Goal: Task Accomplishment & Management: Manage account settings

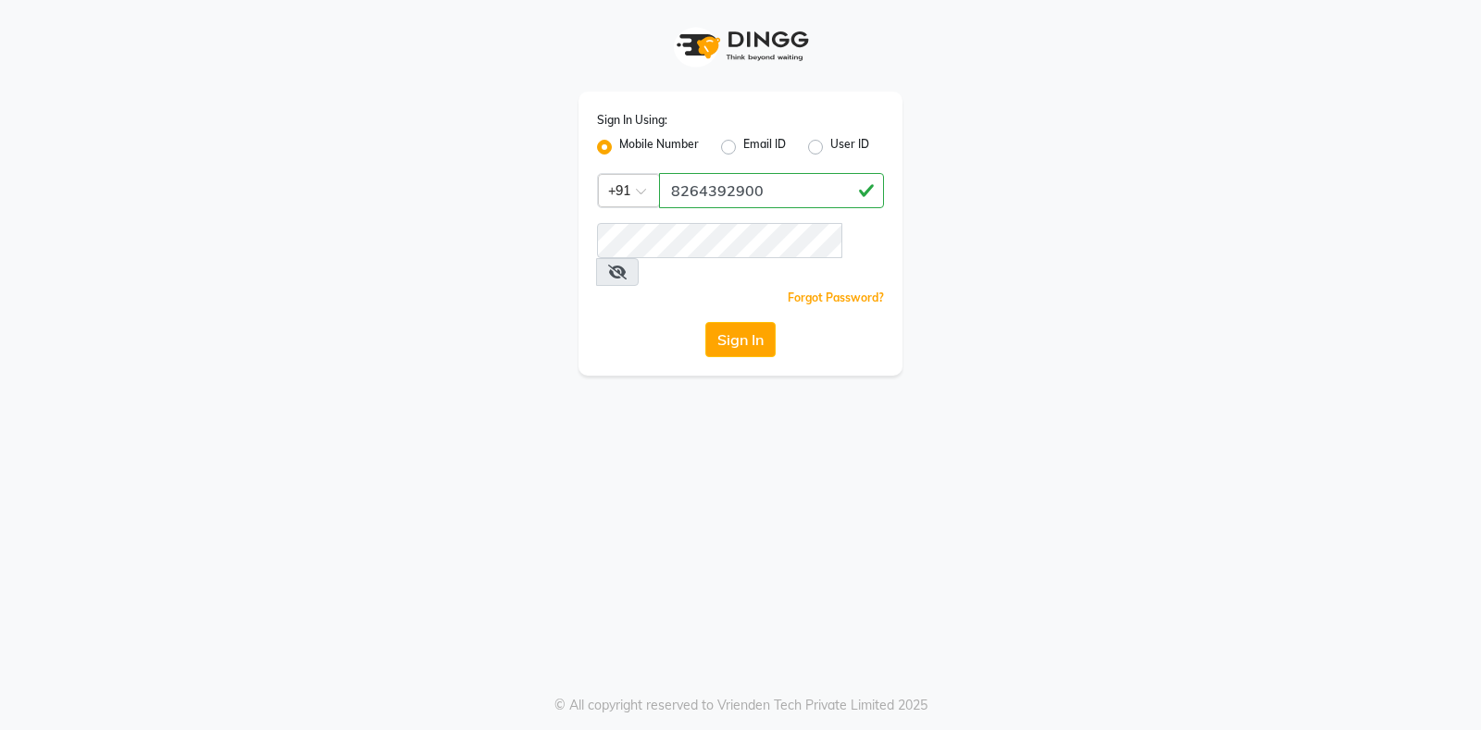
type input "8264392900"
click at [725, 322] on button "Sign In" at bounding box center [740, 339] width 70 height 35
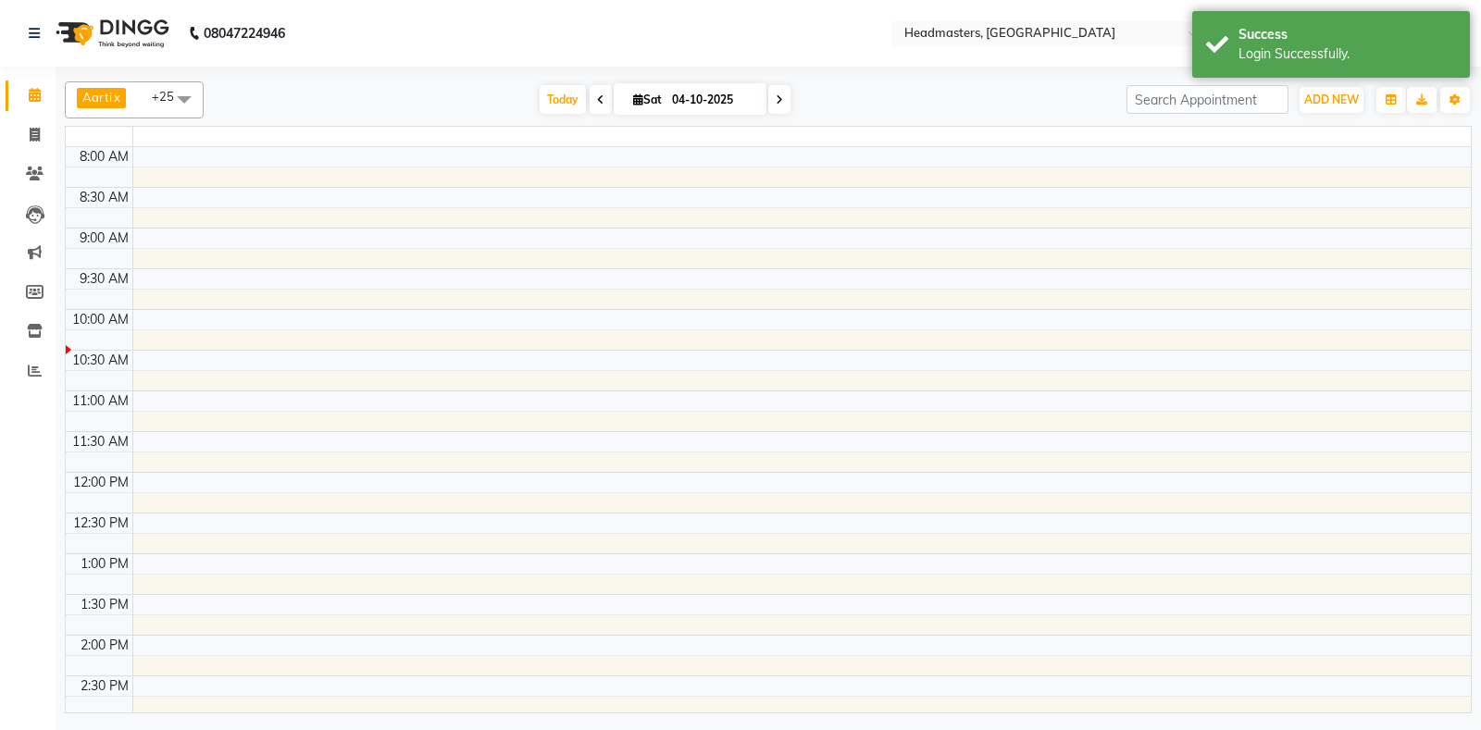
select select "en"
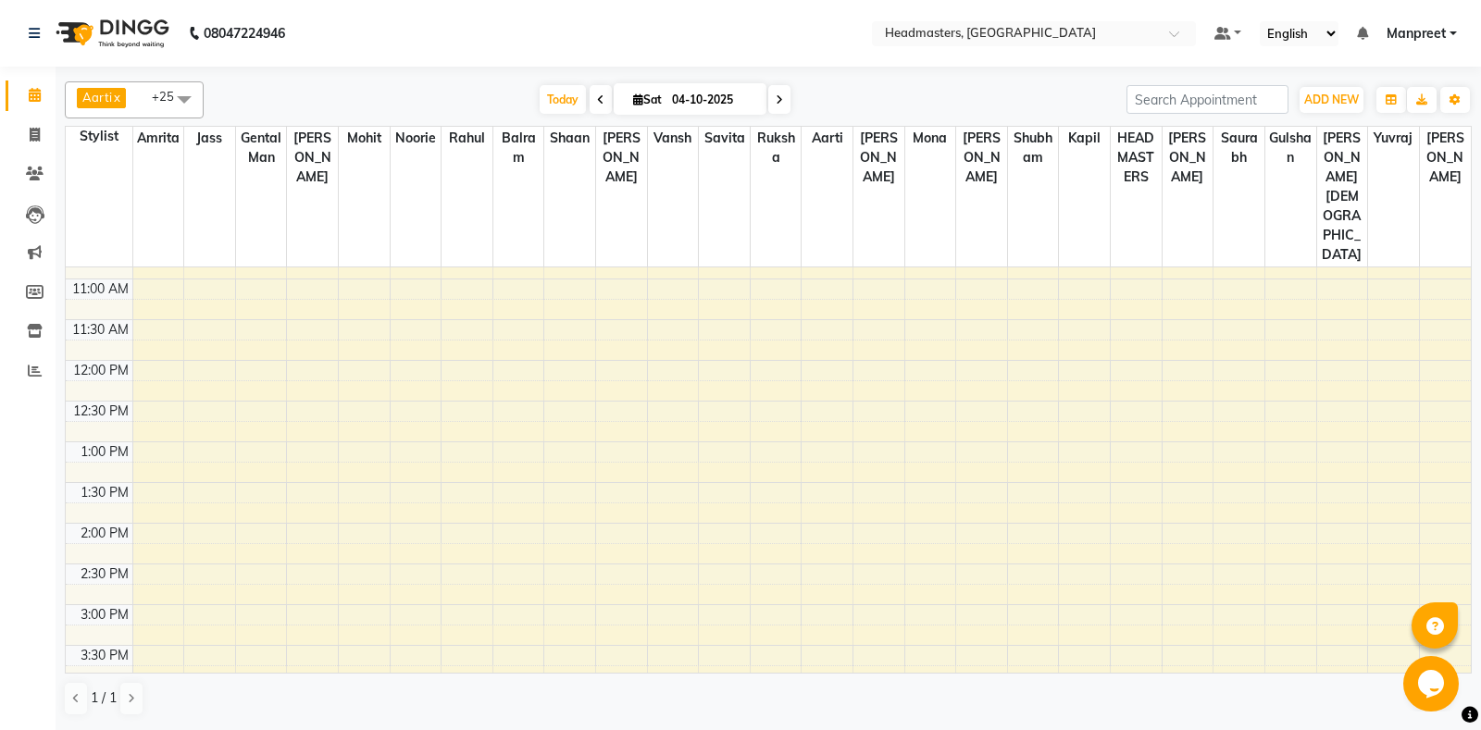
scroll to position [97, 0]
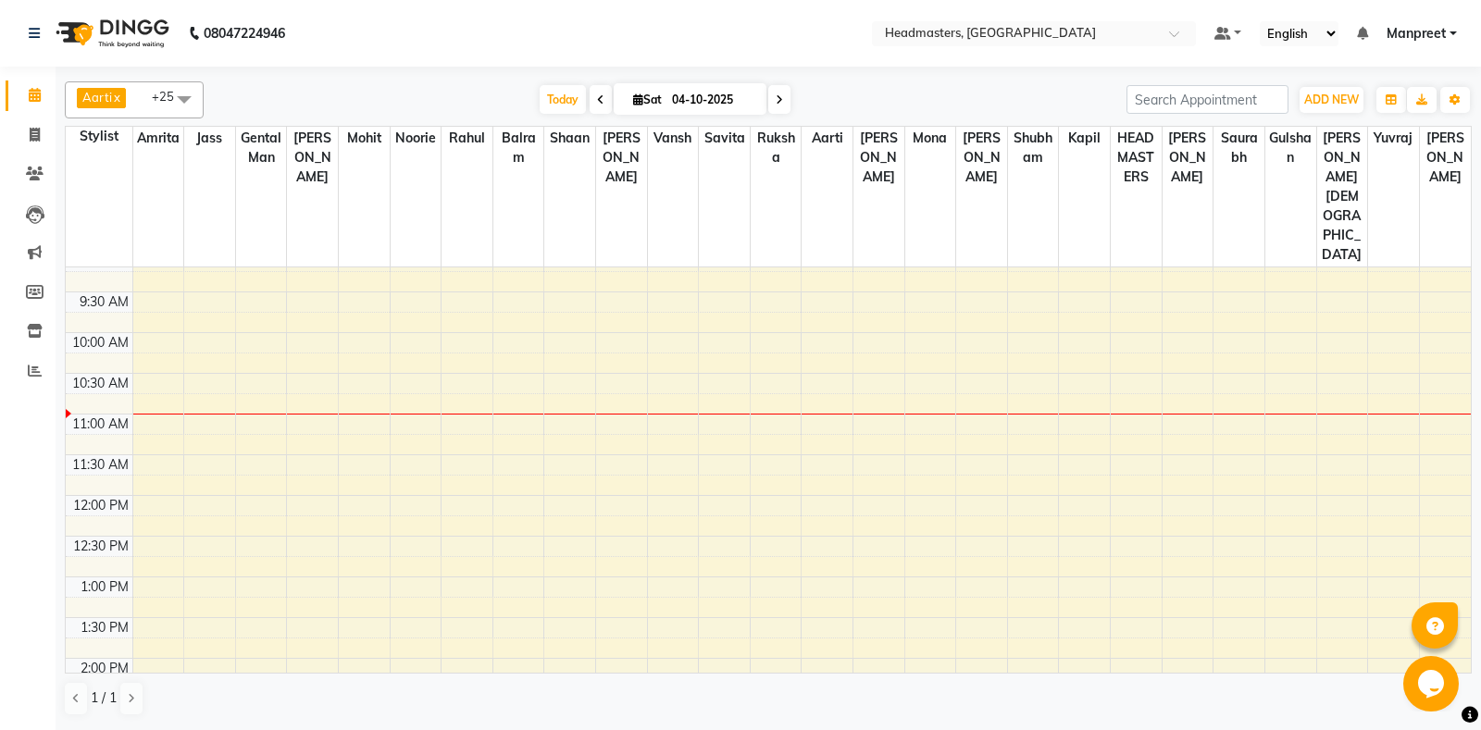
click at [555, 382] on div "8:00 AM 8:30 AM 9:00 AM 9:30 AM 10:00 AM 10:30 AM 11:00 AM 11:30 AM 12:00 PM 12…" at bounding box center [768, 739] width 1405 height 1139
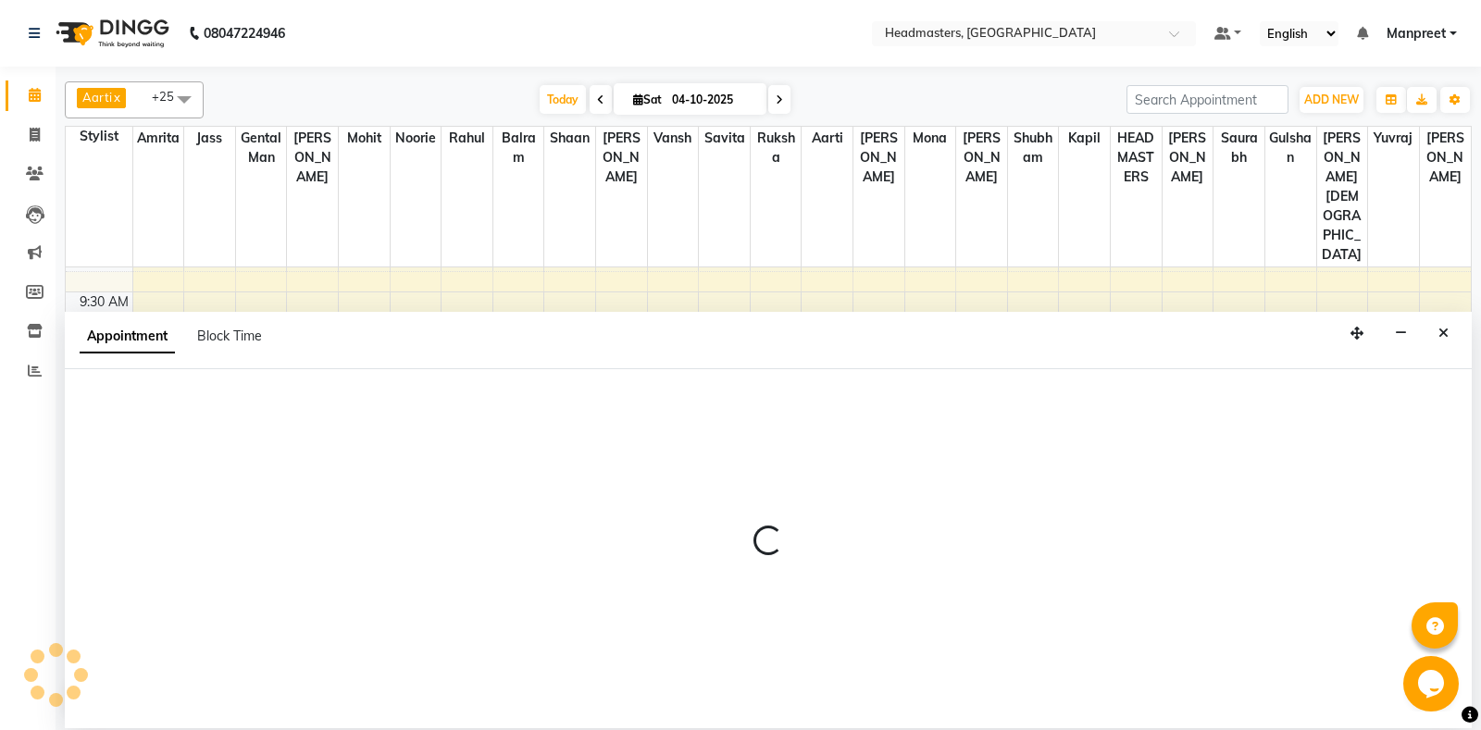
select select "60727"
select select "tentative"
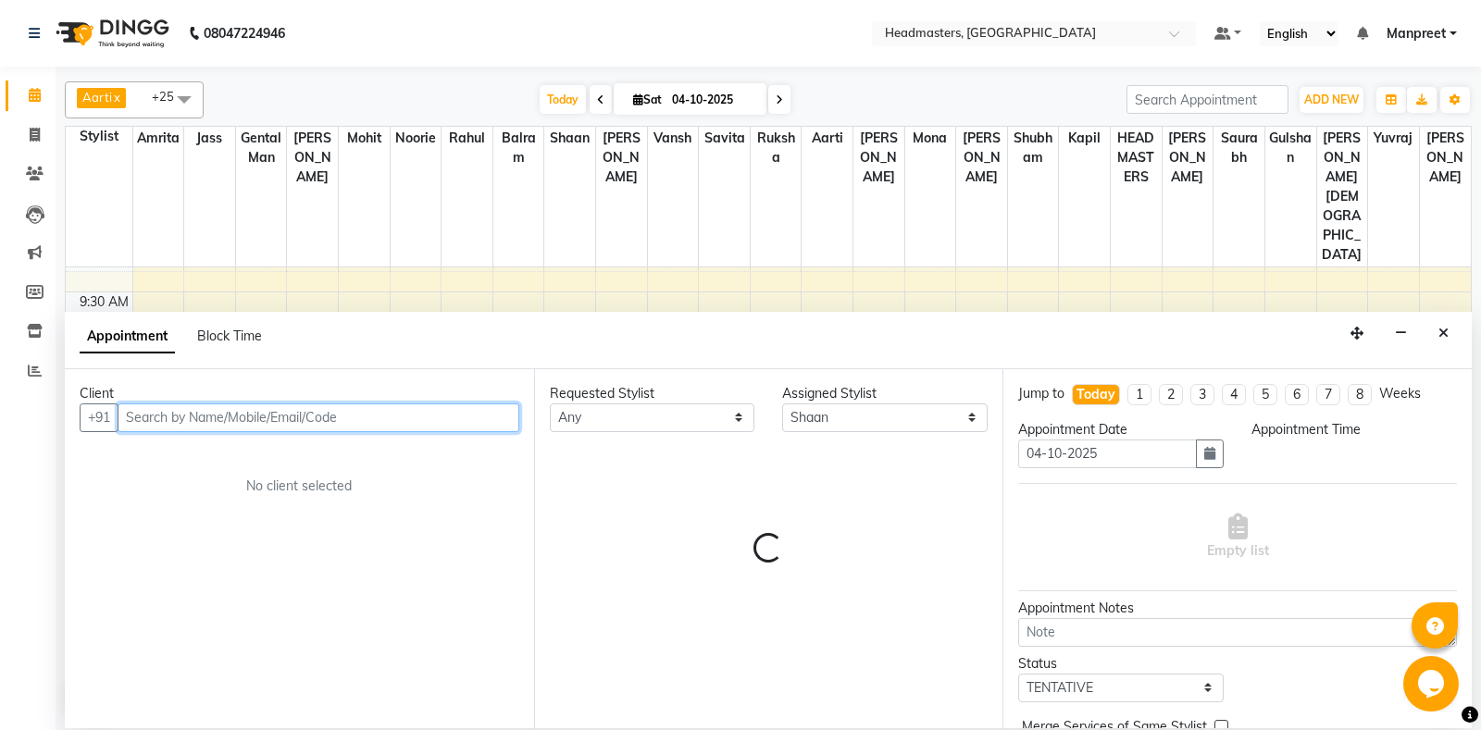
select select "675"
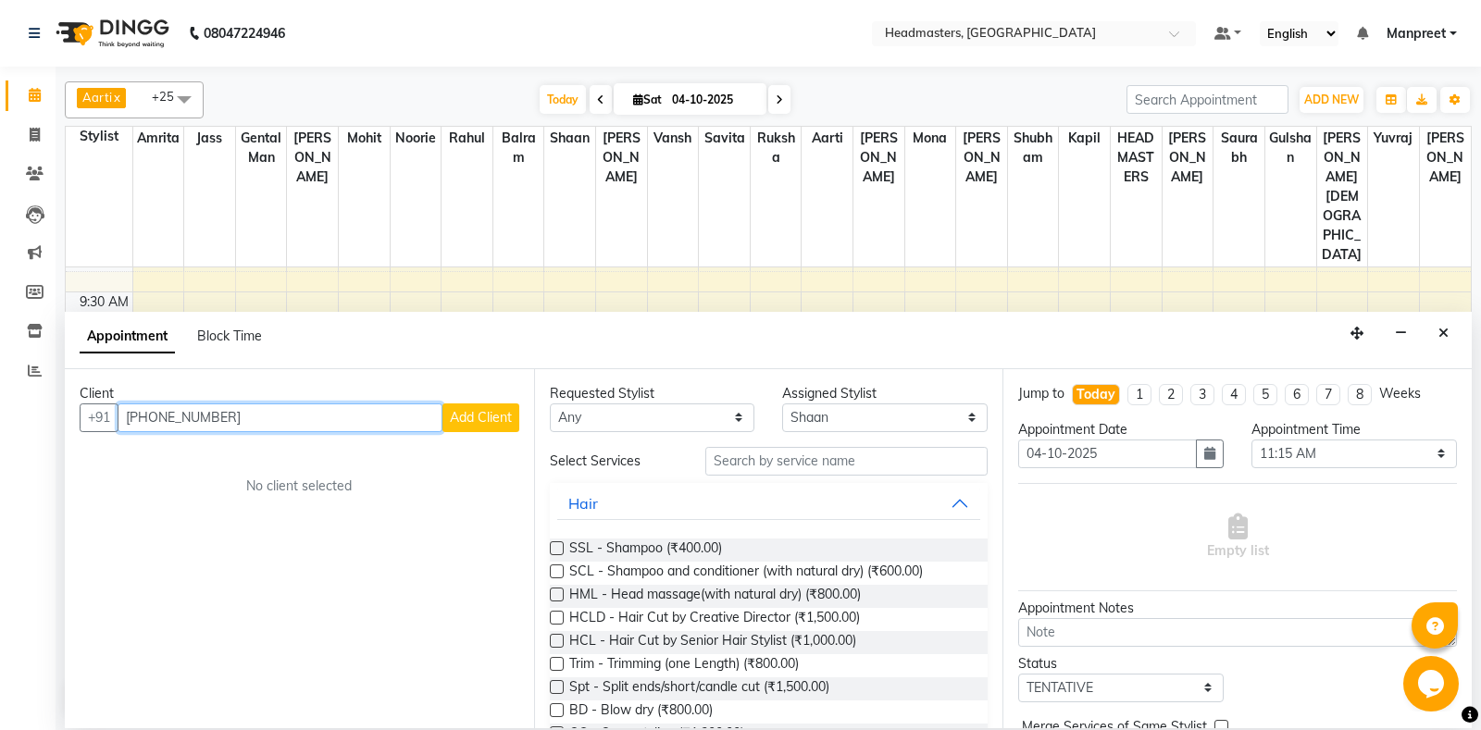
type input "[PHONE_NUMBER]"
click at [466, 406] on button "Add Client" at bounding box center [480, 418] width 77 height 29
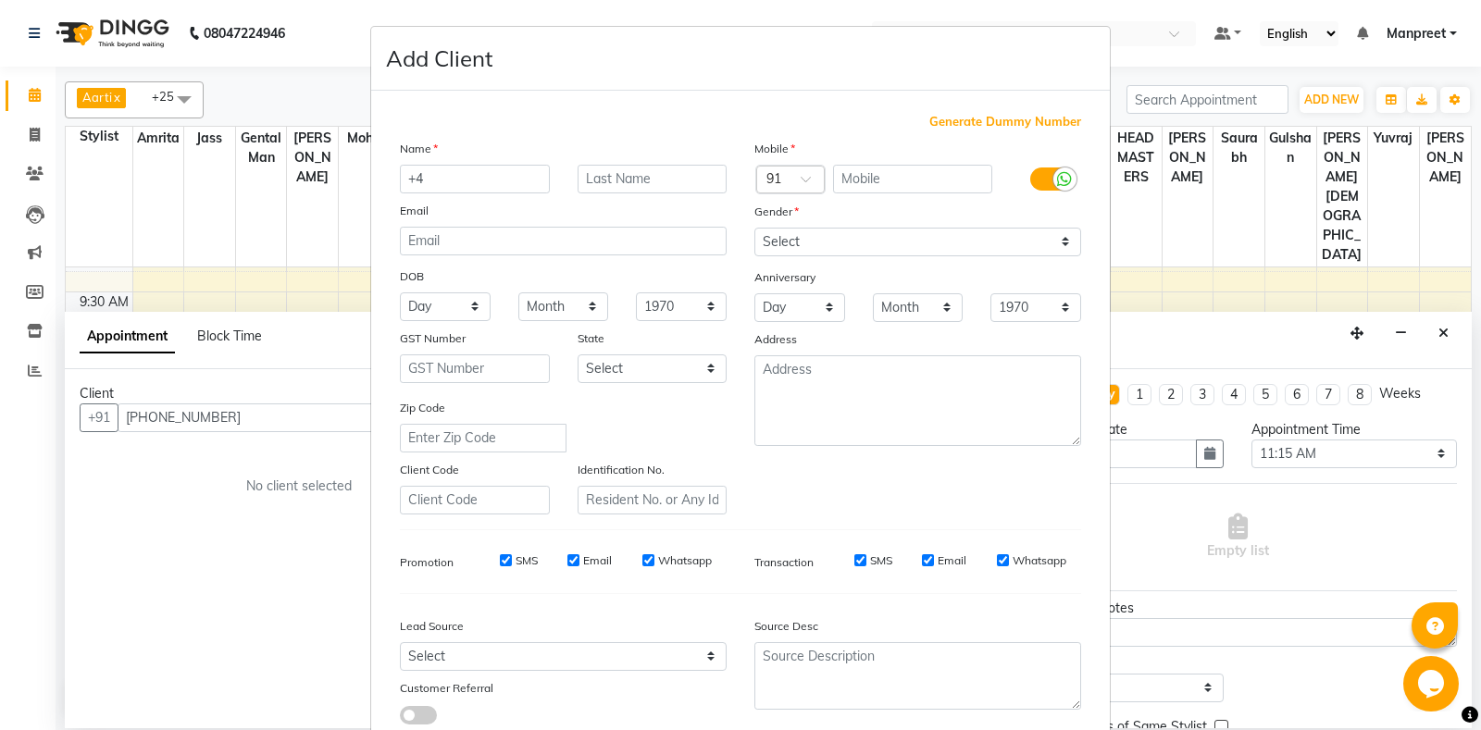
type input "+"
type input "hari"
click at [886, 189] on input "text" at bounding box center [913, 179] width 160 height 29
click at [202, 290] on ngb-modal-window "Add Client Generate Dummy Number Name hari Email DOB Day 01 02 03 04 05 06 07 0…" at bounding box center [740, 365] width 1481 height 730
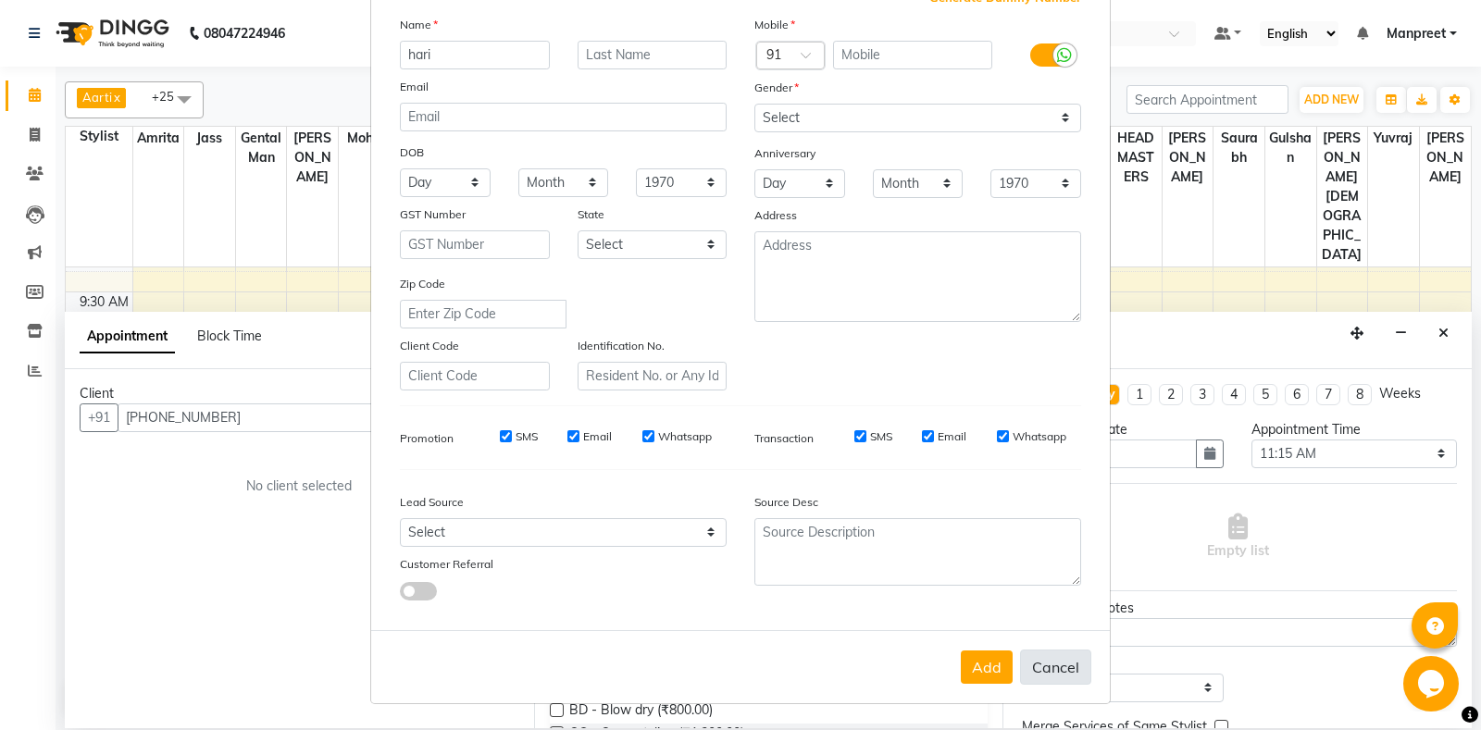
click at [1061, 674] on button "Cancel" at bounding box center [1055, 667] width 71 height 35
select select
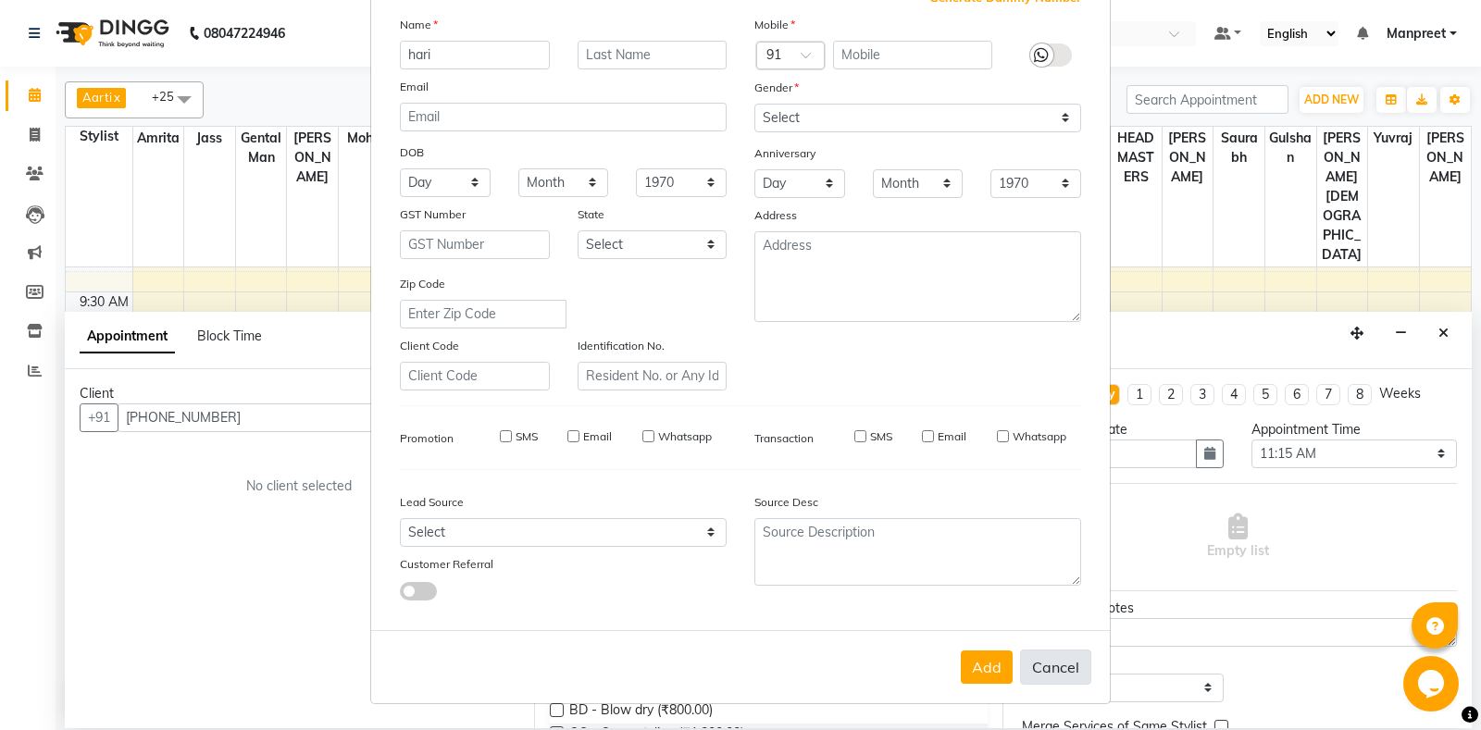
select select
checkbox input "false"
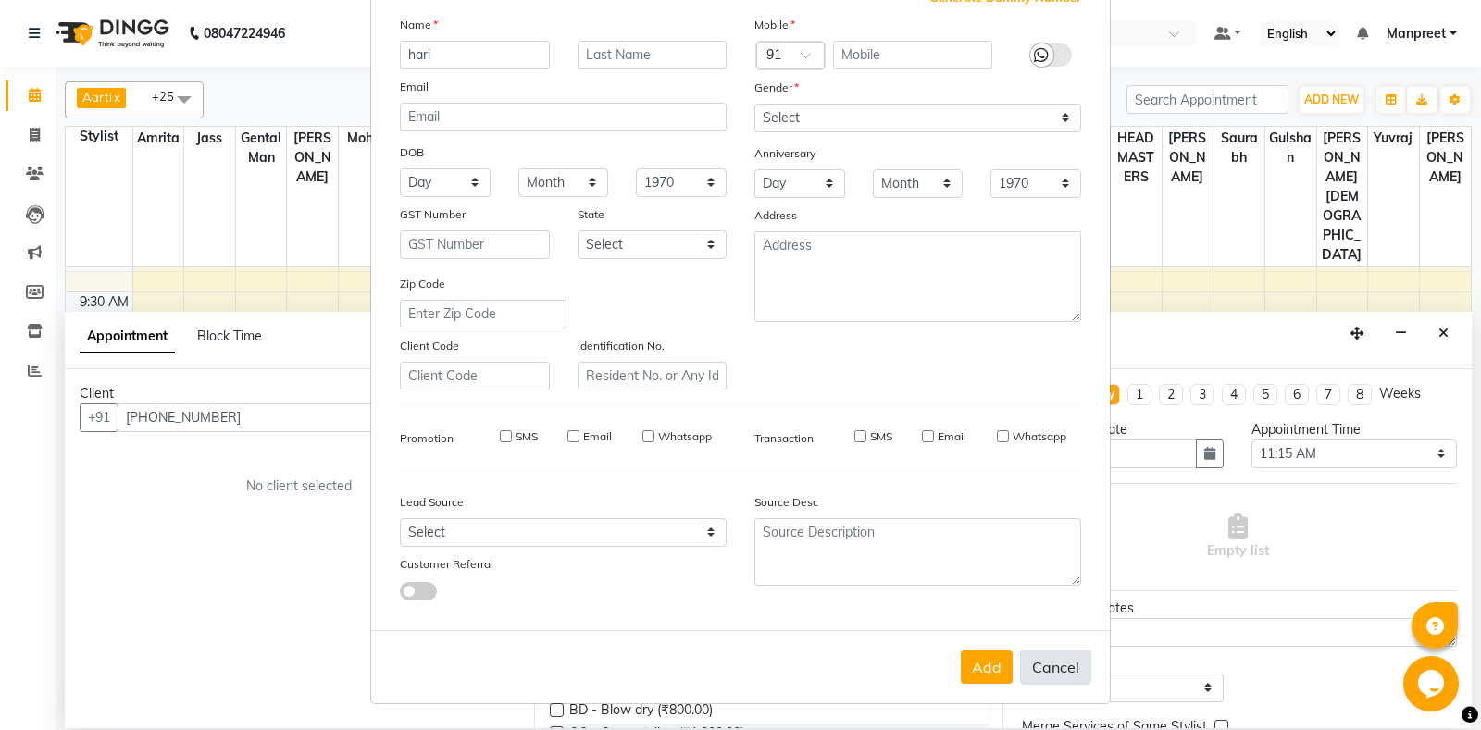
checkbox input "false"
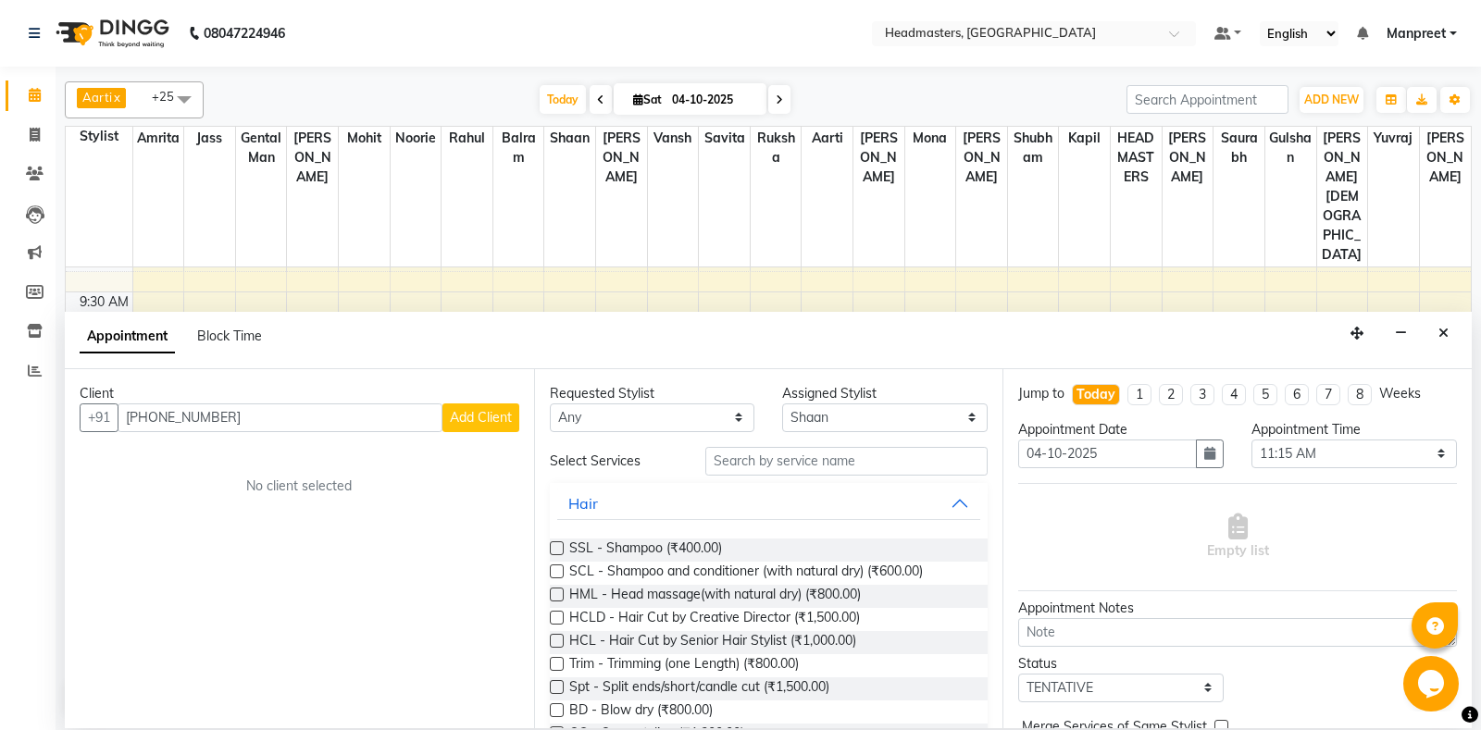
click at [482, 423] on span "Add Client" at bounding box center [481, 417] width 62 height 17
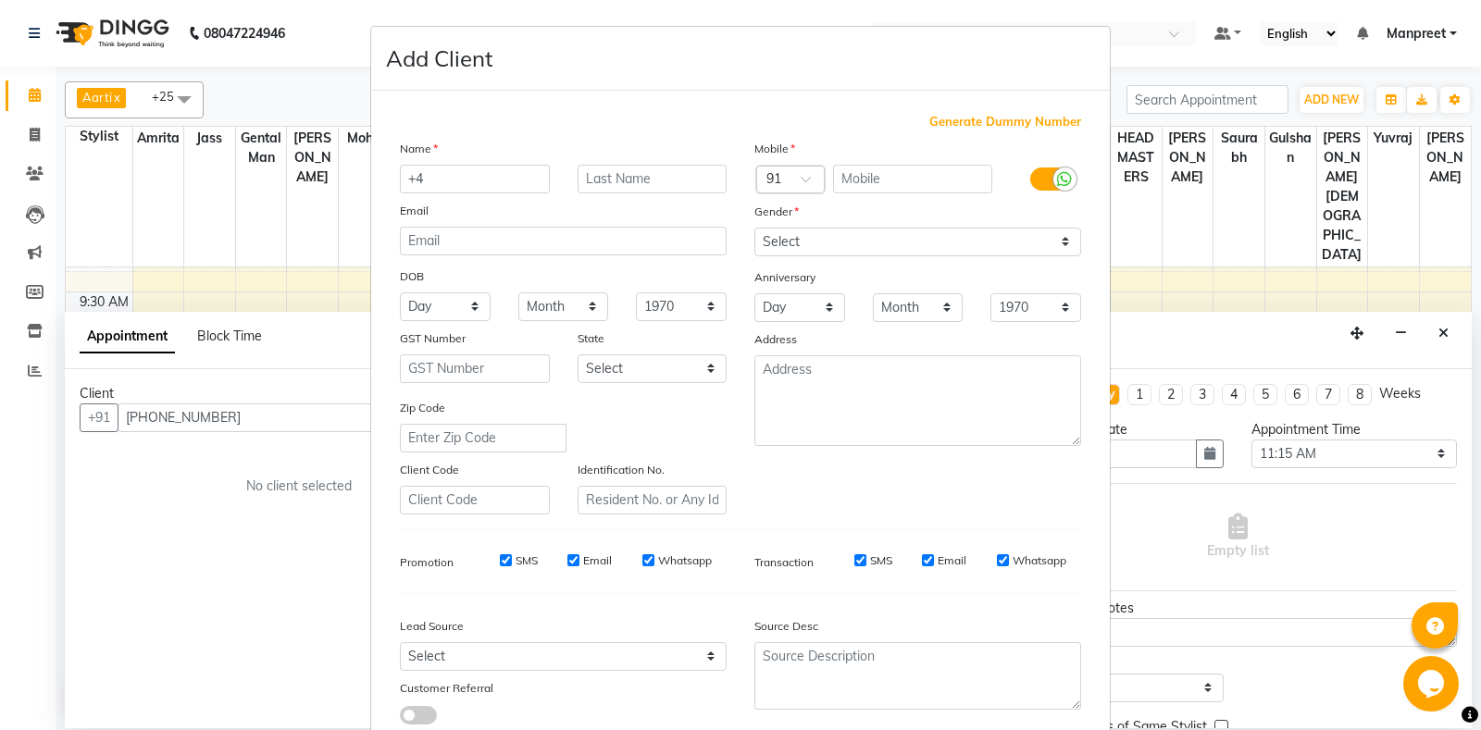
type input "+"
type input "hari"
click at [873, 181] on input "text" at bounding box center [913, 179] width 160 height 29
click at [790, 174] on div at bounding box center [790, 180] width 67 height 19
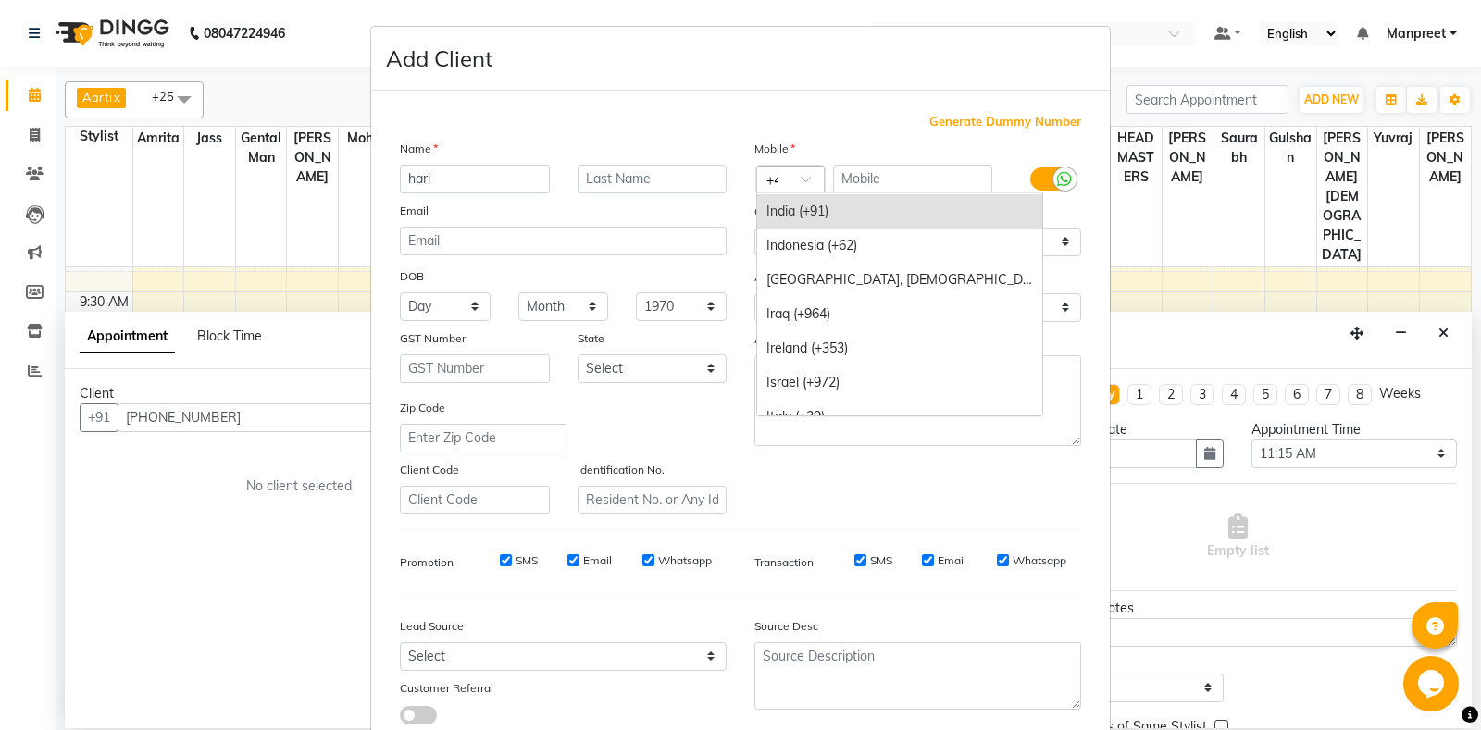
type input "+44"
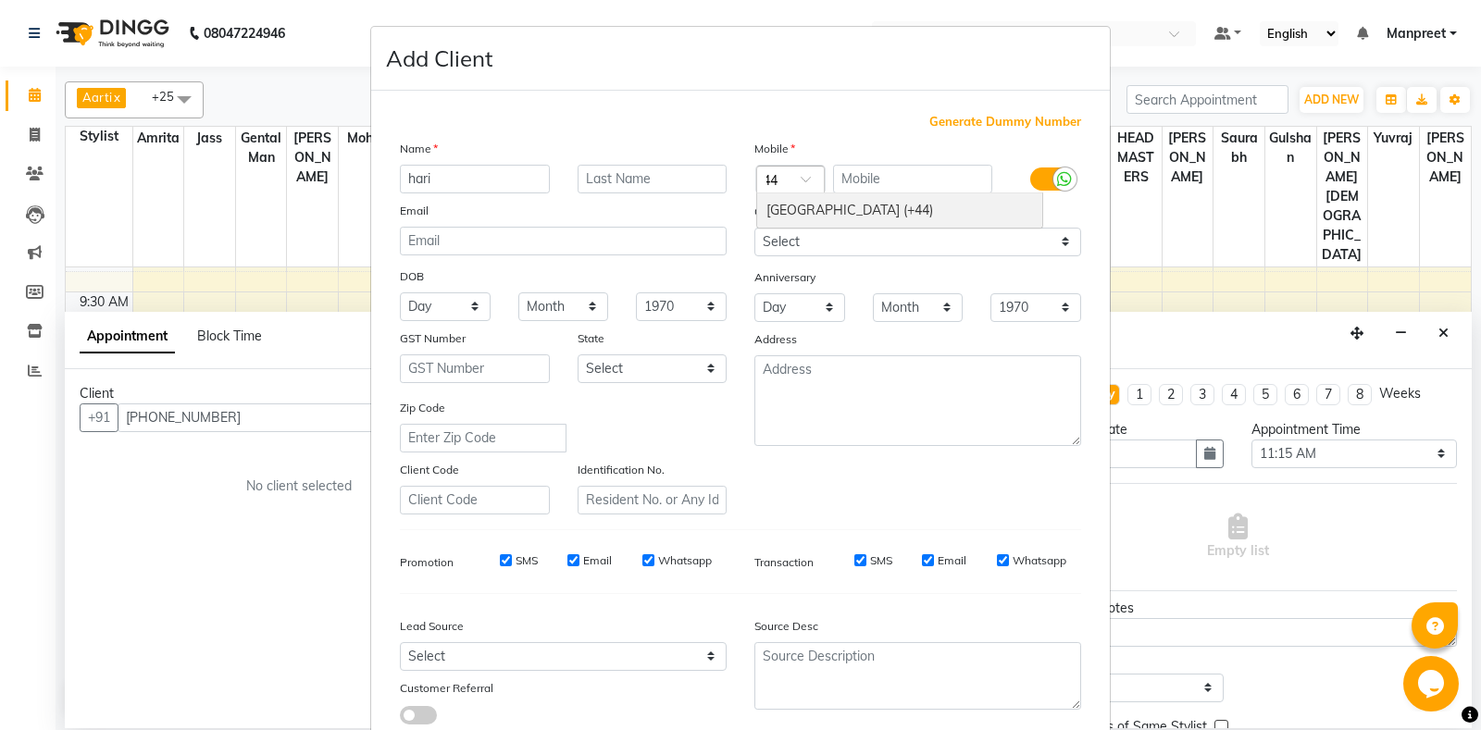
click at [919, 211] on div "[GEOGRAPHIC_DATA] (+44)" at bounding box center [899, 210] width 285 height 34
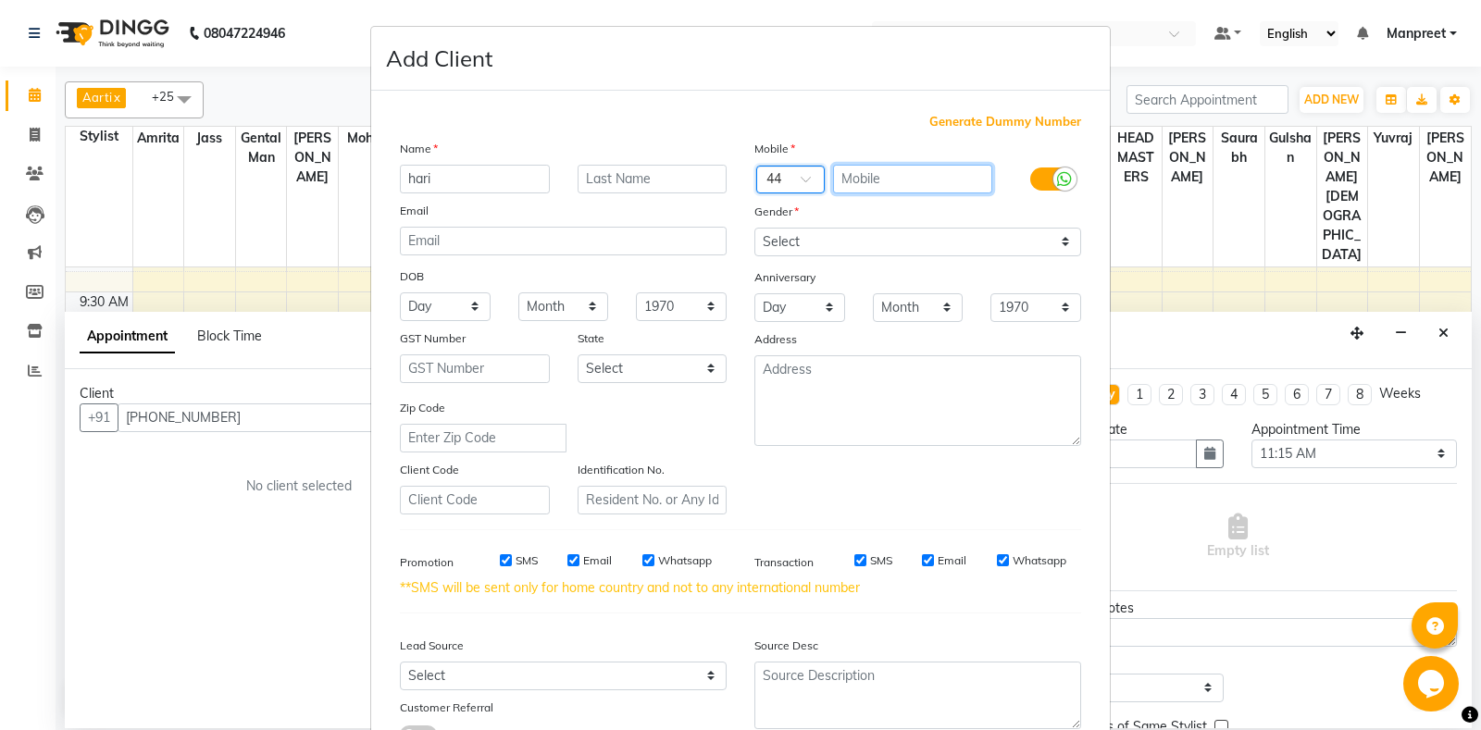
click at [873, 183] on input "text" at bounding box center [913, 179] width 160 height 29
type input "7888650040"
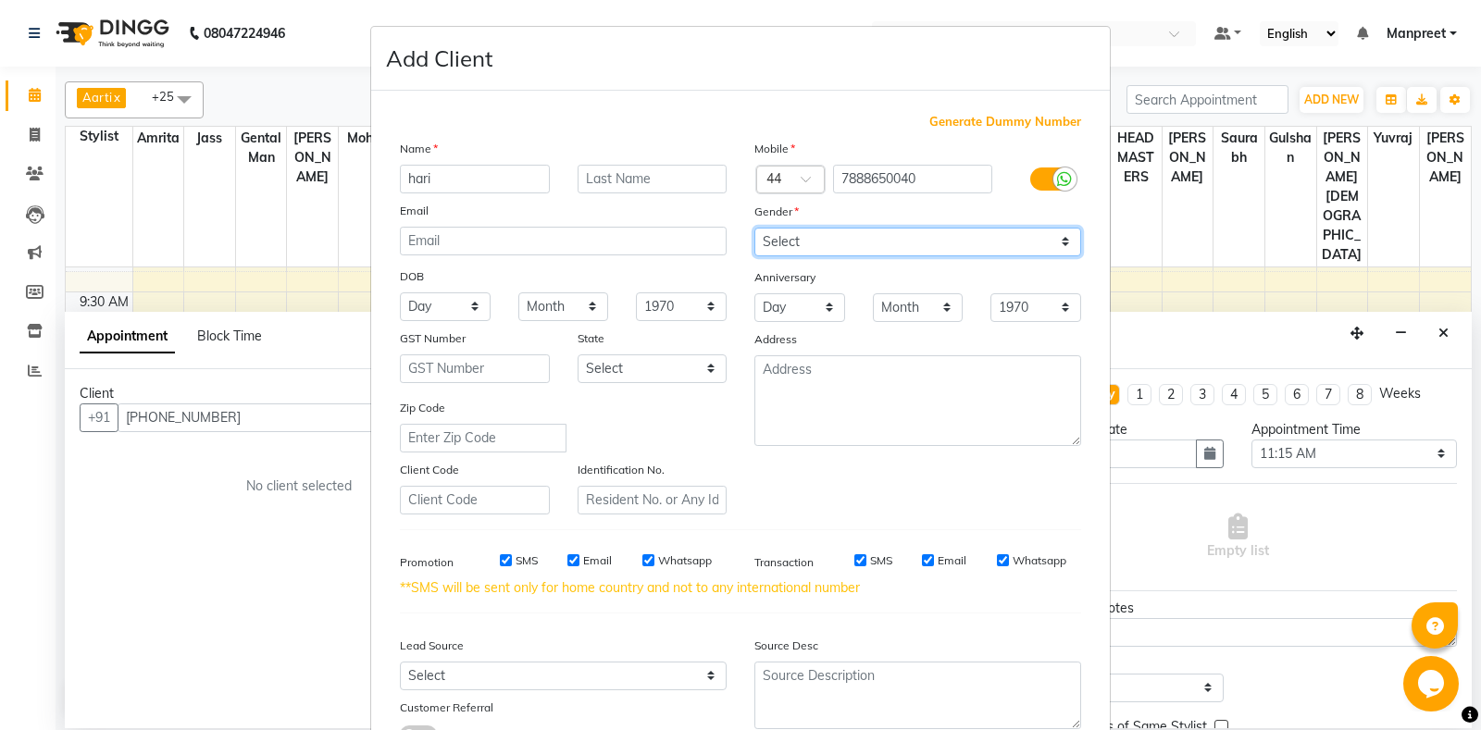
click at [754, 228] on select "Select [DEMOGRAPHIC_DATA] [DEMOGRAPHIC_DATA] Other Prefer Not To Say" at bounding box center [917, 242] width 327 height 29
select select "[DEMOGRAPHIC_DATA]"
click option "[DEMOGRAPHIC_DATA]" at bounding box center [0, 0] width 0 height 0
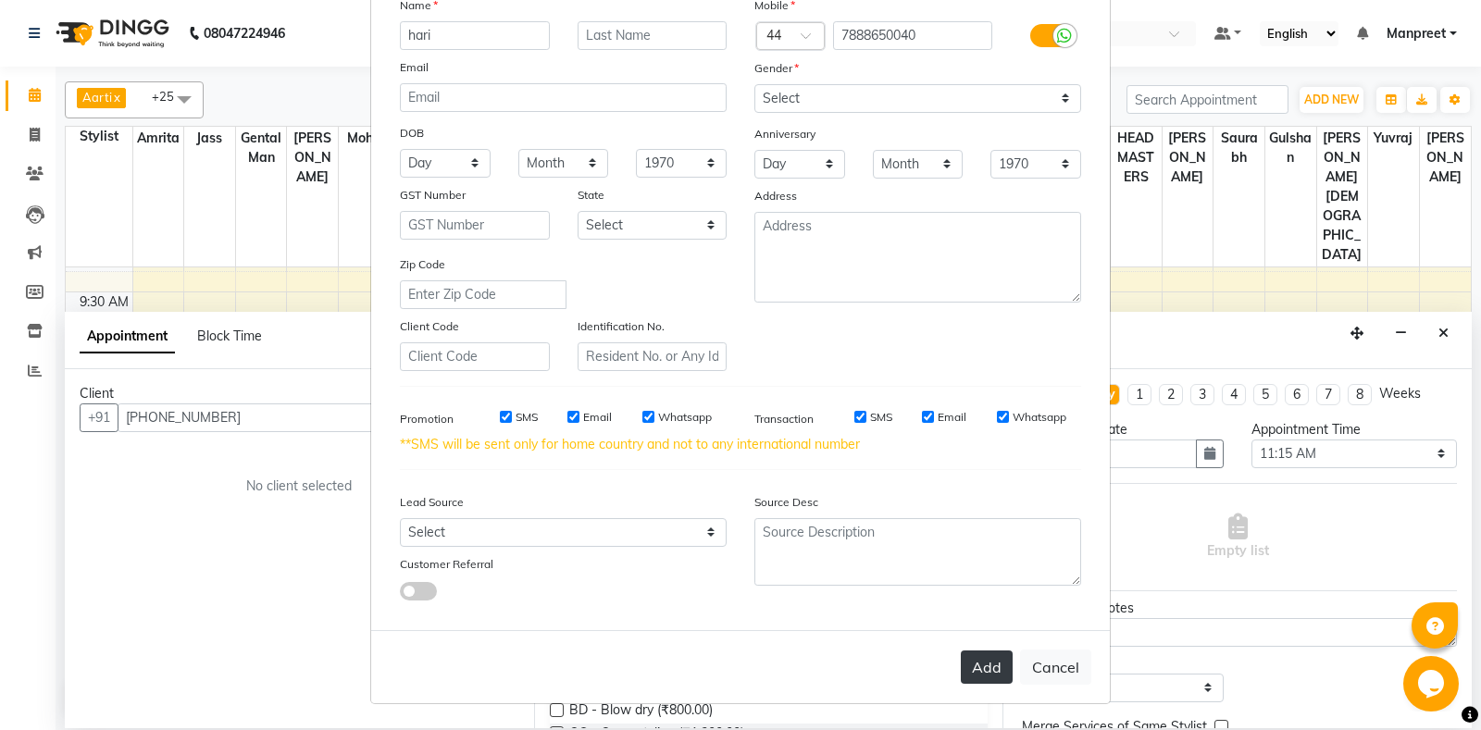
click at [989, 669] on button "Add" at bounding box center [987, 667] width 52 height 33
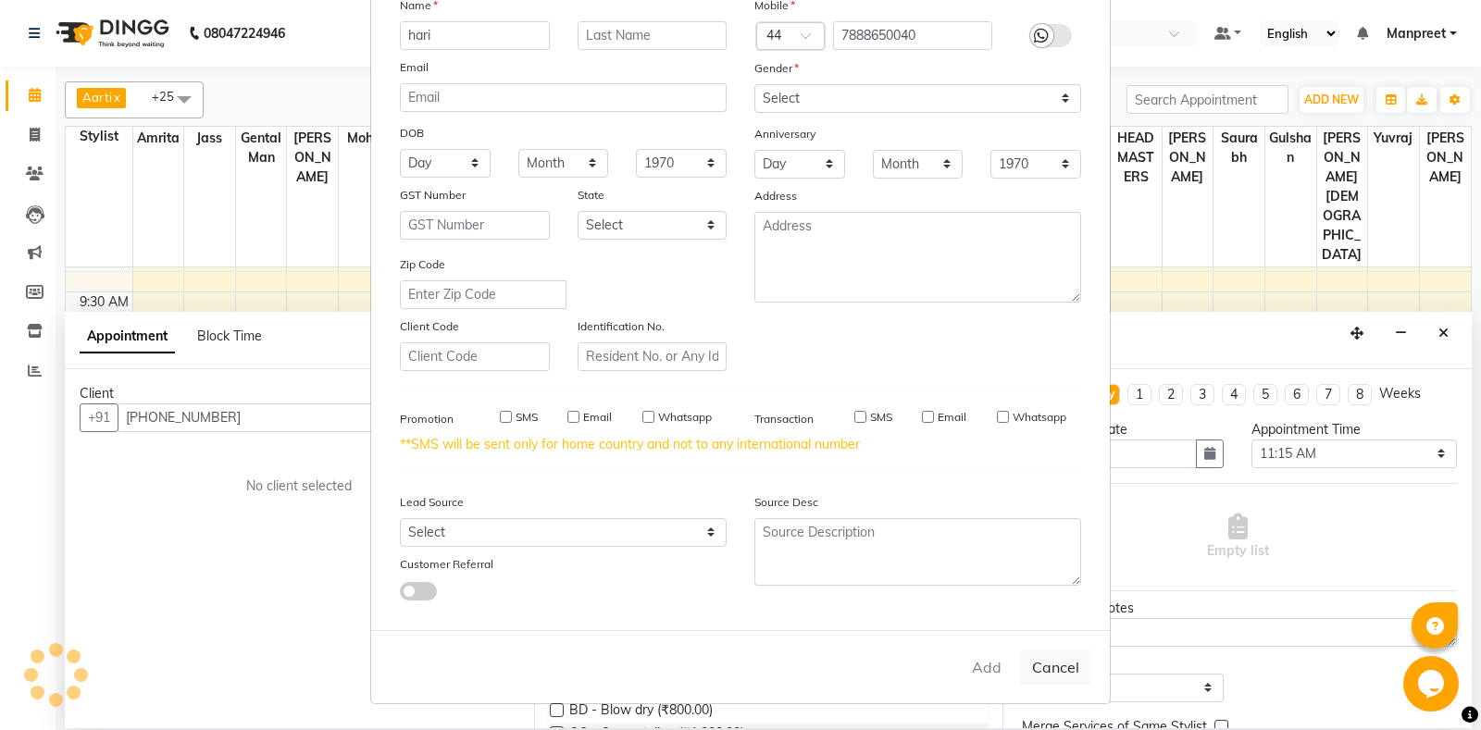
type input "7888650040"
select select
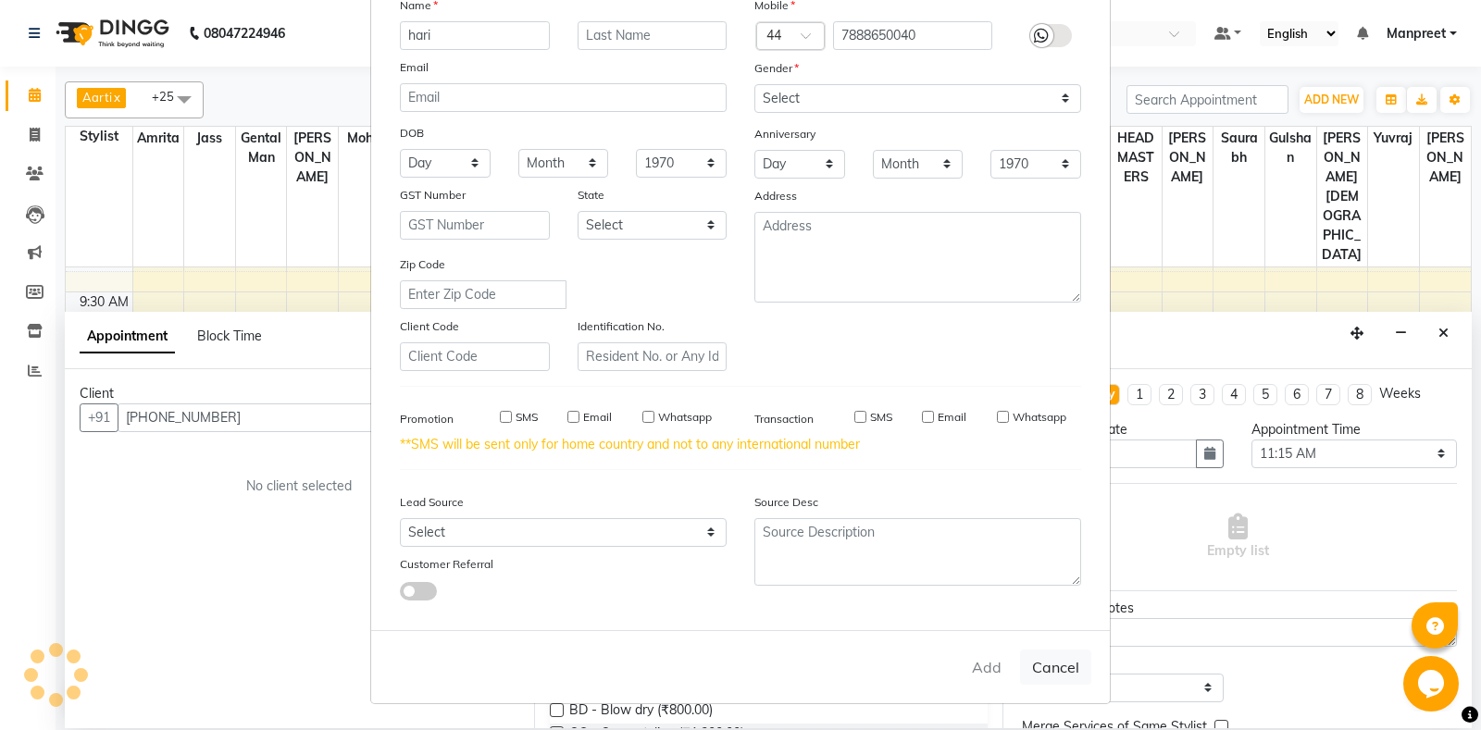
select select
checkbox input "false"
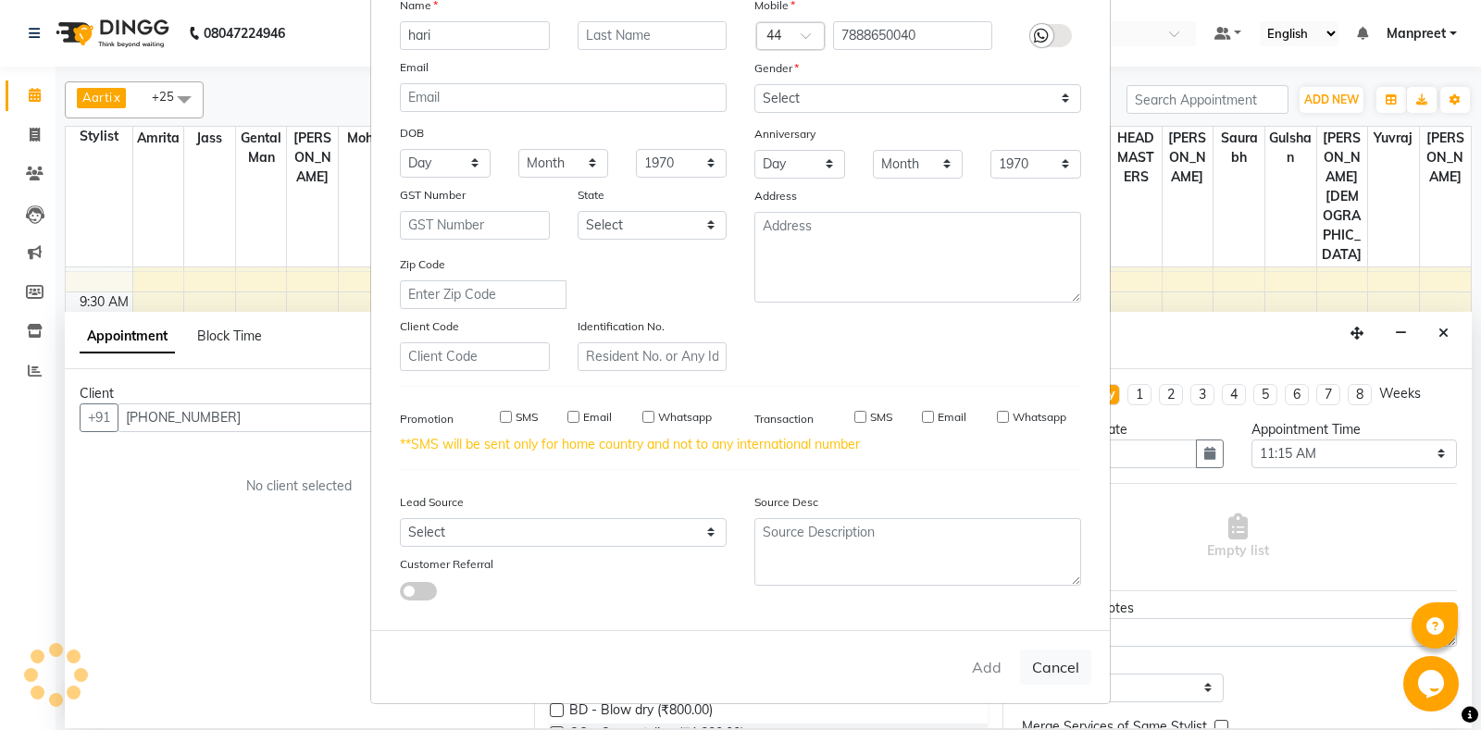
checkbox input "false"
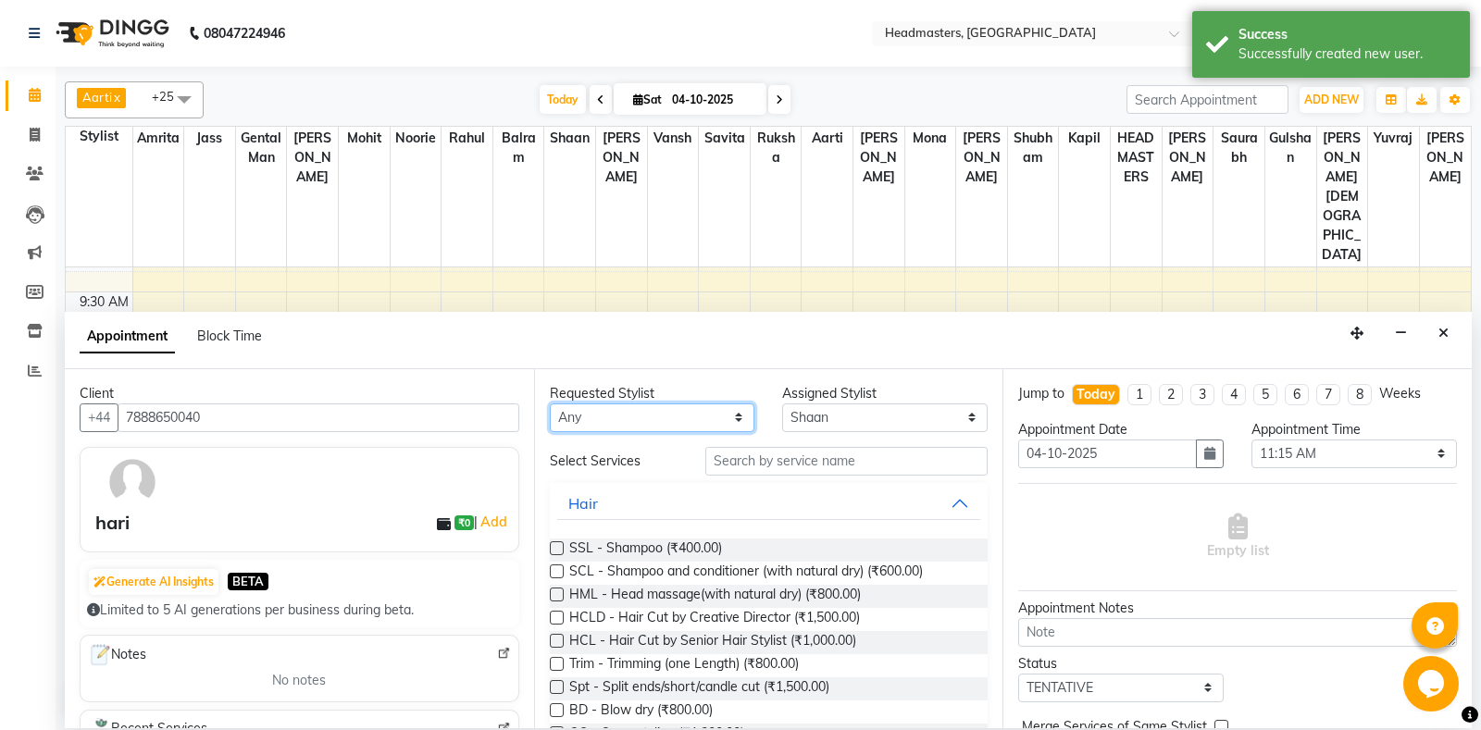
click at [550, 404] on select "[PERSON_NAME] Amr[PERSON_NAME]lram Gental Man Gulshan HEADMAST[PERSON_NAME]apil…" at bounding box center [652, 418] width 205 height 29
select select "60730"
click option "Vansh" at bounding box center [0, 0] width 0 height 0
select select "60730"
drag, startPoint x: 777, startPoint y: 457, endPoint x: 792, endPoint y: 465, distance: 16.6
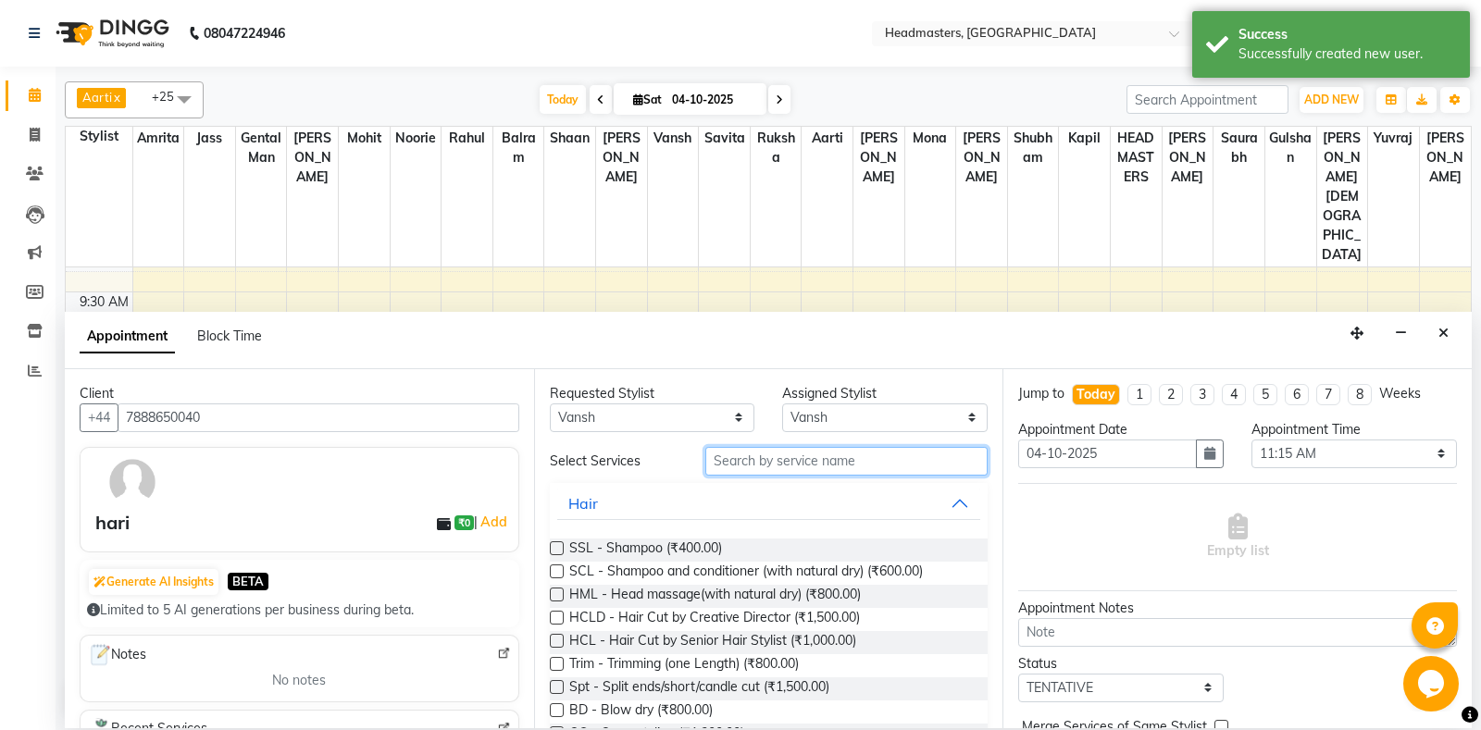
click at [778, 457] on input "text" at bounding box center [846, 461] width 283 height 29
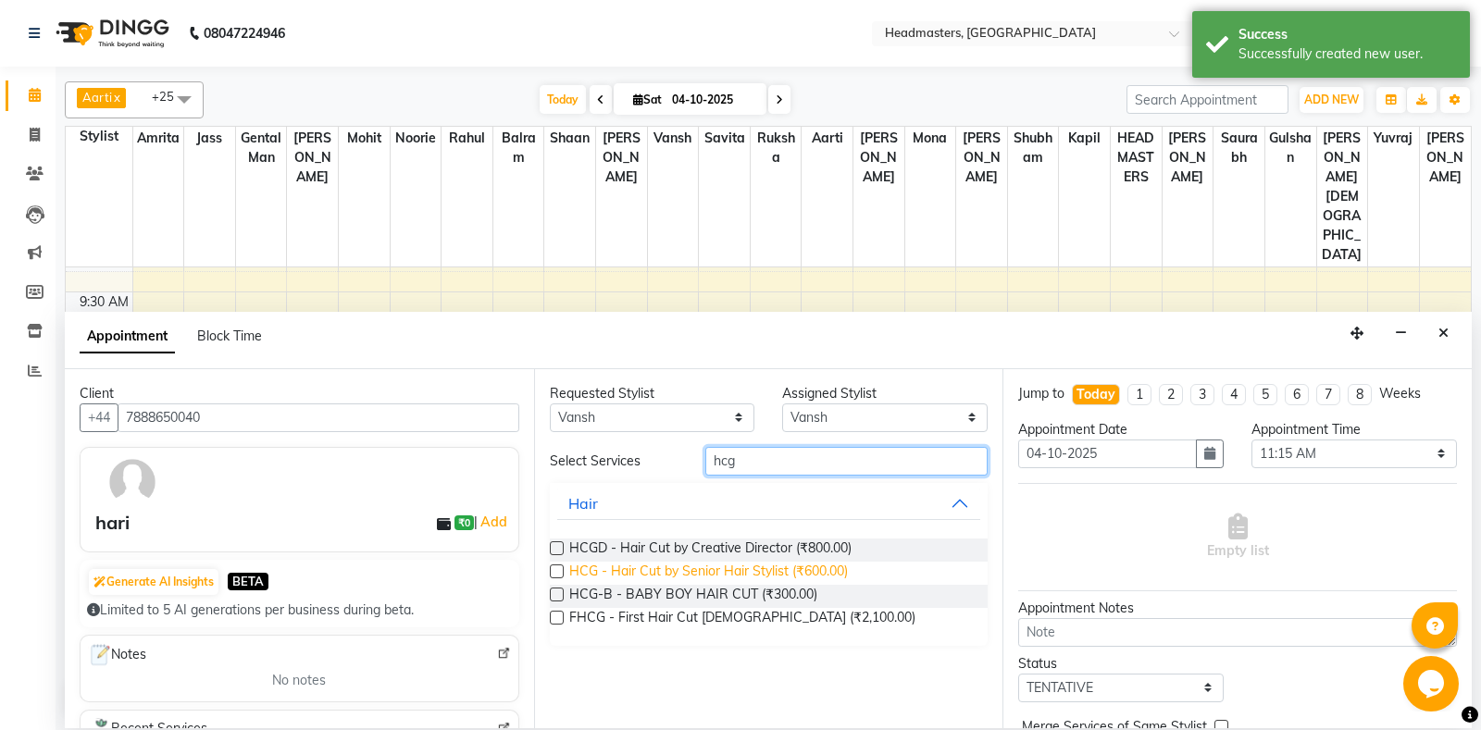
type input "hcg"
click at [759, 574] on span "HCG - Hair Cut by Senior Hair Stylist (₹600.00)" at bounding box center [708, 573] width 279 height 23
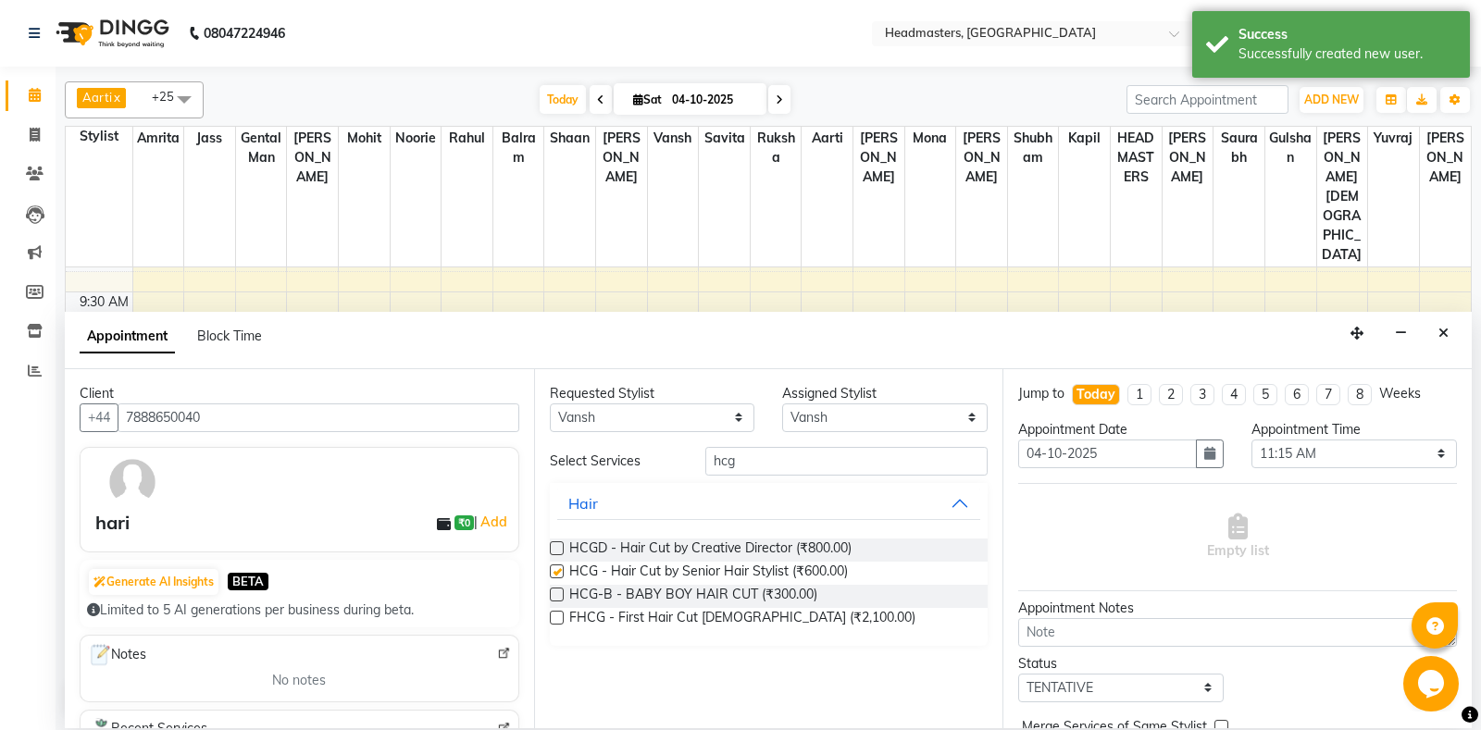
checkbox input "false"
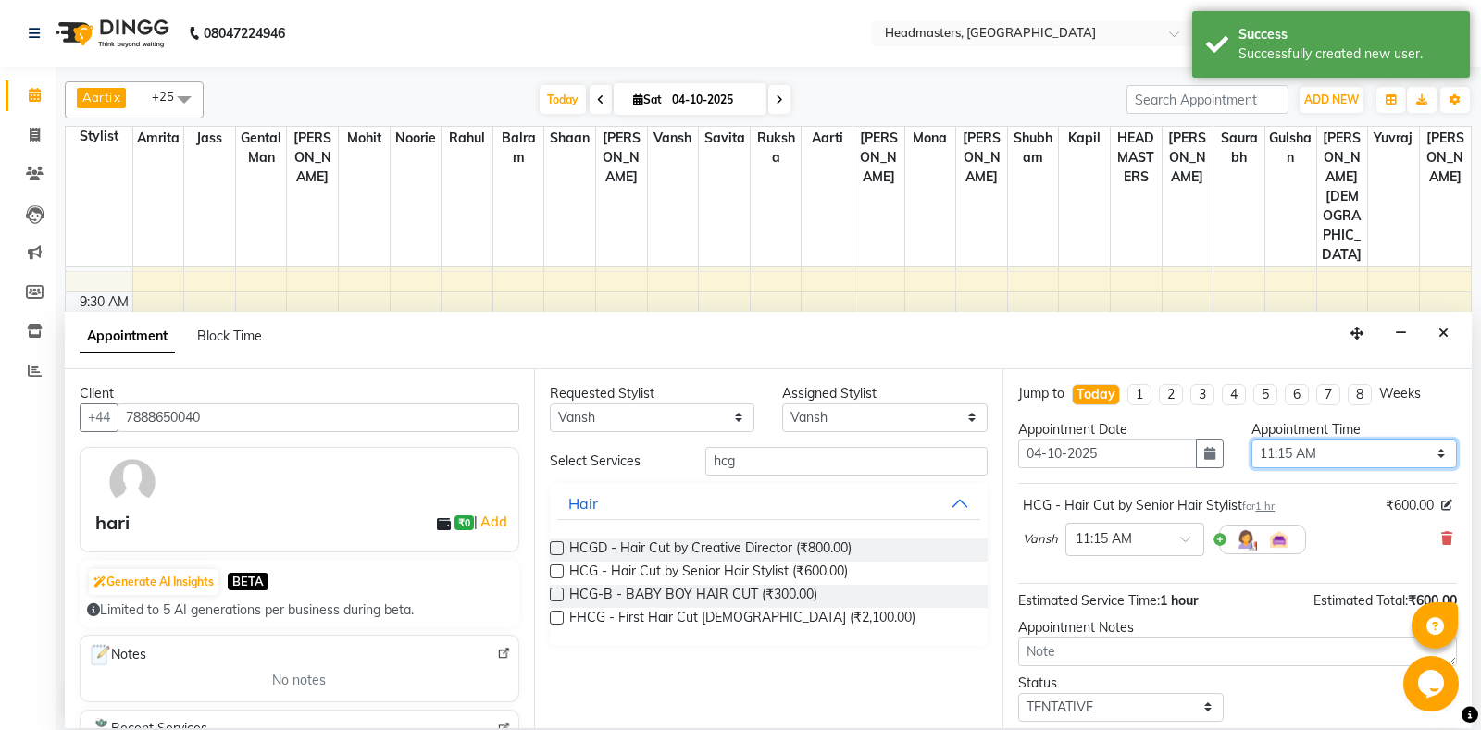
click at [1251, 440] on select "Select 09:00 AM 09:15 AM 09:30 AM 09:45 AM 10:00 AM 10:15 AM 10:30 AM 10:45 AM …" at bounding box center [1353, 454] width 205 height 29
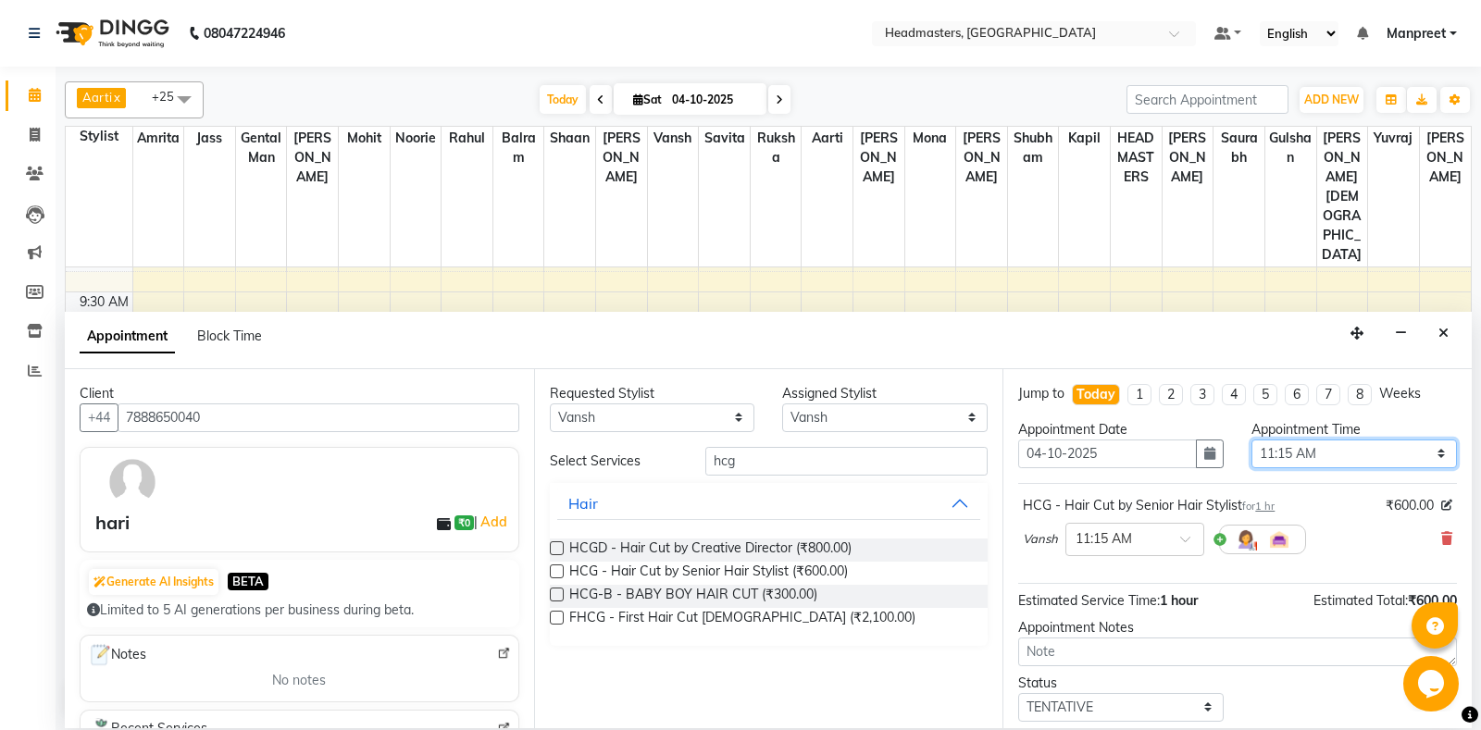
select select "645"
click option "10:45 AM" at bounding box center [0, 0] width 0 height 0
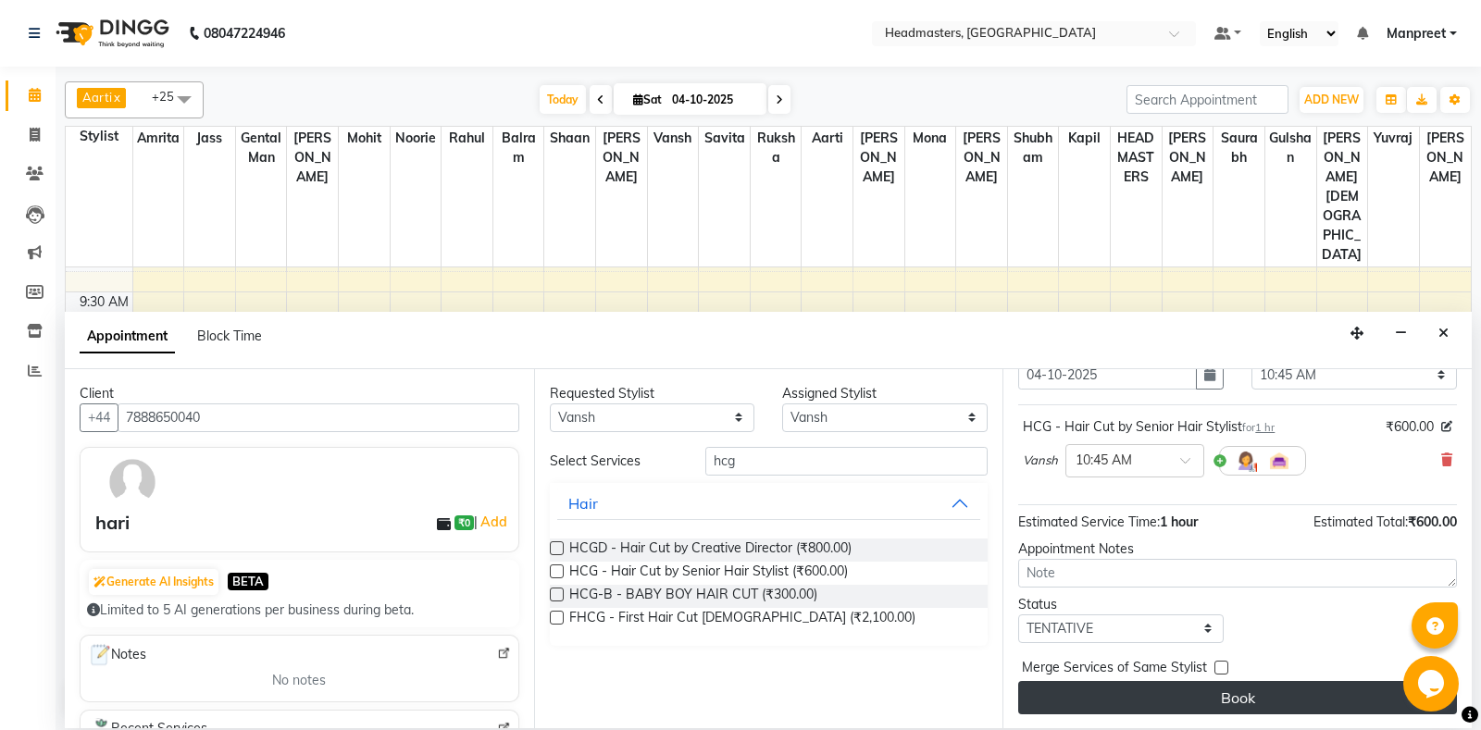
click at [1185, 690] on button "Book" at bounding box center [1237, 697] width 439 height 33
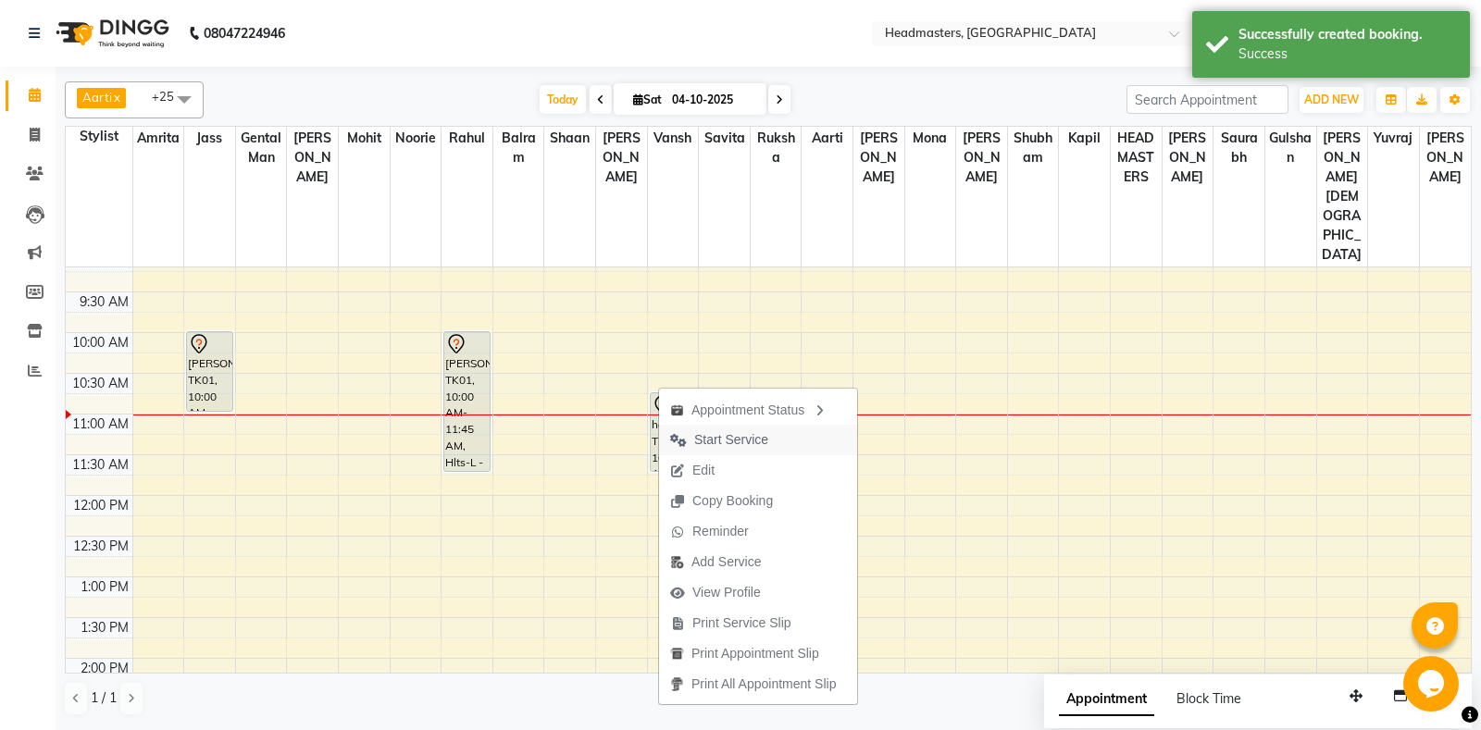
click at [739, 436] on span "Start Service" at bounding box center [731, 439] width 74 height 19
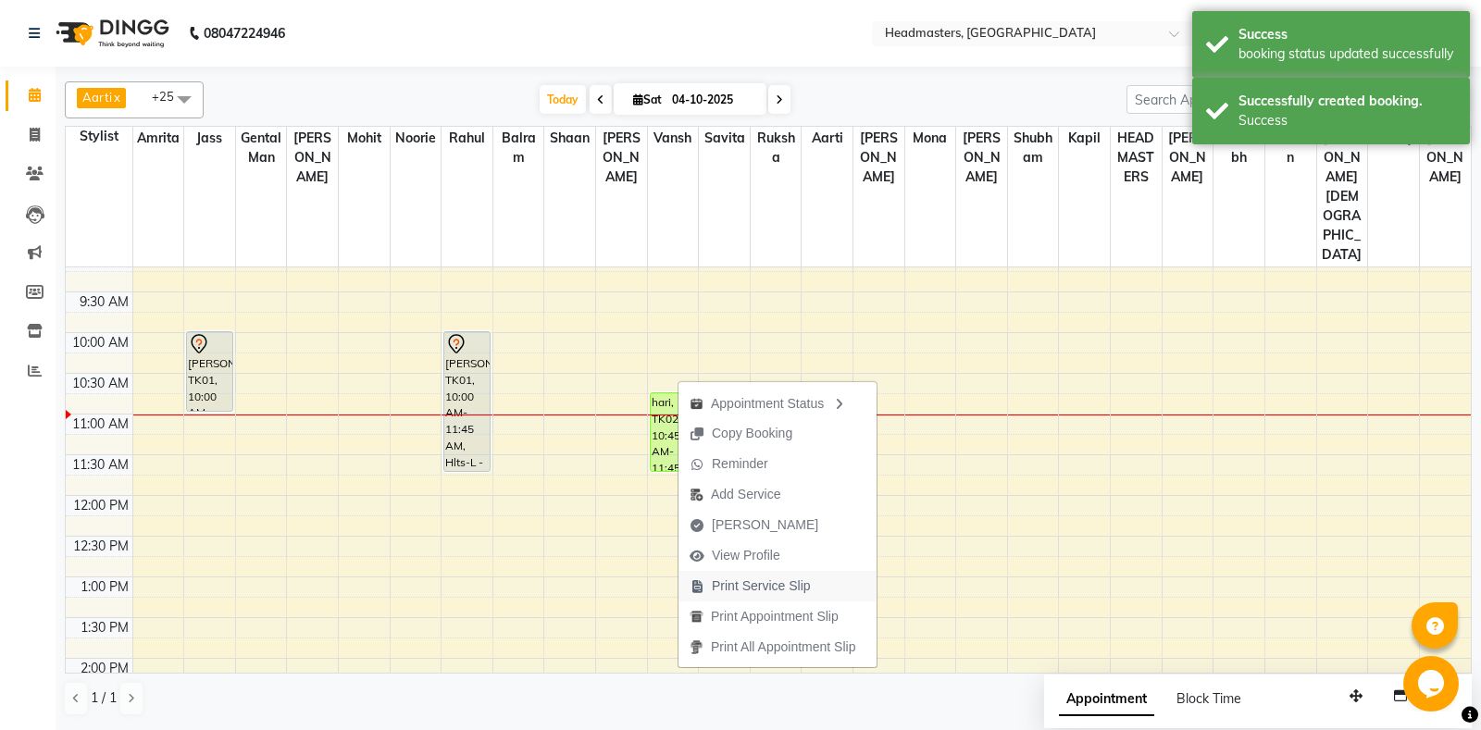
click at [795, 591] on span "Print Service Slip" at bounding box center [761, 586] width 99 height 19
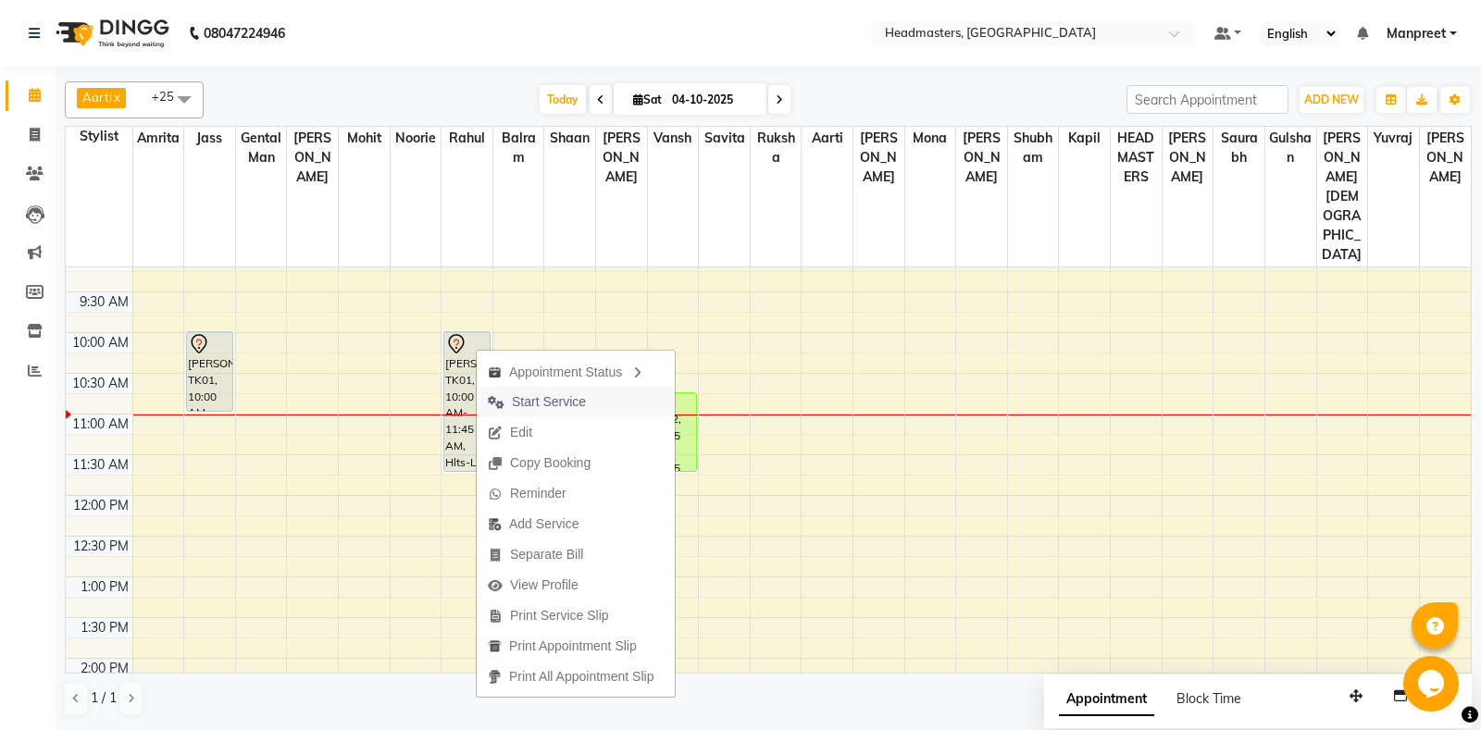
click at [573, 403] on span "Start Service" at bounding box center [549, 401] width 74 height 19
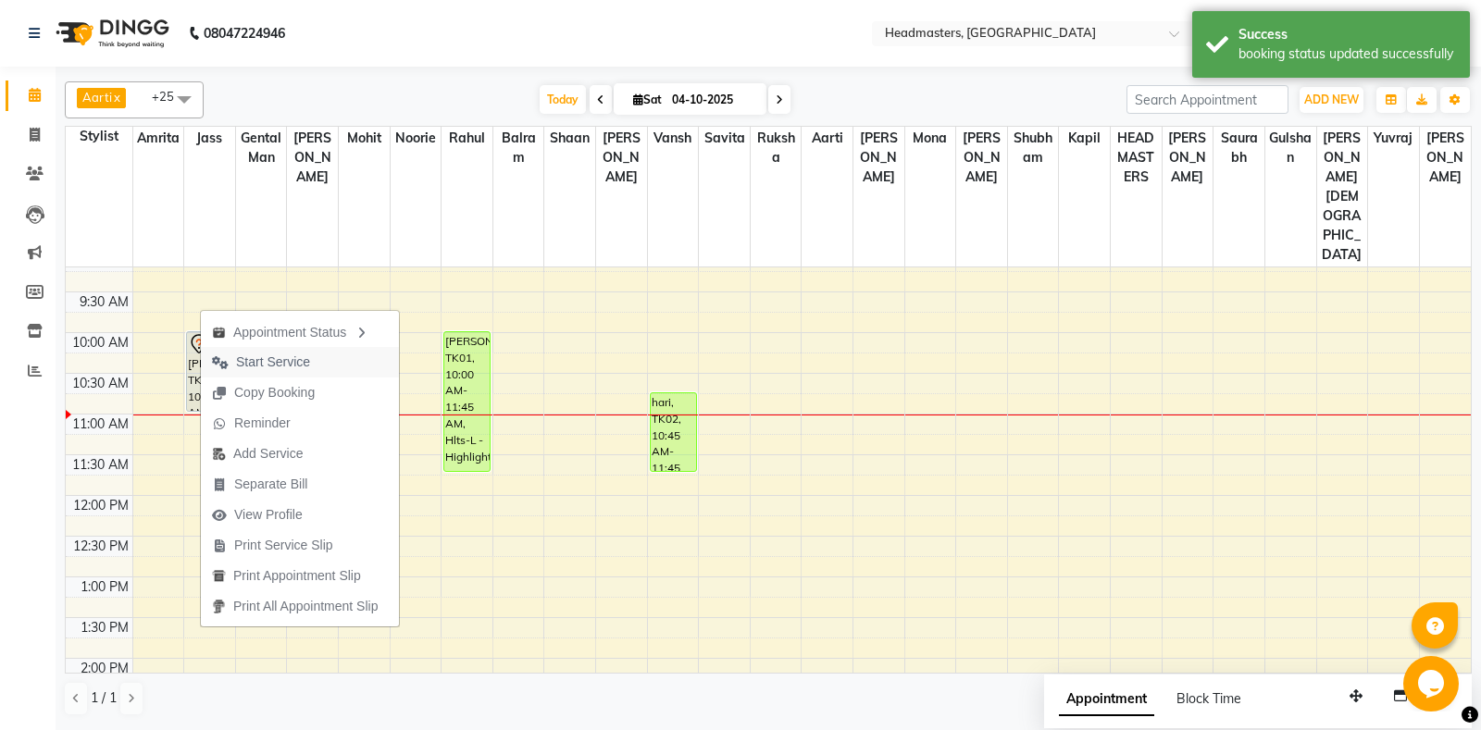
click at [278, 359] on span "Start Service" at bounding box center [273, 362] width 74 height 19
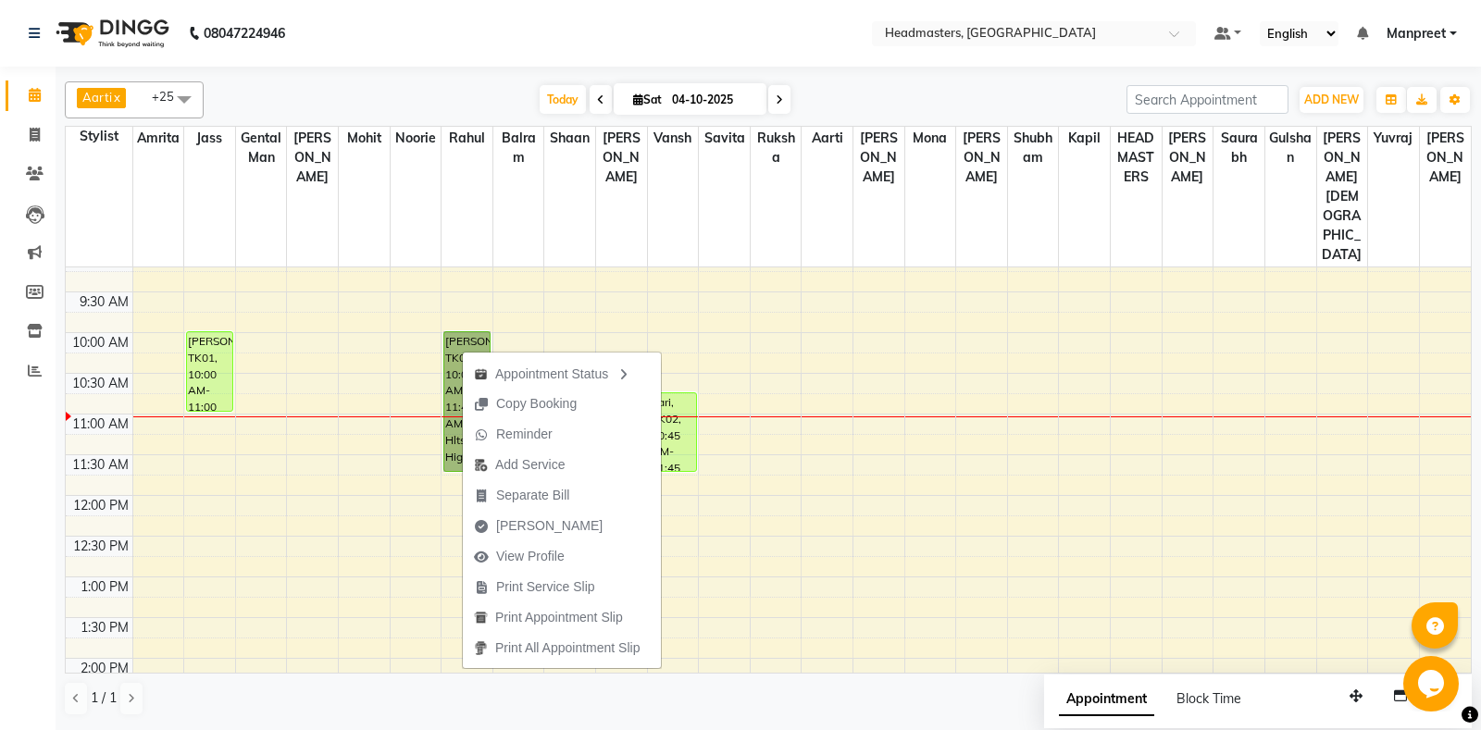
click at [364, 430] on div "8:00 AM 8:30 AM 9:00 AM 9:30 AM 10:00 AM 10:30 AM 11:00 AM 11:30 AM 12:00 PM 12…" at bounding box center [768, 739] width 1405 height 1139
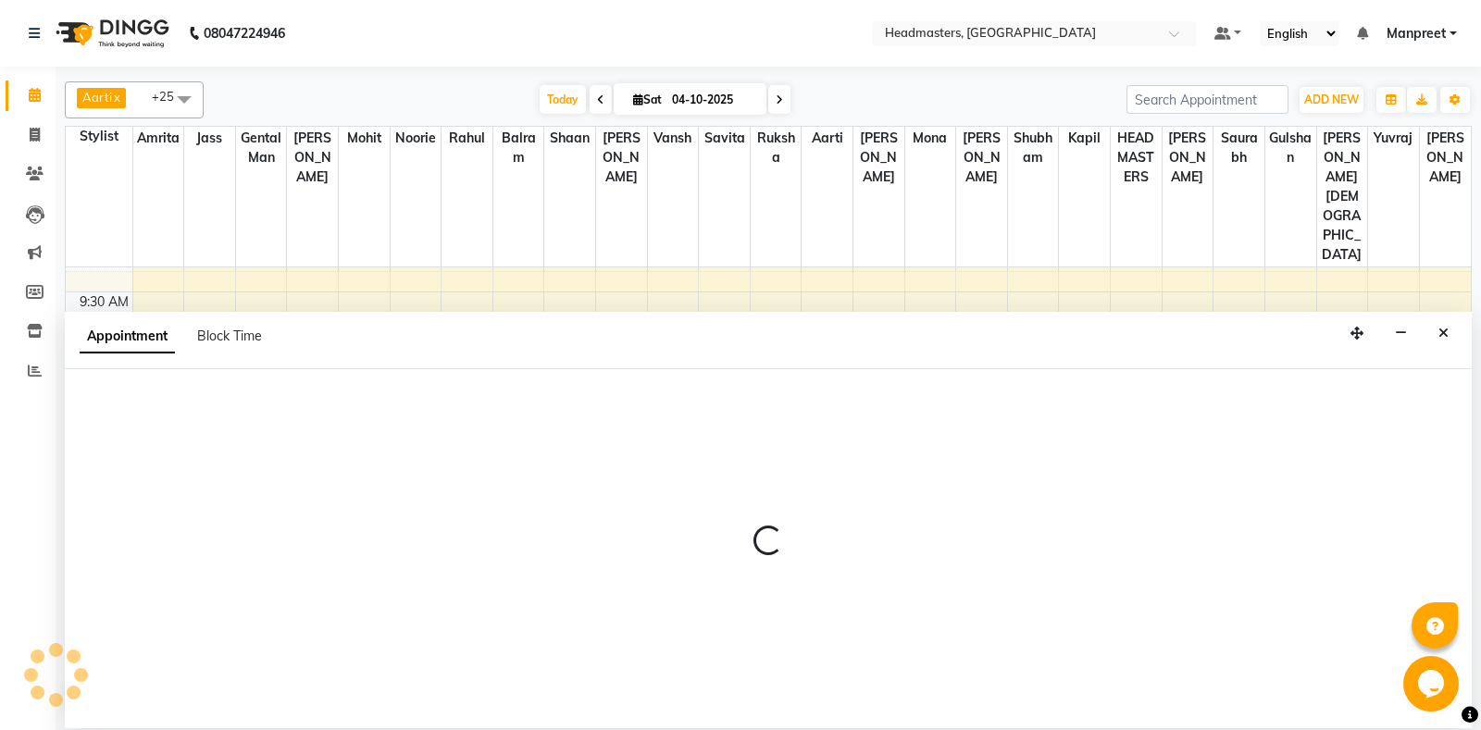
select select "60723"
select select "705"
select select "tentative"
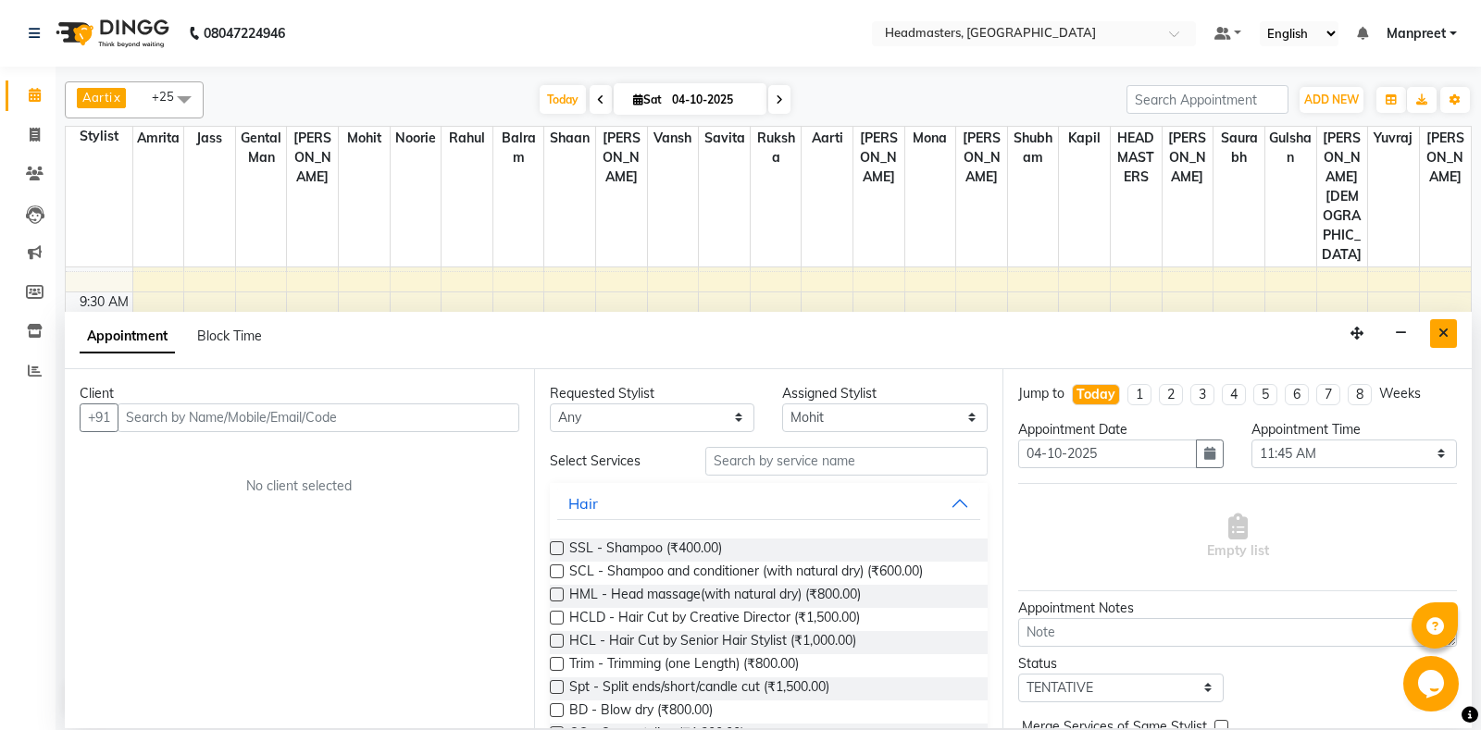
click at [1437, 341] on button "Close" at bounding box center [1443, 333] width 27 height 29
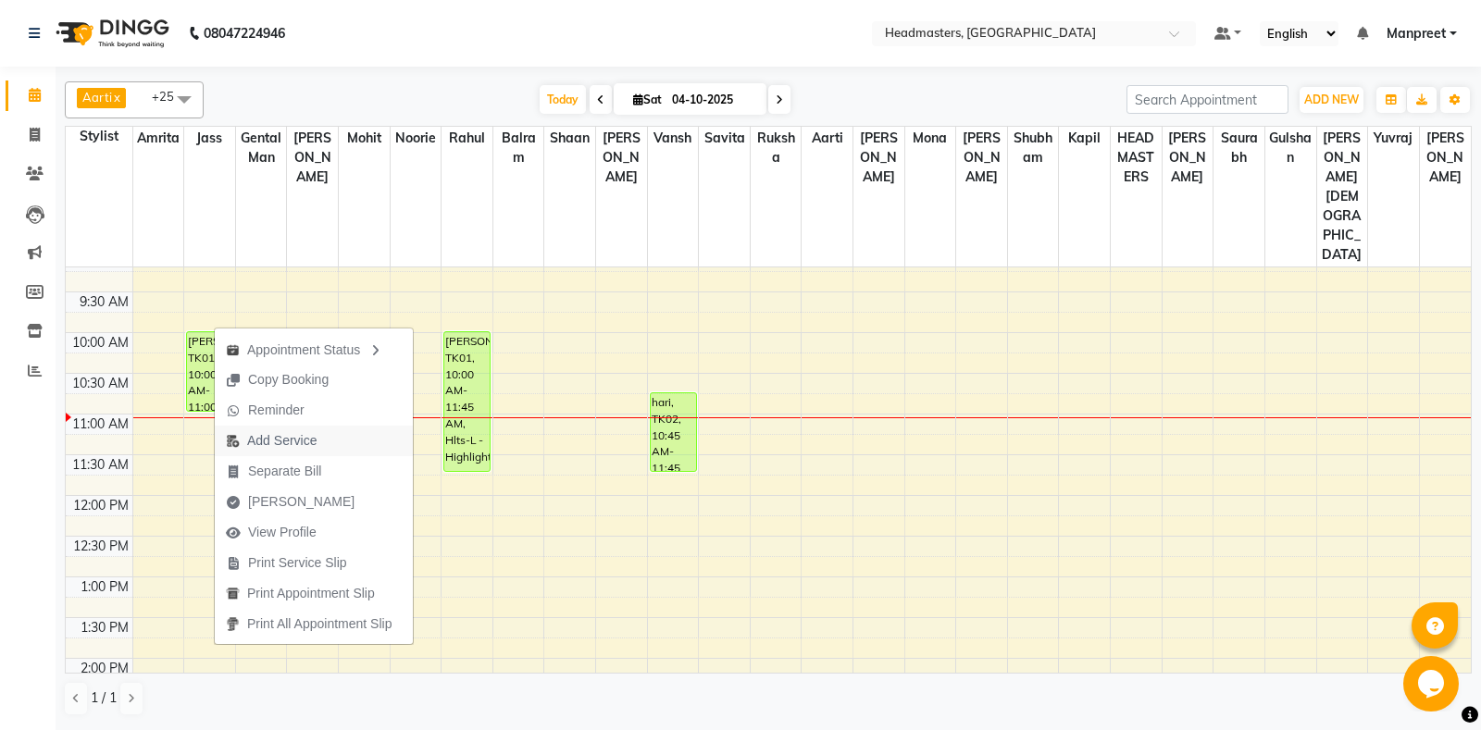
click at [307, 439] on span "Add Service" at bounding box center [281, 440] width 69 height 19
select select "60714"
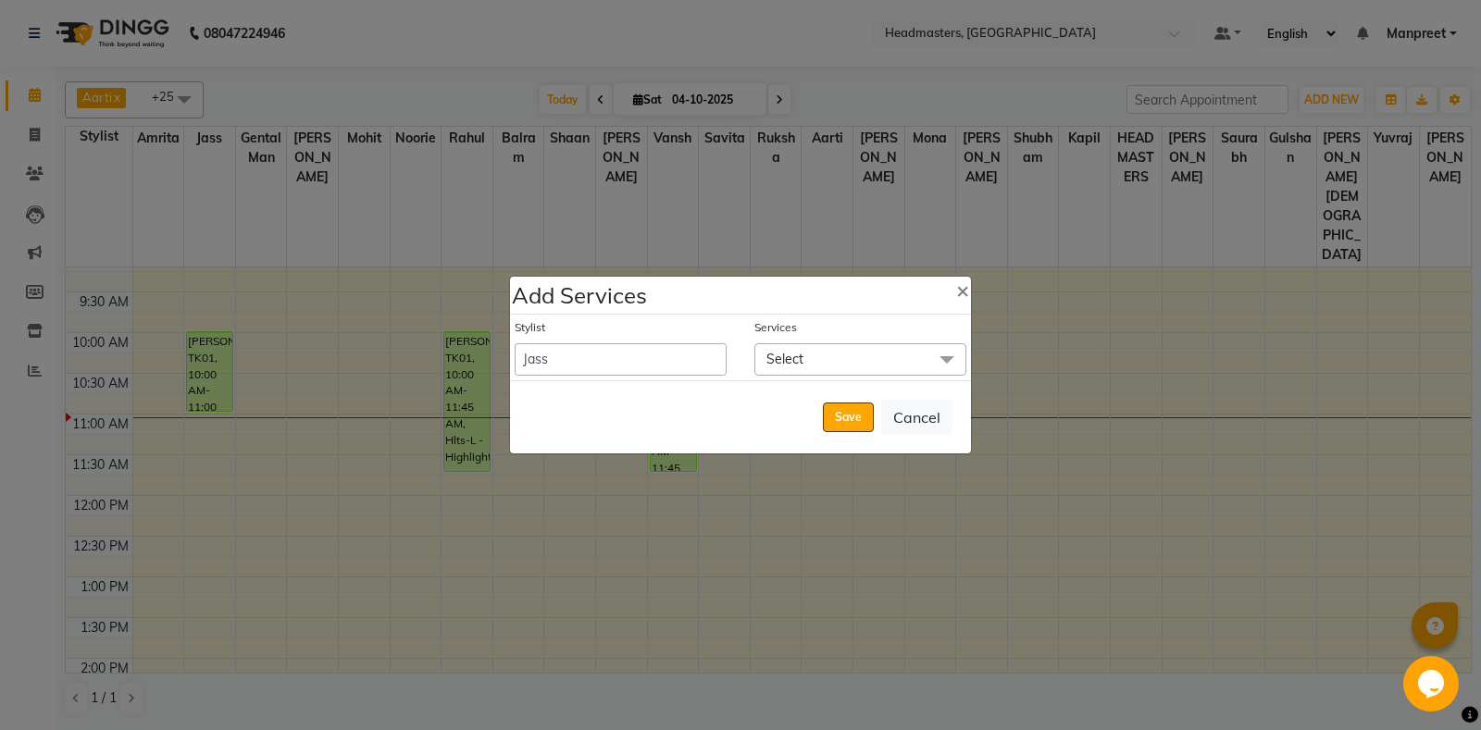
click at [859, 364] on span "Select" at bounding box center [860, 359] width 212 height 32
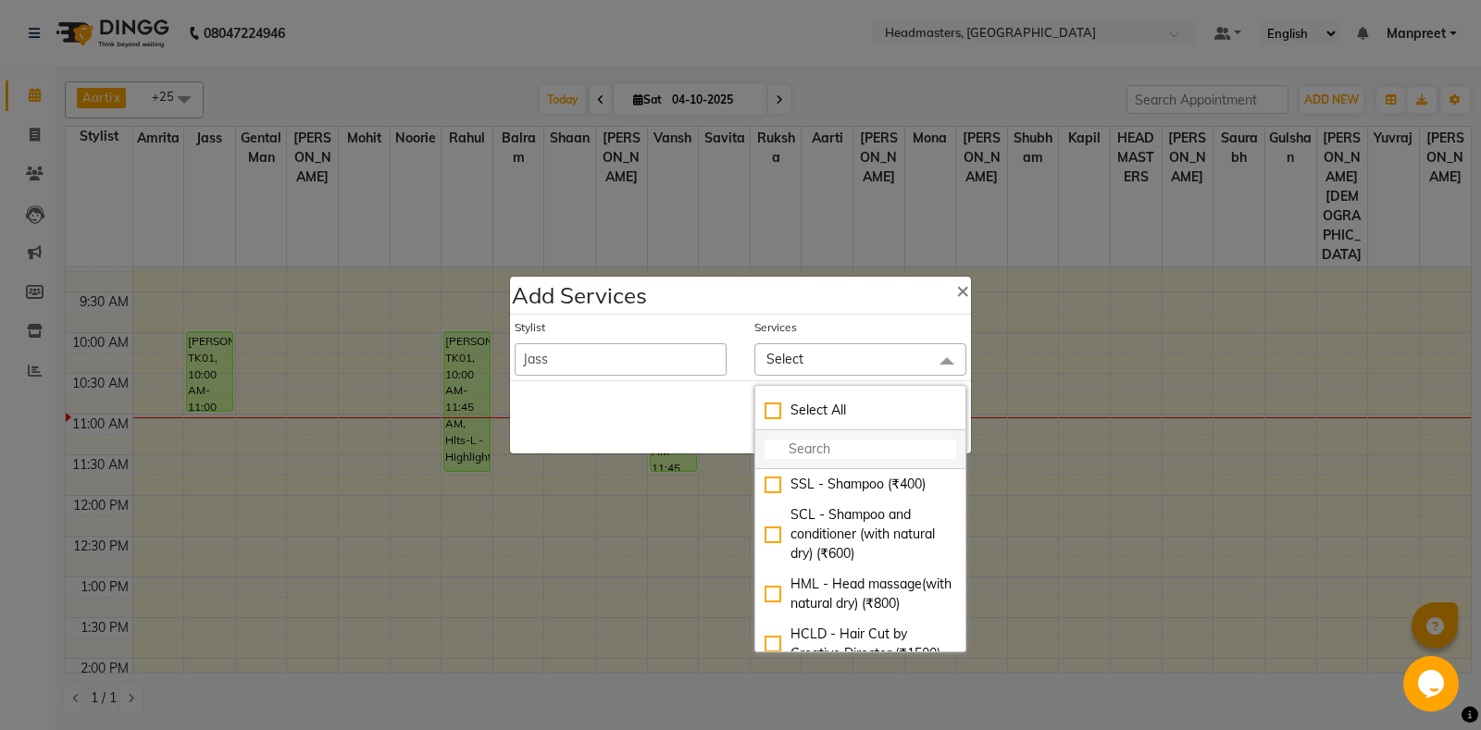
click at [812, 452] on input "multiselect-search" at bounding box center [861, 449] width 192 height 19
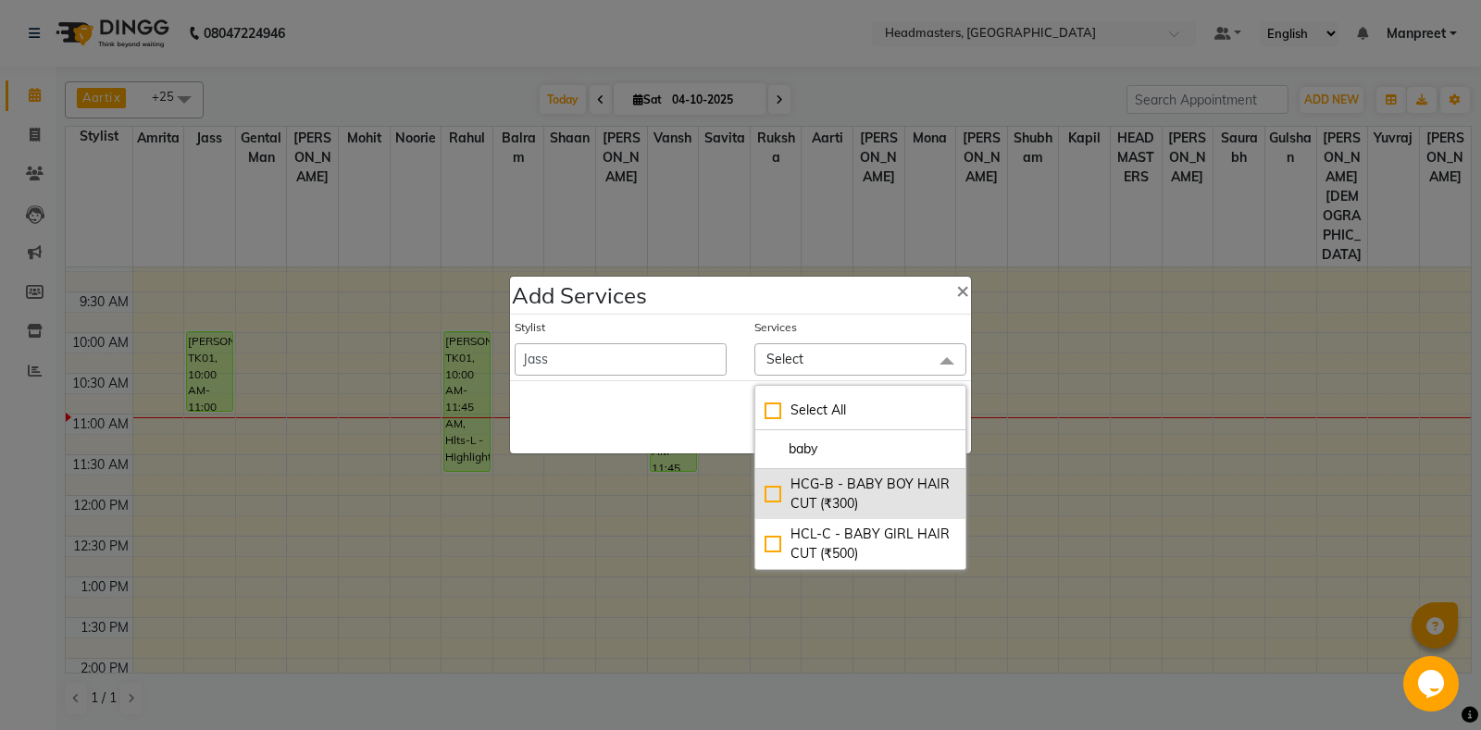
type input "baby"
click at [848, 508] on div "HCG-B - BABY BOY HAIR CUT (₹300)" at bounding box center [861, 494] width 192 height 39
checkbox input "true"
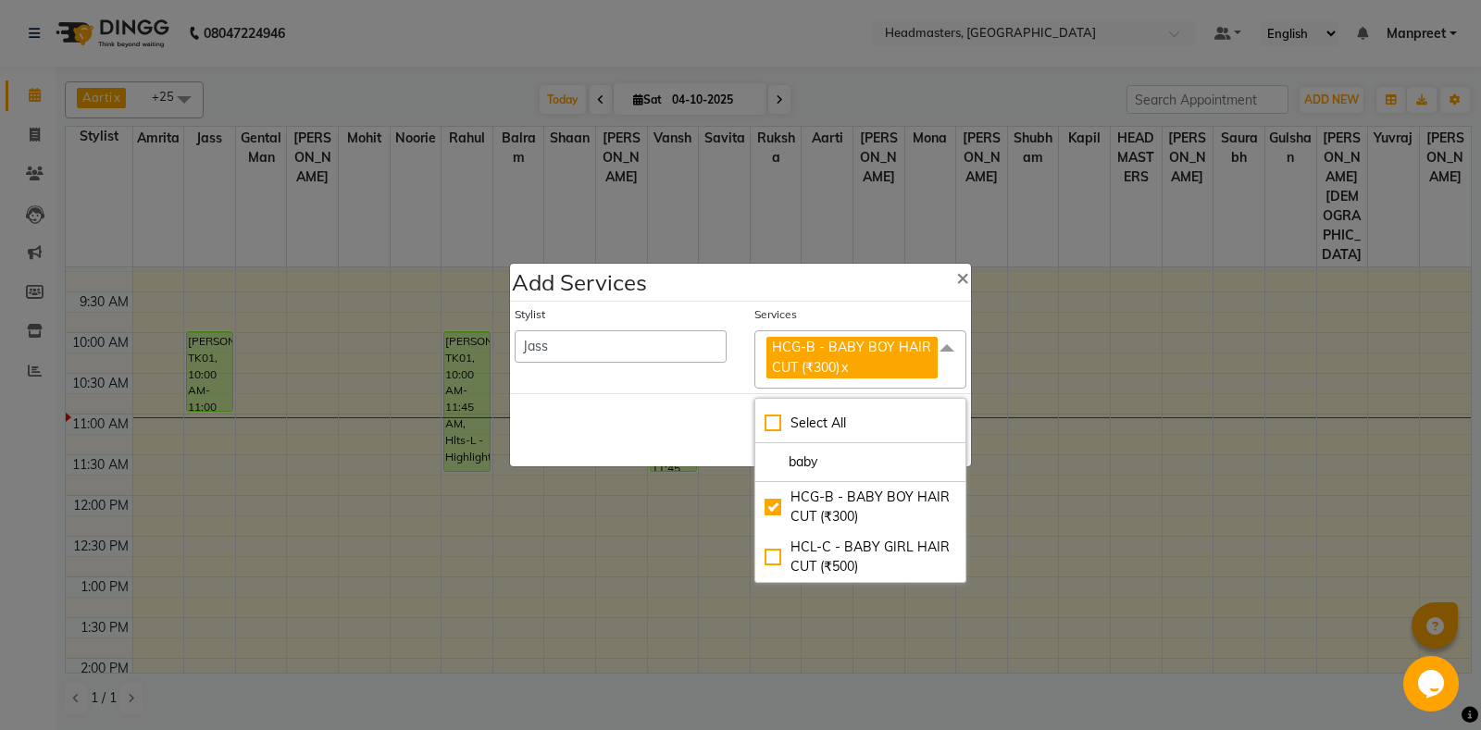
click at [679, 420] on div "Save Cancel" at bounding box center [740, 429] width 461 height 73
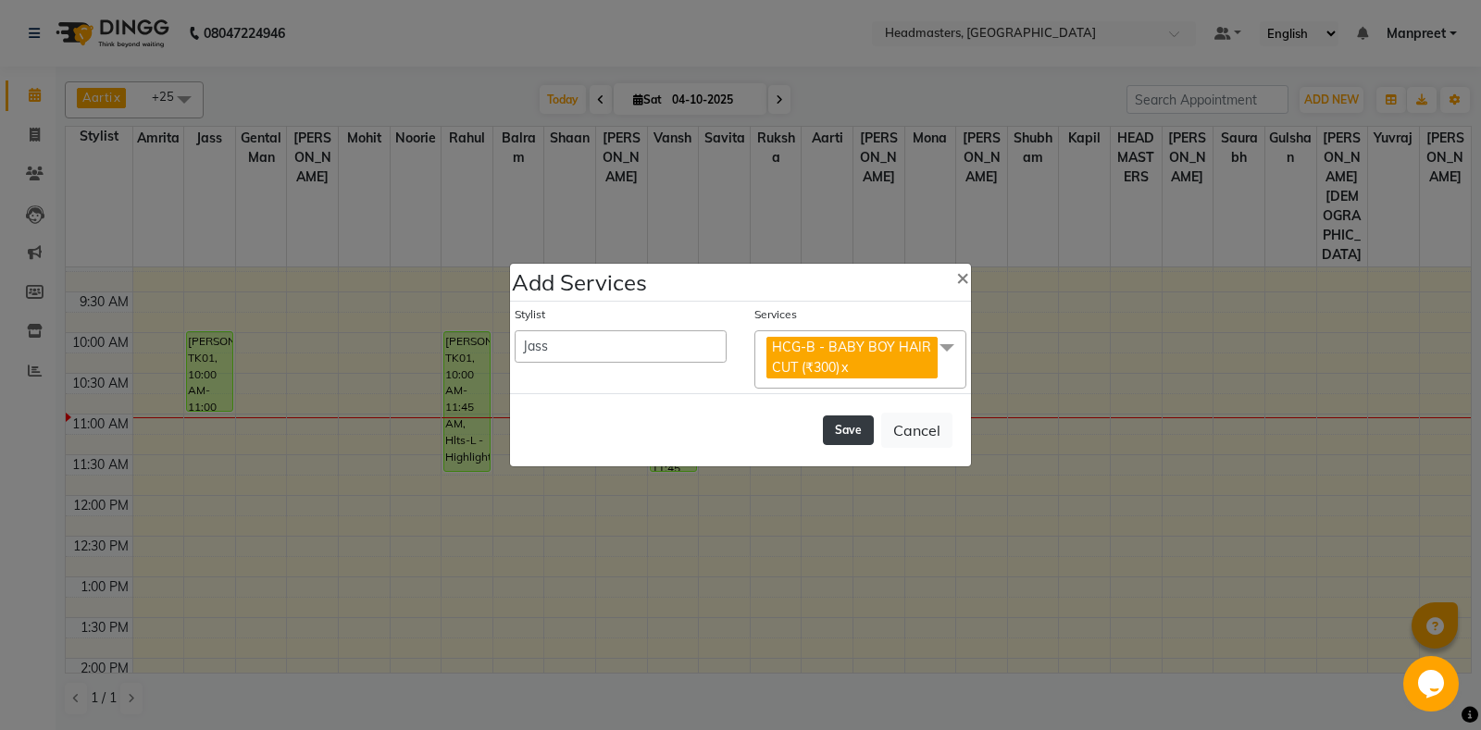
click at [856, 424] on button "Save" at bounding box center [848, 431] width 51 height 30
select select "60735"
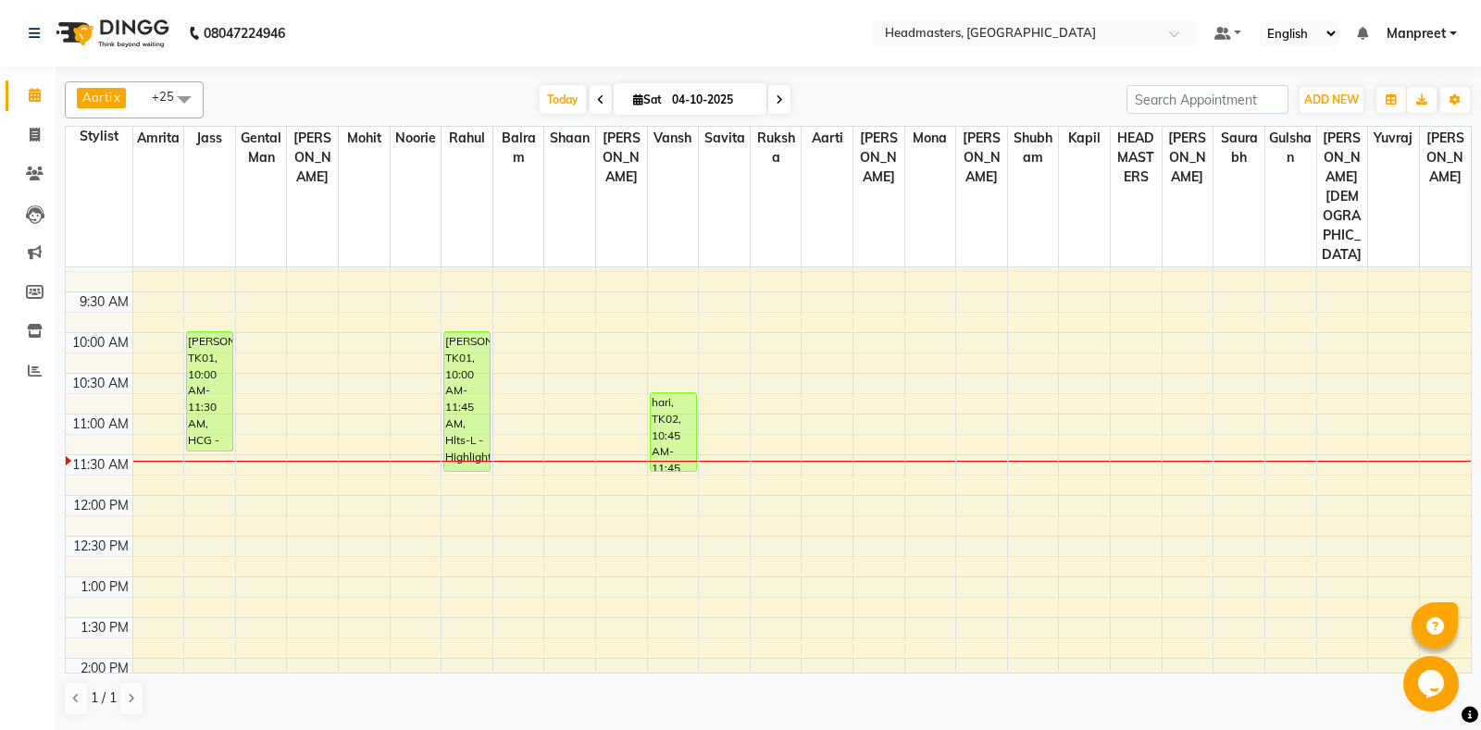
click at [942, 456] on div "8:00 AM 8:30 AM 9:00 AM 9:30 AM 10:00 AM 10:30 AM 11:00 AM 11:30 AM 12:00 PM 12…" at bounding box center [768, 739] width 1405 height 1139
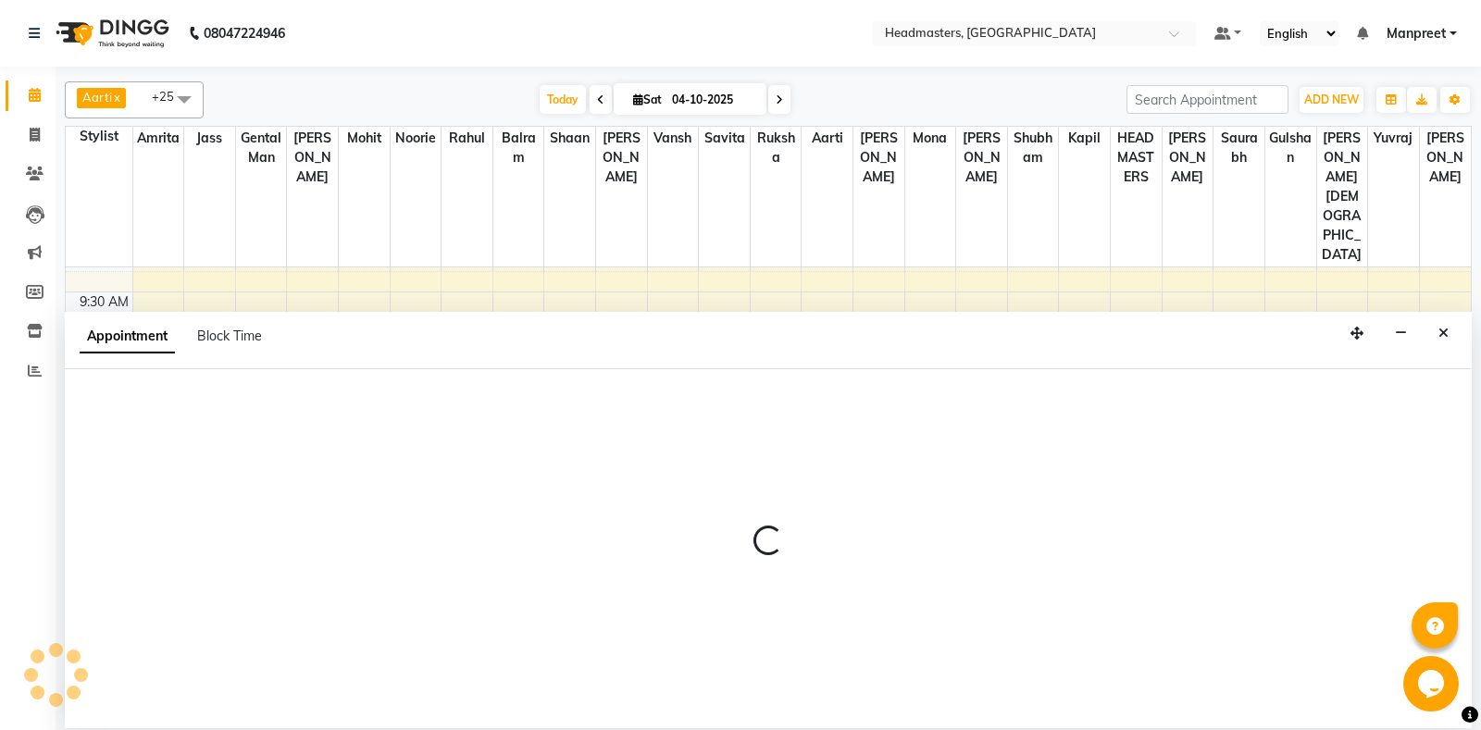
select select "60742"
select select "tentative"
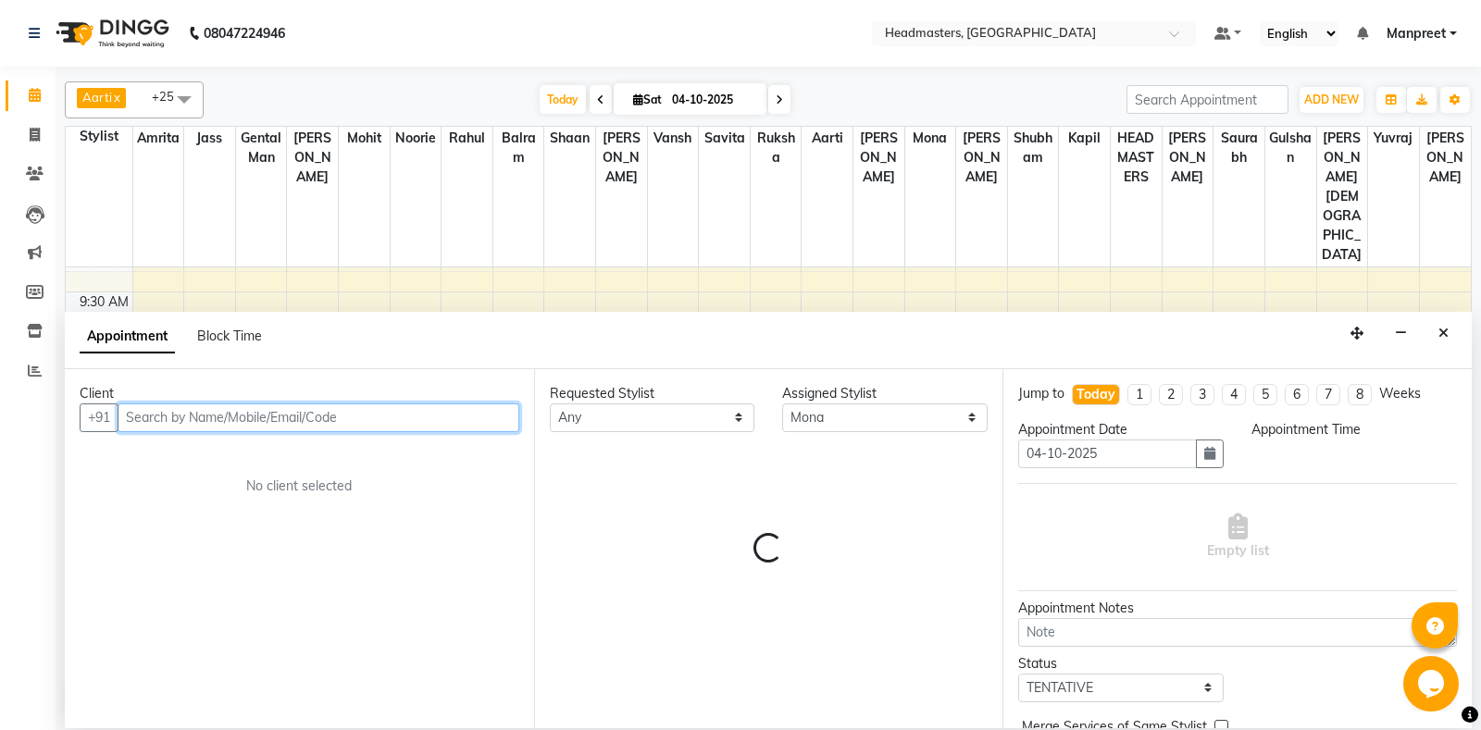
select select "735"
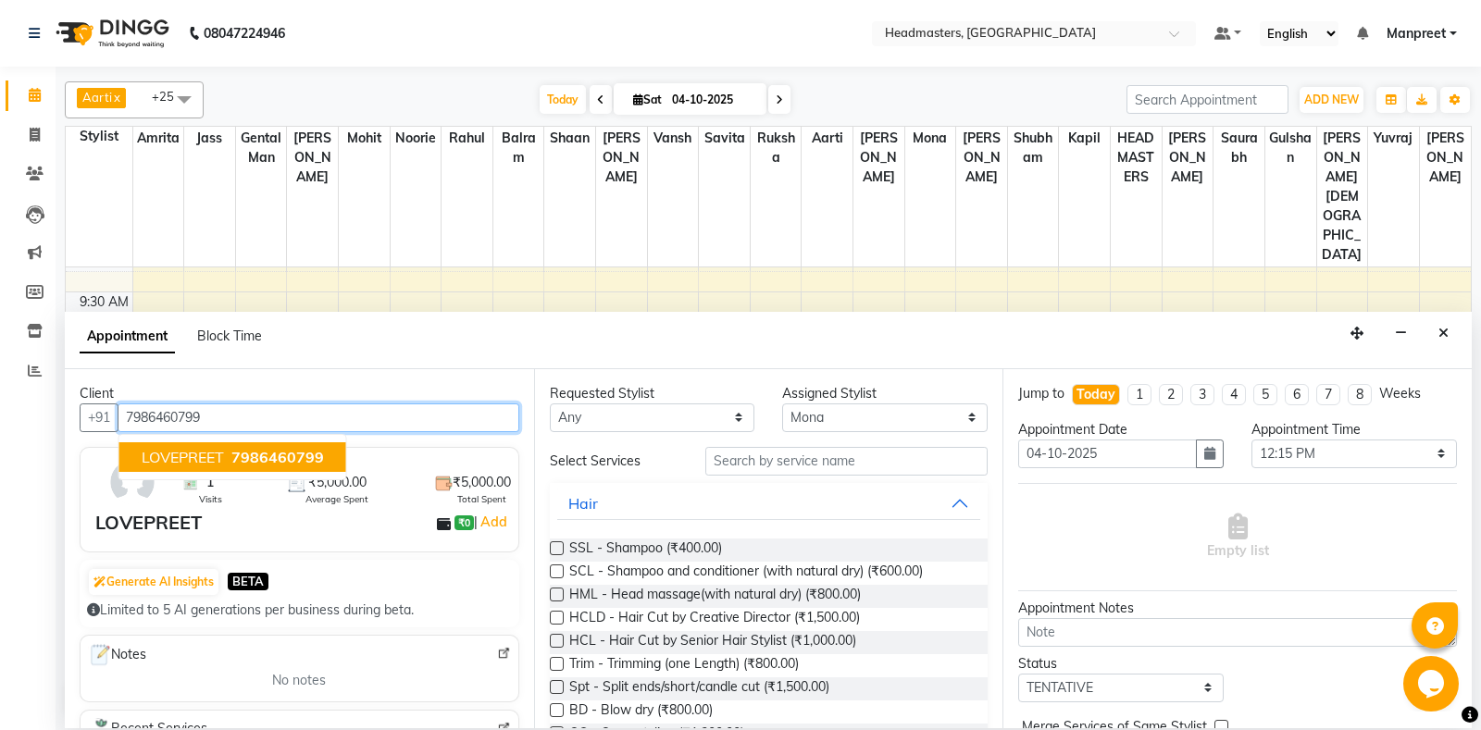
click at [303, 452] on span "7986460799" at bounding box center [277, 457] width 93 height 19
type input "7986460799"
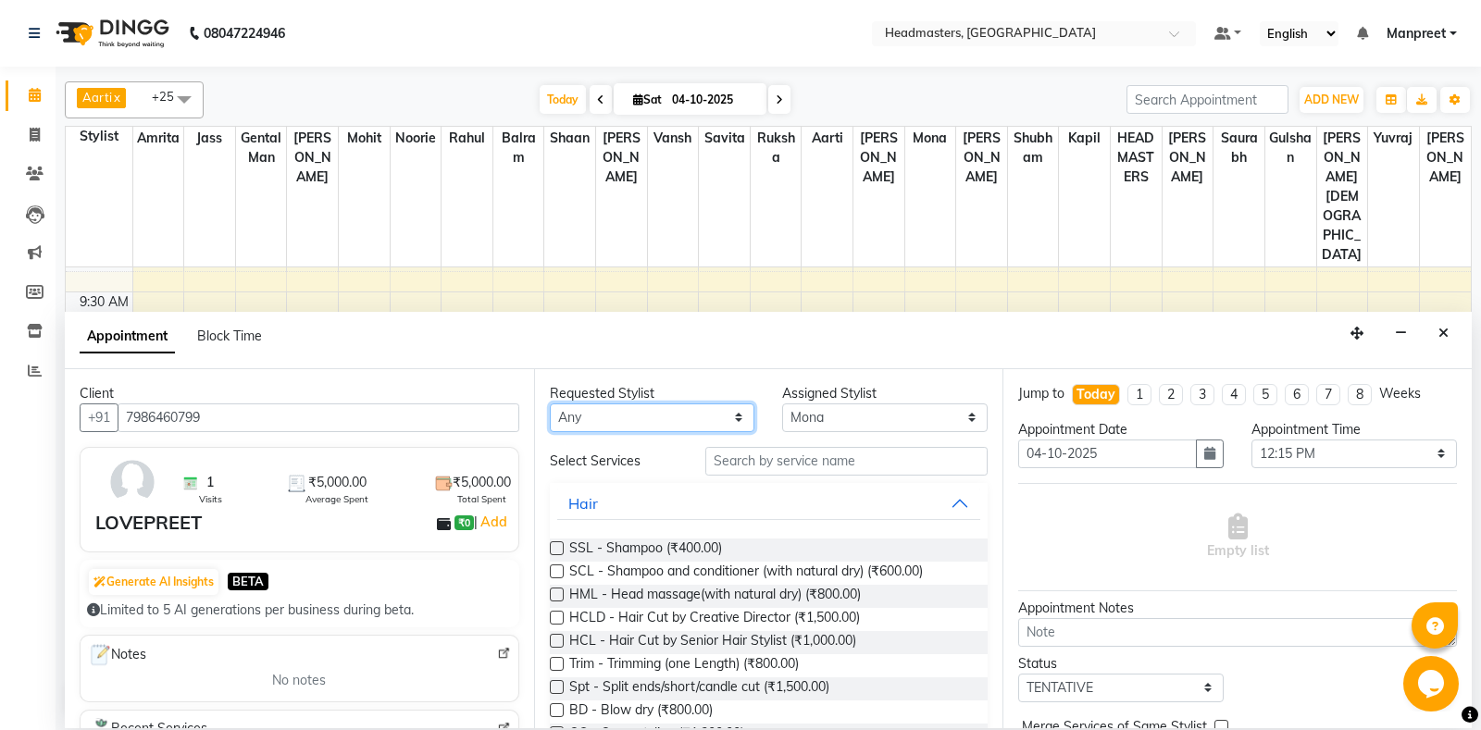
click at [550, 404] on select "[PERSON_NAME] Amr[PERSON_NAME]lram Gental Man Gulshan HEADMAST[PERSON_NAME]apil…" at bounding box center [652, 418] width 205 height 29
select select "60721"
click option "[PERSON_NAME]" at bounding box center [0, 0] width 0 height 0
select select "60721"
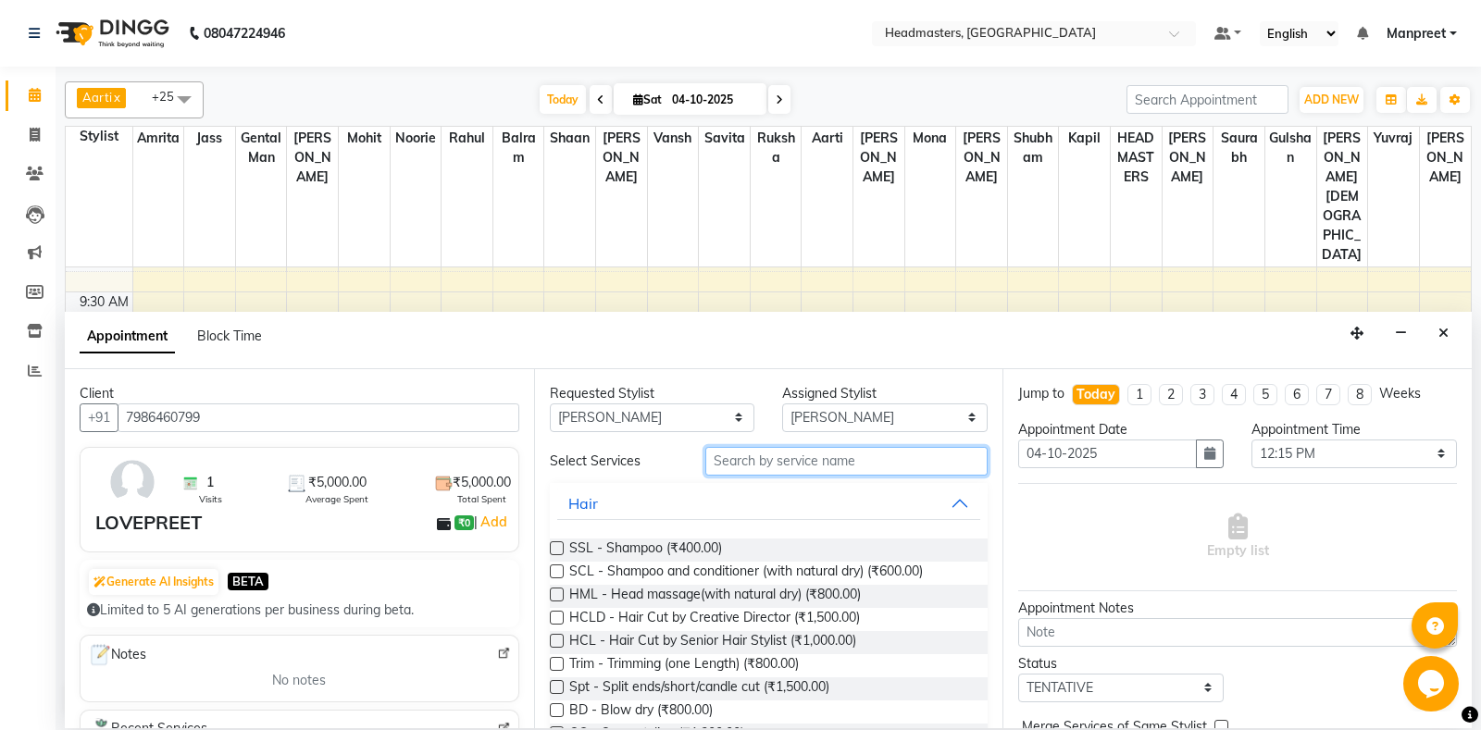
click at [851, 451] on input "text" at bounding box center [846, 461] width 283 height 29
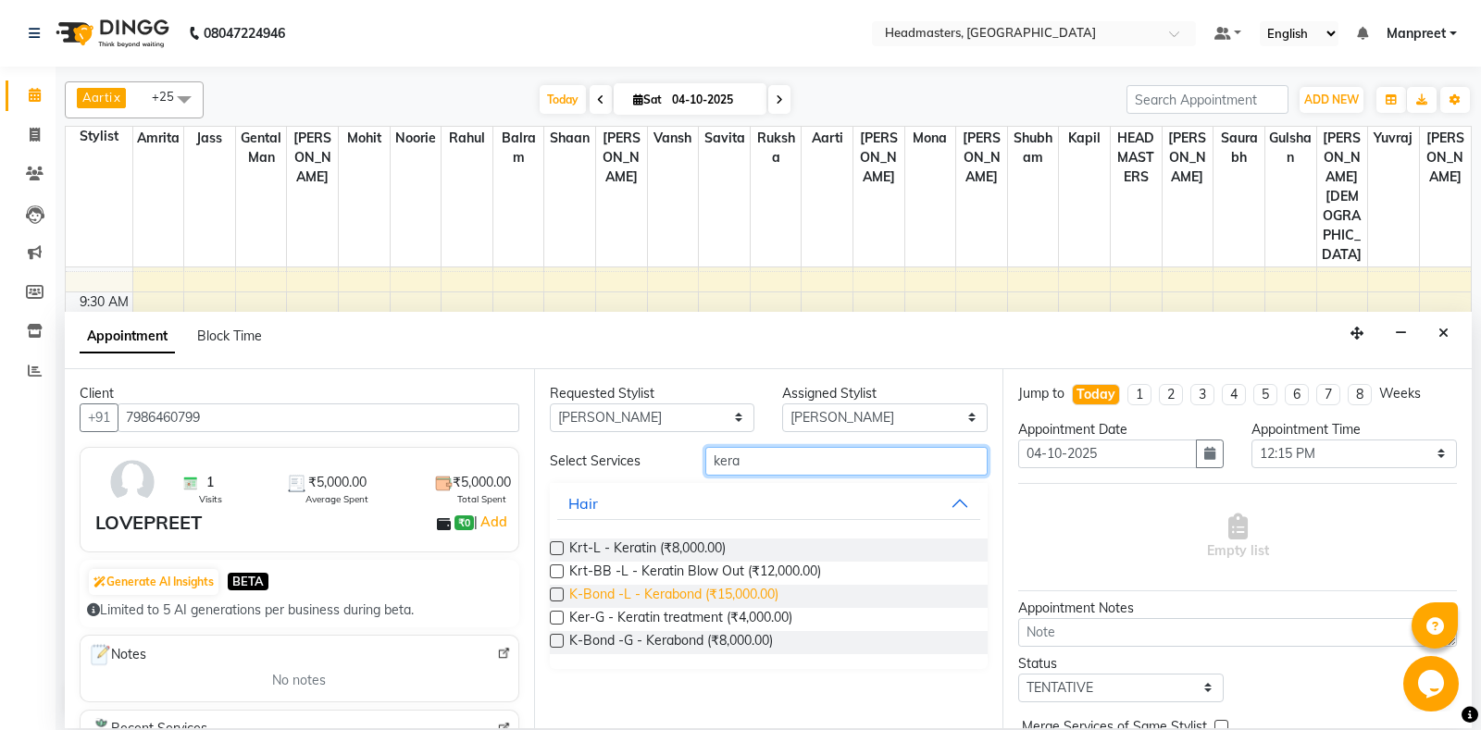
type input "kera"
click at [716, 600] on span "K-Bond -L - Kerabond (₹15,000.00)" at bounding box center [673, 596] width 209 height 23
checkbox input "false"
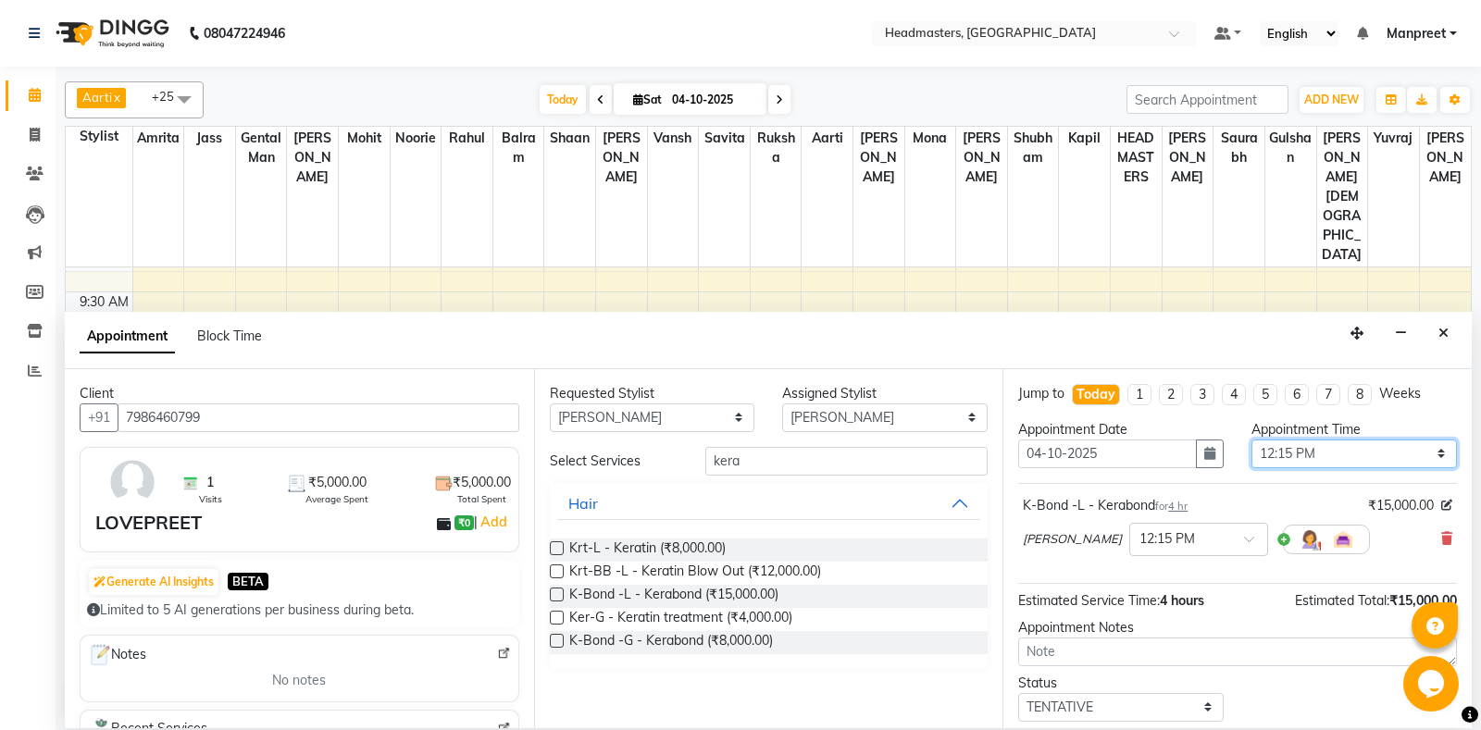
click at [1251, 440] on select "Select 09:00 AM 09:15 AM 09:30 AM 09:45 AM 10:00 AM 10:15 AM 10:30 AM 10:45 AM …" at bounding box center [1353, 454] width 205 height 29
select select "690"
click option "11:30 AM" at bounding box center [0, 0] width 0 height 0
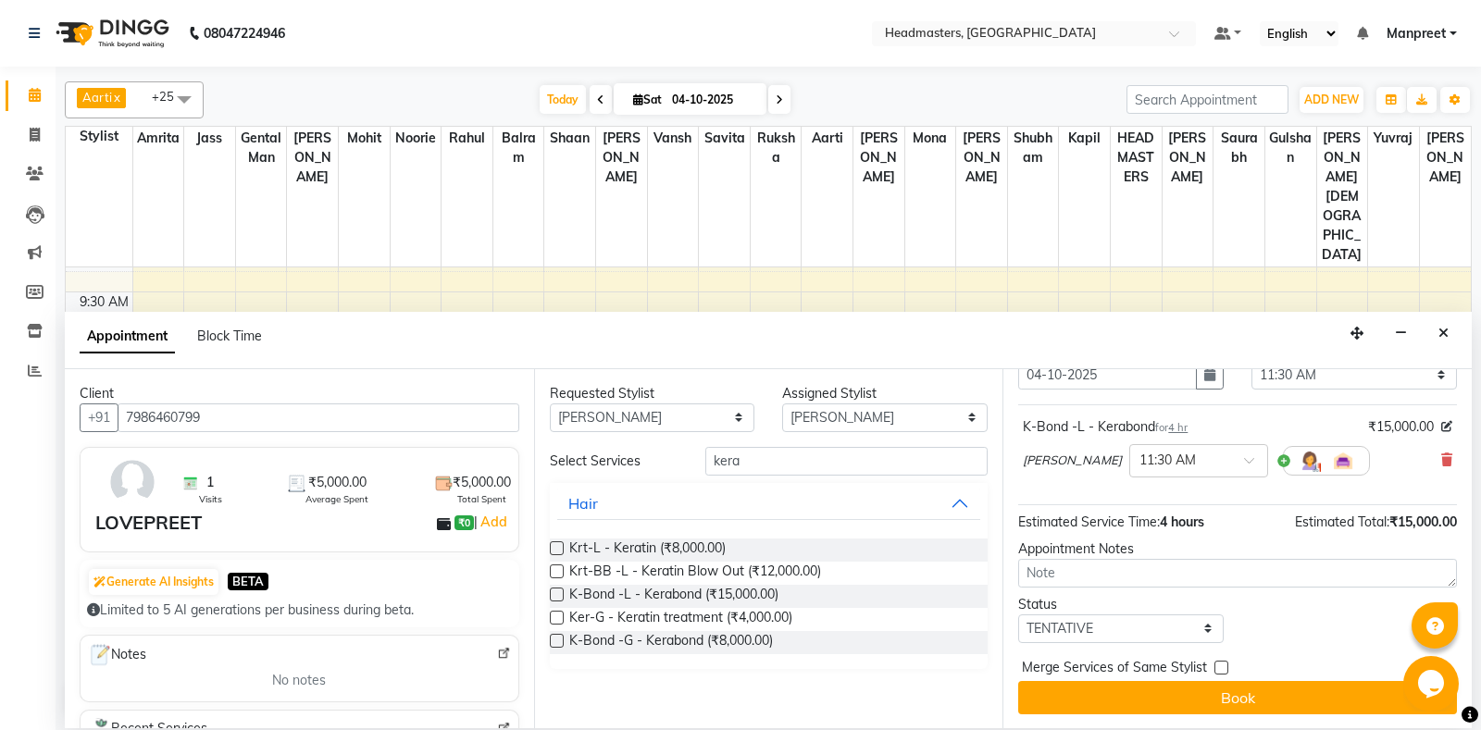
click at [1246, 715] on div "Jump to Today [DATE] 4 5 6 7 8 Weeks Appointment Date 04-10-[DATE]ntment Time S…" at bounding box center [1236, 548] width 469 height 359
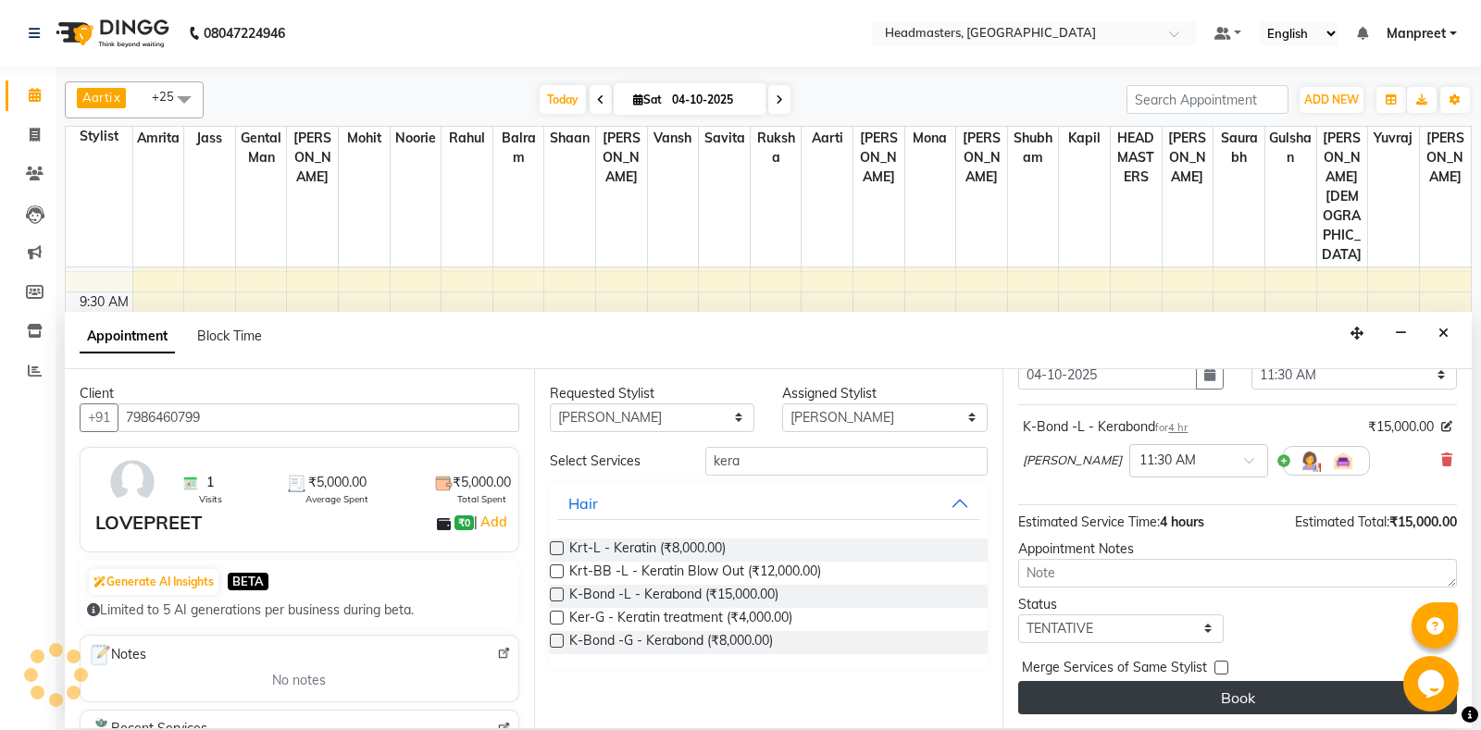
click at [1236, 703] on button "Book" at bounding box center [1237, 697] width 439 height 33
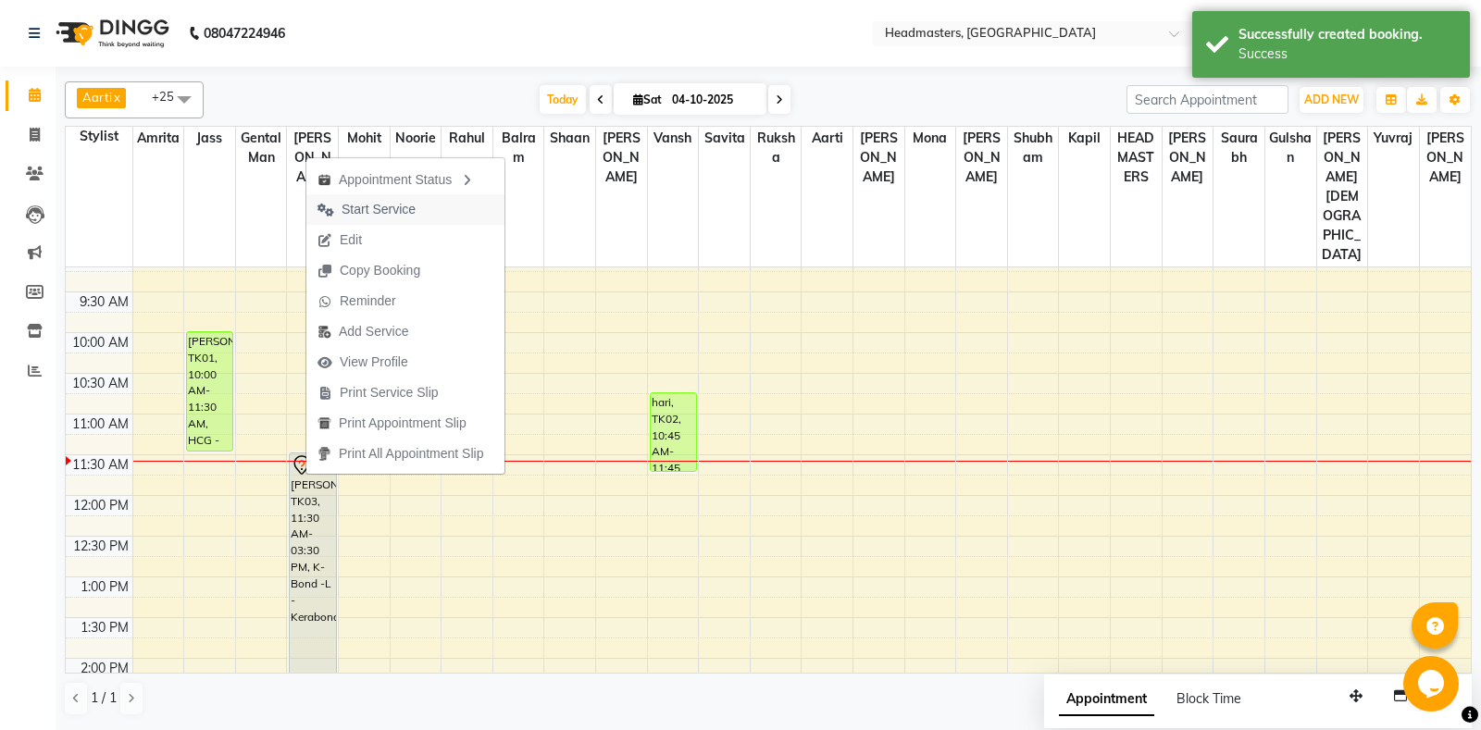
click at [406, 203] on span "Start Service" at bounding box center [379, 209] width 74 height 19
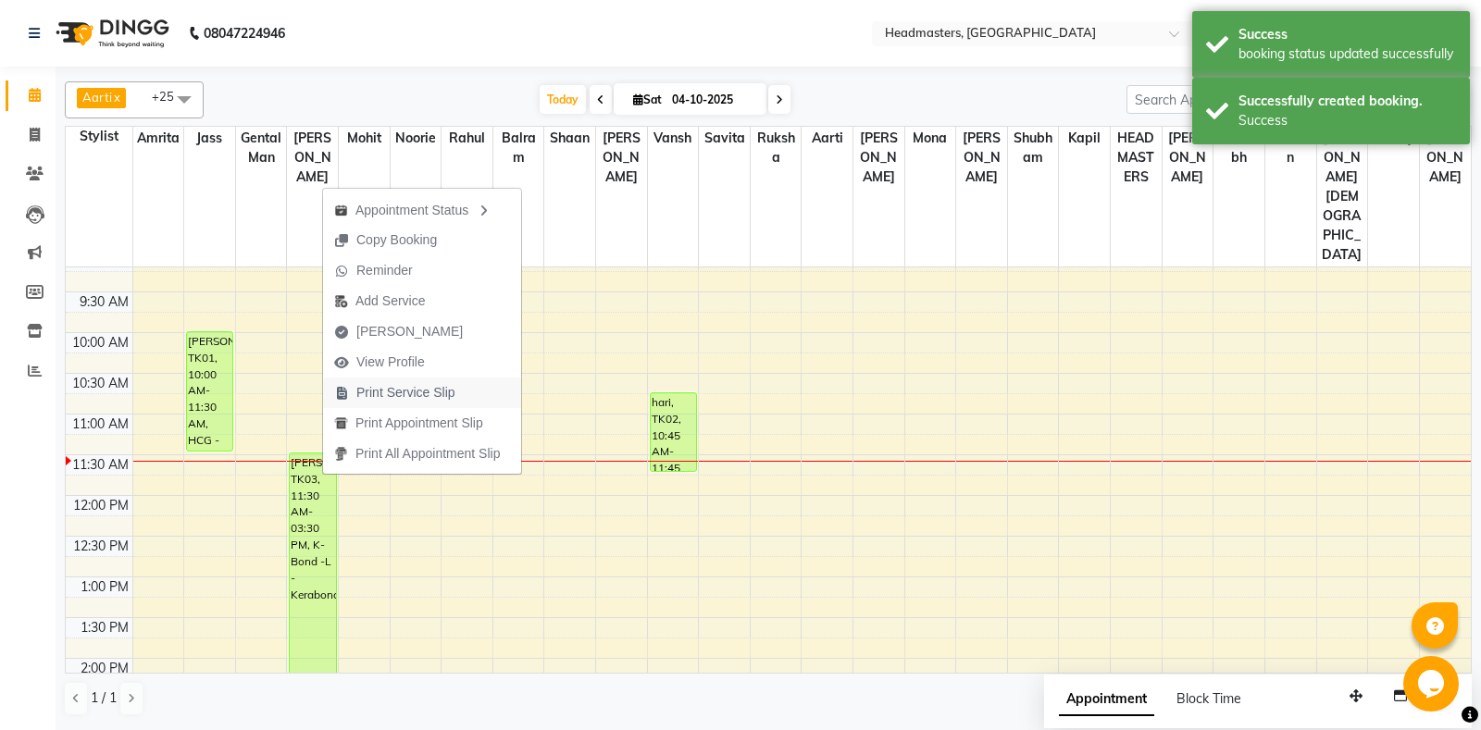
click at [448, 393] on span "Print Service Slip" at bounding box center [405, 392] width 99 height 19
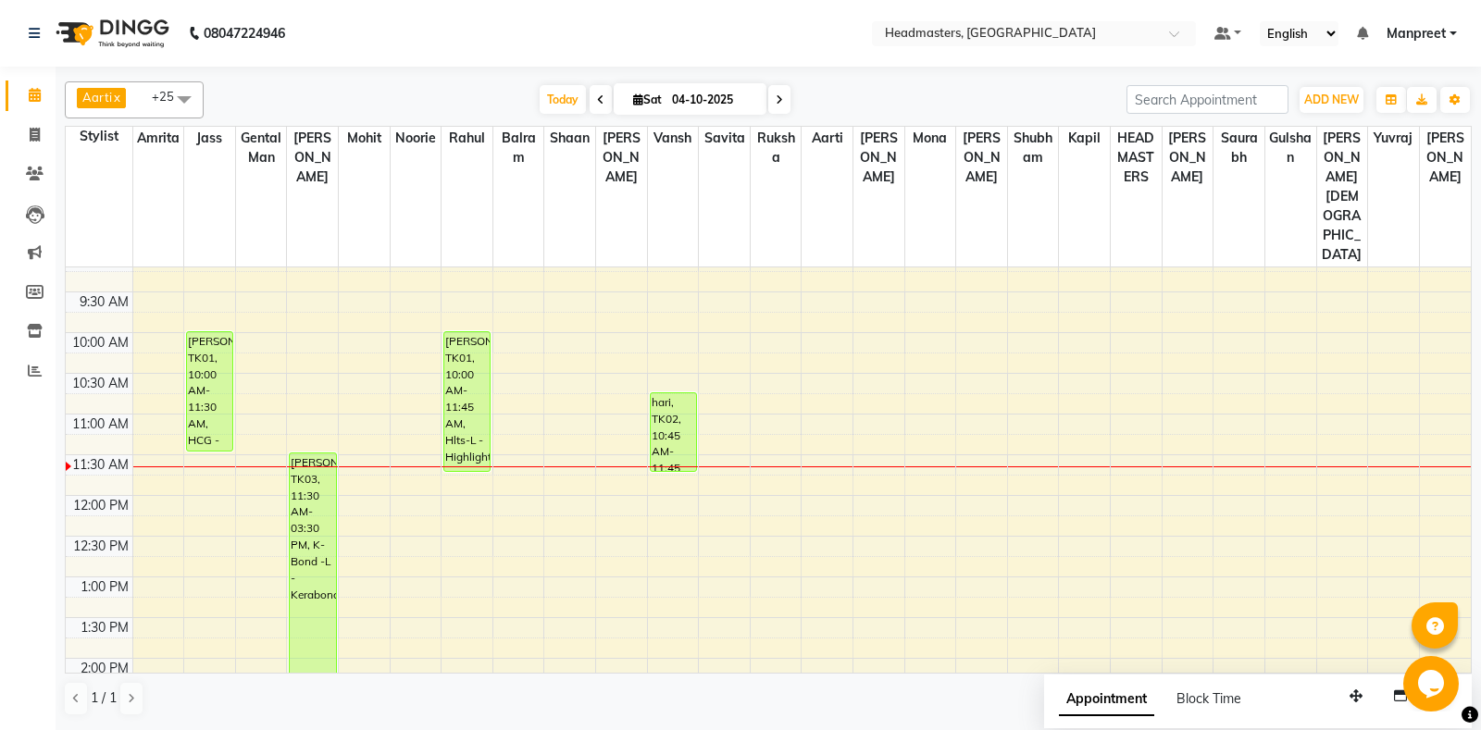
click at [668, 568] on div "8:00 AM 8:30 AM 9:00 AM 9:30 AM 10:00 AM 10:30 AM 11:00 AM 11:30 AM 12:00 PM 12…" at bounding box center [768, 739] width 1405 height 1139
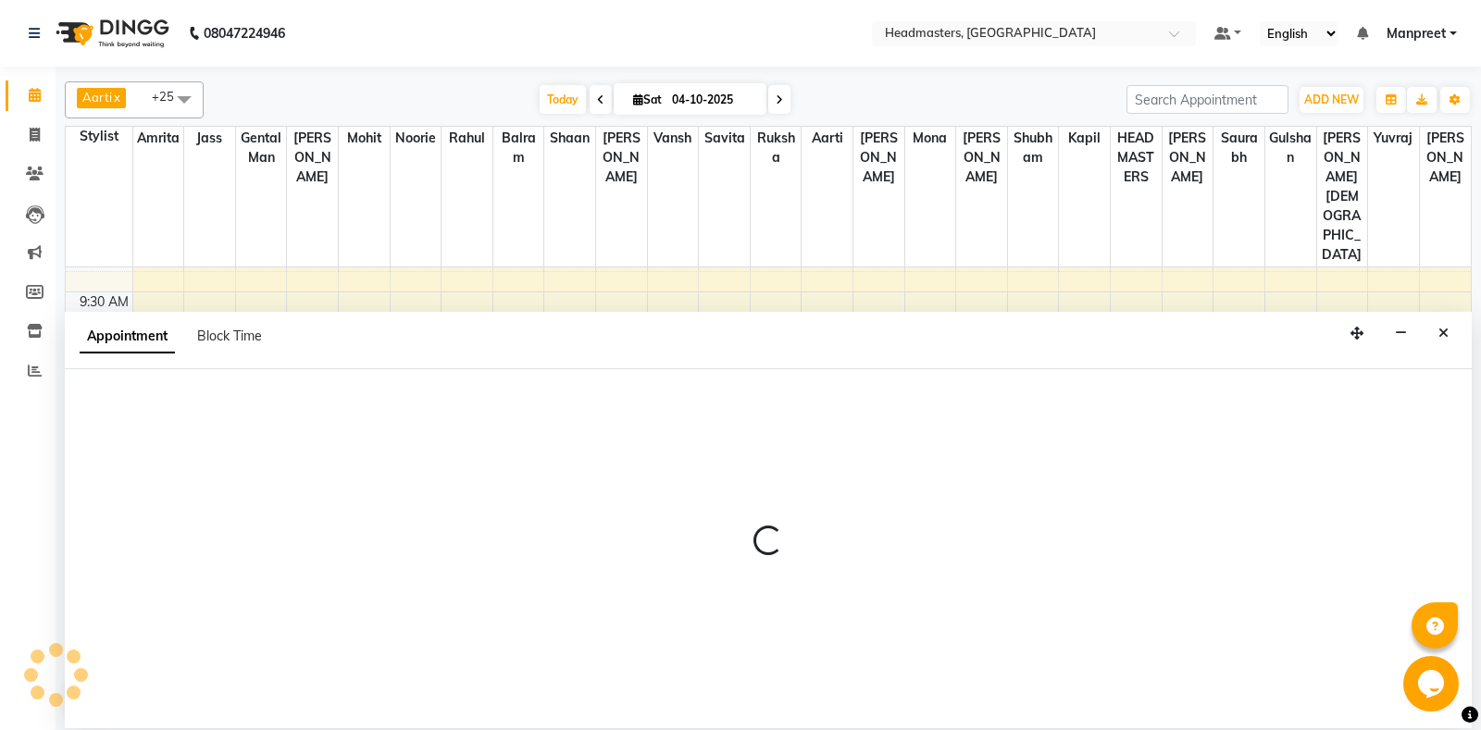
select select "60730"
select select "tentative"
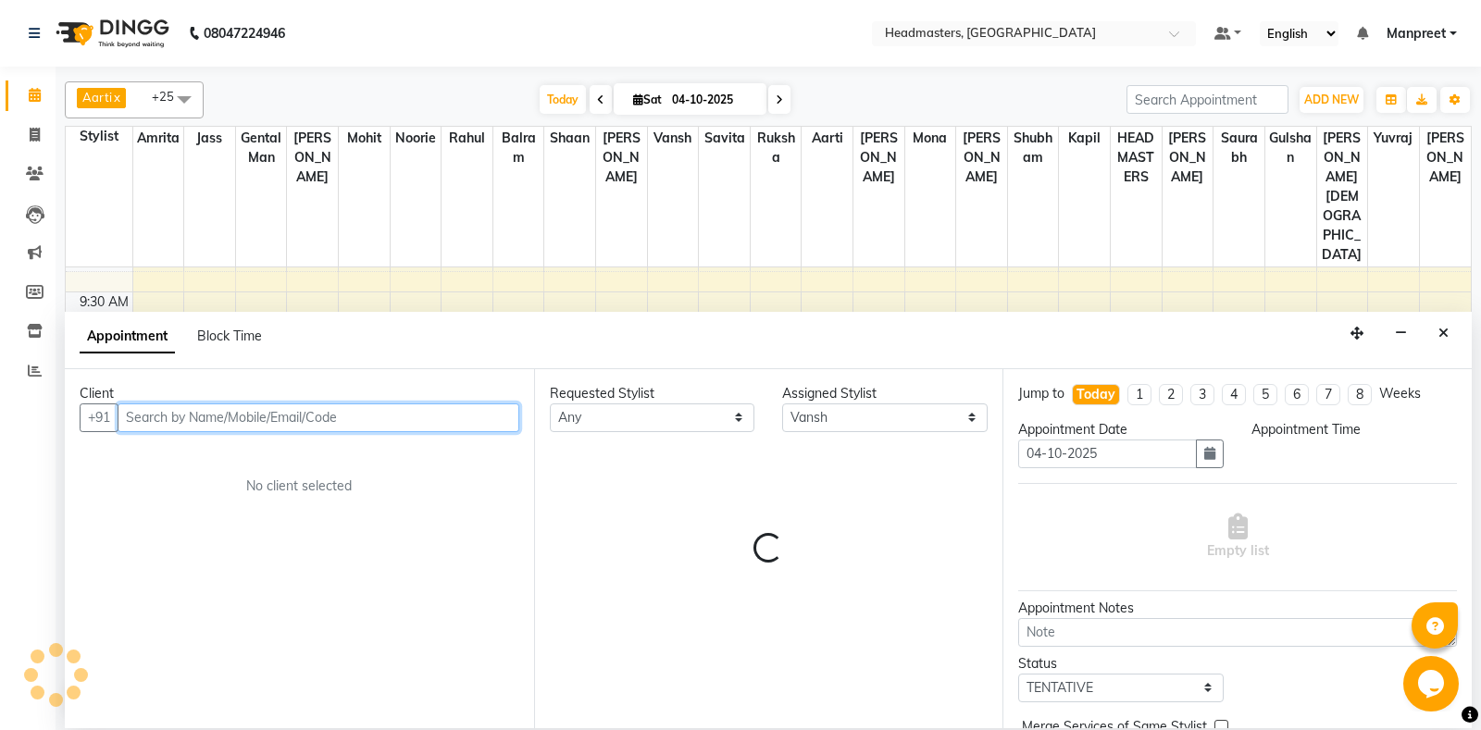
select select "810"
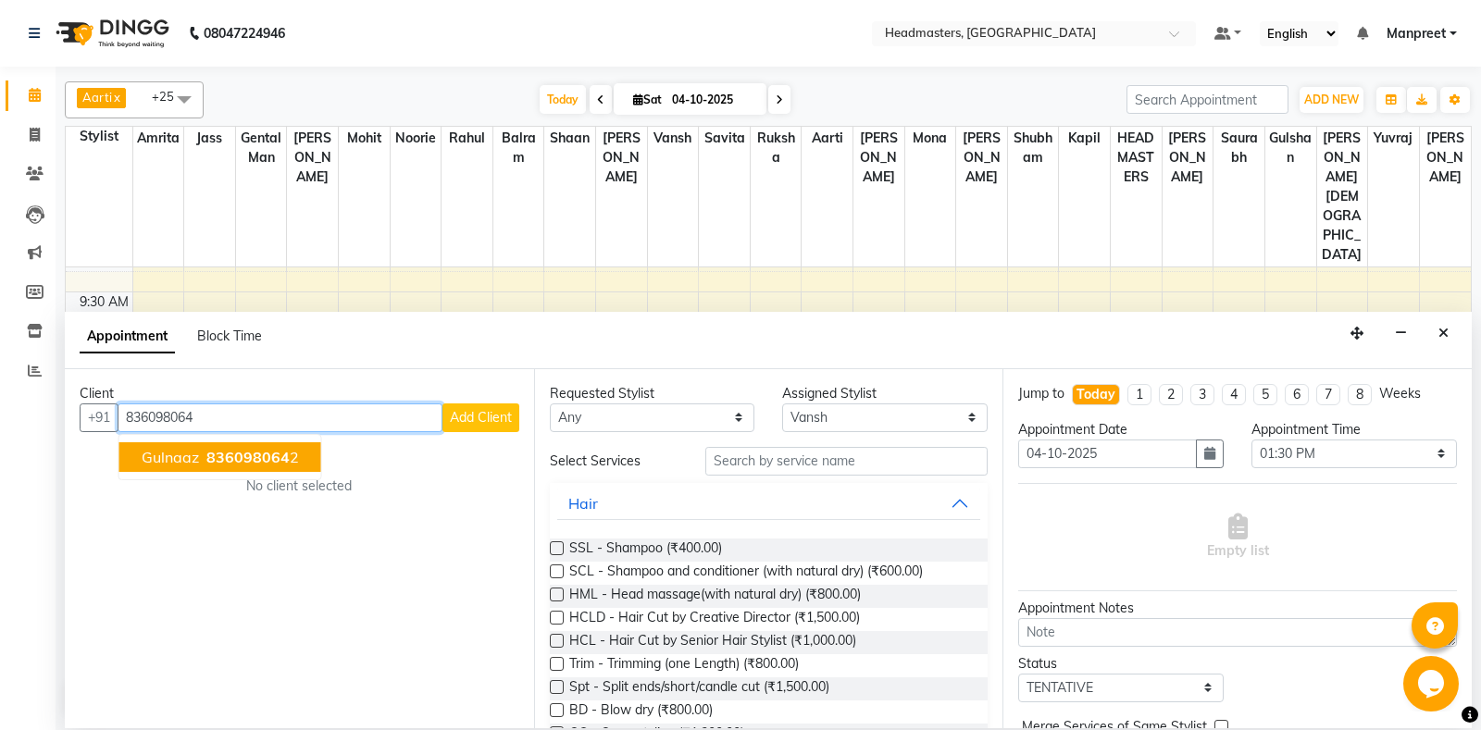
click at [222, 463] on span "836098064" at bounding box center [247, 457] width 83 height 19
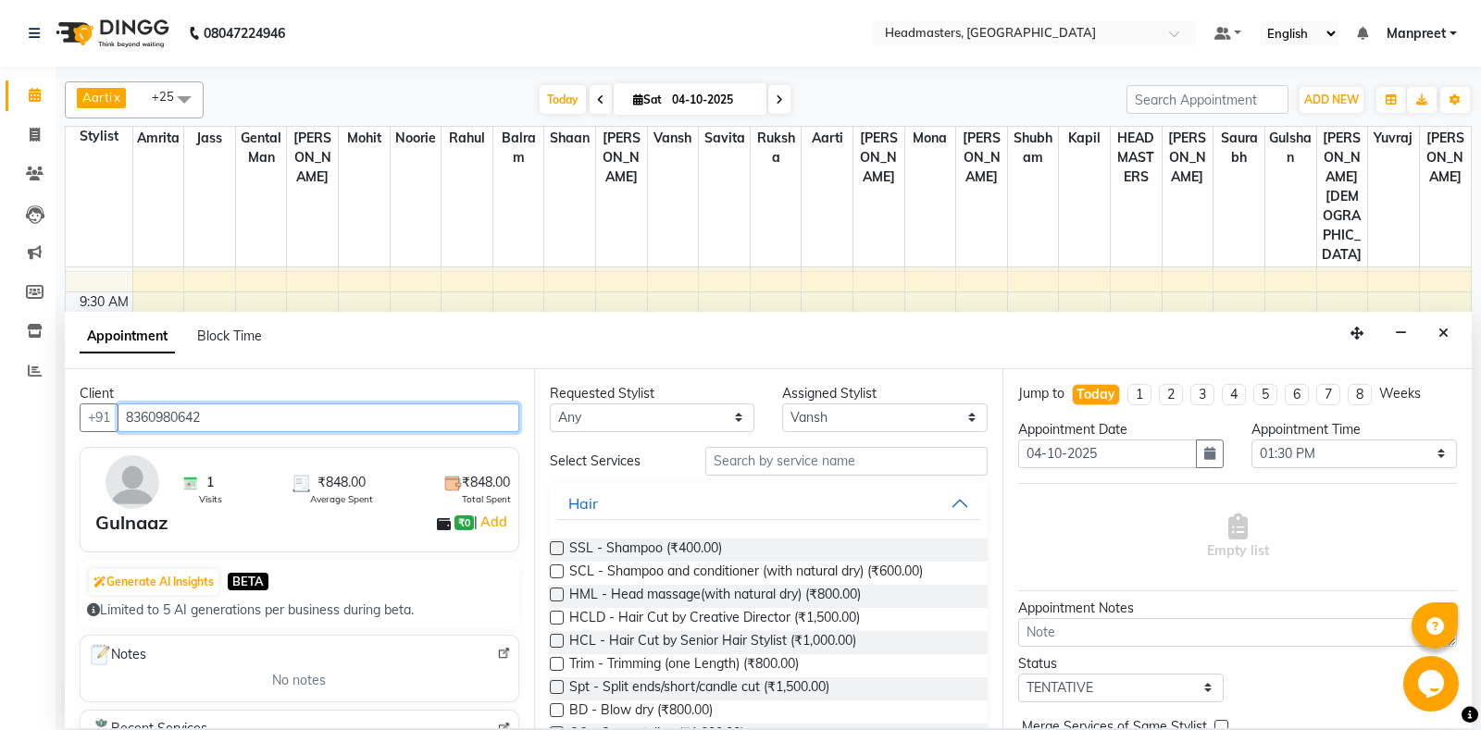
type input "8360980642"
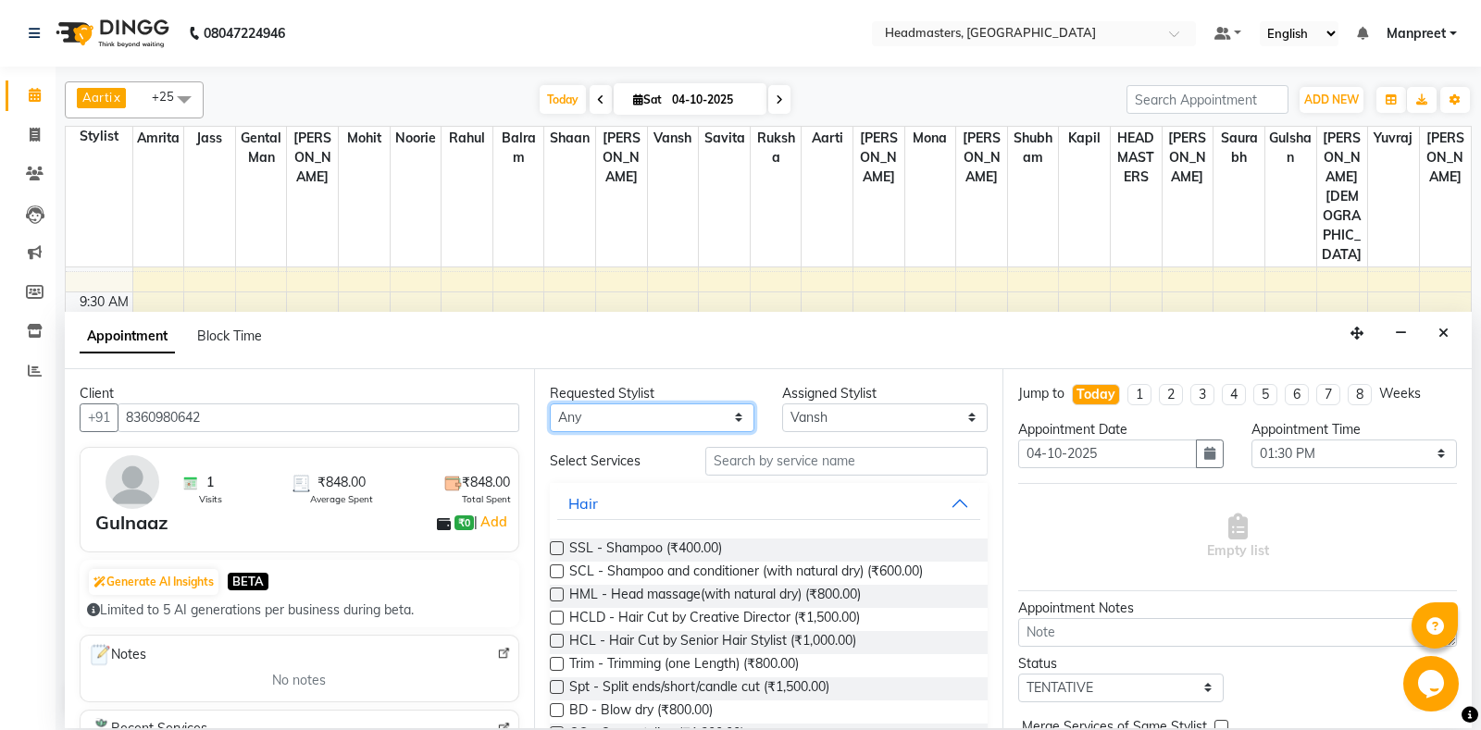
click at [550, 404] on select "[PERSON_NAME] Amr[PERSON_NAME]lram Gental Man Gulshan HEADMAST[PERSON_NAME]apil…" at bounding box center [652, 418] width 205 height 29
select select "60721"
click option "[PERSON_NAME]" at bounding box center [0, 0] width 0 height 0
select select "60721"
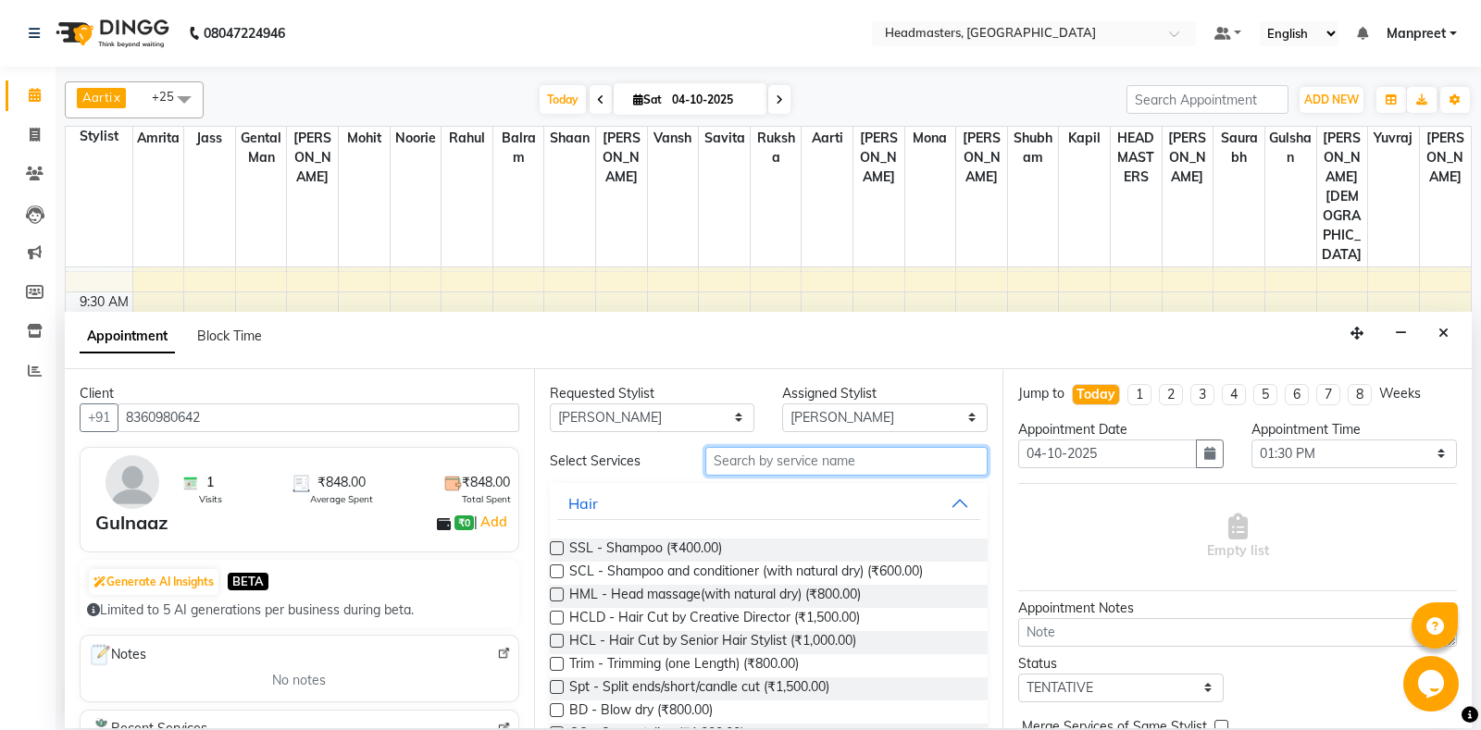
click at [831, 450] on input "text" at bounding box center [846, 461] width 283 height 29
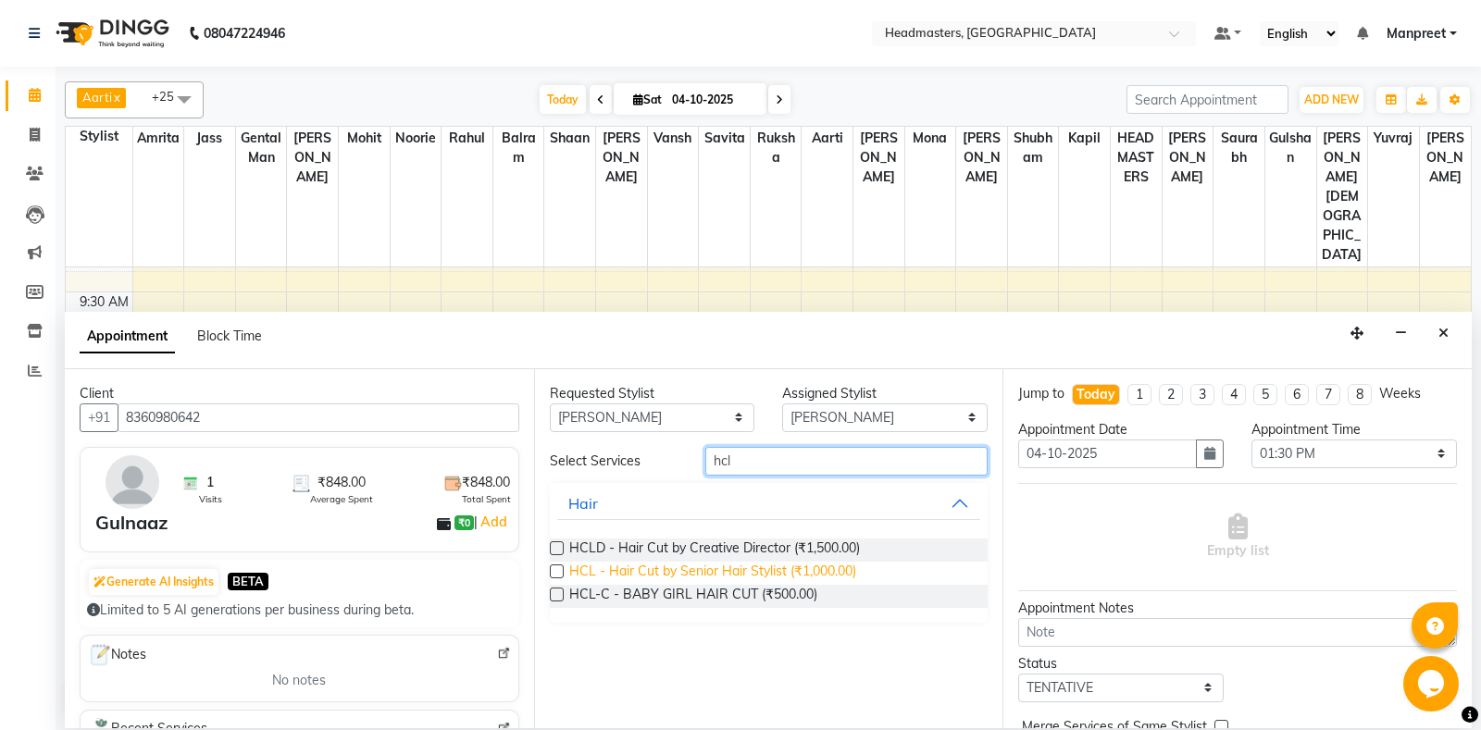
type input "hcl"
click at [815, 567] on span "HCL - Hair Cut by Senior Hair Stylist (₹1,000.00)" at bounding box center [712, 573] width 287 height 23
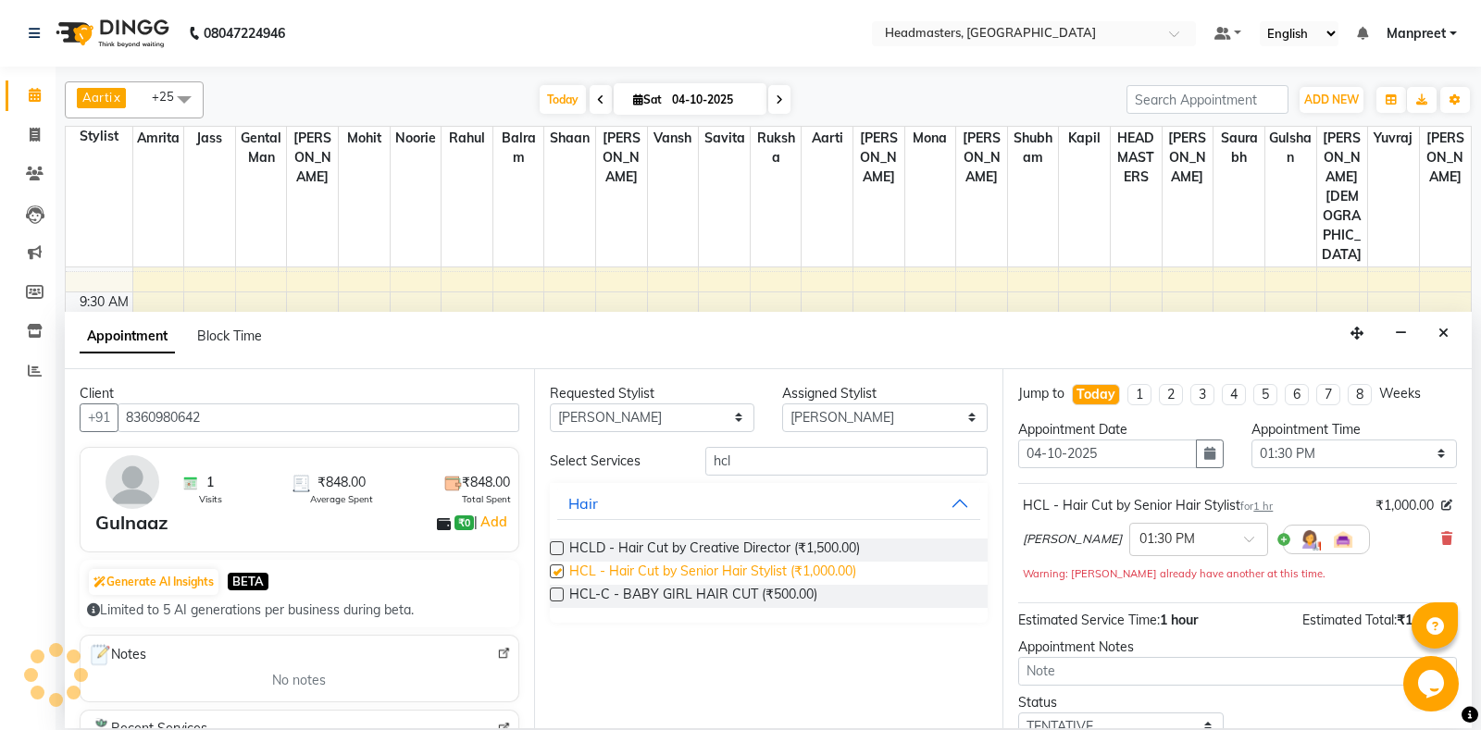
checkbox input "false"
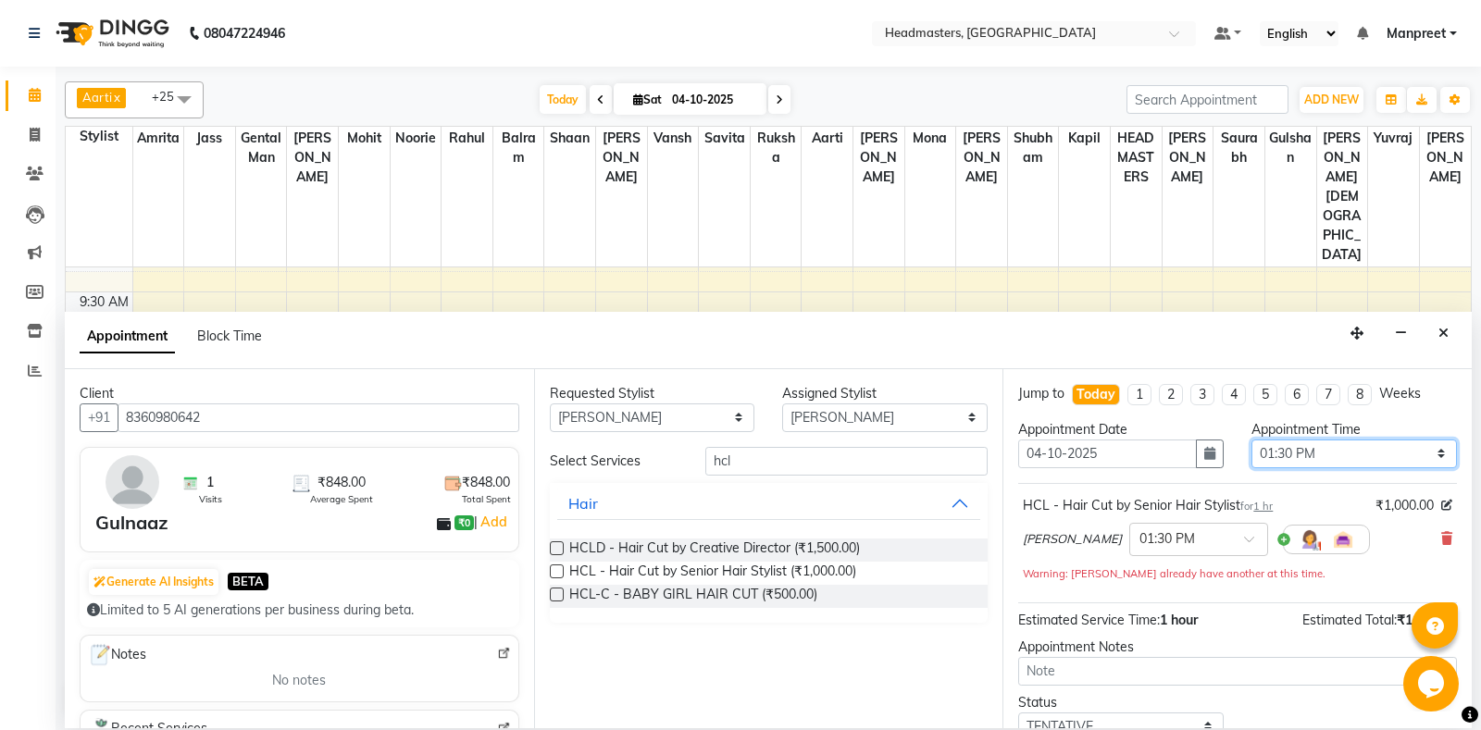
click at [1251, 440] on select "Select 09:00 AM 09:15 AM 09:30 AM 09:45 AM 10:00 AM 10:15 AM 10:30 AM 10:45 AM …" at bounding box center [1353, 454] width 205 height 29
select select "705"
click option "11:45 AM" at bounding box center [0, 0] width 0 height 0
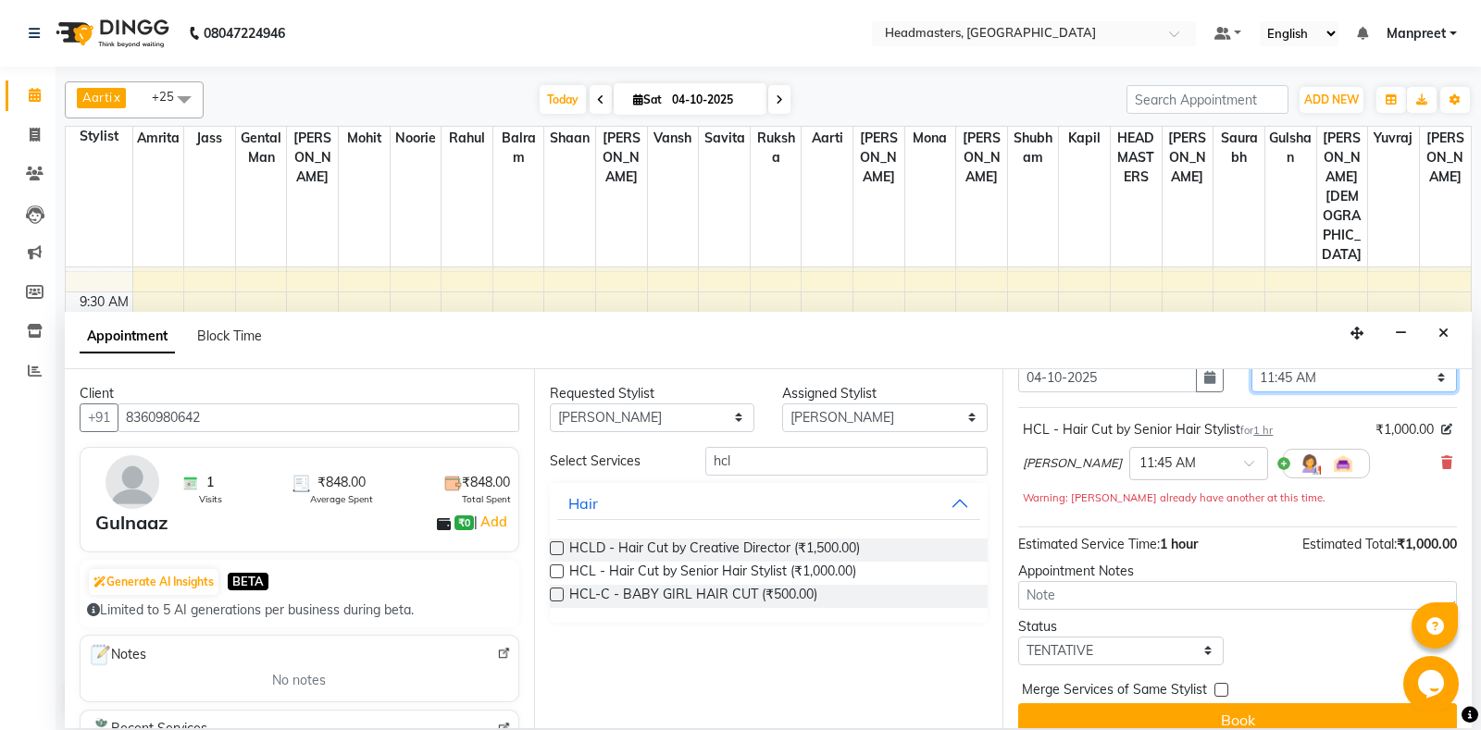
scroll to position [98, 0]
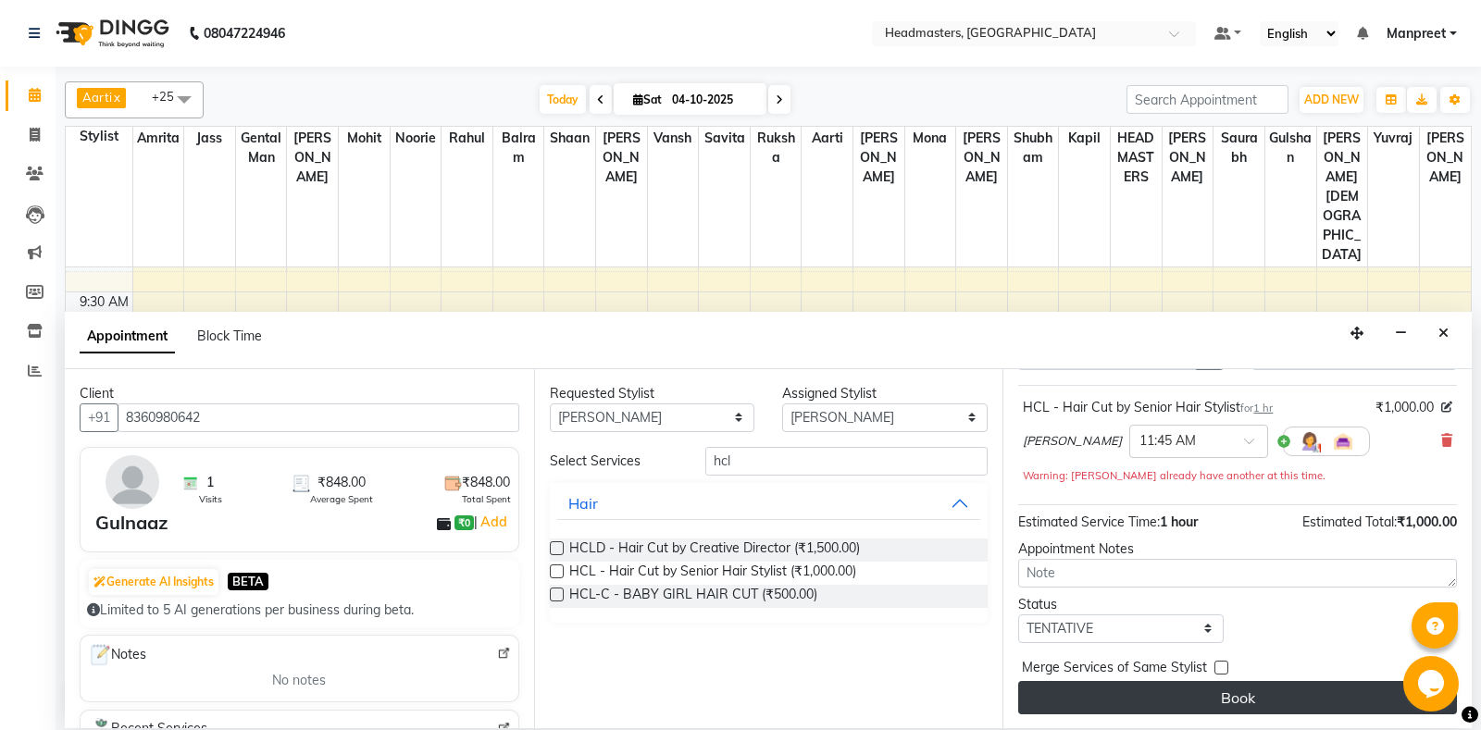
click at [1262, 711] on button "Book" at bounding box center [1237, 697] width 439 height 33
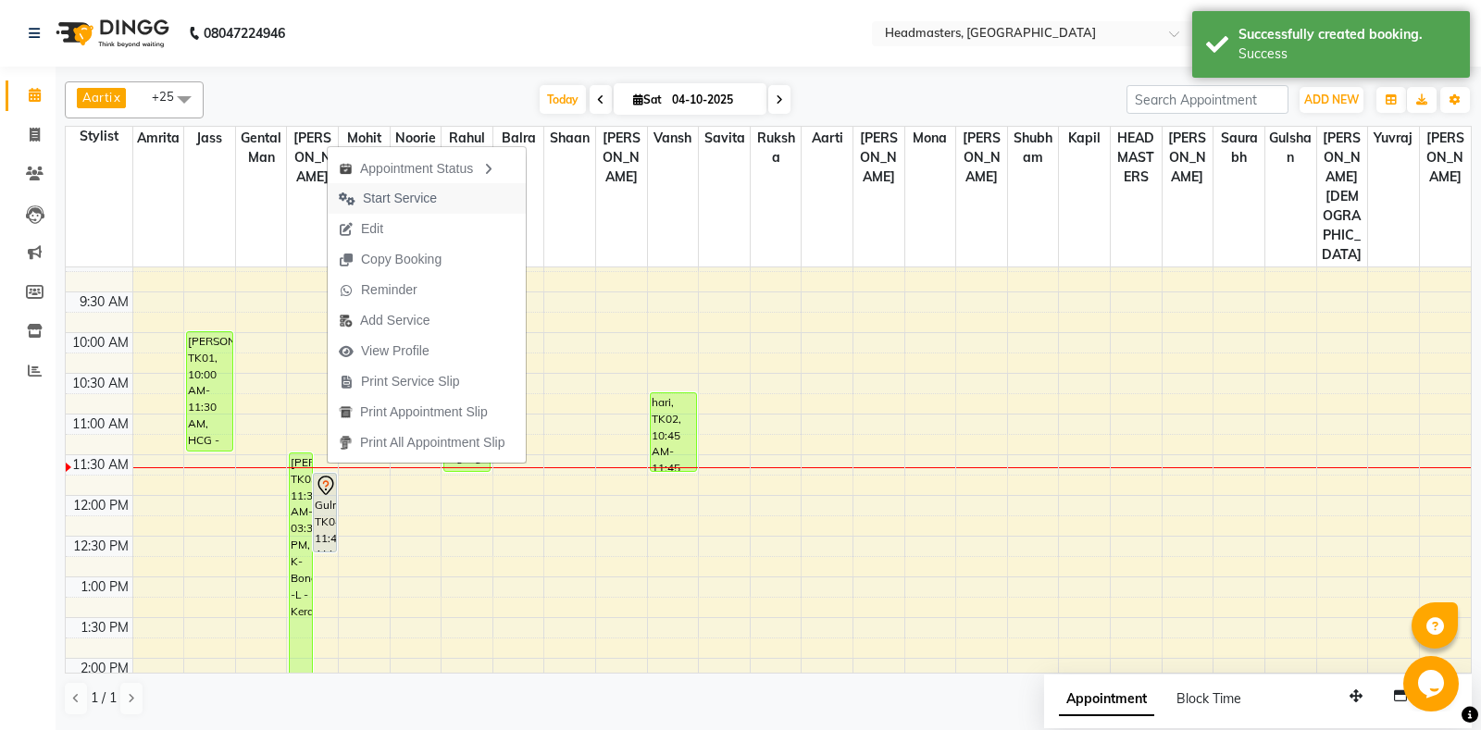
click at [430, 200] on span "Start Service" at bounding box center [400, 198] width 74 height 19
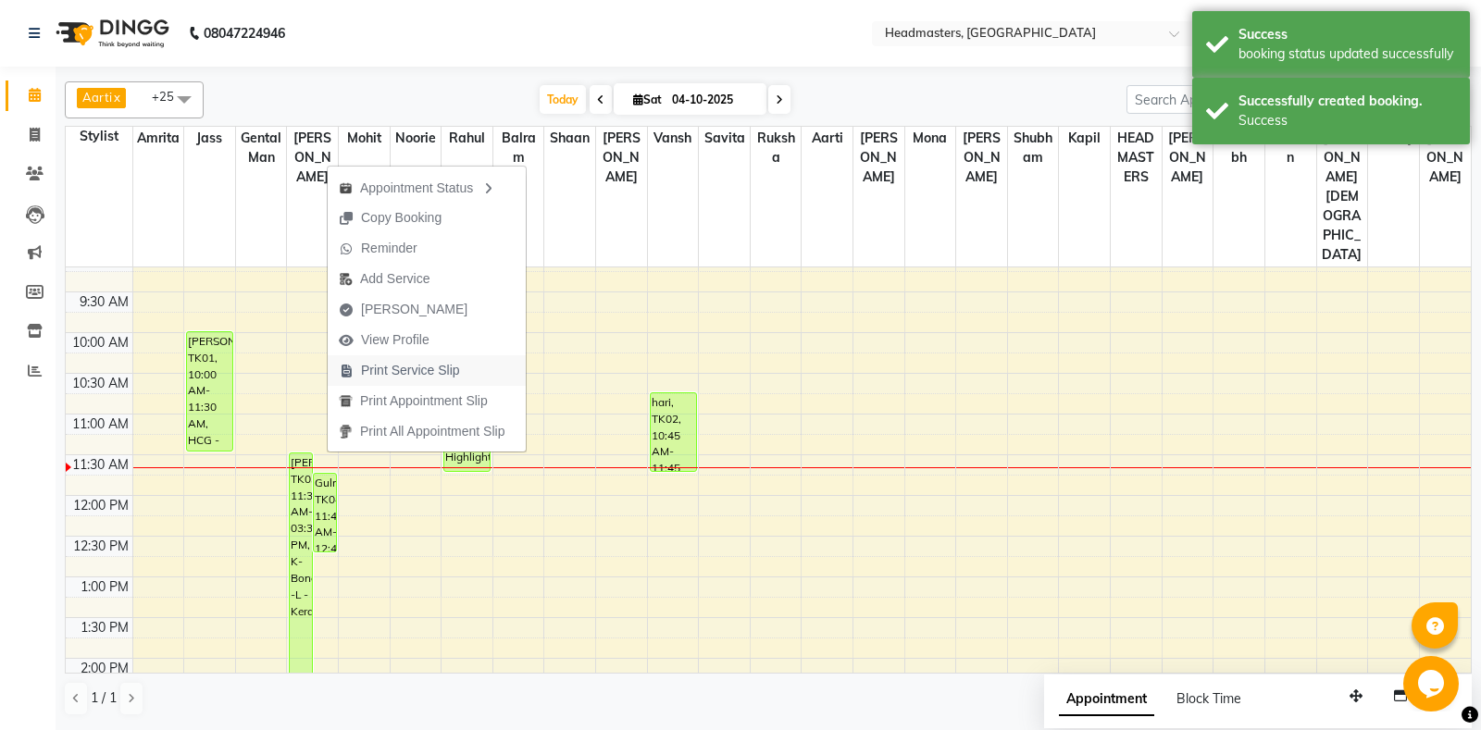
click at [452, 380] on span "Print Service Slip" at bounding box center [410, 370] width 99 height 19
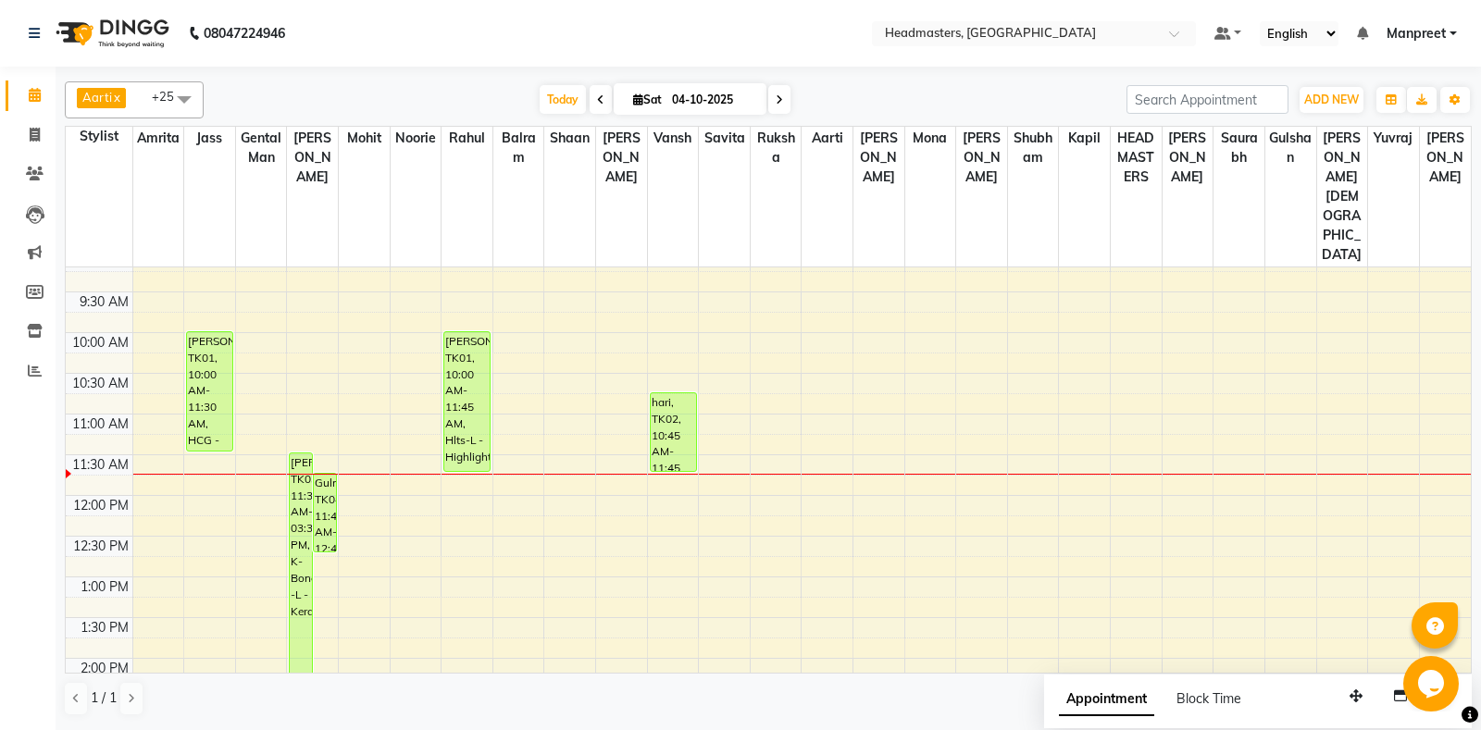
click at [609, 539] on div "8:00 AM 8:30 AM 9:00 AM 9:30 AM 10:00 AM 10:30 AM 11:00 AM 11:30 AM 12:00 PM 12…" at bounding box center [768, 739] width 1405 height 1139
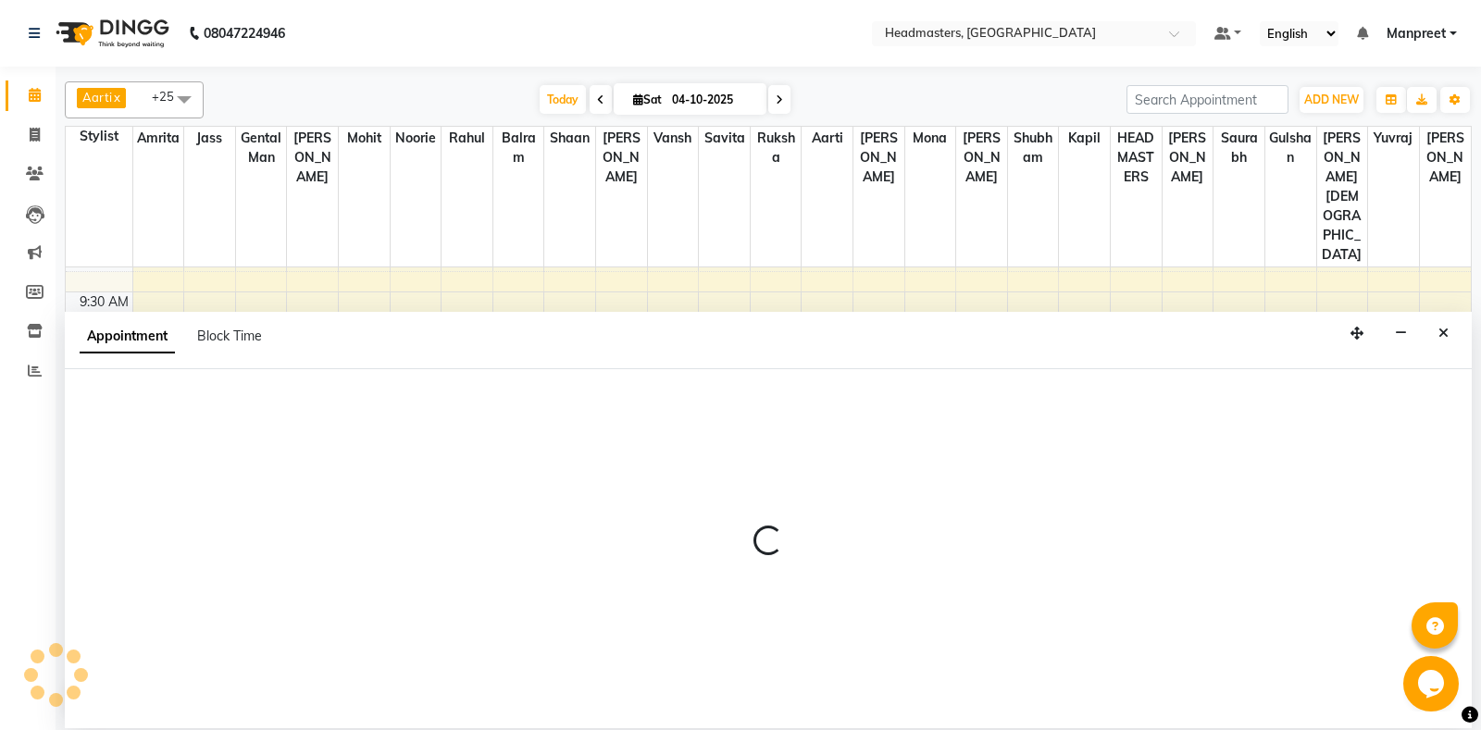
select select "60729"
select select "tentative"
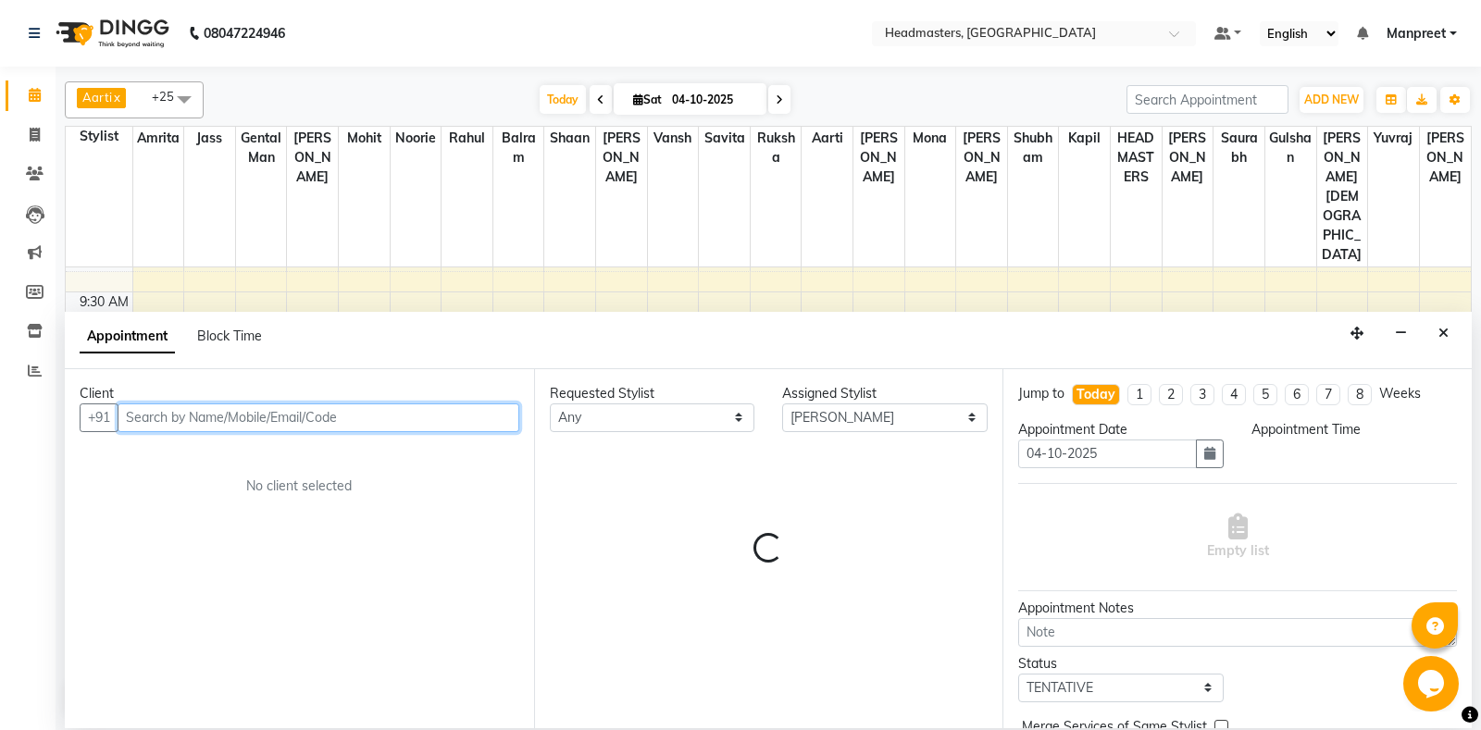
select select "795"
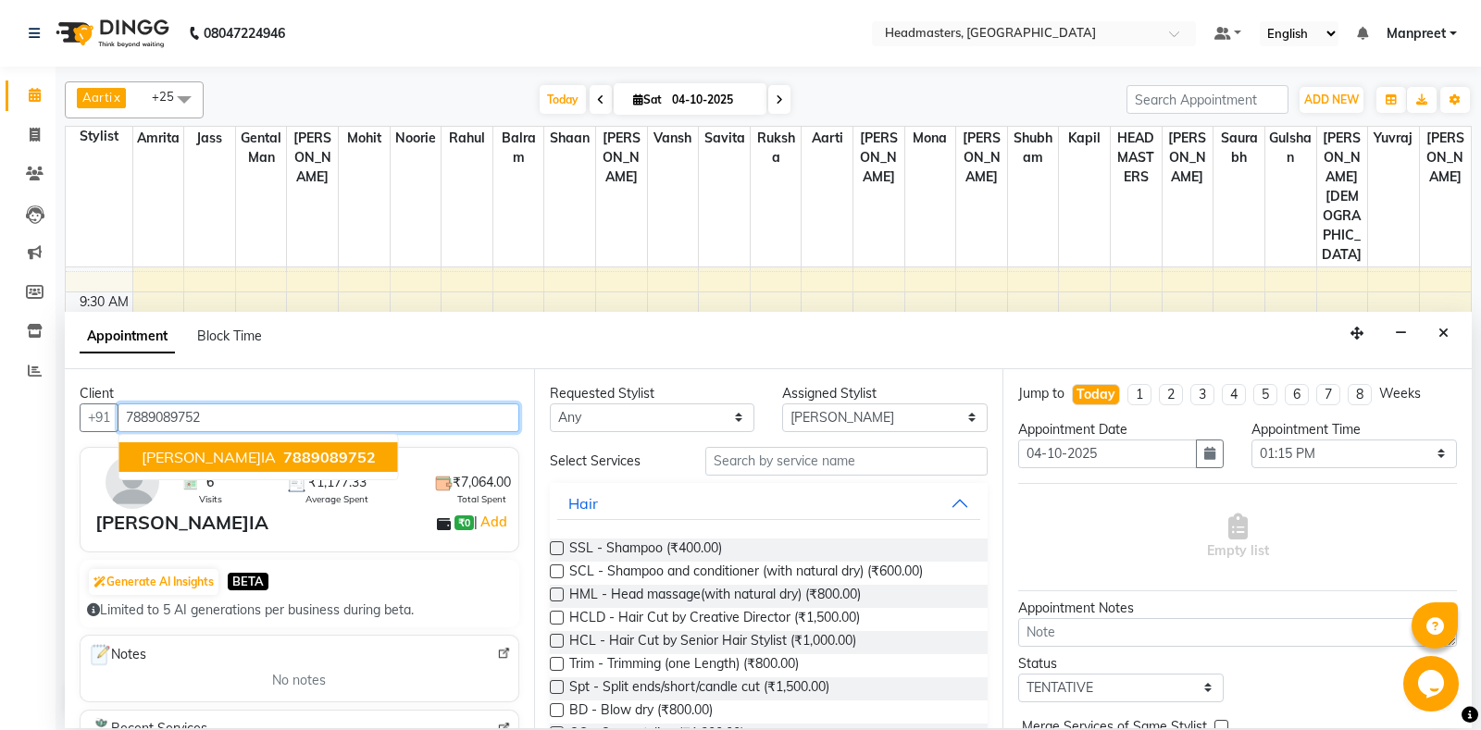
click at [283, 456] on span "7889089752" at bounding box center [329, 457] width 93 height 19
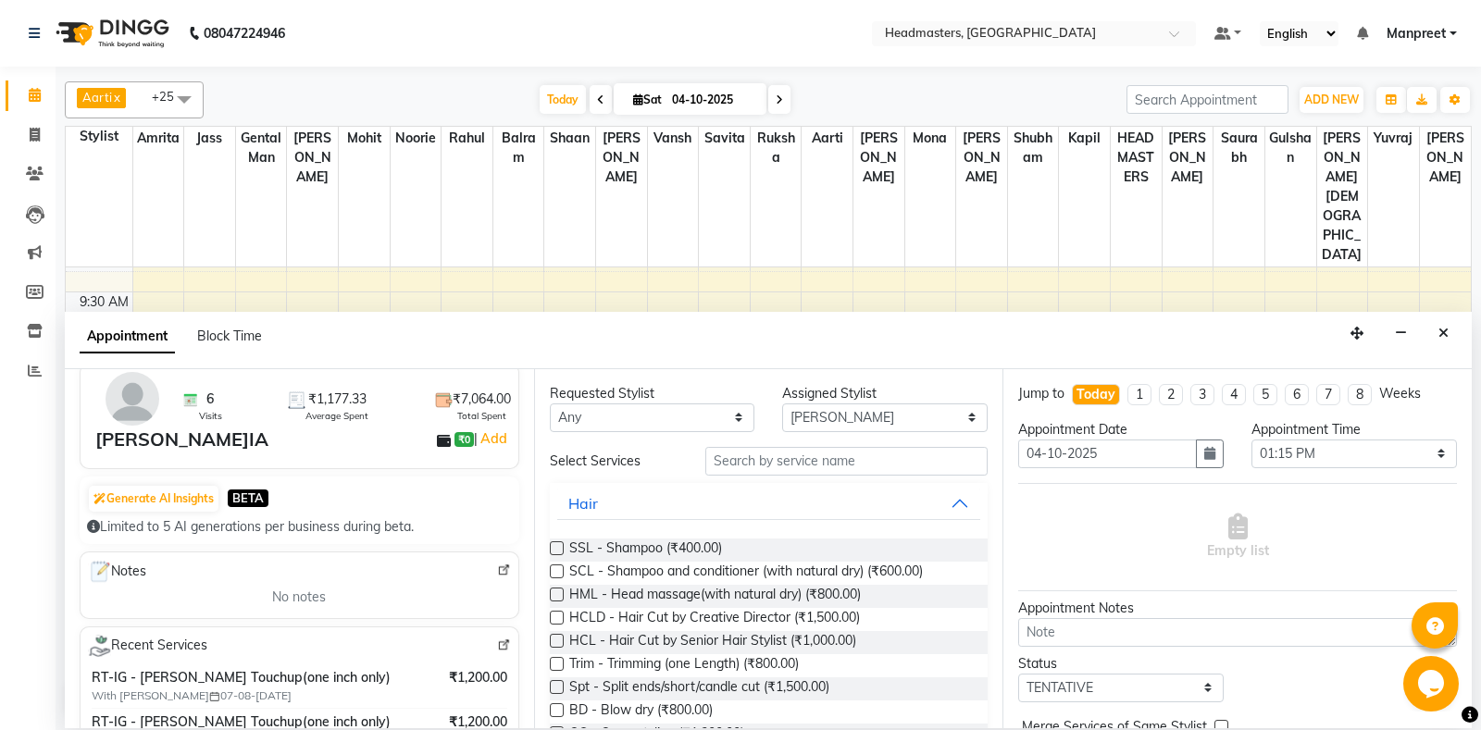
scroll to position [194, 0]
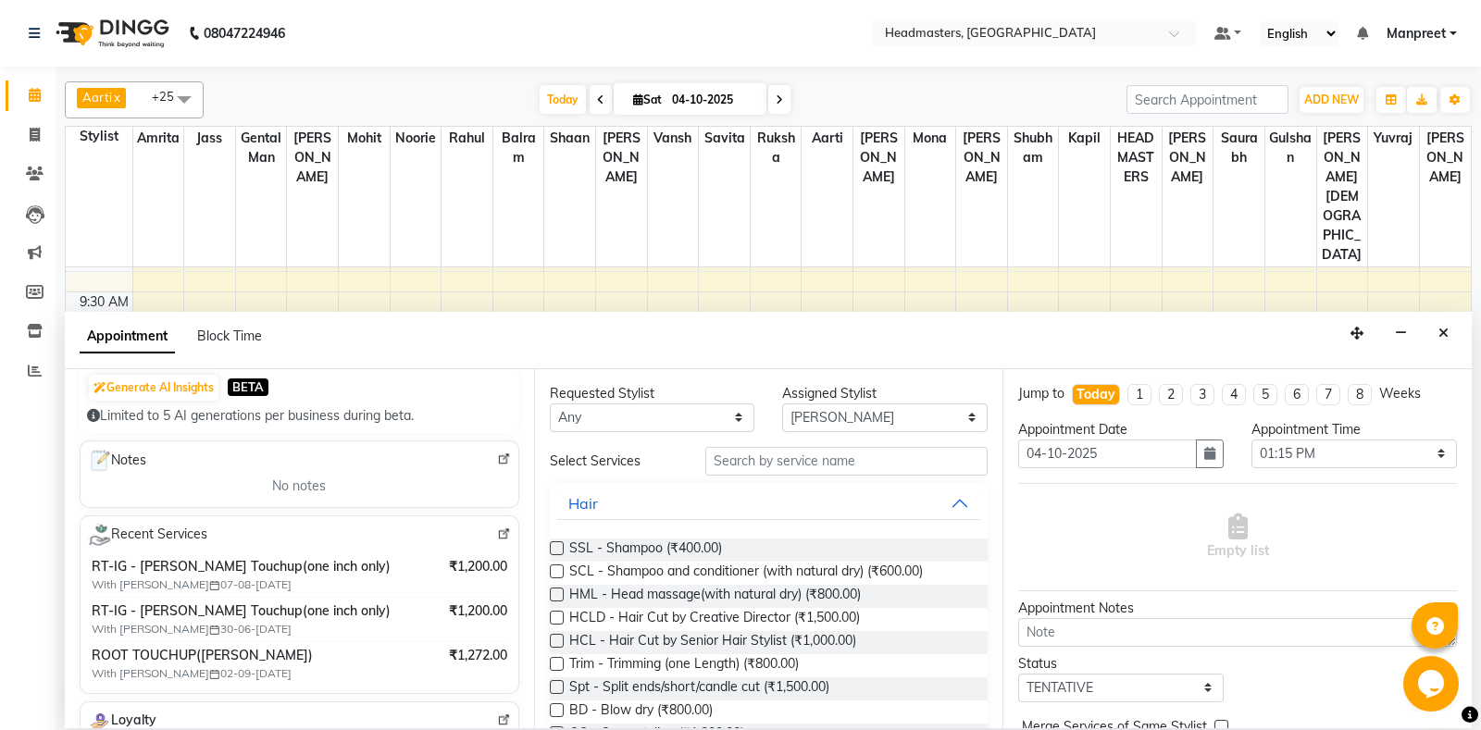
type input "7889089752"
click at [550, 404] on select "[PERSON_NAME] Amr[PERSON_NAME]lram Gental Man Gulshan HEADMAST[PERSON_NAME]apil…" at bounding box center [652, 418] width 205 height 29
select select "60721"
click option "[PERSON_NAME]" at bounding box center [0, 0] width 0 height 0
select select "60721"
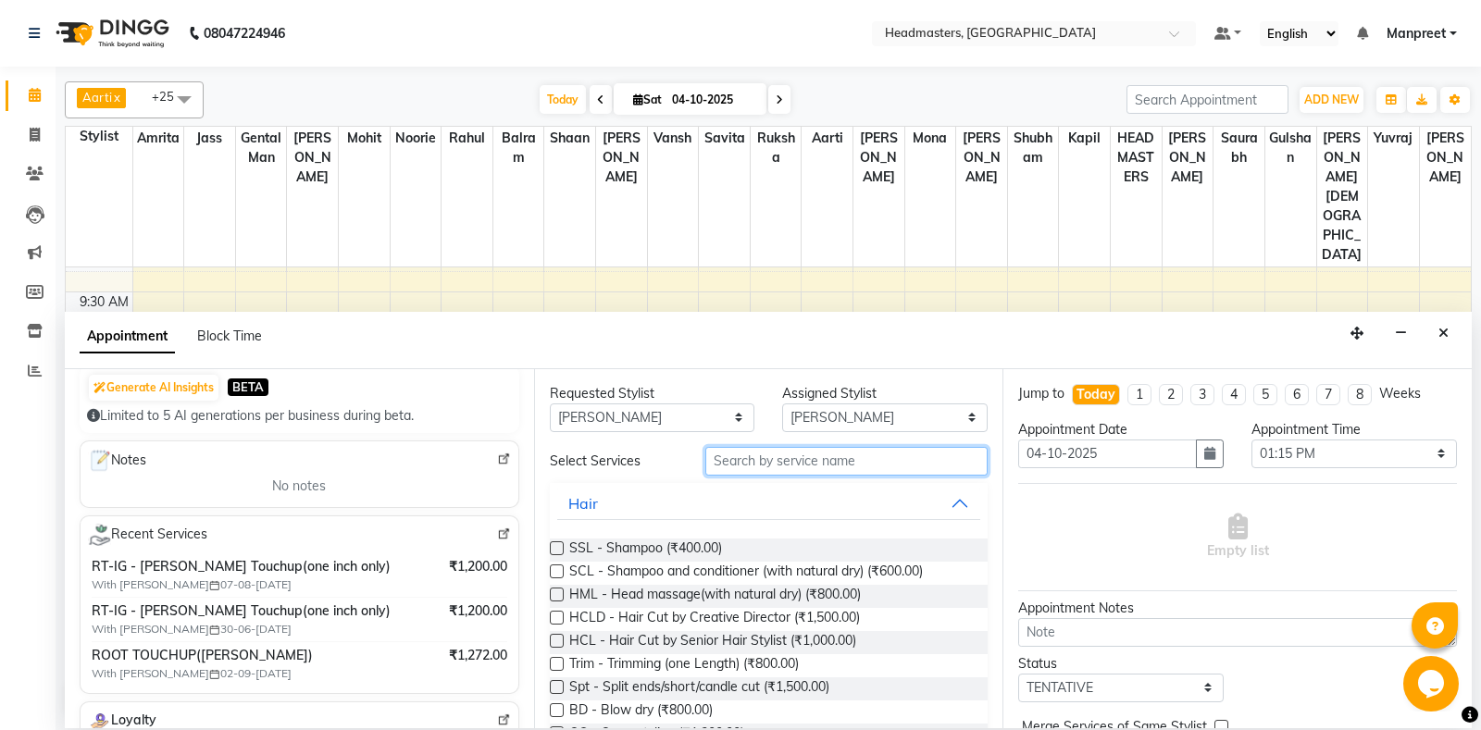
click at [762, 459] on input "text" at bounding box center [846, 461] width 283 height 29
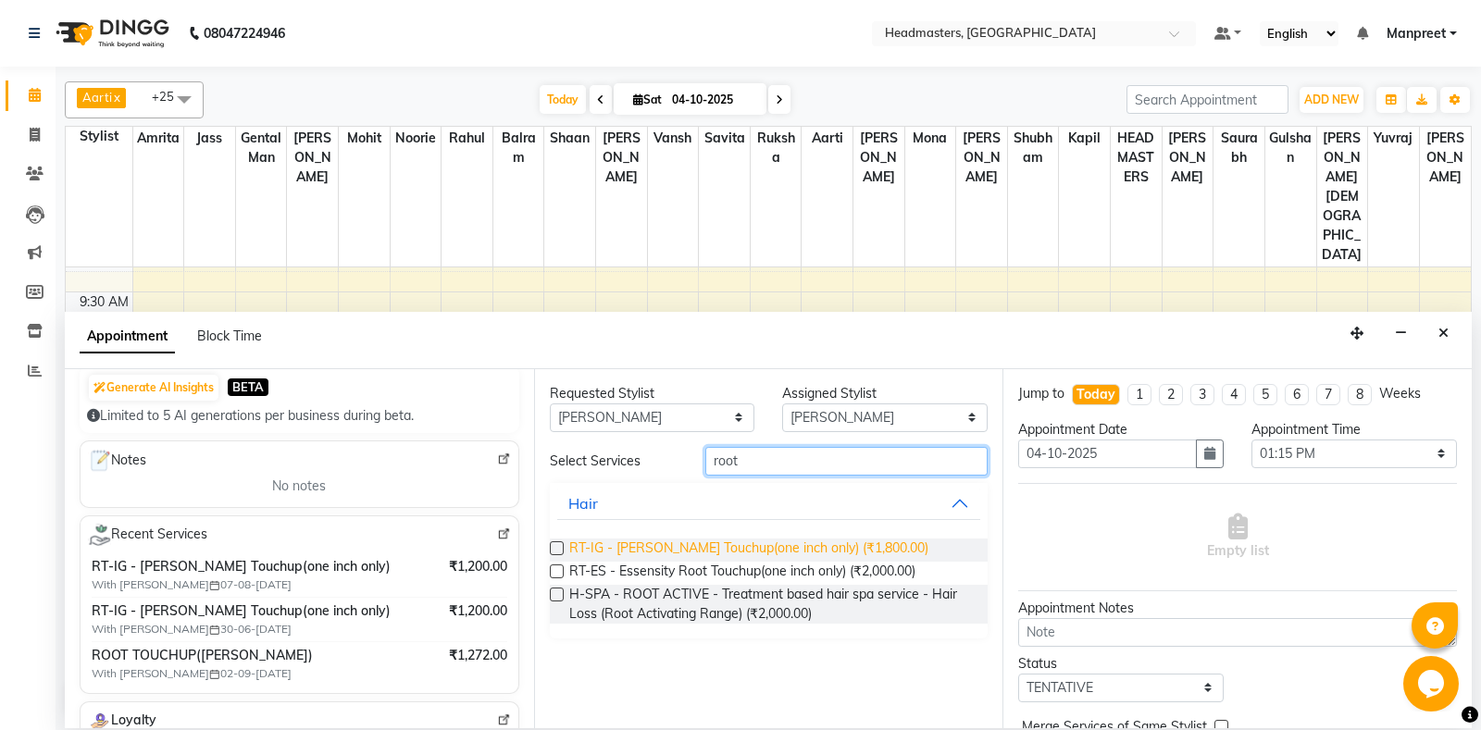
type input "root"
click at [790, 541] on span "RT-IG - [PERSON_NAME] Touchup(one inch only) (₹1,800.00)" at bounding box center [748, 550] width 359 height 23
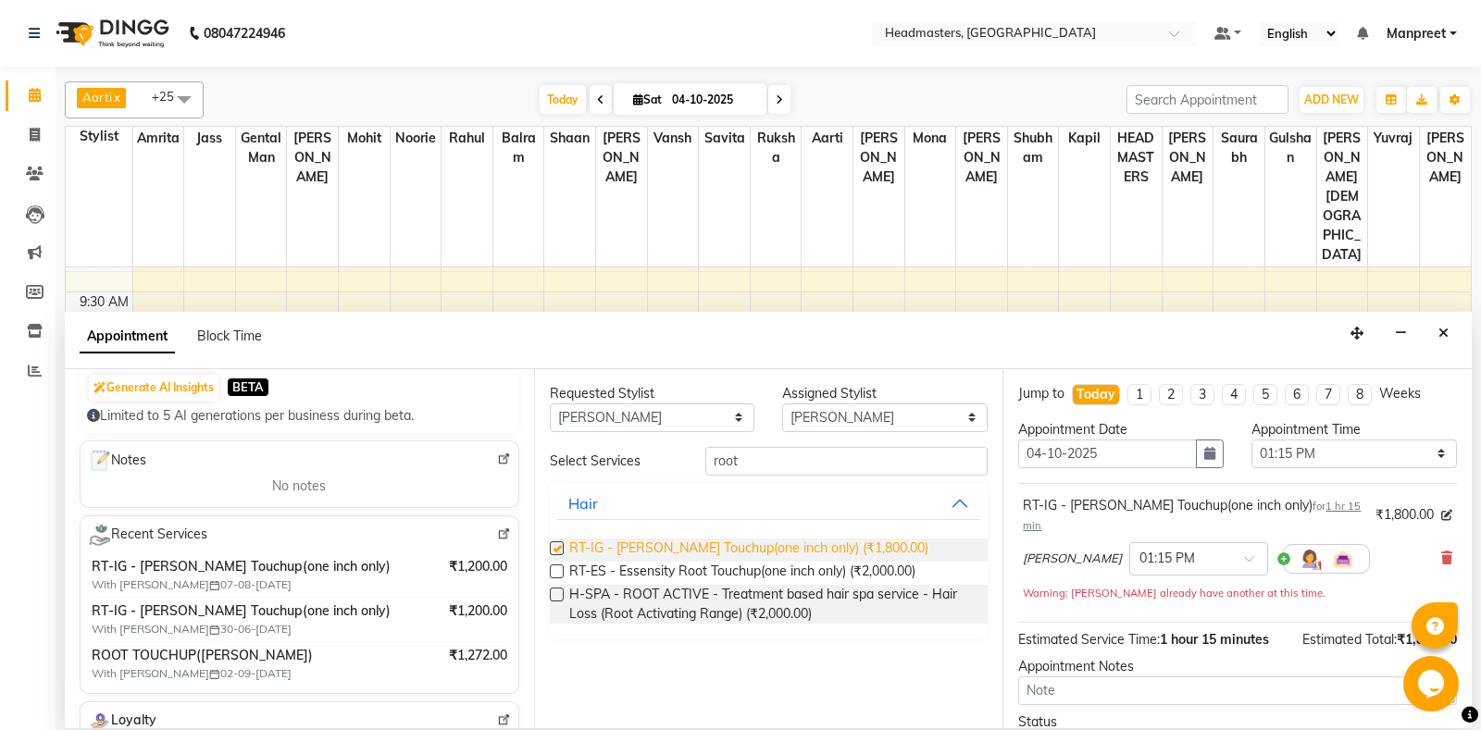
checkbox input "false"
click at [1367, 436] on div "Appointment Time" at bounding box center [1353, 429] width 205 height 19
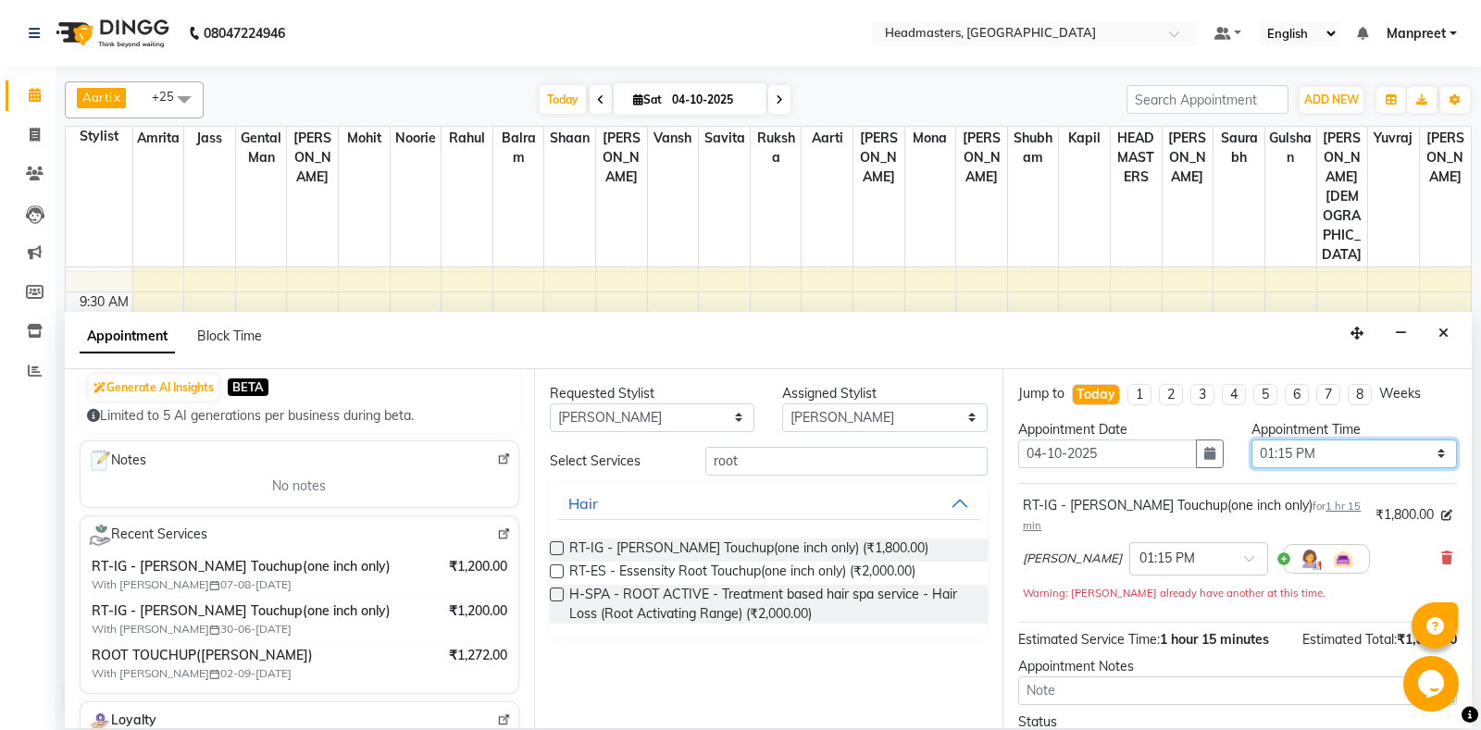
click at [1251, 440] on select "Select 09:00 AM 09:15 AM 09:30 AM 09:45 AM 10:00 AM 10:15 AM 10:30 AM 10:45 AM …" at bounding box center [1353, 454] width 205 height 29
select select "705"
click option "11:45 AM" at bounding box center [0, 0] width 0 height 0
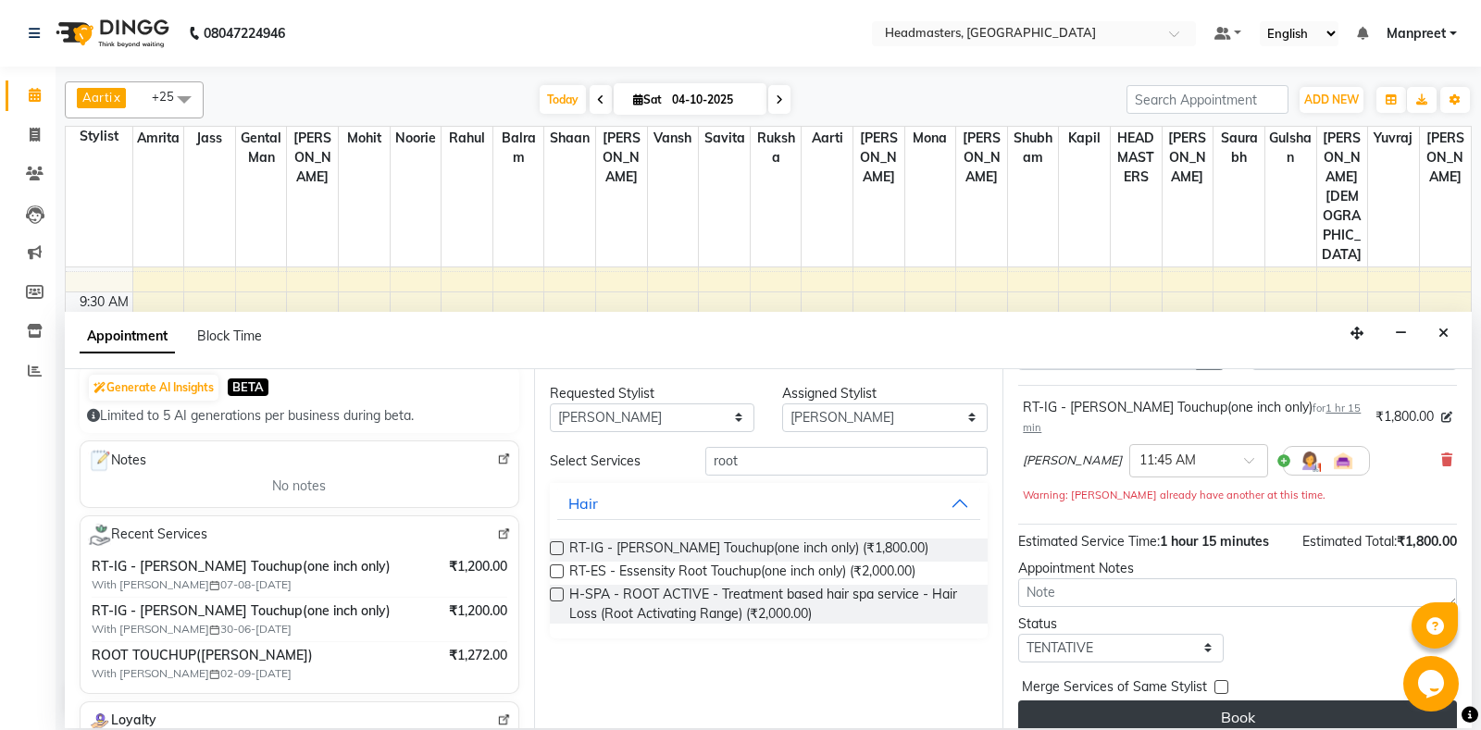
click at [1244, 701] on button "Book" at bounding box center [1237, 717] width 439 height 33
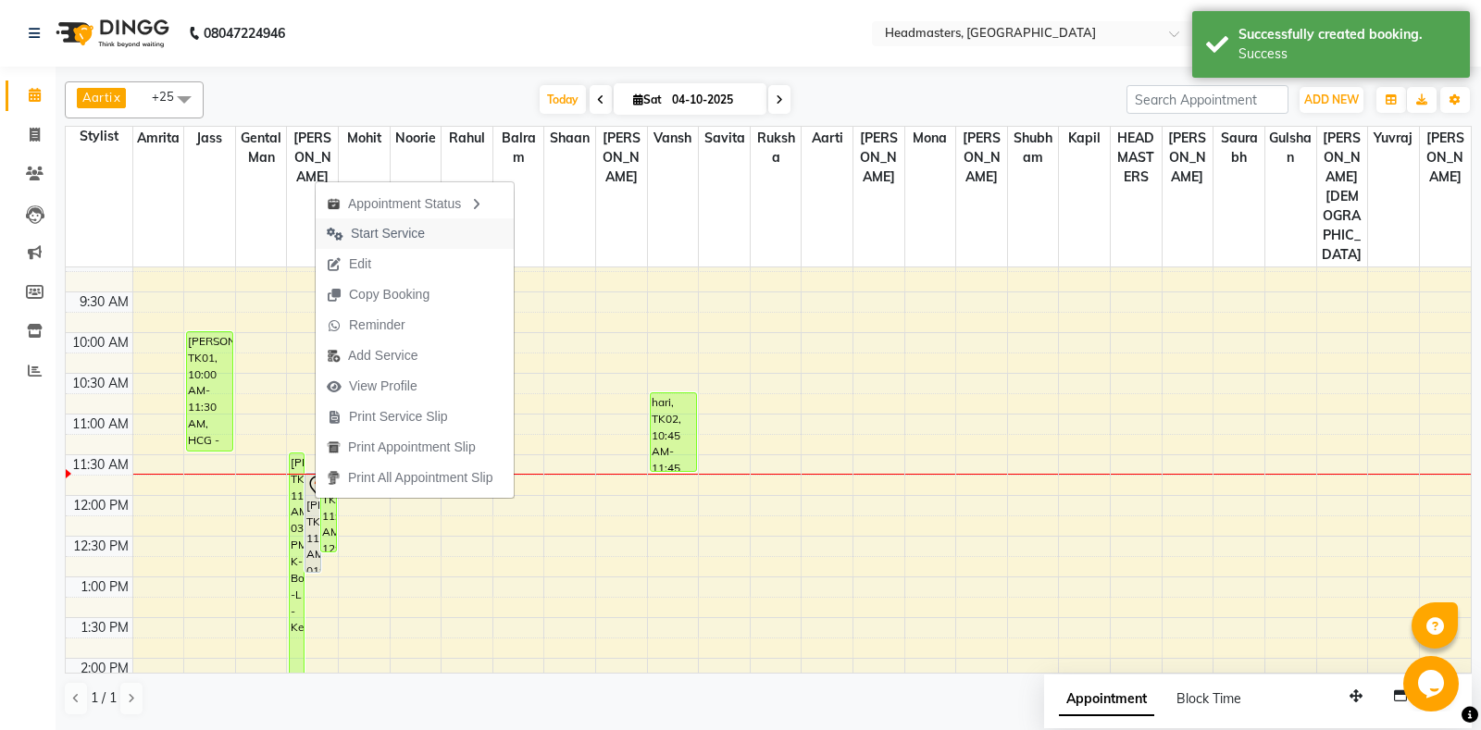
click at [396, 235] on span "Start Service" at bounding box center [388, 233] width 74 height 19
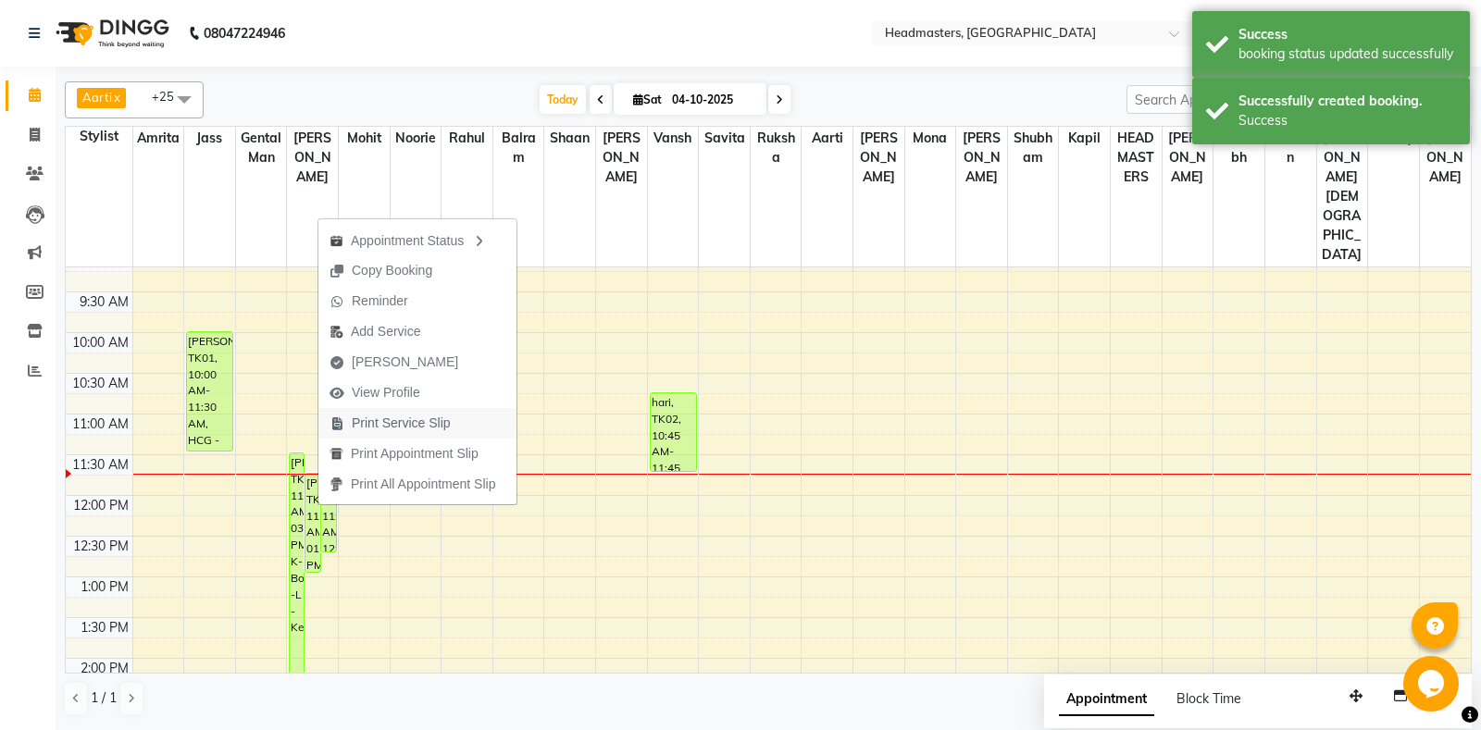
click at [456, 419] on span "Print Service Slip" at bounding box center [389, 423] width 143 height 31
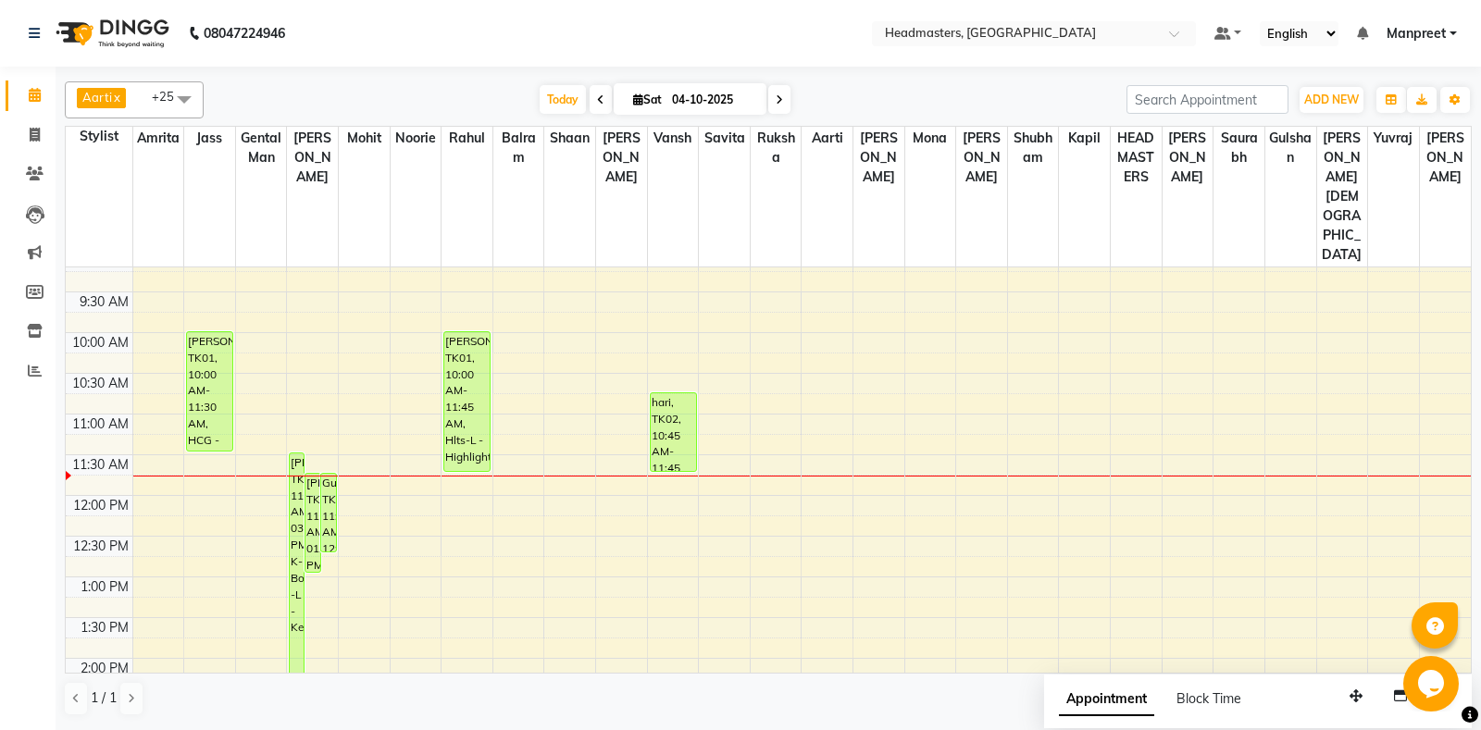
click at [598, 519] on div "8:00 AM 8:30 AM 9:00 AM 9:30 AM 10:00 AM 10:30 AM 11:00 AM 11:30 AM 12:00 PM 12…" at bounding box center [768, 739] width 1405 height 1139
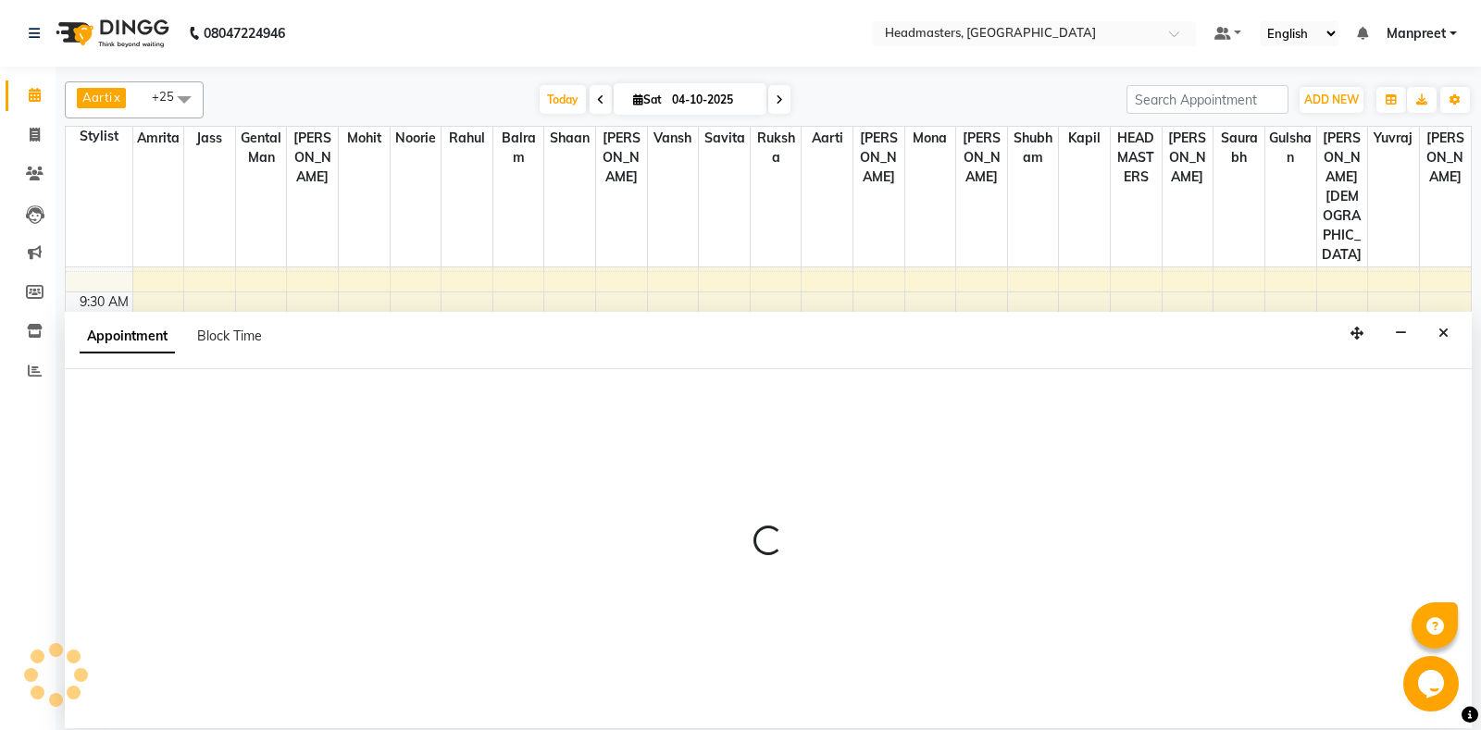
select select "60729"
select select "tentative"
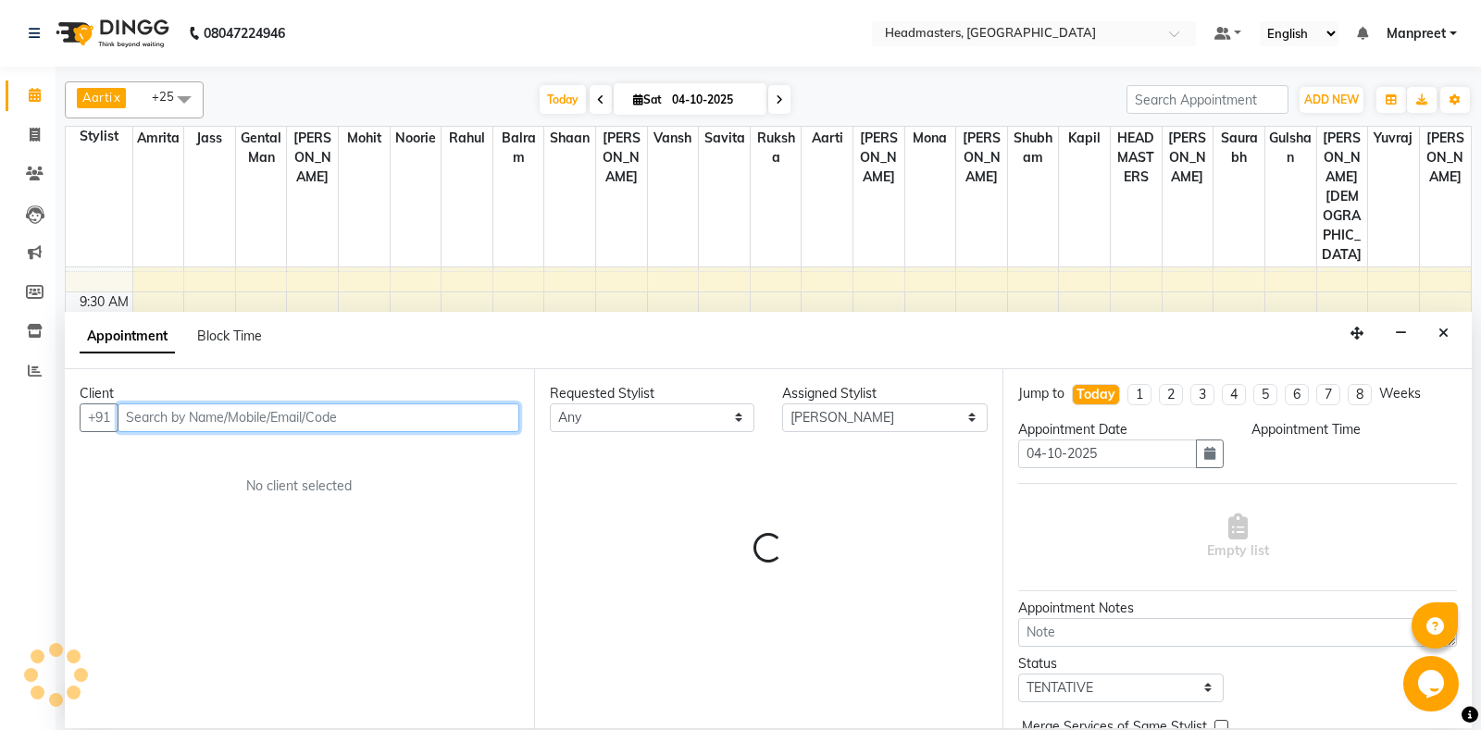
select select "780"
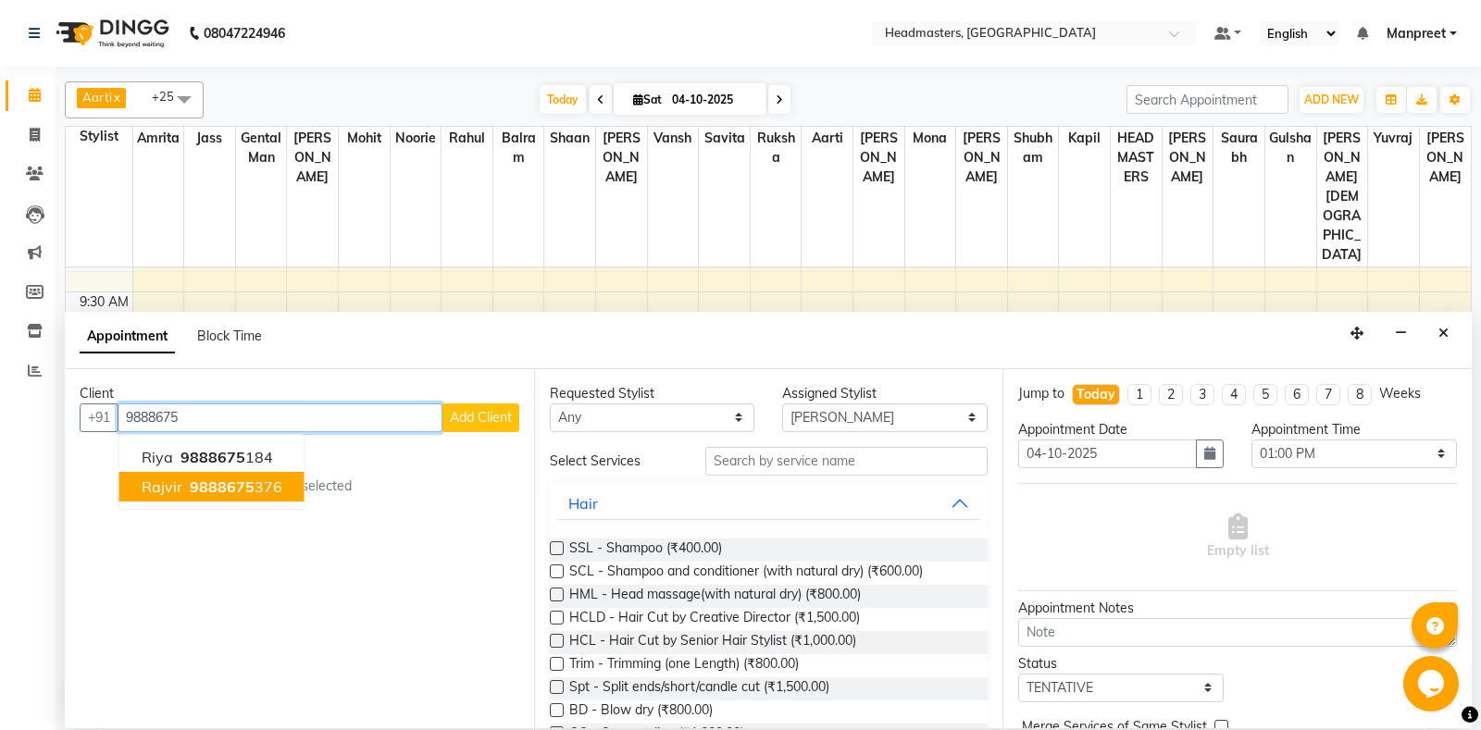
click at [251, 482] on ngb-highlight "9888675 376" at bounding box center [234, 487] width 96 height 19
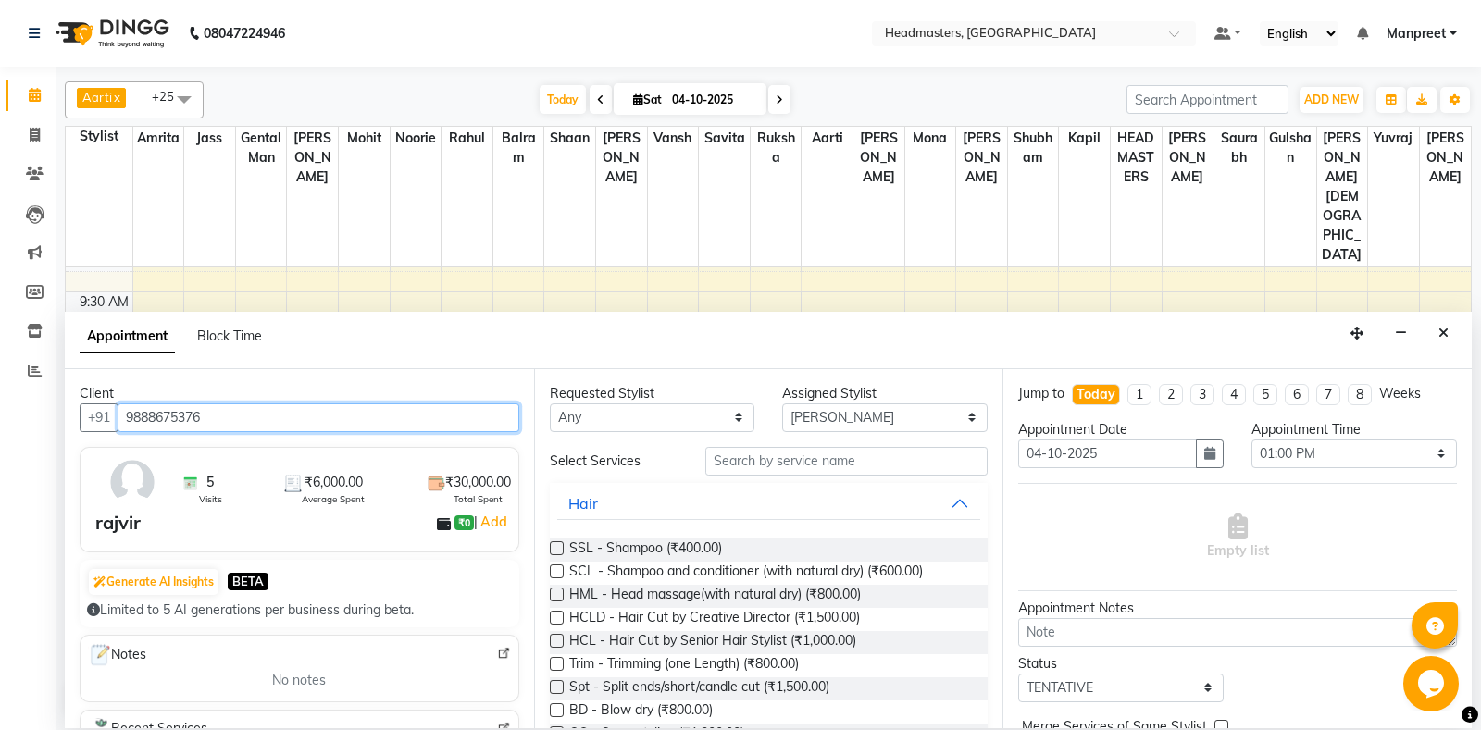
type input "9888675376"
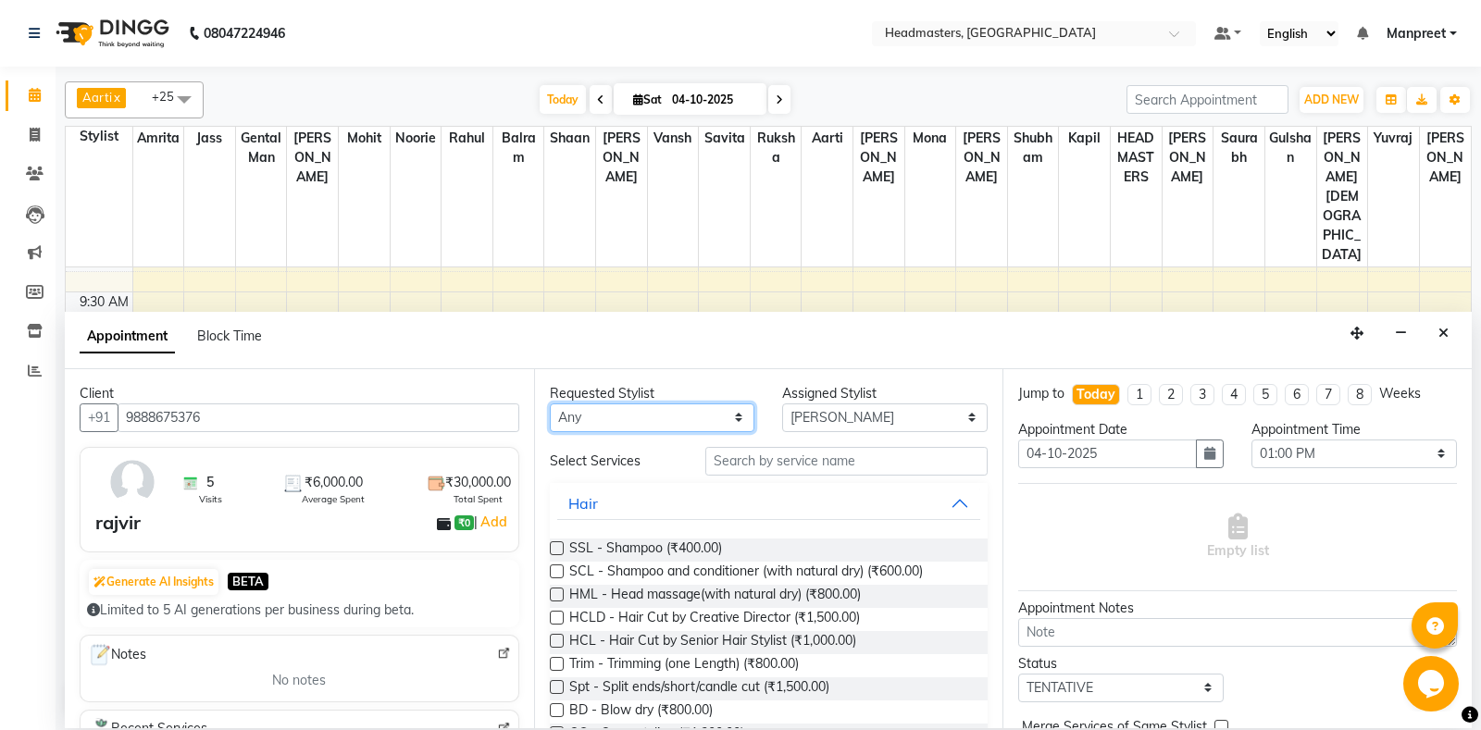
click at [550, 404] on select "[PERSON_NAME] Amr[PERSON_NAME]lram Gental Man Gulshan HEADMAST[PERSON_NAME]apil…" at bounding box center [652, 418] width 205 height 29
select select "60729"
click option "[PERSON_NAME]" at bounding box center [0, 0] width 0 height 0
click at [843, 461] on input "text" at bounding box center [846, 461] width 283 height 29
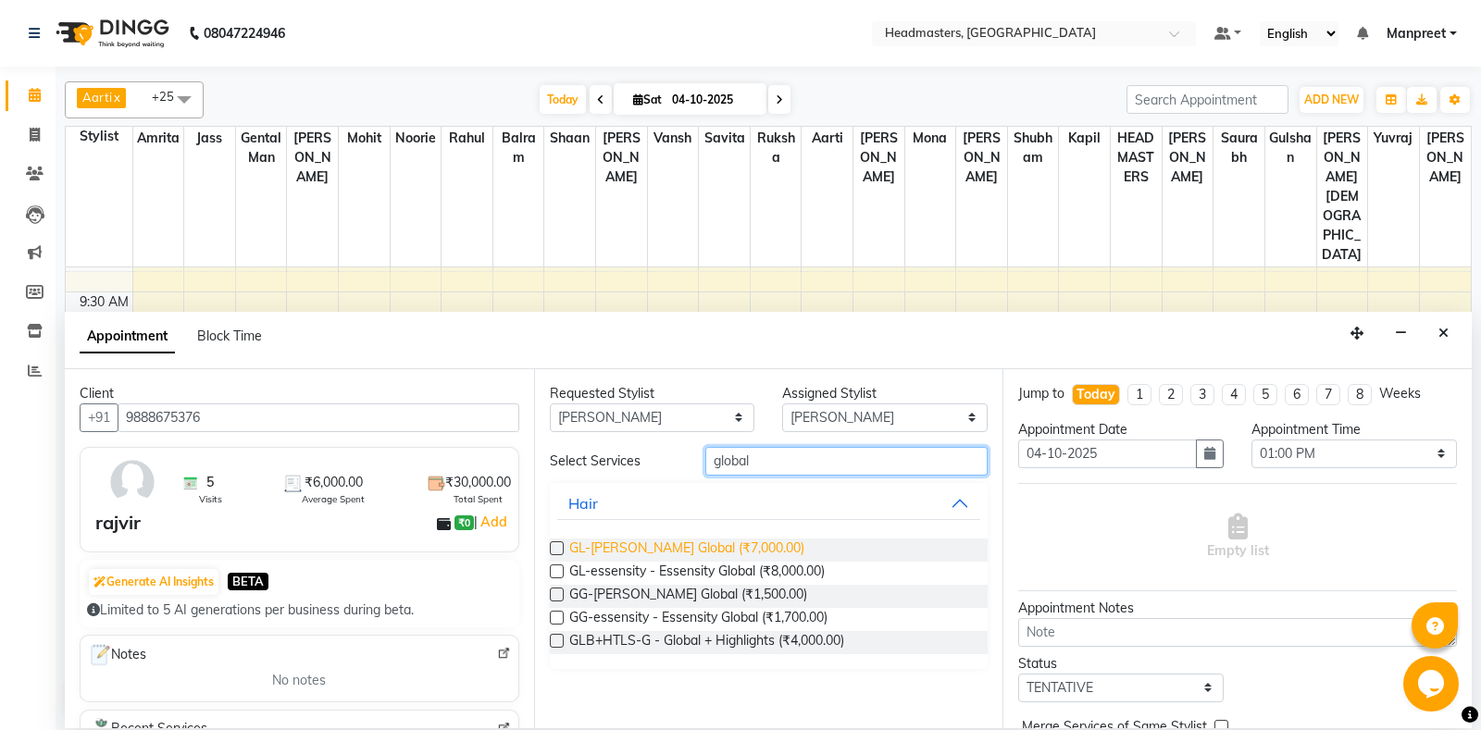
type input "global"
click at [743, 546] on span "GL-[PERSON_NAME] Global (₹7,000.00)" at bounding box center [686, 550] width 235 height 23
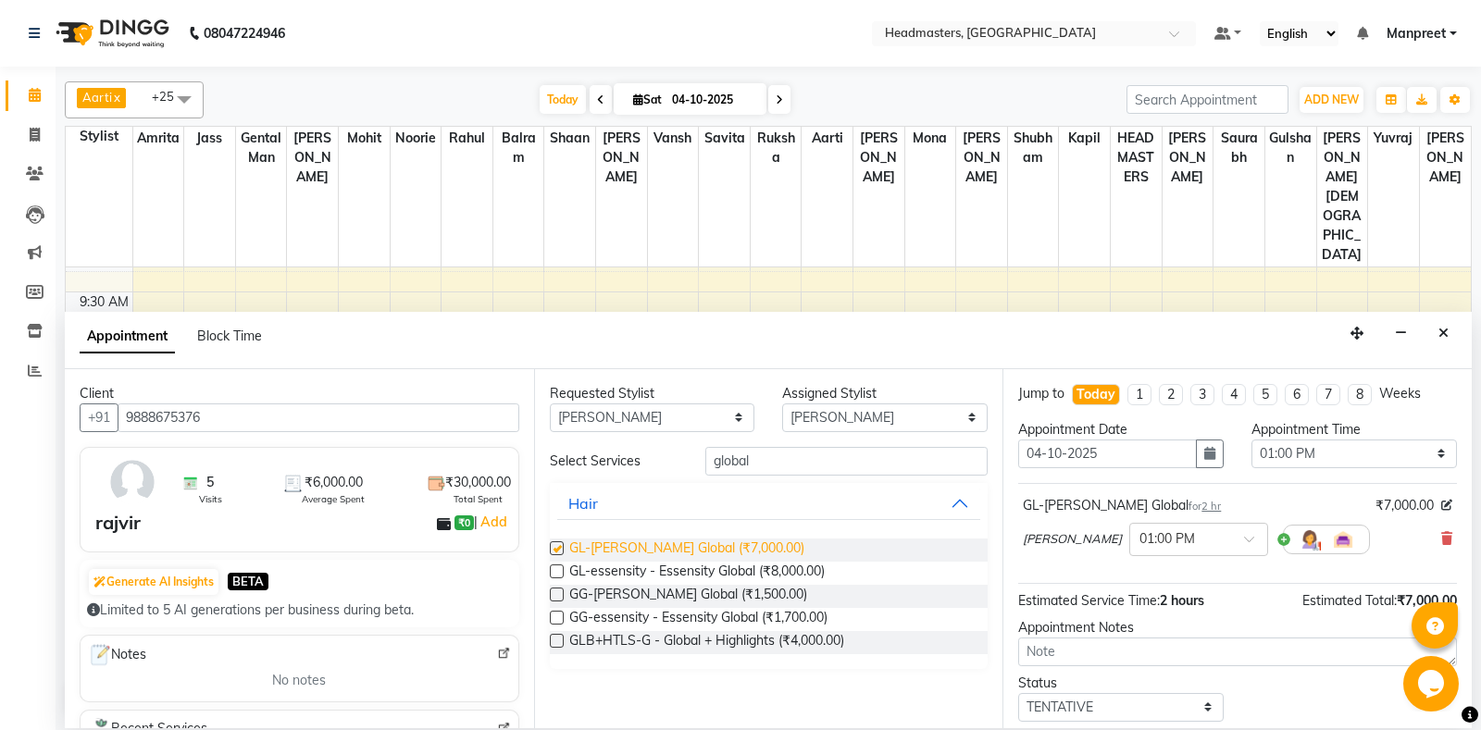
checkbox input "false"
click at [1251, 440] on select "Select 09:00 AM 09:15 AM 09:30 AM 09:45 AM 10:00 AM 10:15 AM 10:30 AM 10:45 AM …" at bounding box center [1353, 454] width 205 height 29
select select "705"
click option "11:45 AM" at bounding box center [0, 0] width 0 height 0
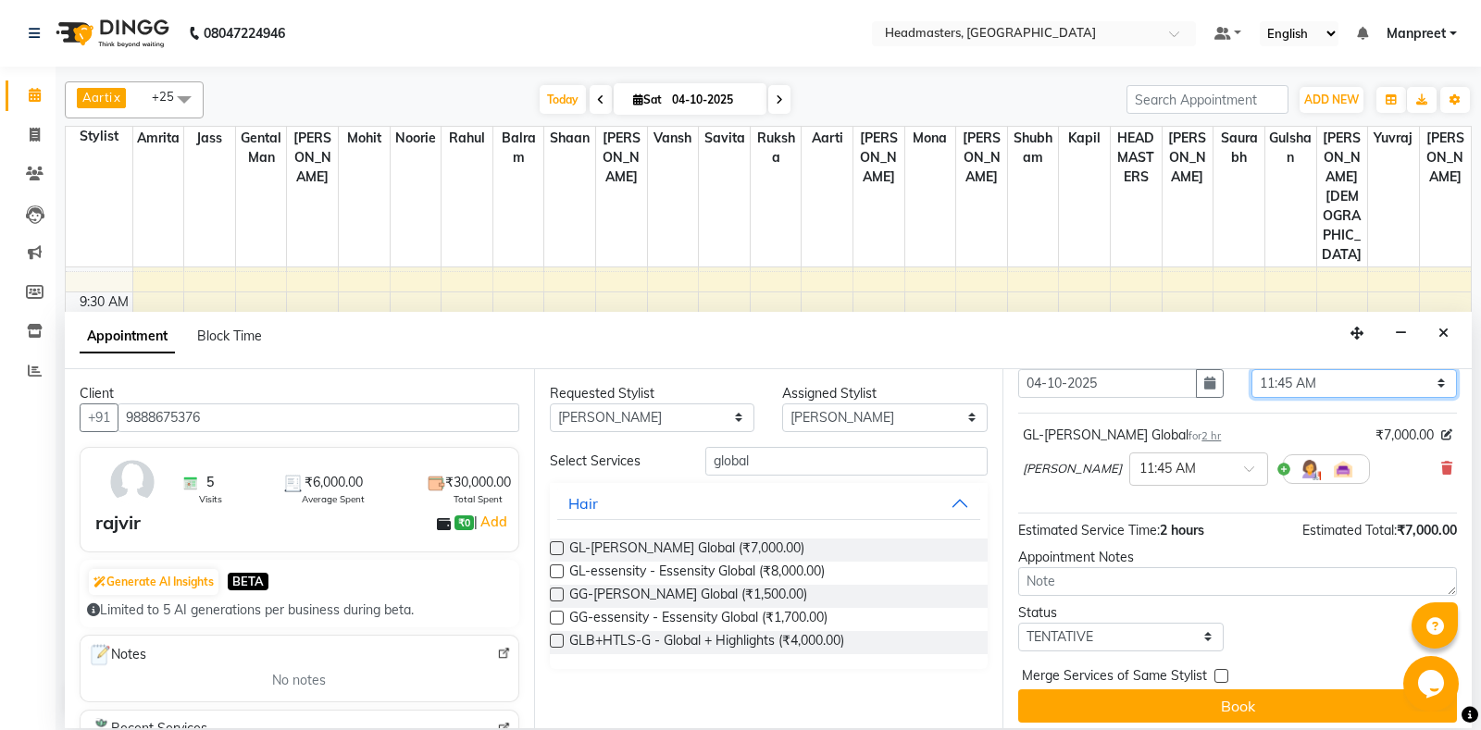
scroll to position [79, 0]
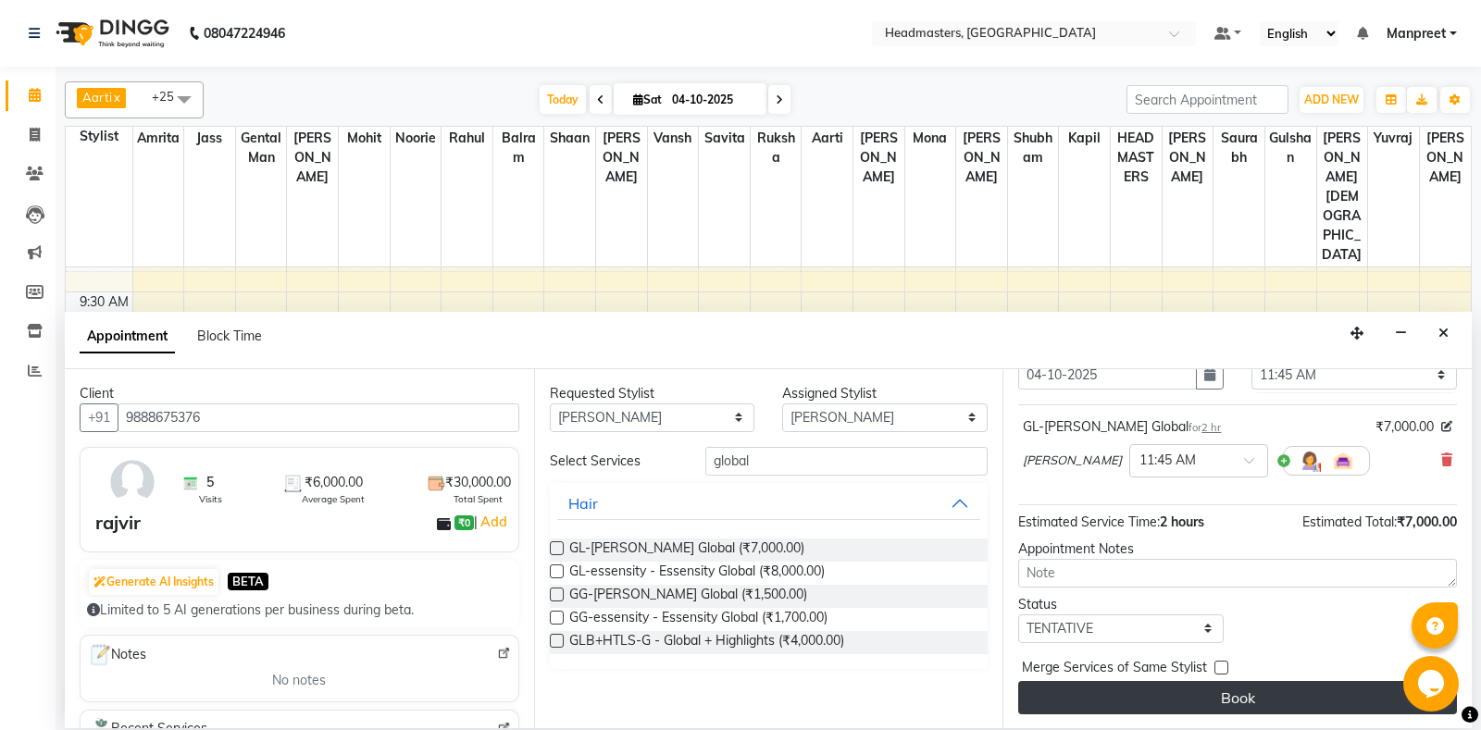
click at [1174, 700] on button "Book" at bounding box center [1237, 697] width 439 height 33
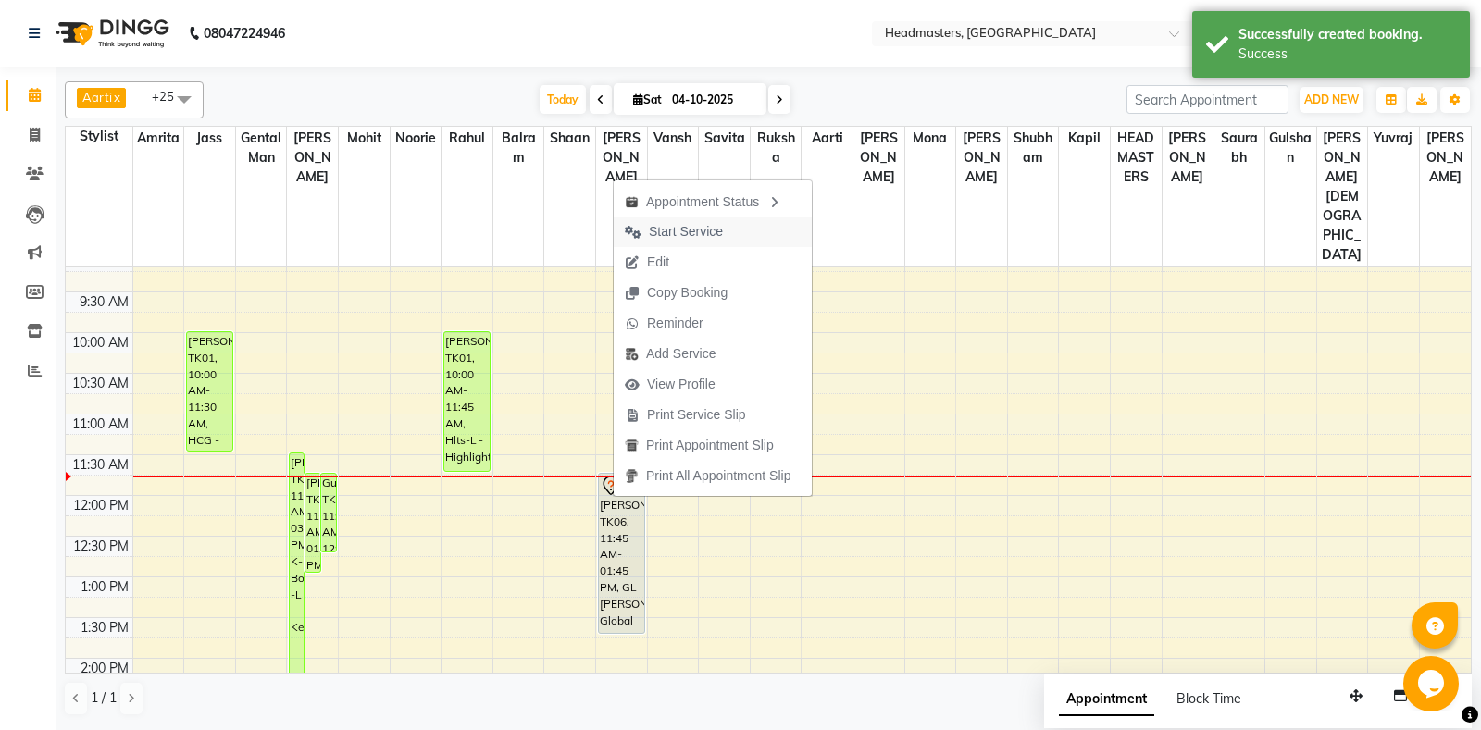
click at [669, 230] on span "Start Service" at bounding box center [686, 231] width 74 height 19
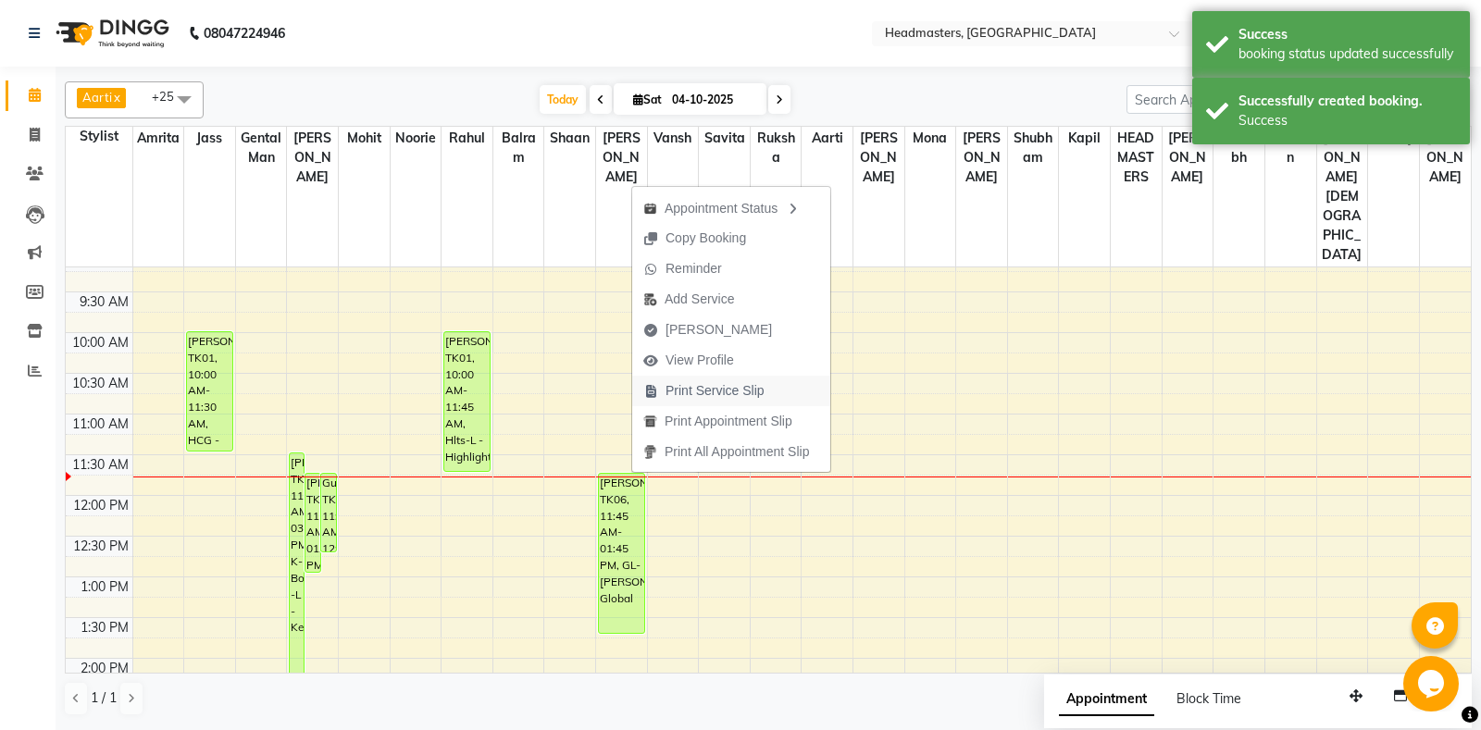
click at [759, 387] on span "Print Service Slip" at bounding box center [714, 390] width 99 height 19
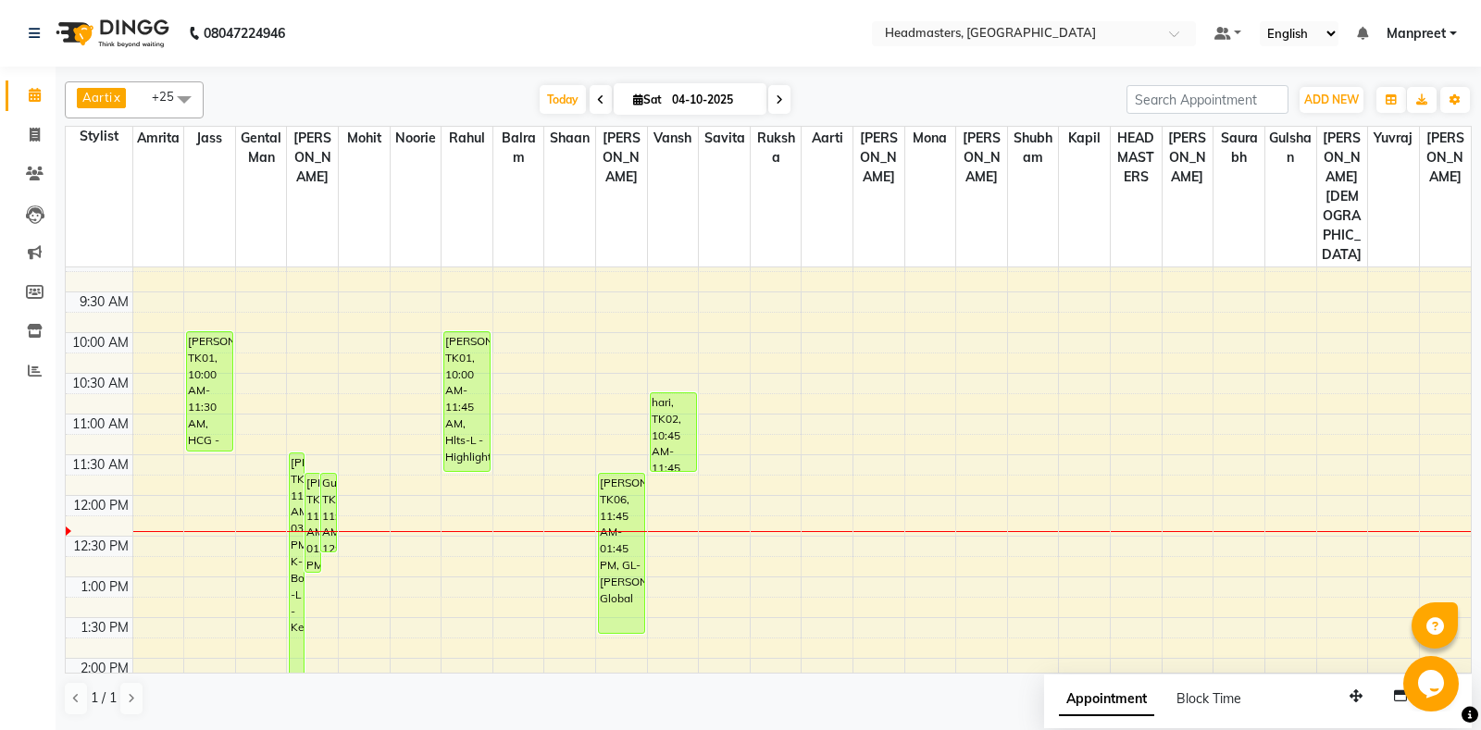
scroll to position [194, 0]
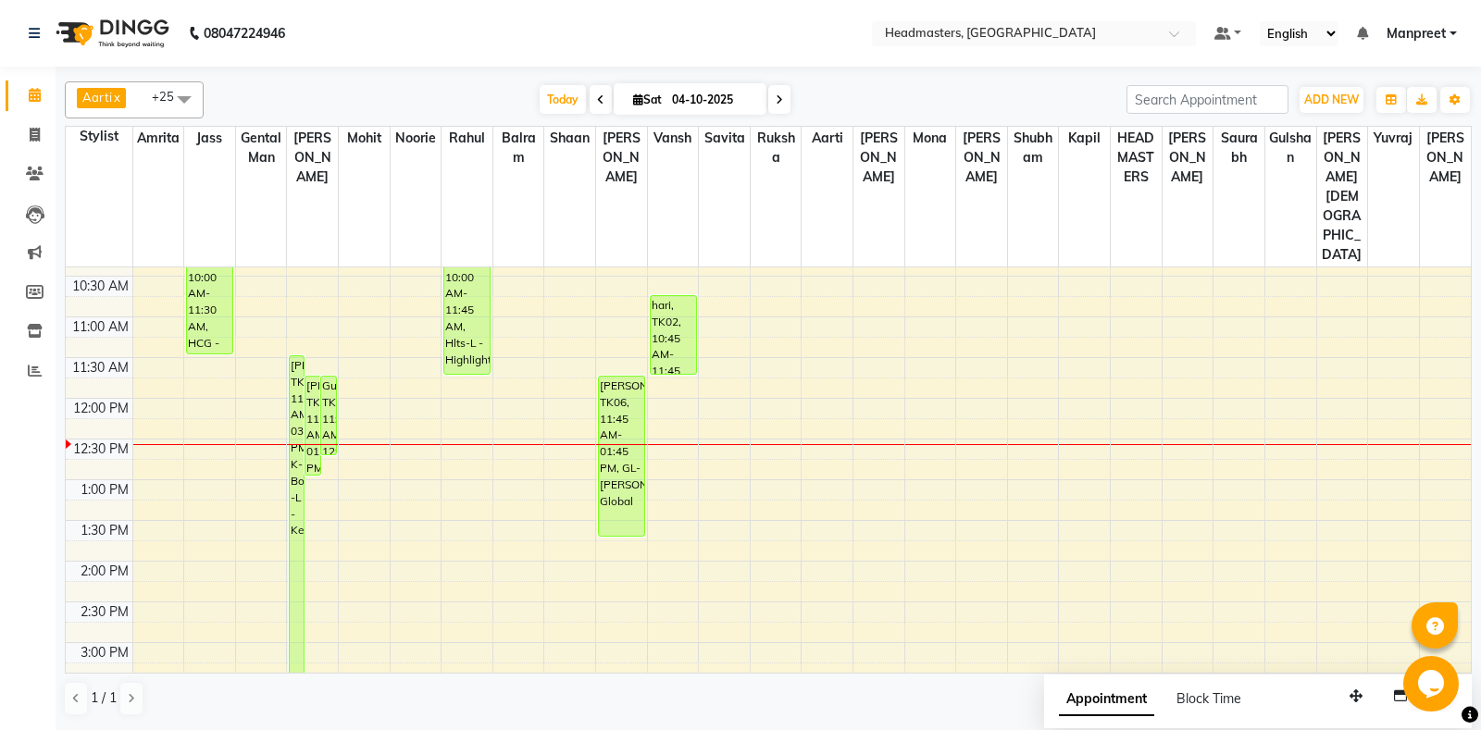
click at [504, 447] on div "8:00 AM 8:30 AM 9:00 AM 9:30 AM 10:00 AM 10:30 AM 11:00 AM 11:30 AM 12:00 PM 12…" at bounding box center [768, 642] width 1405 height 1139
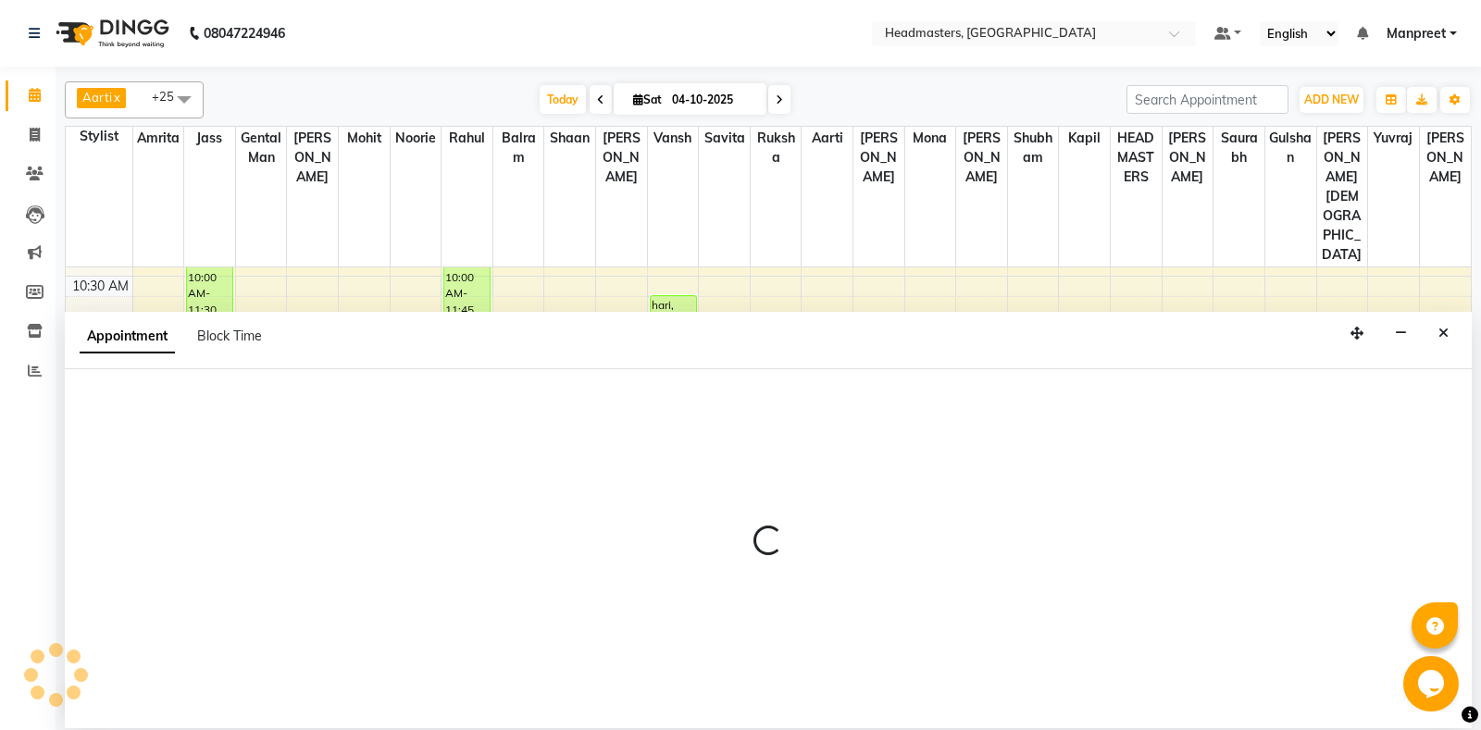
select select "60726"
select select "tentative"
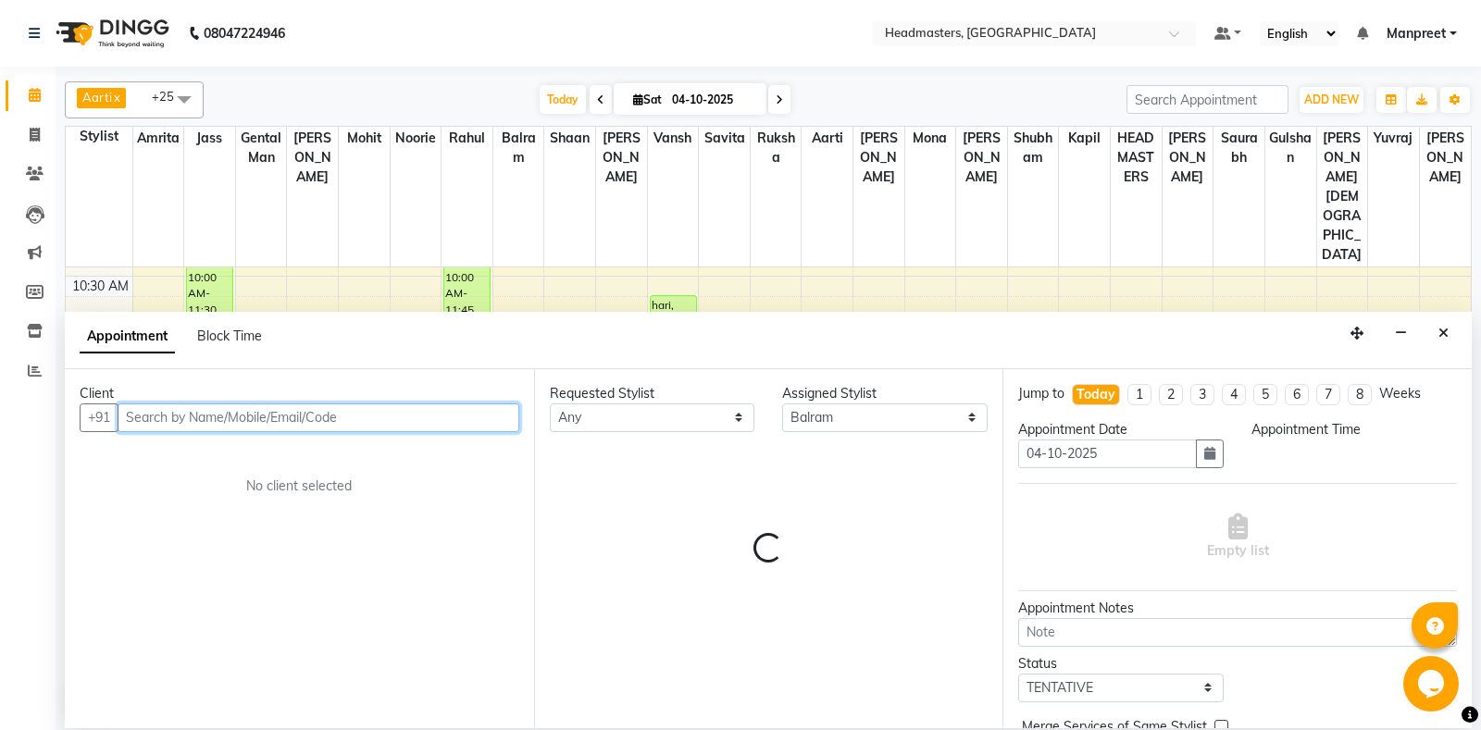
select select "795"
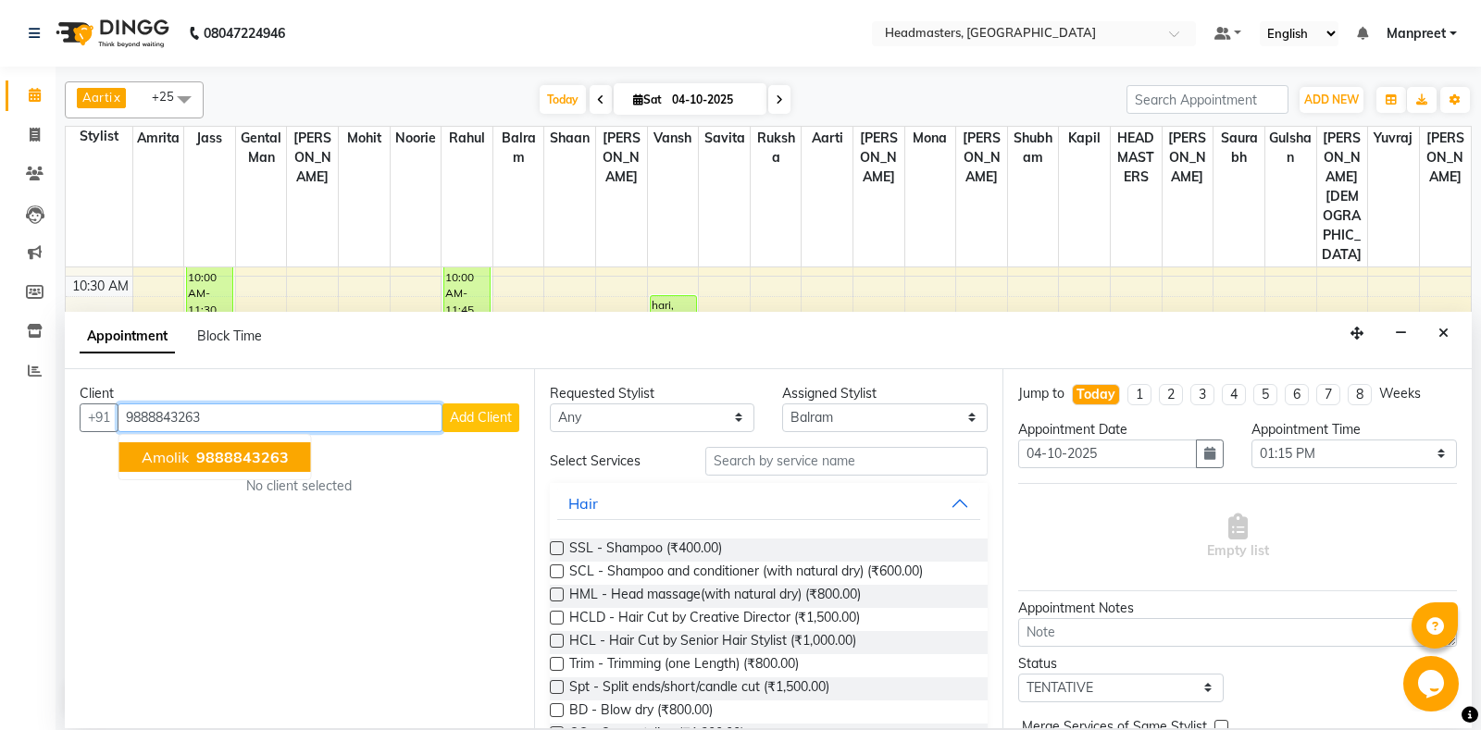
click at [291, 454] on button "Amolik 9888843263" at bounding box center [215, 457] width 192 height 30
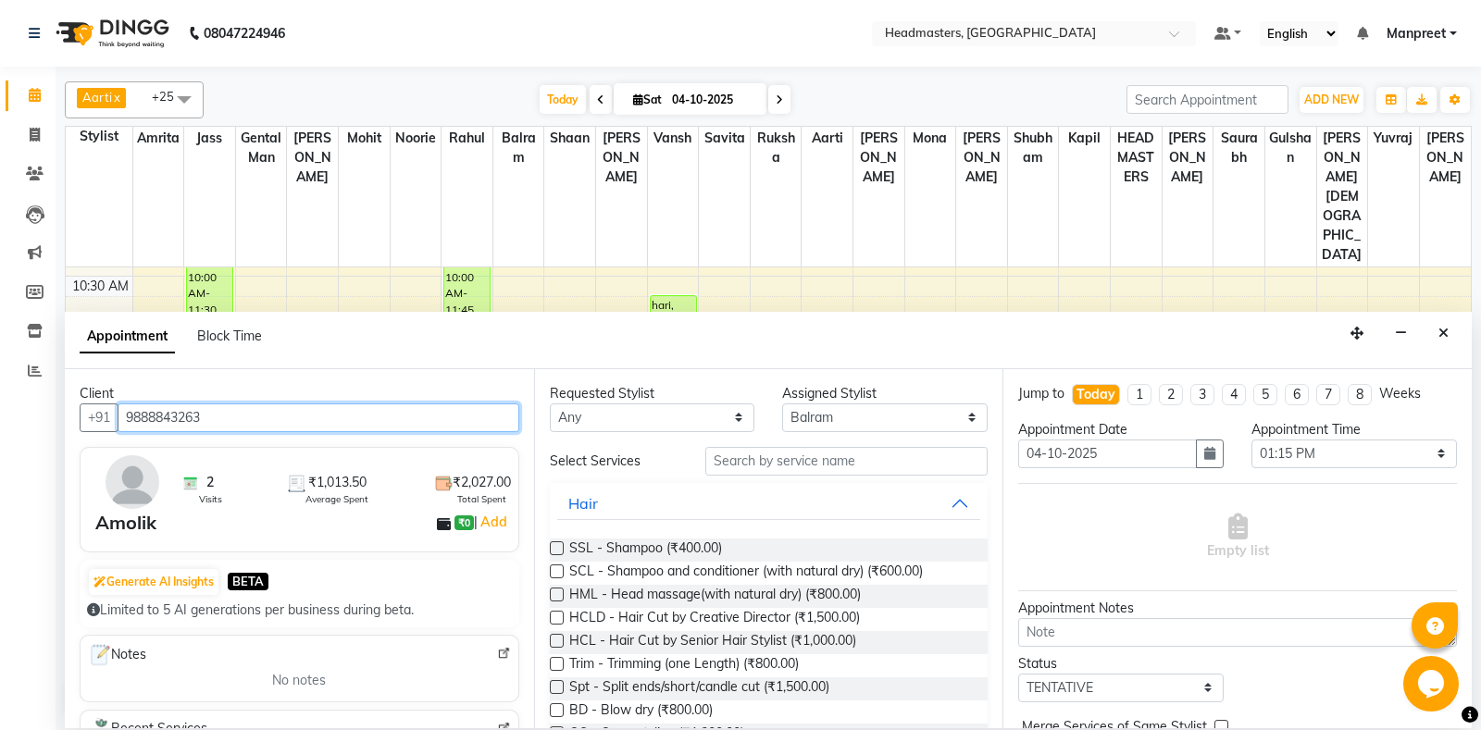
type input "9888843263"
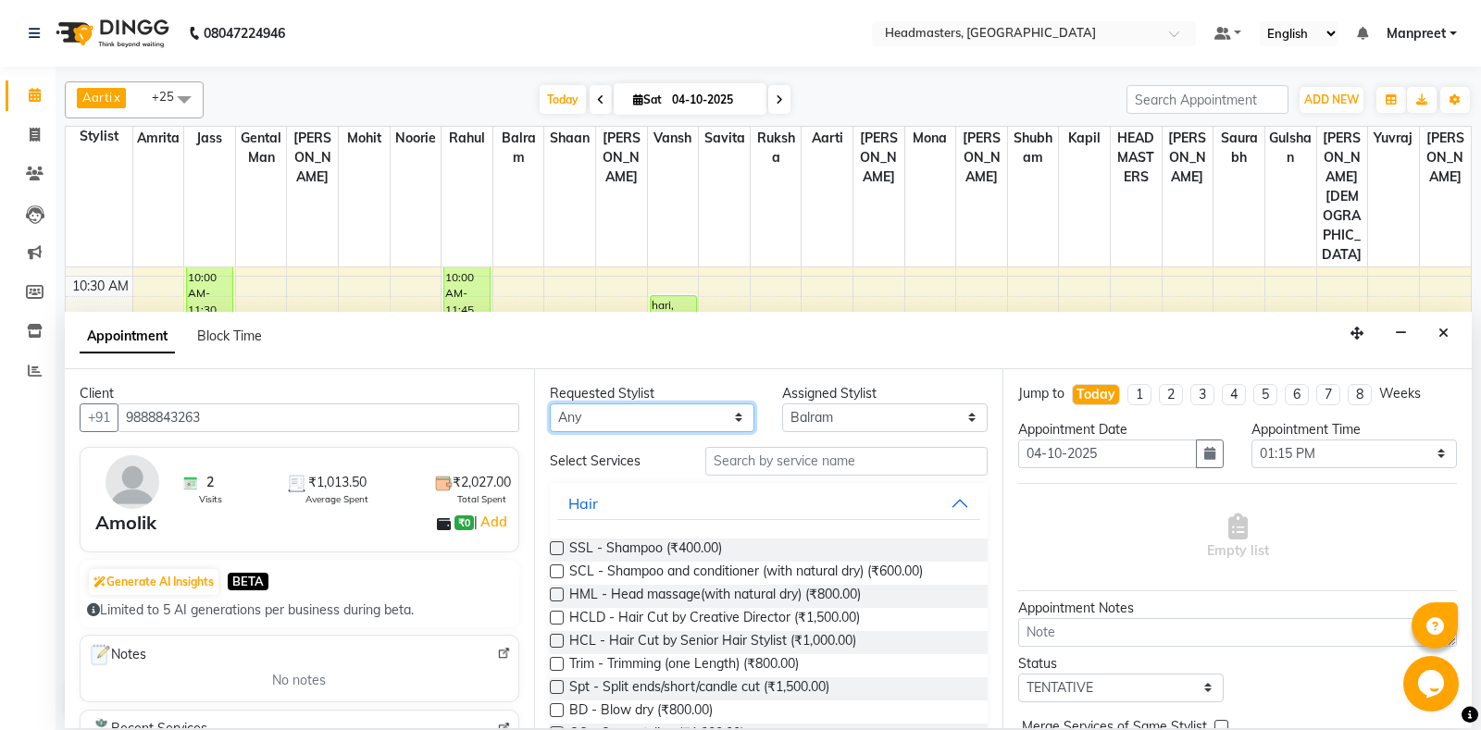
click at [550, 404] on select "[PERSON_NAME] Amr[PERSON_NAME]lram Gental Man Gulshan HEADMAST[PERSON_NAME]apil…" at bounding box center [652, 418] width 205 height 29
select select "60727"
click option "Shaan" at bounding box center [0, 0] width 0 height 0
select select "60727"
click at [817, 461] on input "text" at bounding box center [846, 461] width 283 height 29
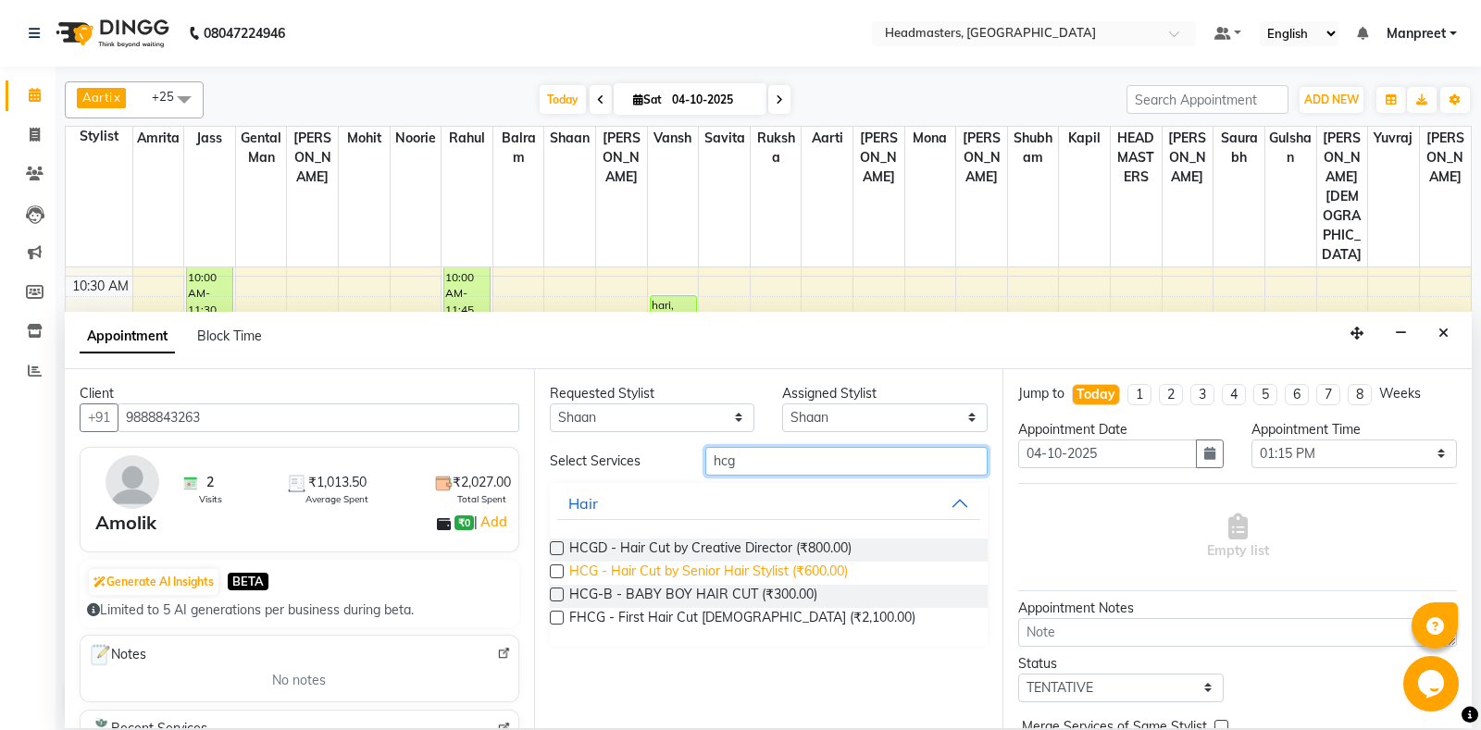
type input "hcg"
click at [787, 563] on span "HCG - Hair Cut by Senior Hair Stylist (₹600.00)" at bounding box center [708, 573] width 279 height 23
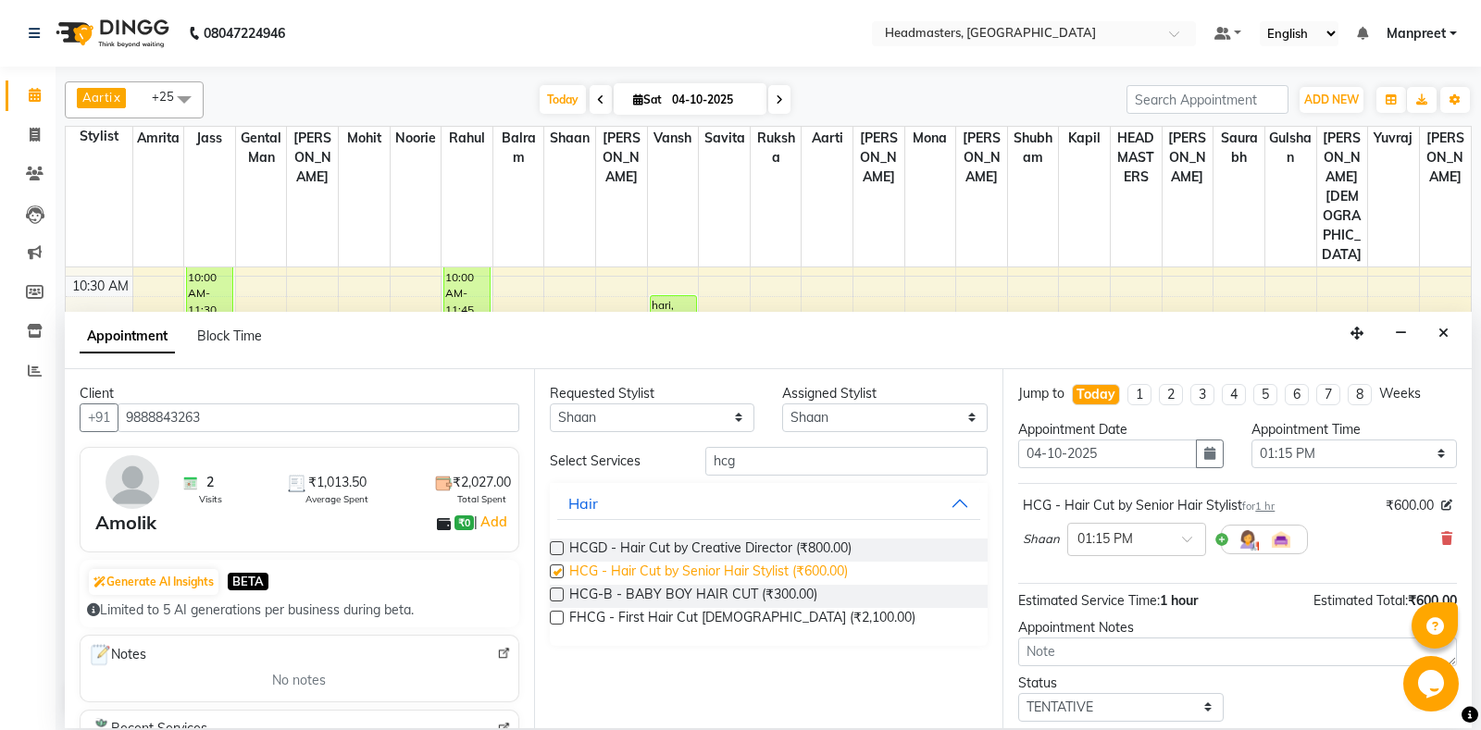
checkbox input "false"
click at [1251, 440] on select "Select 09:00 AM 09:15 AM 09:30 AM 09:45 AM 10:00 AM 10:15 AM 10:30 AM 10:45 AM …" at bounding box center [1353, 454] width 205 height 29
select select "720"
click option "12:00 PM" at bounding box center [0, 0] width 0 height 0
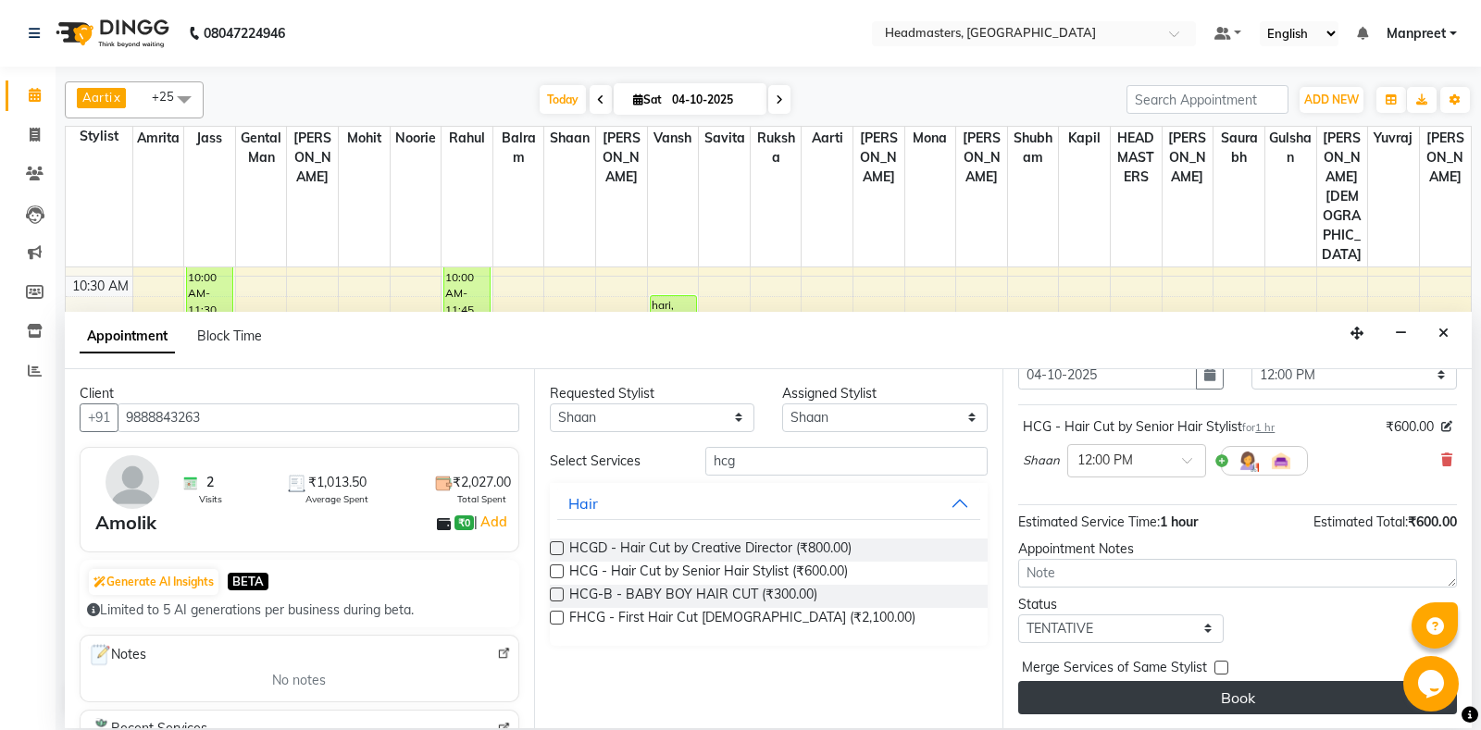
click at [1247, 690] on button "Book" at bounding box center [1237, 697] width 439 height 33
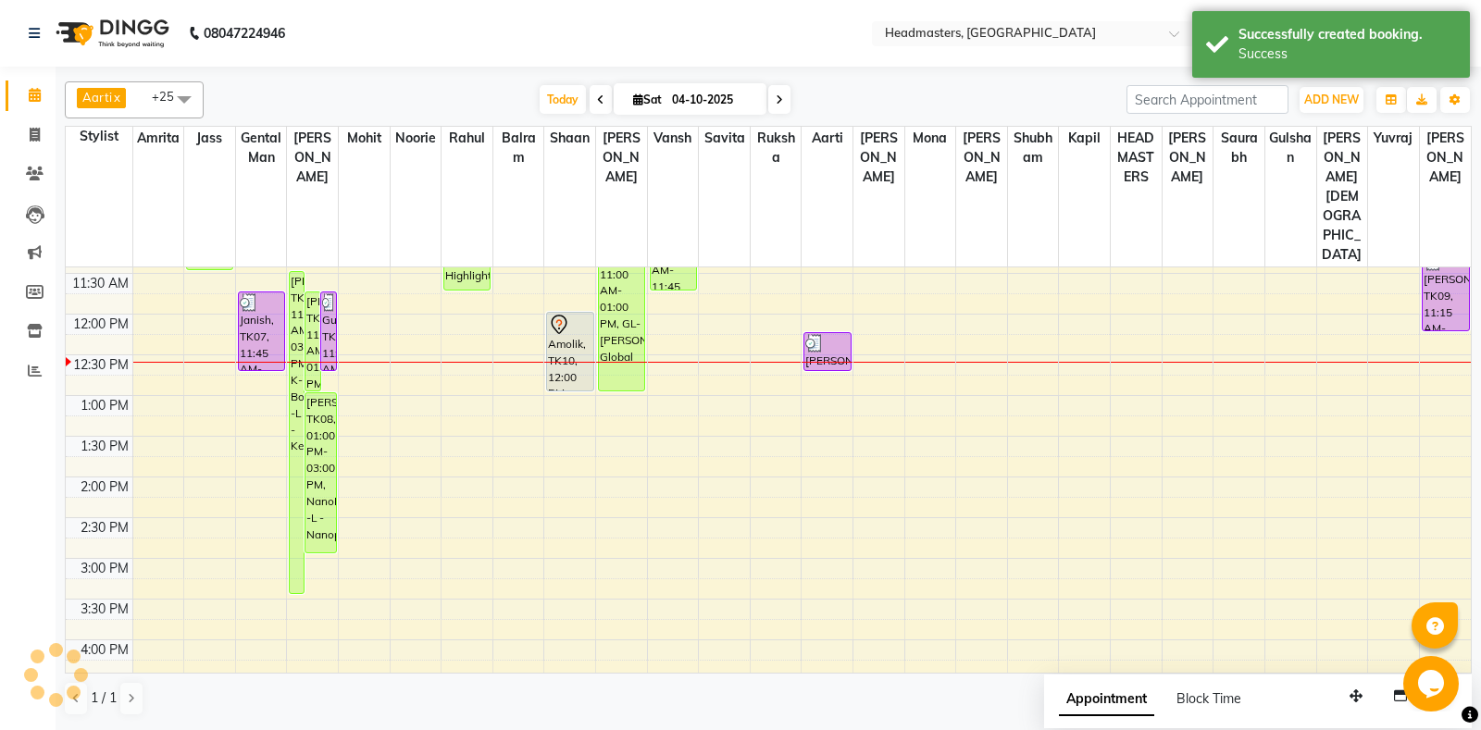
scroll to position [292, 0]
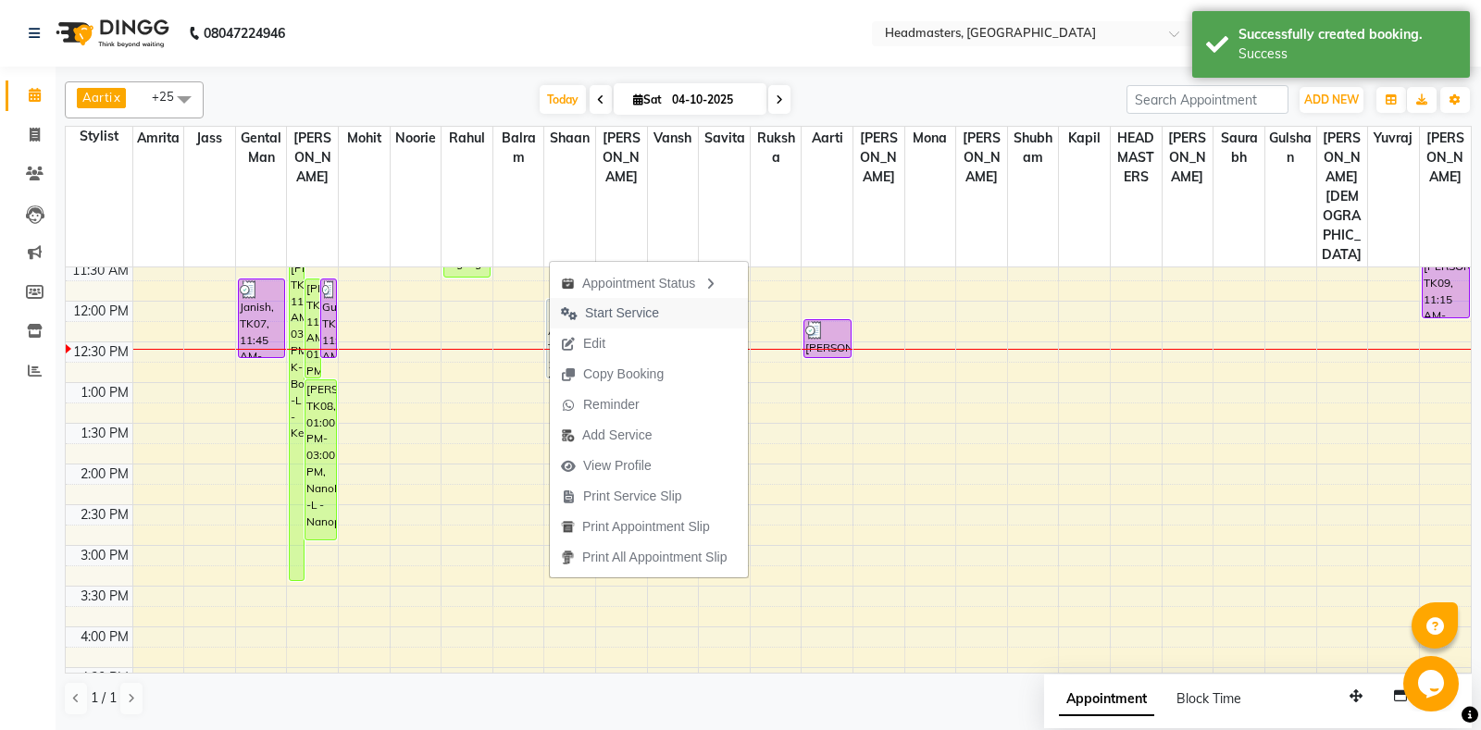
click at [656, 319] on span "Start Service" at bounding box center [622, 313] width 74 height 19
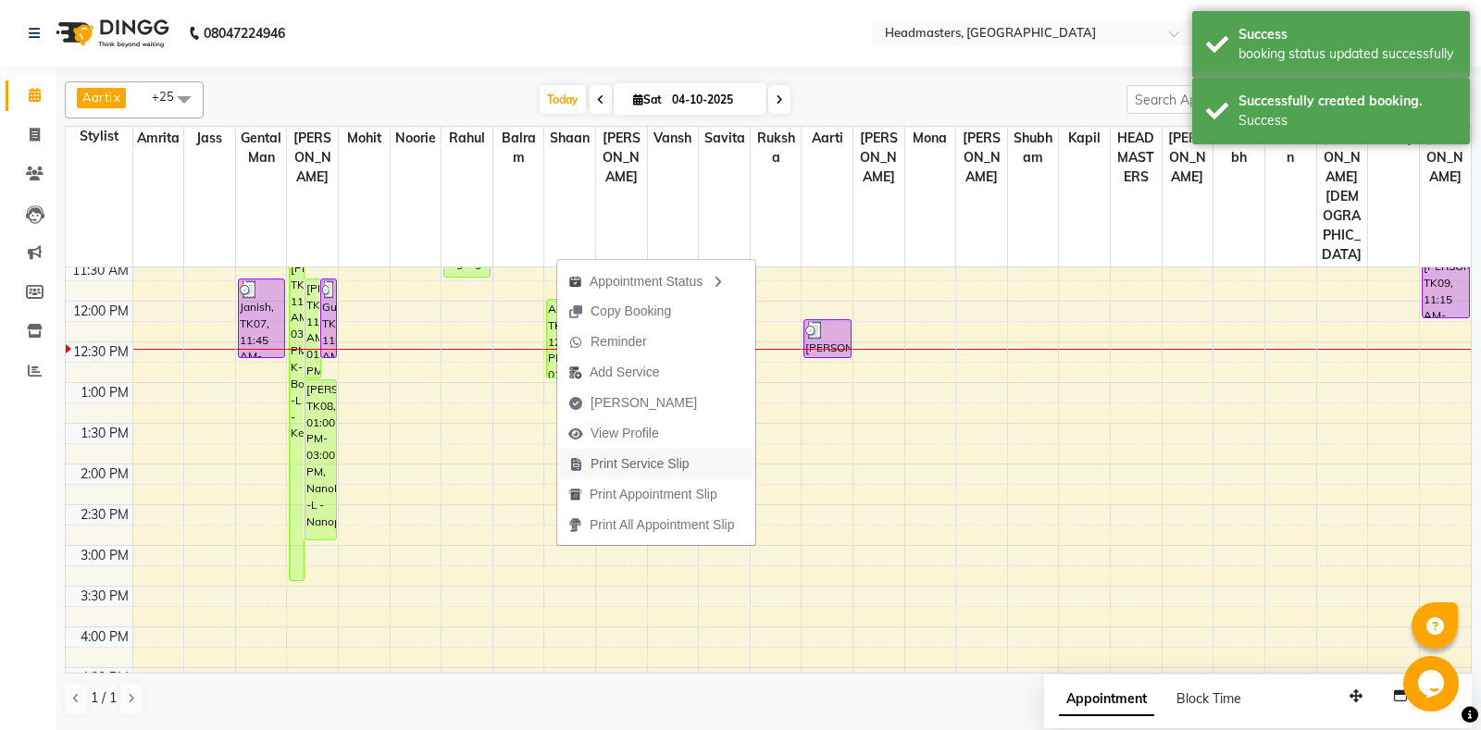
click at [651, 453] on span "Print Service Slip" at bounding box center [628, 464] width 143 height 31
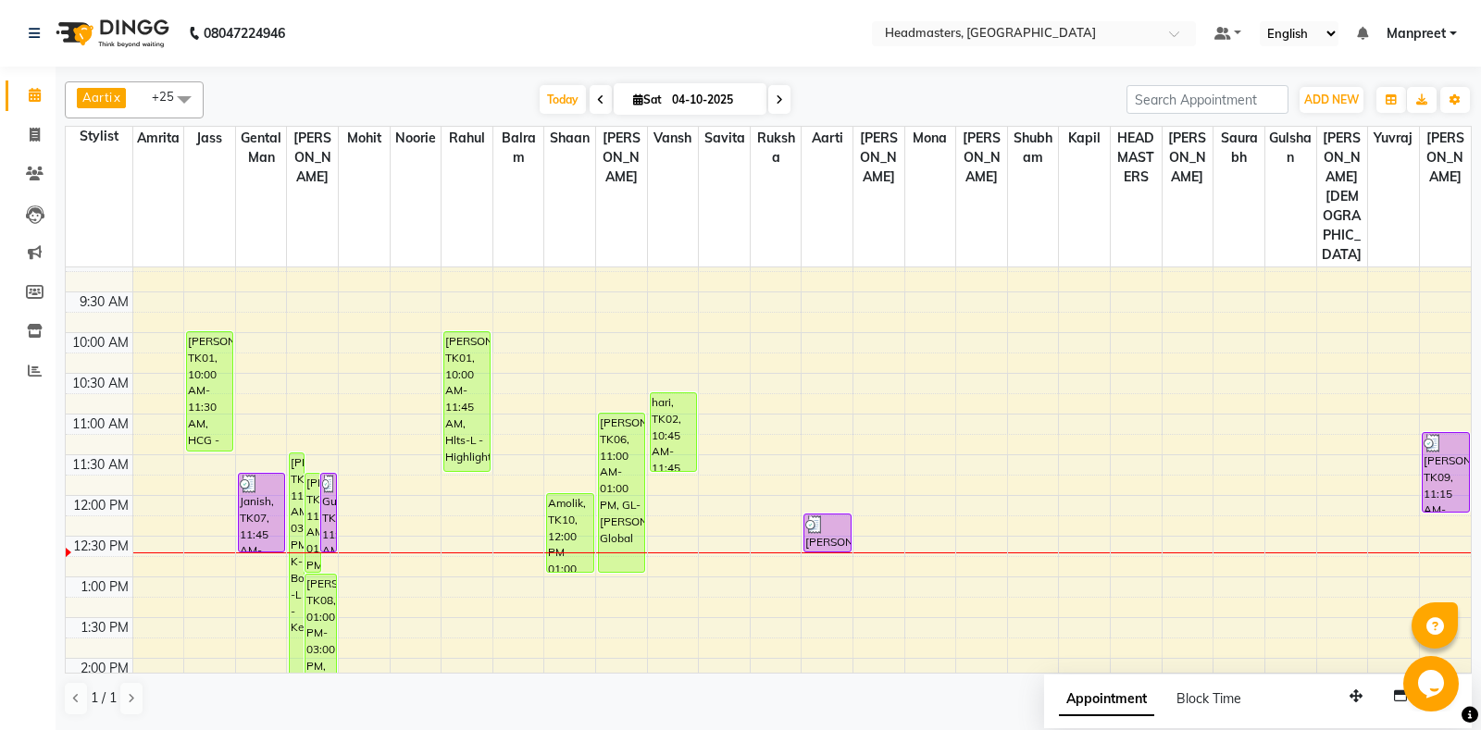
scroll to position [97, 0]
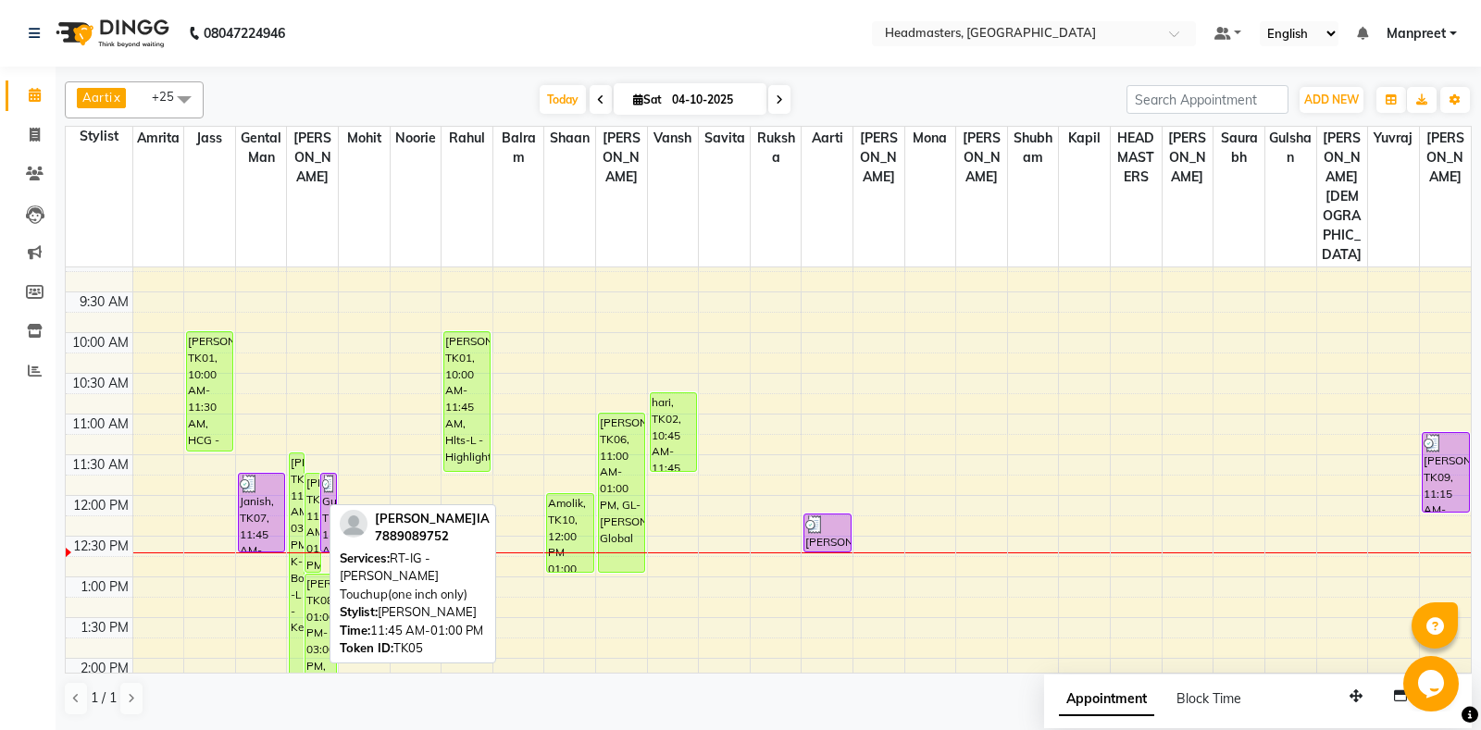
click at [314, 474] on div "[PERSON_NAME], TK05, 11:45 AM-01:00 PM, RT-IG - [PERSON_NAME] Touchup(one inch …" at bounding box center [312, 523] width 14 height 98
select select "1"
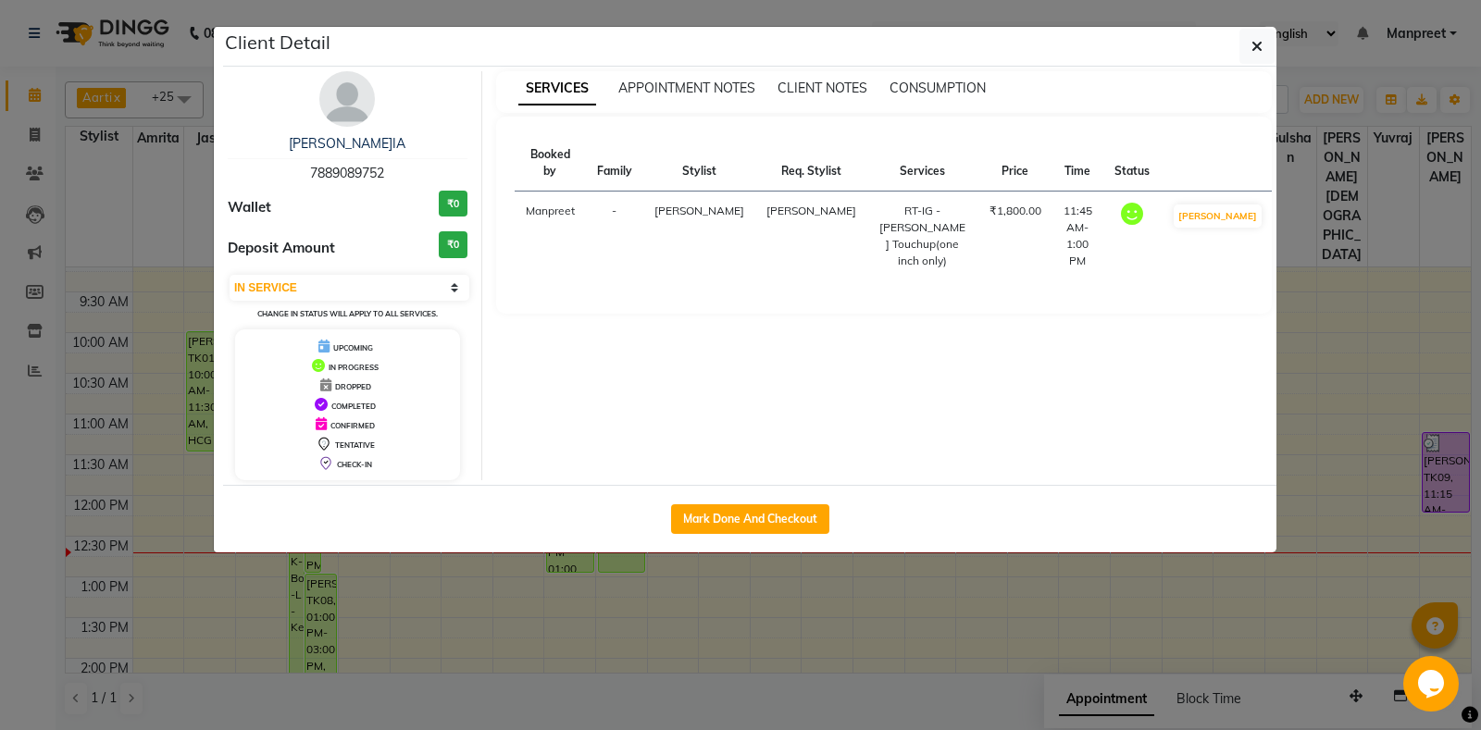
drag, startPoint x: 400, startPoint y: 183, endPoint x: 239, endPoint y: 186, distance: 161.1
click at [239, 186] on div "[PERSON_NAME]IA 7889089752 Wallet ₹0 Deposit Amount ₹0 Select IN SERVICE CONFIR…" at bounding box center [348, 275] width 268 height 409
drag, startPoint x: 285, startPoint y: 175, endPoint x: 424, endPoint y: 183, distance: 139.1
click at [424, 183] on div "[PERSON_NAME]IA 7889089752 Wallet ₹0 Deposit Amount ₹0 Select IN SERVICE CONFIR…" at bounding box center [348, 275] width 268 height 409
click at [779, 516] on button "Mark Done And Checkout" at bounding box center [750, 519] width 158 height 30
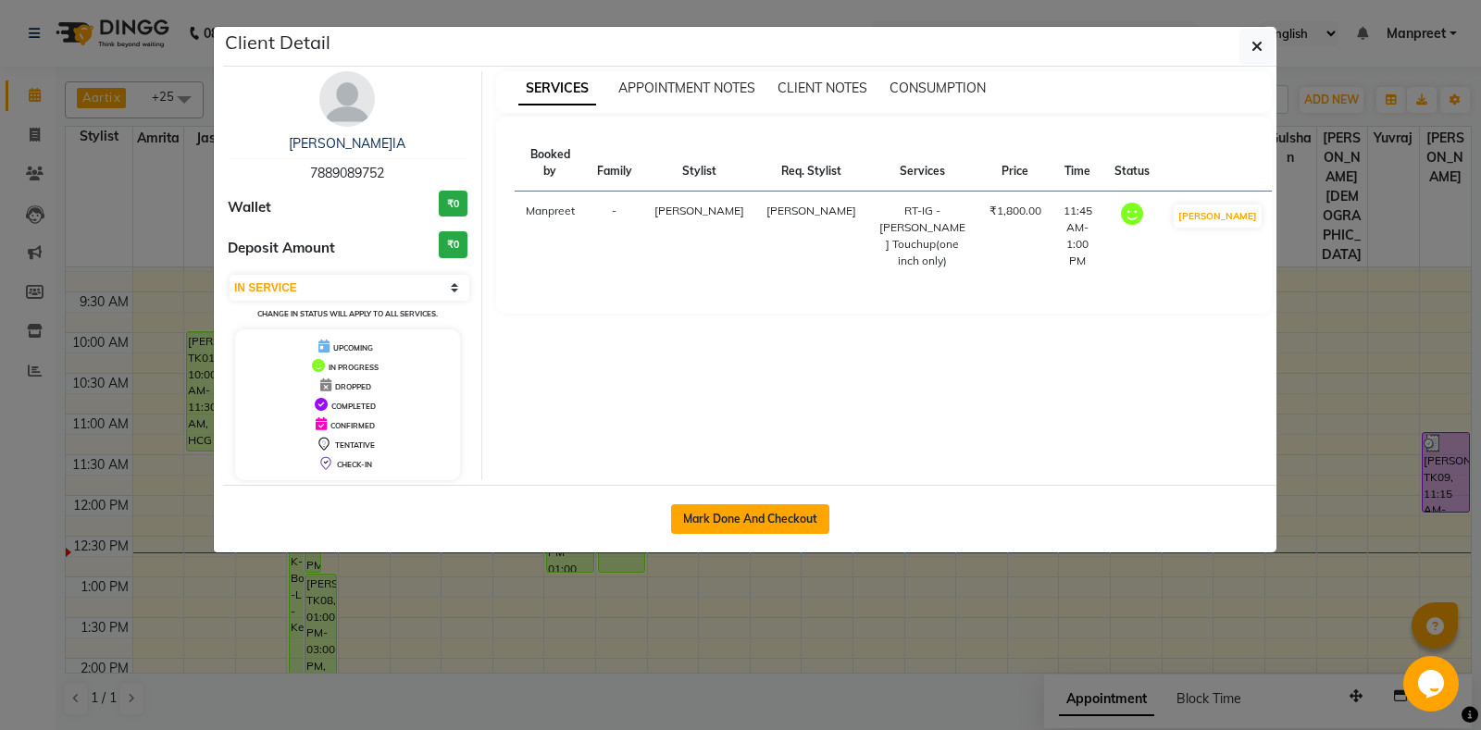
select select "7130"
select select "service"
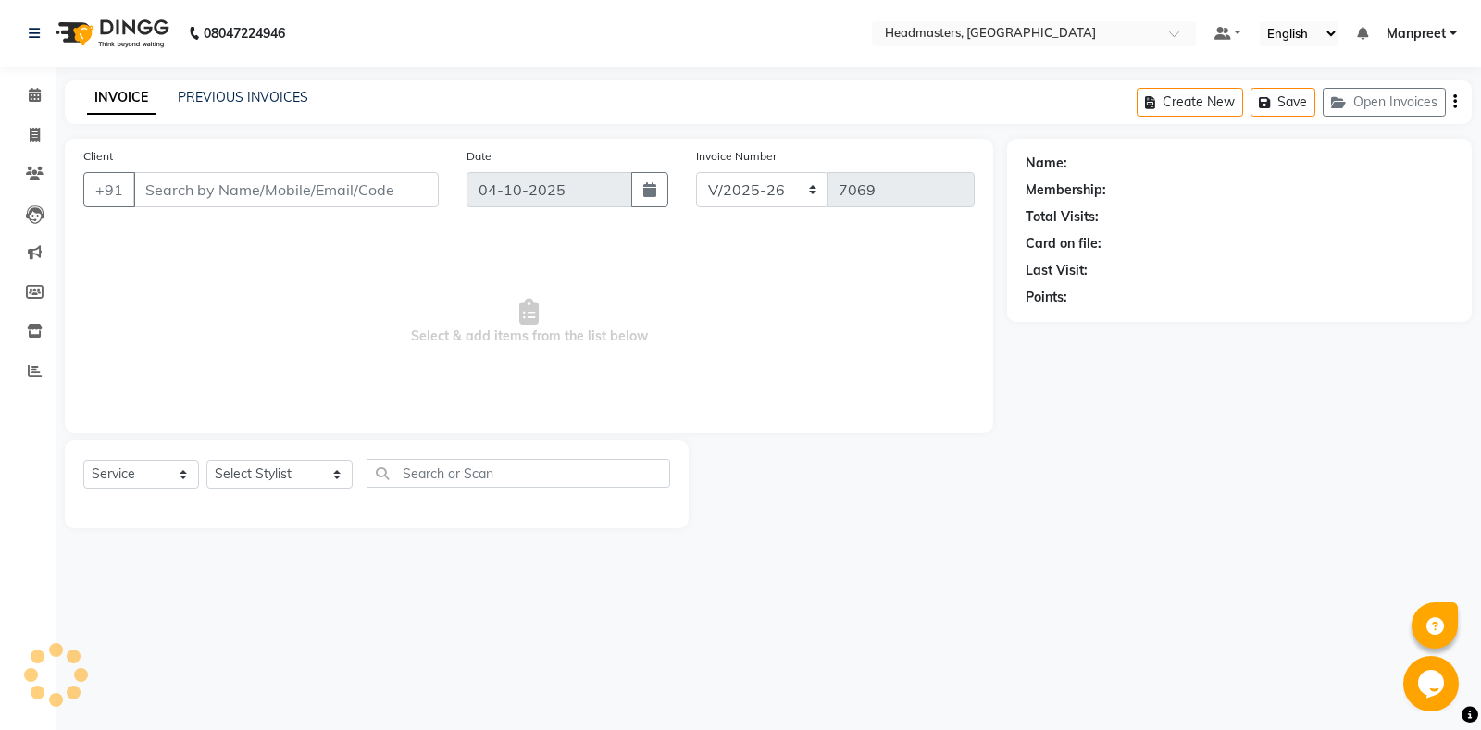
type input "7889089752"
select select "60721"
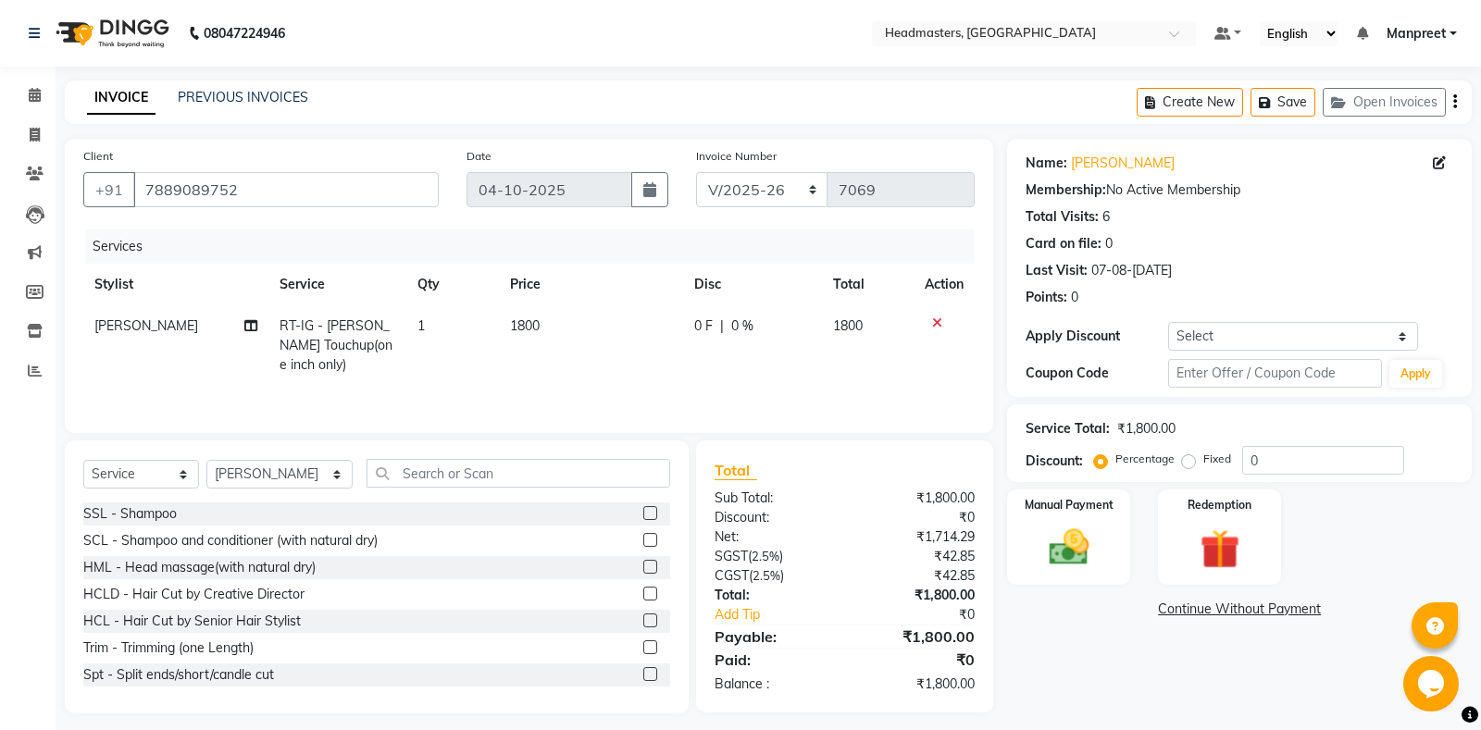
click at [701, 332] on span "0 F" at bounding box center [703, 326] width 19 height 19
select select "60721"
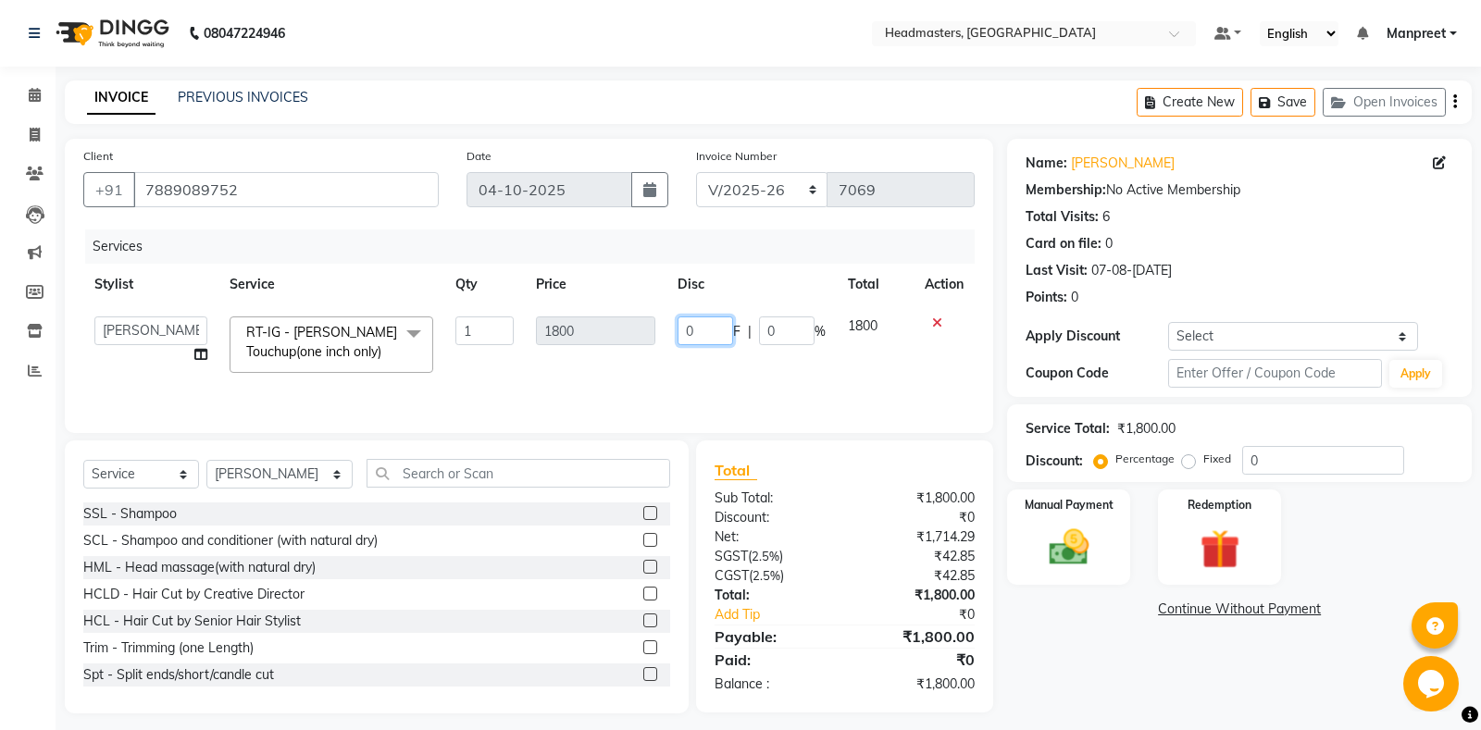
click at [682, 327] on input "0" at bounding box center [706, 331] width 56 height 29
type input "300"
click at [763, 359] on td "300 F | 0 %" at bounding box center [751, 344] width 170 height 79
select select "60721"
click at [694, 329] on input "300" at bounding box center [706, 331] width 56 height 29
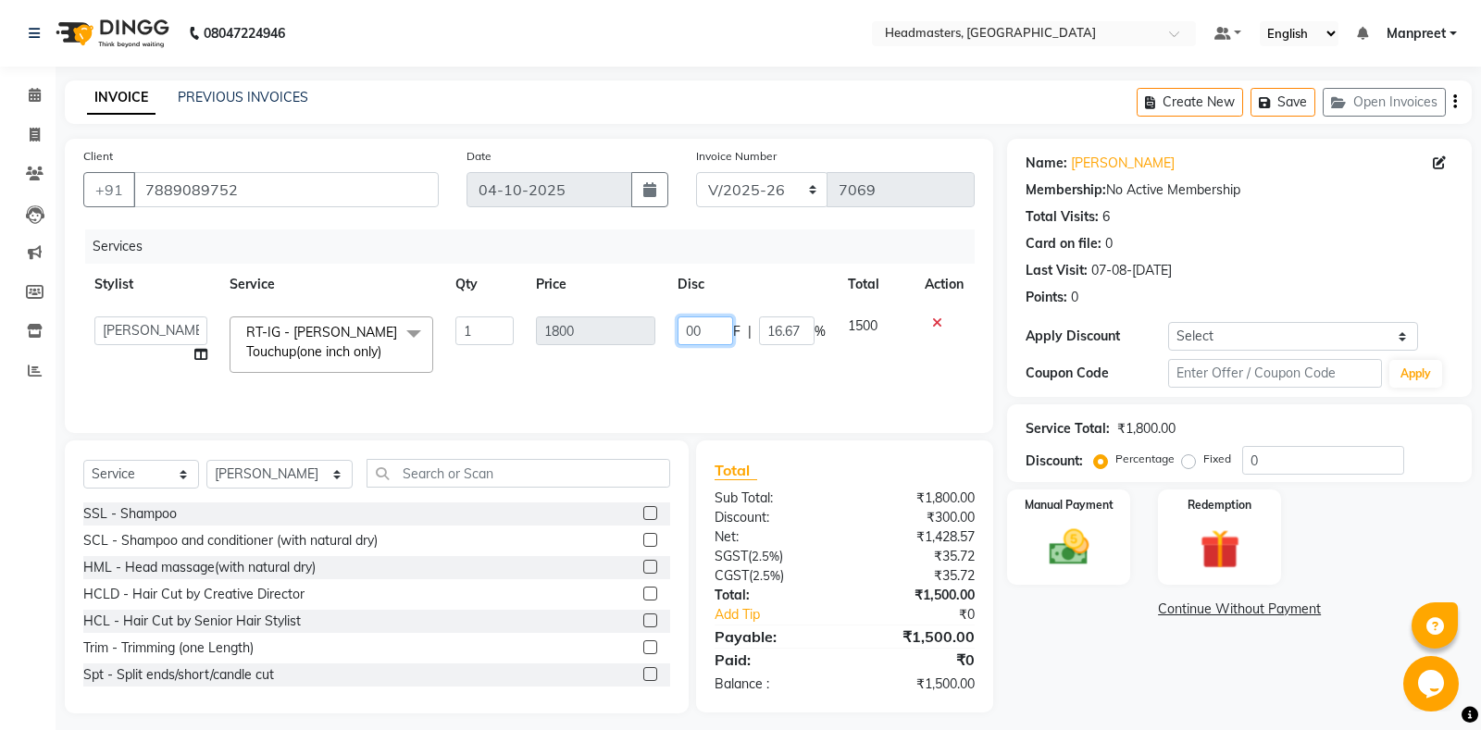
type input "600"
click at [771, 387] on div "Services Stylist Service Qty Price Disc Total Ac[PERSON_NAME] Ali Amrita Amrita…" at bounding box center [528, 322] width 891 height 185
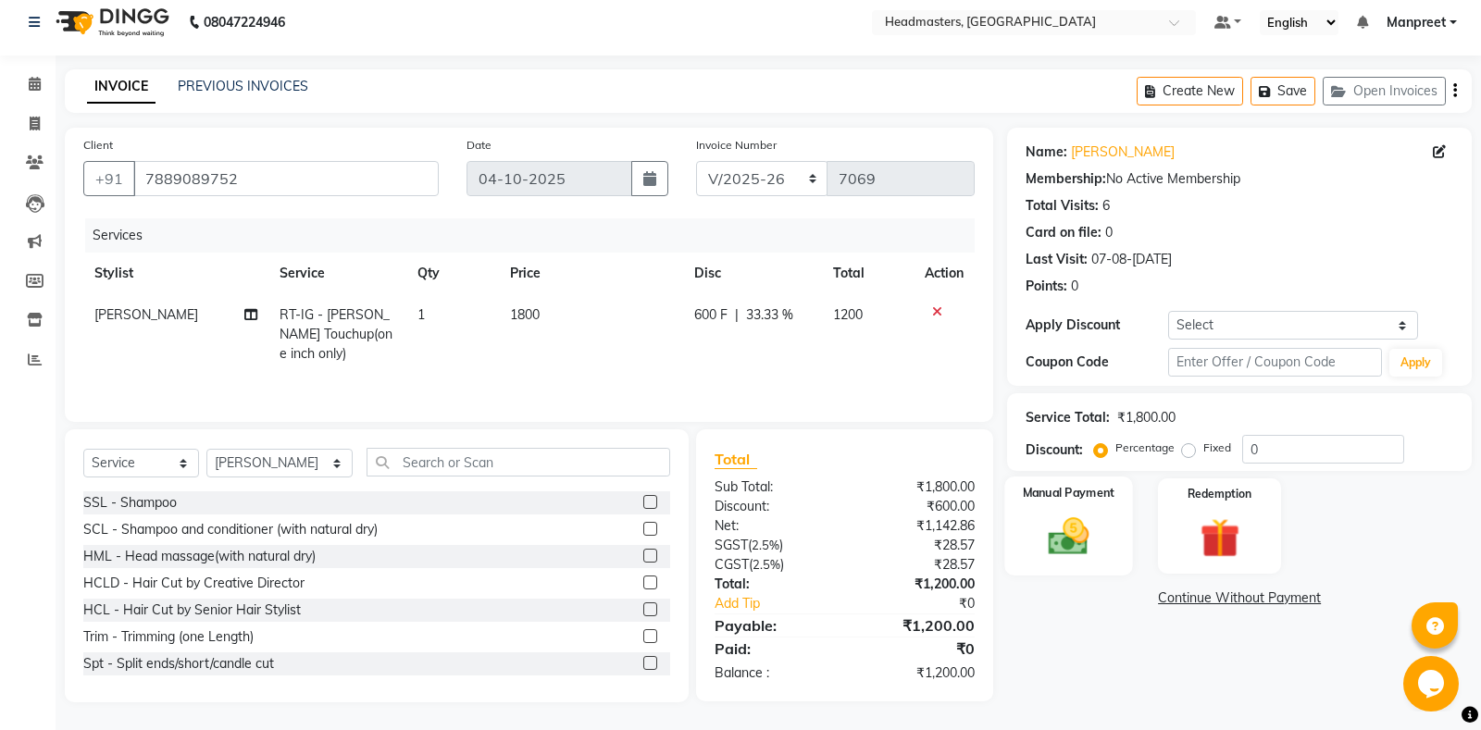
click at [1105, 497] on label "Manual Payment" at bounding box center [1069, 493] width 93 height 18
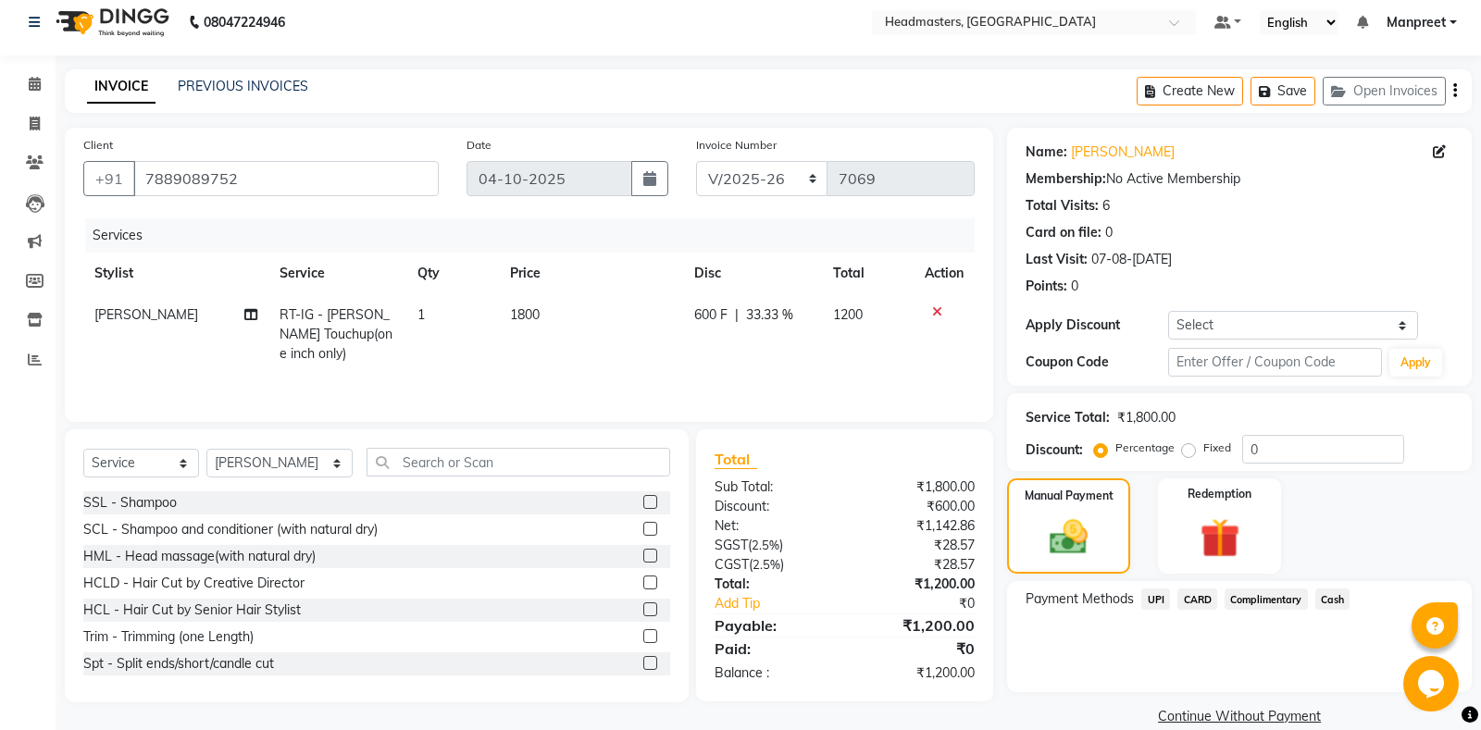
scroll to position [38, 0]
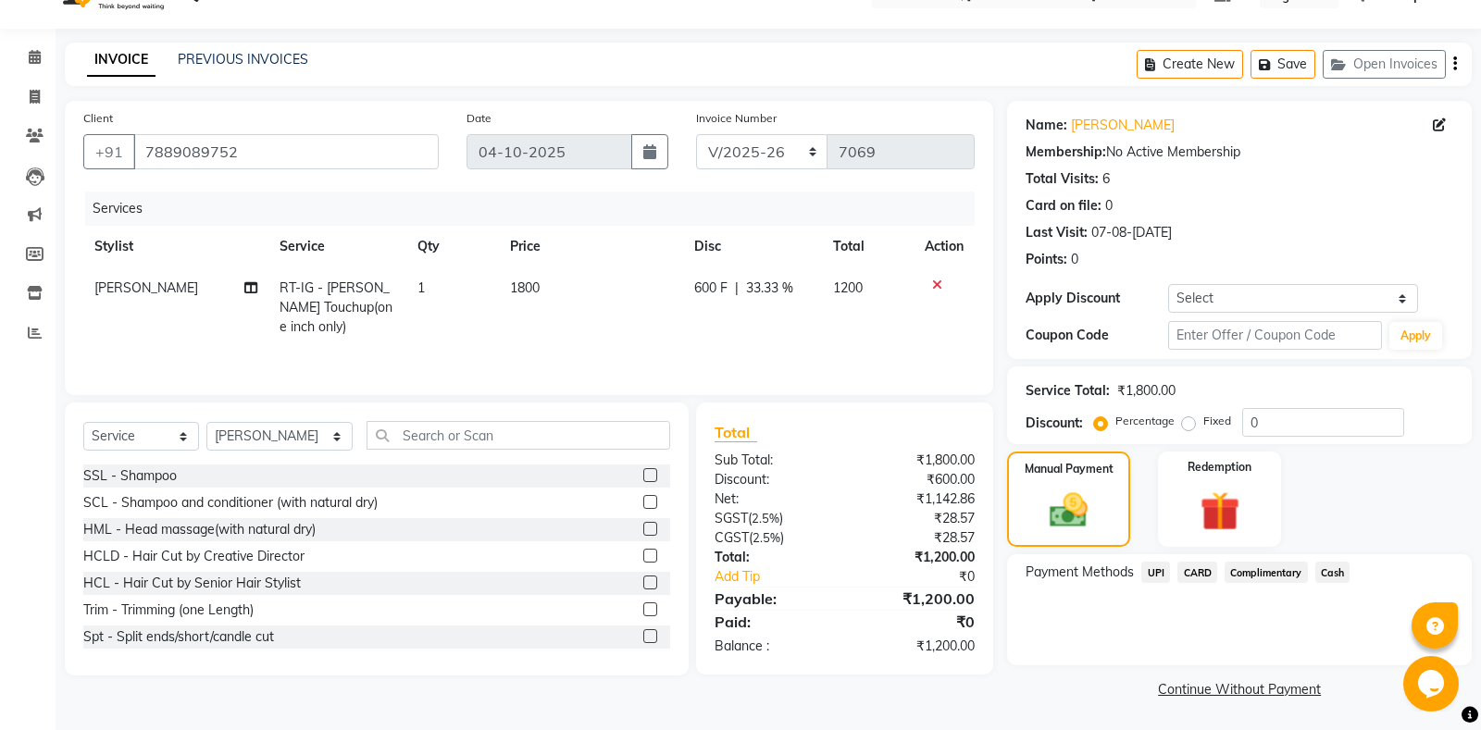
click at [1337, 577] on span "Cash" at bounding box center [1332, 572] width 35 height 21
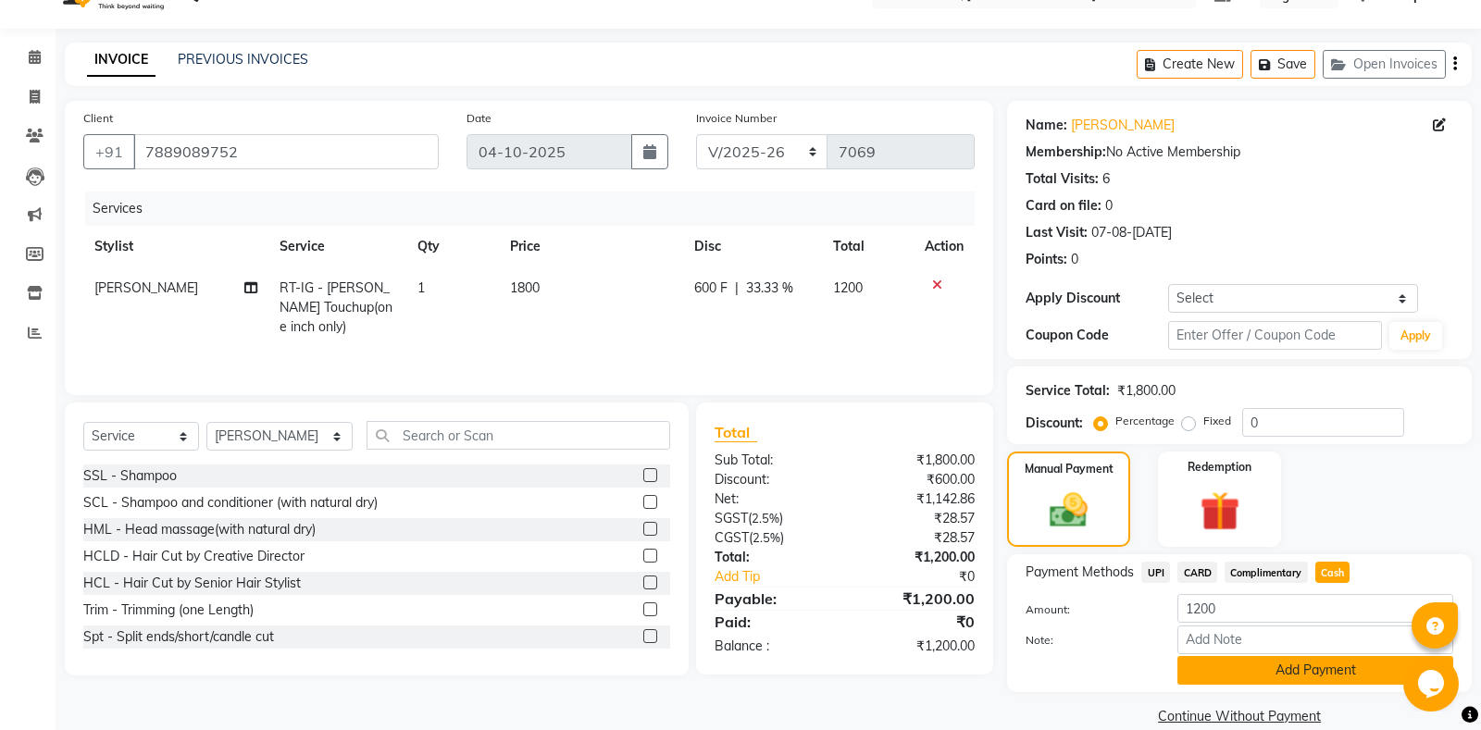
click at [1246, 676] on button "Add Payment" at bounding box center [1315, 670] width 276 height 29
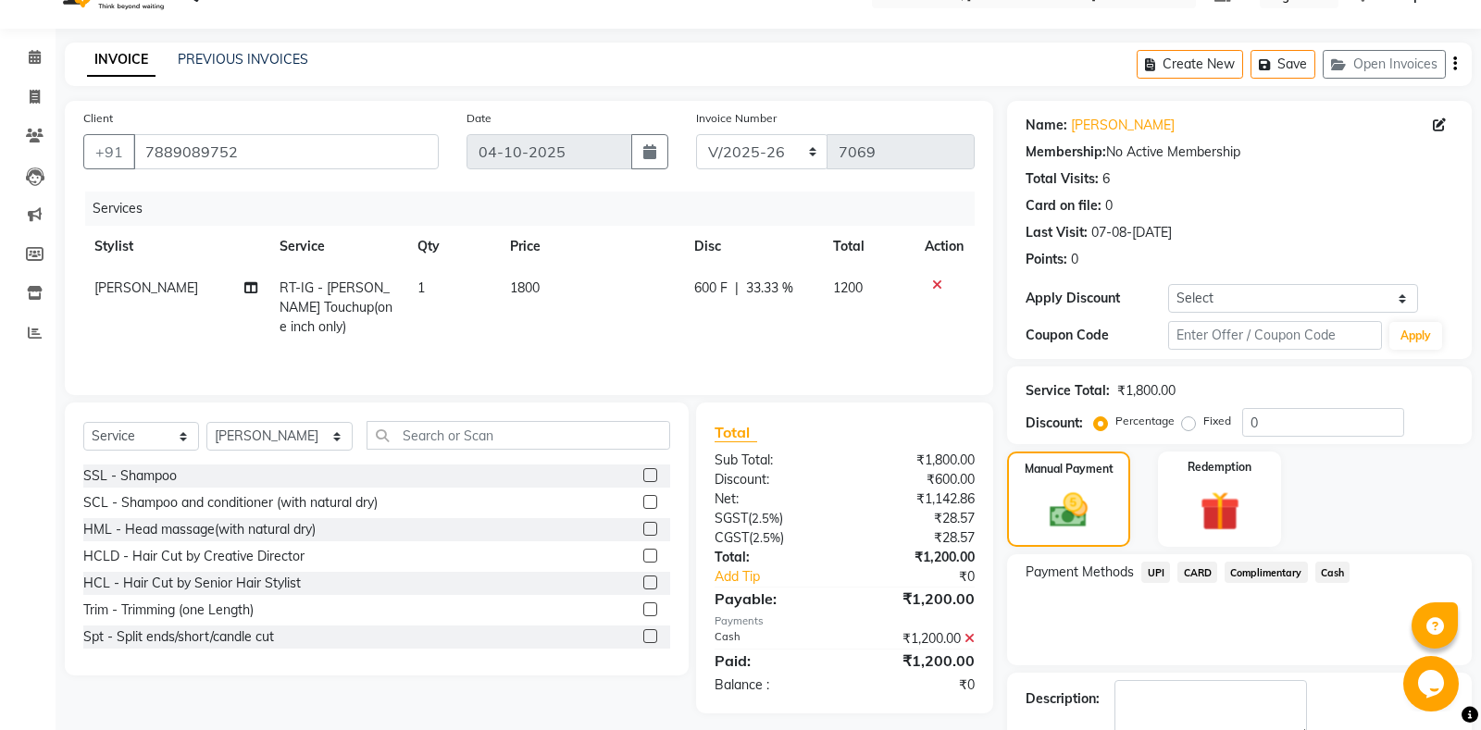
scroll to position [116, 0]
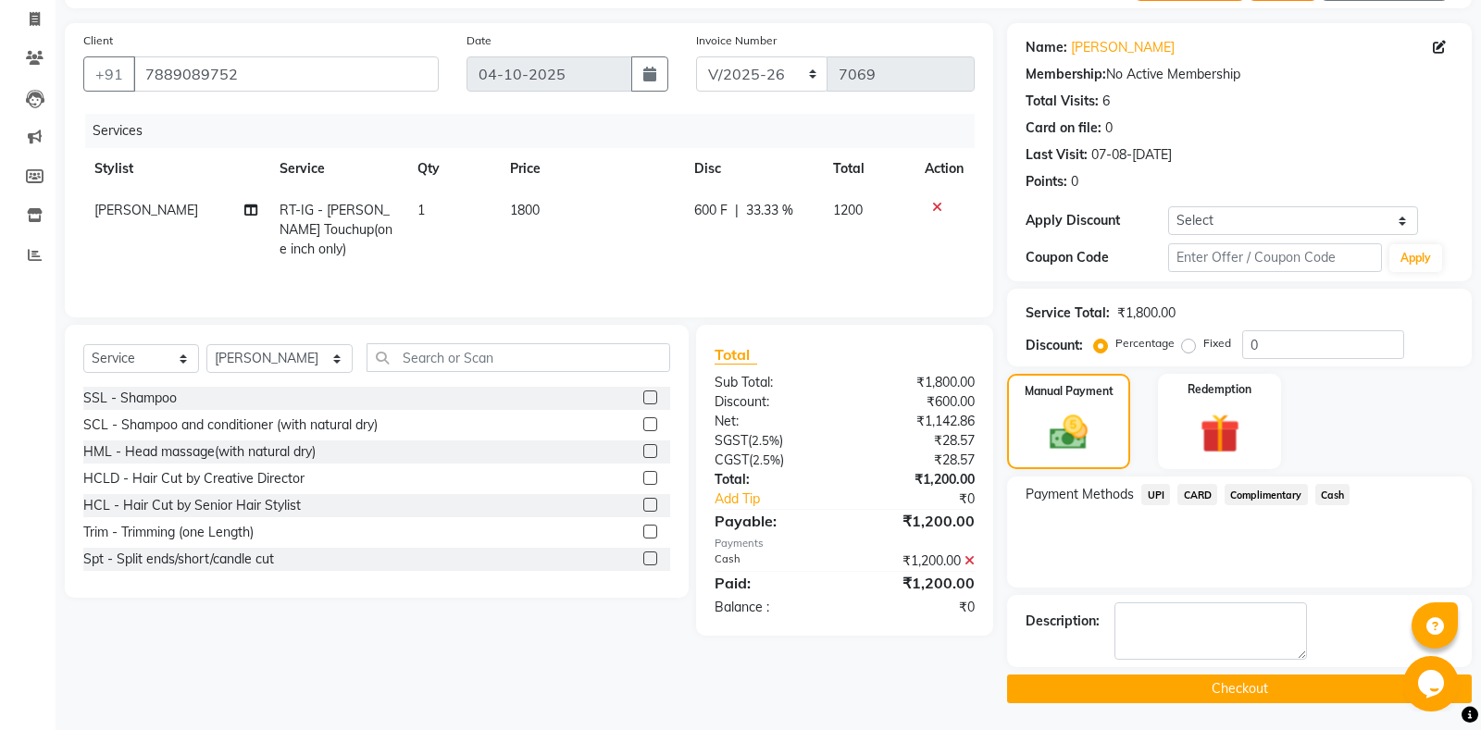
click at [1188, 691] on button "Checkout" at bounding box center [1239, 689] width 465 height 29
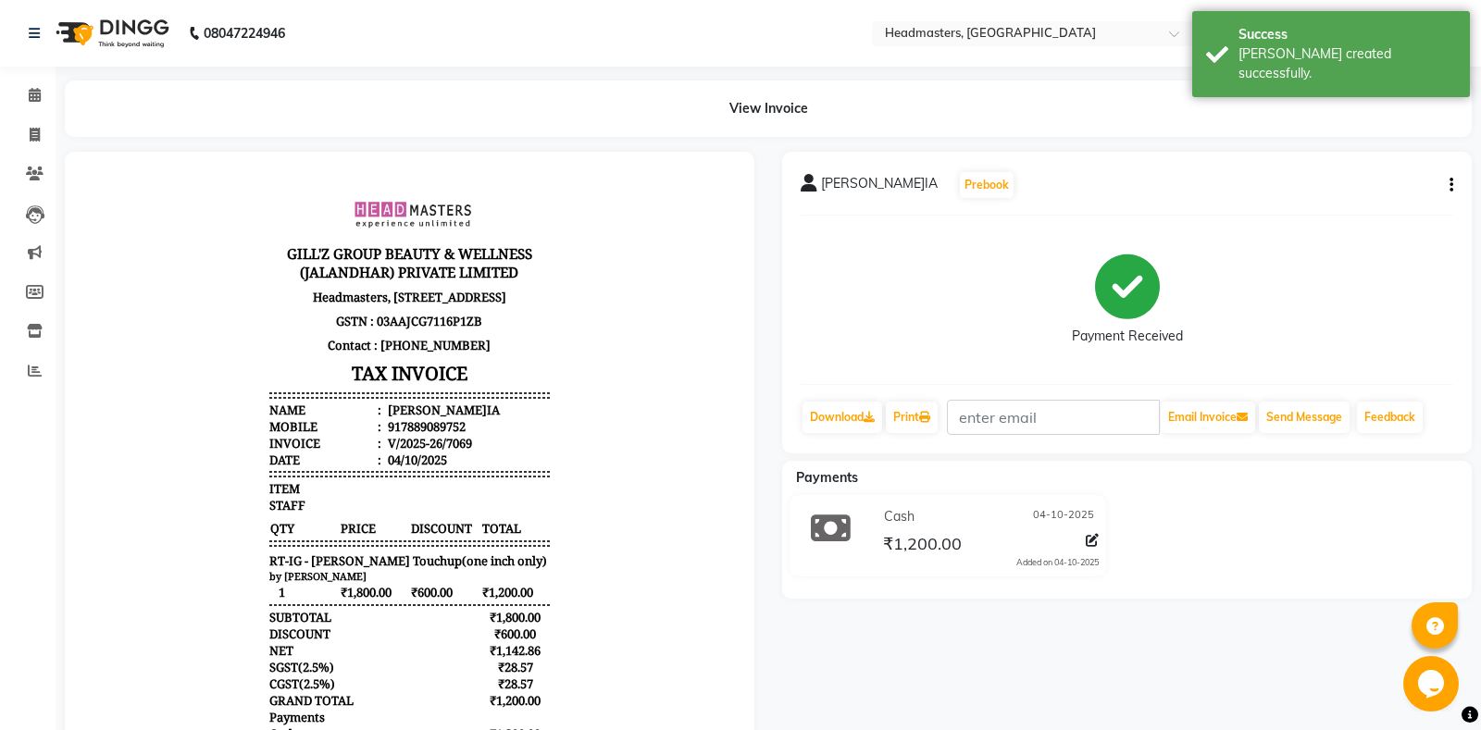
click at [930, 434] on div "Print" at bounding box center [912, 417] width 56 height 35
click at [924, 414] on link "Print" at bounding box center [912, 417] width 52 height 31
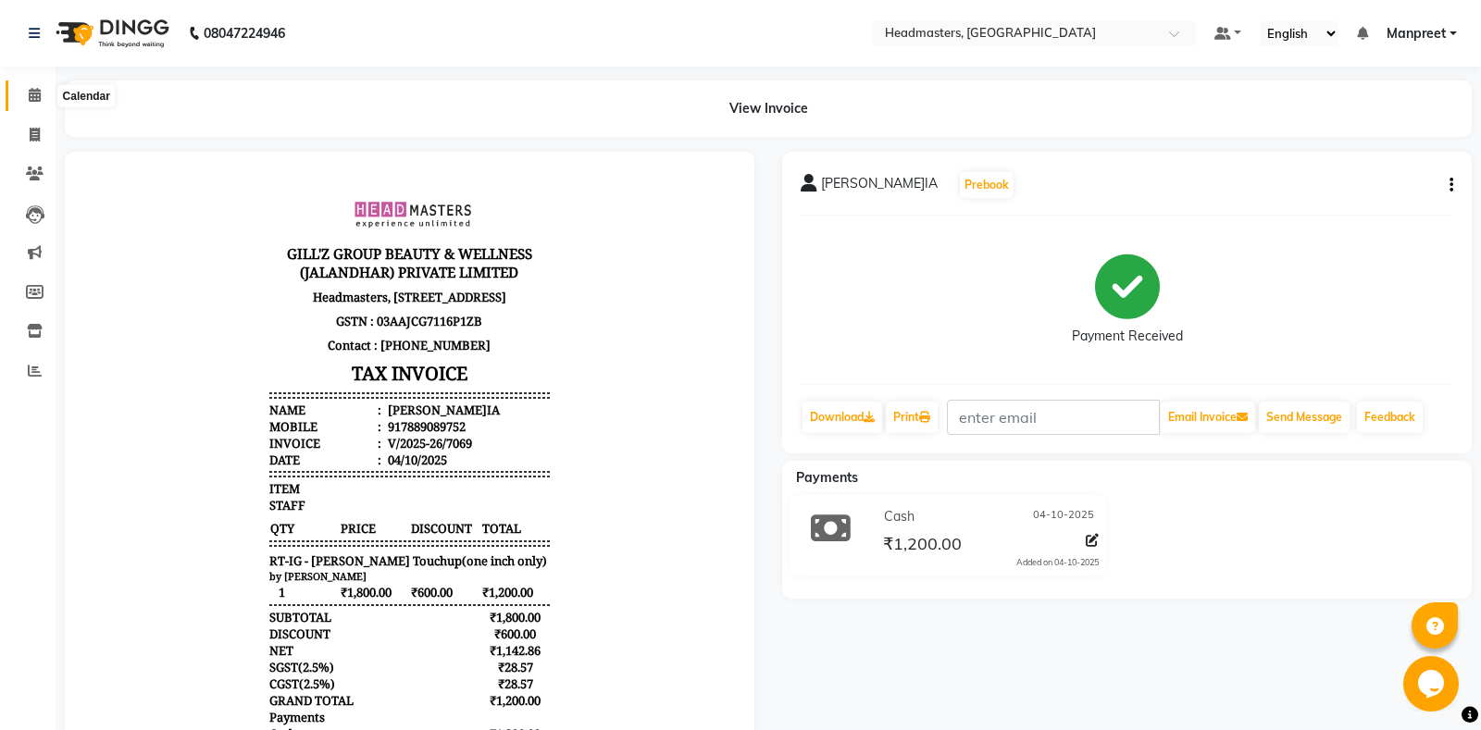
click at [21, 91] on span at bounding box center [35, 95] width 32 height 21
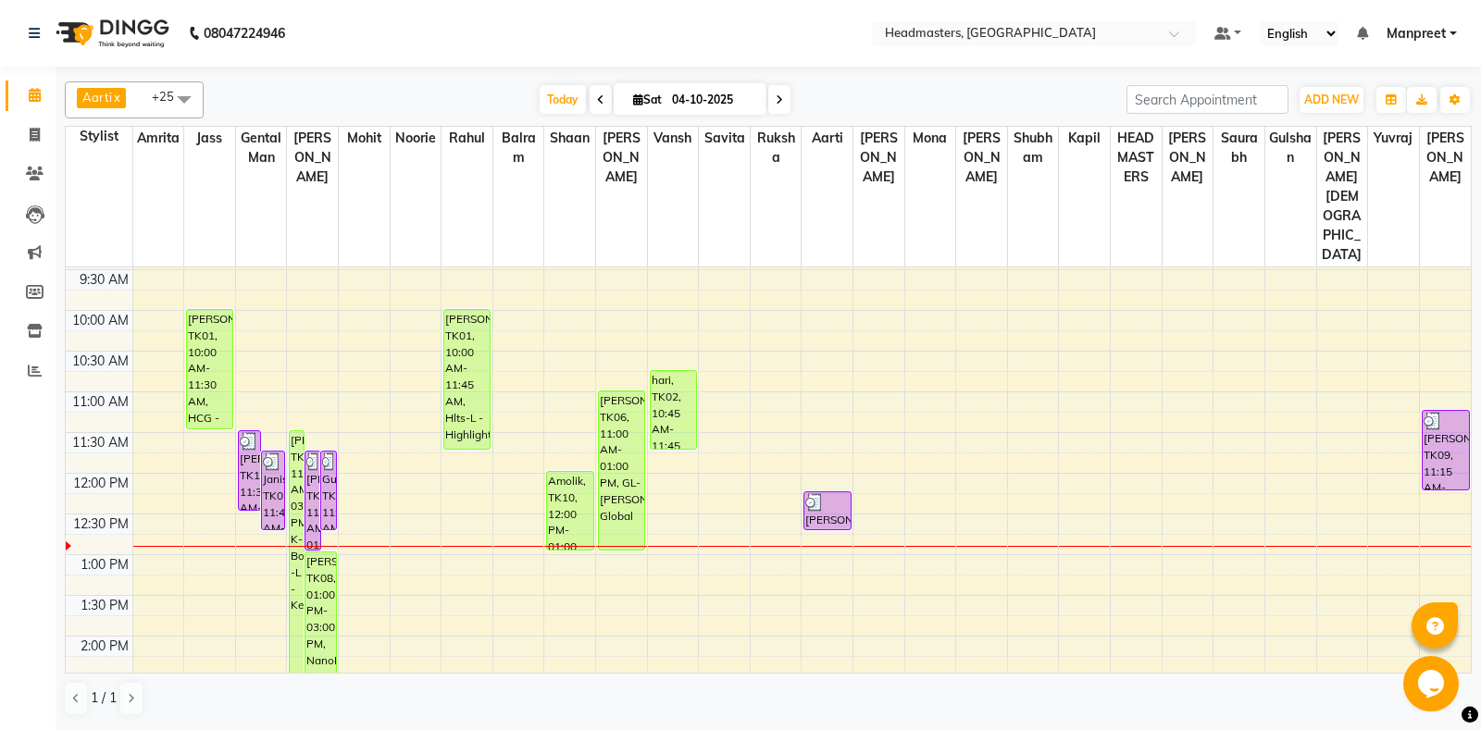
scroll to position [194, 0]
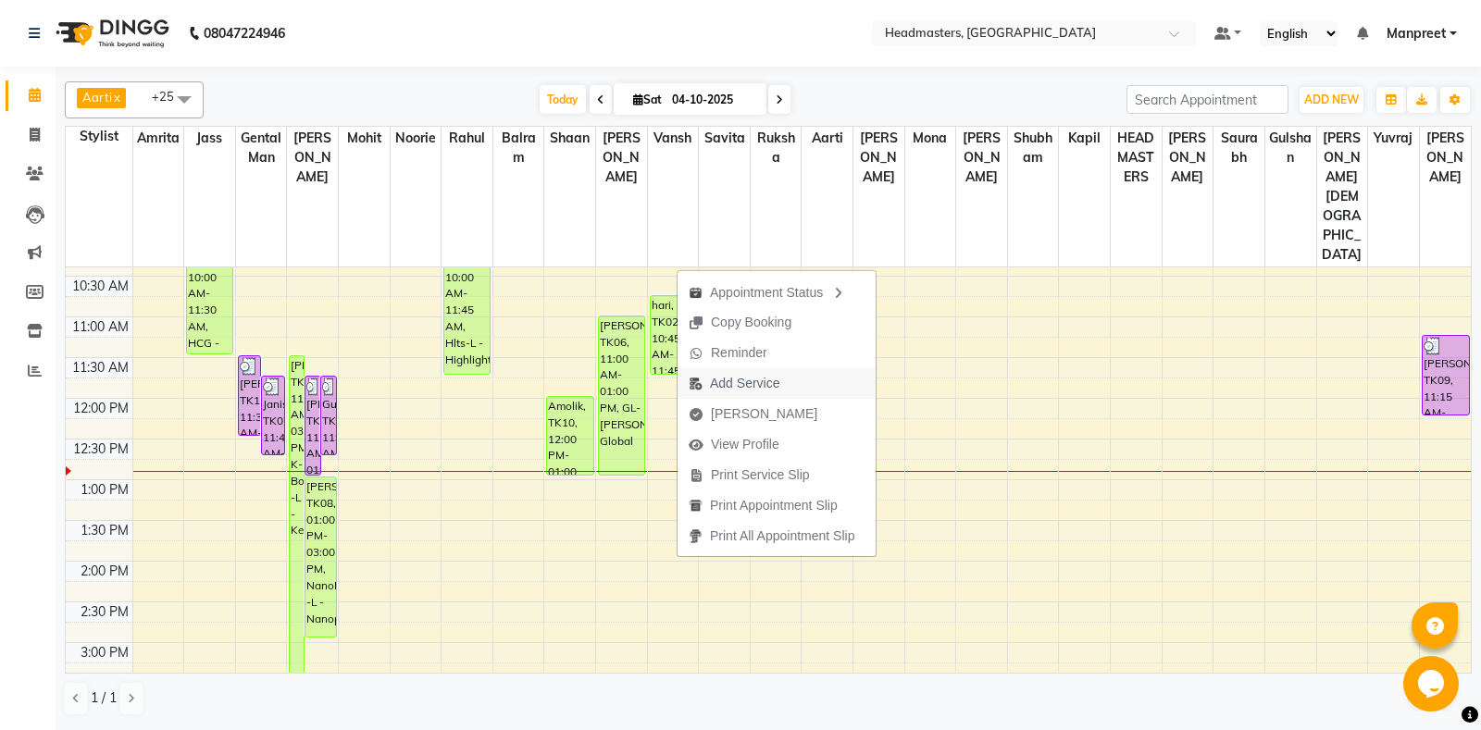
click at [753, 377] on span "Add Service" at bounding box center [744, 383] width 69 height 19
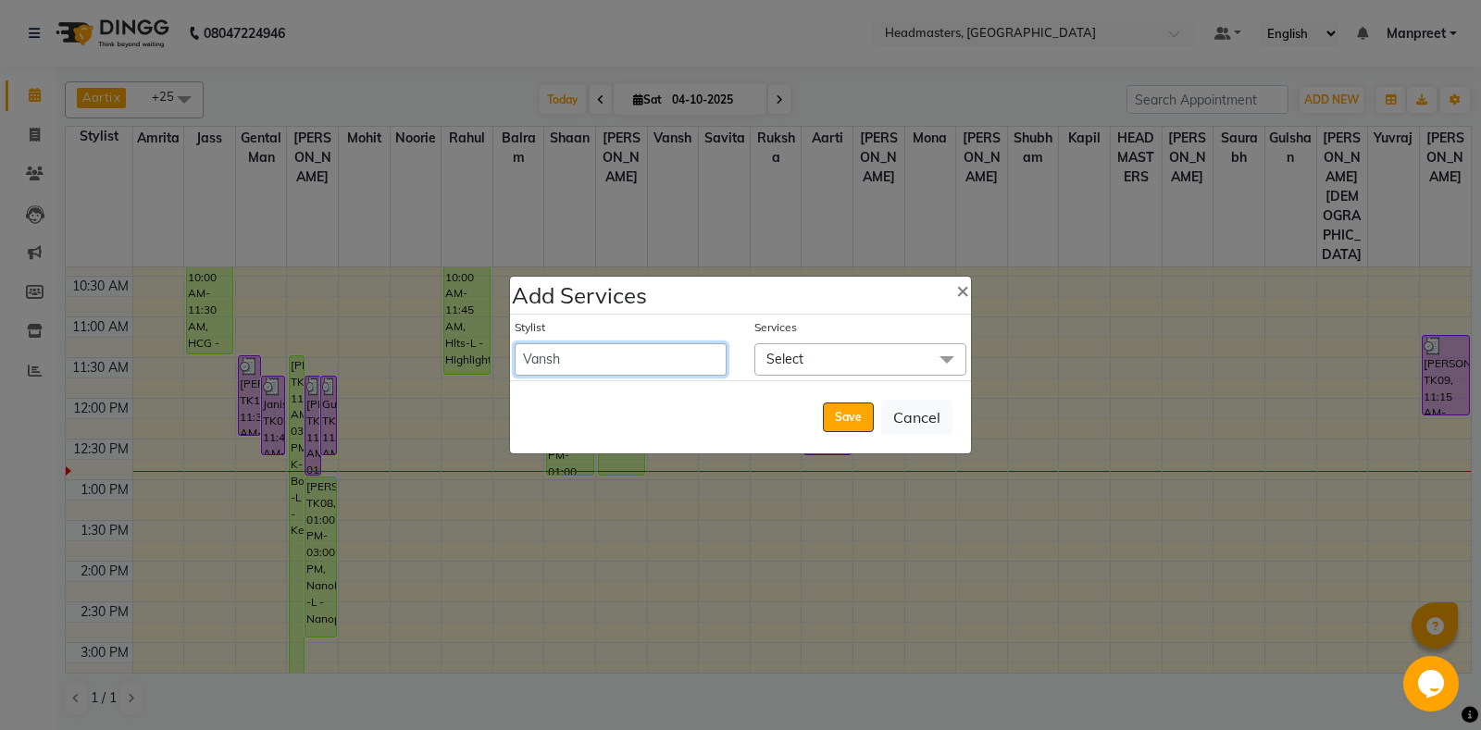
click at [515, 343] on select "[PERSON_NAME] Amrita Amrita - Front D[PERSON_NAME]Balram Gental Man Gulshan HEA…" at bounding box center [621, 359] width 212 height 32
select select "60717"
click option "Gental Man" at bounding box center [0, 0] width 0 height 0
select select "705"
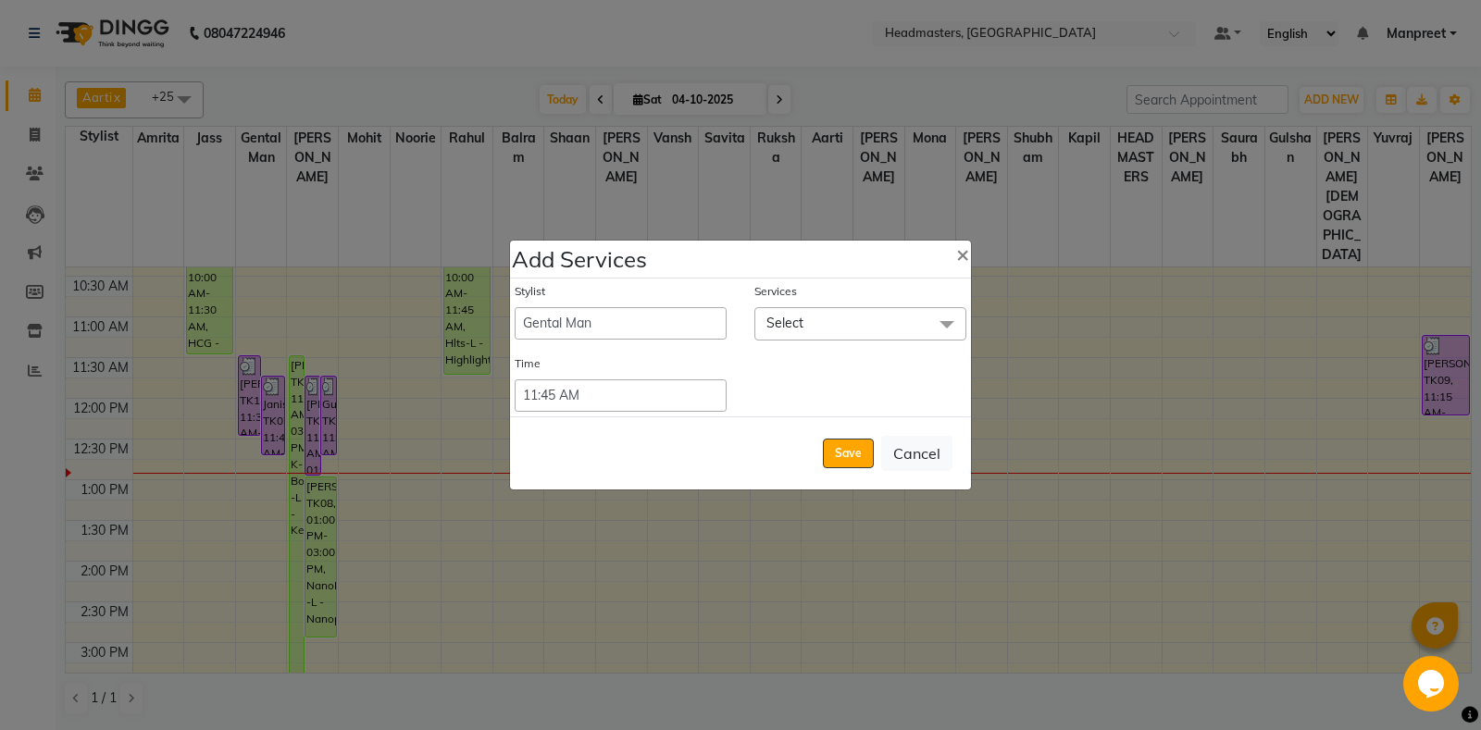
click at [838, 324] on span "Select" at bounding box center [860, 323] width 212 height 32
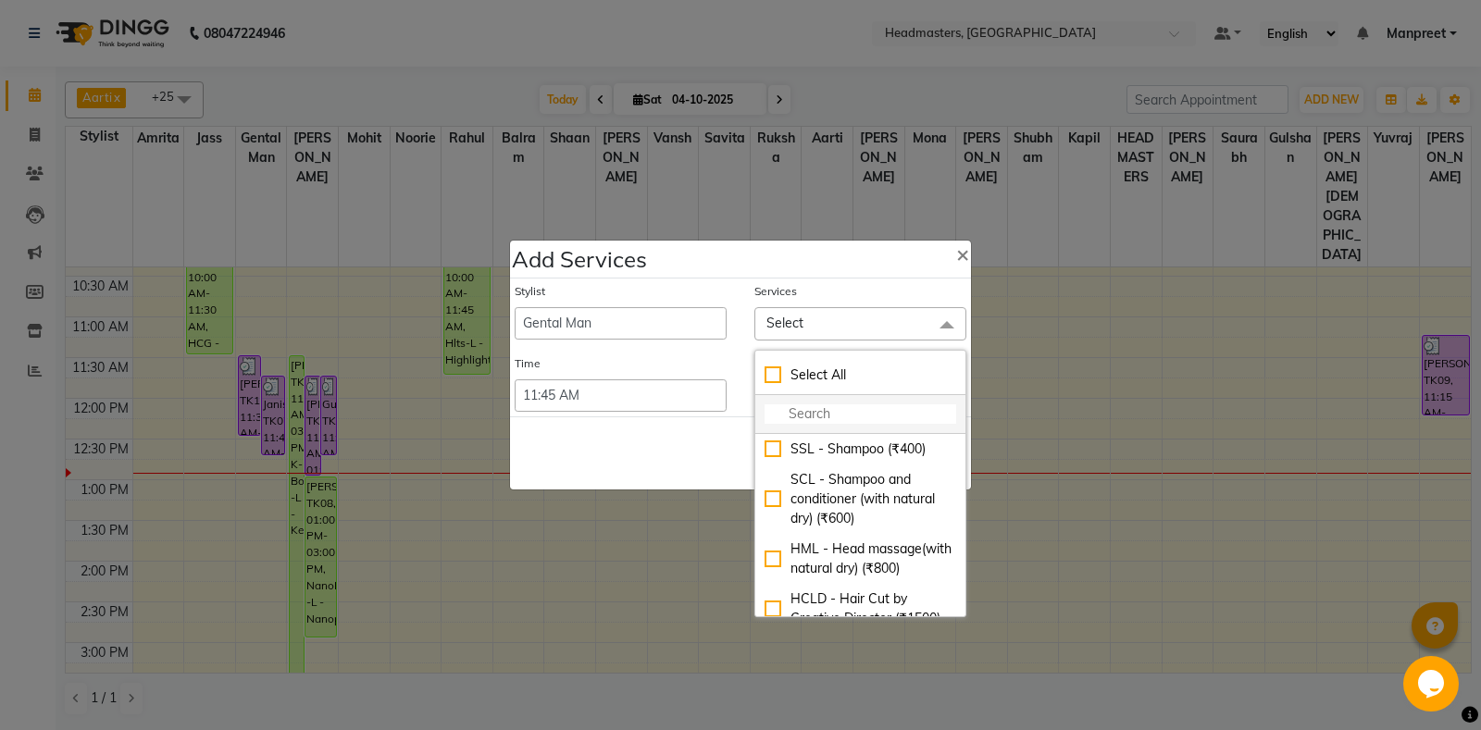
click at [822, 415] on input "multiselect-search" at bounding box center [861, 413] width 192 height 19
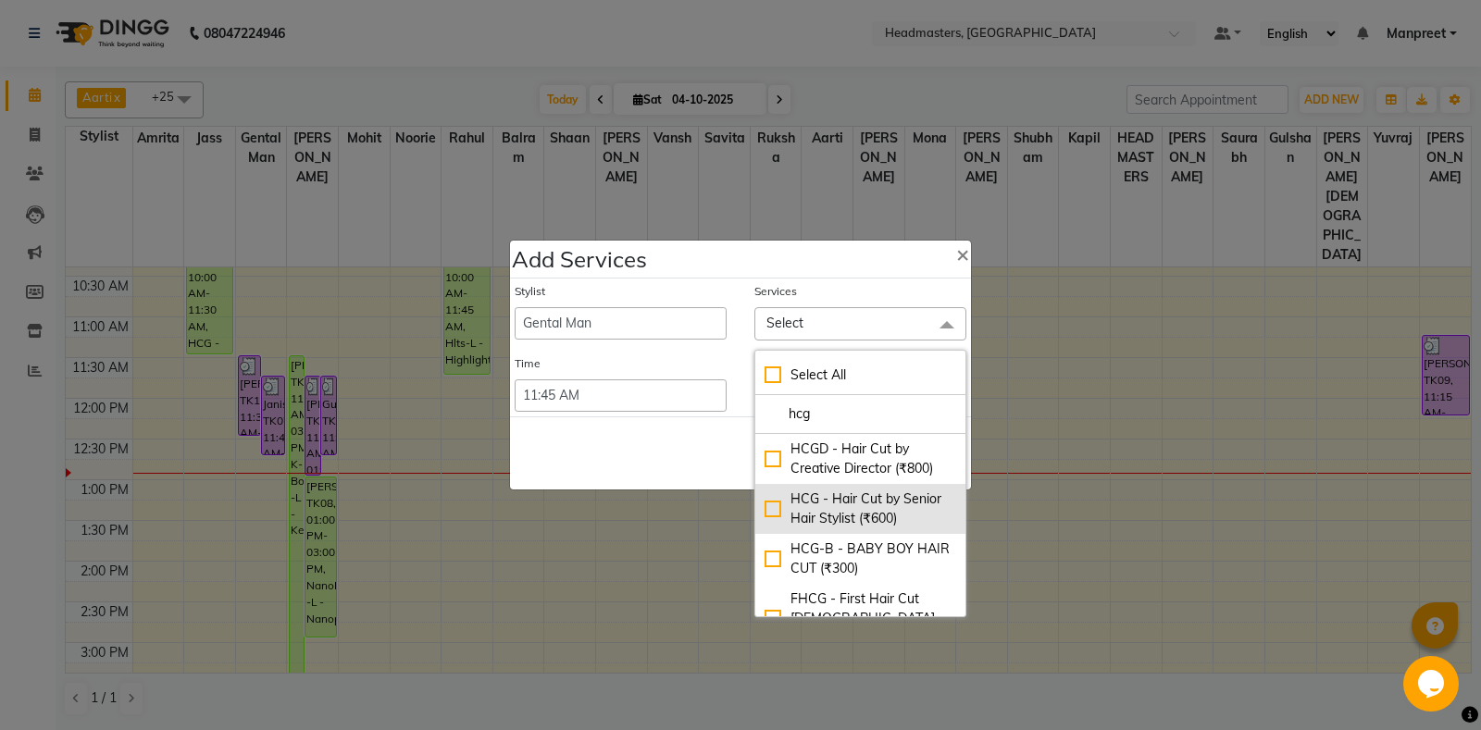
type input "hcg"
click at [882, 493] on div "HCG - Hair Cut by Senior Hair Stylist (₹600)" at bounding box center [861, 509] width 192 height 39
checkbox input "true"
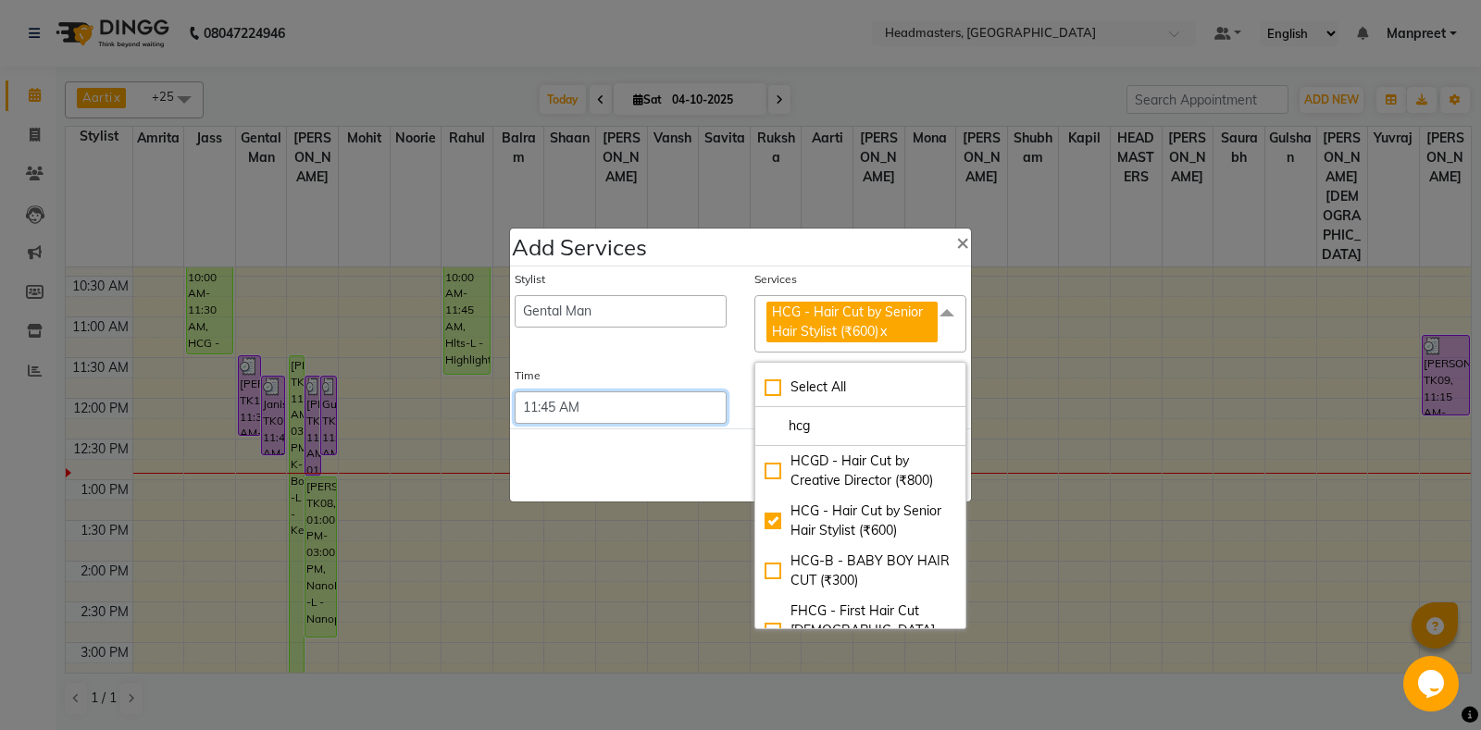
click at [515, 392] on select "Select 09:00 AM 09:15 AM 09:30 AM 09:45 AM 10:00 AM 10:15 AM 10:30 AM 10:45 AM …" at bounding box center [621, 408] width 212 height 32
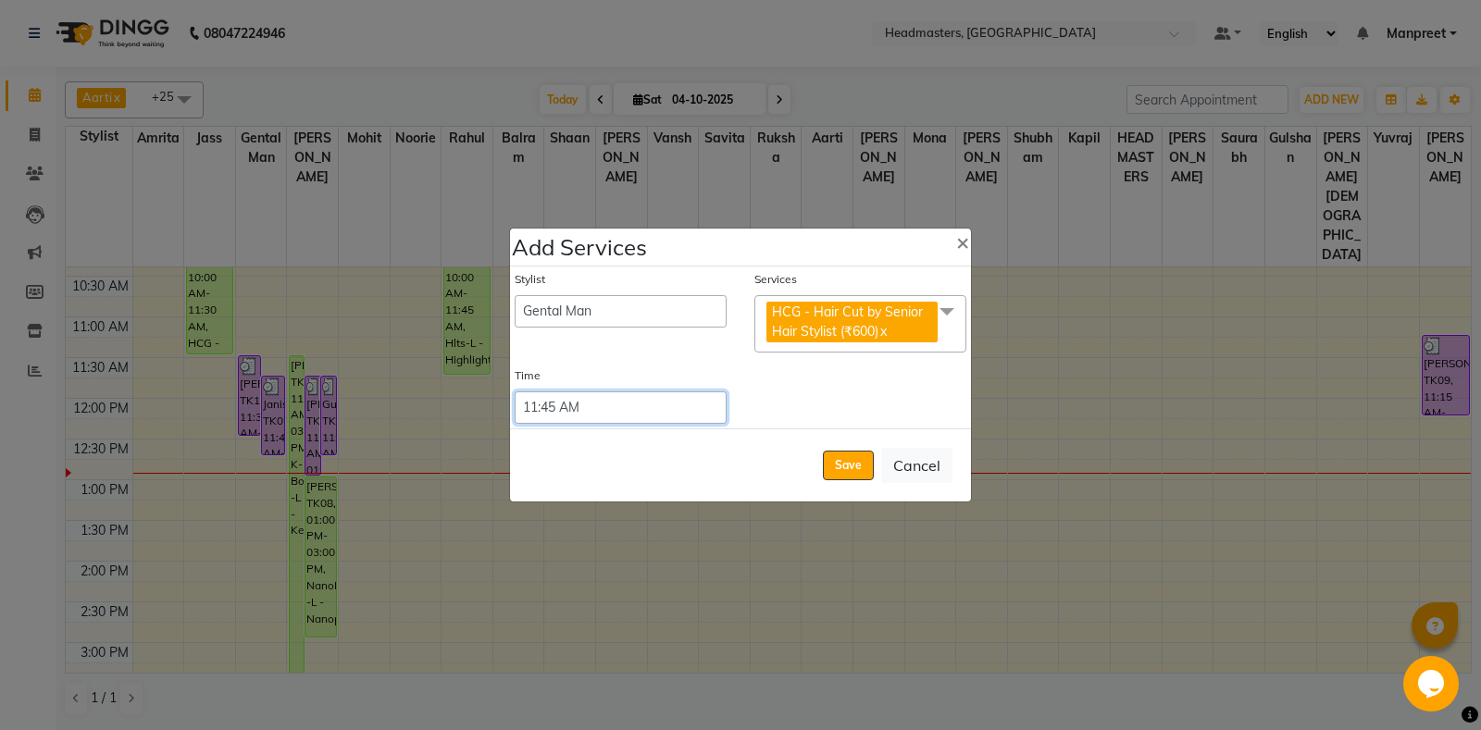
select select "780"
click option "01:00 PM" at bounding box center [0, 0] width 0 height 0
click at [863, 464] on button "Save" at bounding box center [848, 466] width 51 height 30
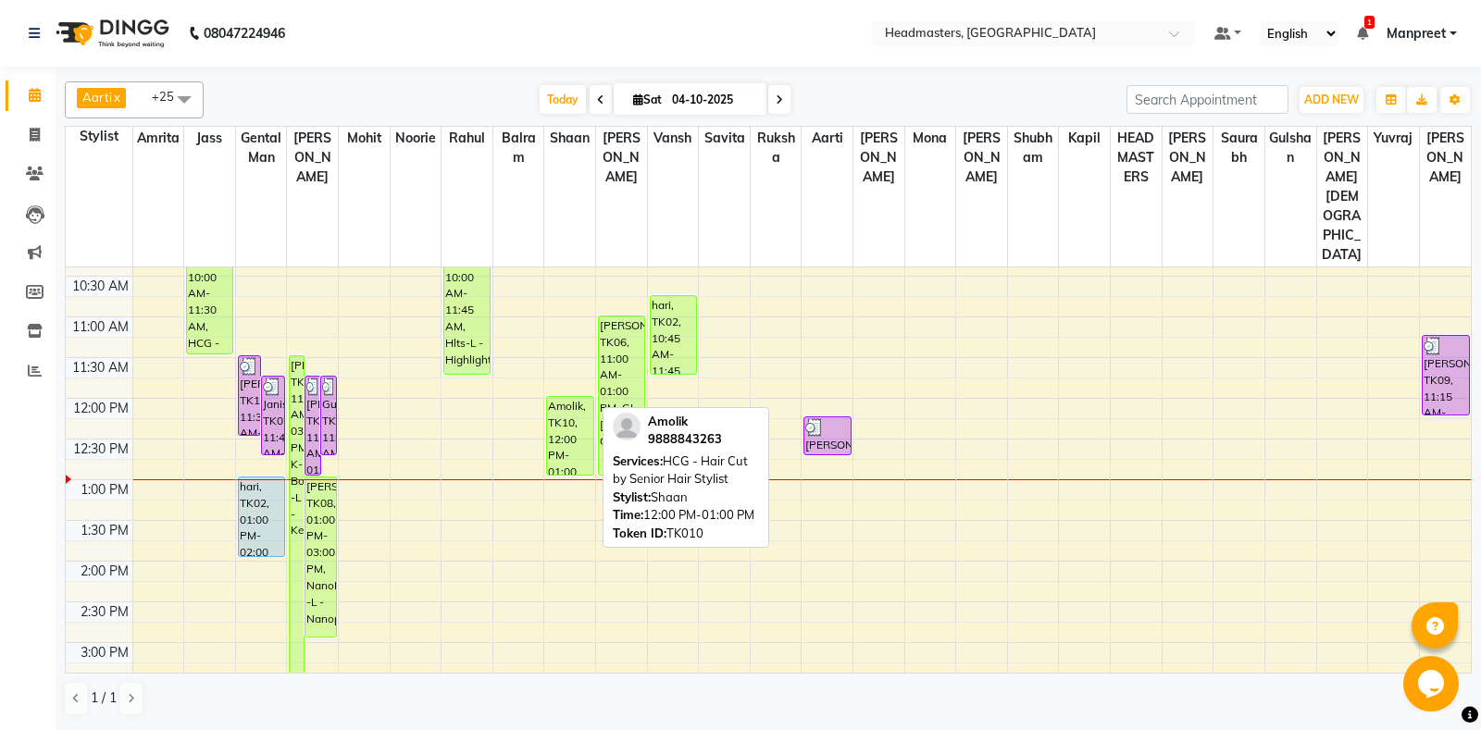
click at [591, 397] on div "Amolik, TK10, 12:00 PM-01:00 PM, HCG - Hair Cut by Senior Hair Stylist" at bounding box center [569, 436] width 45 height 78
select select "1"
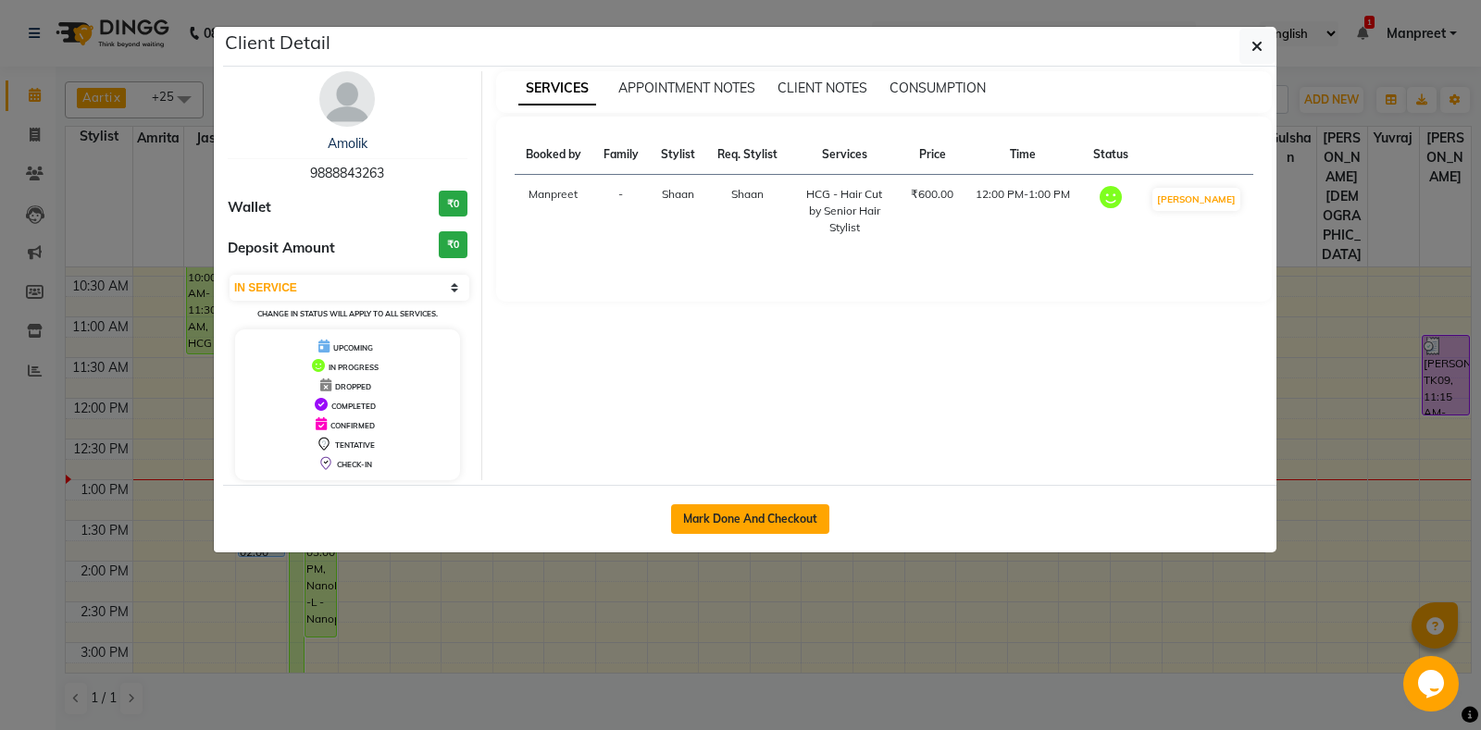
click at [740, 507] on button "Mark Done And Checkout" at bounding box center [750, 519] width 158 height 30
select select "service"
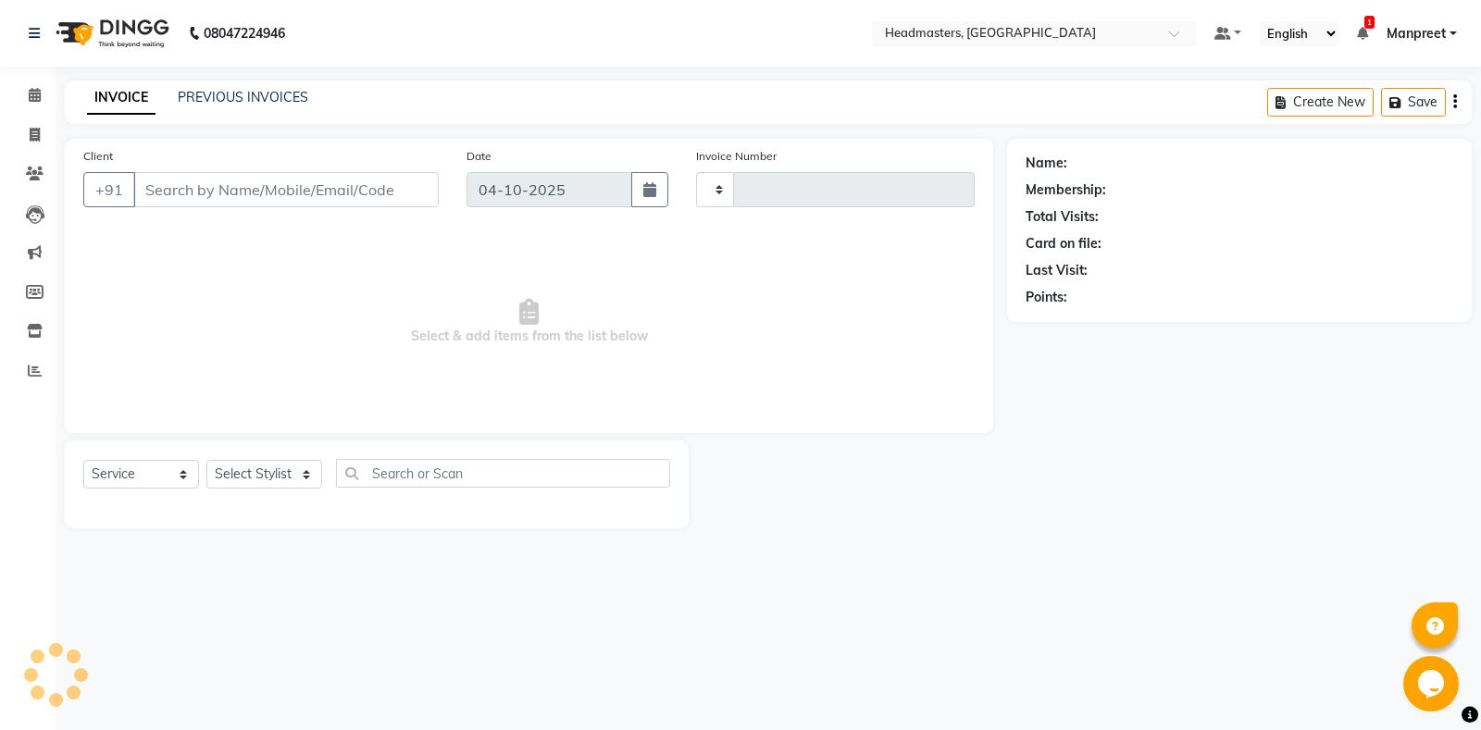
type input "7070"
select select "7130"
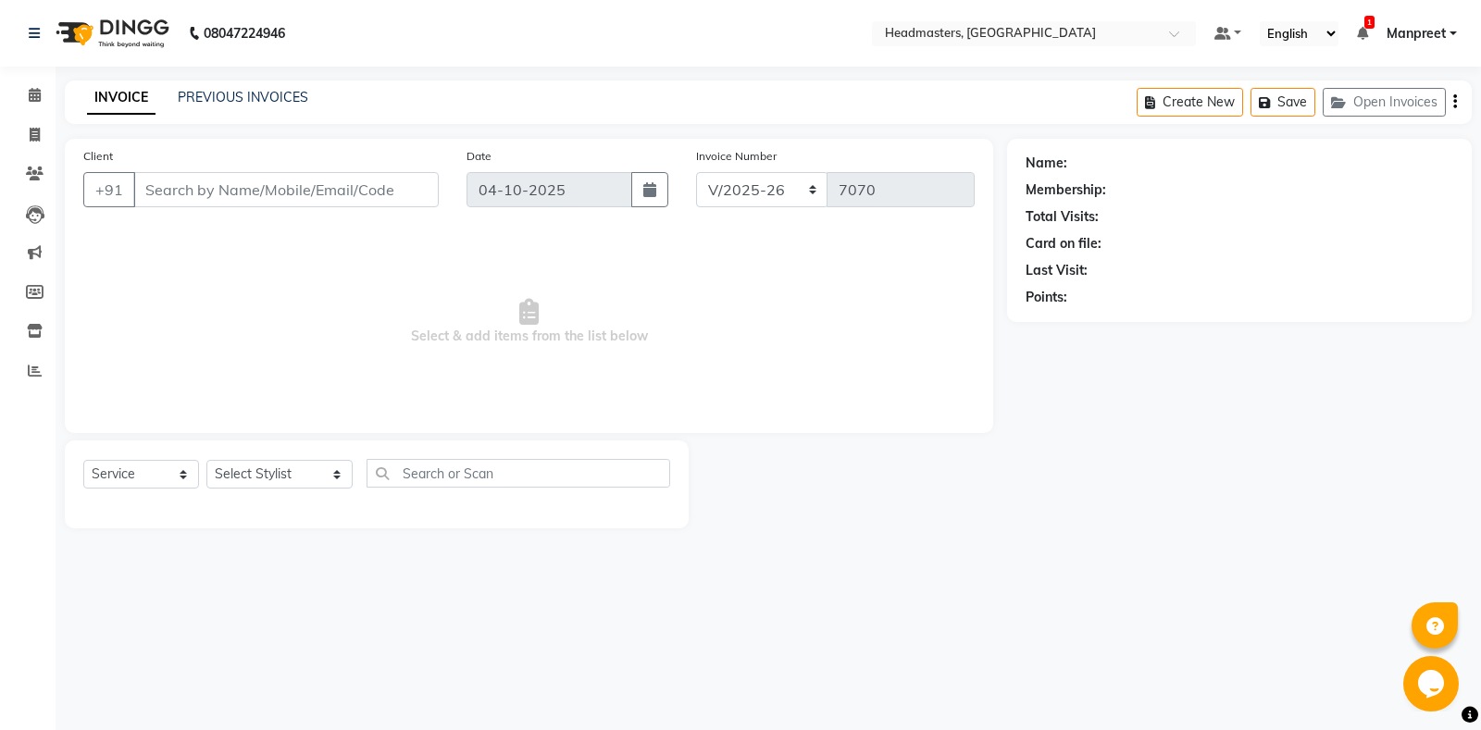
type input "9888843263"
select select "60727"
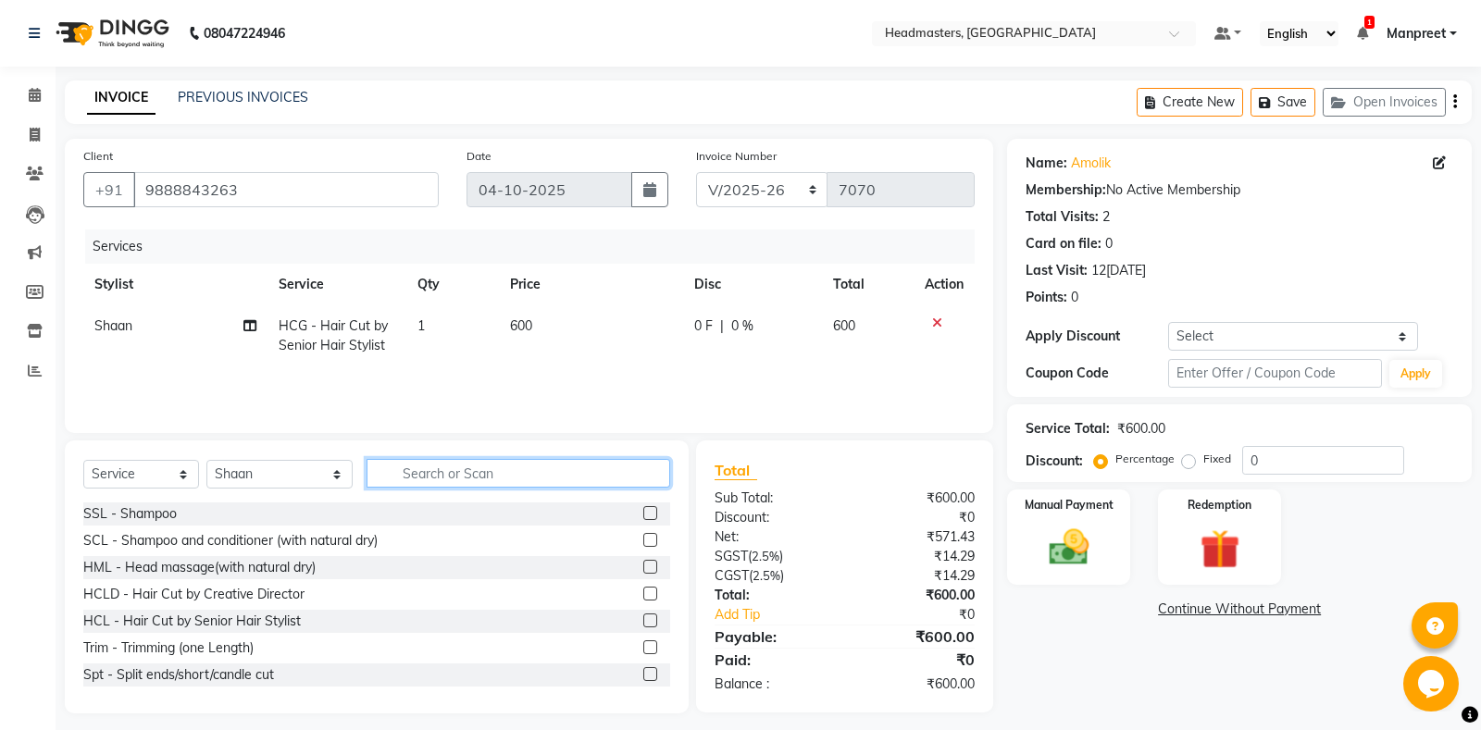
click at [452, 475] on input "text" at bounding box center [519, 473] width 304 height 29
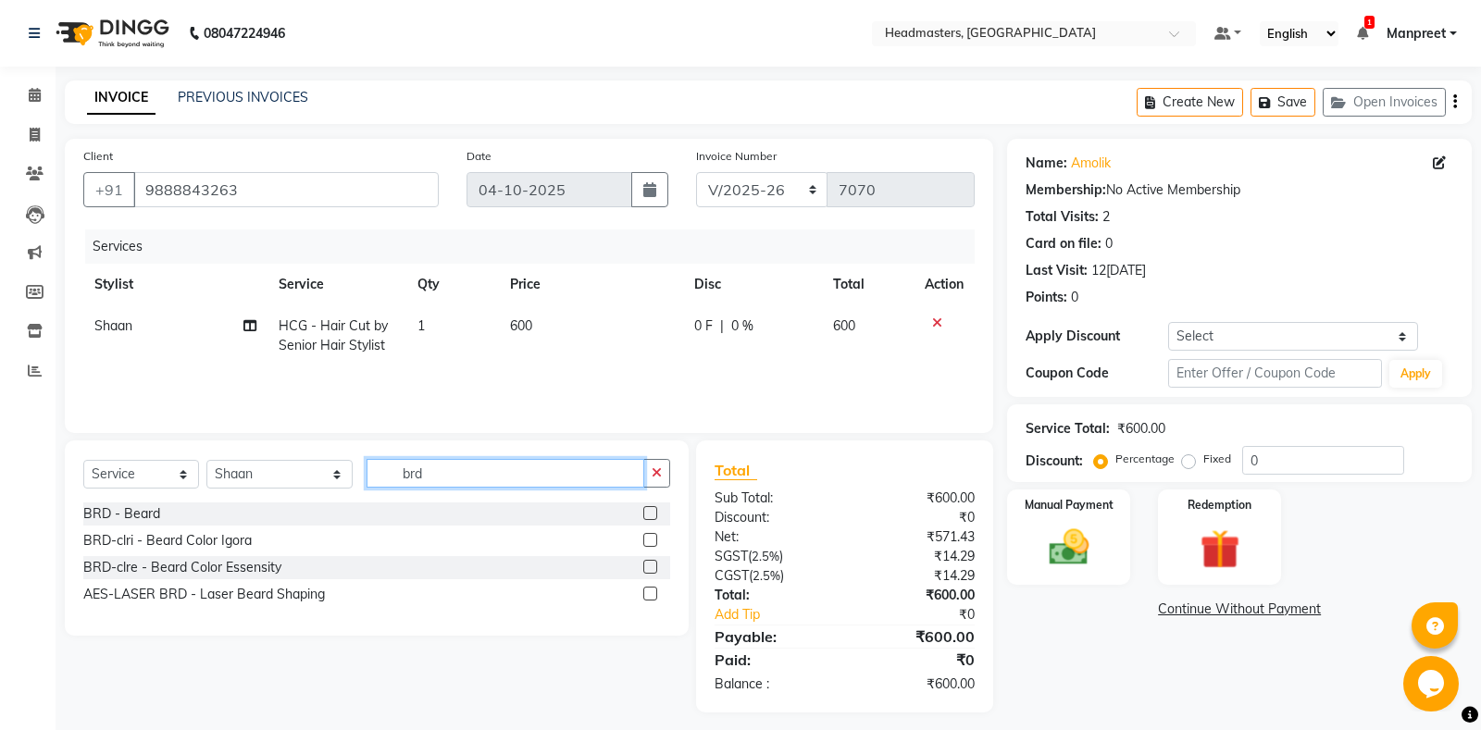
type input "brd"
click at [645, 512] on label at bounding box center [650, 513] width 14 height 14
click at [645, 512] on input "checkbox" at bounding box center [649, 514] width 12 height 12
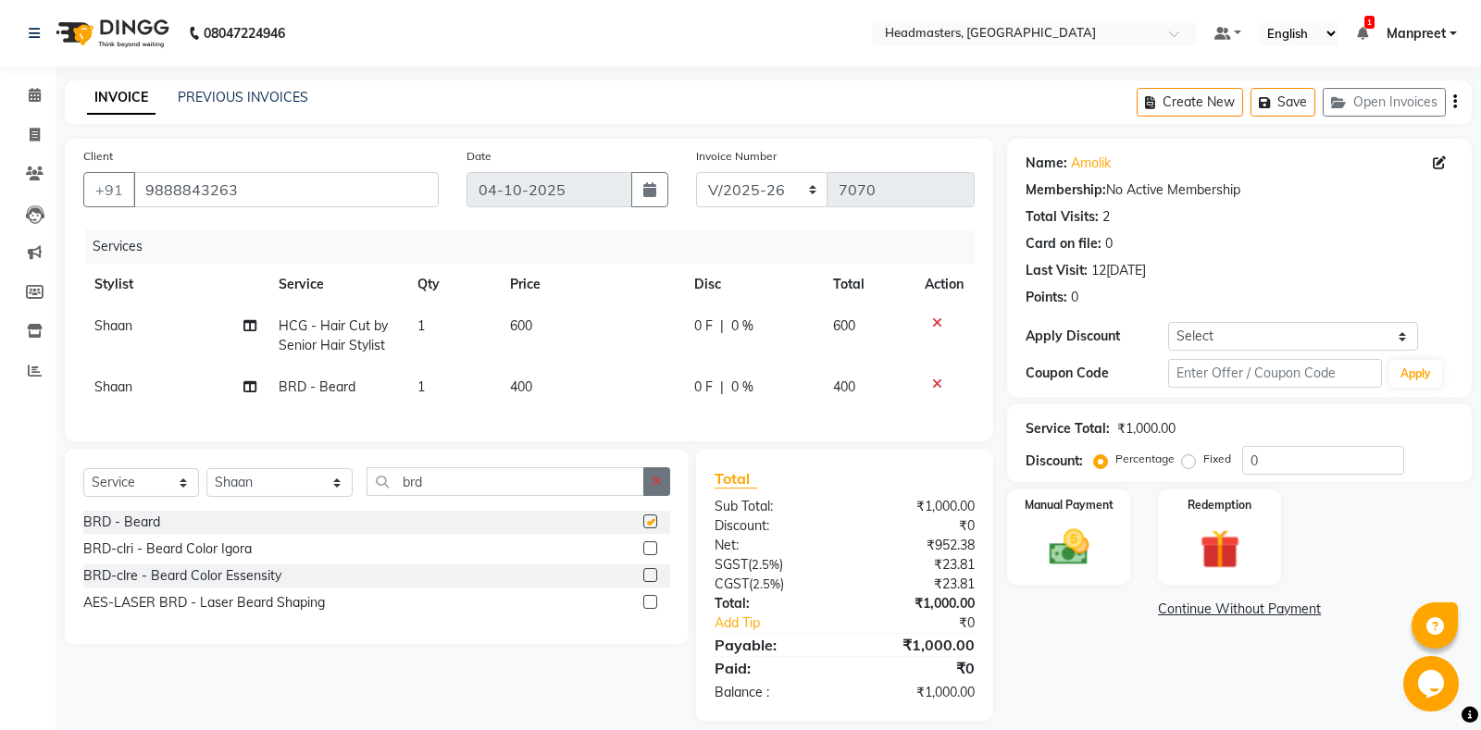
checkbox input "false"
click at [655, 479] on icon "button" at bounding box center [657, 481] width 10 height 13
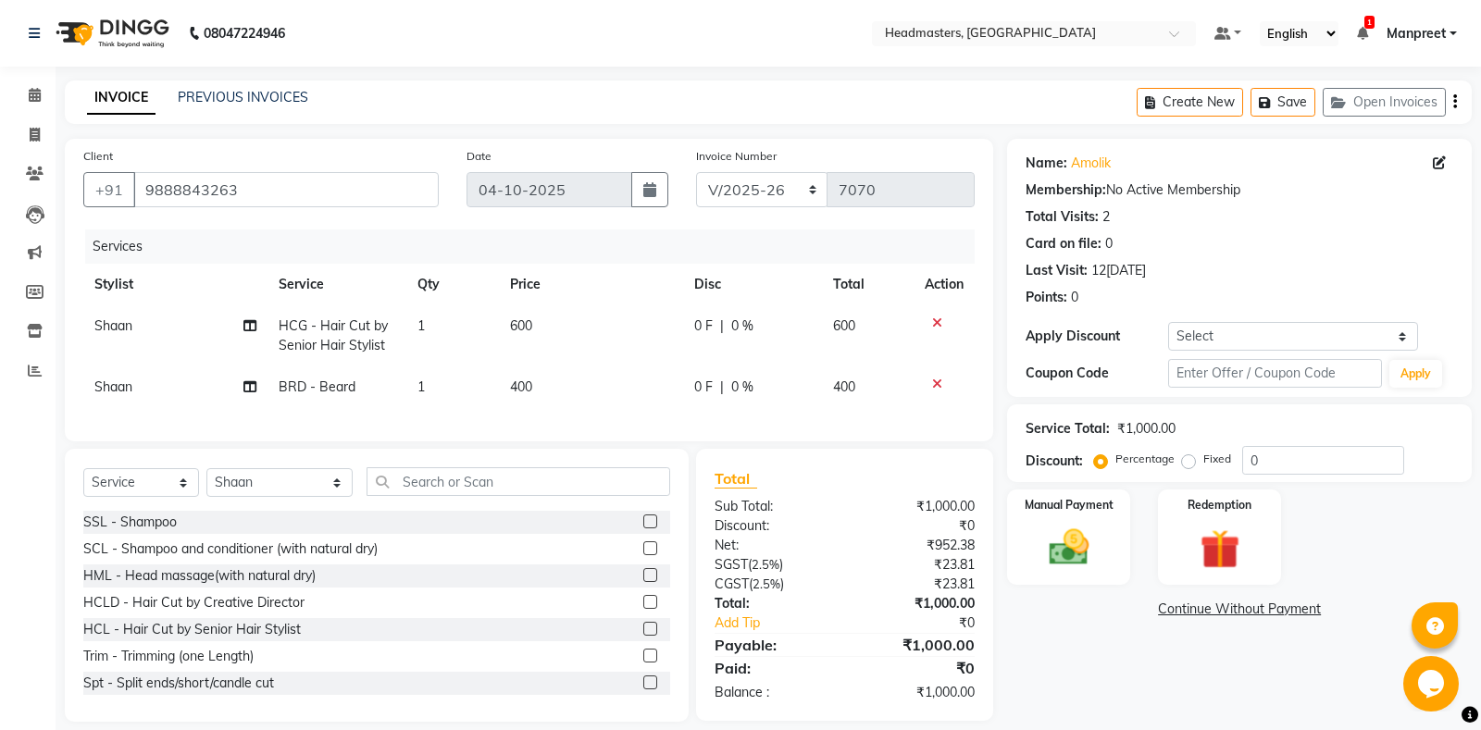
click at [679, 332] on td "600" at bounding box center [591, 335] width 184 height 61
select select "60727"
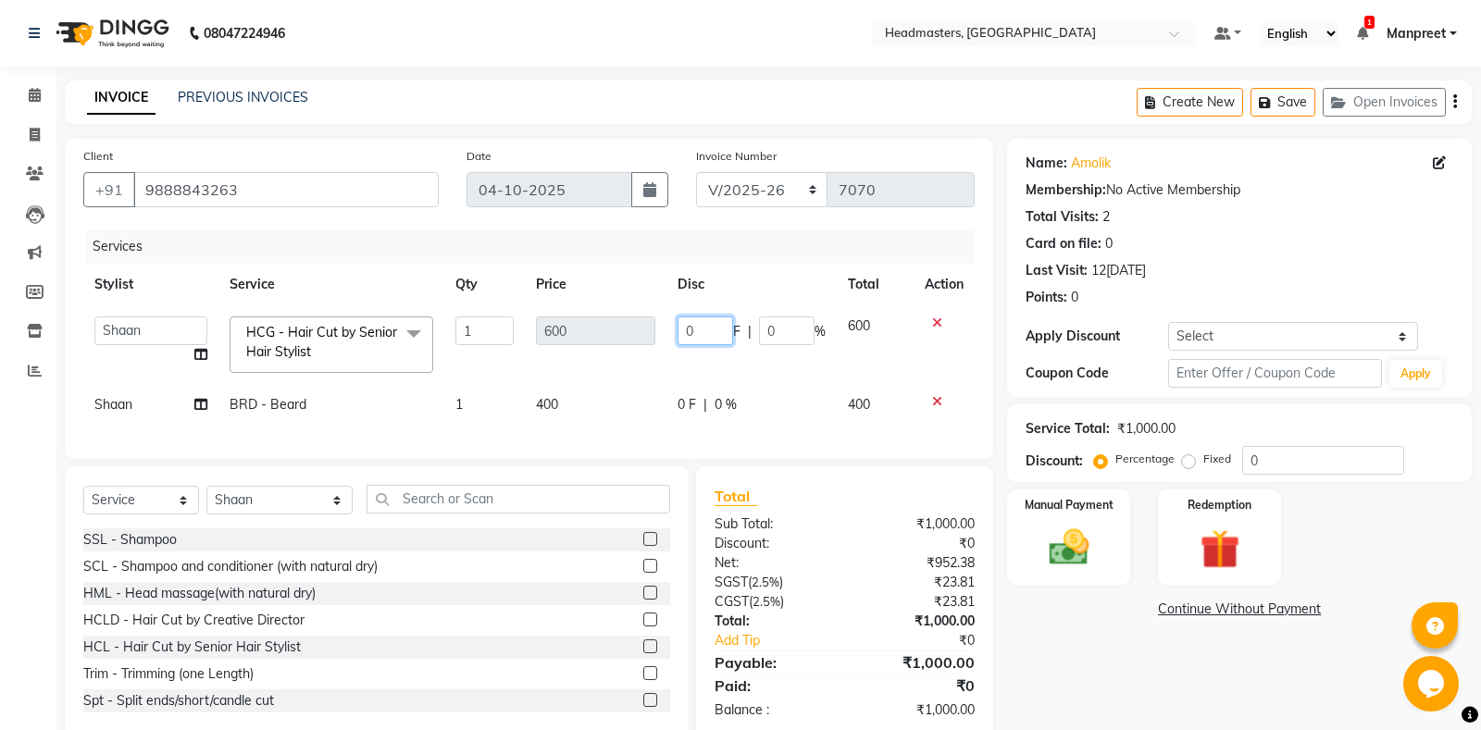
click at [688, 332] on input "0" at bounding box center [706, 331] width 56 height 29
type input "100"
click at [712, 361] on td "100 F | 0 %" at bounding box center [751, 344] width 170 height 79
select select "60727"
click at [603, 415] on td "400" at bounding box center [596, 405] width 142 height 42
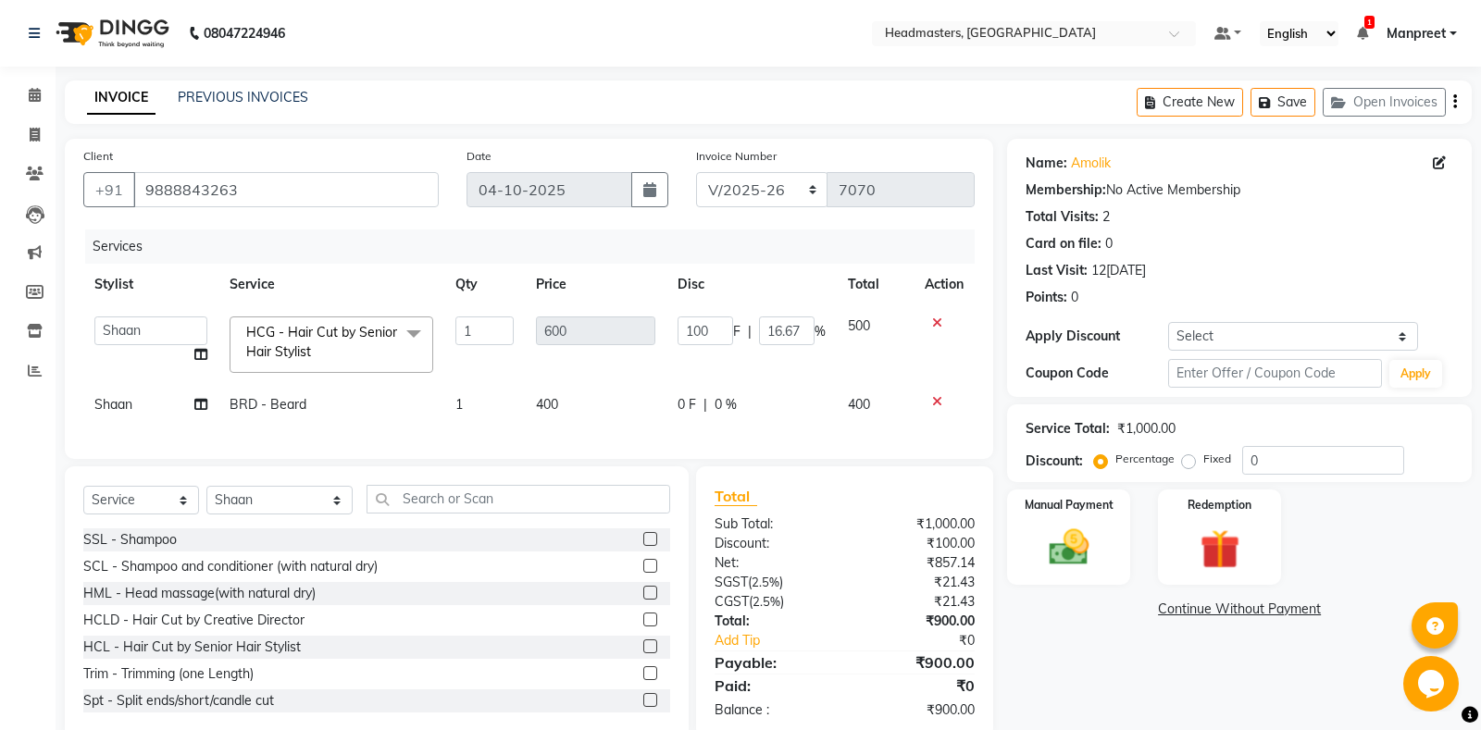
select select "60727"
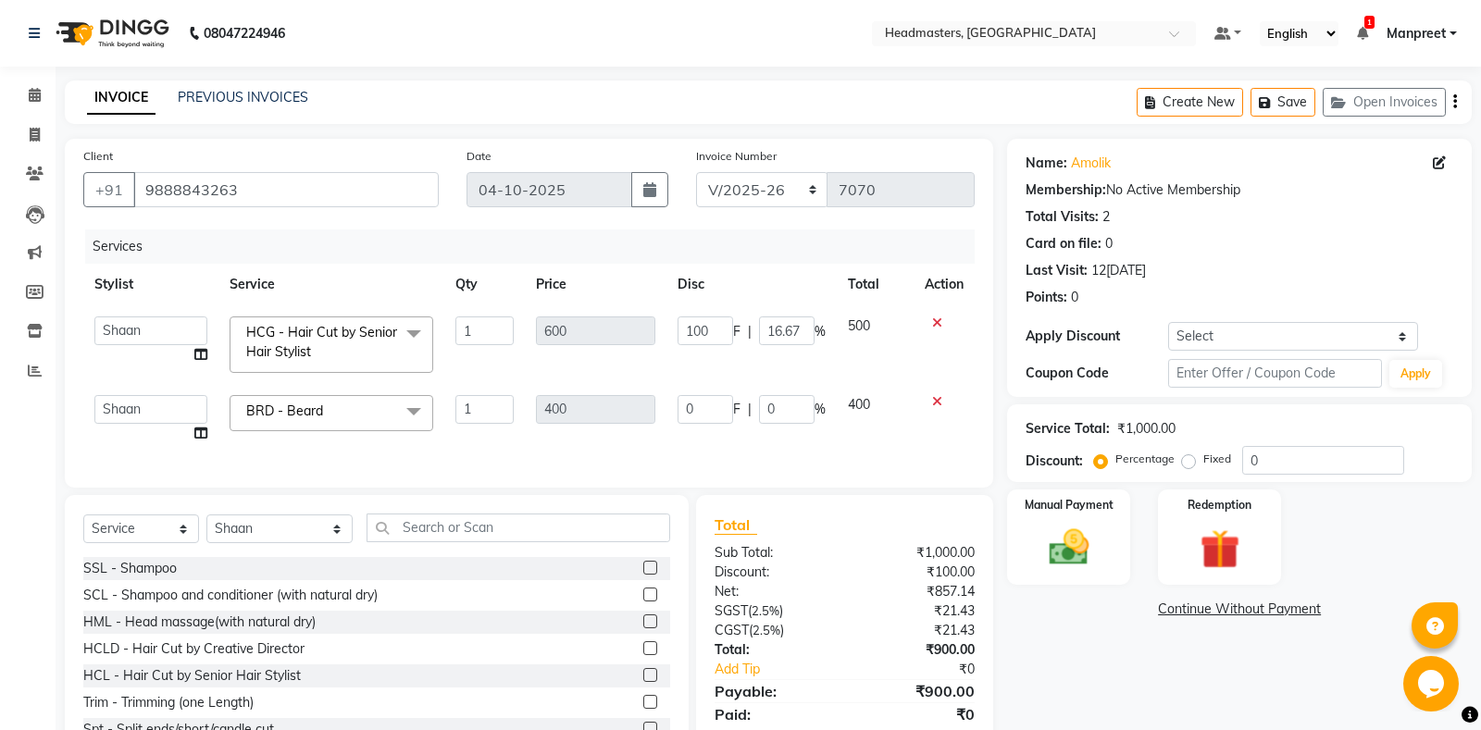
click at [677, 410] on td "0 F | 0 %" at bounding box center [751, 419] width 170 height 70
click at [680, 404] on input "0" at bounding box center [706, 409] width 56 height 29
type input "100"
click at [729, 447] on div "Services Stylist Service Qty Price Disc Total Action[PERSON_NAME]li Amrita Amri…" at bounding box center [528, 350] width 891 height 240
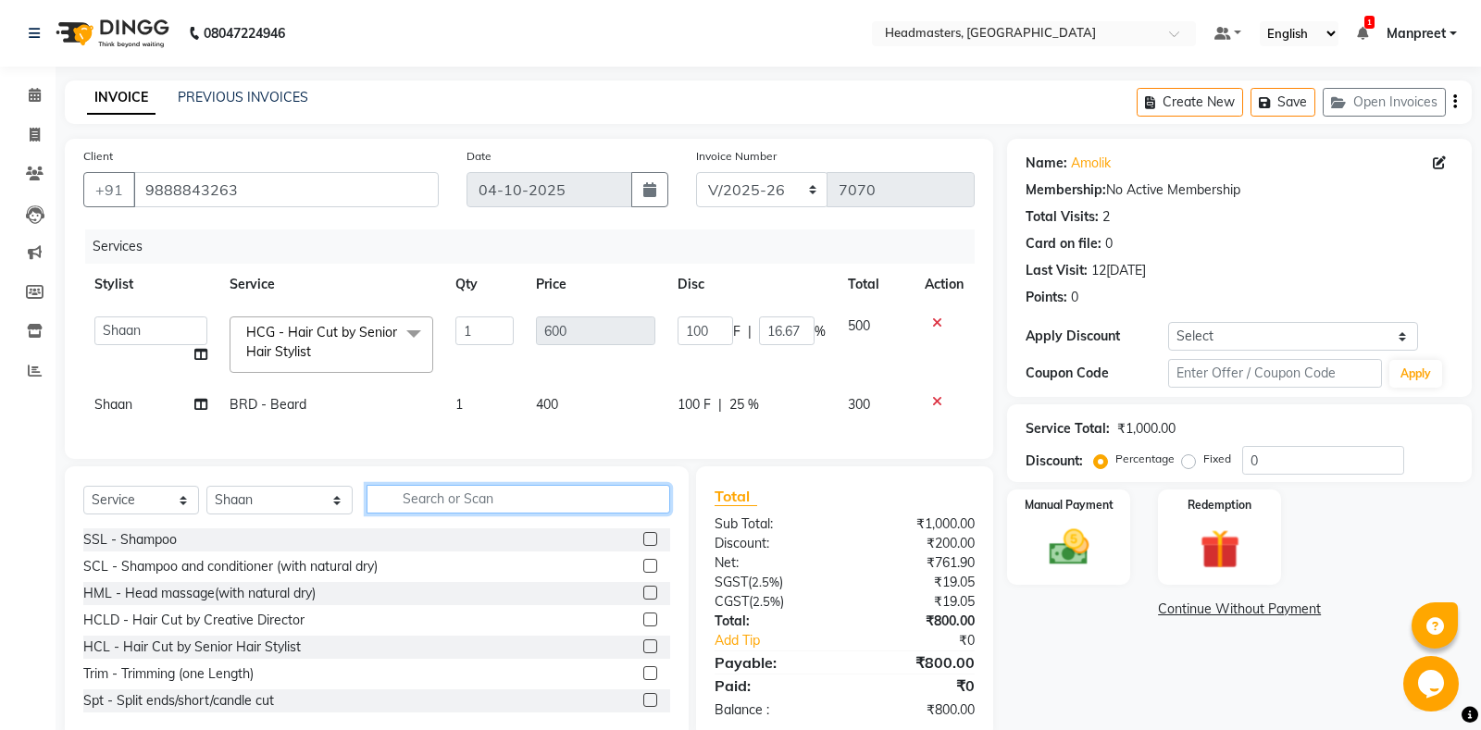
click at [466, 497] on input "text" at bounding box center [519, 499] width 304 height 29
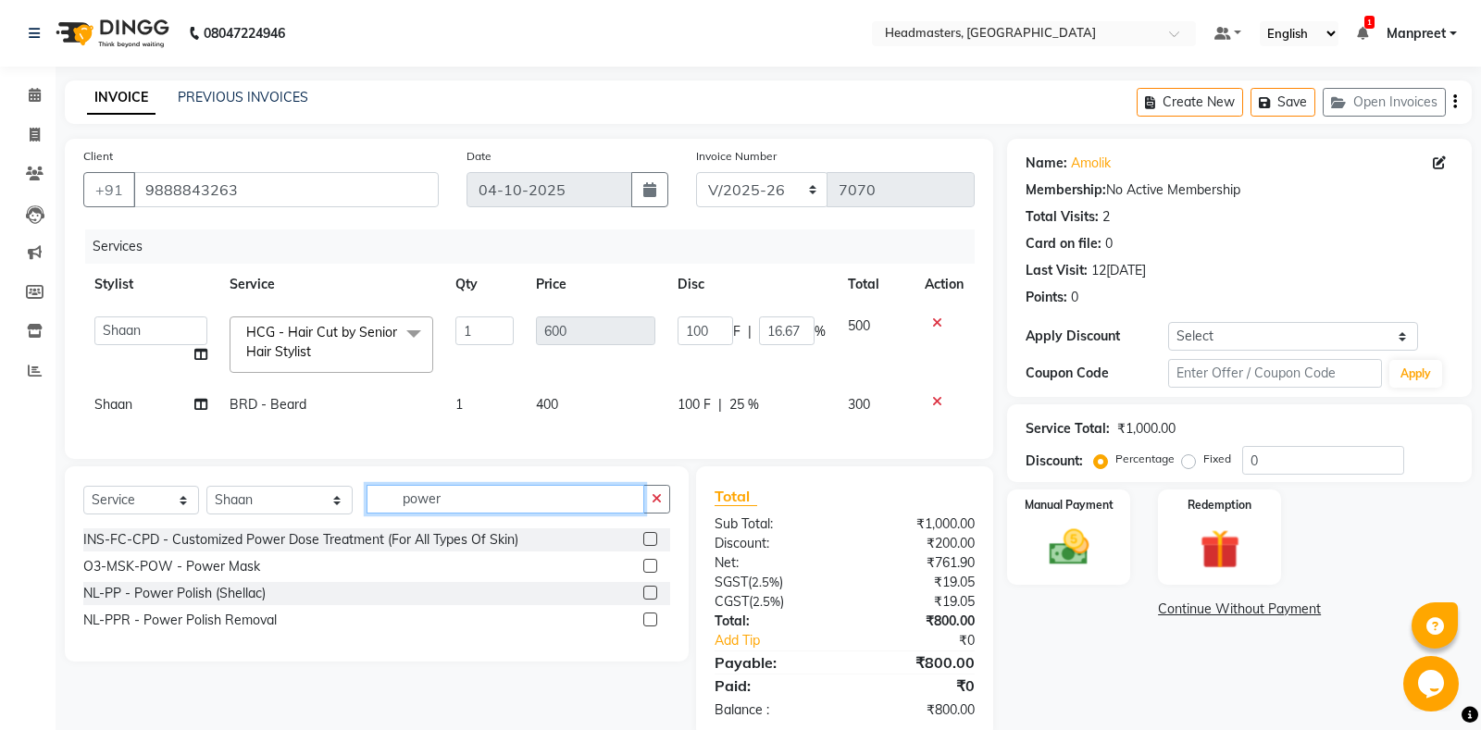
type input "power"
click at [648, 567] on label at bounding box center [650, 566] width 14 height 14
click at [648, 567] on input "checkbox" at bounding box center [649, 567] width 12 height 12
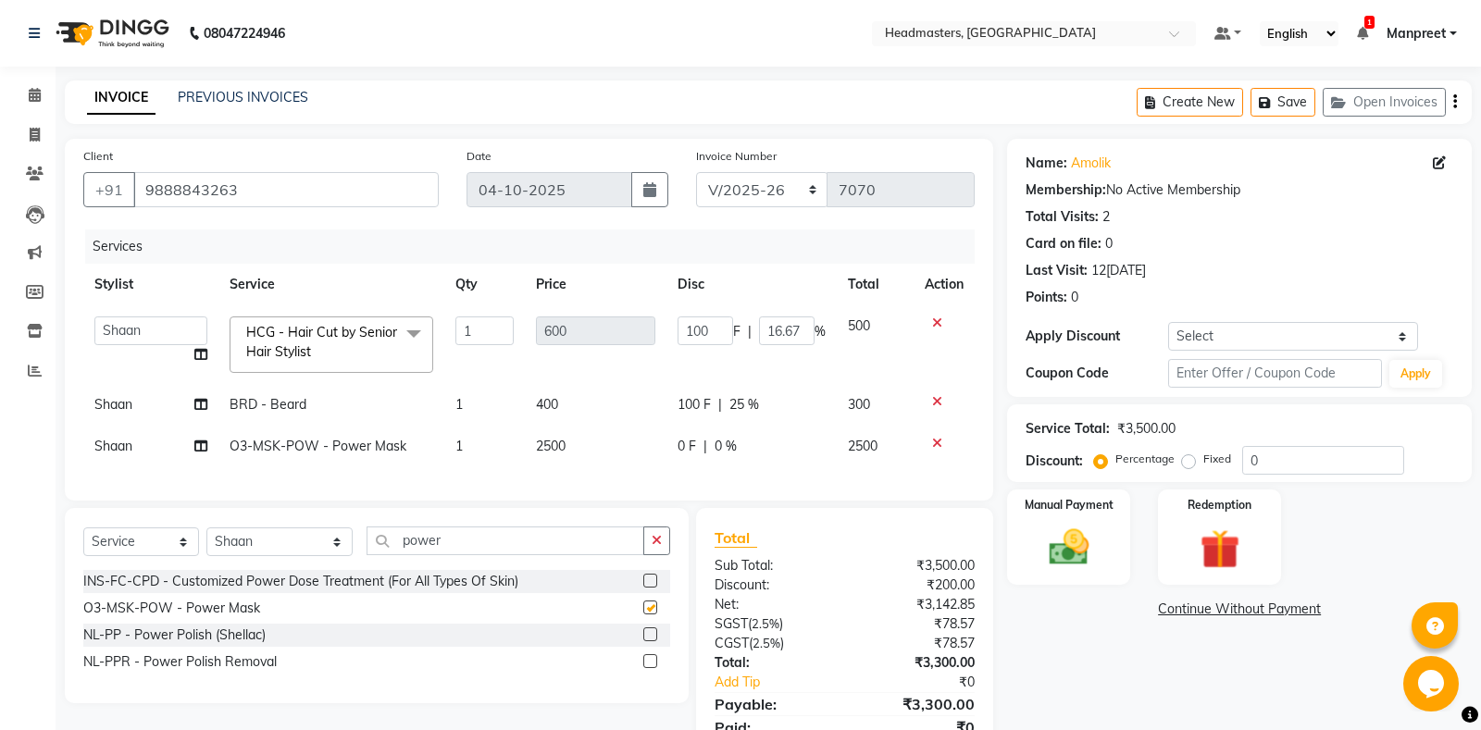
checkbox input "false"
click at [714, 450] on div "0 F | 0 %" at bounding box center [752, 446] width 148 height 19
select select "60727"
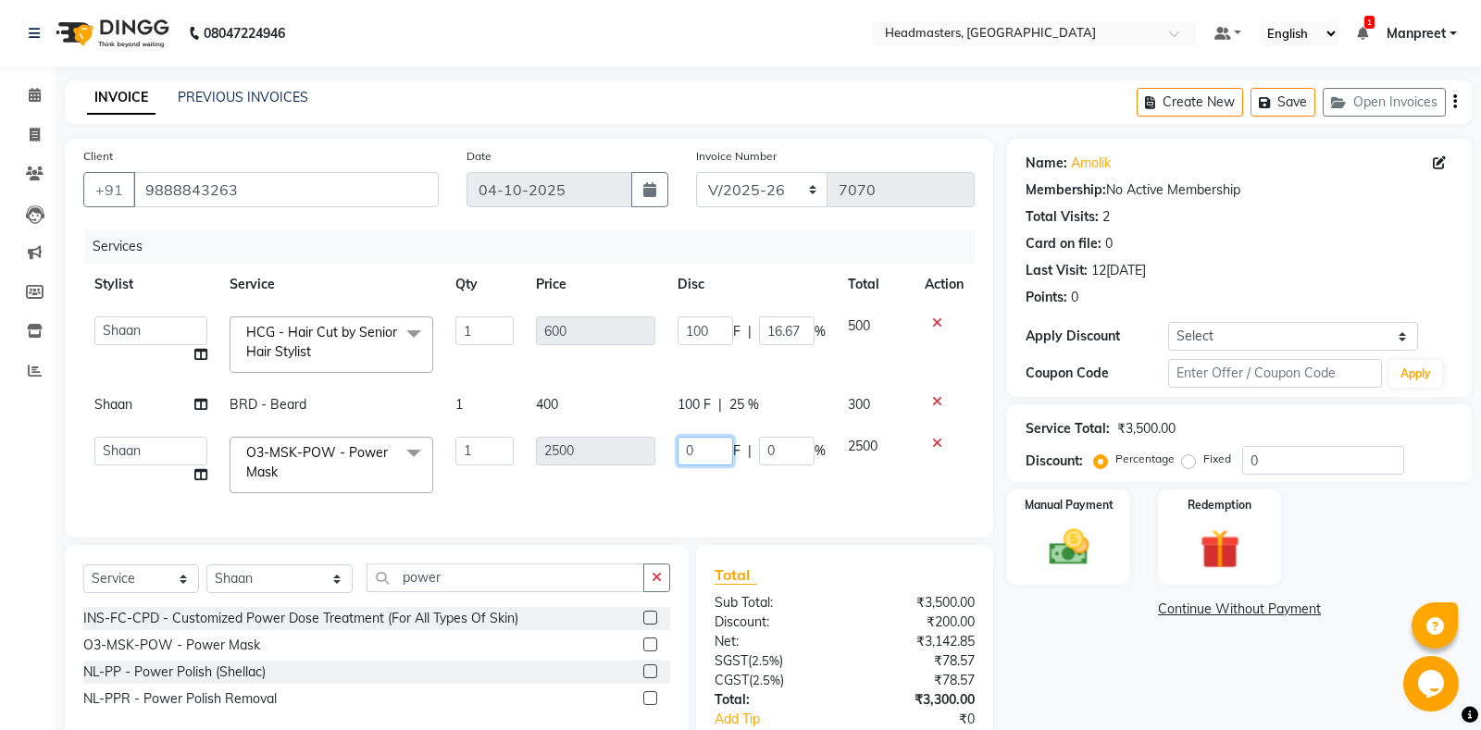
click at [683, 443] on input "0" at bounding box center [706, 451] width 56 height 29
type input "500"
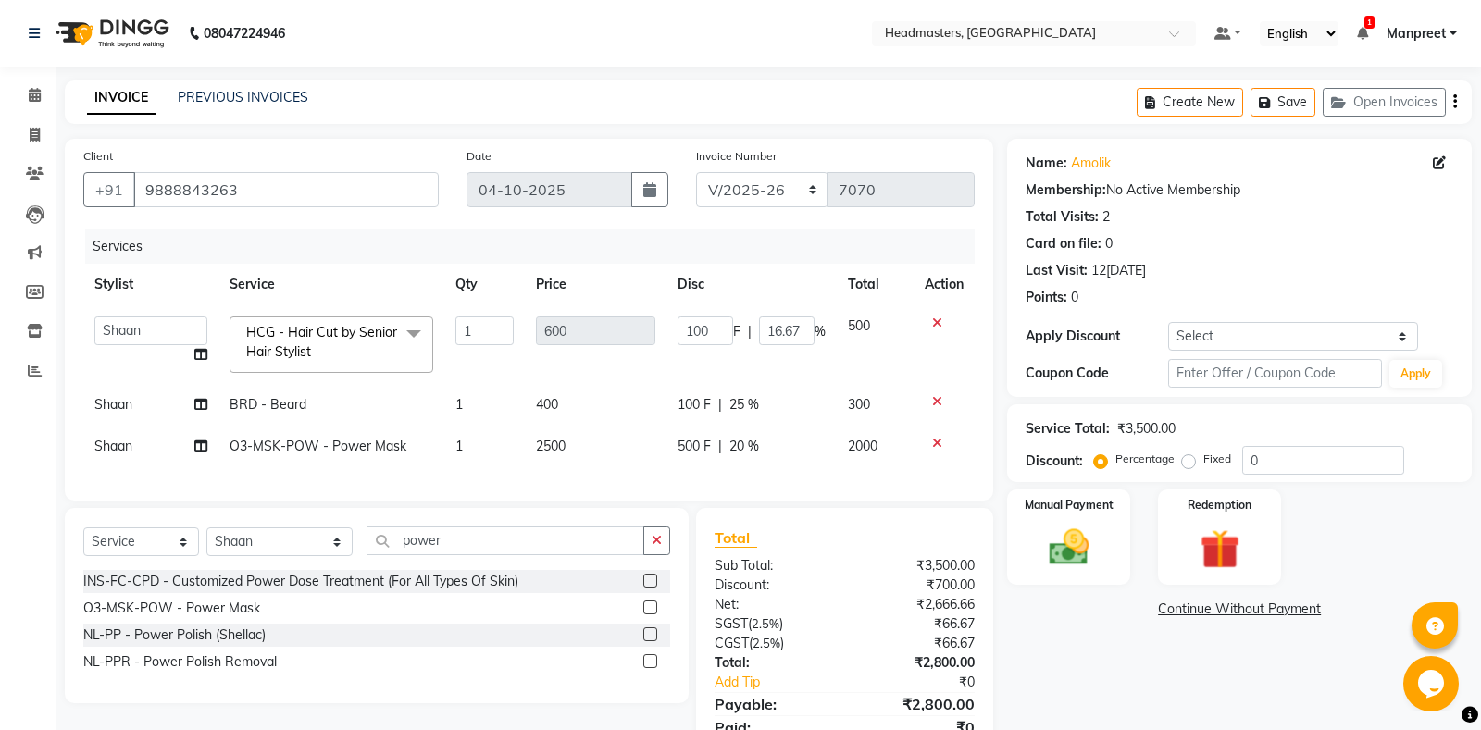
click at [690, 482] on div "Services Stylist Service Qty Price Disc Total Action[PERSON_NAME]li Amrita Amri…" at bounding box center [528, 356] width 891 height 253
click at [654, 538] on icon "button" at bounding box center [657, 540] width 10 height 13
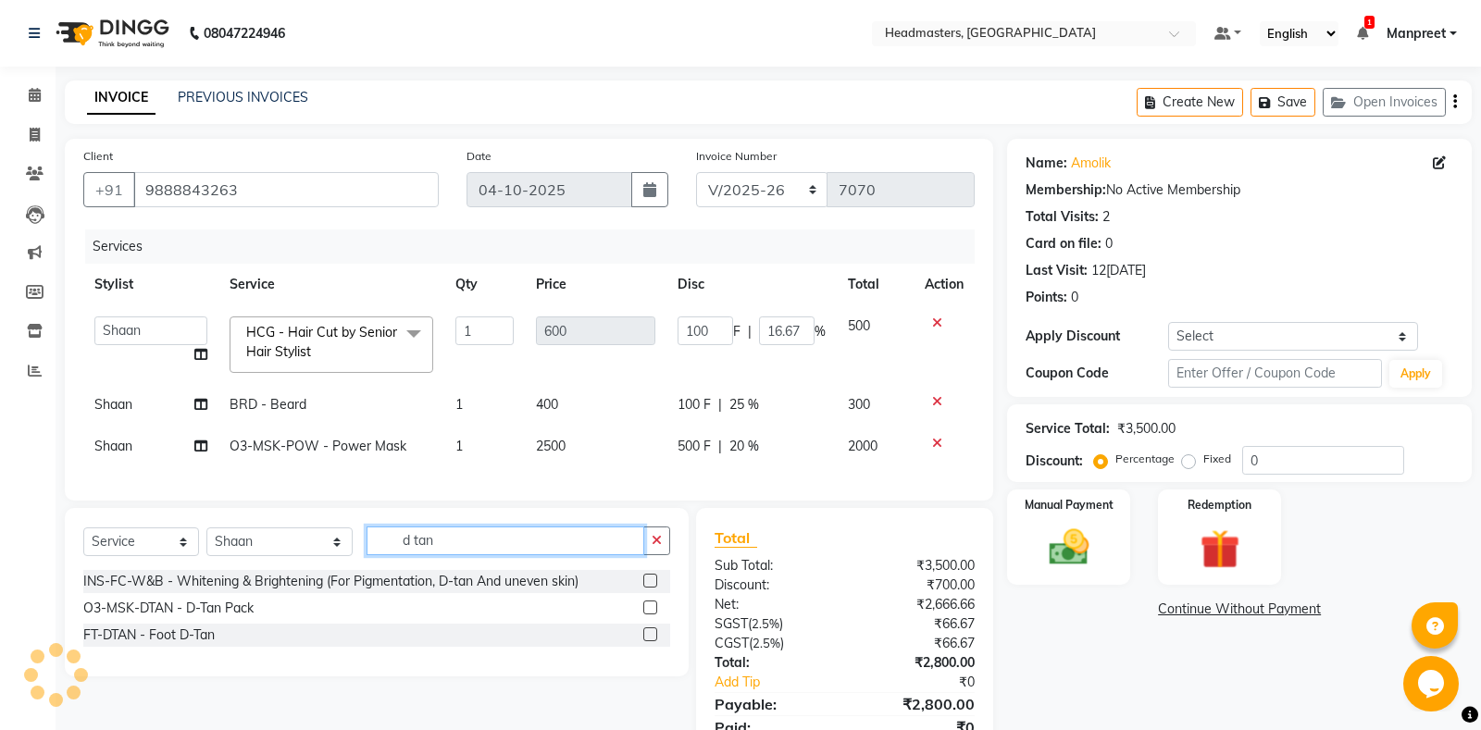
type input "d tan"
click at [652, 604] on label at bounding box center [650, 608] width 14 height 14
click at [652, 604] on input "checkbox" at bounding box center [649, 609] width 12 height 12
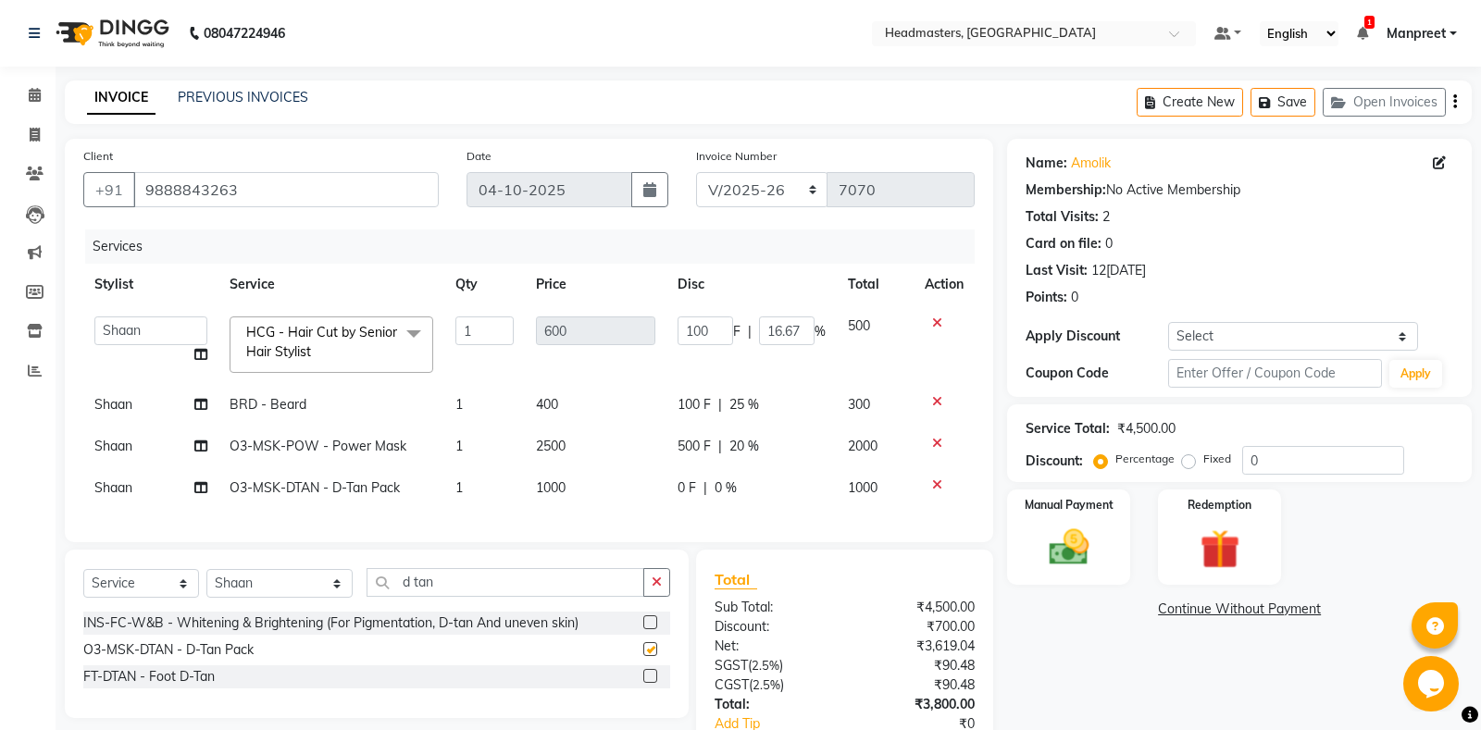
scroll to position [118, 0]
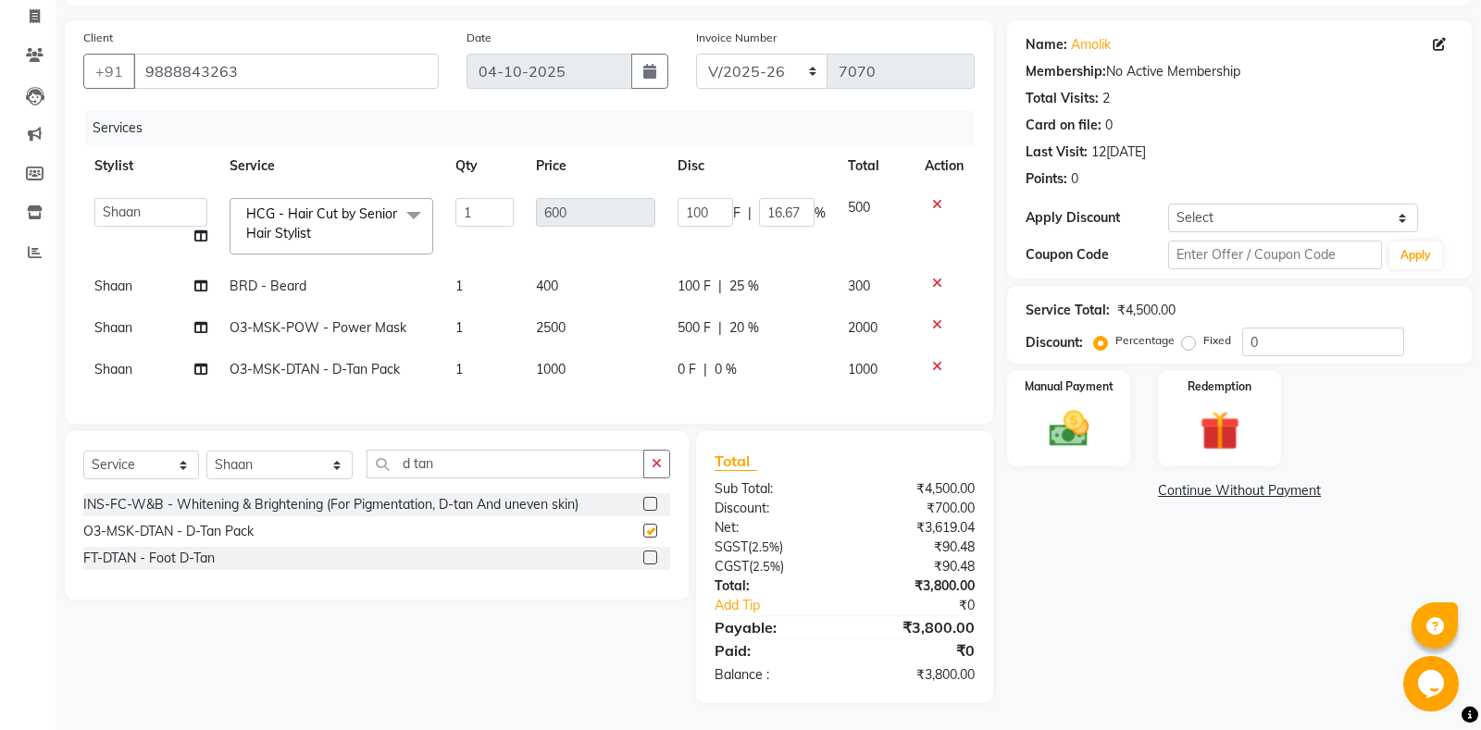
checkbox input "false"
click at [660, 462] on icon "button" at bounding box center [657, 463] width 10 height 13
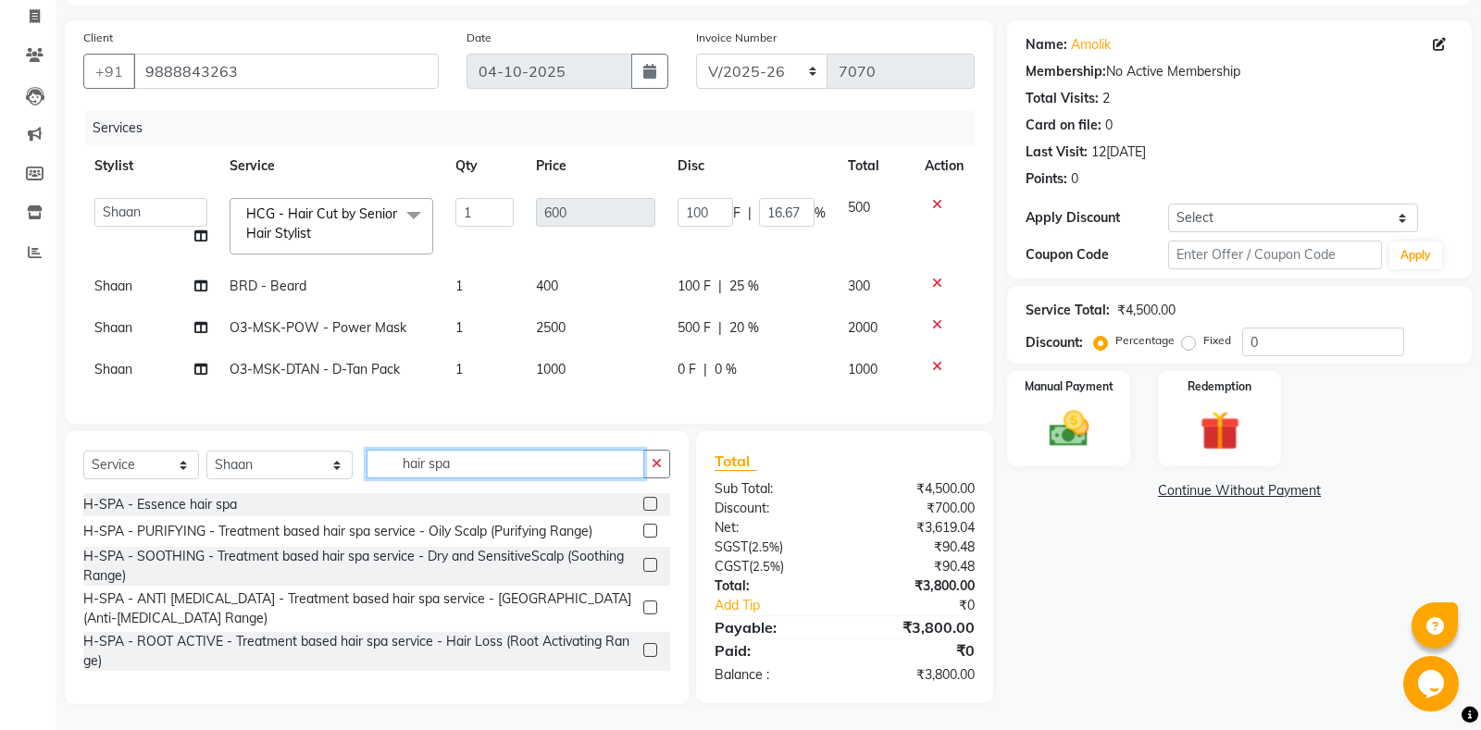
type input "hair spa"
click at [651, 530] on label at bounding box center [650, 531] width 14 height 14
click at [651, 530] on input "checkbox" at bounding box center [649, 532] width 12 height 12
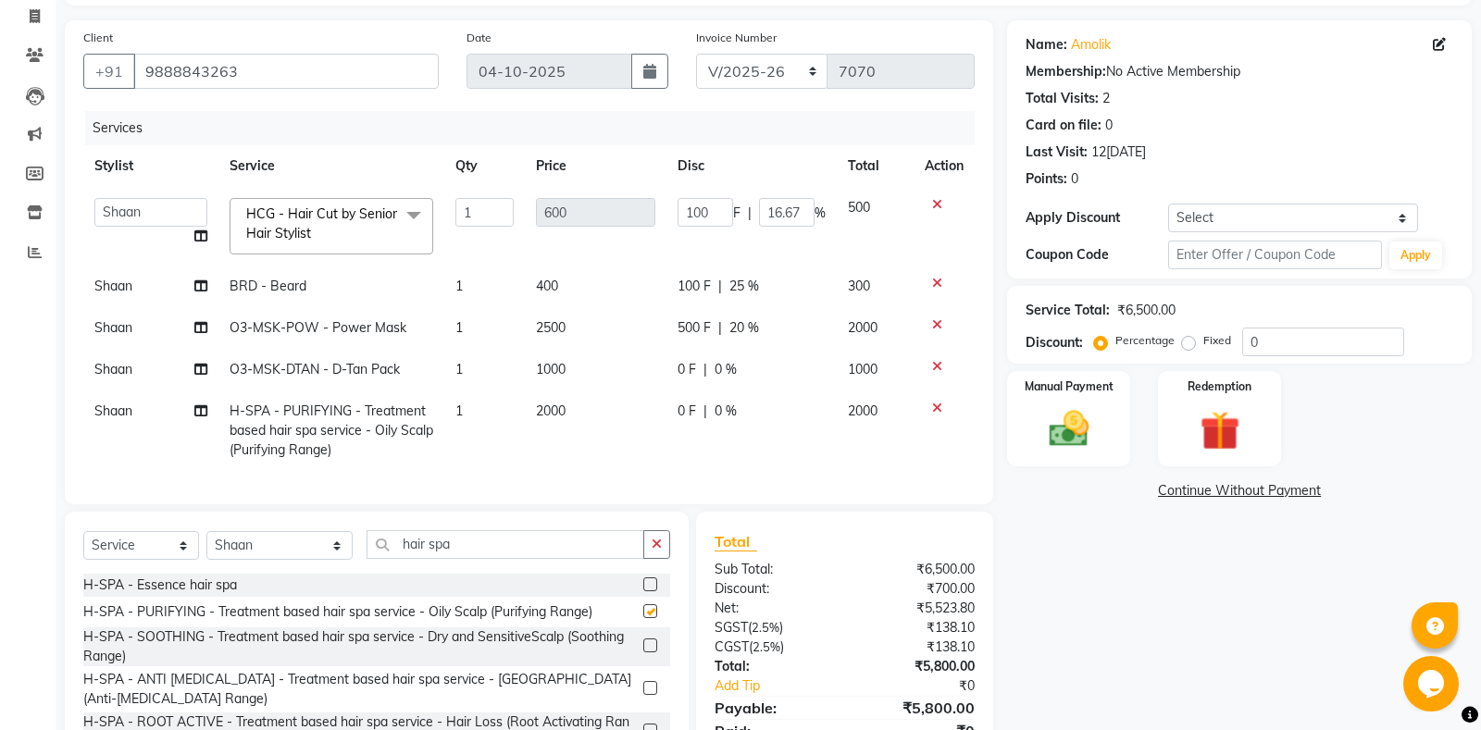
scroll to position [200, 0]
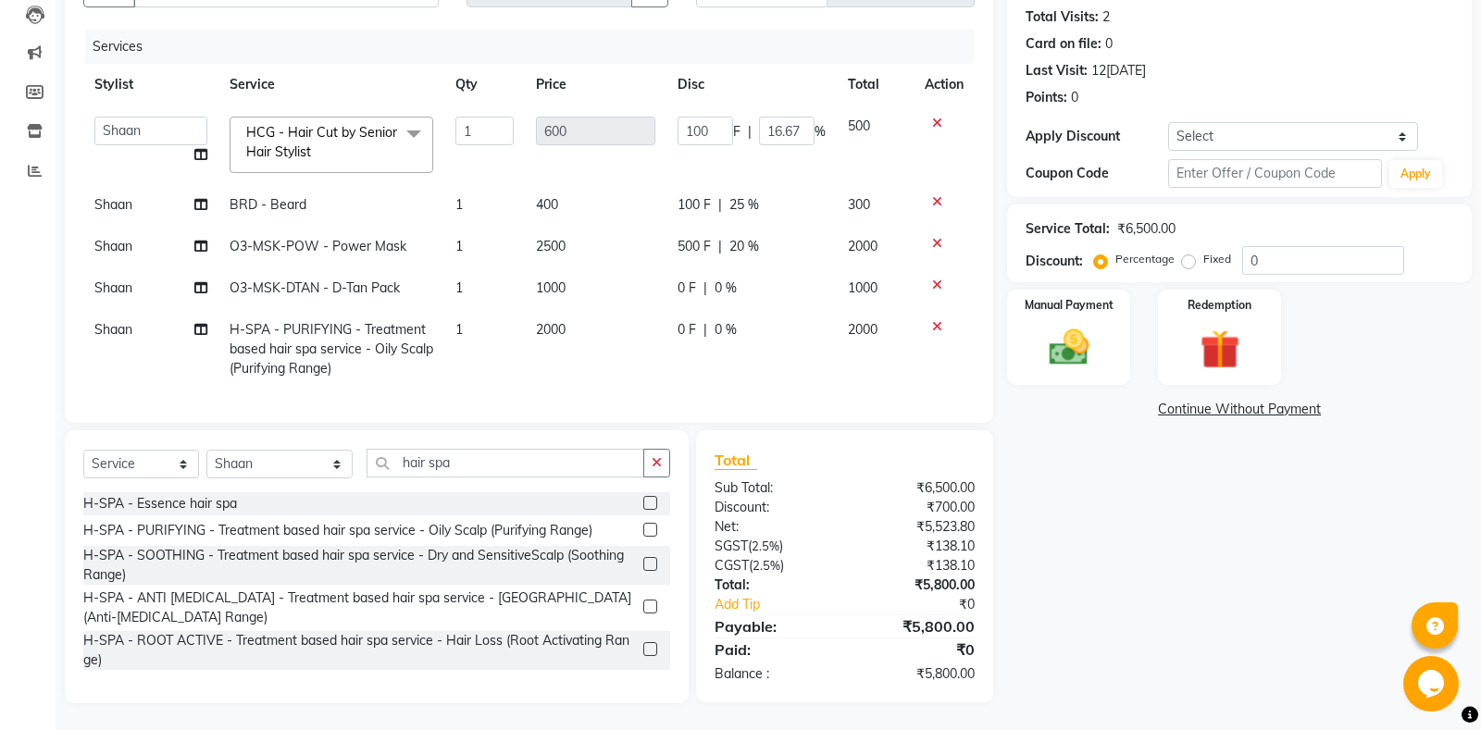
checkbox input "false"
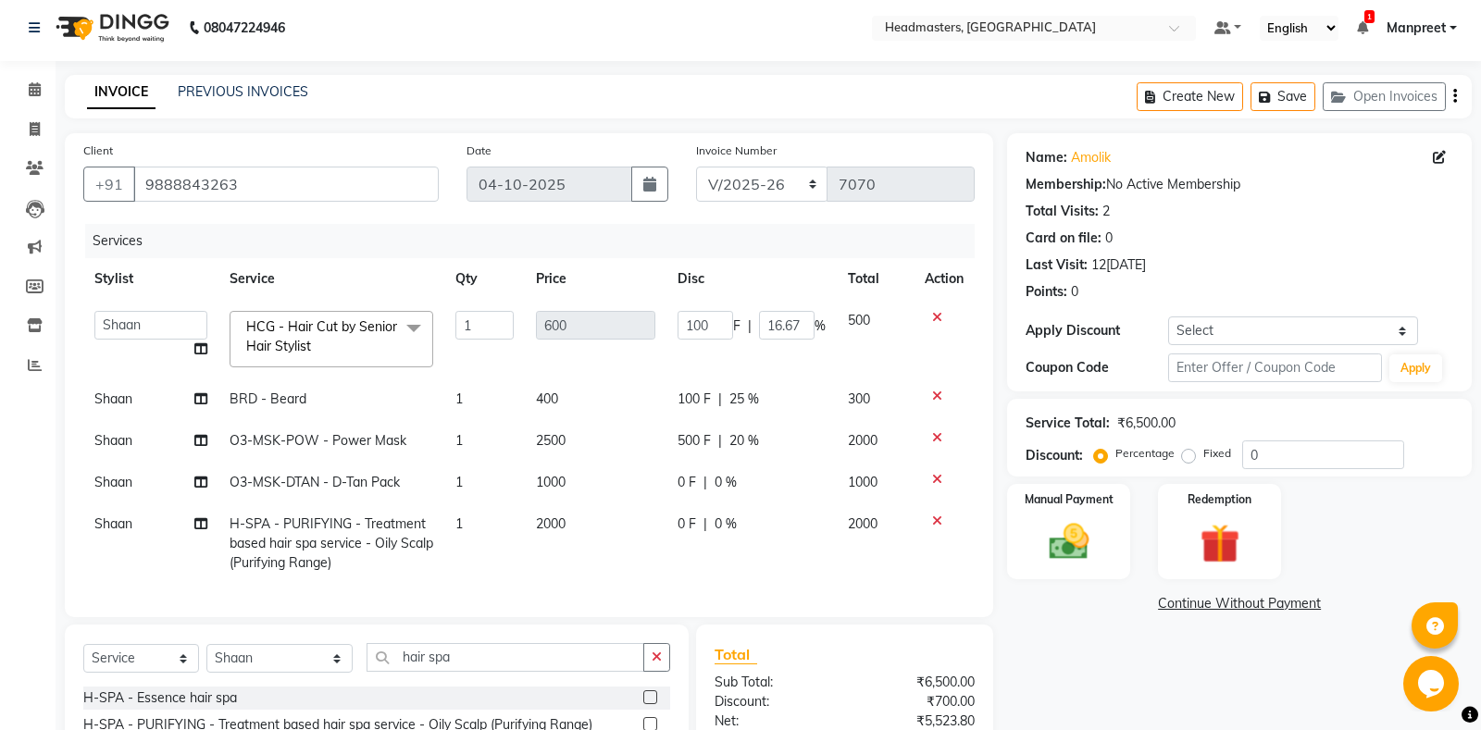
click at [698, 397] on span "100 F" at bounding box center [694, 399] width 33 height 19
select select "60727"
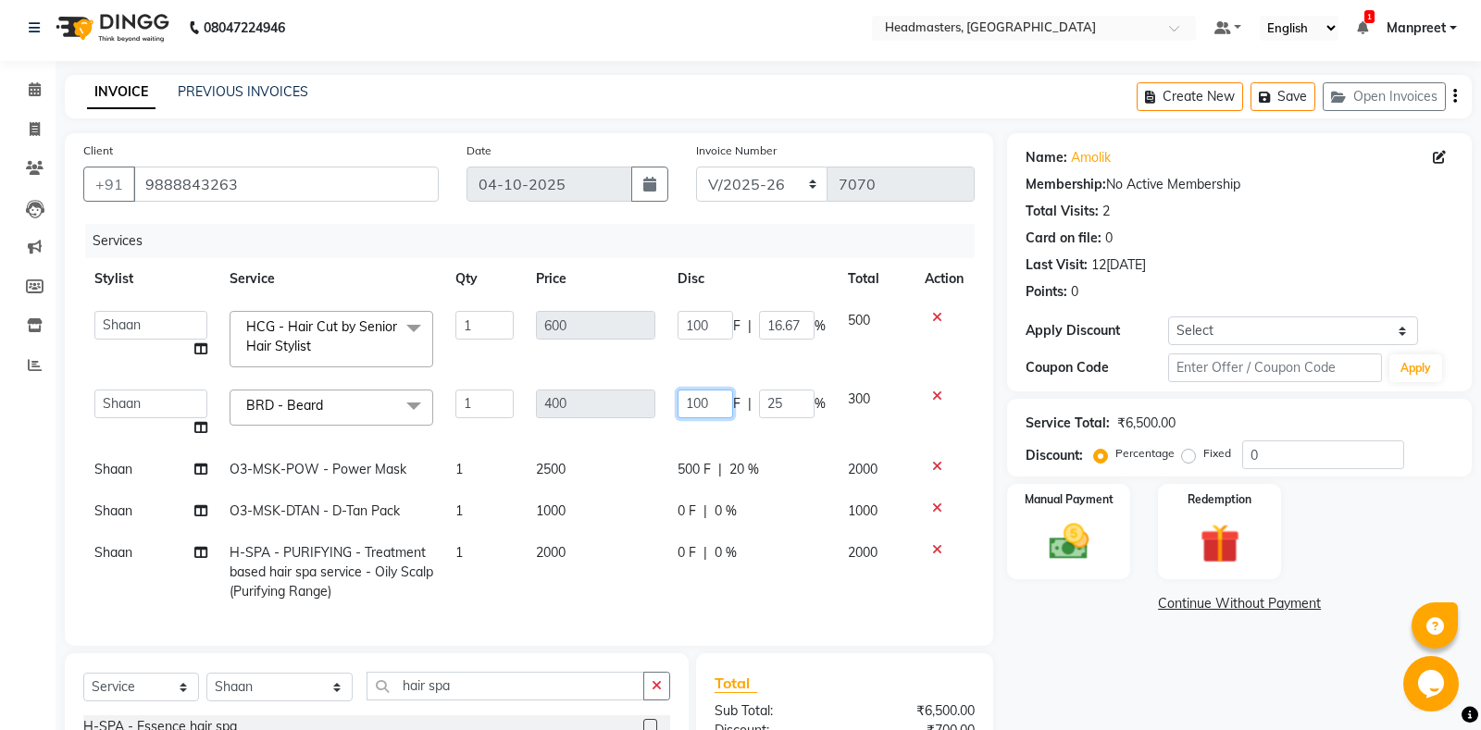
click at [693, 400] on input "100" at bounding box center [706, 404] width 56 height 29
type input "00"
click at [711, 430] on tbody "[PERSON_NAME]li Amrita Amrita - Front Desk [PERSON_NAME]am Gental Man Gulshan H…" at bounding box center [528, 456] width 891 height 313
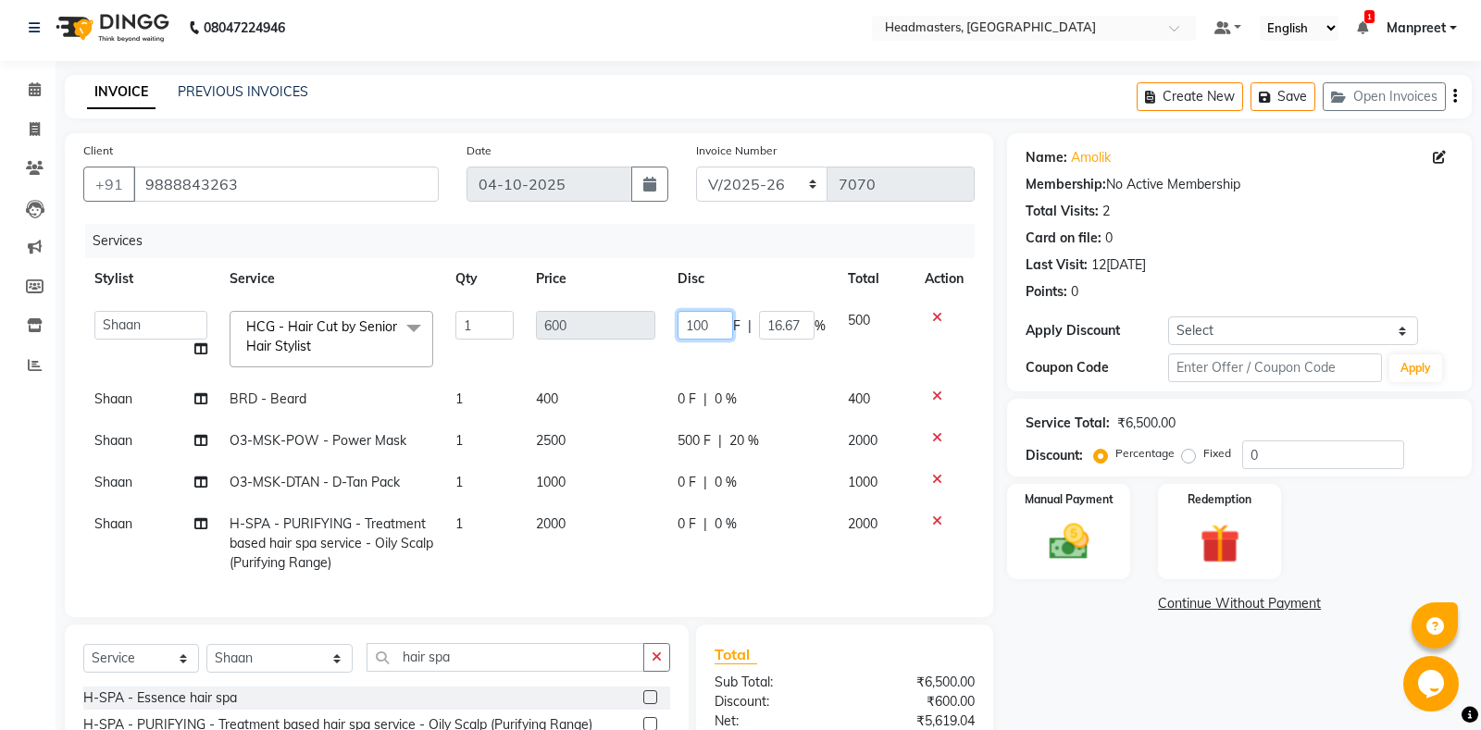
click at [691, 328] on input "100" at bounding box center [706, 325] width 56 height 29
type input "00"
click at [703, 354] on td "00 F | 16.67 %" at bounding box center [751, 339] width 170 height 79
select select "60727"
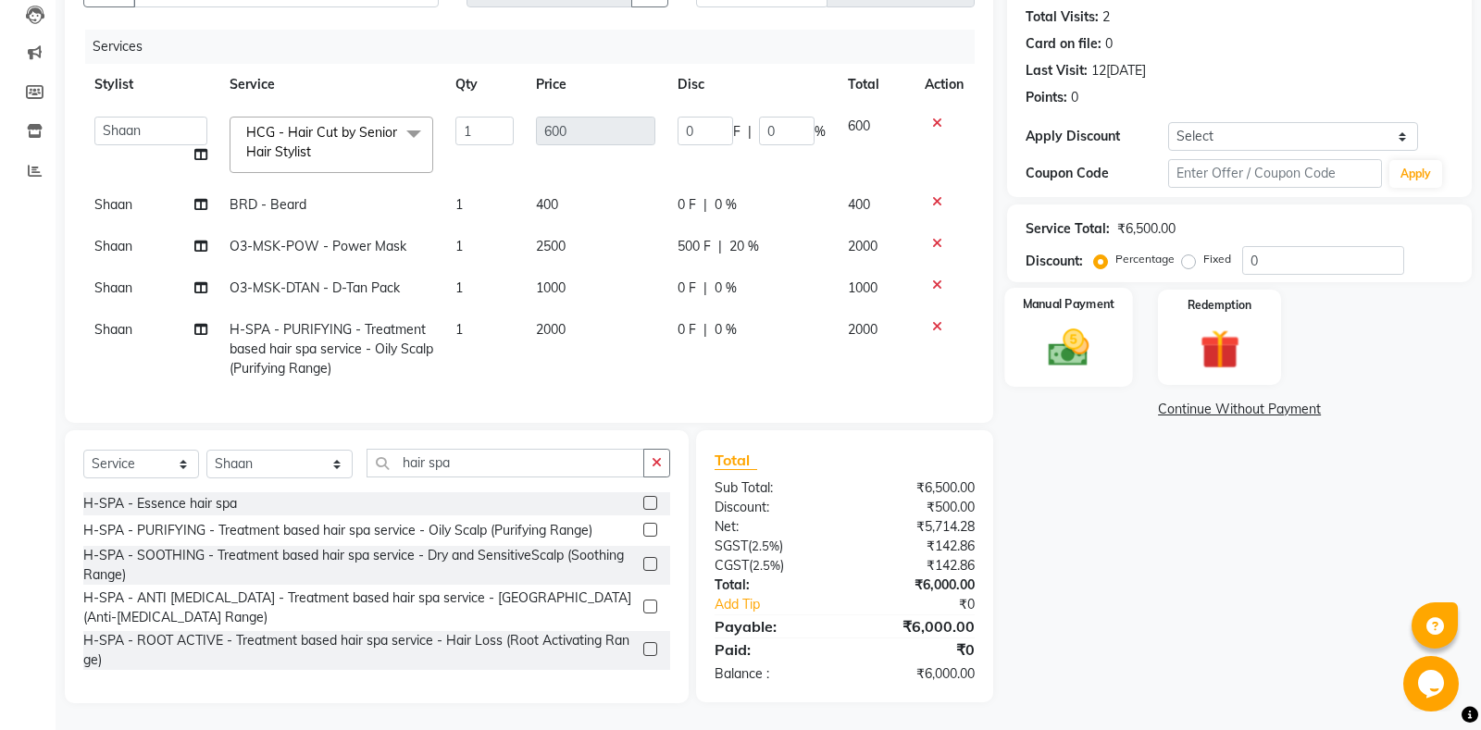
click at [1106, 331] on div "Manual Payment" at bounding box center [1069, 337] width 128 height 99
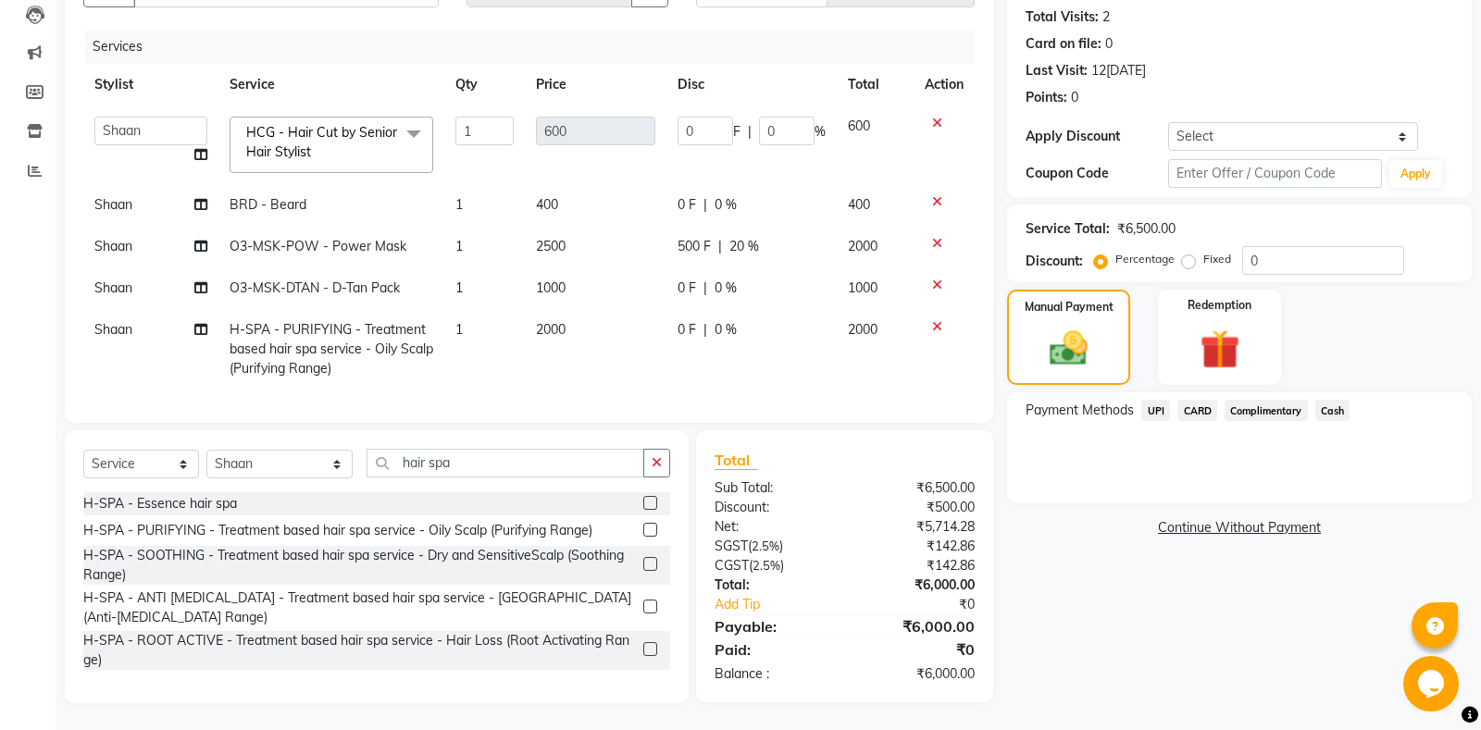
click at [1334, 408] on span "Cash" at bounding box center [1332, 410] width 35 height 21
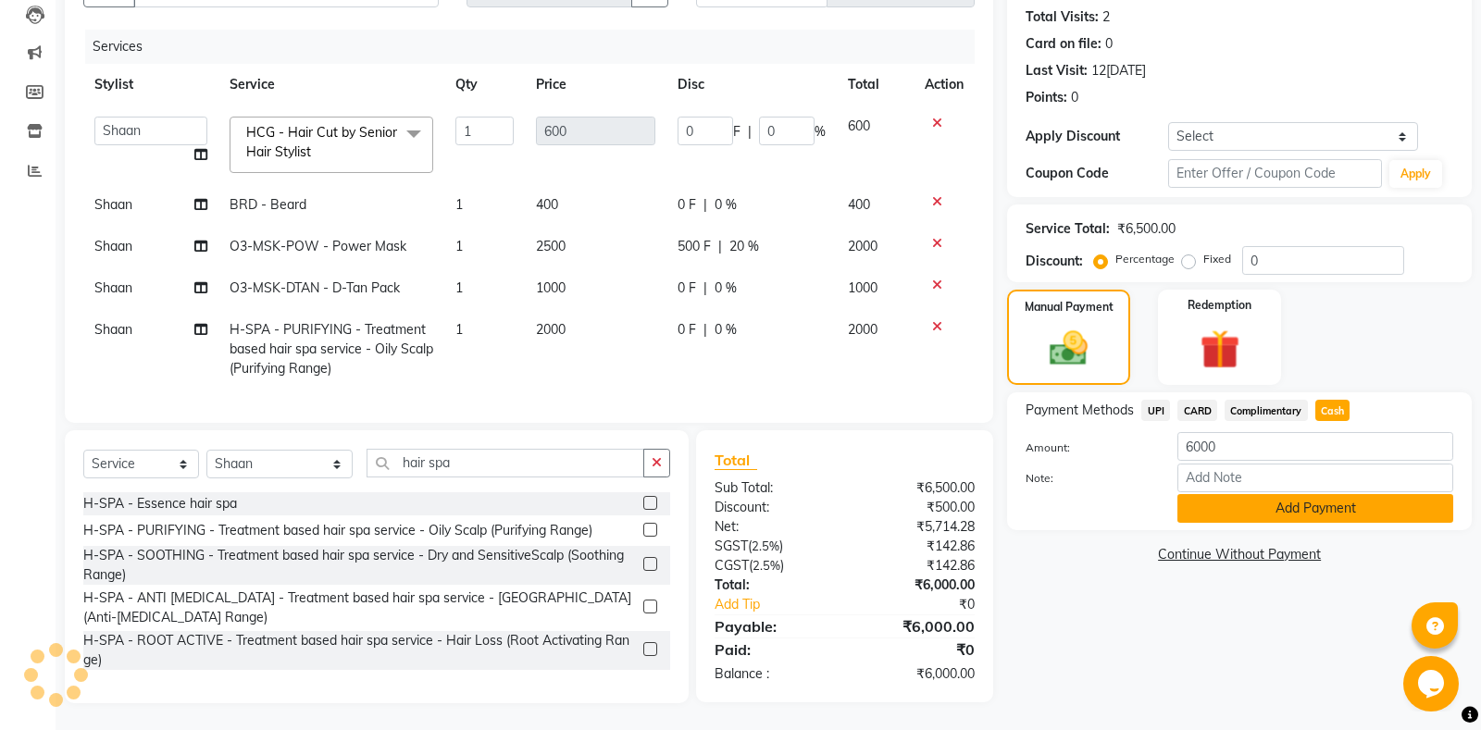
click at [1261, 506] on button "Add Payment" at bounding box center [1315, 508] width 276 height 29
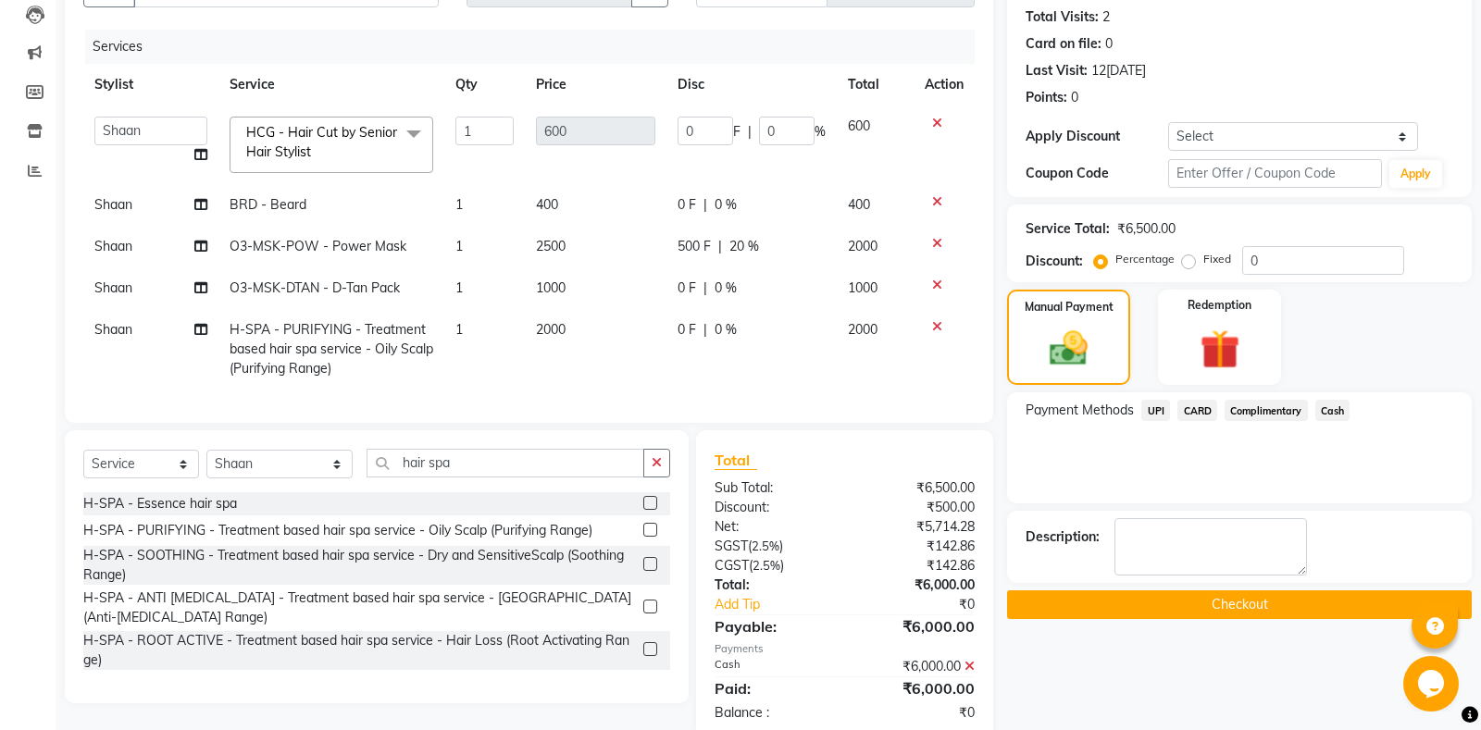
click at [1178, 611] on button "Checkout" at bounding box center [1239, 605] width 465 height 29
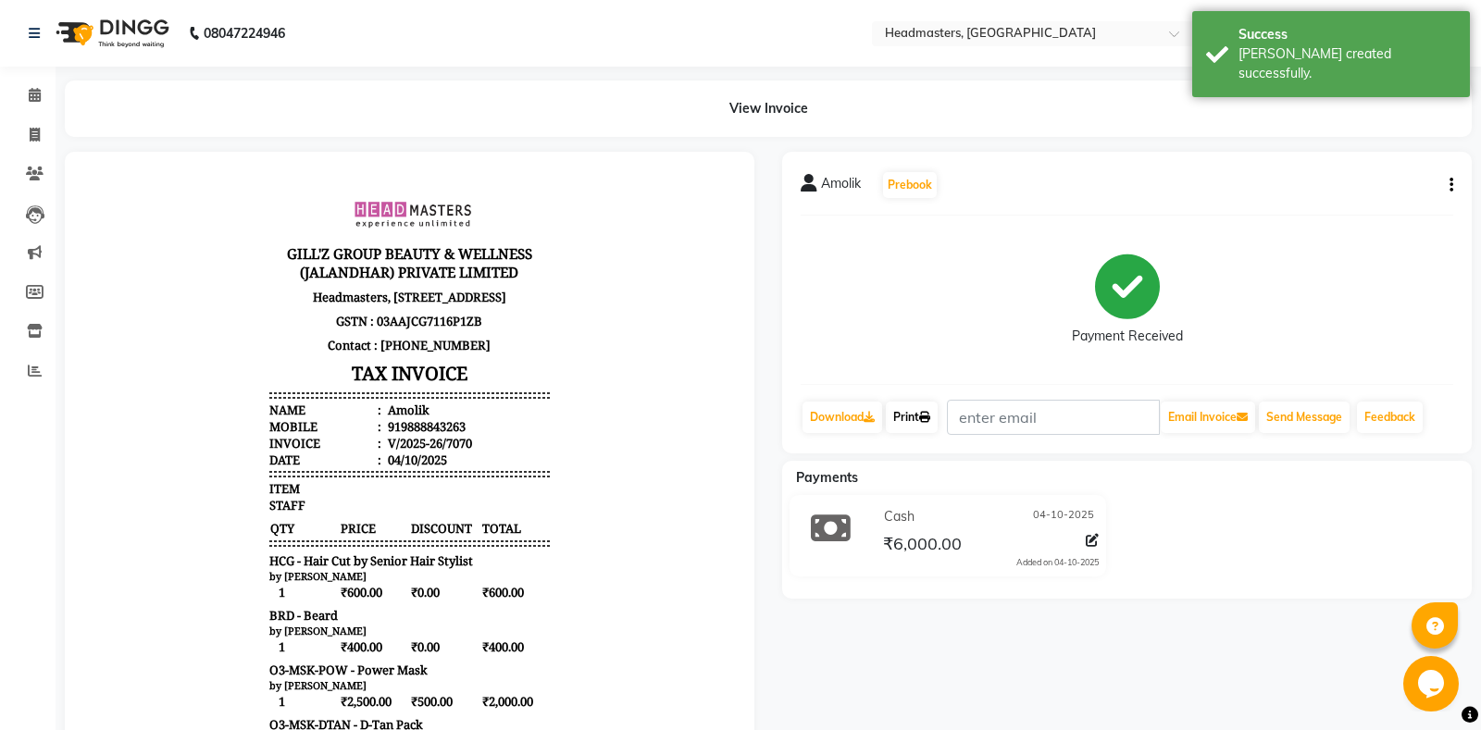
click at [924, 416] on link "Print" at bounding box center [912, 417] width 52 height 31
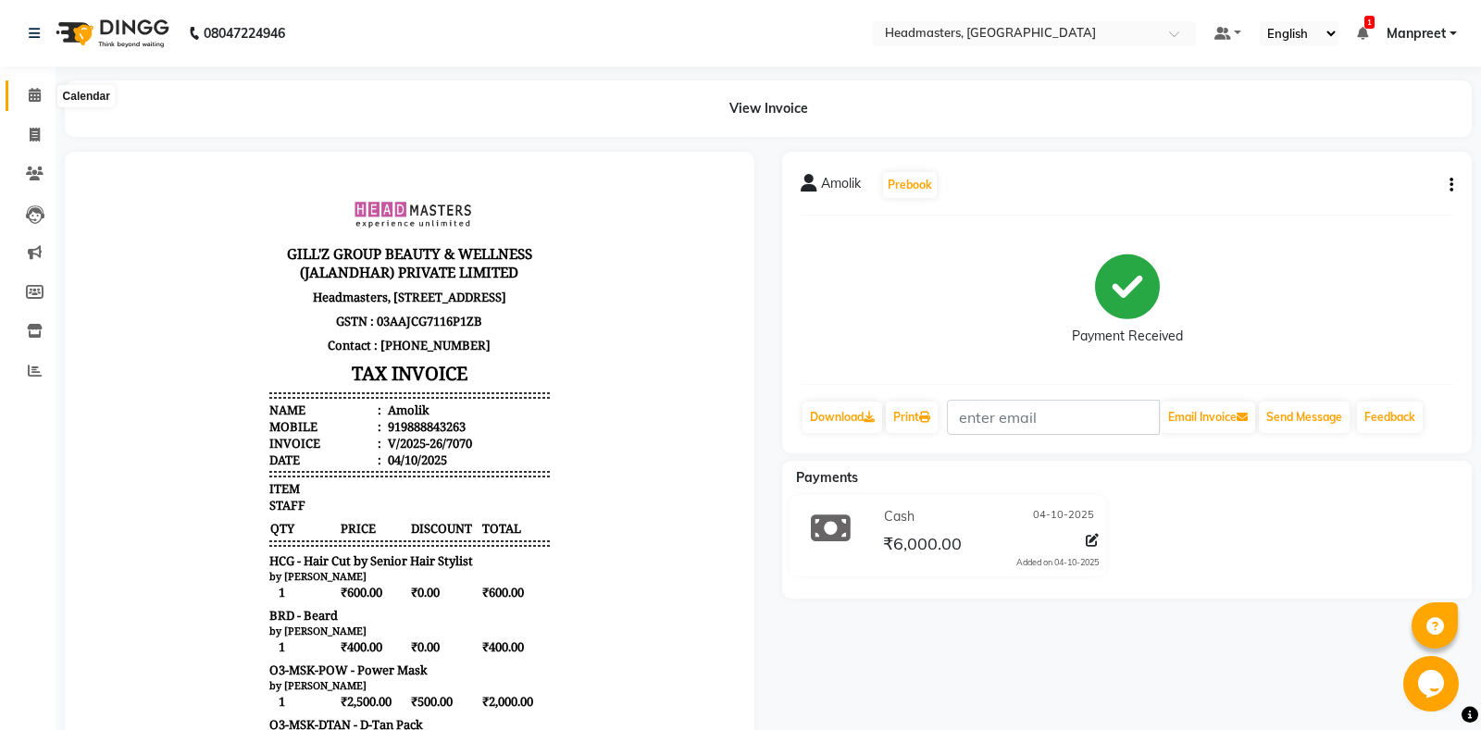
click at [42, 87] on span at bounding box center [35, 95] width 32 height 21
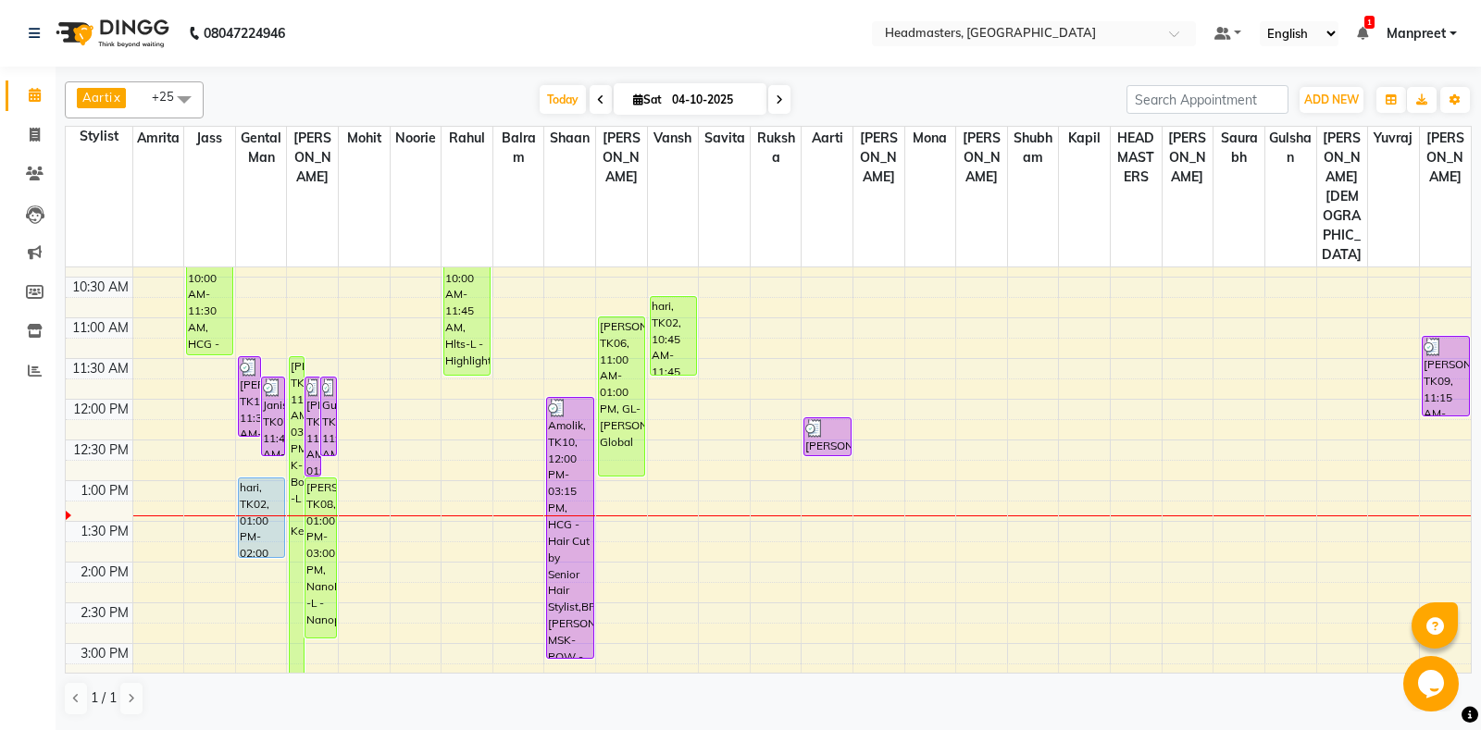
scroll to position [194, 0]
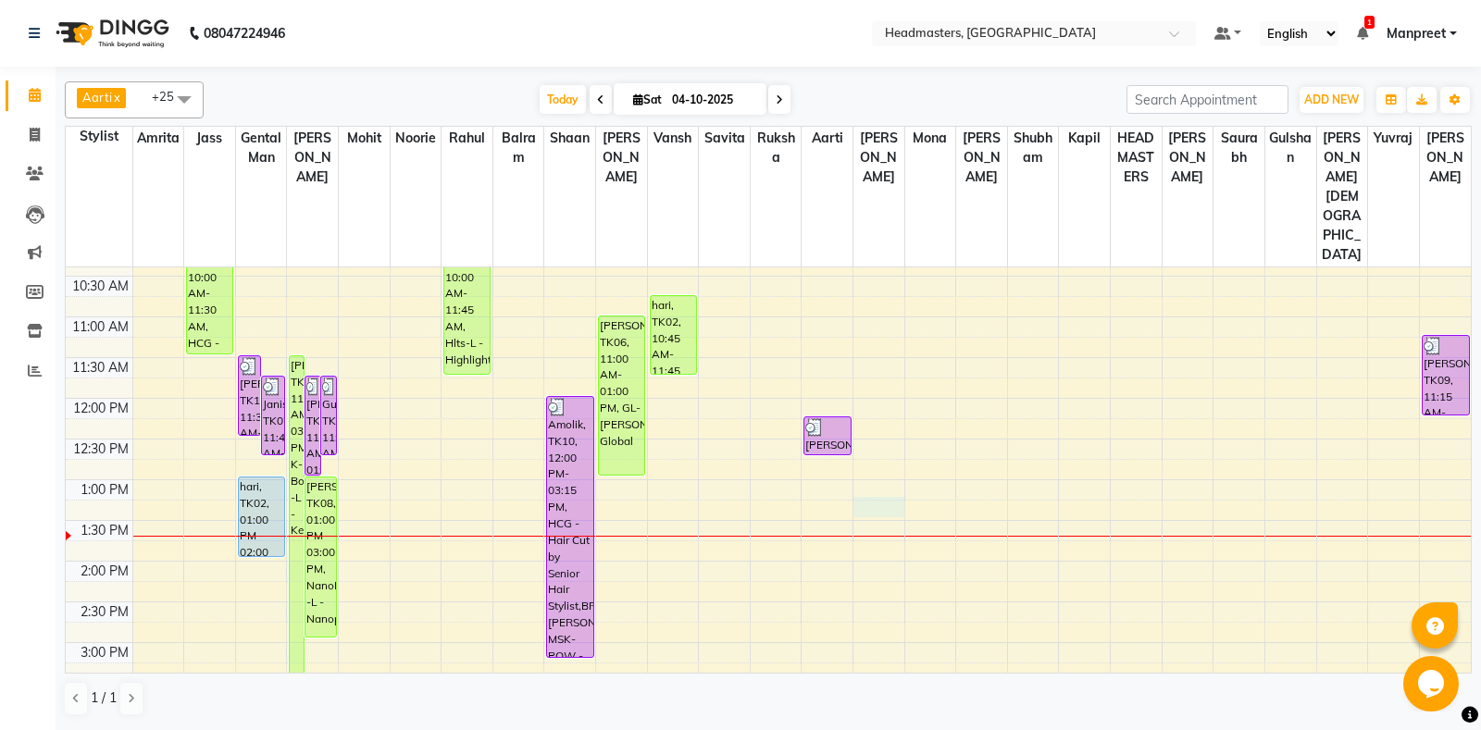
click at [856, 454] on div "8:00 AM 8:30 AM 9:00 AM 9:30 AM 10:00 AM 10:30 AM 11:00 AM 11:30 AM 12:00 PM 12…" at bounding box center [768, 642] width 1405 height 1139
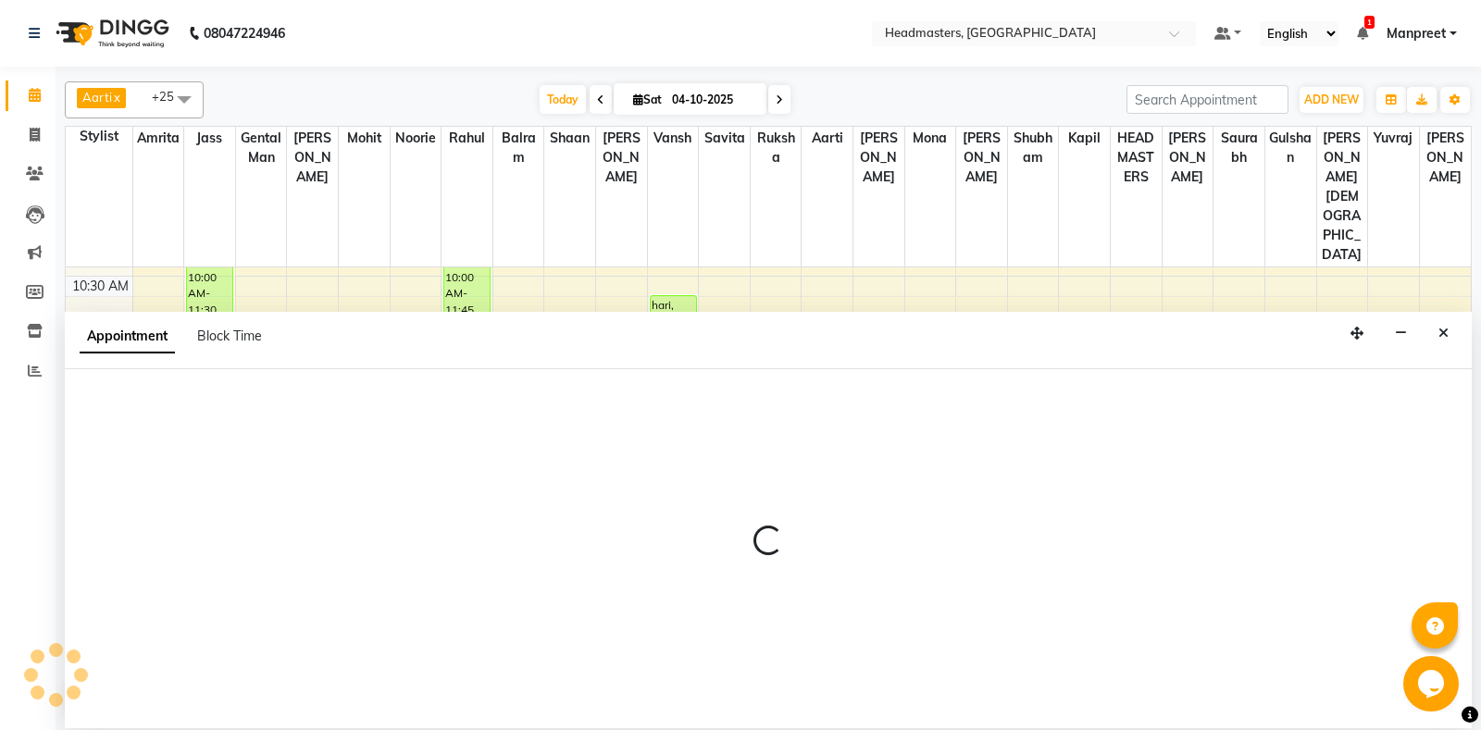
select select "60737"
select select "795"
select select "tentative"
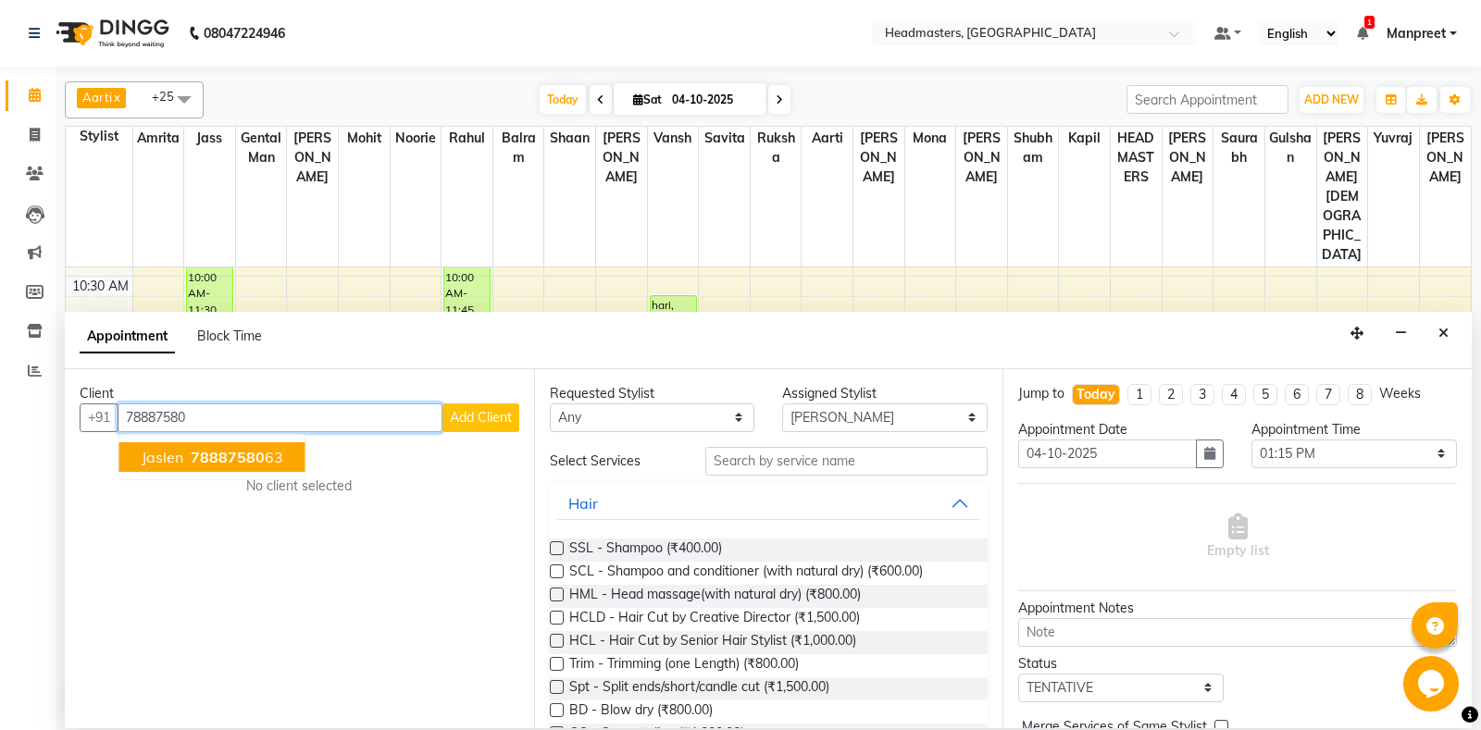
click at [195, 453] on span "78887580" at bounding box center [228, 457] width 74 height 19
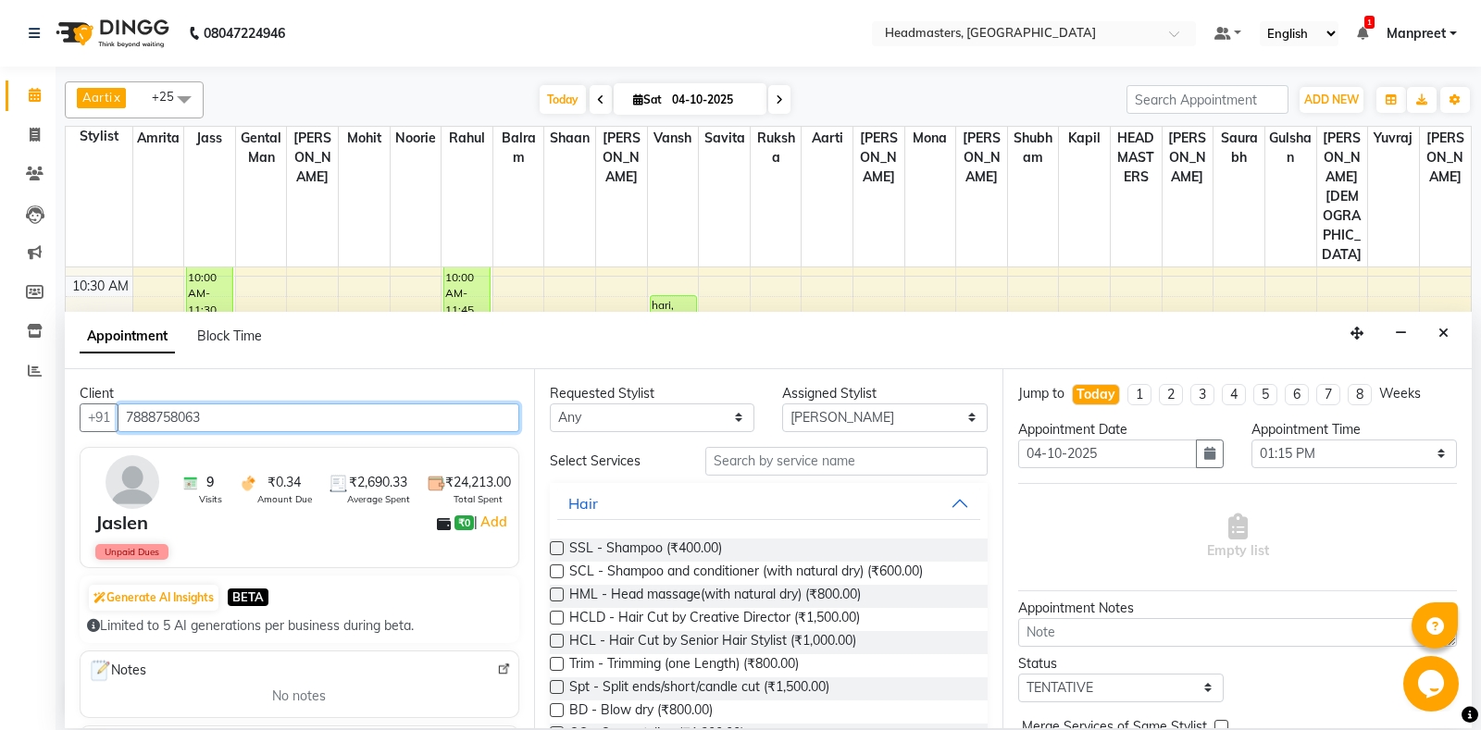
type input "7888758063"
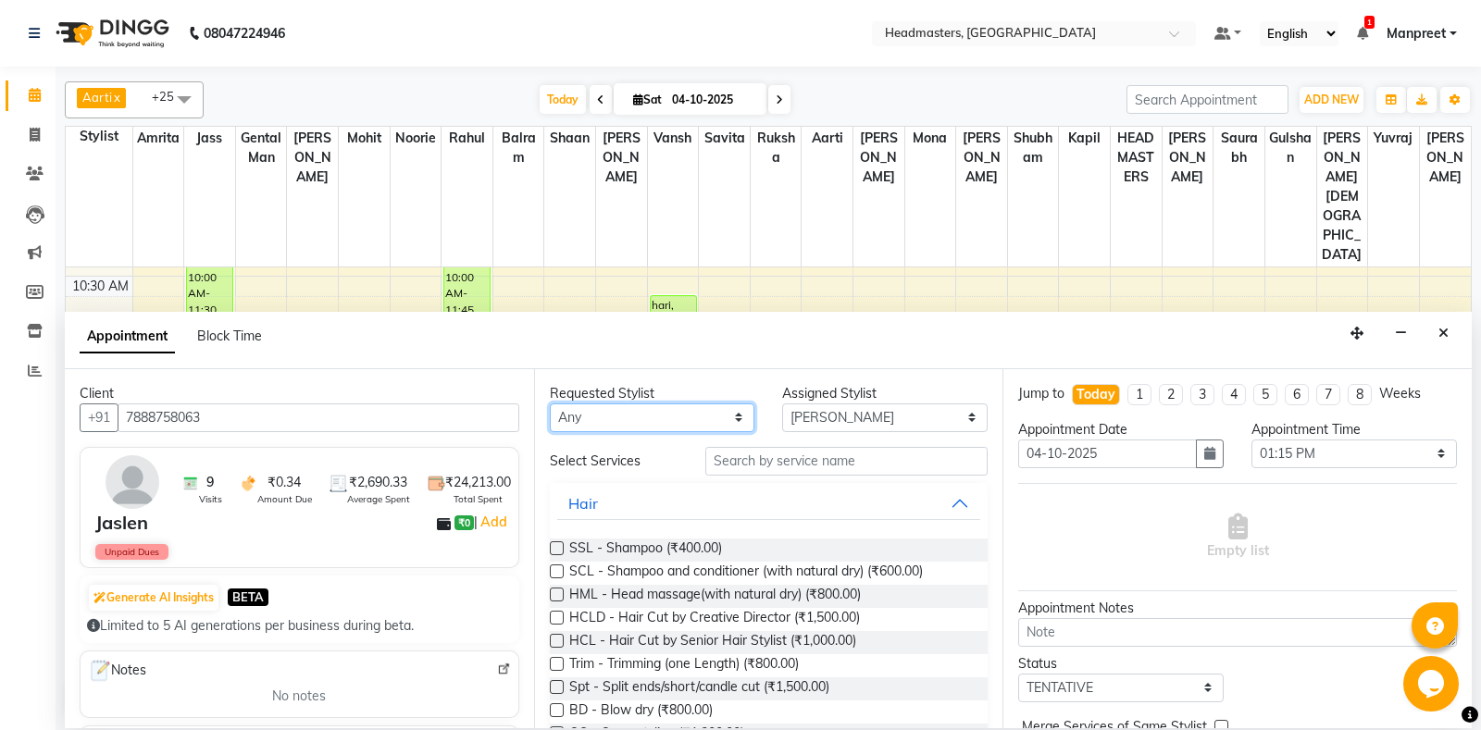
click at [550, 404] on select "[PERSON_NAME] Amr[PERSON_NAME]lram Gental Man Gulshan HEADMAST[PERSON_NAME]apil…" at bounding box center [652, 418] width 205 height 29
select select "60747"
click option "[PERSON_NAME]" at bounding box center [0, 0] width 0 height 0
select select "60747"
click at [762, 472] on input "text" at bounding box center [846, 461] width 283 height 29
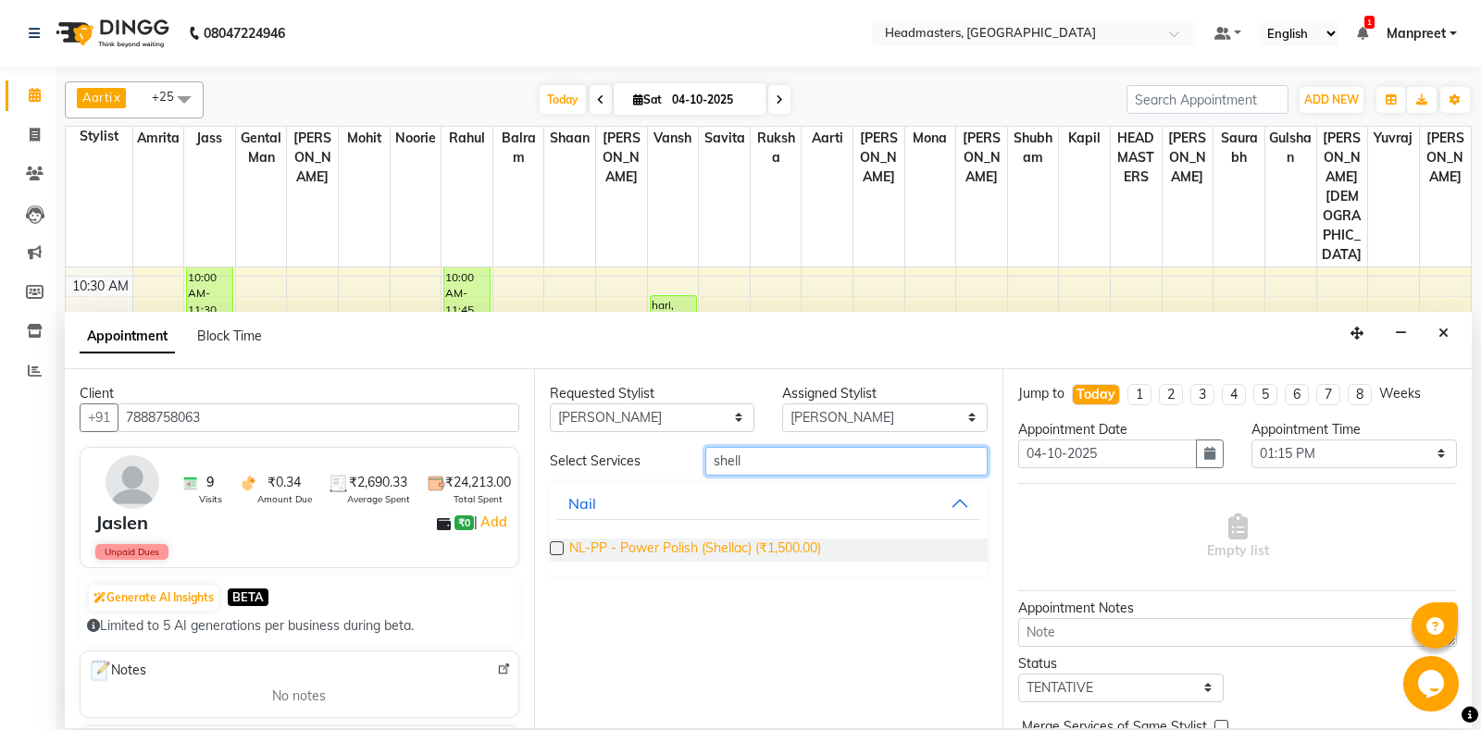
type input "shell"
click at [747, 558] on span "NL-PP - Power Polish (Shellac) (₹1,500.00)" at bounding box center [695, 550] width 252 height 23
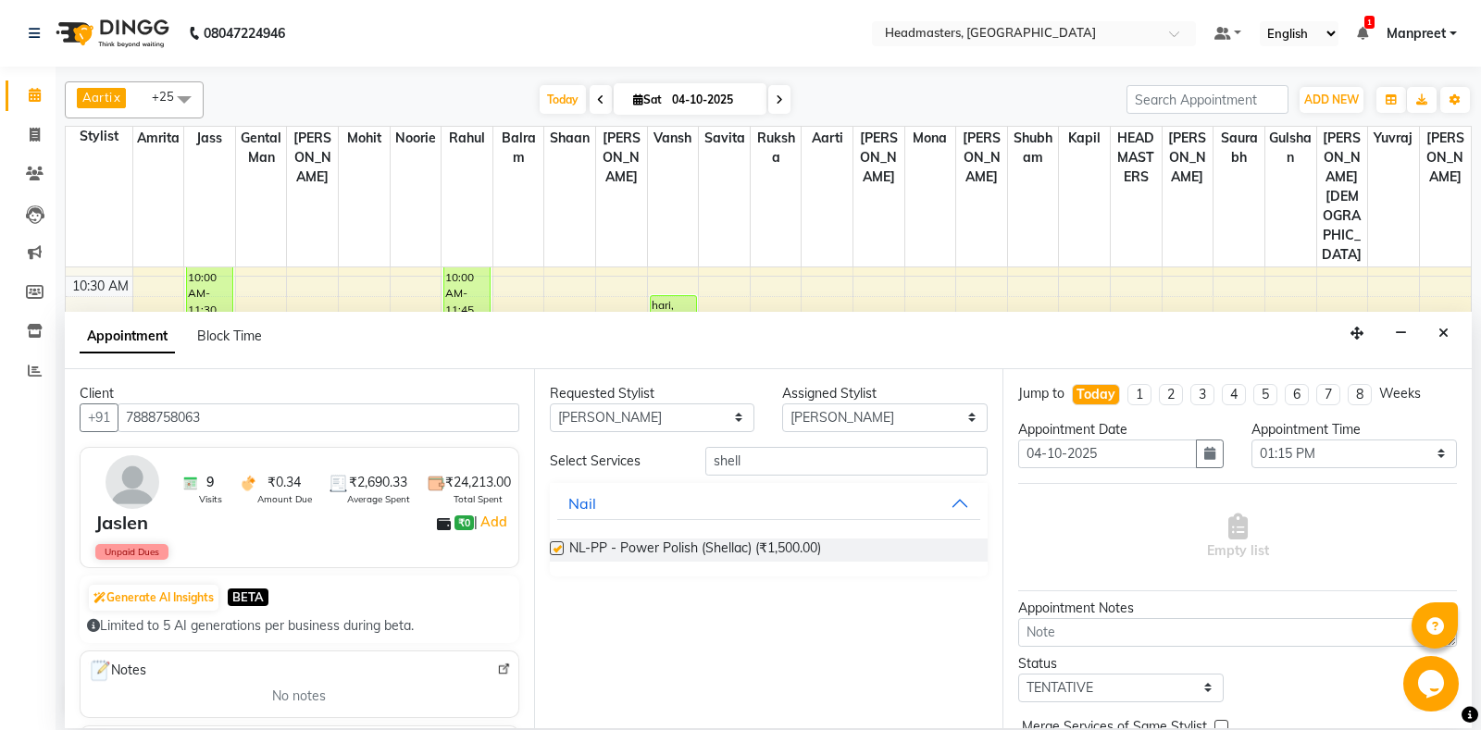
checkbox input "false"
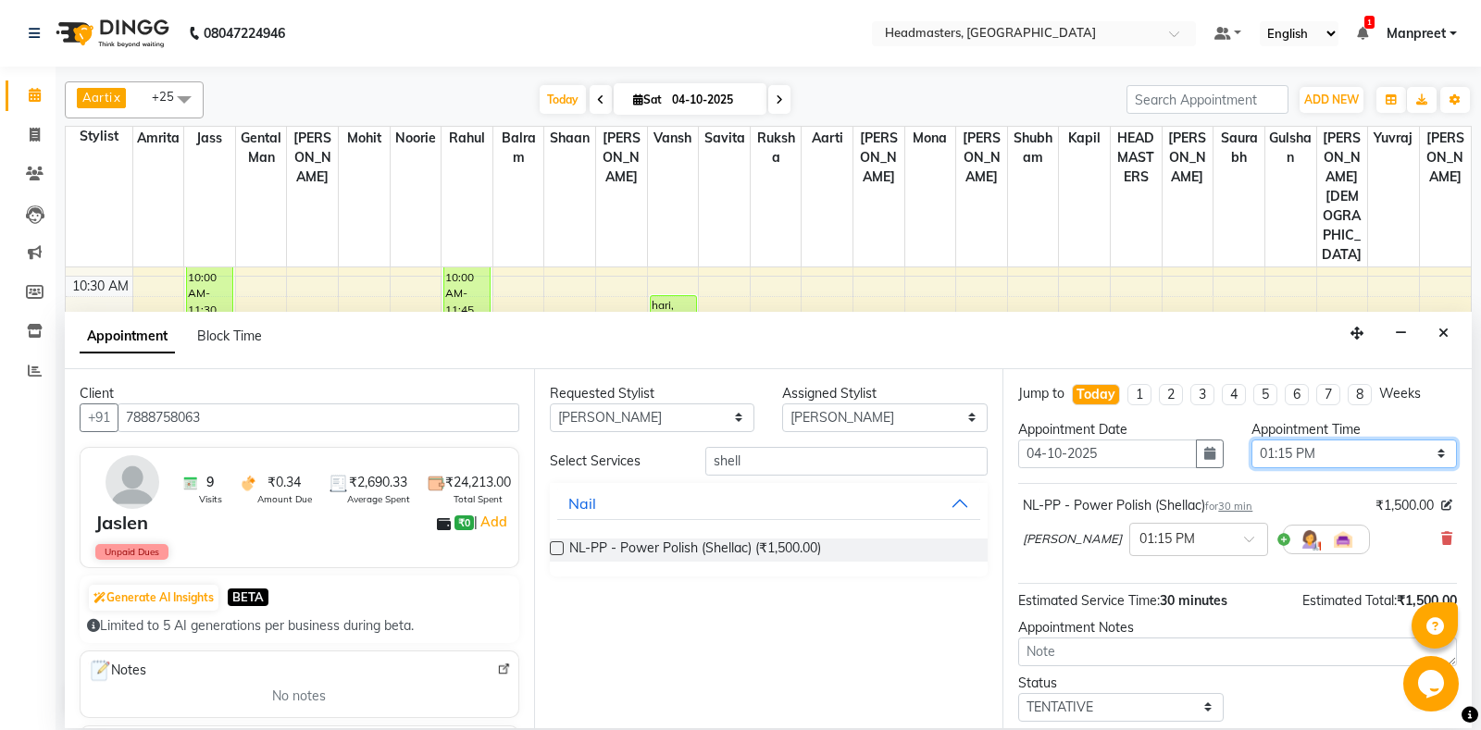
click at [1251, 440] on select "Select 09:00 AM 09:15 AM 09:30 AM 09:45 AM 10:00 AM 10:15 AM 10:30 AM 10:45 AM …" at bounding box center [1353, 454] width 205 height 29
select select "765"
click option "12:45 PM" at bounding box center [0, 0] width 0 height 0
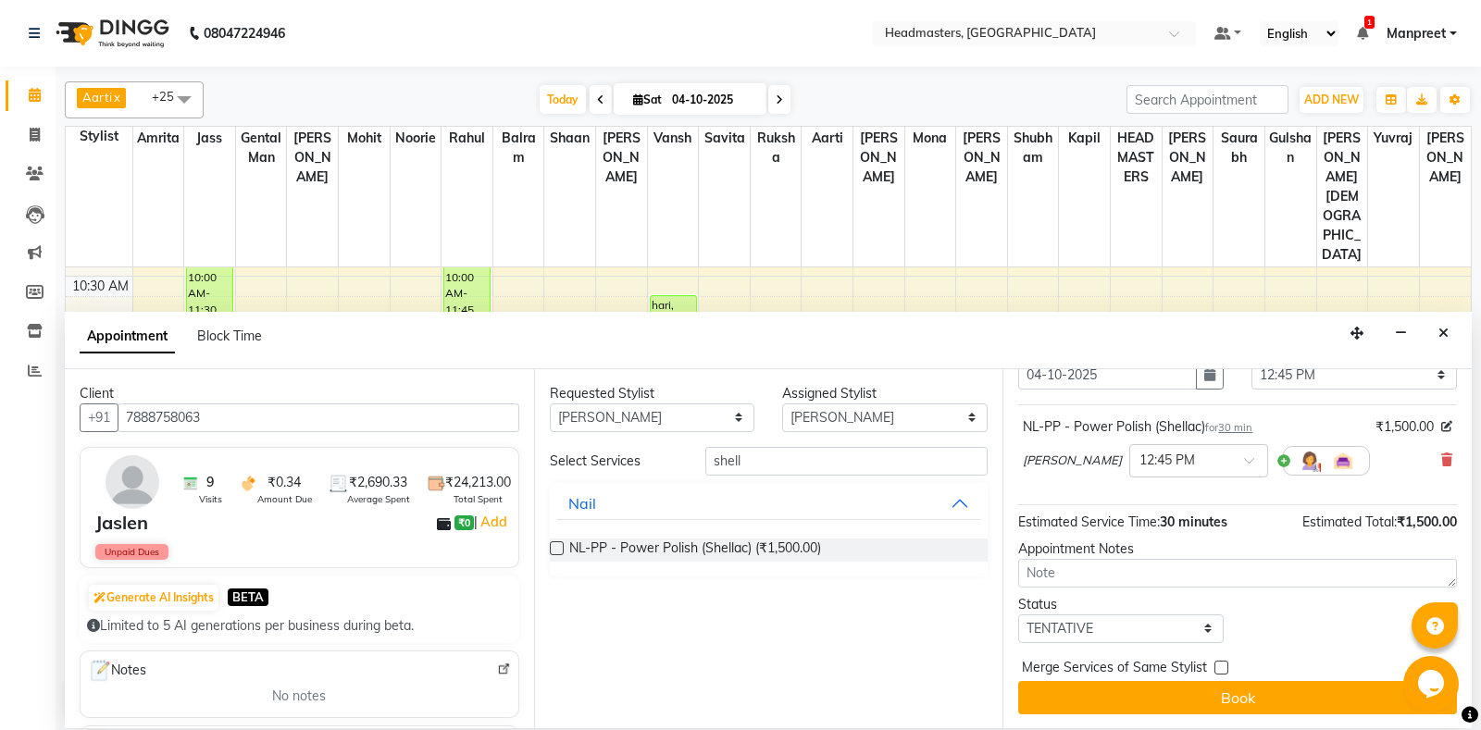
click at [1225, 719] on div "Jump to [DATE] 1 2 3 4 5 6 7 8 Weeks Appointment Date [DATE] Appointment Time S…" at bounding box center [1236, 548] width 469 height 359
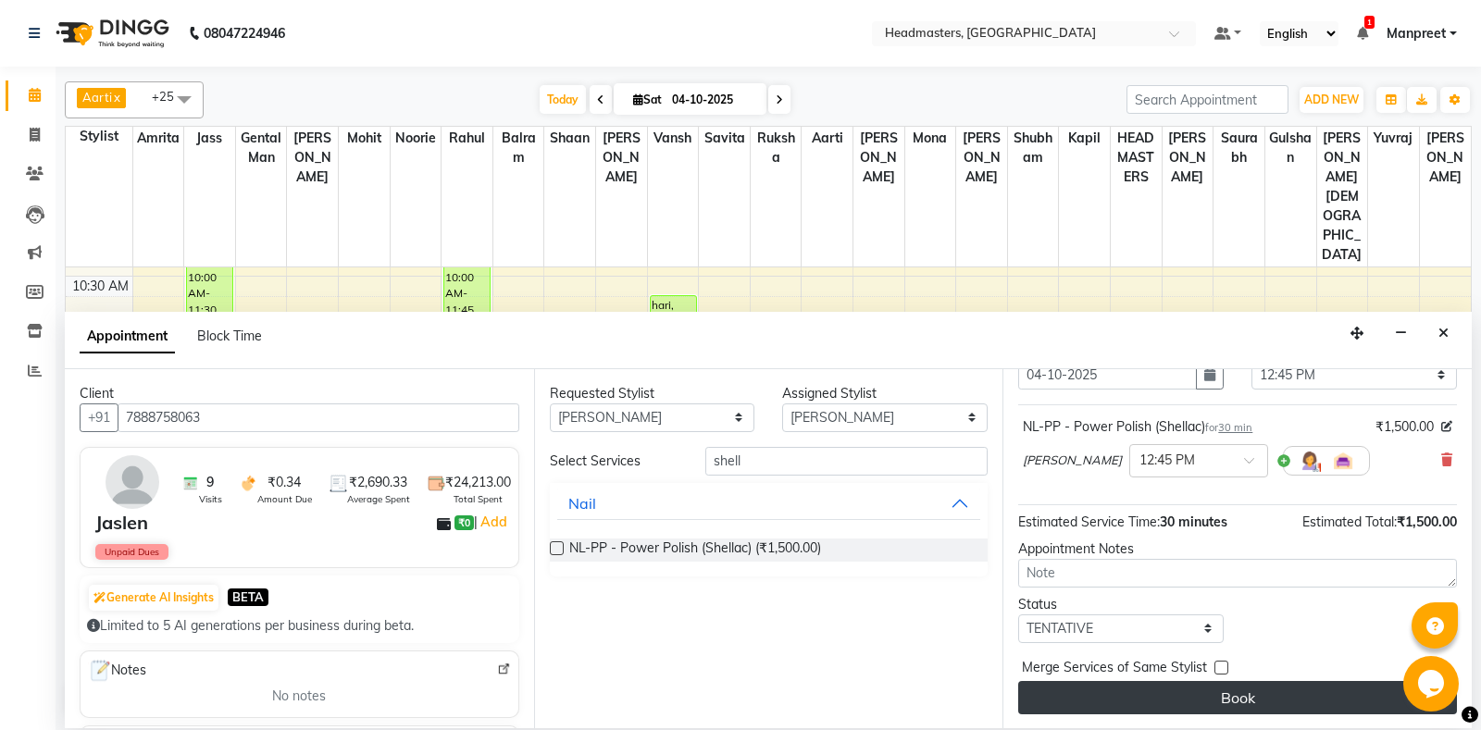
click at [1212, 697] on button "Book" at bounding box center [1237, 697] width 439 height 33
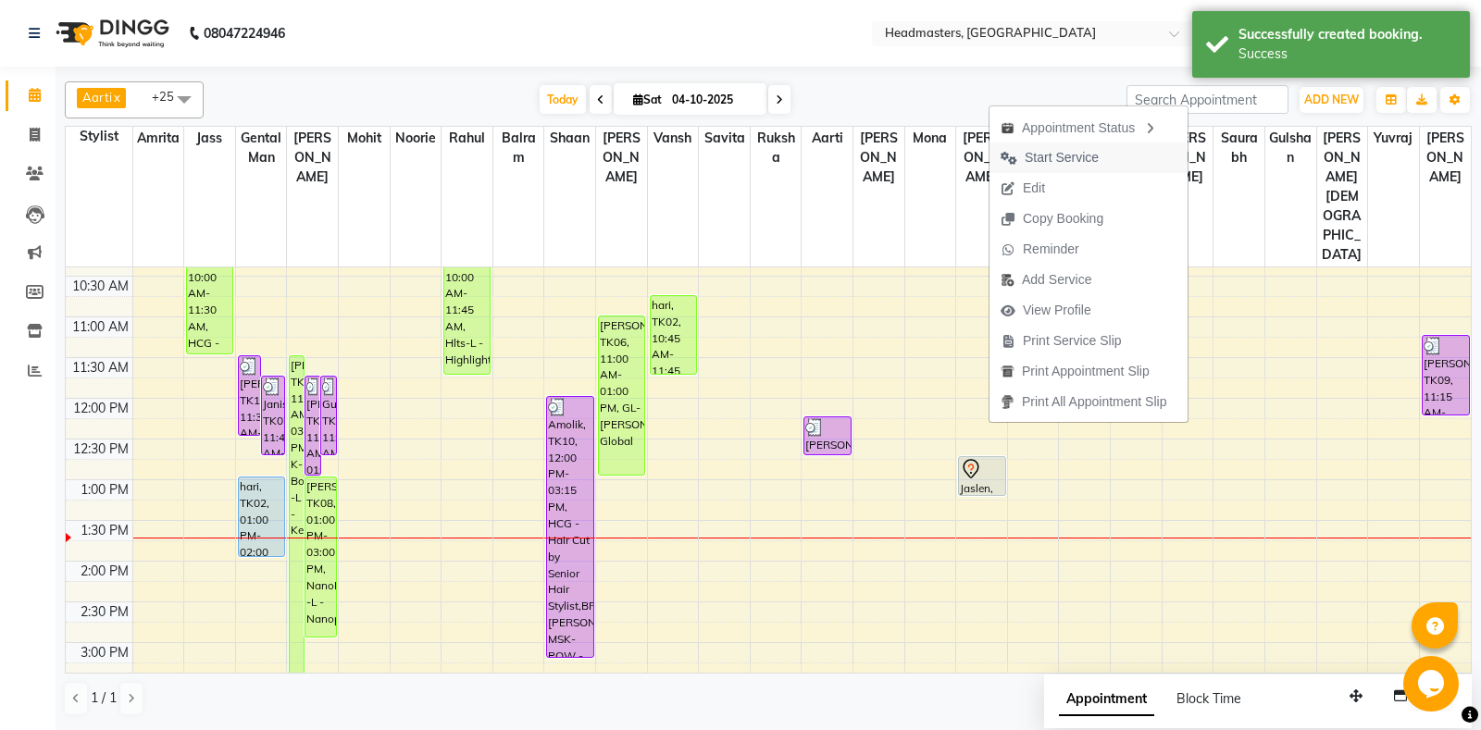
click at [1067, 162] on span "Start Service" at bounding box center [1062, 157] width 74 height 19
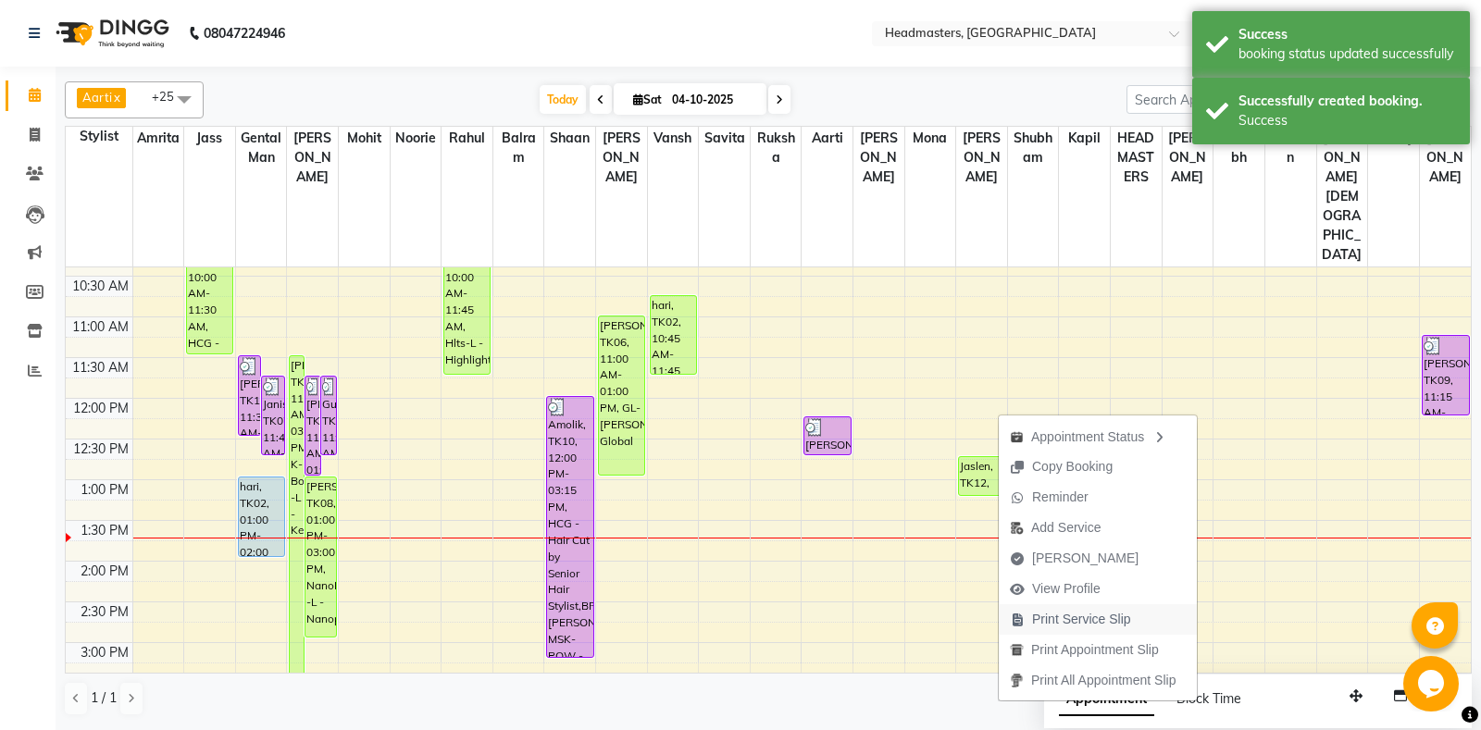
click at [1065, 614] on span "Print Service Slip" at bounding box center [1081, 619] width 99 height 19
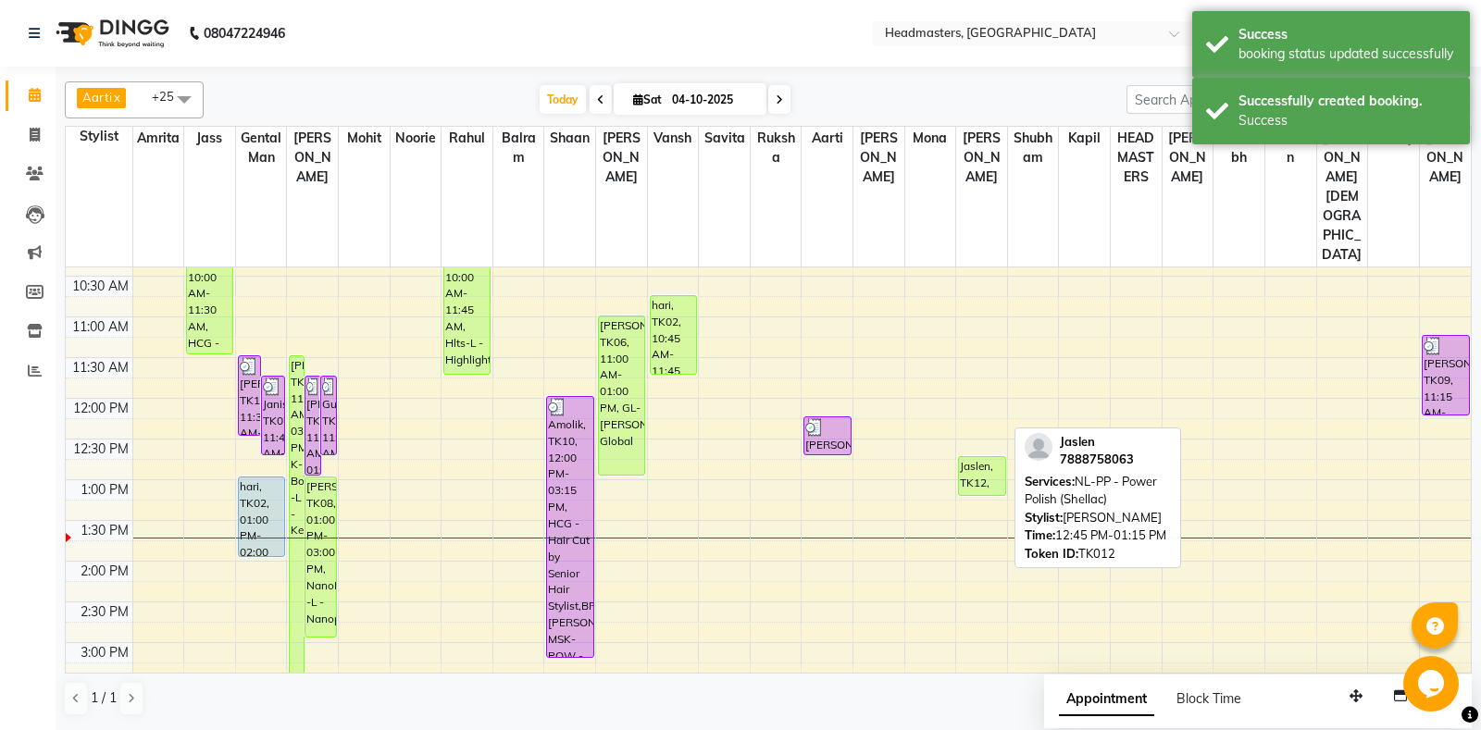
click at [974, 457] on div "Jaslen, TK12, 12:45 PM-01:15 PM, NL-PP - Power Polish (Shellac)" at bounding box center [981, 476] width 45 height 38
select select "1"
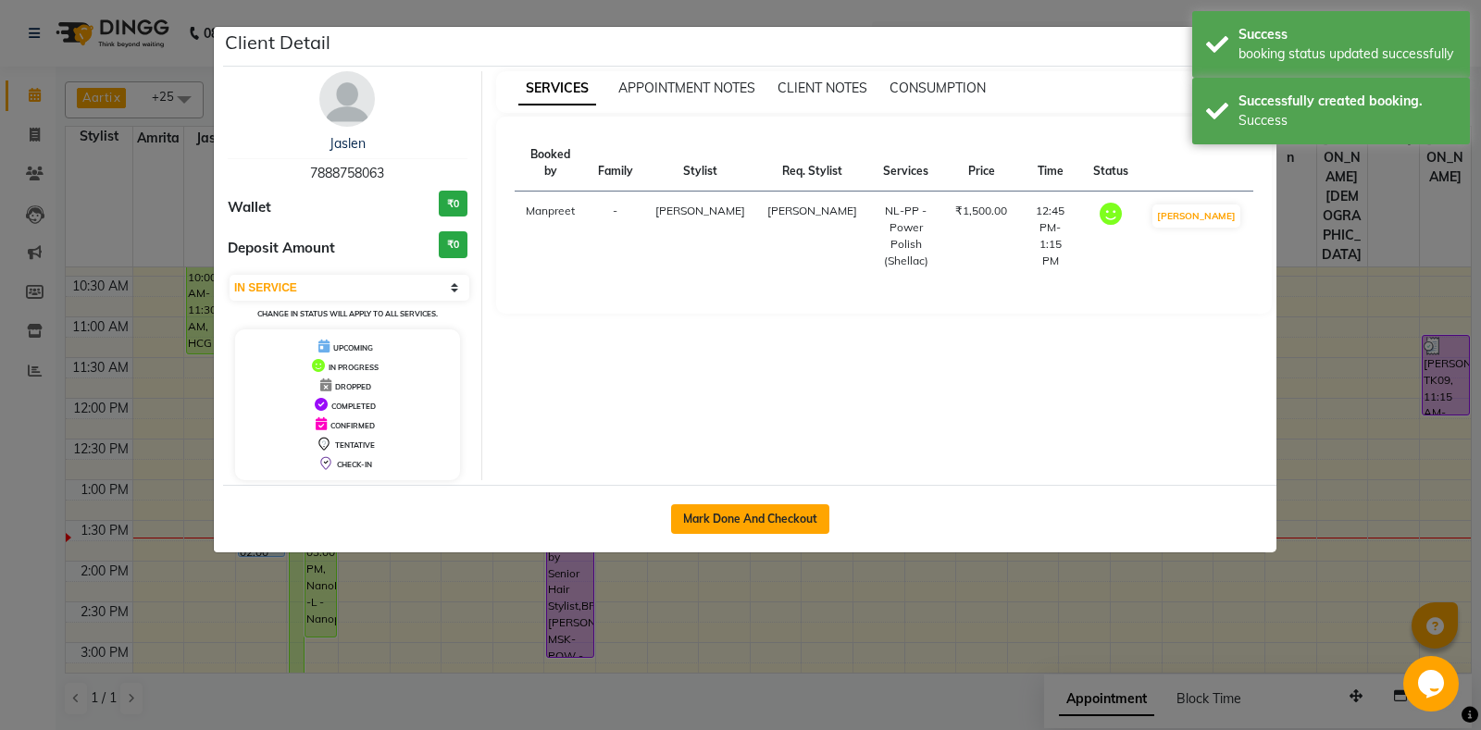
click at [776, 511] on button "Mark Done And Checkout" at bounding box center [750, 519] width 158 height 30
select select "7130"
select select "service"
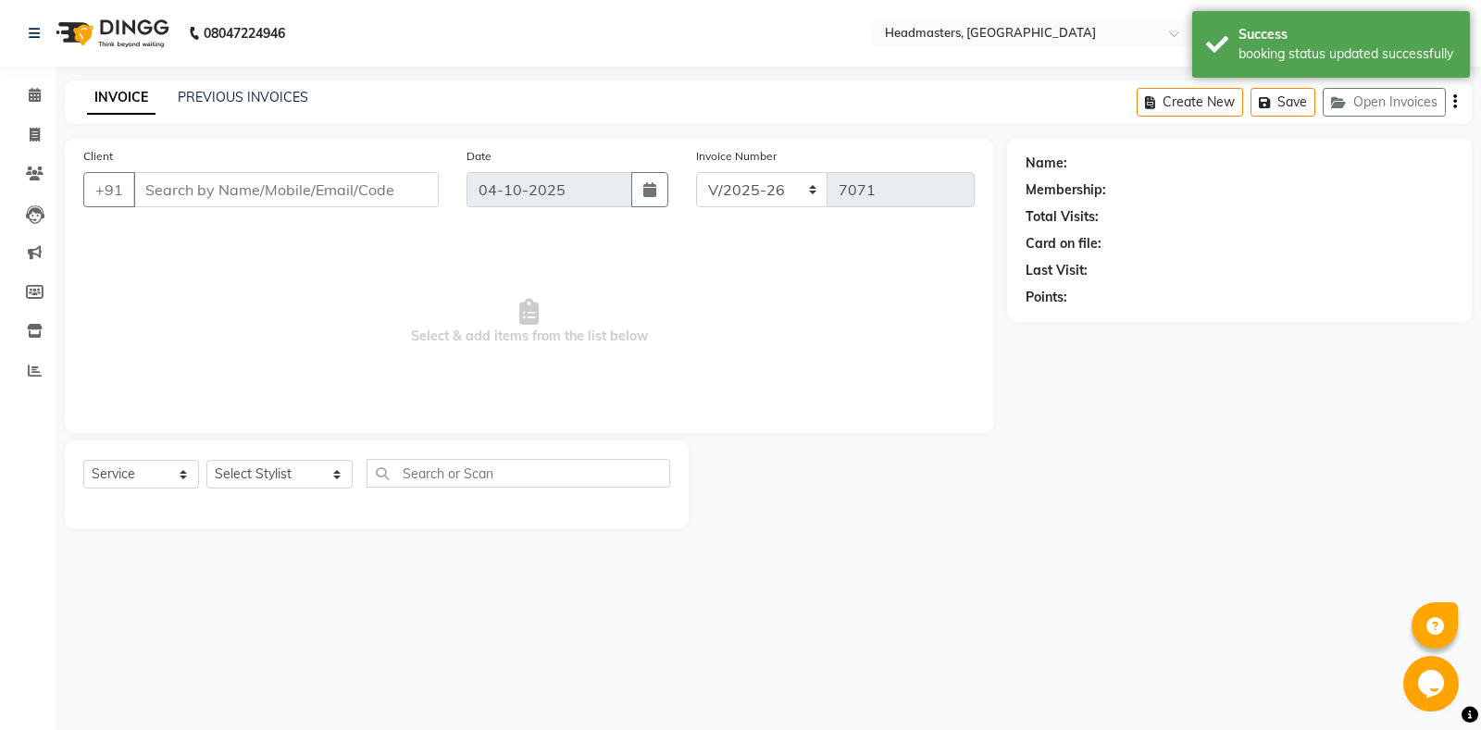
type input "7888758063"
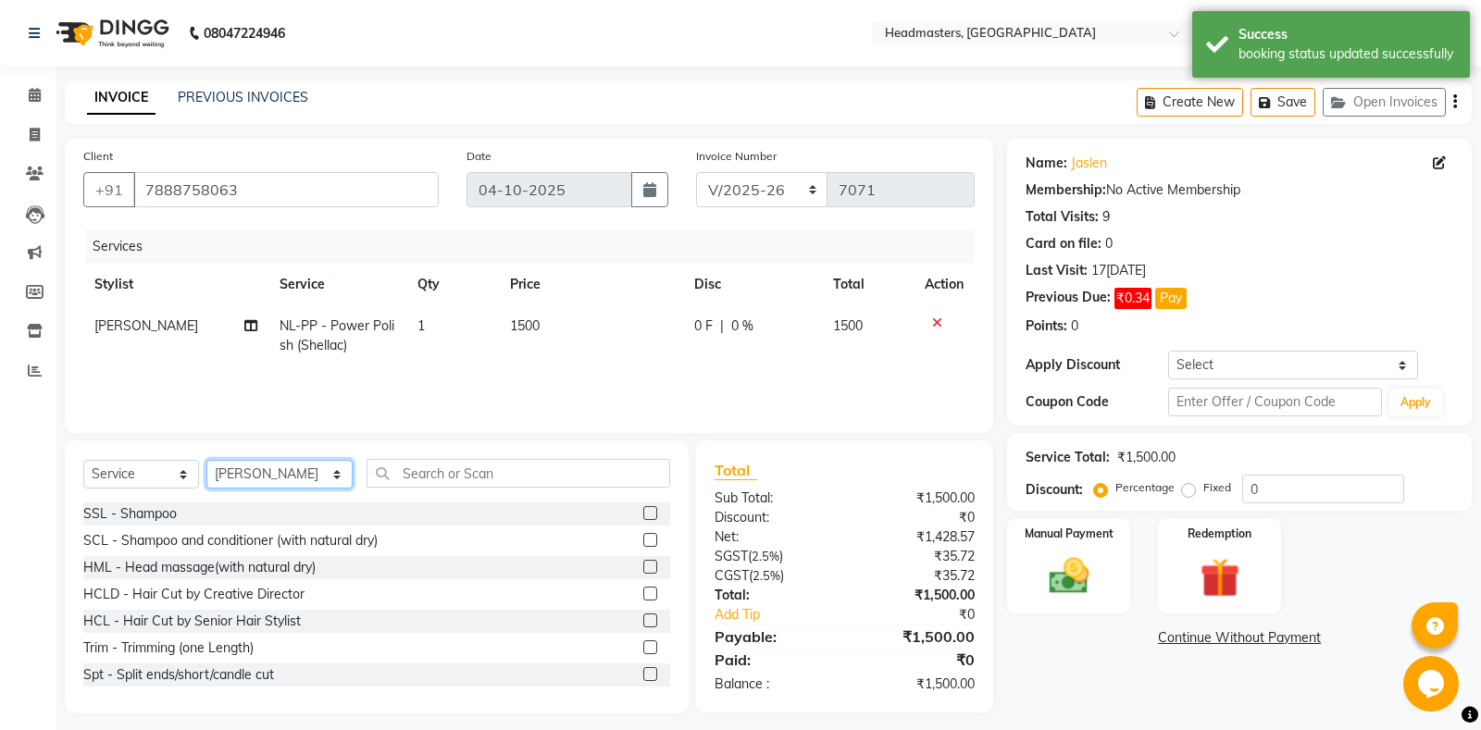
click at [206, 460] on select "Select Stylis[PERSON_NAME] Amrita - Front Des[PERSON_NAME]am Gental Man Gulshan…" at bounding box center [279, 474] width 146 height 29
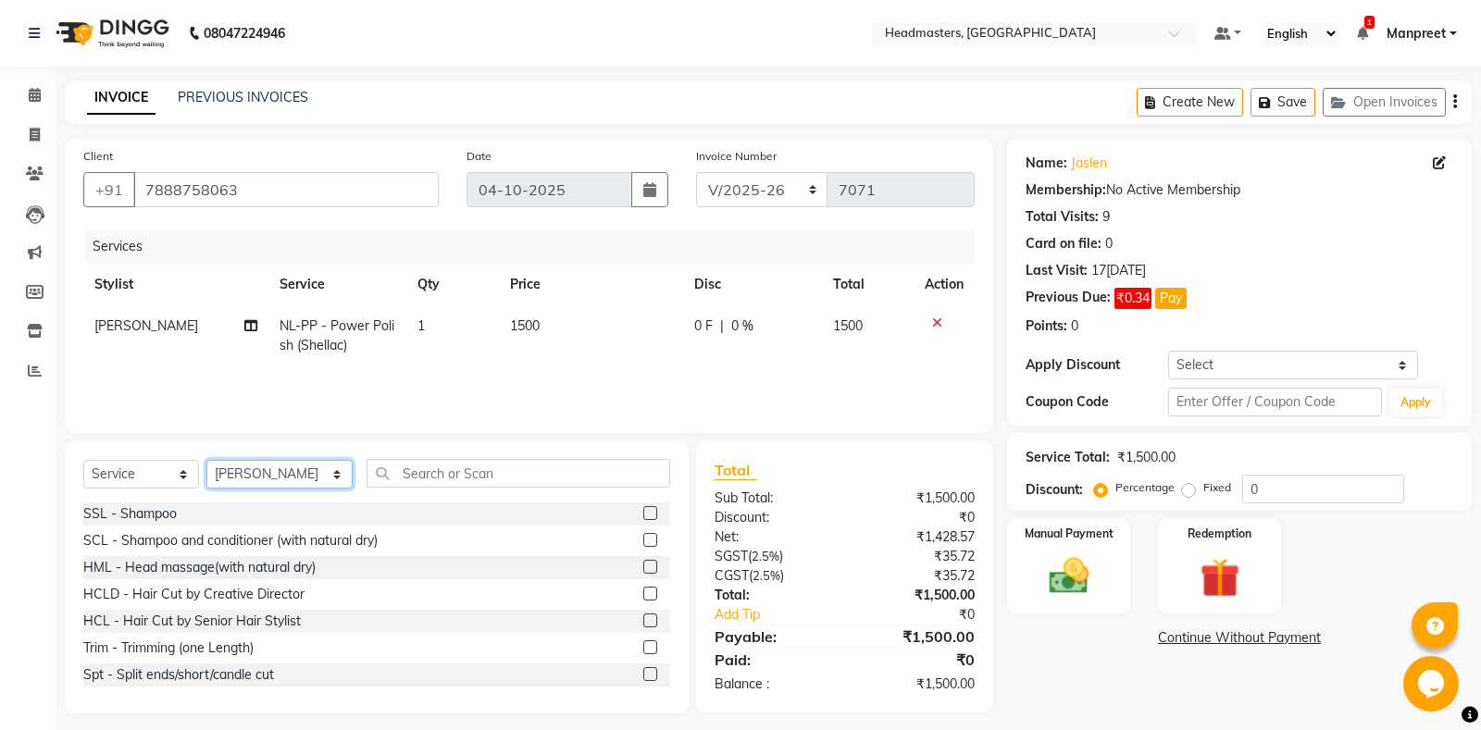
select select "74343"
click option "Yuvraj" at bounding box center [0, 0] width 0 height 0
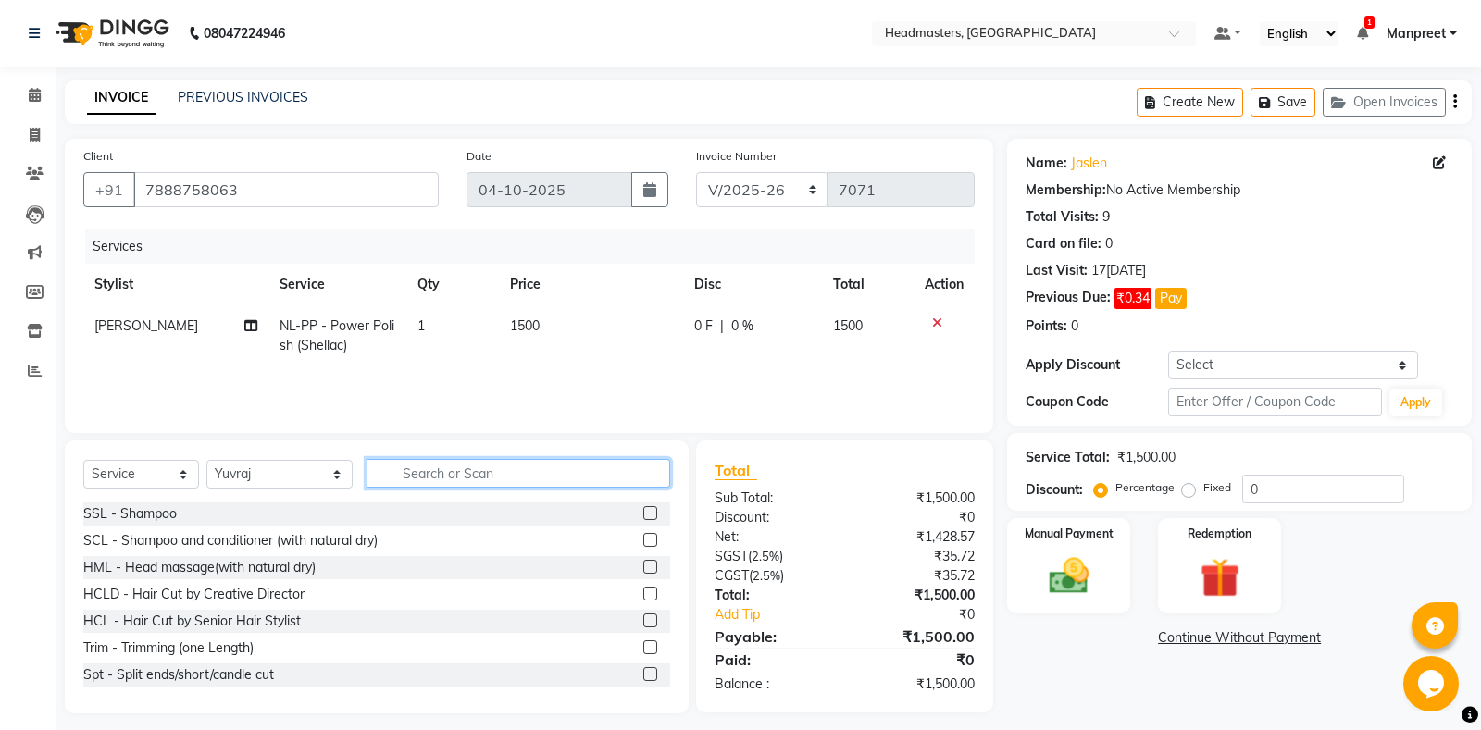
click at [401, 471] on input "text" at bounding box center [519, 473] width 304 height 29
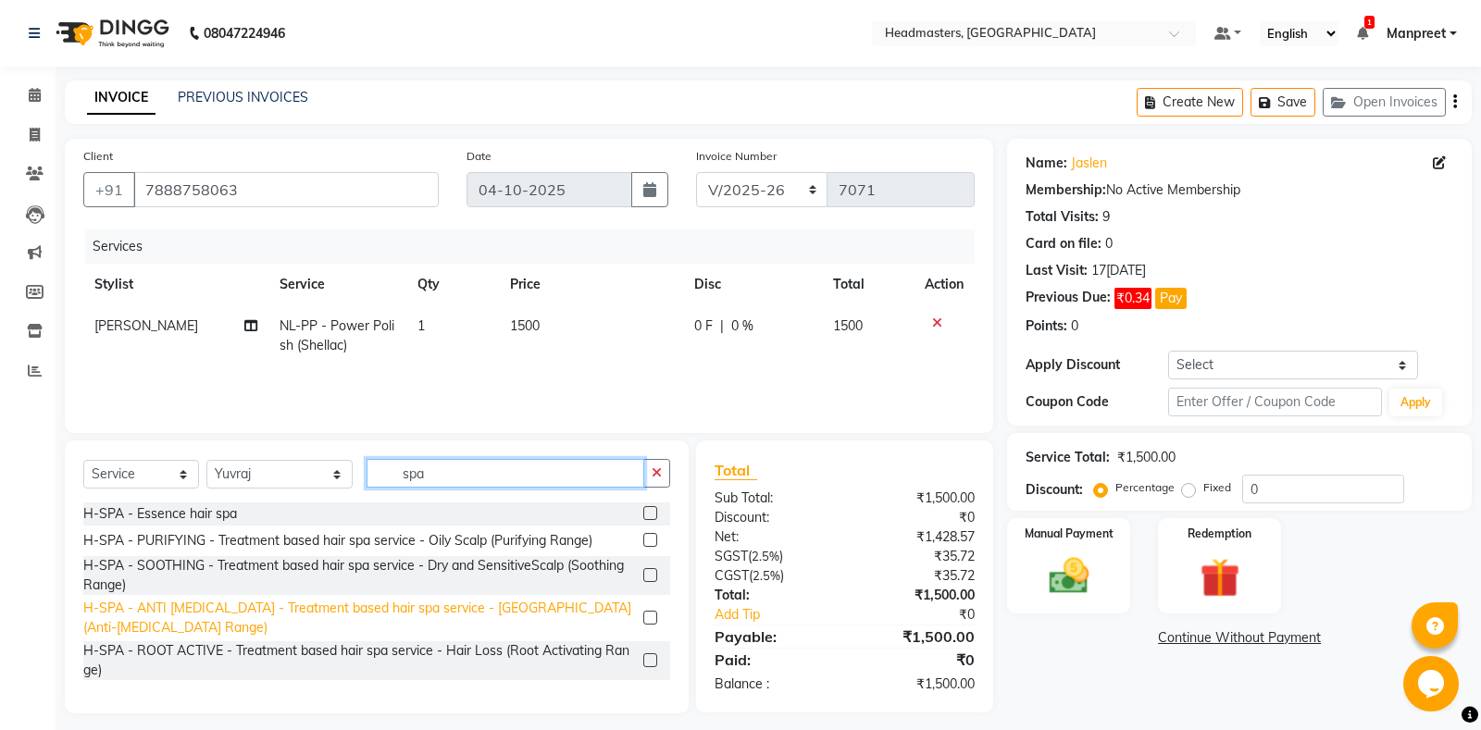
scroll to position [97, 0]
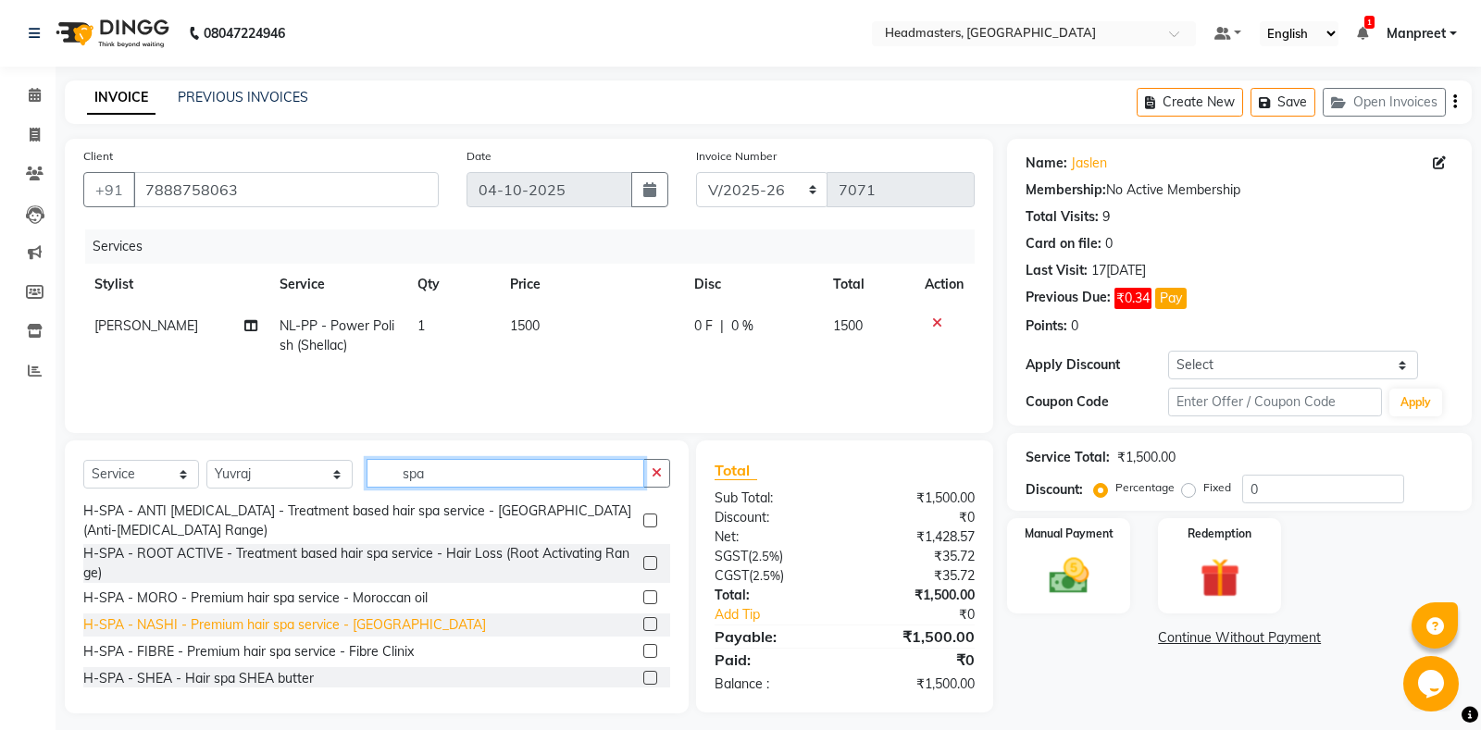
type input "spa"
click at [230, 618] on div "H-SPA - NASHI - Premium hair spa service - [GEOGRAPHIC_DATA]" at bounding box center [284, 625] width 403 height 19
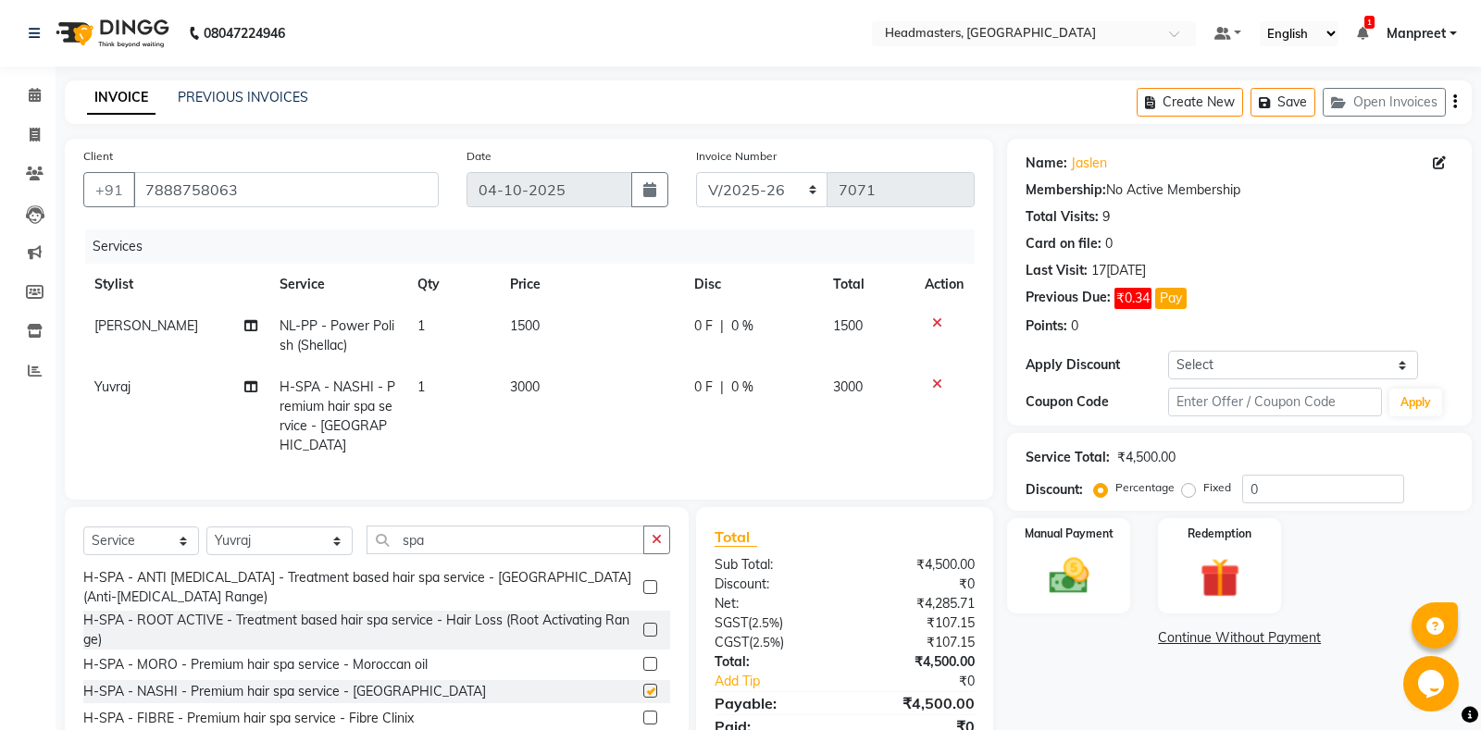
checkbox input "false"
click at [697, 398] on td "0 F | 0 %" at bounding box center [752, 417] width 139 height 100
select select "74343"
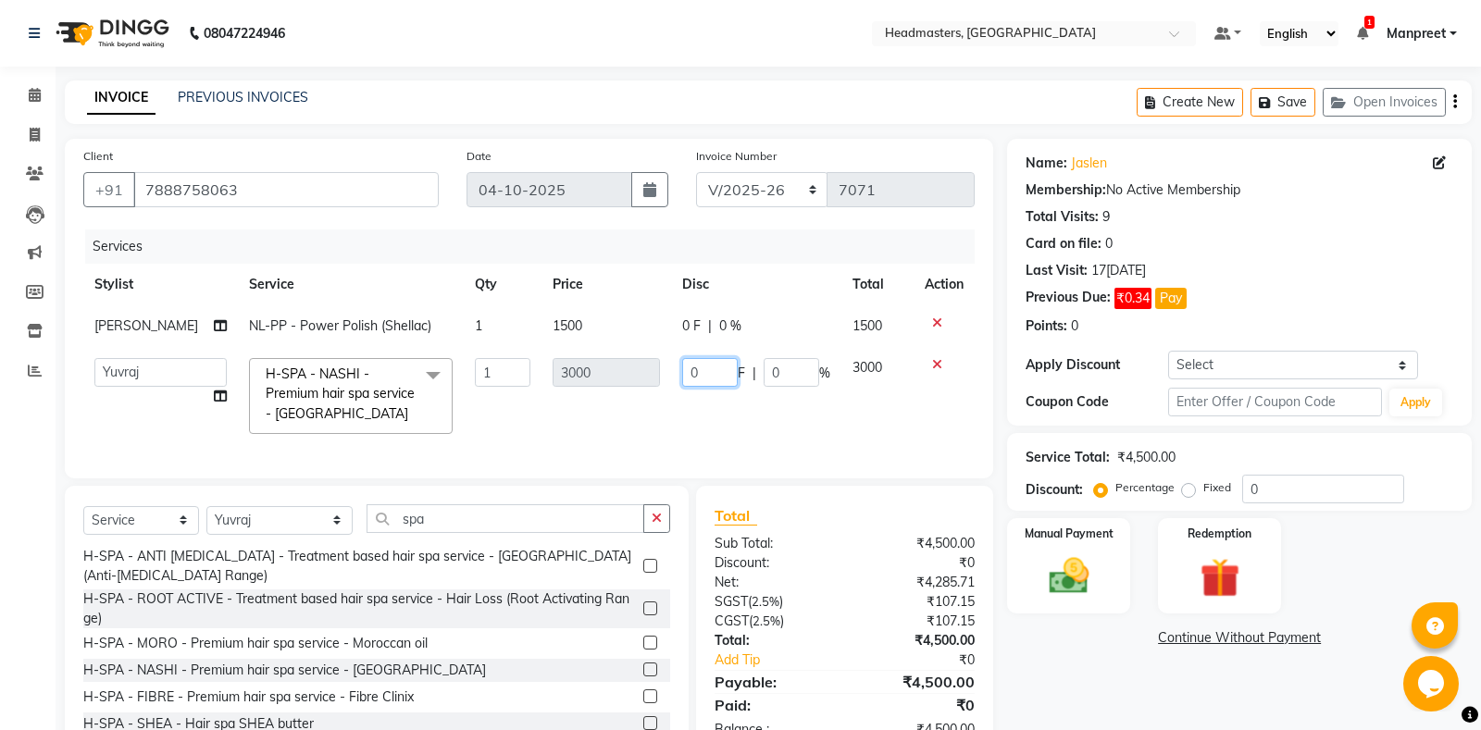
click at [683, 368] on input "0" at bounding box center [710, 372] width 56 height 29
type input "500"
click at [690, 398] on td "500 F | 0 %" at bounding box center [756, 396] width 170 height 98
select select "74343"
click at [665, 516] on button "button" at bounding box center [656, 518] width 27 height 29
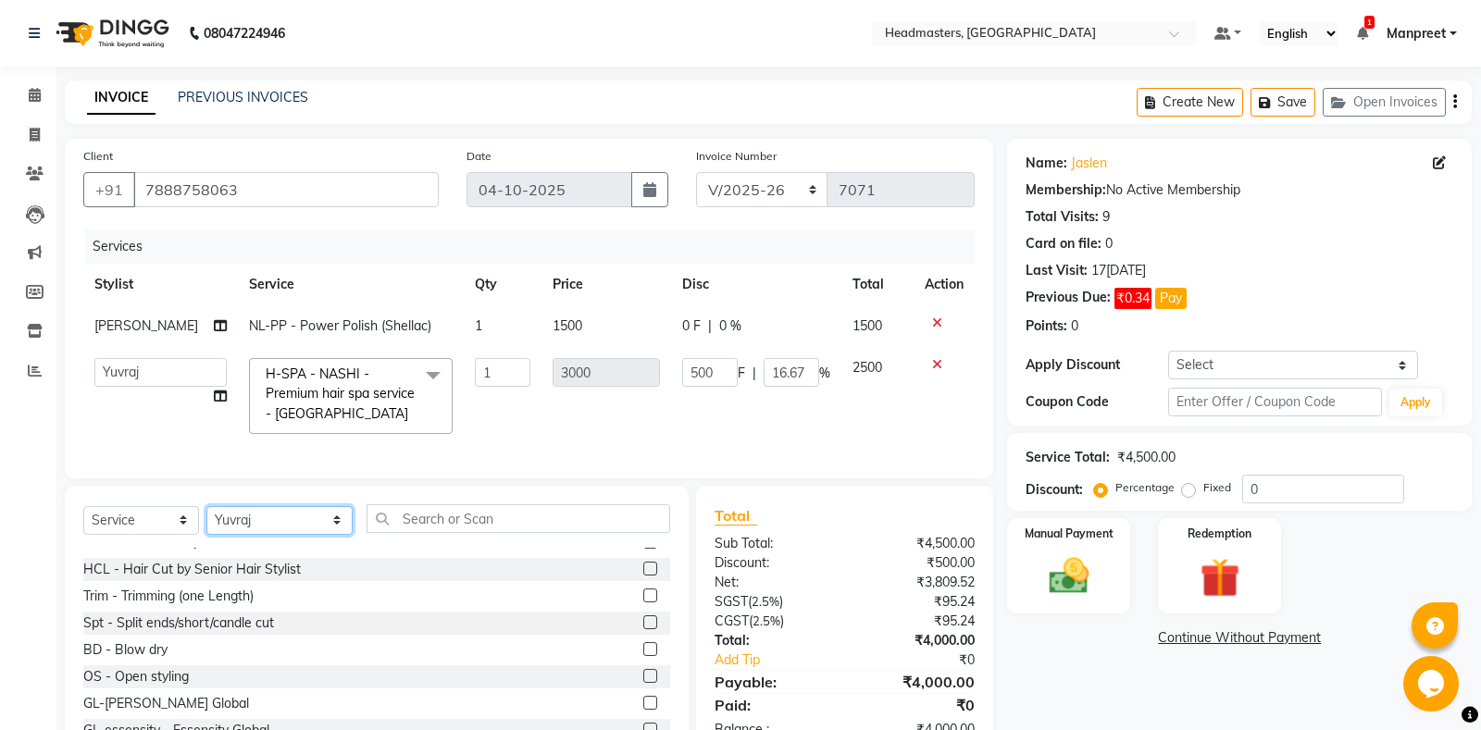
click at [206, 506] on select "Select Stylis[PERSON_NAME] Amrita - Front Des[PERSON_NAME]am Gental Man Gulshan…" at bounding box center [279, 520] width 146 height 29
select select "64331"
click option "[PERSON_NAME]" at bounding box center [0, 0] width 0 height 0
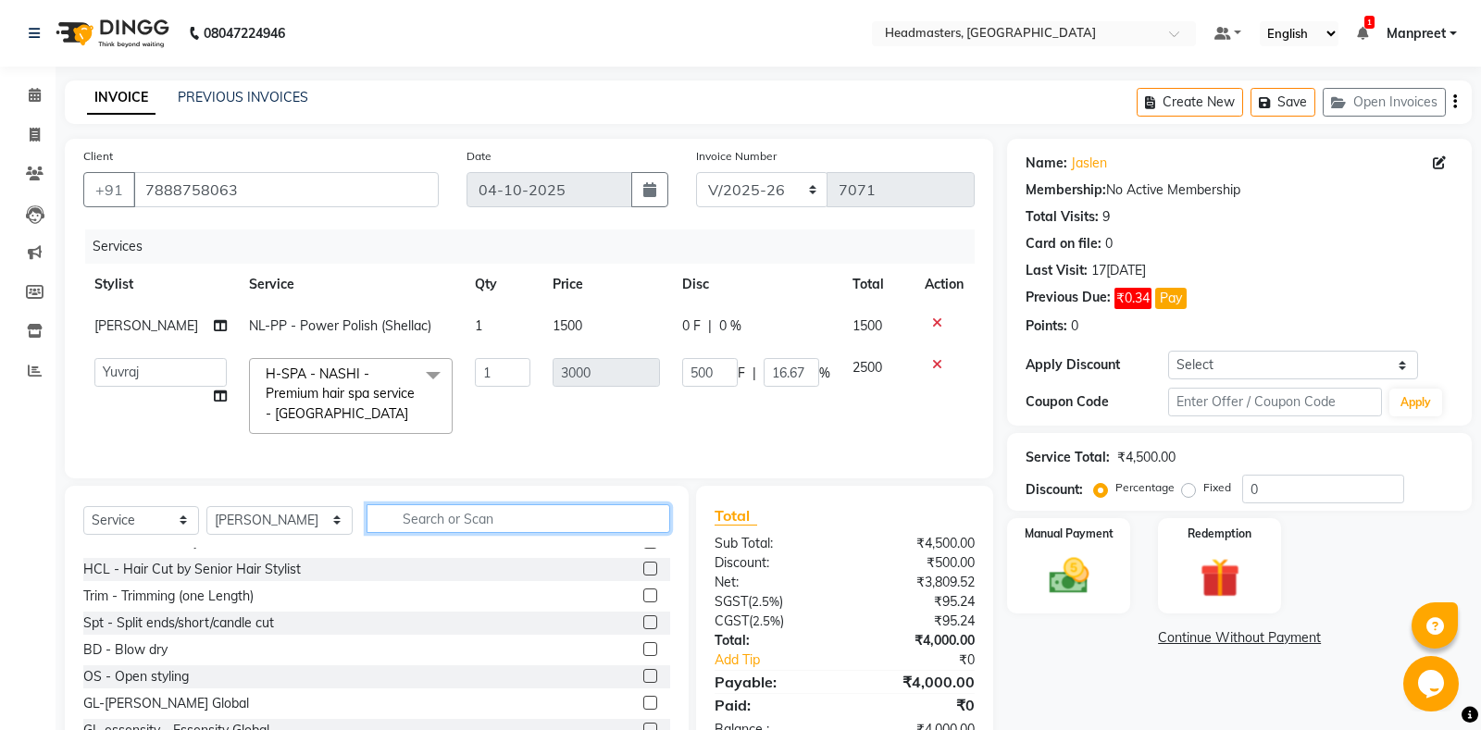
click at [405, 520] on input "text" at bounding box center [519, 518] width 304 height 29
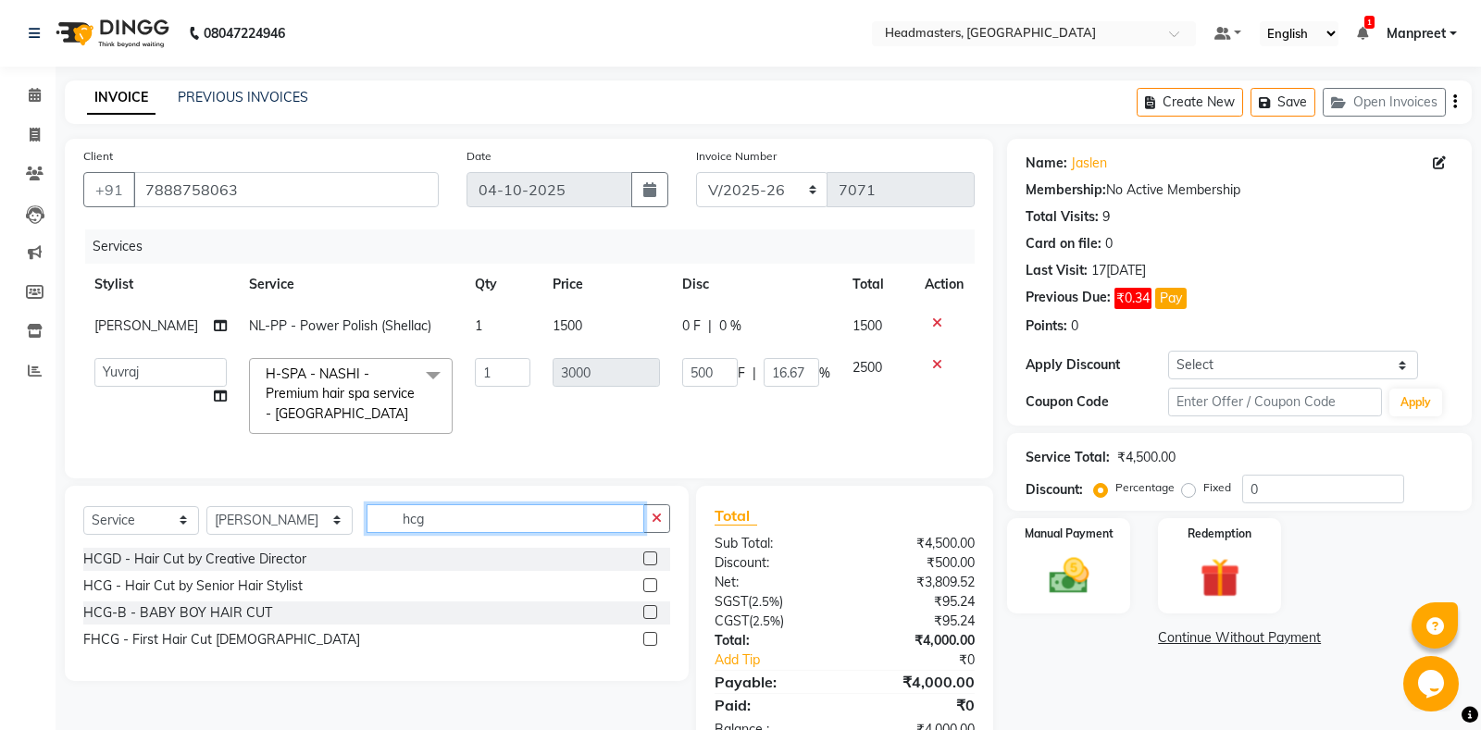
scroll to position [0, 0]
type input "hcg"
click at [648, 584] on label at bounding box center [650, 585] width 14 height 14
click at [648, 584] on input "checkbox" at bounding box center [649, 586] width 12 height 12
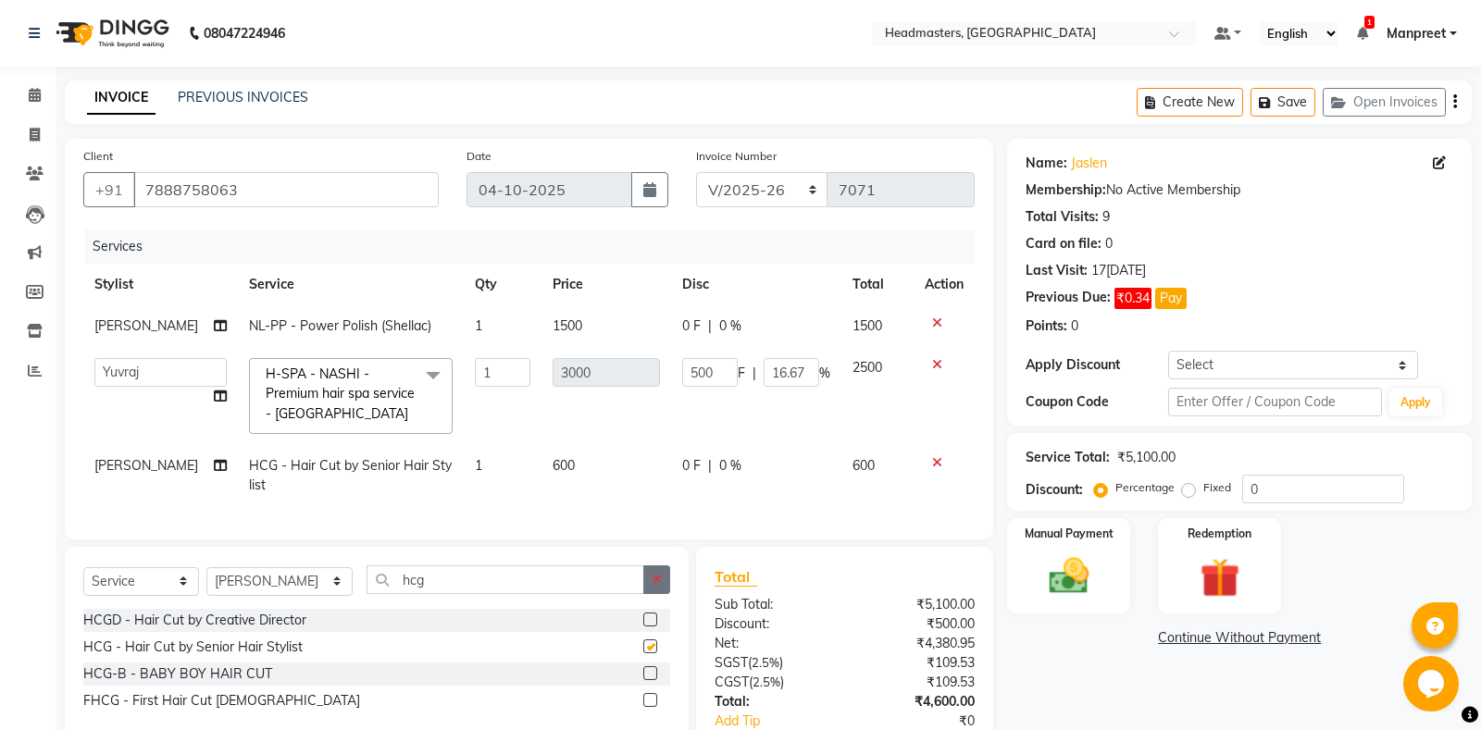
checkbox input "false"
click at [660, 580] on icon "button" at bounding box center [657, 579] width 10 height 13
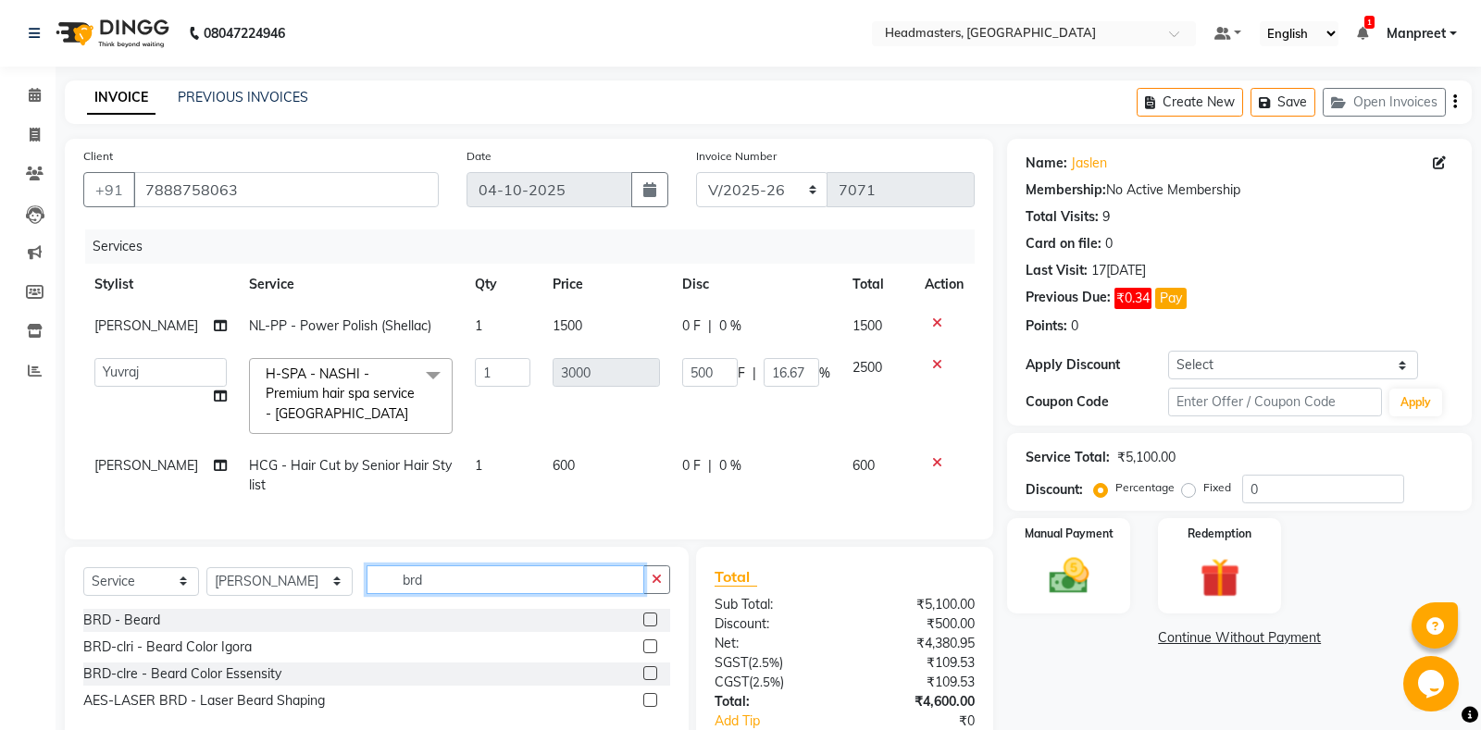
type input "brd"
click at [648, 622] on label at bounding box center [650, 620] width 14 height 14
click at [648, 622] on input "checkbox" at bounding box center [649, 621] width 12 height 12
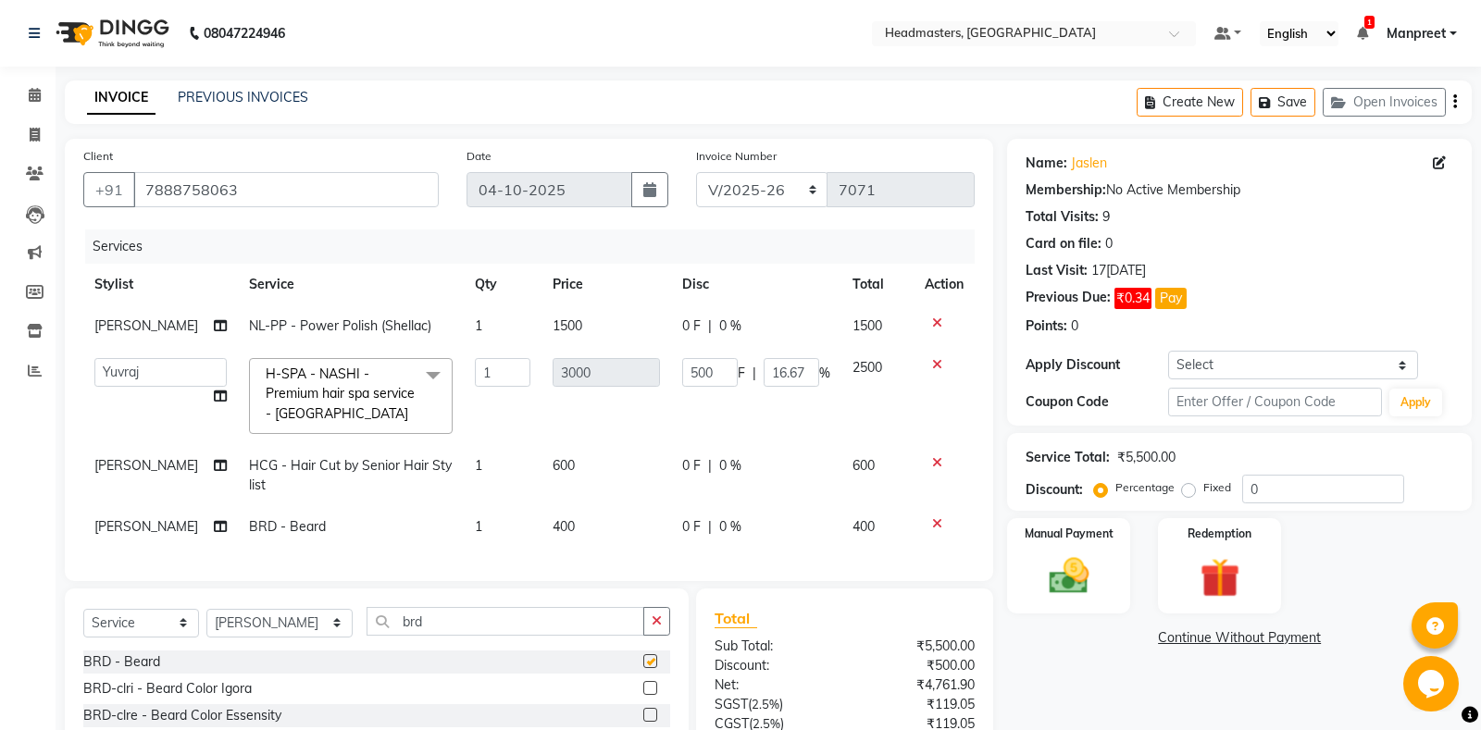
checkbox input "false"
click at [696, 479] on td "0 F | 0 %" at bounding box center [756, 475] width 170 height 61
select select "64331"
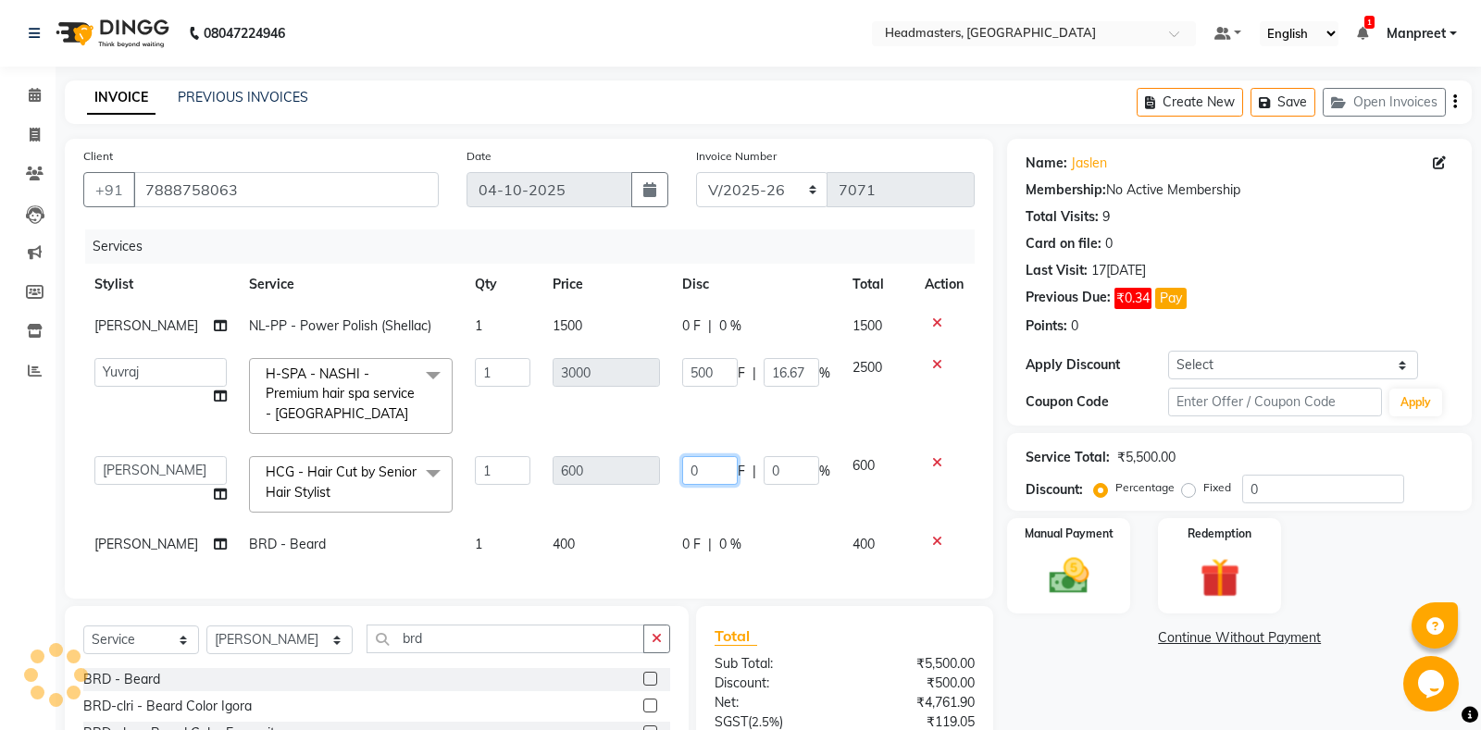
click at [682, 466] on input "0" at bounding box center [710, 470] width 56 height 29
click at [762, 516] on tbody "[PERSON_NAME] NL-PP - Power Polish (Shellac) 1 1500 0 F | 0 % 1500 [PERSON_NAME…" at bounding box center [528, 435] width 891 height 260
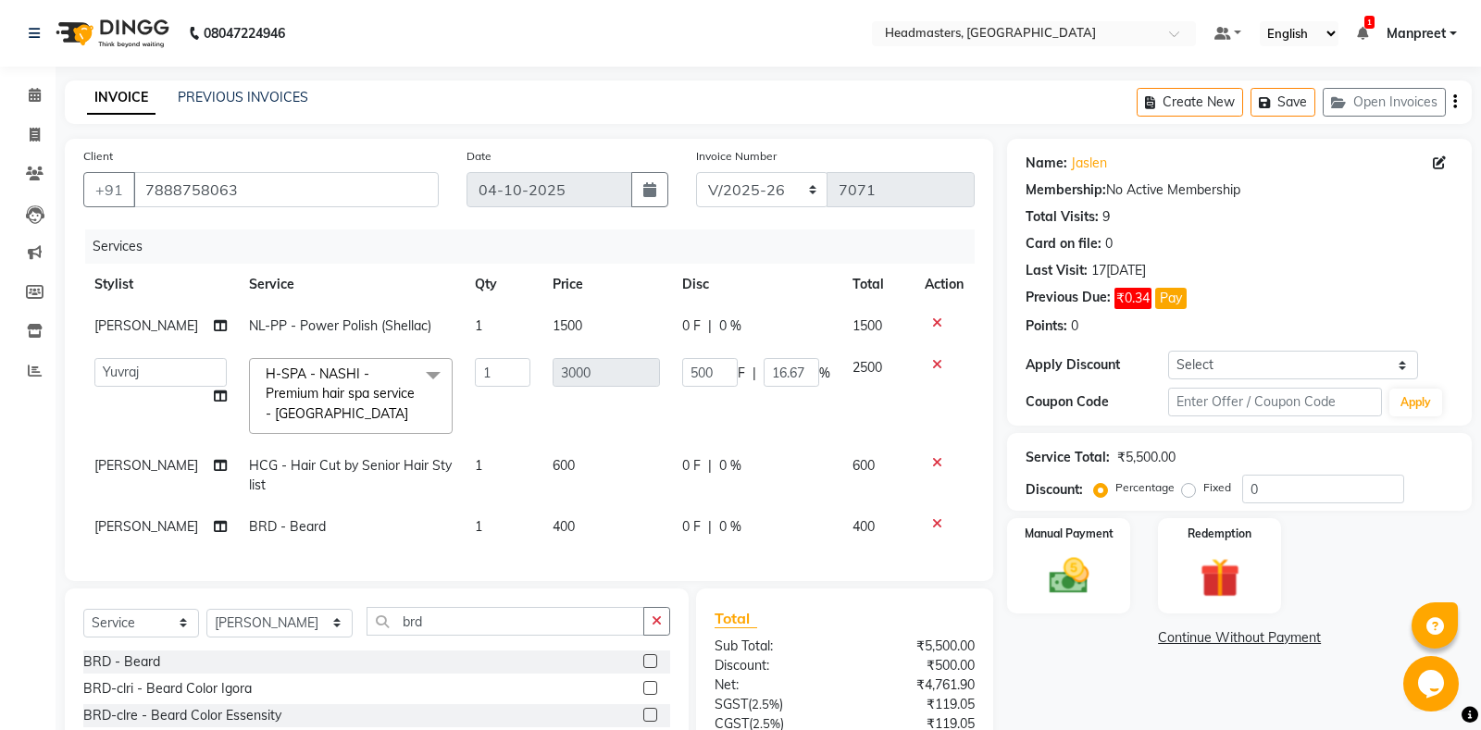
scroll to position [157, 0]
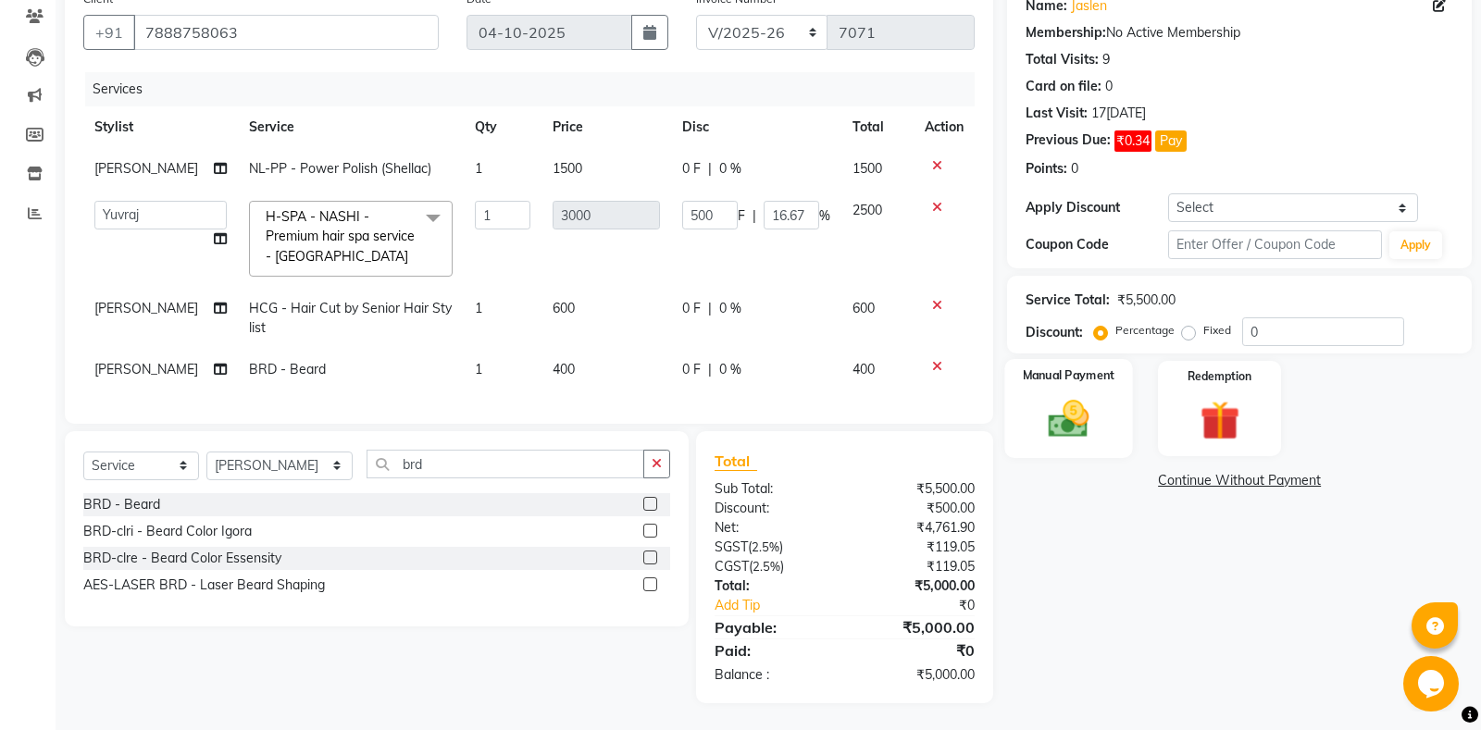
click at [1063, 454] on div "Manual Payment" at bounding box center [1069, 408] width 128 height 99
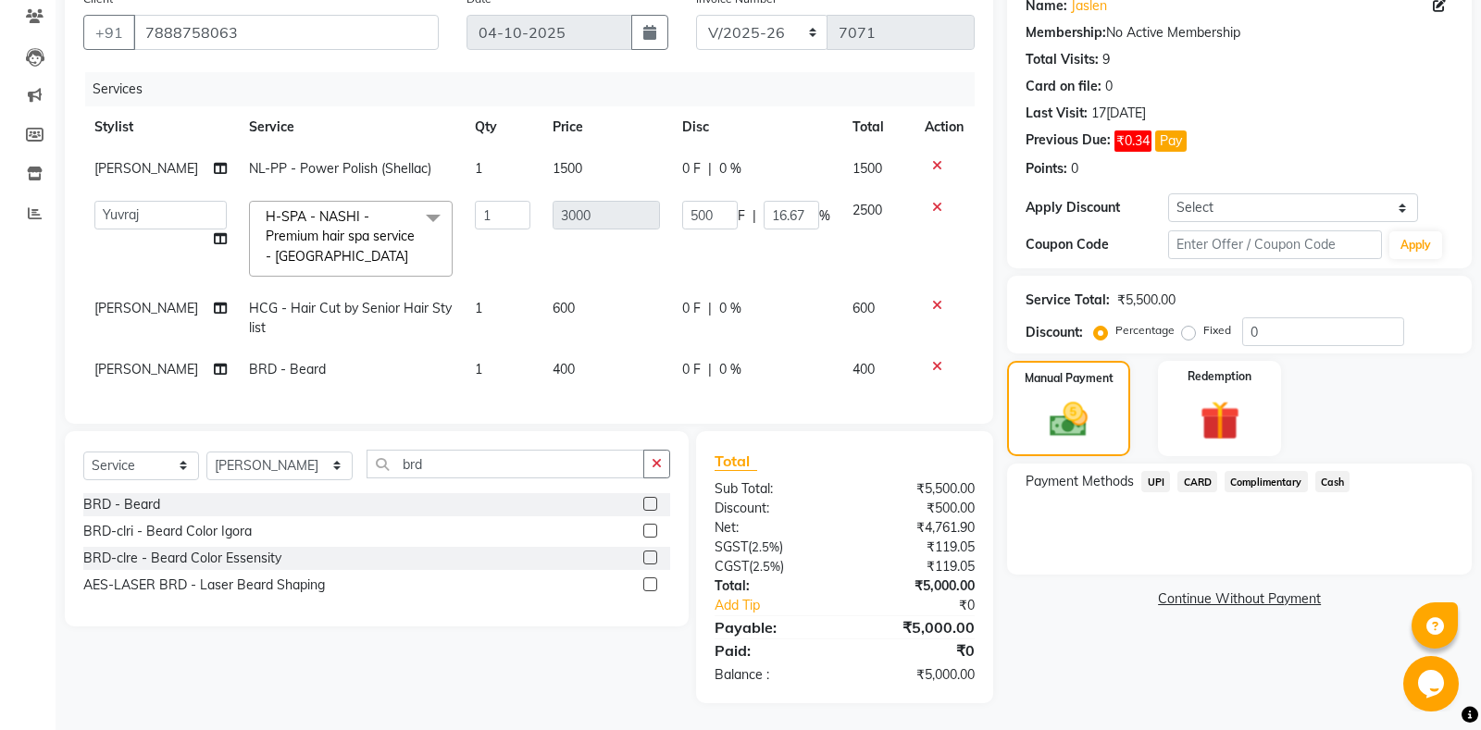
click at [1160, 479] on span "UPI" at bounding box center [1155, 481] width 29 height 21
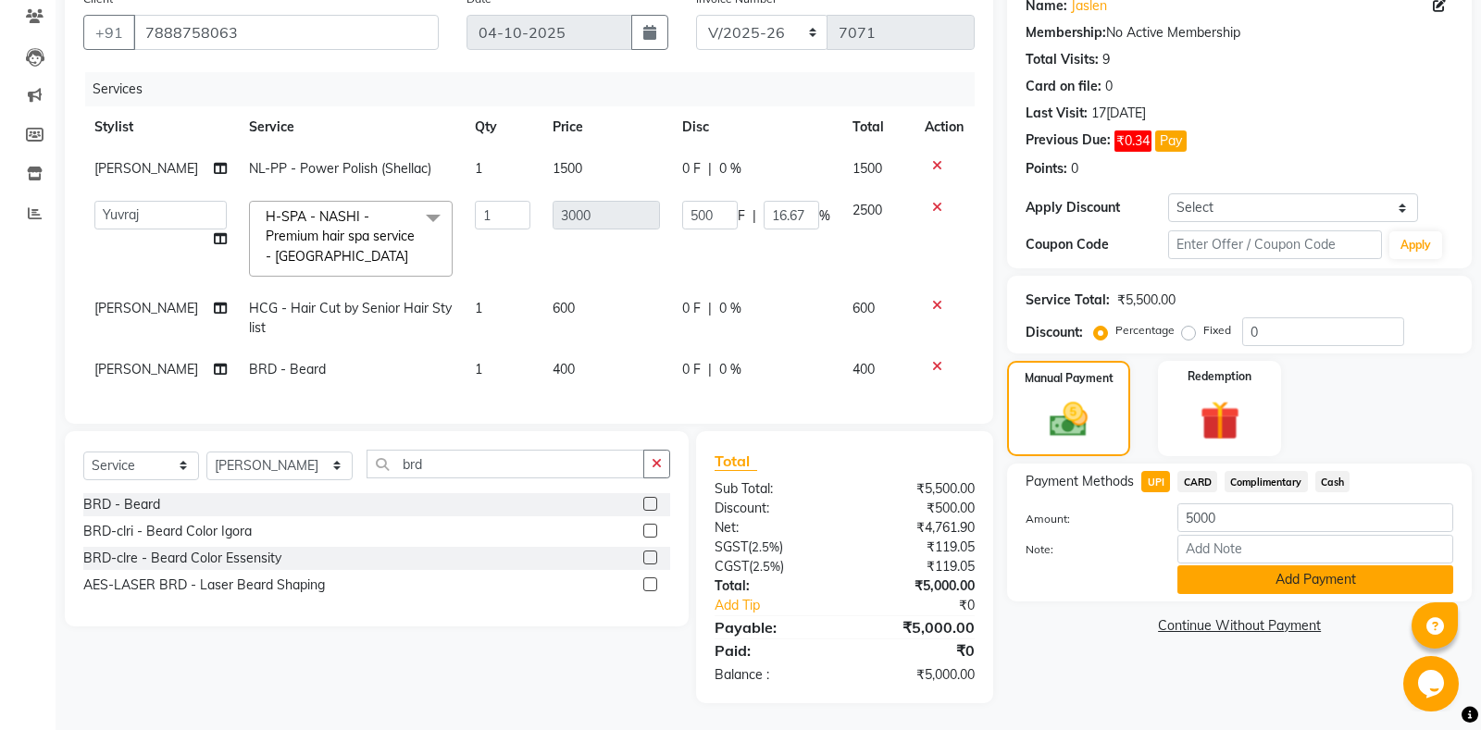
click at [1309, 582] on button "Add Payment" at bounding box center [1315, 580] width 276 height 29
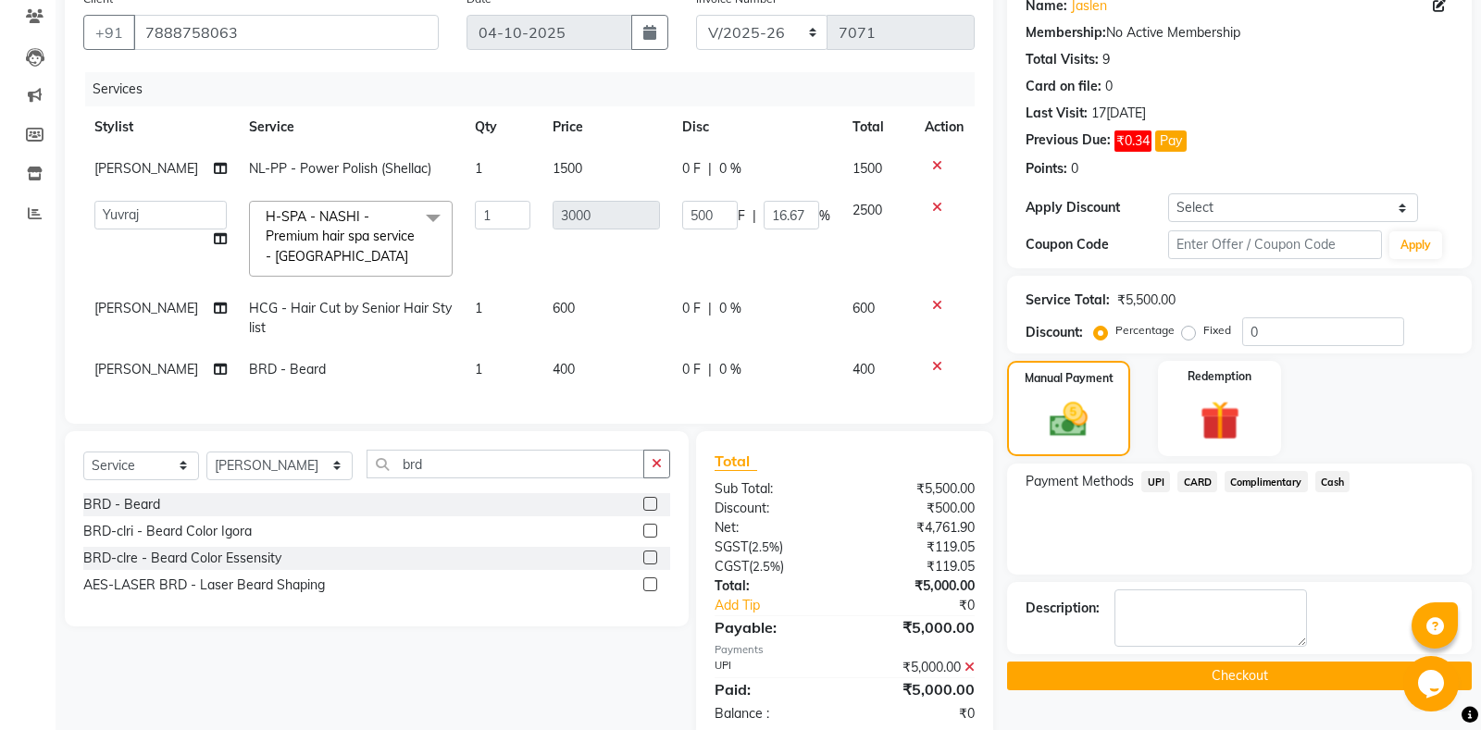
click at [1160, 667] on button "Checkout" at bounding box center [1239, 676] width 465 height 29
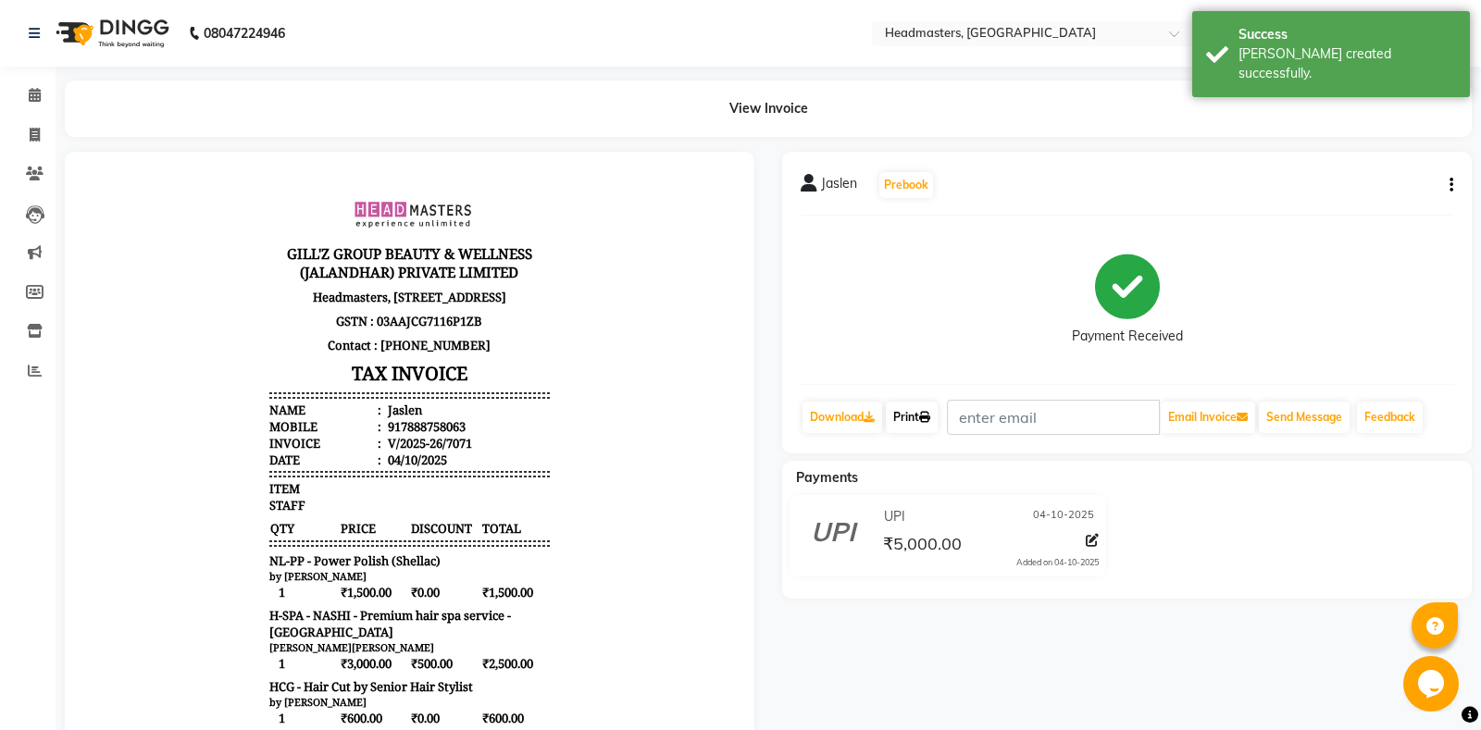
click at [901, 421] on link "Print" at bounding box center [912, 417] width 52 height 31
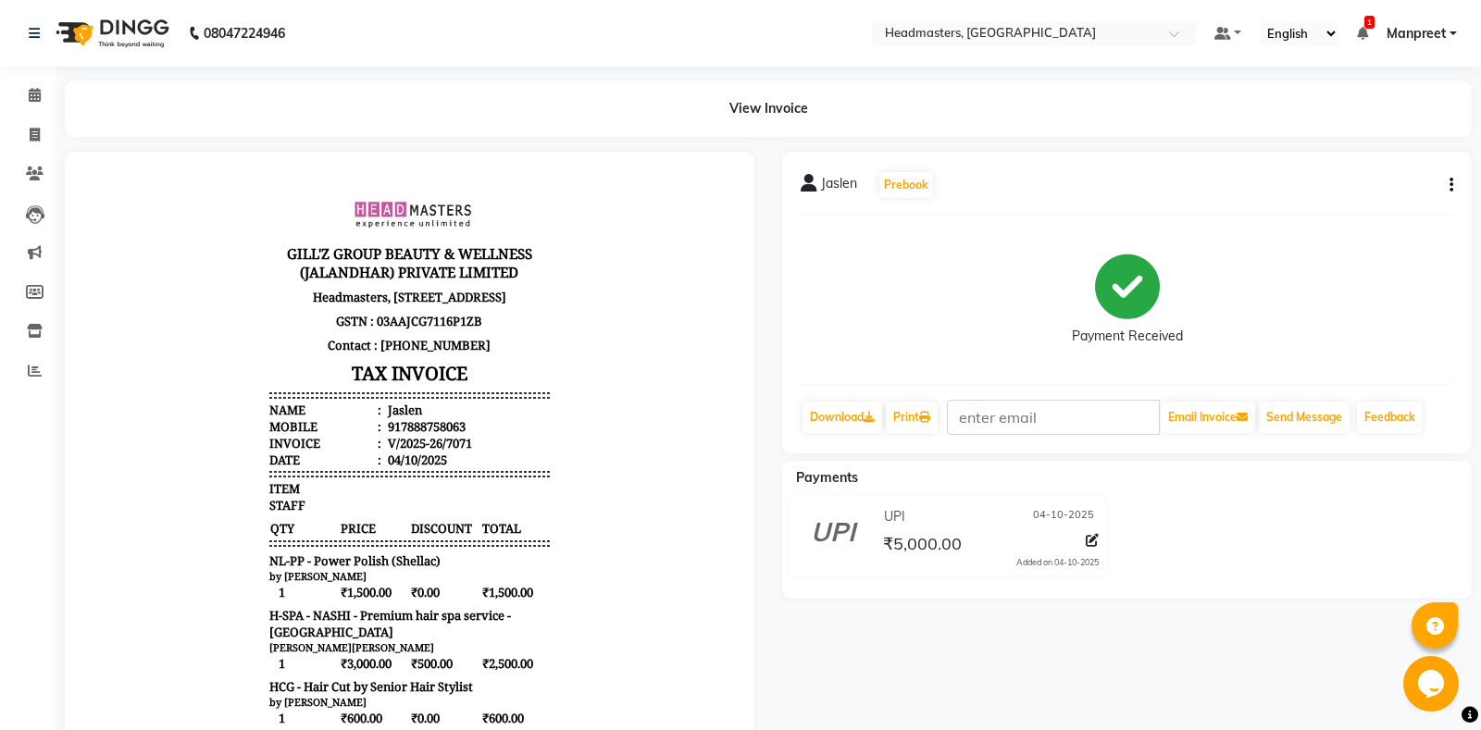
click at [1452, 186] on icon "button" at bounding box center [1451, 185] width 4 height 1
click at [1326, 196] on div "Edit Item Staff" at bounding box center [1359, 196] width 127 height 23
select select
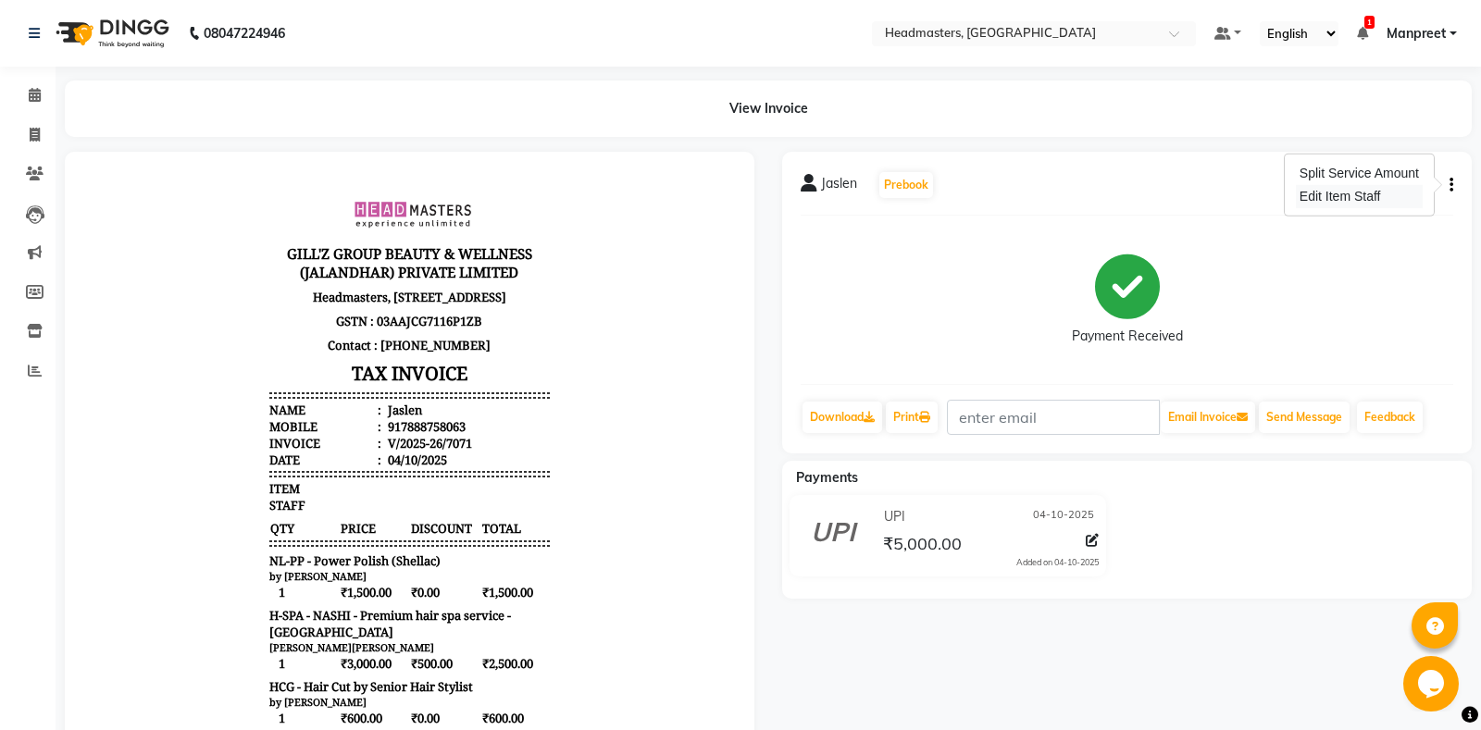
select select
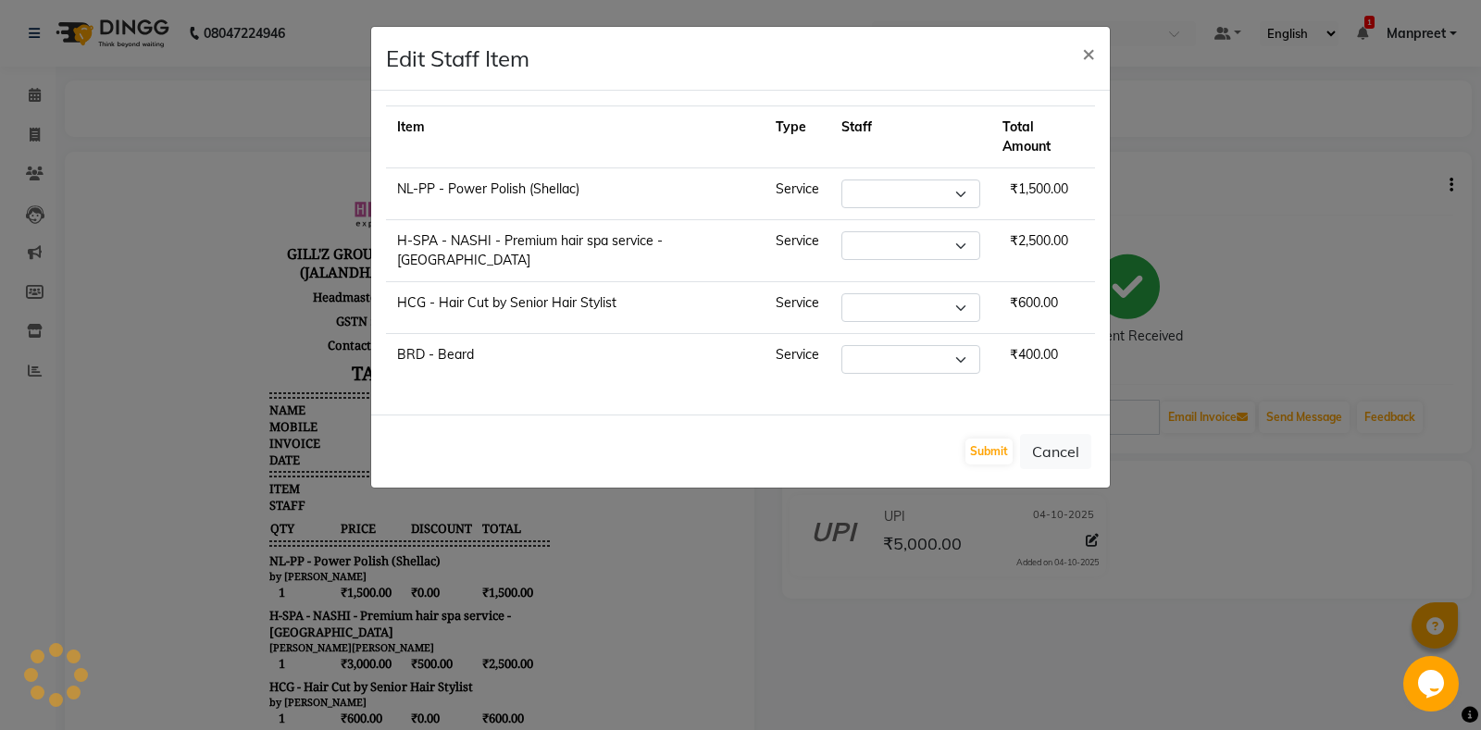
select select "60747"
select select "74343"
select select "64331"
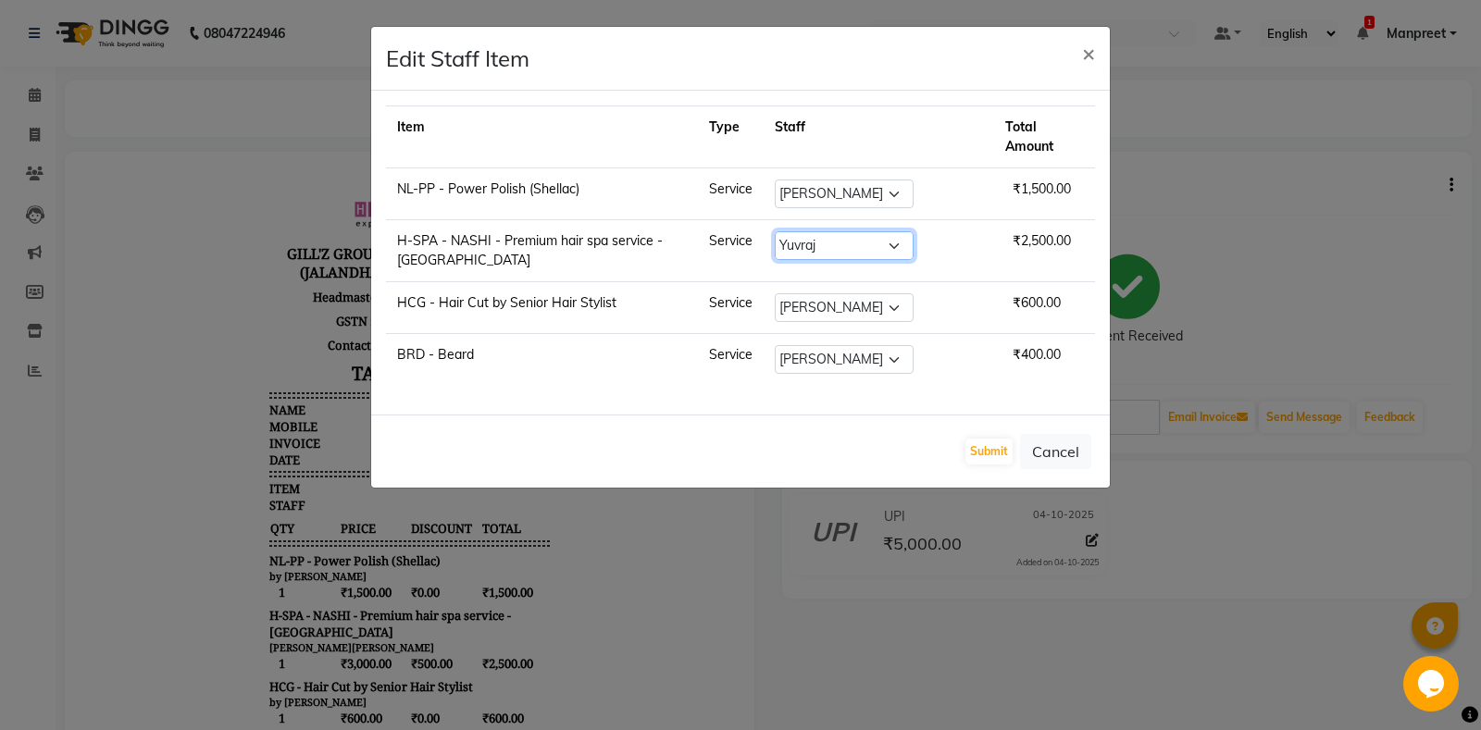
click at [775, 231] on select "Select[PERSON_NAME]li Amrita Amrita - Front Desk [PERSON_NAME]am Gental Man Gul…" at bounding box center [844, 245] width 139 height 29
select select "60721"
click option "[PERSON_NAME]" at bounding box center [0, 0] width 0 height 0
click at [996, 439] on button "Submit" at bounding box center [988, 452] width 47 height 26
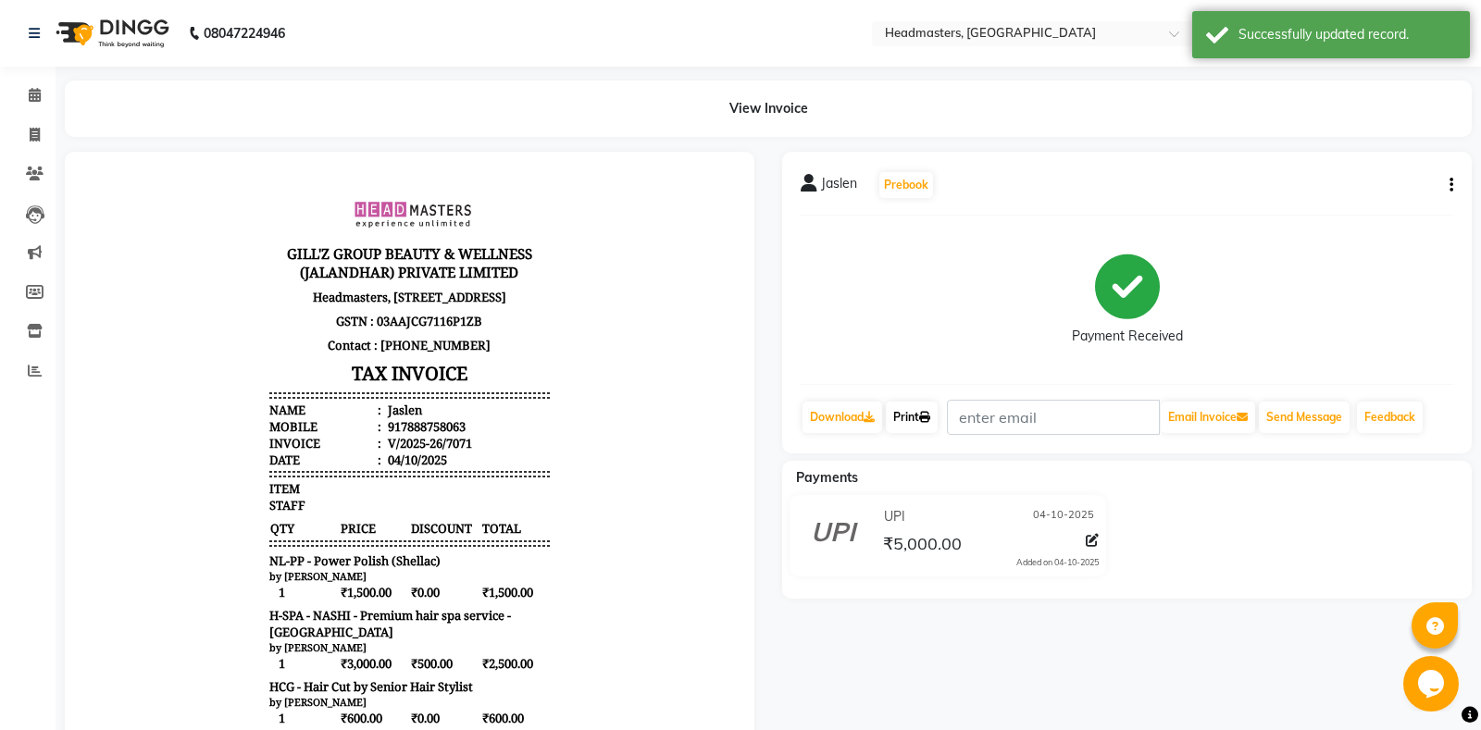
click at [910, 425] on link "Print" at bounding box center [912, 417] width 52 height 31
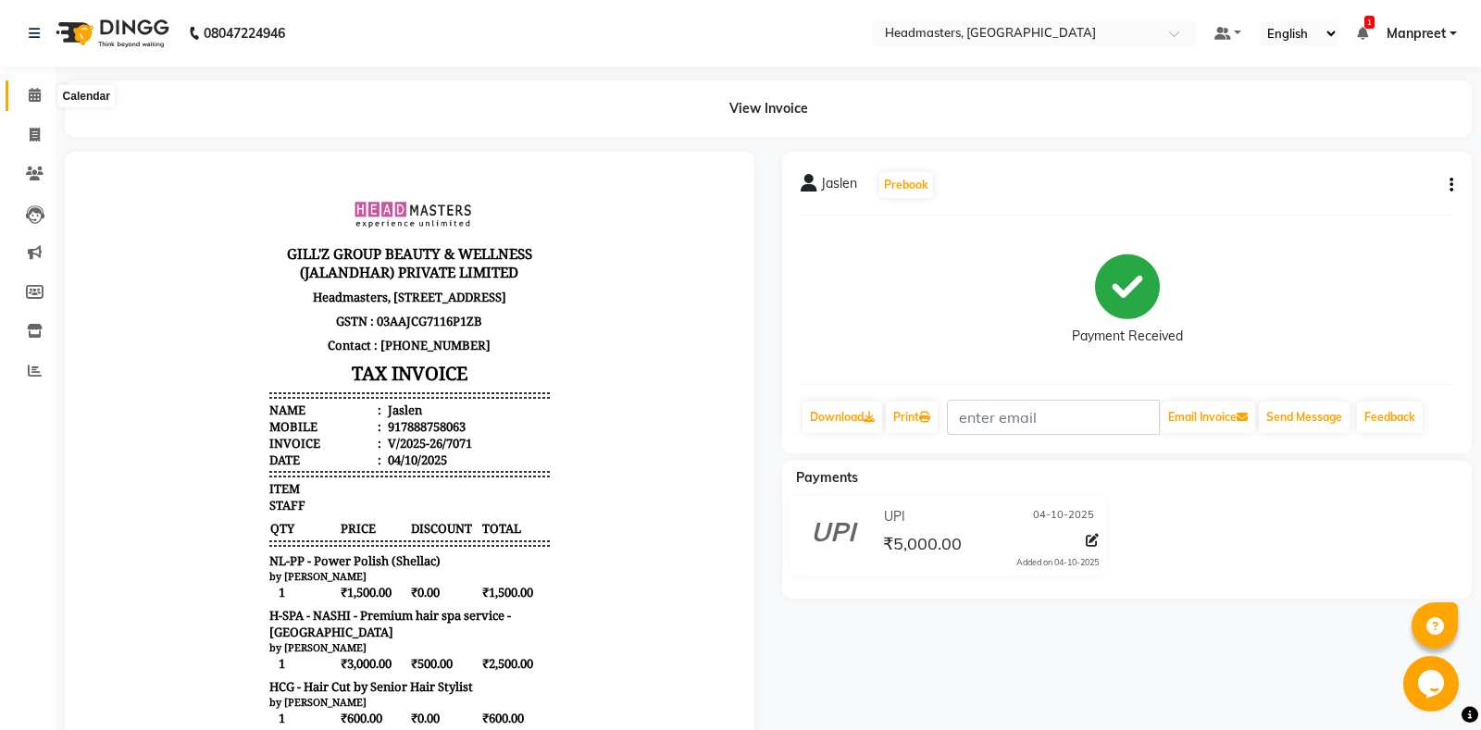
click at [23, 91] on span at bounding box center [35, 95] width 32 height 21
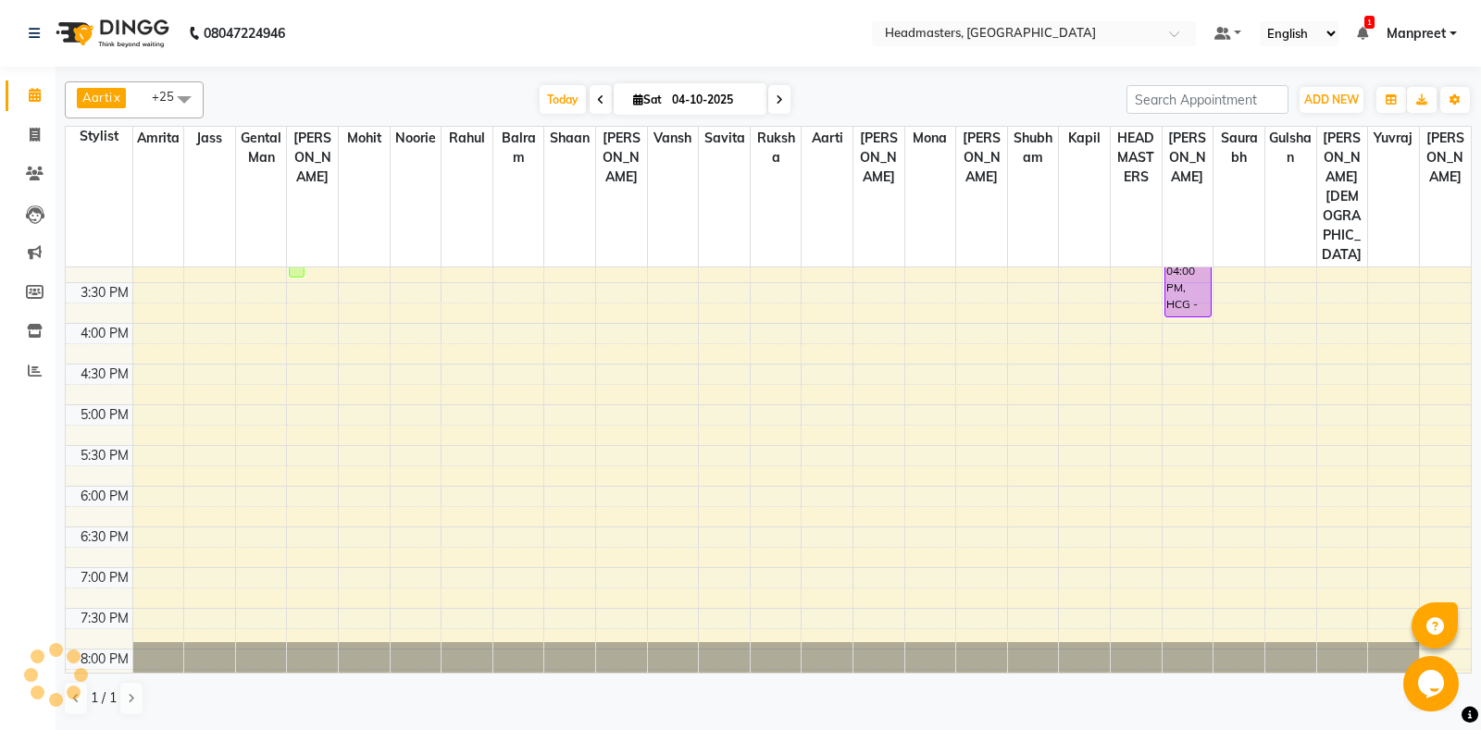
scroll to position [211, 0]
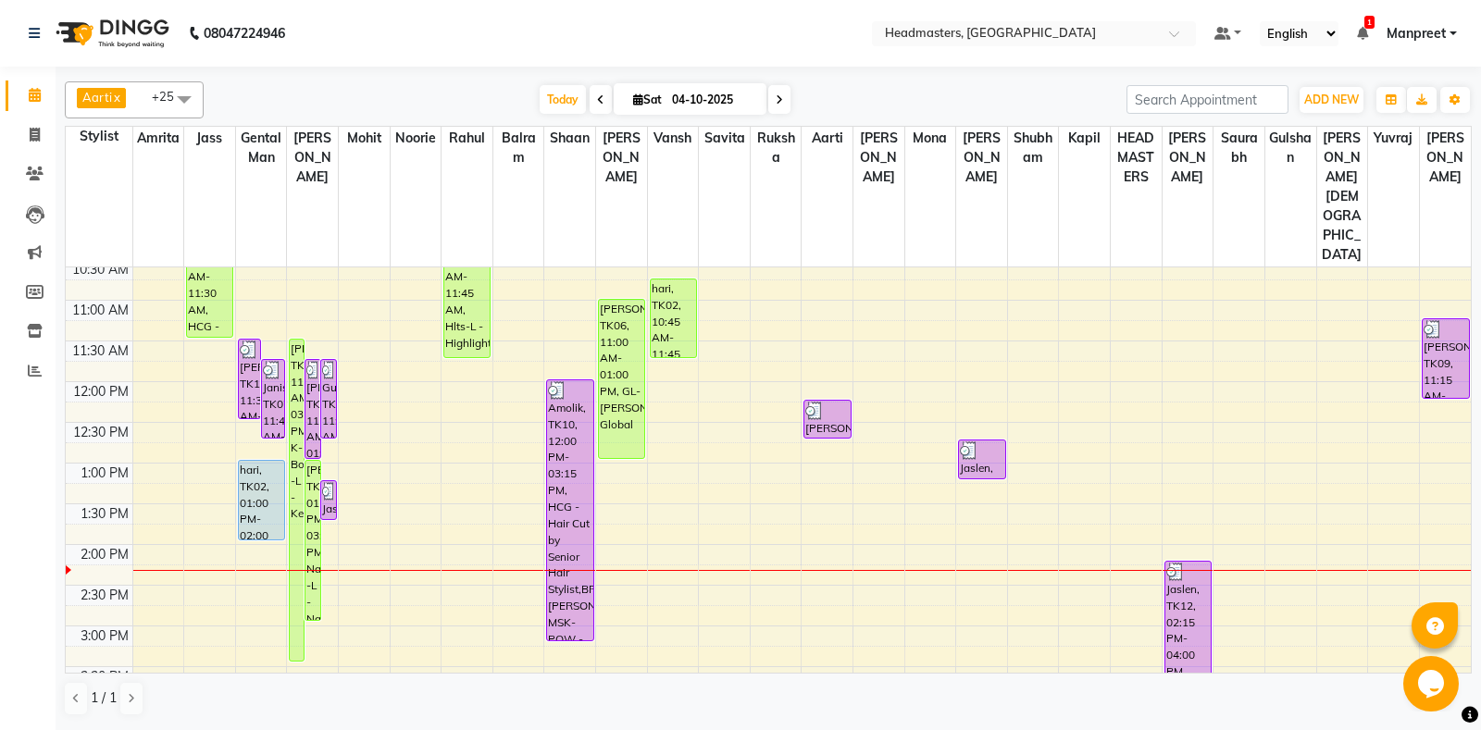
click at [757, 484] on div "8:00 AM 8:30 AM 9:00 AM 9:30 AM 10:00 AM 10:30 AM 11:00 AM 11:30 AM 12:00 PM 12…" at bounding box center [768, 625] width 1405 height 1139
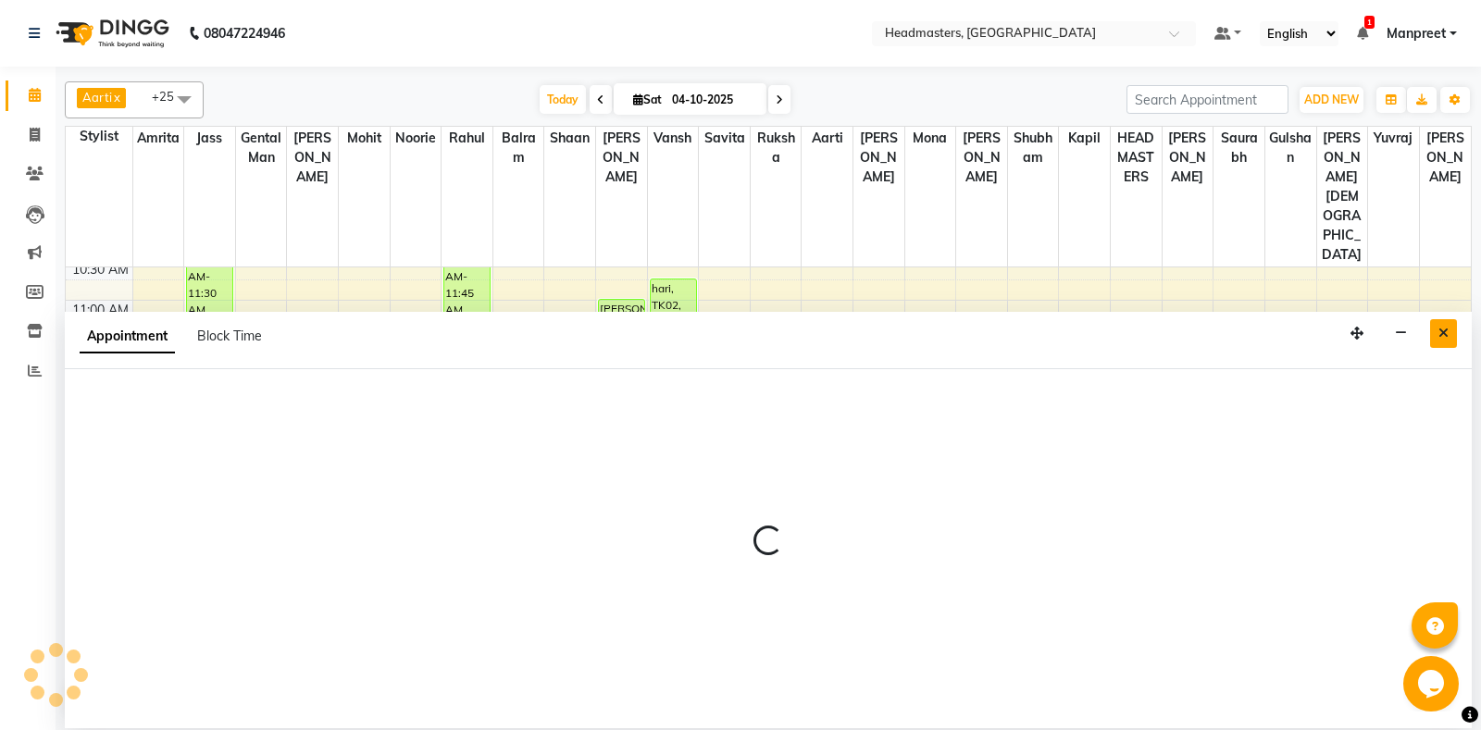
click at [1437, 324] on button "Close" at bounding box center [1443, 333] width 27 height 29
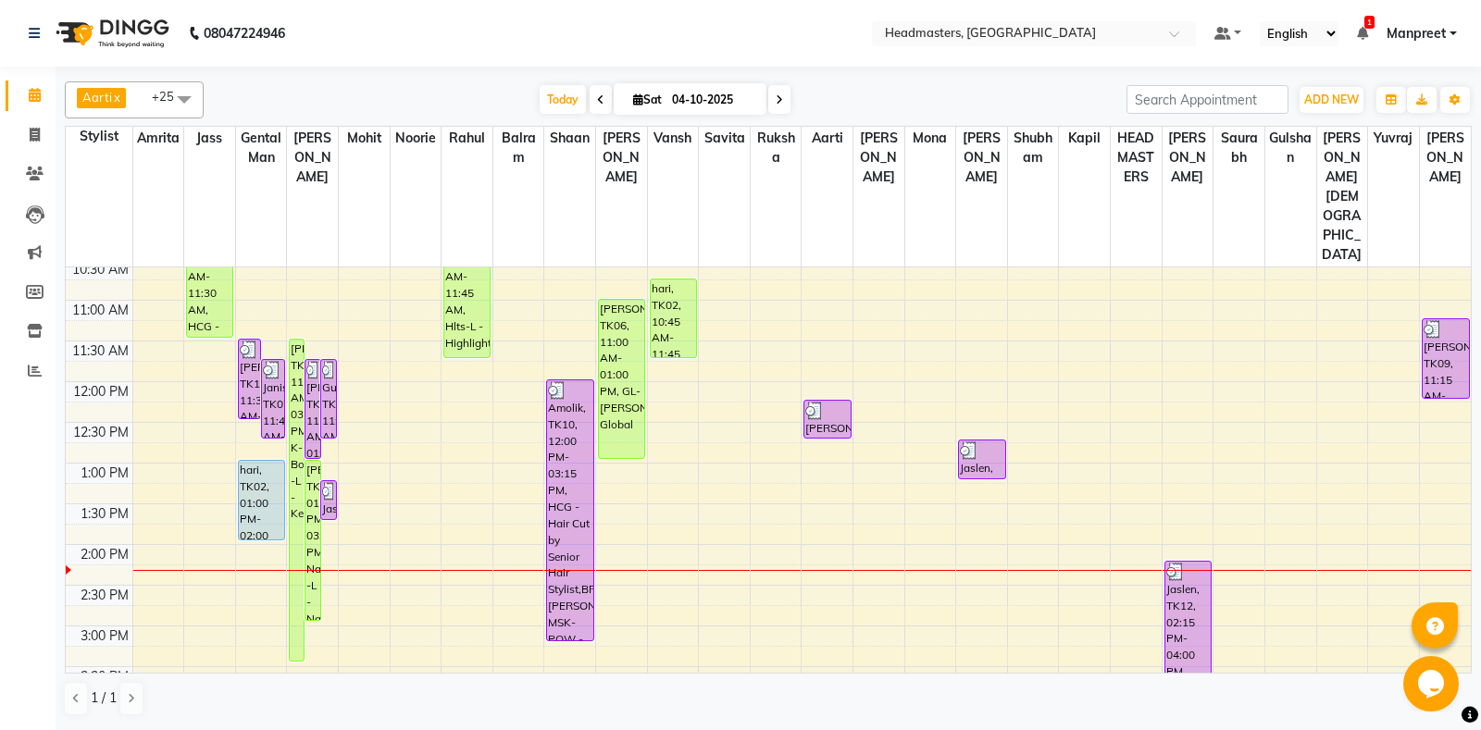
click at [756, 481] on div "8:00 AM 8:30 AM 9:00 AM 9:30 AM 10:00 AM 10:30 AM 11:00 AM 11:30 AM 12:00 PM 12…" at bounding box center [768, 625] width 1405 height 1139
select select "60733"
select select "tentative"
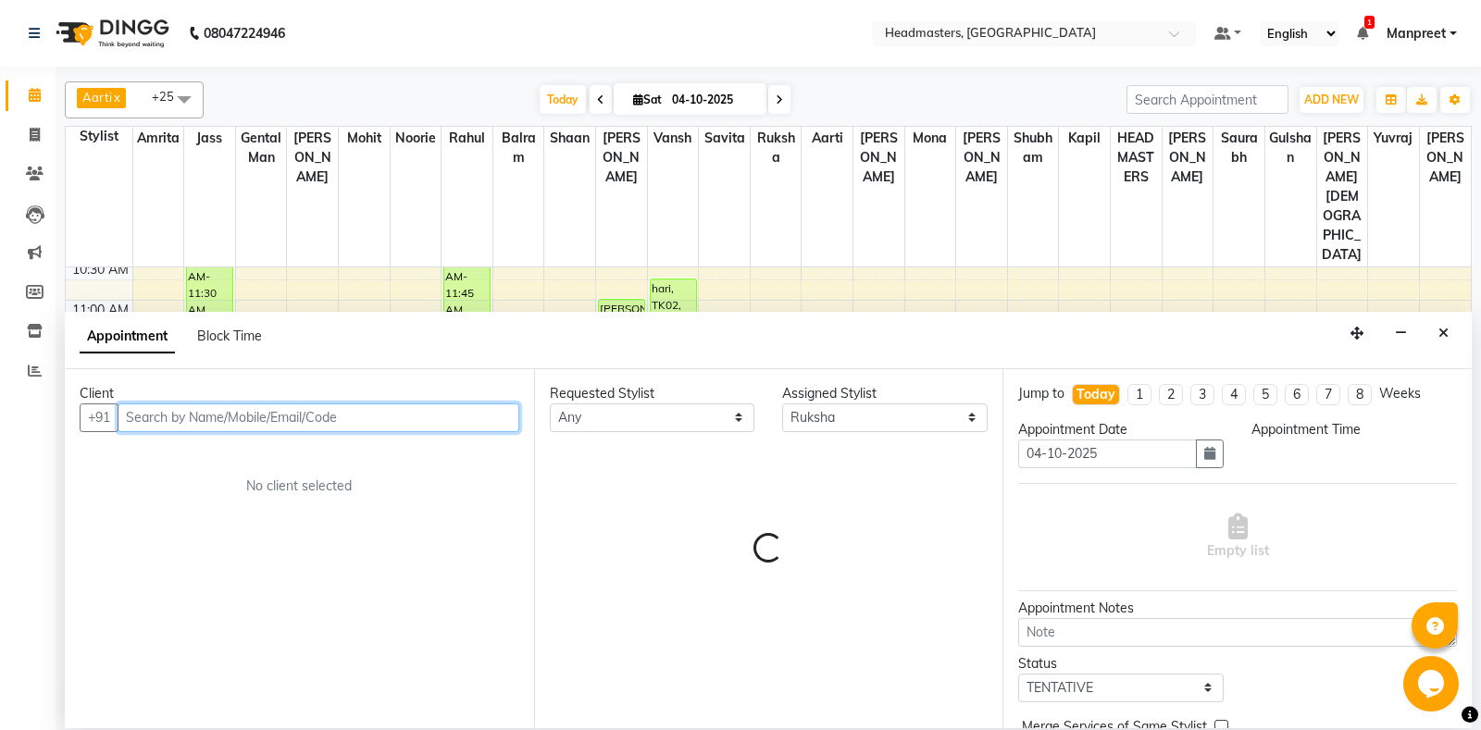
select select "825"
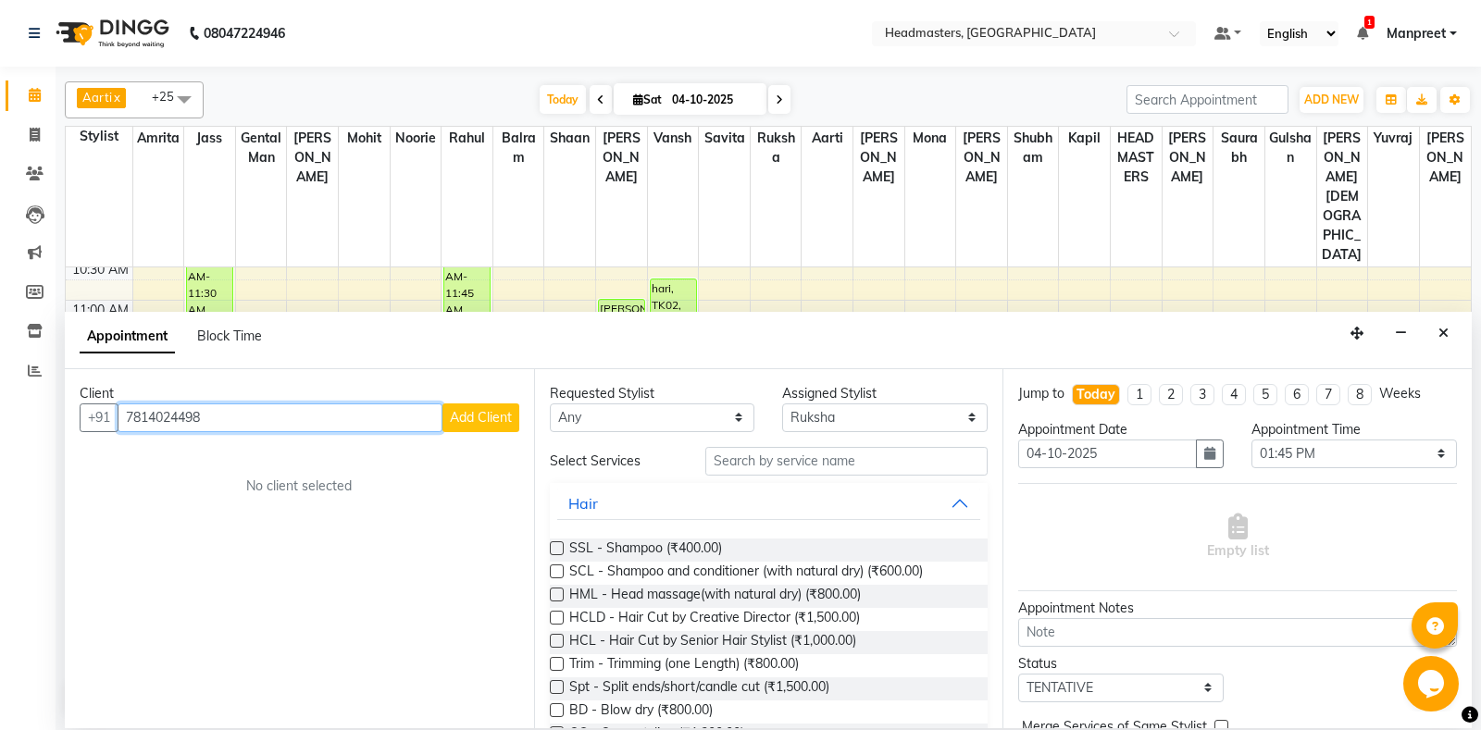
type input "7814024498"
click at [475, 418] on span "Add Client" at bounding box center [481, 417] width 62 height 17
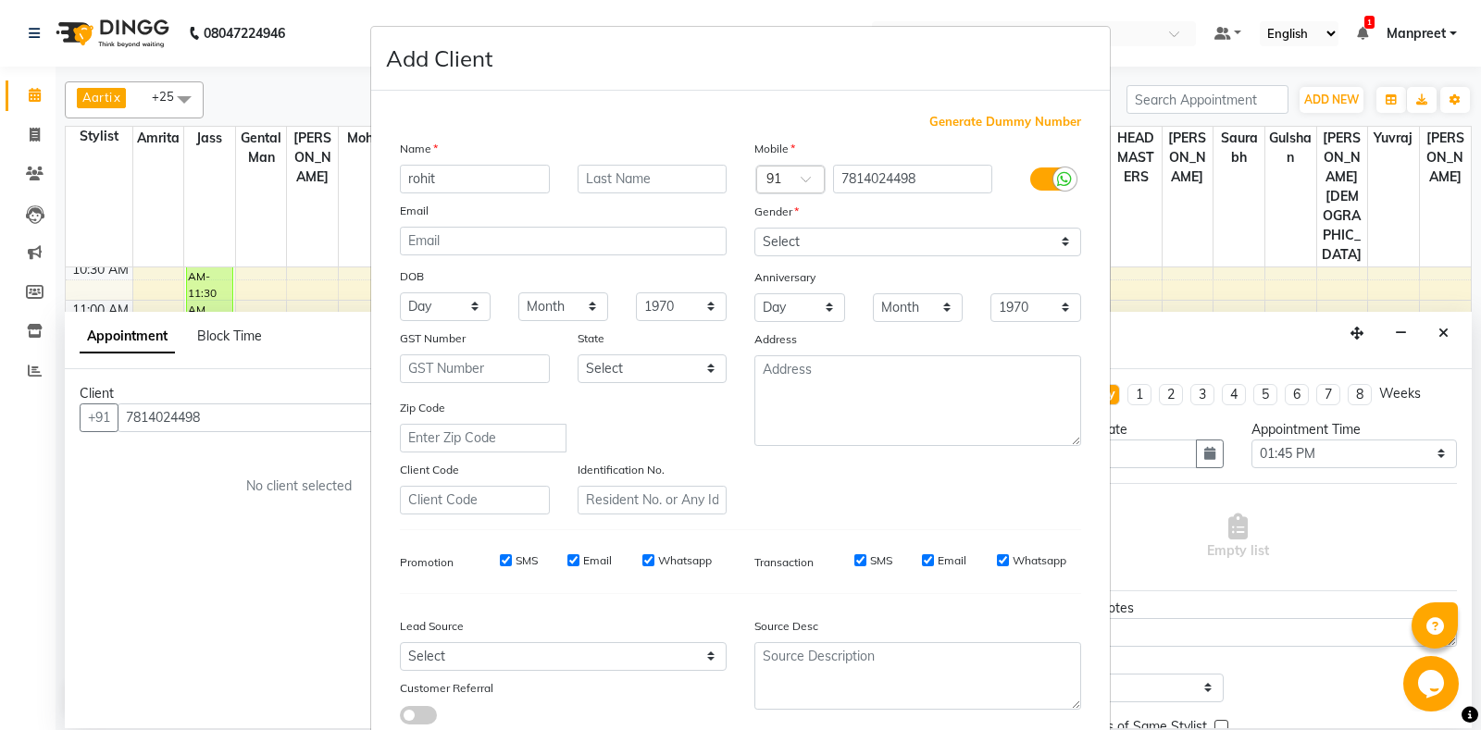
type input "rohit"
click at [754, 228] on select "Select [DEMOGRAPHIC_DATA] [DEMOGRAPHIC_DATA] Other Prefer Not To Say" at bounding box center [917, 242] width 327 height 29
select select "[DEMOGRAPHIC_DATA]"
click option "[DEMOGRAPHIC_DATA]" at bounding box center [0, 0] width 0 height 0
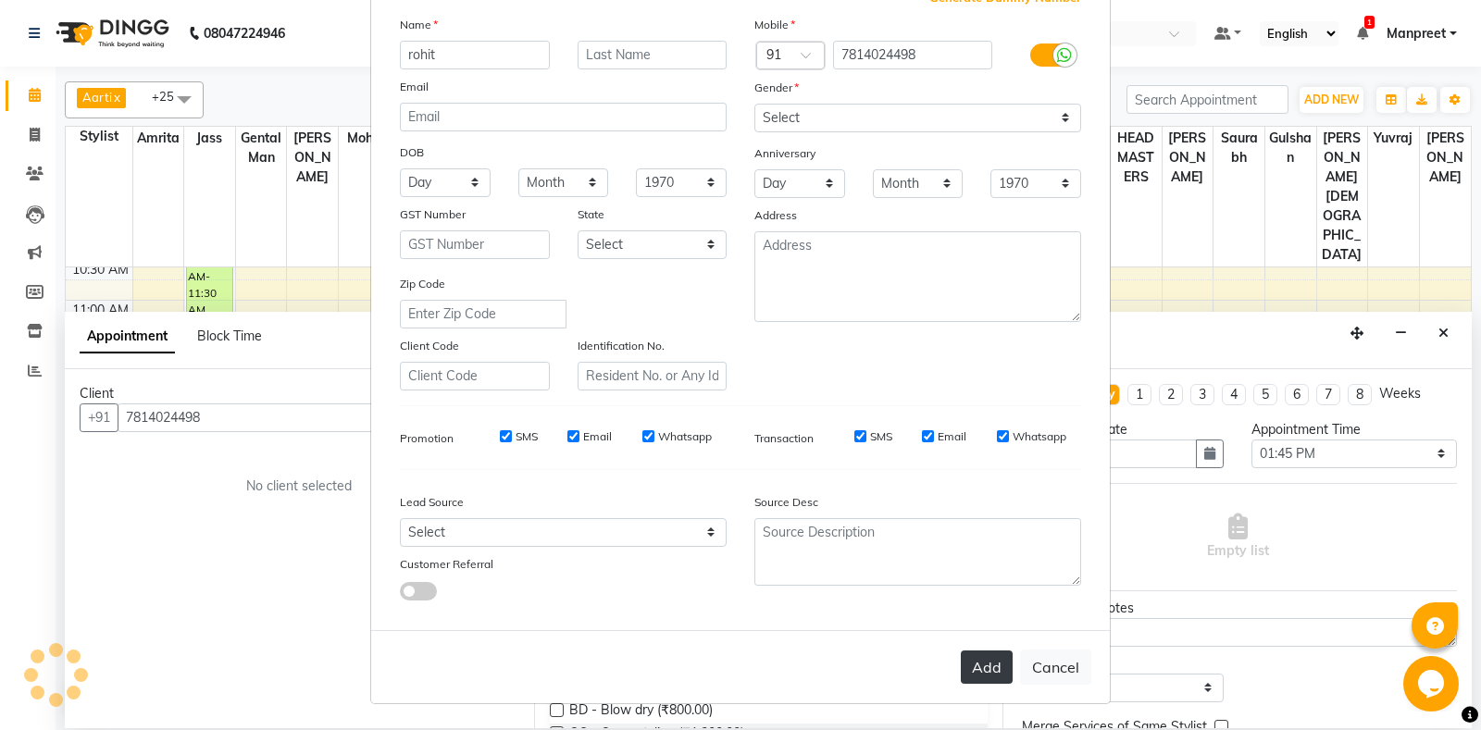
click at [998, 663] on button "Add" at bounding box center [987, 667] width 52 height 33
select select
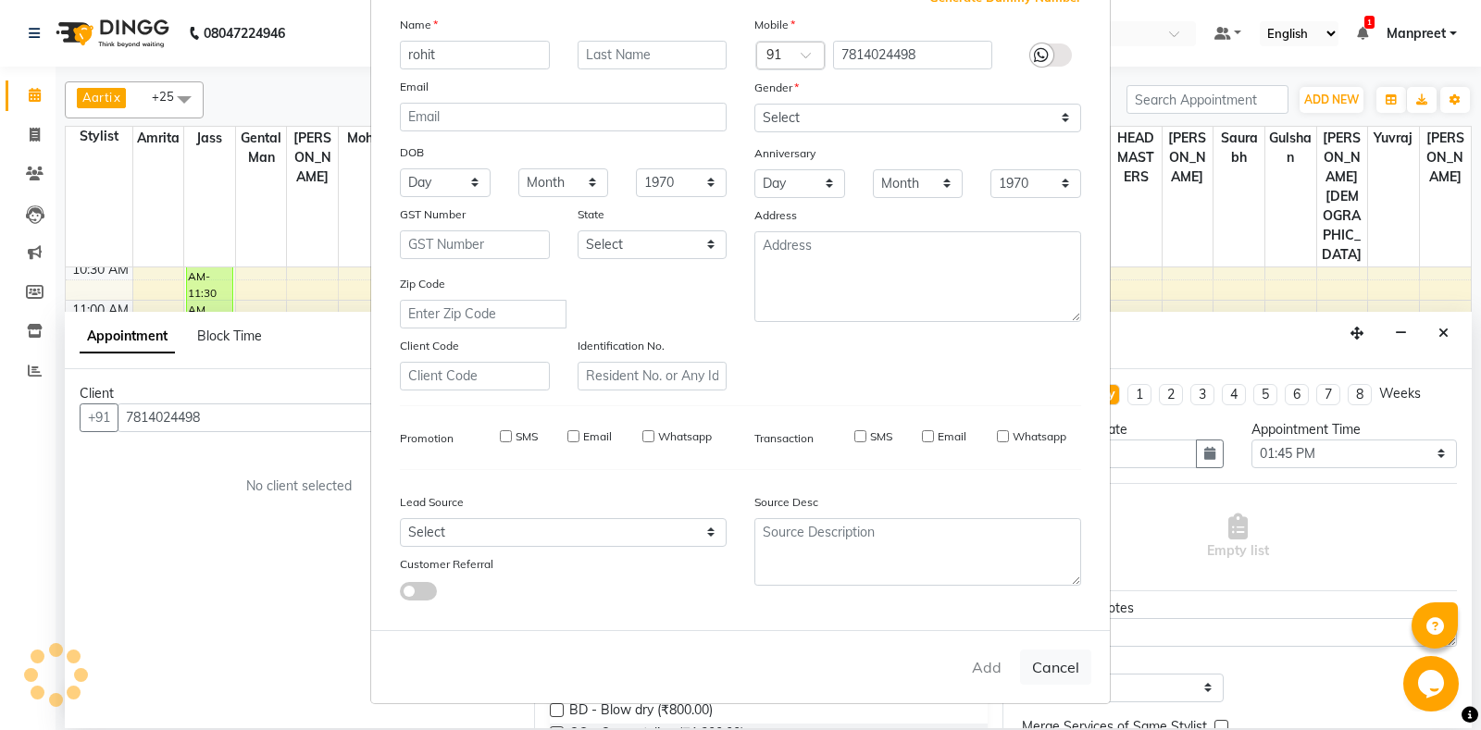
select select
checkbox input "false"
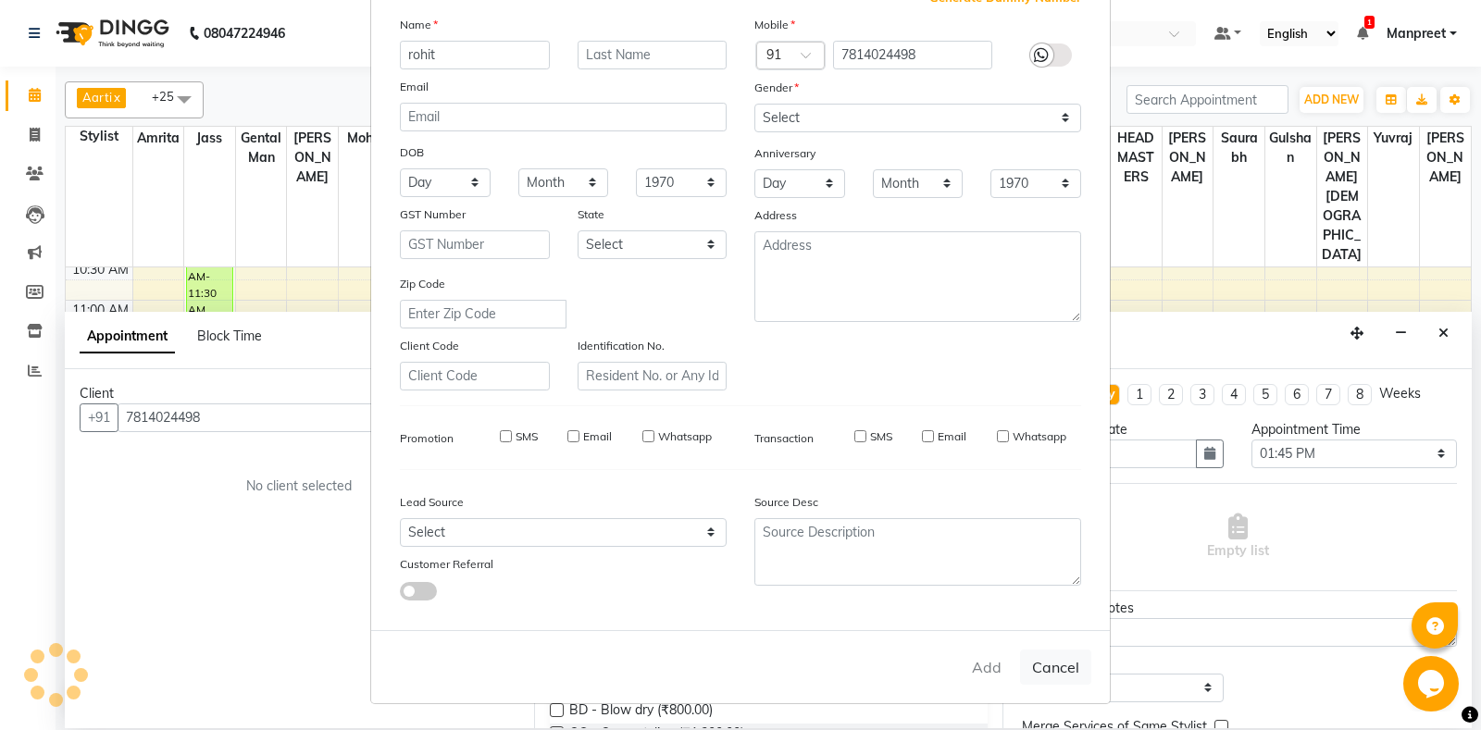
checkbox input "false"
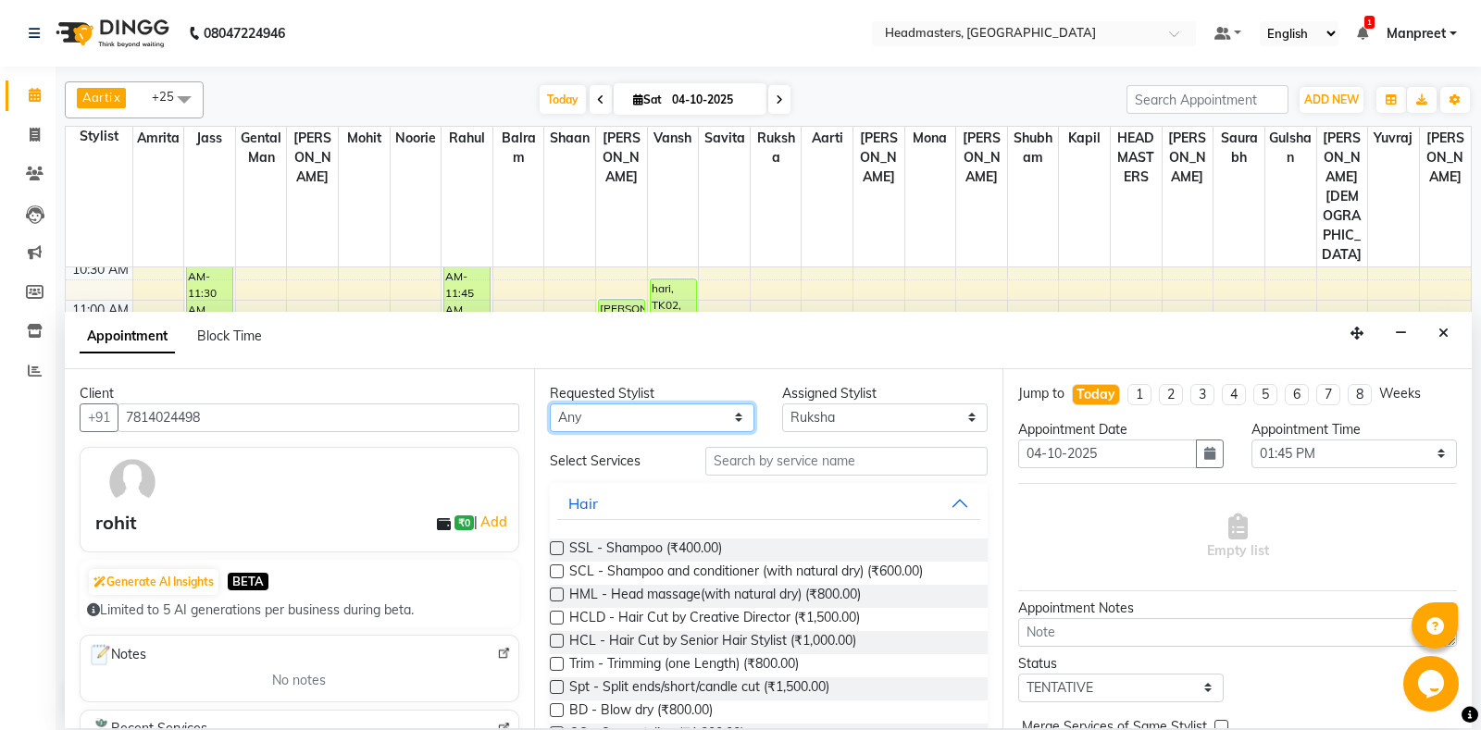
click at [550, 404] on select "[PERSON_NAME] Amr[PERSON_NAME]lram Gental Man Gulshan HEADMAST[PERSON_NAME]apil…" at bounding box center [652, 418] width 205 height 29
select select "60749"
click option "Shubham" at bounding box center [0, 0] width 0 height 0
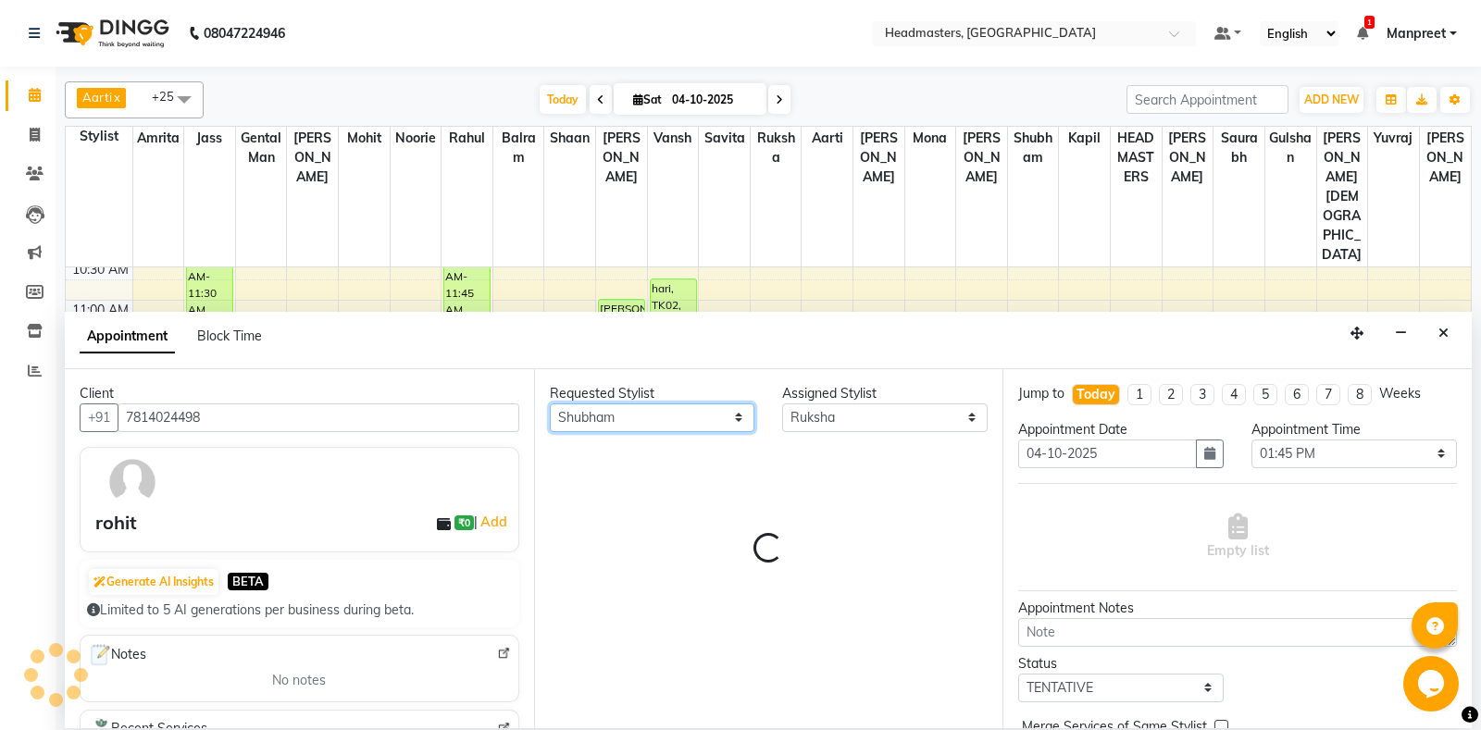
select select "60749"
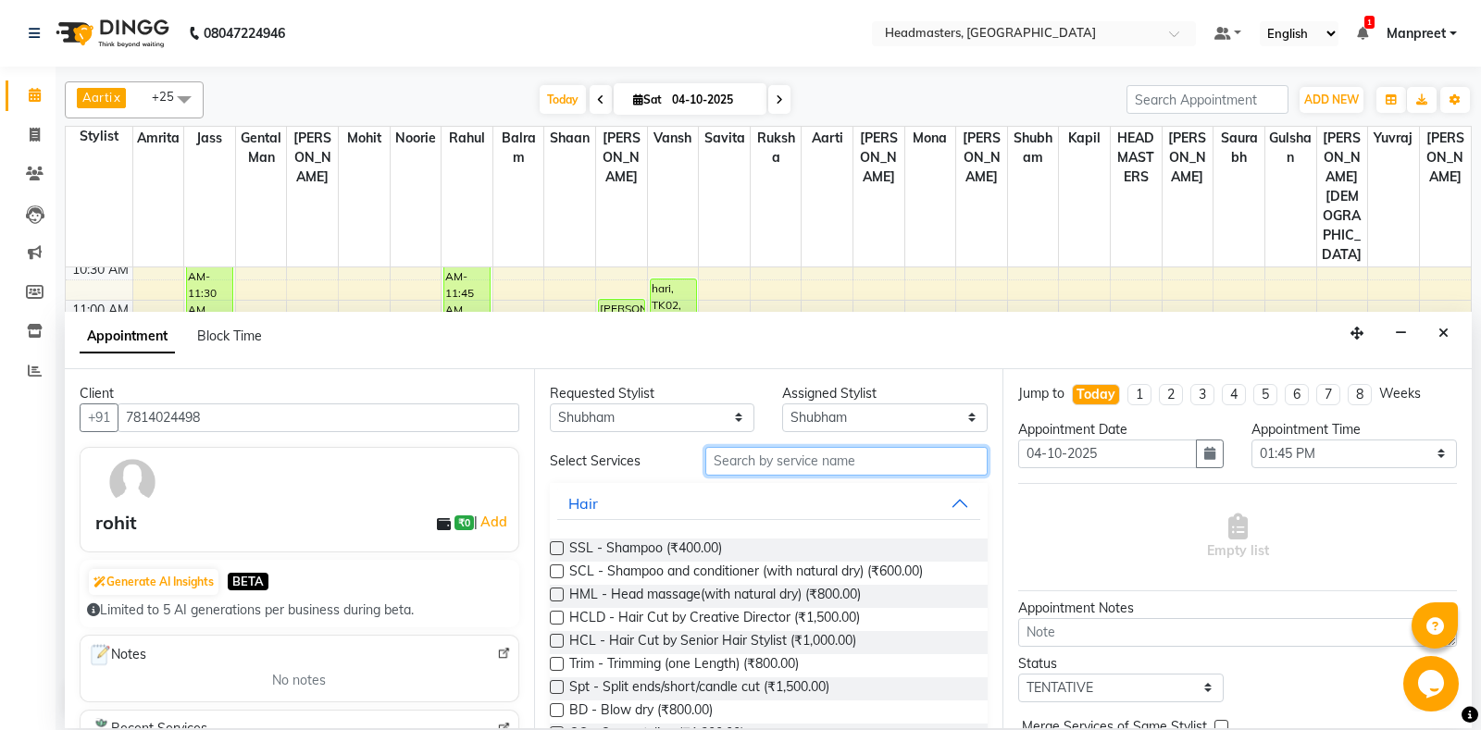
click at [785, 458] on input "text" at bounding box center [846, 461] width 283 height 29
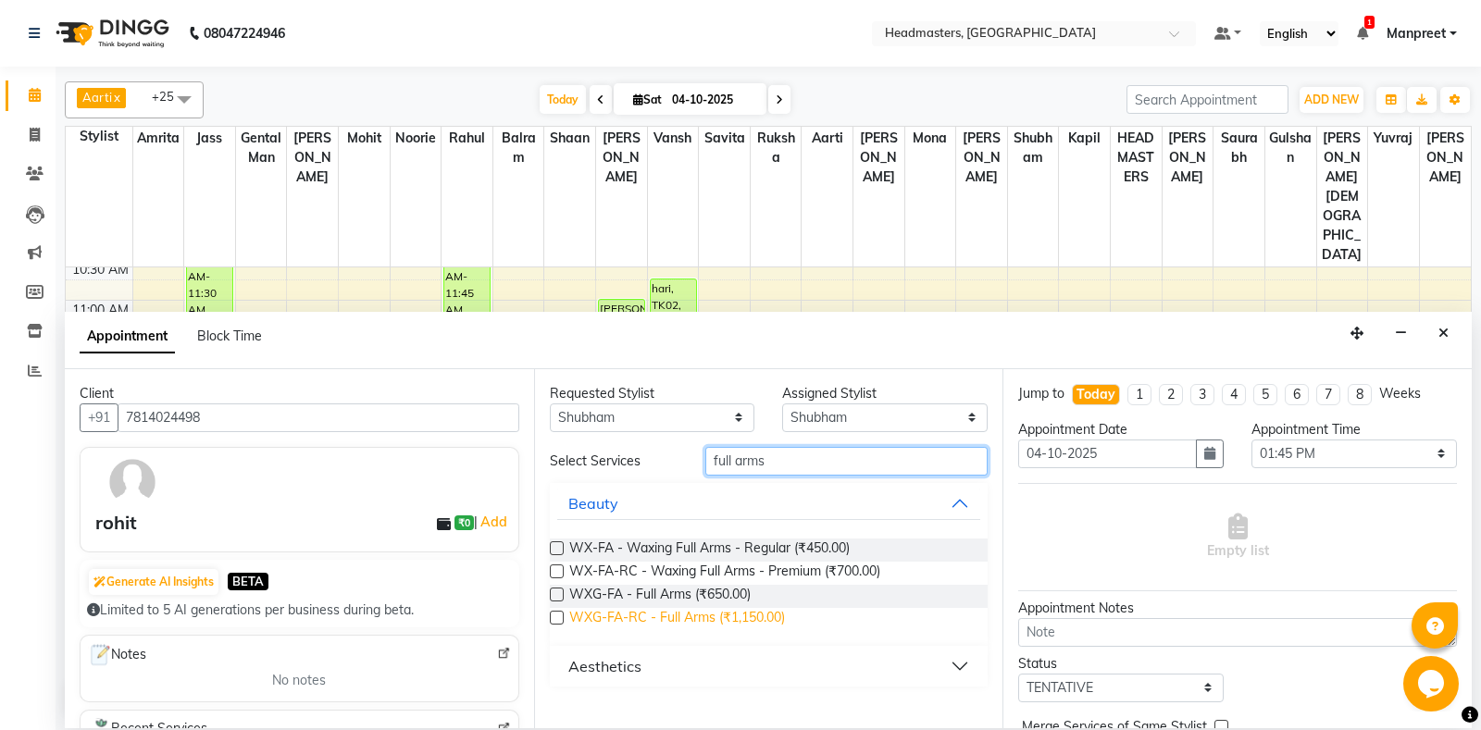
type input "full arms"
click at [729, 616] on span "WXG-FA-RC - Full Arms (₹1,150.00)" at bounding box center [677, 619] width 216 height 23
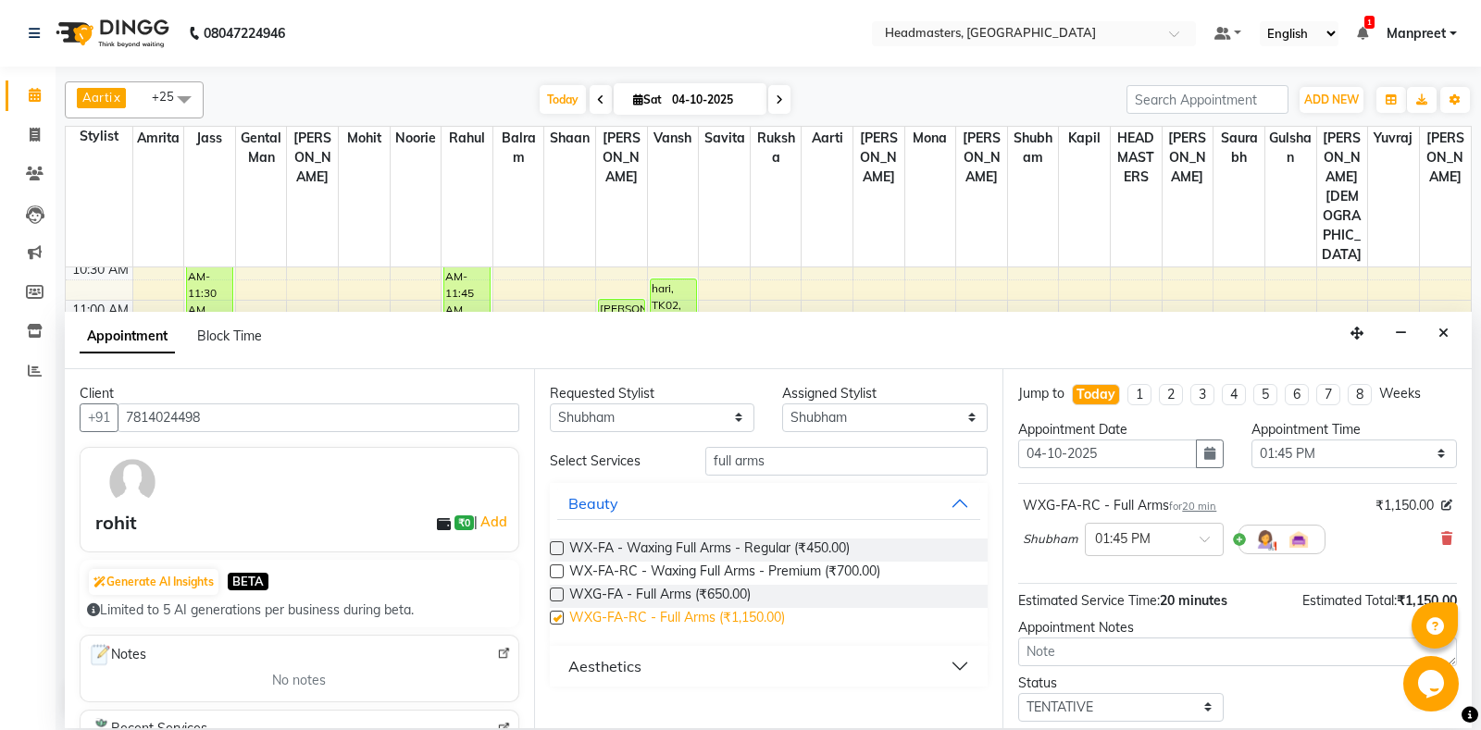
checkbox input "false"
click at [1251, 440] on select "Select 09:00 AM 09:15 AM 09:30 AM 09:45 AM 10:00 AM 10:15 AM 10:30 AM 10:45 AM …" at bounding box center [1353, 454] width 205 height 29
select select "810"
click option "01:30 PM" at bounding box center [0, 0] width 0 height 0
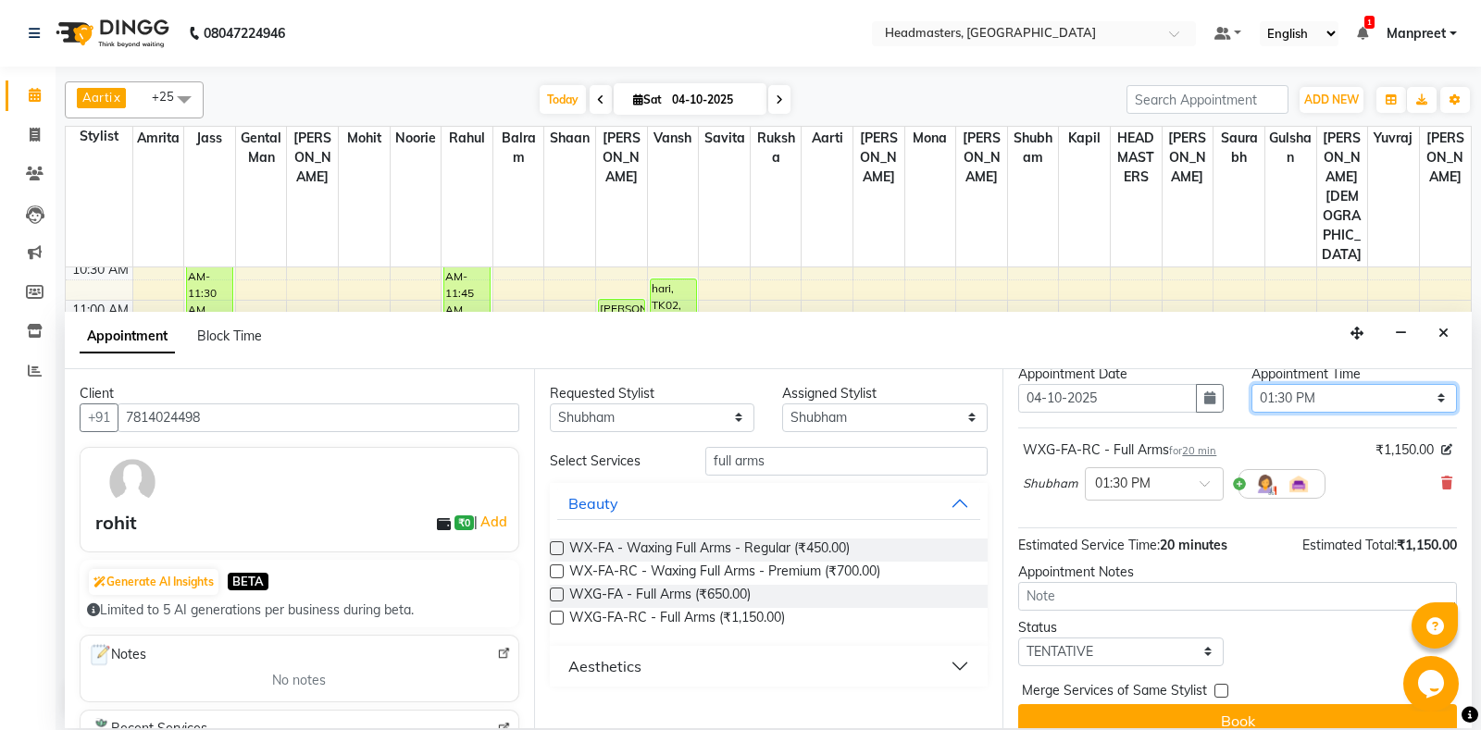
scroll to position [79, 0]
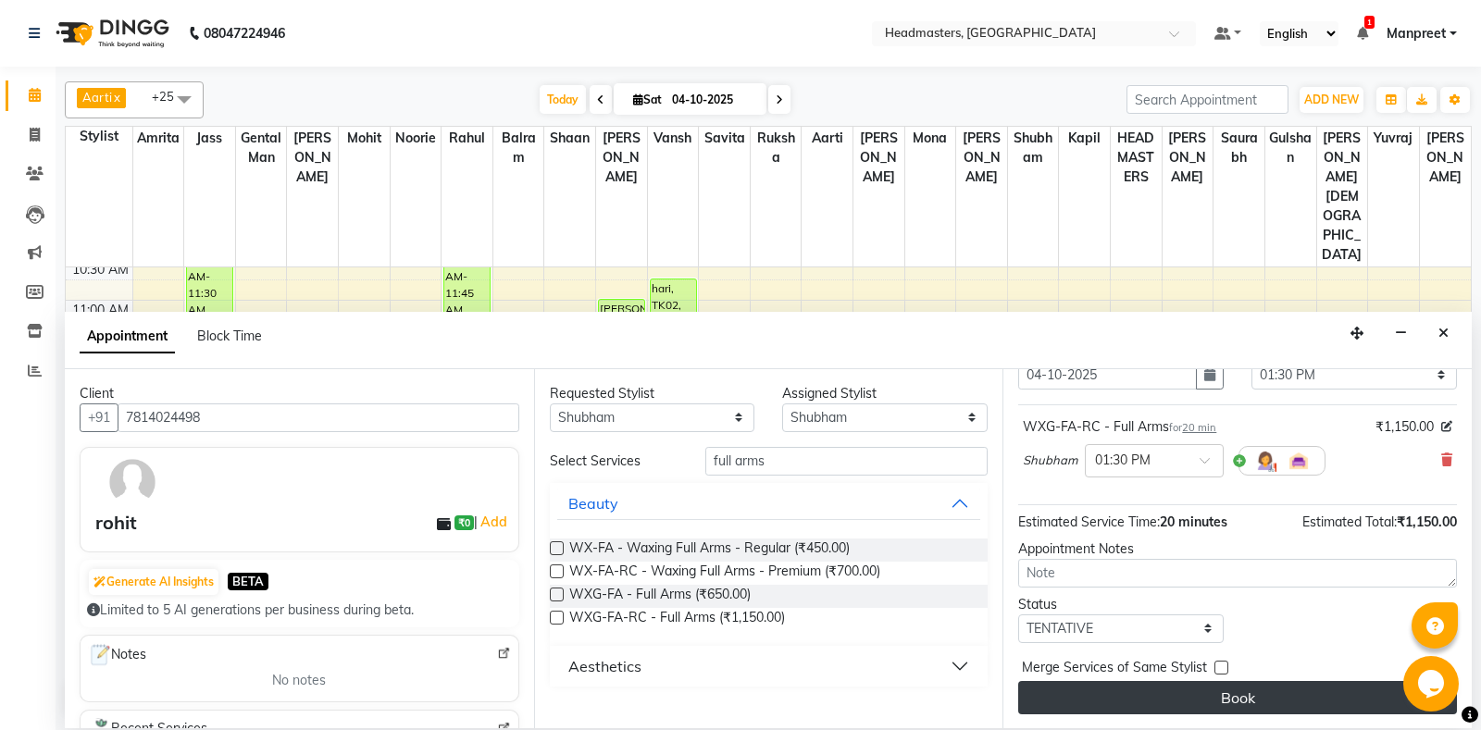
click at [1220, 695] on button "Book" at bounding box center [1237, 697] width 439 height 33
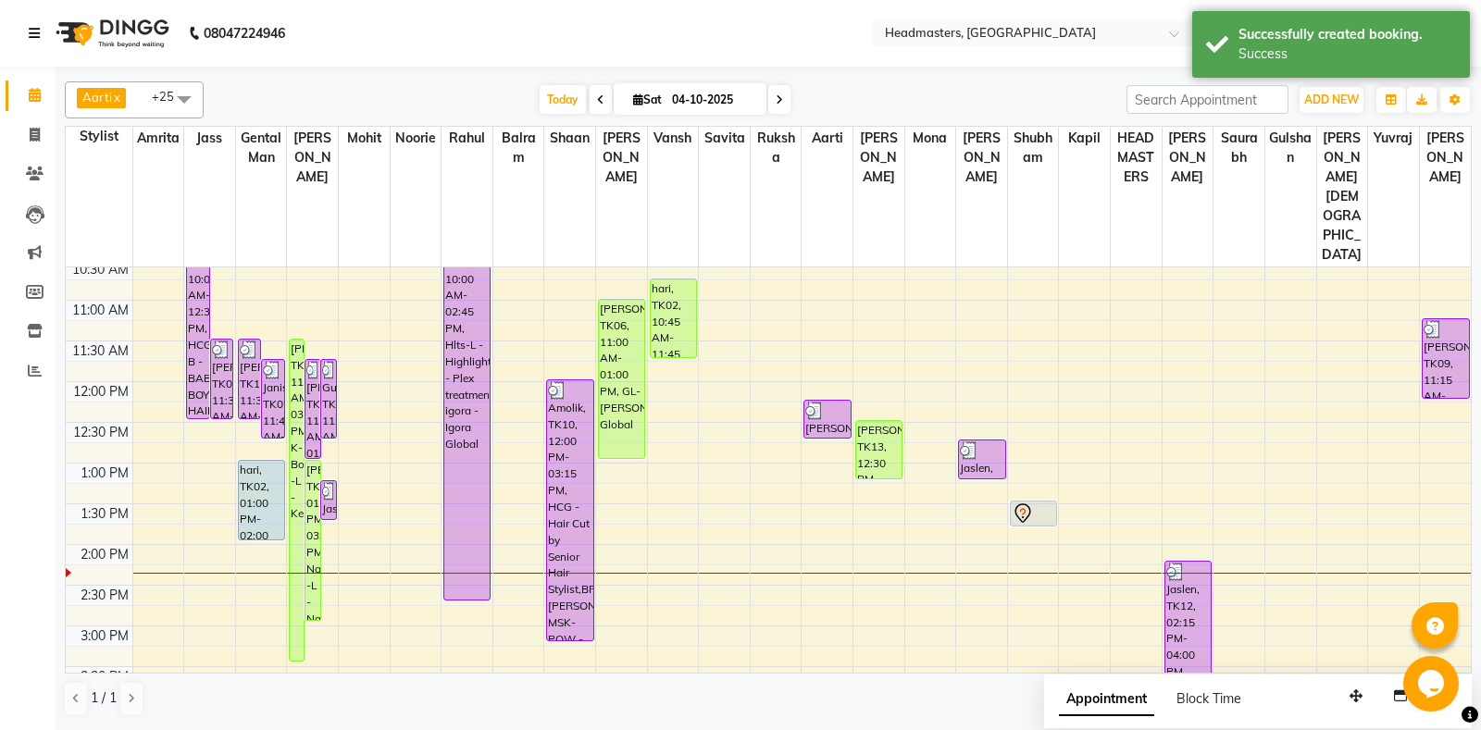
click at [35, 28] on icon at bounding box center [34, 33] width 11 height 13
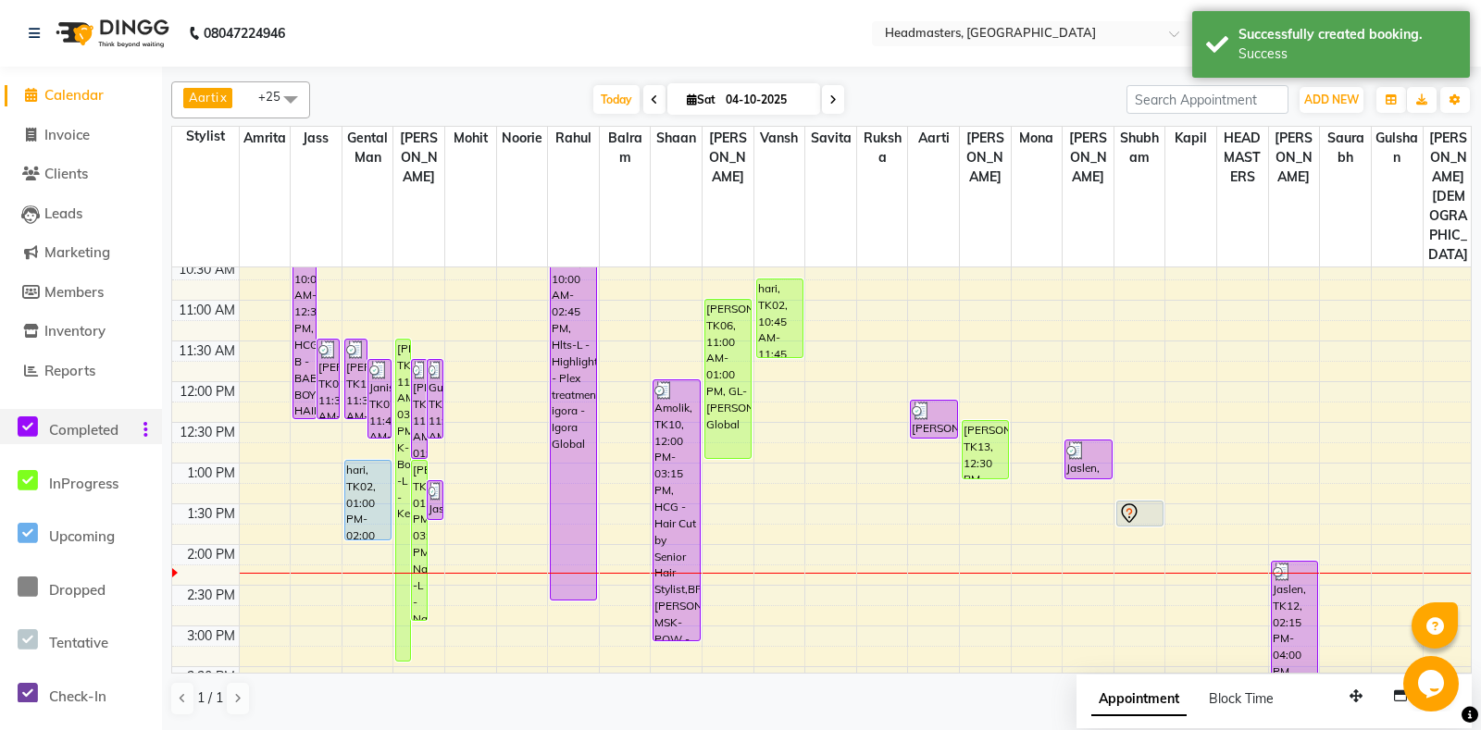
click at [27, 429] on icon at bounding box center [28, 427] width 20 height 23
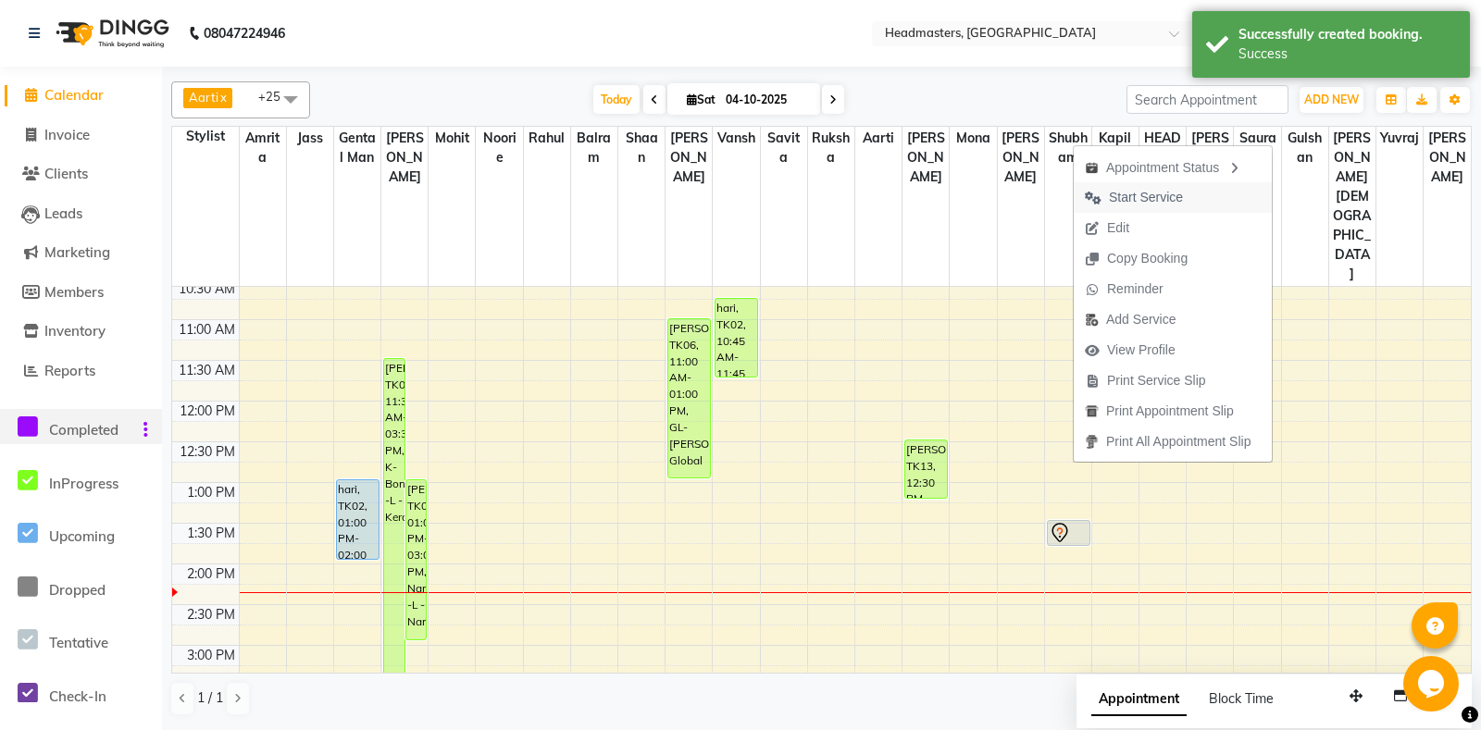
click at [1117, 195] on span "Start Service" at bounding box center [1146, 197] width 74 height 19
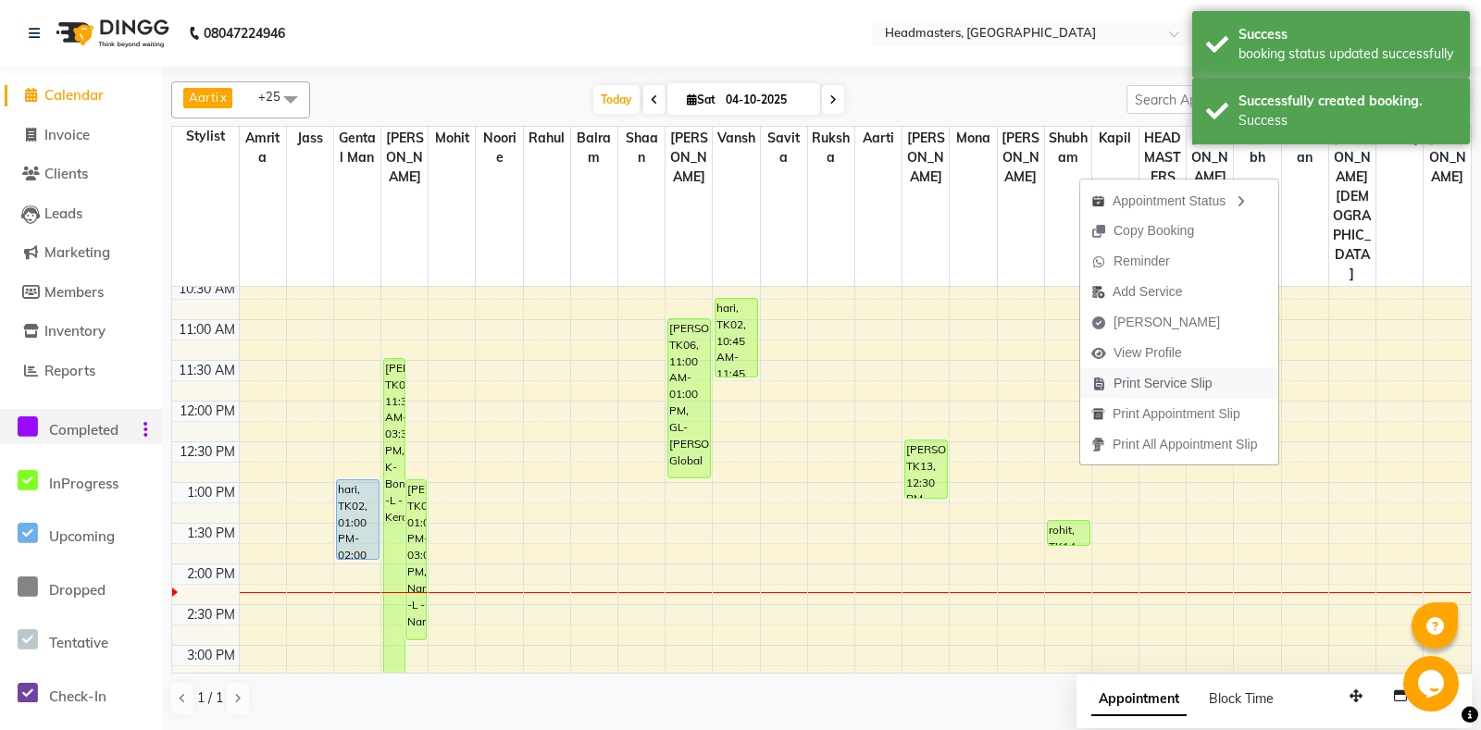
click at [1179, 373] on span "Print Service Slip" at bounding box center [1151, 383] width 143 height 31
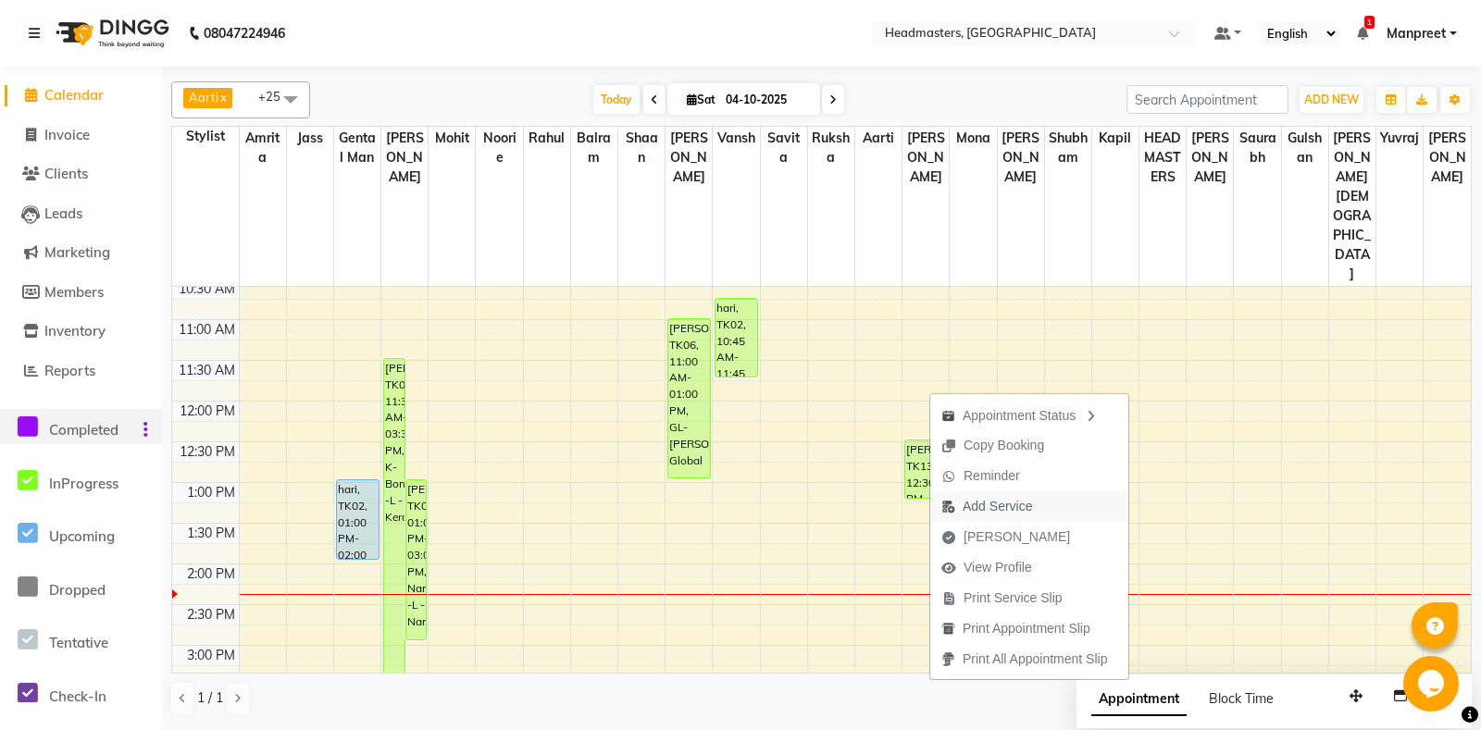
click at [1043, 512] on span "Add Service" at bounding box center [986, 506] width 113 height 31
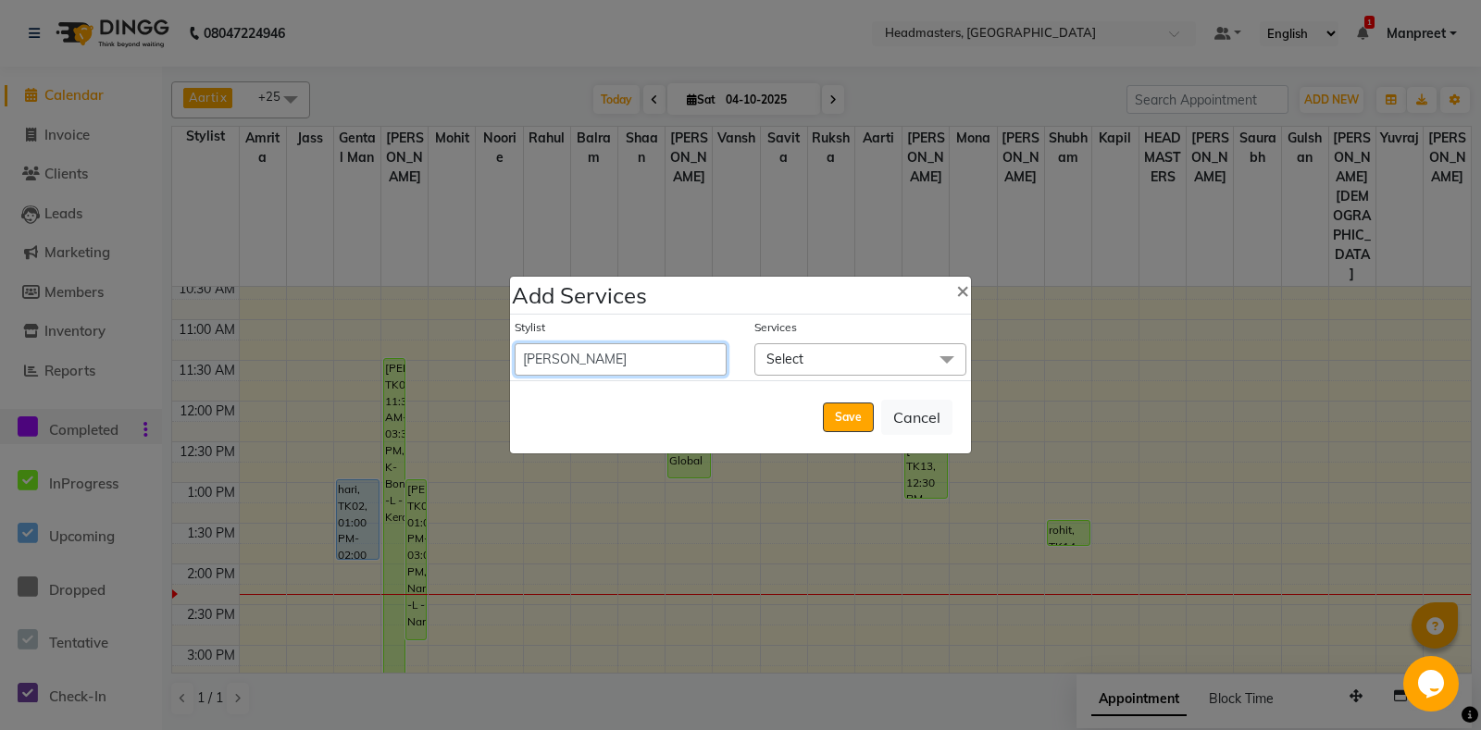
click at [515, 343] on select "[PERSON_NAME] Amrita Amrita - Front D[PERSON_NAME]Balram Gental Man Gulshan HEA…" at bounding box center [621, 359] width 212 height 32
select select "60729"
click option "[PERSON_NAME]" at bounding box center [0, 0] width 0 height 0
select select "795"
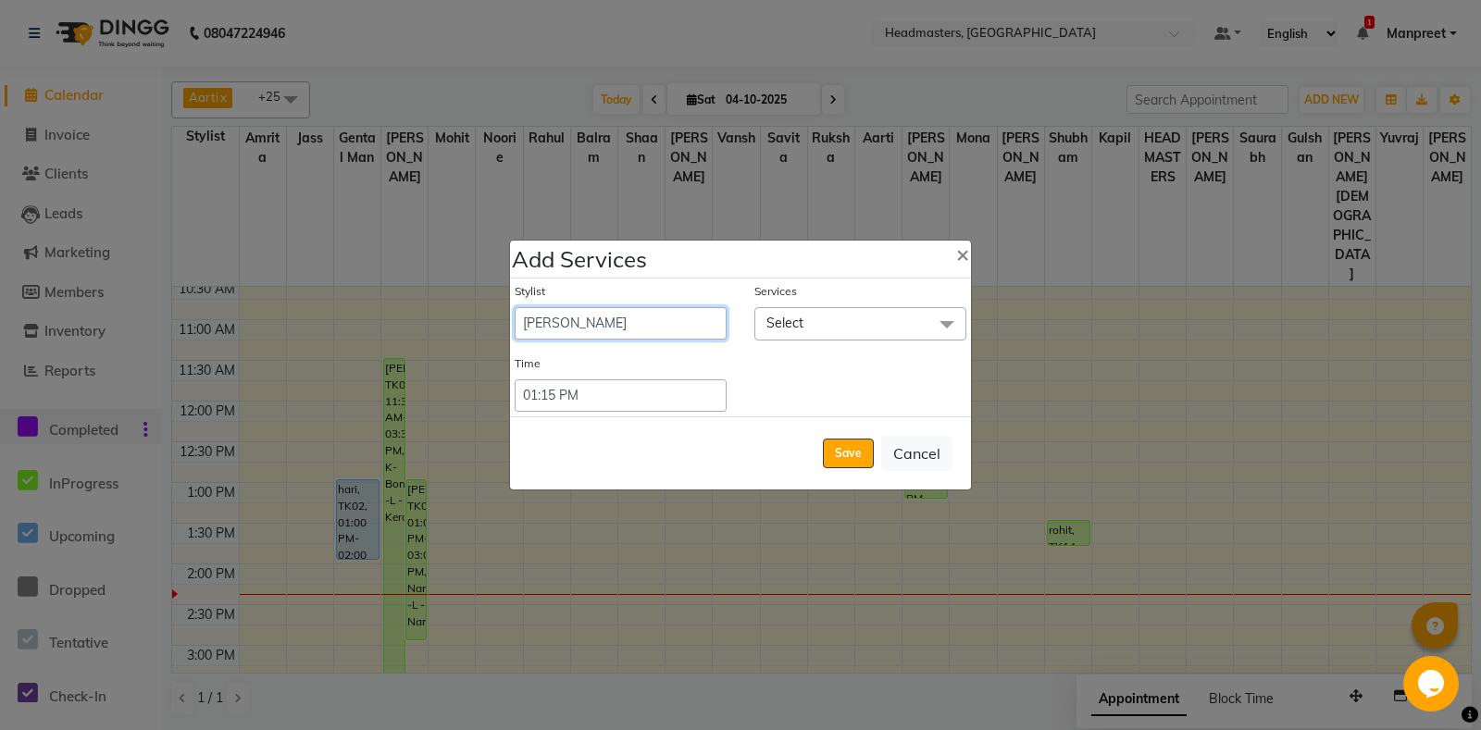
click at [515, 307] on select "[PERSON_NAME] Amrita Amrita - Front D[PERSON_NAME]Balram Gental Man Gulshan HEA…" at bounding box center [621, 323] width 212 height 32
select select "60725"
click option "Rahul" at bounding box center [0, 0] width 0 height 0
drag, startPoint x: 821, startPoint y: 322, endPoint x: 830, endPoint y: 377, distance: 55.4
click at [820, 325] on span "Select" at bounding box center [860, 323] width 212 height 32
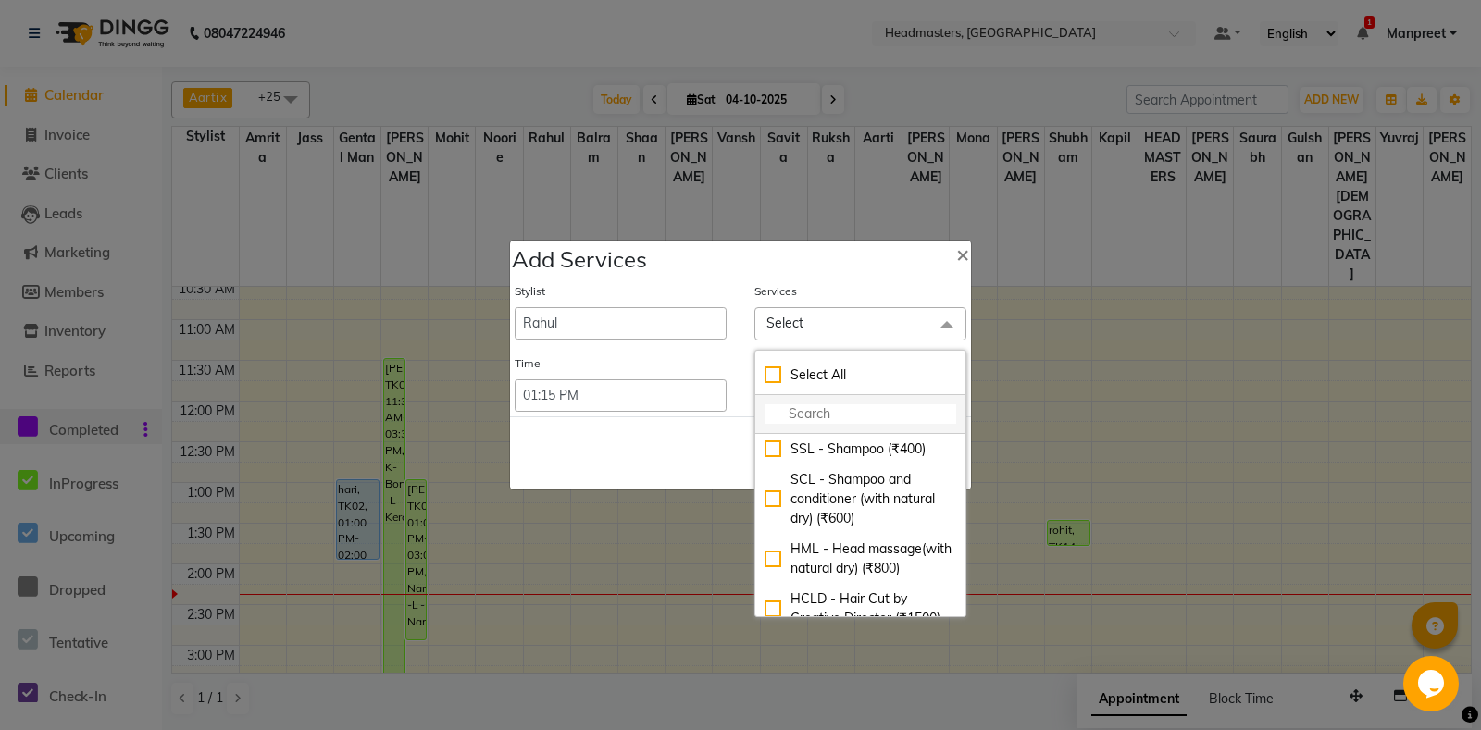
click at [815, 405] on input "multiselect-search" at bounding box center [861, 413] width 192 height 19
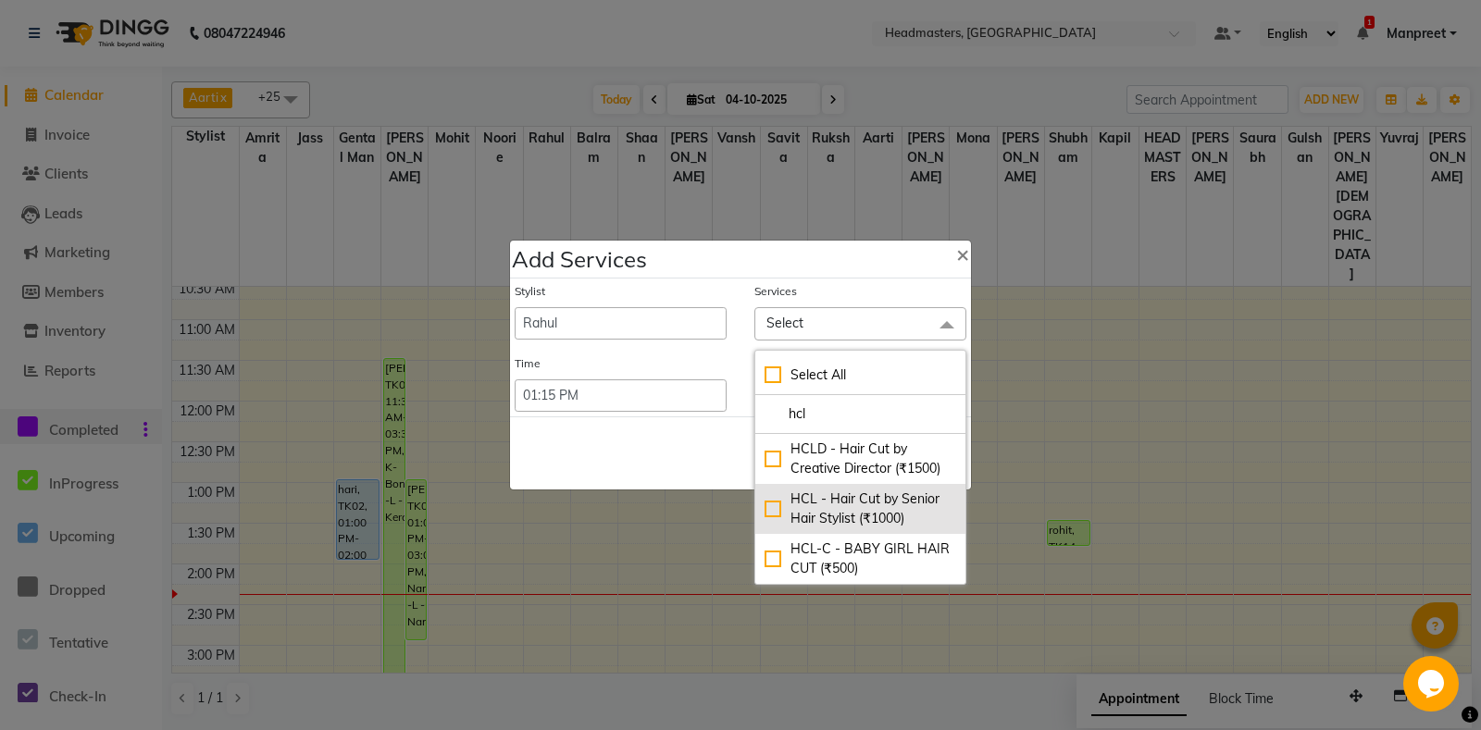
type input "hcl"
click at [877, 498] on div "HCL - Hair Cut by Senior Hair Stylist (₹1000)" at bounding box center [861, 509] width 192 height 39
checkbox input "true"
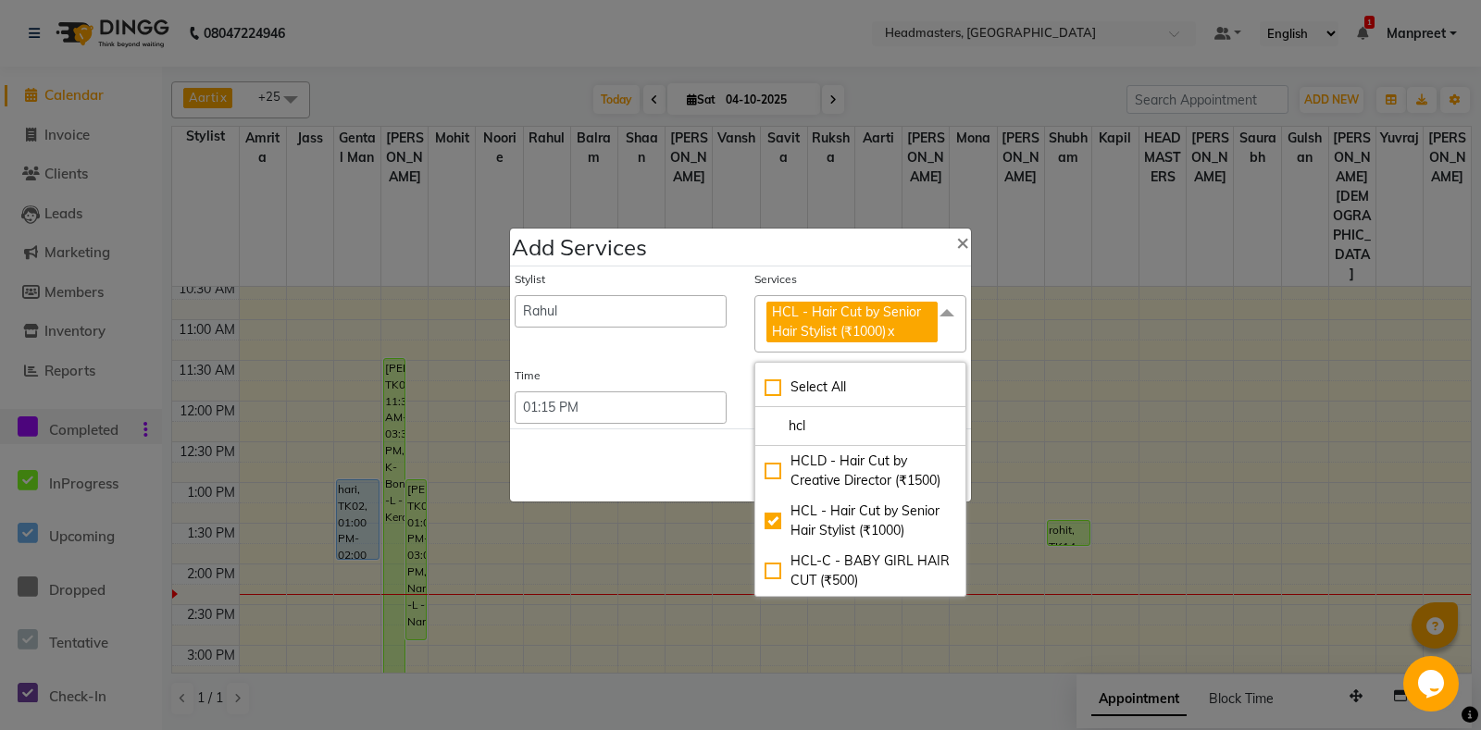
click at [695, 464] on div "Save Cancel" at bounding box center [740, 465] width 461 height 73
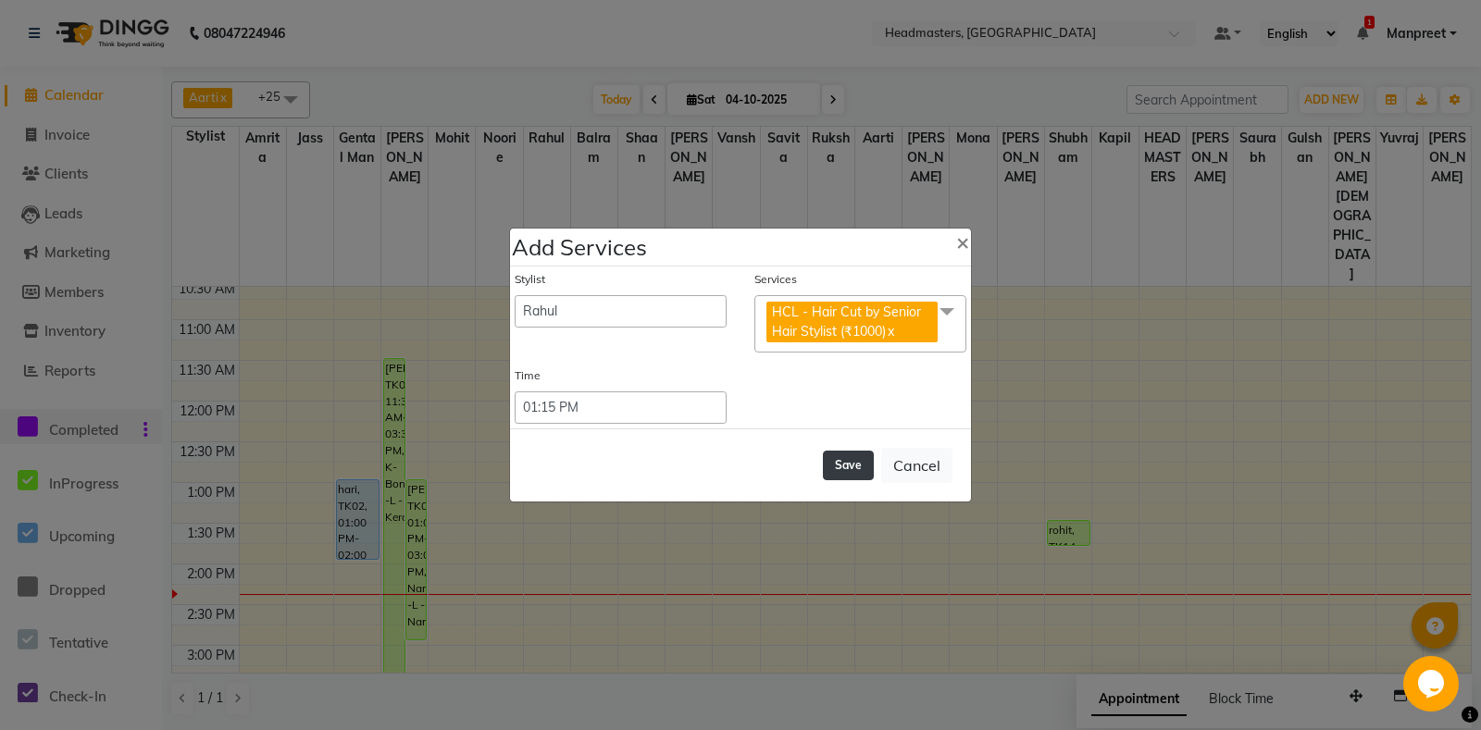
click at [855, 456] on button "Save" at bounding box center [848, 466] width 51 height 30
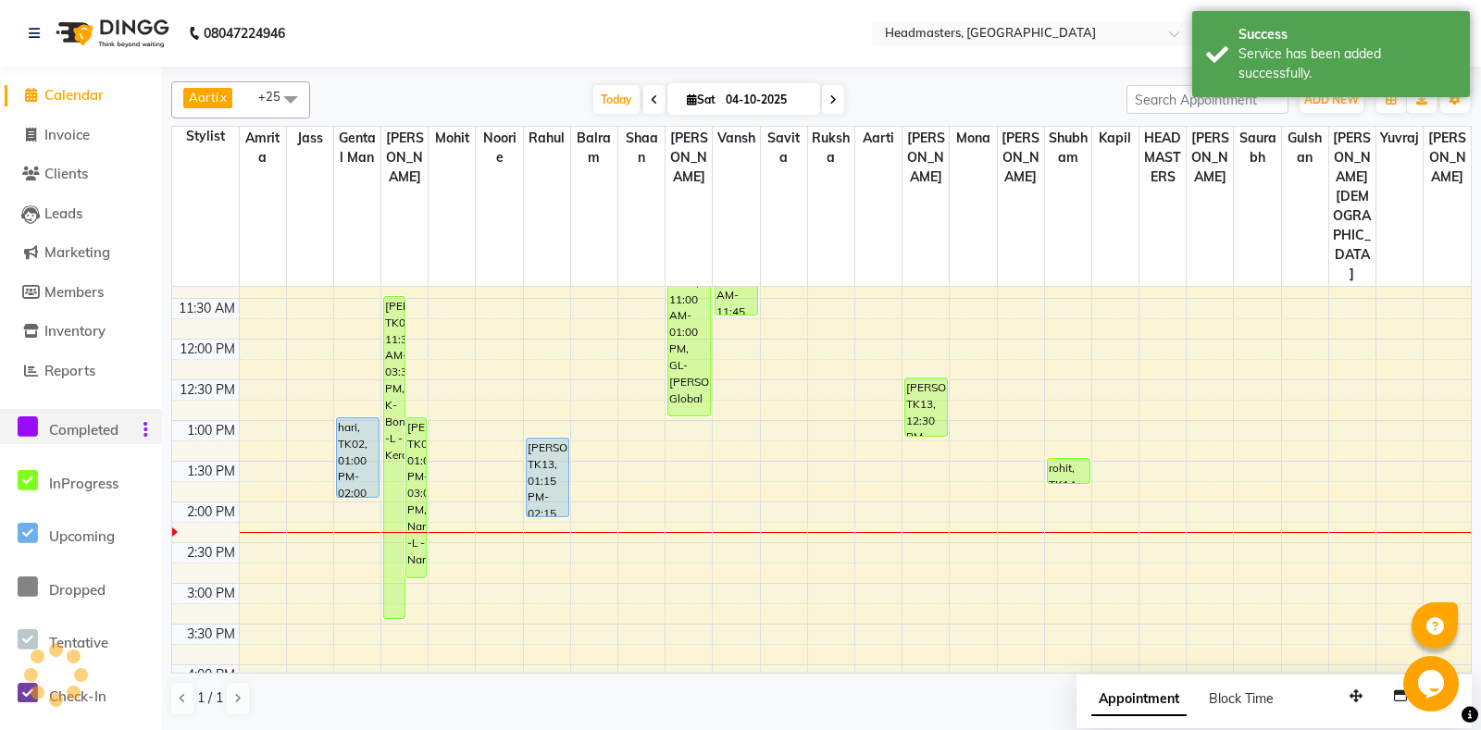
scroll to position [308, 0]
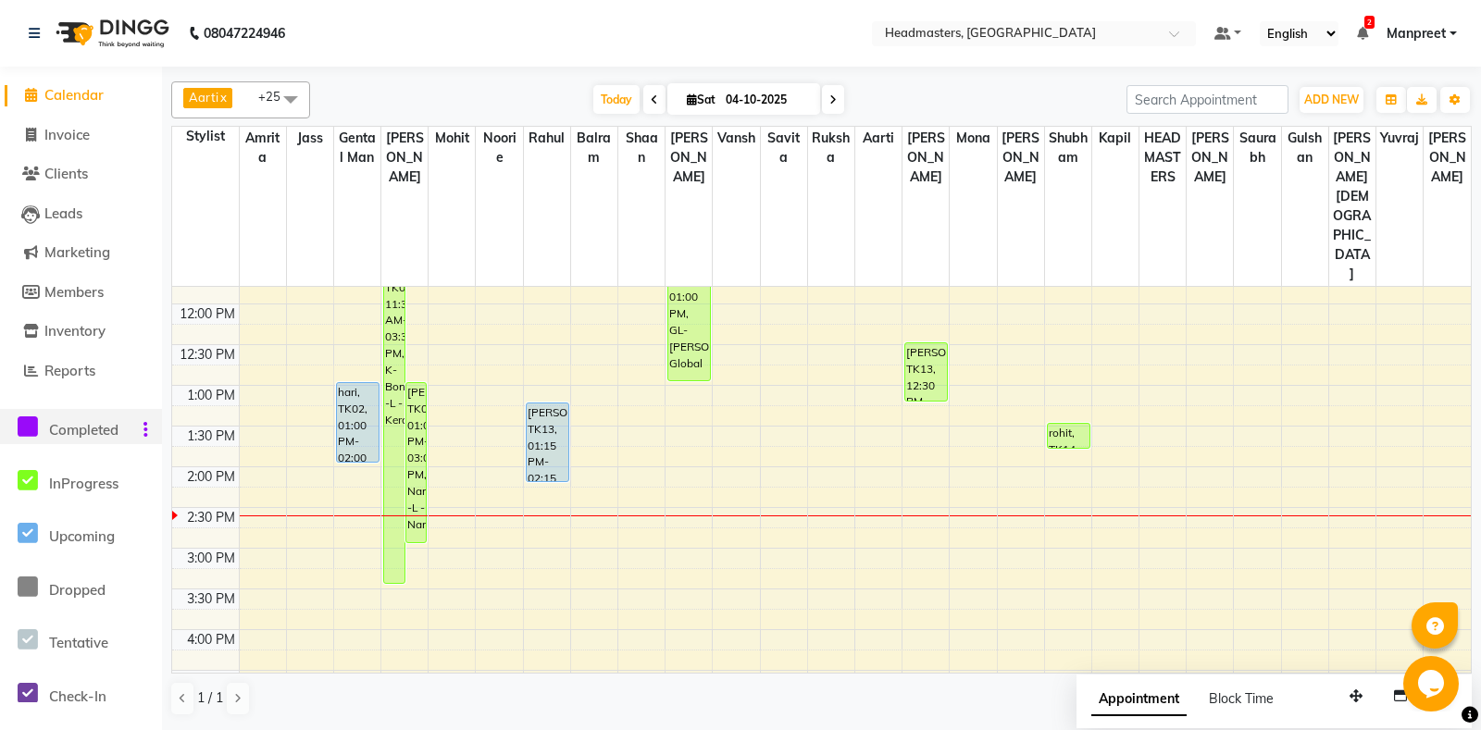
click at [744, 414] on div "8:00 AM 8:30 AM 9:00 AM 9:30 AM 10:00 AM 10:30 AM 11:00 AM 11:30 AM 12:00 PM 12…" at bounding box center [821, 548] width 1299 height 1139
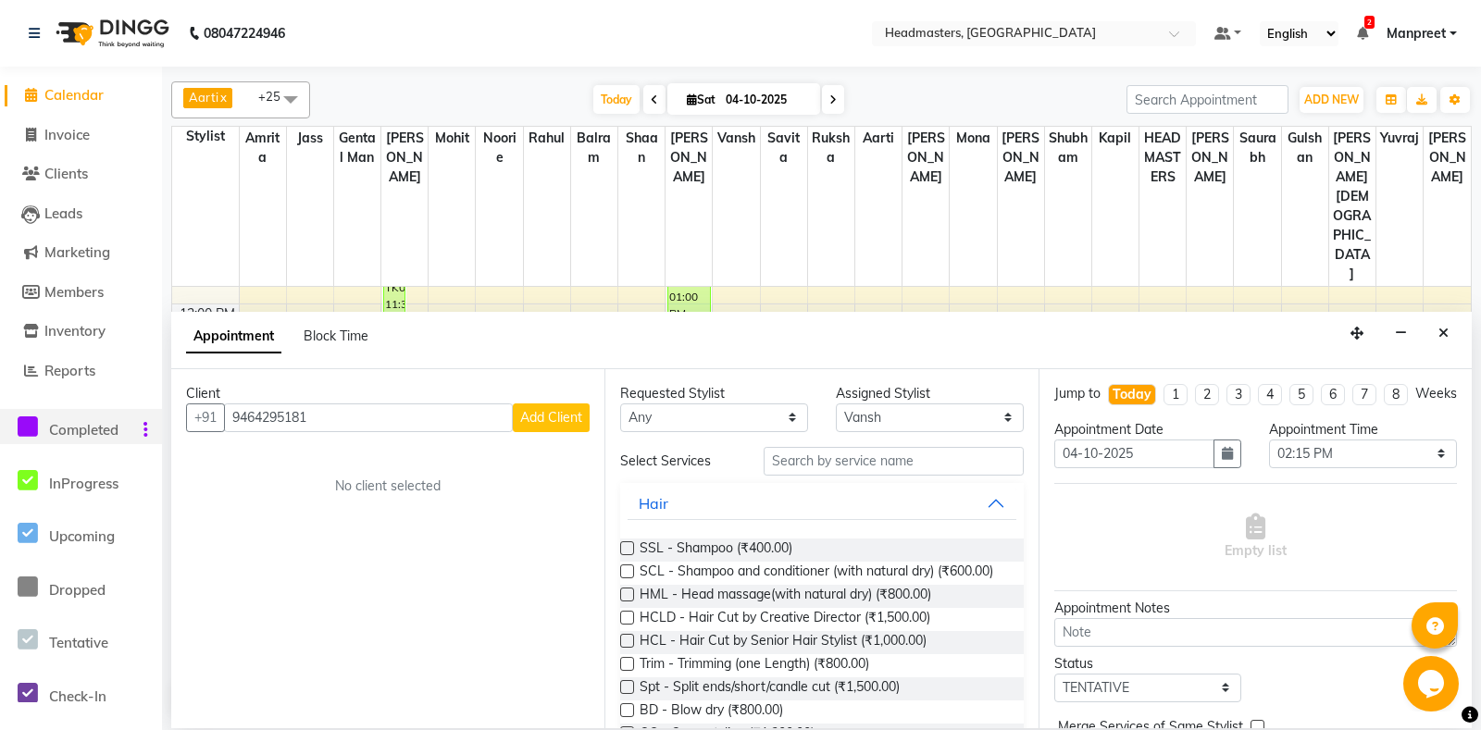
click at [553, 422] on span "Add Client" at bounding box center [551, 417] width 62 height 17
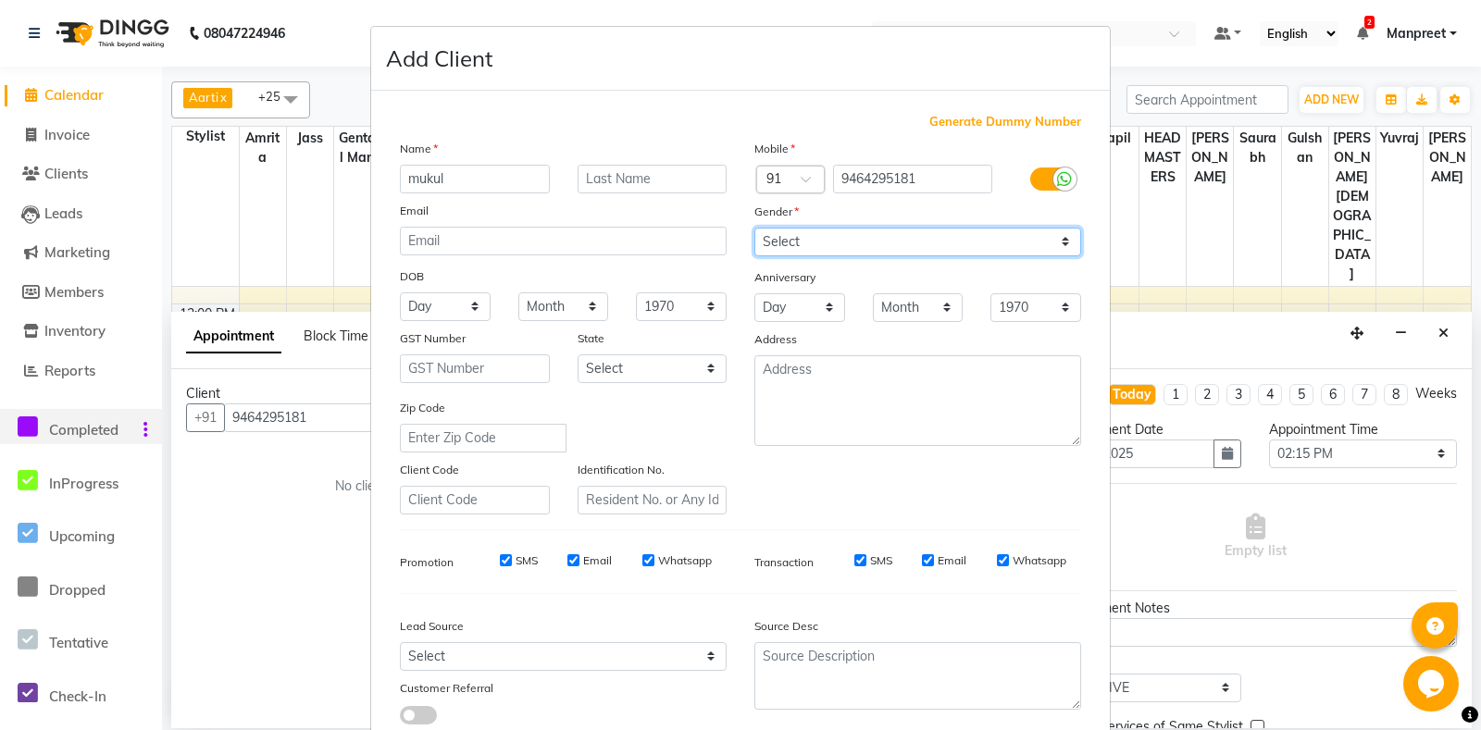
click at [754, 228] on select "Select [DEMOGRAPHIC_DATA] [DEMOGRAPHIC_DATA] Other Prefer Not To Say" at bounding box center [917, 242] width 327 height 29
click option "[DEMOGRAPHIC_DATA]" at bounding box center [0, 0] width 0 height 0
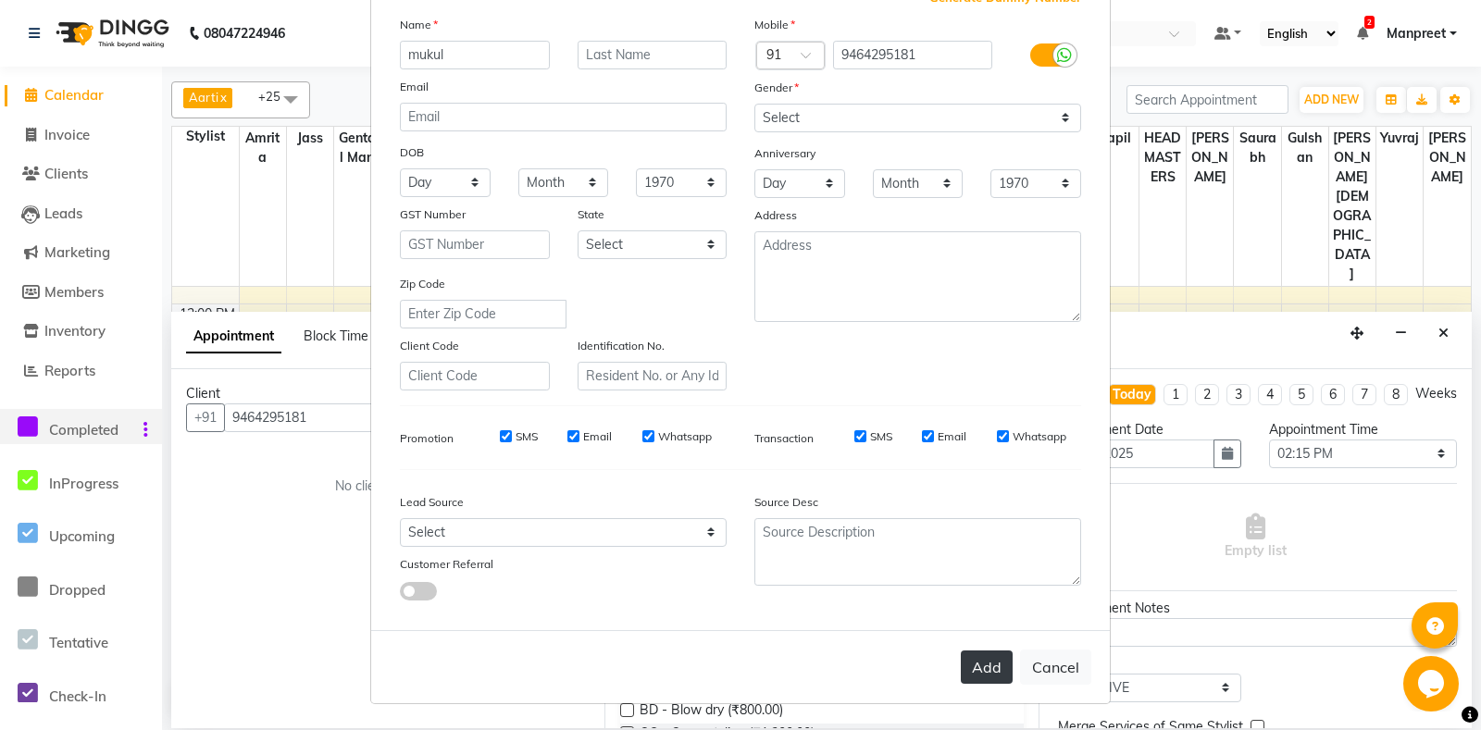
click at [996, 672] on button "Add" at bounding box center [987, 667] width 52 height 33
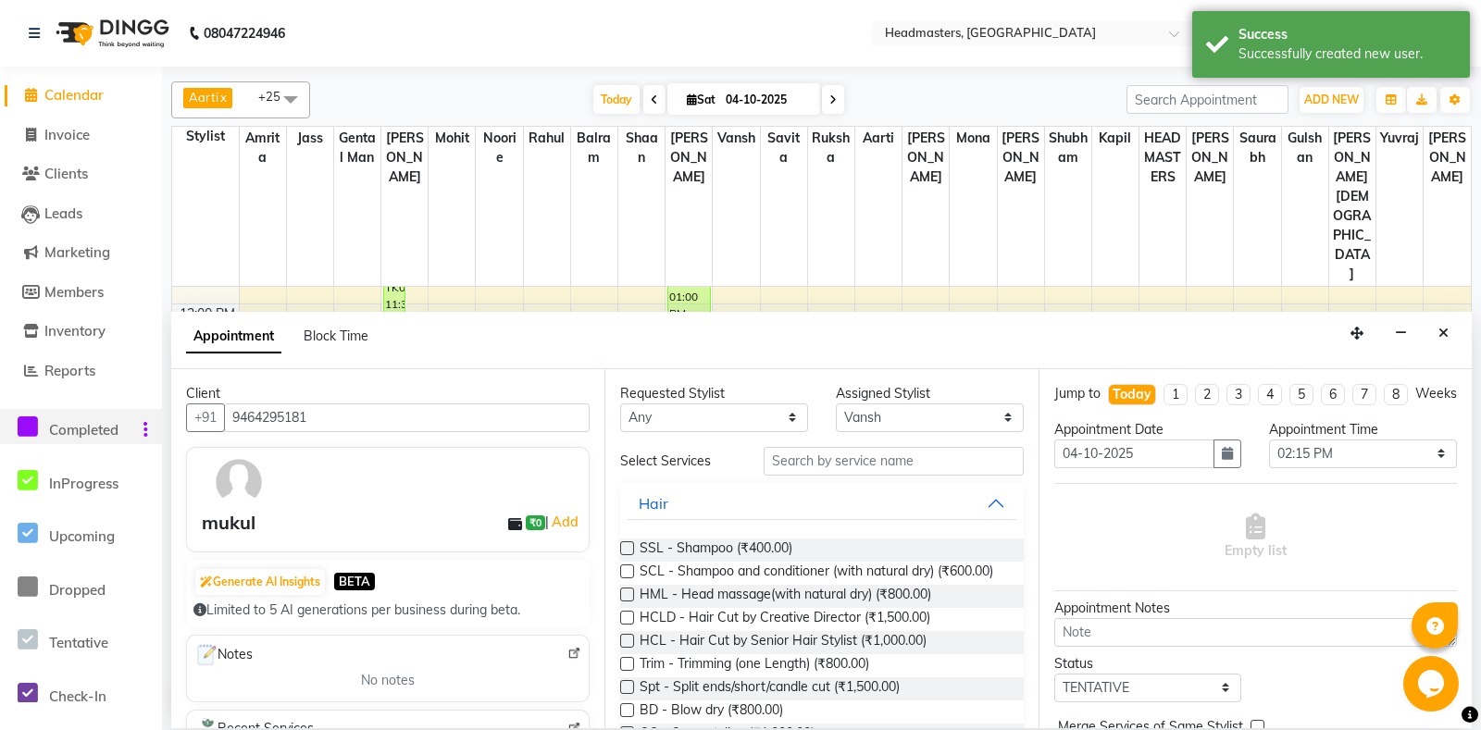
click at [706, 433] on div "Requested Stylist An[PERSON_NAME]li Amrit[PERSON_NAME]am Gental Man Gulshan HEA…" at bounding box center [820, 548] width 433 height 359
click at [620, 404] on select "[PERSON_NAME] Amr[PERSON_NAME]lram Gental Man Gulshan HEADMAST[PERSON_NAME]apil…" at bounding box center [714, 418] width 188 height 29
click option "Shaan" at bounding box center [0, 0] width 0 height 0
click at [620, 404] on select "[PERSON_NAME] Amr[PERSON_NAME]lram Gental Man Gulshan HEADMAST[PERSON_NAME]apil…" at bounding box center [714, 418] width 188 height 29
click option "[PERSON_NAME]" at bounding box center [0, 0] width 0 height 0
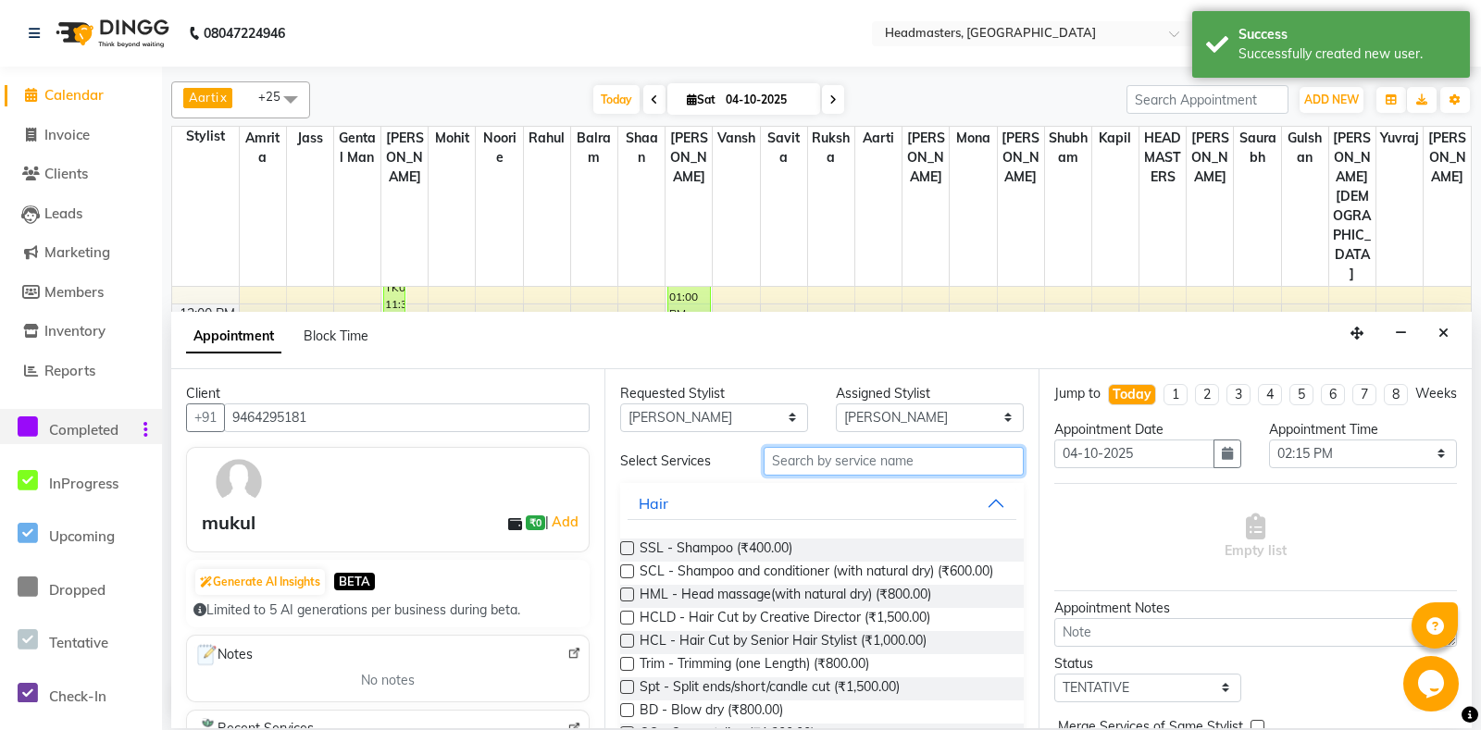
click at [864, 461] on input "text" at bounding box center [893, 461] width 259 height 29
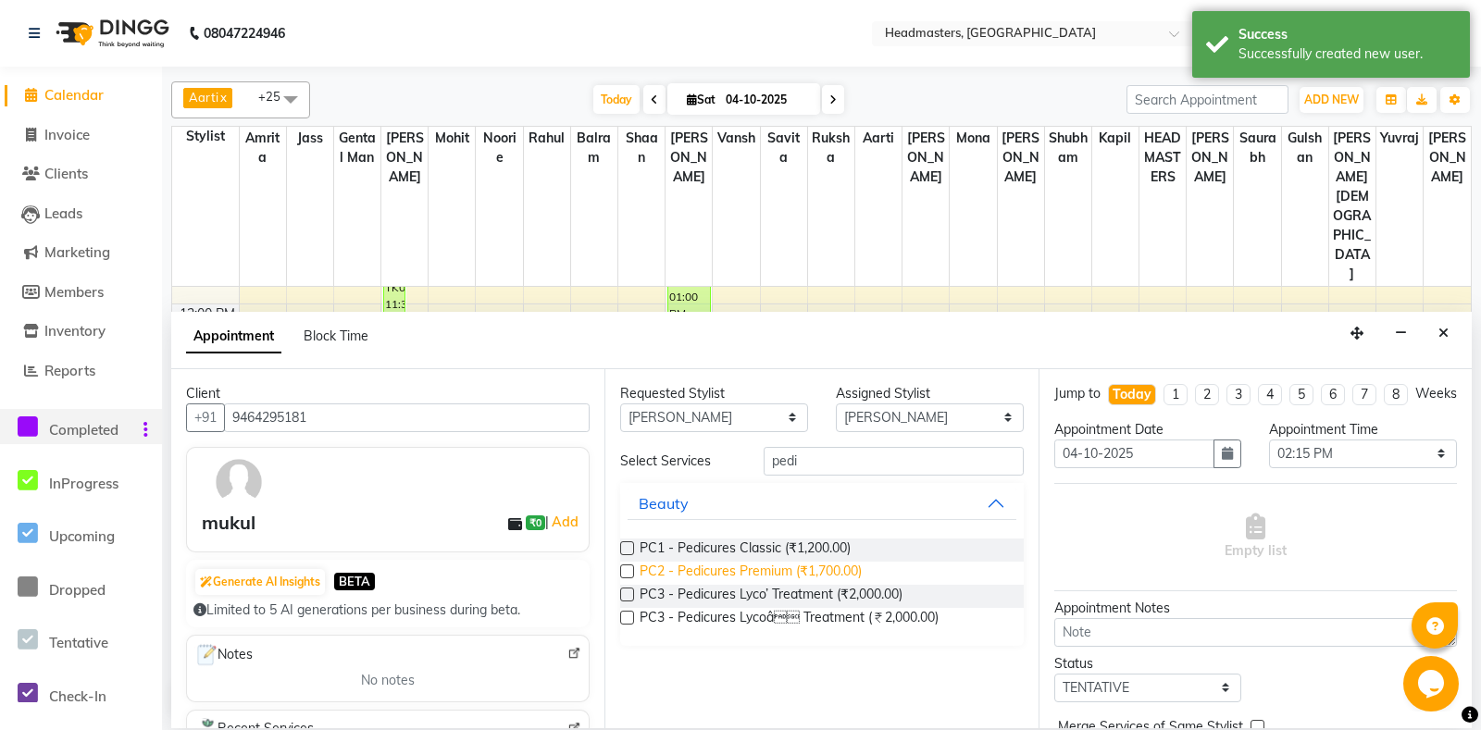
click at [802, 572] on span "PC2 - Pedicures Premium (₹1,700.00)" at bounding box center [751, 573] width 222 height 23
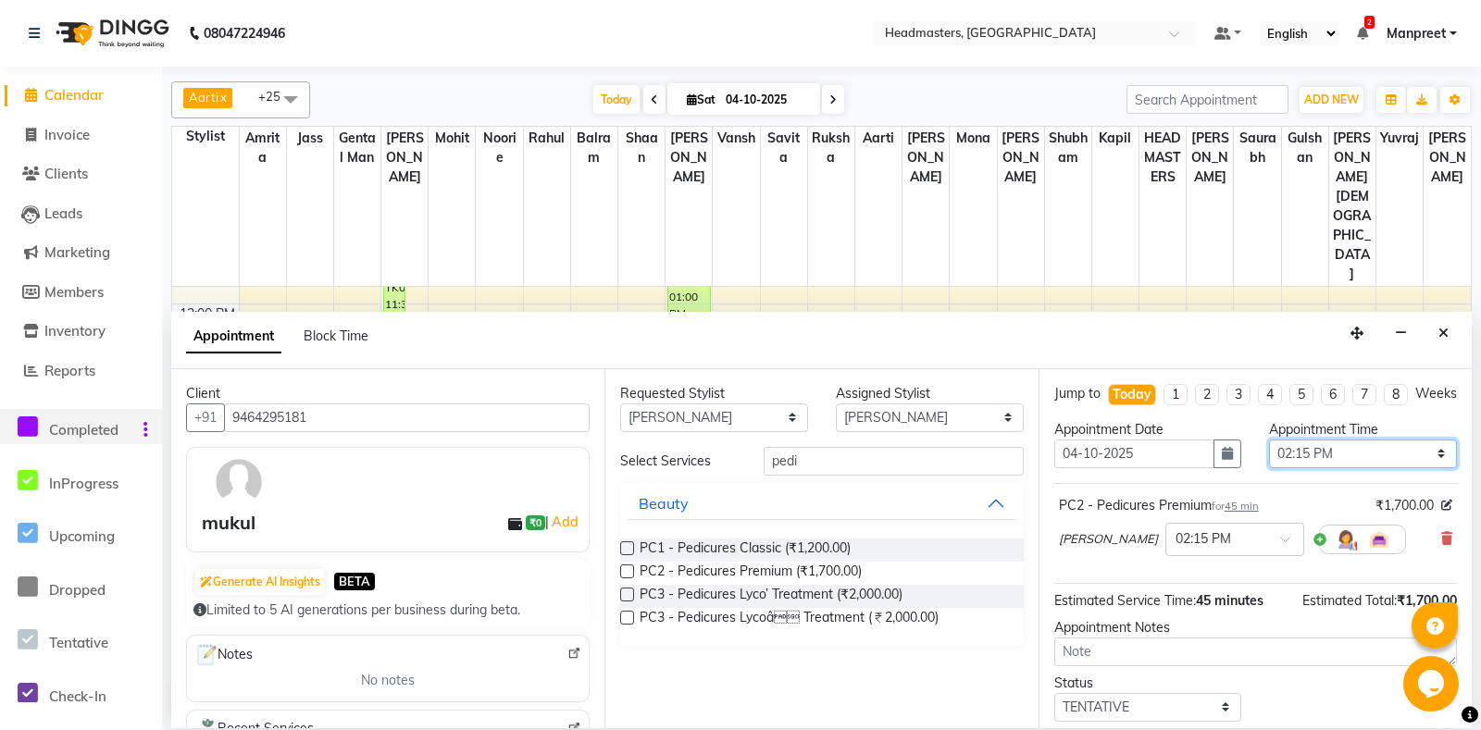
click at [1269, 440] on select "Select 09:00 AM 09:15 AM 09:30 AM 09:45 AM 10:00 AM 10:15 AM 10:30 AM 10:45 AM …" at bounding box center [1363, 454] width 188 height 29
click at [1211, 591] on div "Estimated Service Time: 45 minutes" at bounding box center [1158, 600] width 209 height 19
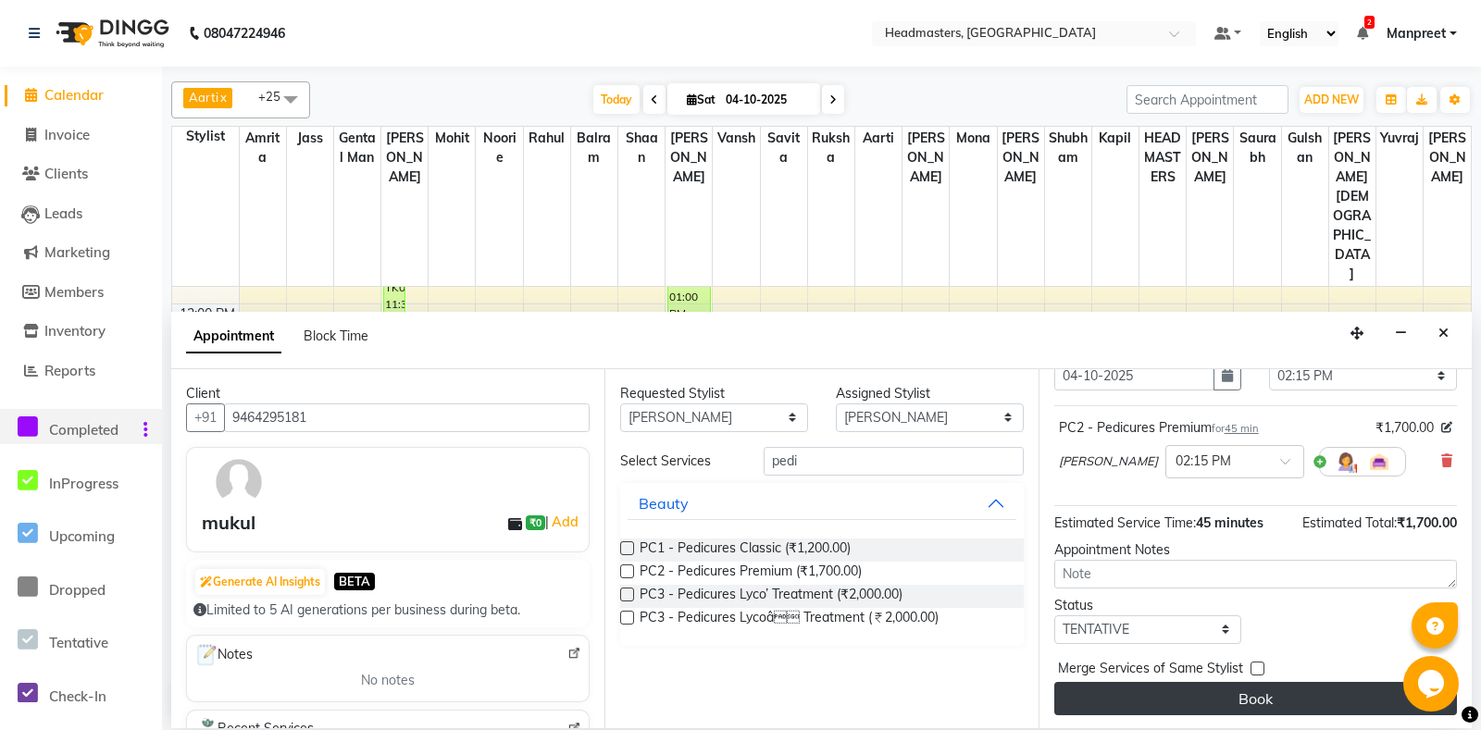
scroll to position [79, 0]
click at [1205, 707] on button "Book" at bounding box center [1255, 697] width 403 height 33
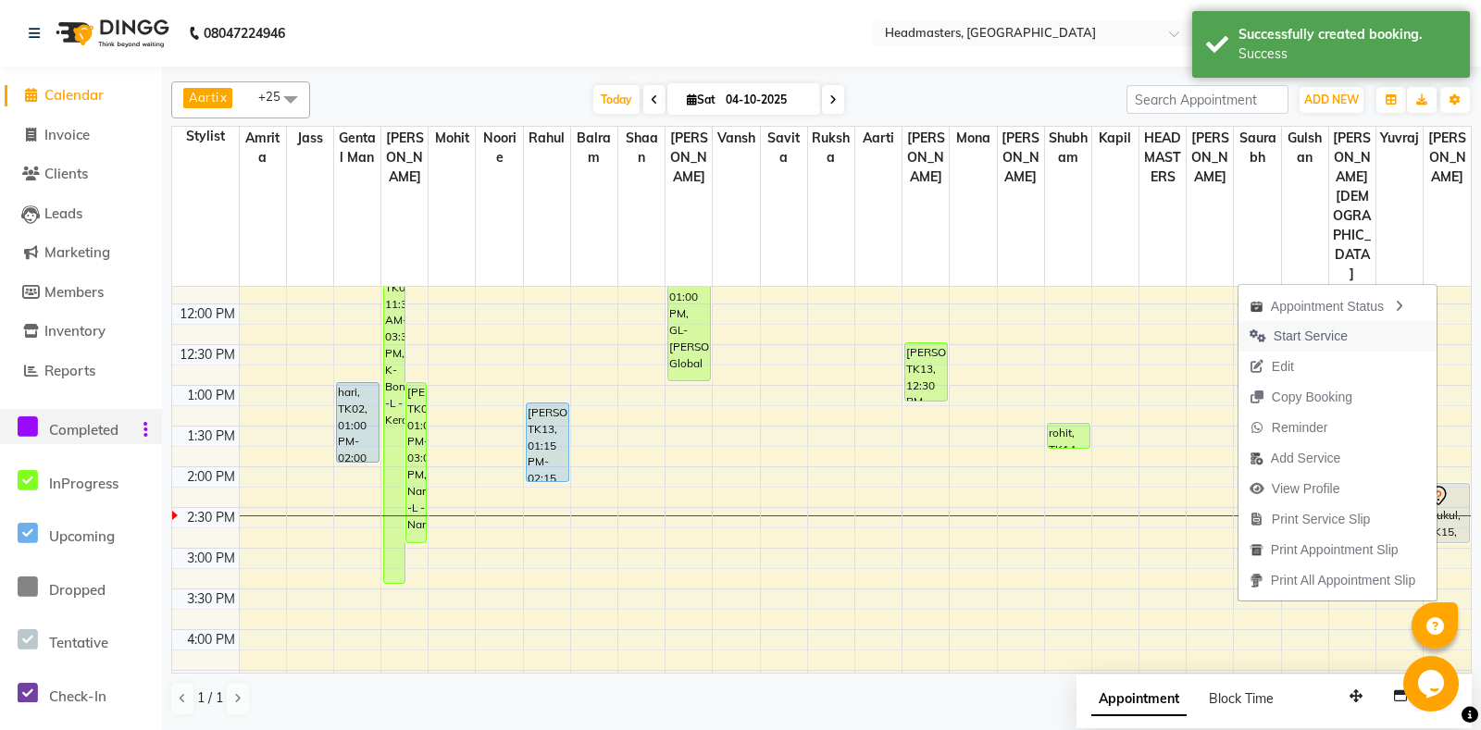
click at [1282, 333] on span "Start Service" at bounding box center [1311, 336] width 74 height 19
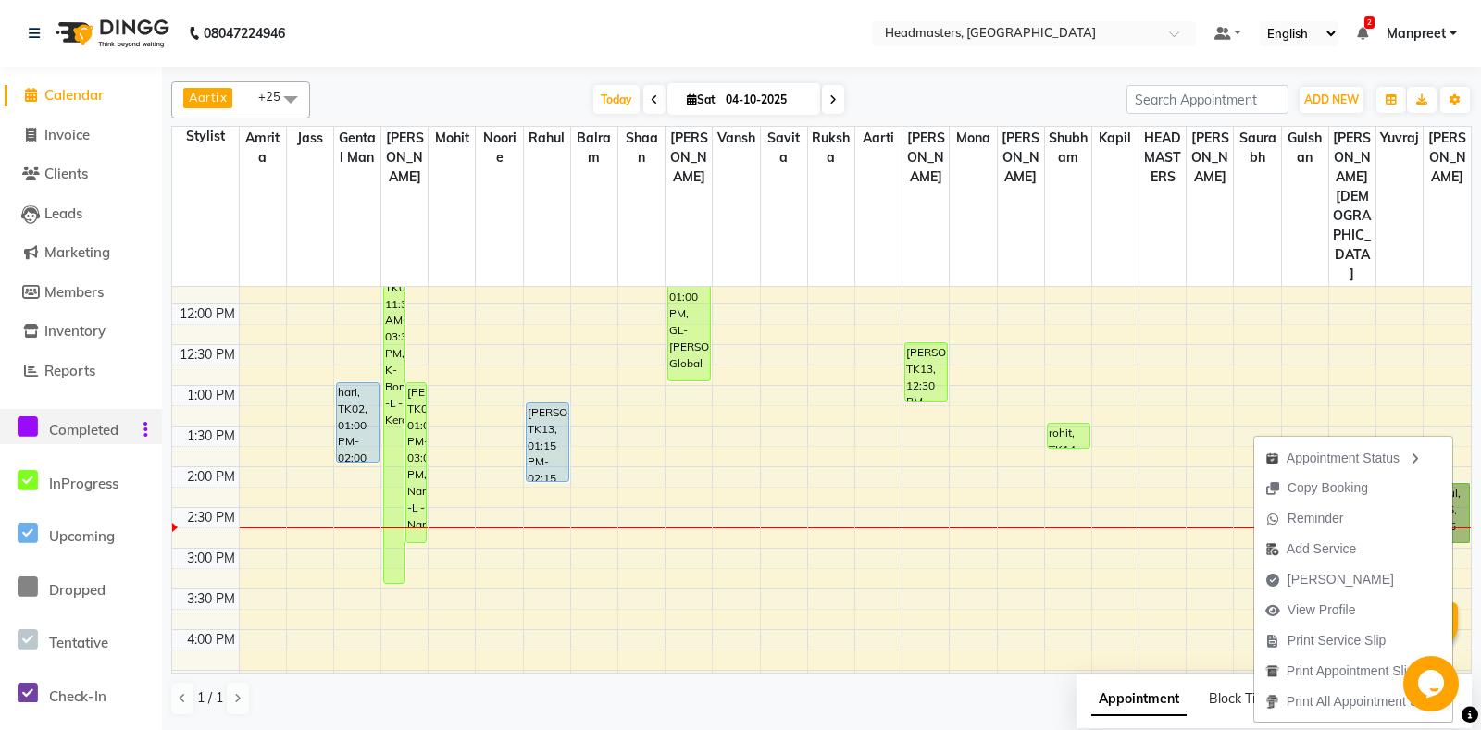
click at [942, 429] on div "8:00 AM 8:30 AM 9:00 AM 9:30 AM 10:00 AM 10:30 AM 11:00 AM 11:30 AM 12:00 PM 12…" at bounding box center [821, 548] width 1299 height 1139
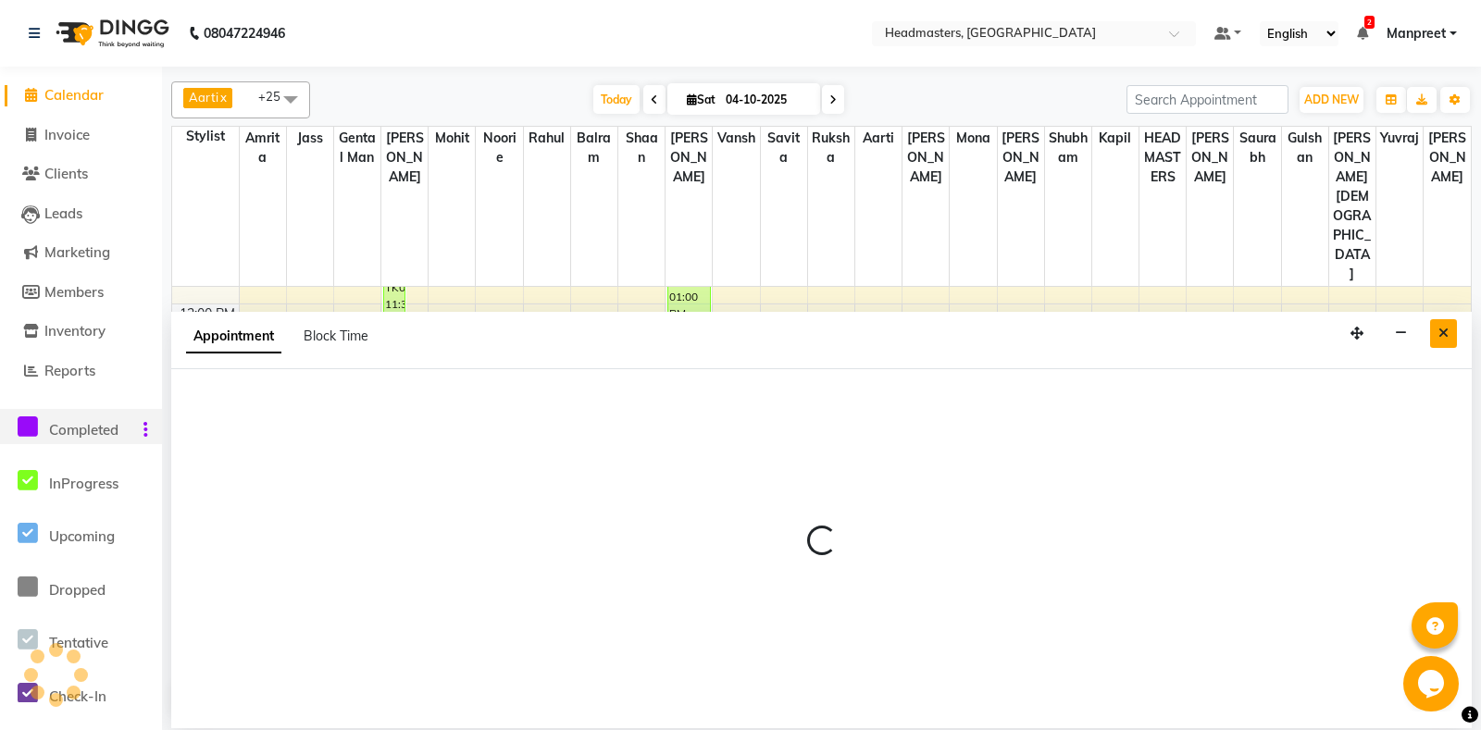
click at [1433, 331] on button "Close" at bounding box center [1443, 333] width 27 height 29
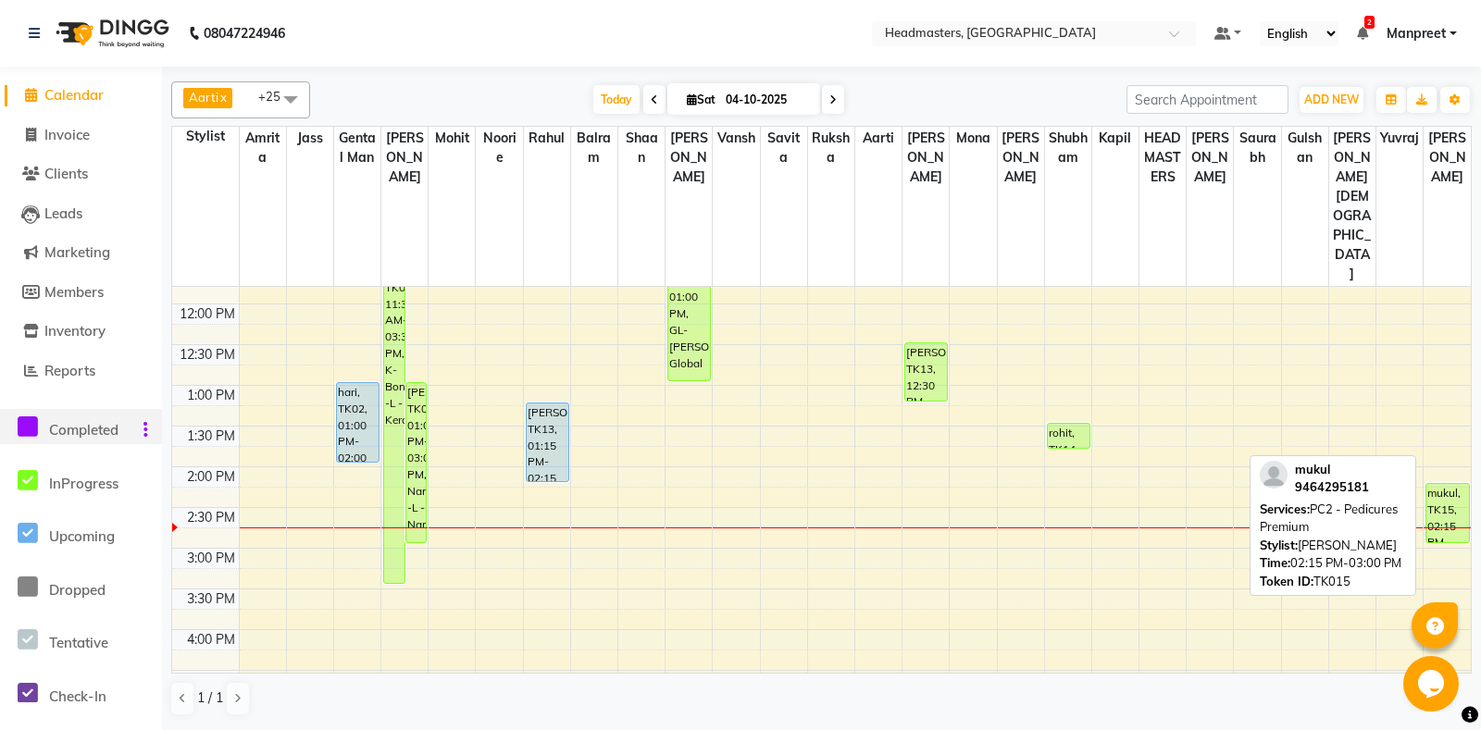
click at [1447, 484] on div "mukul, TK15, 02:15 PM-03:00 PM, PC2 - Pedicures Premium" at bounding box center [1447, 513] width 43 height 58
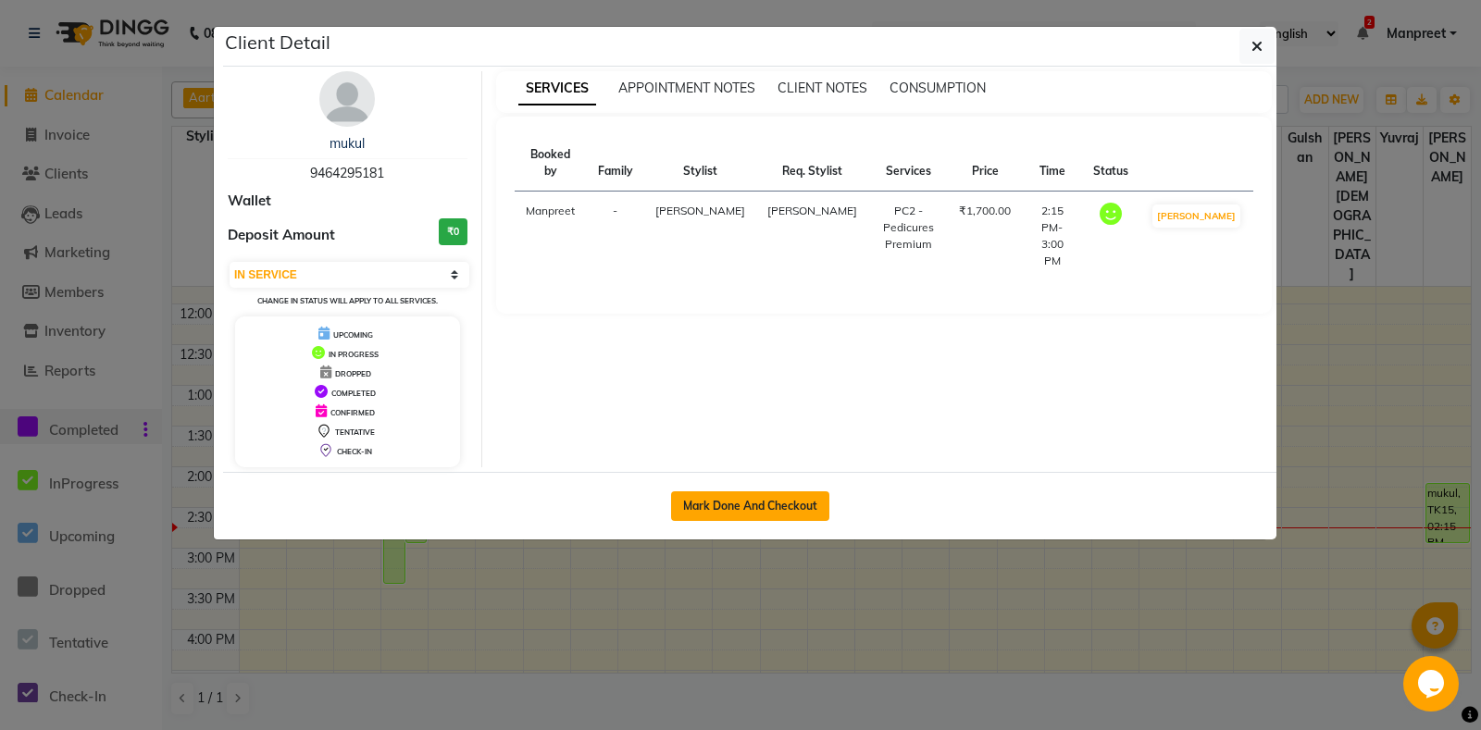
click at [732, 504] on button "Mark Done And Checkout" at bounding box center [750, 506] width 158 height 30
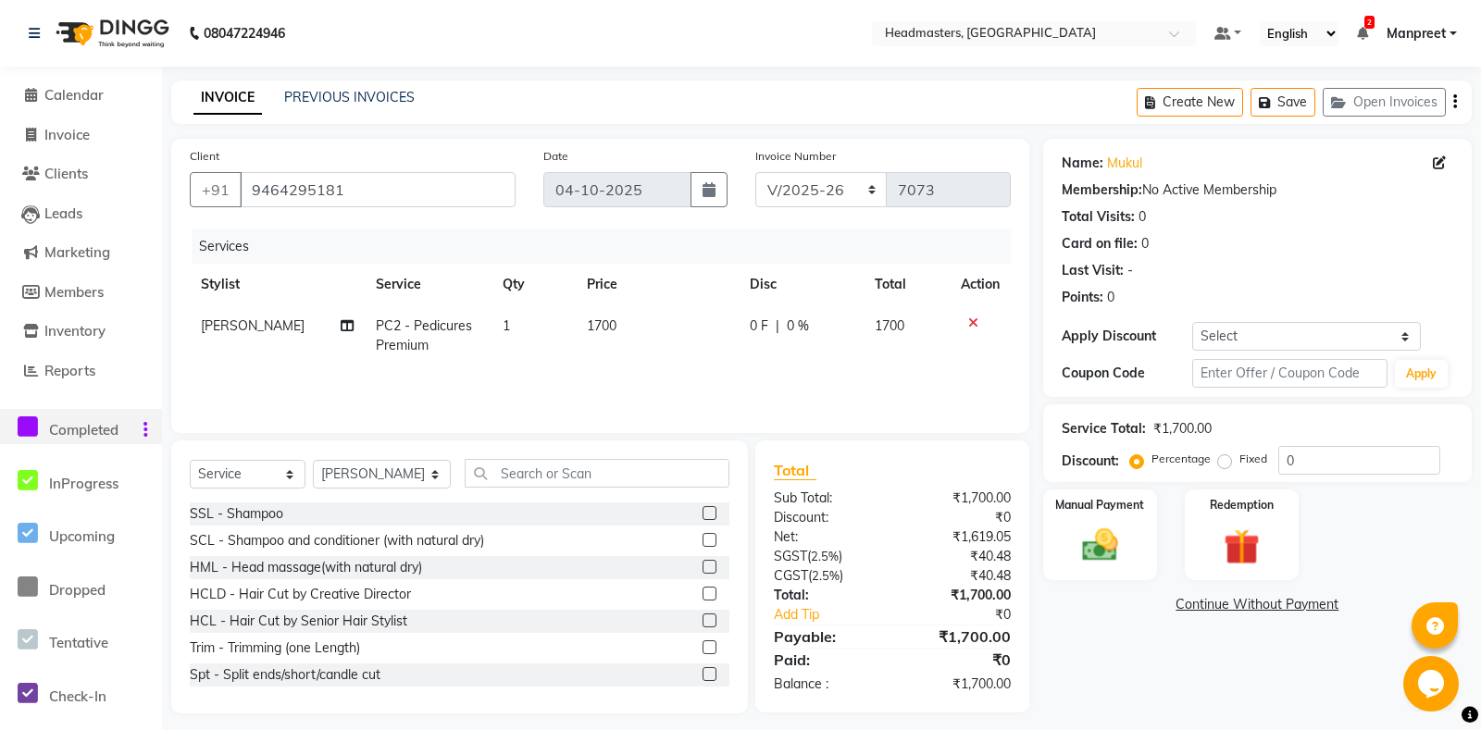
click at [780, 338] on td "0 F | 0 %" at bounding box center [801, 335] width 125 height 61
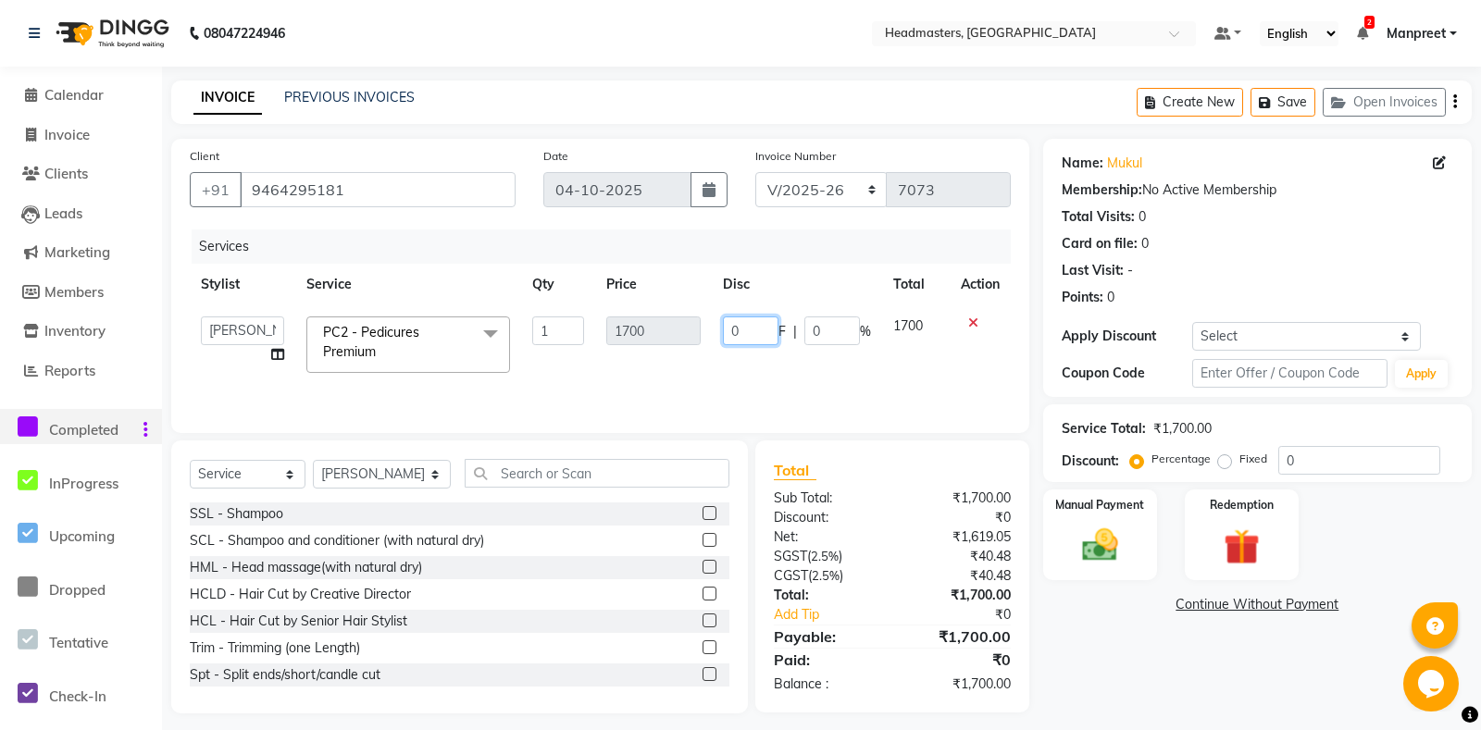
click at [726, 330] on input "0" at bounding box center [751, 331] width 56 height 29
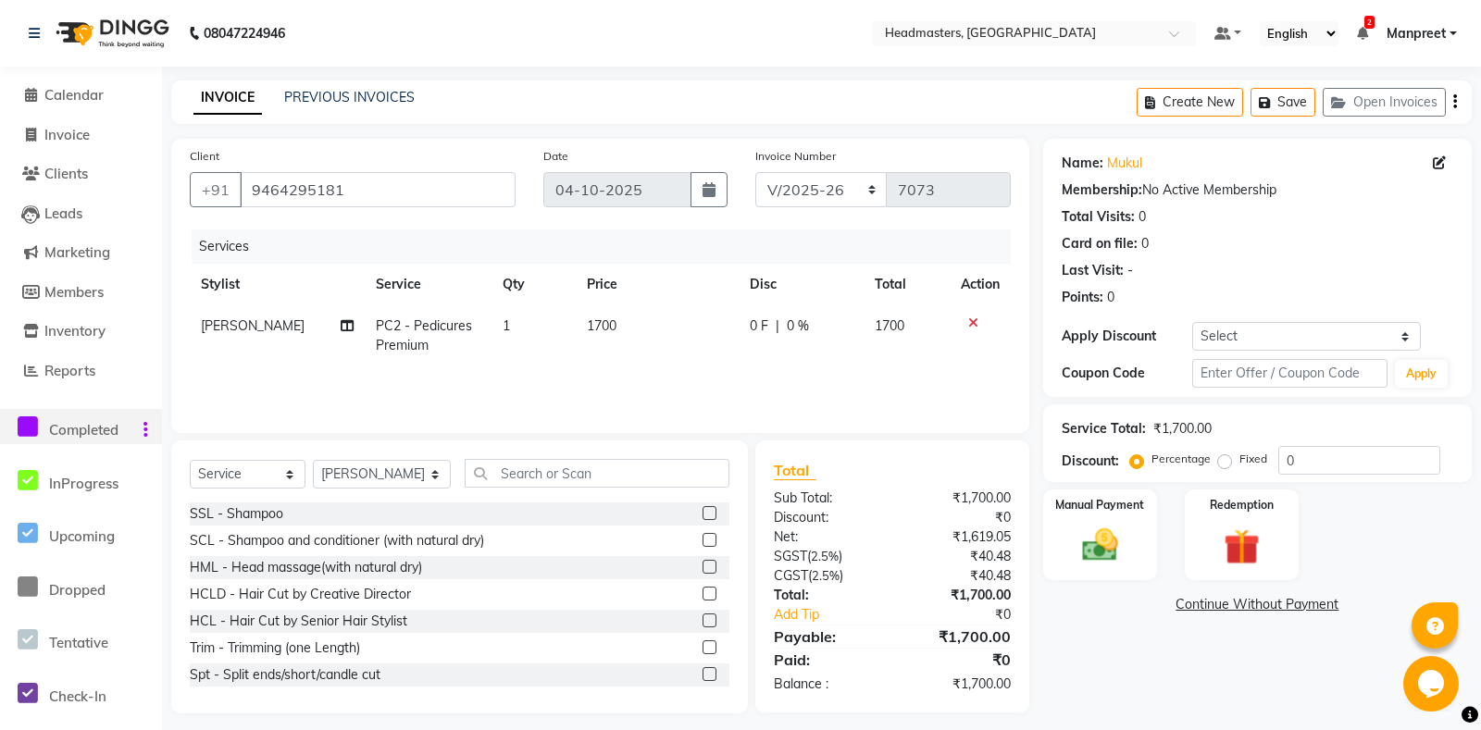
click at [795, 327] on span "0 %" at bounding box center [798, 326] width 22 height 19
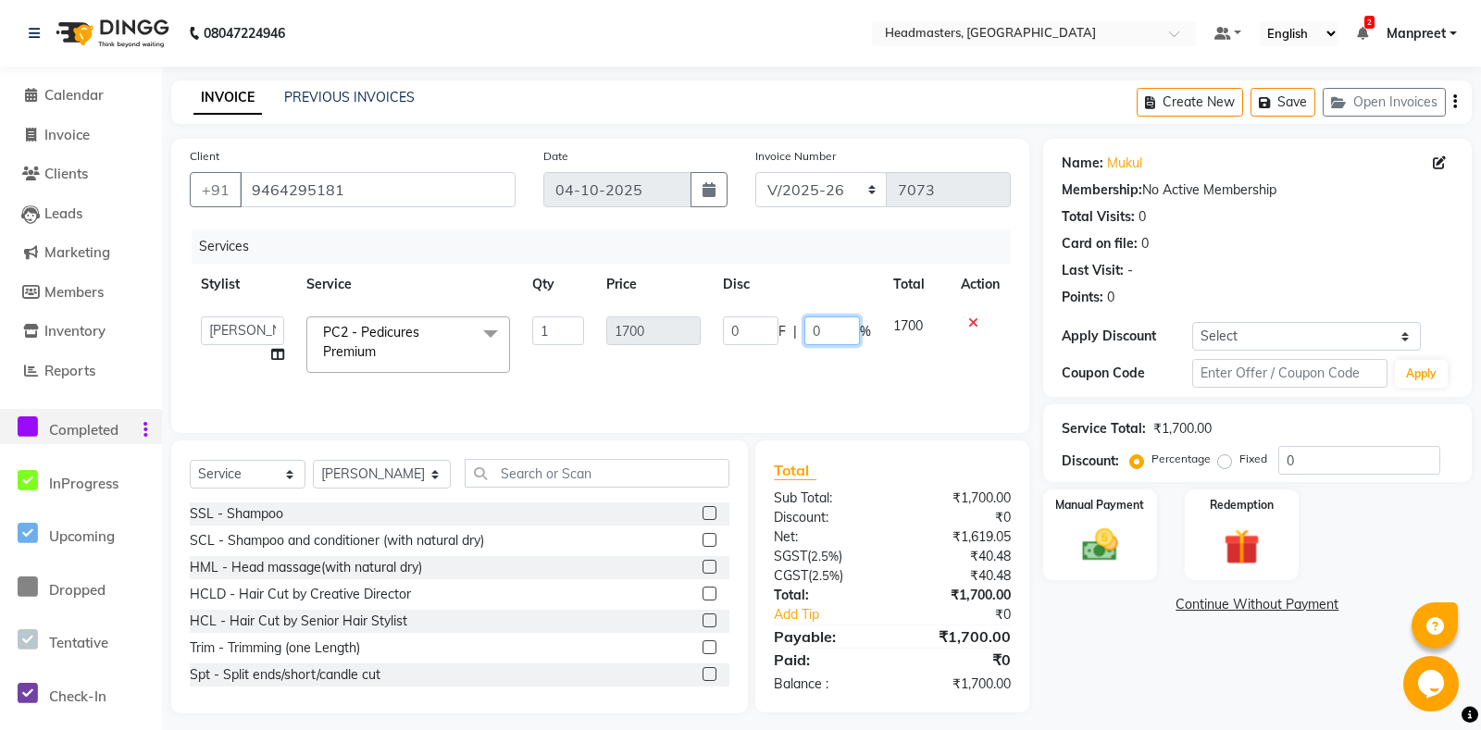
click at [811, 335] on input "0" at bounding box center [832, 331] width 56 height 29
click at [788, 373] on div "Services Stylist Service Qty Price Disc Total Action [PERSON_NAME] Amrita Amrit…" at bounding box center [600, 322] width 821 height 185
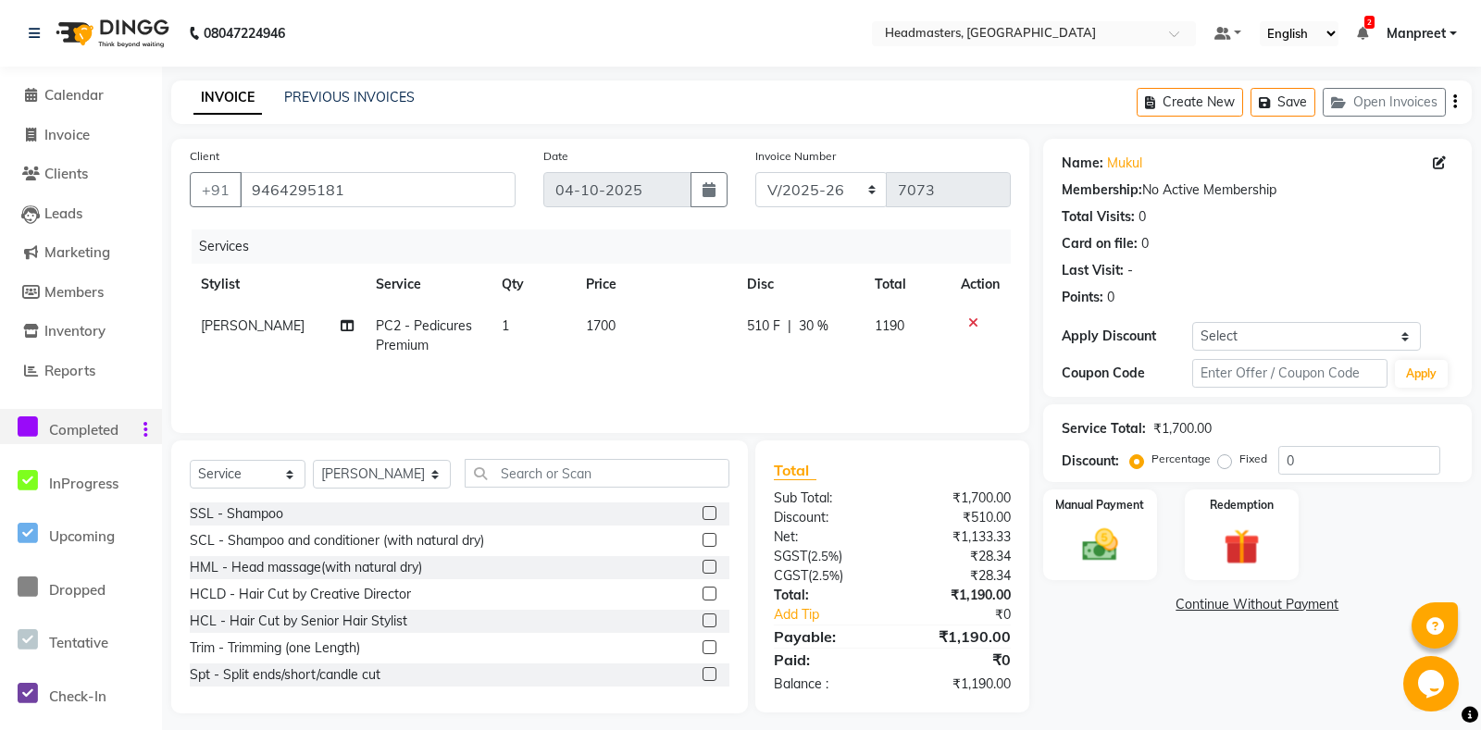
click at [762, 329] on span "510 F" at bounding box center [763, 326] width 33 height 19
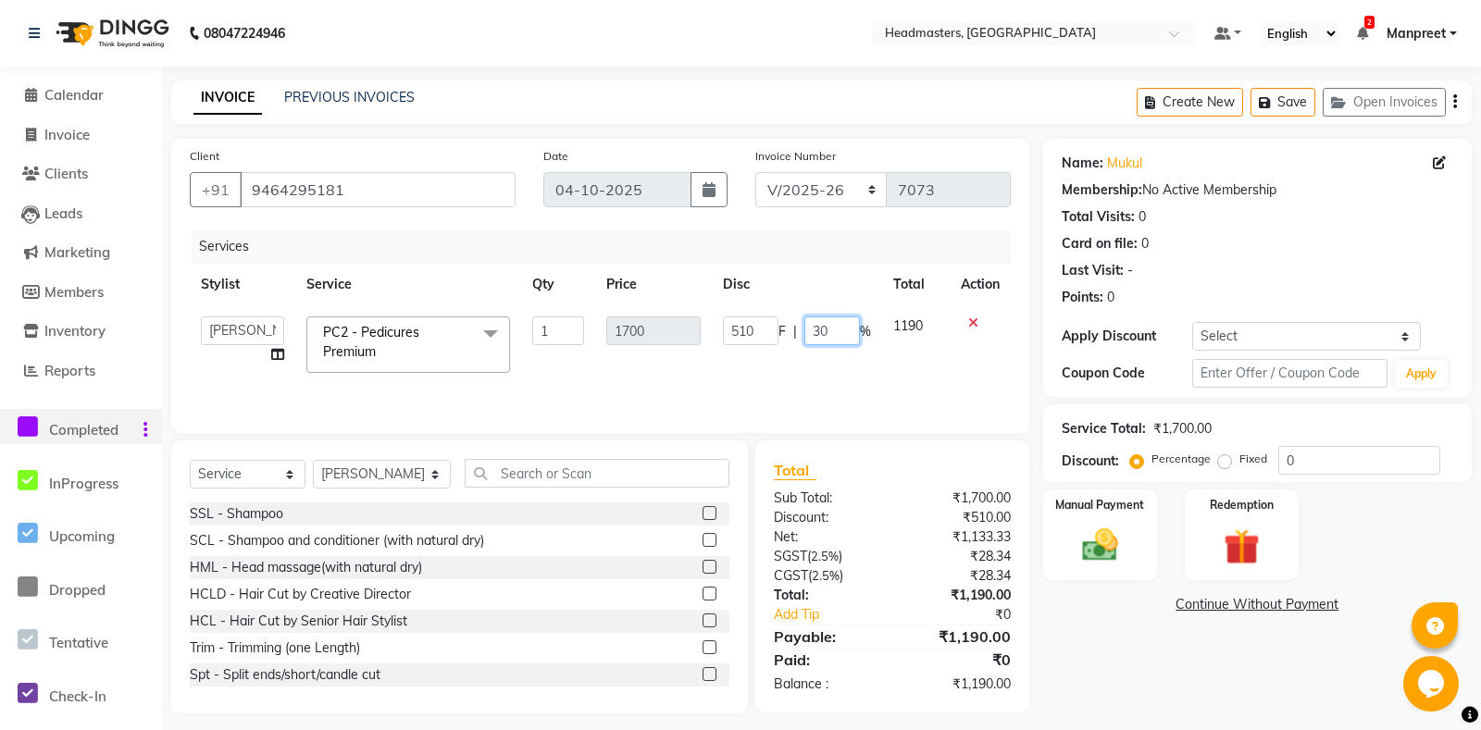
click at [817, 323] on input "30" at bounding box center [832, 331] width 56 height 29
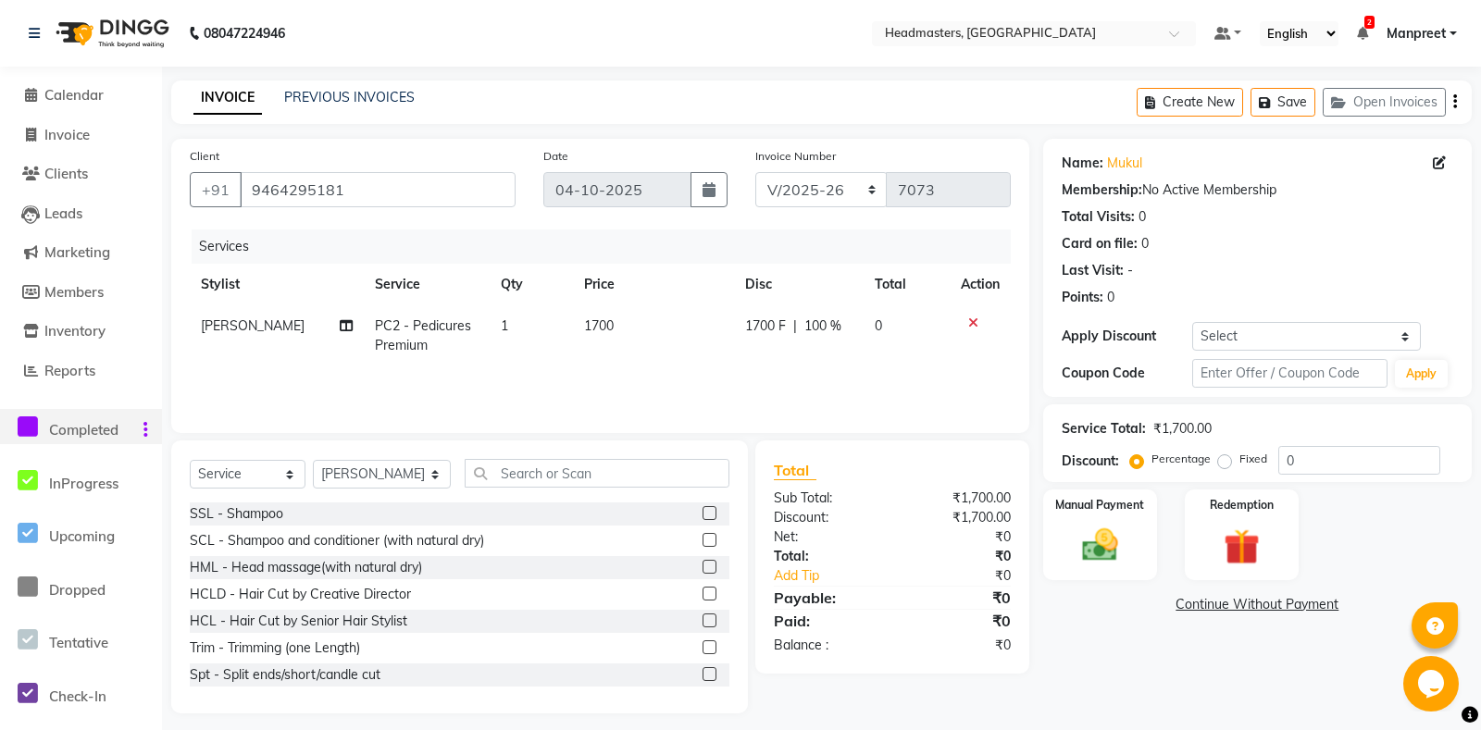
click at [797, 372] on div "Services Stylist Service Qty Price Disc Total Action [PERSON_NAME] PC2 - Pedicu…" at bounding box center [600, 322] width 821 height 185
click at [767, 336] on span "1700 F" at bounding box center [765, 326] width 41 height 19
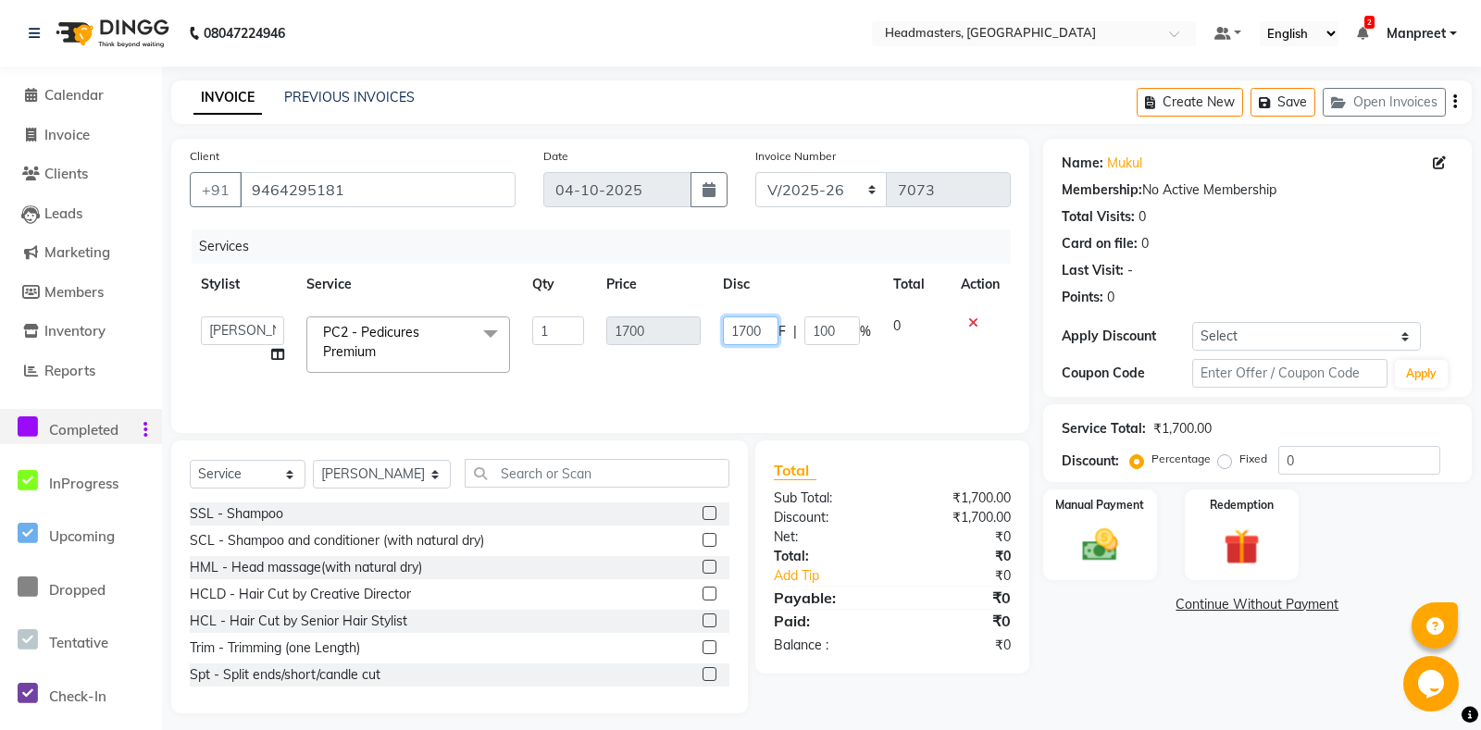
click at [740, 326] on input "1700" at bounding box center [751, 331] width 56 height 29
click at [746, 328] on input "1700" at bounding box center [751, 331] width 56 height 29
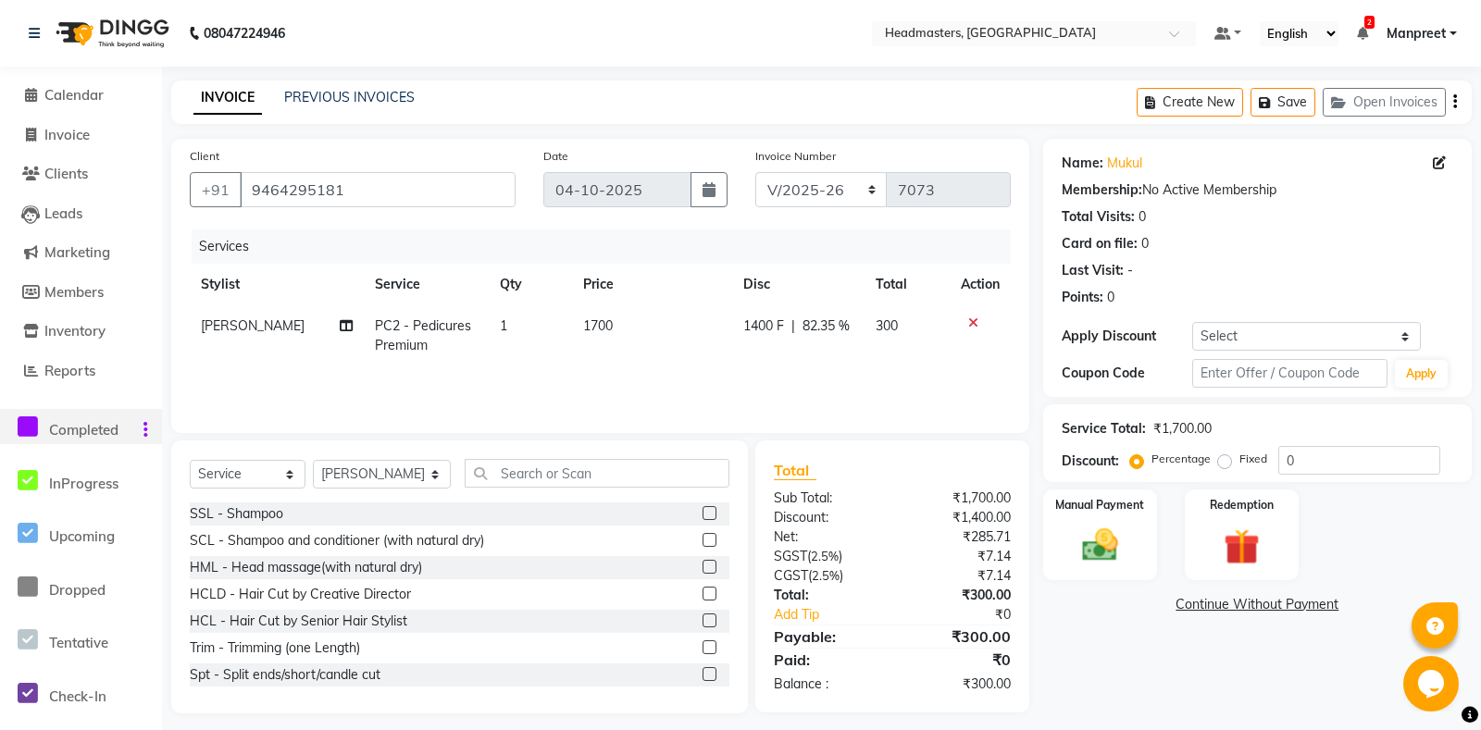
click at [765, 359] on td "1400 F | 82.35 %" at bounding box center [798, 335] width 132 height 61
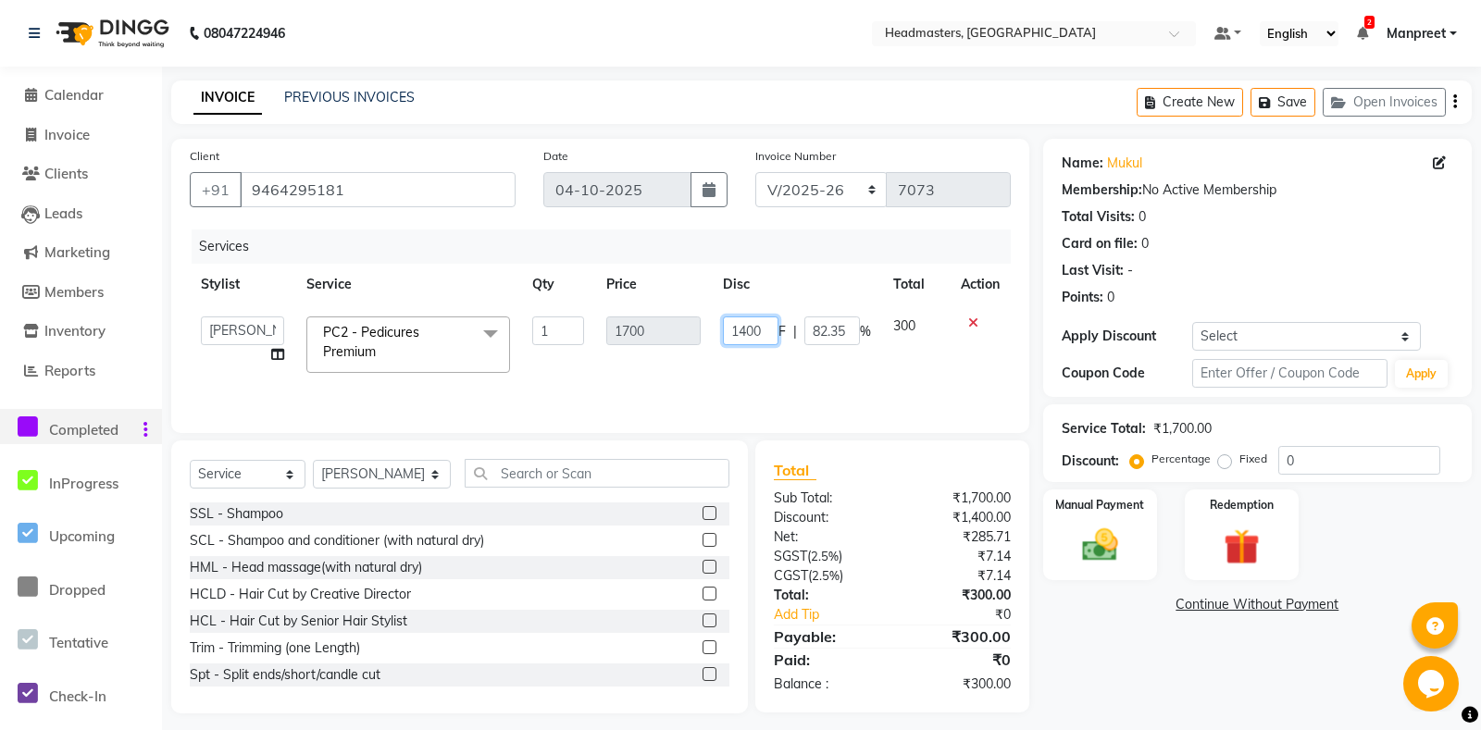
click at [736, 327] on input "1400" at bounding box center [751, 331] width 56 height 29
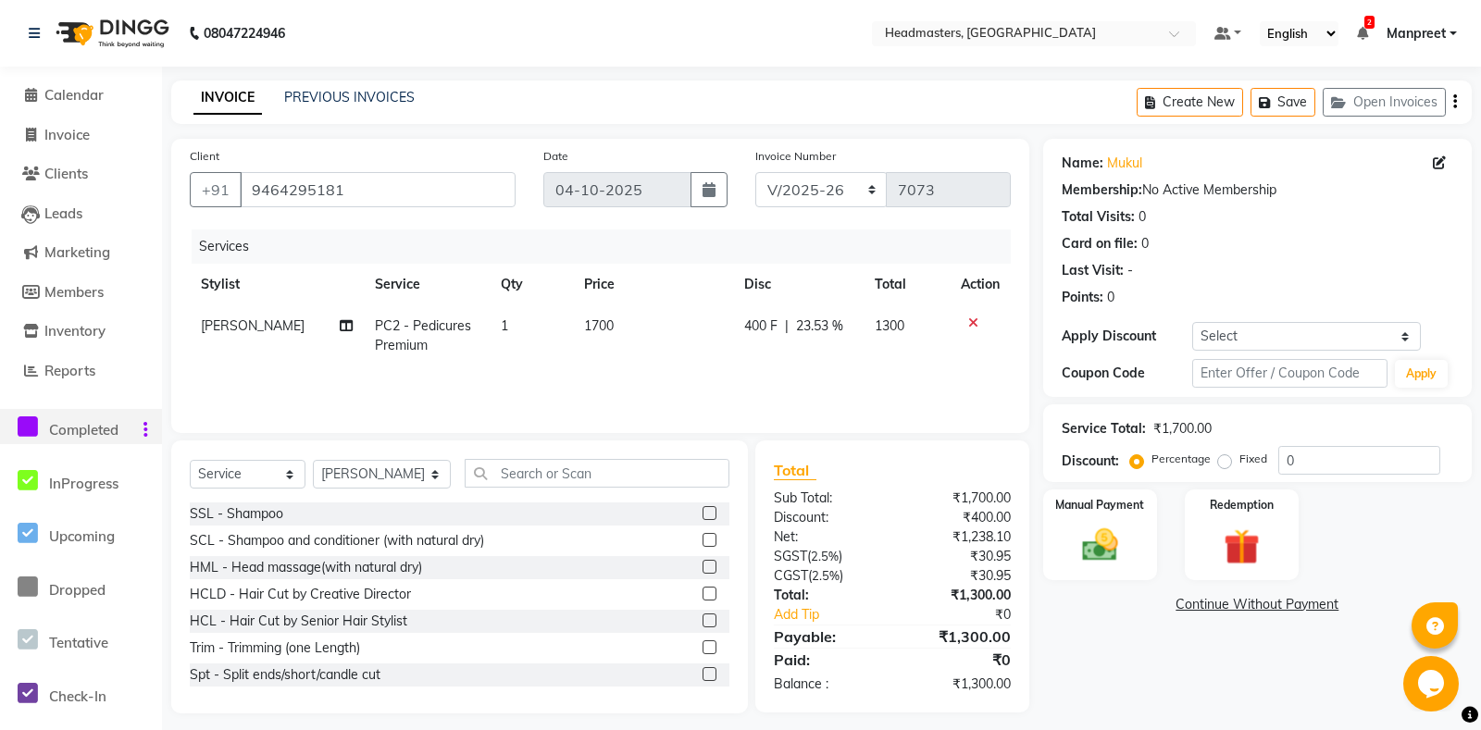
click at [744, 351] on td "400 F | 23.53 %" at bounding box center [798, 335] width 131 height 61
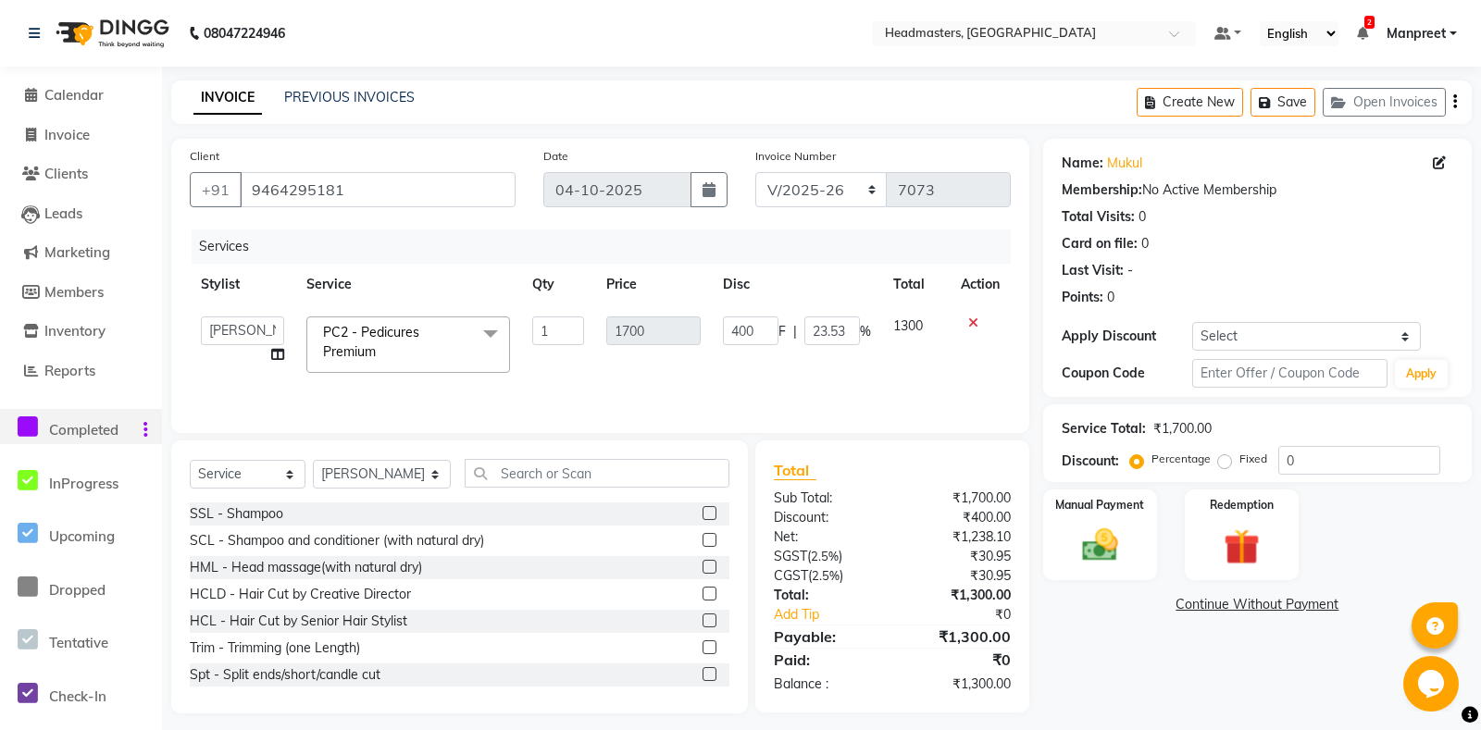
scroll to position [11, 0]
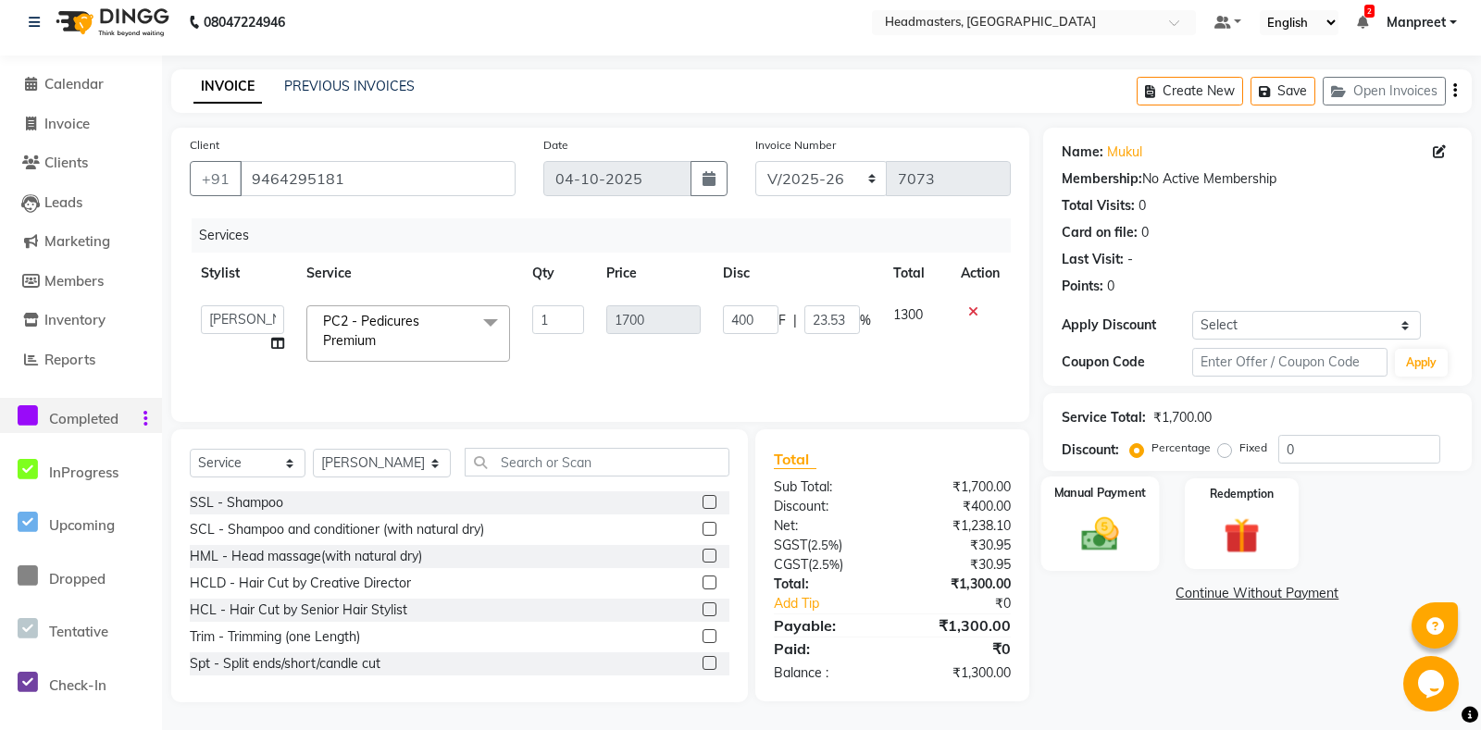
click at [1099, 556] on img at bounding box center [1100, 535] width 60 height 43
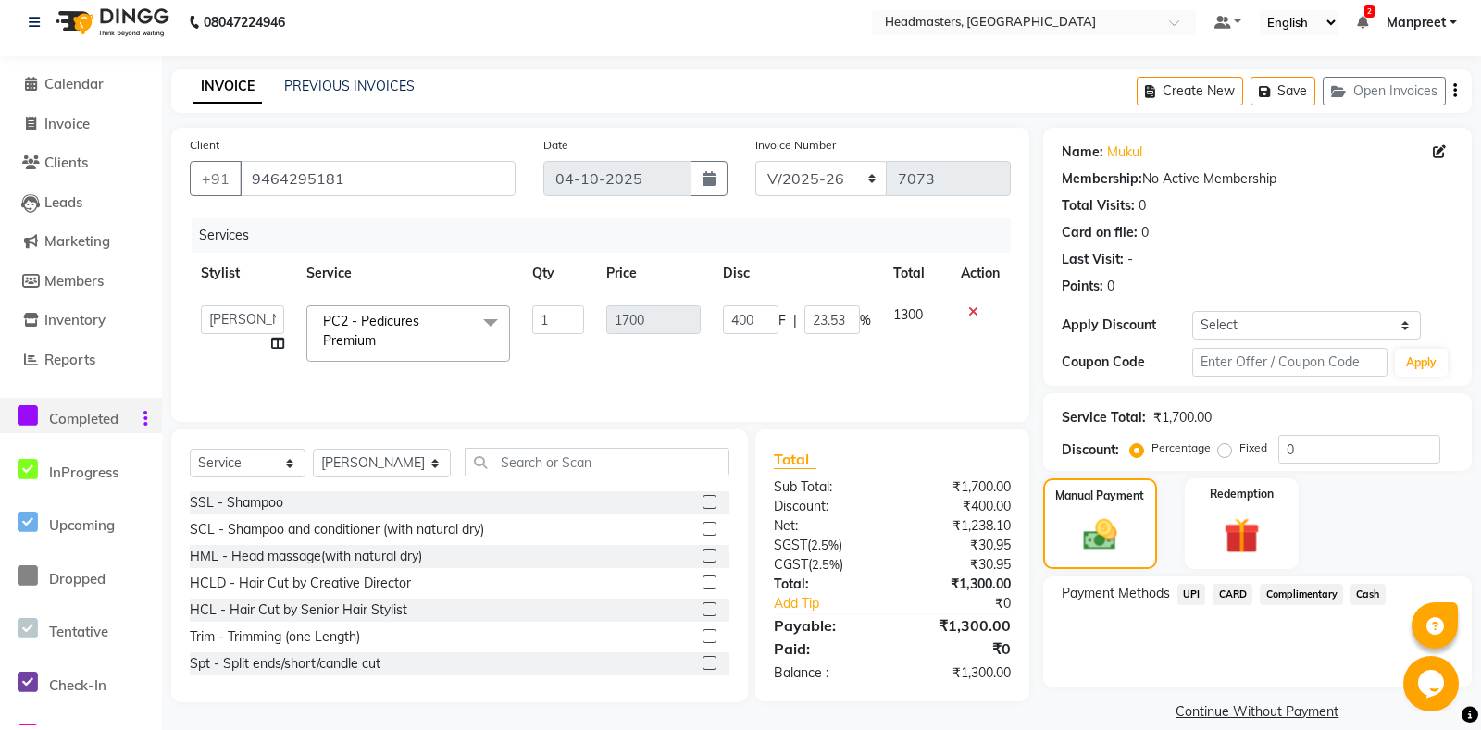
scroll to position [55, 0]
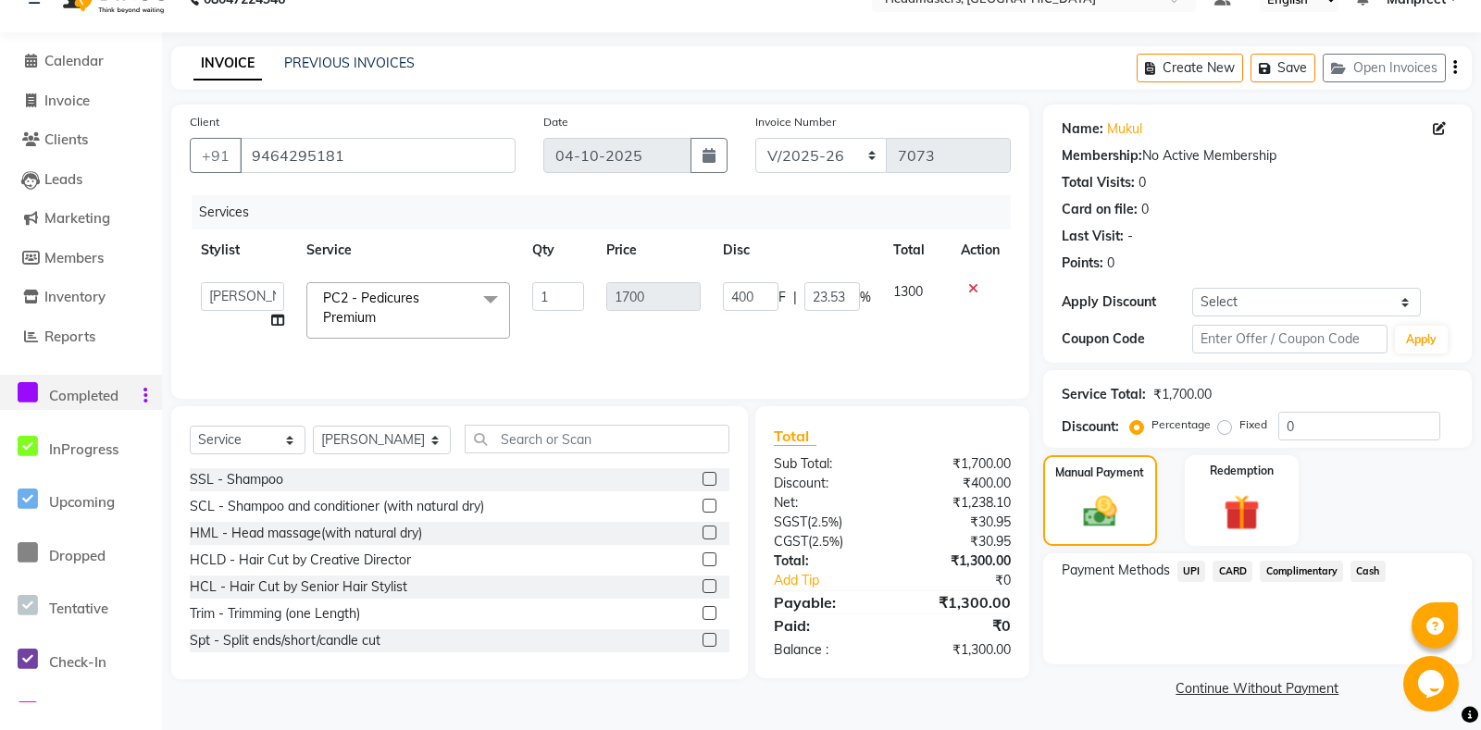
click at [1176, 564] on div "UPI" at bounding box center [1188, 573] width 36 height 25
click at [1198, 569] on span "UPI" at bounding box center [1191, 571] width 29 height 21
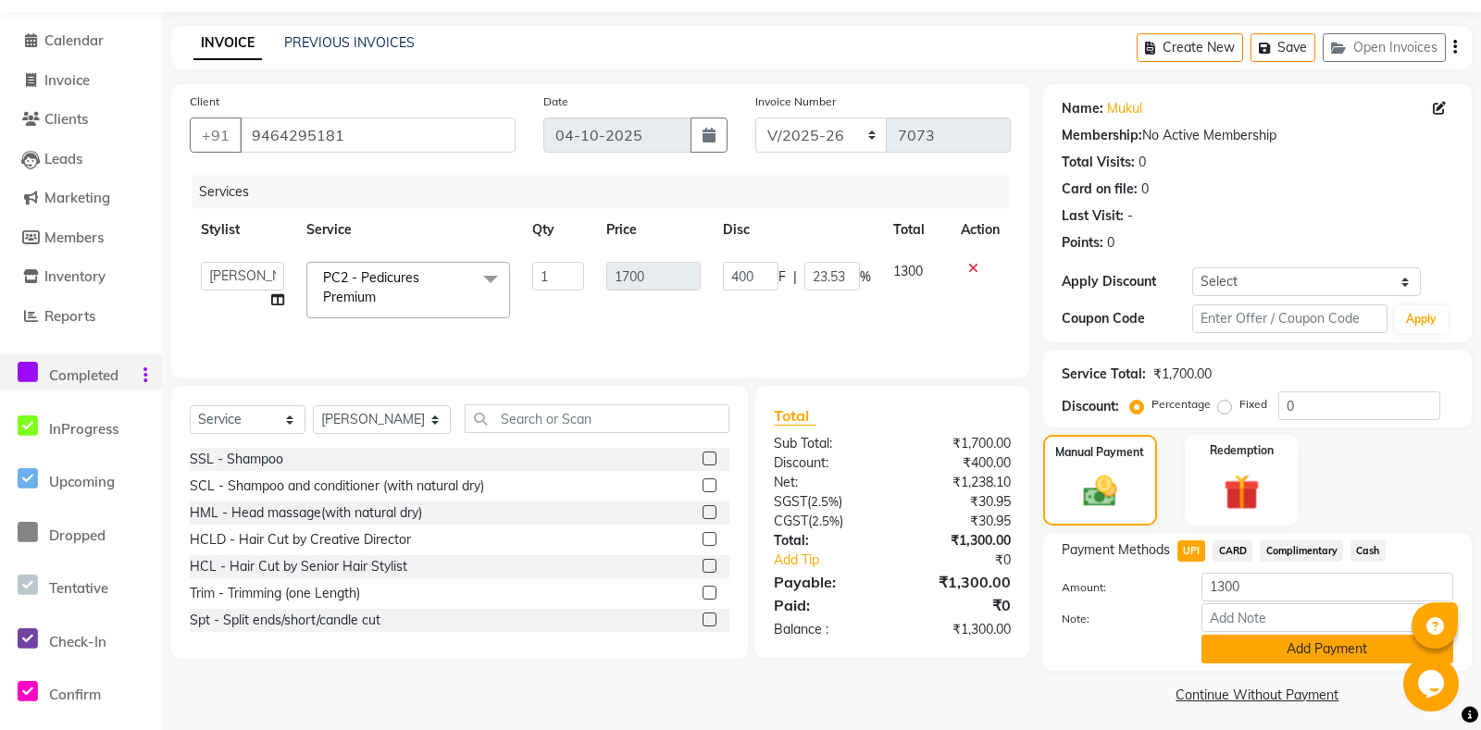
click at [1277, 664] on button "Add Payment" at bounding box center [1327, 649] width 252 height 29
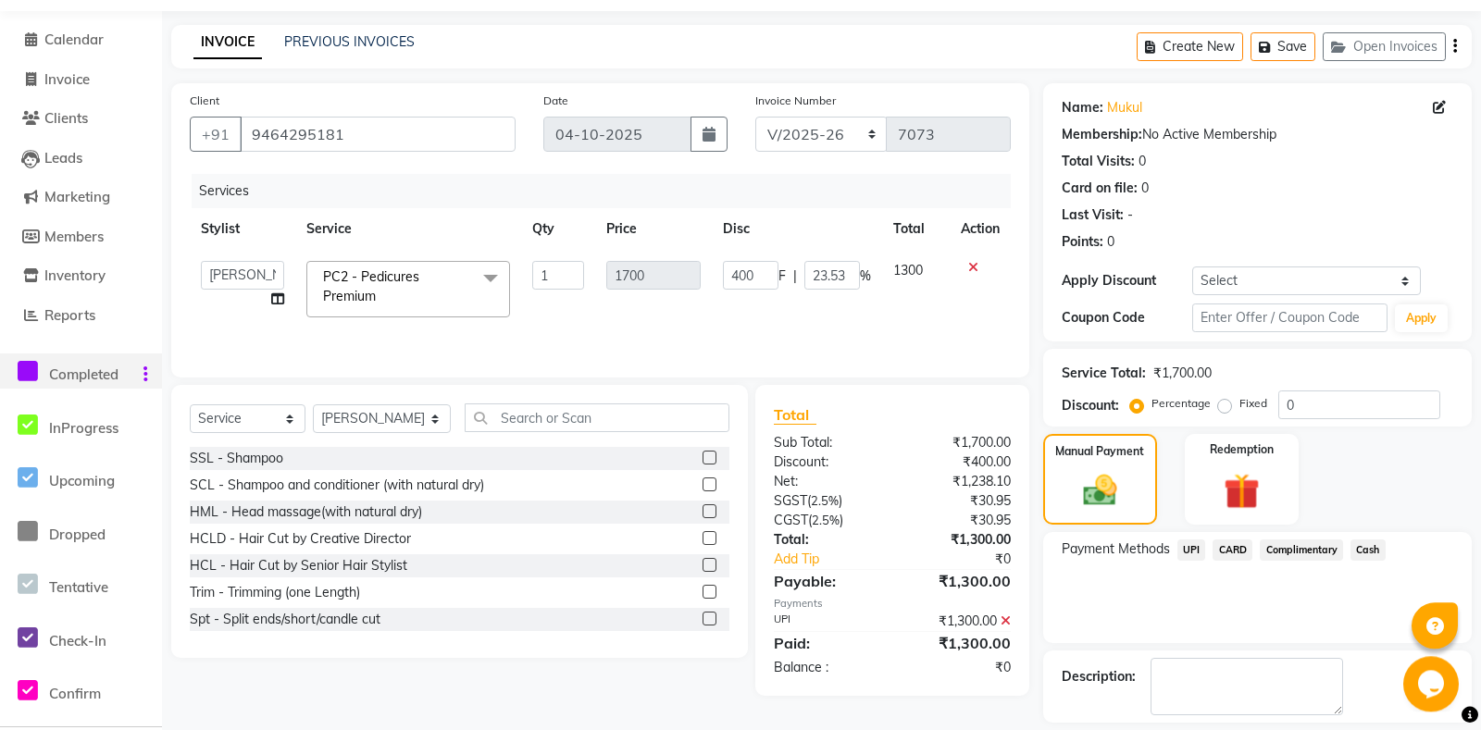
scroll to position [131, 0]
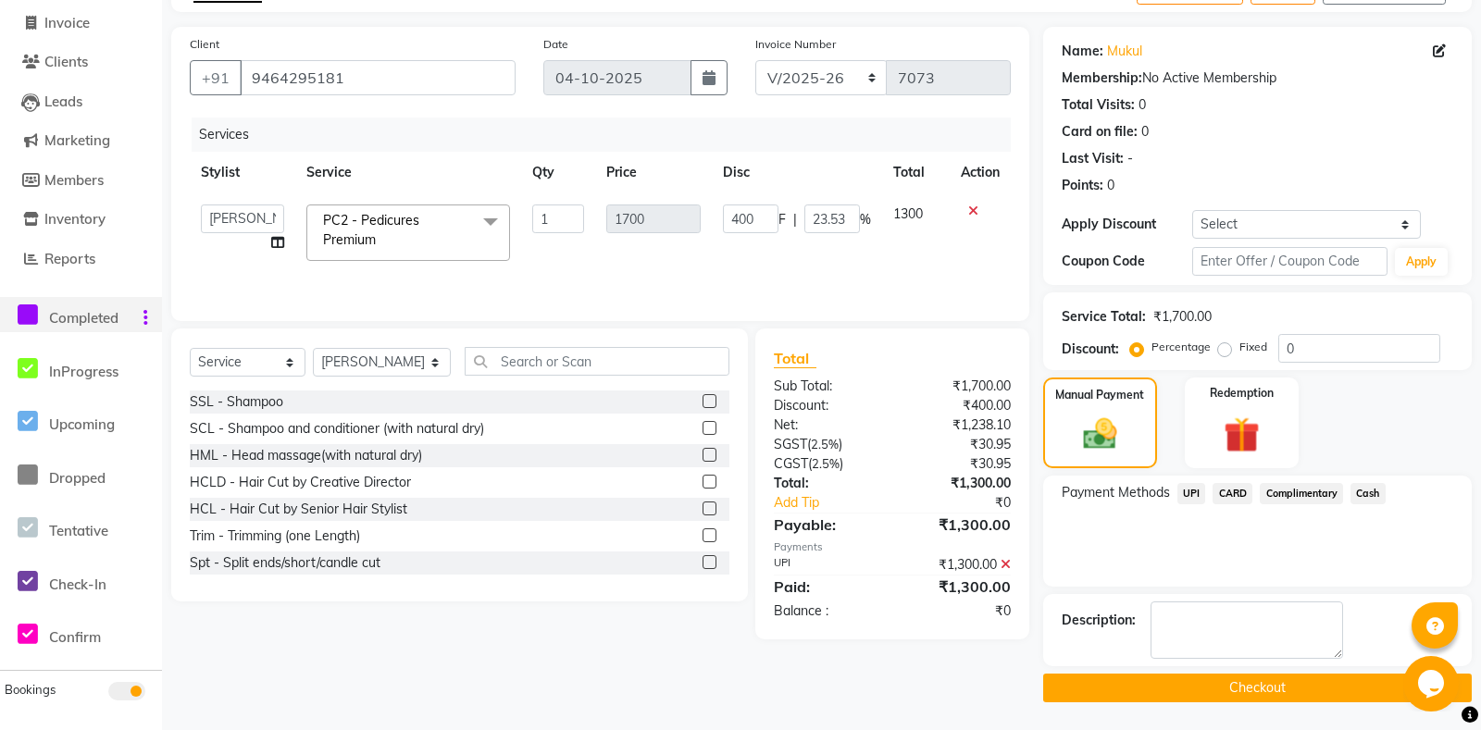
click at [1225, 686] on button "Checkout" at bounding box center [1257, 688] width 429 height 29
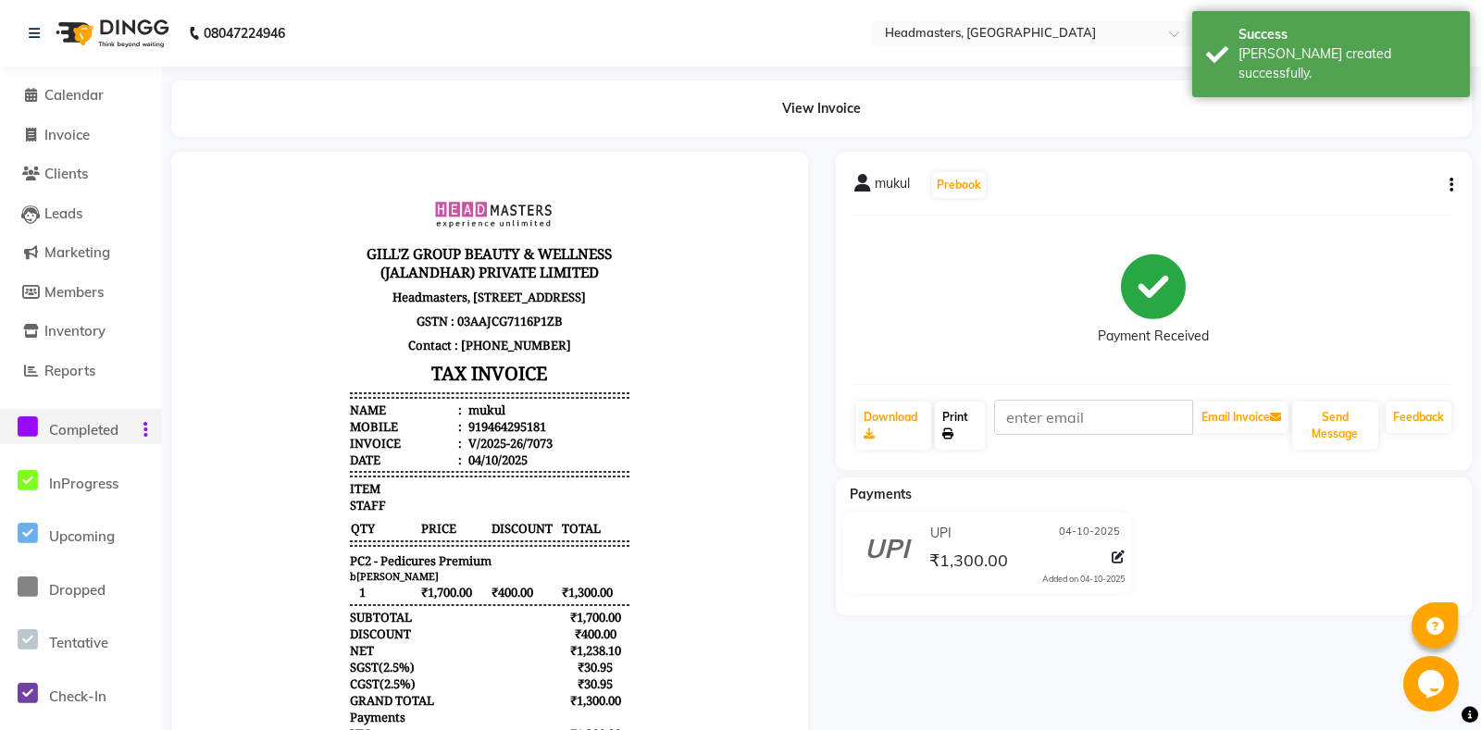
click at [970, 432] on link "Print" at bounding box center [959, 426] width 49 height 48
click at [83, 97] on span "Calendar" at bounding box center [73, 95] width 59 height 18
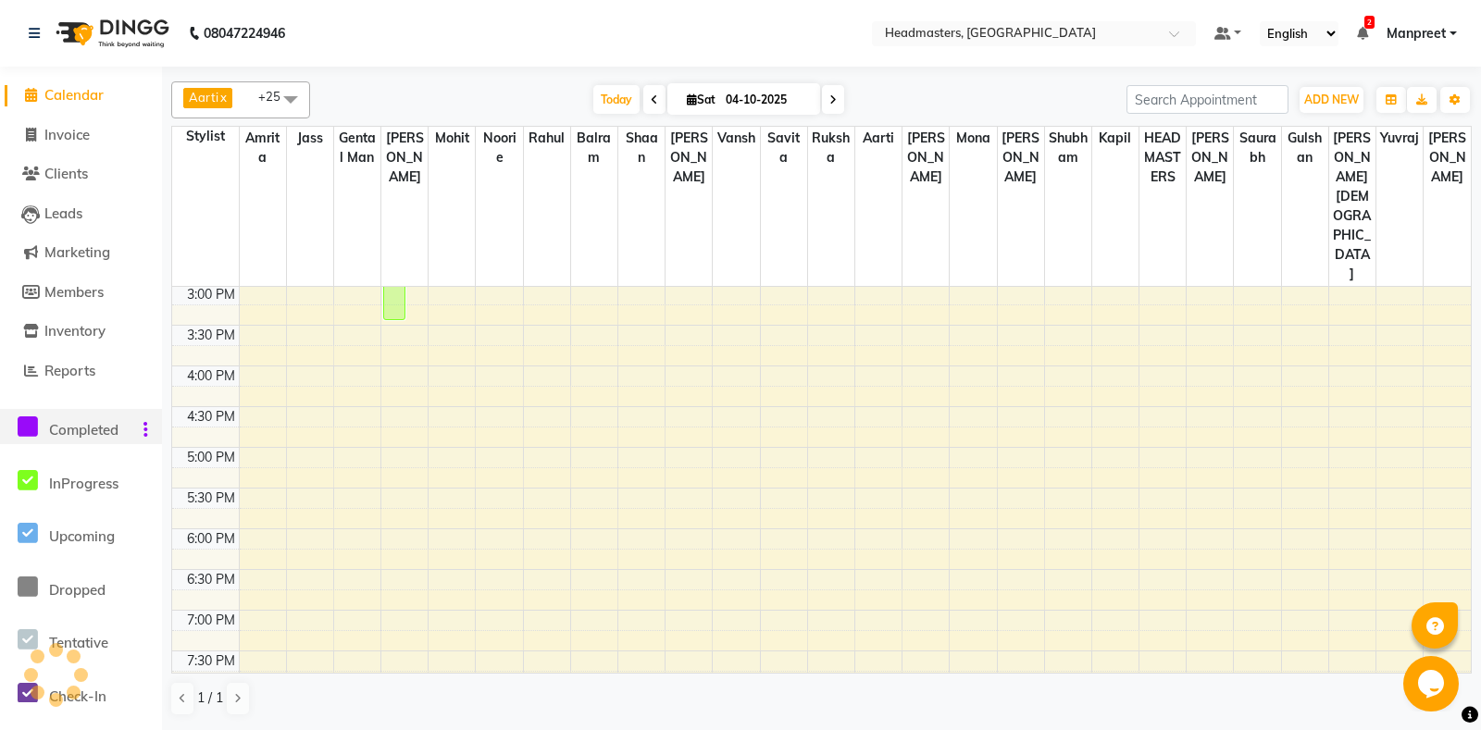
scroll to position [583, 0]
click at [641, 285] on div "8:00 AM 8:30 AM 9:00 AM 9:30 AM 10:00 AM 10:30 AM 11:00 AM 11:30 AM 12:00 PM 12…" at bounding box center [821, 273] width 1299 height 1139
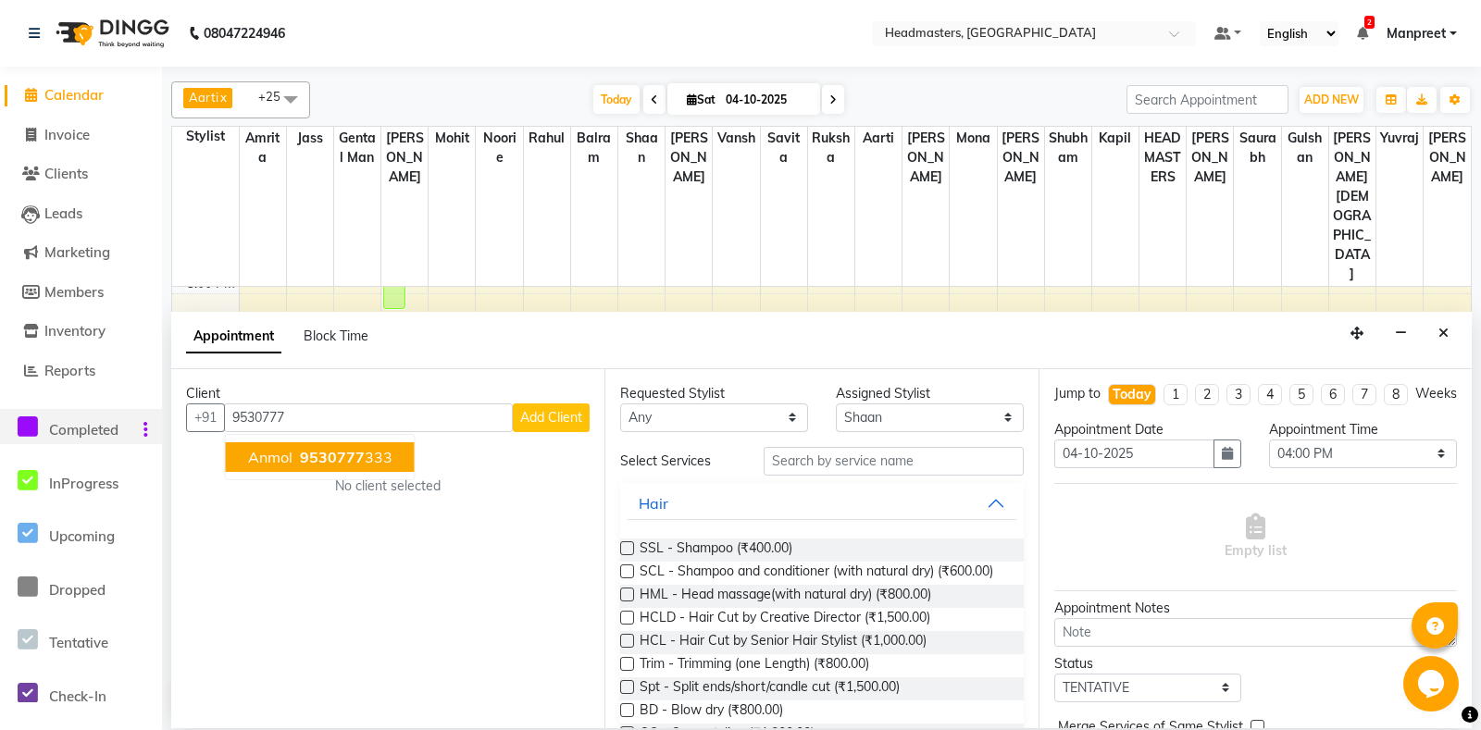
click at [336, 459] on span "9530777" at bounding box center [332, 457] width 65 height 19
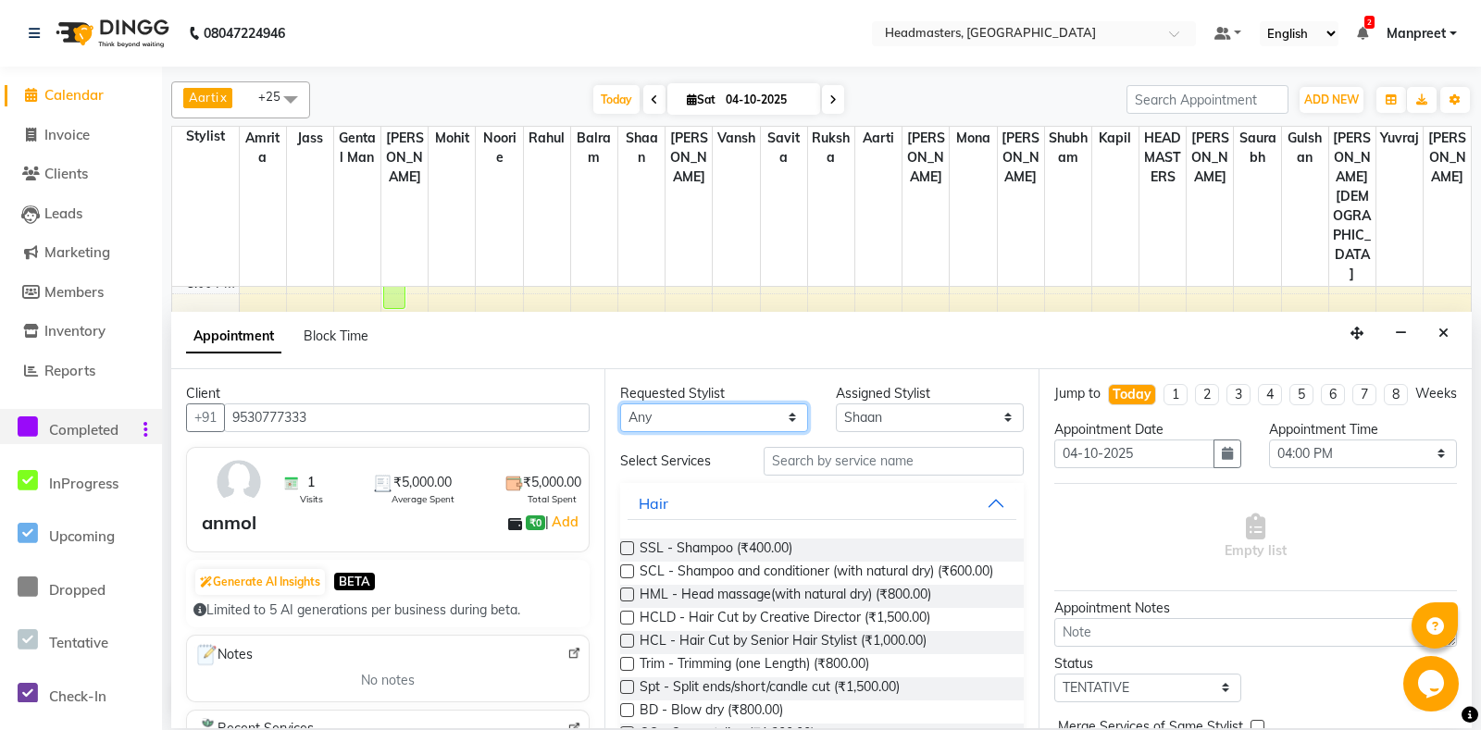
click at [620, 404] on select "[PERSON_NAME] Amr[PERSON_NAME]lram Gental Man Gulshan HEADMAST[PERSON_NAME]apil…" at bounding box center [714, 418] width 188 height 29
click option "Noorie" at bounding box center [0, 0] width 0 height 0
click at [855, 454] on input "text" at bounding box center [893, 461] width 259 height 29
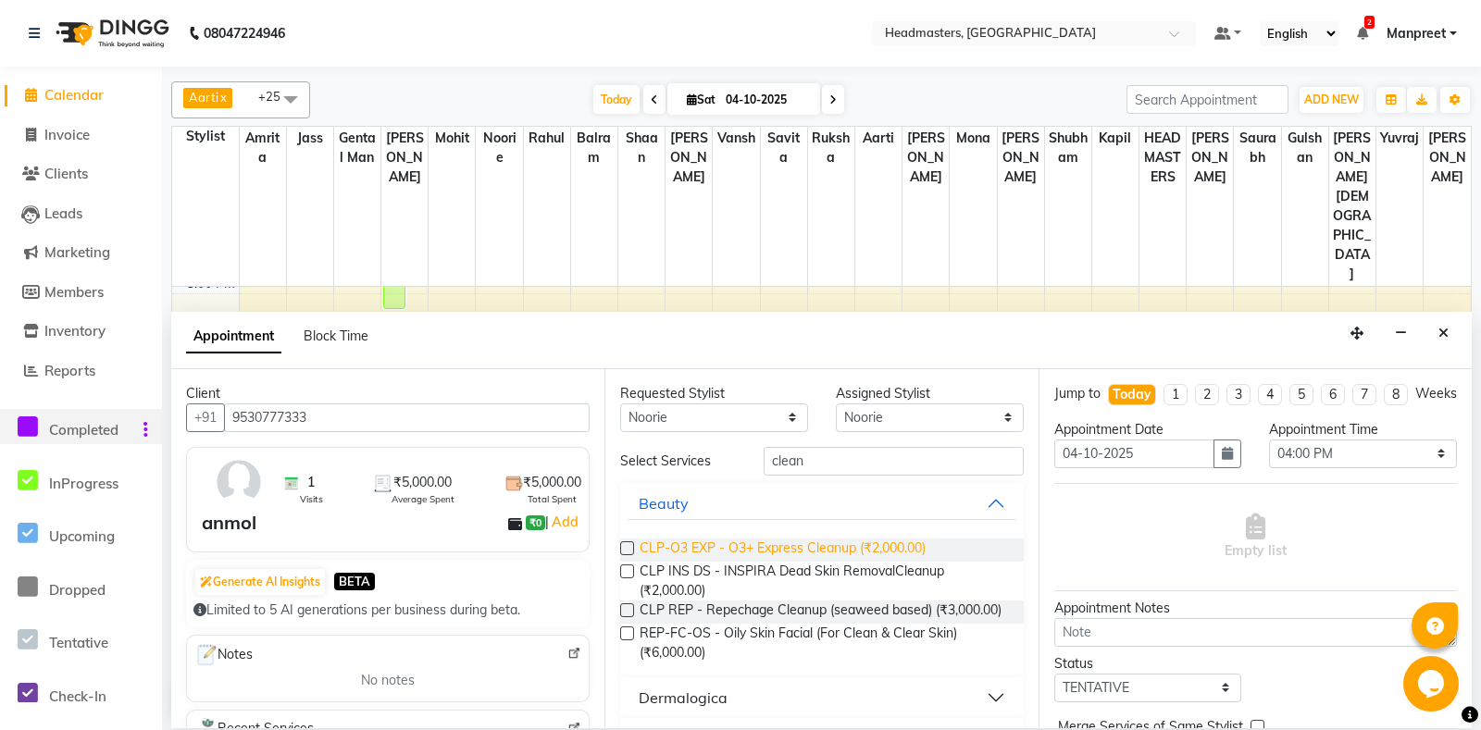
click at [852, 541] on span "CLP-O3 EXP - O3+ Express Cleanup (₹2,000.00)" at bounding box center [783, 550] width 286 height 23
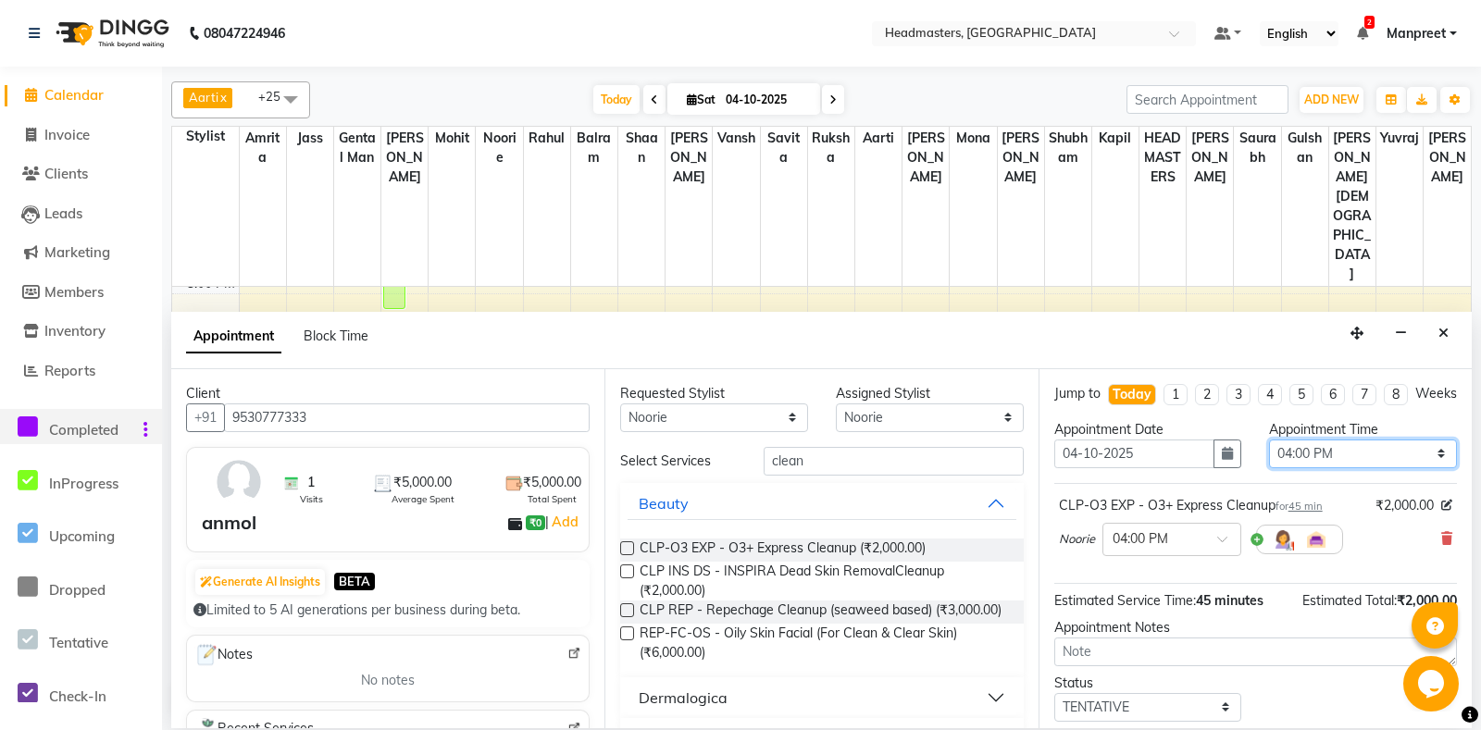
click at [1269, 440] on select "Select 09:00 AM 09:15 AM 09:30 AM 09:45 AM 10:00 AM 10:15 AM 10:30 AM 10:45 AM …" at bounding box center [1363, 454] width 188 height 29
click option "02:00 PM" at bounding box center [0, 0] width 0 height 0
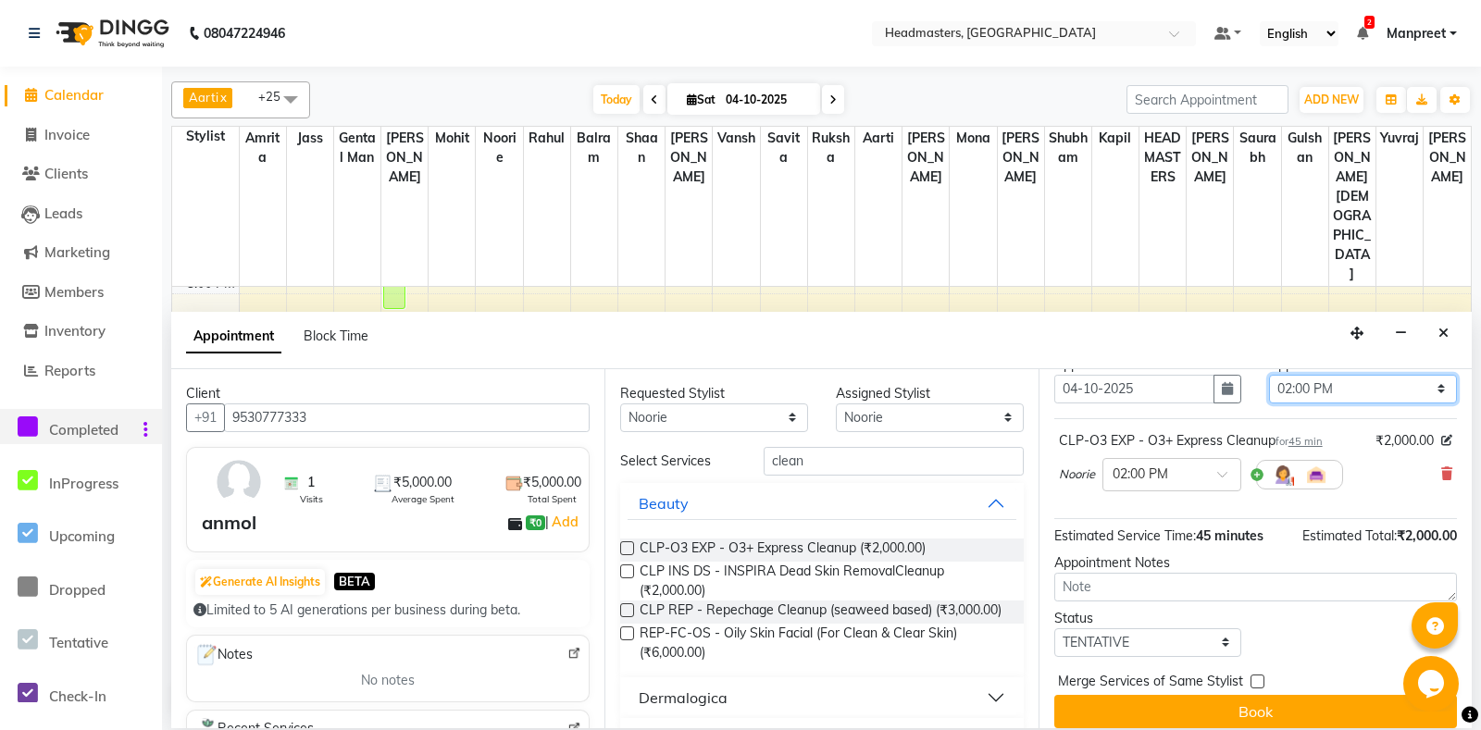
scroll to position [79, 0]
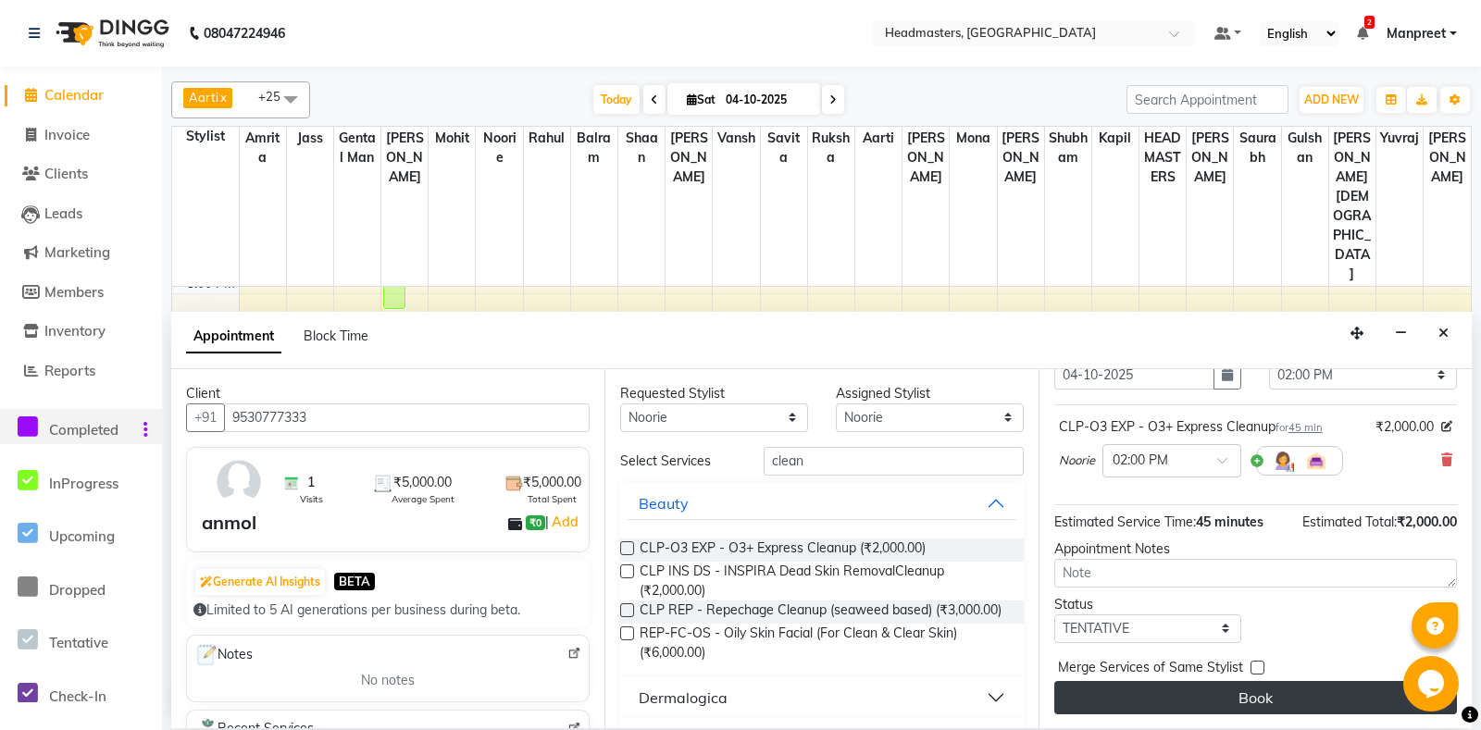
click at [1238, 695] on button "Book" at bounding box center [1255, 697] width 403 height 33
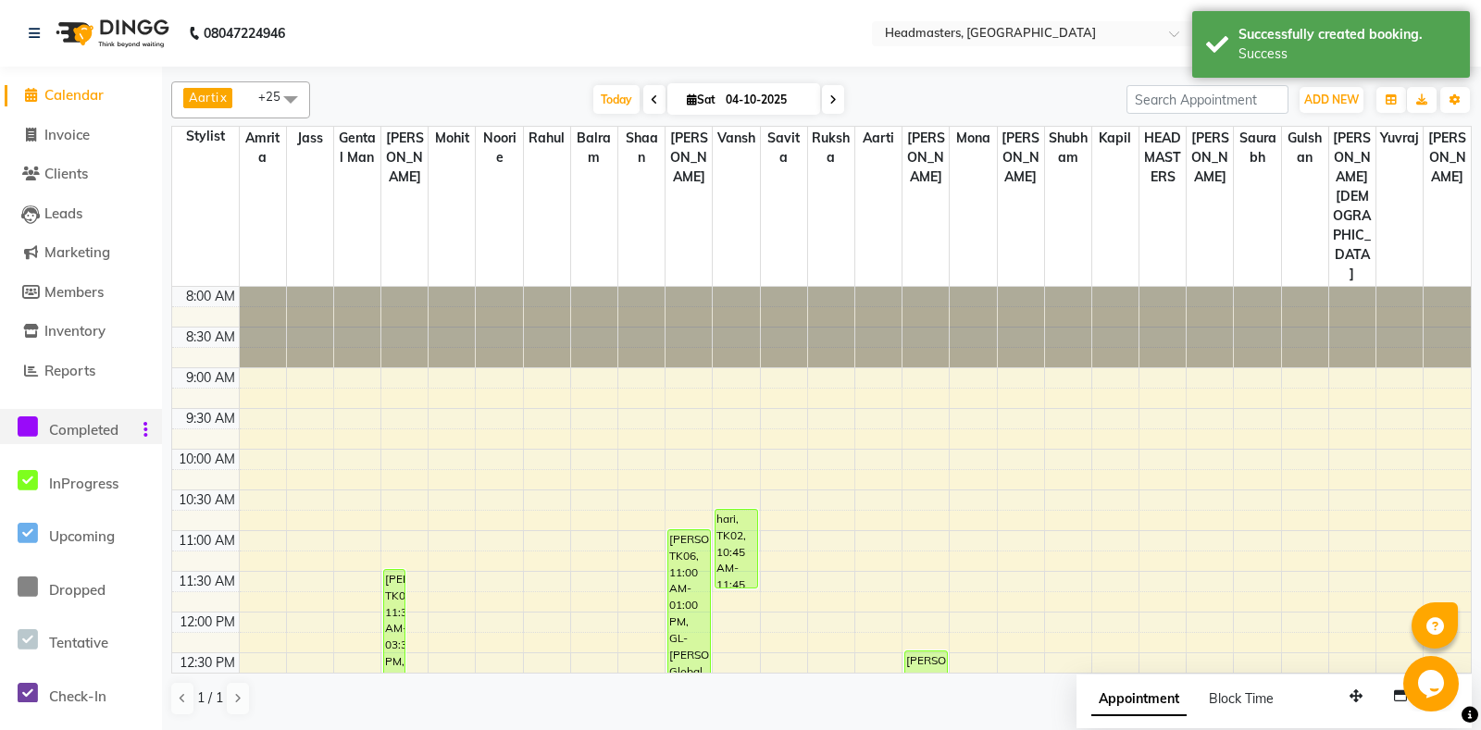
scroll to position [292, 0]
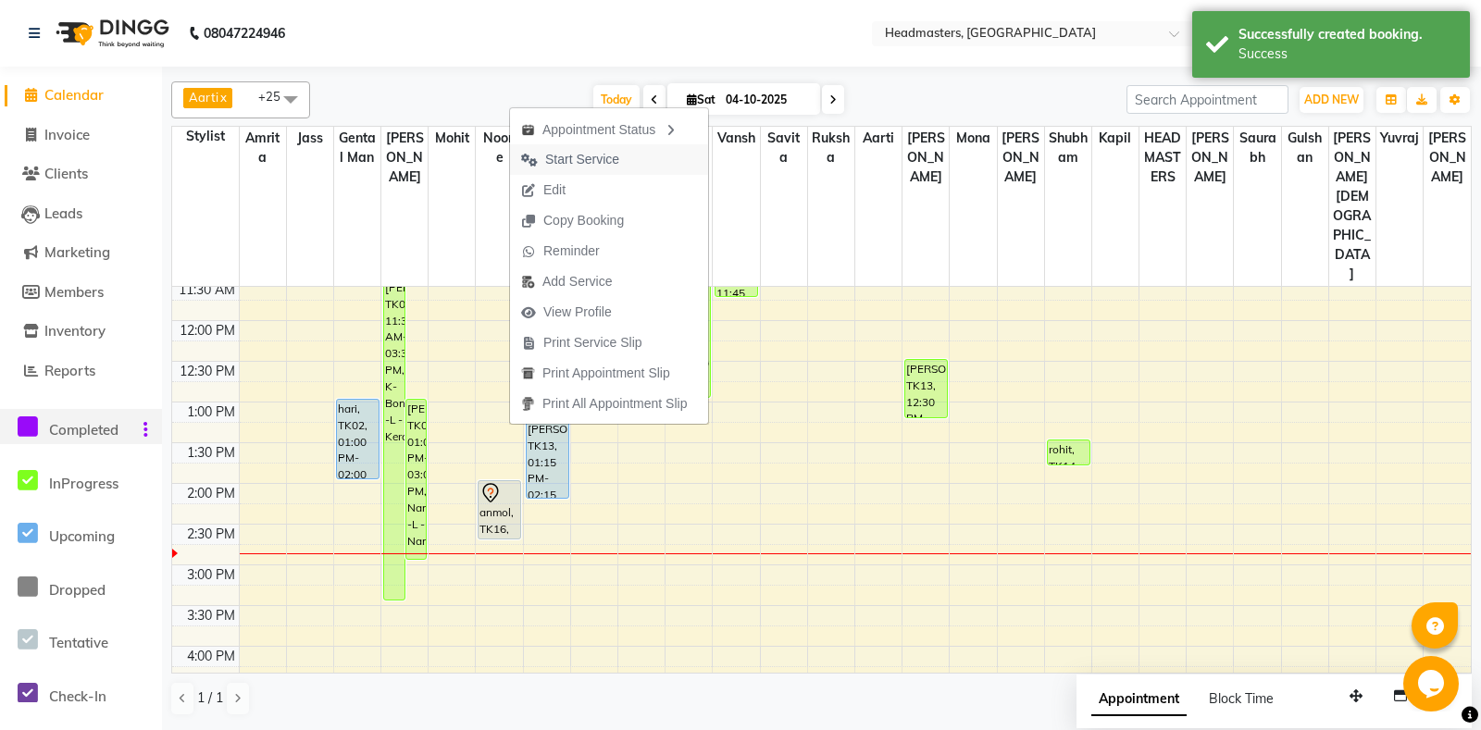
click at [577, 170] on span "Start Service" at bounding box center [570, 159] width 120 height 31
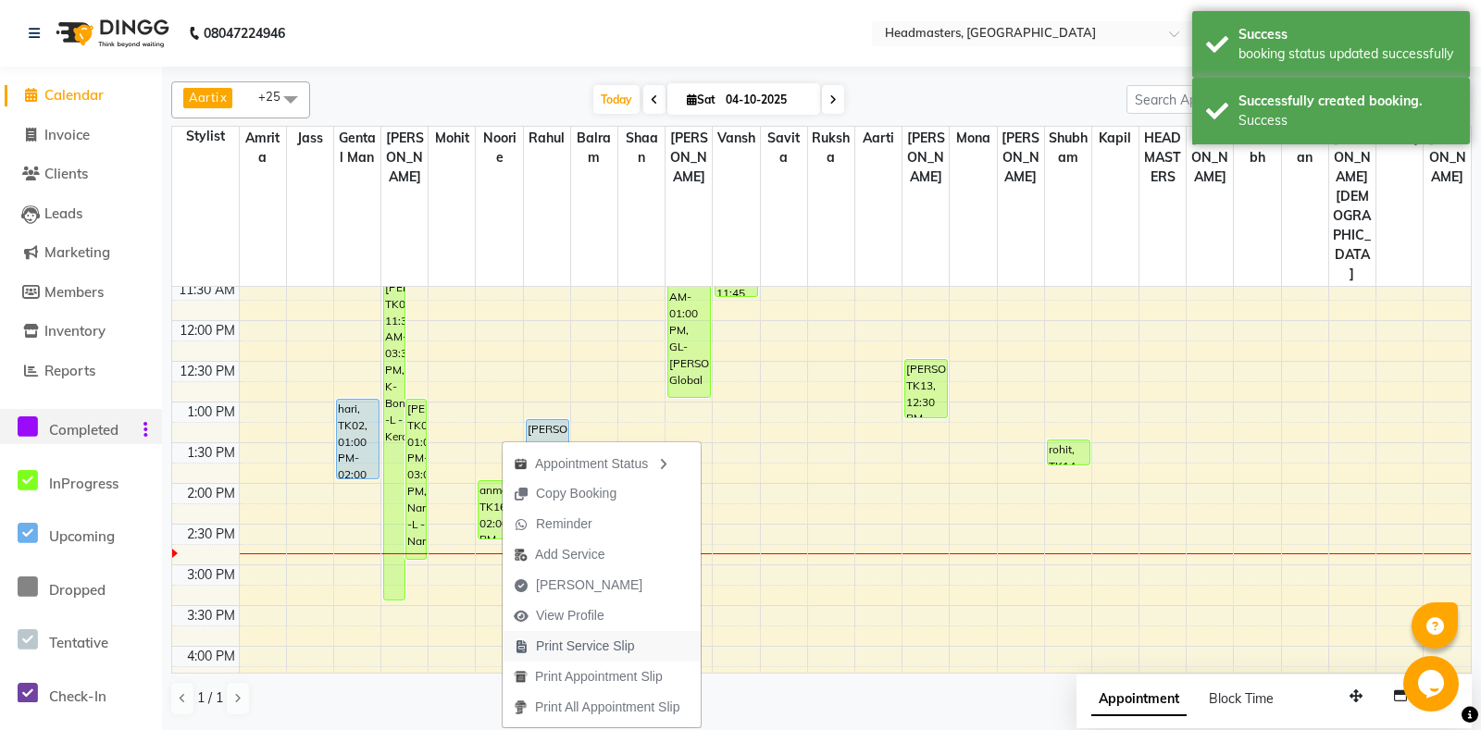
click at [581, 654] on span "Print Service Slip" at bounding box center [585, 646] width 99 height 19
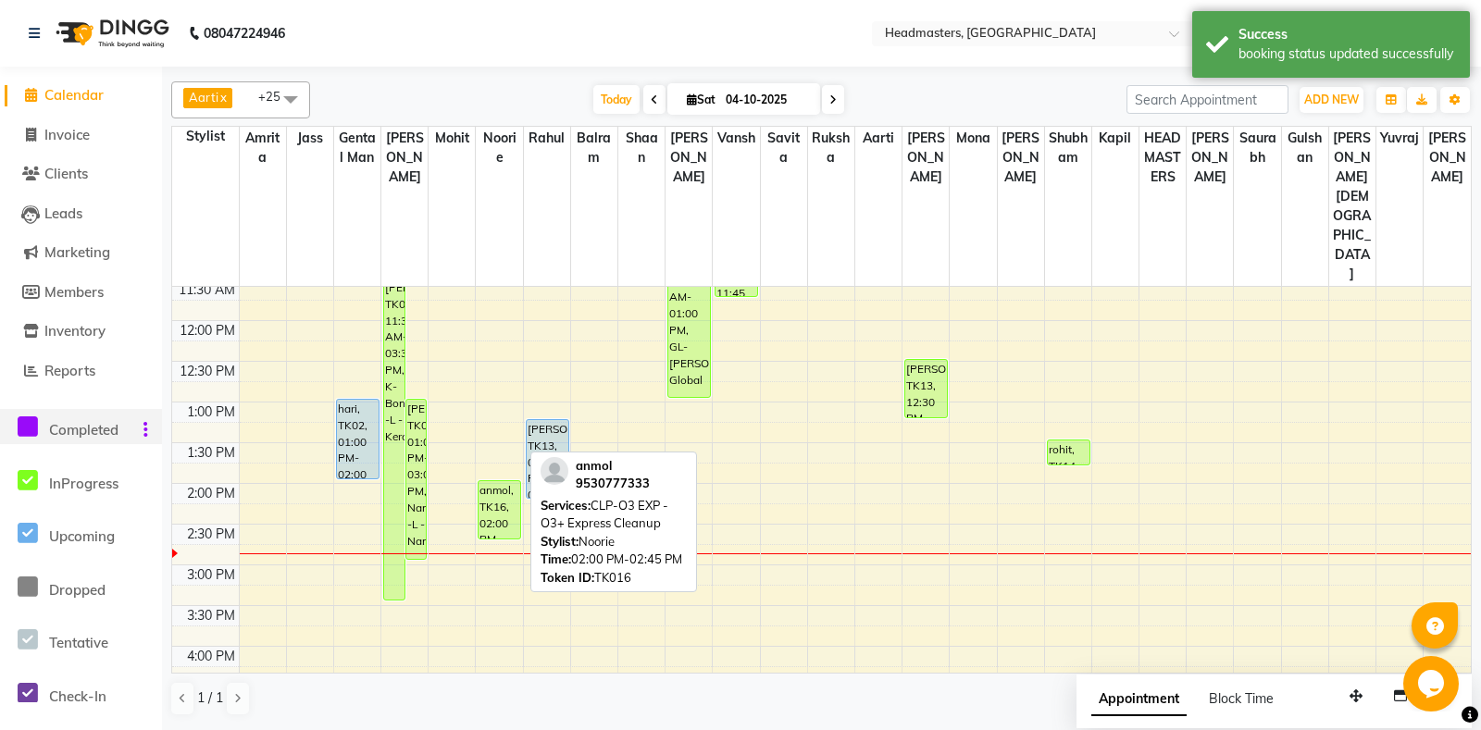
click at [517, 535] on div at bounding box center [500, 538] width 42 height 7
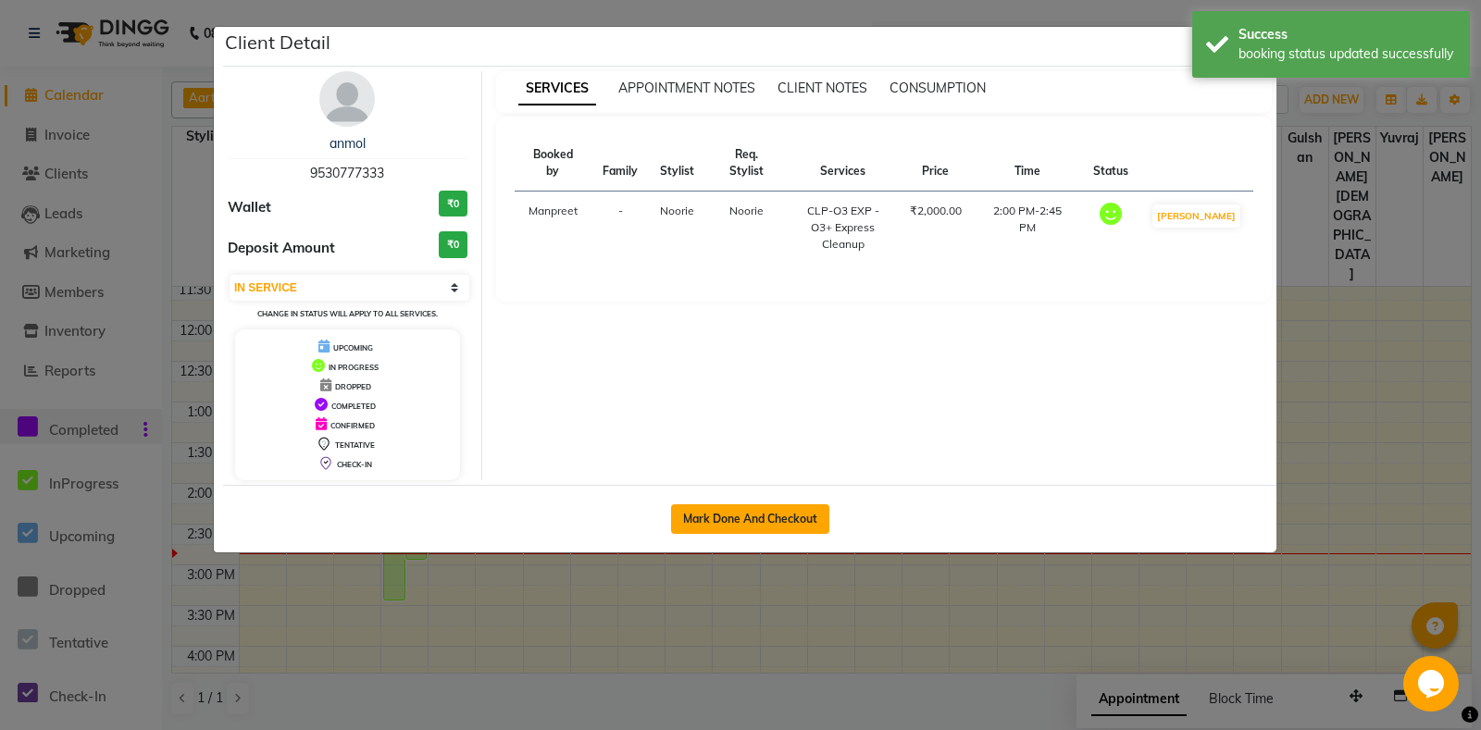
click at [827, 521] on button "Mark Done And Checkout" at bounding box center [750, 519] width 158 height 30
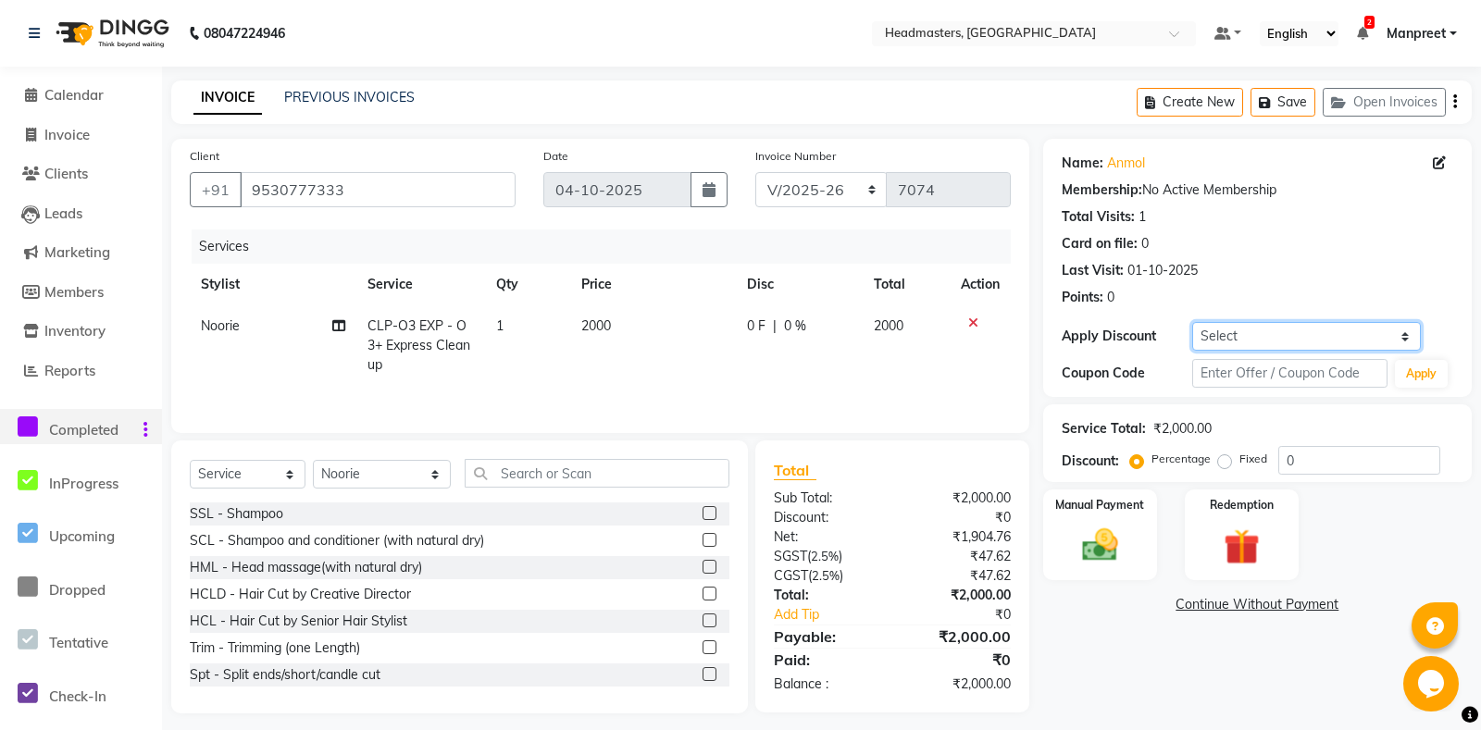
click at [1192, 322] on select "Select Coupon → Us Polo - Arvind Fashion Coupon → Ttl Holidays Services Coupon …" at bounding box center [1306, 336] width 229 height 29
click option "Coupon → Already Paid" at bounding box center [0, 0] width 0 height 0
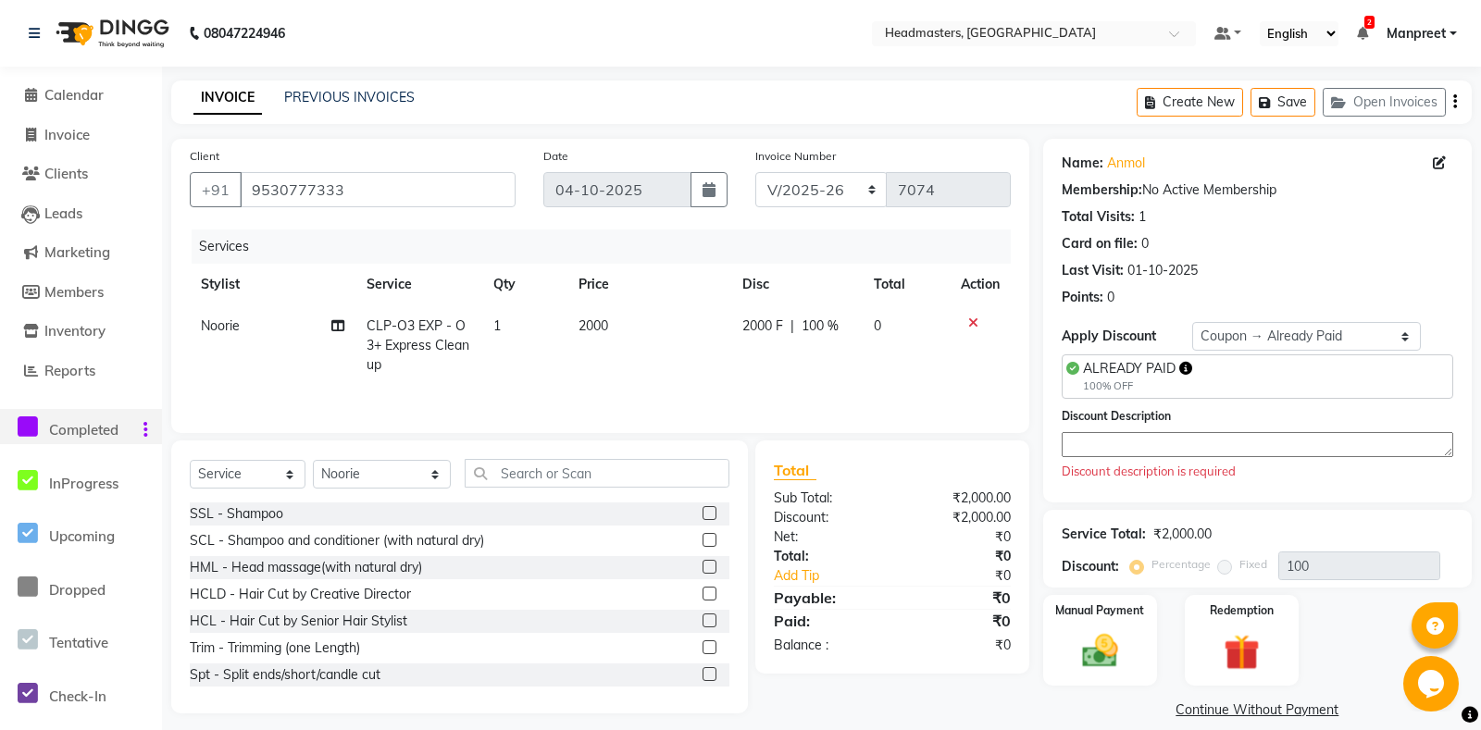
click at [1163, 460] on div "Discount Description Discount description is required" at bounding box center [1258, 443] width 392 height 75
click at [1151, 424] on label "Discount Description" at bounding box center [1116, 416] width 109 height 17
click at [1161, 451] on textarea at bounding box center [1258, 444] width 392 height 25
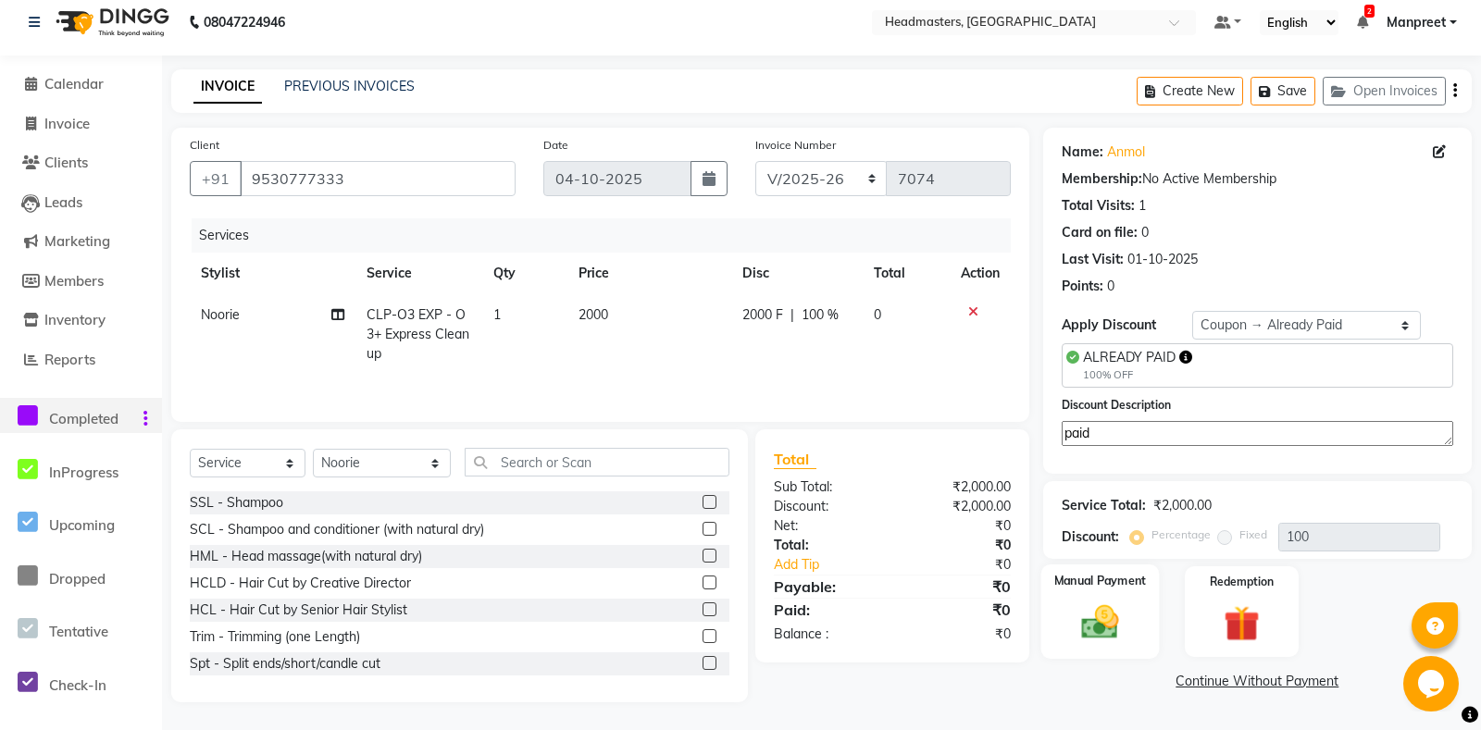
click at [1076, 603] on div "Manual Payment" at bounding box center [1099, 612] width 118 height 94
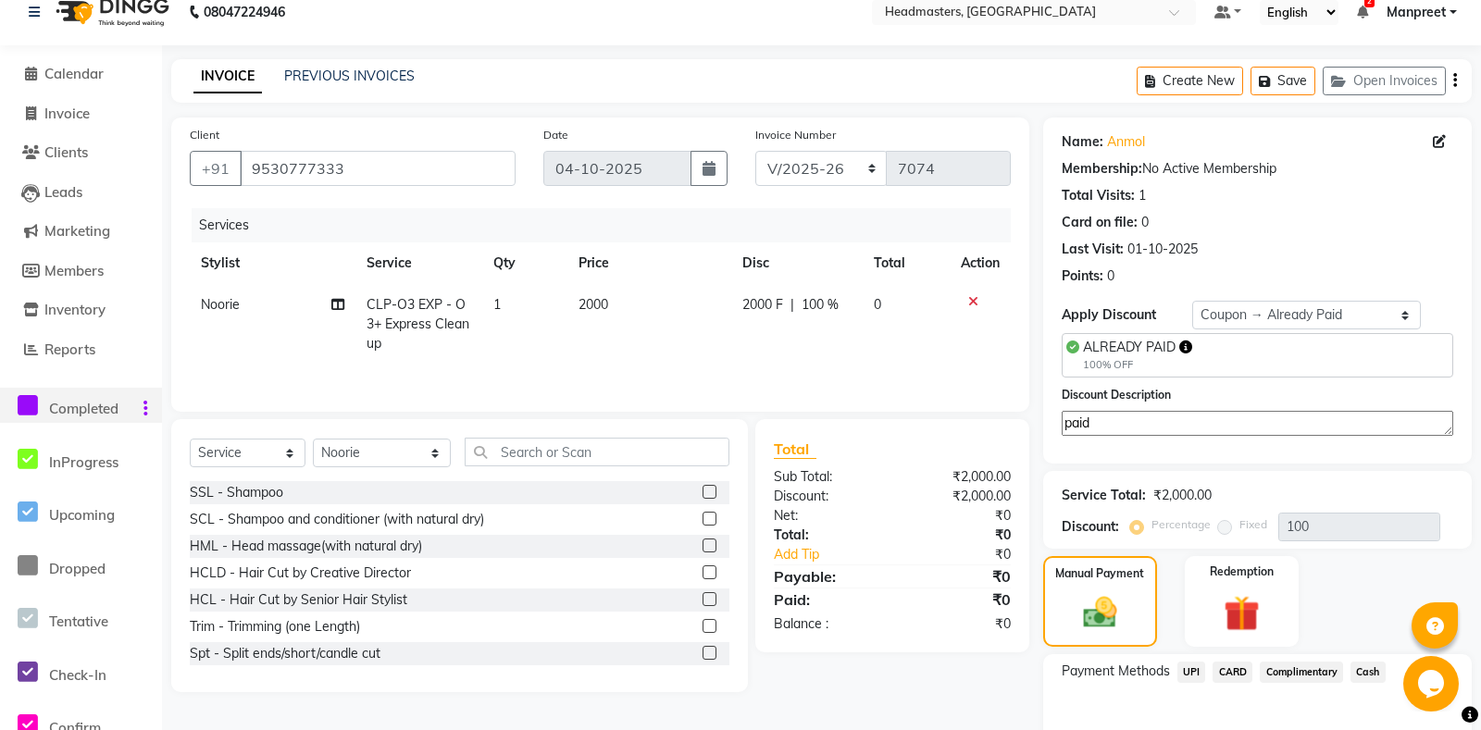
scroll to position [140, 0]
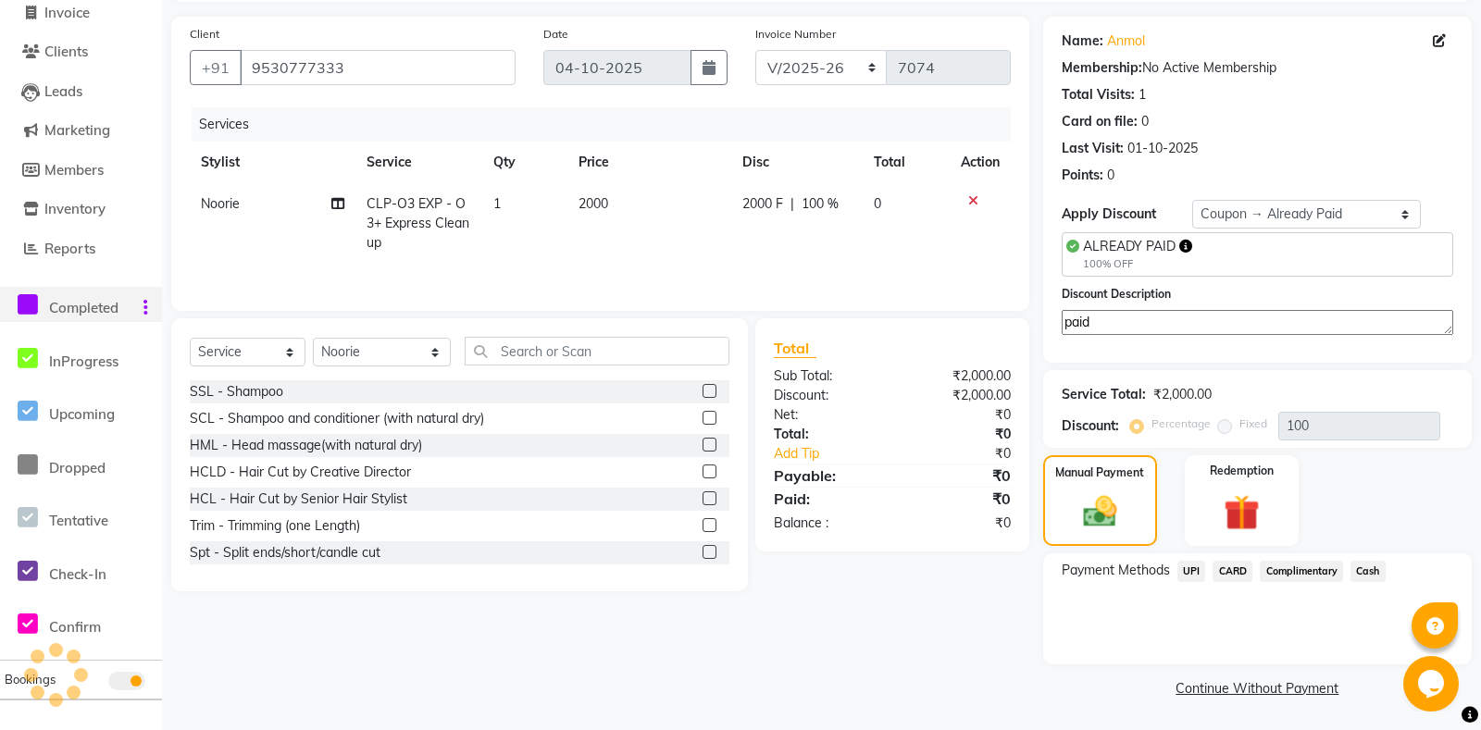
click at [1312, 572] on span "Complimentary" at bounding box center [1301, 571] width 83 height 21
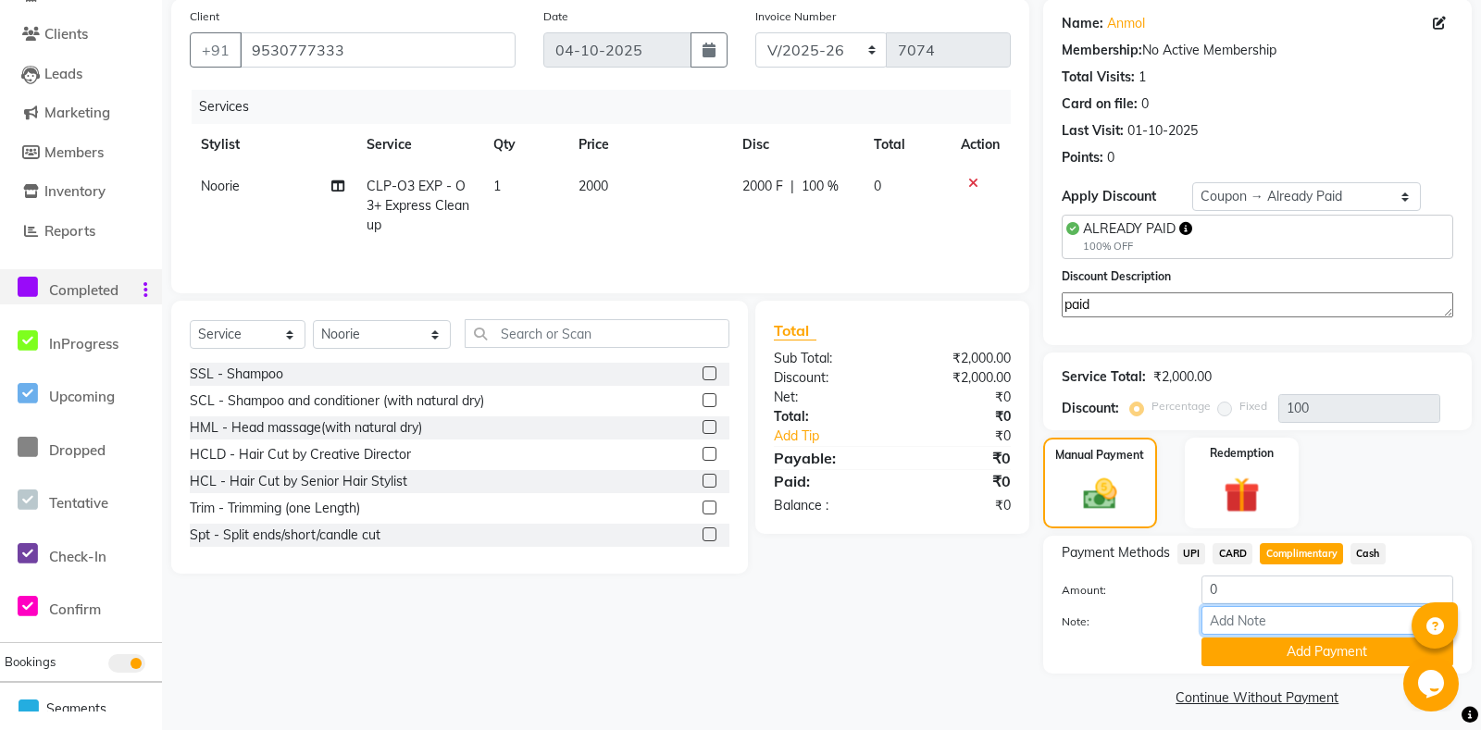
click at [1281, 635] on input "Note:" at bounding box center [1327, 620] width 252 height 29
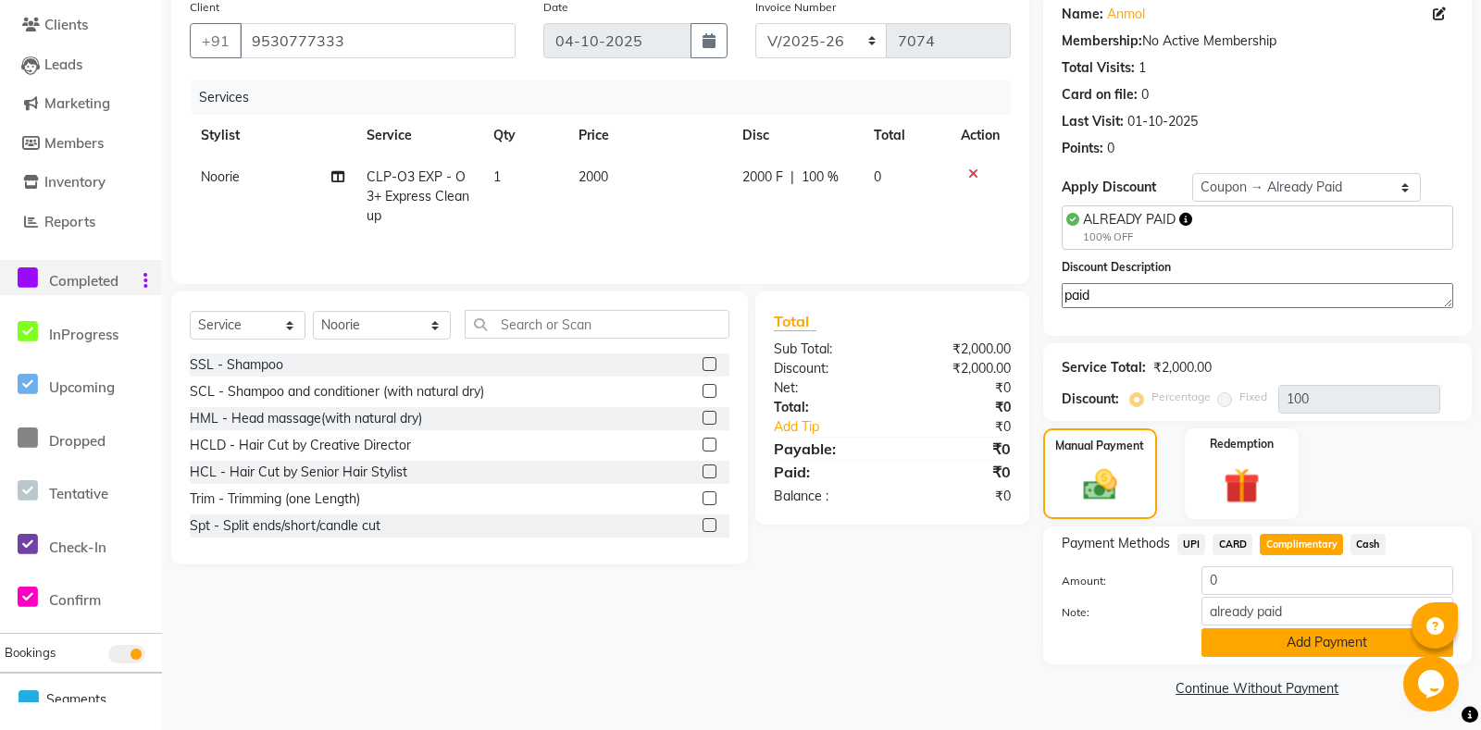
click at [1271, 660] on div "Payment Methods UPI CARD Complimentary Cash Amount: 0 Note: already paid Add Pa…" at bounding box center [1257, 596] width 429 height 138
click at [1270, 657] on button "Add Payment" at bounding box center [1327, 642] width 252 height 29
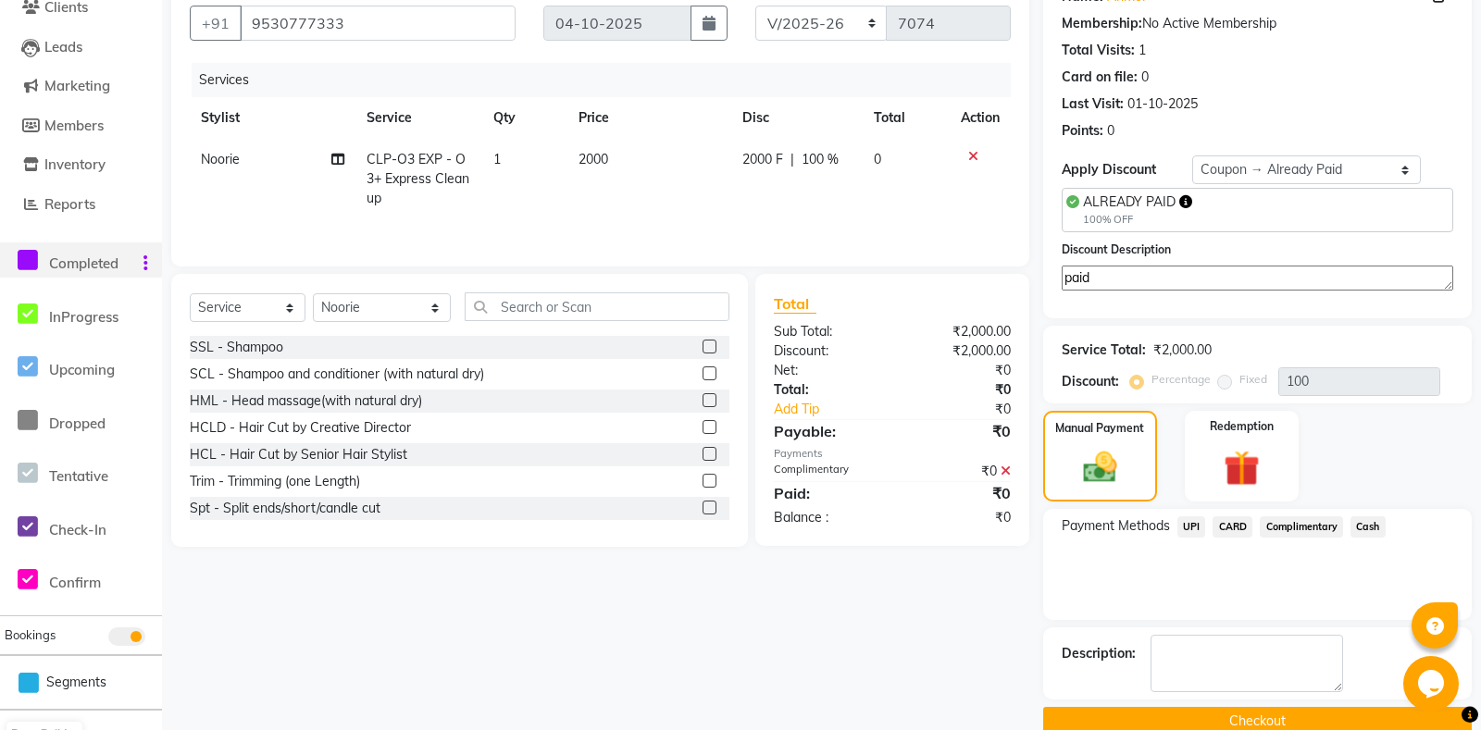
scroll to position [218, 0]
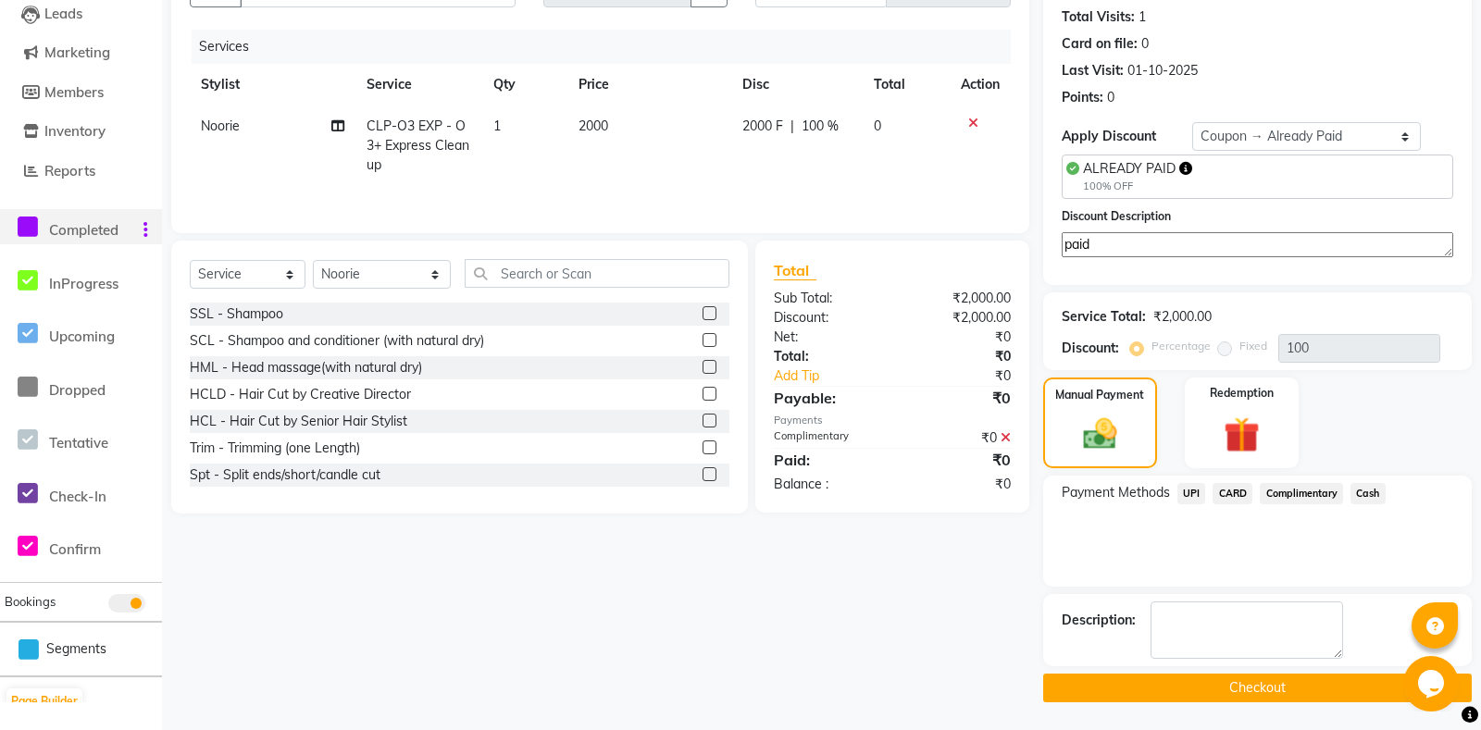
click at [1224, 683] on button "Checkout" at bounding box center [1257, 688] width 429 height 29
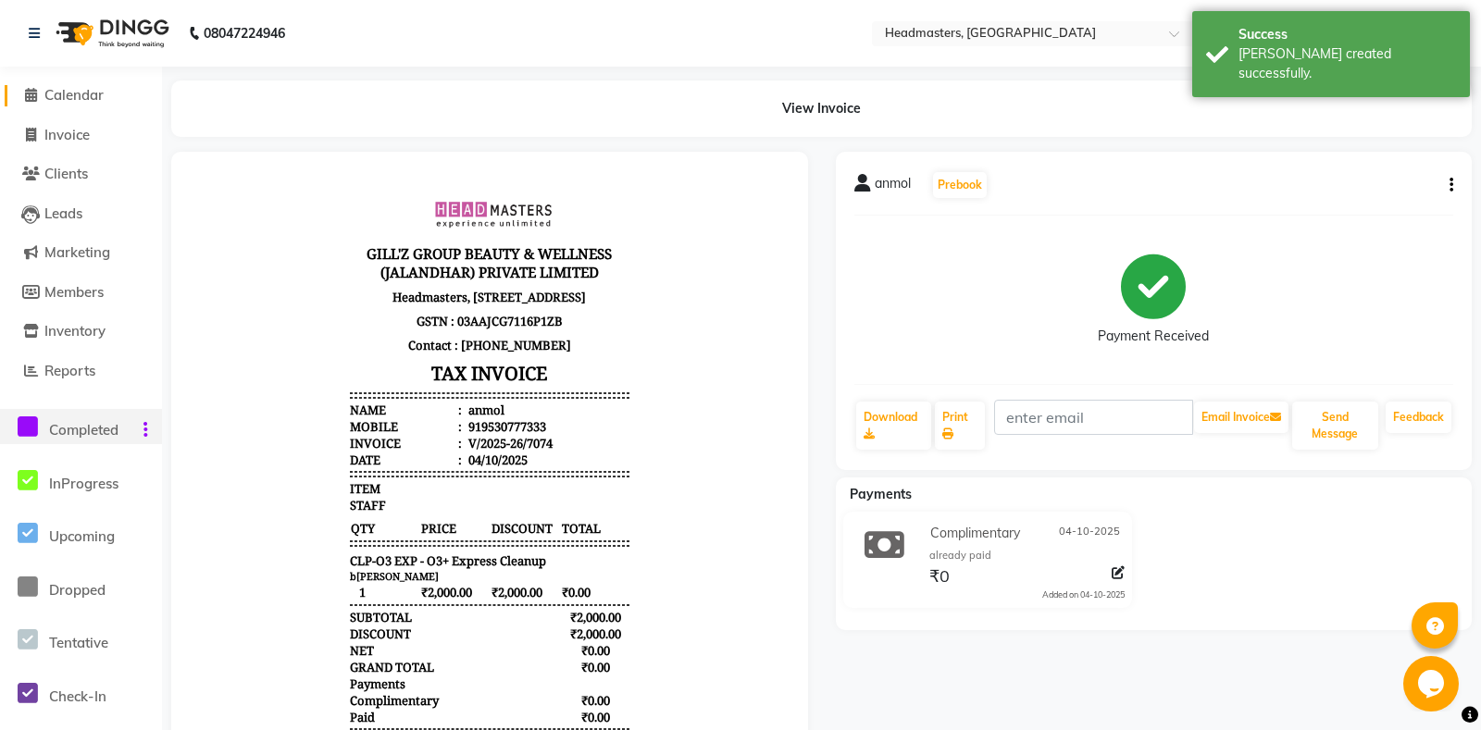
click at [69, 93] on span "Calendar" at bounding box center [73, 95] width 59 height 18
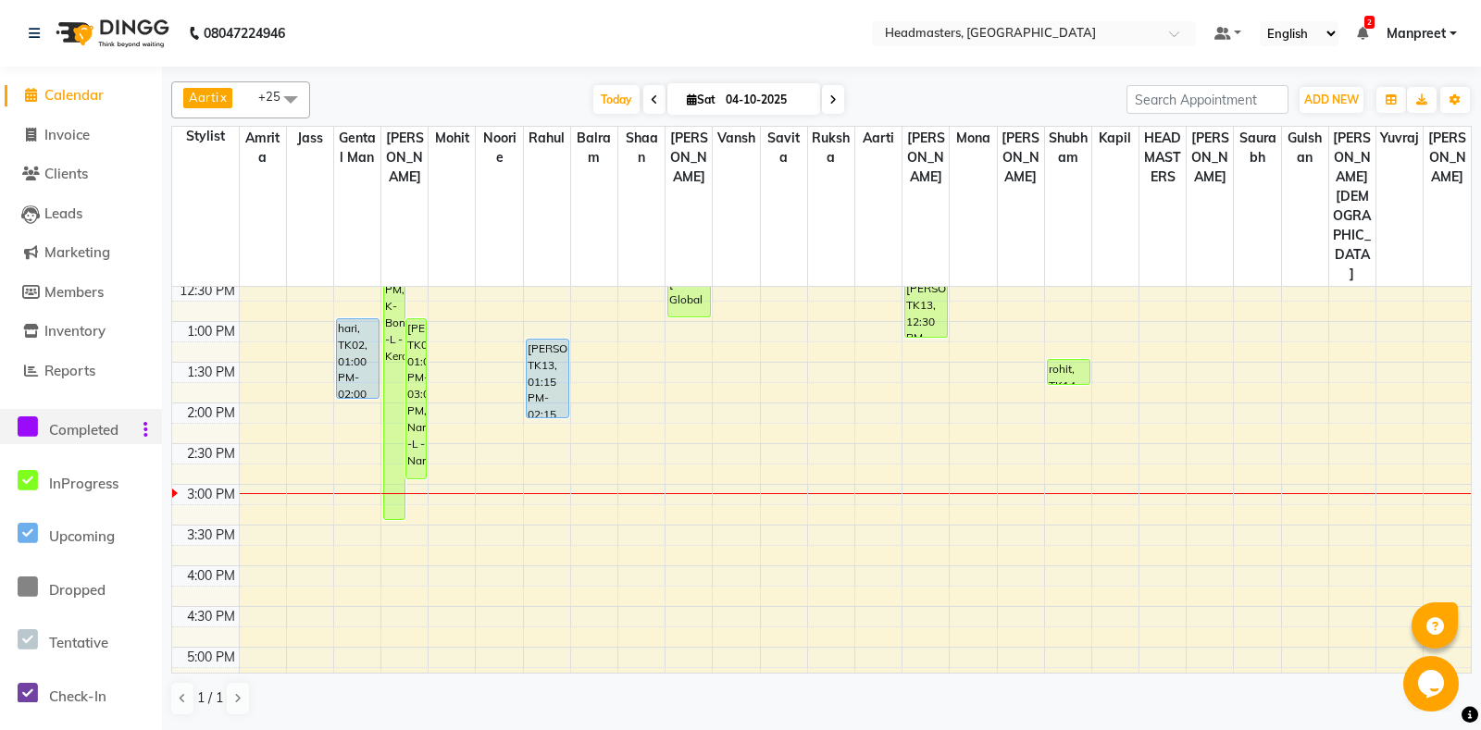
scroll to position [389, 0]
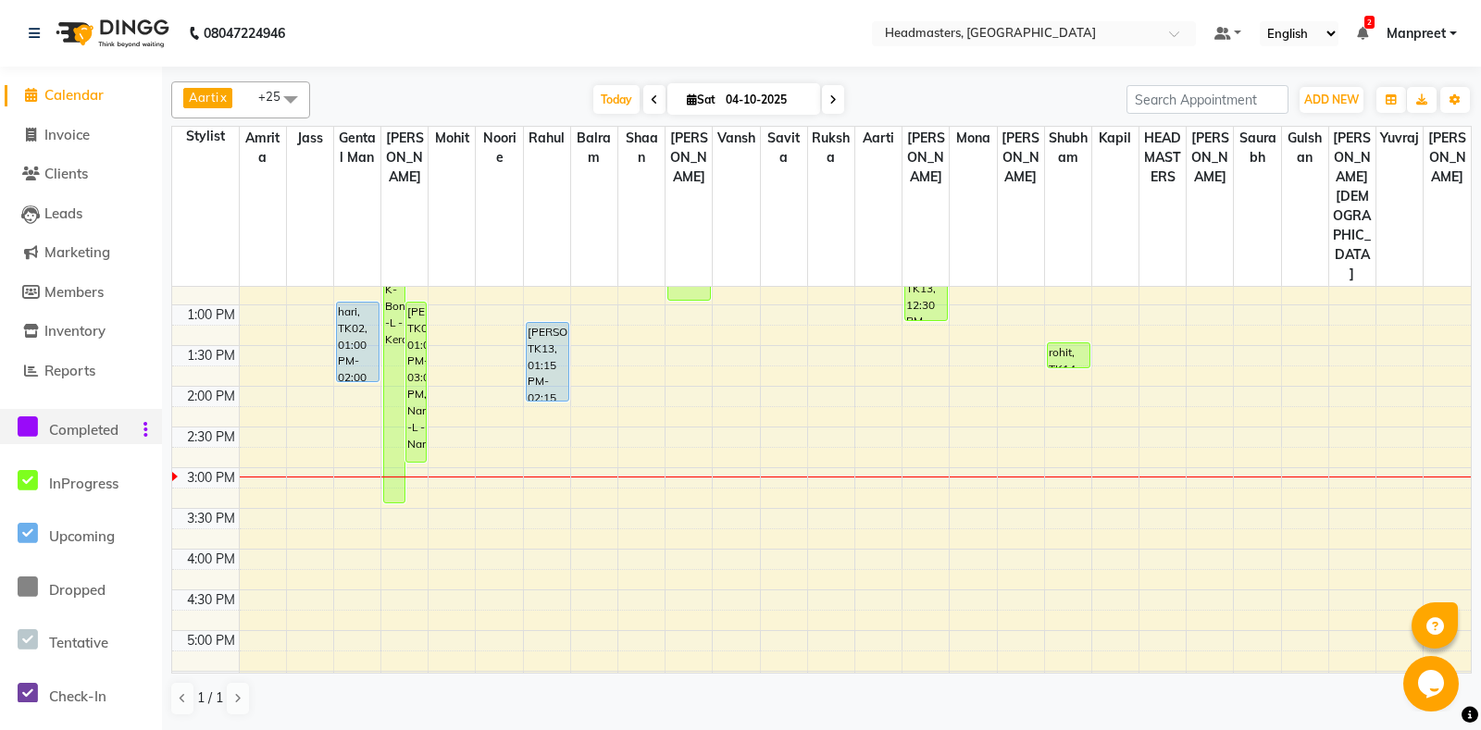
click at [719, 306] on div "8:00 AM 8:30 AM 9:00 AM 9:30 AM 10:00 AM 10:30 AM 11:00 AM 11:30 AM 12:00 PM 12…" at bounding box center [821, 467] width 1299 height 1139
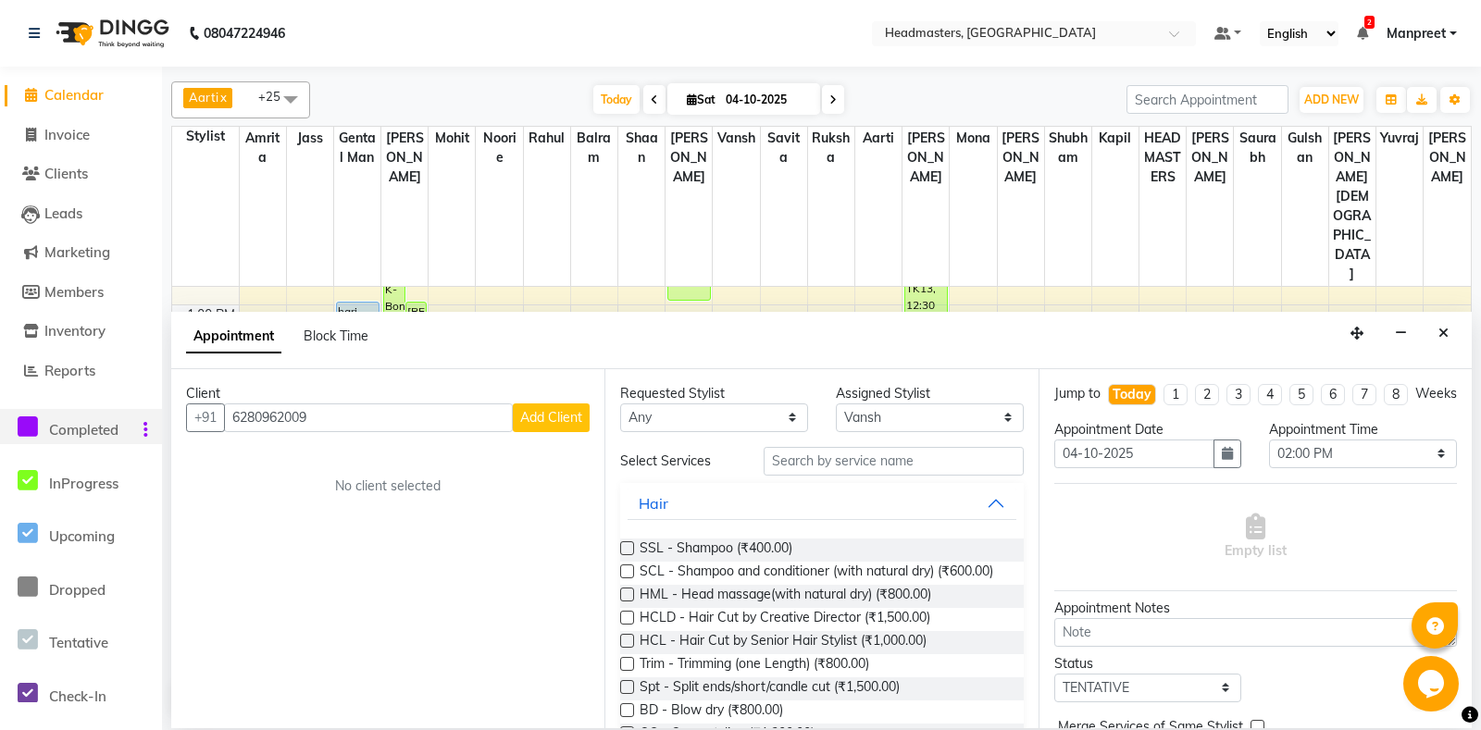
click at [556, 413] on span "Add Client" at bounding box center [551, 417] width 62 height 17
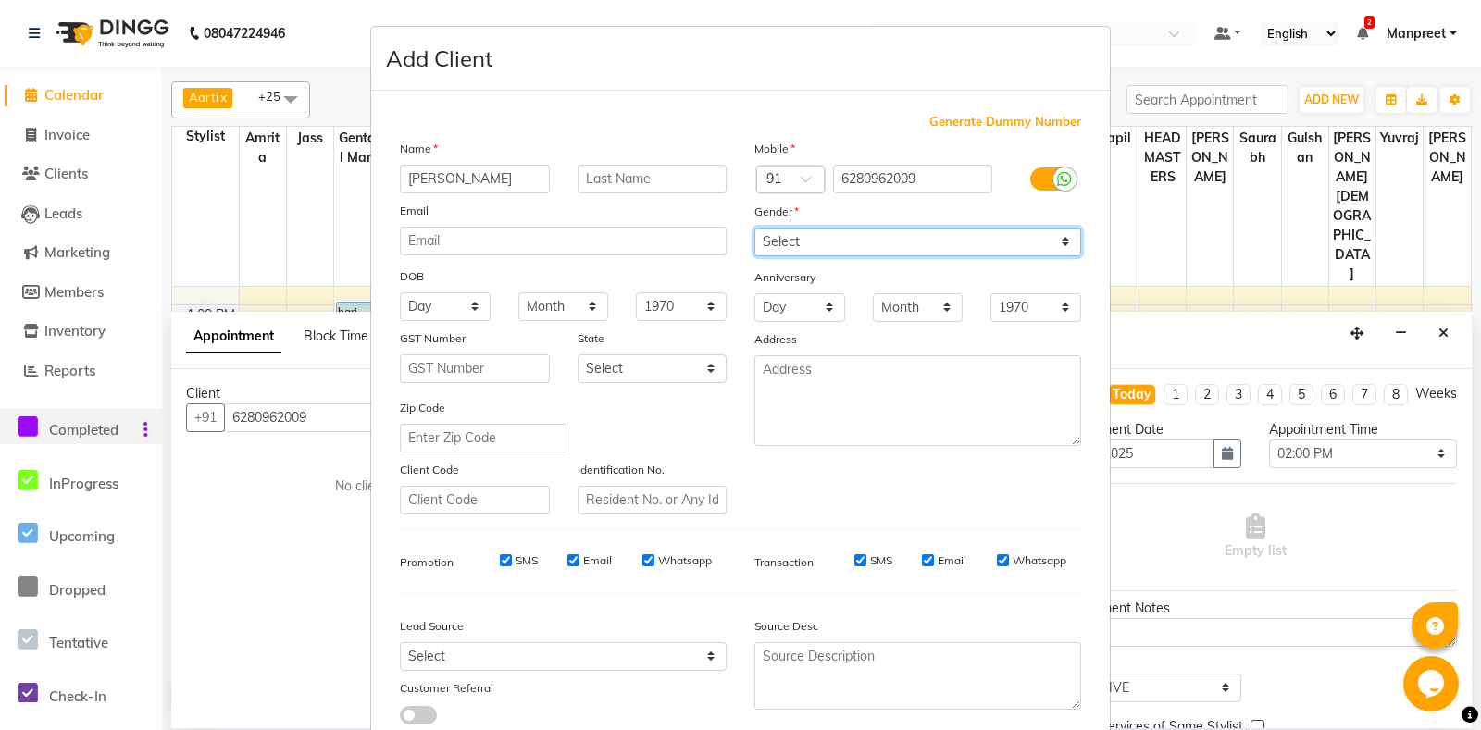
click at [754, 228] on select "Select [DEMOGRAPHIC_DATA] [DEMOGRAPHIC_DATA] Other Prefer Not To Say" at bounding box center [917, 242] width 327 height 29
click option "[DEMOGRAPHIC_DATA]" at bounding box center [0, 0] width 0 height 0
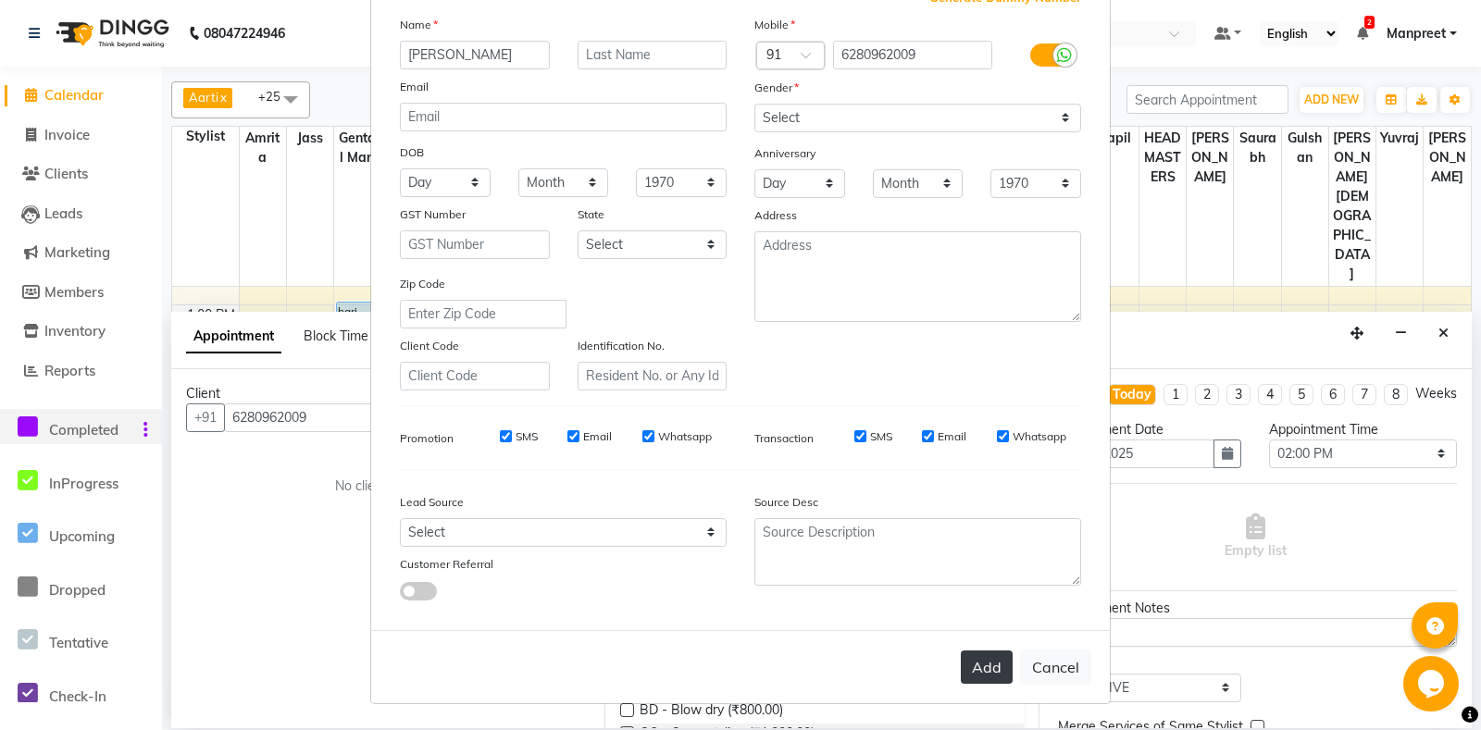
click at [999, 670] on button "Add" at bounding box center [987, 667] width 52 height 33
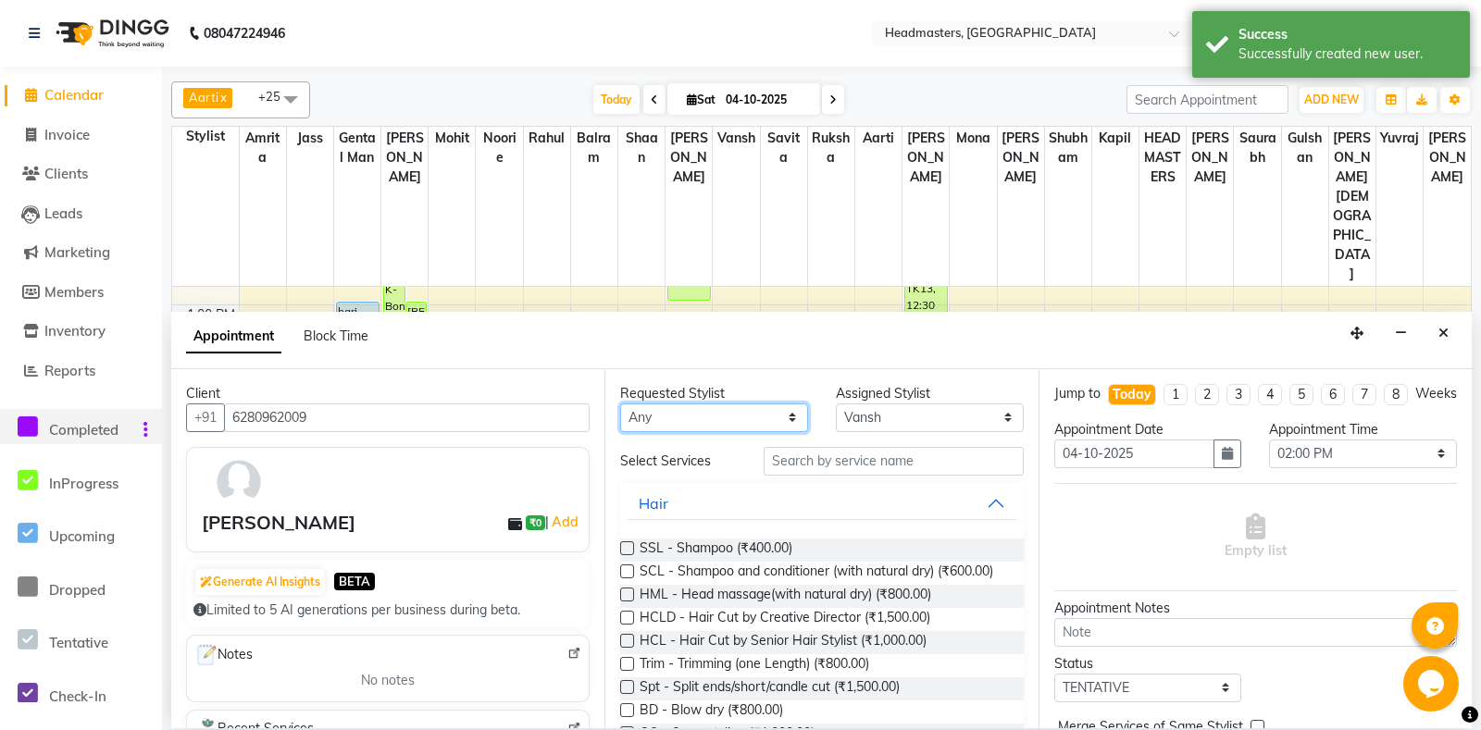
click at [620, 404] on select "[PERSON_NAME] Amr[PERSON_NAME]lram Gental Man Gulshan HEADMAST[PERSON_NAME]apil…" at bounding box center [714, 418] width 188 height 29
click option "[PERSON_NAME]" at bounding box center [0, 0] width 0 height 0
click at [906, 455] on input "text" at bounding box center [893, 461] width 259 height 29
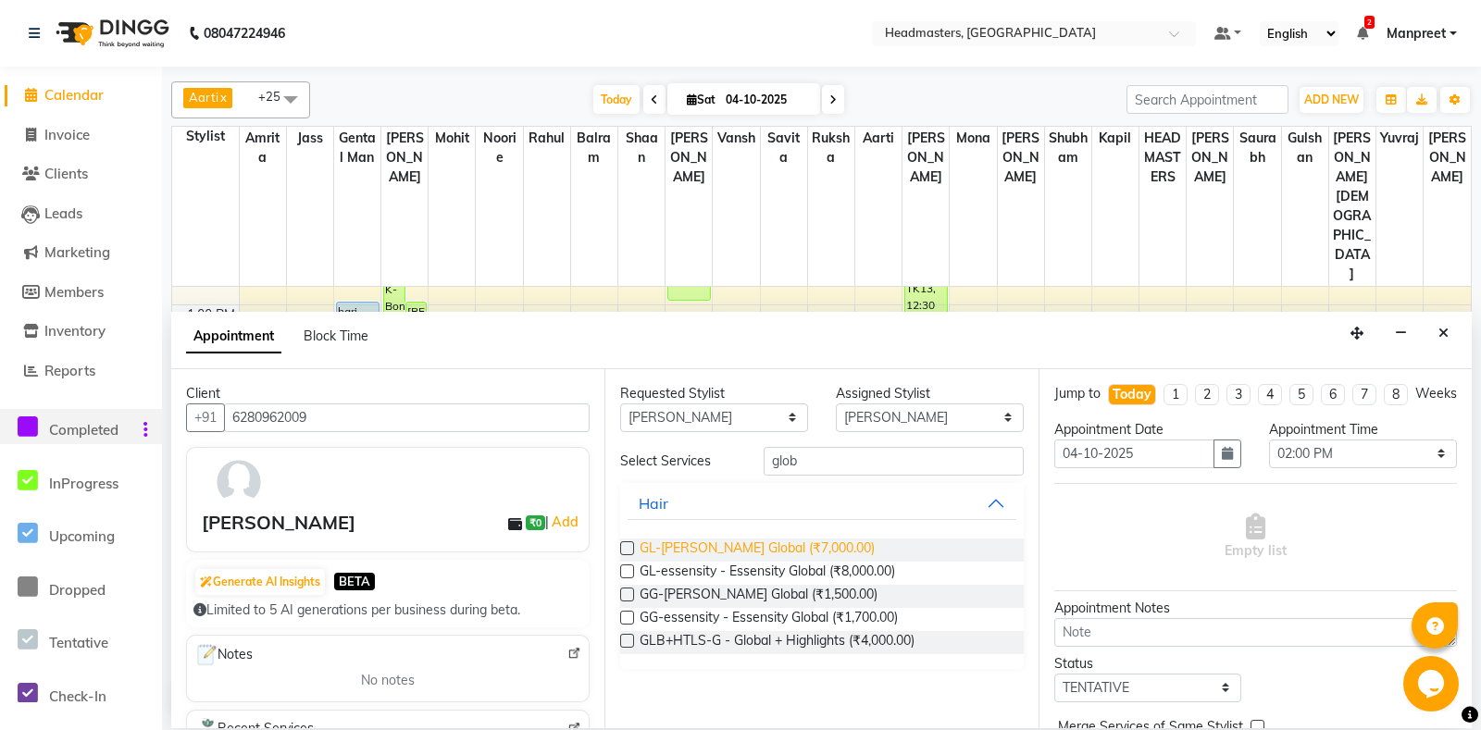
click at [693, 543] on span "GL-[PERSON_NAME] Global (₹7,000.00)" at bounding box center [757, 550] width 235 height 23
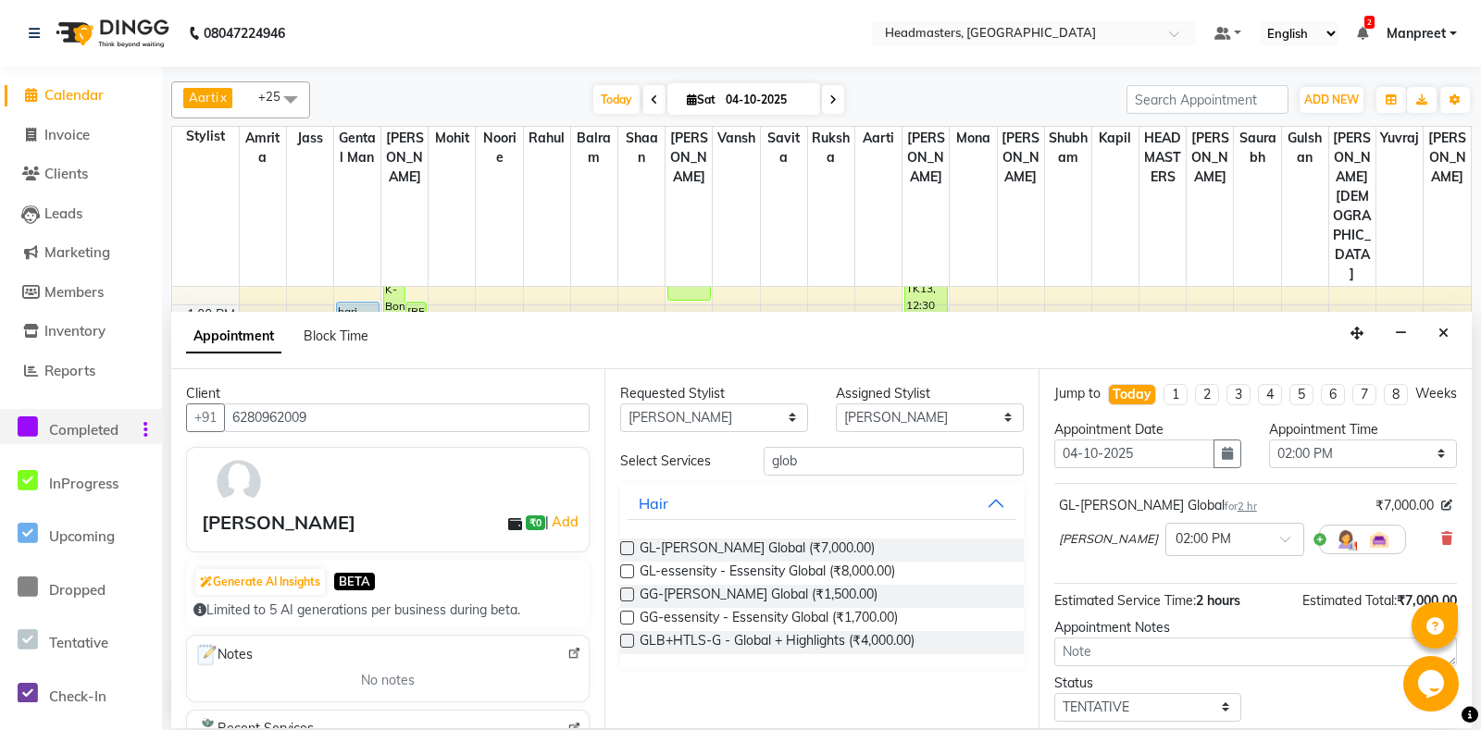
scroll to position [79, 0]
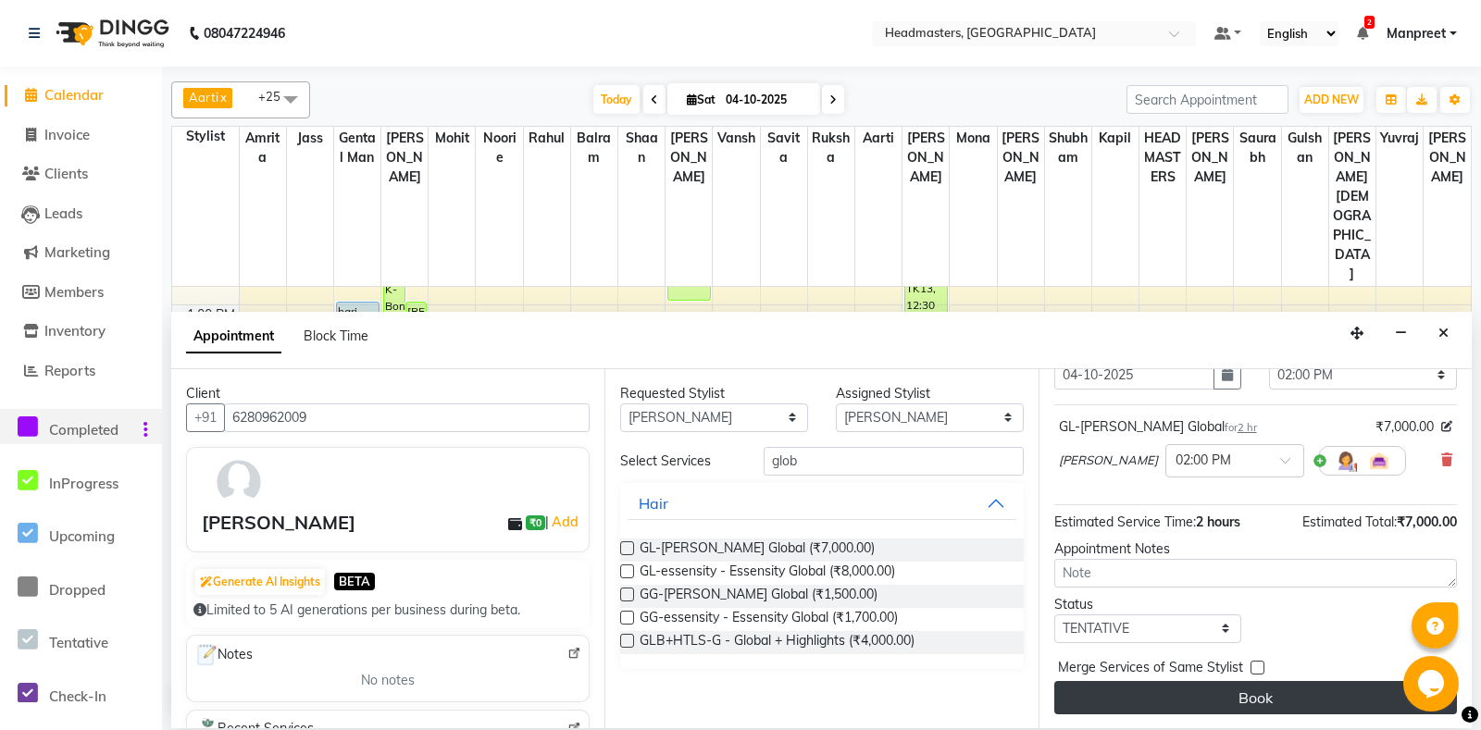
click at [1227, 687] on button "Book" at bounding box center [1255, 697] width 403 height 33
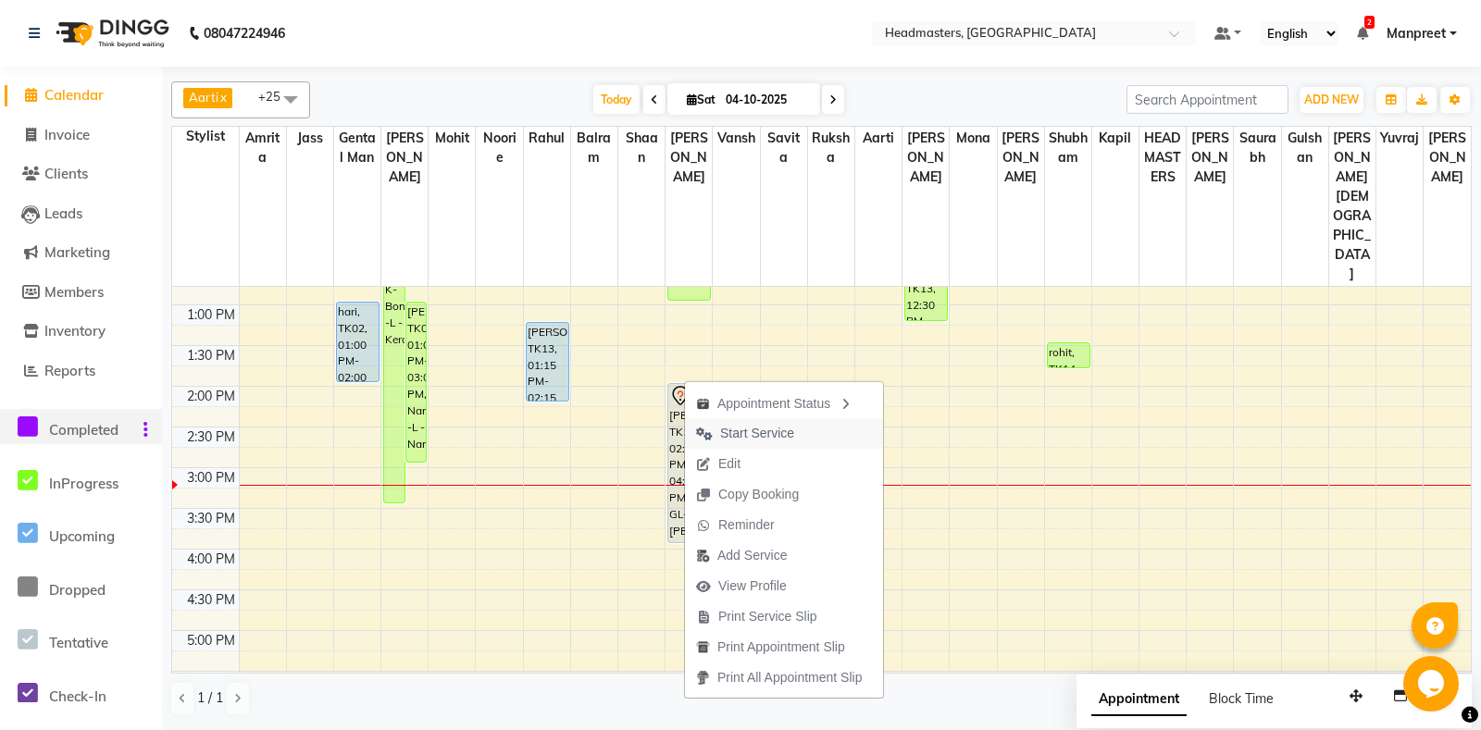
click at [777, 424] on span "Start Service" at bounding box center [757, 433] width 74 height 19
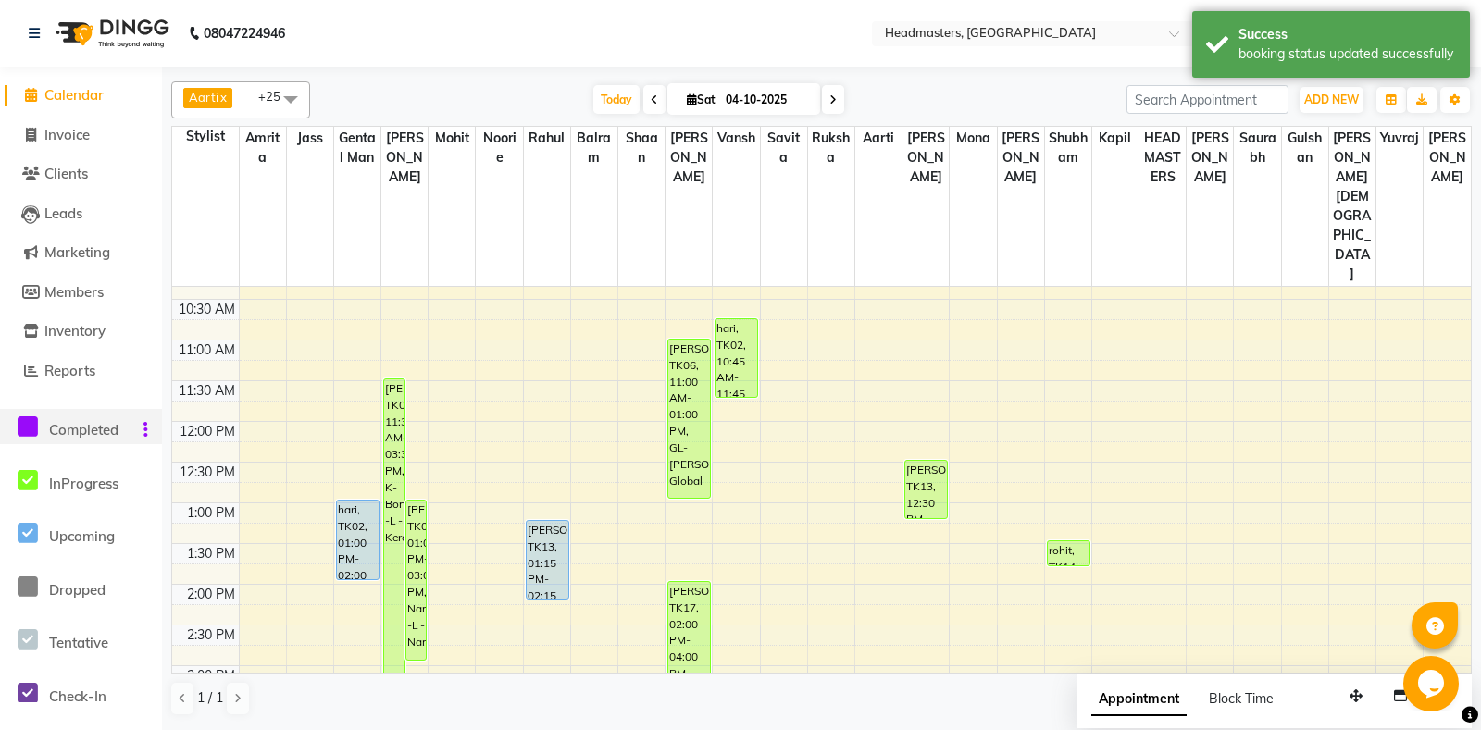
scroll to position [97, 0]
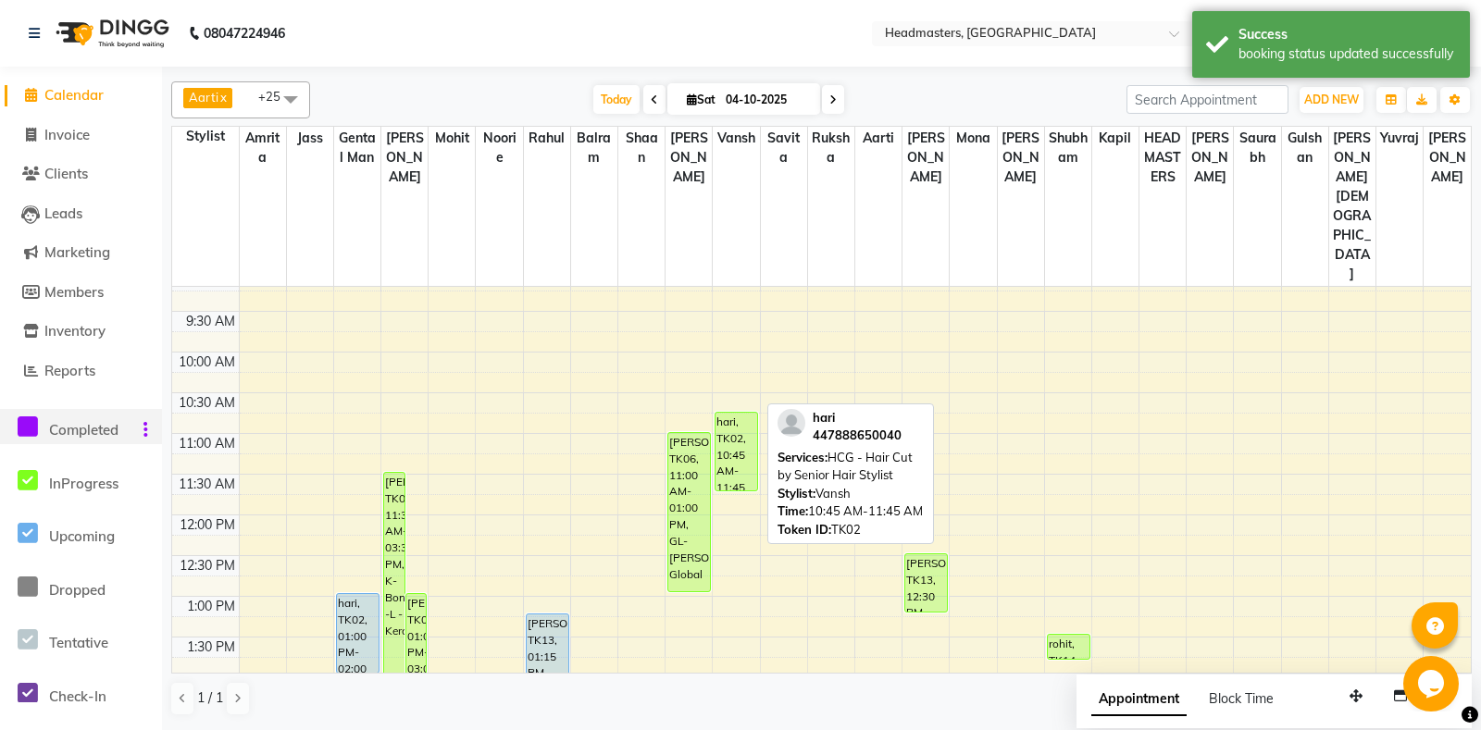
click at [733, 413] on div "hari, TK02, 10:45 AM-11:45 AM, HCG - Hair Cut by Senior Hair Stylist" at bounding box center [736, 452] width 42 height 78
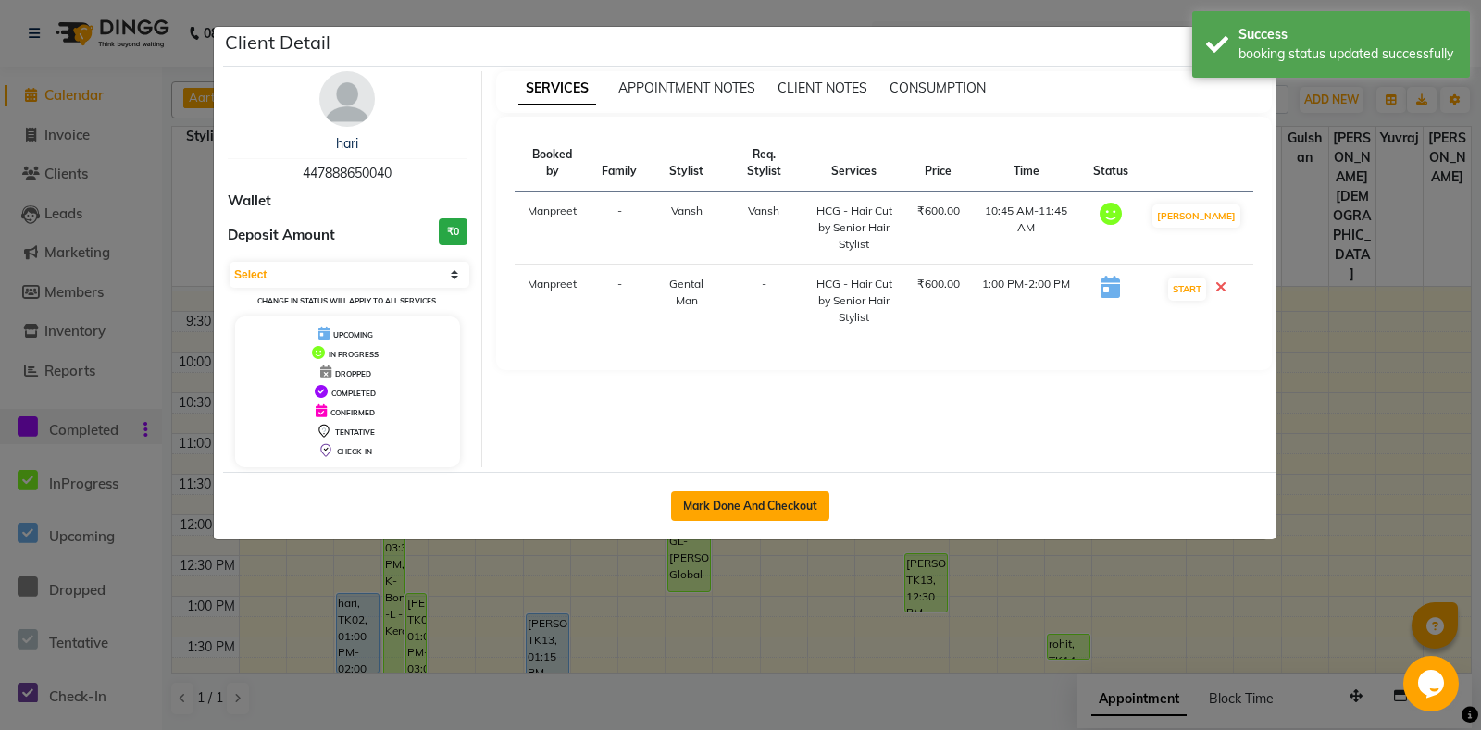
click at [773, 504] on button "Mark Done And Checkout" at bounding box center [750, 506] width 158 height 30
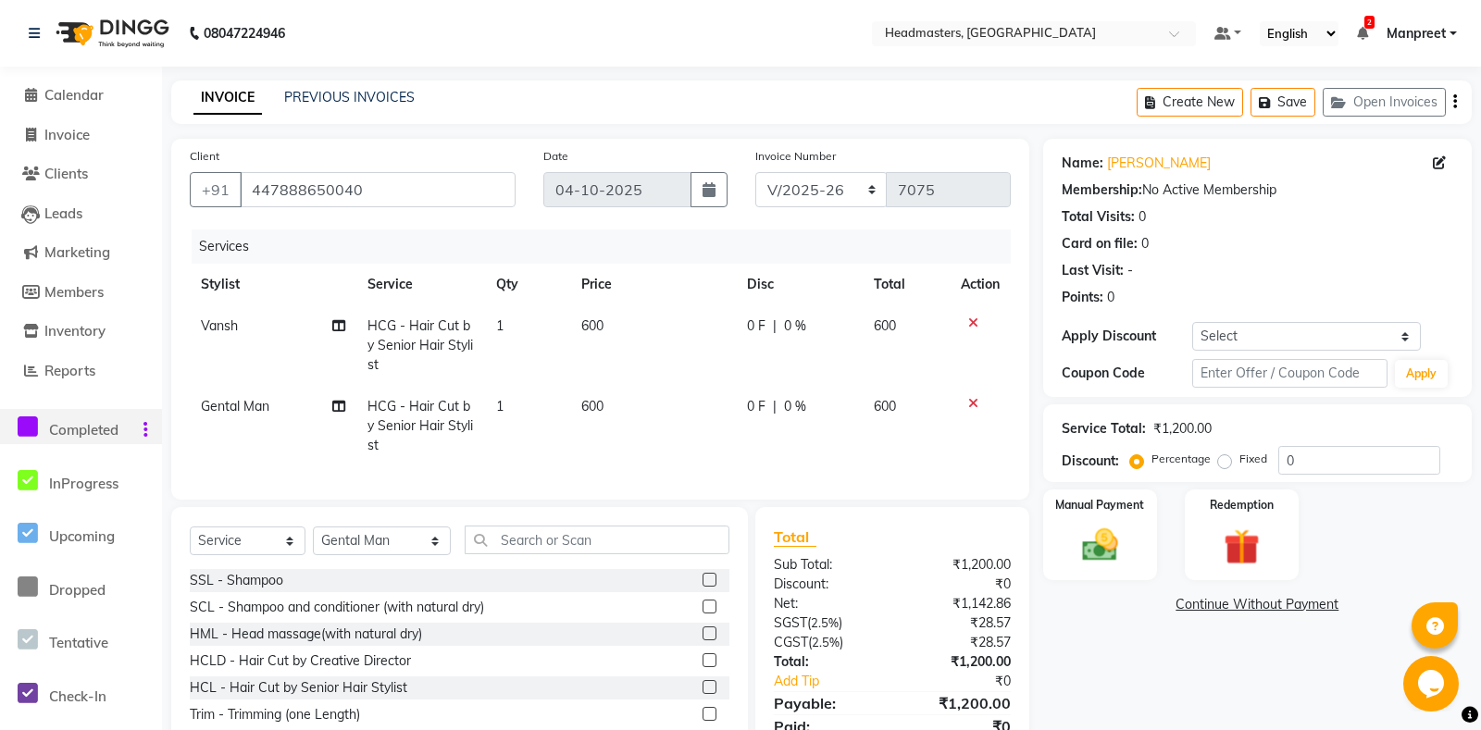
click at [970, 319] on icon at bounding box center [973, 323] width 10 height 13
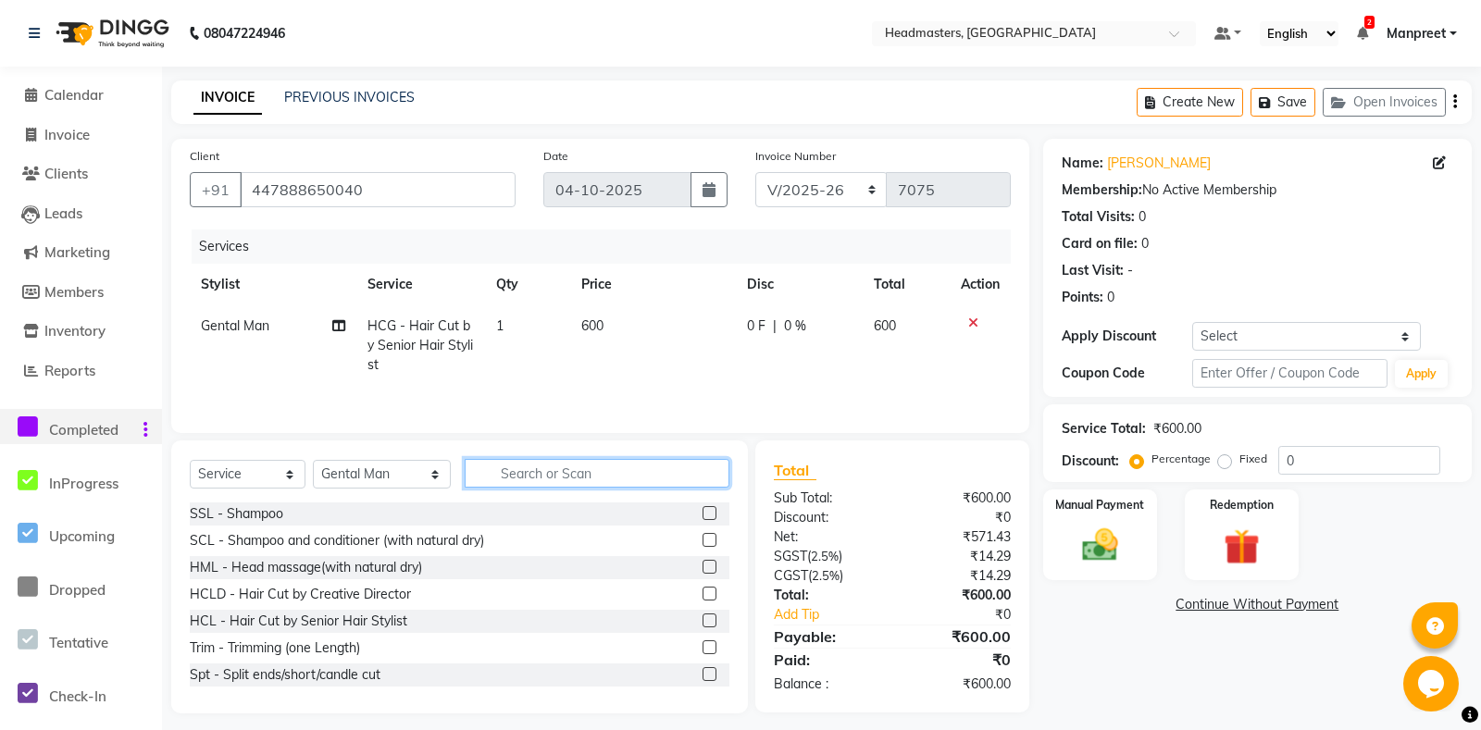
click at [522, 466] on input "text" at bounding box center [597, 473] width 264 height 29
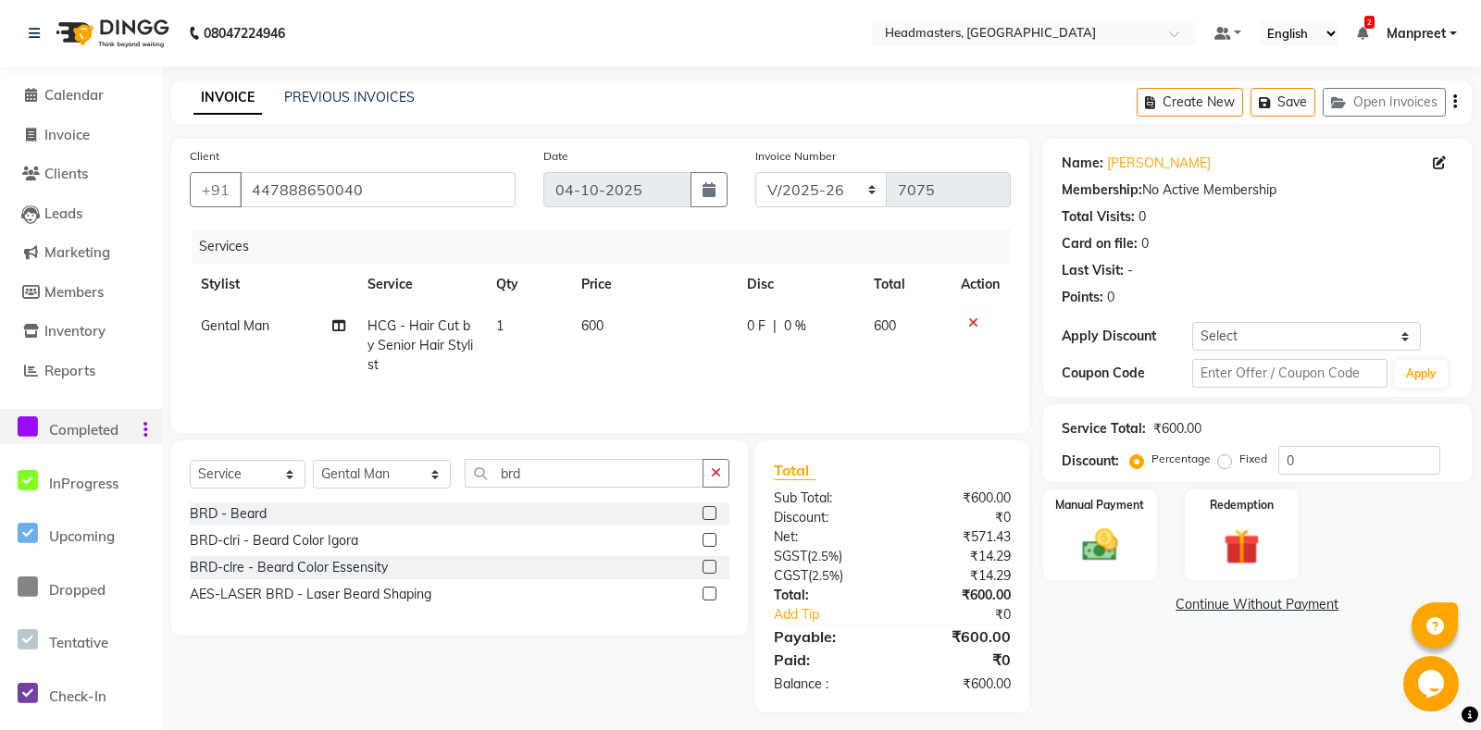
click at [707, 512] on label at bounding box center [710, 513] width 14 height 14
click at [707, 512] on input "checkbox" at bounding box center [709, 514] width 12 height 12
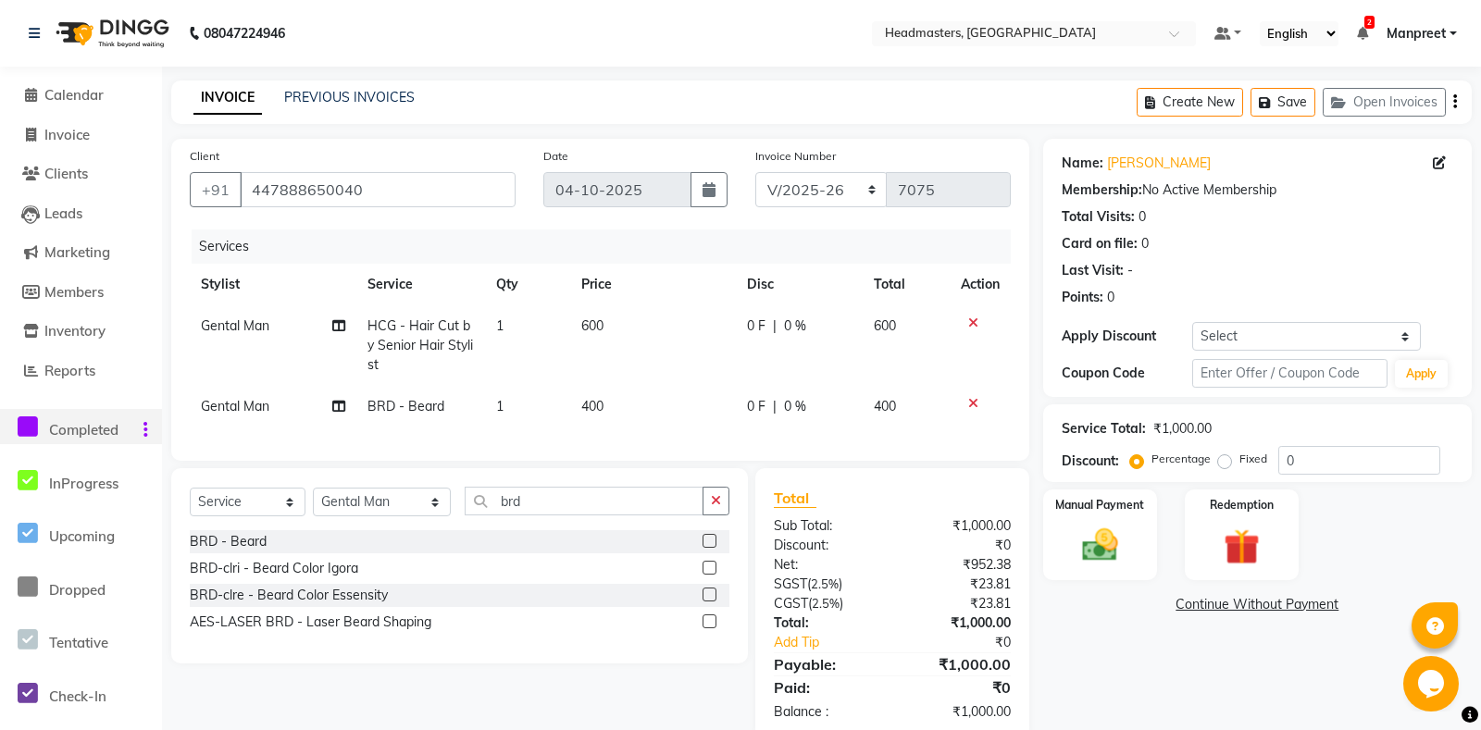
click at [744, 340] on td "0 F | 0 %" at bounding box center [799, 345] width 127 height 81
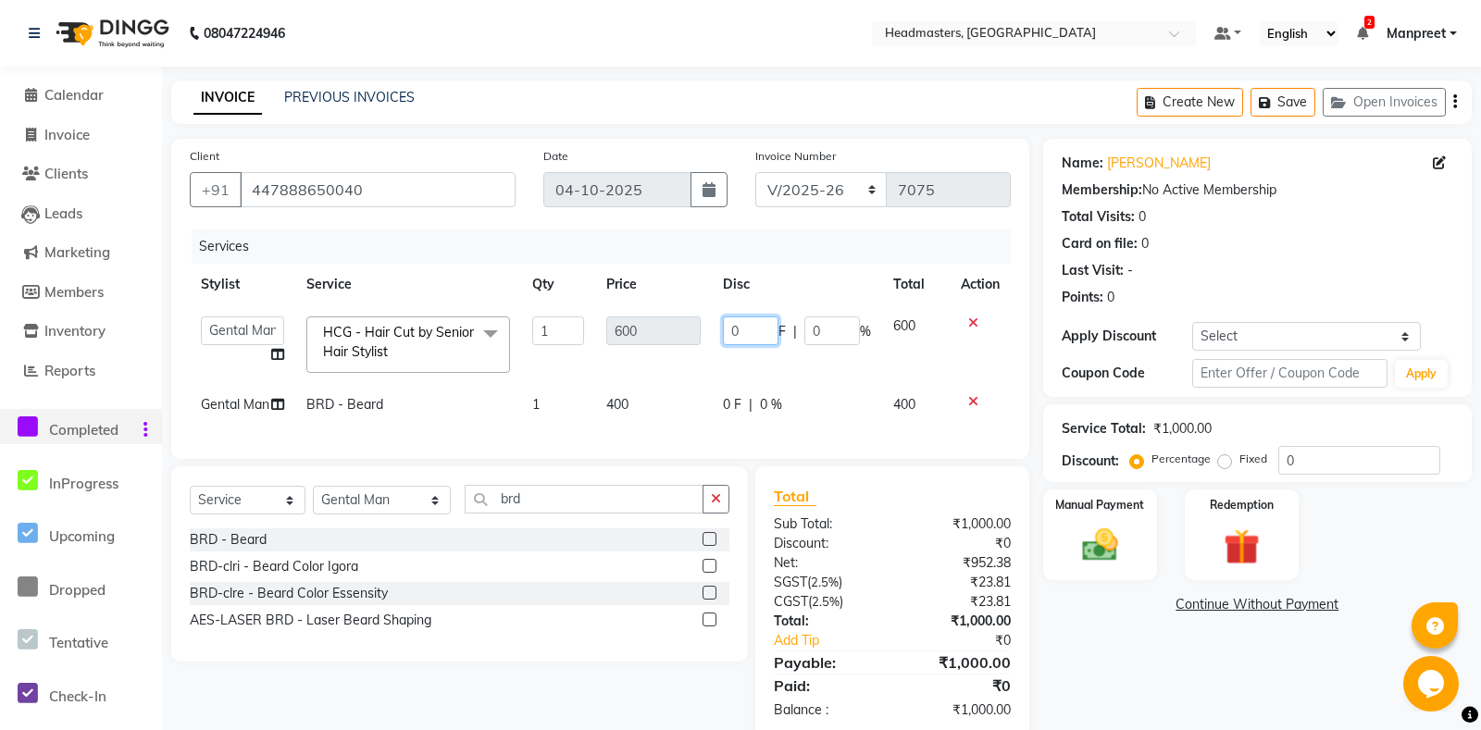
click at [727, 328] on input "0" at bounding box center [751, 331] width 56 height 29
click at [729, 325] on input "00" at bounding box center [751, 331] width 56 height 29
click at [736, 361] on td "100 F | 0 %" at bounding box center [797, 344] width 170 height 79
click at [737, 421] on td "0 F | 0 %" at bounding box center [797, 405] width 170 height 42
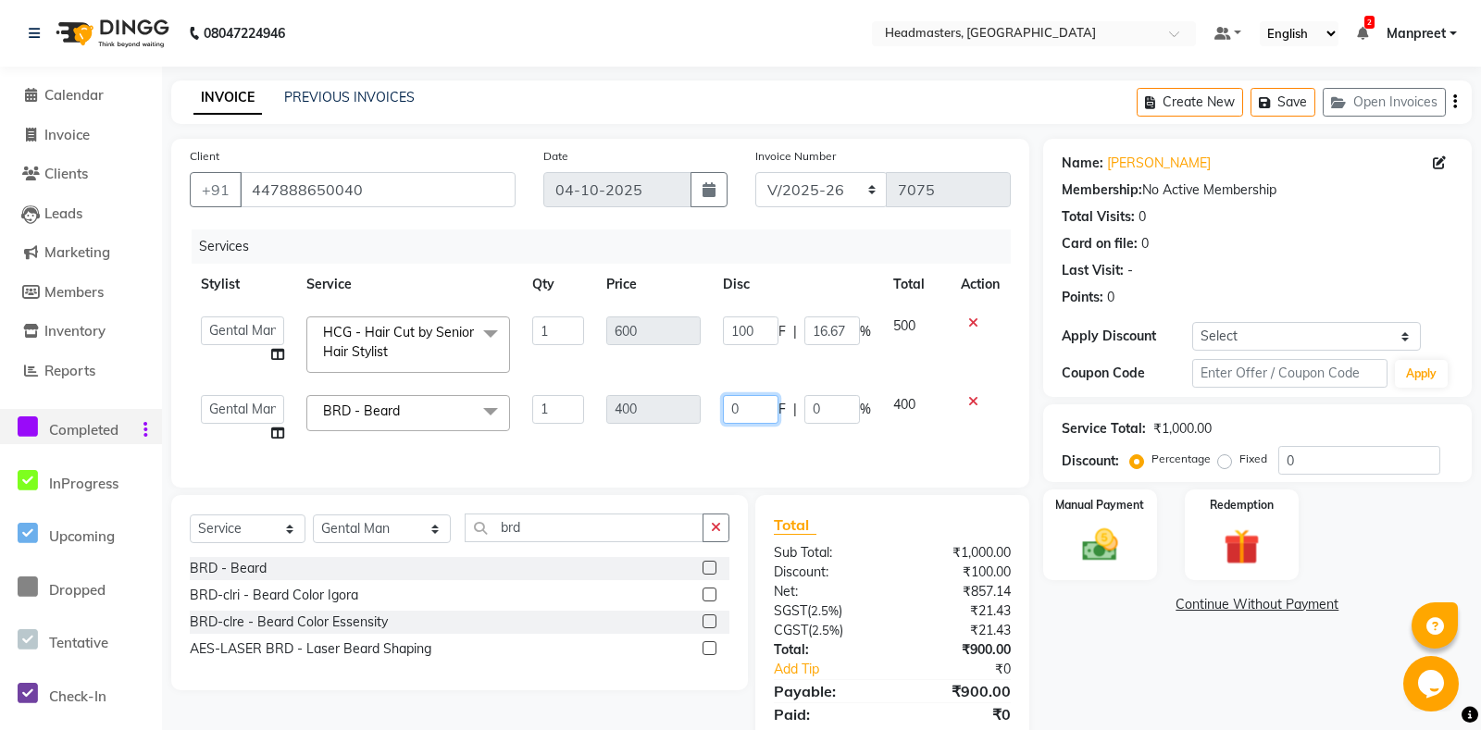
click at [728, 411] on input "0" at bounding box center [751, 409] width 56 height 29
click at [743, 433] on div "Services Stylist Service Qty Price Disc Total Action[PERSON_NAME]li Amrita Amri…" at bounding box center [600, 350] width 821 height 240
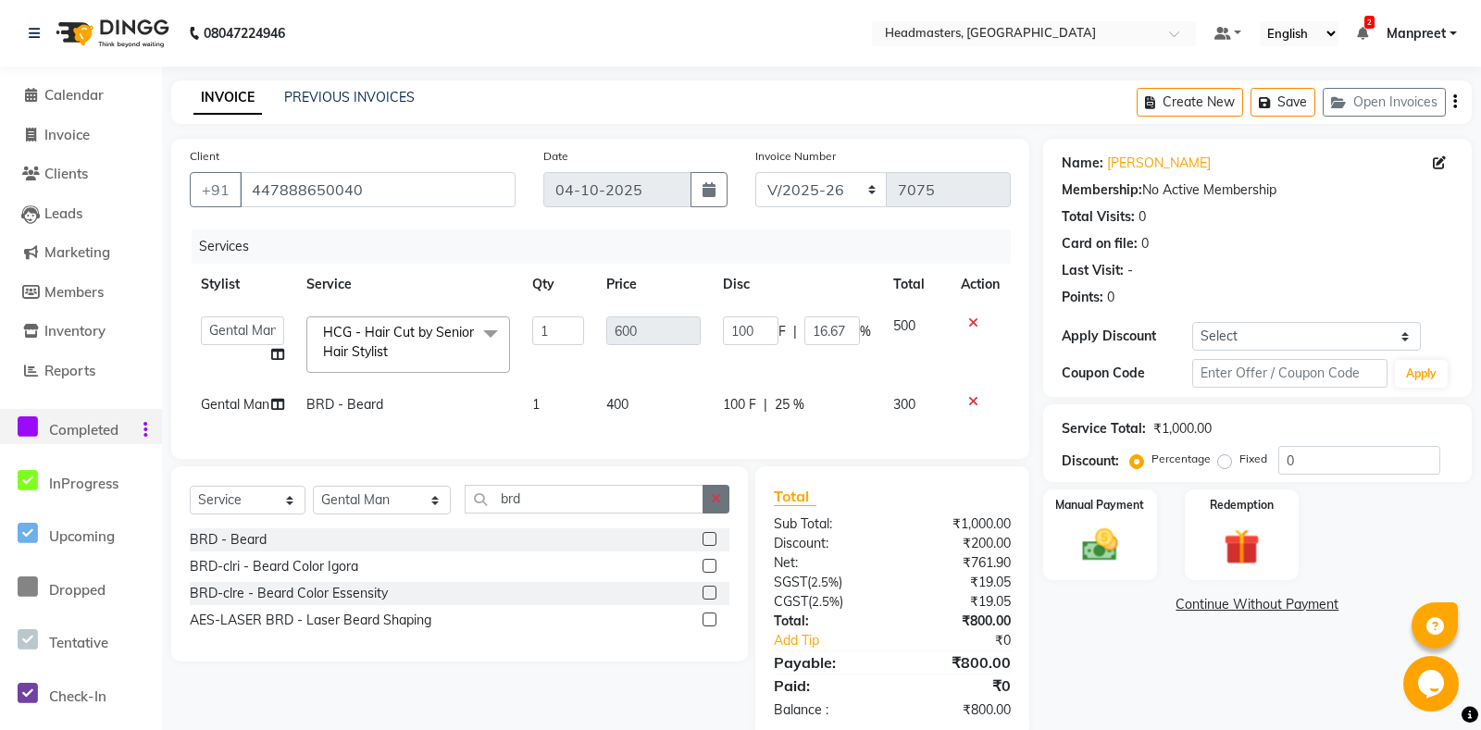
scroll to position [35, 0]
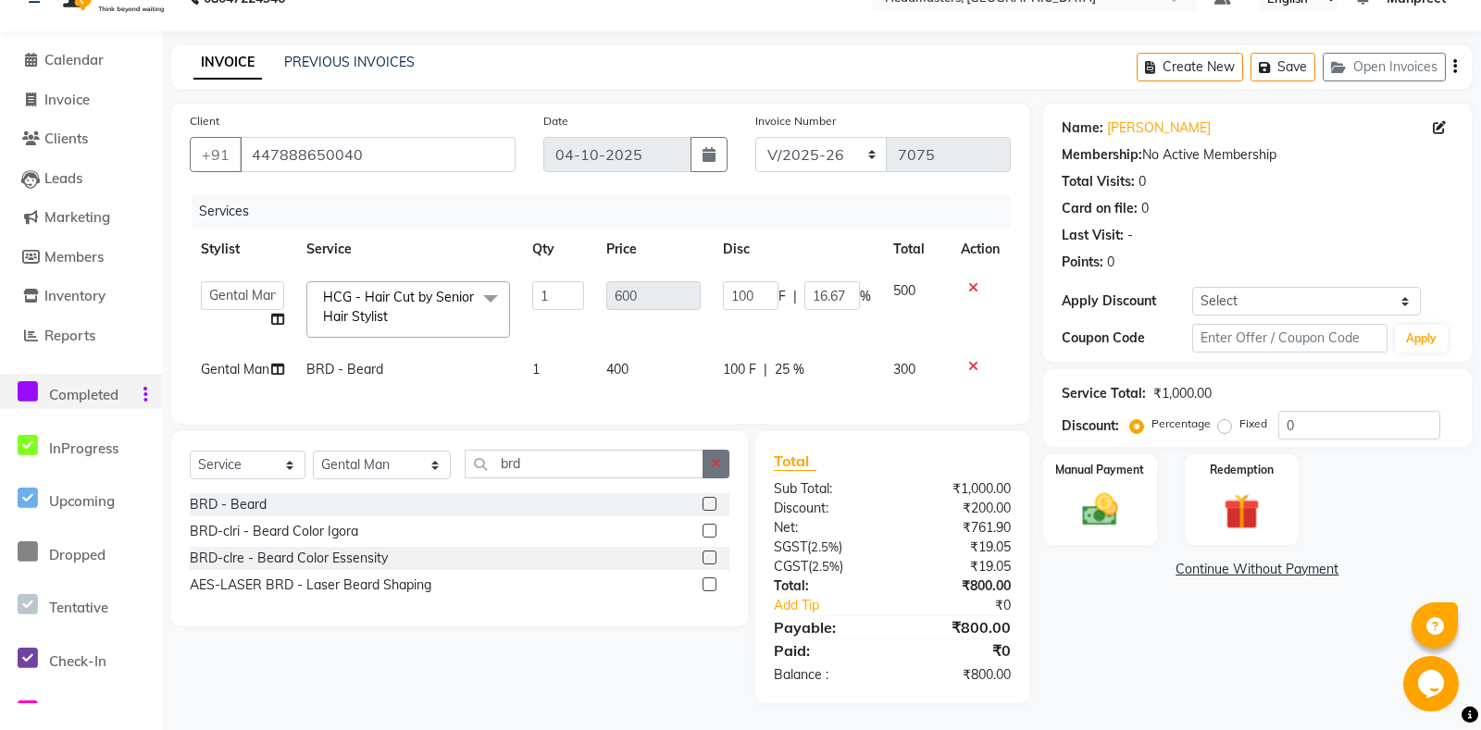
click at [721, 469] on button "button" at bounding box center [716, 464] width 27 height 29
click at [708, 529] on label at bounding box center [710, 531] width 14 height 14
click at [708, 529] on input "checkbox" at bounding box center [709, 532] width 12 height 12
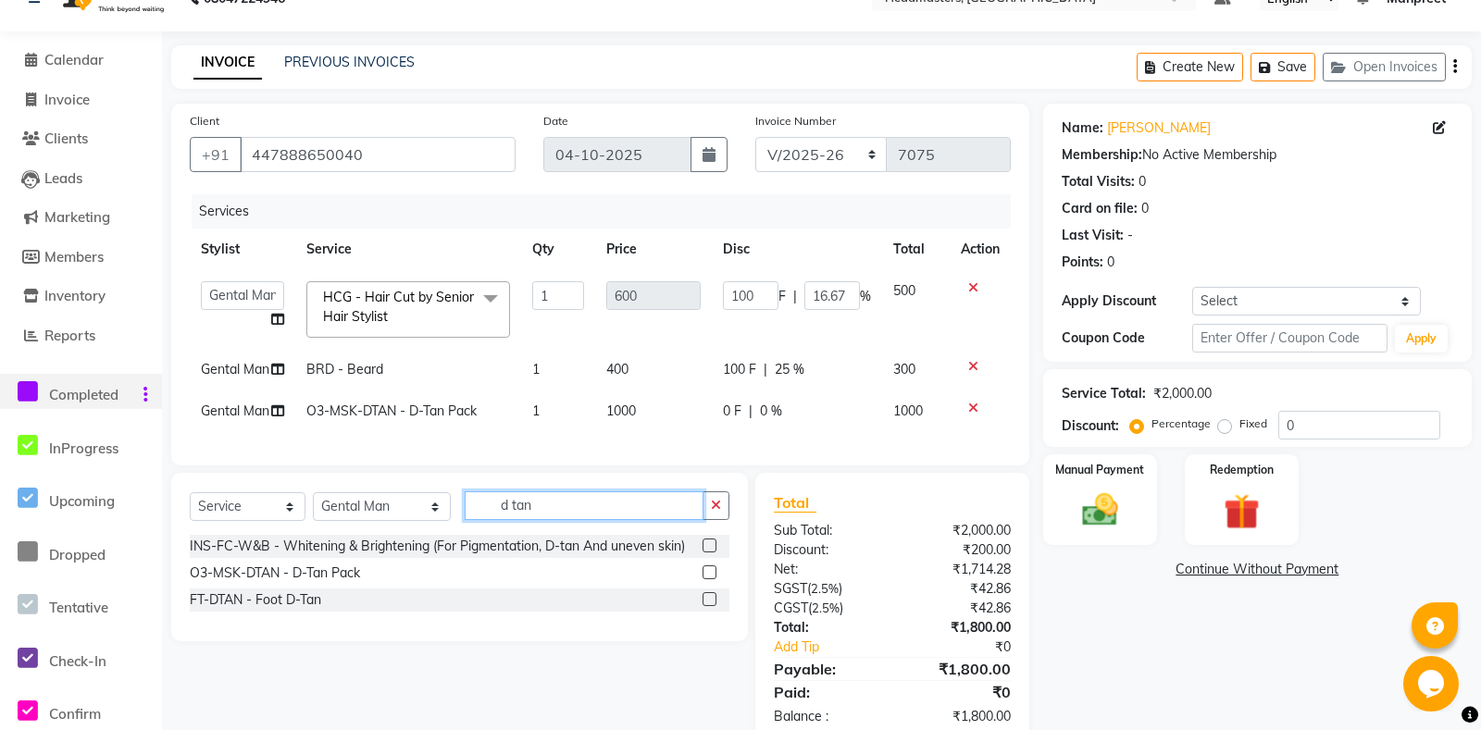
click at [702, 491] on input "d tan" at bounding box center [584, 505] width 238 height 29
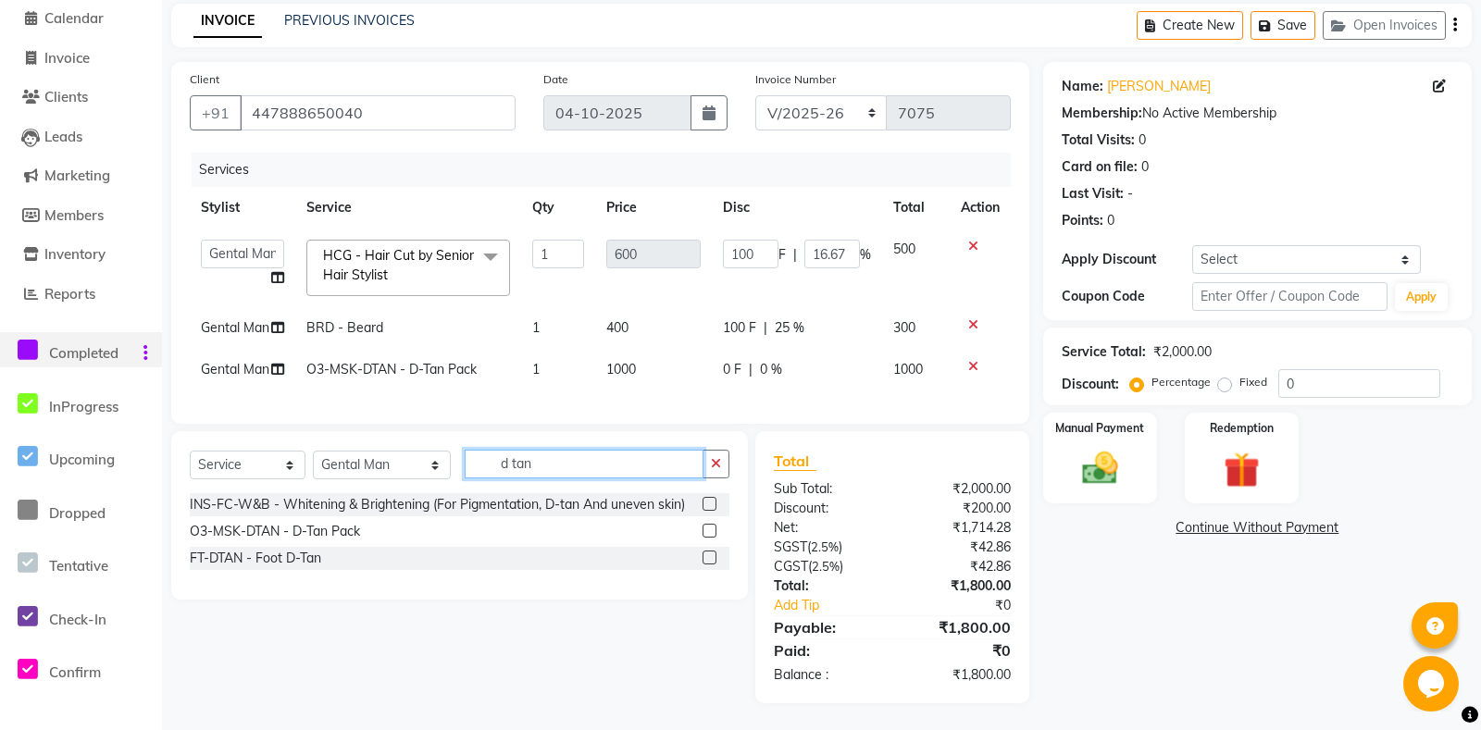
click at [703, 460] on input "d tan" at bounding box center [584, 464] width 238 height 29
click at [715, 466] on icon "button" at bounding box center [716, 463] width 10 height 13
click at [708, 530] on label at bounding box center [710, 531] width 14 height 14
click at [708, 530] on input "checkbox" at bounding box center [709, 532] width 12 height 12
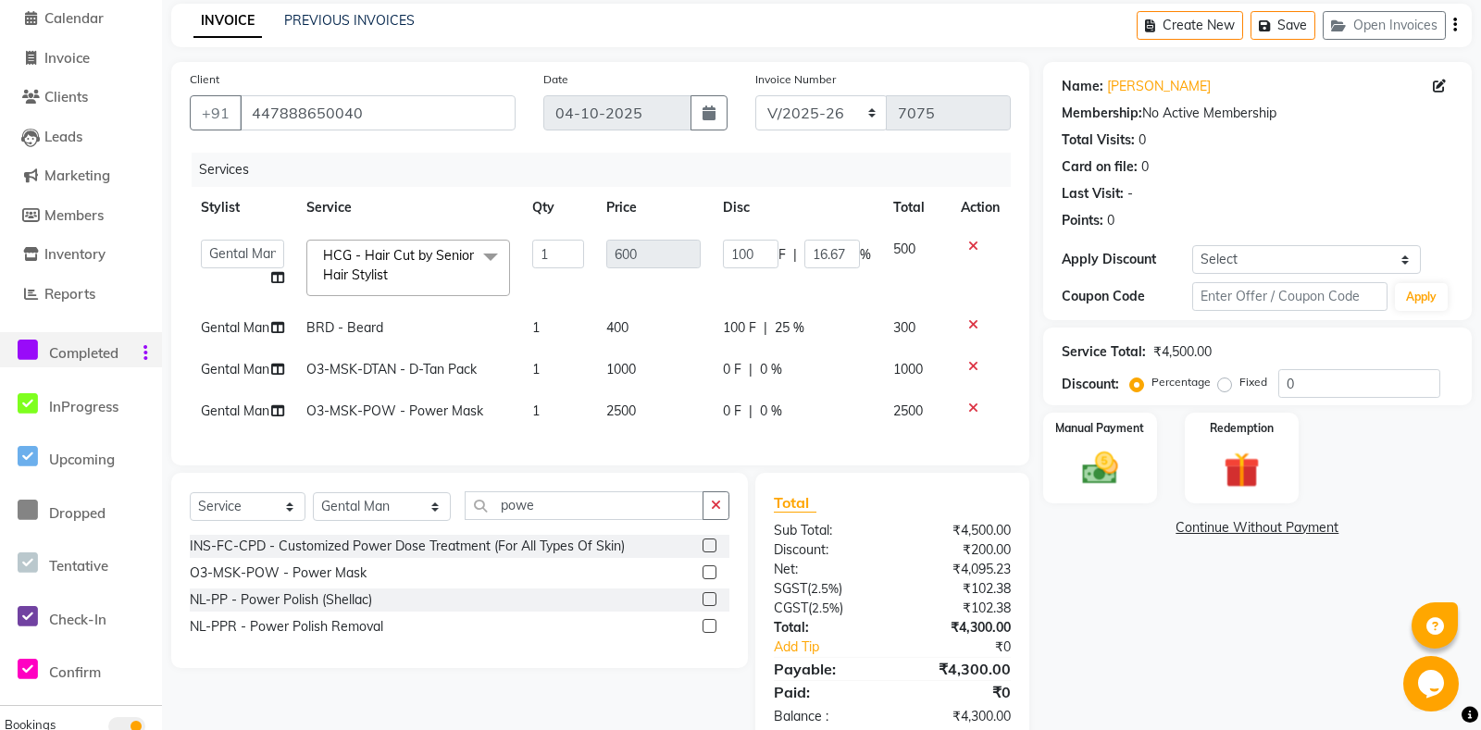
click at [747, 415] on div "0 F | 0 %" at bounding box center [797, 411] width 148 height 19
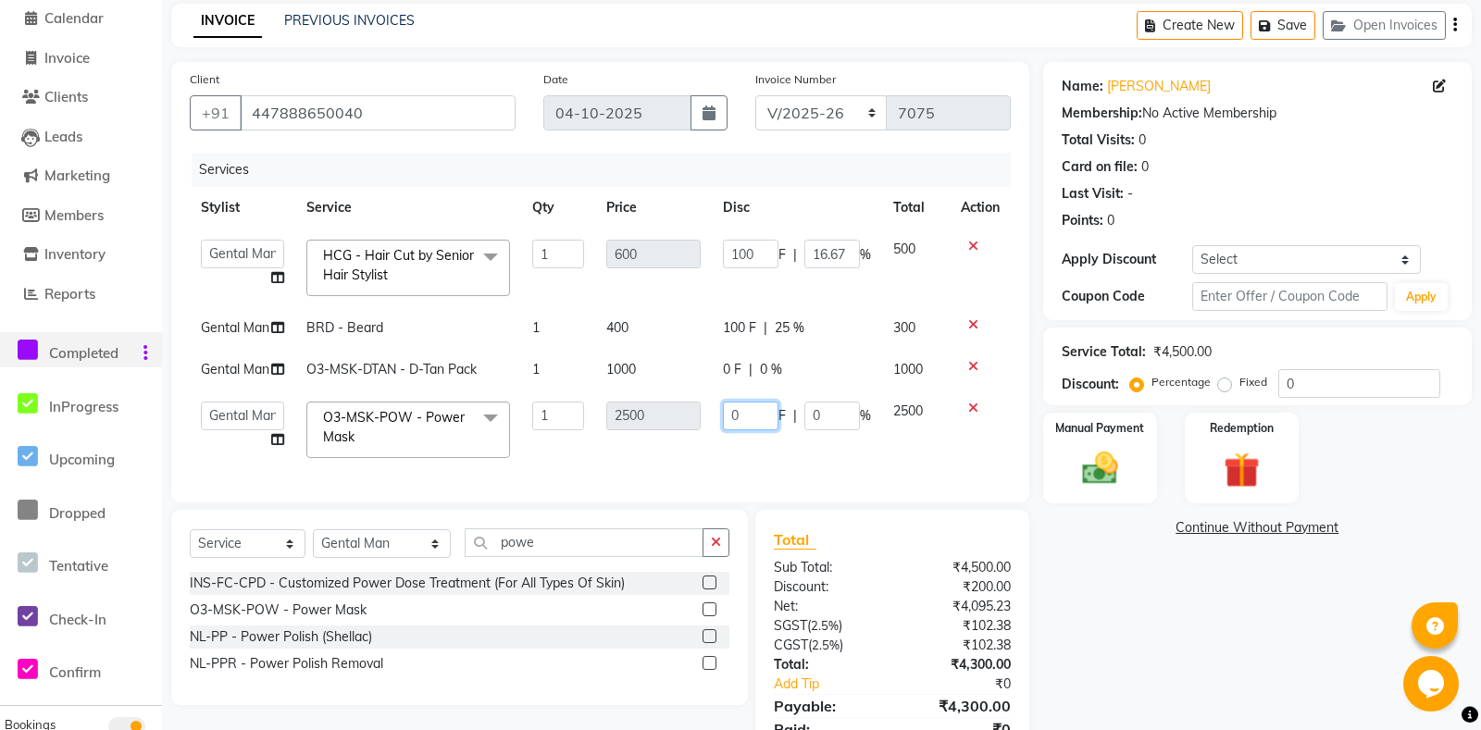
click at [728, 415] on input "0" at bounding box center [751, 416] width 56 height 29
click at [741, 452] on div "Services Stylist Service Qty Price Disc Total Action[PERSON_NAME]li Amrita Amri…" at bounding box center [600, 318] width 821 height 331
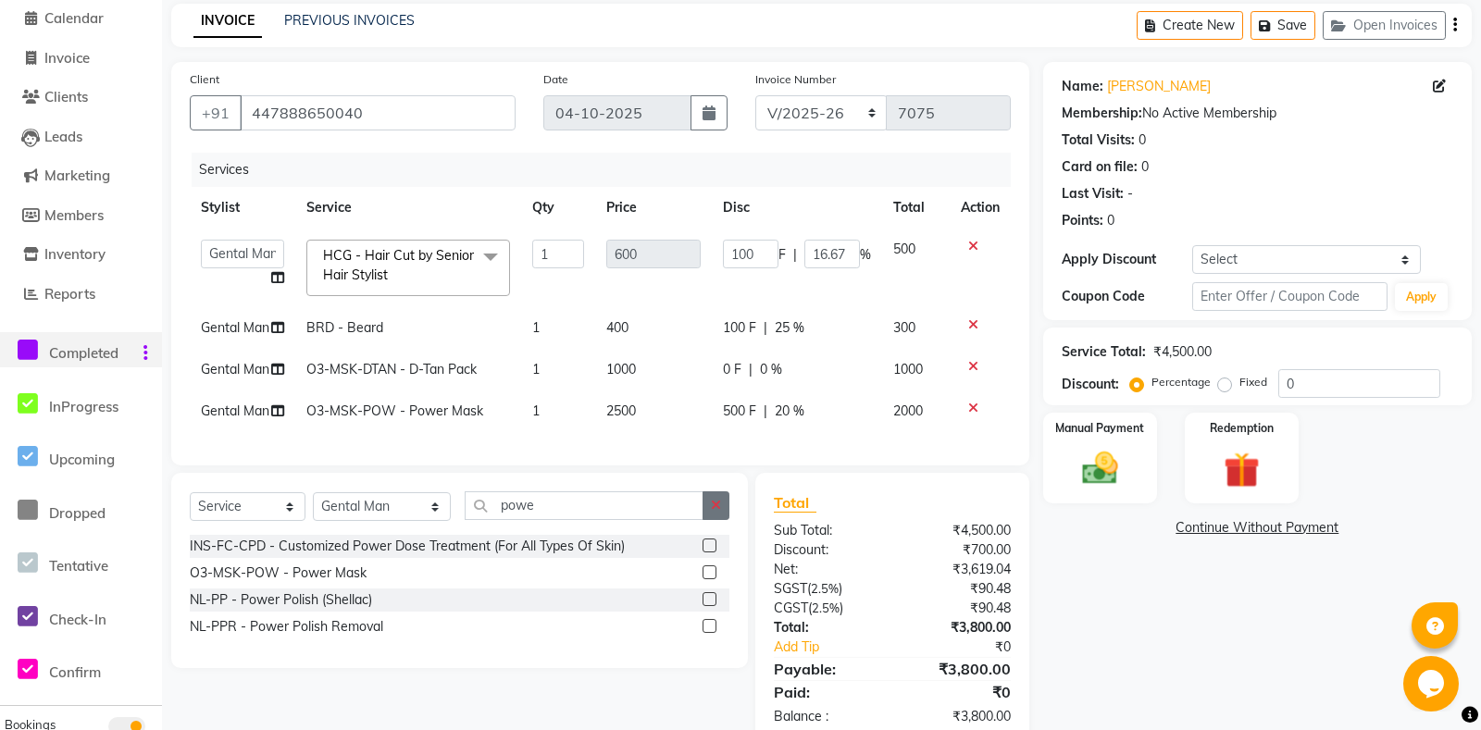
click at [720, 504] on icon "button" at bounding box center [716, 505] width 10 height 13
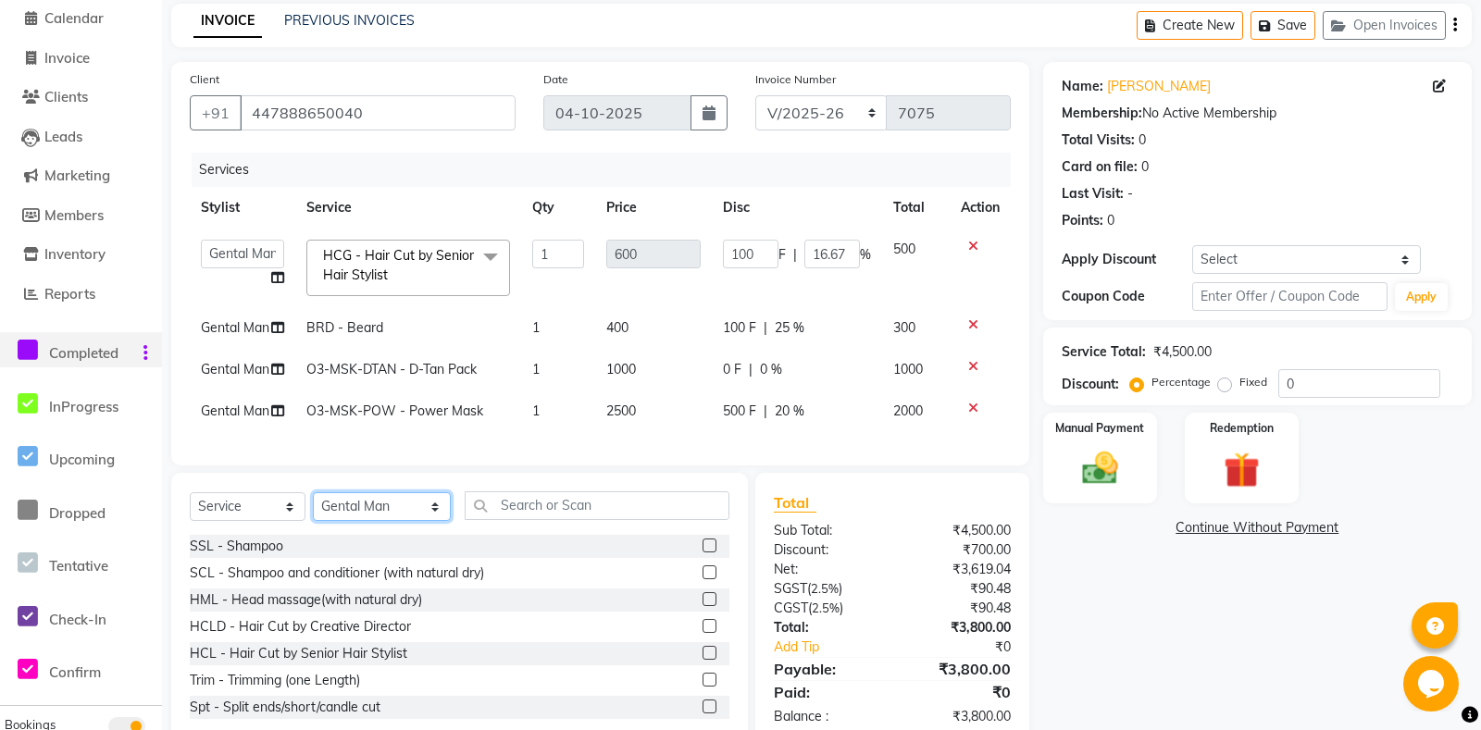
click at [313, 492] on select "Select Stylis[PERSON_NAME] Amrita - Front Des[PERSON_NAME]am Gental Man Gulshan…" at bounding box center [382, 506] width 138 height 29
click option "Vansh" at bounding box center [0, 0] width 0 height 0
click at [313, 492] on select "Select Stylis[PERSON_NAME] Amrita - Front Des[PERSON_NAME]am Gental Man Gulshan…" at bounding box center [382, 506] width 138 height 29
click option "Shaan" at bounding box center [0, 0] width 0 height 0
click at [514, 506] on input "text" at bounding box center [597, 505] width 264 height 29
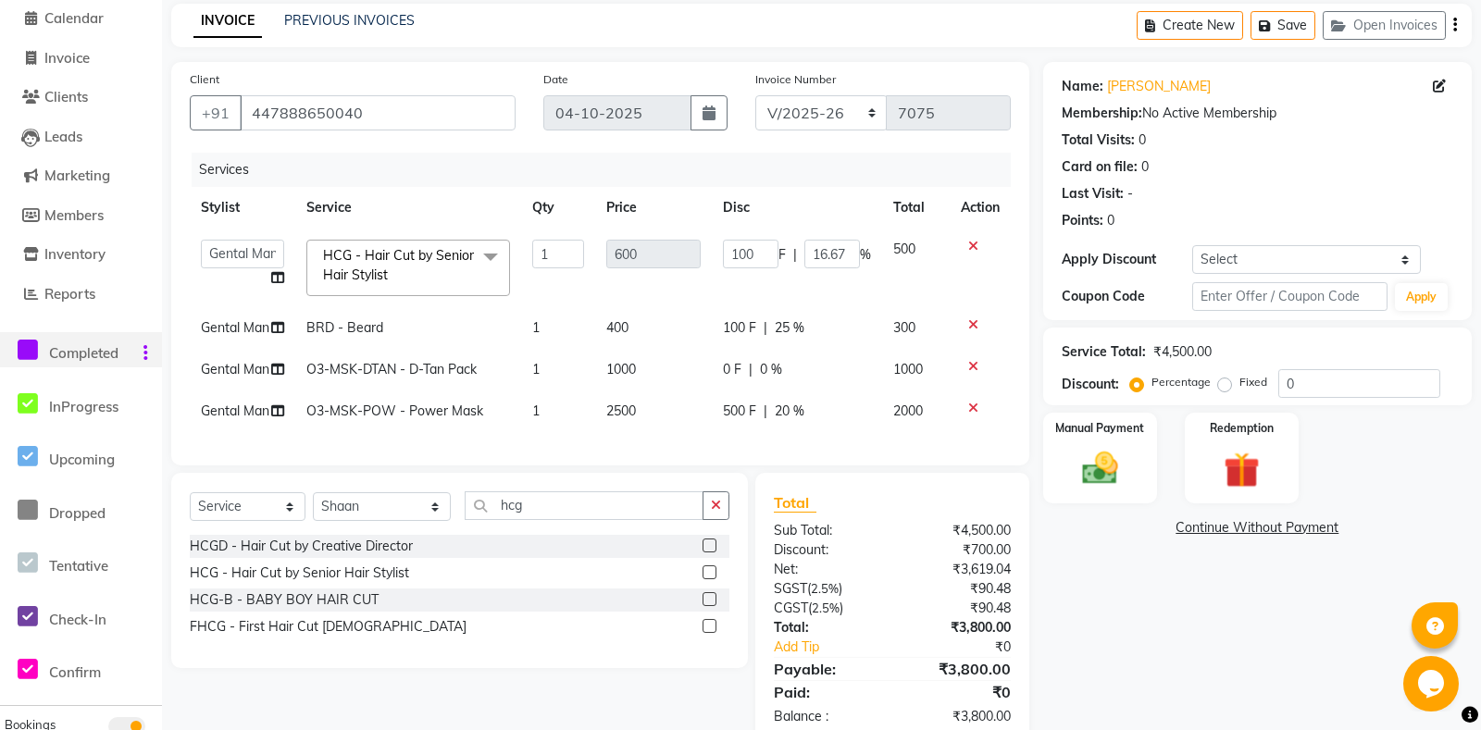
click at [708, 576] on label at bounding box center [710, 573] width 14 height 14
click at [708, 576] on input "checkbox" at bounding box center [709, 573] width 12 height 12
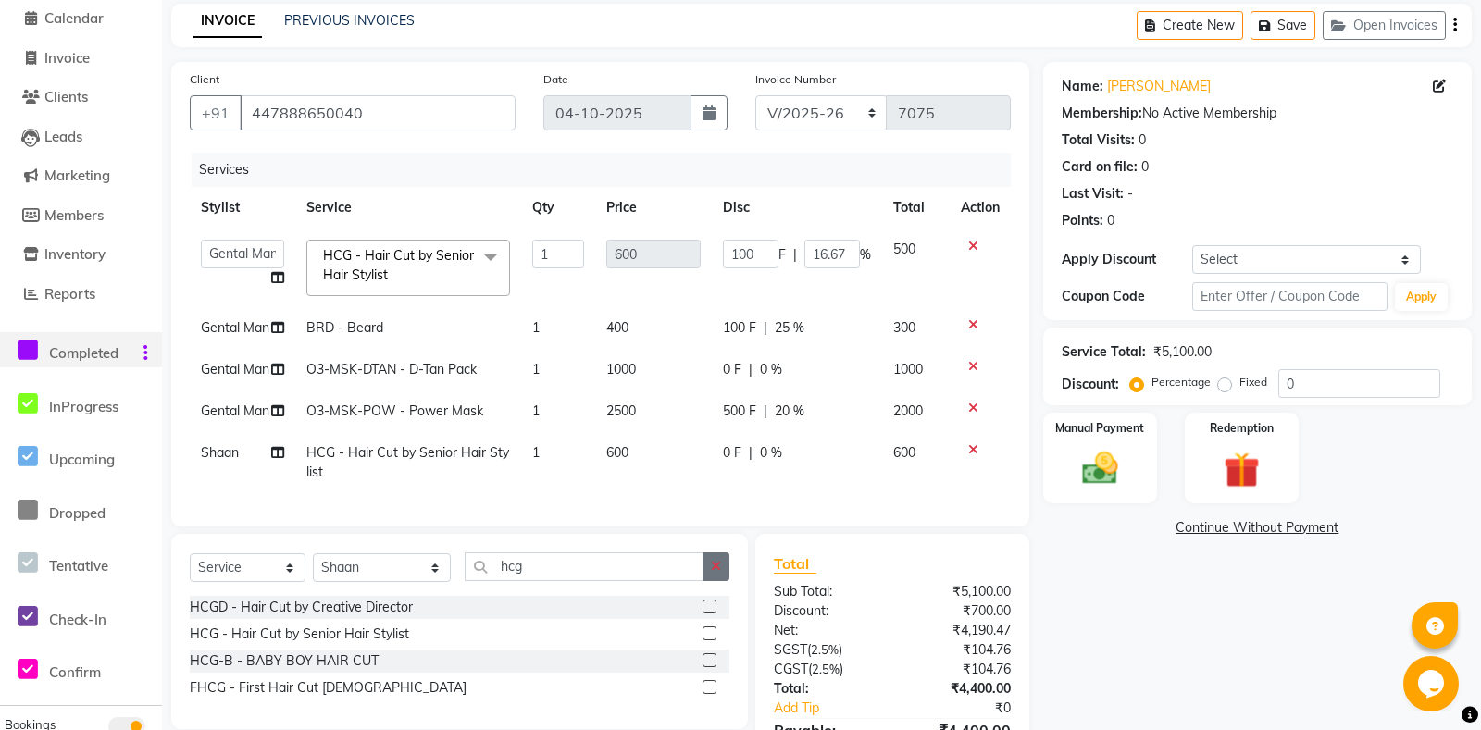
click at [720, 570] on icon "button" at bounding box center [716, 566] width 10 height 13
click at [715, 604] on label at bounding box center [710, 607] width 14 height 14
click at [715, 604] on input "checkbox" at bounding box center [709, 608] width 12 height 12
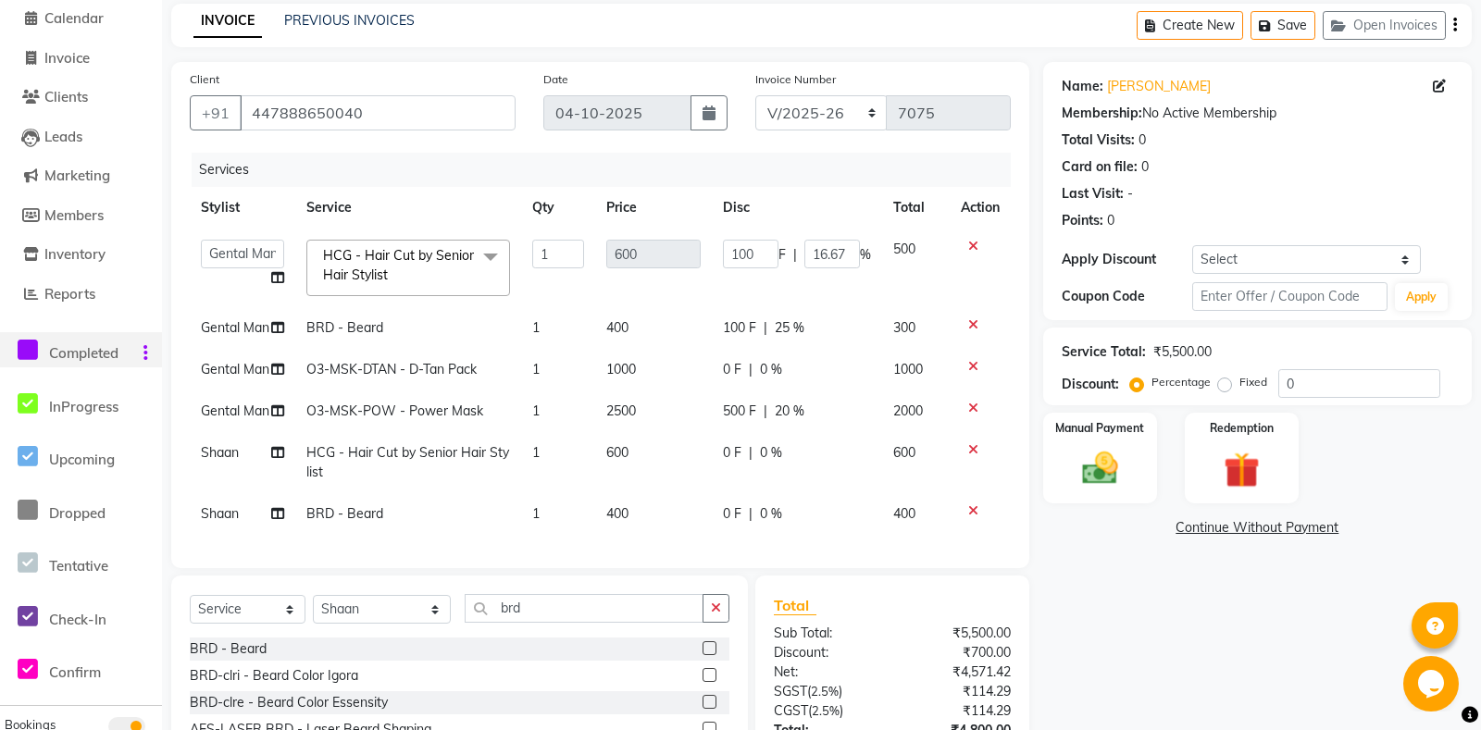
click at [727, 462] on span "0 F" at bounding box center [732, 452] width 19 height 19
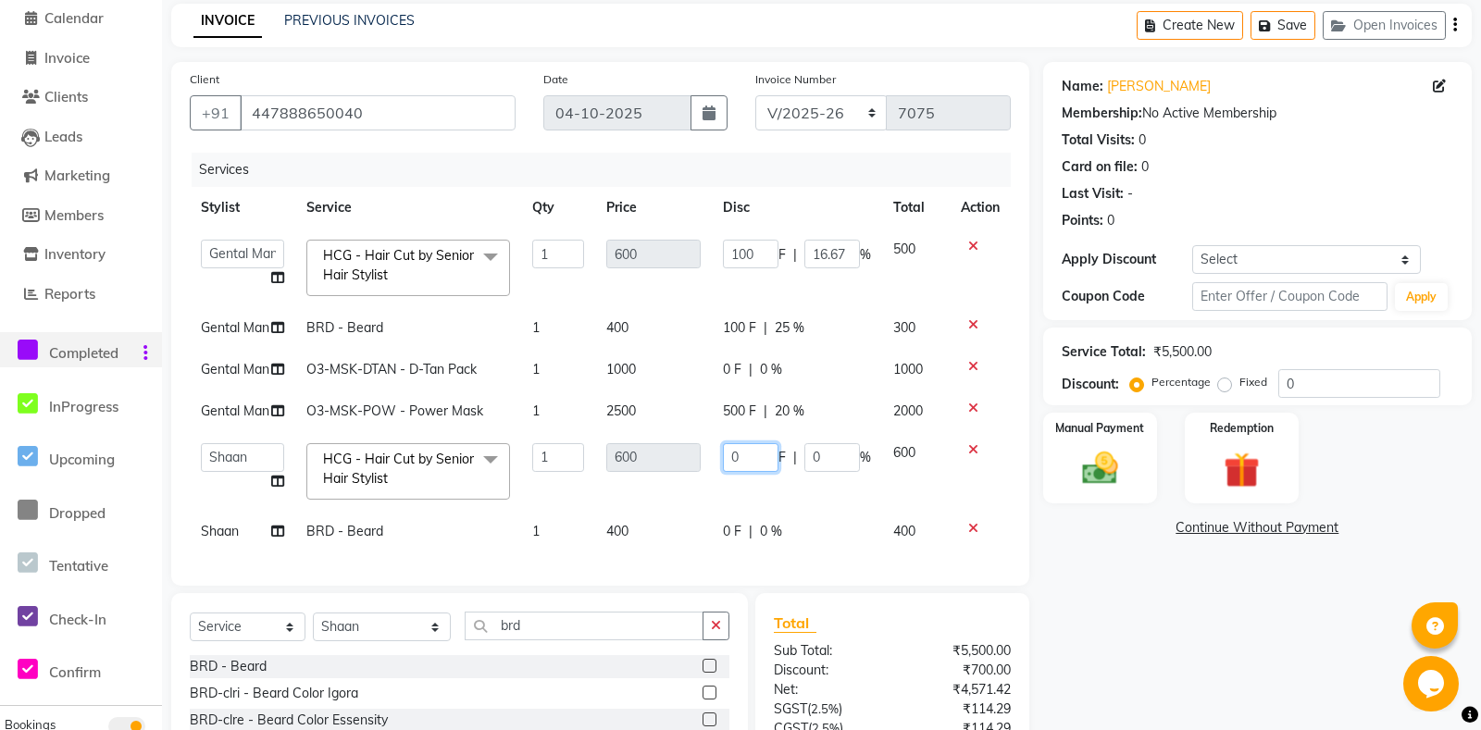
click at [725, 462] on input "0" at bounding box center [751, 457] width 56 height 29
click at [739, 515] on td "0 F | 0 %" at bounding box center [797, 532] width 170 height 42
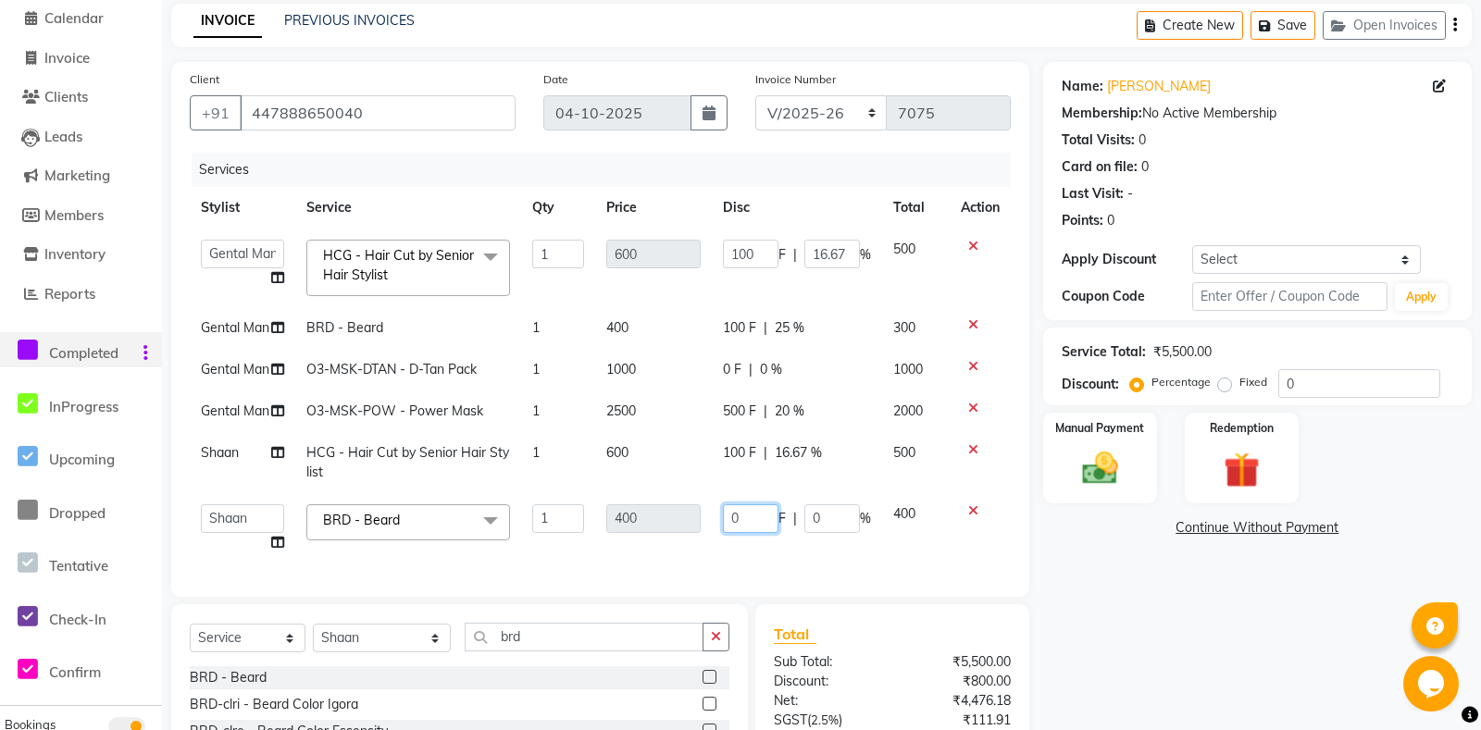
click at [732, 516] on input "0" at bounding box center [751, 518] width 56 height 29
click at [706, 548] on div "Services Stylist Service Qty Price Disc Total Action[PERSON_NAME]li Amrita Amri…" at bounding box center [600, 366] width 821 height 426
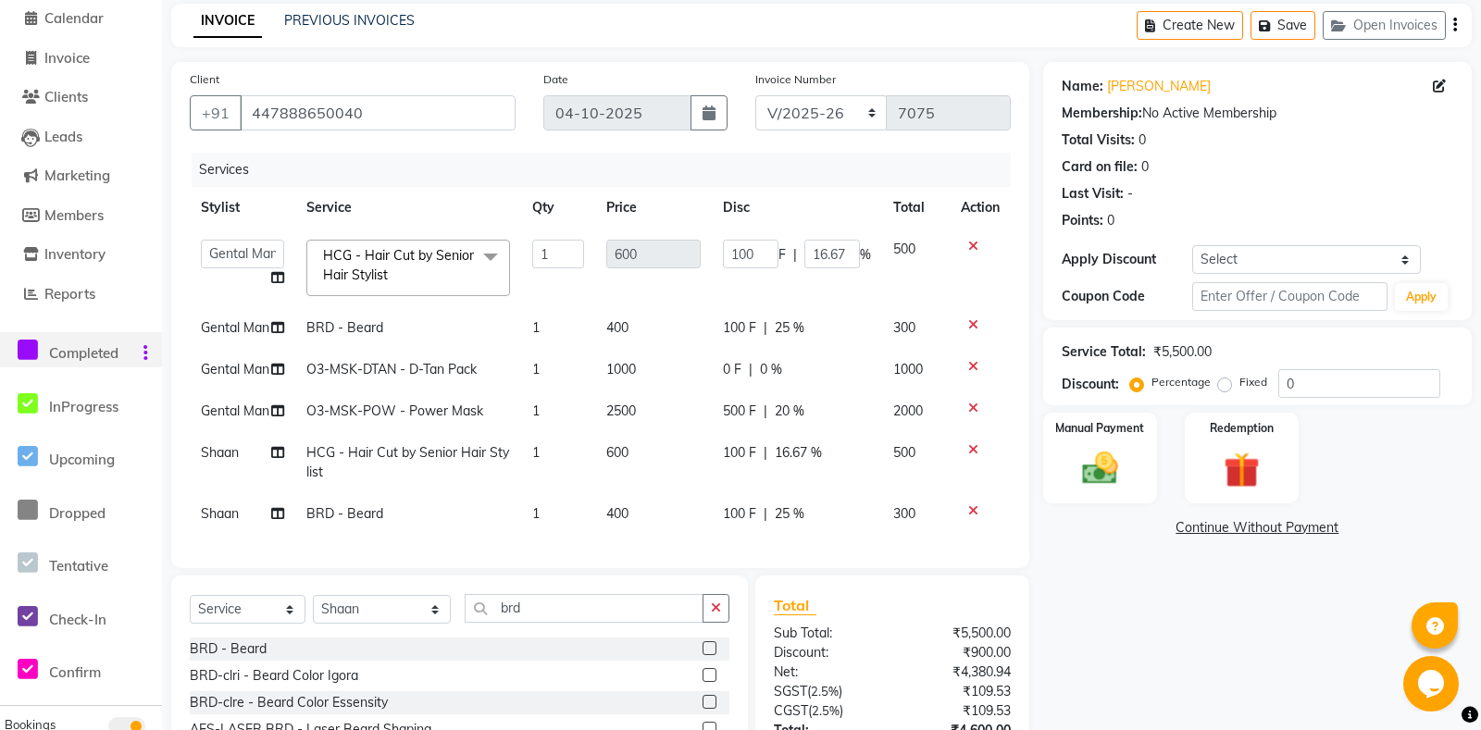
scroll to position [221, 0]
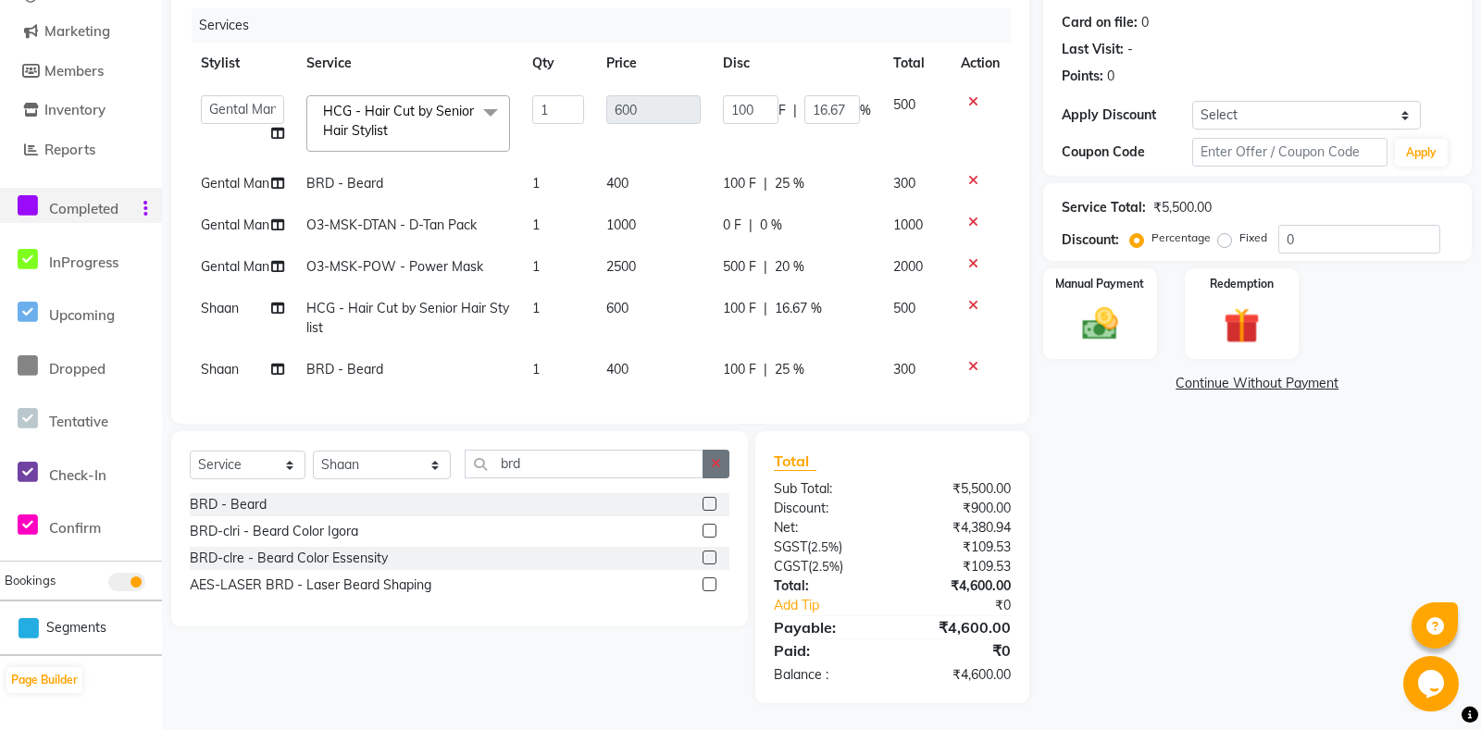
click at [715, 465] on icon "button" at bounding box center [716, 463] width 10 height 13
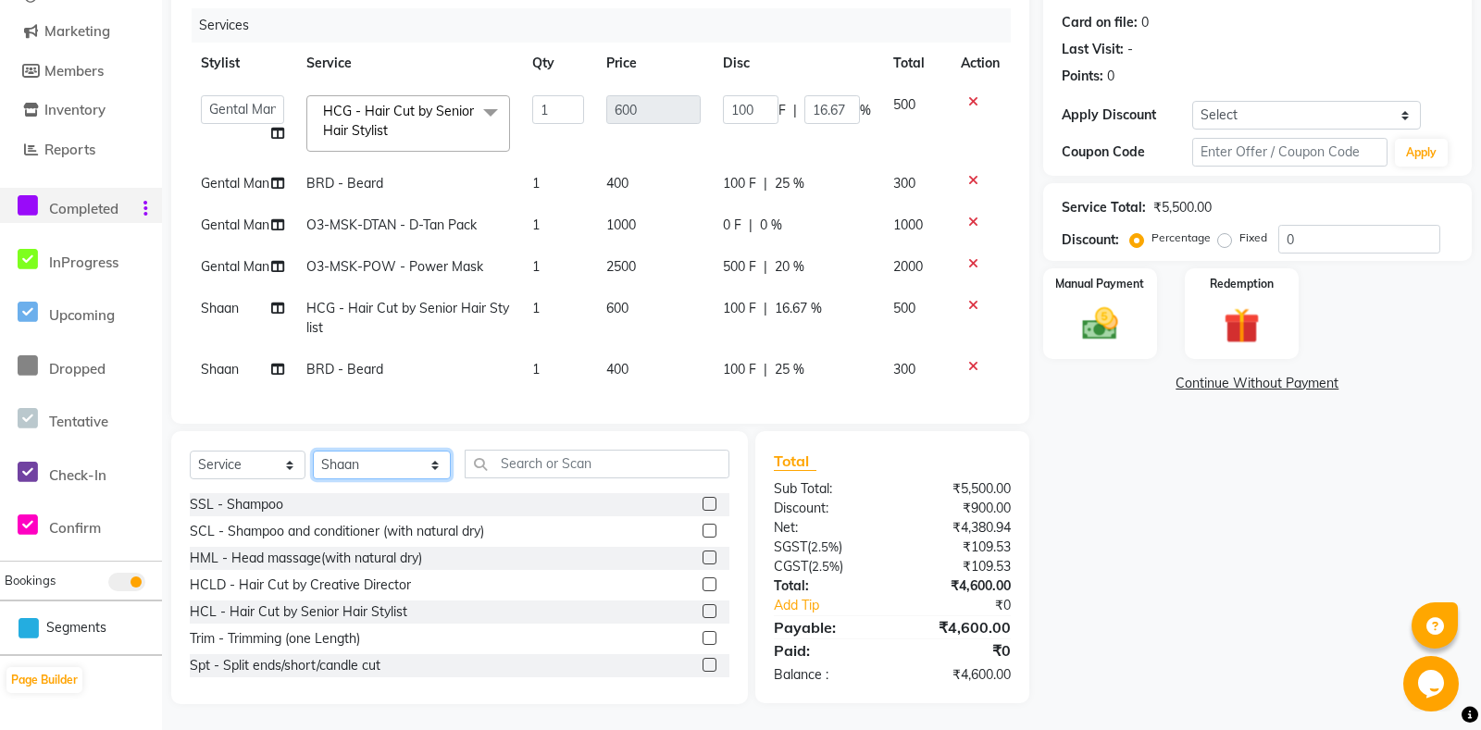
click at [313, 451] on select "Select Stylis[PERSON_NAME] Amrita - Front Des[PERSON_NAME]am Gental Man Gulshan…" at bounding box center [382, 465] width 138 height 29
click option "[PERSON_NAME]" at bounding box center [0, 0] width 0 height 0
click at [535, 465] on input "text" at bounding box center [597, 464] width 264 height 29
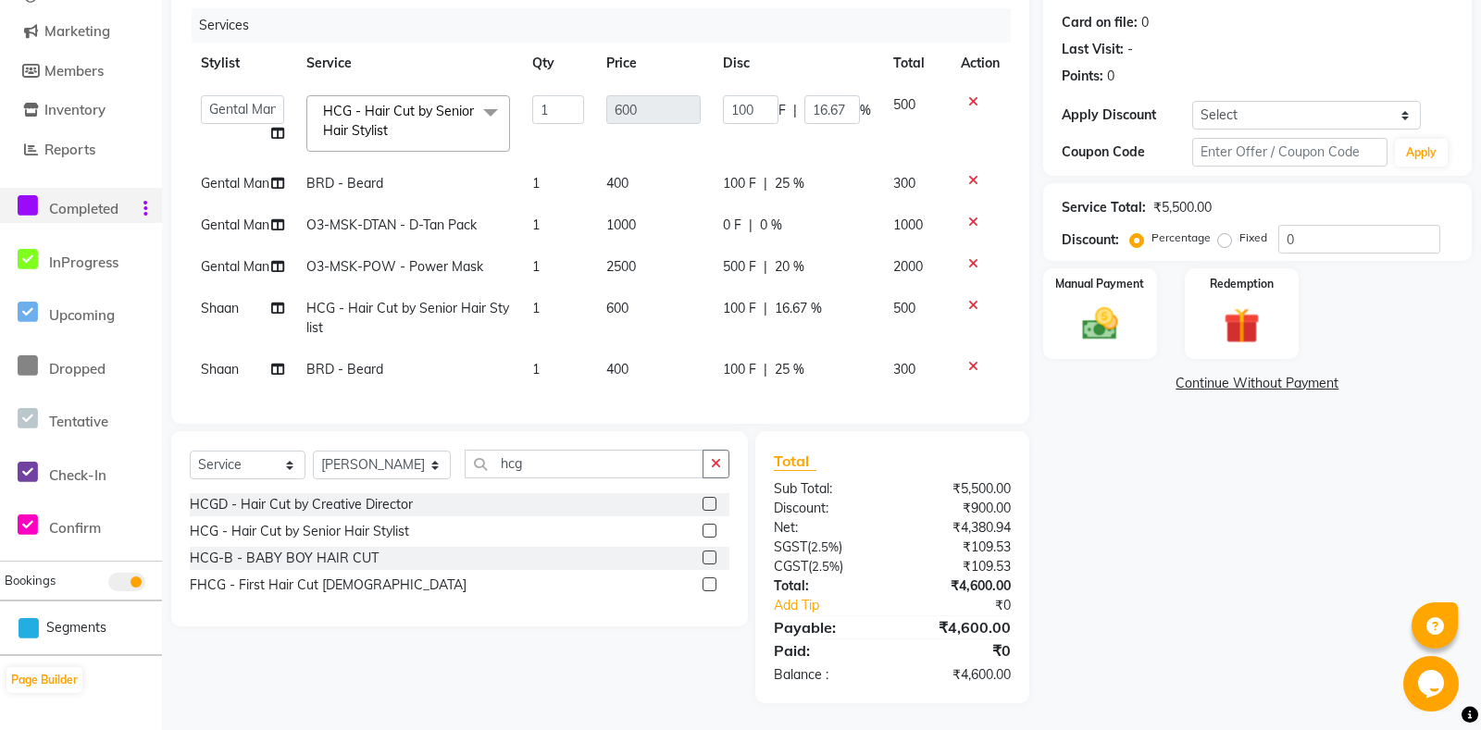
click at [704, 534] on label at bounding box center [710, 531] width 14 height 14
click at [704, 534] on input "checkbox" at bounding box center [709, 532] width 12 height 12
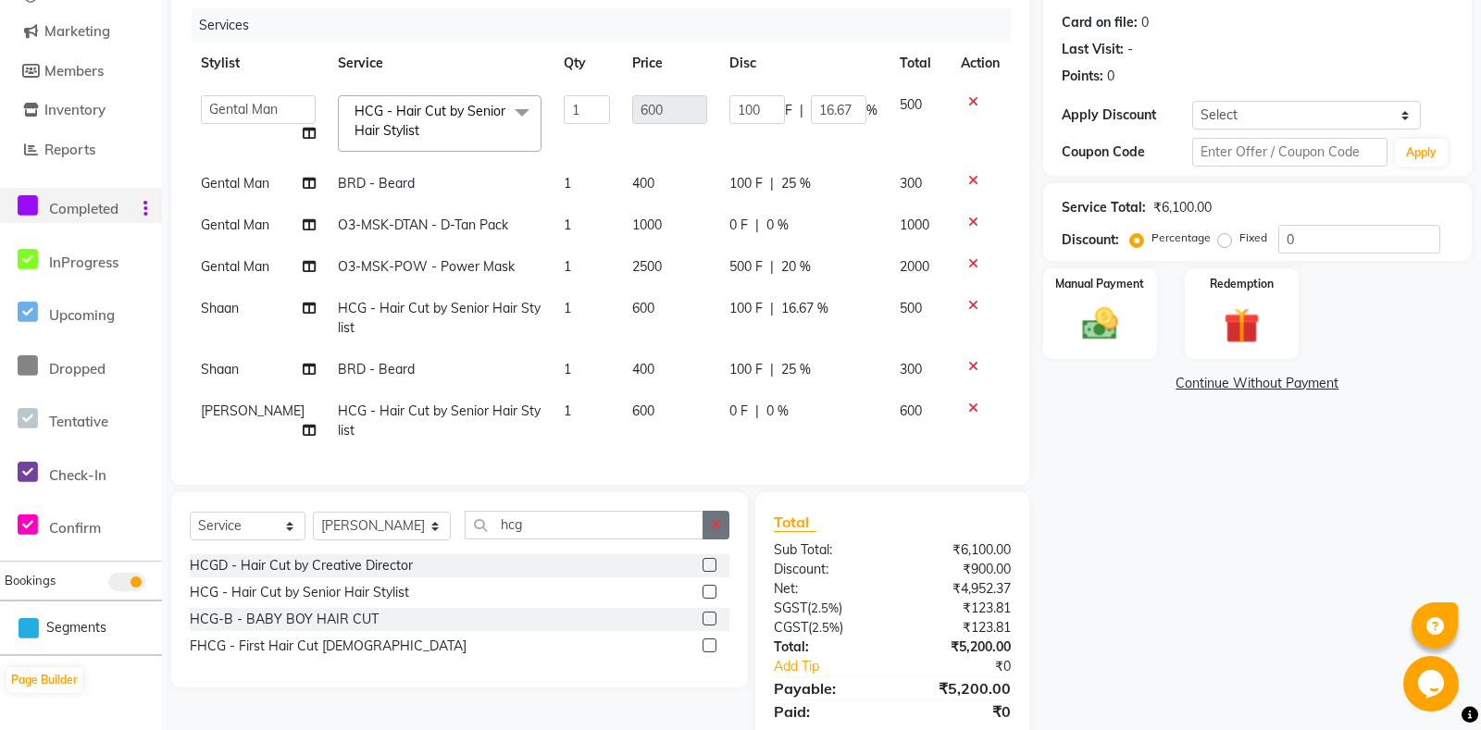
click at [714, 530] on icon "button" at bounding box center [716, 524] width 10 height 13
click at [709, 563] on label at bounding box center [710, 565] width 14 height 14
click at [709, 563] on input "checkbox" at bounding box center [709, 566] width 12 height 12
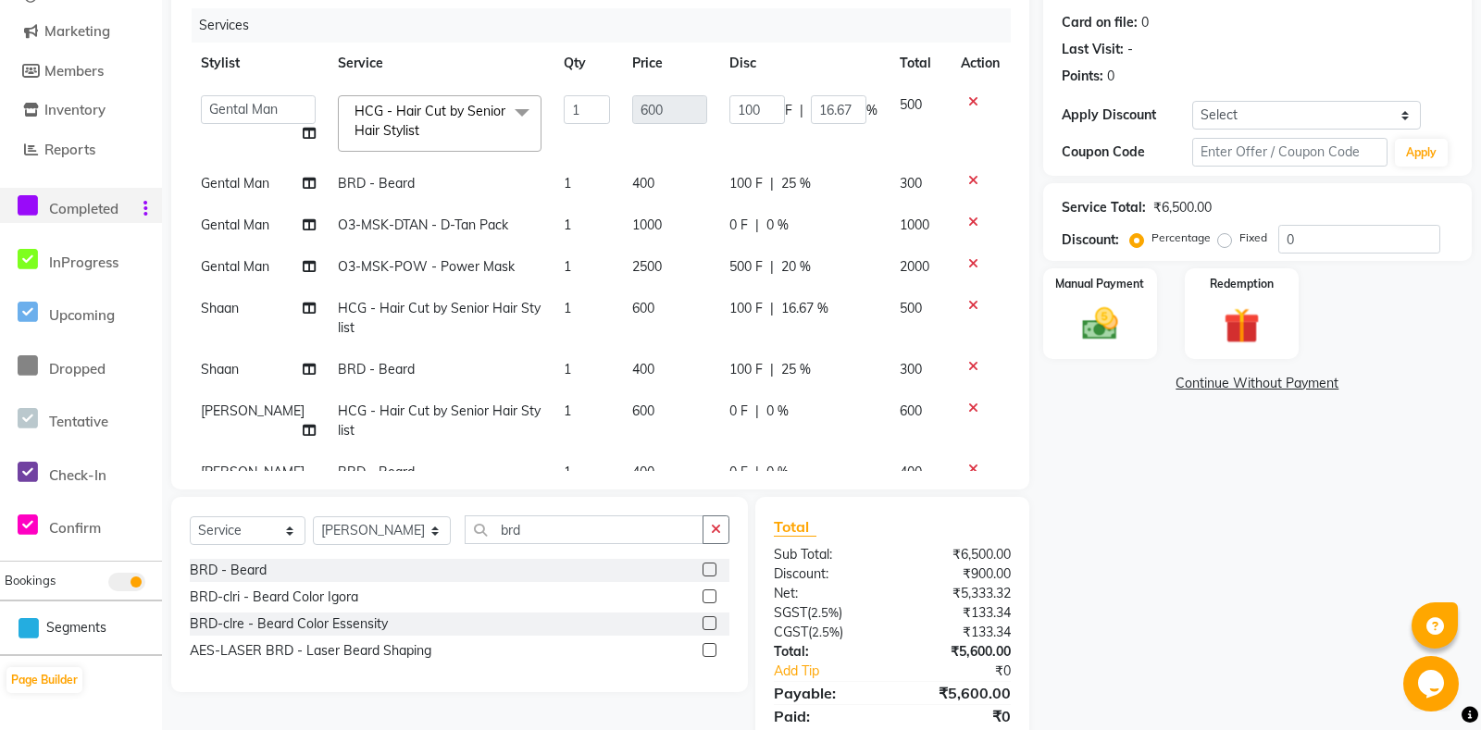
drag, startPoint x: 715, startPoint y: 414, endPoint x: 724, endPoint y: 431, distance: 19.5
click at [718, 415] on td "0 F | 0 %" at bounding box center [803, 421] width 170 height 61
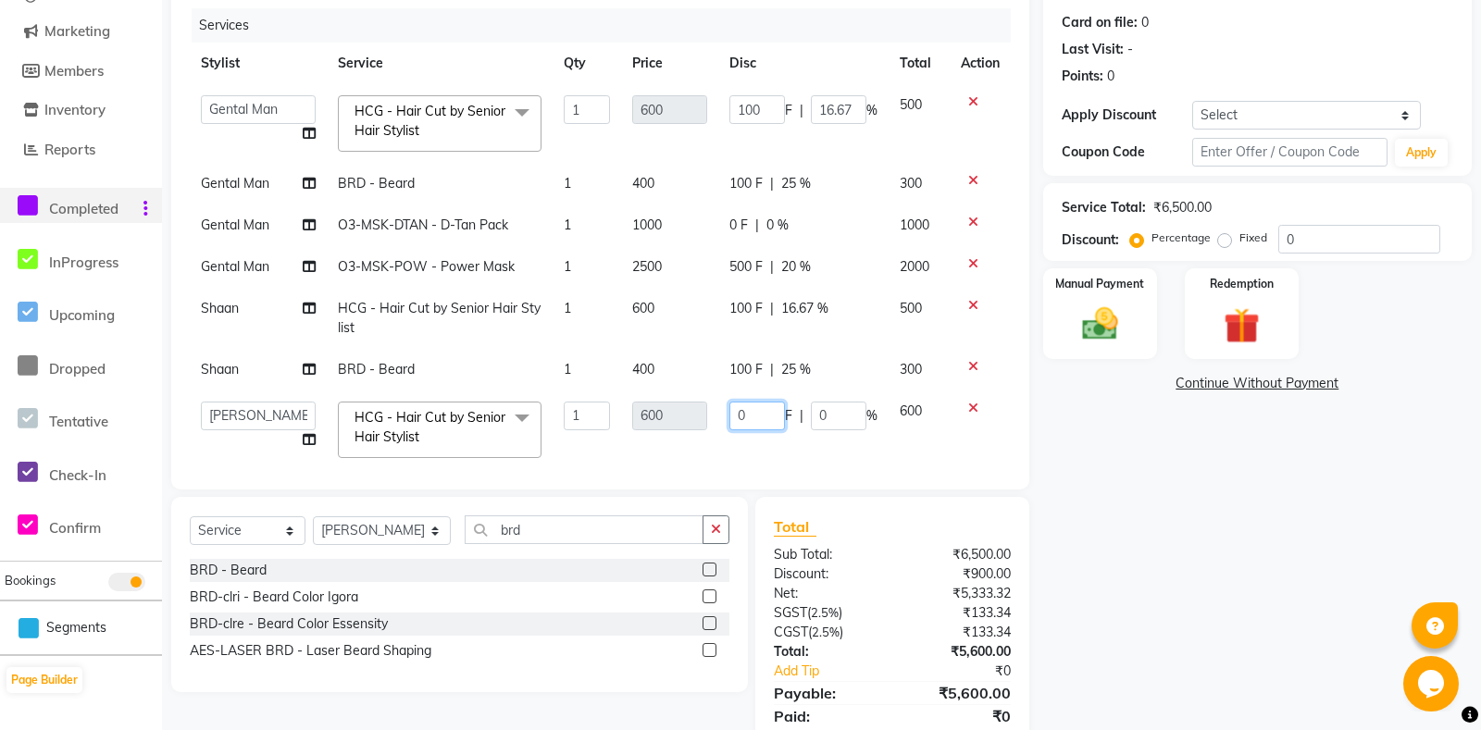
click at [729, 412] on input "0" at bounding box center [757, 416] width 56 height 29
click at [739, 441] on td "100 F | 0 %" at bounding box center [803, 430] width 170 height 79
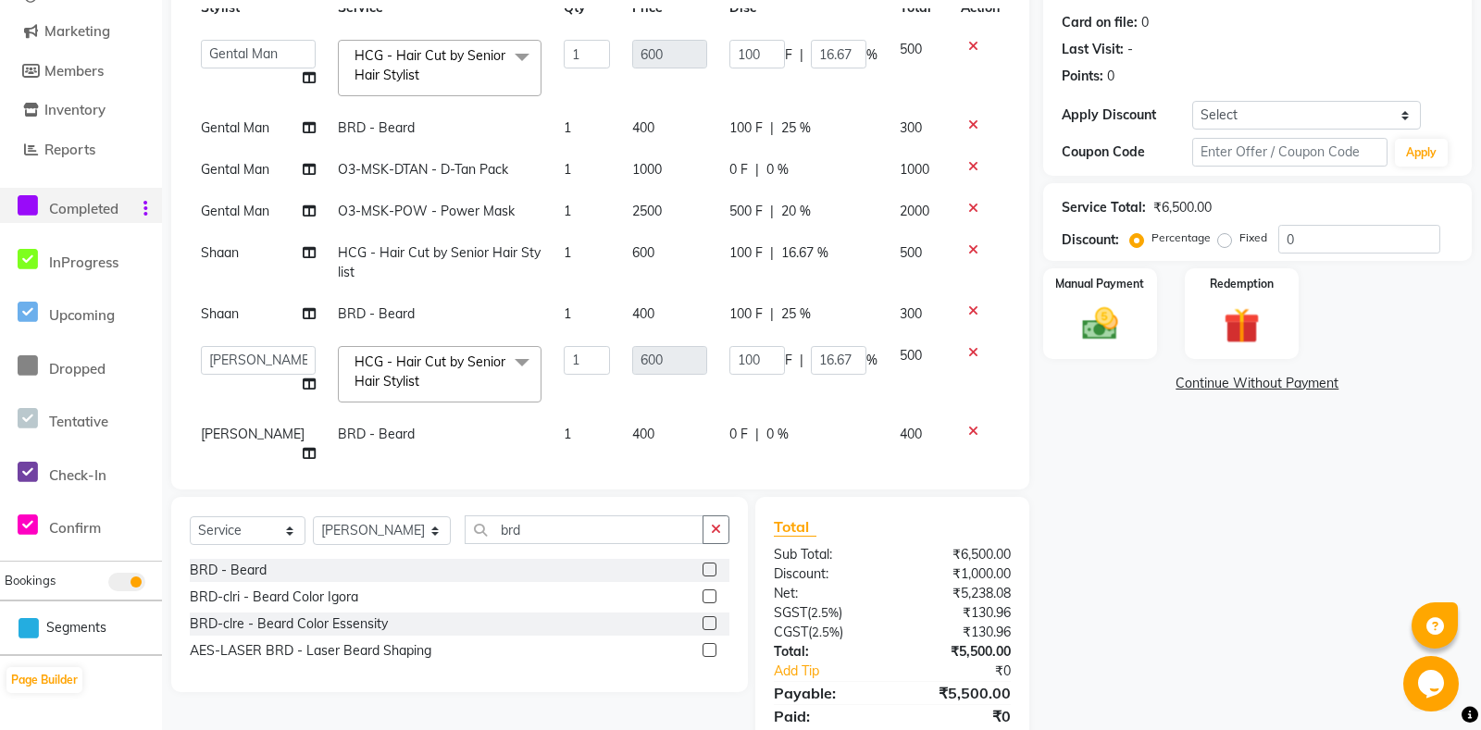
scroll to position [73, 0]
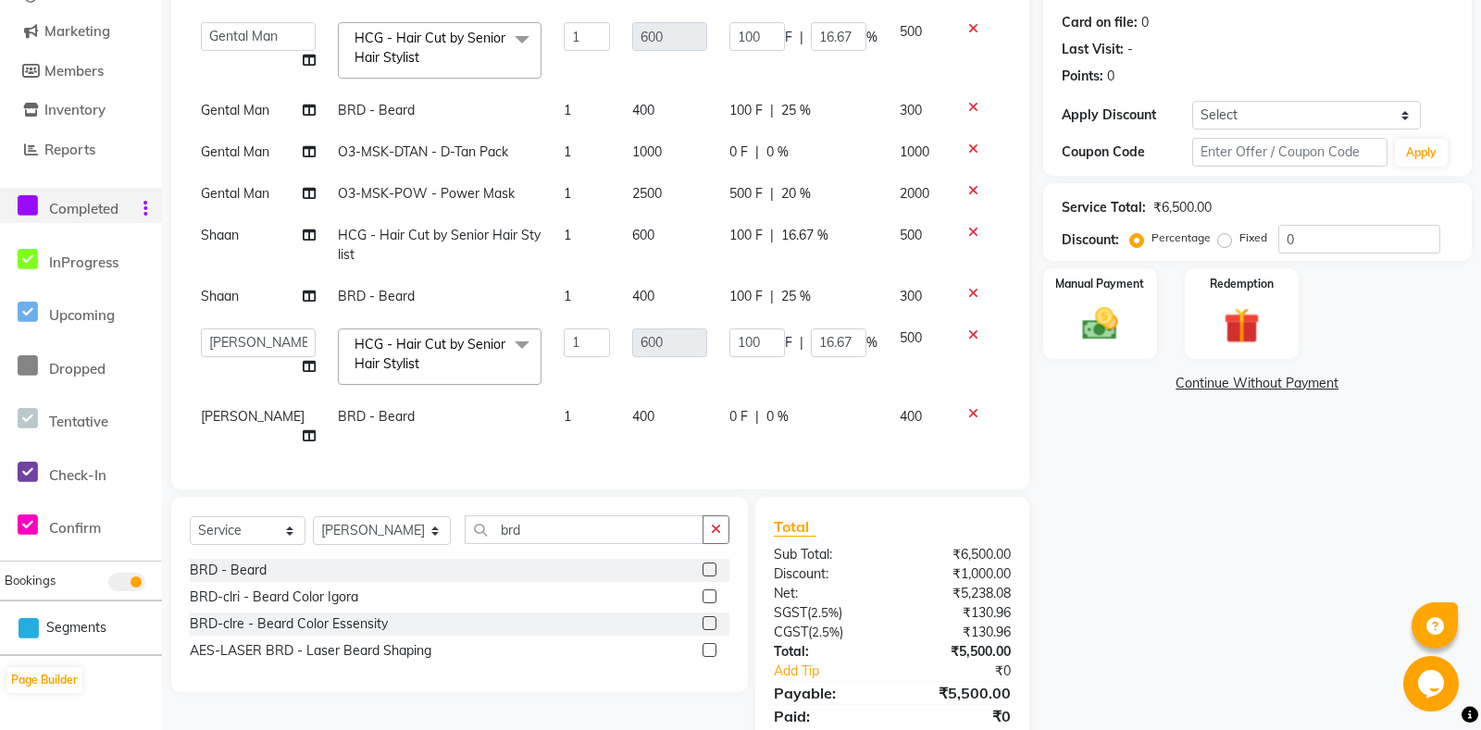
click at [729, 417] on span "0 F" at bounding box center [738, 416] width 19 height 19
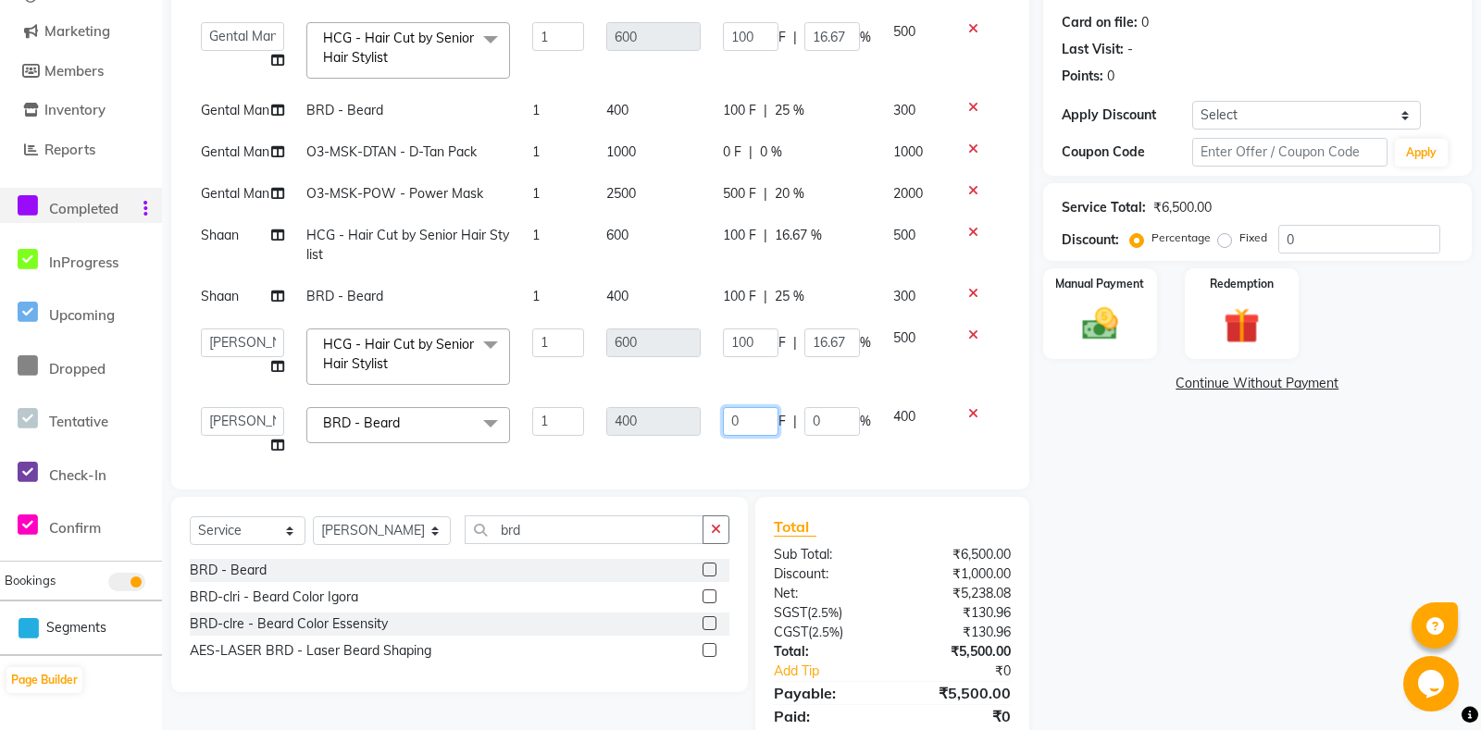
click at [728, 417] on input "0" at bounding box center [751, 421] width 56 height 29
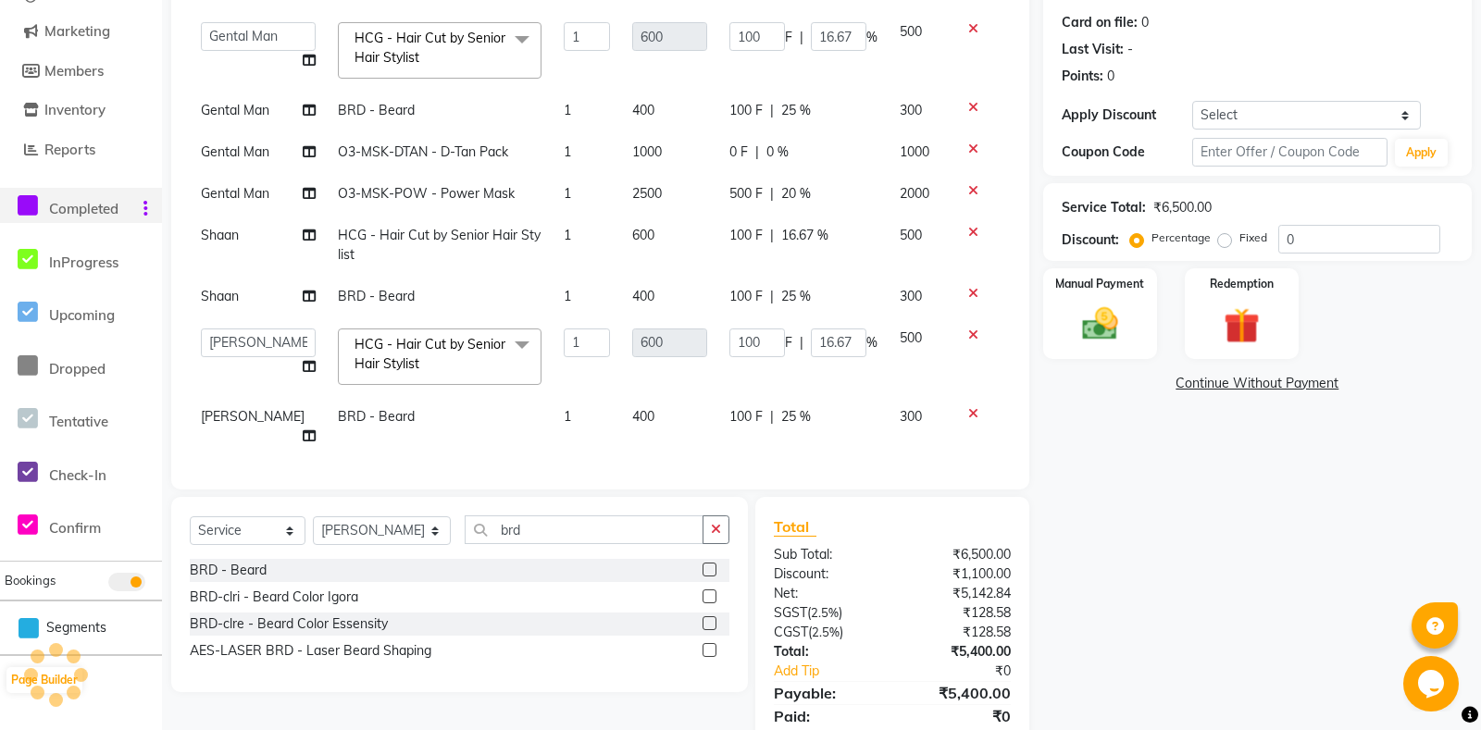
click at [744, 452] on td "100 F | 25 %" at bounding box center [803, 426] width 170 height 61
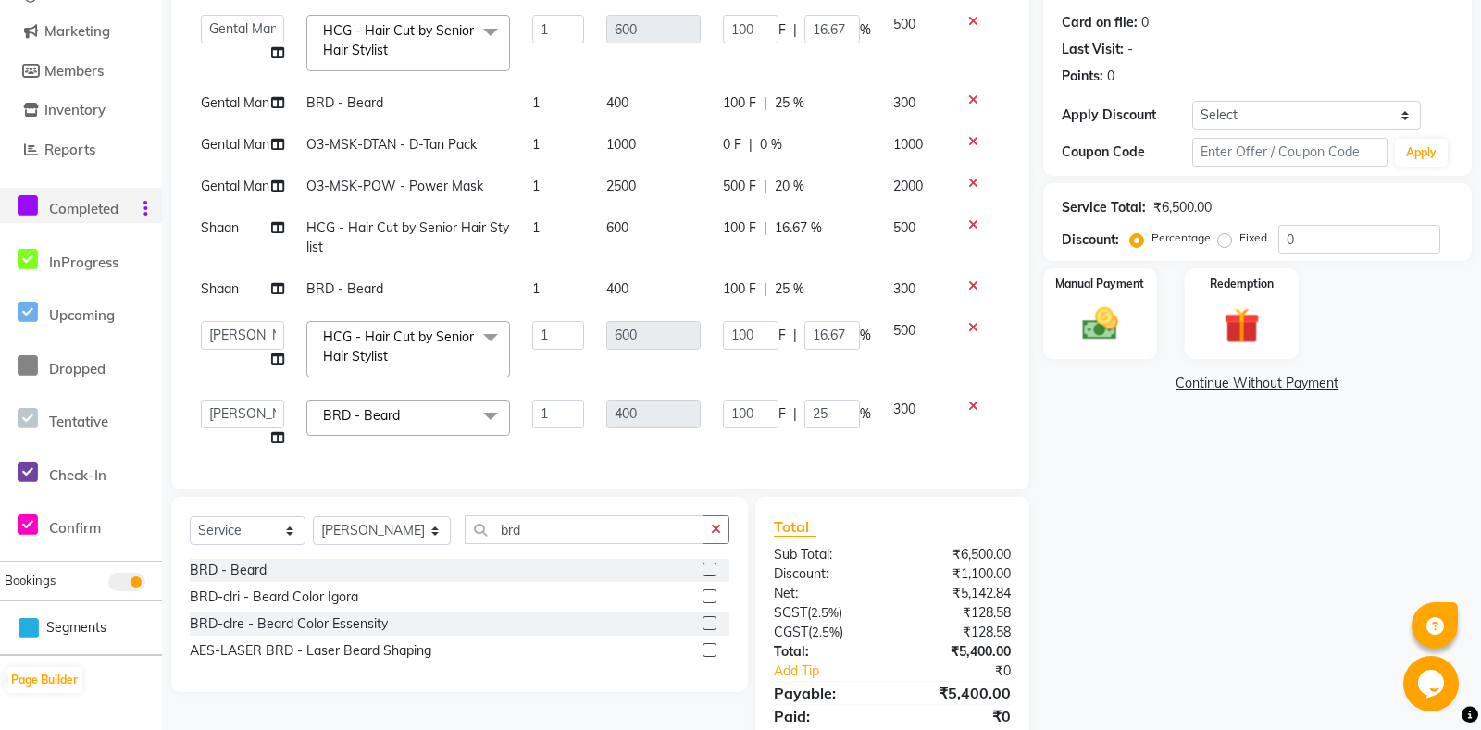
scroll to position [82, 0]
click at [716, 530] on icon "button" at bounding box center [716, 529] width 10 height 13
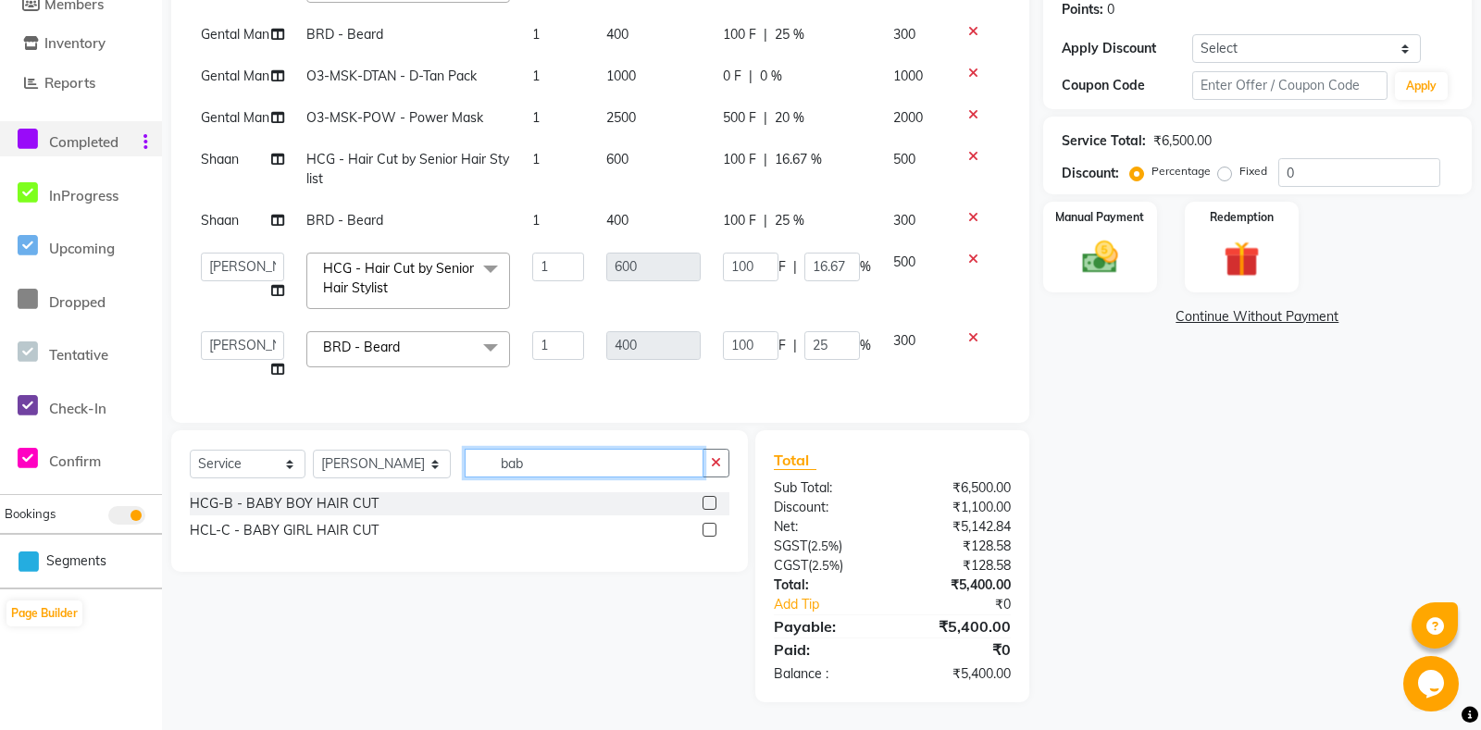
scroll to position [287, 0]
click at [710, 504] on label at bounding box center [710, 504] width 14 height 14
click at [710, 504] on input "checkbox" at bounding box center [709, 505] width 12 height 12
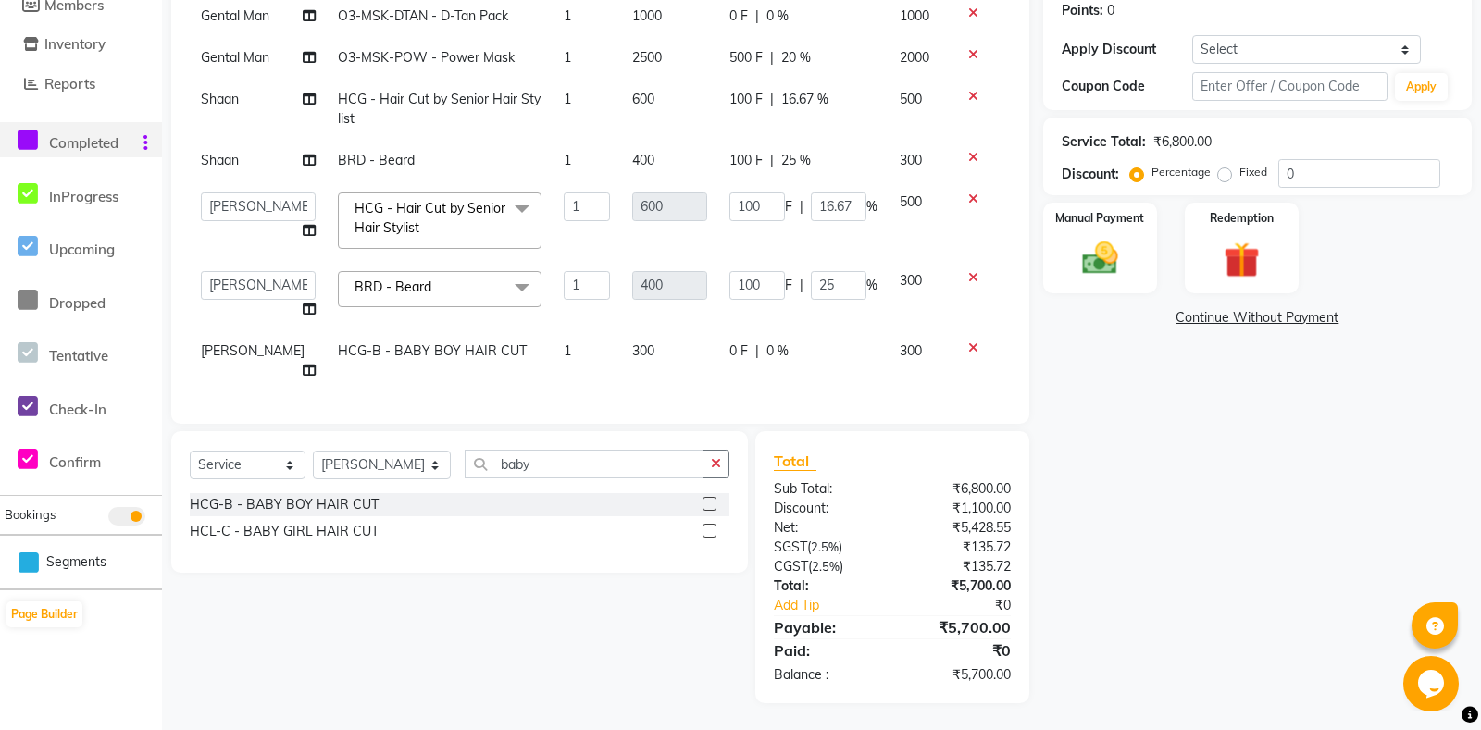
scroll to position [0, 0]
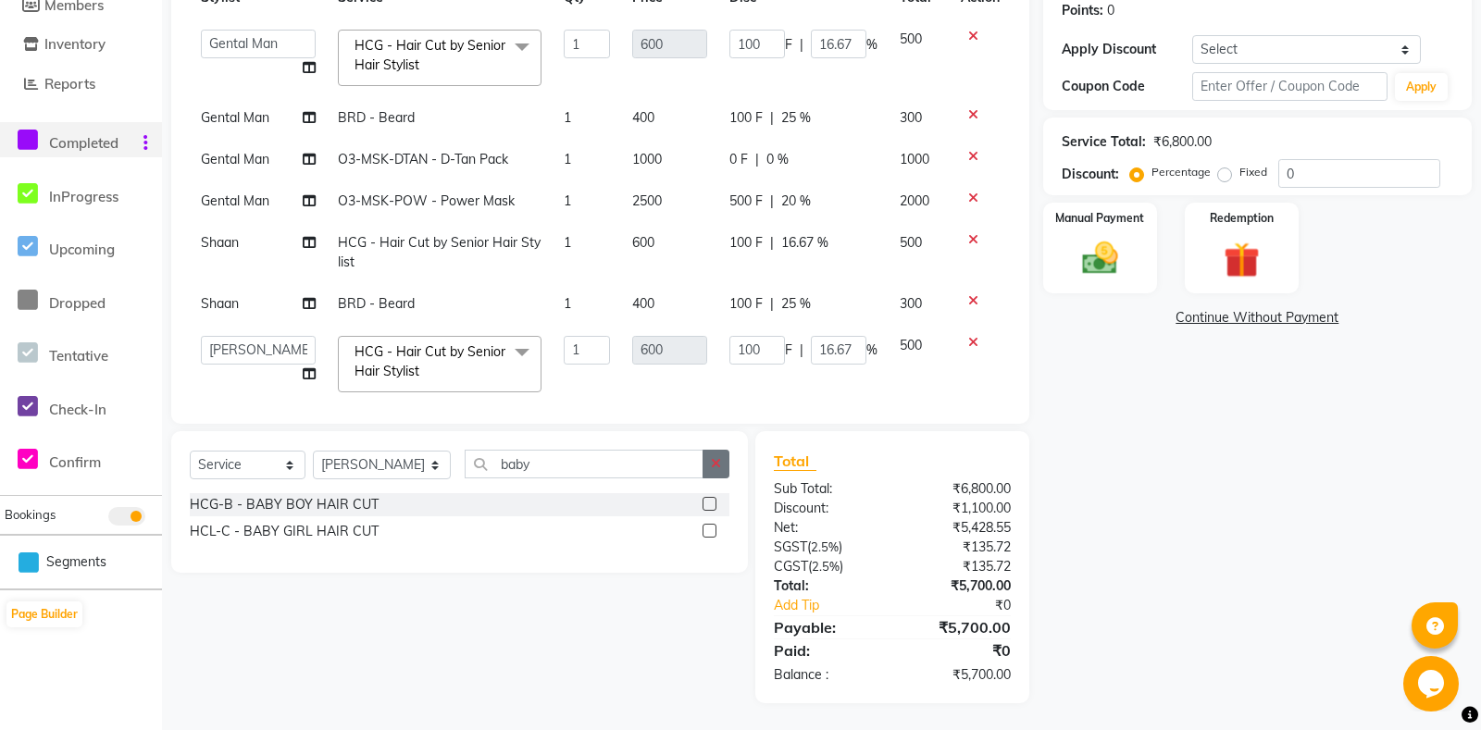
click at [713, 464] on icon "button" at bounding box center [716, 463] width 10 height 13
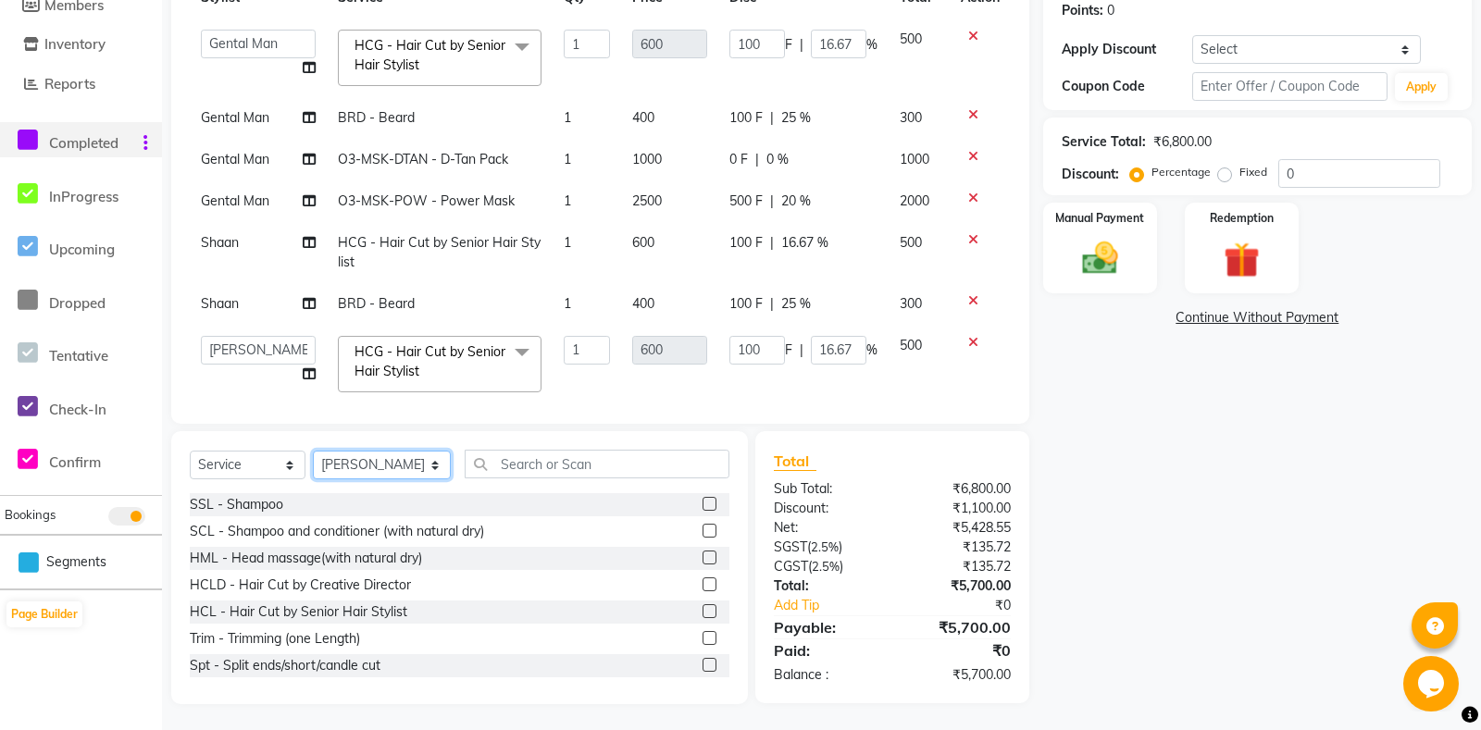
click at [313, 451] on select "Select Stylis[PERSON_NAME] Amrita - Front Des[PERSON_NAME]am Gental Man Gulshan…" at bounding box center [382, 465] width 138 height 29
click at [552, 464] on input "text" at bounding box center [597, 464] width 264 height 29
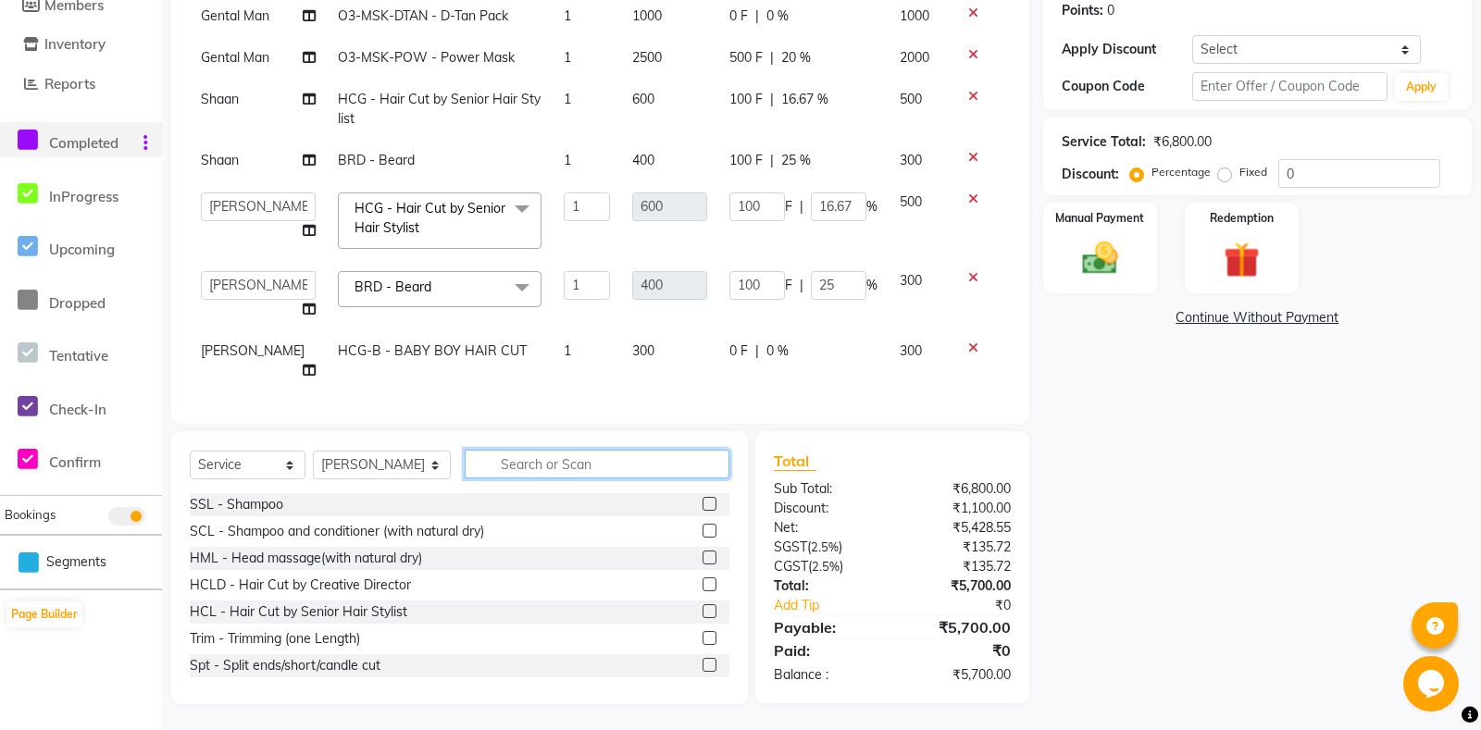
scroll to position [289, 0]
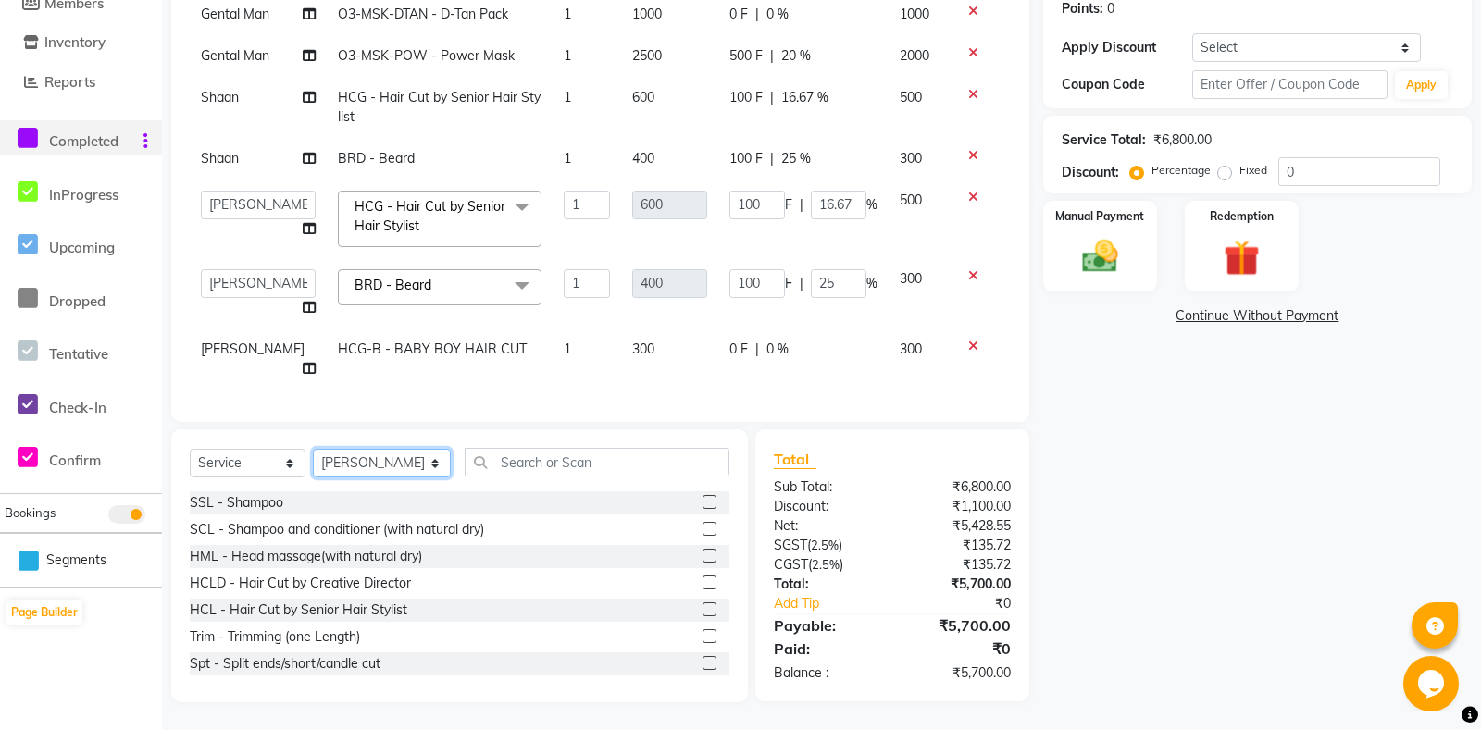
click at [313, 449] on select "Select Stylis[PERSON_NAME] Amrita - Front Des[PERSON_NAME]am Gental Man Gulshan…" at bounding box center [382, 463] width 138 height 29
click at [529, 463] on input "text" at bounding box center [597, 462] width 264 height 29
click at [1100, 277] on img at bounding box center [1100, 257] width 60 height 43
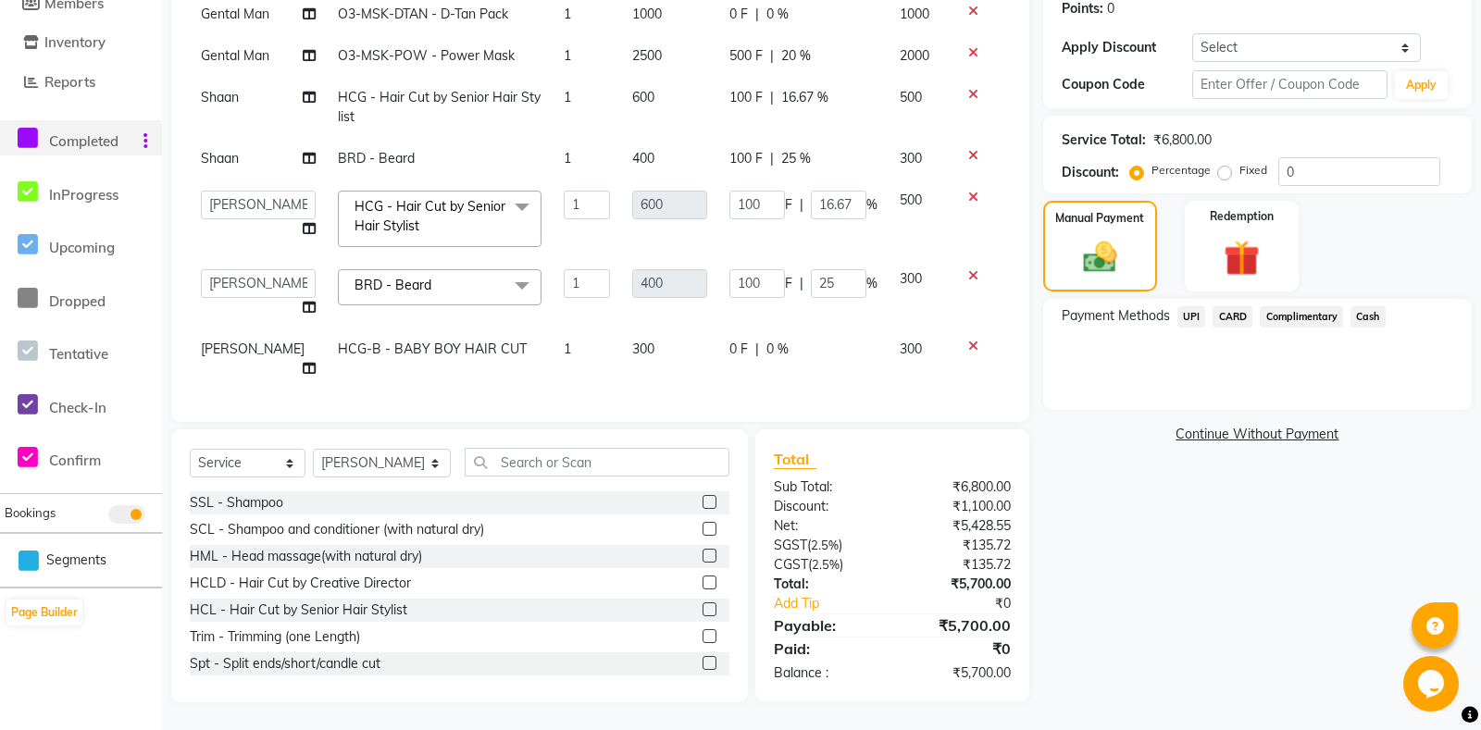
click at [1367, 328] on span "Cash" at bounding box center [1367, 316] width 35 height 21
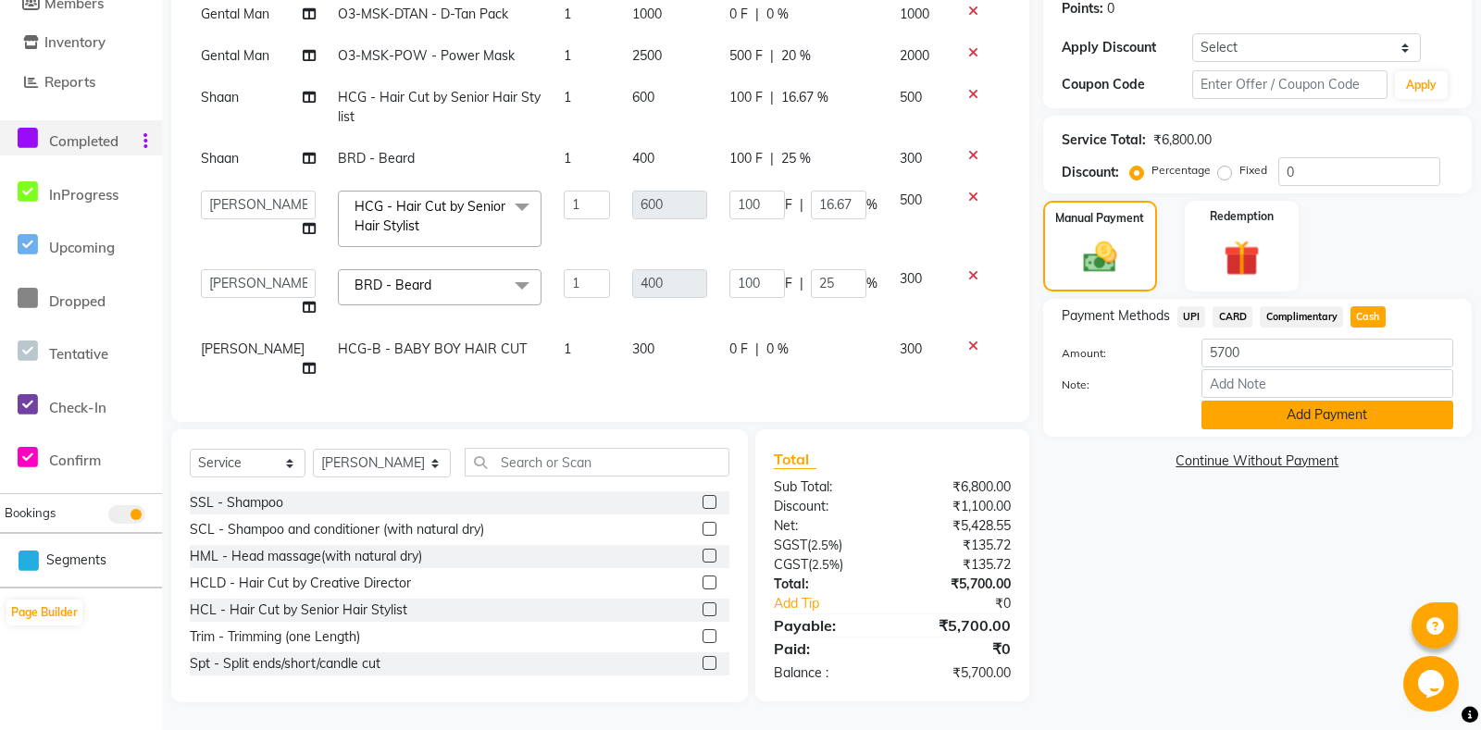
click at [1342, 429] on button "Add Payment" at bounding box center [1327, 415] width 252 height 29
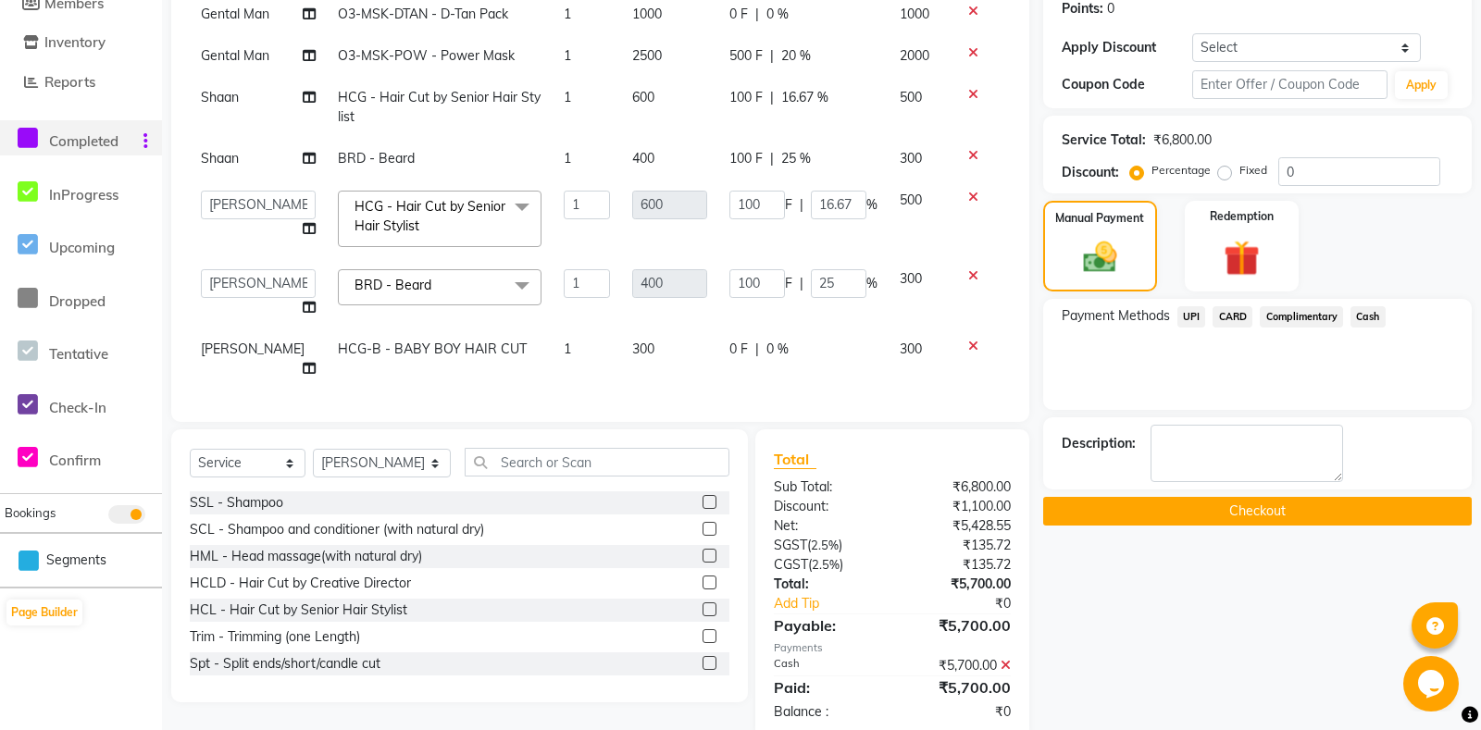
scroll to position [326, 0]
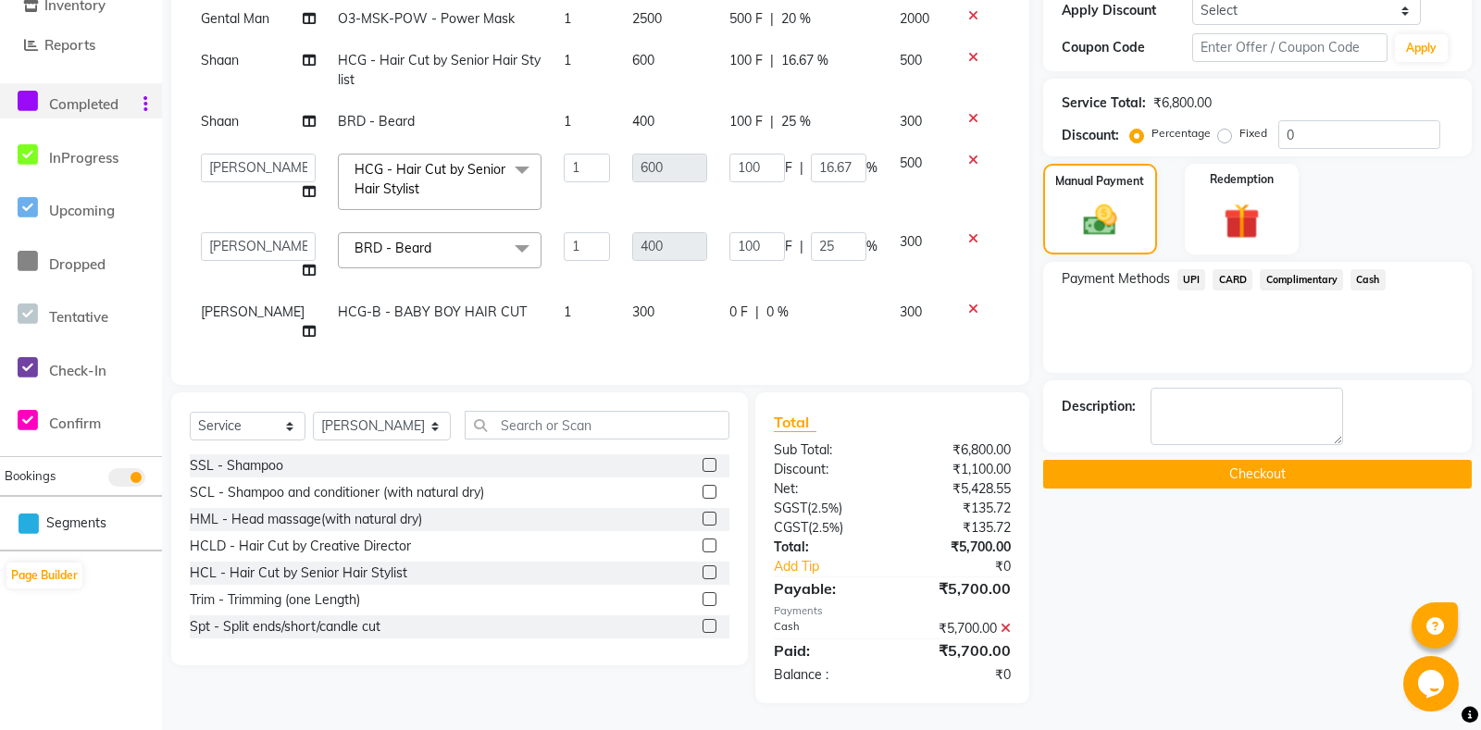
click at [1217, 489] on button "Checkout" at bounding box center [1257, 474] width 429 height 29
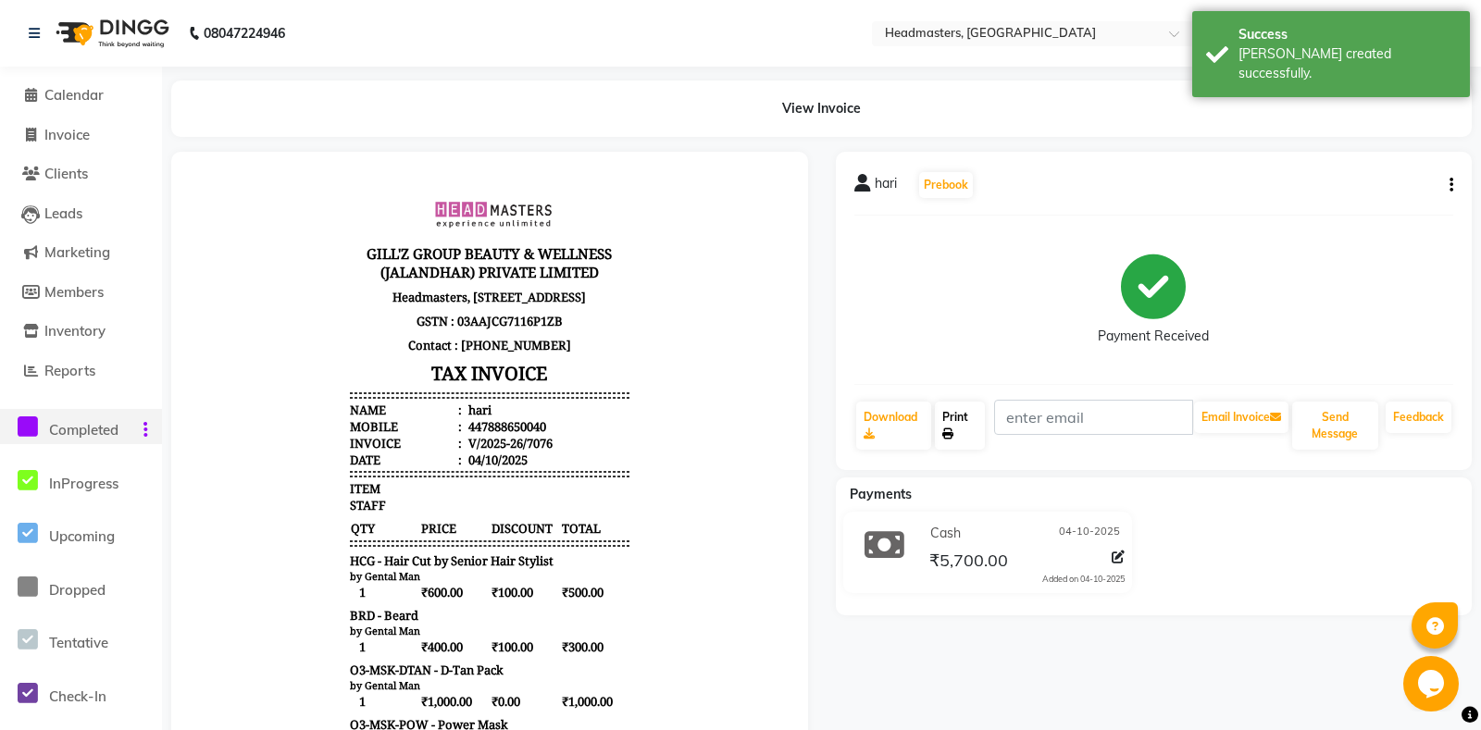
click at [975, 438] on link "Print" at bounding box center [959, 426] width 49 height 48
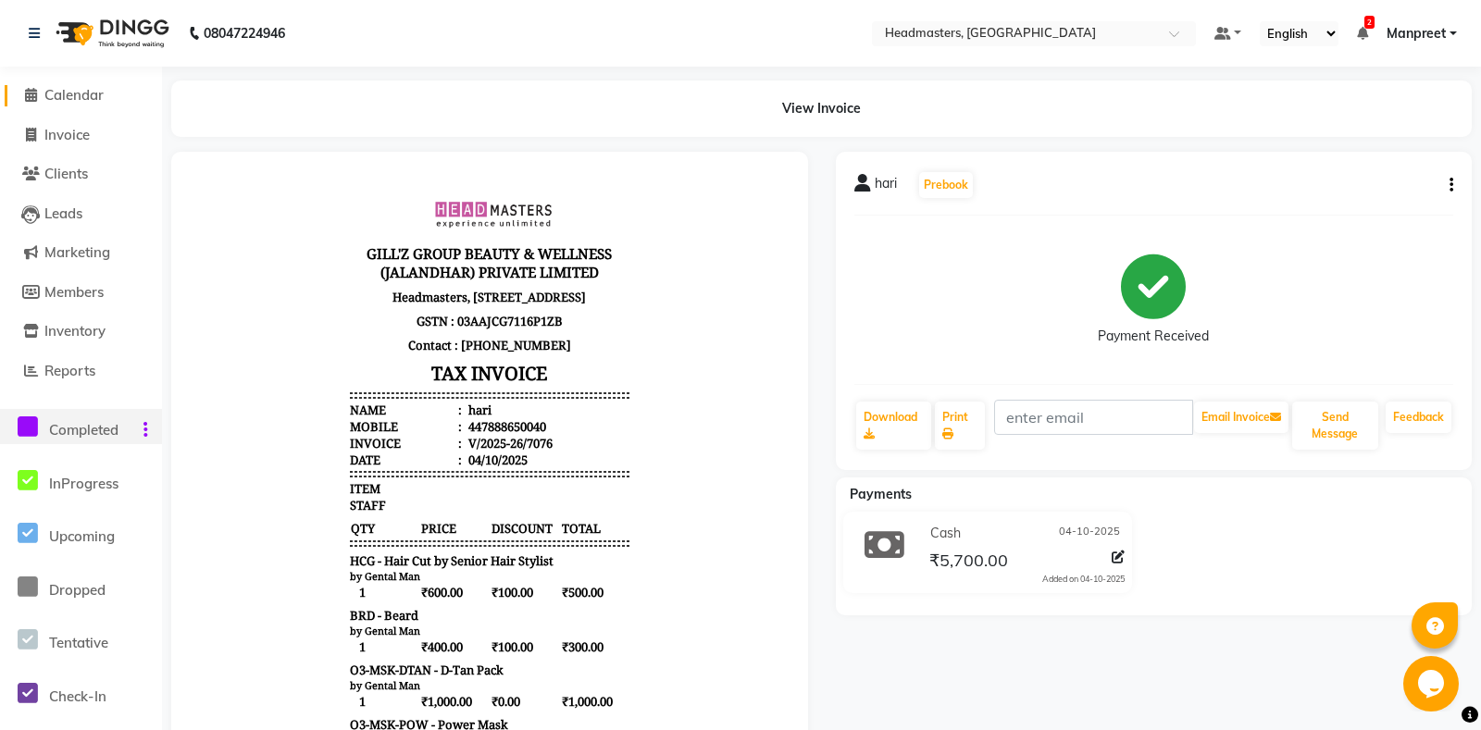
click at [80, 95] on span "Calendar" at bounding box center [73, 95] width 59 height 18
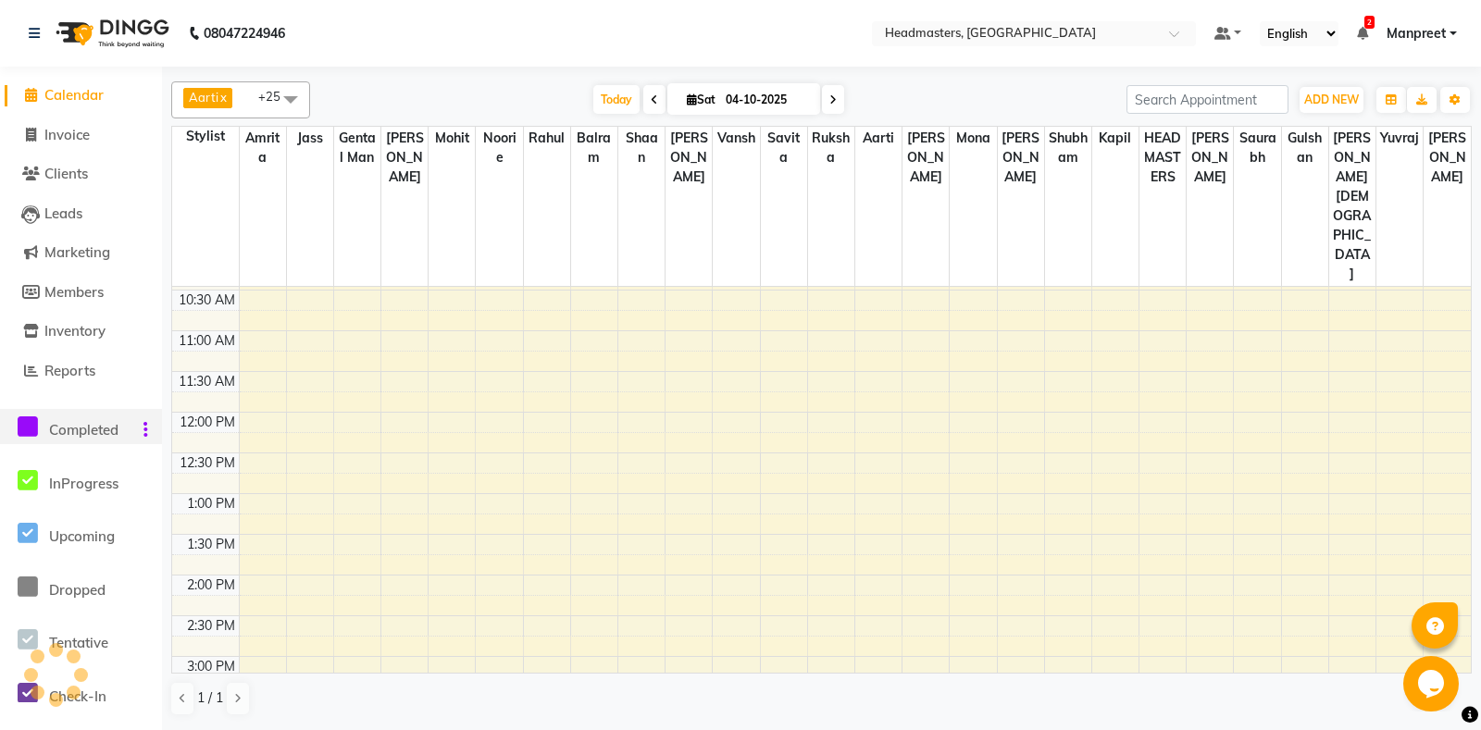
scroll to position [180, 0]
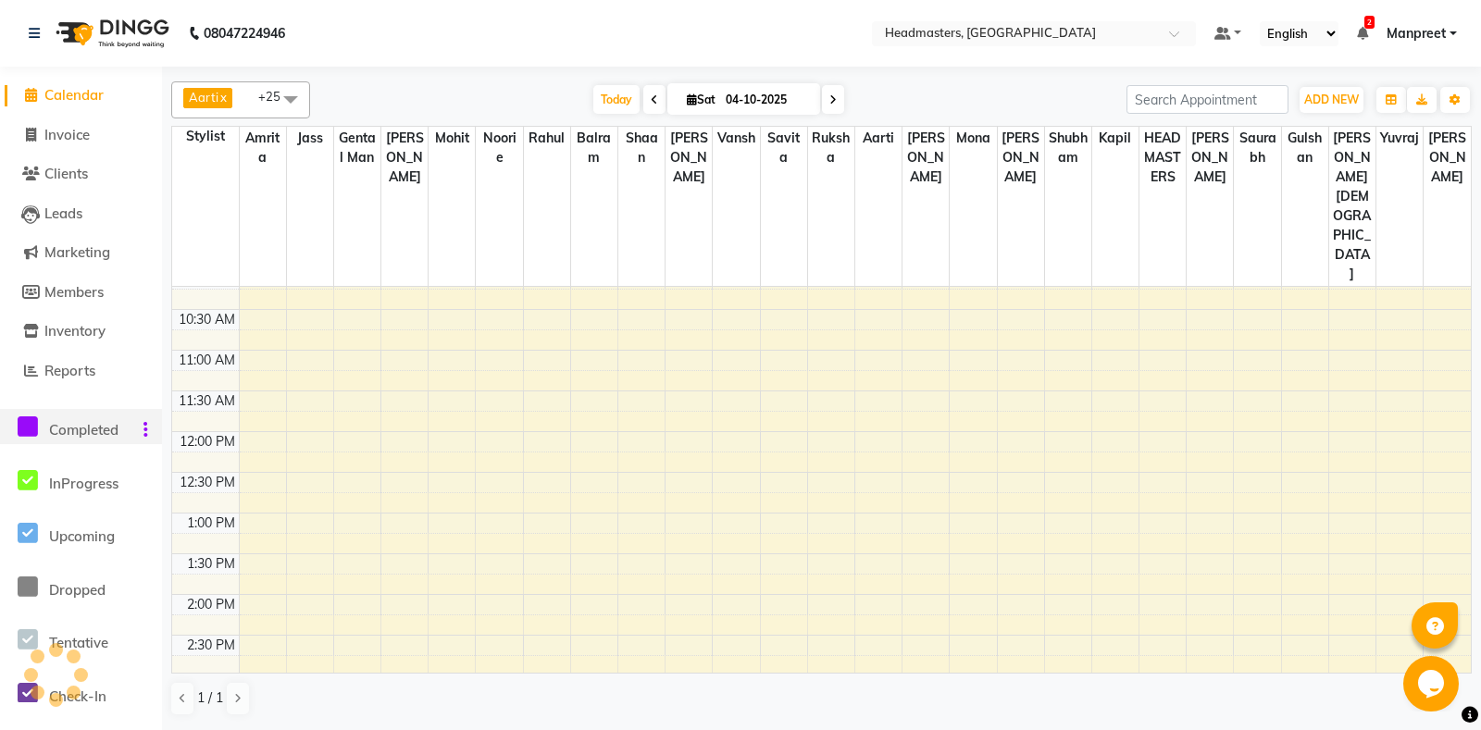
click at [474, 475] on div "8:00 AM 8:30 AM 9:00 AM 9:30 AM 10:00 AM 10:30 AM 11:00 AM 11:30 AM 12:00 PM 12…" at bounding box center [821, 675] width 1299 height 1139
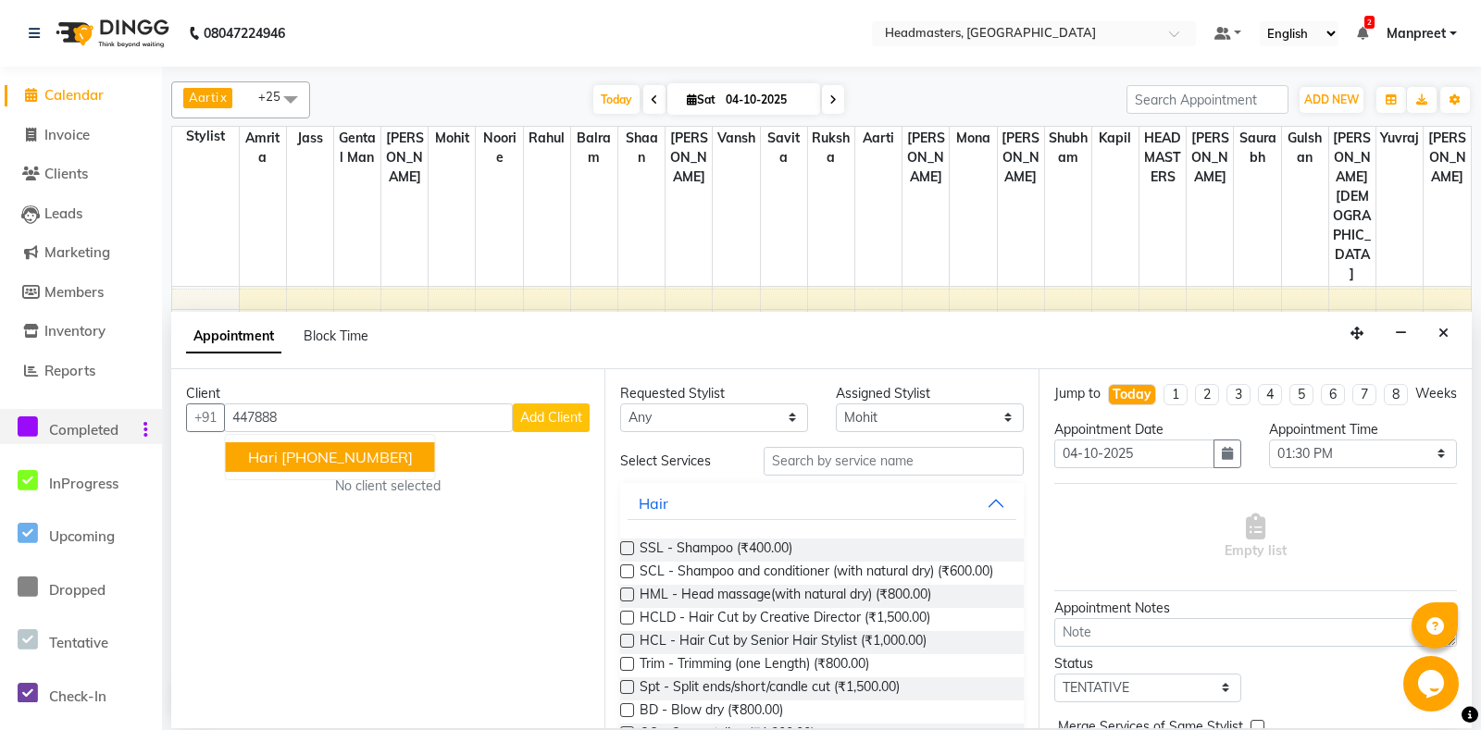
drag, startPoint x: 374, startPoint y: 463, endPoint x: 418, endPoint y: 466, distance: 44.5
click at [379, 463] on ngb-highlight "[PHONE_NUMBER]" at bounding box center [346, 457] width 131 height 19
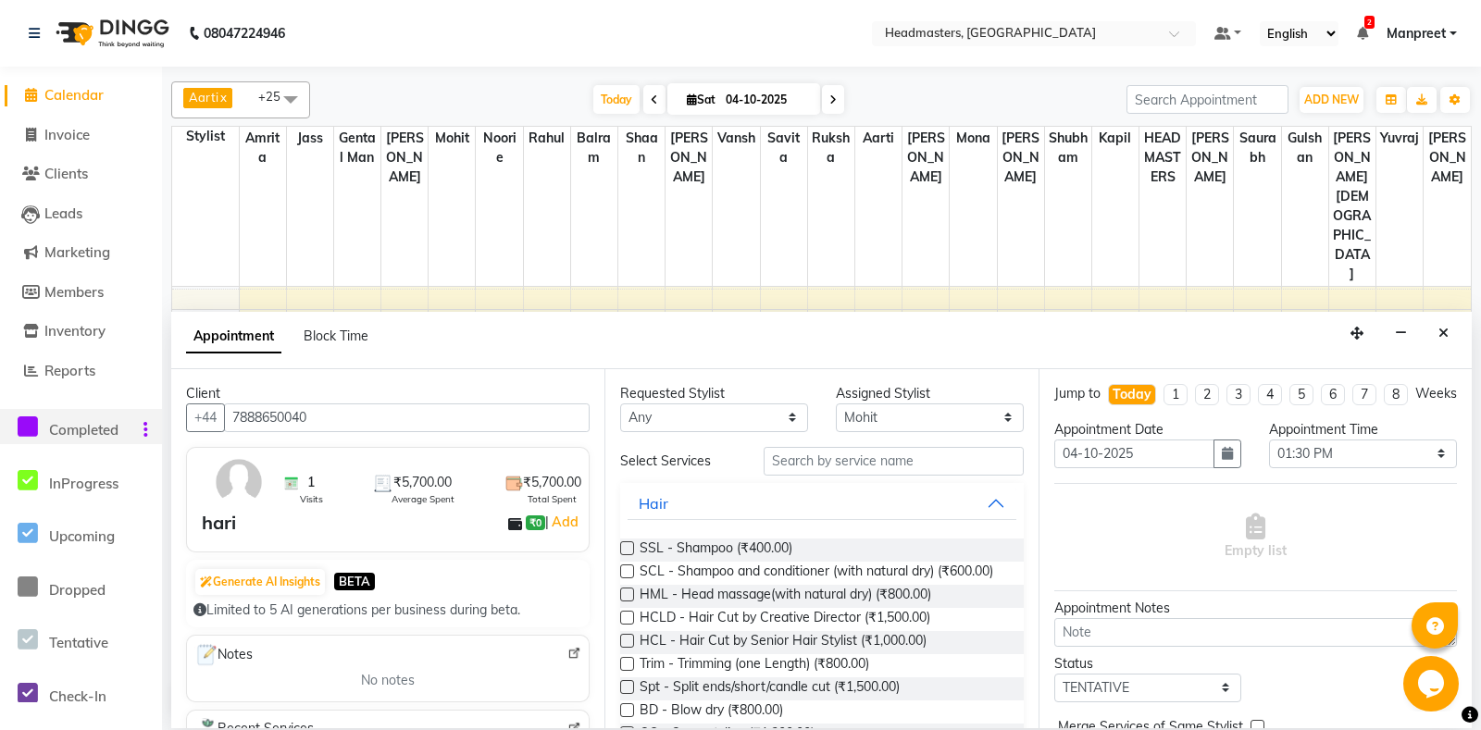
scroll to position [292, 0]
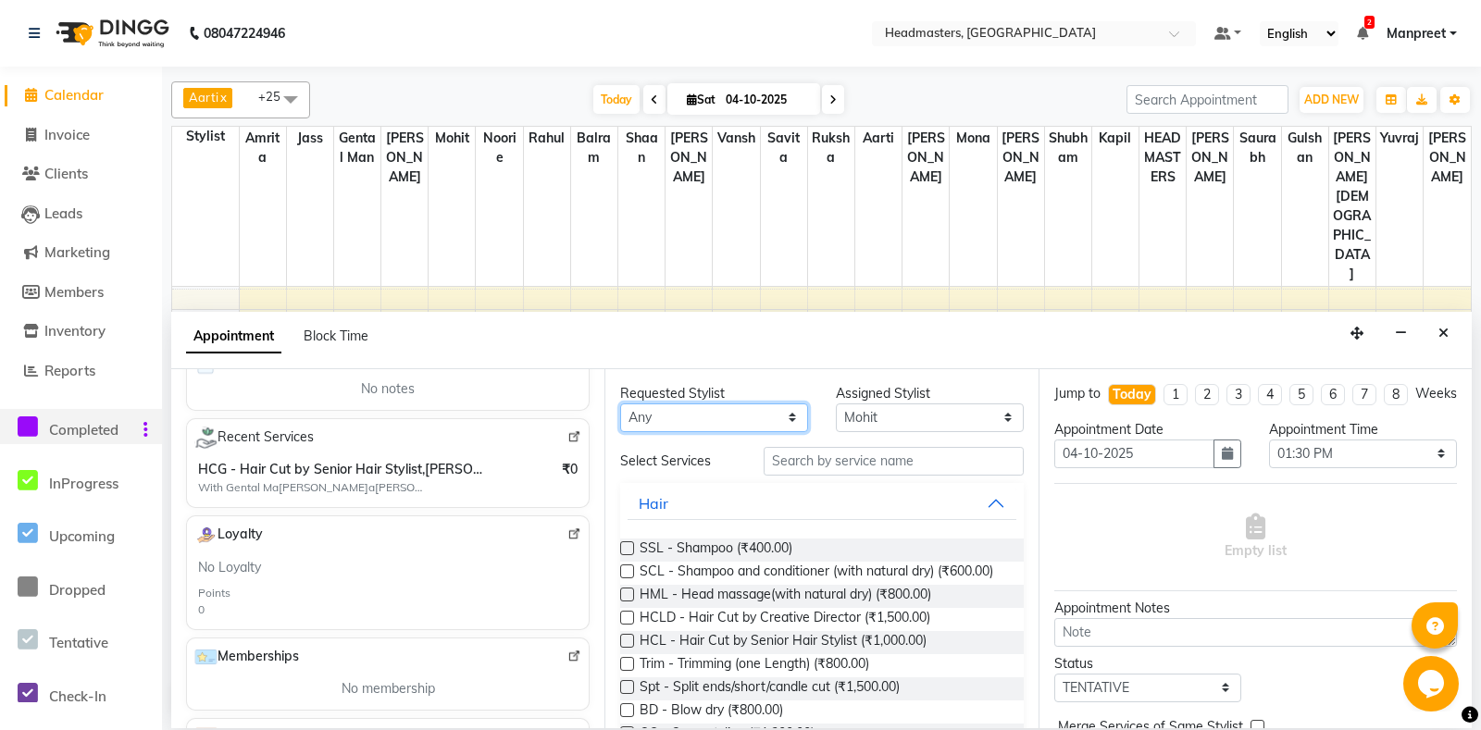
click at [620, 404] on select "[PERSON_NAME] Amr[PERSON_NAME]lram Gental Man Gulshan HEADMAST[PERSON_NAME]apil…" at bounding box center [714, 418] width 188 height 29
click option "Vansh" at bounding box center [0, 0] width 0 height 0
click at [865, 459] on input "text" at bounding box center [893, 461] width 259 height 29
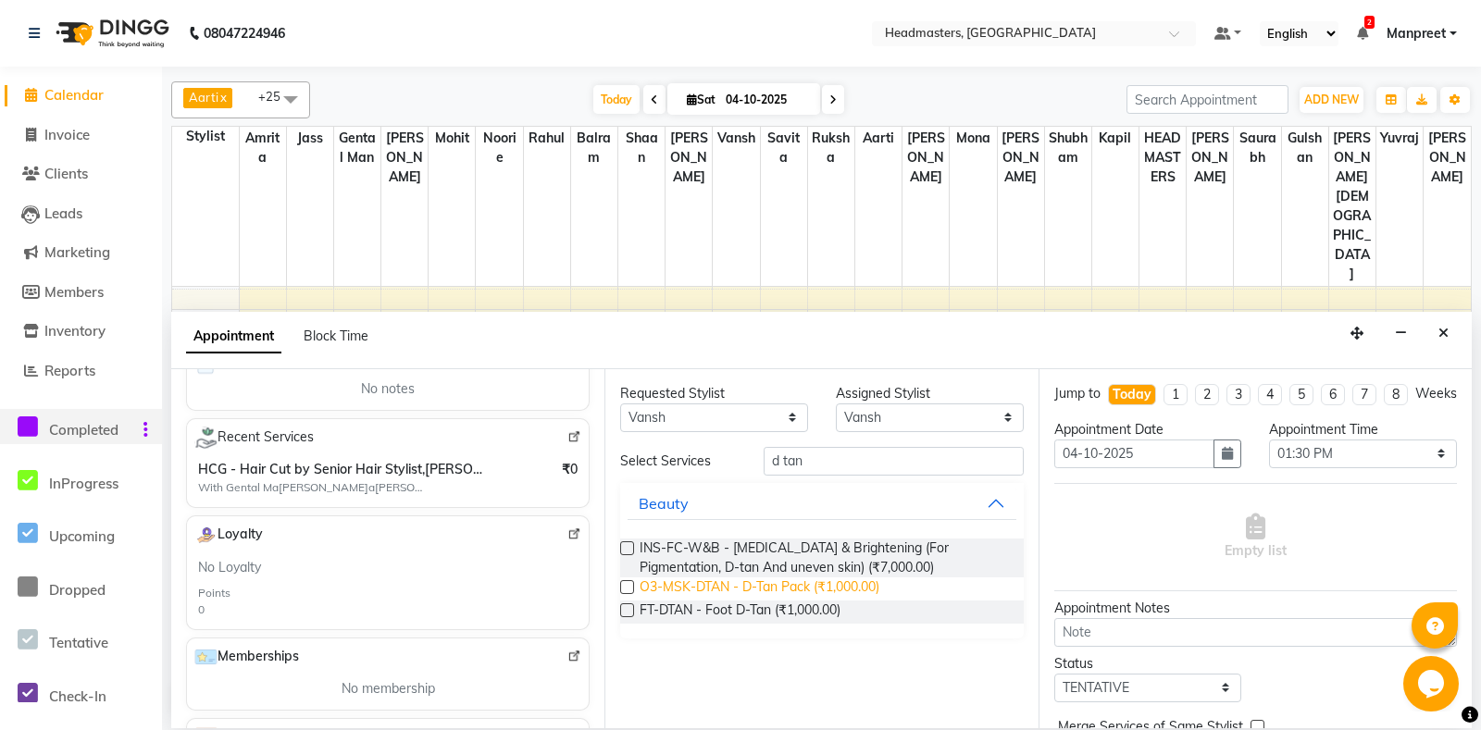
click at [834, 583] on span "O3-MSK-DTAN - D-Tan Pack (₹1,000.00)" at bounding box center [760, 589] width 240 height 23
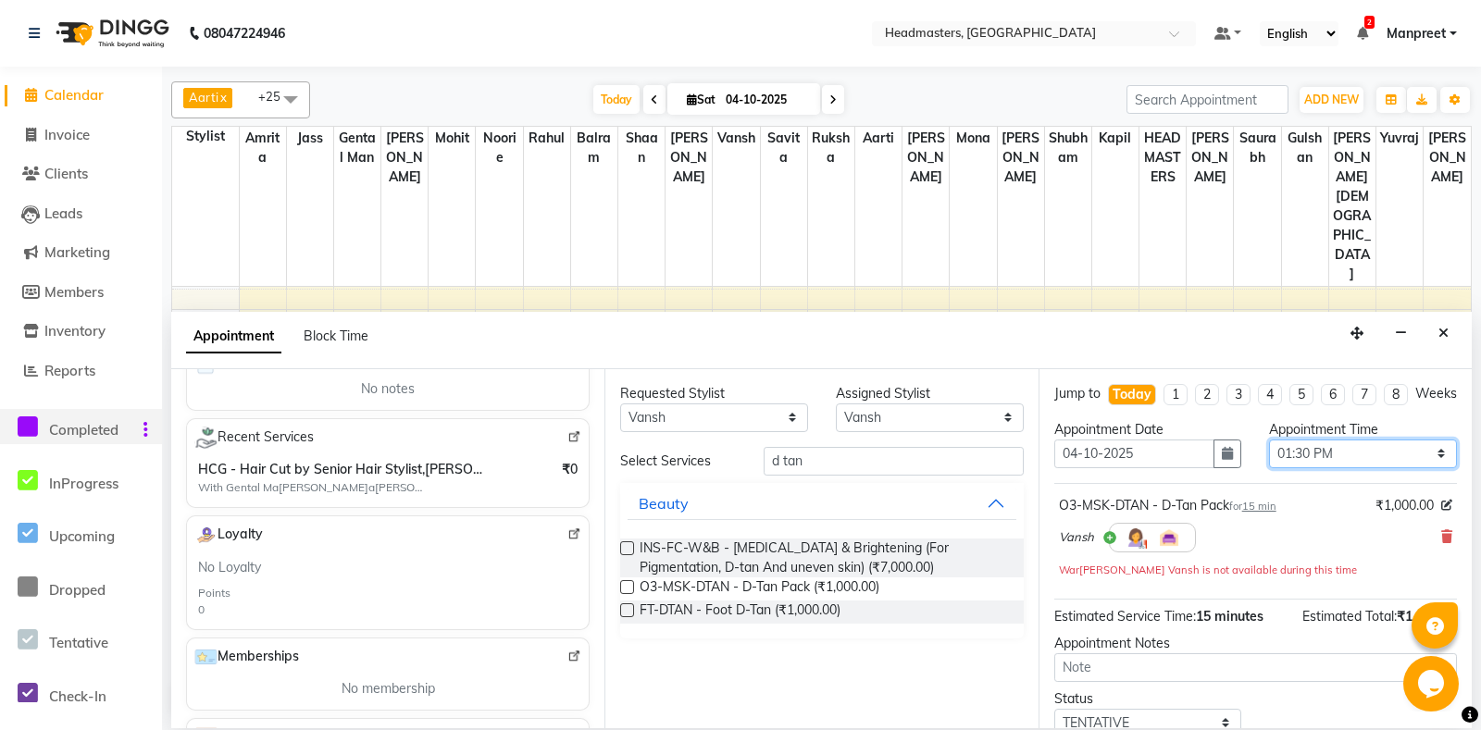
click at [1269, 440] on select "Select 09:00 AM 09:15 AM 09:30 AM 09:45 AM 10:00 AM 10:15 AM 10:30 AM 10:45 AM …" at bounding box center [1363, 454] width 188 height 29
click option "03:00 PM" at bounding box center [0, 0] width 0 height 0
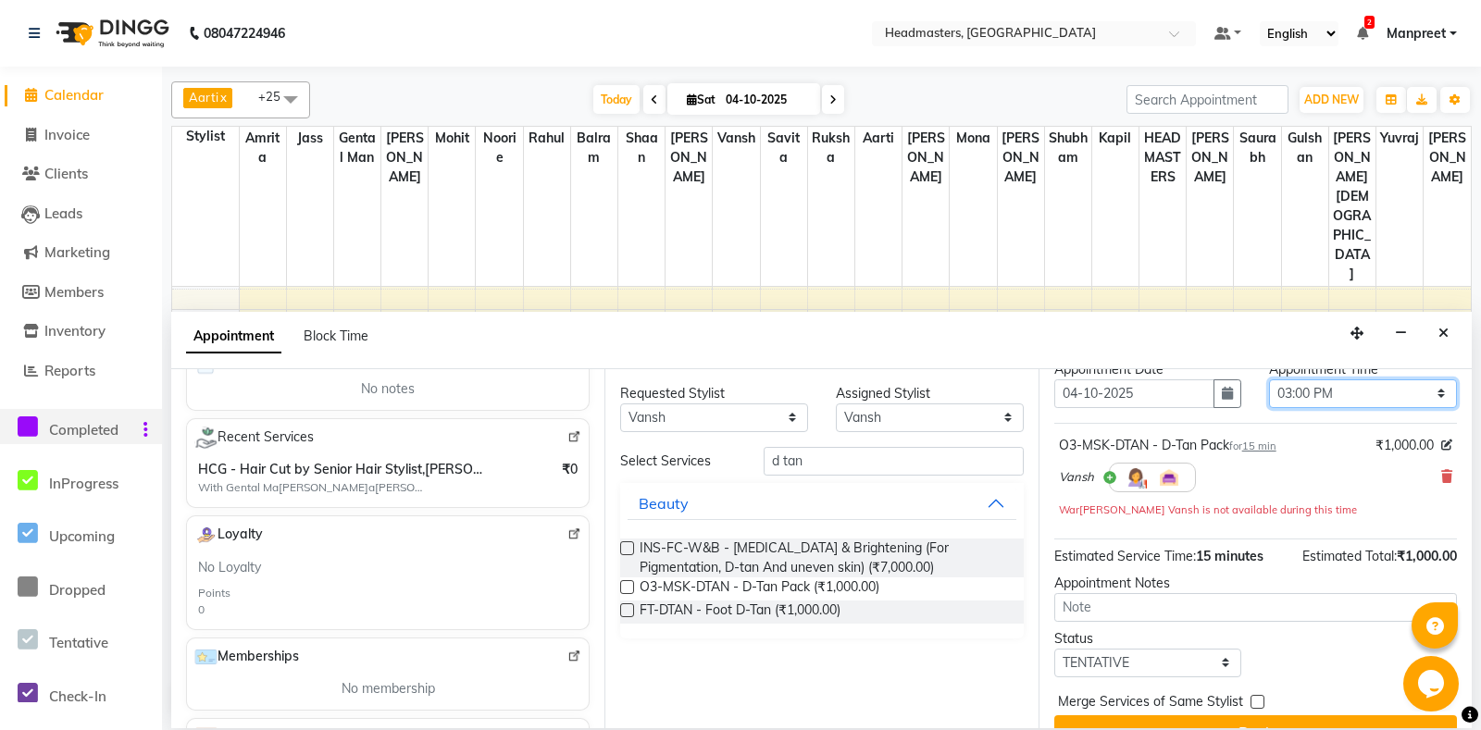
scroll to position [93, 0]
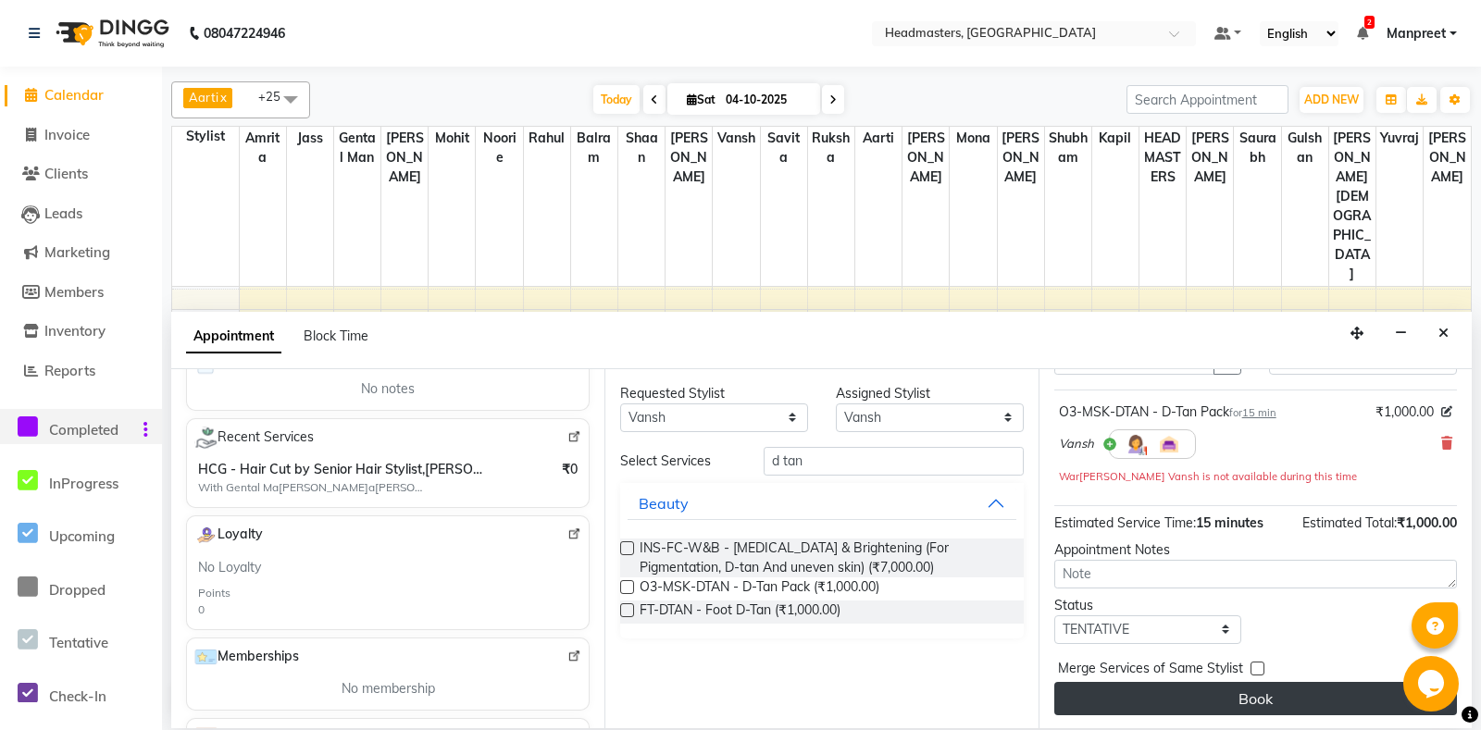
click at [1242, 687] on button "Book" at bounding box center [1255, 698] width 403 height 33
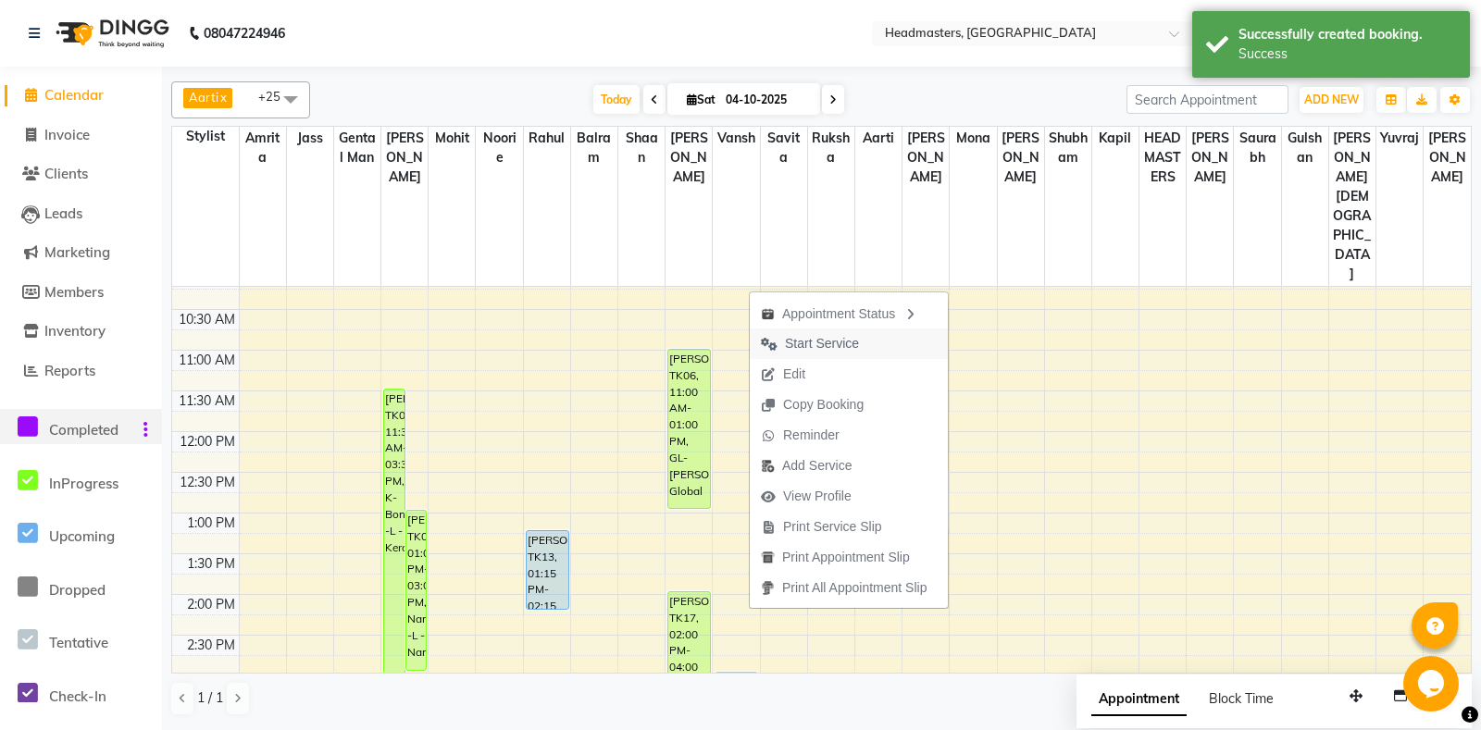
click at [806, 338] on span "Start Service" at bounding box center [822, 343] width 74 height 19
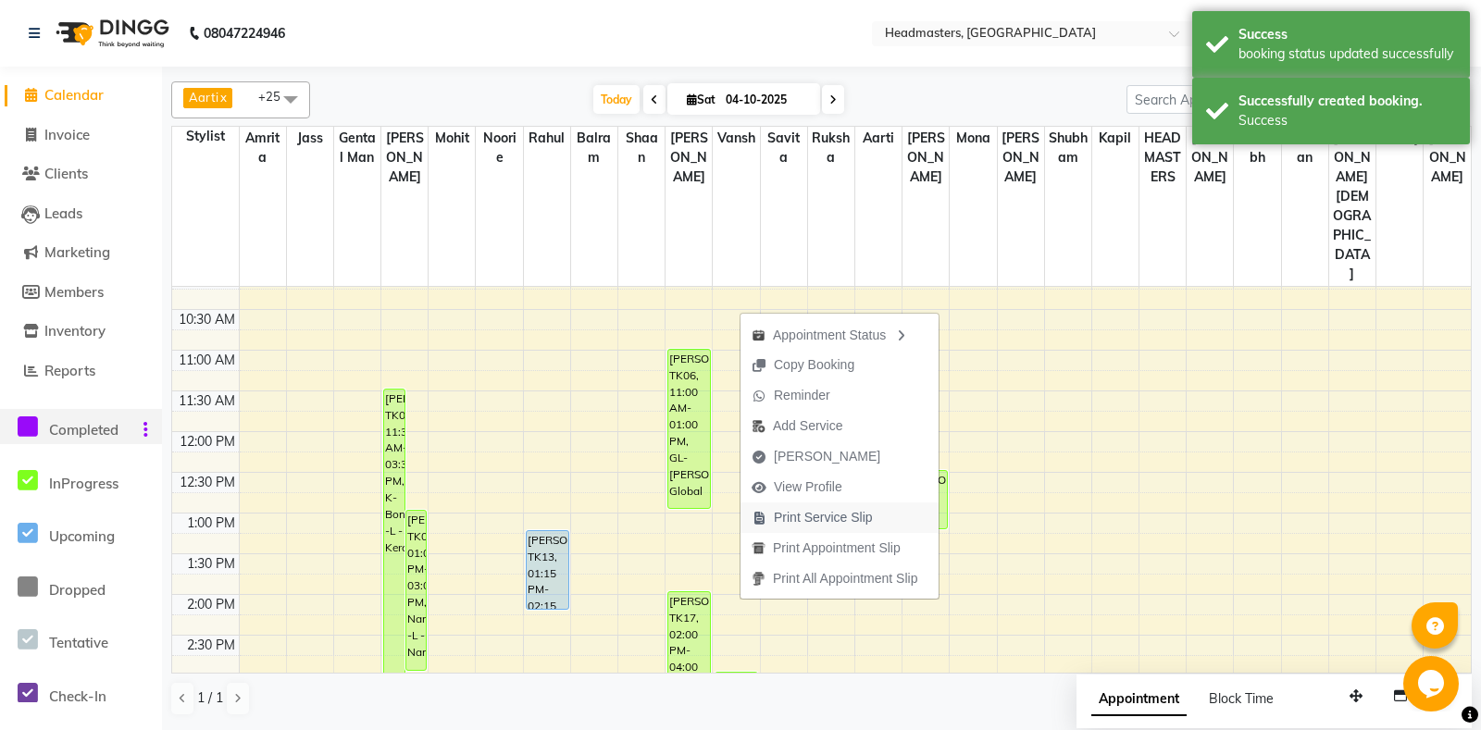
click at [897, 529] on button "Print Service Slip" at bounding box center [839, 518] width 198 height 31
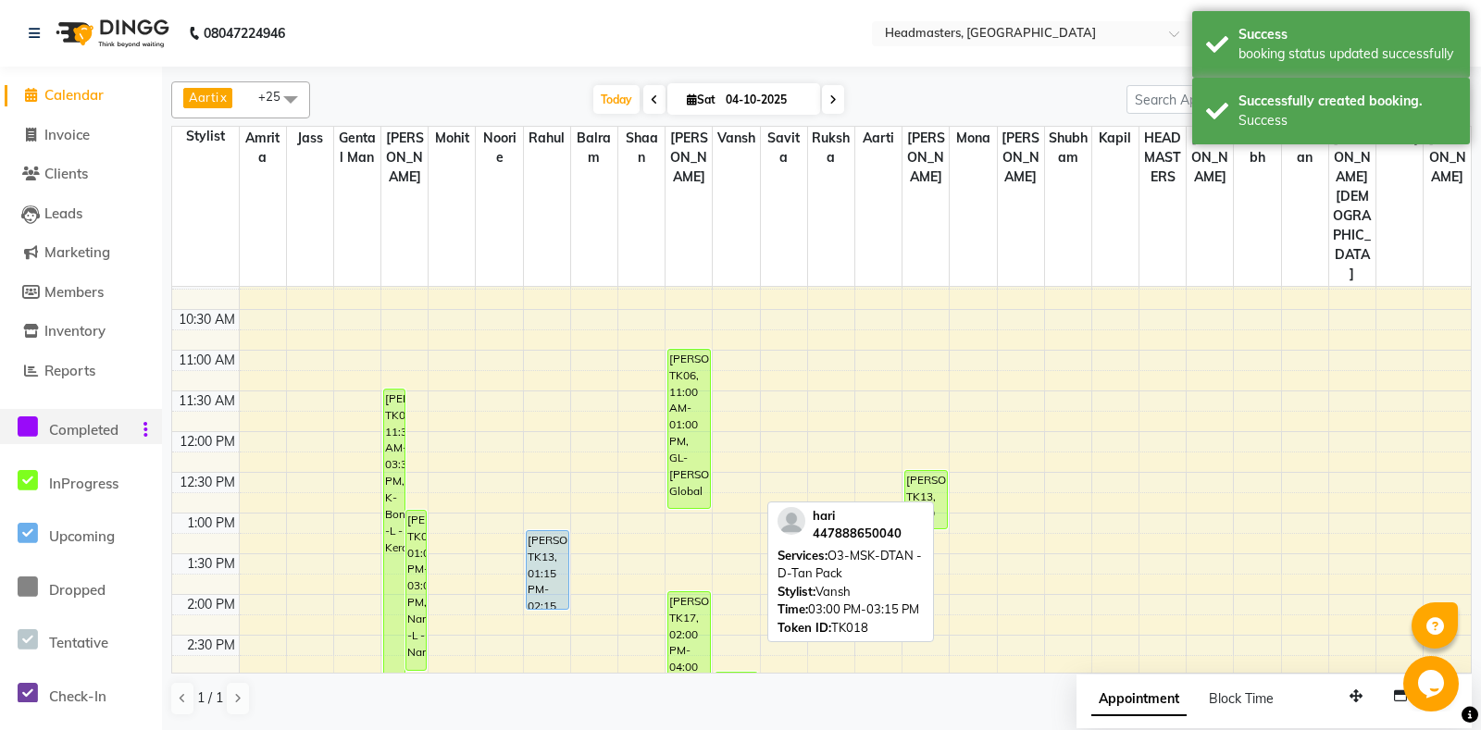
click at [743, 673] on div "hari, TK18, 03:00 PM-03:15 PM, O3-MSK-DTAN - D-Tan Pack" at bounding box center [736, 682] width 42 height 18
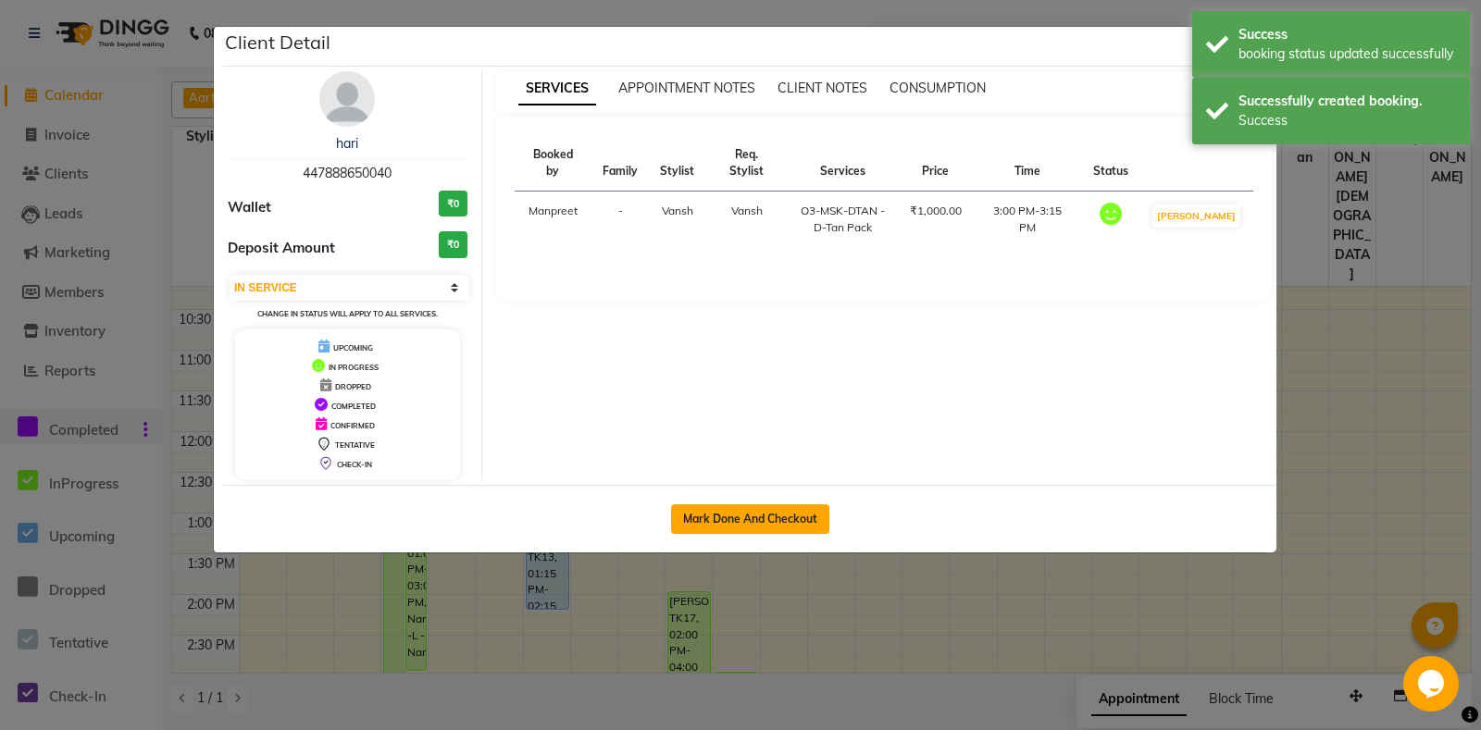
click at [780, 525] on button "Mark Done And Checkout" at bounding box center [750, 519] width 158 height 30
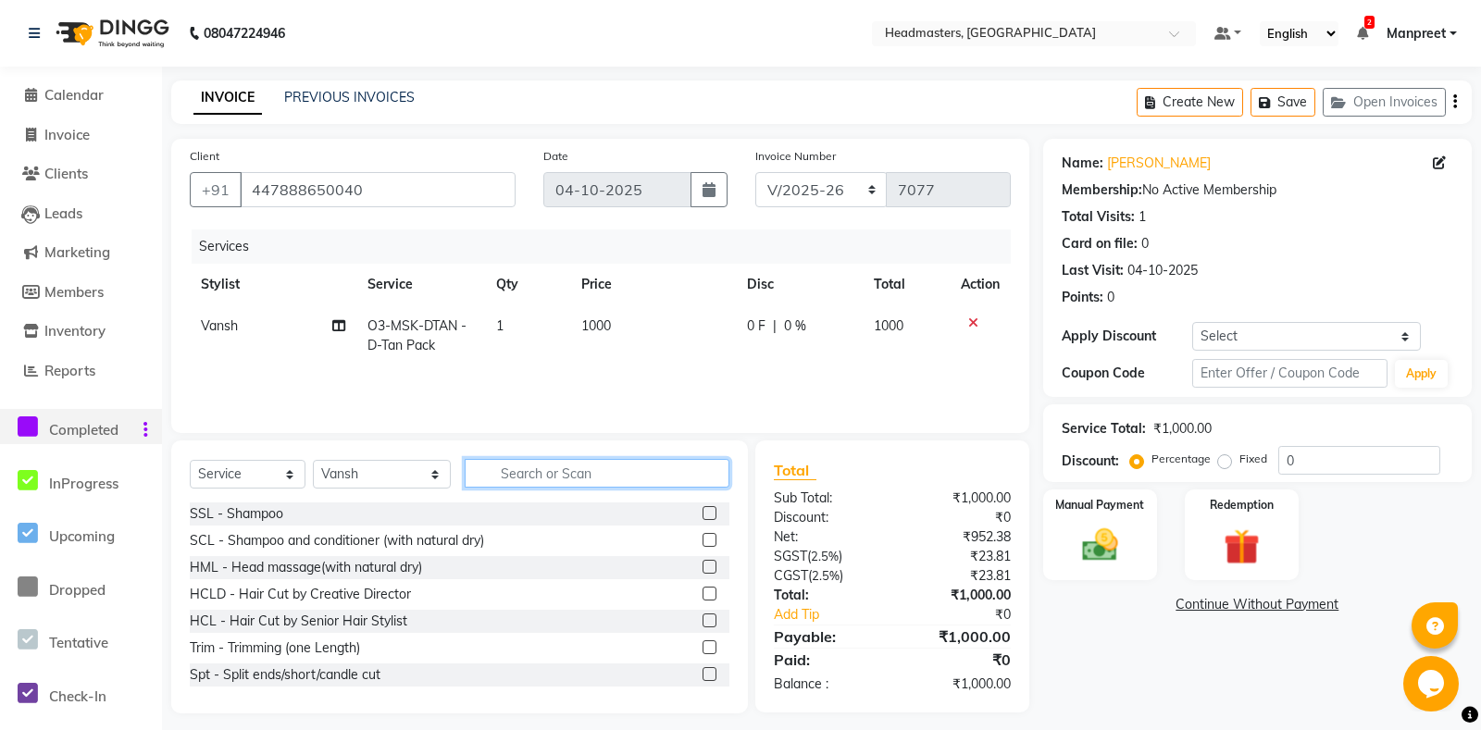
click at [573, 475] on input "text" at bounding box center [597, 473] width 264 height 29
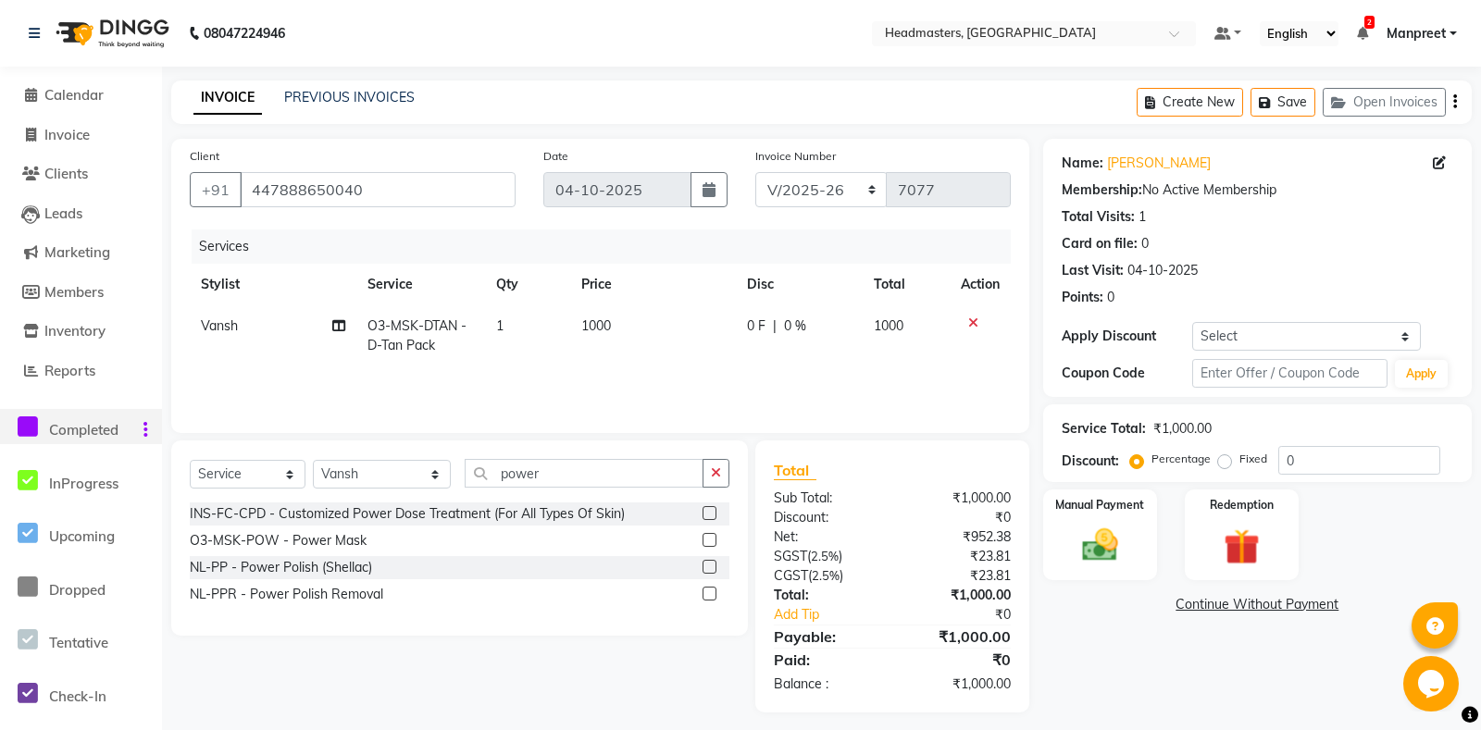
click at [710, 543] on label at bounding box center [710, 540] width 14 height 14
click at [710, 543] on input "checkbox" at bounding box center [709, 541] width 12 height 12
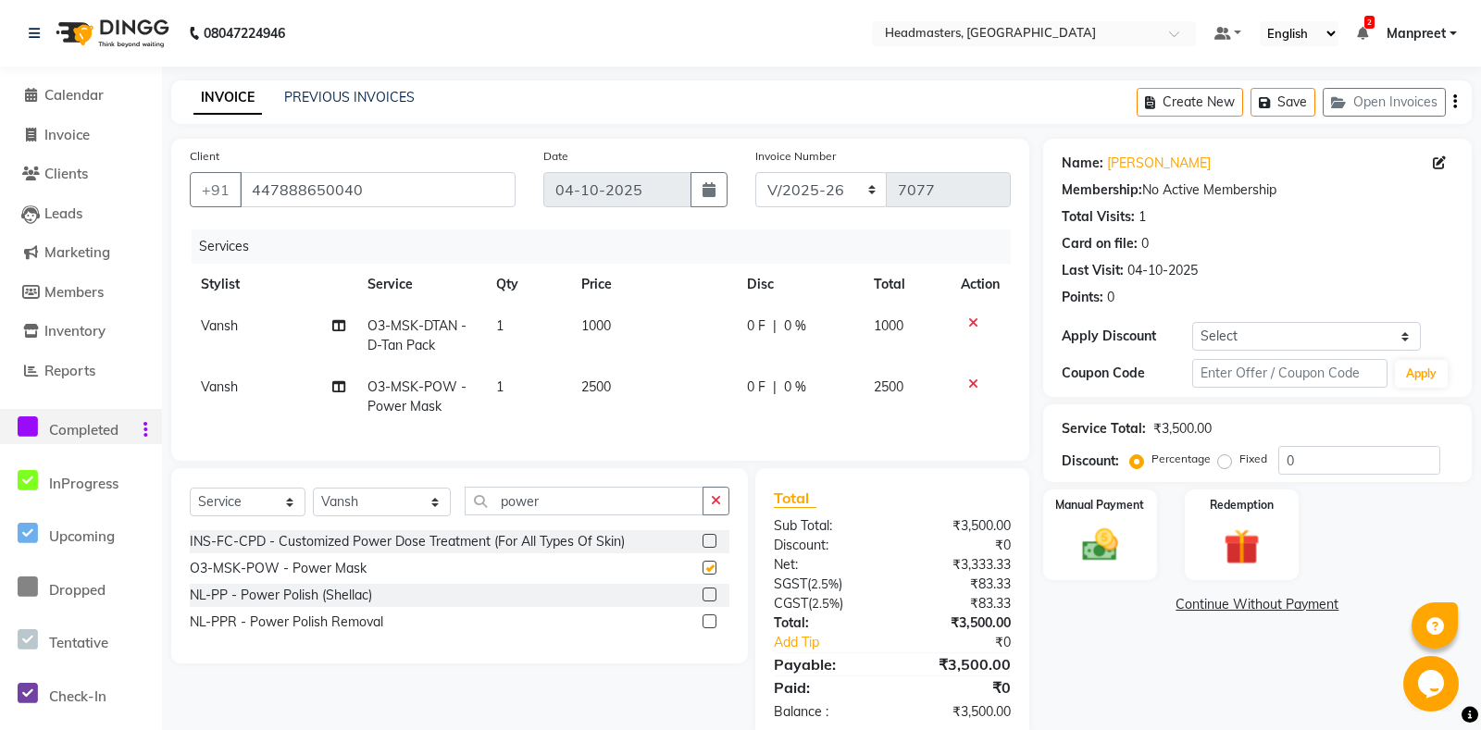
click at [761, 378] on span "0 F" at bounding box center [756, 387] width 19 height 19
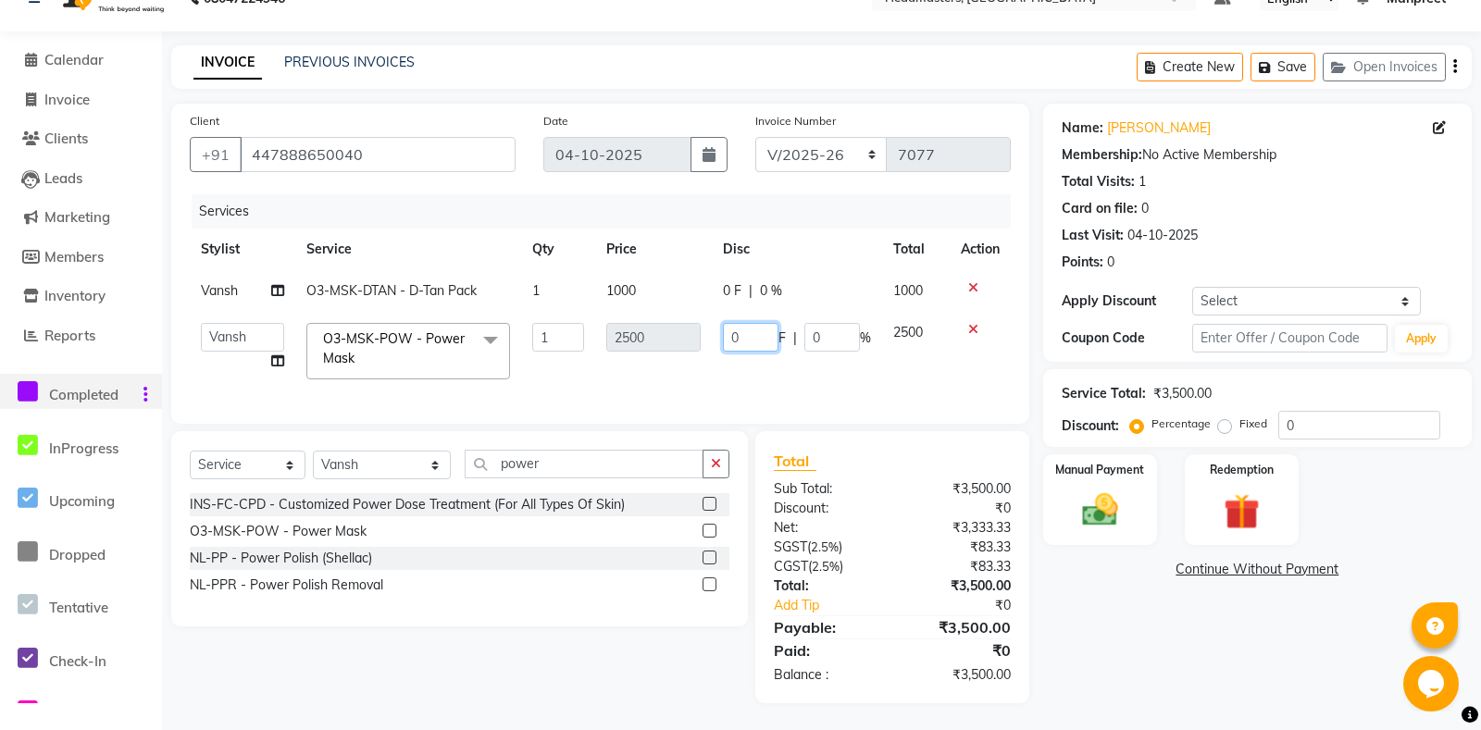
click at [731, 336] on input "0" at bounding box center [751, 337] width 56 height 29
click at [733, 369] on td "500 F | 0 %" at bounding box center [797, 351] width 170 height 79
click at [721, 466] on button "button" at bounding box center [716, 464] width 27 height 29
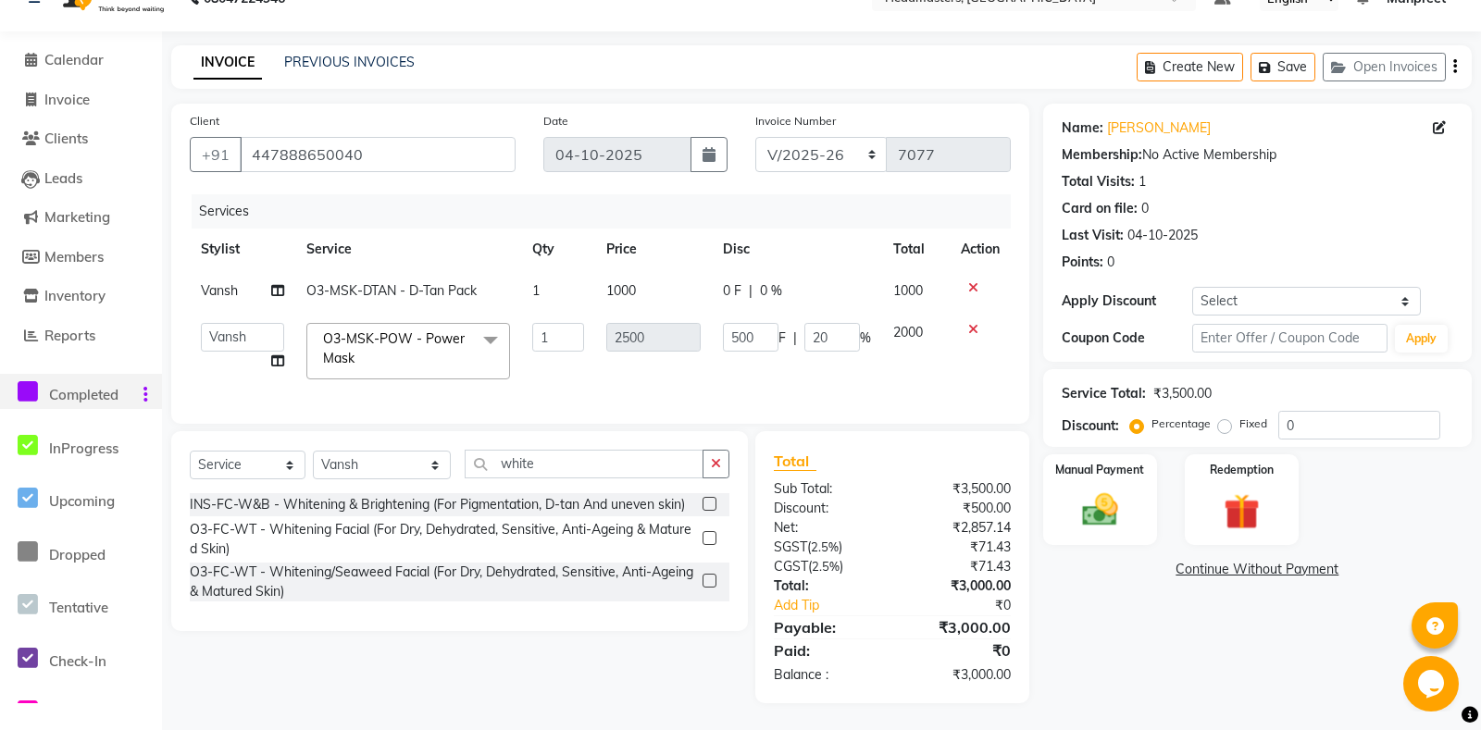
click at [708, 540] on label at bounding box center [710, 538] width 14 height 14
click at [708, 540] on input "checkbox" at bounding box center [709, 539] width 12 height 12
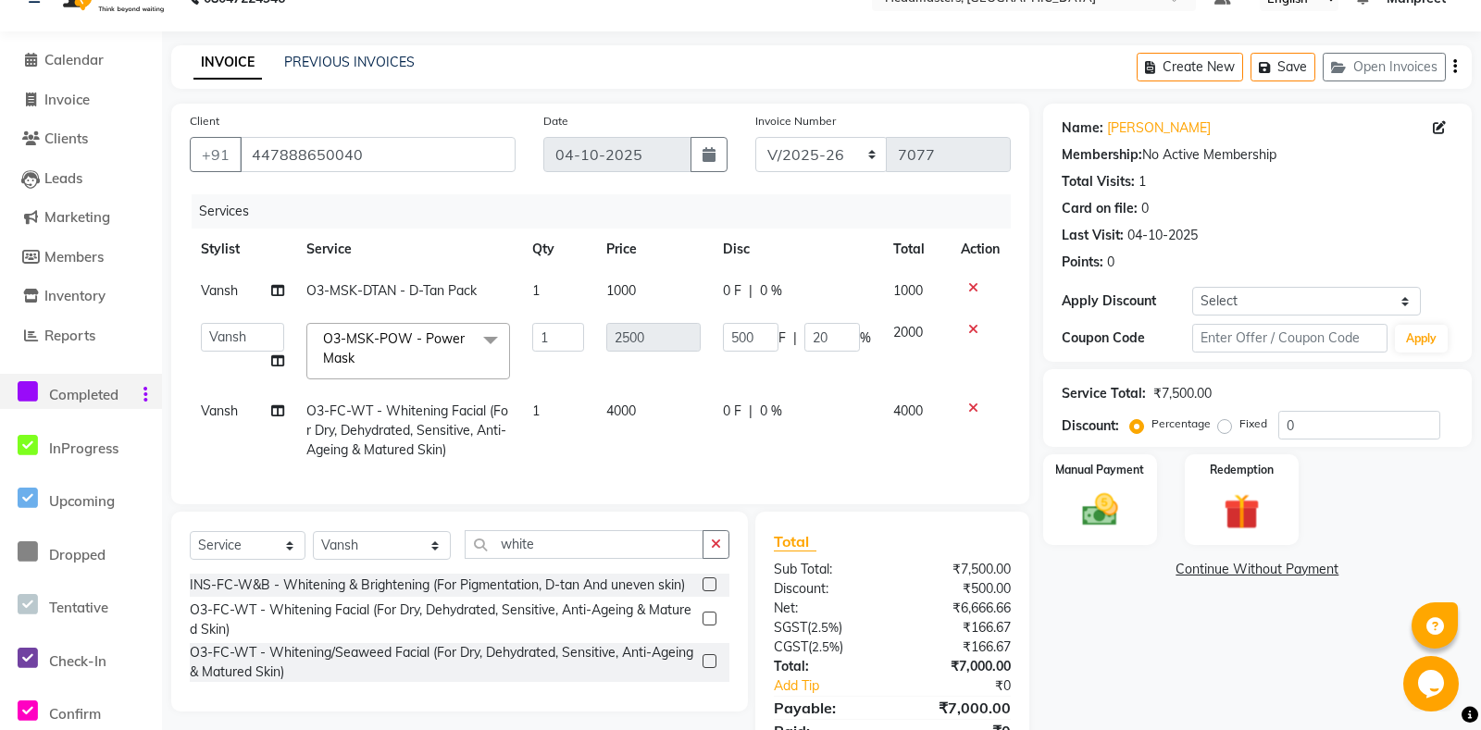
click at [714, 422] on td "0 F | 0 %" at bounding box center [797, 431] width 170 height 81
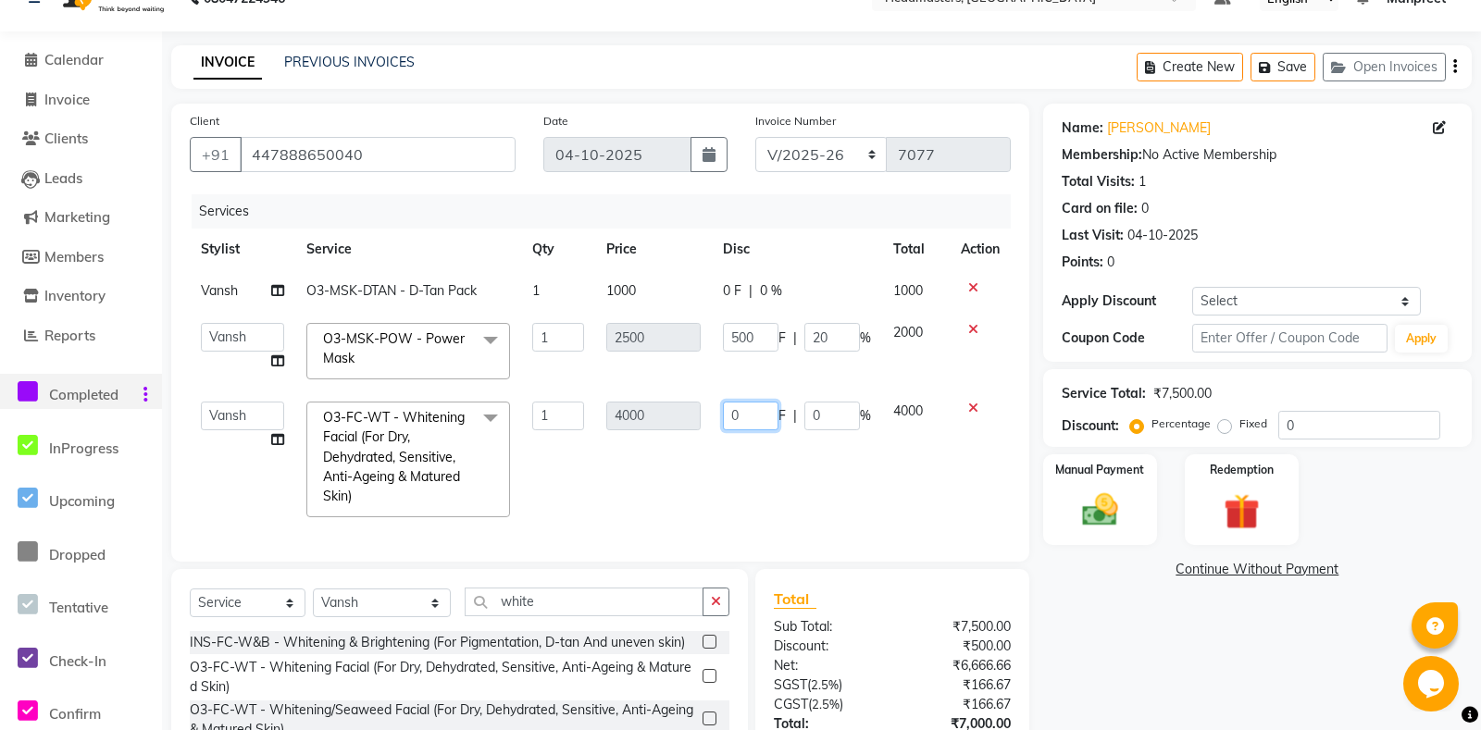
click at [723, 414] on input "0" at bounding box center [751, 416] width 56 height 29
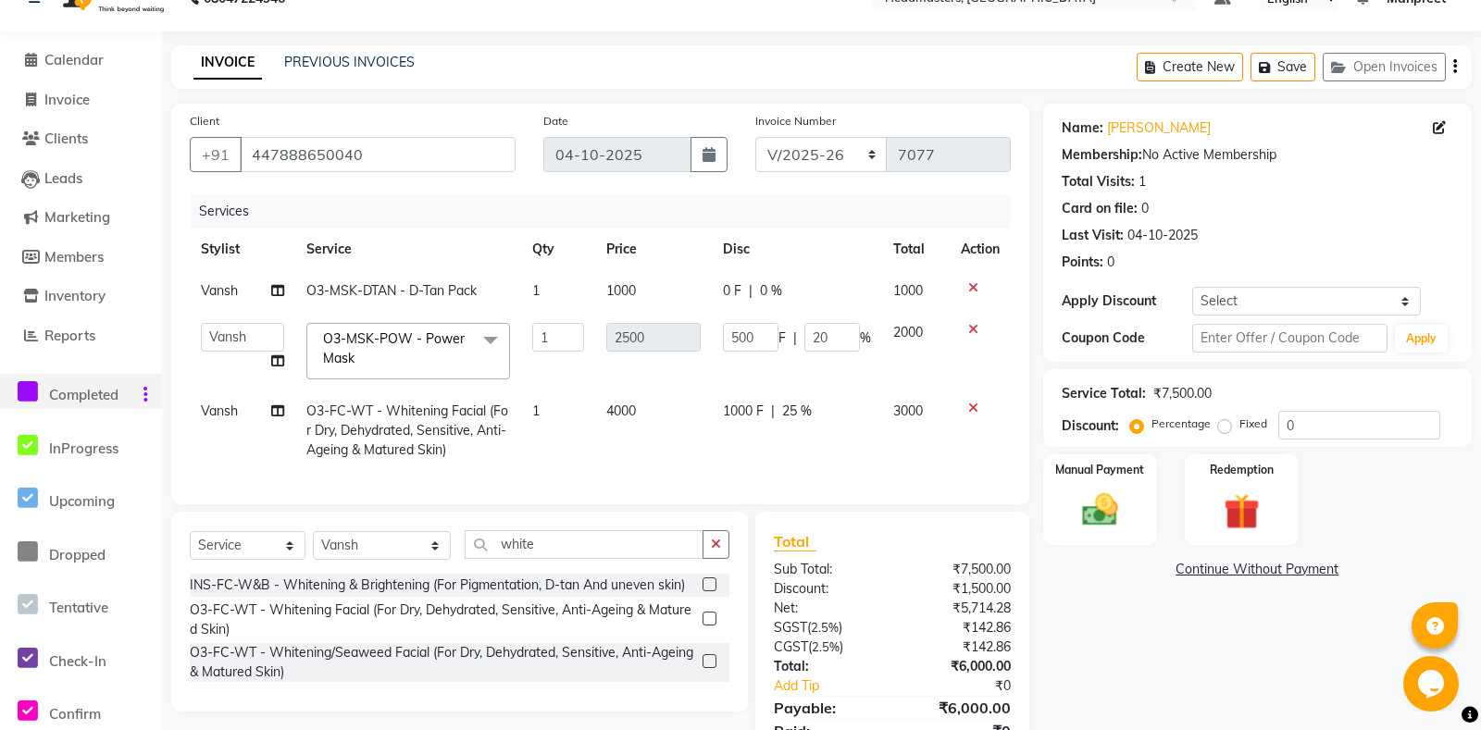
click at [743, 447] on td "1000 F | 25 %" at bounding box center [797, 431] width 170 height 81
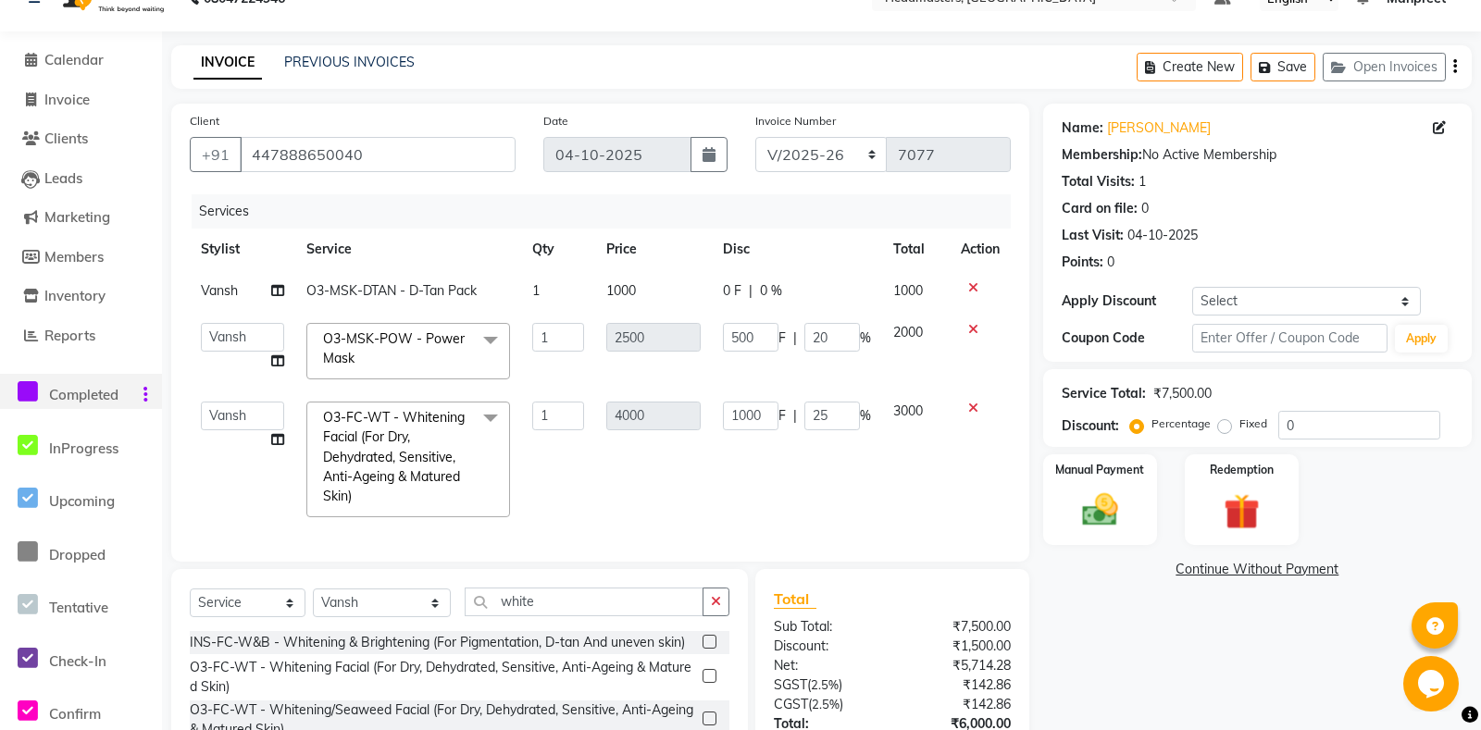
scroll to position [172, 0]
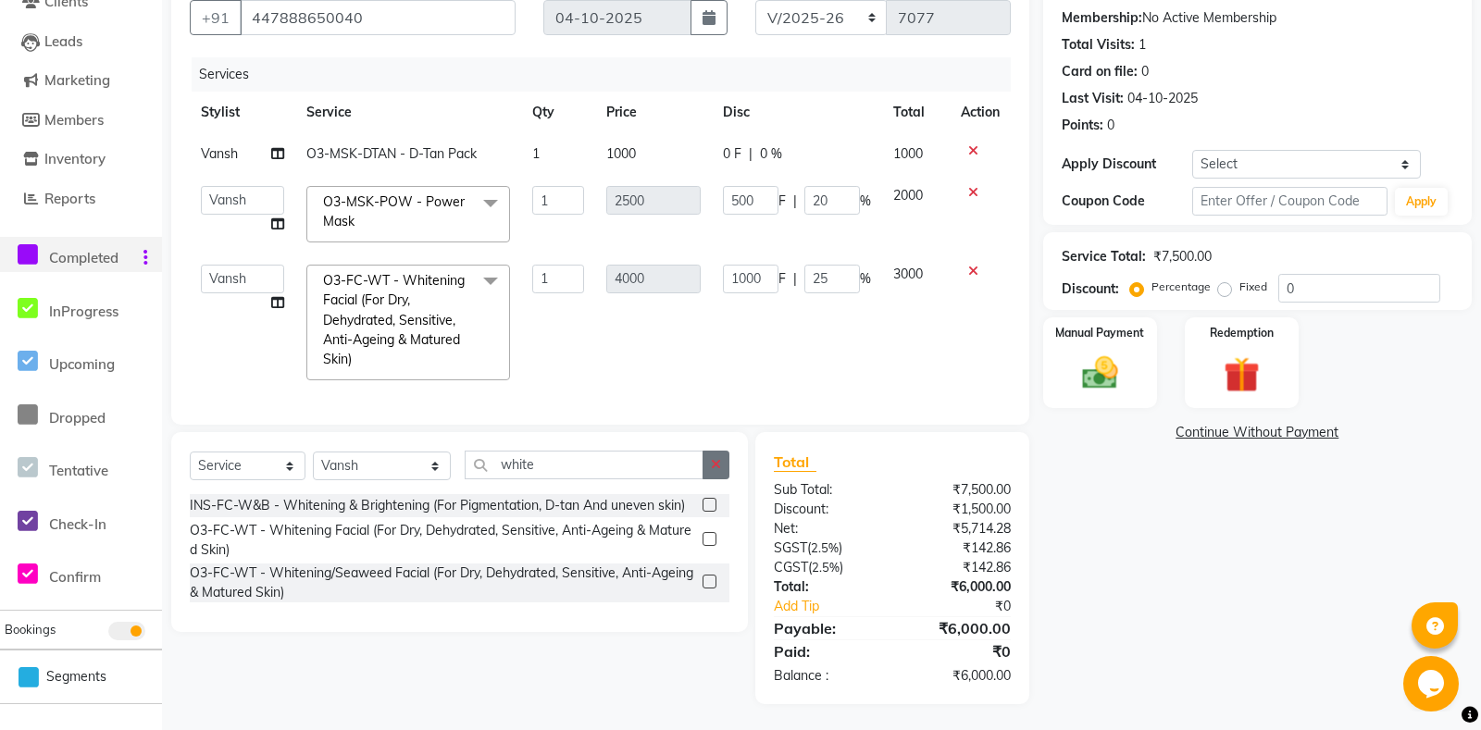
click at [720, 454] on button "button" at bounding box center [716, 465] width 27 height 29
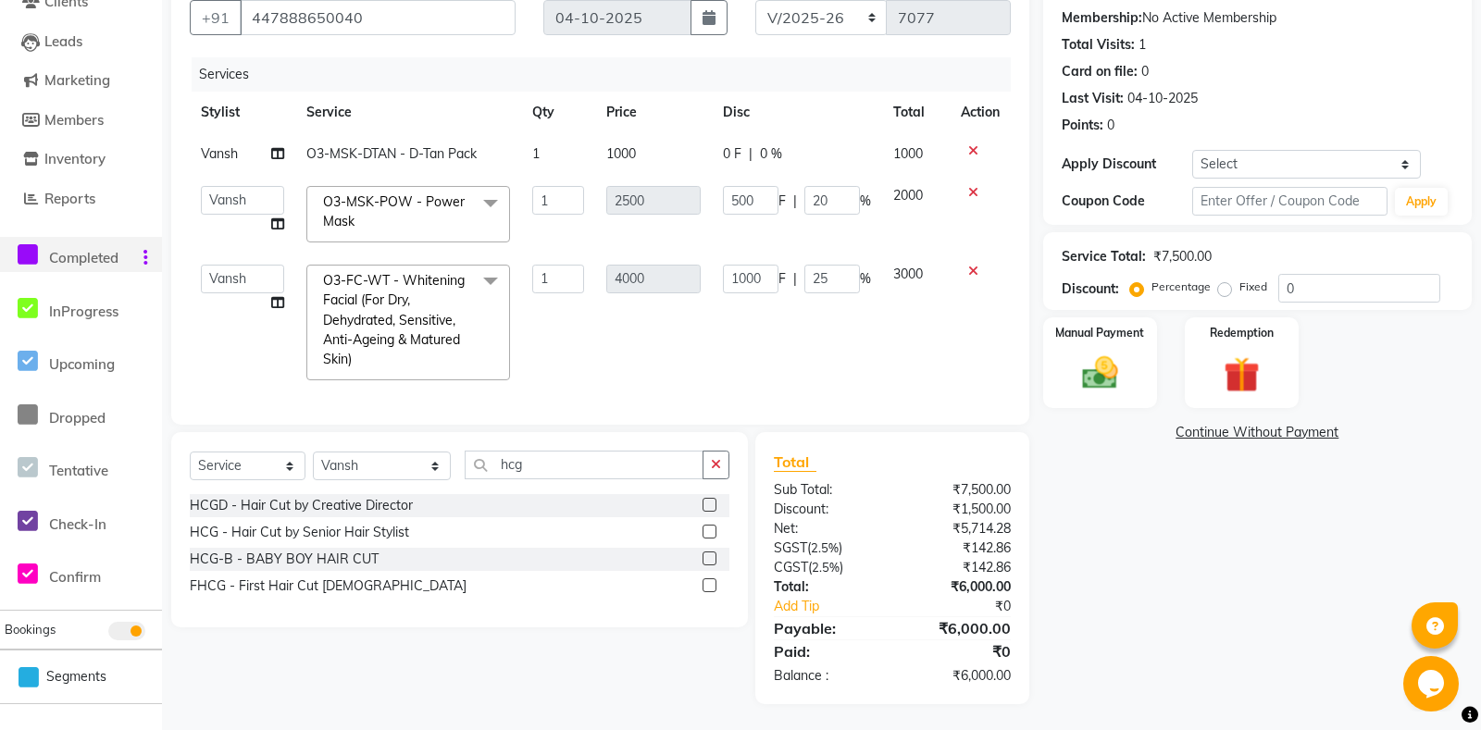
click at [709, 526] on label at bounding box center [710, 532] width 14 height 14
click at [709, 527] on input "checkbox" at bounding box center [709, 533] width 12 height 12
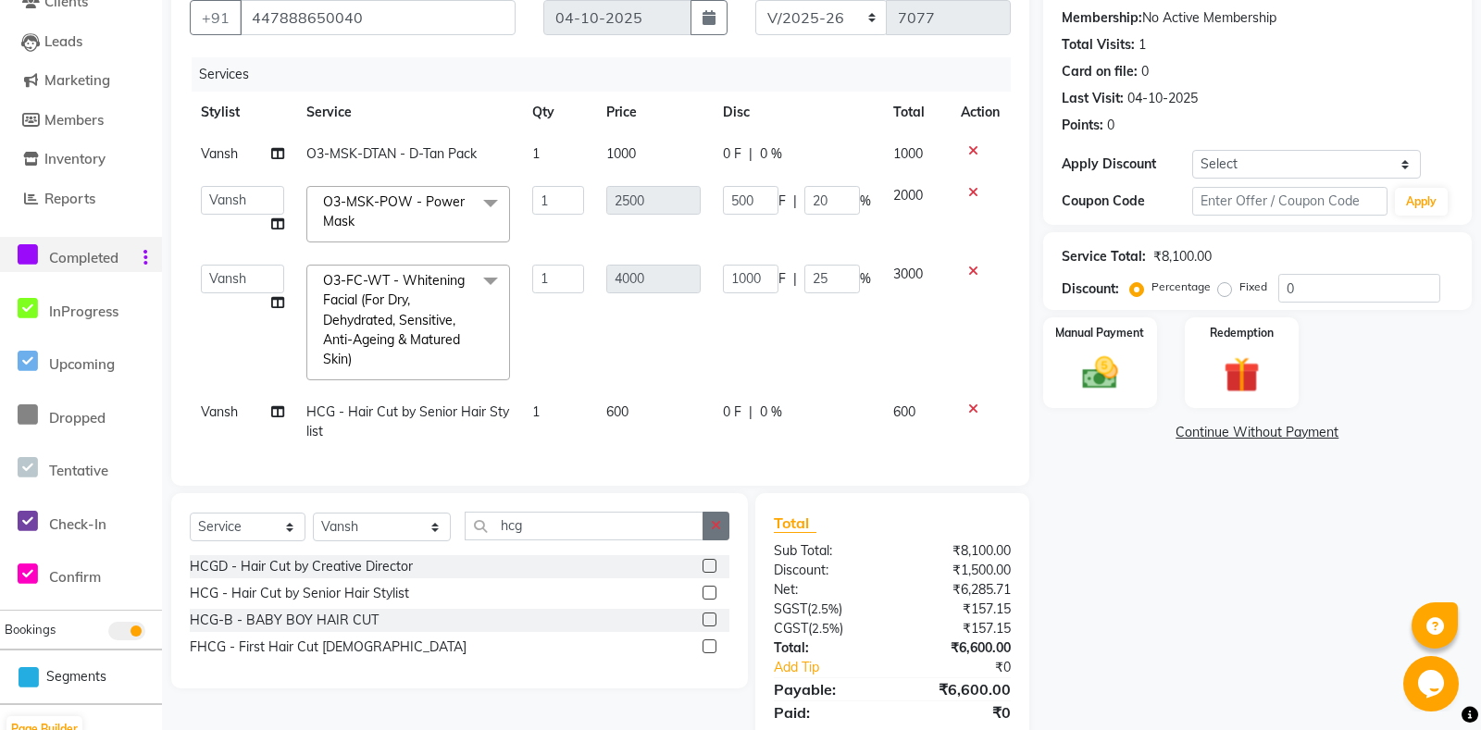
click at [713, 521] on icon "button" at bounding box center [716, 525] width 10 height 13
click at [703, 566] on label at bounding box center [710, 566] width 14 height 14
click at [703, 566] on input "checkbox" at bounding box center [709, 567] width 12 height 12
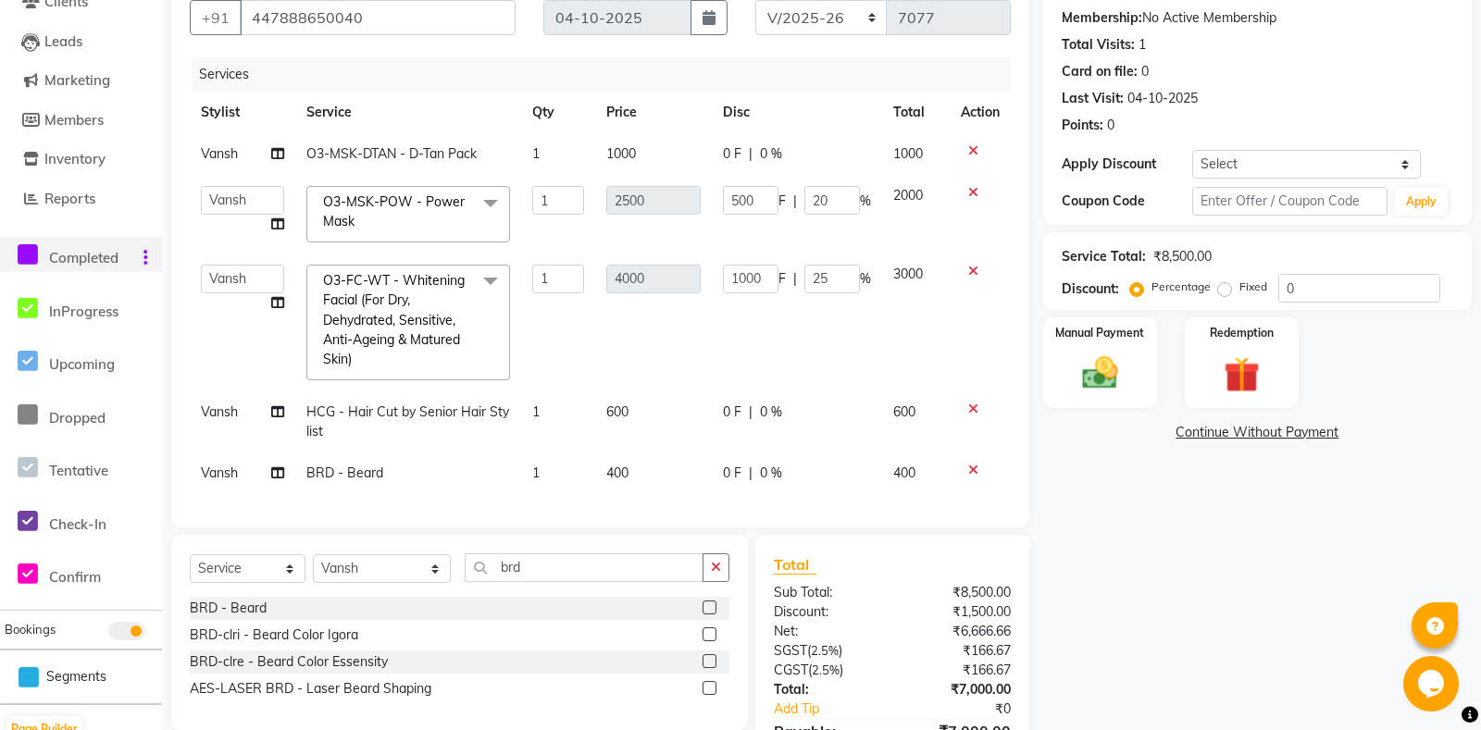
drag, startPoint x: 711, startPoint y: 419, endPoint x: 728, endPoint y: 434, distance: 23.0
click at [714, 421] on td "0 F | 0 %" at bounding box center [797, 422] width 170 height 61
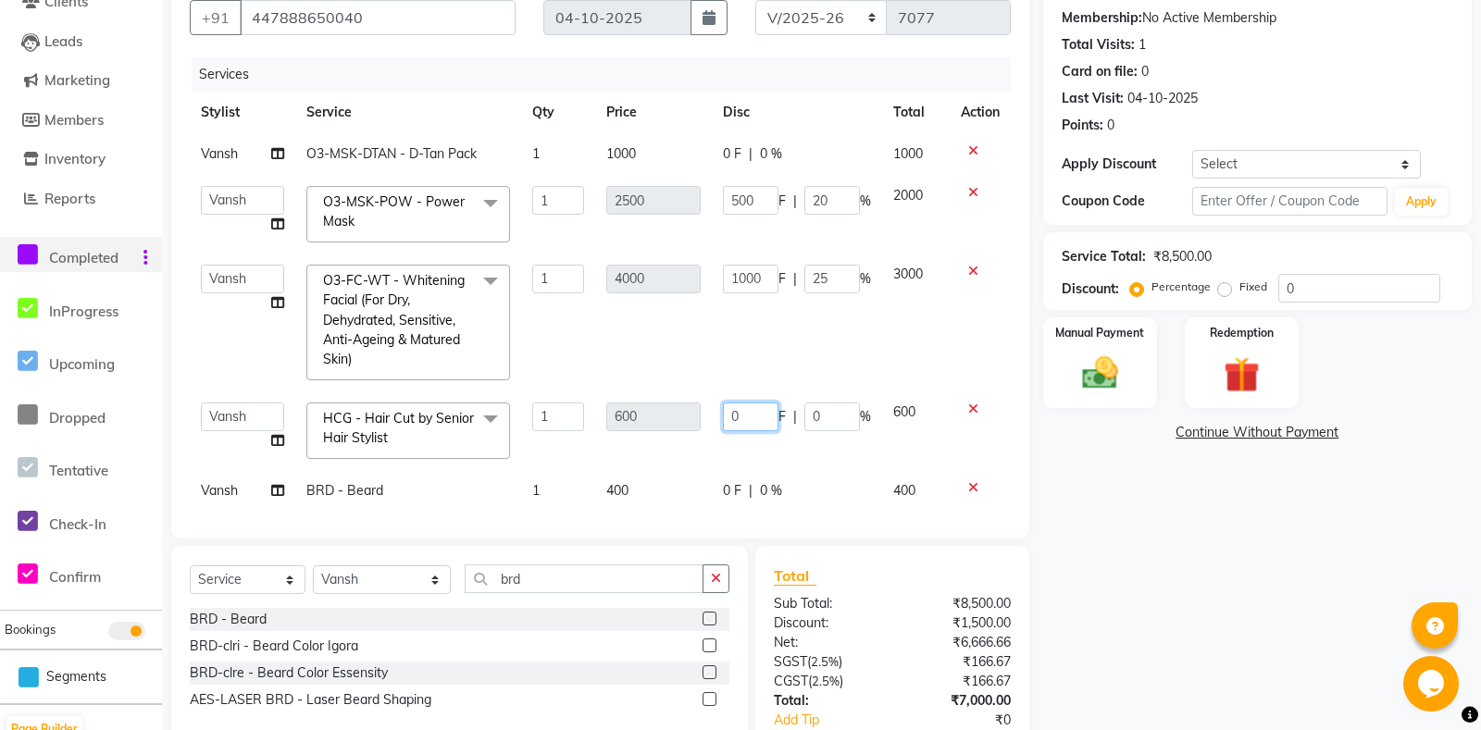
click at [728, 420] on input "0" at bounding box center [751, 417] width 56 height 29
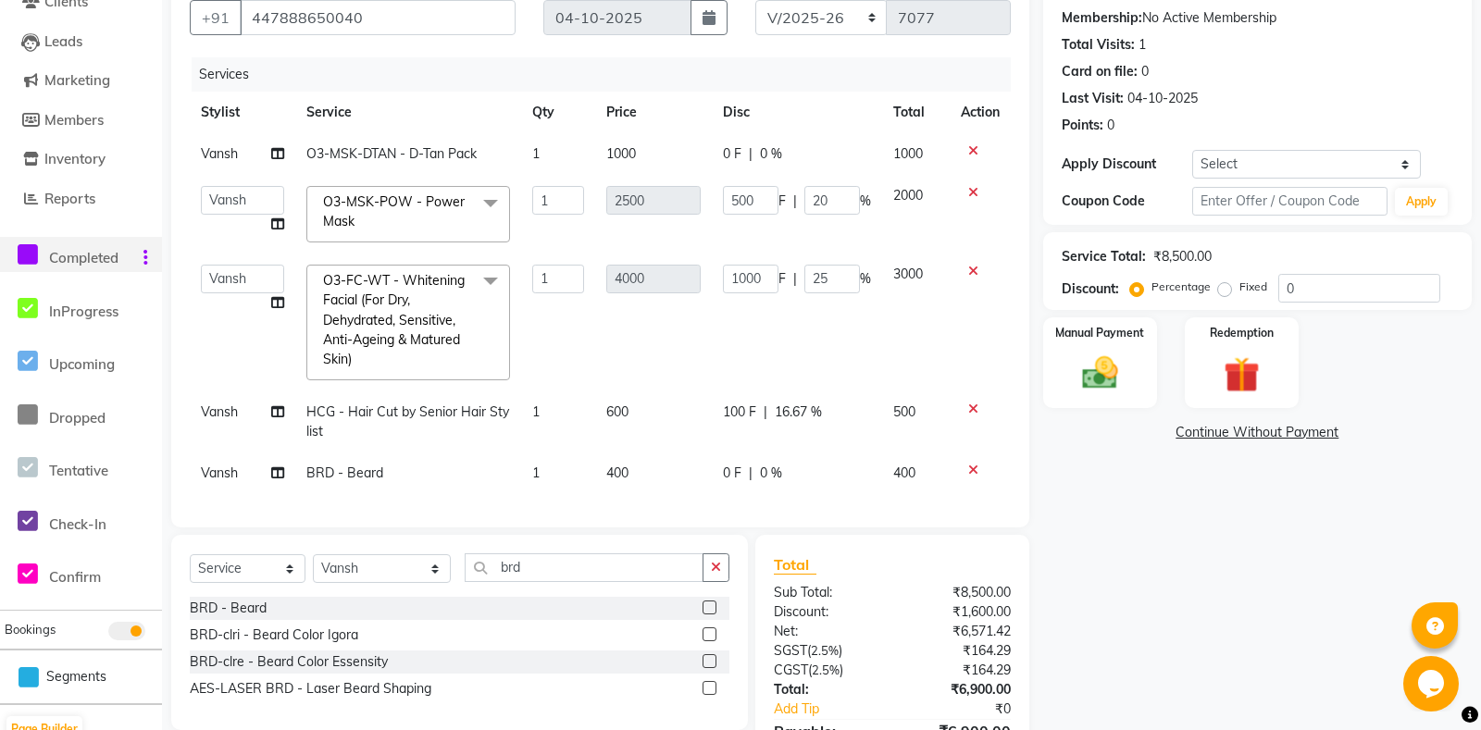
click at [760, 454] on tbody "[PERSON_NAME]sh O3-MSK-DTAN - D-Tan Pack 1 1000 0 F | 0 % 1000[PERSON_NAME]li A…" at bounding box center [600, 313] width 821 height 361
click at [729, 472] on span "0 F" at bounding box center [732, 473] width 19 height 19
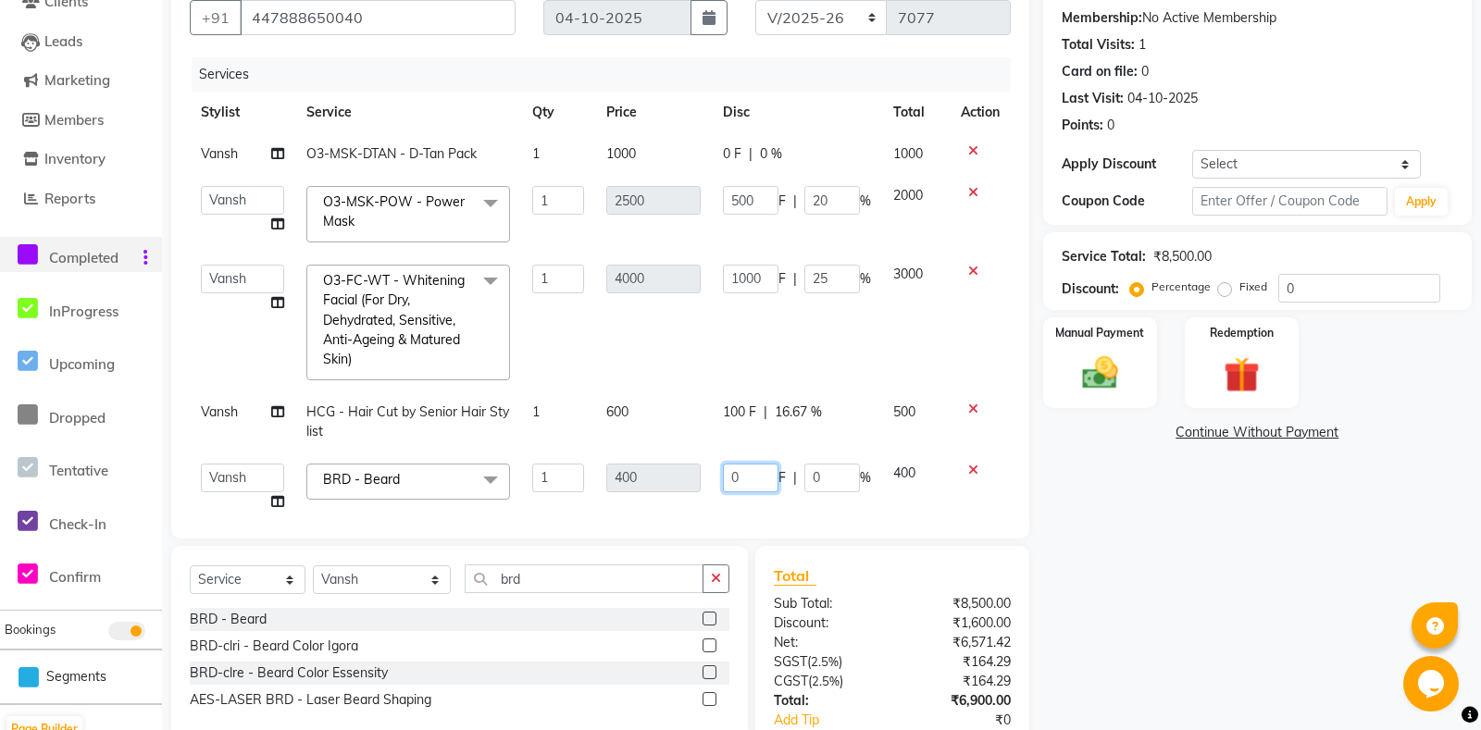
click at [730, 484] on input "0" at bounding box center [751, 478] width 56 height 29
click at [731, 496] on div "Services Stylist Service Qty Price Disc Total A[PERSON_NAME] Vansh O3-MSK-DTAN …" at bounding box center [600, 288] width 821 height 463
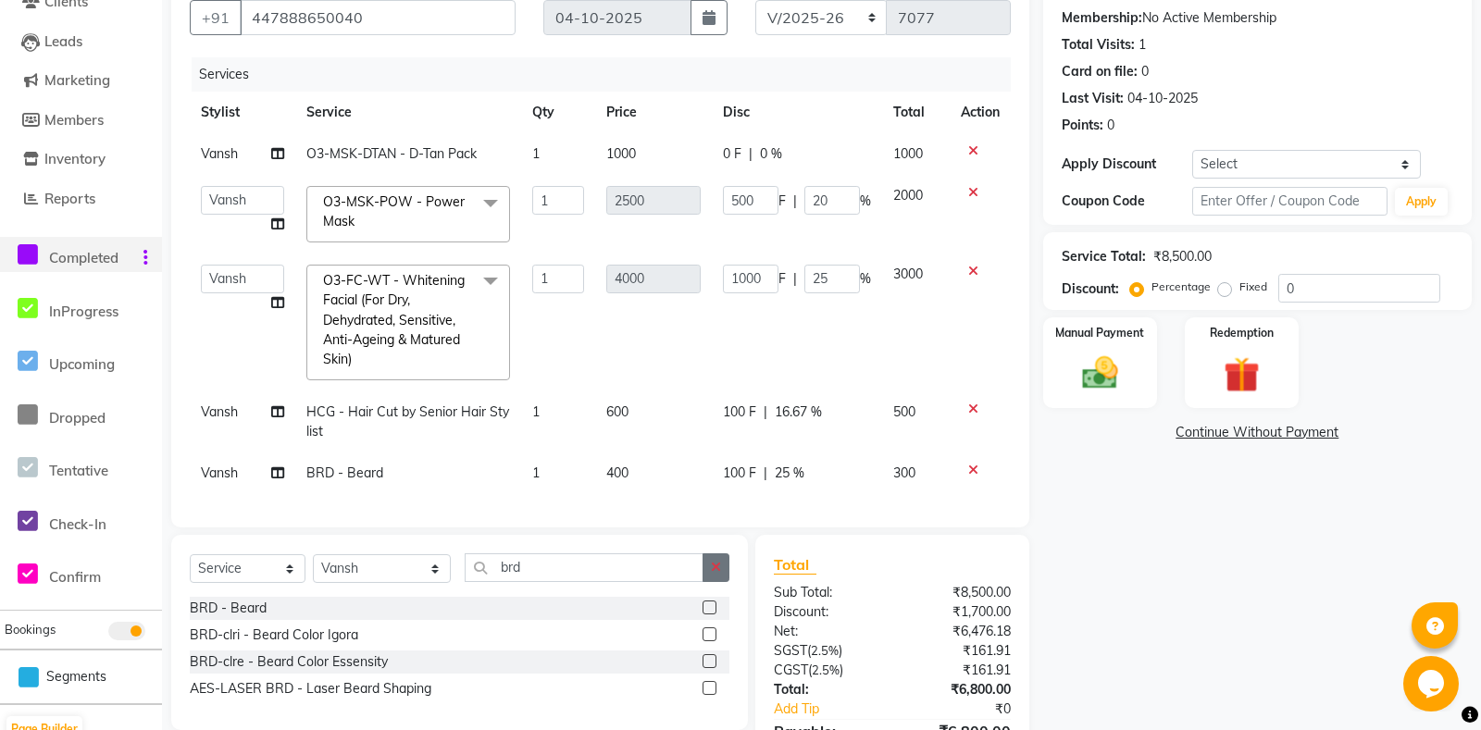
scroll to position [276, 0]
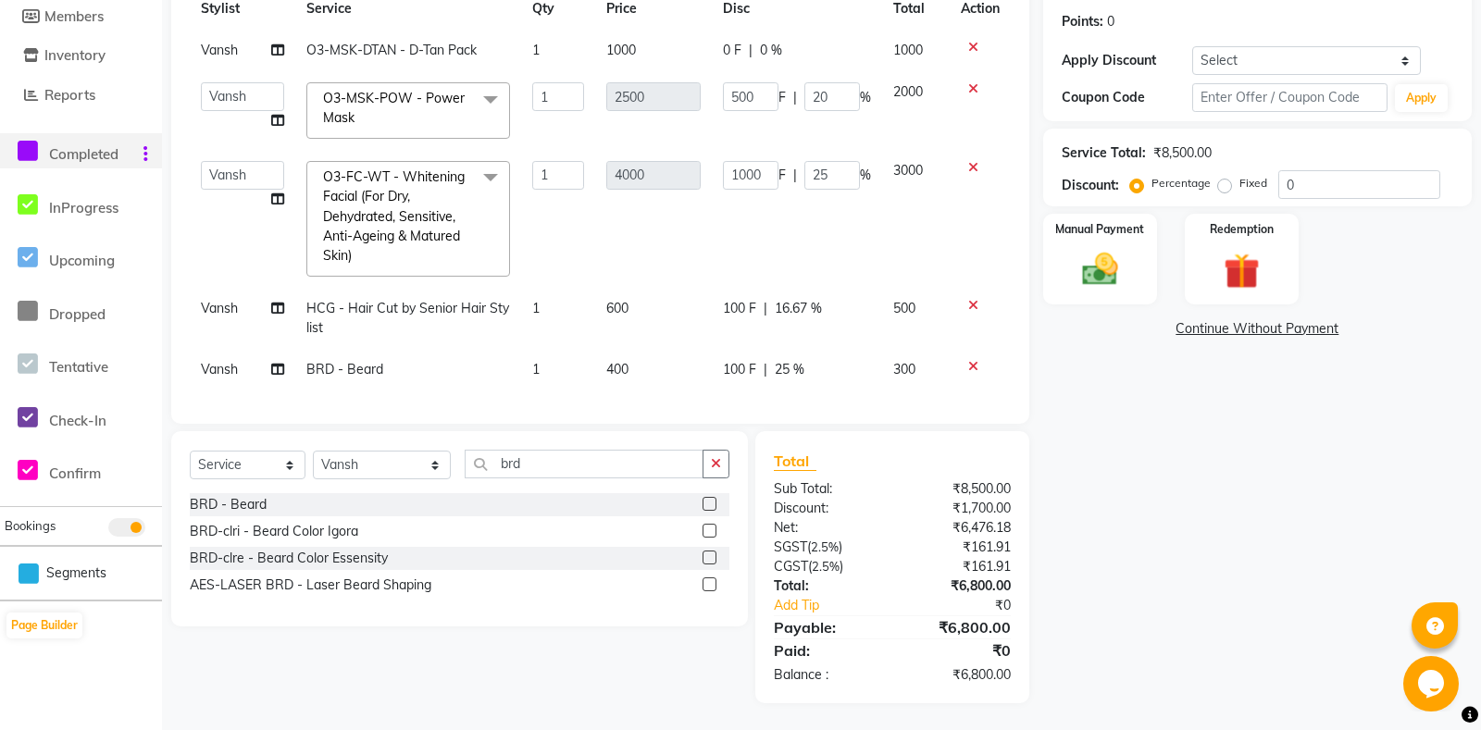
drag, startPoint x: 715, startPoint y: 470, endPoint x: 628, endPoint y: 454, distance: 87.7
click at [710, 469] on button "button" at bounding box center [716, 464] width 27 height 29
click at [703, 528] on label at bounding box center [710, 531] width 14 height 14
click at [703, 528] on input "checkbox" at bounding box center [709, 532] width 12 height 12
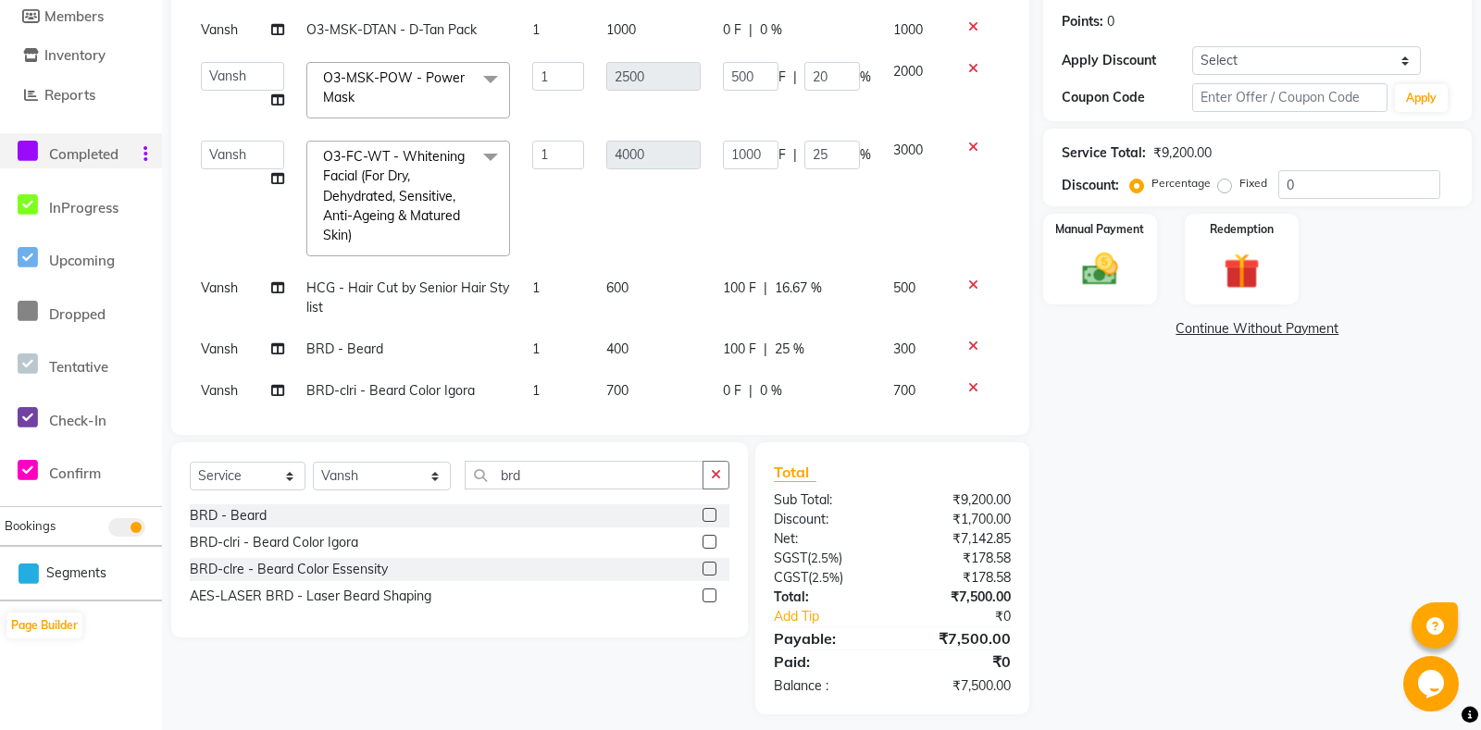
scroll to position [30, 0]
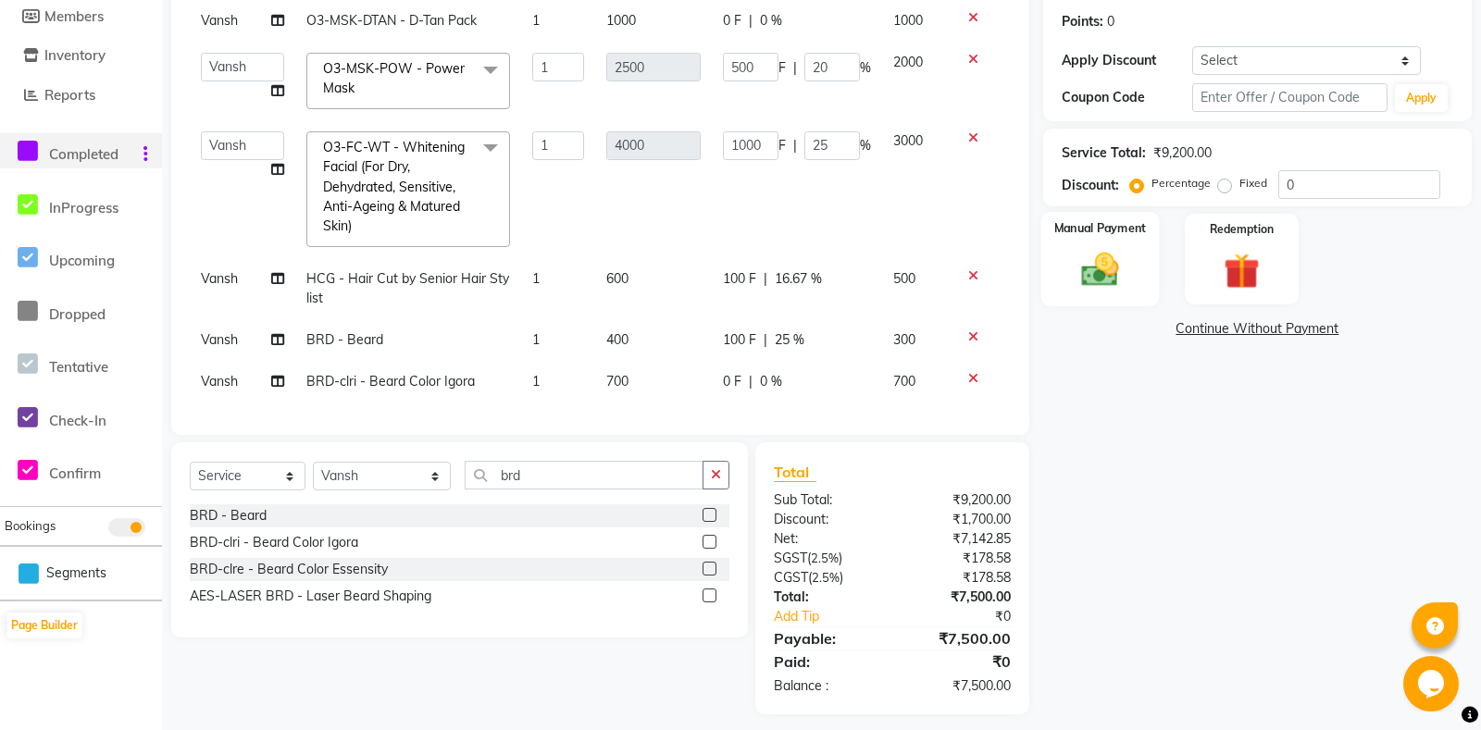
click at [1129, 269] on div "Manual Payment" at bounding box center [1099, 259] width 118 height 94
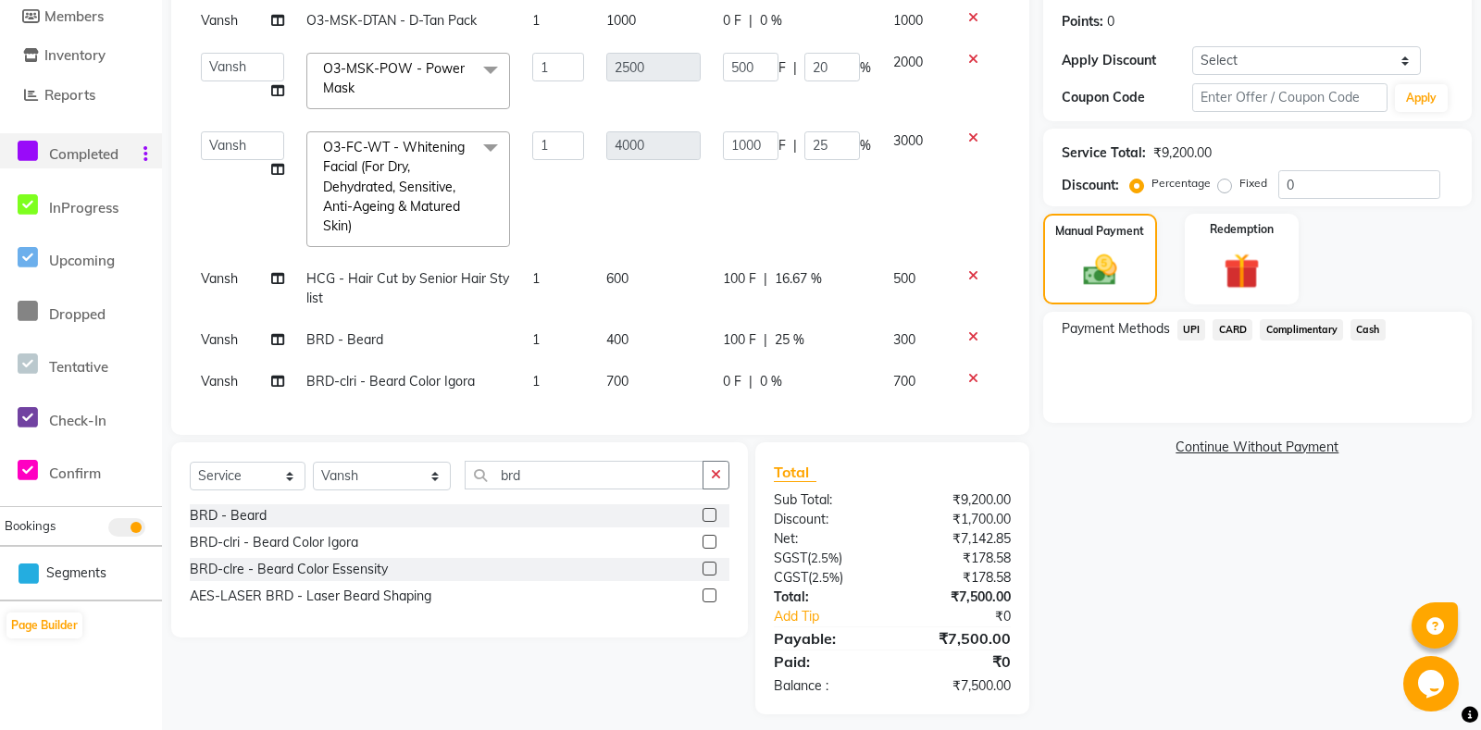
scroll to position [287, 0]
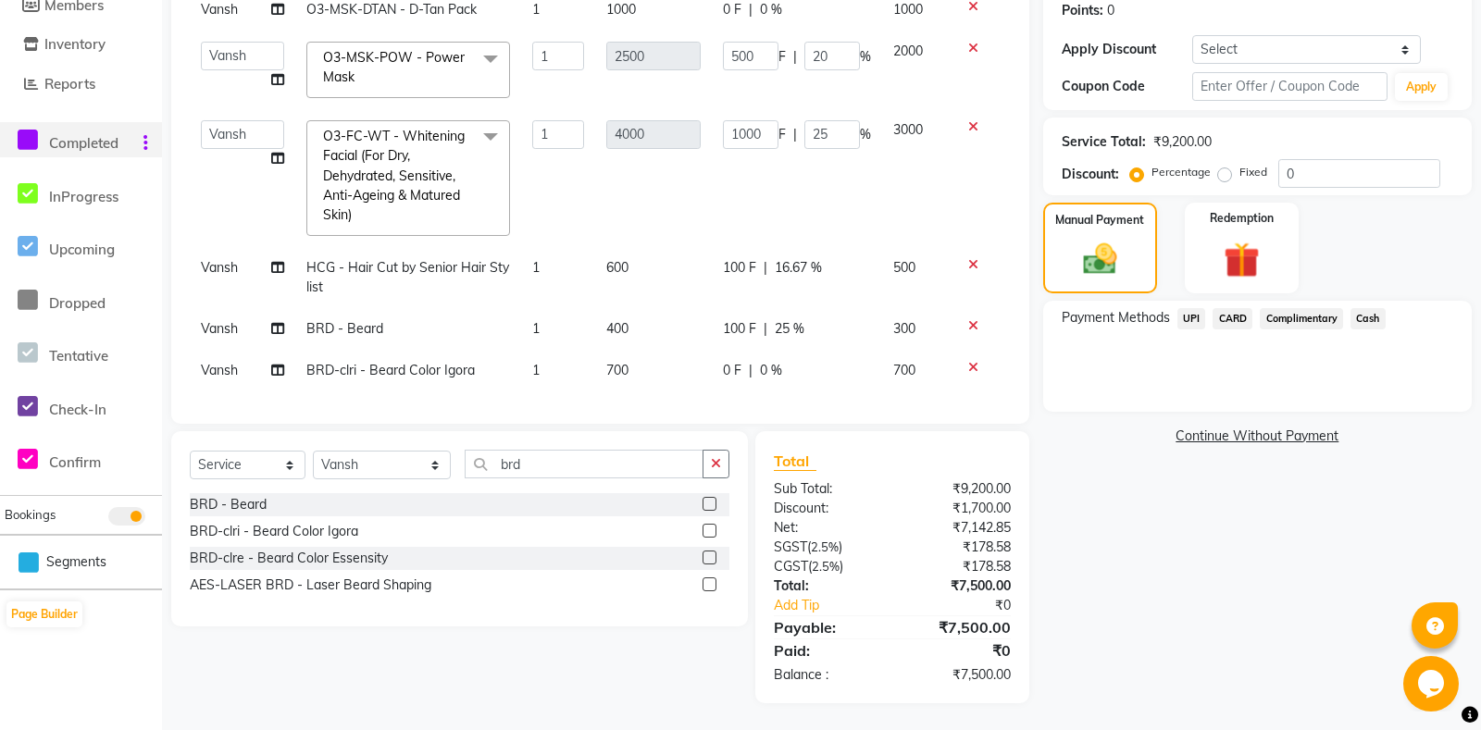
click at [1370, 330] on span "Cash" at bounding box center [1367, 318] width 35 height 21
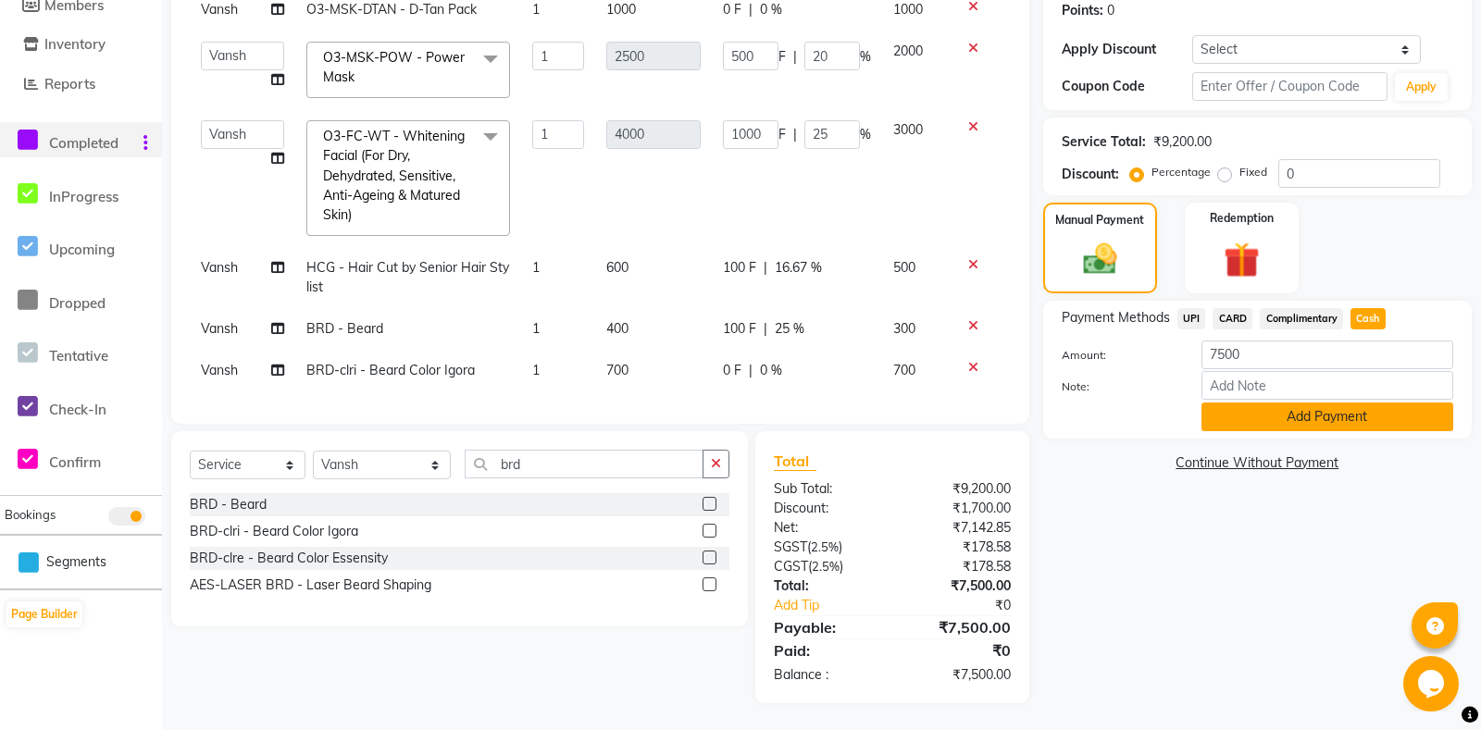
click at [1325, 431] on button "Add Payment" at bounding box center [1327, 417] width 252 height 29
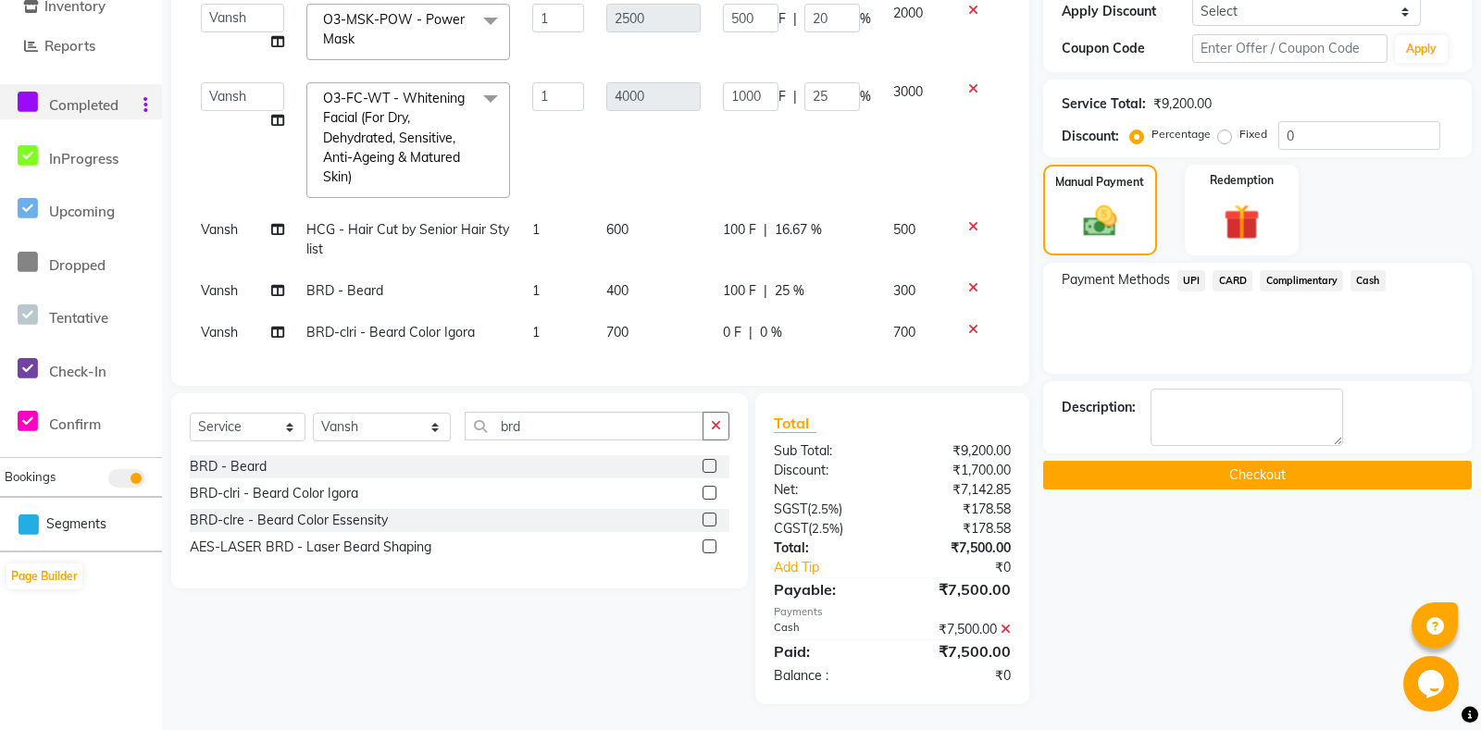
scroll to position [326, 0]
click at [1225, 489] on button "Checkout" at bounding box center [1257, 474] width 429 height 29
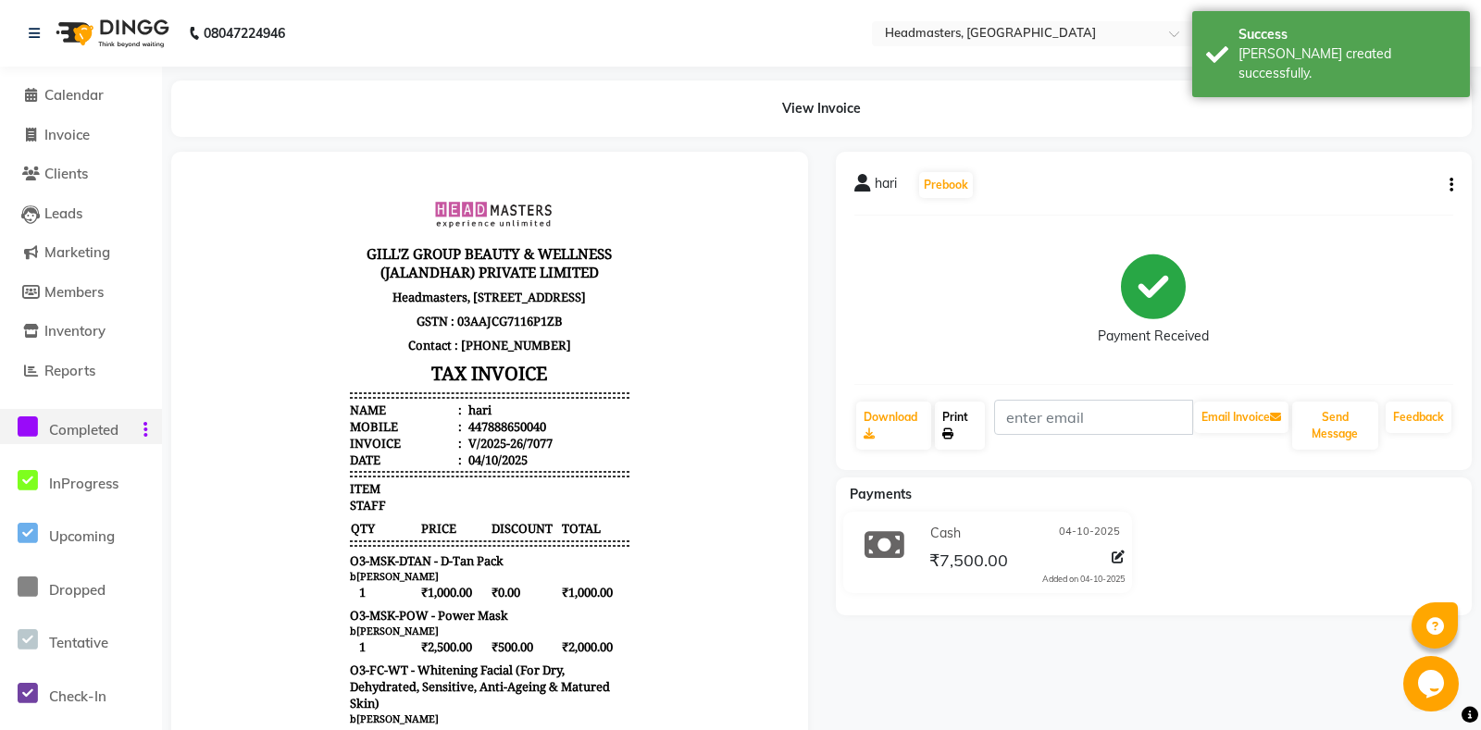
click at [976, 416] on link "Print" at bounding box center [959, 426] width 49 height 48
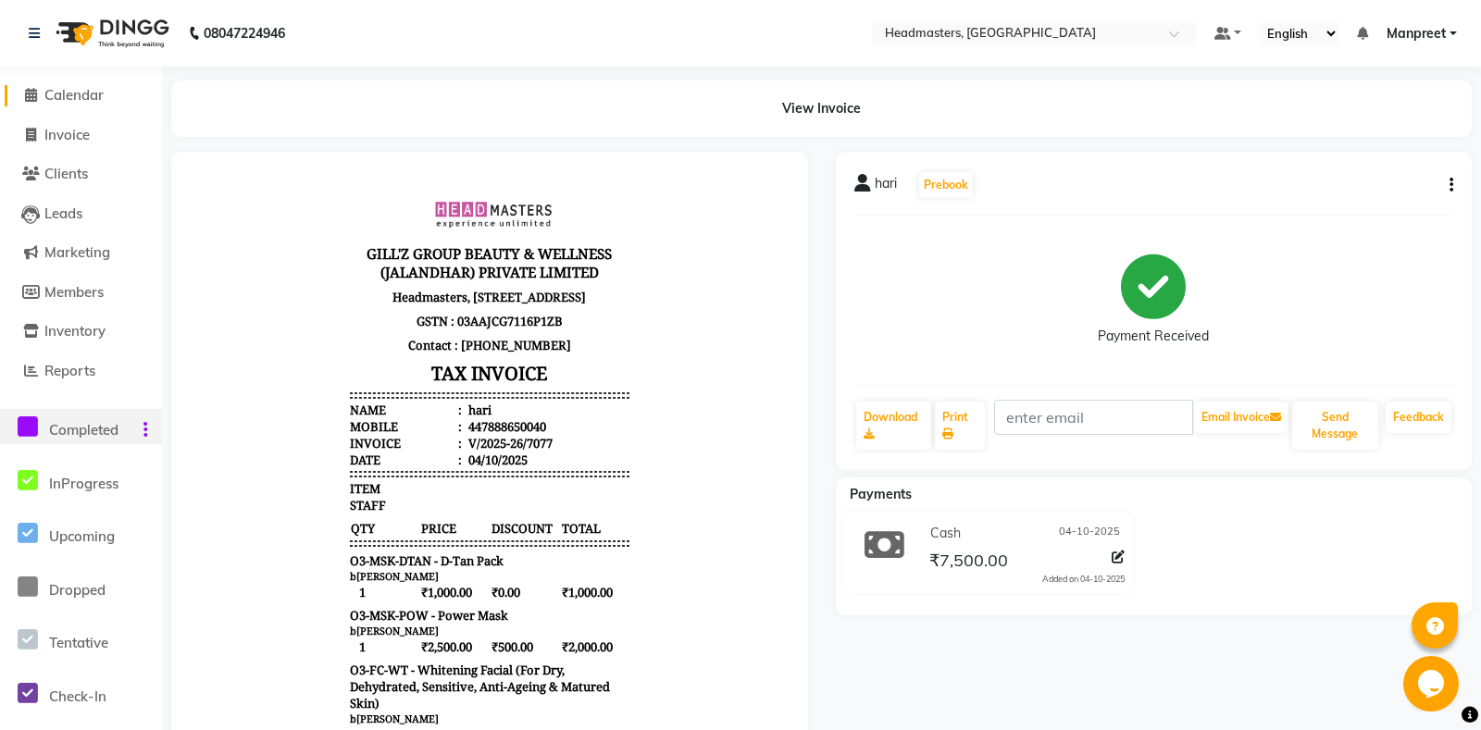
click at [57, 100] on span "Calendar" at bounding box center [73, 95] width 59 height 18
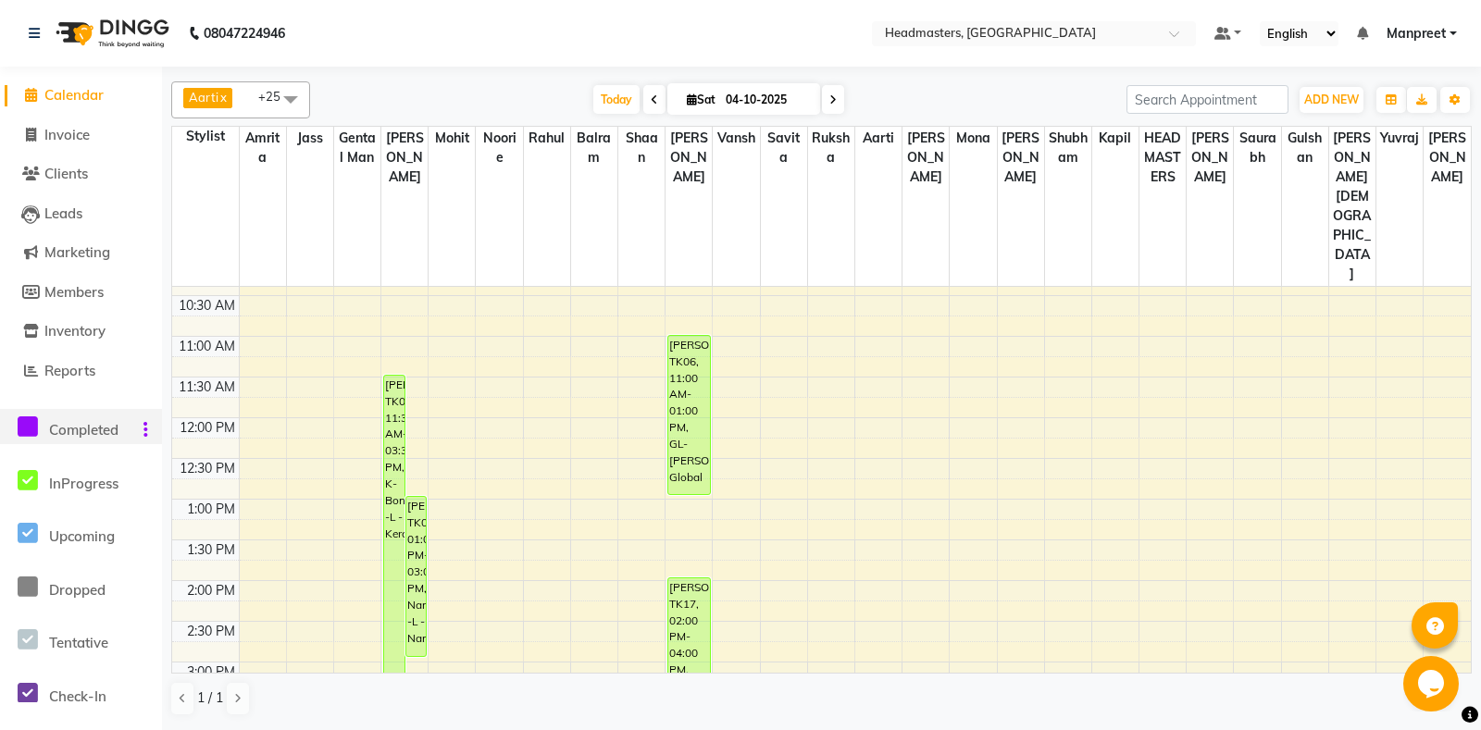
scroll to position [486, 0]
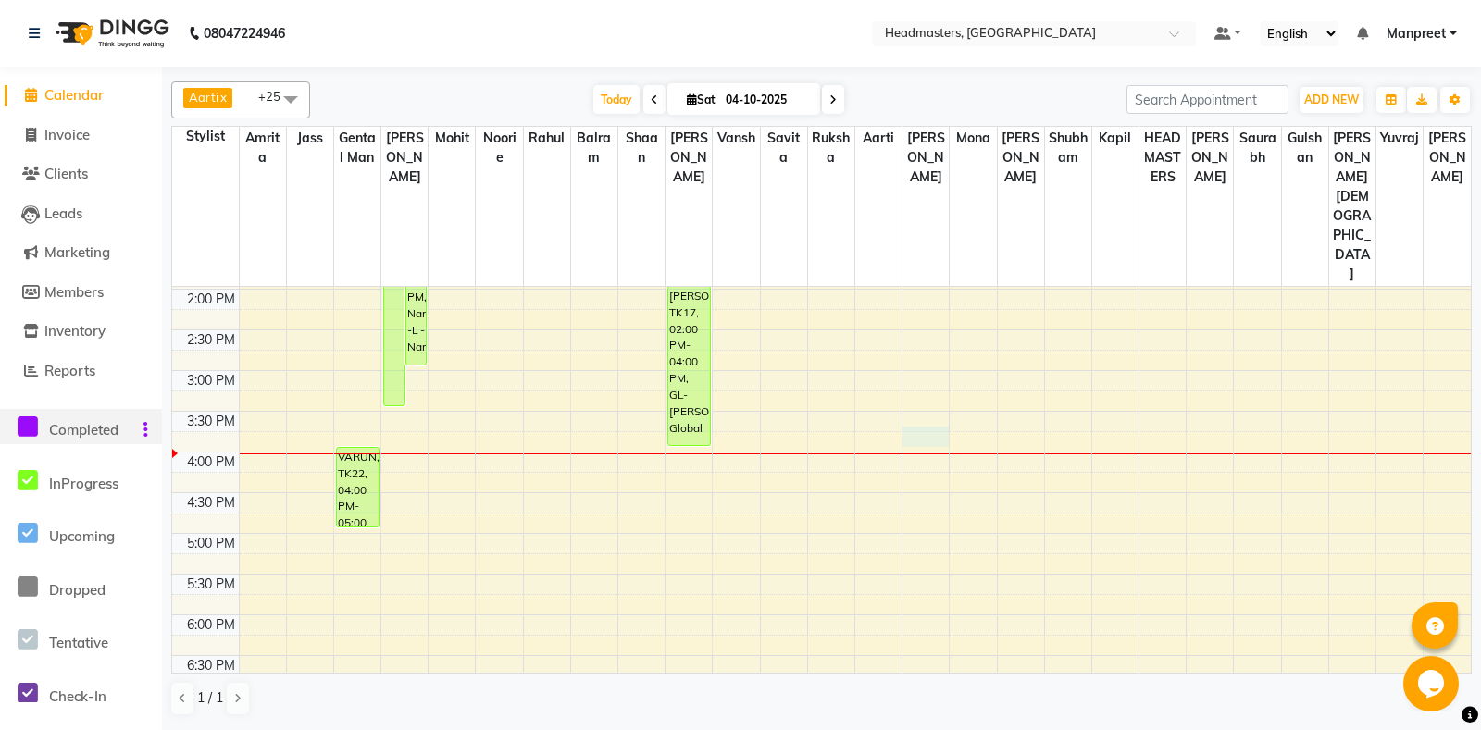
click at [928, 364] on div "8:00 AM 8:30 AM 9:00 AM 9:30 AM 10:00 AM 10:30 AM 11:00 AM 11:30 AM 12:00 PM 12…" at bounding box center [821, 370] width 1299 height 1139
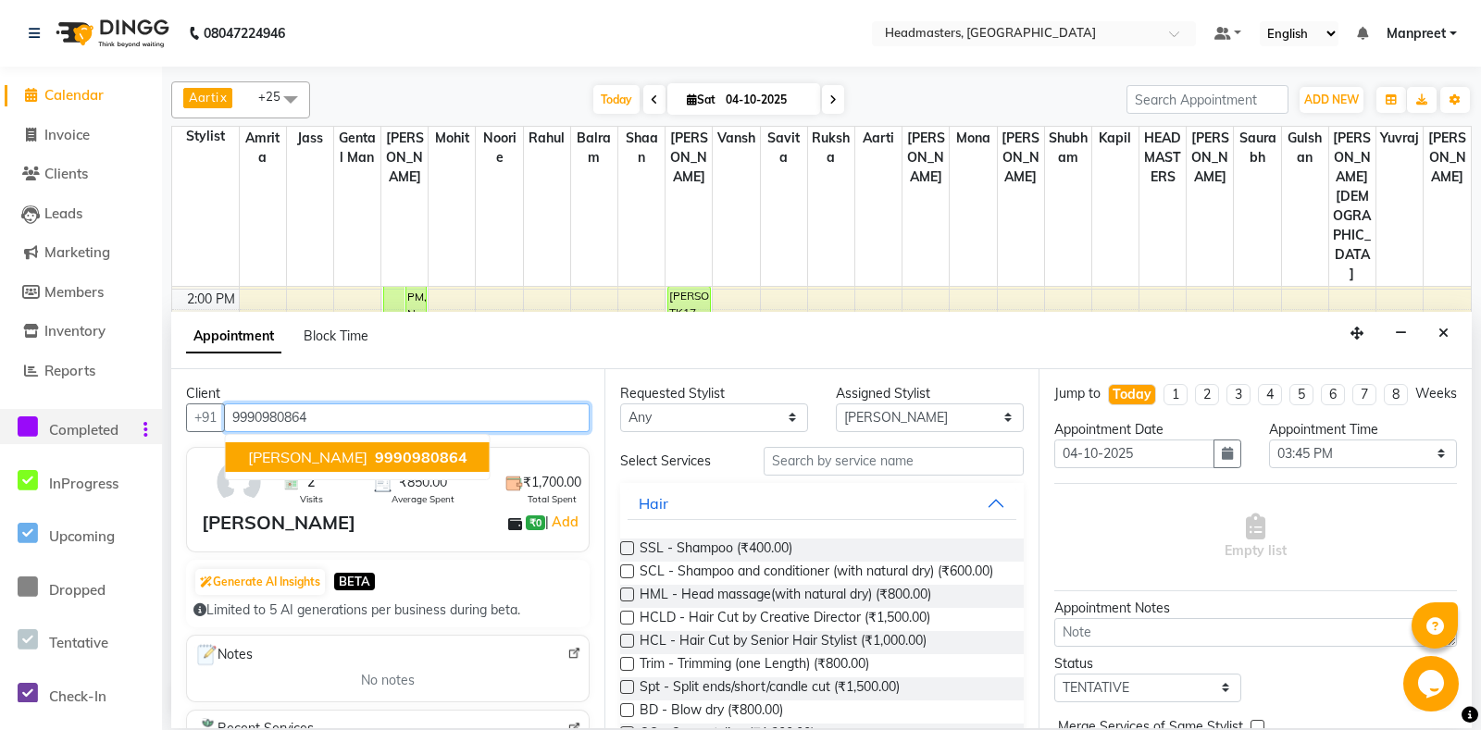
click at [405, 456] on span "9990980864" at bounding box center [421, 457] width 93 height 19
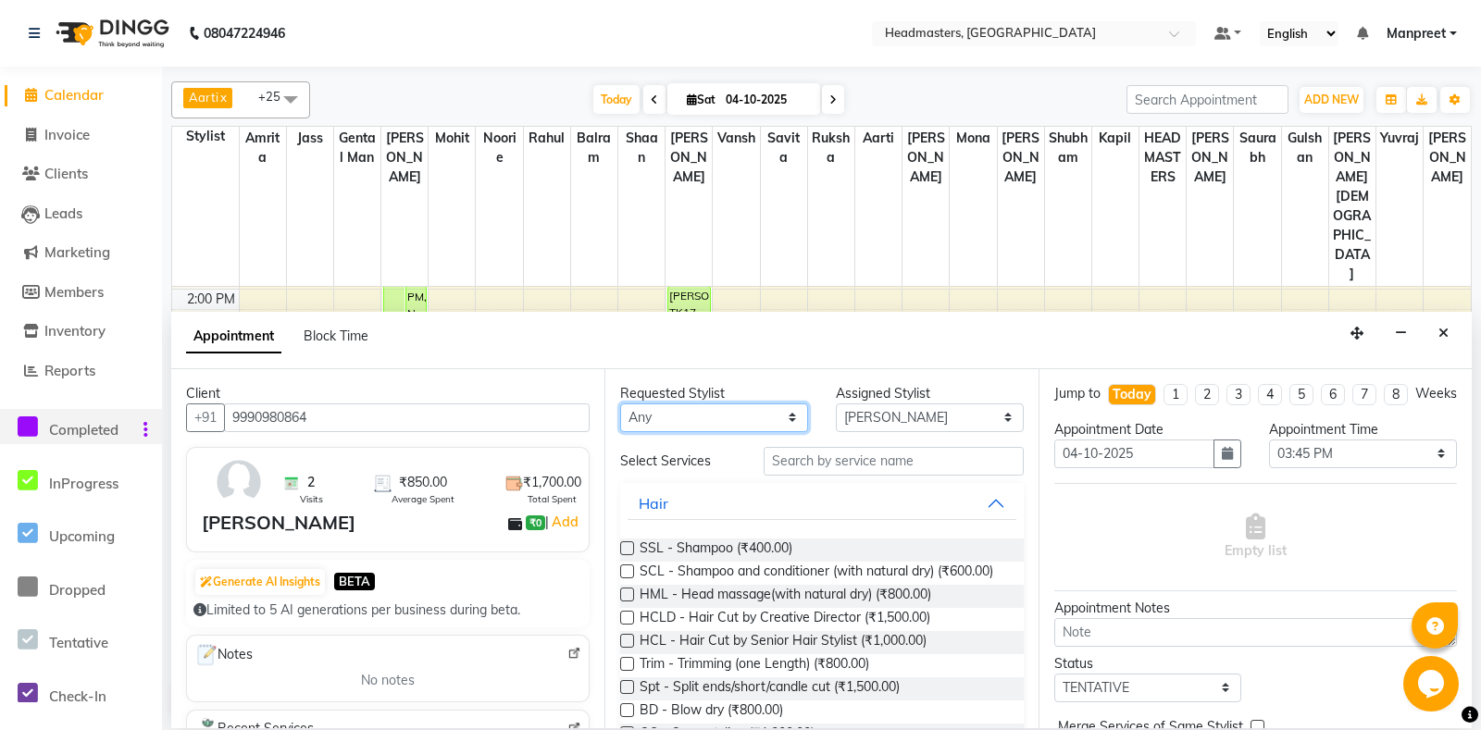
click at [620, 404] on select "[PERSON_NAME] Amr[PERSON_NAME]lram Gental Man Gulshan HEADMAST[PERSON_NAME]apil…" at bounding box center [714, 418] width 188 height 29
click option "[PERSON_NAME]" at bounding box center [0, 0] width 0 height 0
click at [850, 462] on input "text" at bounding box center [893, 461] width 259 height 29
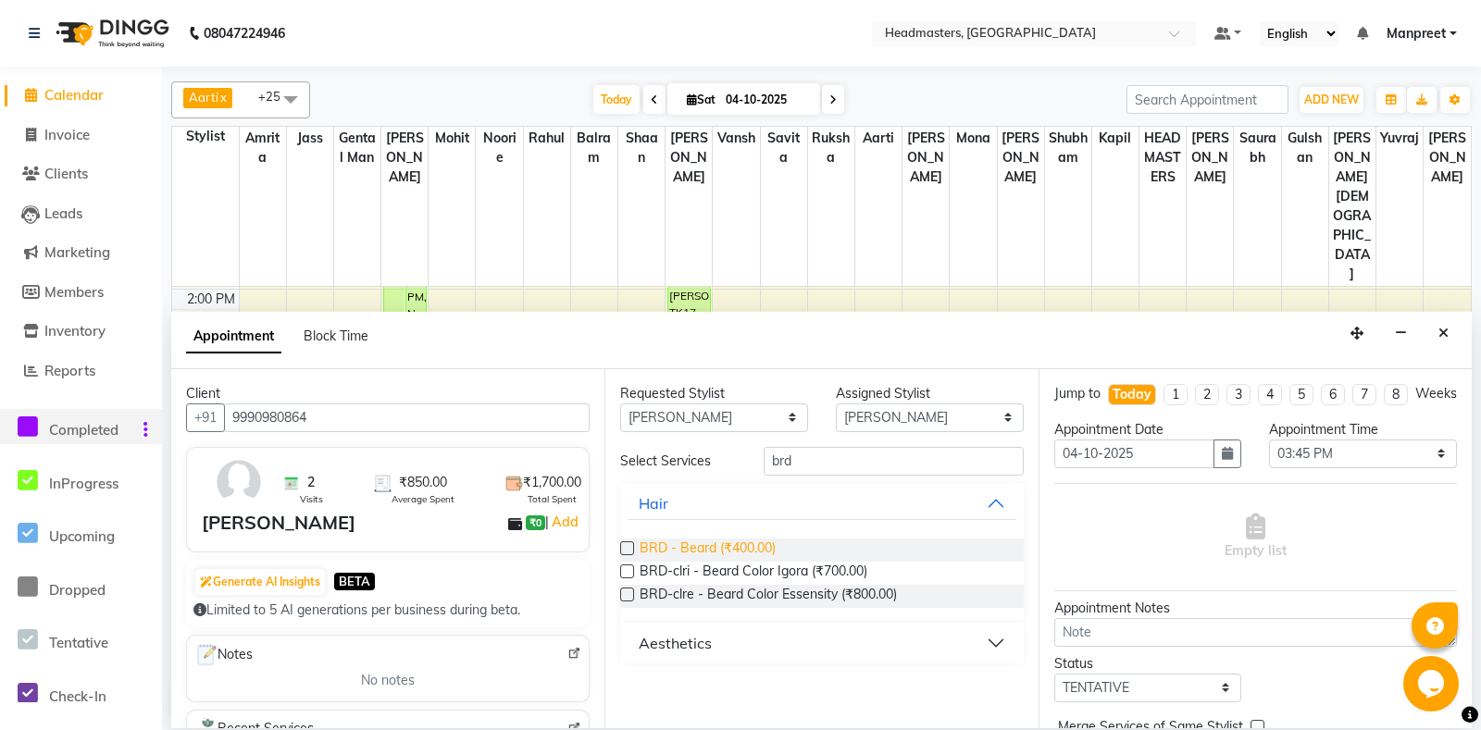
click at [714, 549] on span "BRD - Beard (₹400.00)" at bounding box center [708, 550] width 136 height 23
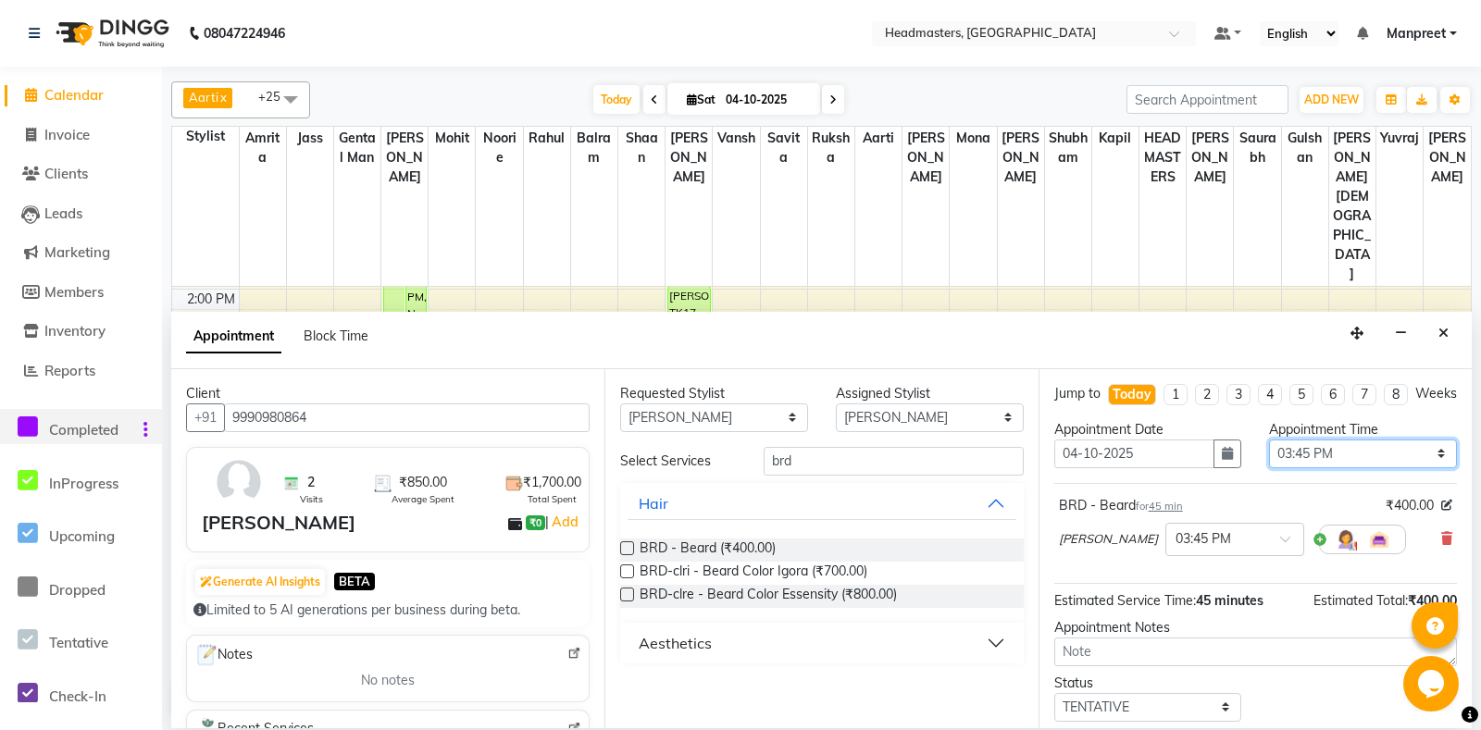
click at [1269, 440] on select "Select 09:00 AM 09:15 AM 09:30 AM 09:45 AM 10:00 AM 10:15 AM 10:30 AM 10:45 AM …" at bounding box center [1363, 454] width 188 height 29
click at [1248, 497] on div "BRD - [PERSON_NAME] for 45 min ₹400.00" at bounding box center [1255, 505] width 393 height 19
click at [836, 404] on select "Selec[PERSON_NAME]li Amrit[PERSON_NAME]am Gental Man Gulshan HEADMASTER[PERSON_…" at bounding box center [930, 418] width 188 height 29
click option "Vansh" at bounding box center [0, 0] width 0 height 0
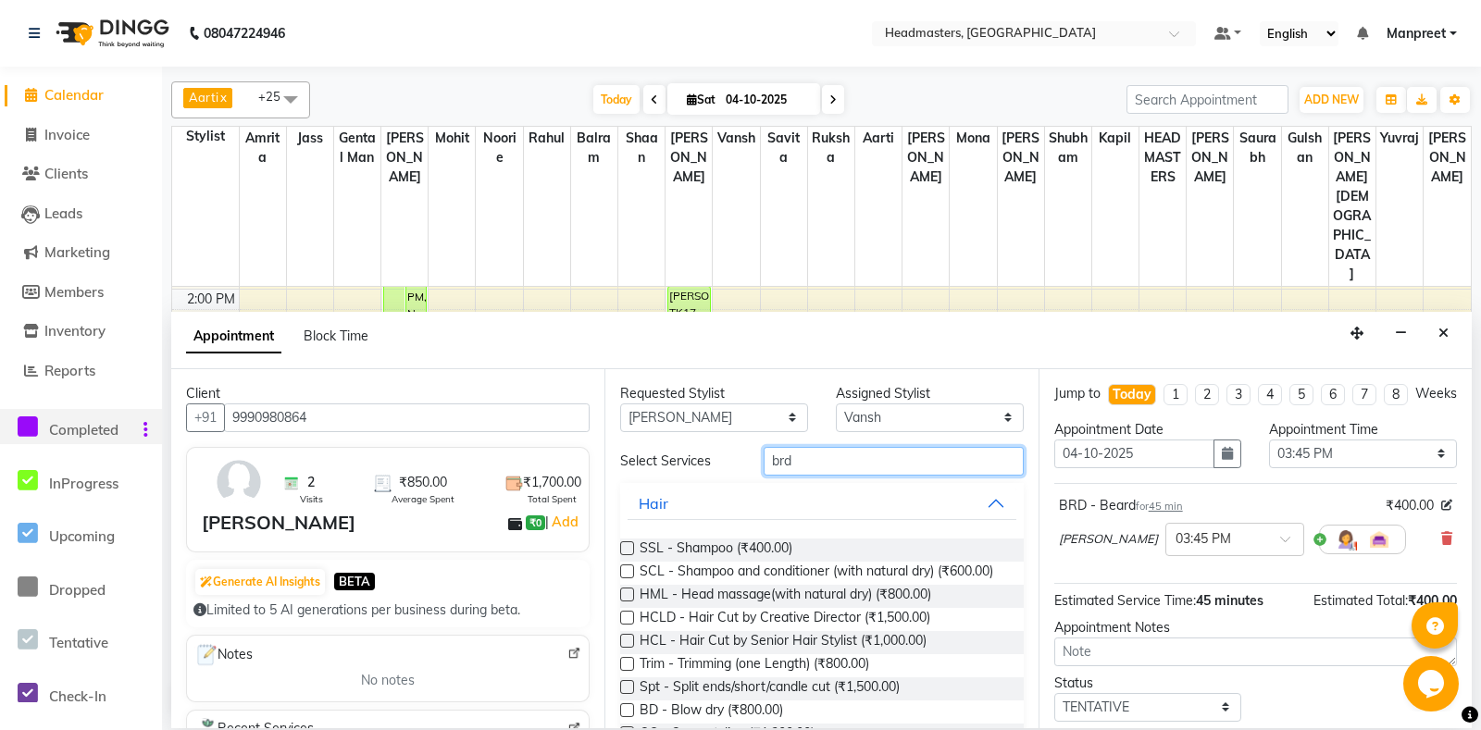
click at [876, 452] on input "brd" at bounding box center [893, 461] width 259 height 29
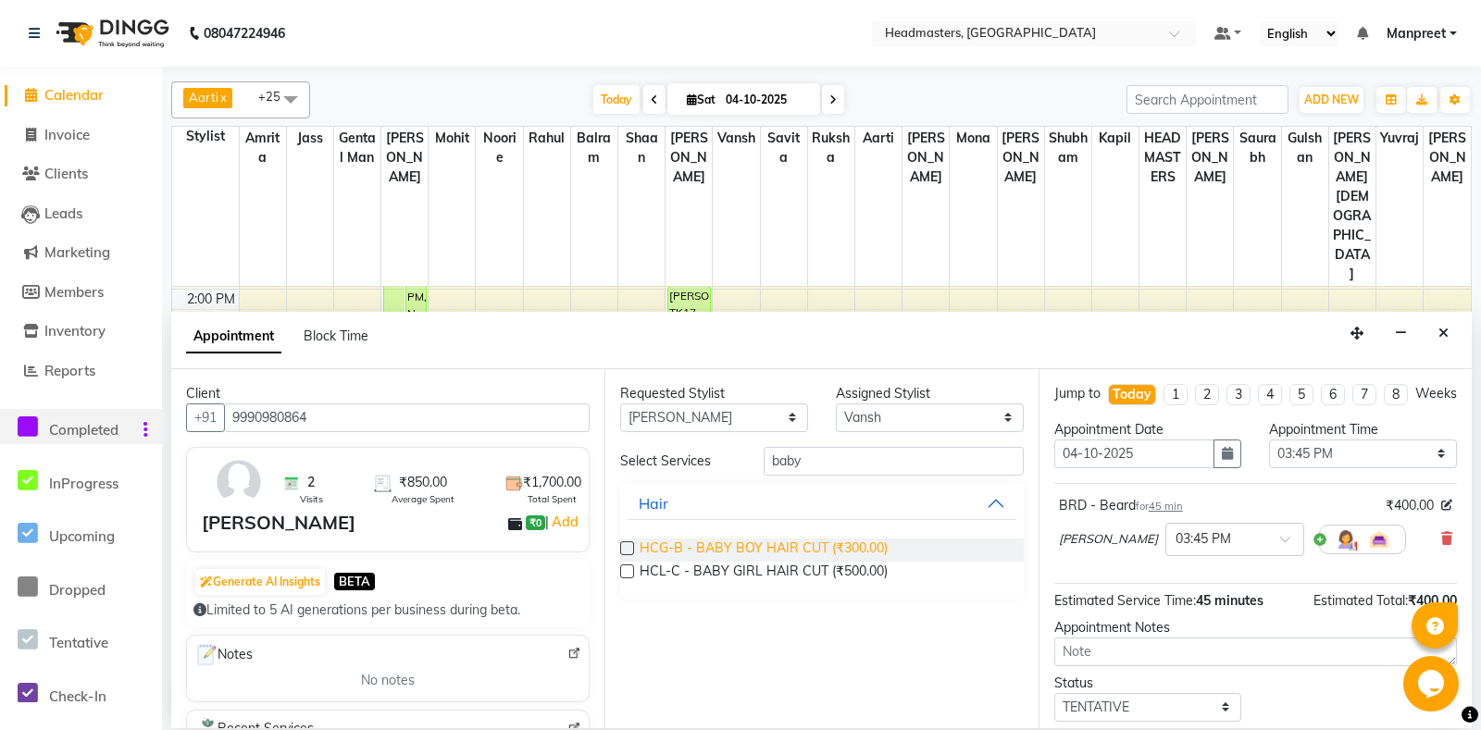
click at [842, 548] on span "HCG-B - BABY BOY HAIR CUT (₹300.00)" at bounding box center [764, 550] width 248 height 23
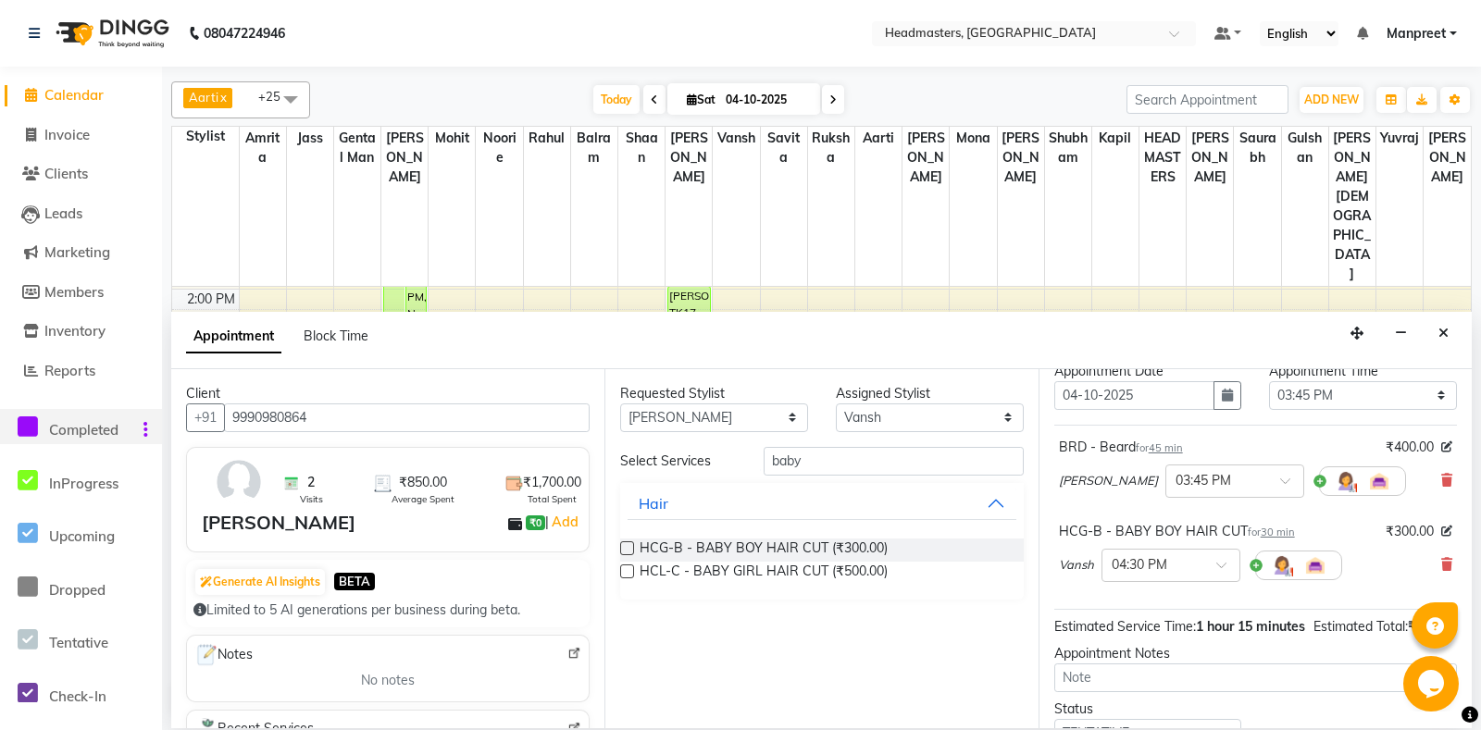
scroll to position [182, 0]
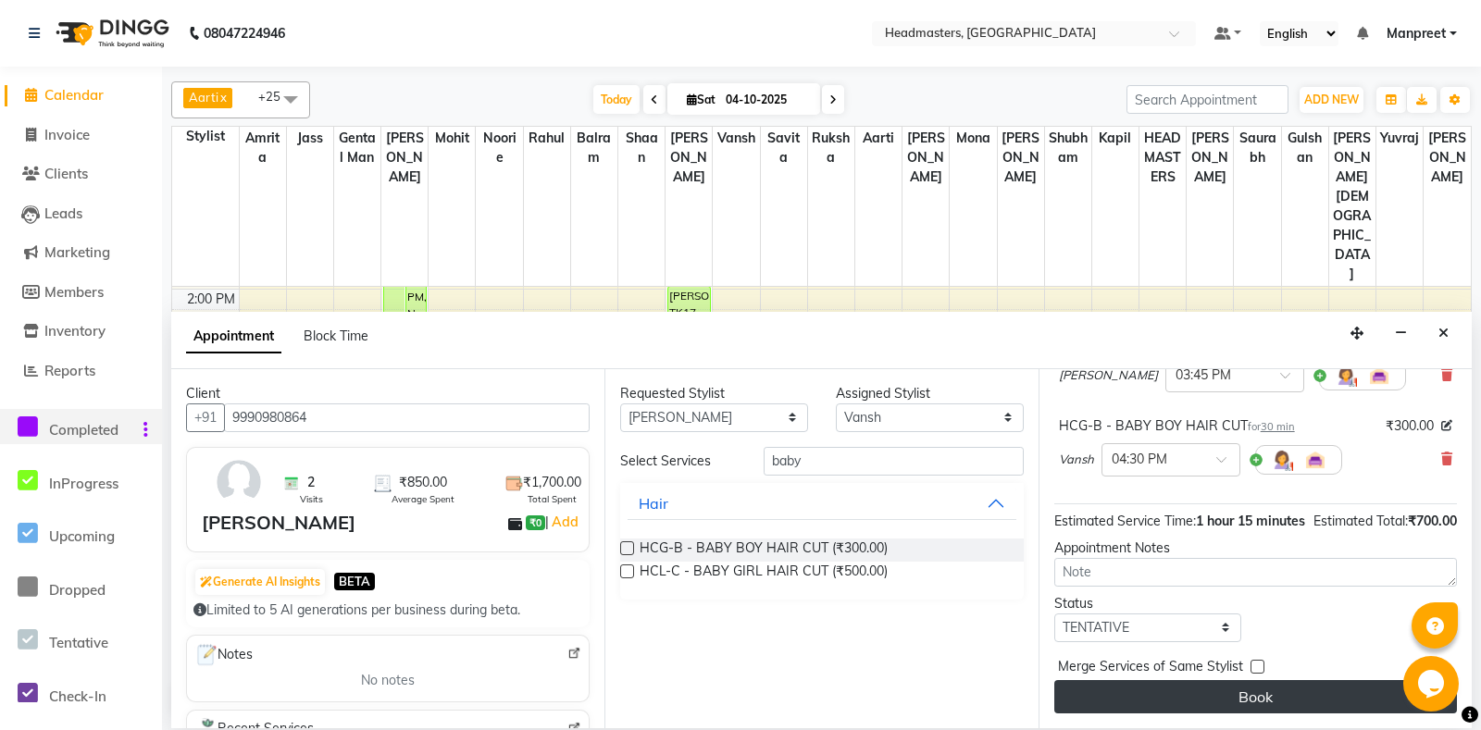
click at [1359, 696] on button "Book" at bounding box center [1255, 696] width 403 height 33
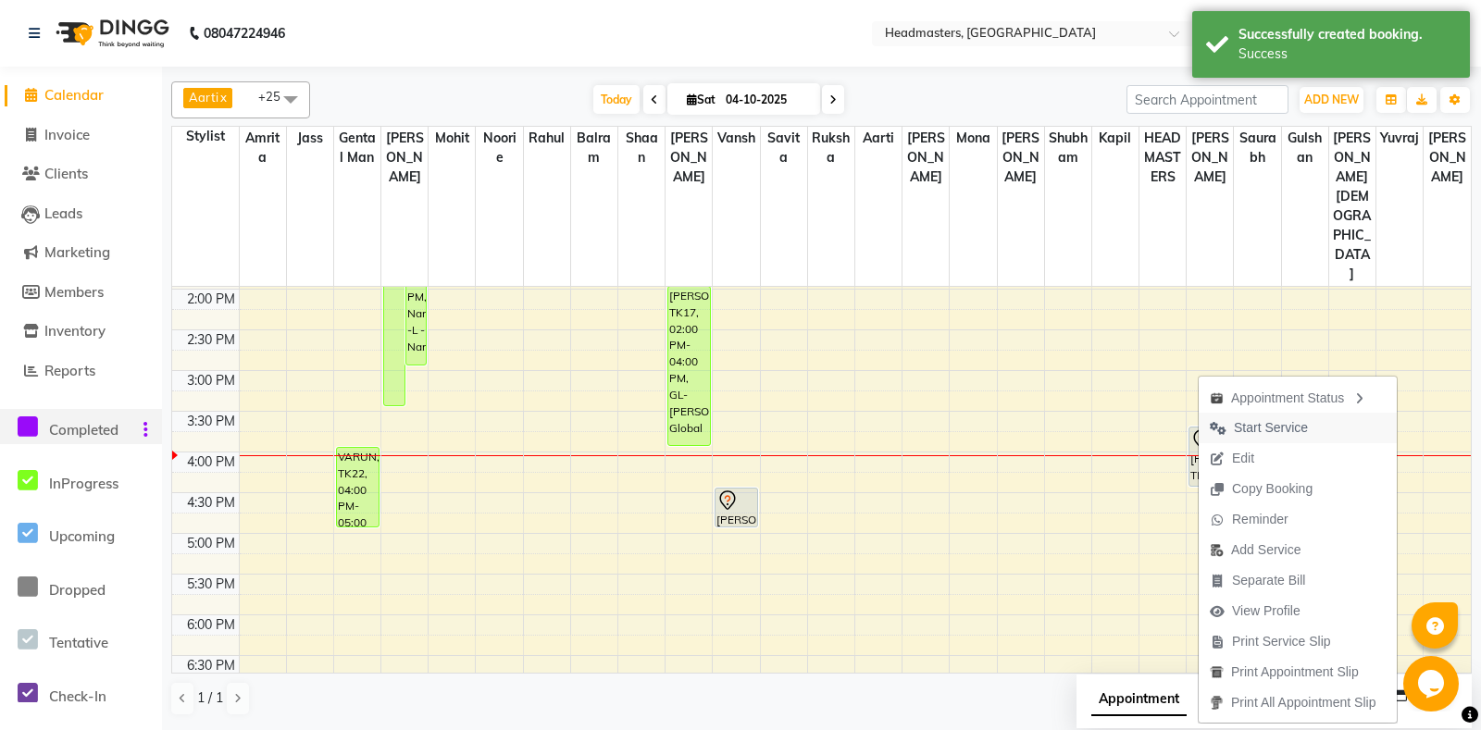
click at [1247, 429] on span "Start Service" at bounding box center [1271, 427] width 74 height 19
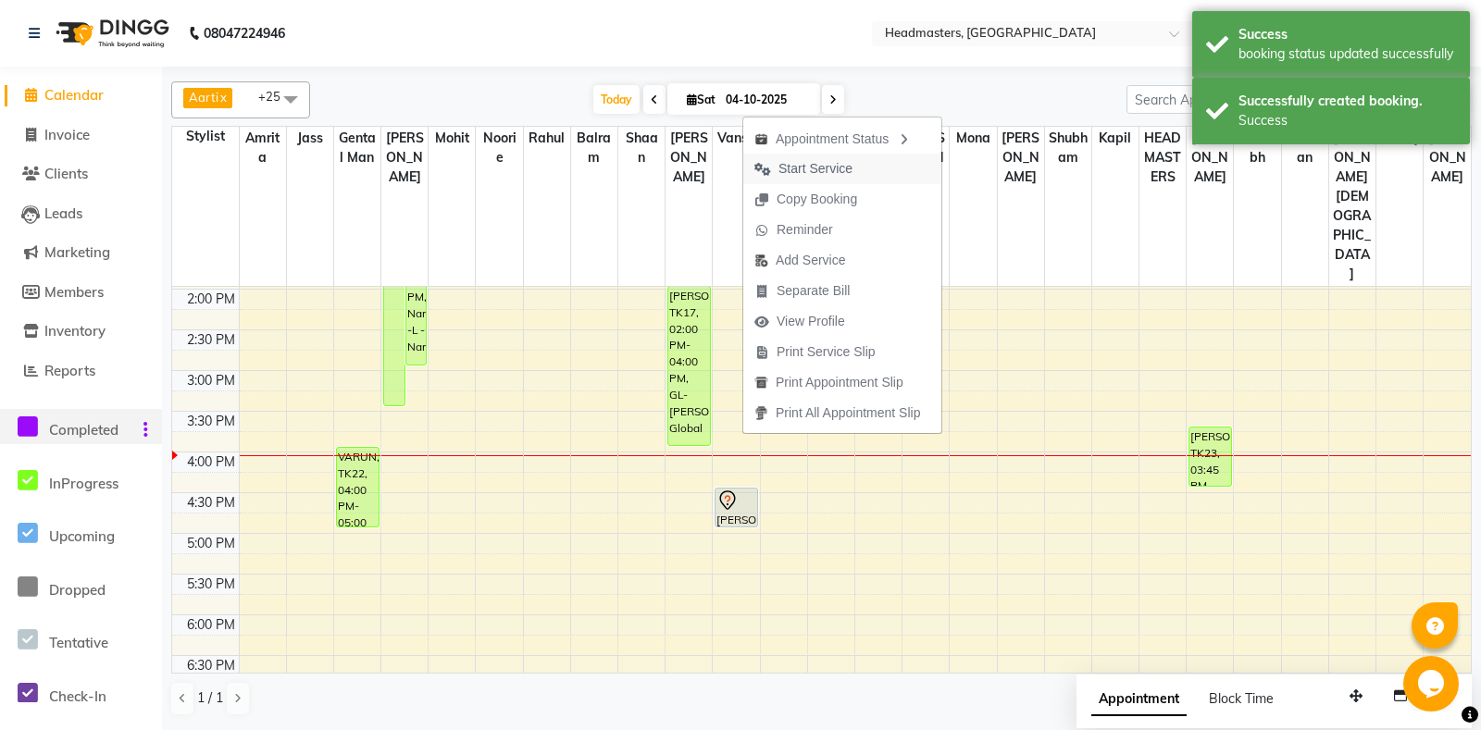
click at [853, 158] on span "Start Service" at bounding box center [803, 169] width 120 height 31
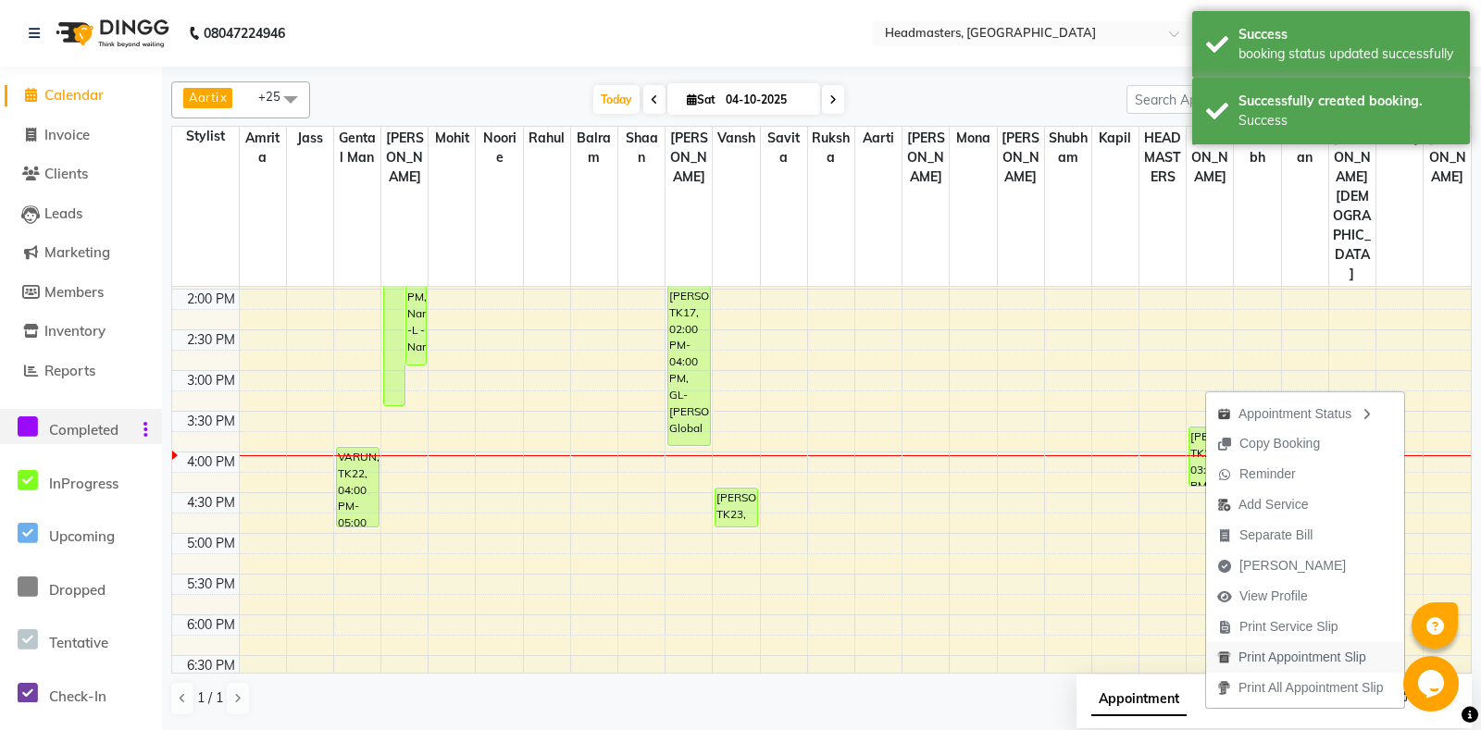
click at [1306, 646] on span "Print Appointment Slip" at bounding box center [1291, 657] width 171 height 31
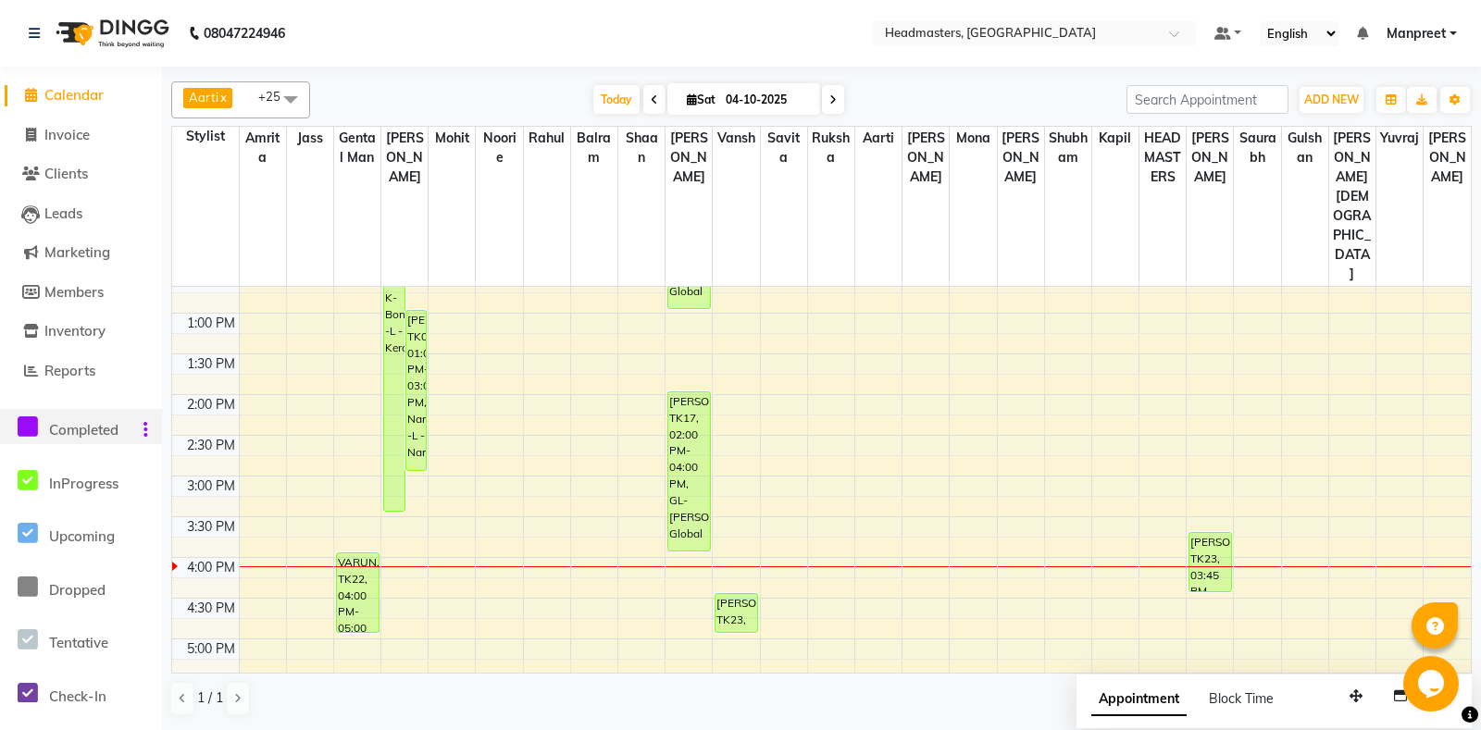
scroll to position [389, 0]
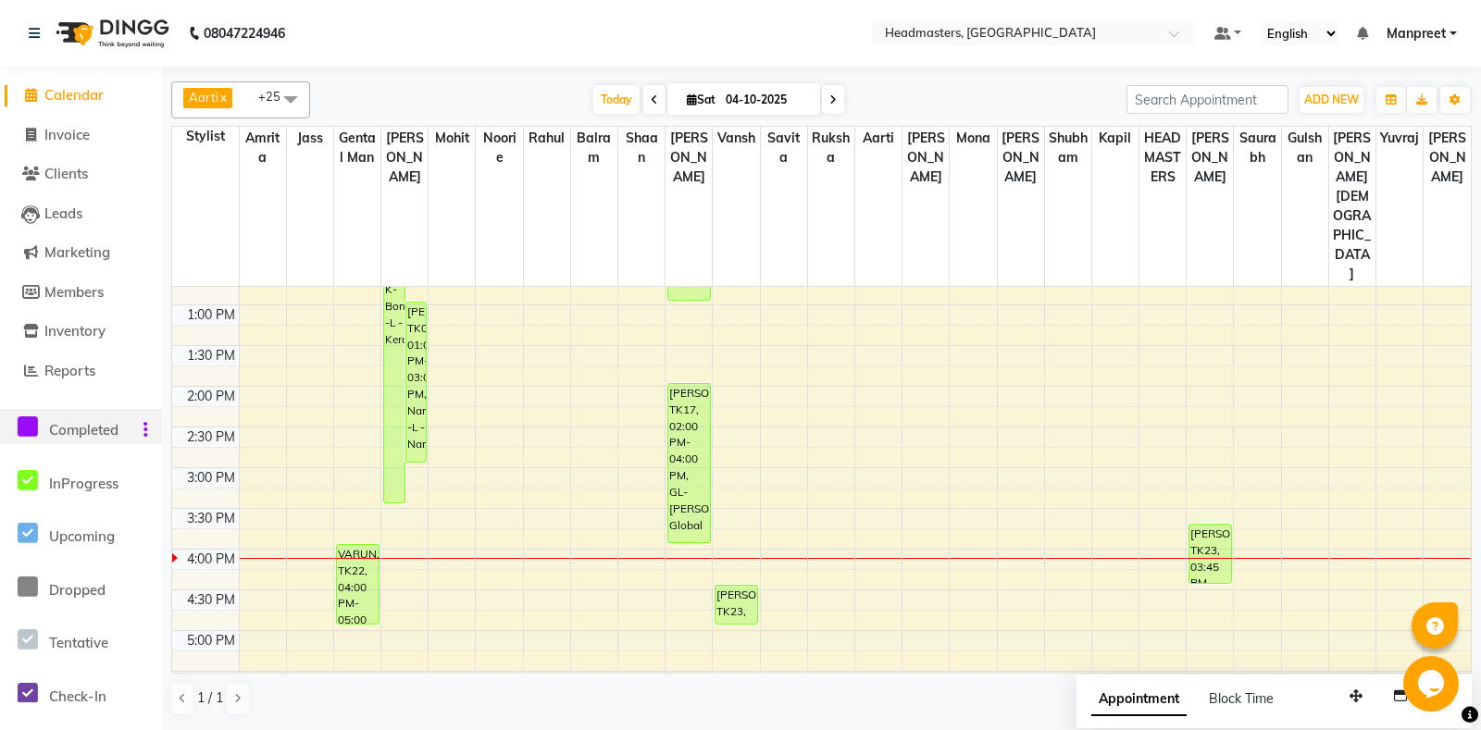
click at [803, 467] on td at bounding box center [855, 477] width 1232 height 20
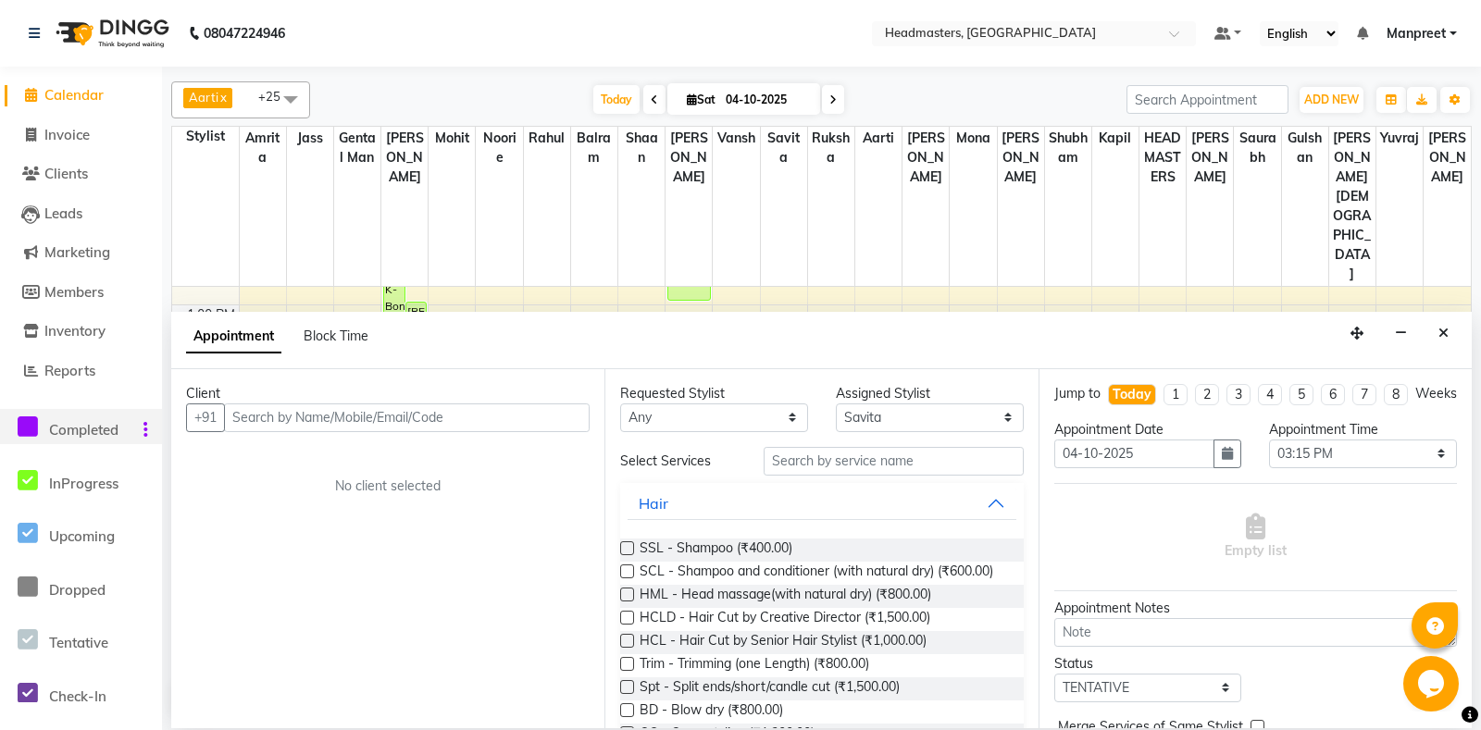
click at [22, 421] on icon at bounding box center [28, 427] width 20 height 23
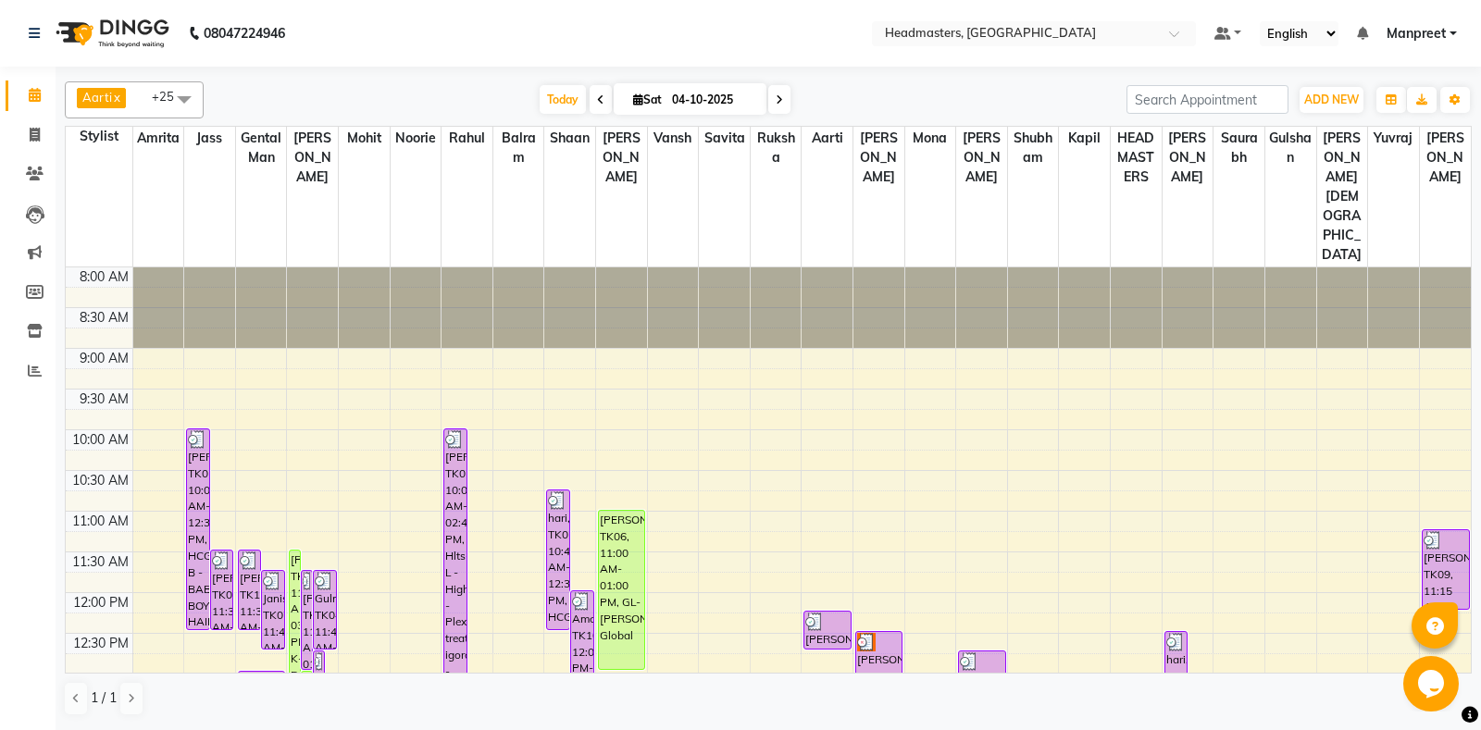
scroll to position [389, 0]
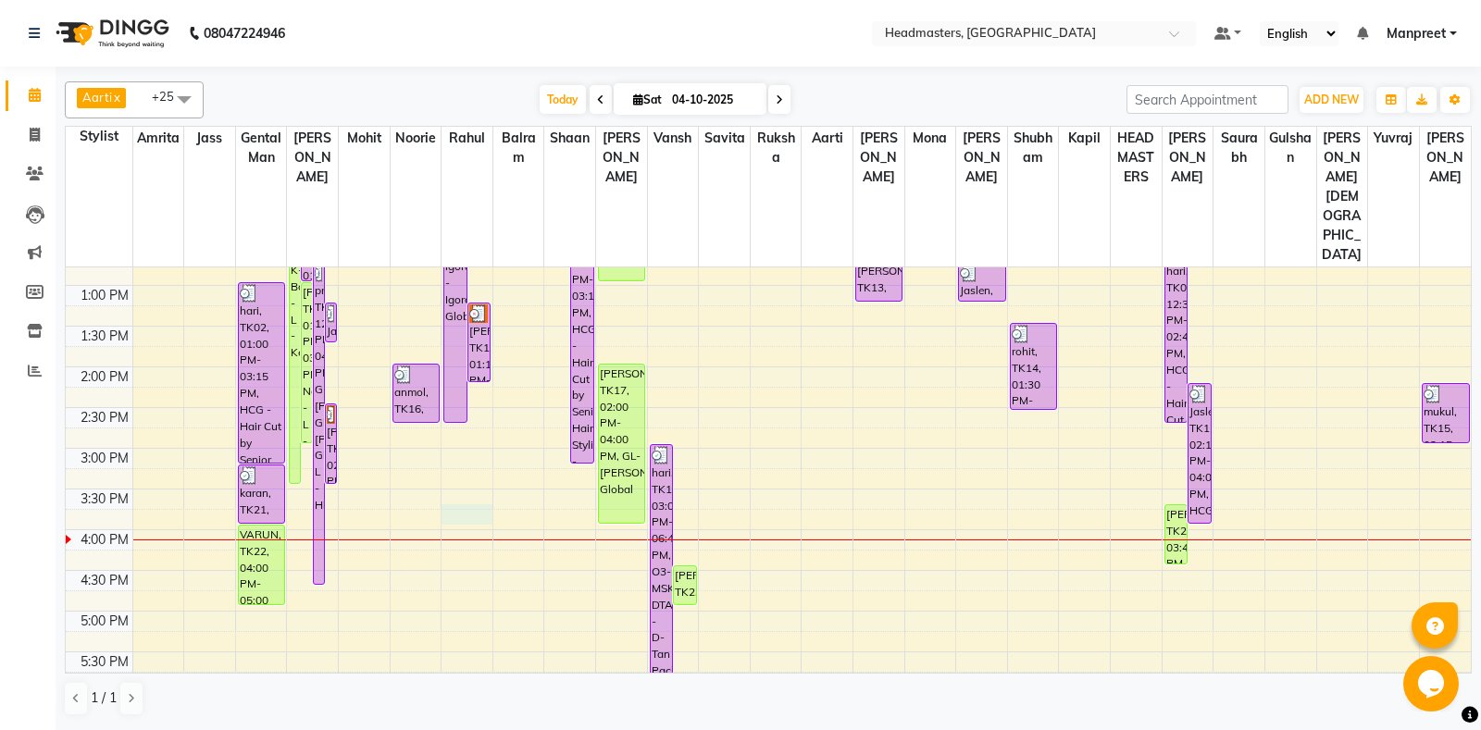
click at [464, 456] on div "8:00 AM 8:30 AM 9:00 AM 9:30 AM 10:00 AM 10:30 AM 11:00 AM 11:30 AM 12:00 PM 12…" at bounding box center [768, 448] width 1405 height 1139
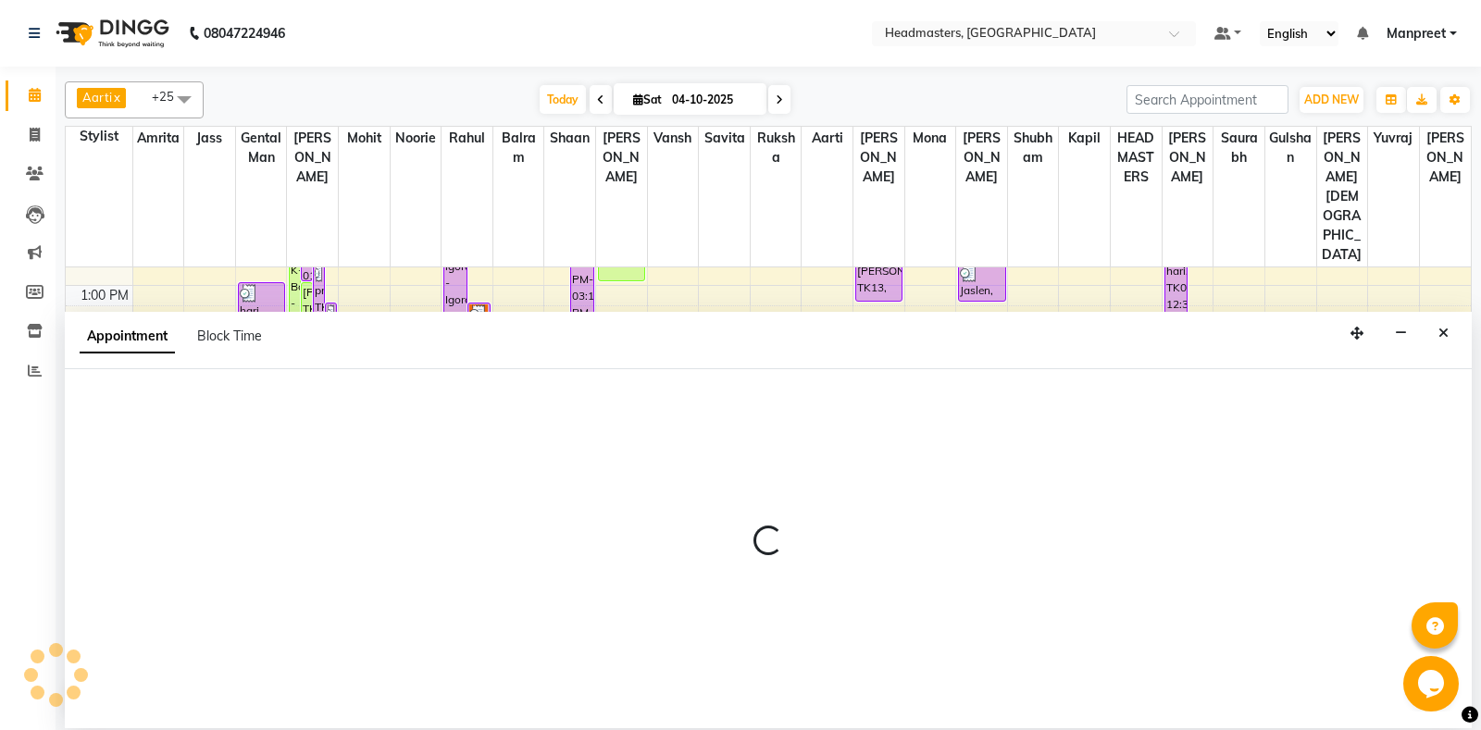
select select "60725"
select select "tentative"
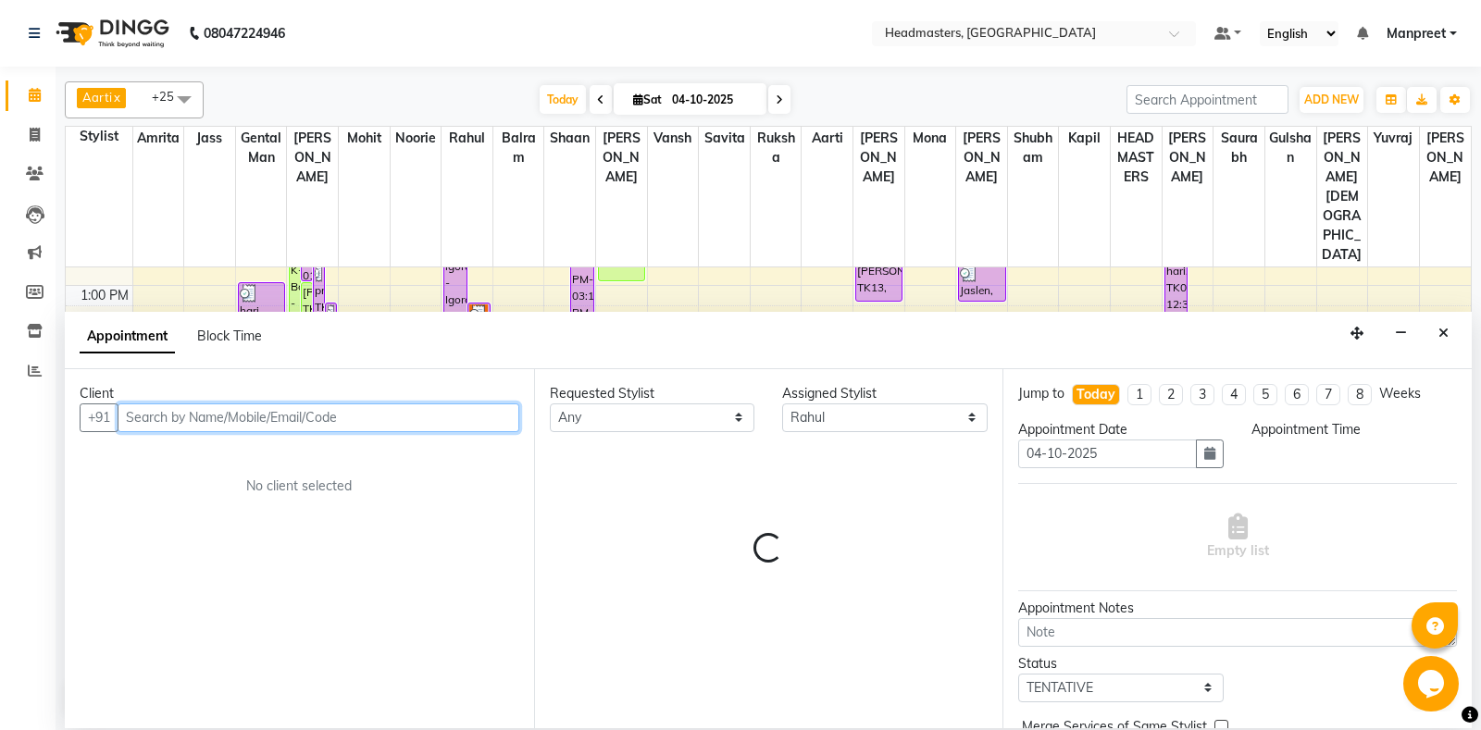
select select "945"
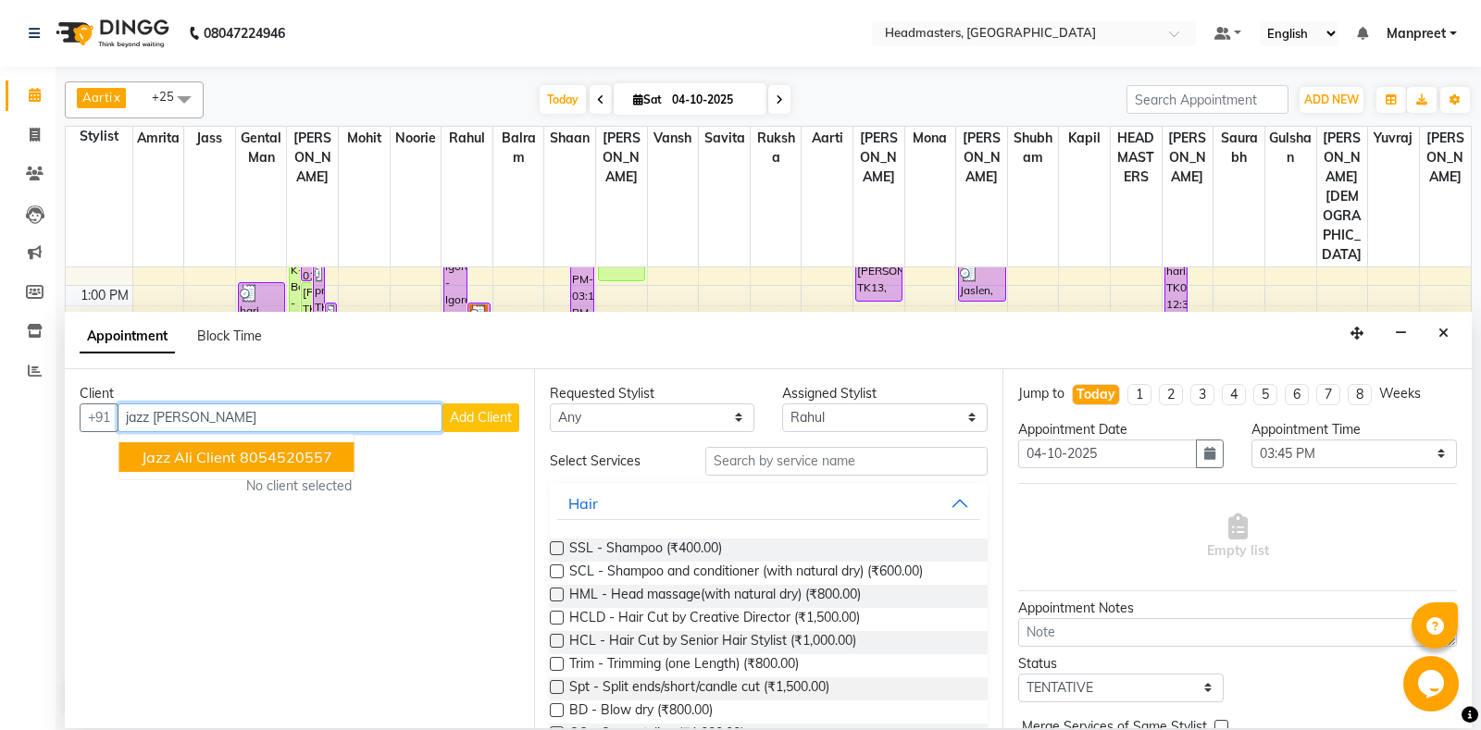
click at [262, 470] on ngb-typeahead-window "Jazz Ali client 8054520557" at bounding box center [236, 457] width 237 height 46
click at [269, 466] on button "Jazz Ali client 8054520557" at bounding box center [236, 457] width 235 height 30
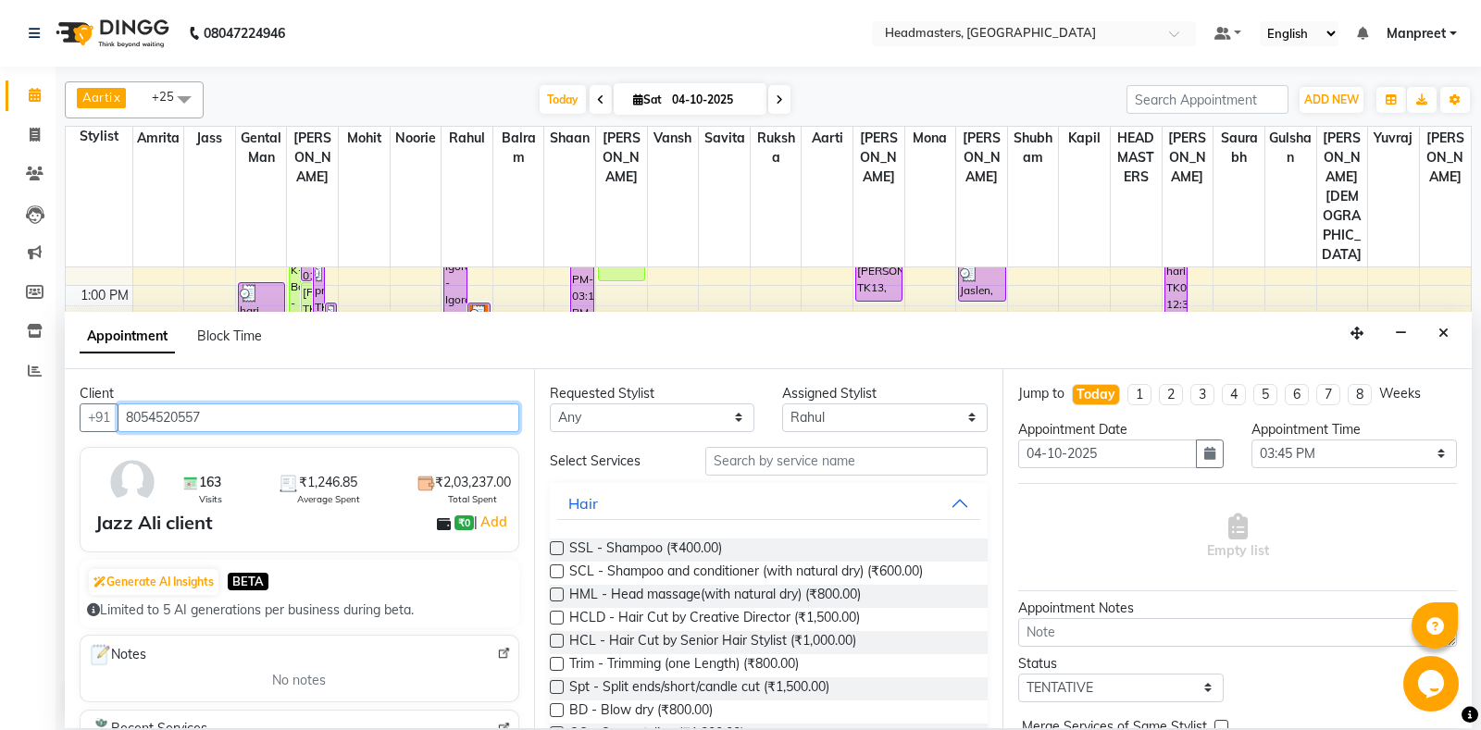
type input "8054520557"
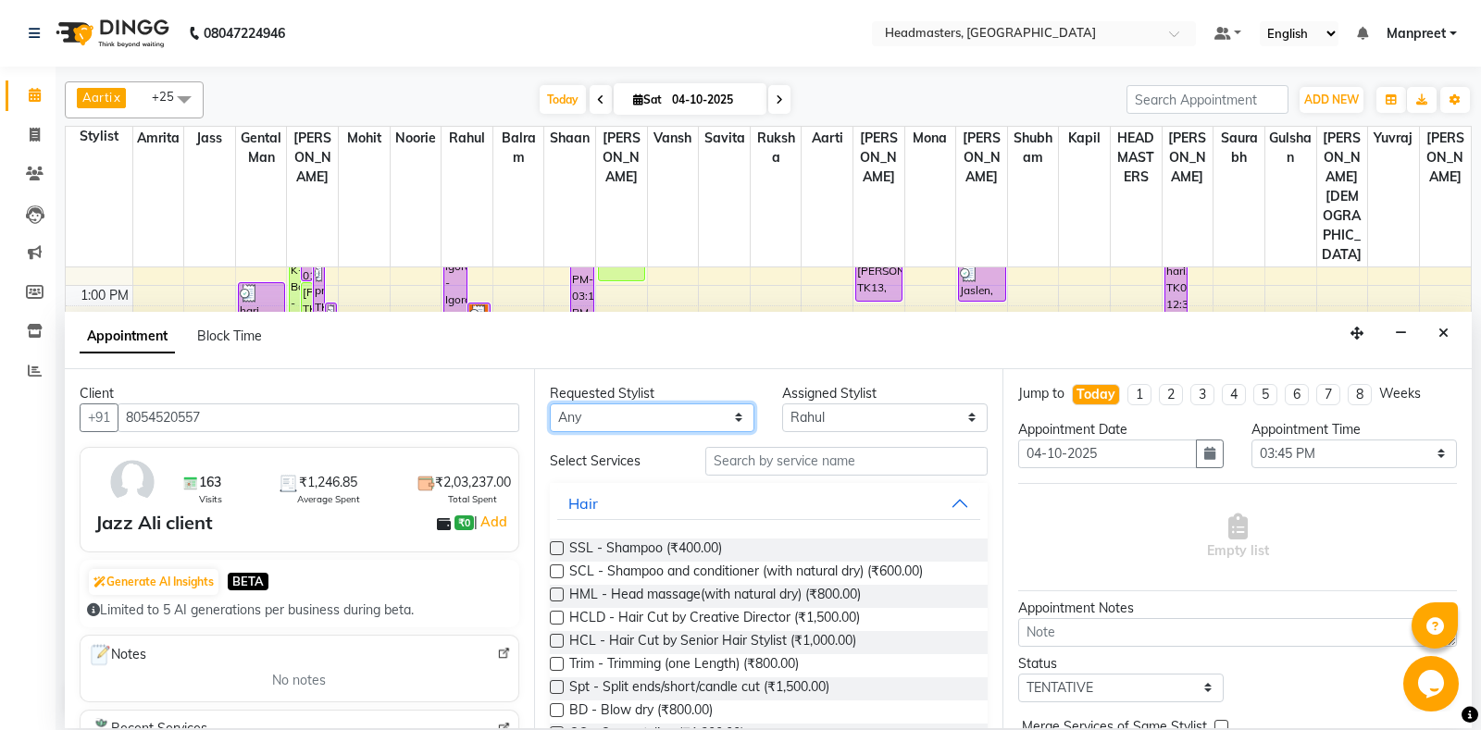
click at [550, 404] on select "[PERSON_NAME] Amr[PERSON_NAME]lram Gental Man Gulshan HEADMAST[PERSON_NAME]apil…" at bounding box center [652, 418] width 205 height 29
select select "60721"
click option "[PERSON_NAME]" at bounding box center [0, 0] width 0 height 0
select select "60721"
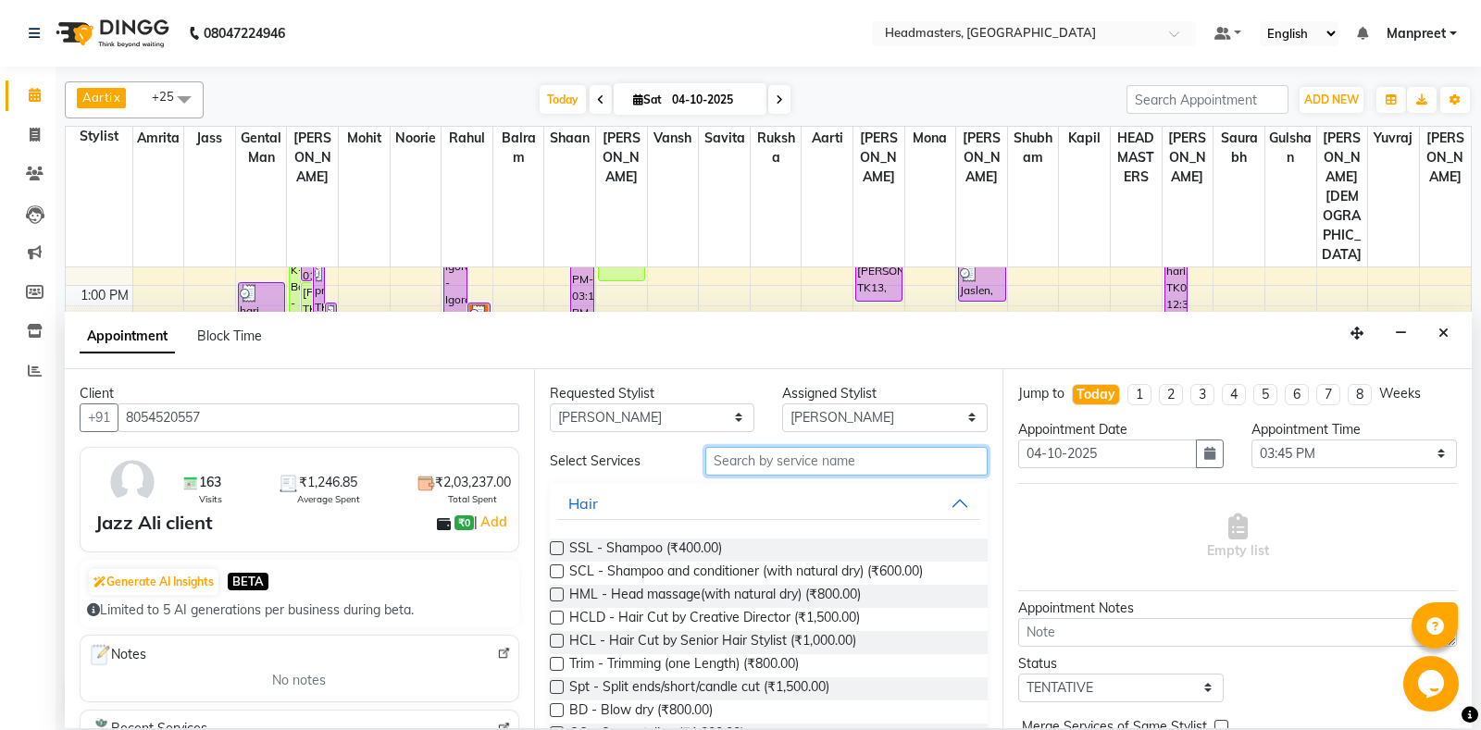
click at [808, 459] on input "text" at bounding box center [846, 461] width 283 height 29
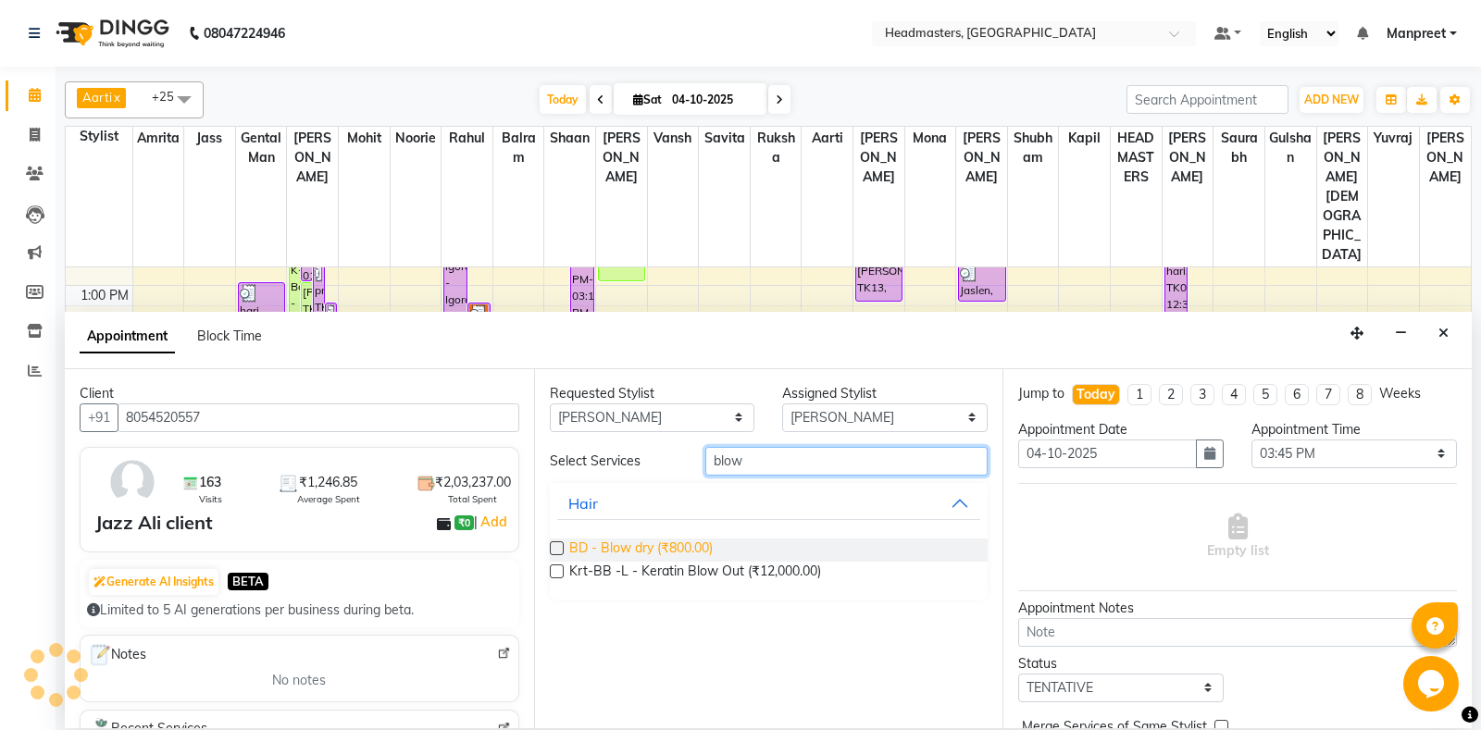
type input "blow"
click at [708, 544] on span "BD - Blow dry (₹800.00)" at bounding box center [640, 550] width 143 height 23
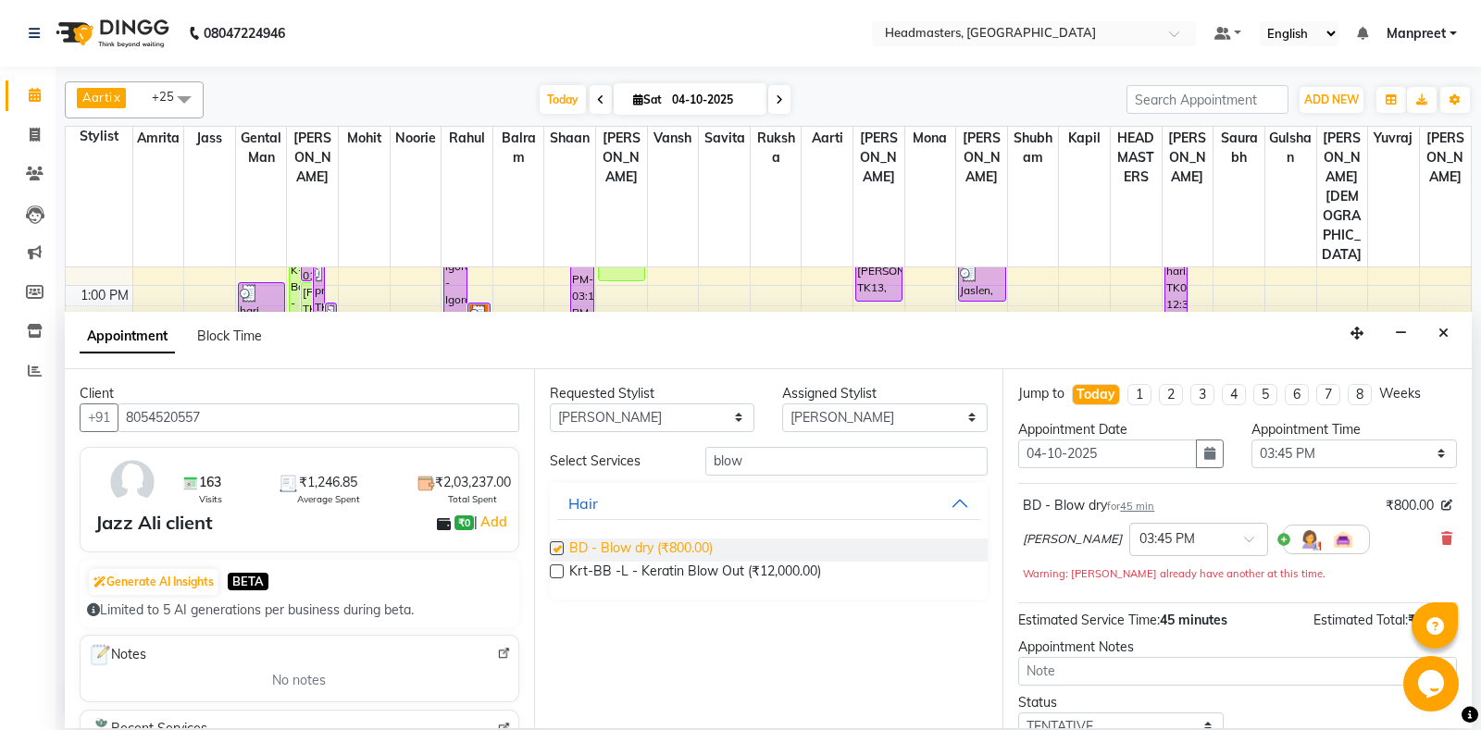
checkbox input "false"
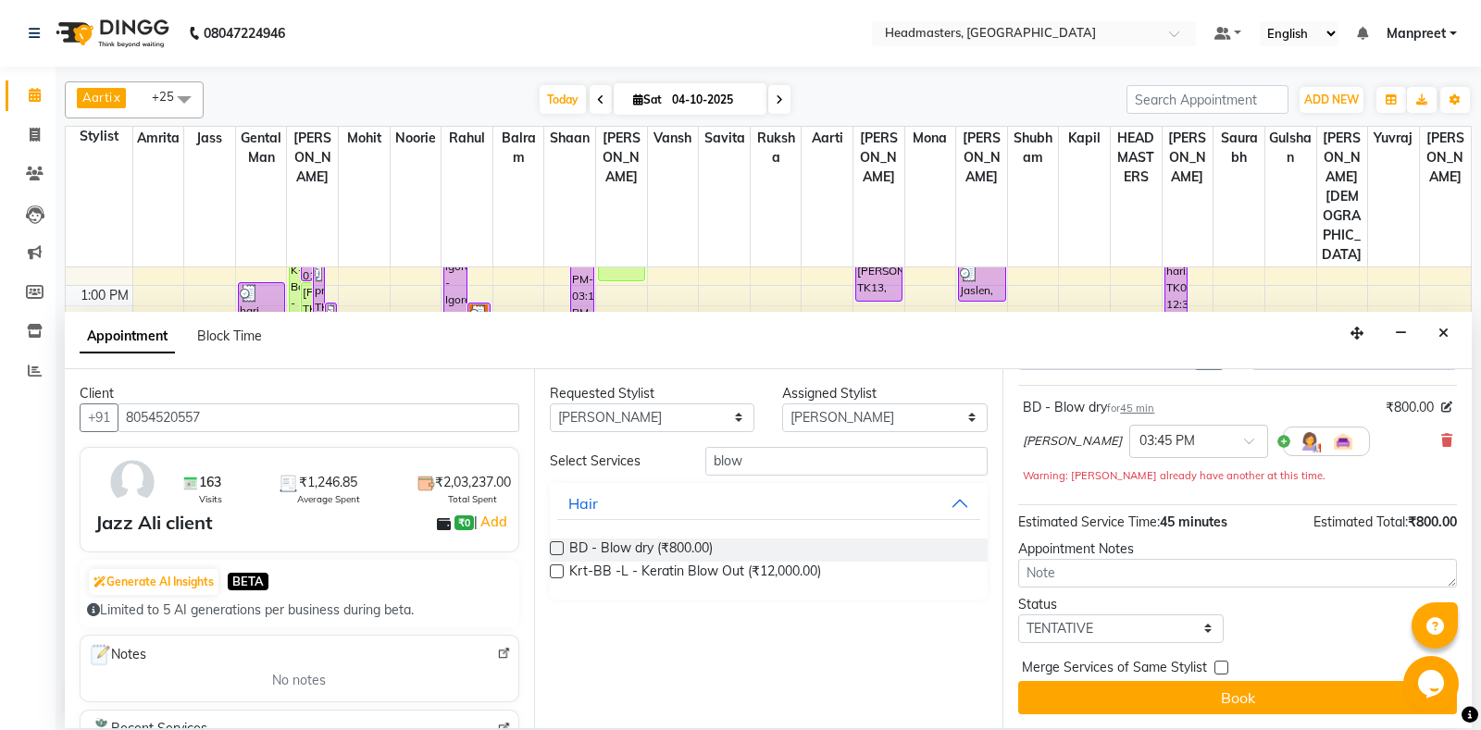
scroll to position [0, 0]
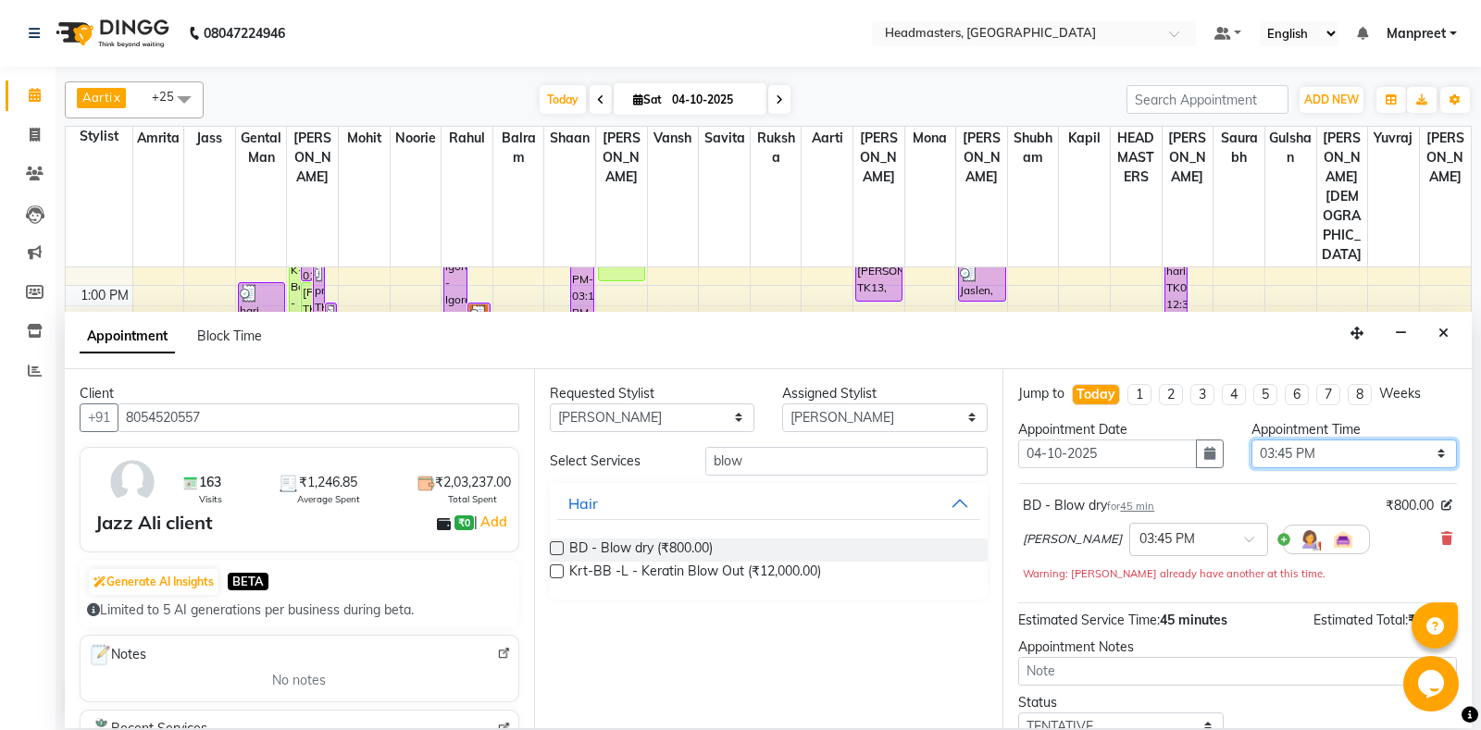
click at [1251, 440] on select "Select 09:00 AM 09:15 AM 09:30 AM 09:45 AM 10:00 AM 10:15 AM 10:30 AM 10:45 AM …" at bounding box center [1353, 454] width 205 height 29
select select "975"
click option "04:15 PM" at bounding box center [0, 0] width 0 height 0
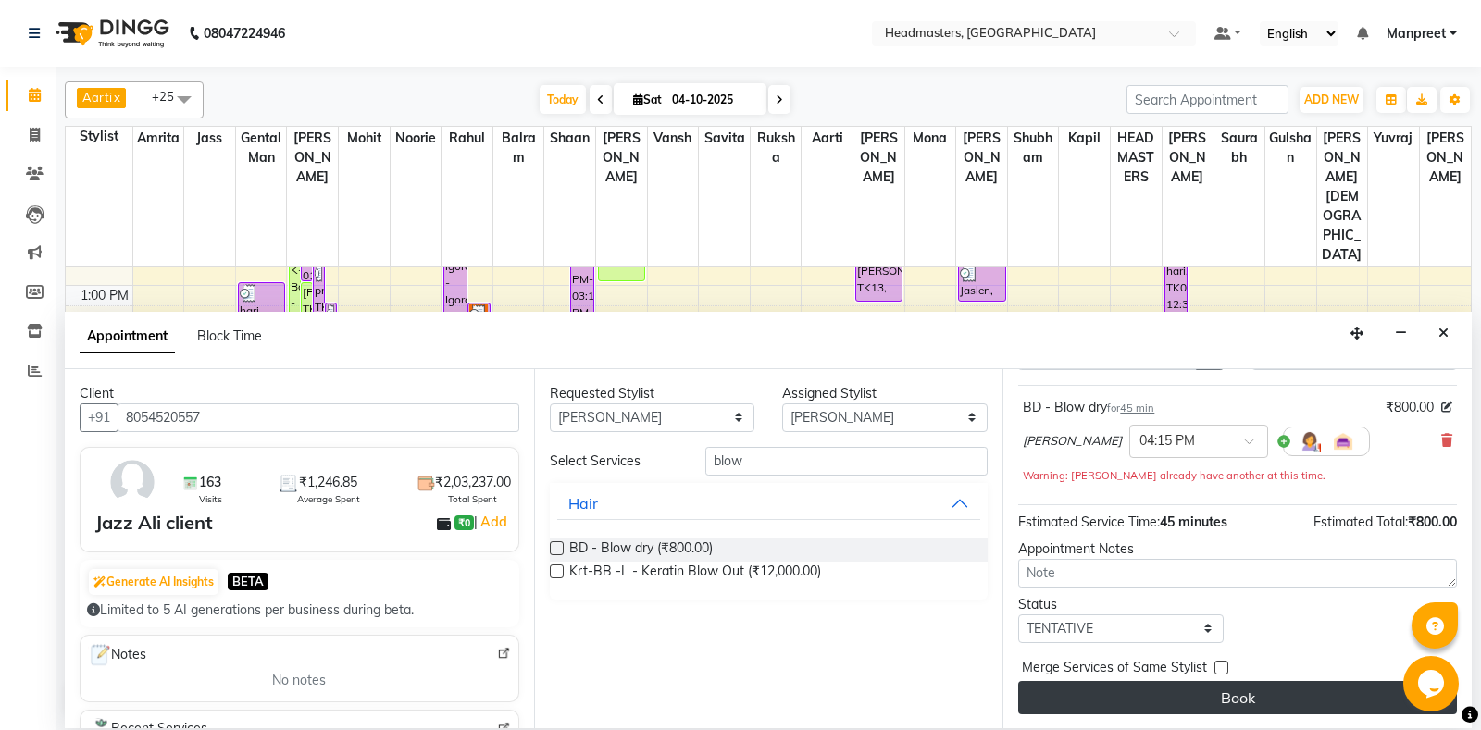
click at [1272, 684] on button "Book" at bounding box center [1237, 697] width 439 height 33
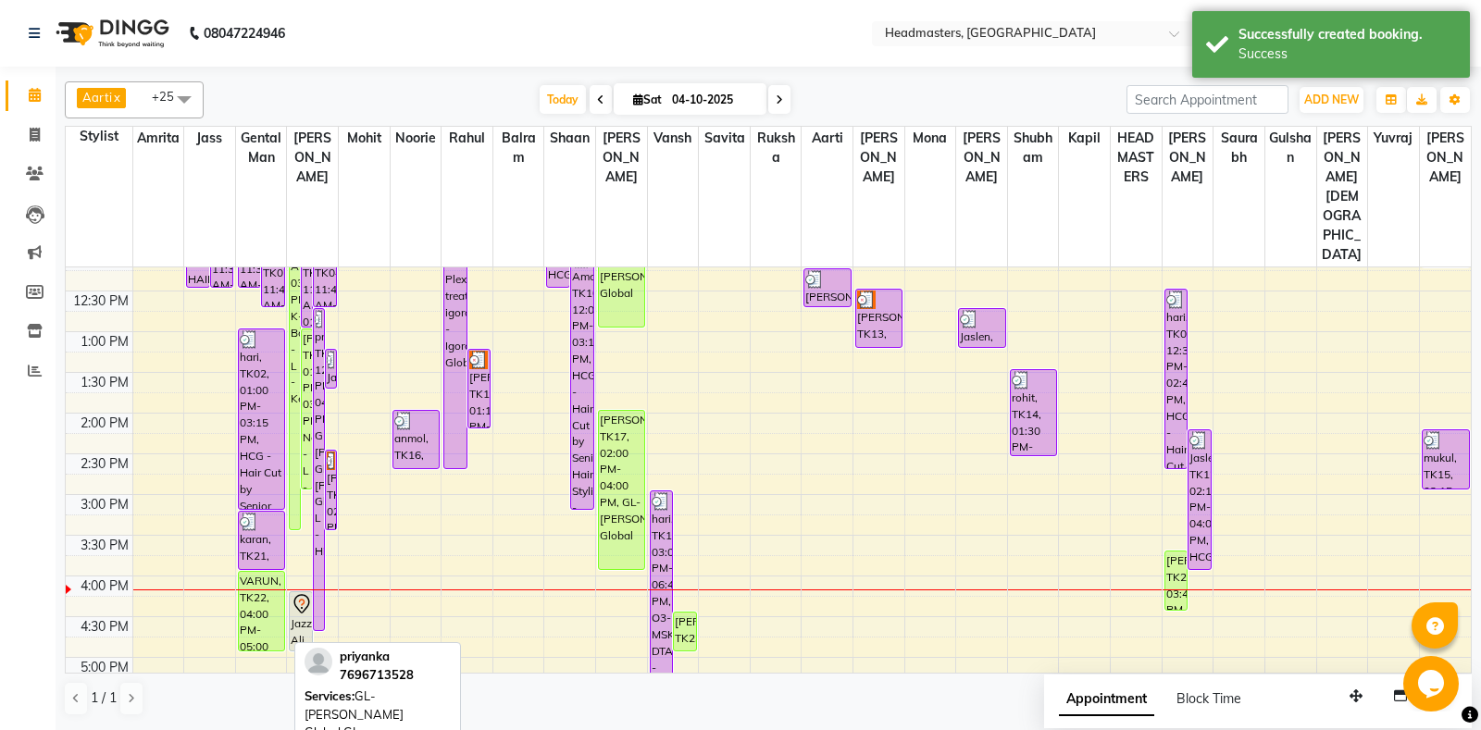
scroll to position [375, 0]
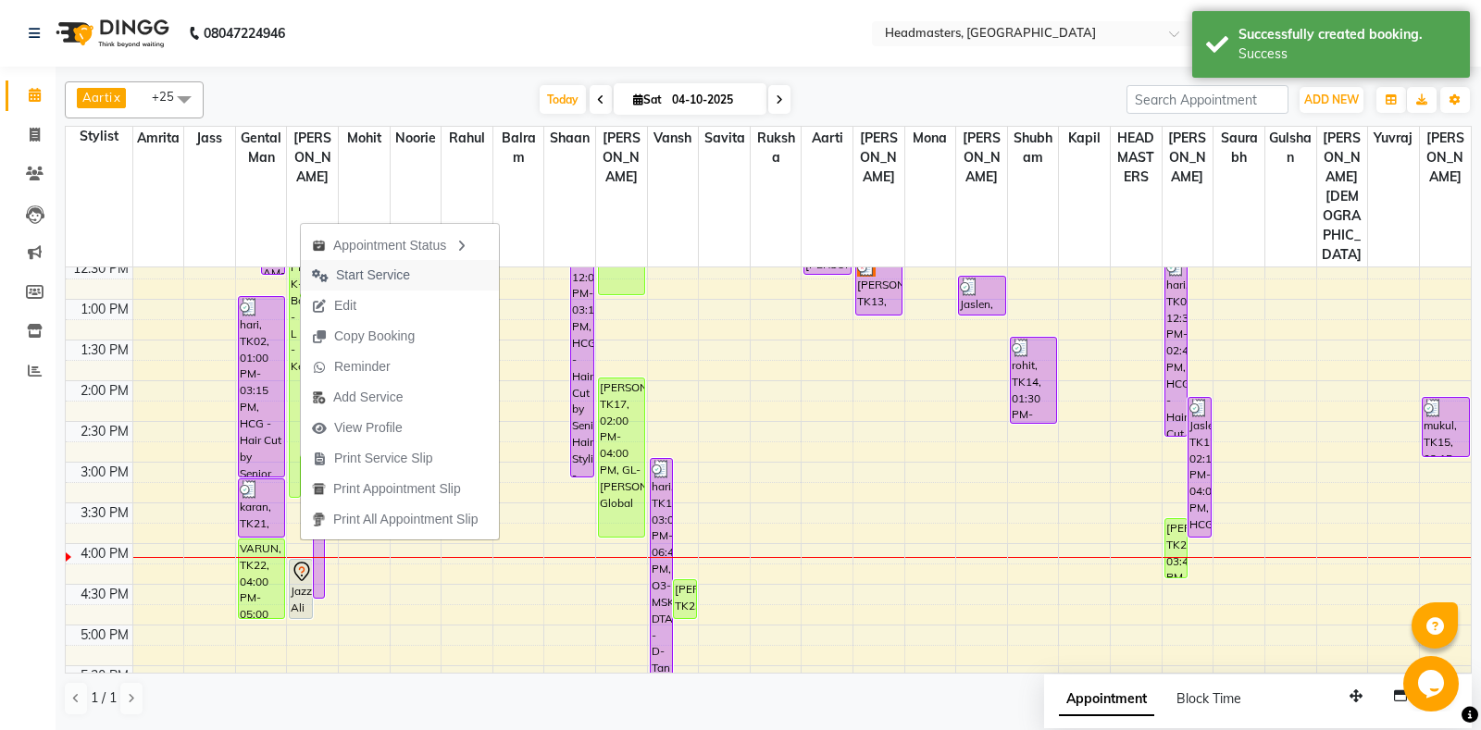
click at [417, 270] on span "Start Service" at bounding box center [361, 275] width 120 height 31
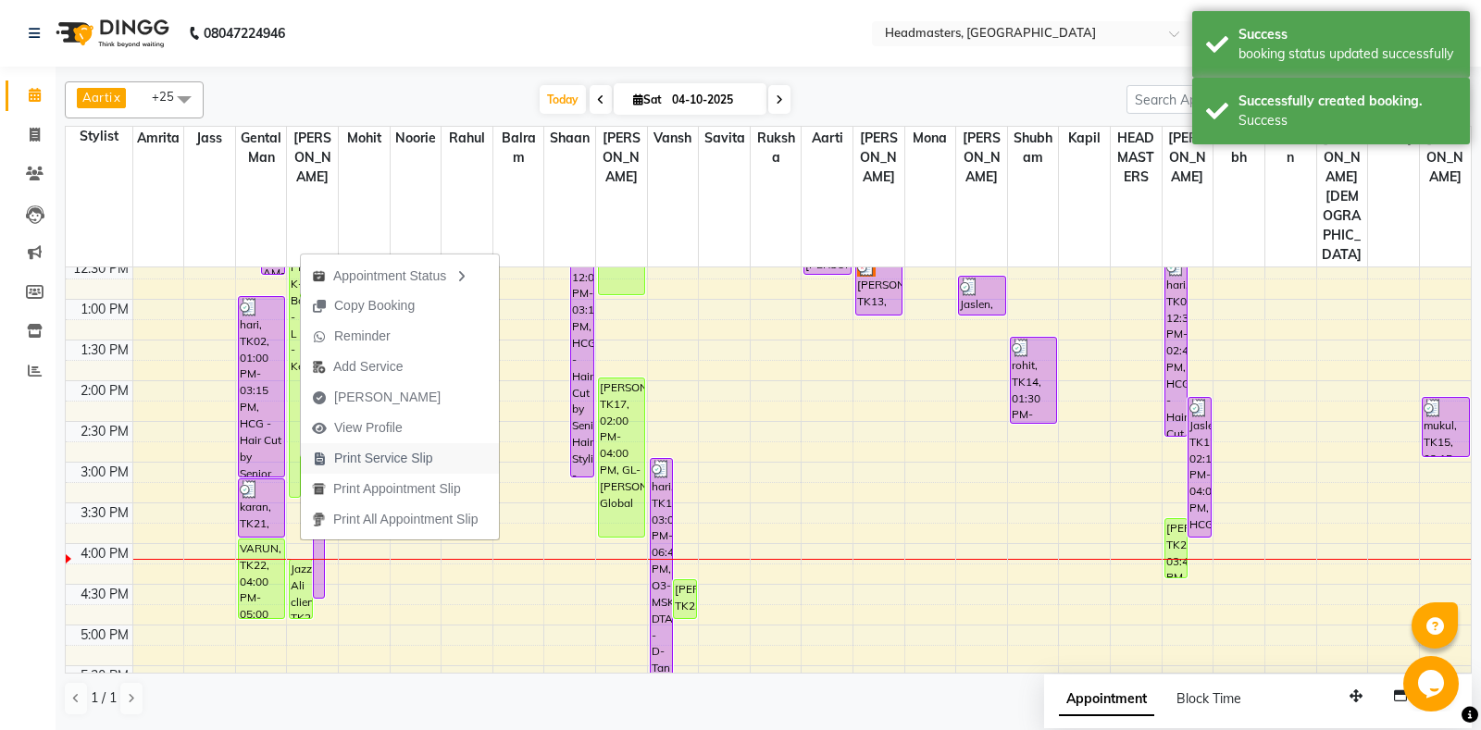
click at [441, 456] on span "Print Service Slip" at bounding box center [372, 458] width 143 height 31
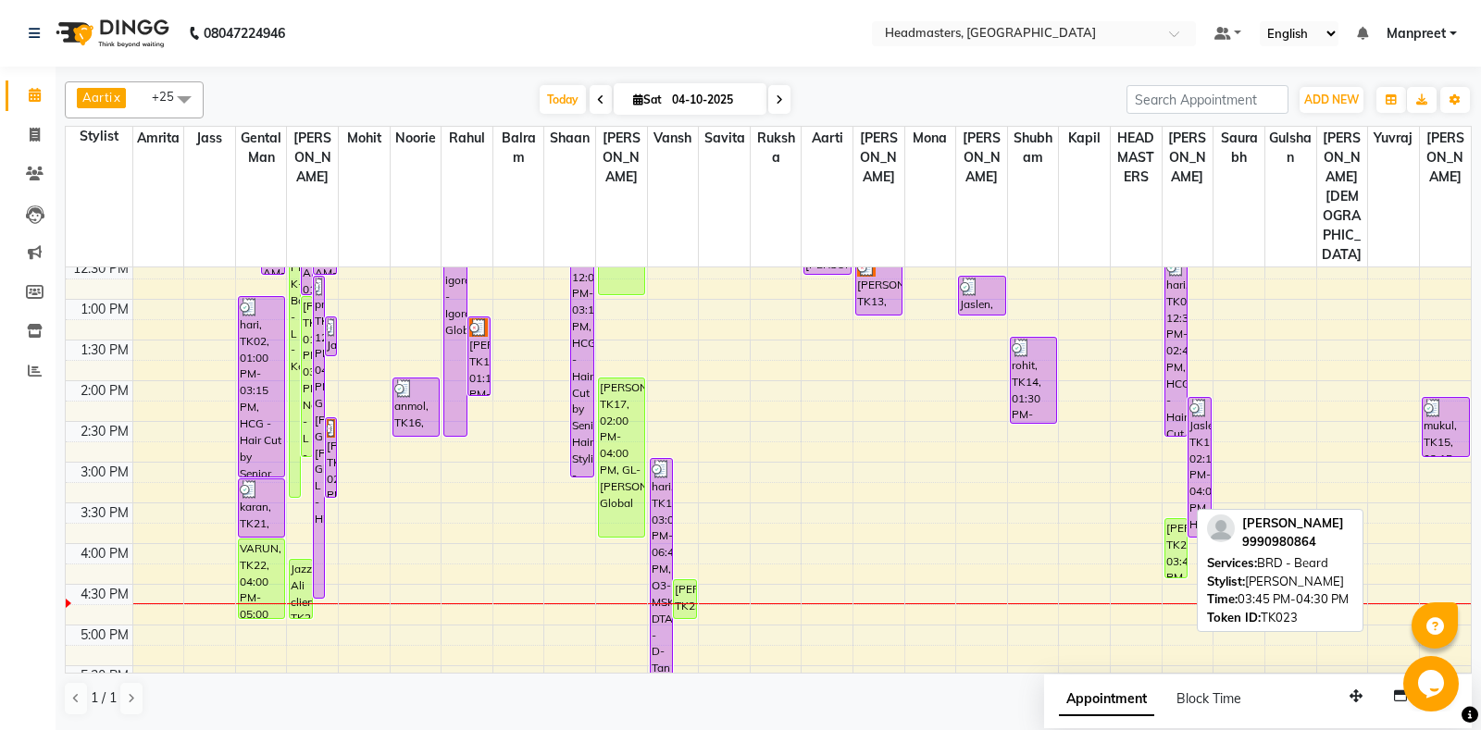
click at [1186, 519] on div "[PERSON_NAME]en, TK23, 03:45 PM-04:30 PM, BRD [PERSON_NAME]rd" at bounding box center [1176, 548] width 22 height 58
select select "1"
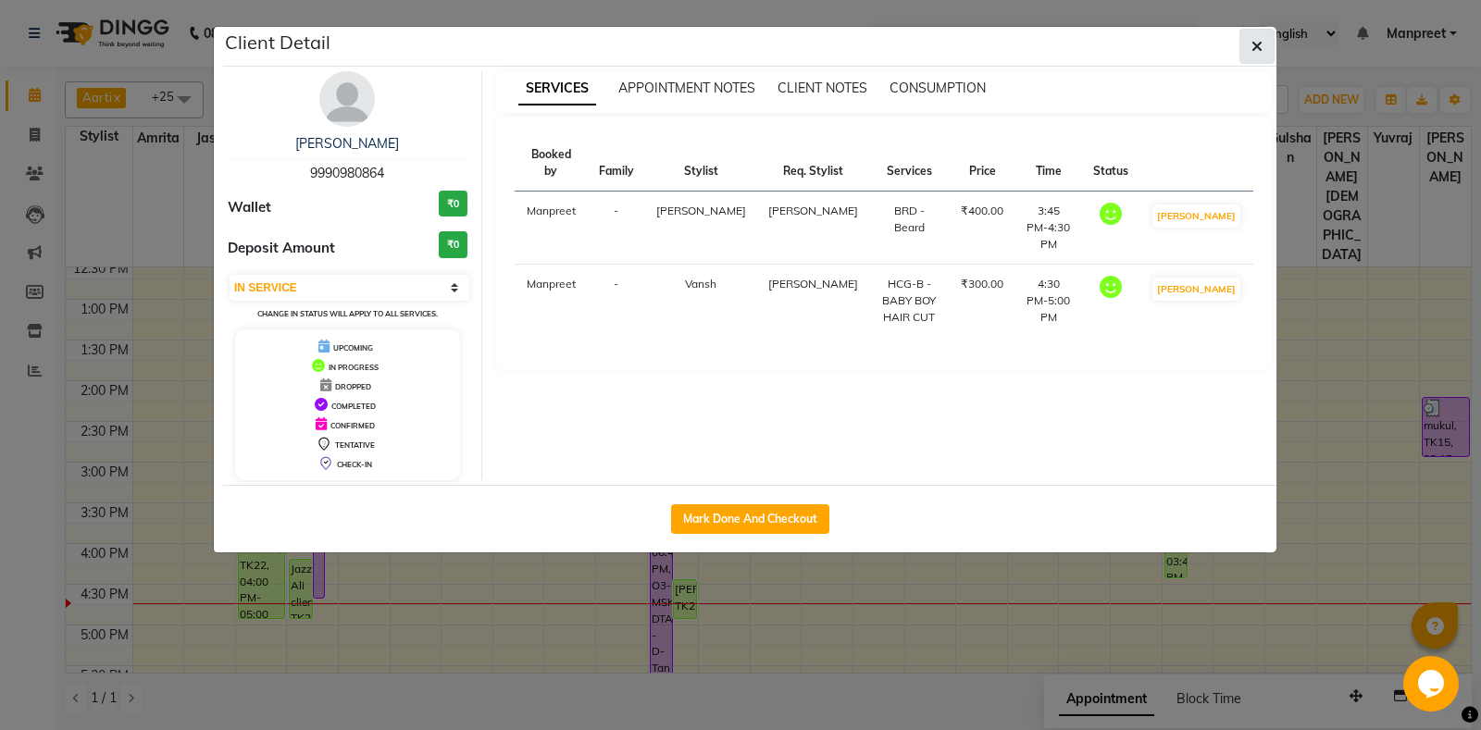
click at [1249, 44] on button "button" at bounding box center [1256, 46] width 35 height 35
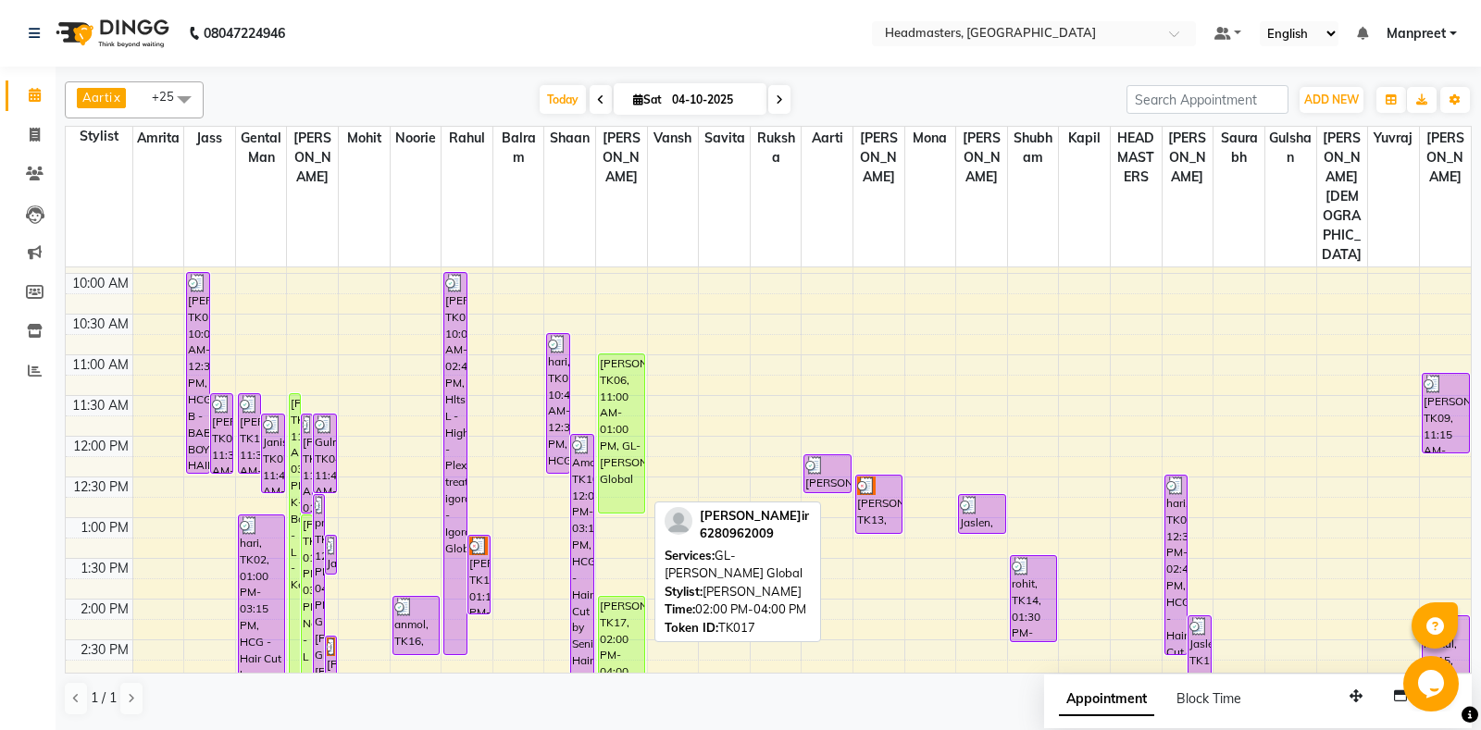
scroll to position [83, 0]
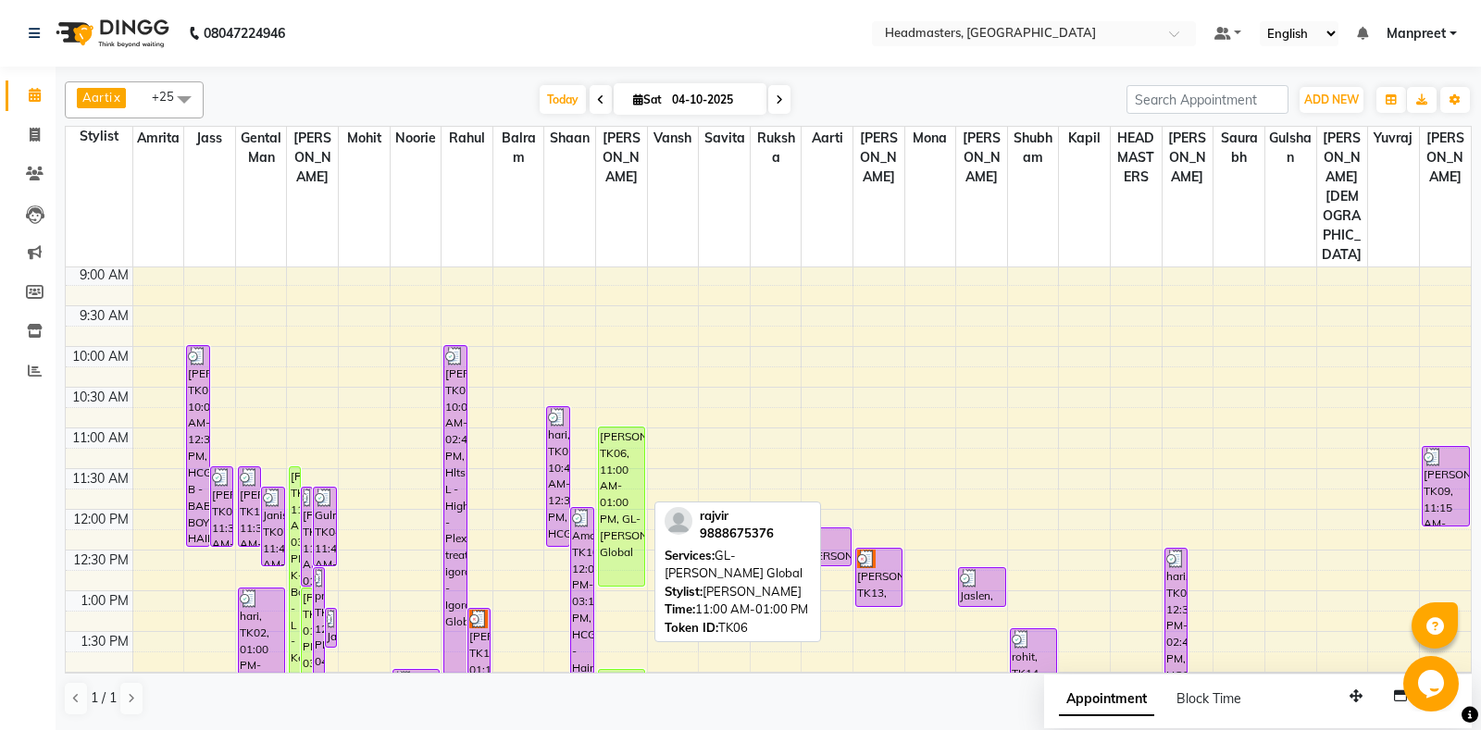
click at [616, 428] on div "[PERSON_NAME], TK06, 11:00 AM-01:00 PM, GL-[PERSON_NAME] Global" at bounding box center [621, 507] width 45 height 158
select select "1"
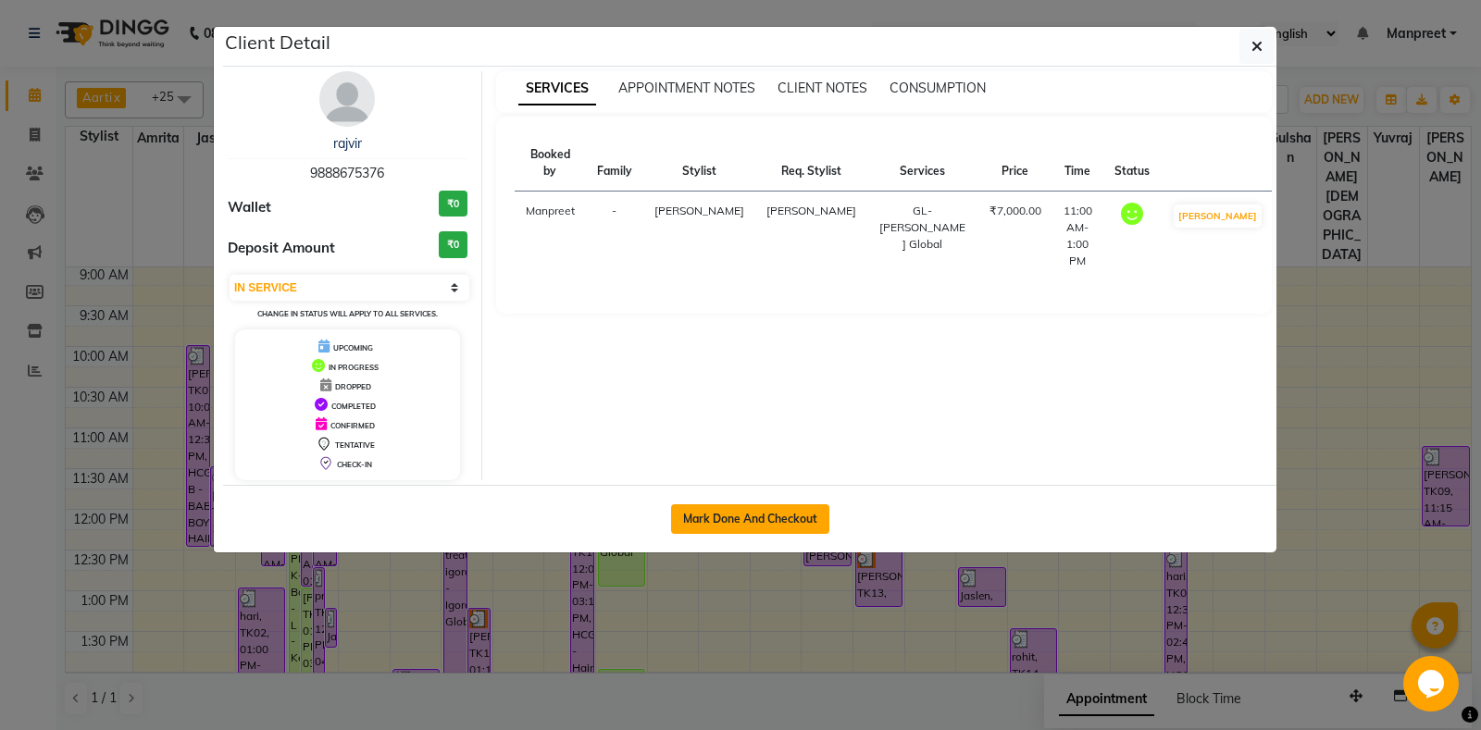
click at [766, 512] on button "Mark Done And Checkout" at bounding box center [750, 519] width 158 height 30
select select "7130"
select select "service"
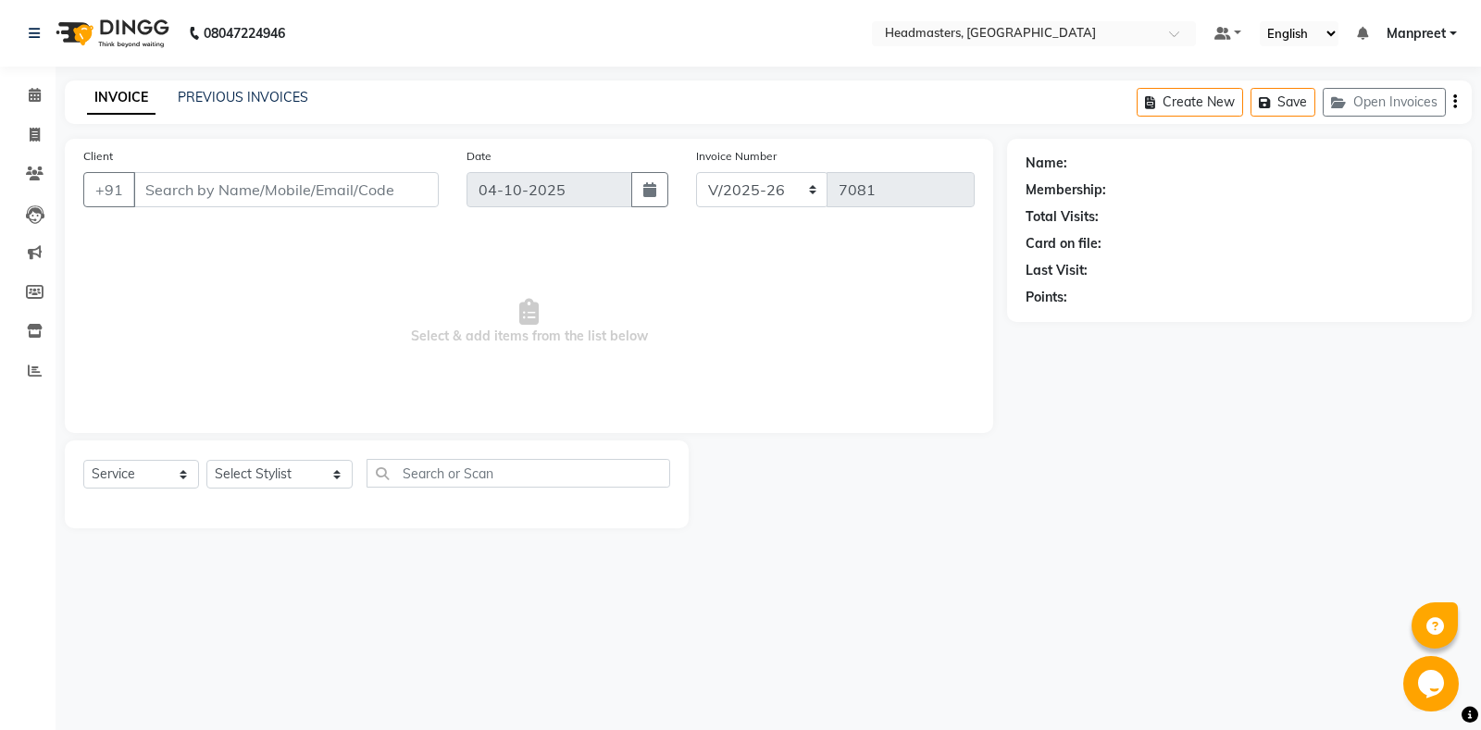
type input "9888675376"
select select "60729"
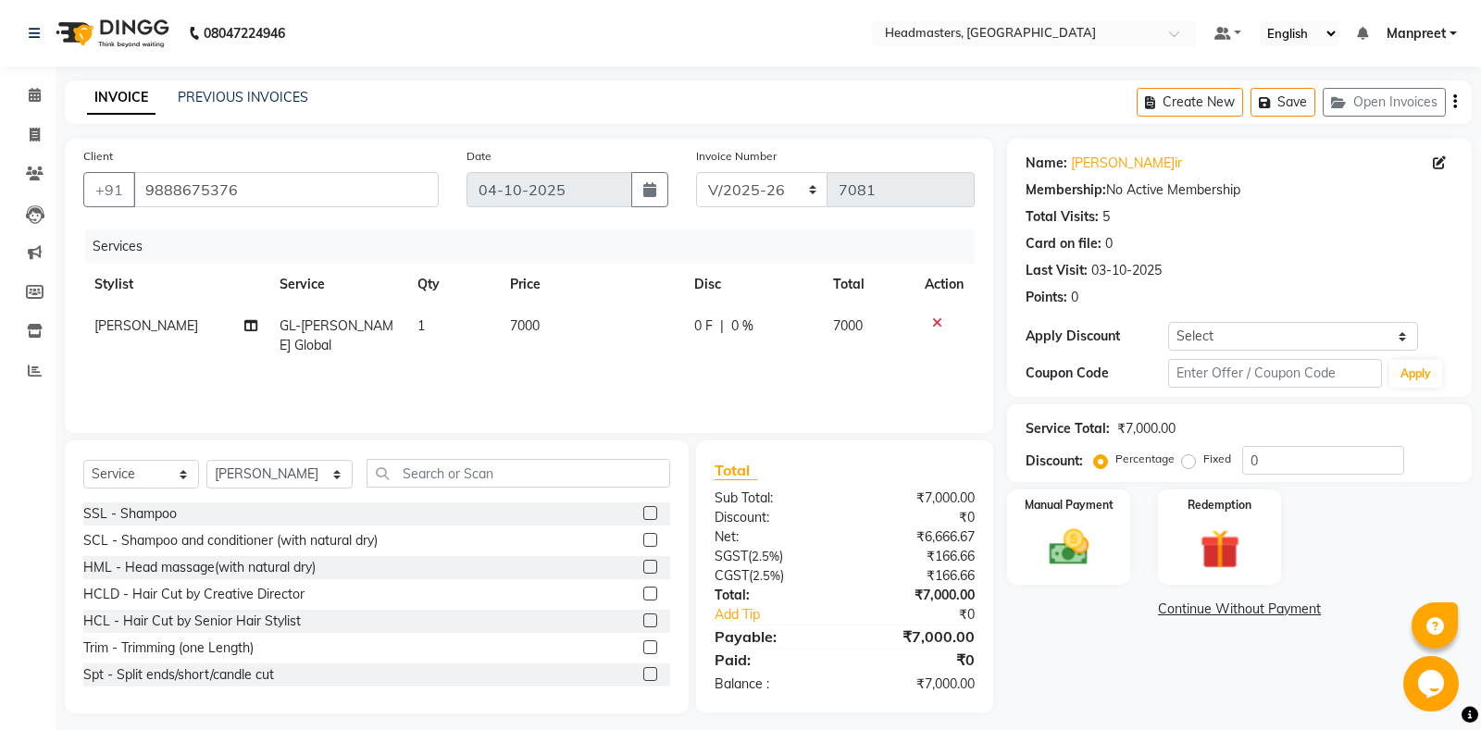
drag, startPoint x: 406, startPoint y: 454, endPoint x: 405, endPoint y: 472, distance: 17.6
click at [405, 472] on div "Select Service Product Membership Package Voucher Prepaid Gift Card Select Styl…" at bounding box center [377, 577] width 624 height 273
click at [405, 472] on input "text" at bounding box center [519, 473] width 304 height 29
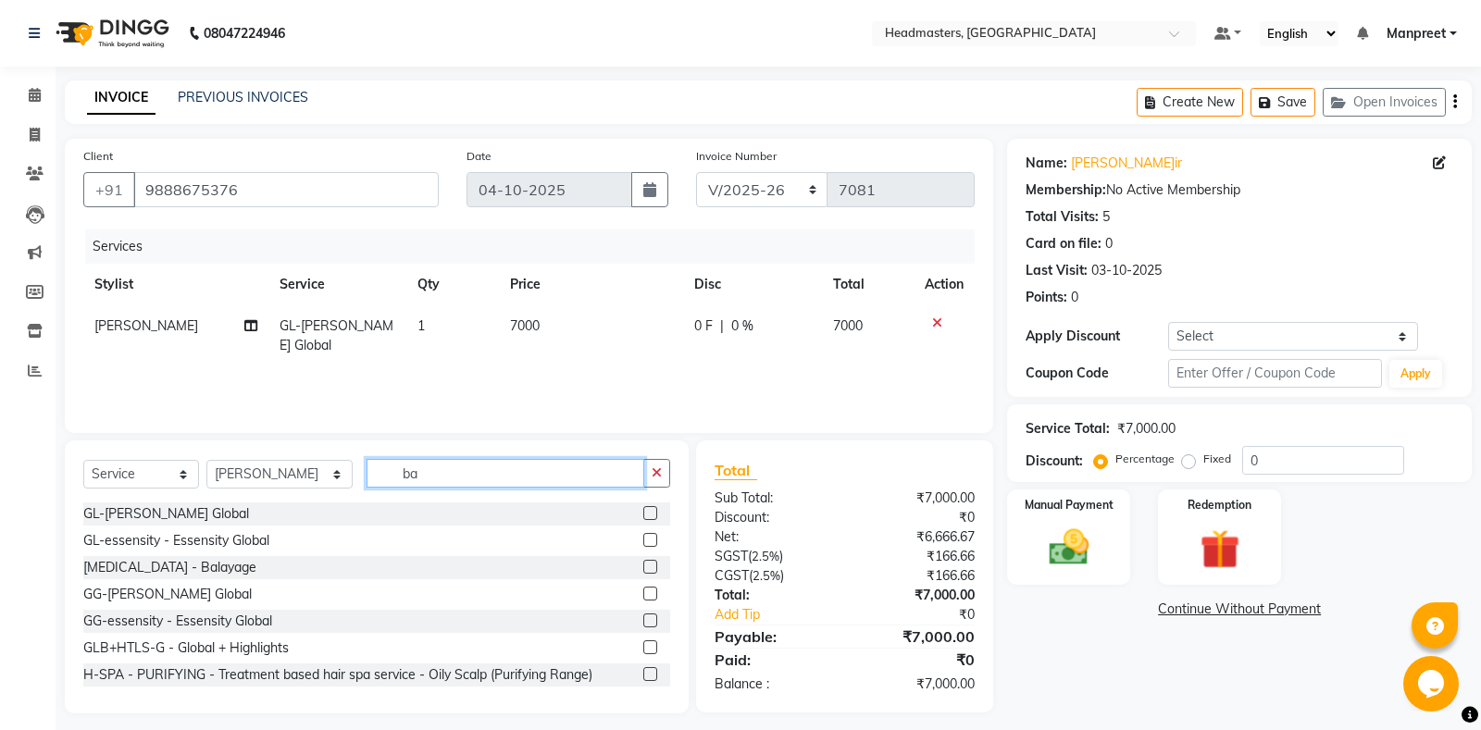
type input "b"
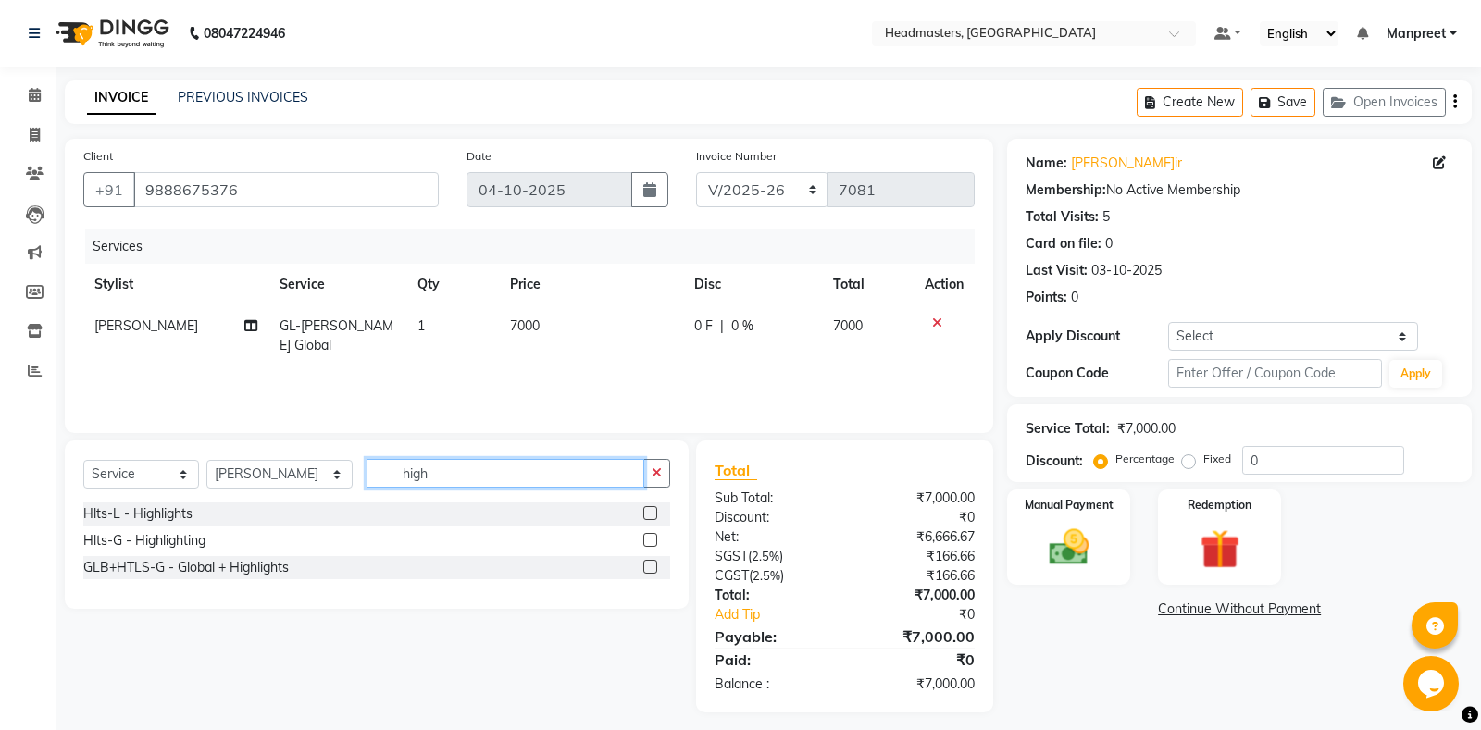
type input "high"
click at [648, 514] on label at bounding box center [650, 513] width 14 height 14
click at [648, 514] on input "checkbox" at bounding box center [649, 514] width 12 height 12
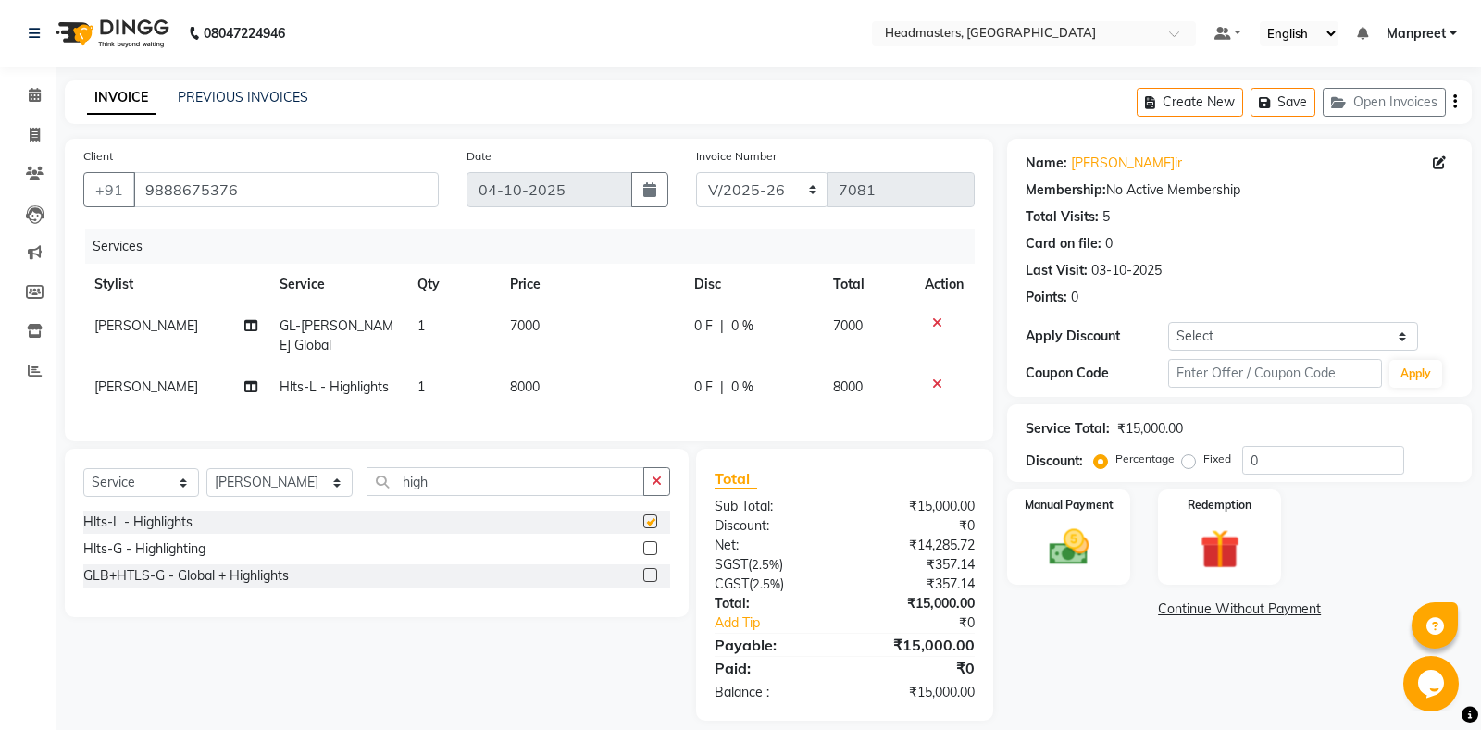
checkbox input "false"
click at [690, 392] on td "0 F | 0 %" at bounding box center [752, 388] width 139 height 42
select select "60729"
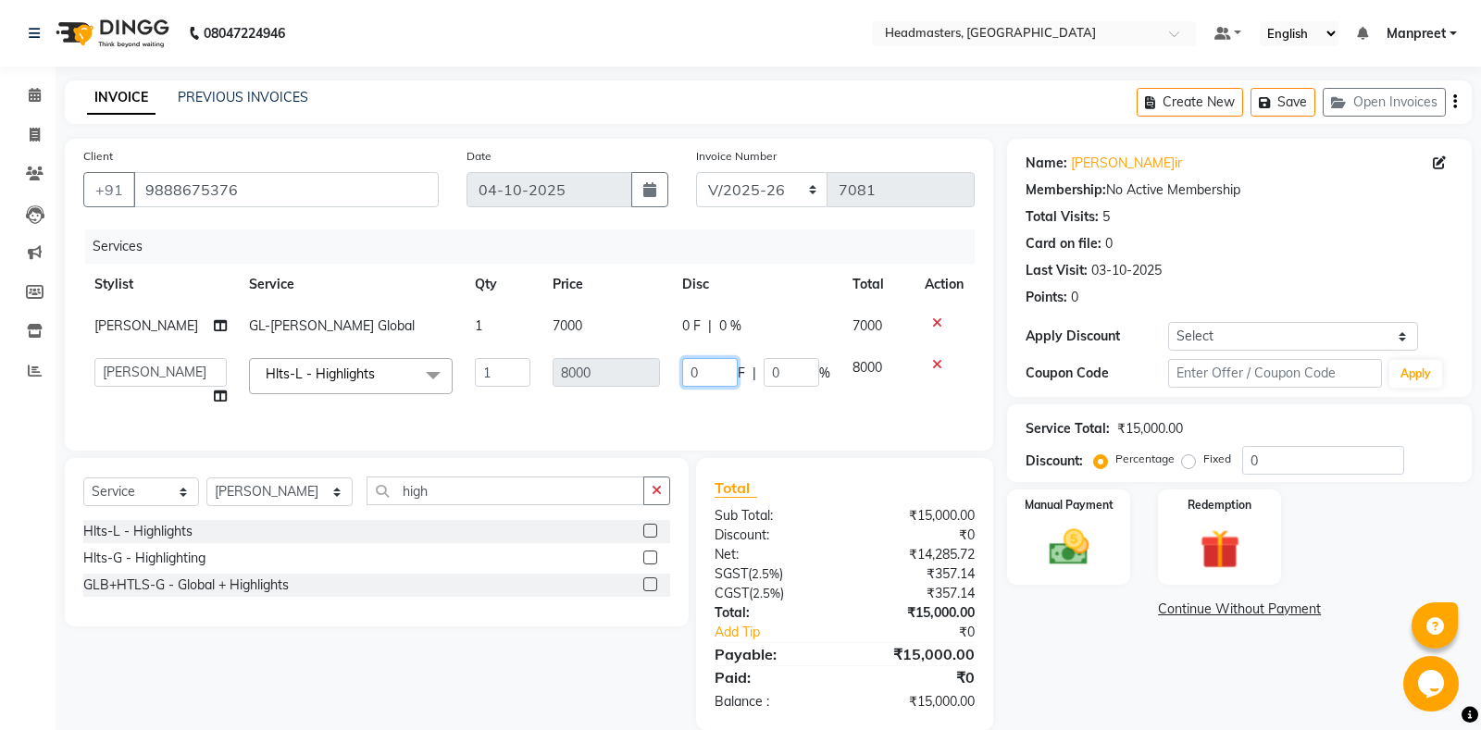
click at [682, 368] on input "0" at bounding box center [710, 372] width 56 height 29
type input "2000"
click at [706, 404] on td "2000 F | 0 %" at bounding box center [756, 382] width 170 height 70
select select "60729"
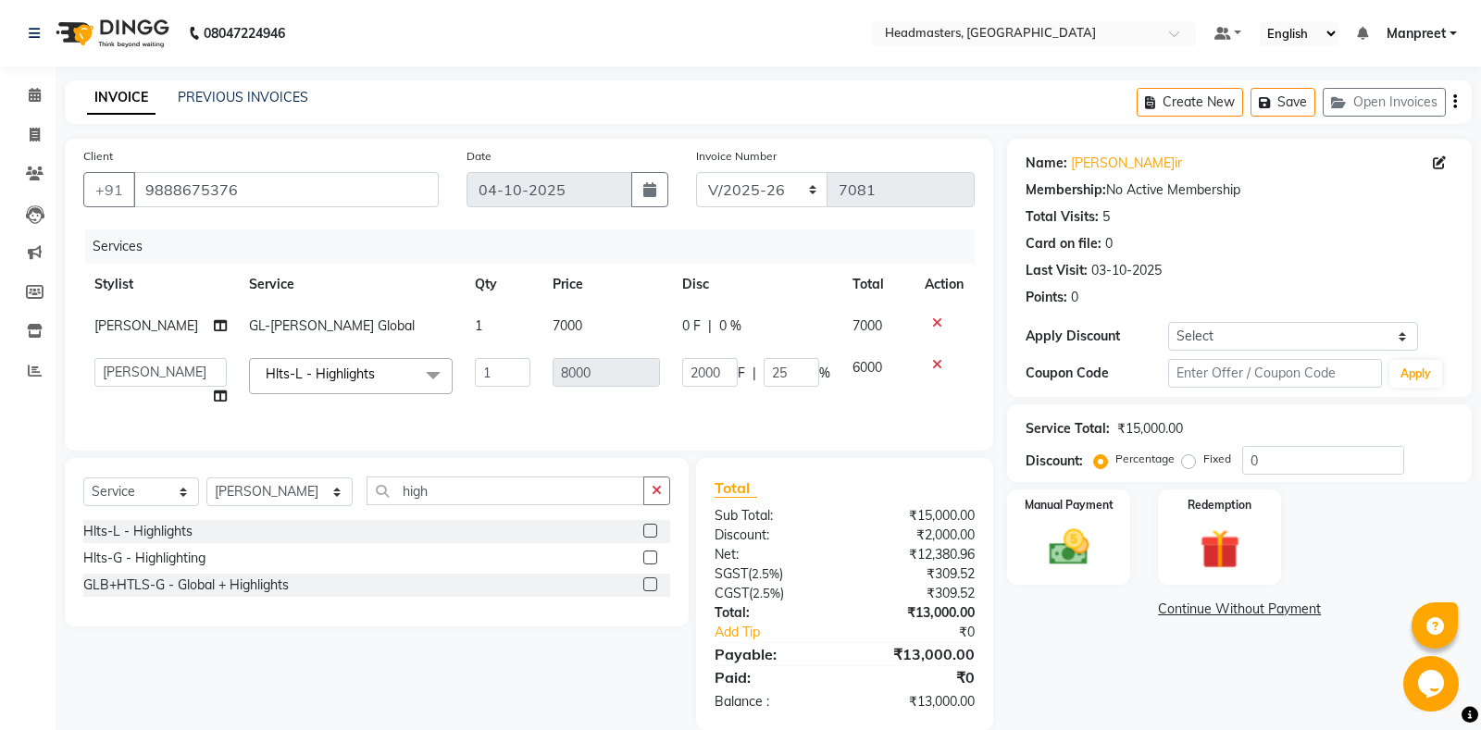
drag, startPoint x: 675, startPoint y: 308, endPoint x: 697, endPoint y: 370, distance: 65.9
click at [683, 327] on td "0 F | 0 %" at bounding box center [756, 326] width 170 height 42
select select "60729"
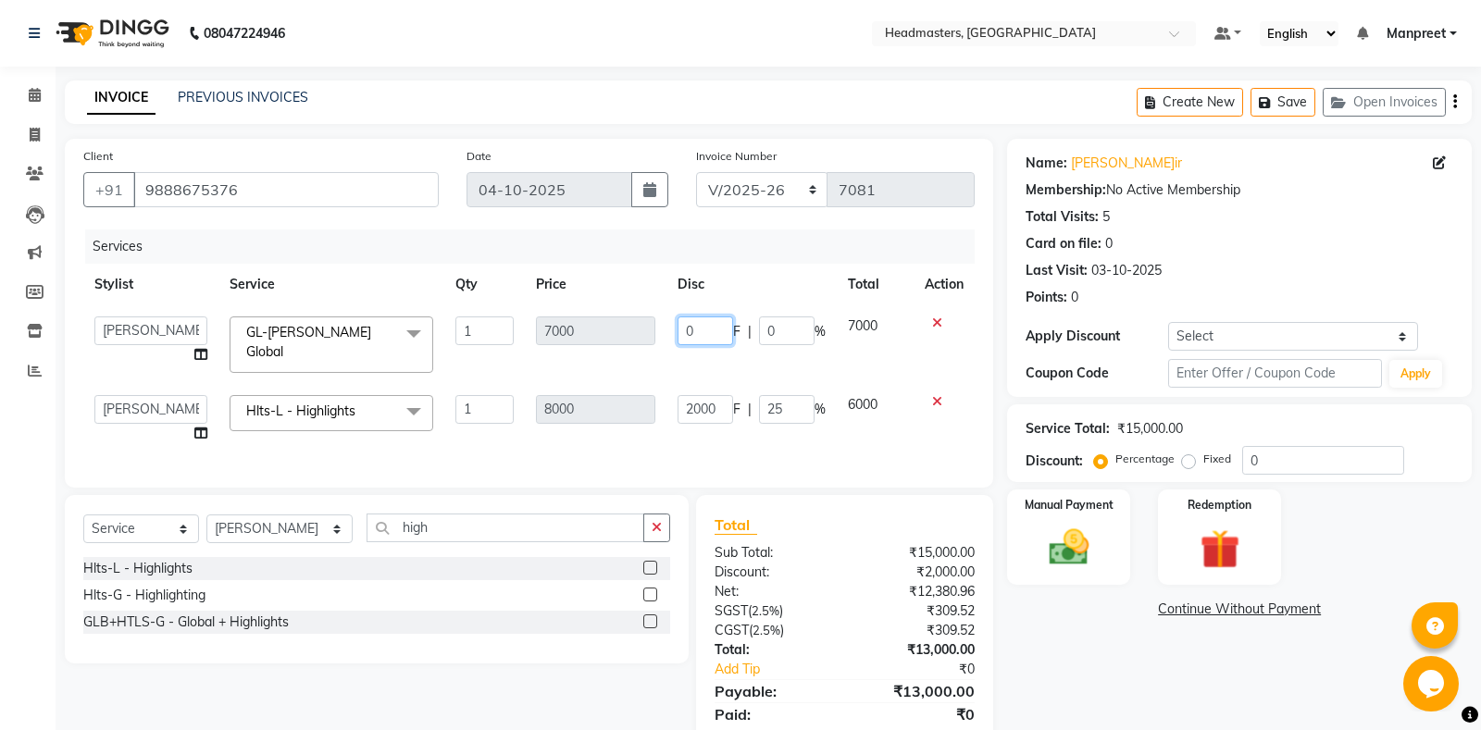
click at [687, 327] on input "0" at bounding box center [706, 331] width 56 height 29
type input "1000"
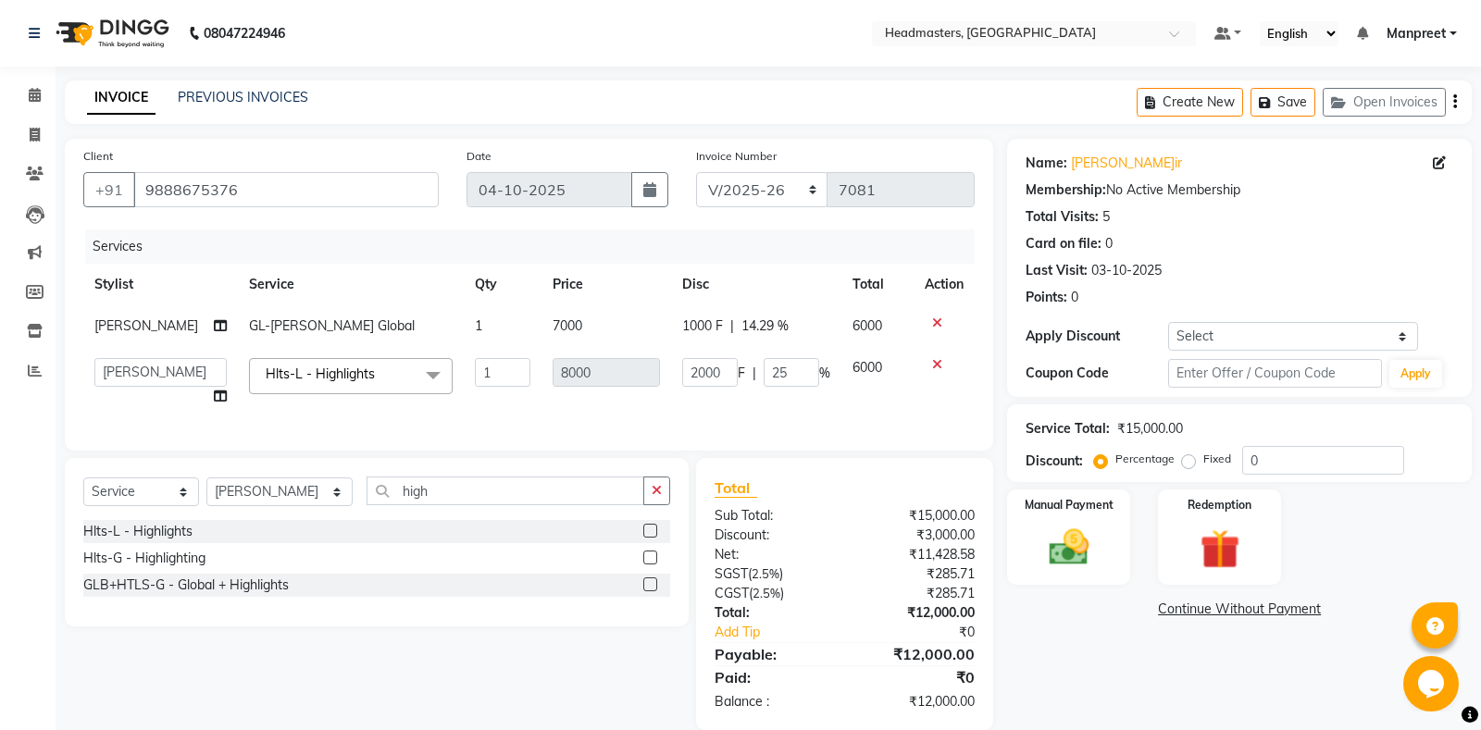
click at [678, 371] on tbody "Raj GL-igora - Igora Global 1 7000 1000 F | 14.29 % 6000 Aarti Ali Amrita Amrit…" at bounding box center [528, 361] width 891 height 112
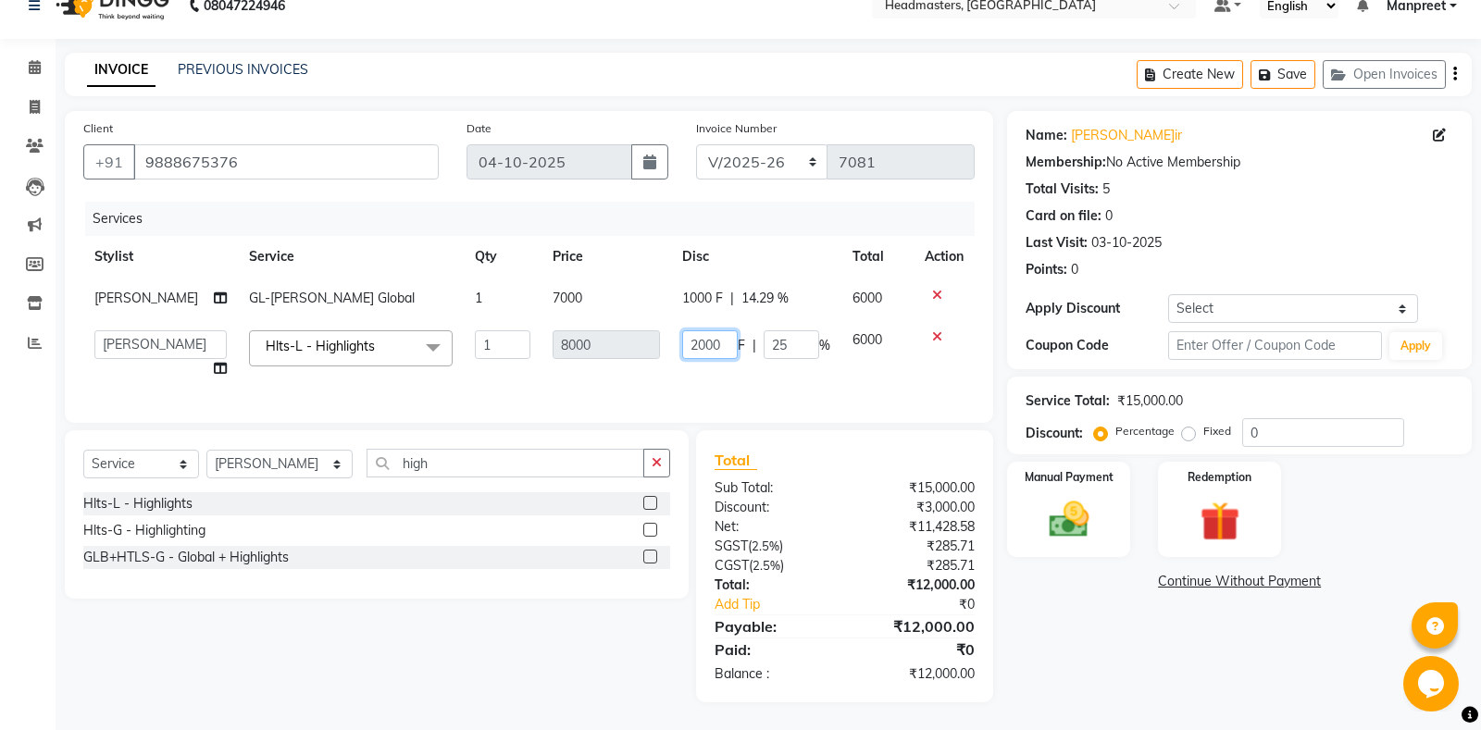
click at [693, 348] on input "2000" at bounding box center [710, 344] width 56 height 29
type input "1000"
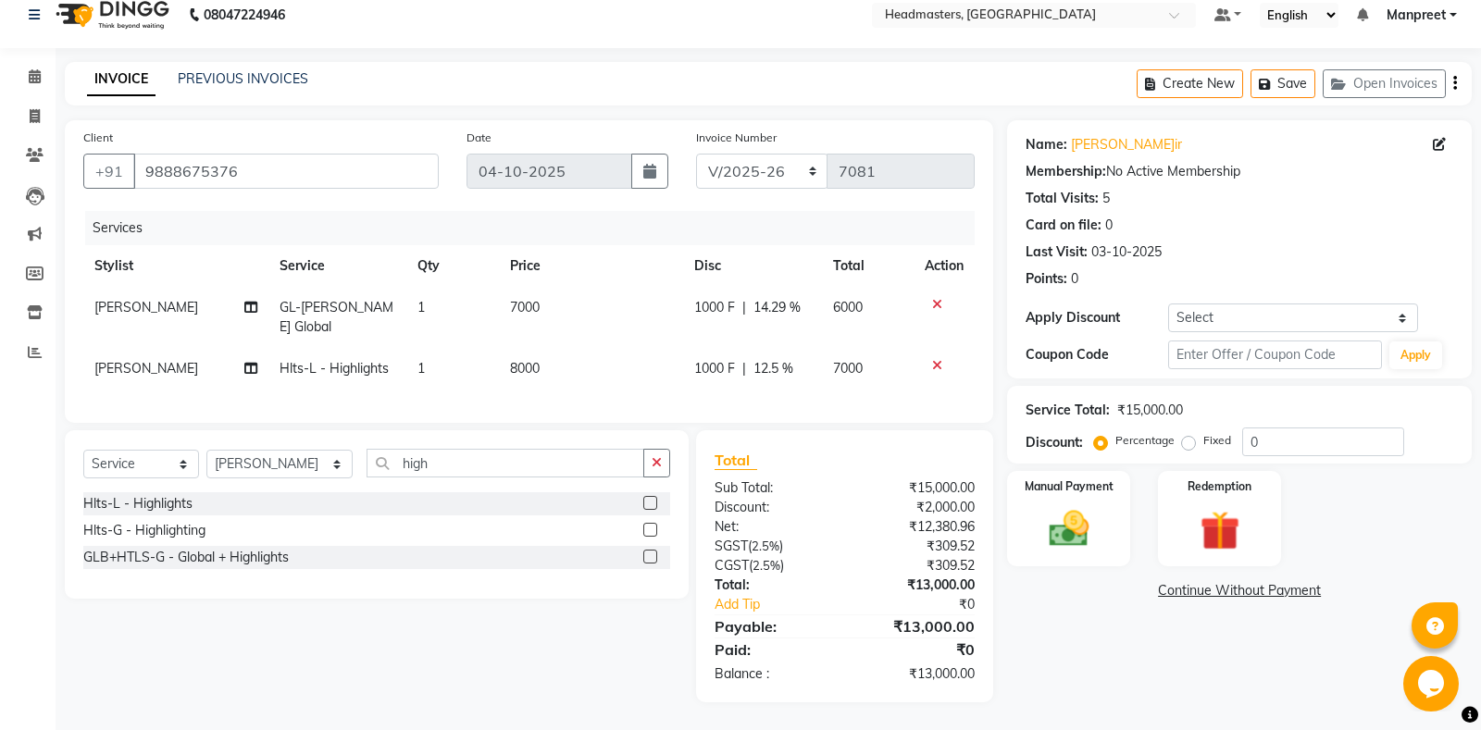
click at [697, 385] on td "1000 F | 12.5 %" at bounding box center [752, 369] width 139 height 42
select select "60729"
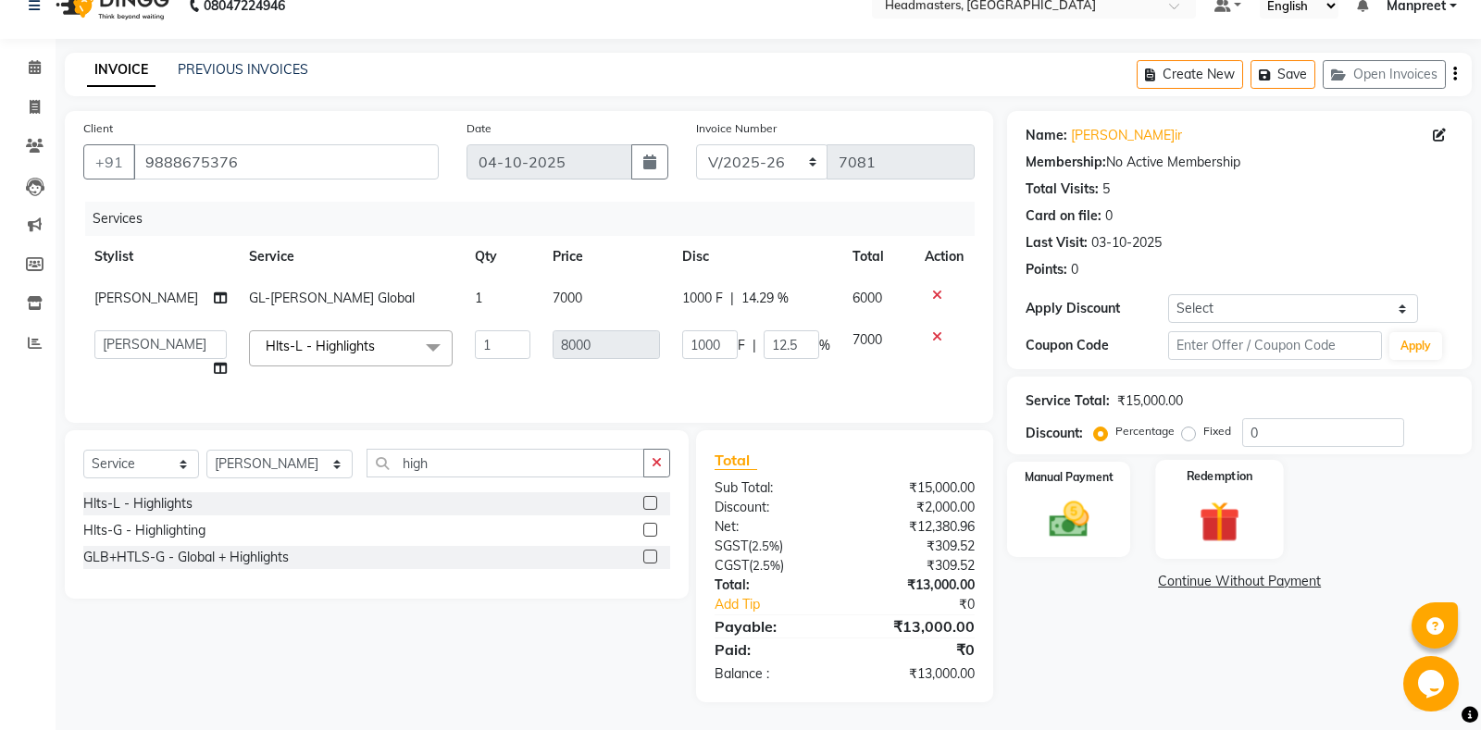
drag, startPoint x: 1094, startPoint y: 518, endPoint x: 1163, endPoint y: 540, distance: 72.6
click at [1101, 518] on img at bounding box center [1069, 519] width 65 height 45
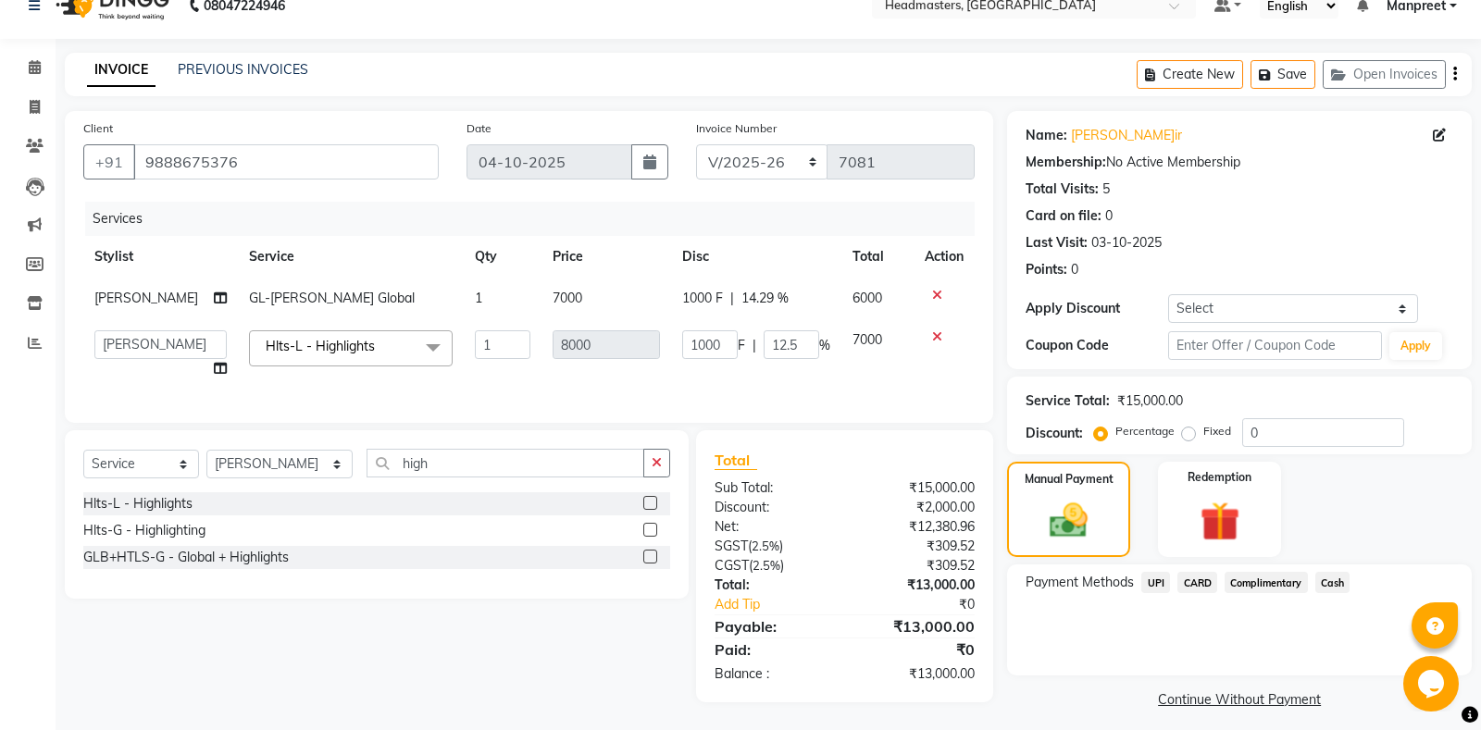
scroll to position [38, 0]
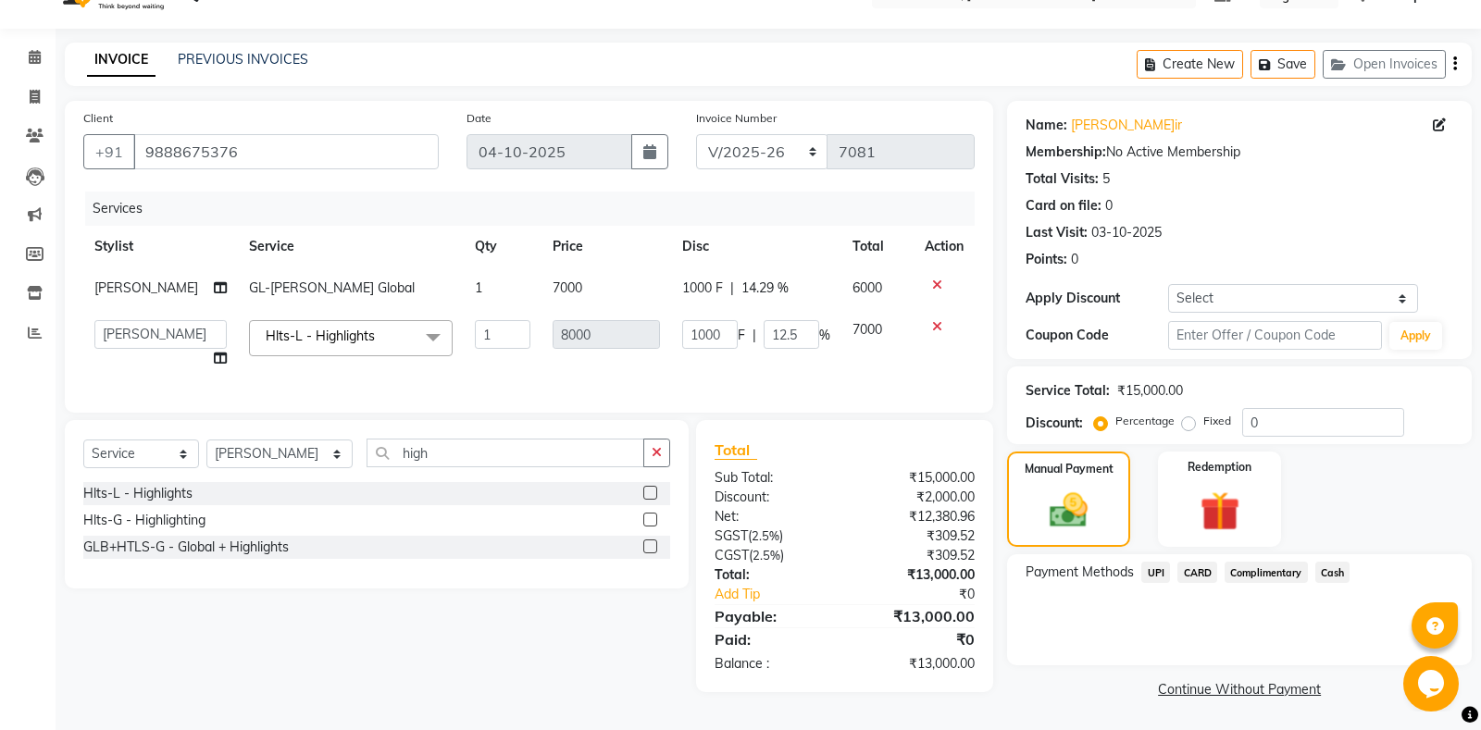
click at [1336, 571] on span "Cash" at bounding box center [1332, 572] width 35 height 21
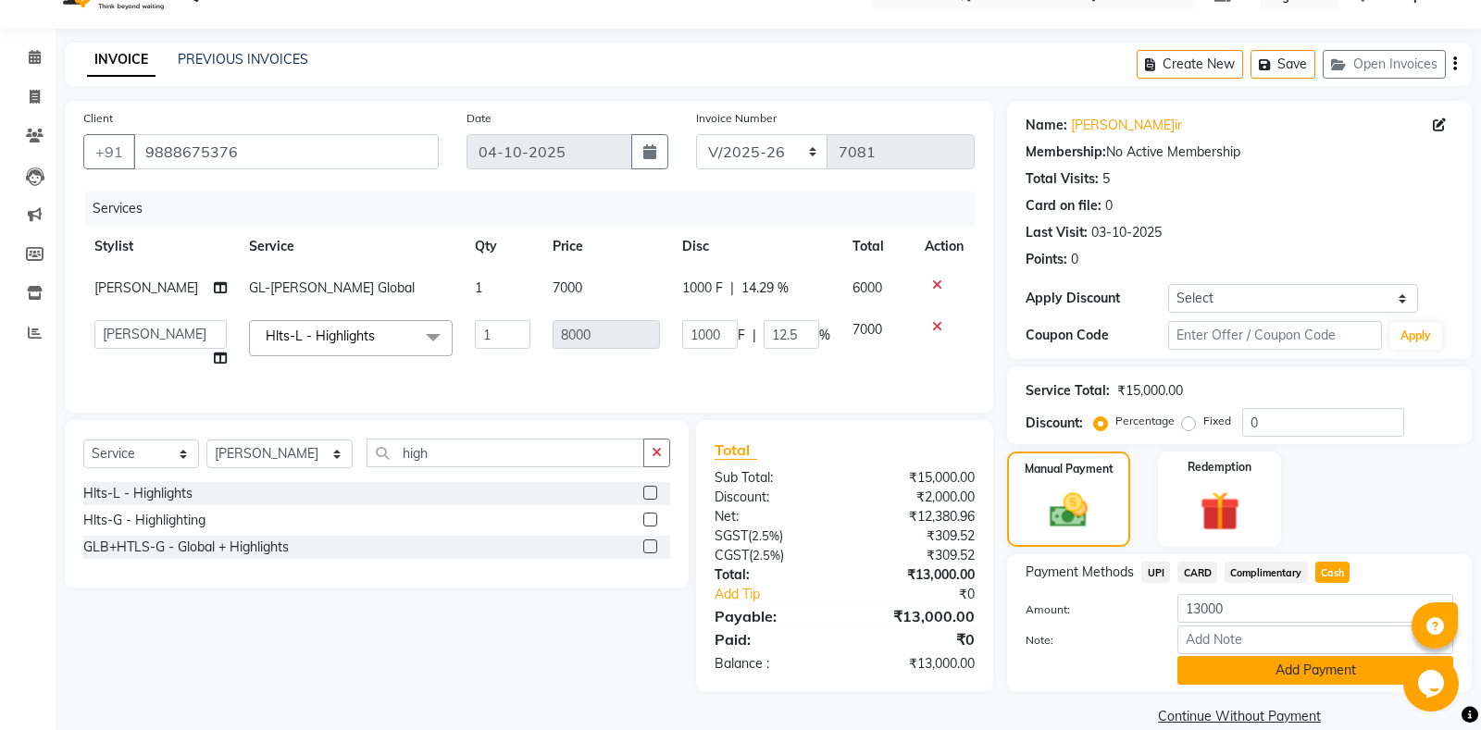
click at [1275, 683] on button "Add Payment" at bounding box center [1315, 670] width 276 height 29
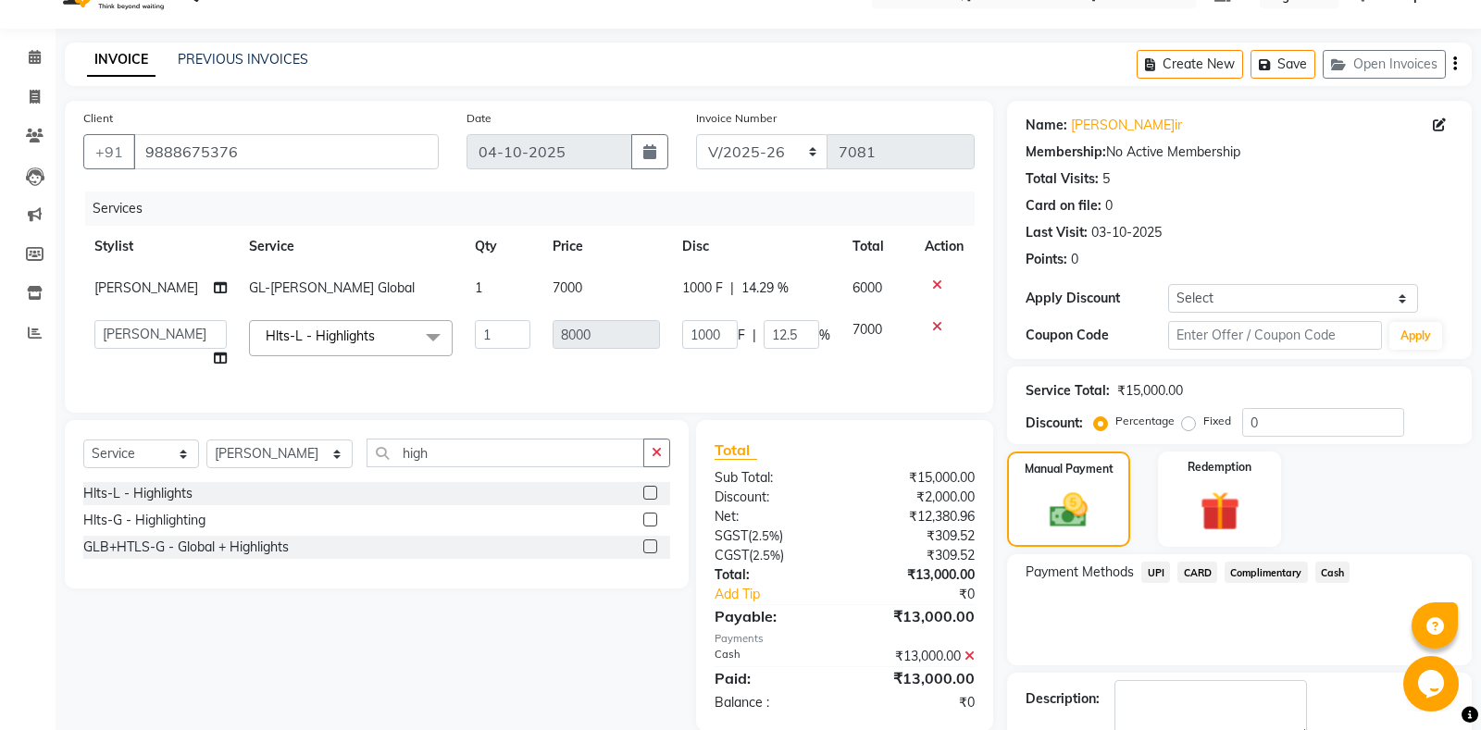
scroll to position [116, 0]
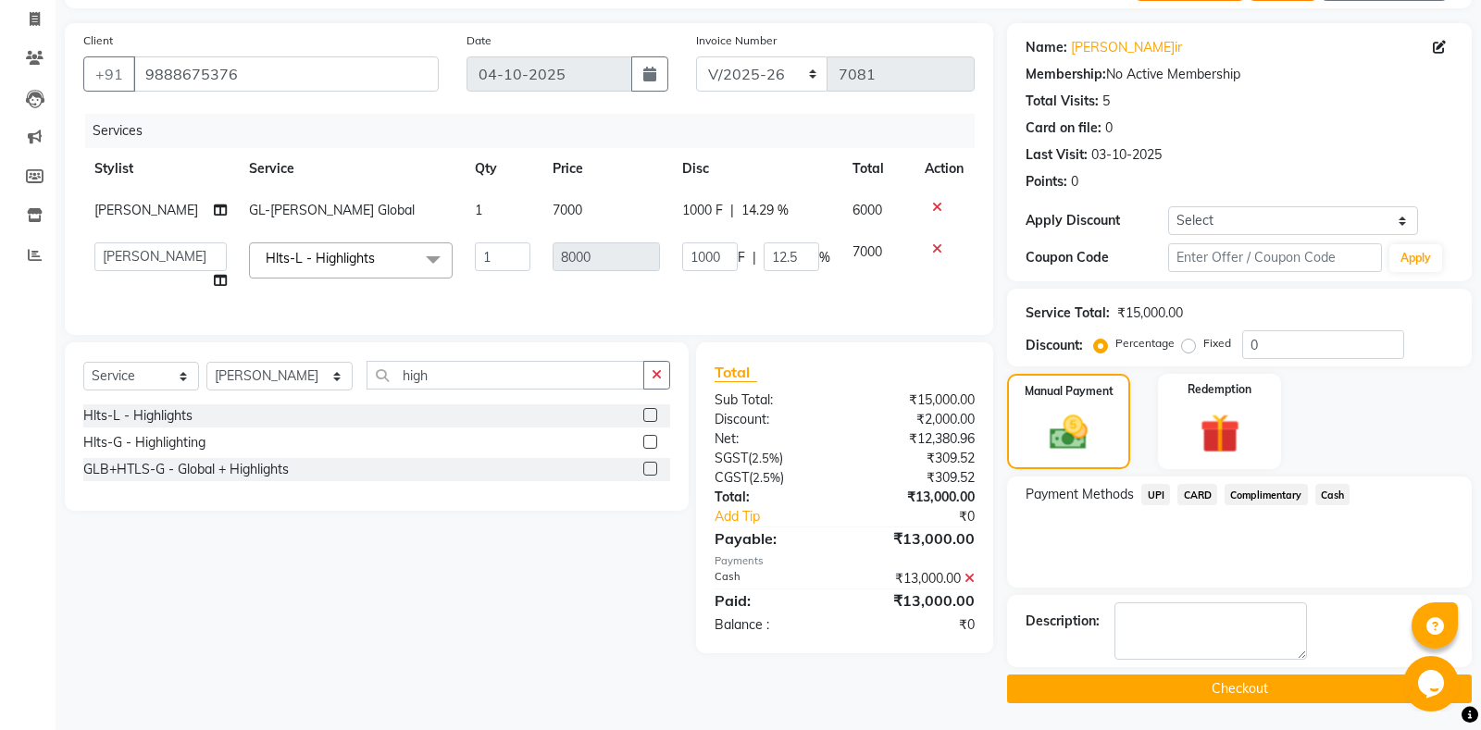
click at [1225, 703] on button "Checkout" at bounding box center [1239, 689] width 465 height 29
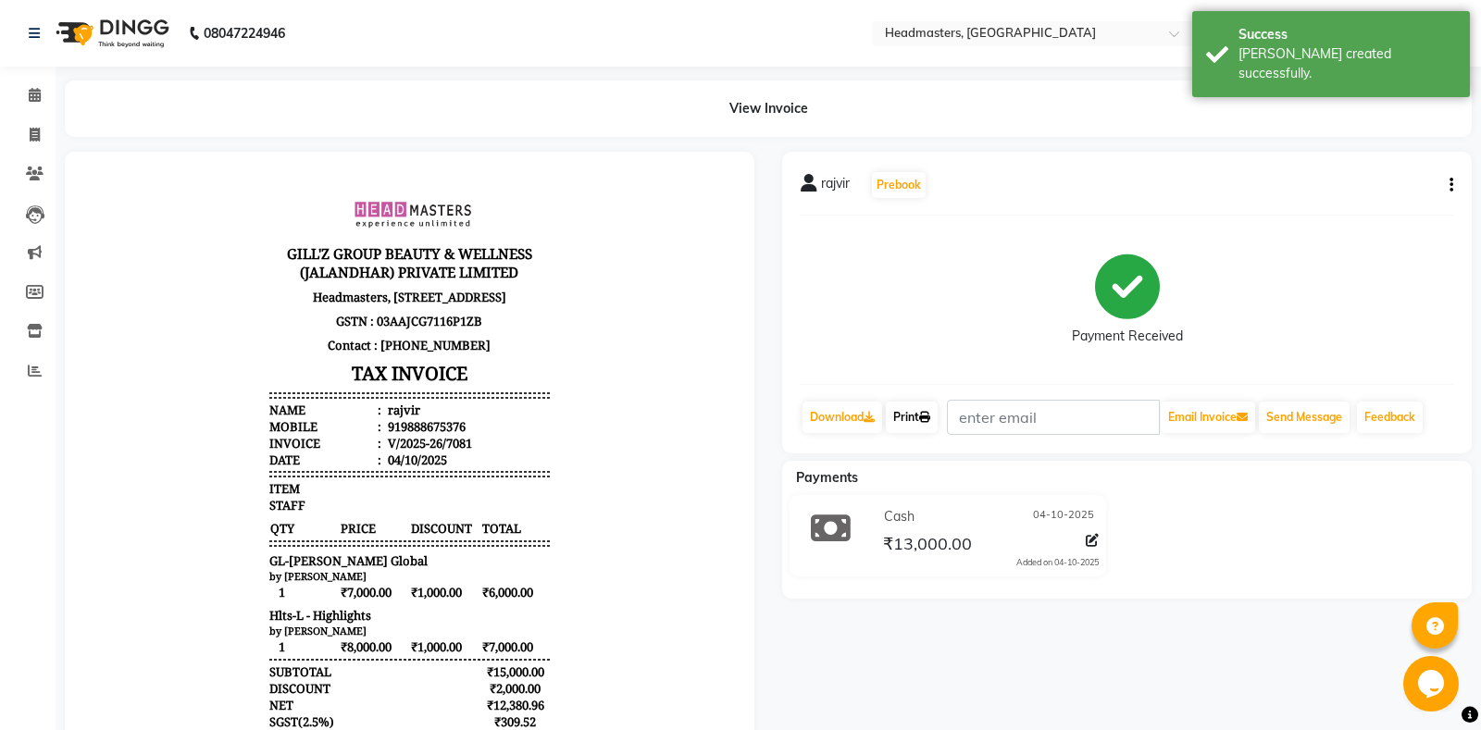
click at [925, 419] on link "Print" at bounding box center [912, 417] width 52 height 31
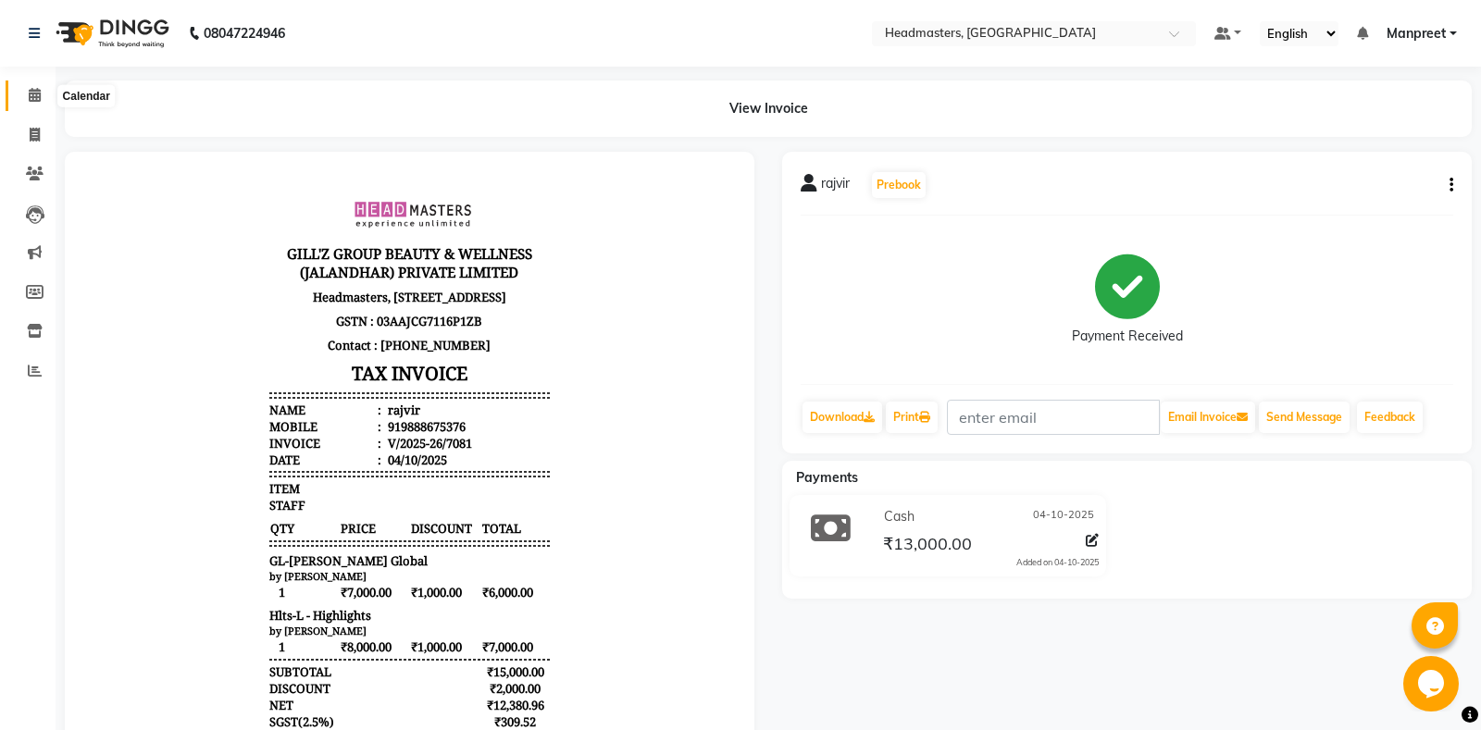
click at [44, 100] on span at bounding box center [35, 95] width 32 height 21
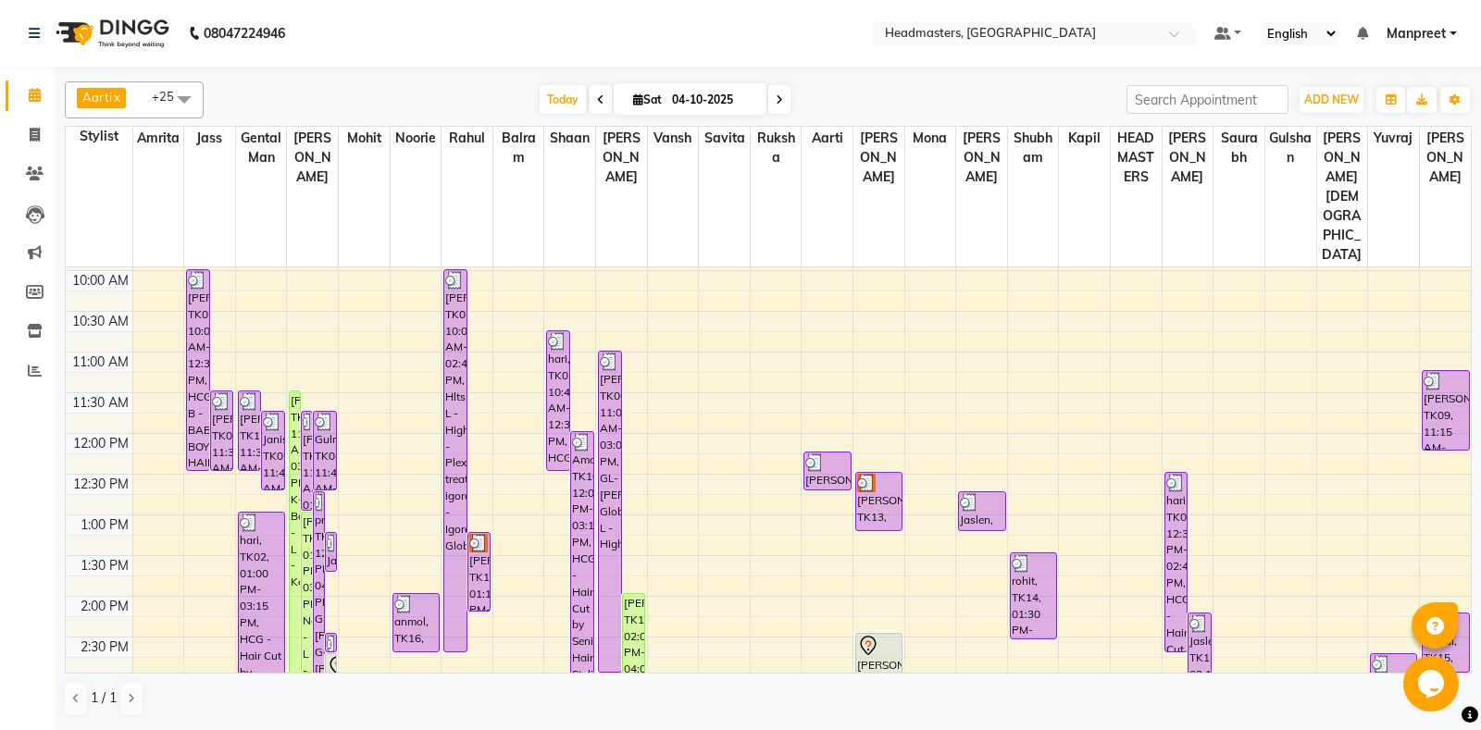
scroll to position [389, 0]
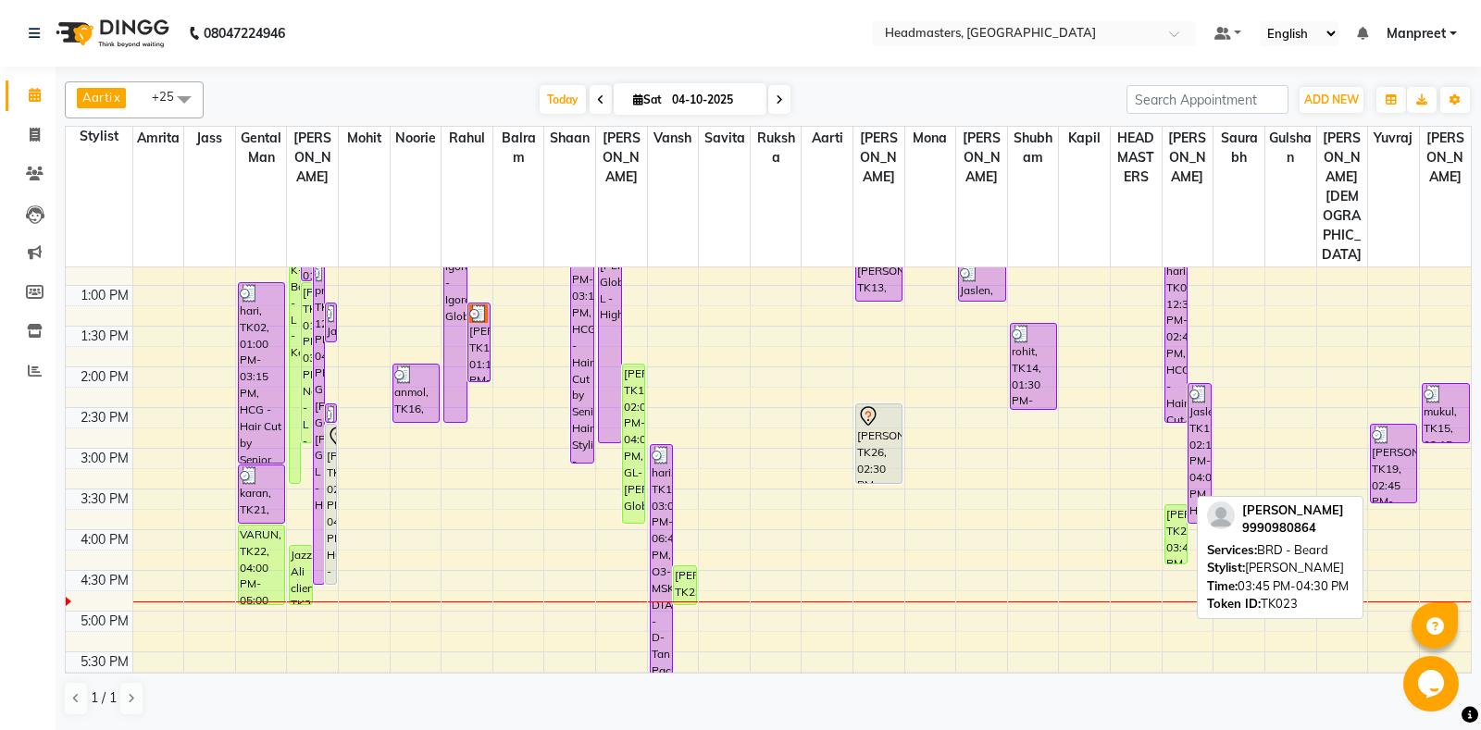
click at [1184, 505] on div "[PERSON_NAME]en, TK23, 03:45 PM-04:30 PM, BRD [PERSON_NAME]rd" at bounding box center [1176, 534] width 22 height 58
select select "1"
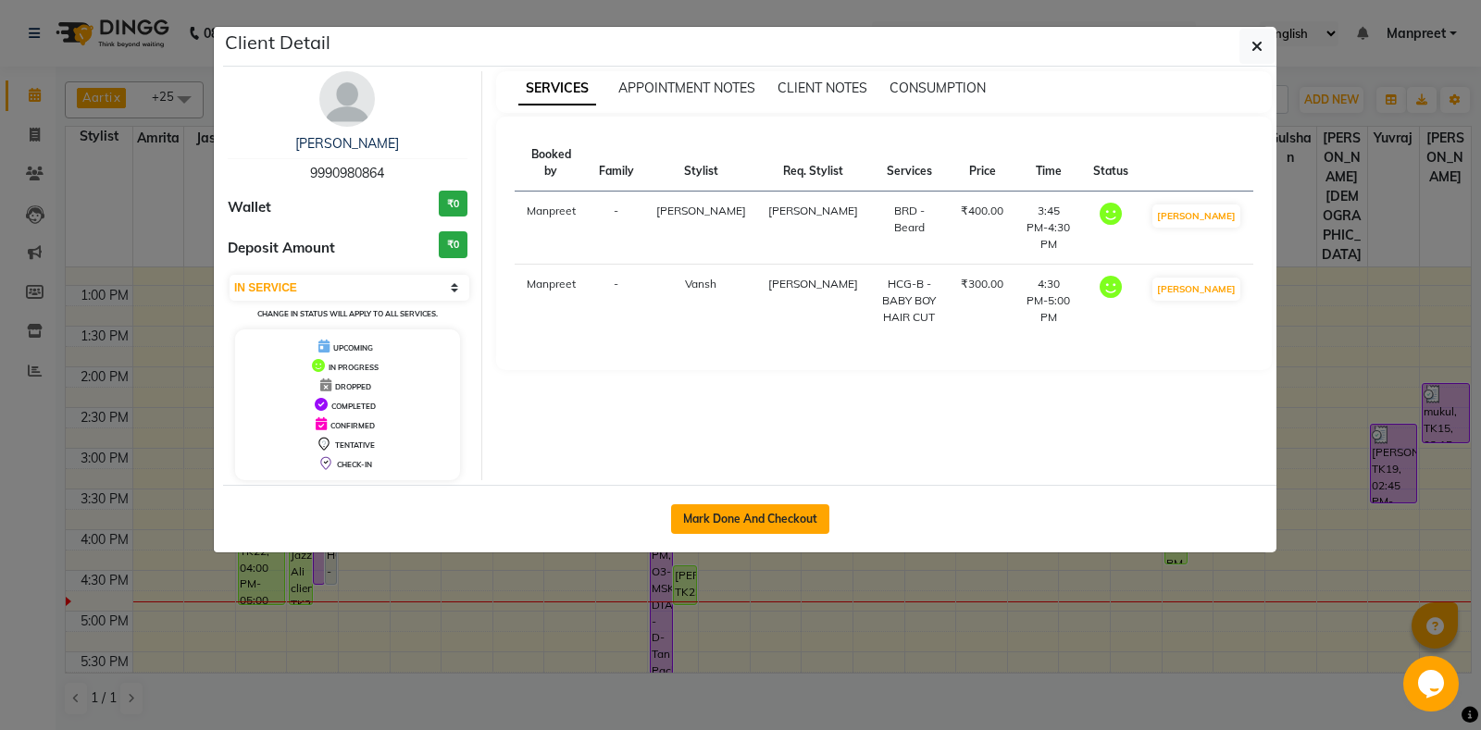
click at [738, 519] on button "Mark Done And Checkout" at bounding box center [750, 519] width 158 height 30
select select "service"
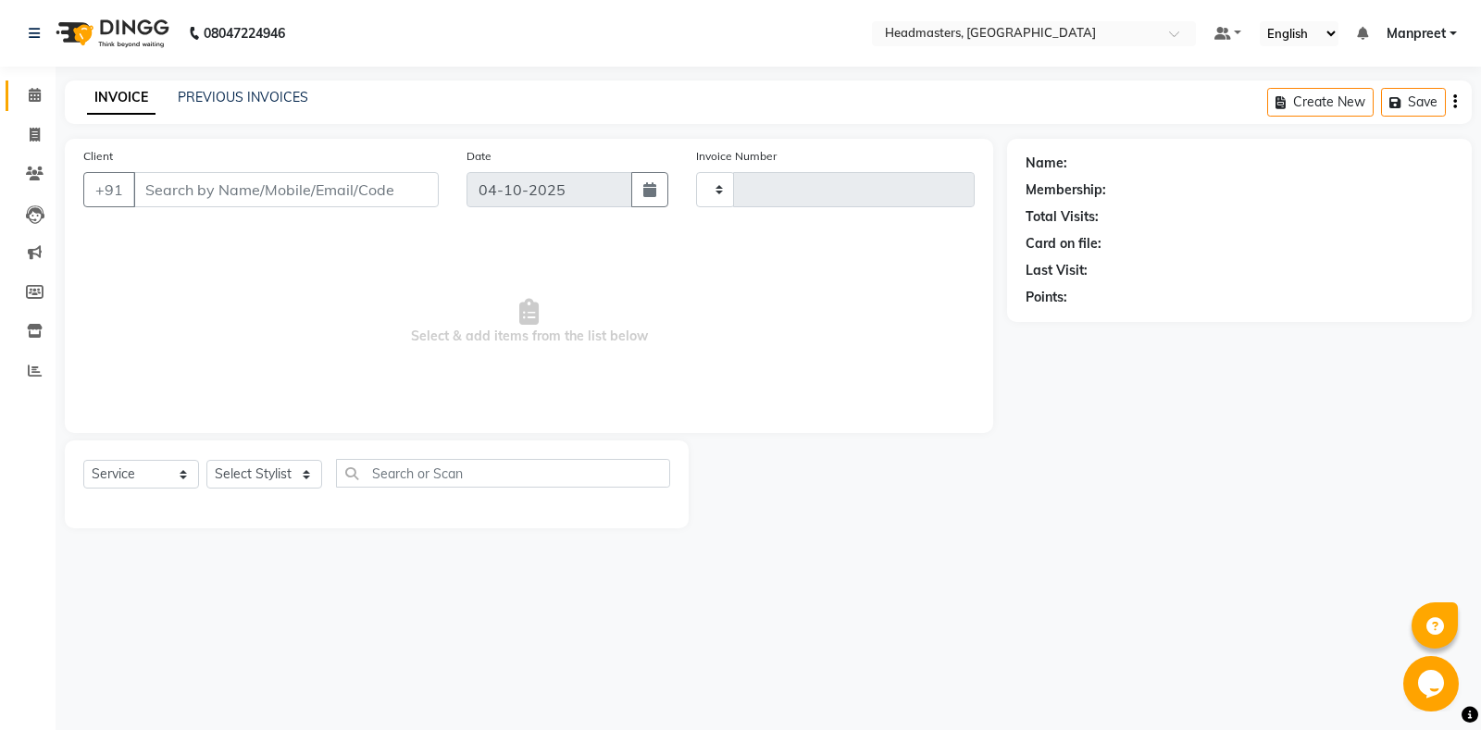
type input "7082"
select select "7130"
type input "9990980864"
select select "64331"
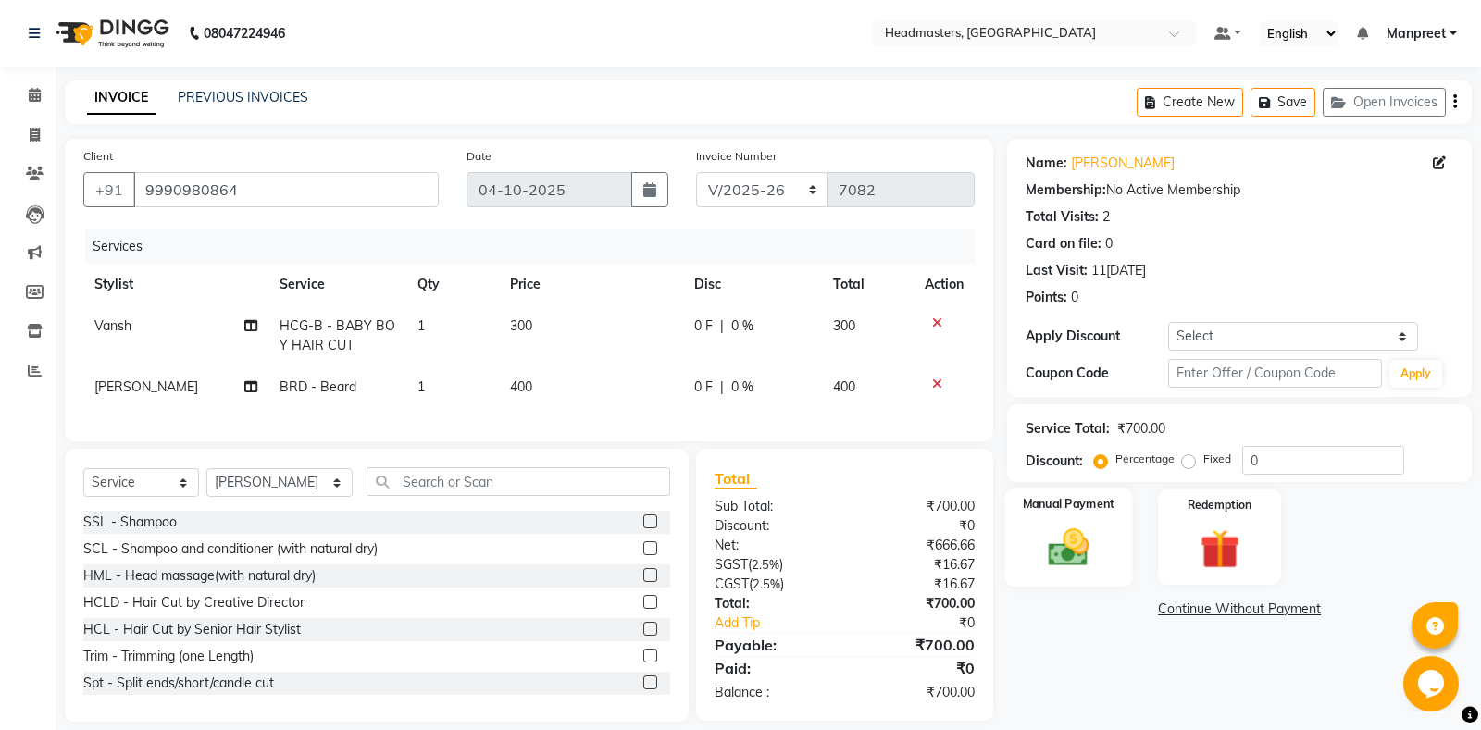
click at [1081, 549] on img at bounding box center [1069, 547] width 67 height 47
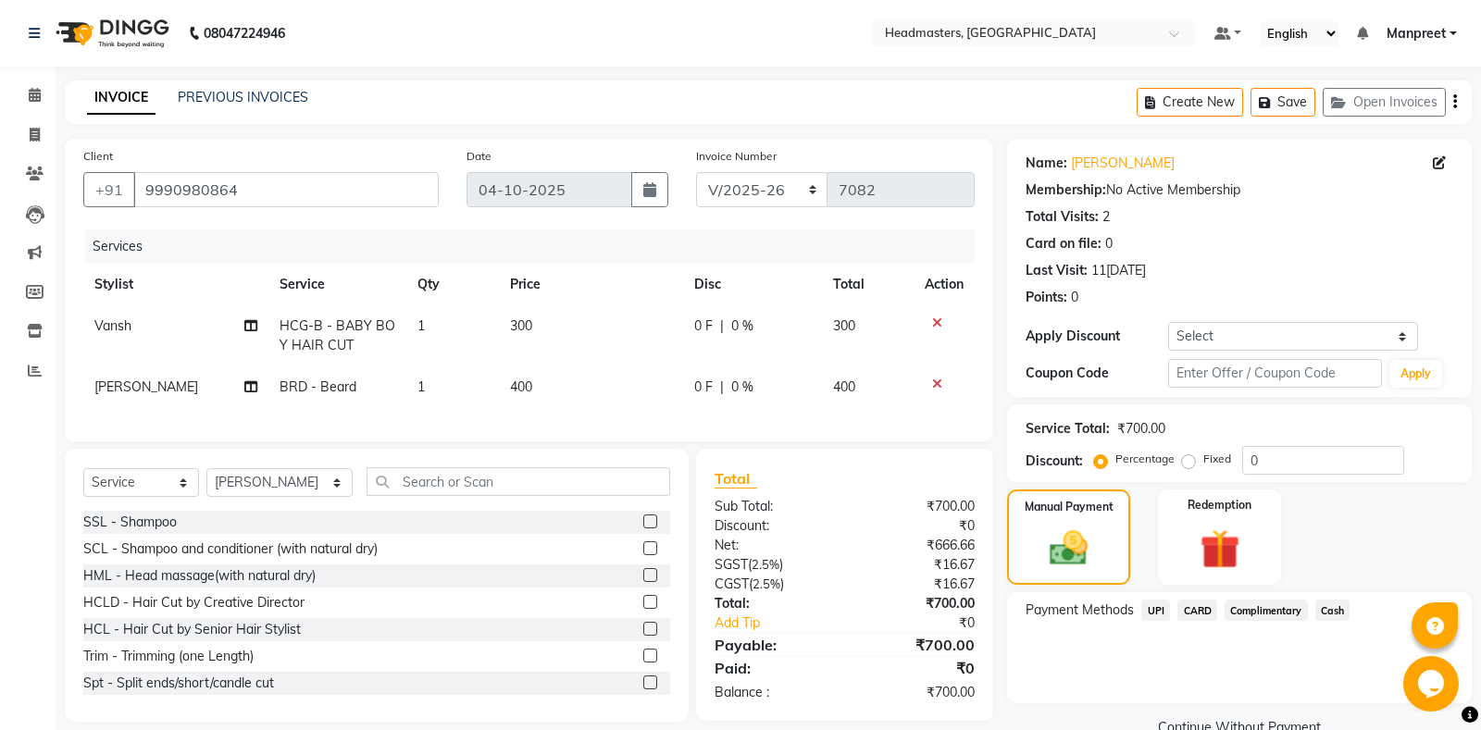
scroll to position [38, 0]
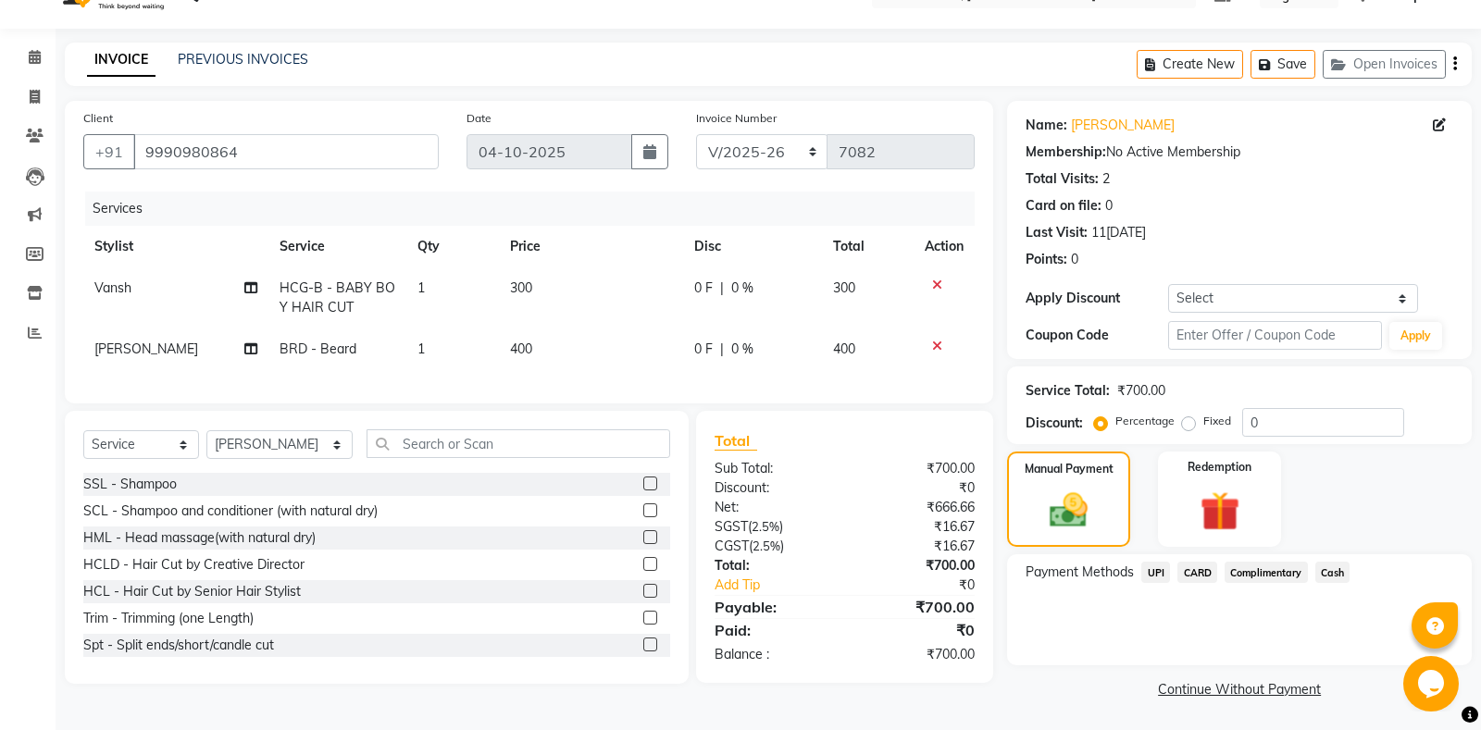
click at [1164, 571] on span "UPI" at bounding box center [1155, 572] width 29 height 21
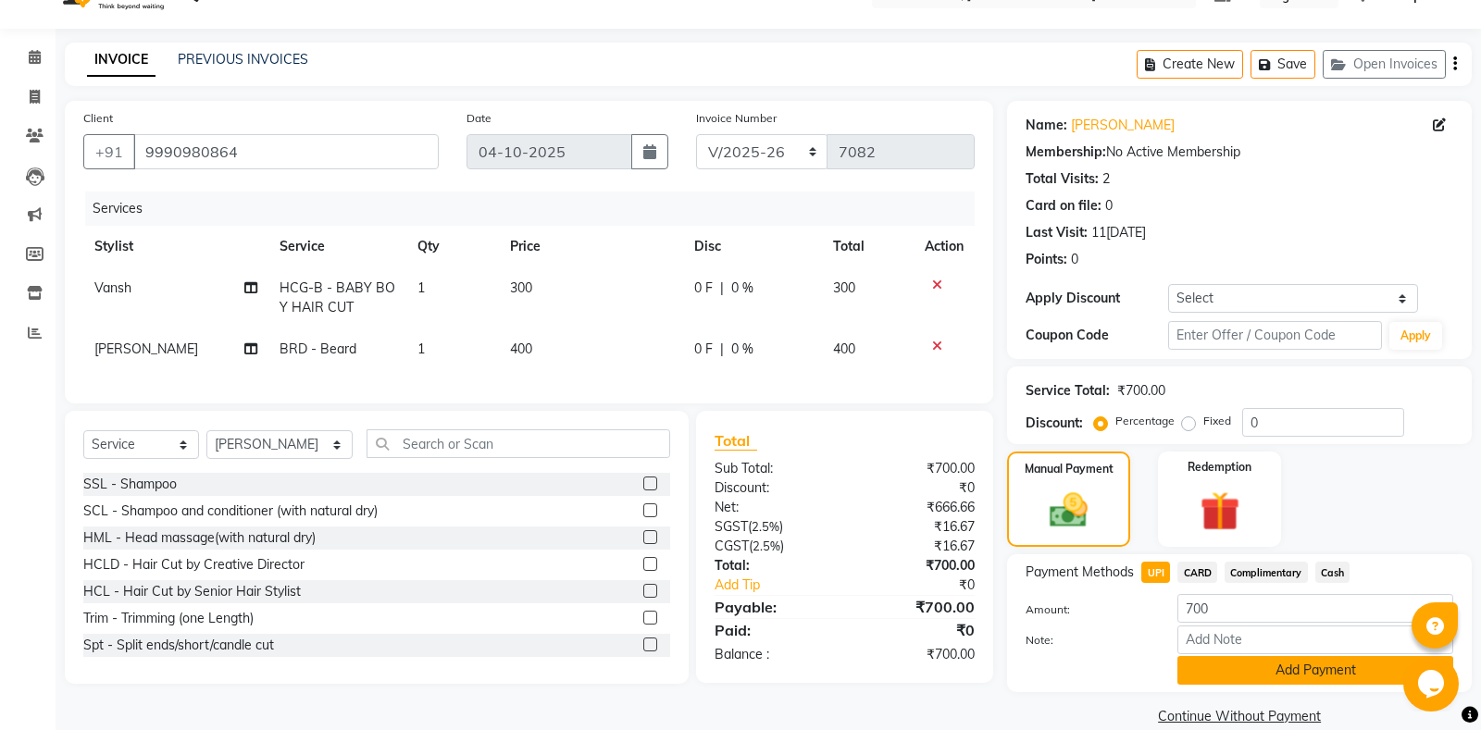
click at [1234, 674] on button "Add Payment" at bounding box center [1315, 670] width 276 height 29
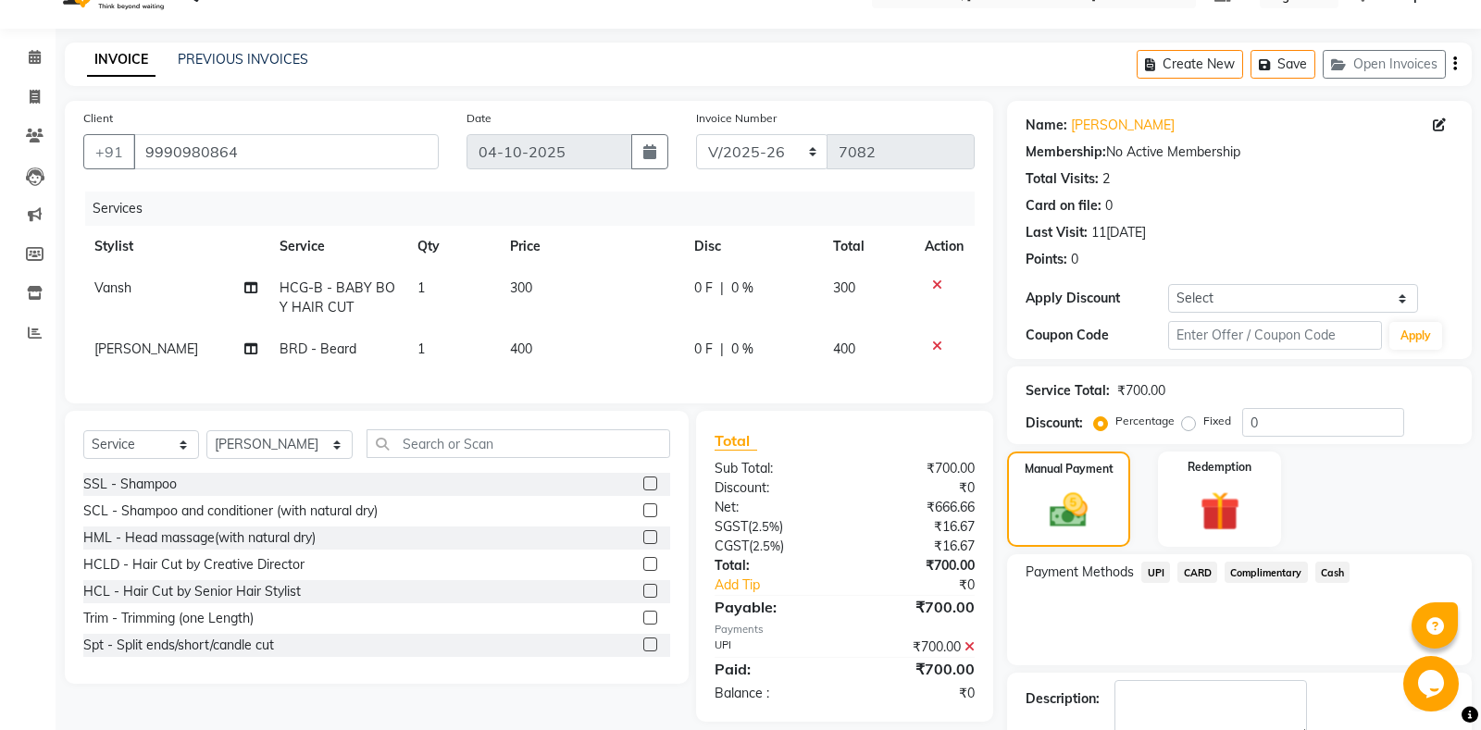
scroll to position [116, 0]
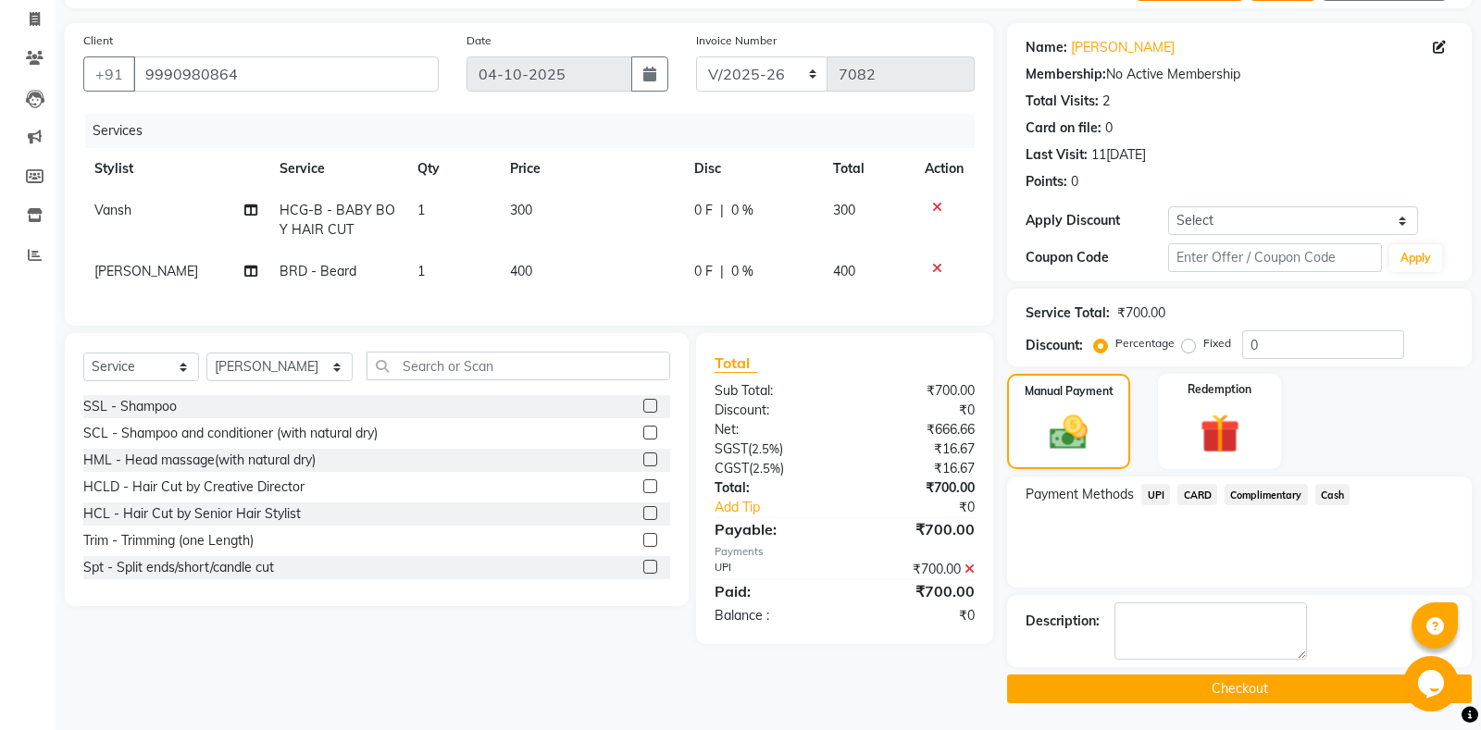
click at [1176, 678] on button "Checkout" at bounding box center [1239, 689] width 465 height 29
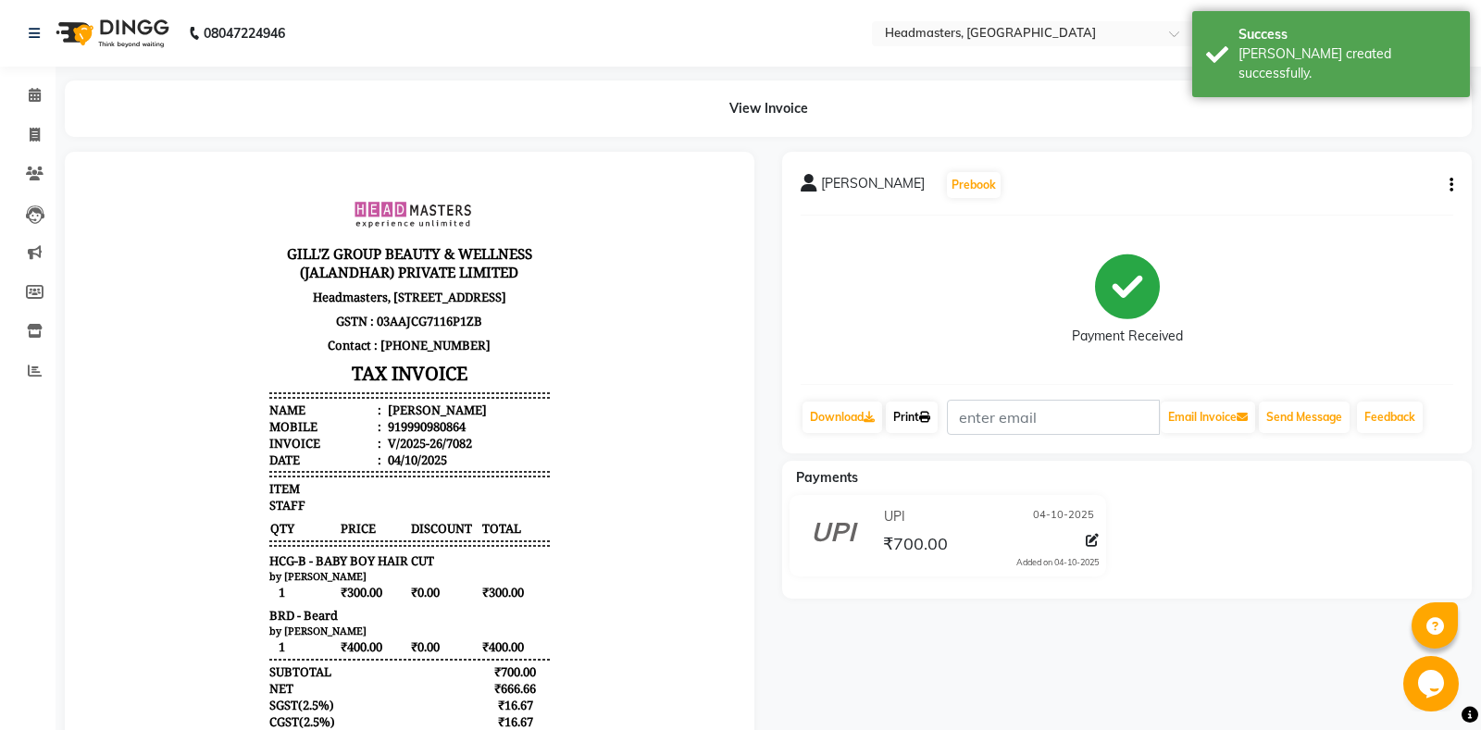
click at [930, 422] on icon at bounding box center [924, 417] width 11 height 11
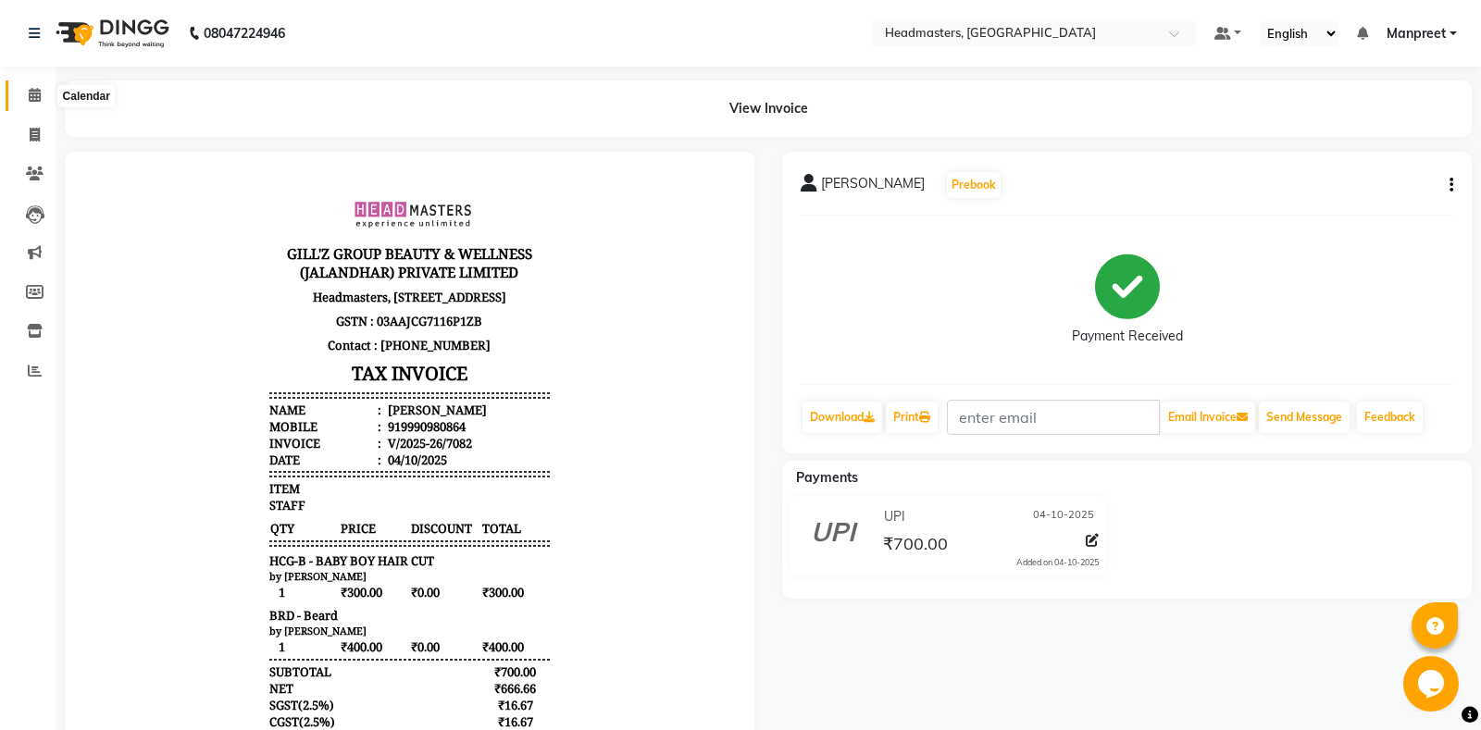
click at [32, 95] on icon at bounding box center [35, 95] width 12 height 14
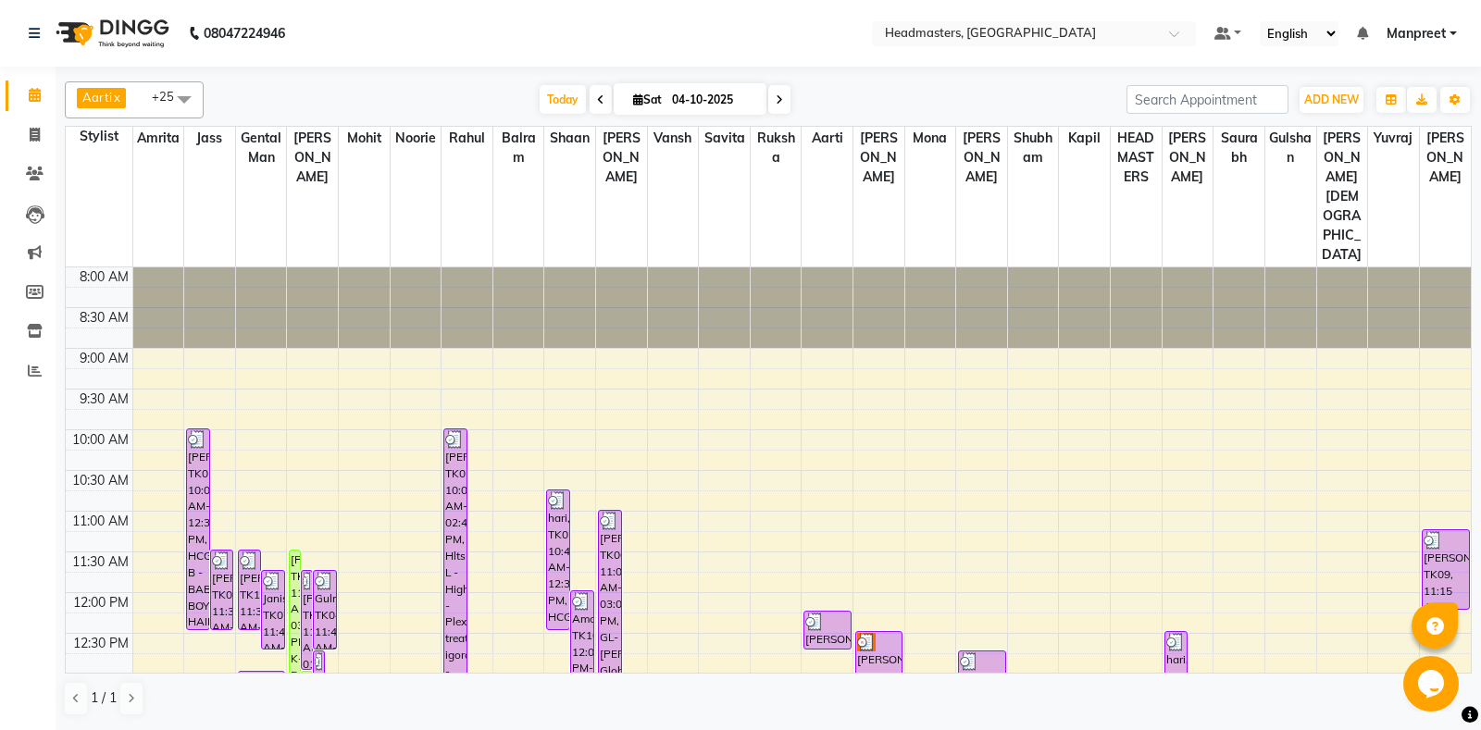
scroll to position [486, 0]
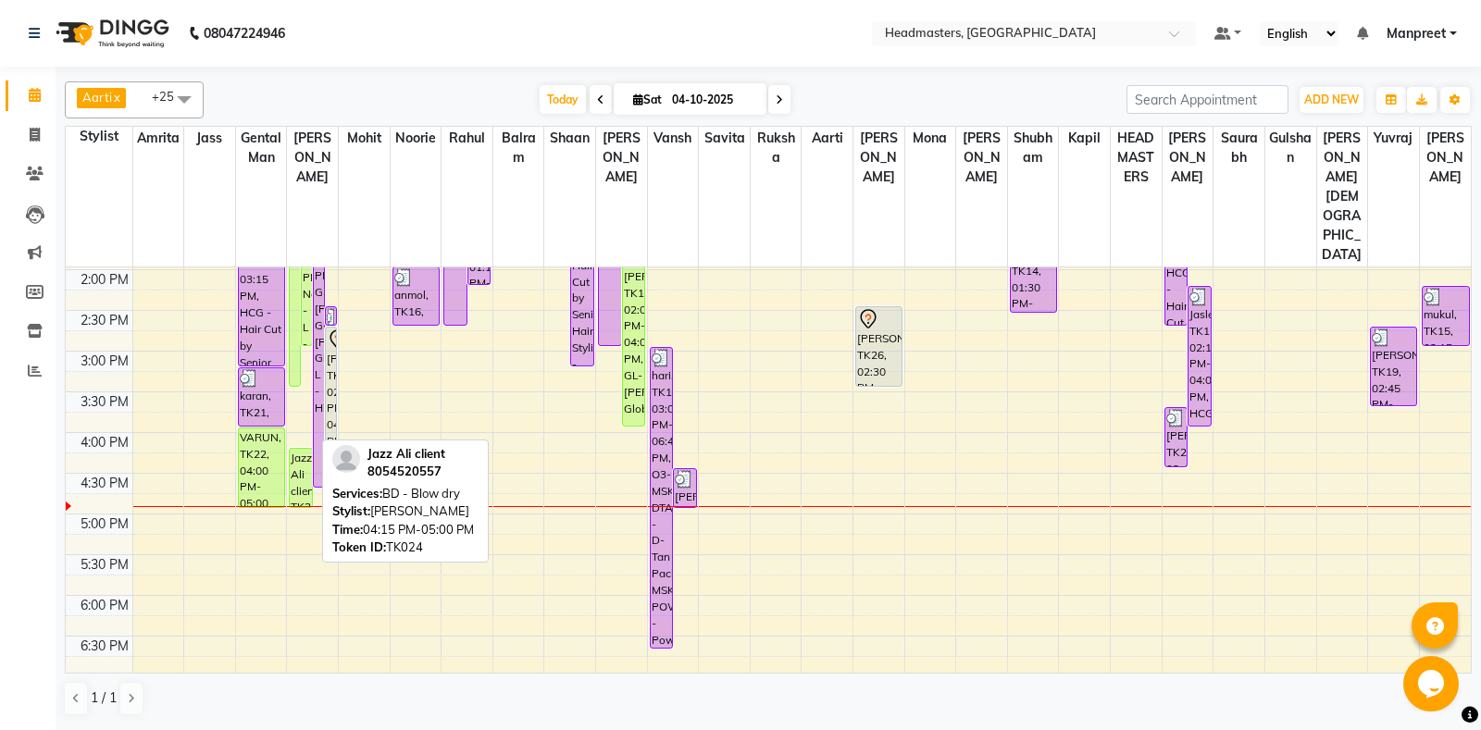
click at [301, 449] on div "Jazz Ali client, TK24, 04:15 PM-05:00 PM, BD - Blow dry" at bounding box center [301, 478] width 22 height 58
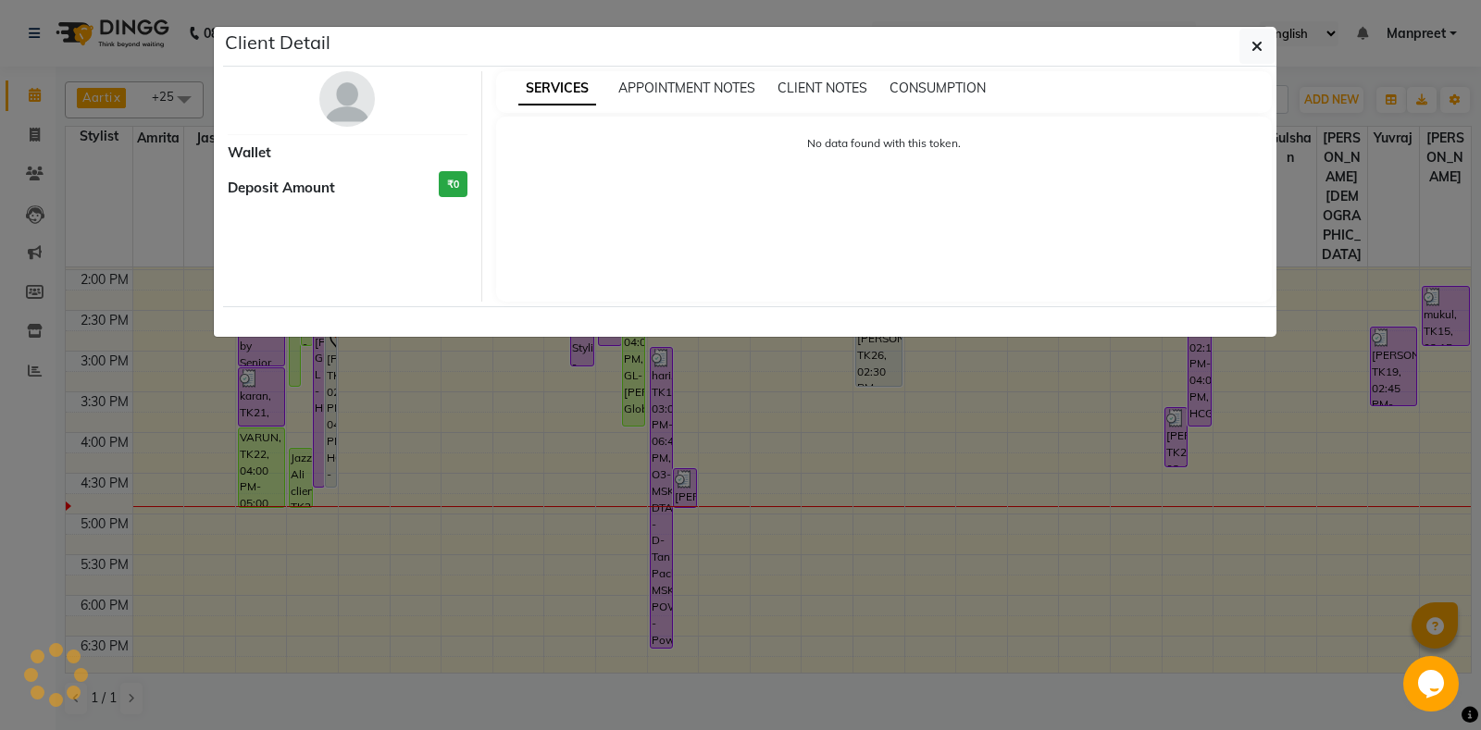
select select "1"
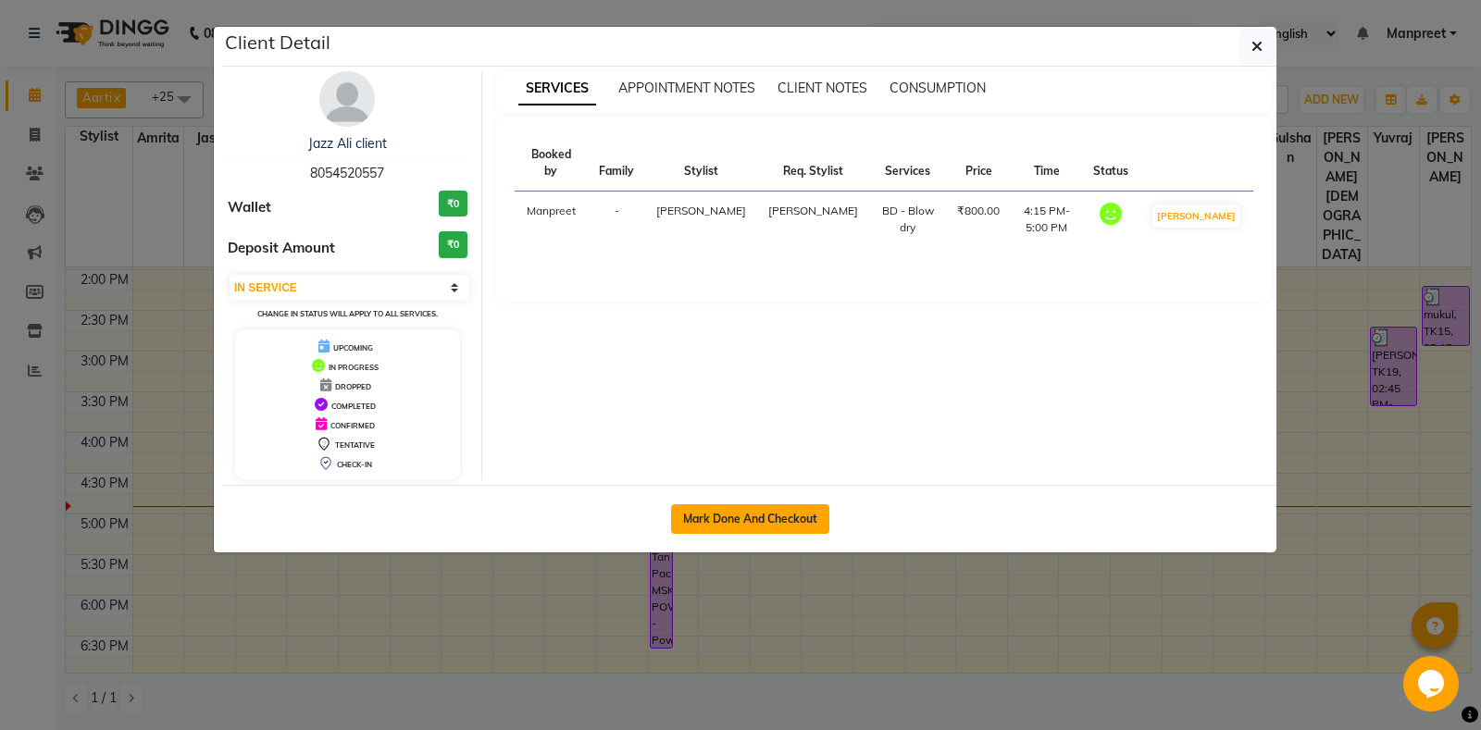
click at [783, 519] on button "Mark Done And Checkout" at bounding box center [750, 519] width 158 height 30
select select "service"
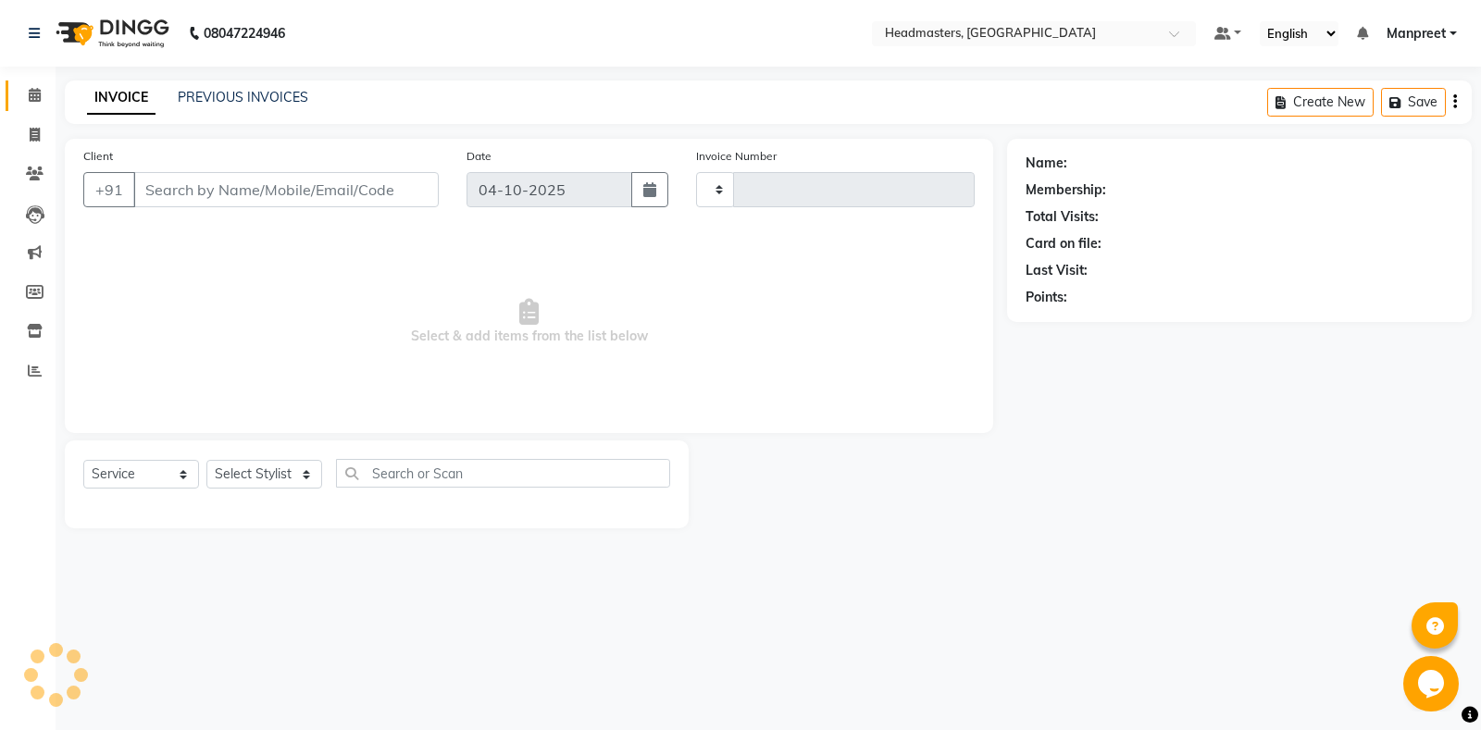
type input "7083"
select select "7130"
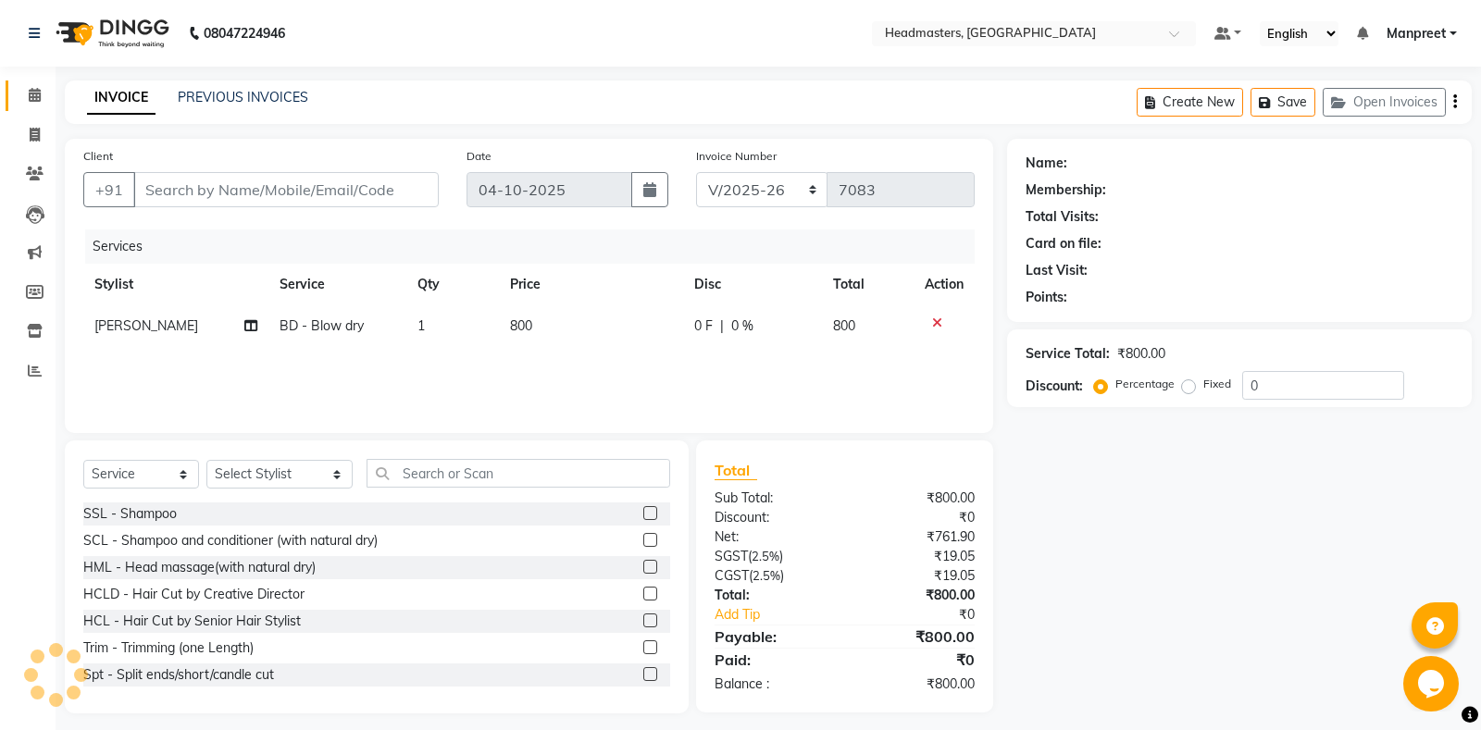
type input "8054520557"
select select "60721"
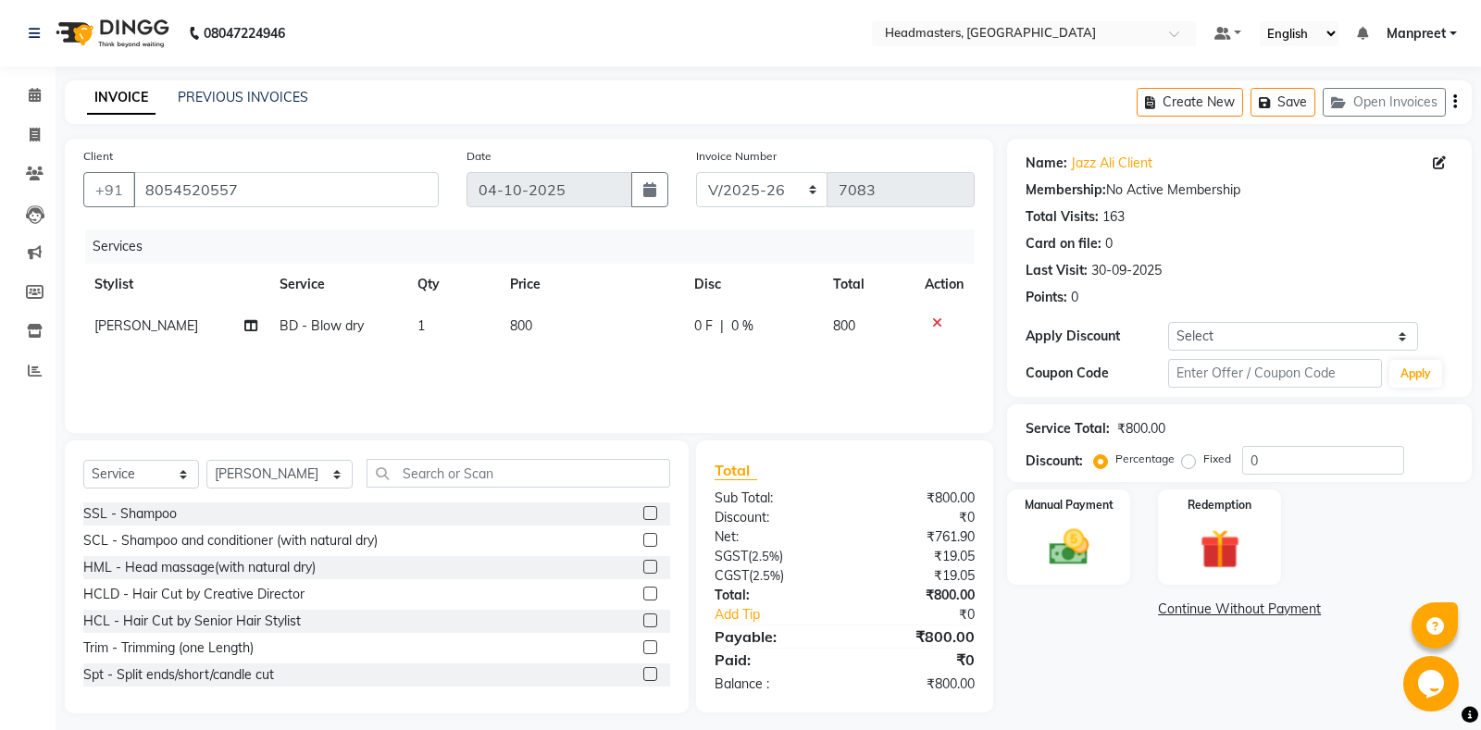
click at [110, 313] on td "[PERSON_NAME]" at bounding box center [175, 326] width 185 height 42
select select "60721"
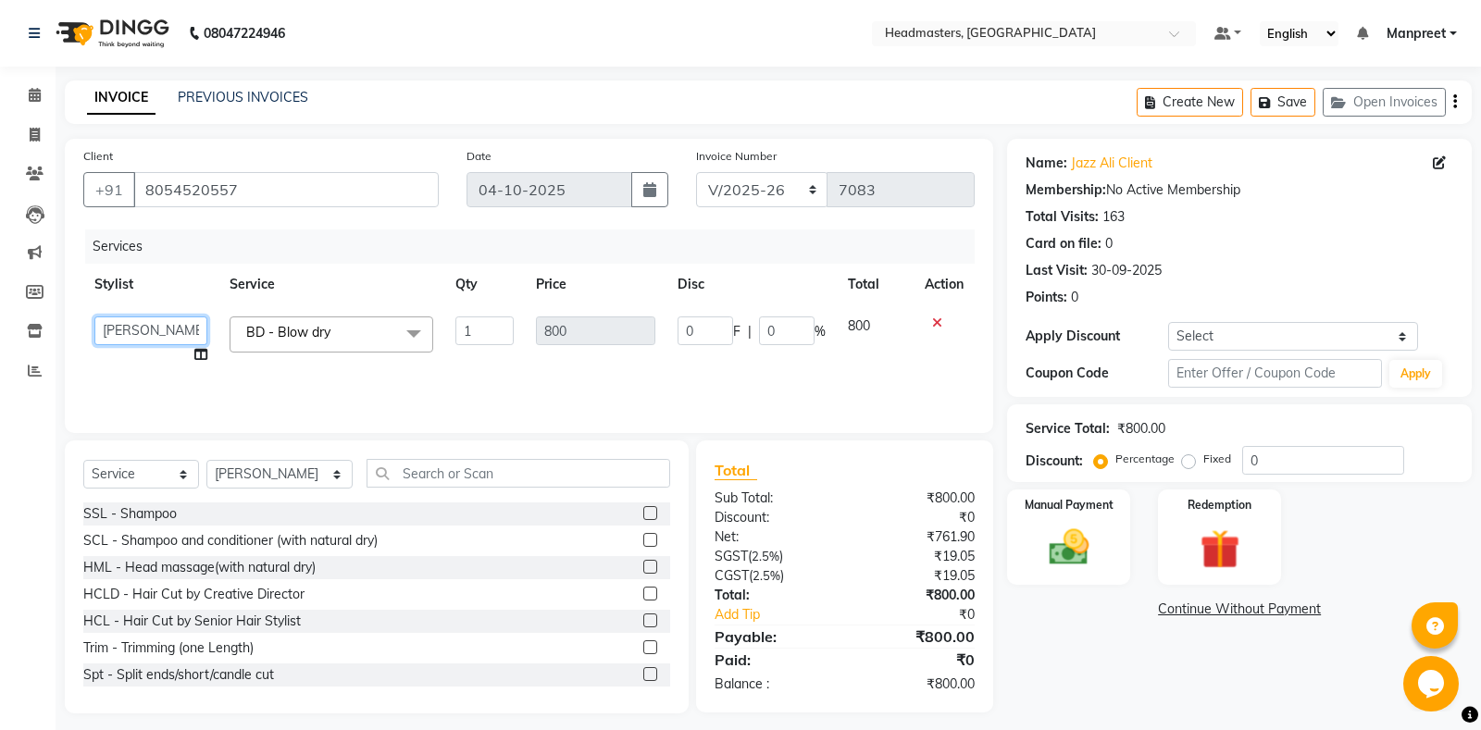
click at [94, 317] on select "[PERSON_NAME] Amrita Amrita - Front D[PERSON_NAME]Balram Gental Man Gulshan HEA…" at bounding box center [150, 331] width 113 height 29
select select "60714"
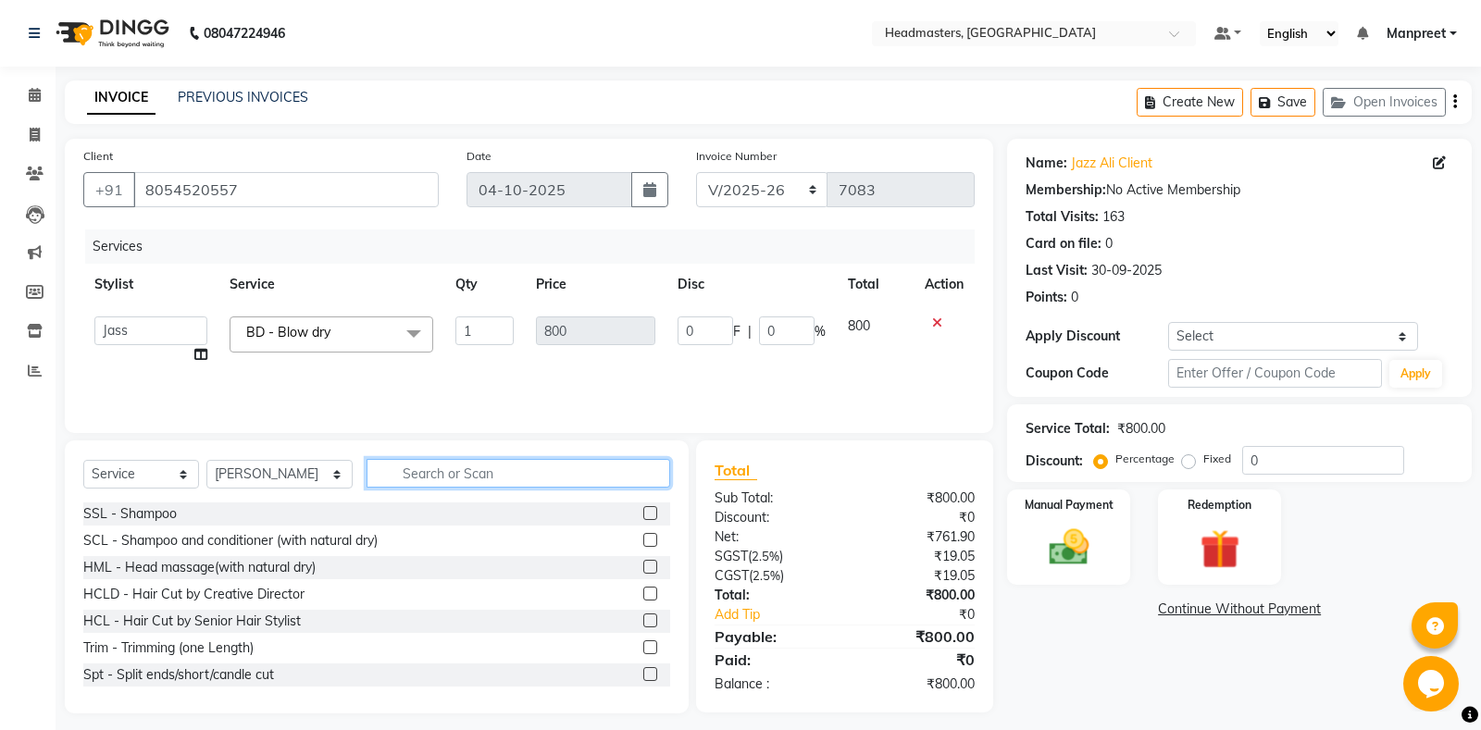
click at [479, 475] on input "text" at bounding box center [519, 473] width 304 height 29
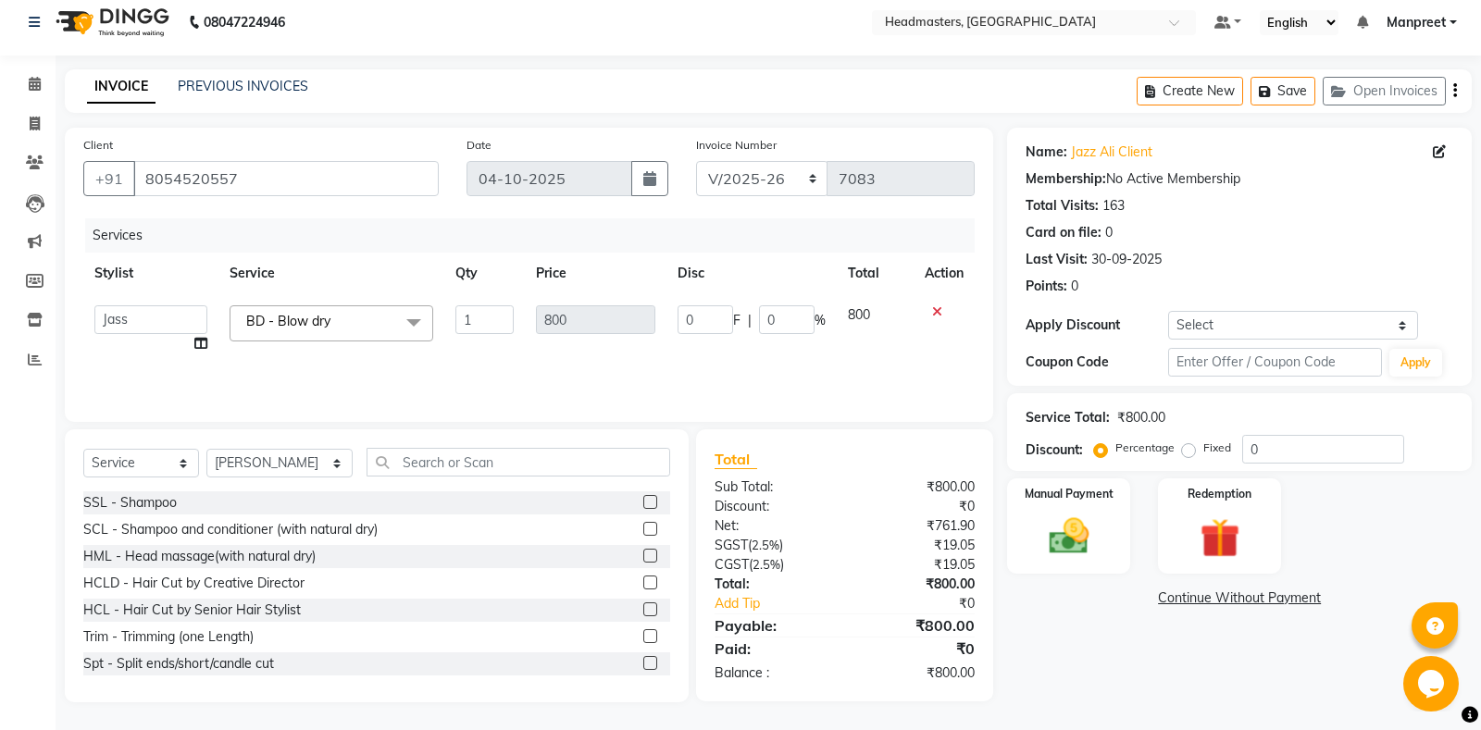
click at [678, 312] on td "0 F | 0 %" at bounding box center [751, 329] width 170 height 70
click at [683, 321] on input "0" at bounding box center [706, 319] width 56 height 29
type input "100"
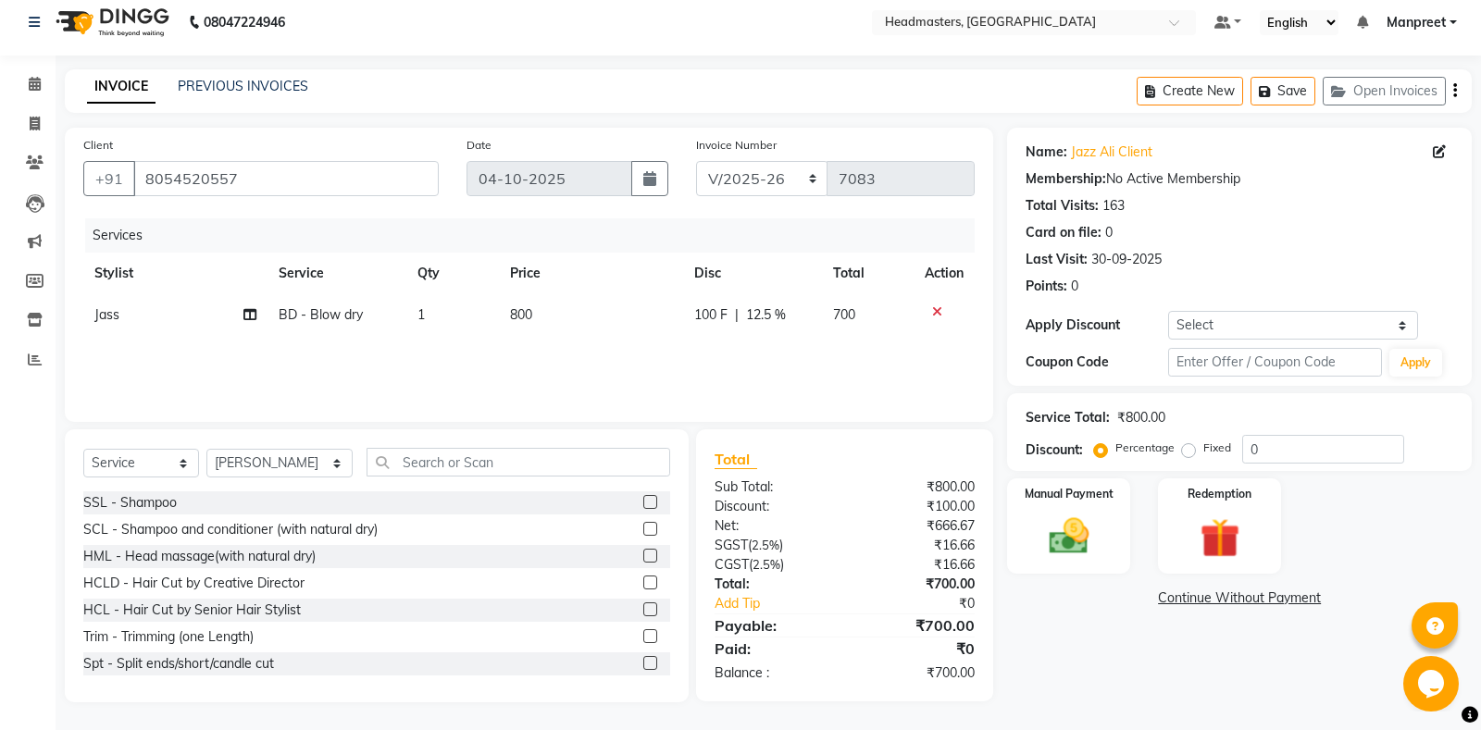
click at [703, 353] on div "Services Stylist Service Qty Price Disc Total Action Jass BD - Blow dry 1 800 1…" at bounding box center [528, 310] width 891 height 185
click at [1052, 509] on div "Manual Payment" at bounding box center [1069, 526] width 128 height 99
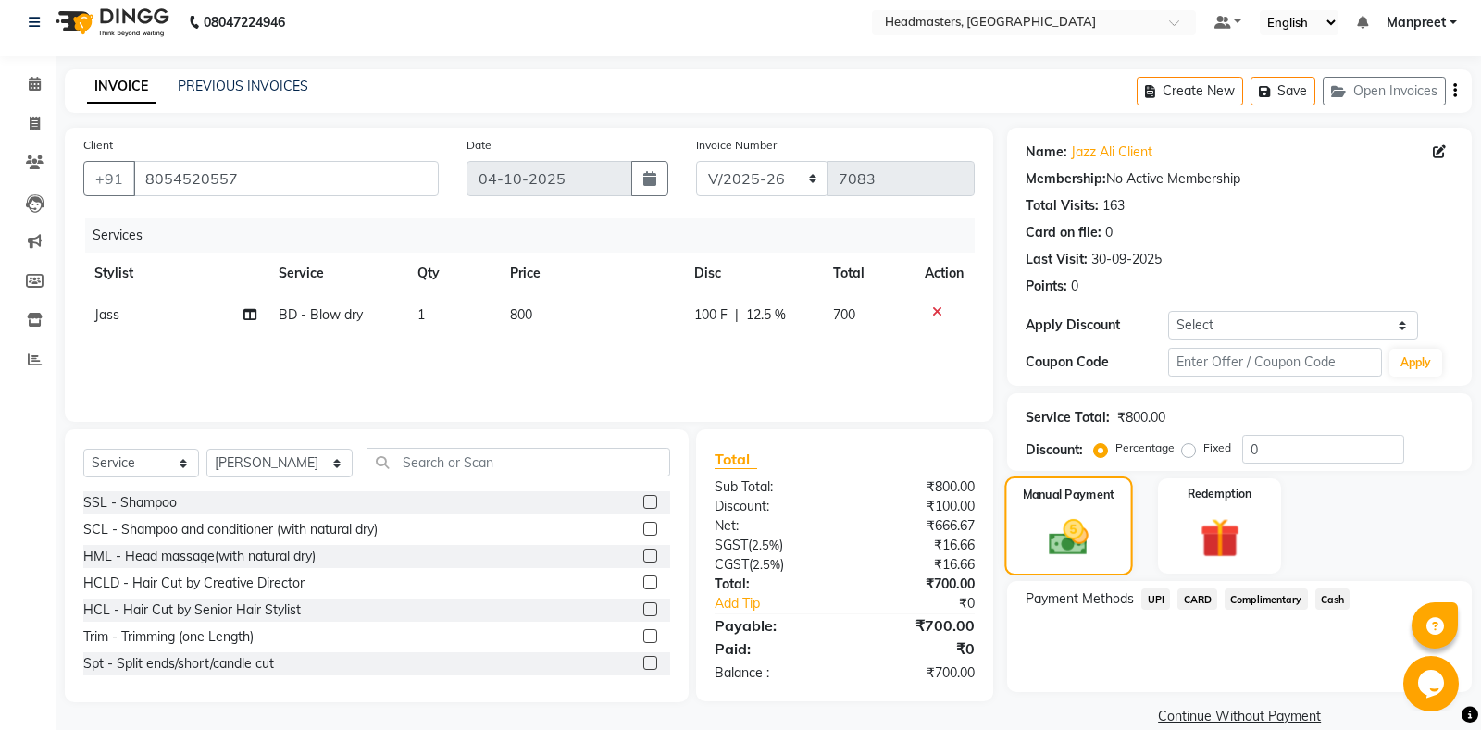
scroll to position [38, 0]
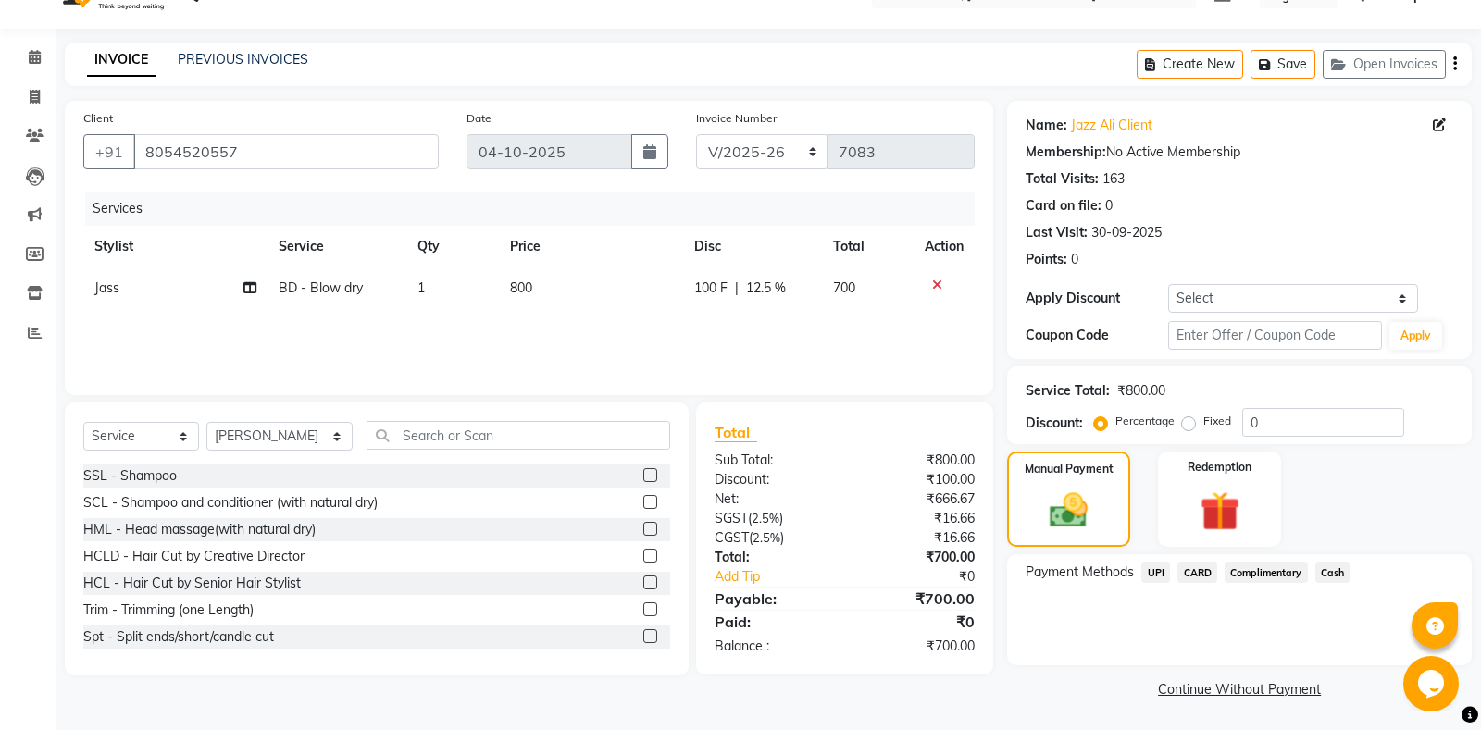
click at [1158, 580] on span "UPI" at bounding box center [1155, 572] width 29 height 21
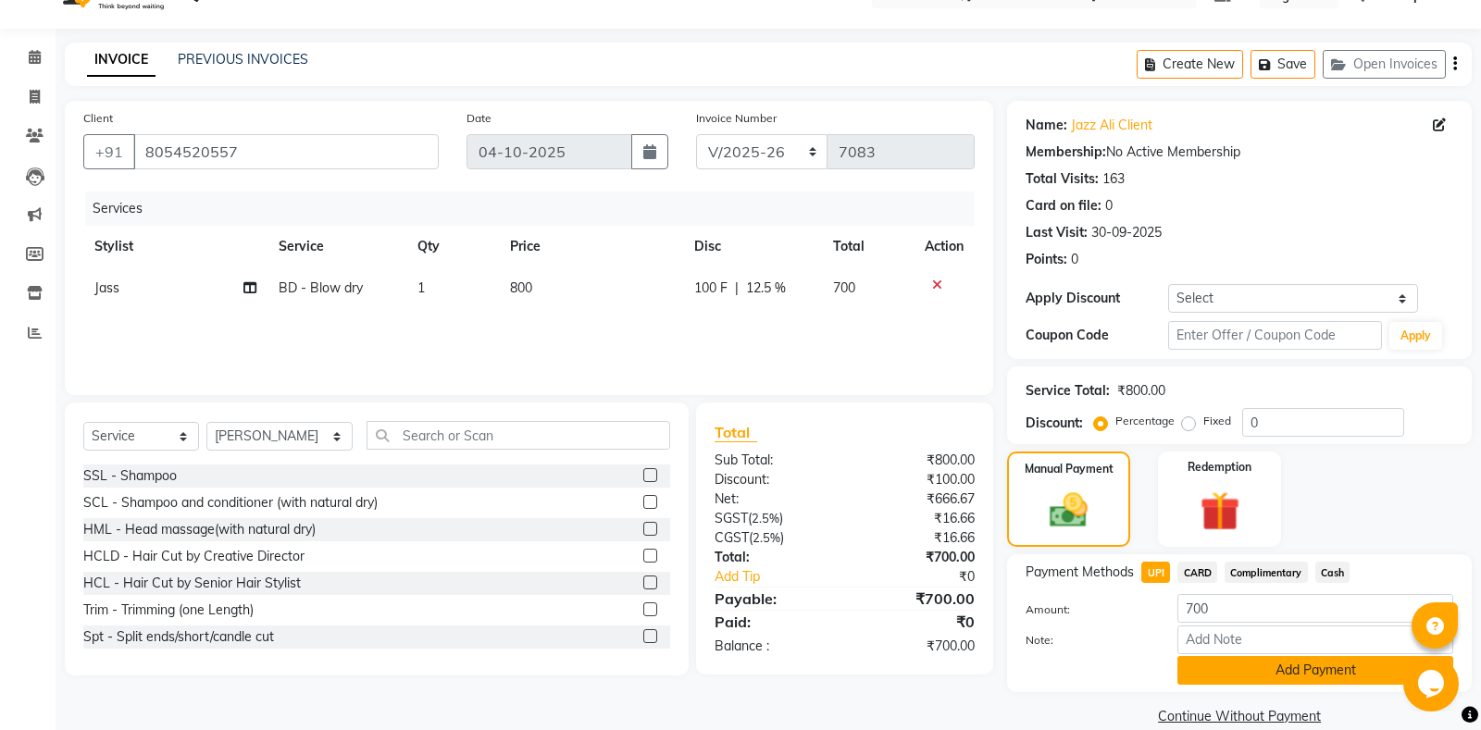
click at [1275, 677] on button "Add Payment" at bounding box center [1315, 670] width 276 height 29
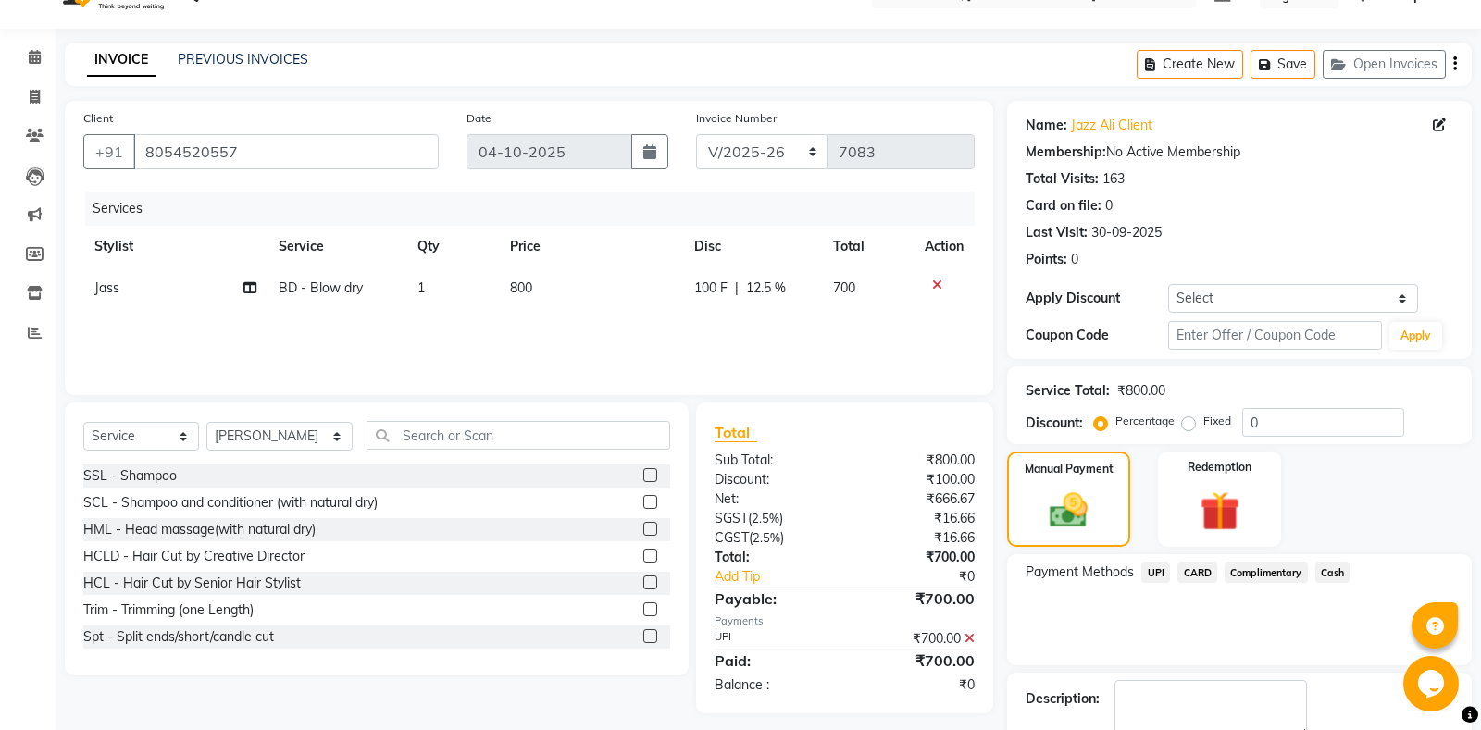
scroll to position [116, 0]
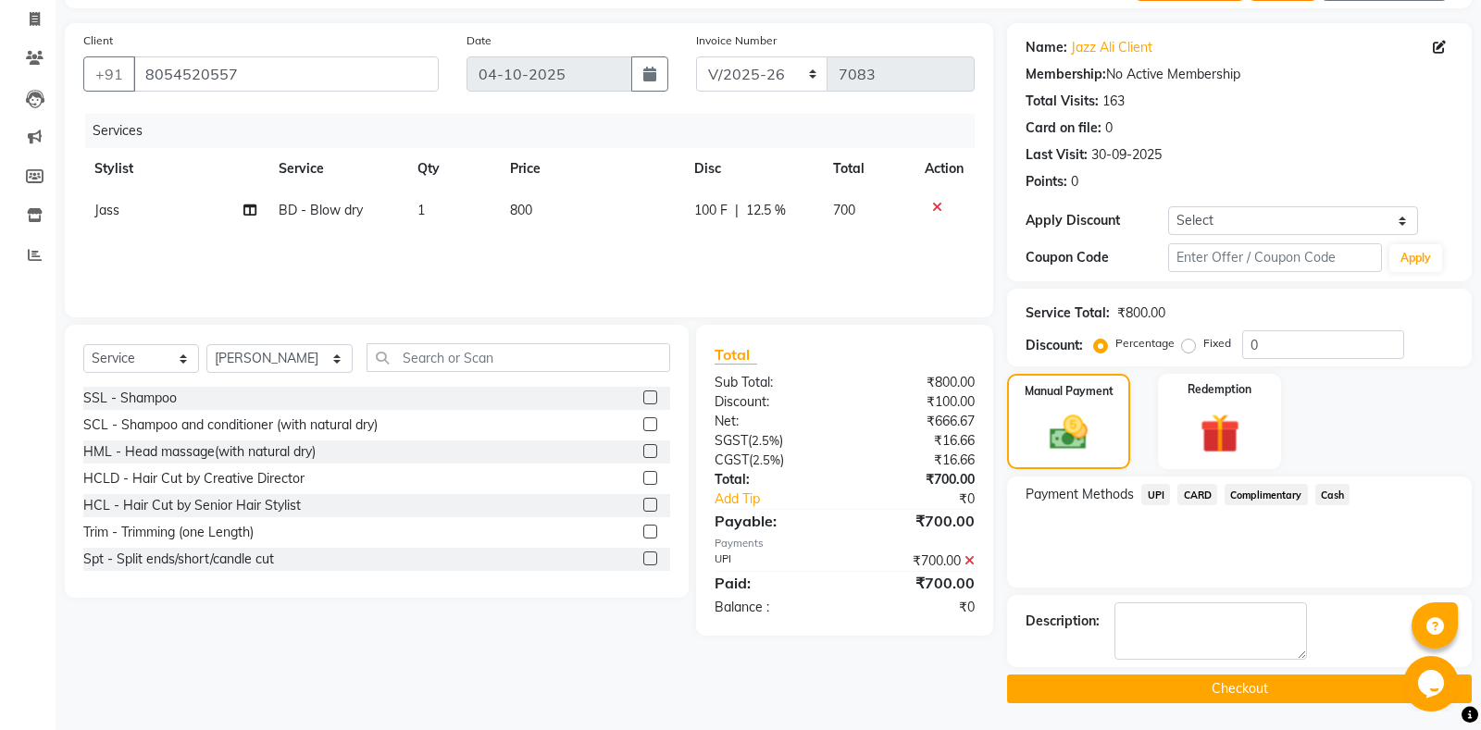
click at [1189, 692] on button "Checkout" at bounding box center [1239, 689] width 465 height 29
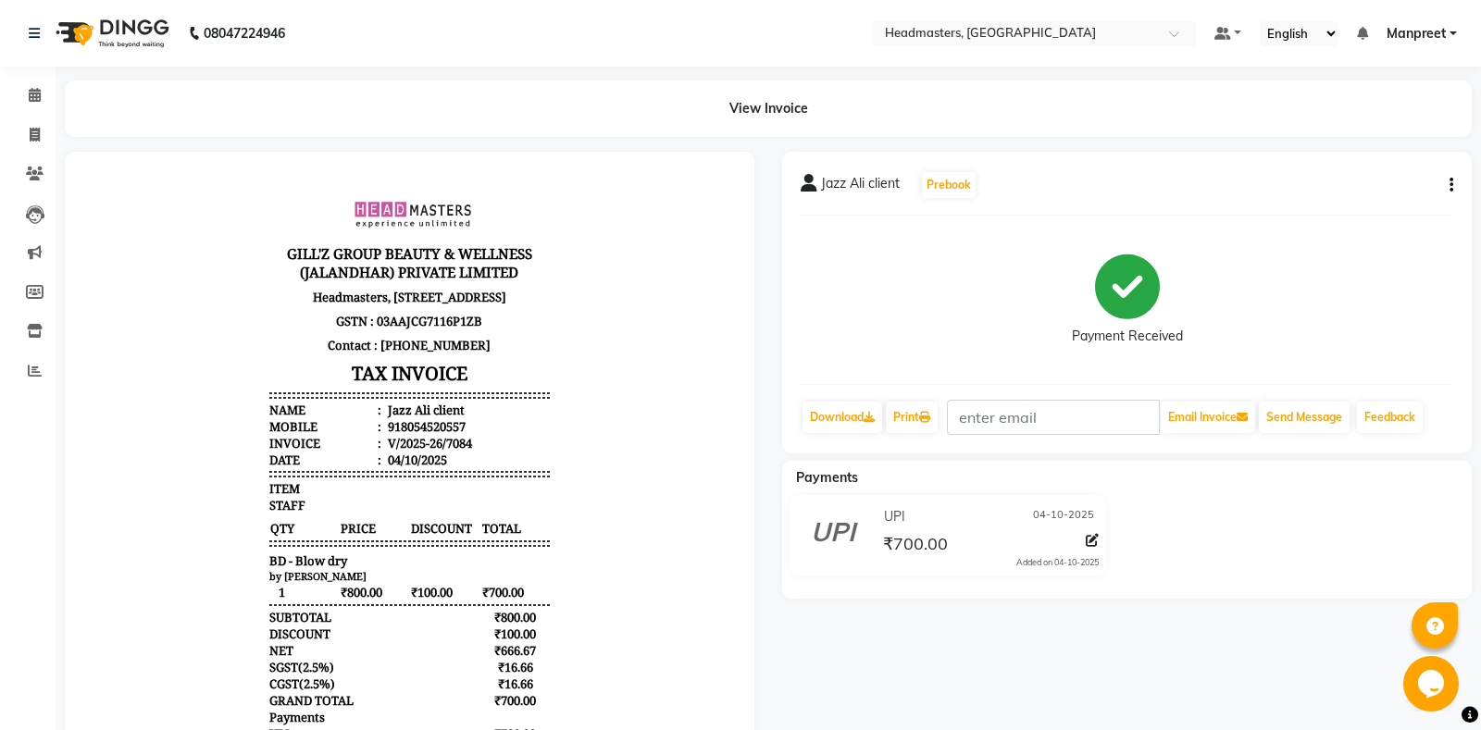
scroll to position [14, 0]
click at [40, 107] on link "Calendar" at bounding box center [28, 96] width 44 height 31
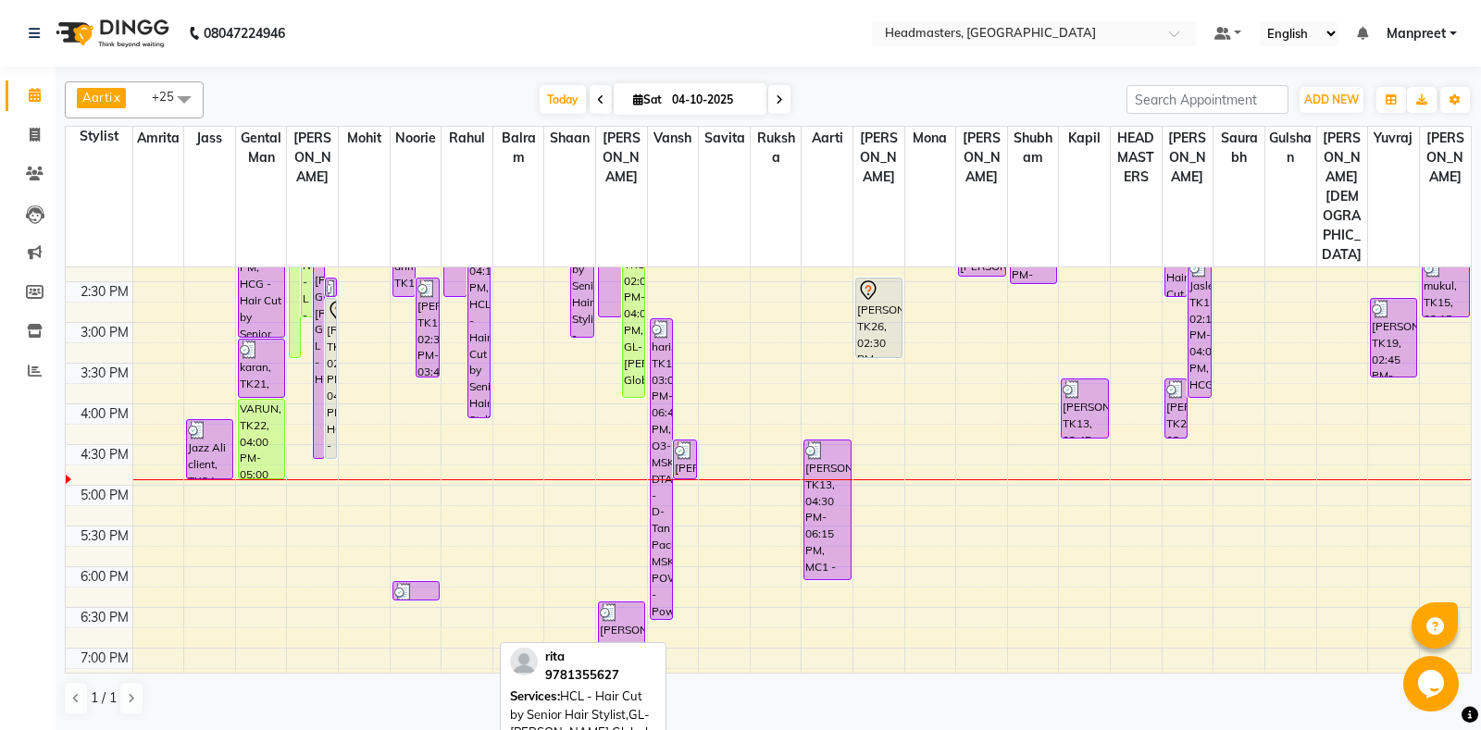
scroll to position [569, 0]
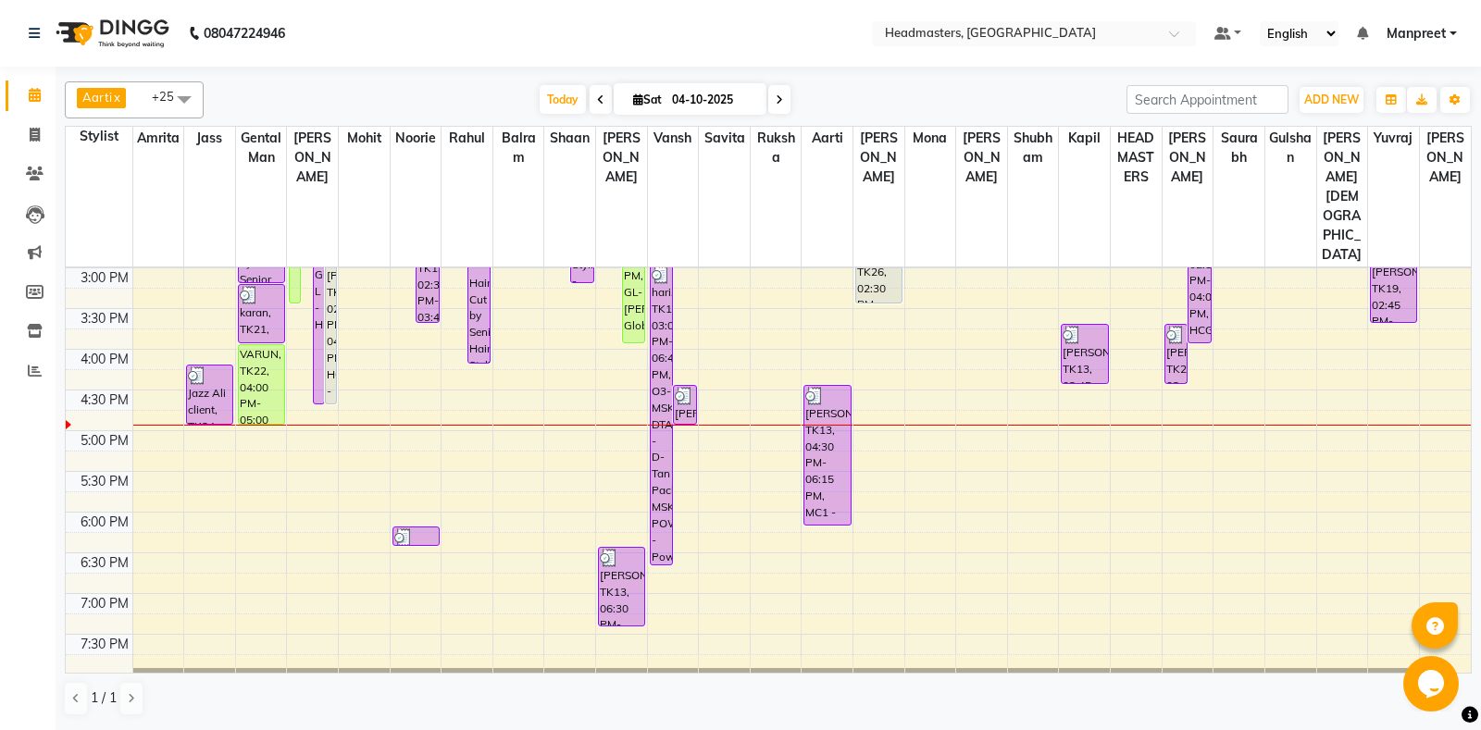
click at [360, 412] on div "8:00 AM 8:30 AM 9:00 AM 9:30 AM 10:00 AM 10:30 AM 11:00 AM 11:30 AM 12:00 PM 12…" at bounding box center [768, 267] width 1405 height 1139
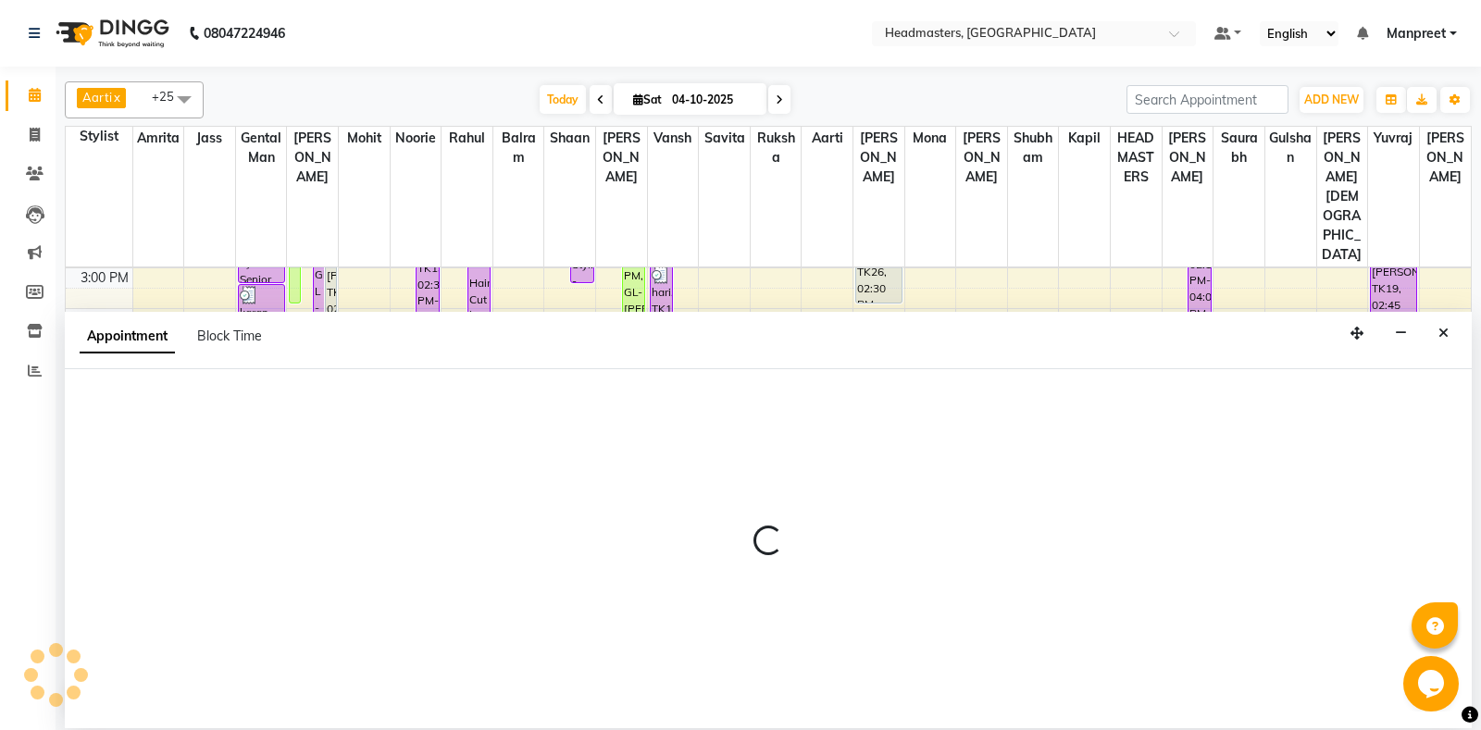
select select "60723"
select select "tentative"
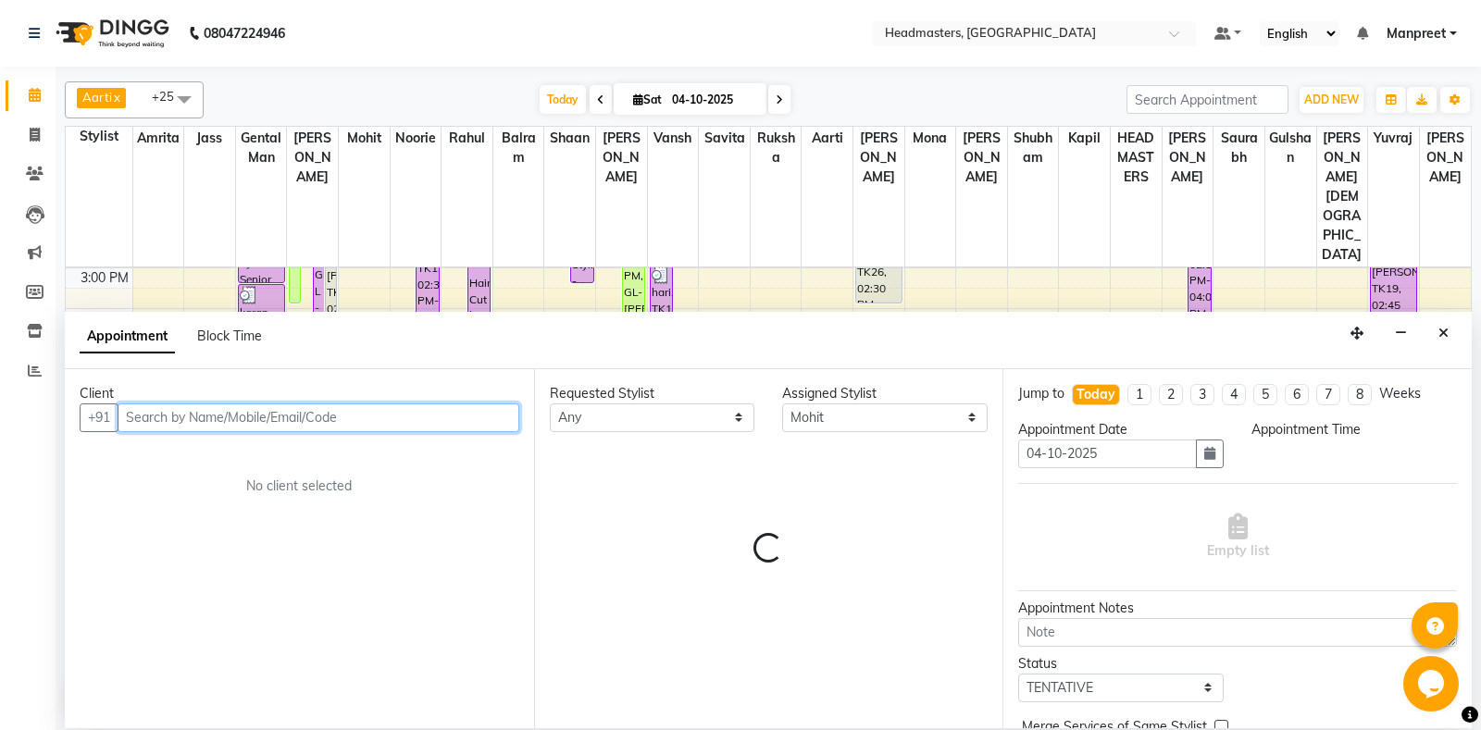
select select "1050"
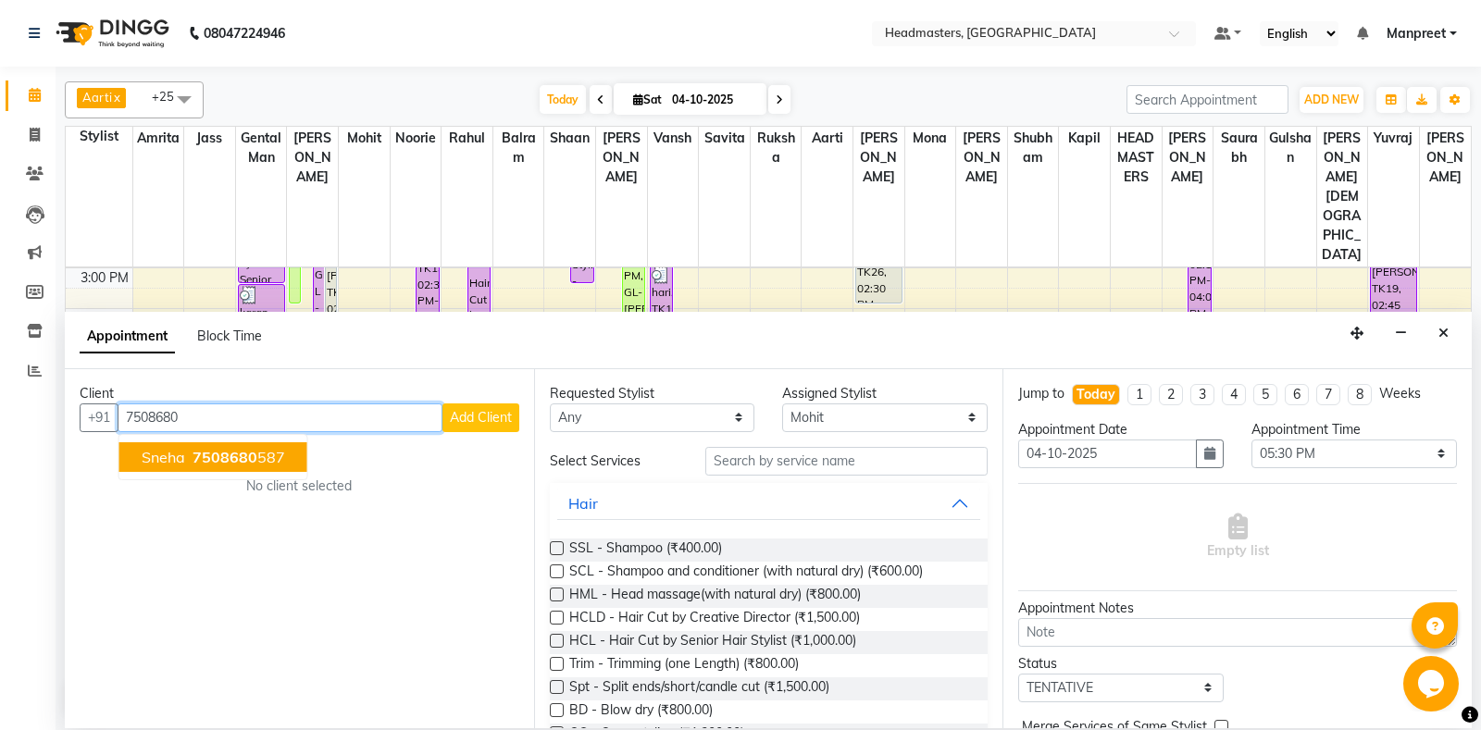
click at [201, 460] on span "7508680" at bounding box center [225, 457] width 65 height 19
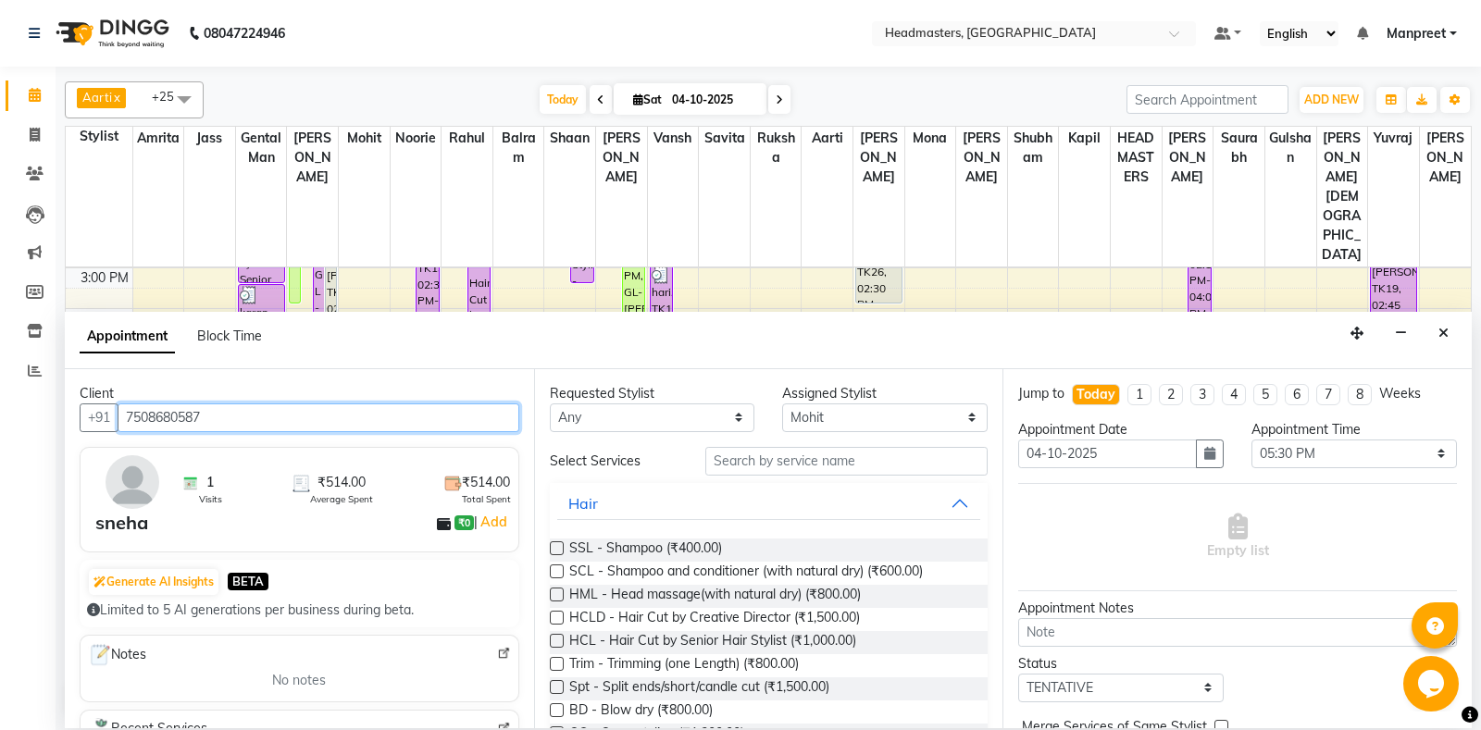
type input "7508680587"
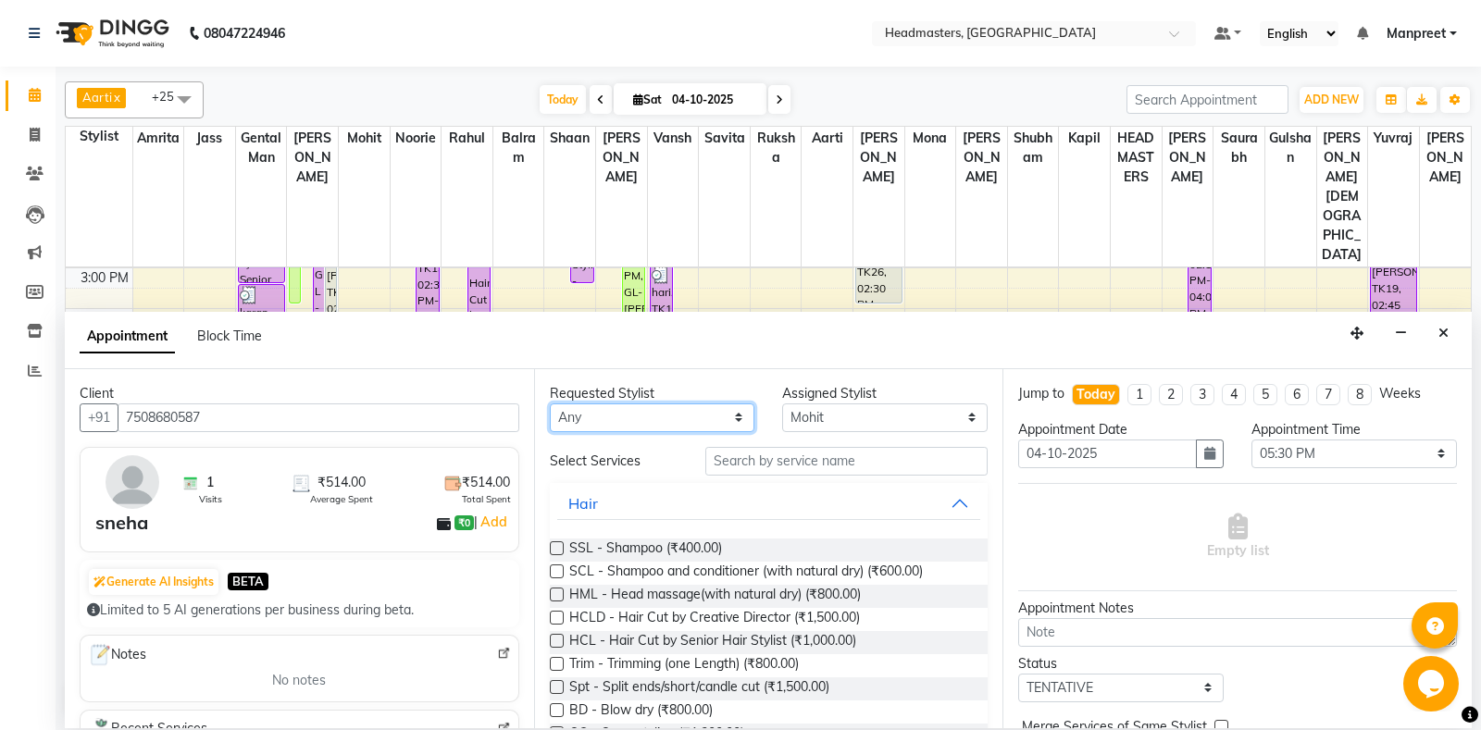
click at [550, 404] on select "[PERSON_NAME] Amr[PERSON_NAME]lram Gental Man Gulshan HEADMAST[PERSON_NAME]apil…" at bounding box center [652, 418] width 205 height 29
select select "60721"
click option "[PERSON_NAME]" at bounding box center [0, 0] width 0 height 0
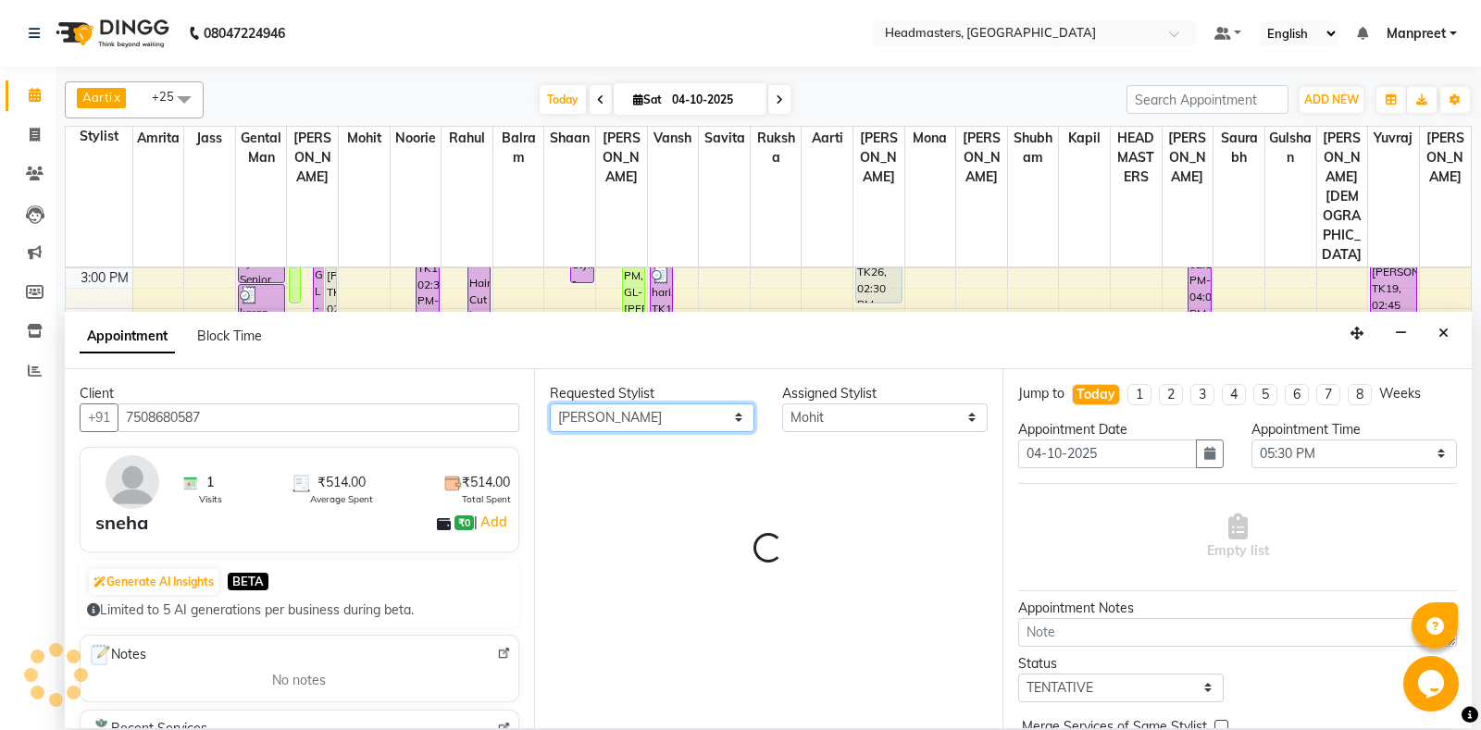
select select "60721"
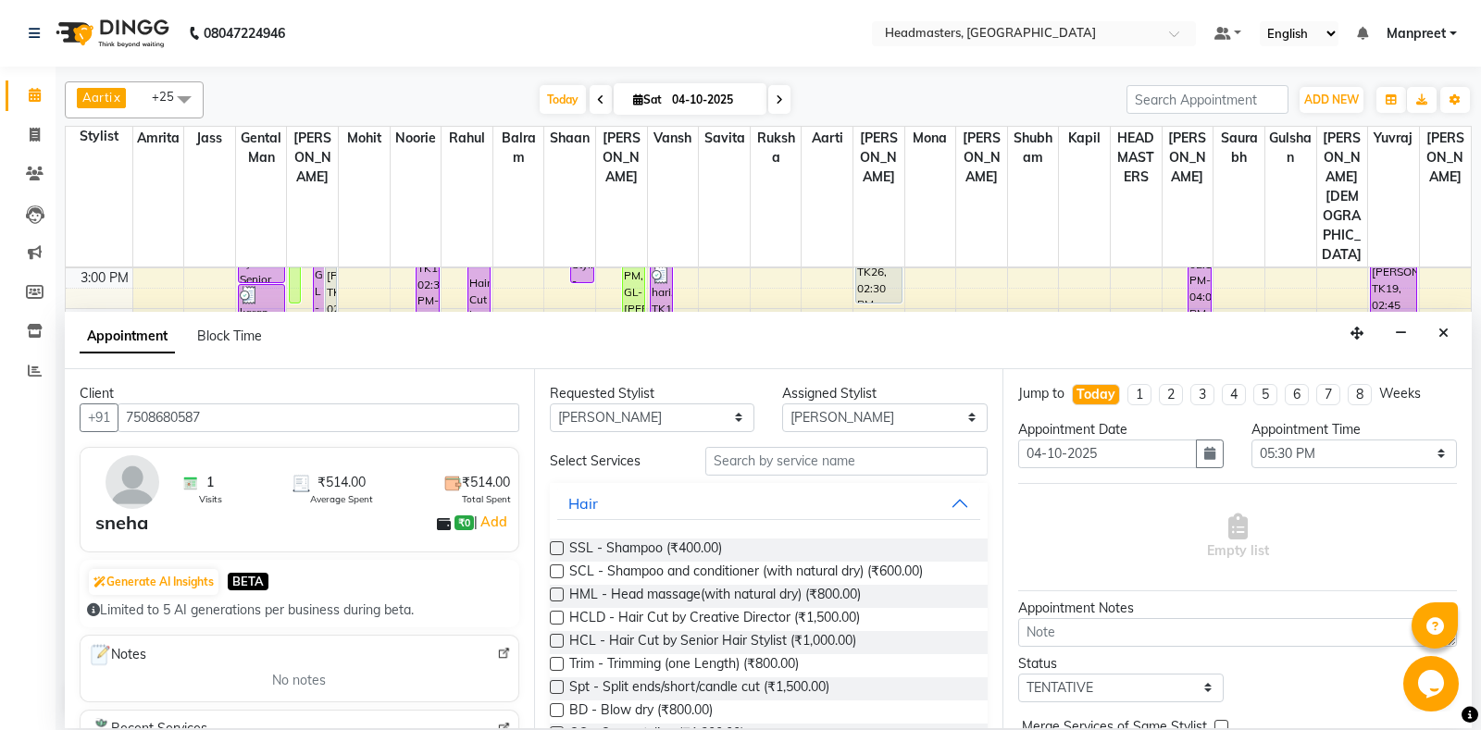
click at [780, 447] on div "Requested Stylist An[PERSON_NAME]li Amrit[PERSON_NAME]am Gental Man Gulshan HEA…" at bounding box center [768, 548] width 469 height 359
click at [776, 454] on input "text" at bounding box center [846, 461] width 283 height 29
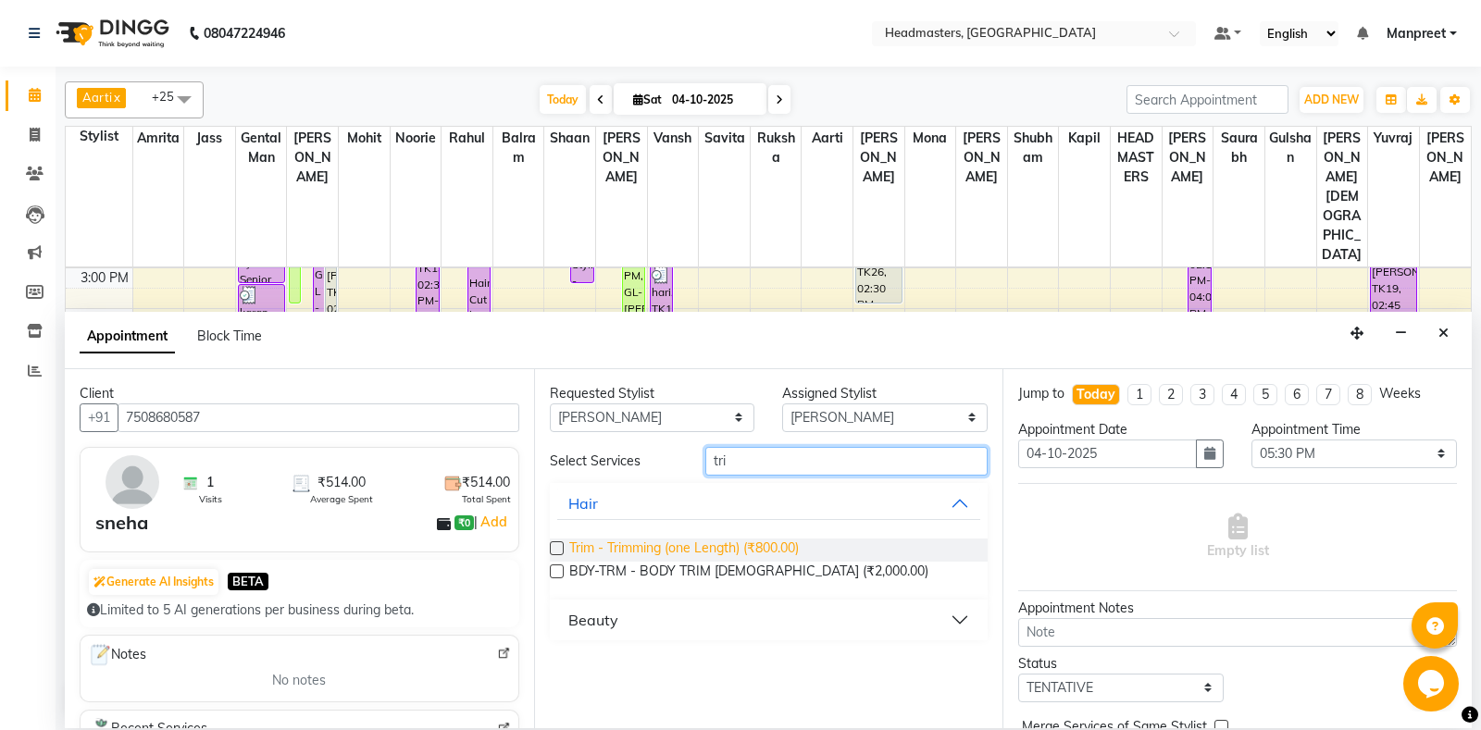
type input "tri"
click at [726, 549] on span "Trim - Trimming (one Length) (₹800.00)" at bounding box center [684, 550] width 230 height 23
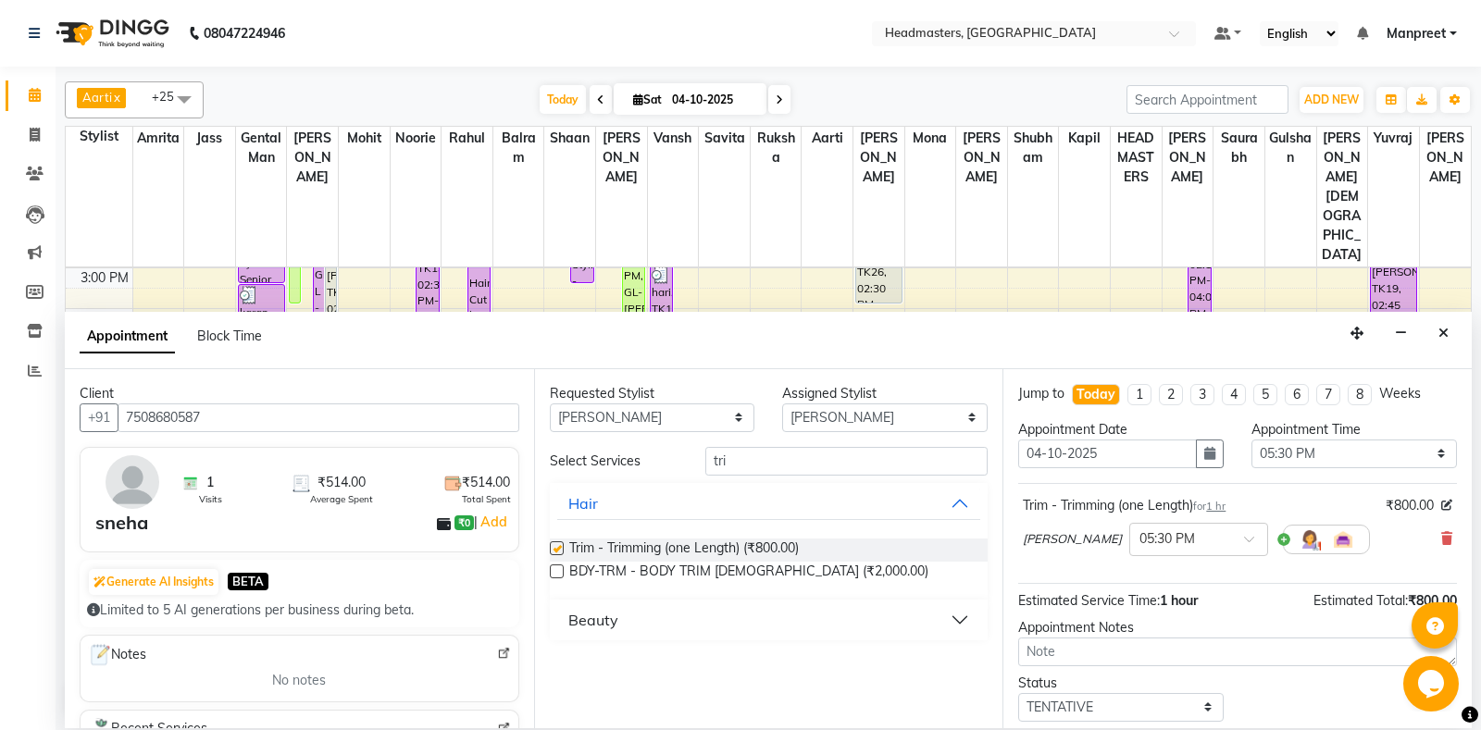
checkbox input "false"
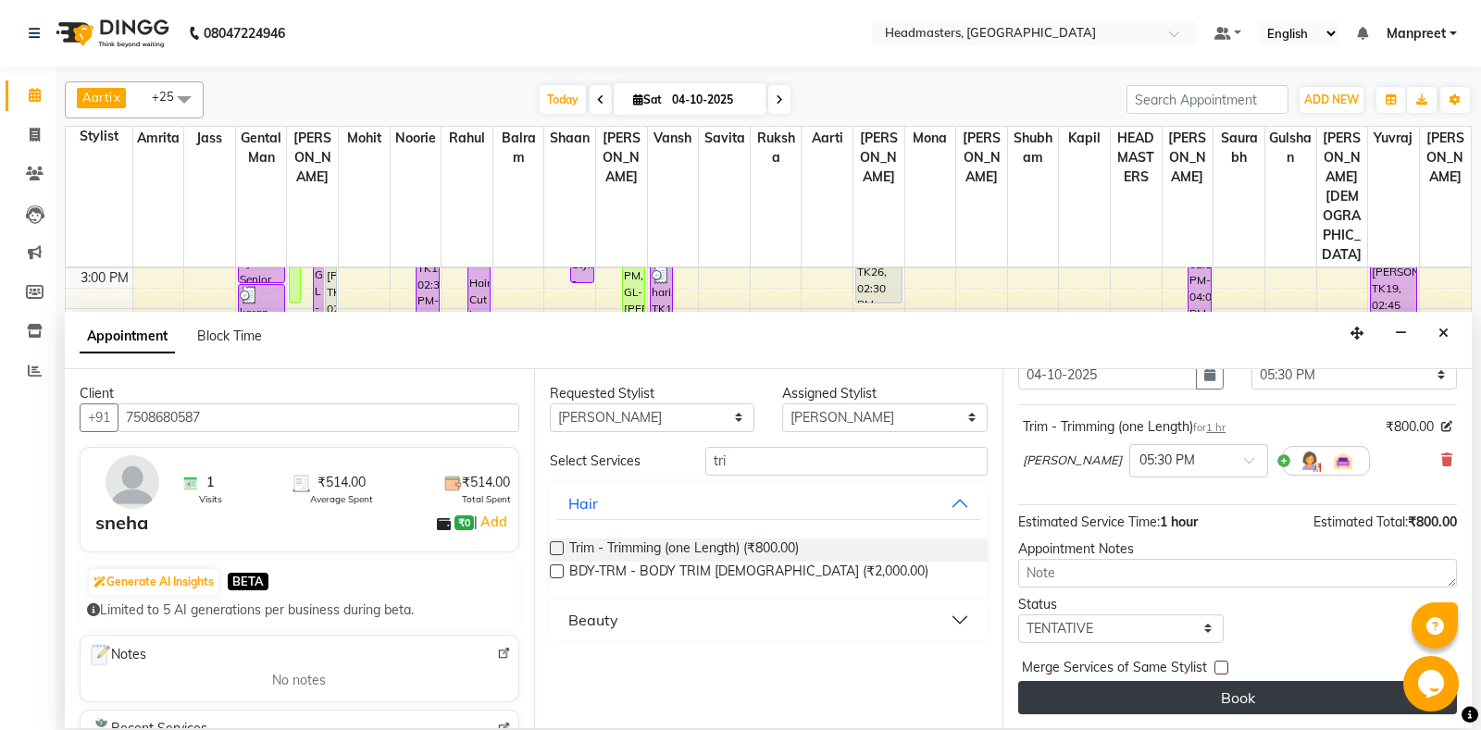
click at [1316, 686] on button "Book" at bounding box center [1237, 697] width 439 height 33
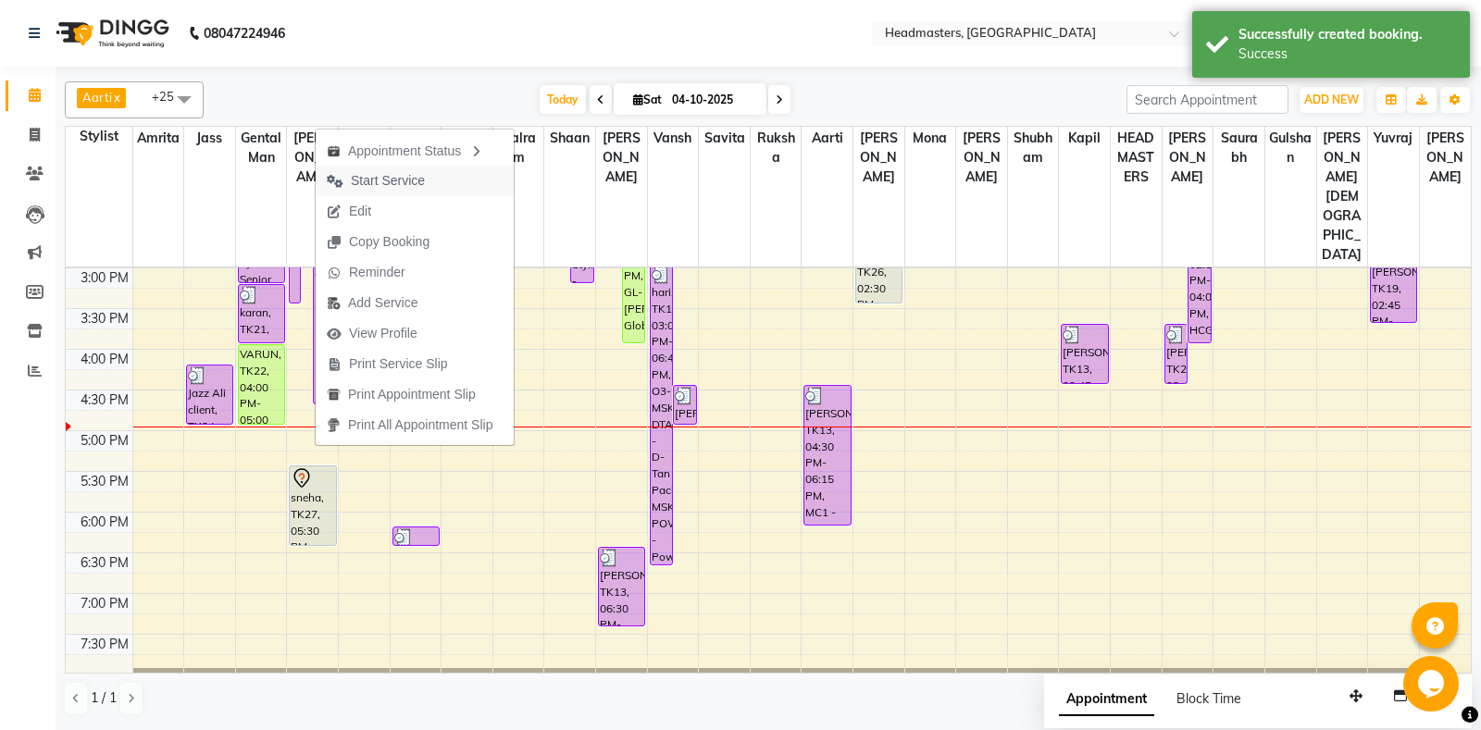
click at [441, 168] on button "Start Service" at bounding box center [415, 181] width 198 height 31
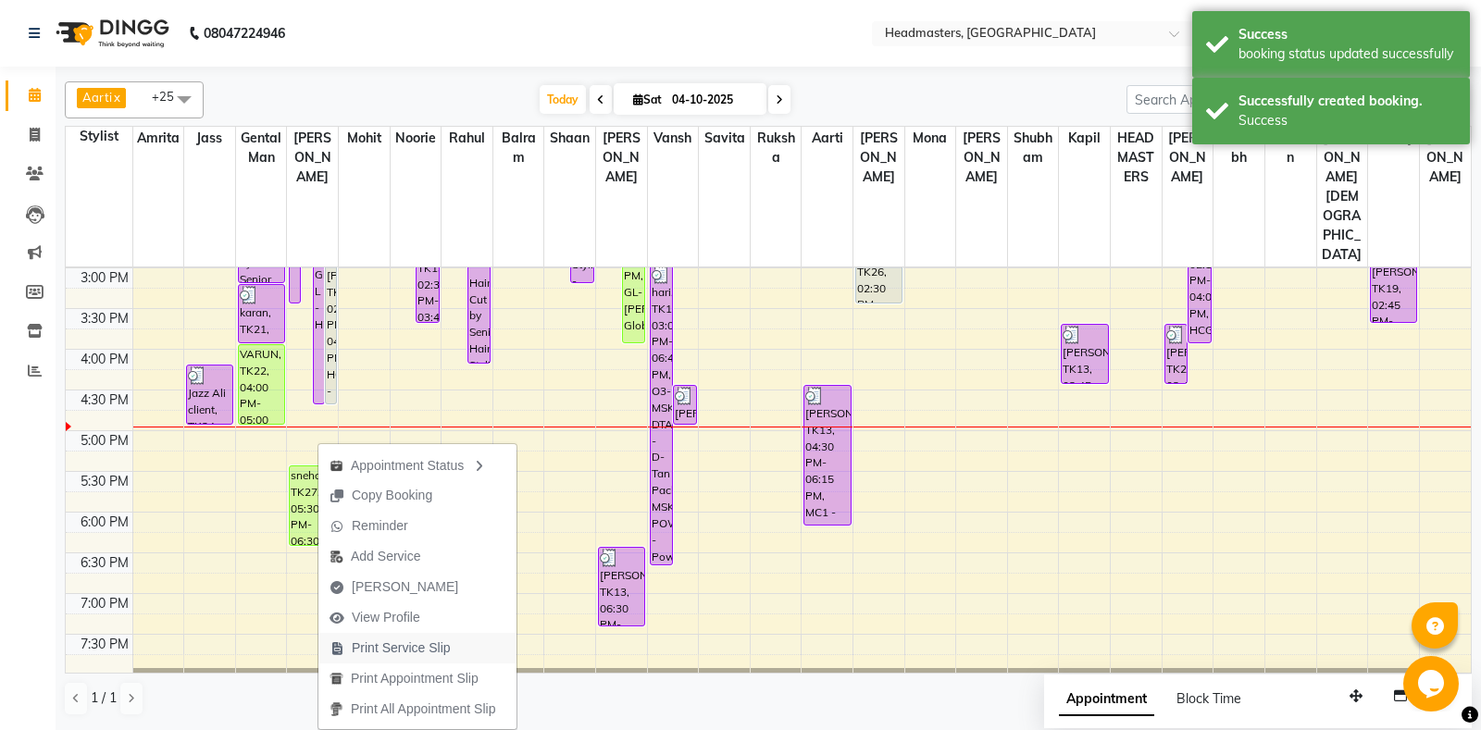
click at [399, 651] on span "Print Service Slip" at bounding box center [401, 648] width 99 height 19
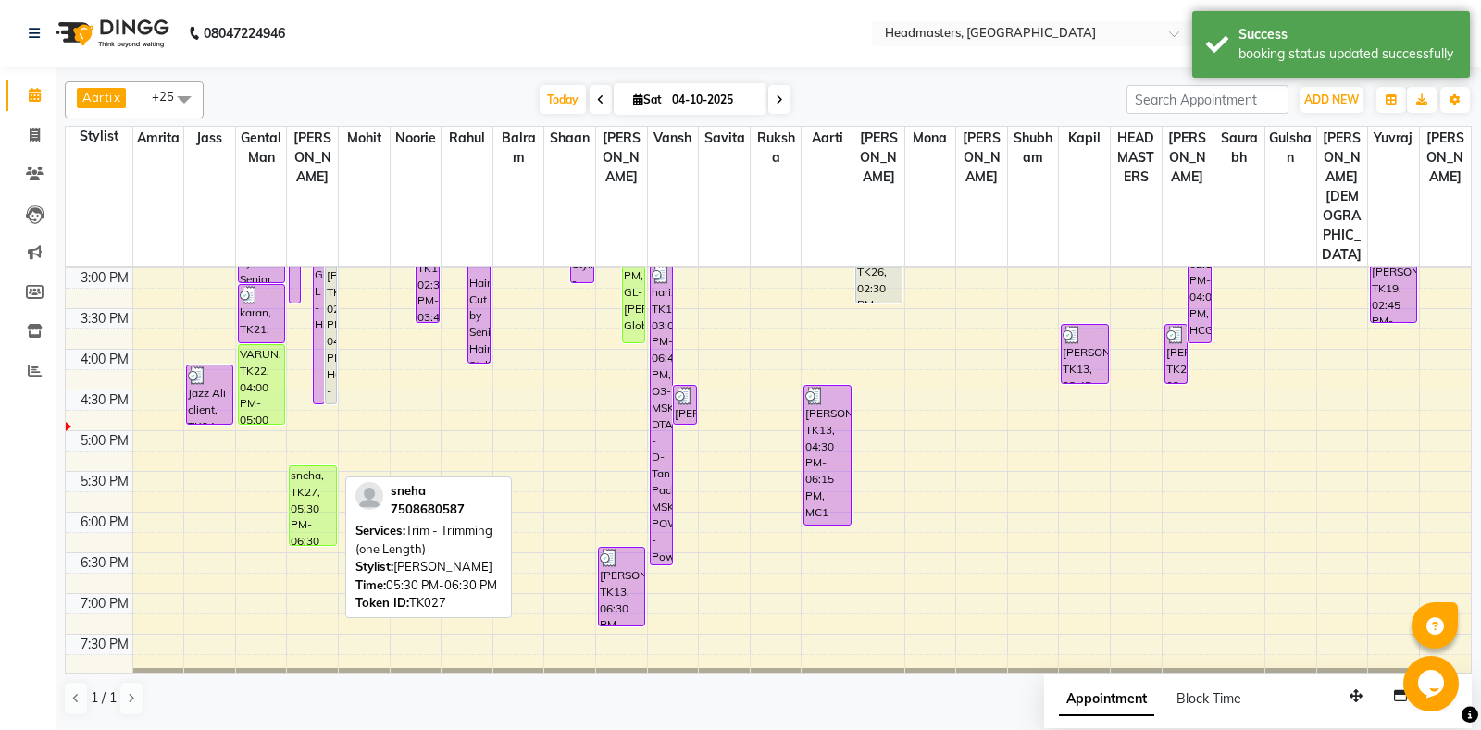
click at [303, 466] on div "sneha, TK27, 05:30 PM-06:30 PM, Trim - Trimming (one Length)" at bounding box center [312, 505] width 45 height 79
select select "1"
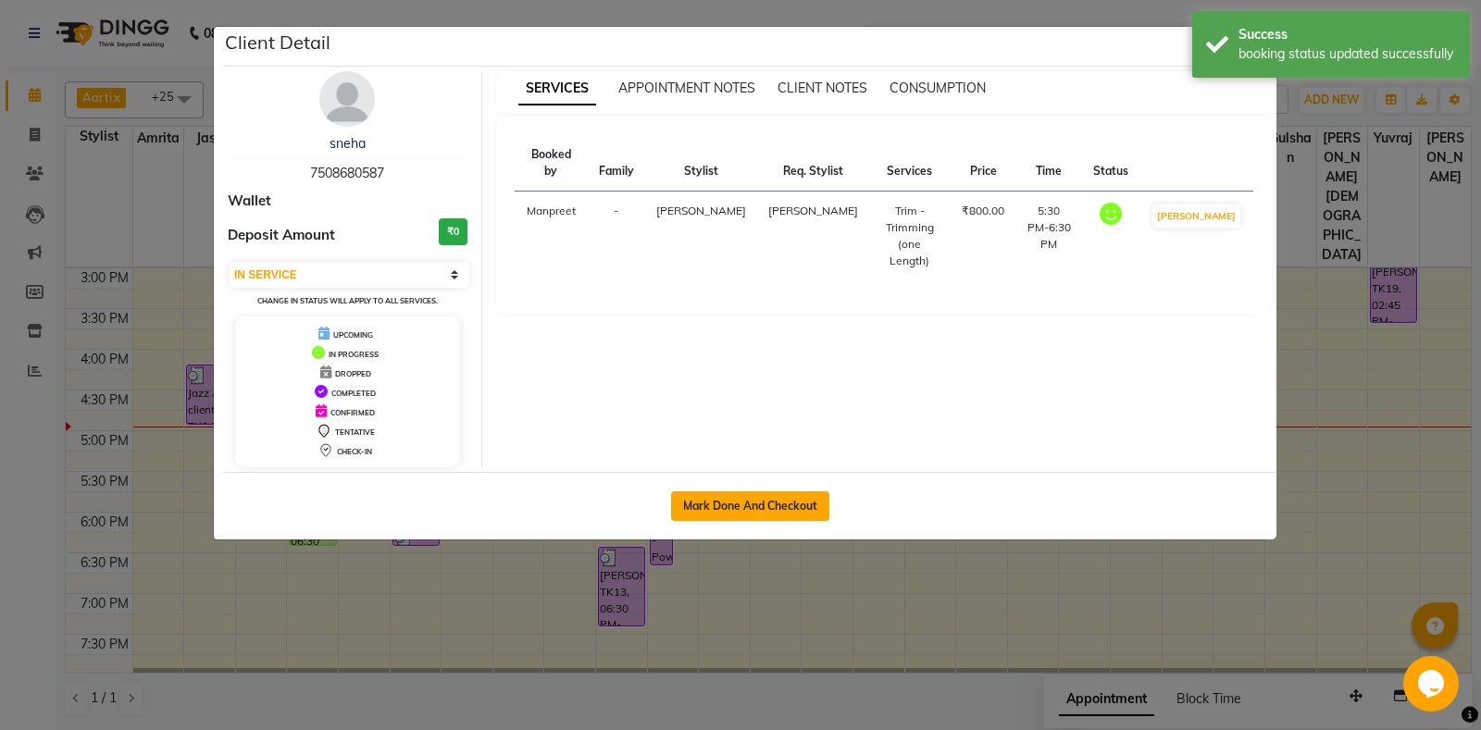
click at [786, 500] on button "Mark Done And Checkout" at bounding box center [750, 506] width 158 height 30
select select "7130"
select select "service"
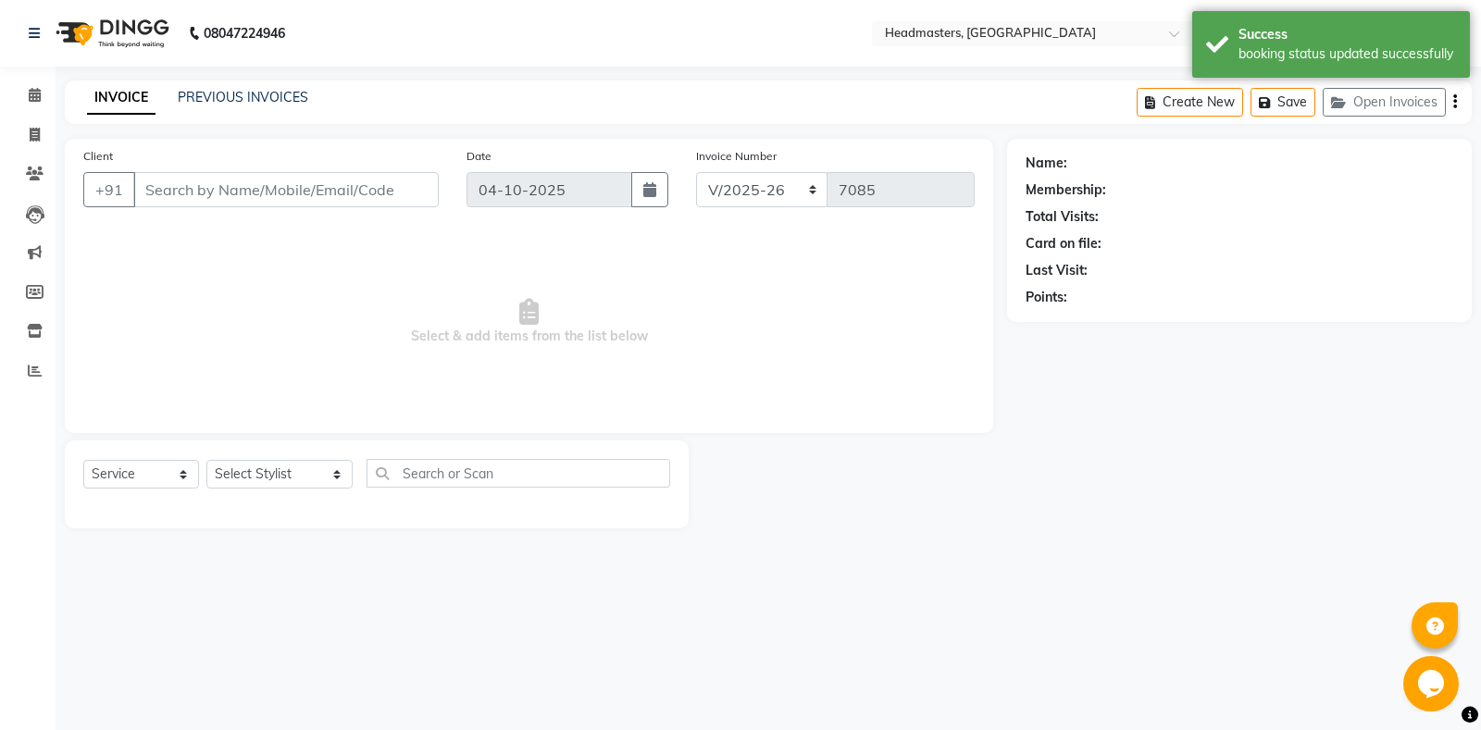
type input "7508680587"
select select "60721"
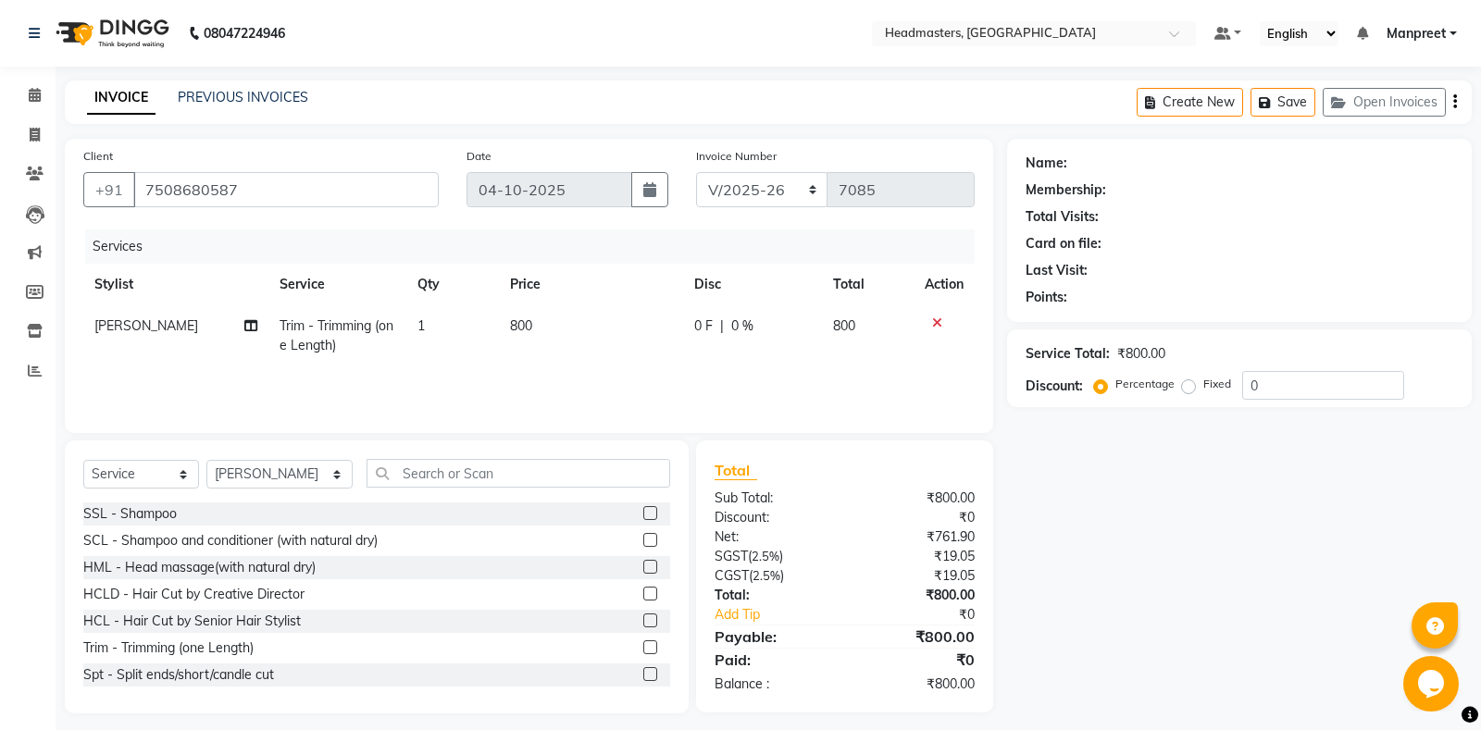
scroll to position [11, 0]
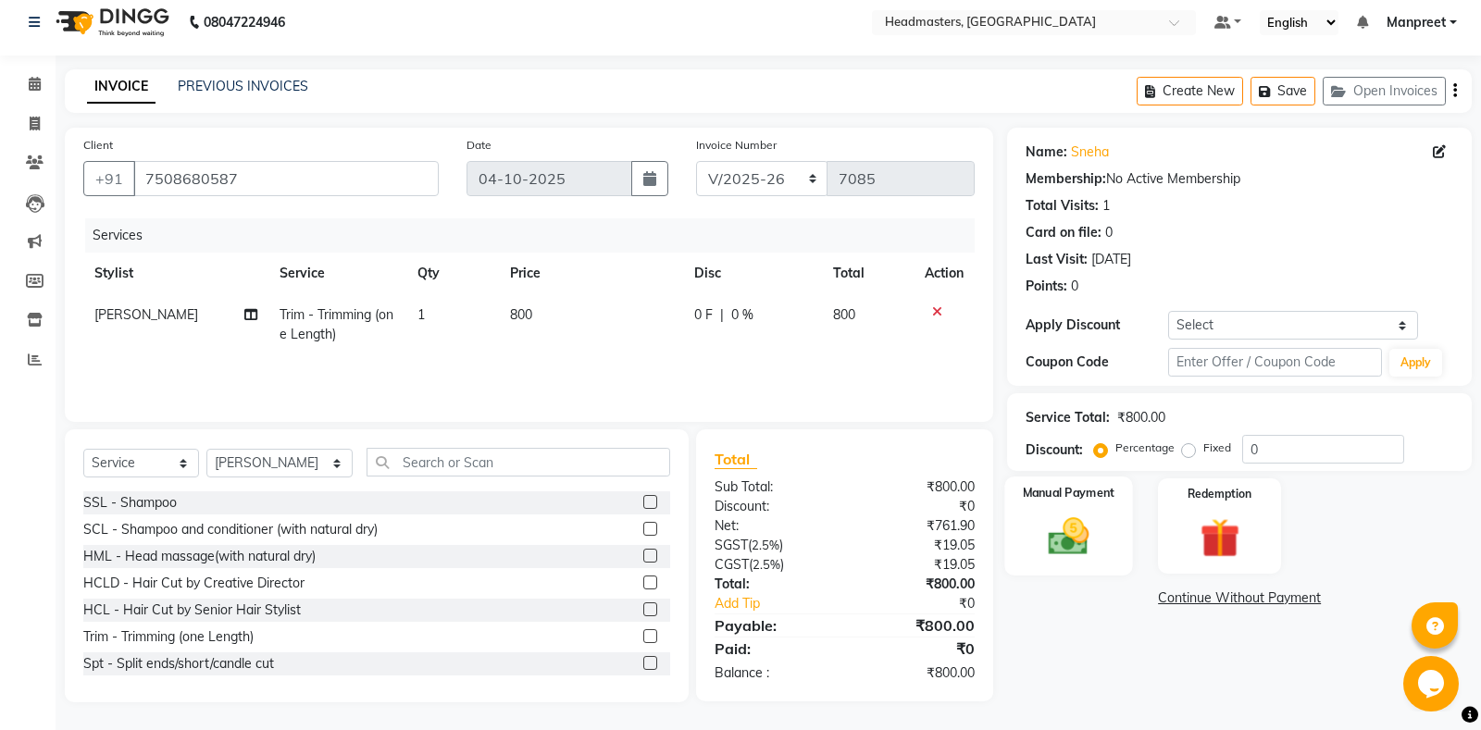
click at [1099, 544] on img at bounding box center [1069, 536] width 67 height 47
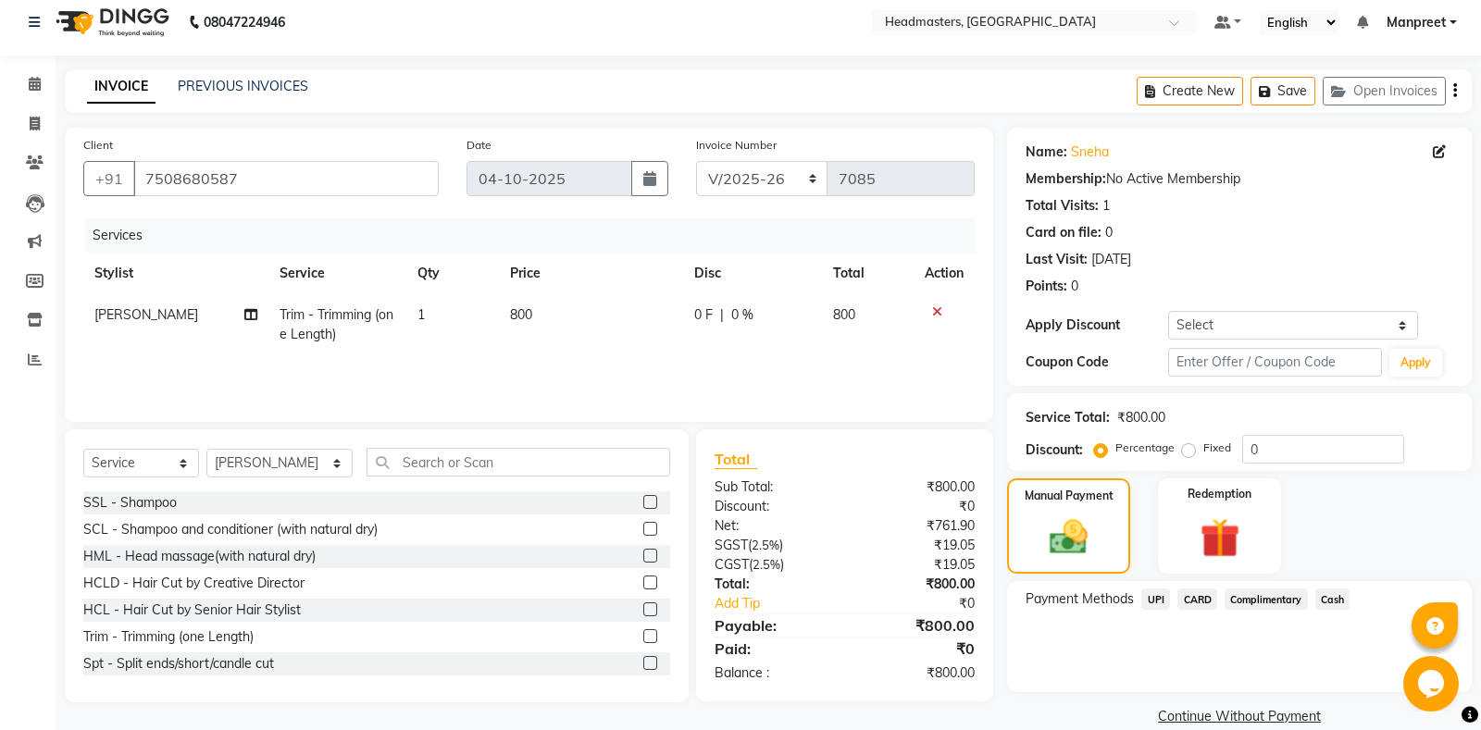
scroll to position [38, 0]
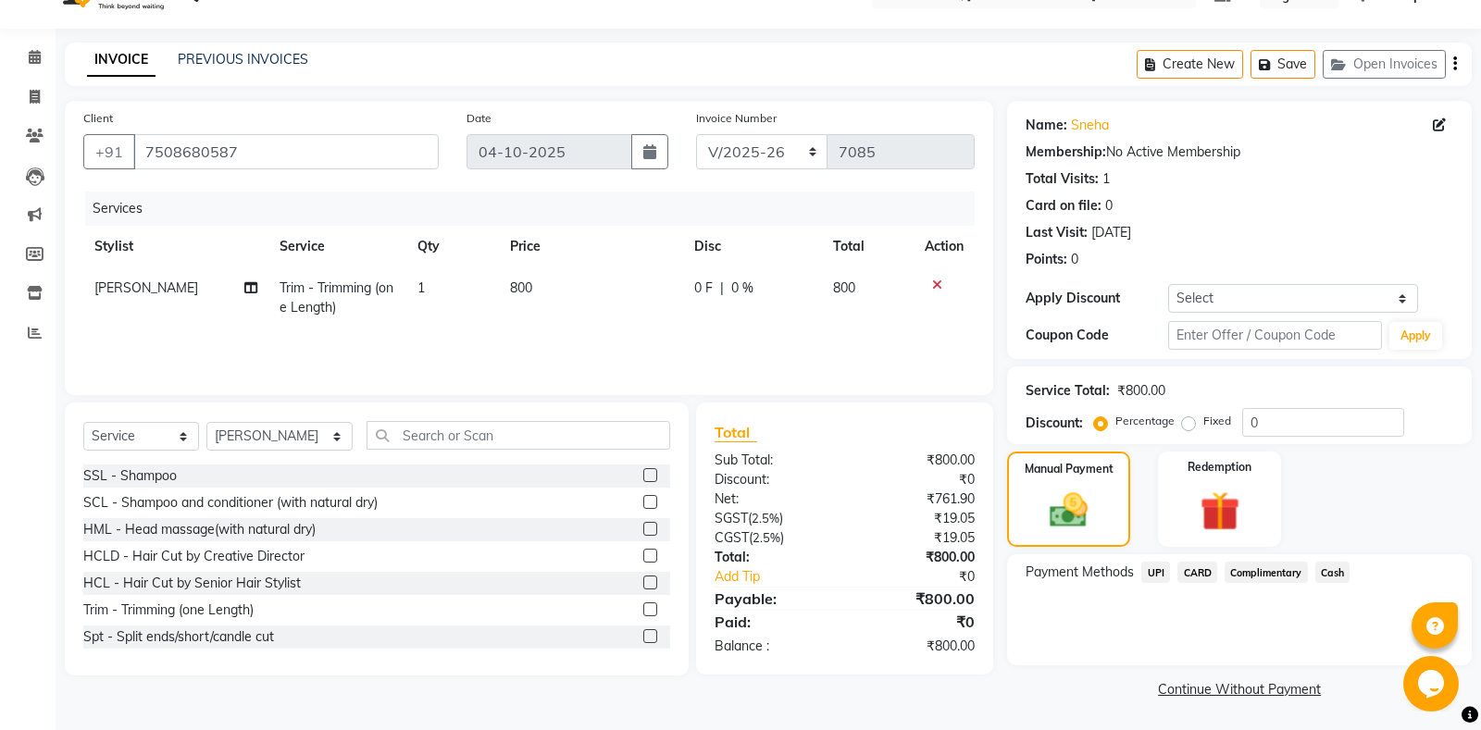
click at [1151, 568] on span "UPI" at bounding box center [1155, 572] width 29 height 21
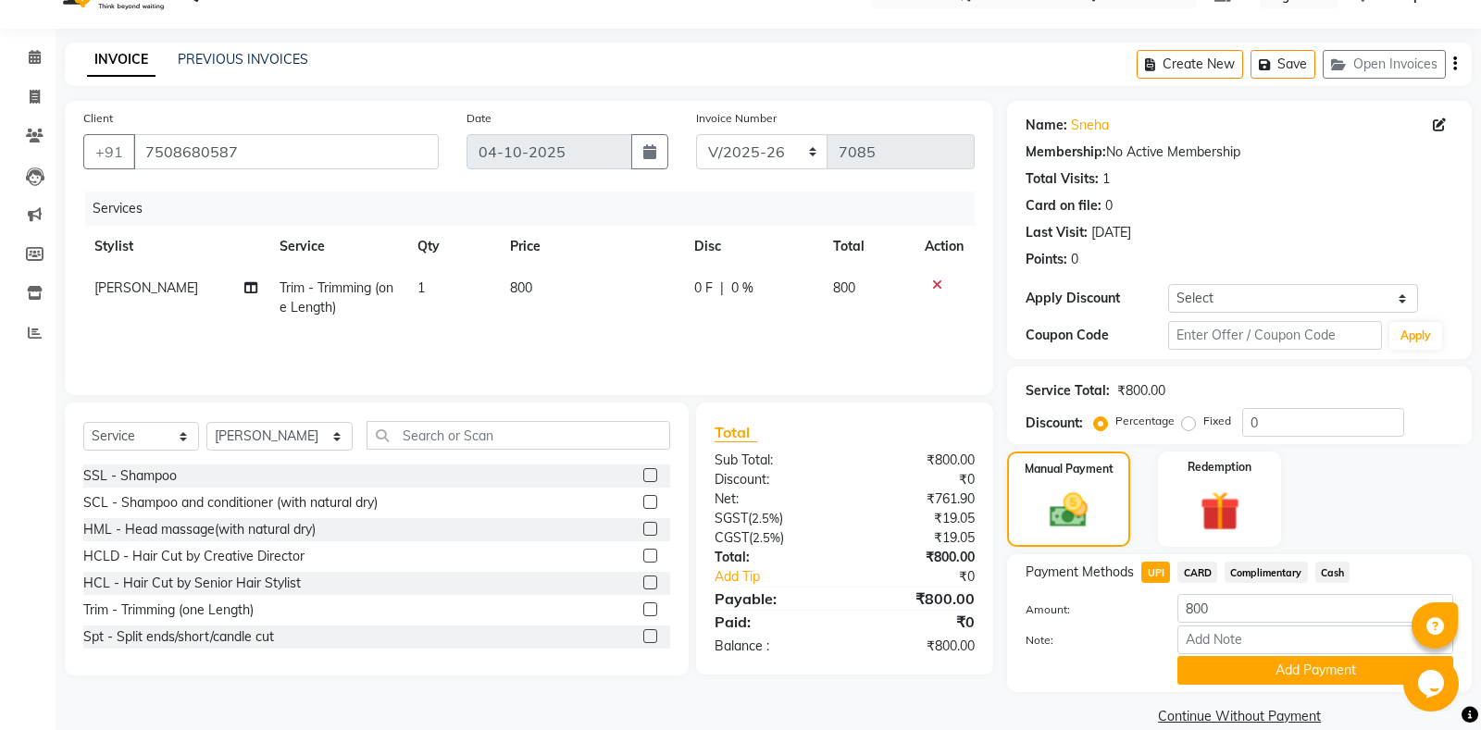
scroll to position [65, 0]
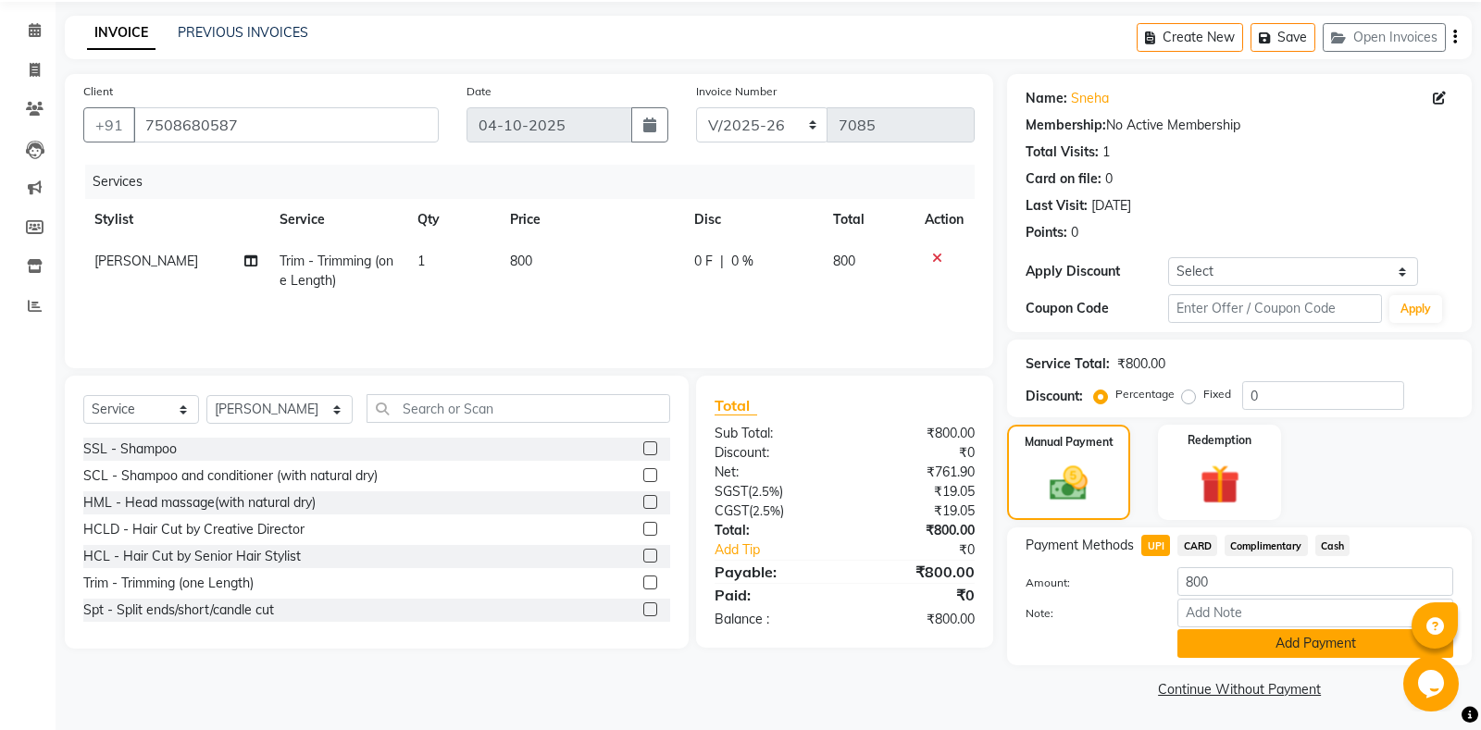
click at [1249, 639] on button "Add Payment" at bounding box center [1315, 643] width 276 height 29
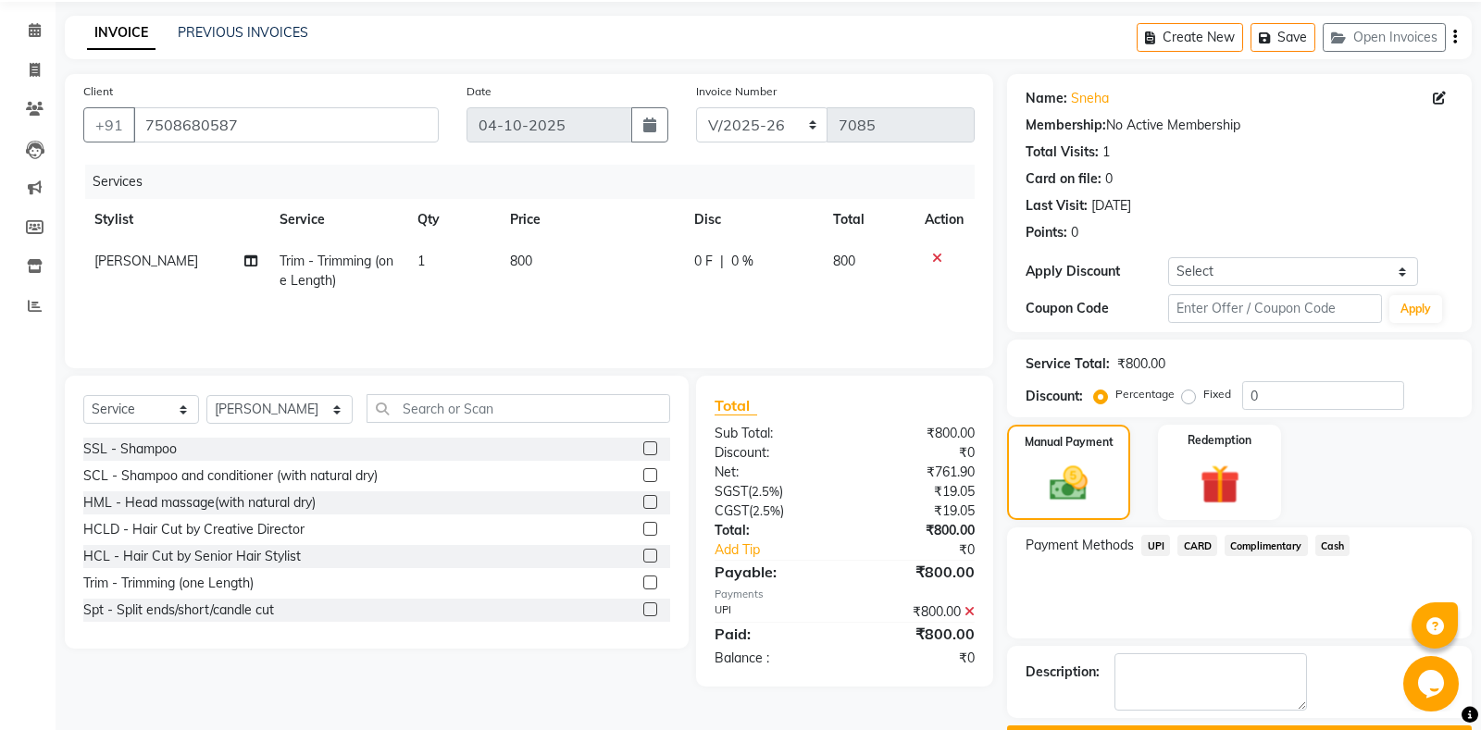
scroll to position [116, 0]
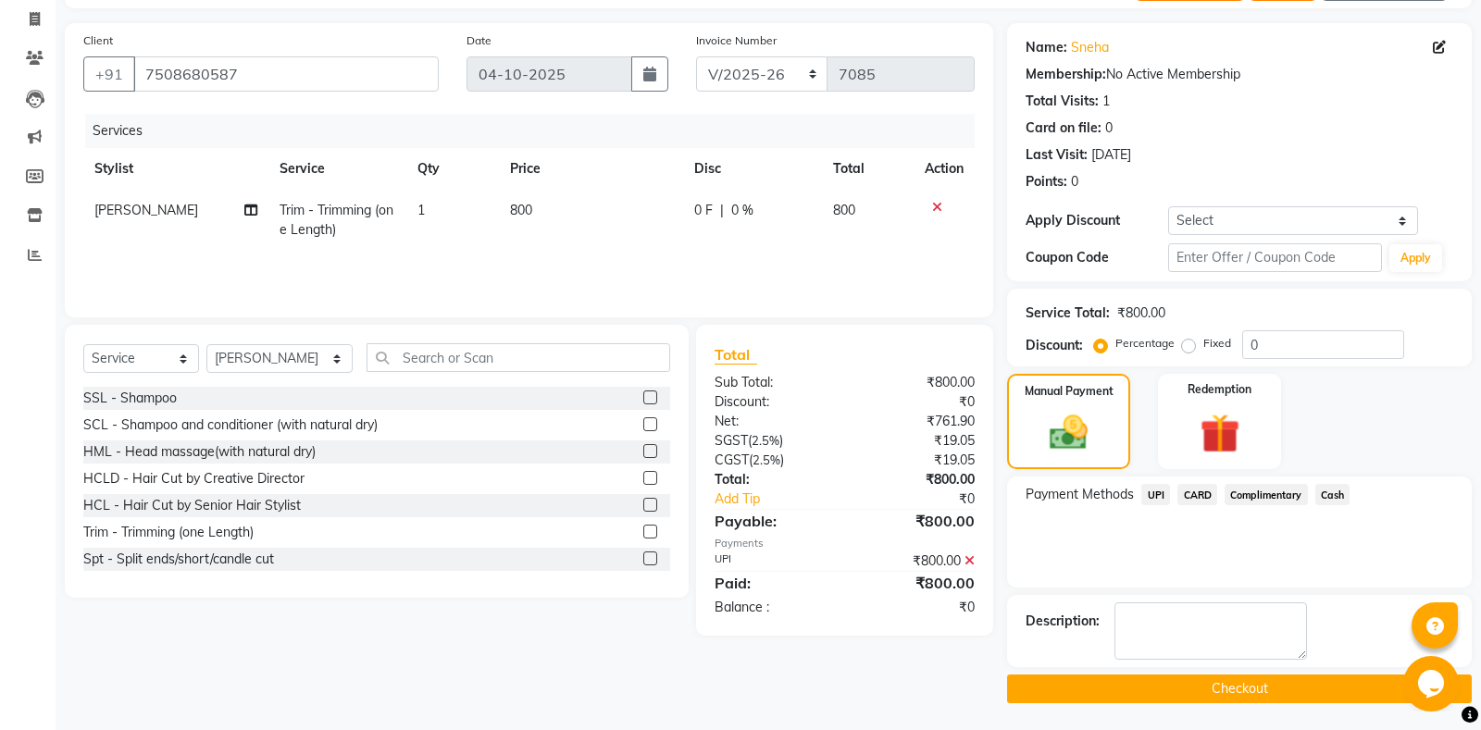
click at [1218, 701] on button "Checkout" at bounding box center [1239, 689] width 465 height 29
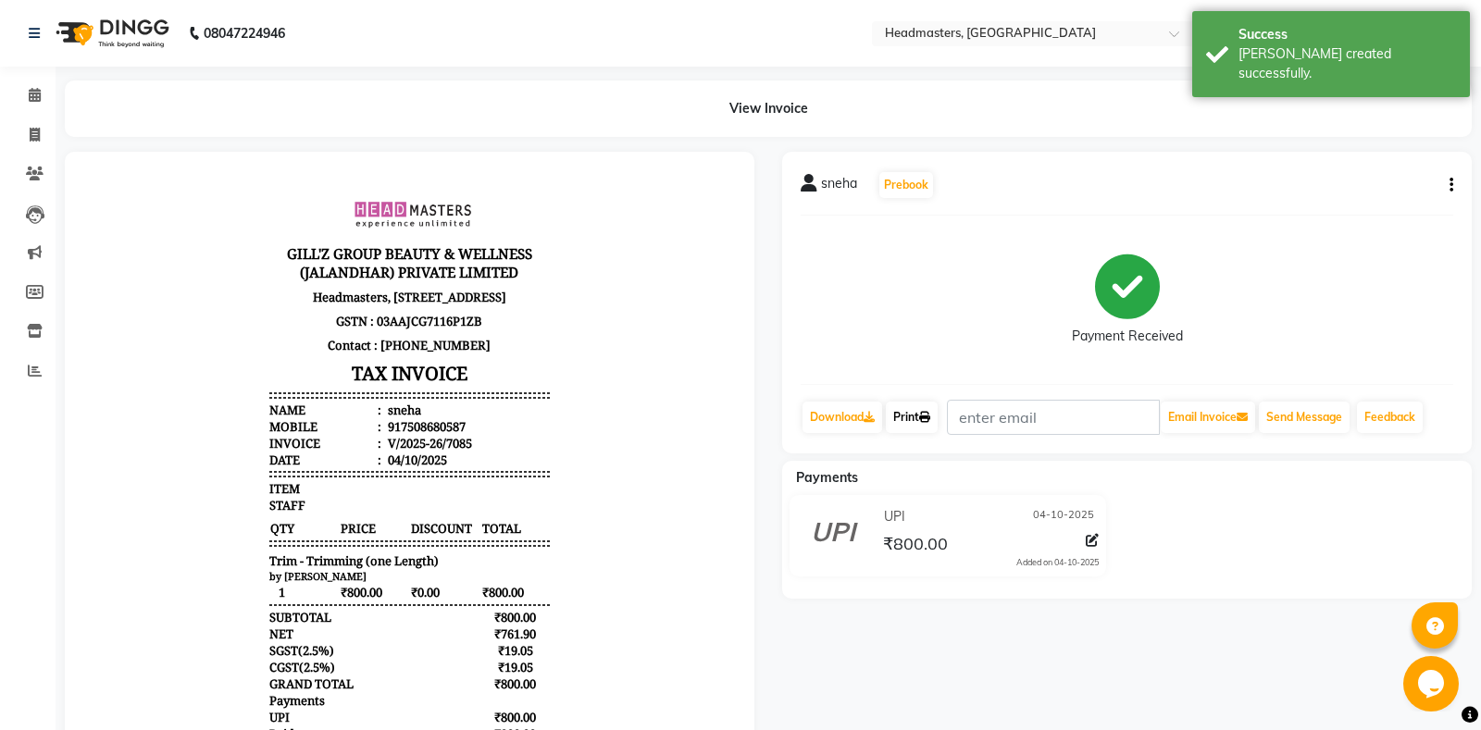
click at [930, 417] on icon at bounding box center [924, 417] width 11 height 11
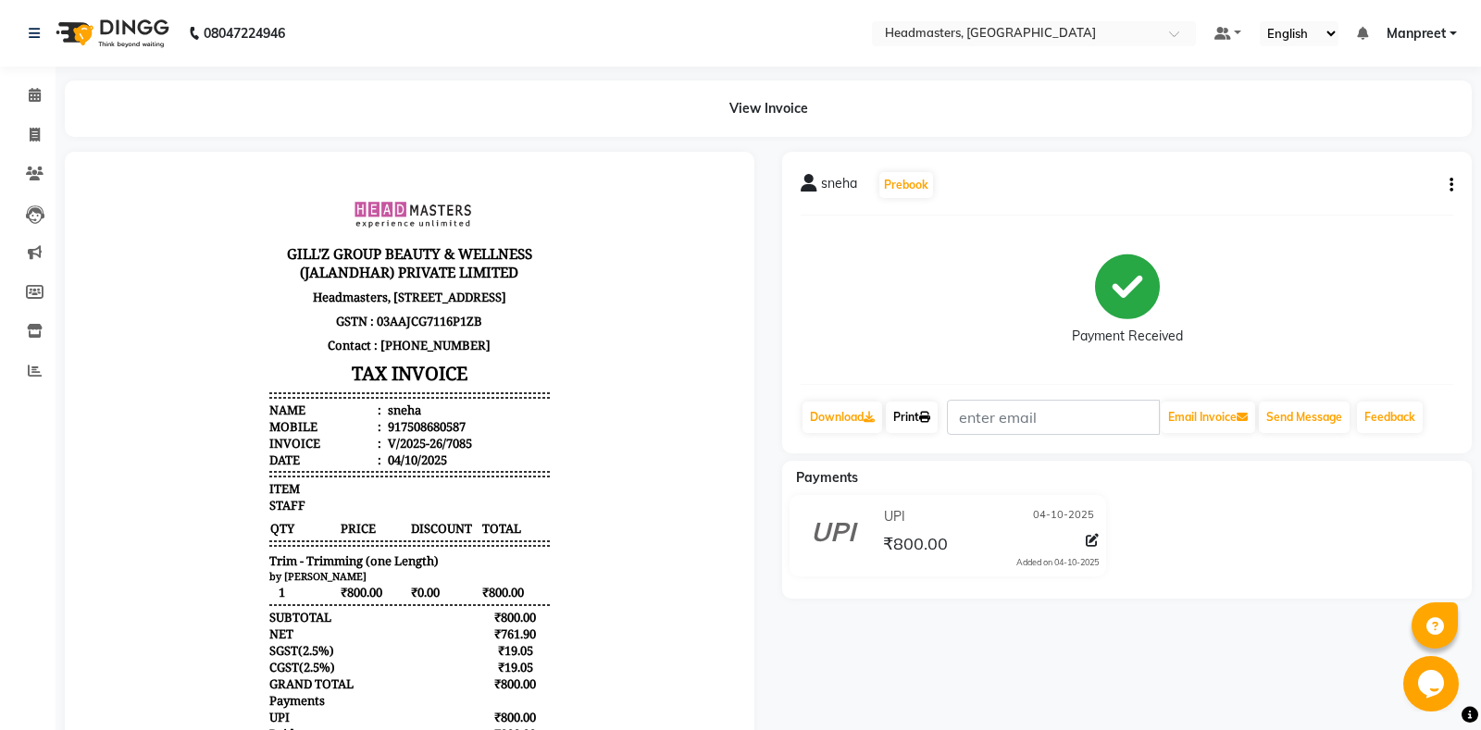
click at [929, 408] on link "Print" at bounding box center [912, 417] width 52 height 31
click at [33, 95] on icon at bounding box center [35, 95] width 12 height 14
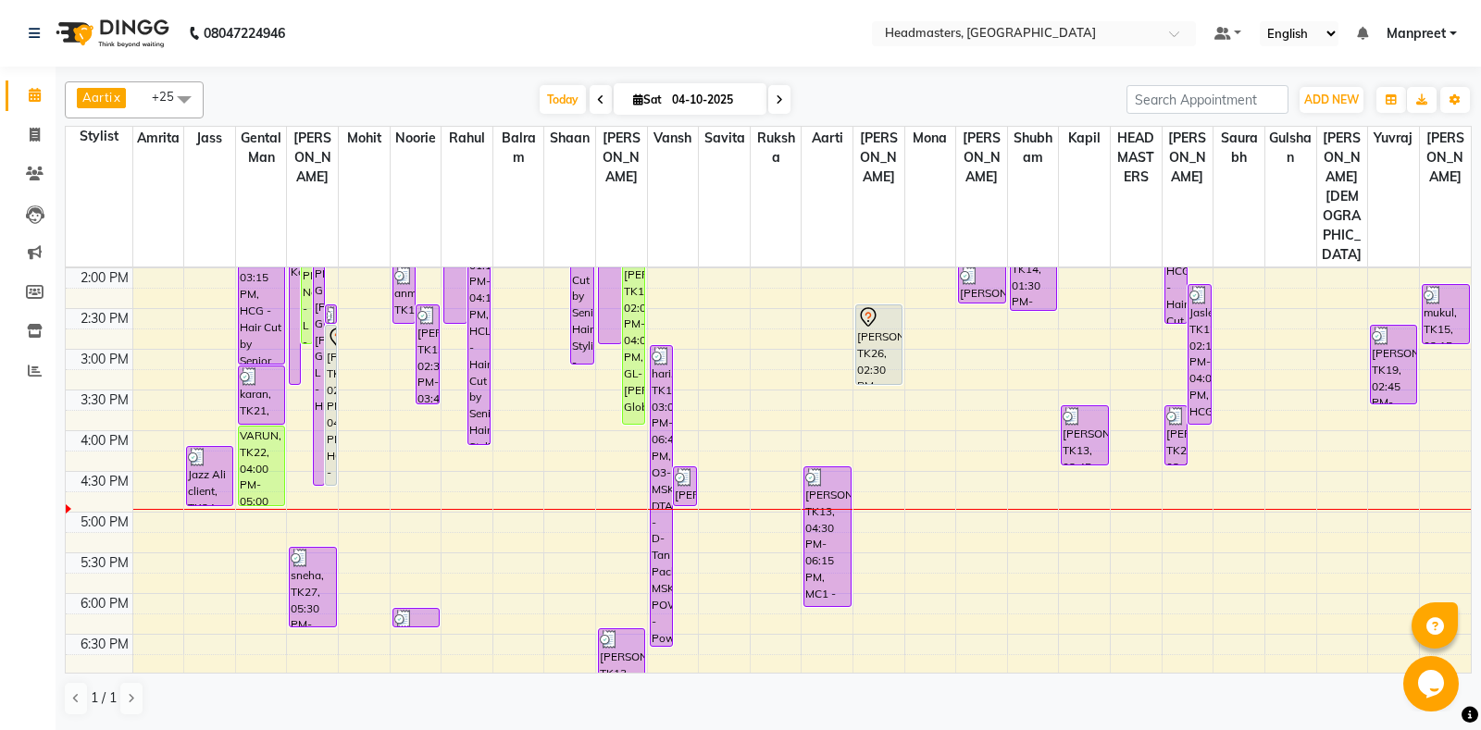
scroll to position [583, 0]
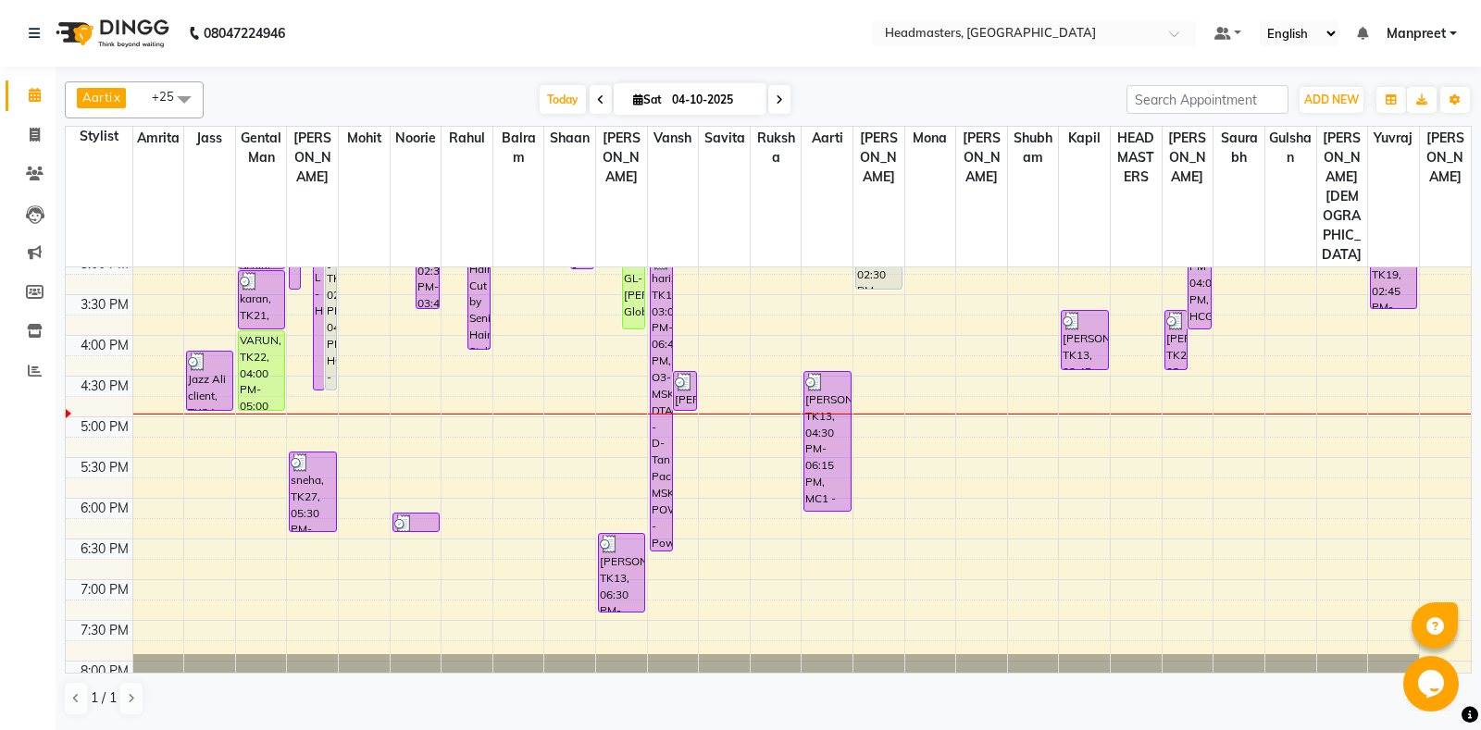
click at [540, 385] on div "8:00 AM 8:30 AM 9:00 AM 9:30 AM 10:00 AM 10:30 AM 11:00 AM 11:30 AM 12:00 PM 12…" at bounding box center [768, 253] width 1405 height 1139
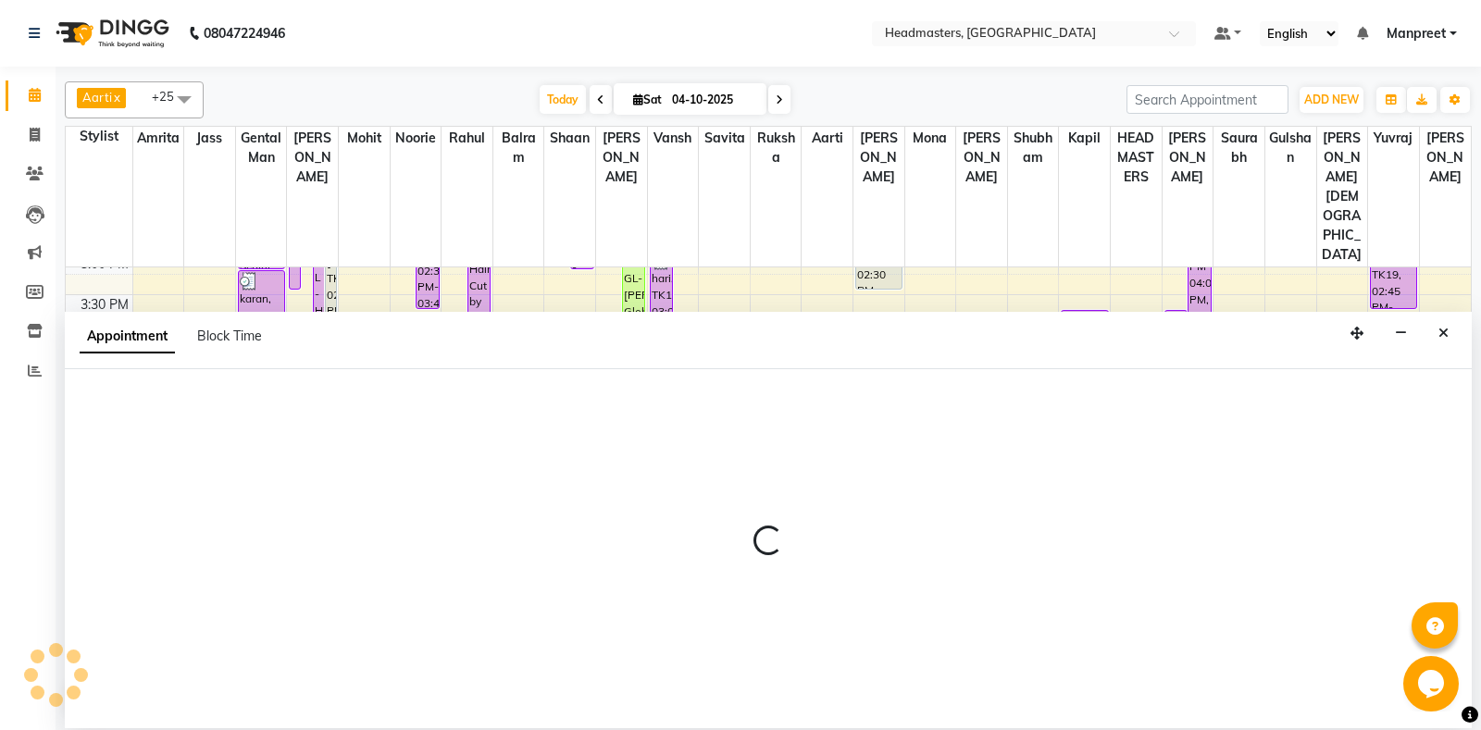
select select "60726"
select select "1035"
select select "tentative"
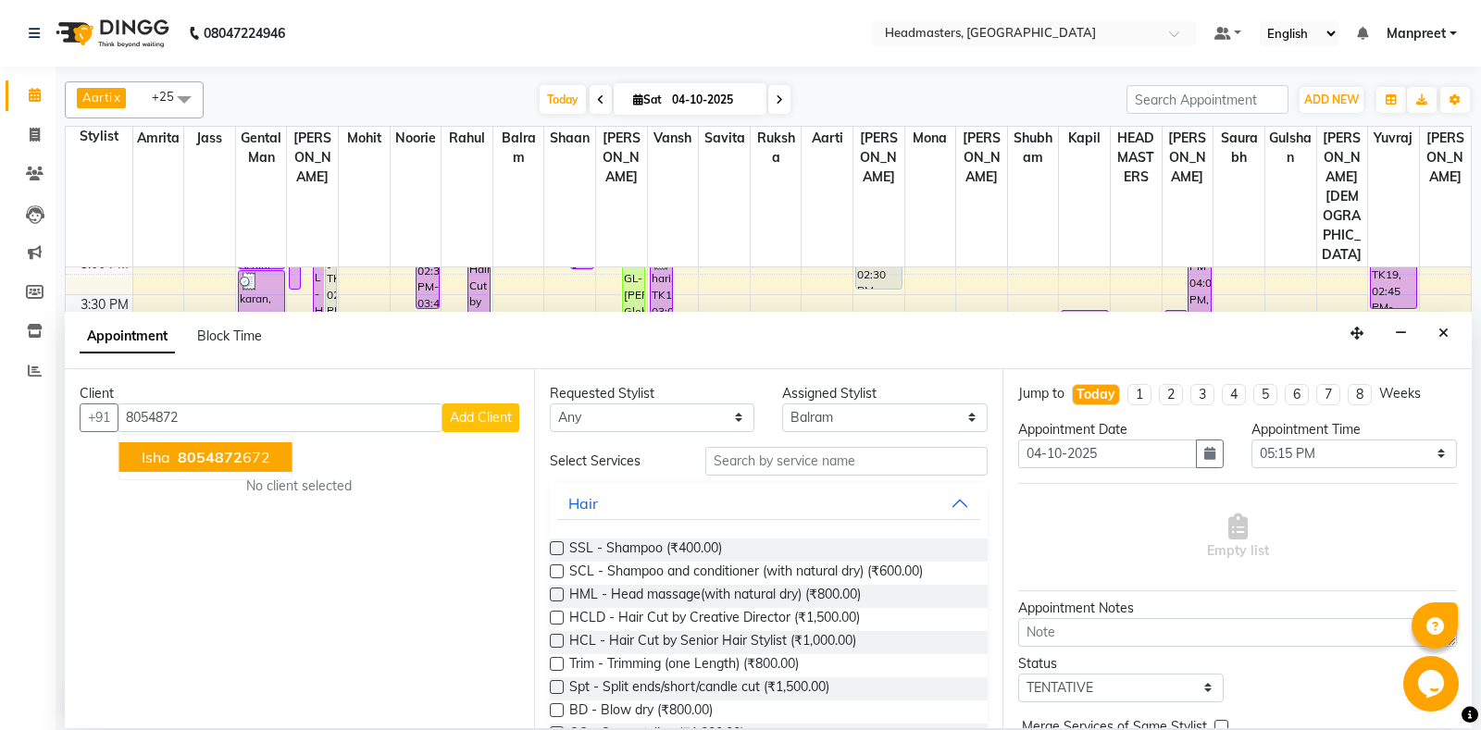
click at [222, 450] on span "8054872" at bounding box center [210, 457] width 65 height 19
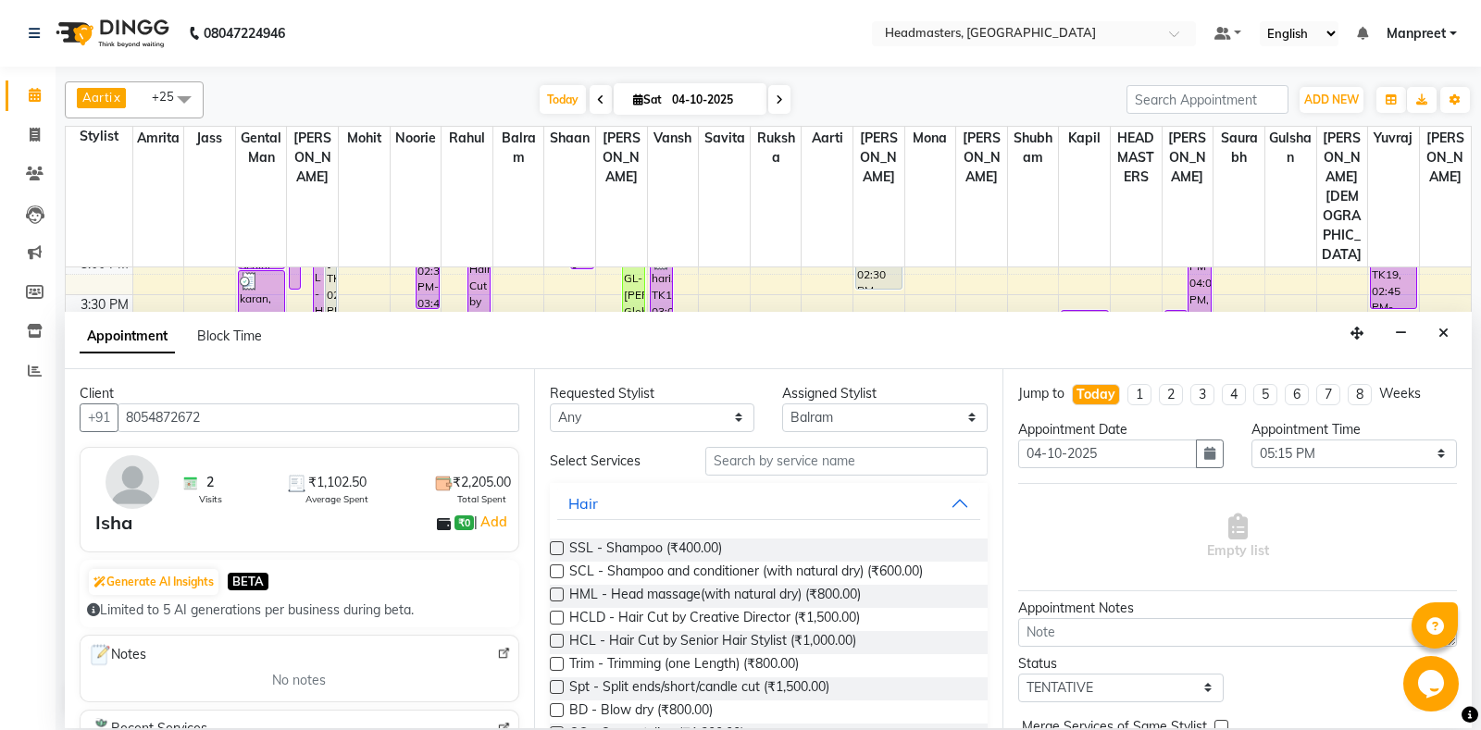
type input "8054872672"
click at [550, 404] on select "[PERSON_NAME] Amr[PERSON_NAME]lram Gental Man Gulshan HEADMAST[PERSON_NAME]apil…" at bounding box center [652, 418] width 205 height 29
select select "60721"
click option "[PERSON_NAME]" at bounding box center [0, 0] width 0 height 0
select select "60721"
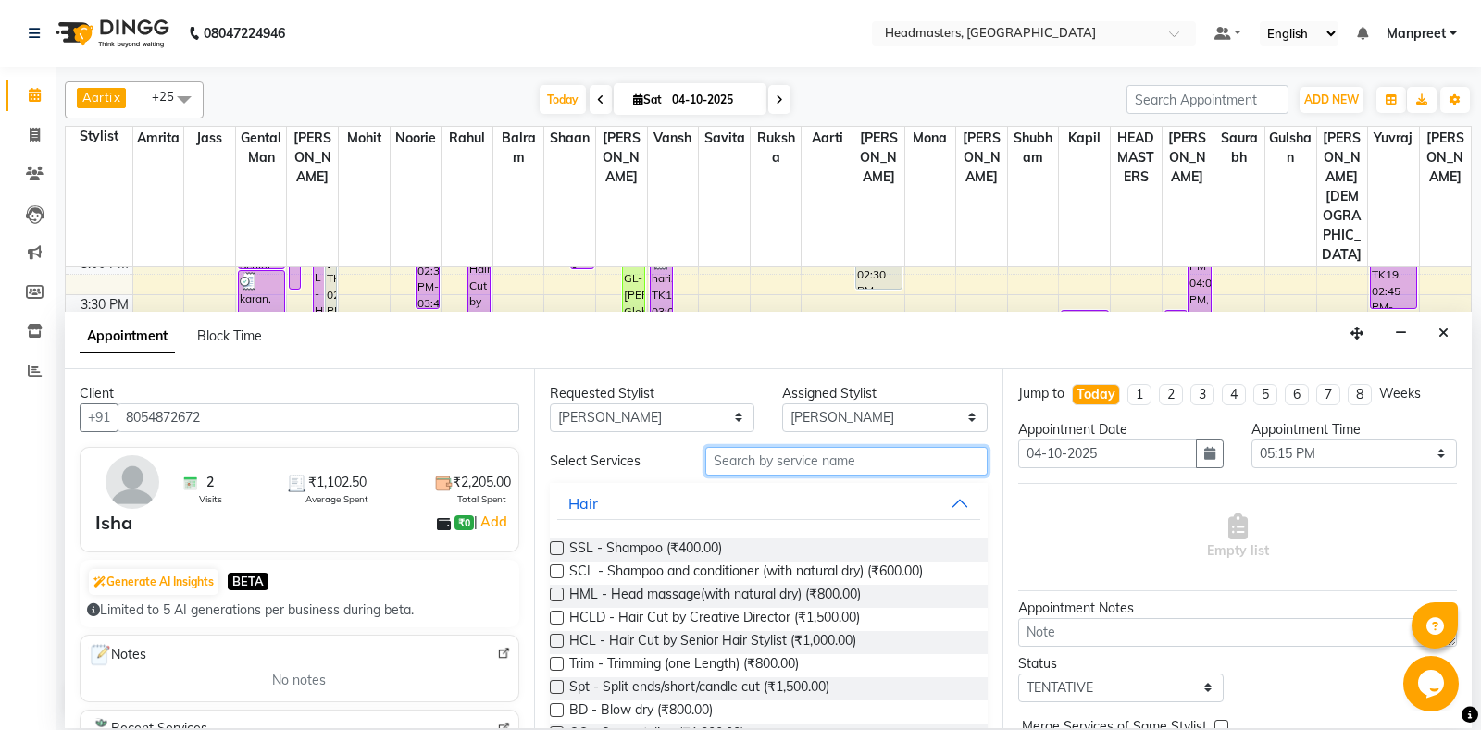
click at [786, 461] on input "text" at bounding box center [846, 461] width 283 height 29
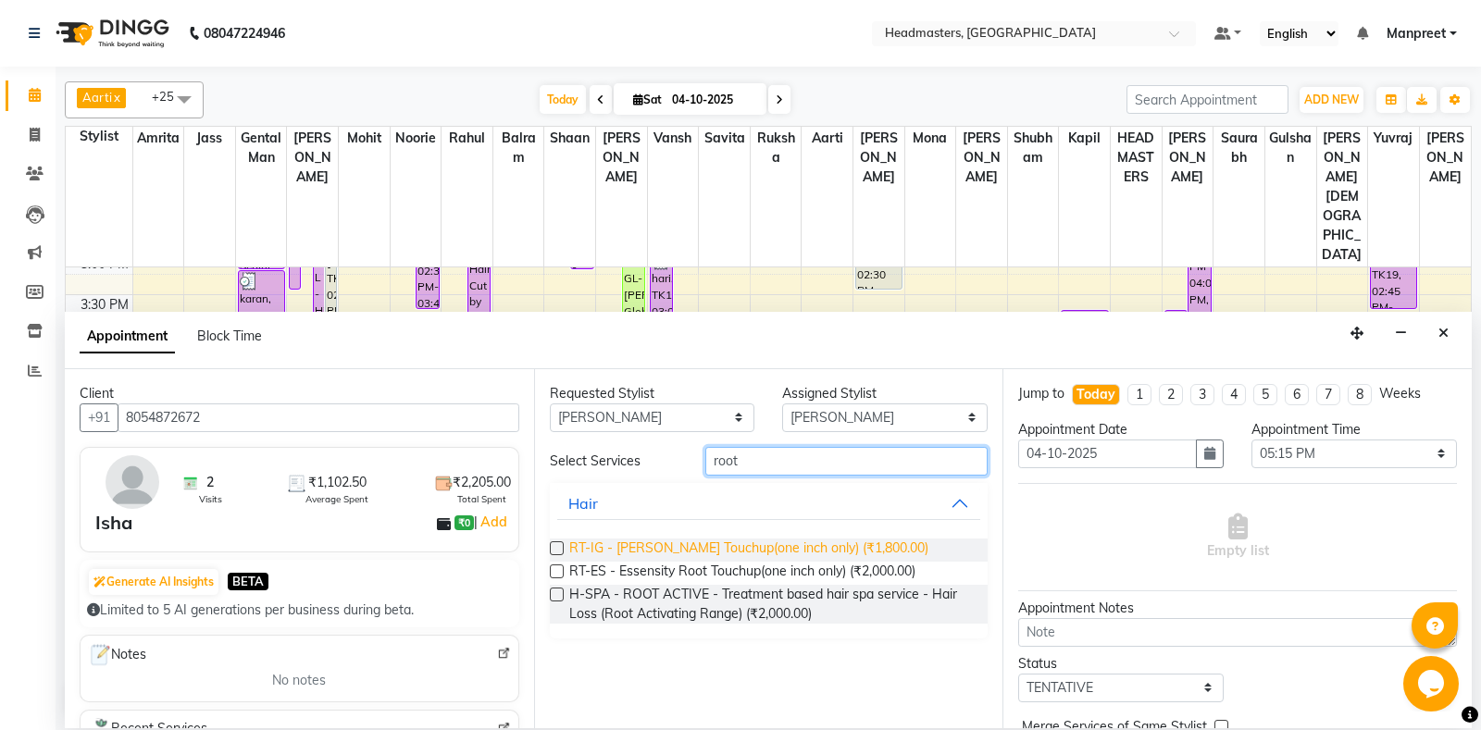
type input "root"
click at [817, 553] on span "RT-IG - [PERSON_NAME] Touchup(one inch only) (₹1,800.00)" at bounding box center [748, 550] width 359 height 23
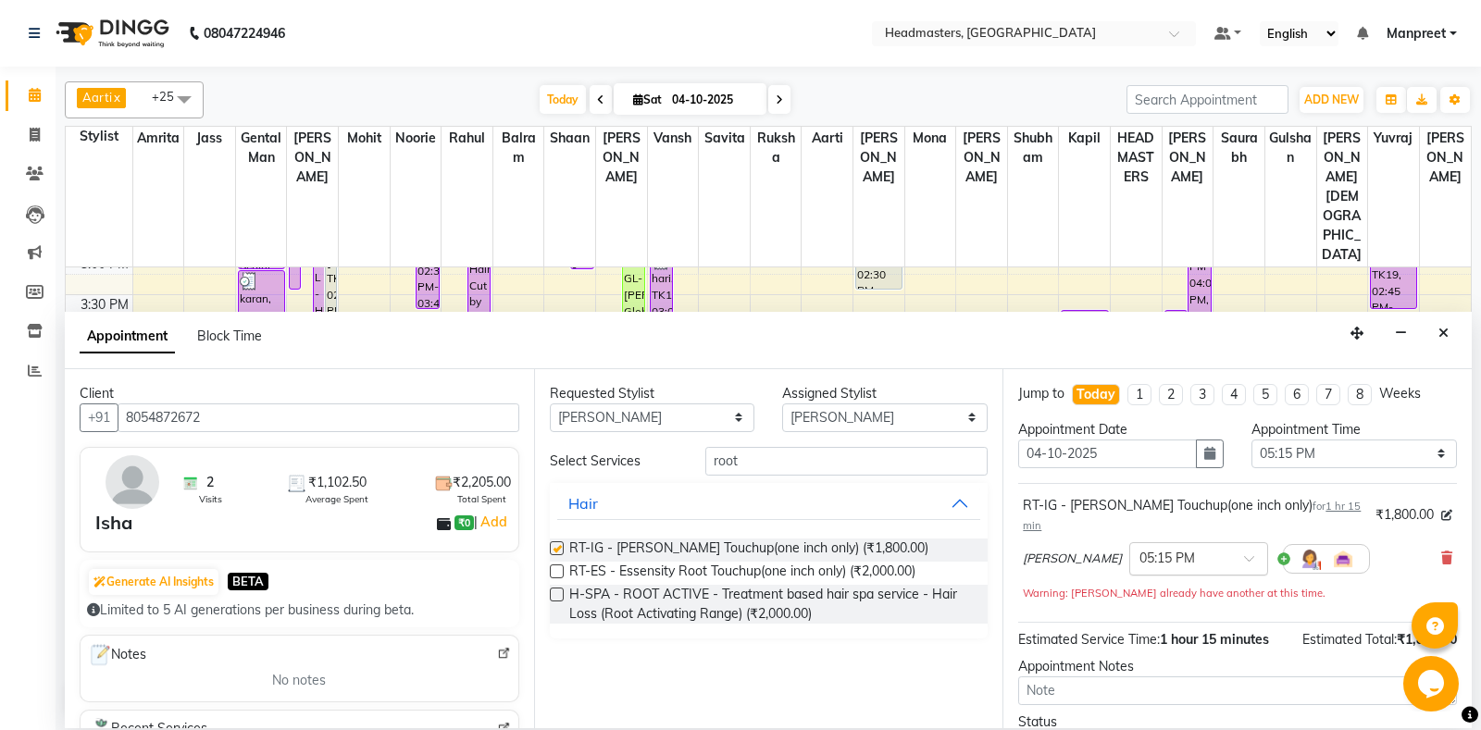
checkbox input "false"
click at [1251, 440] on select "Select 09:00 AM 09:15 AM 09:30 AM 09:45 AM 10:00 AM 10:15 AM 10:30 AM 10:45 AM …" at bounding box center [1353, 454] width 205 height 29
select select "1020"
click option "05:00 PM" at bounding box center [0, 0] width 0 height 0
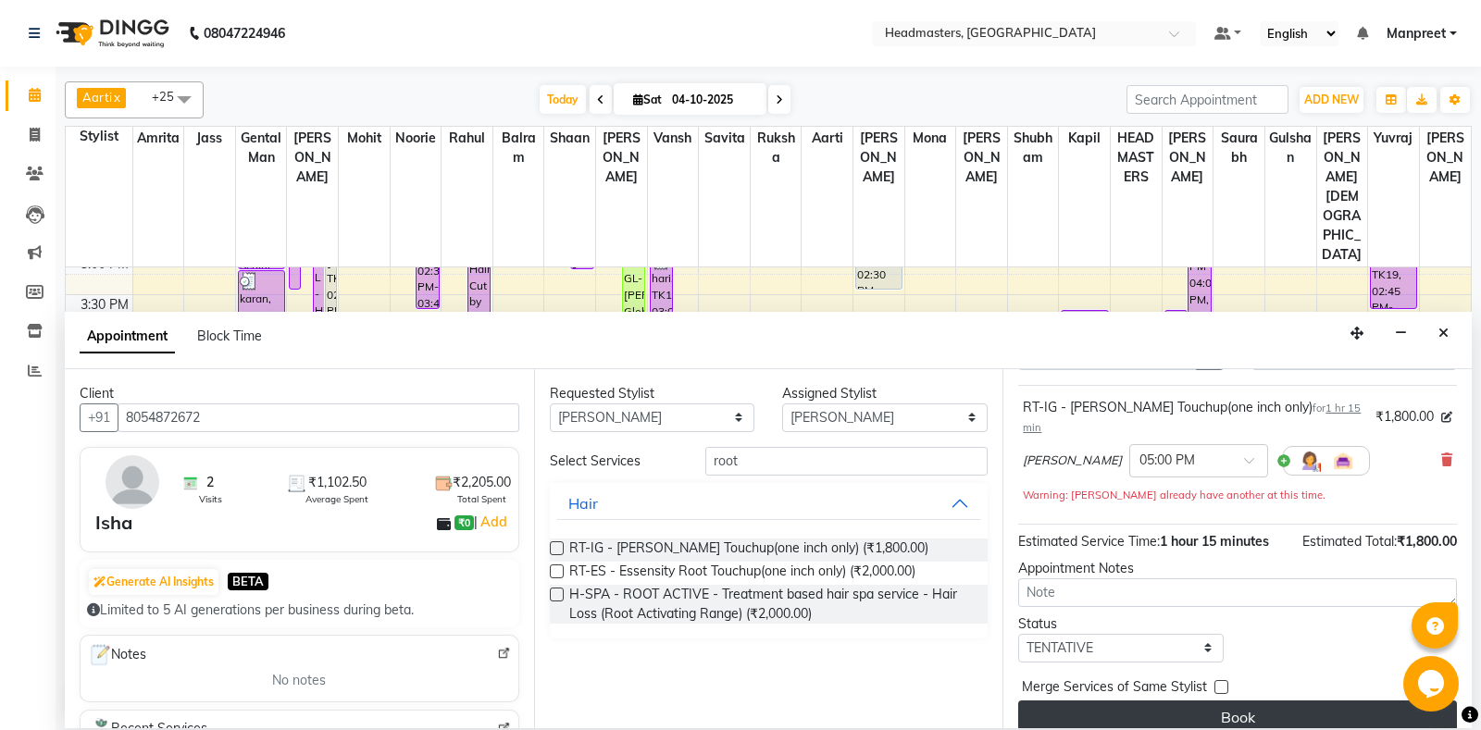
click at [1249, 701] on button "Book" at bounding box center [1237, 717] width 439 height 33
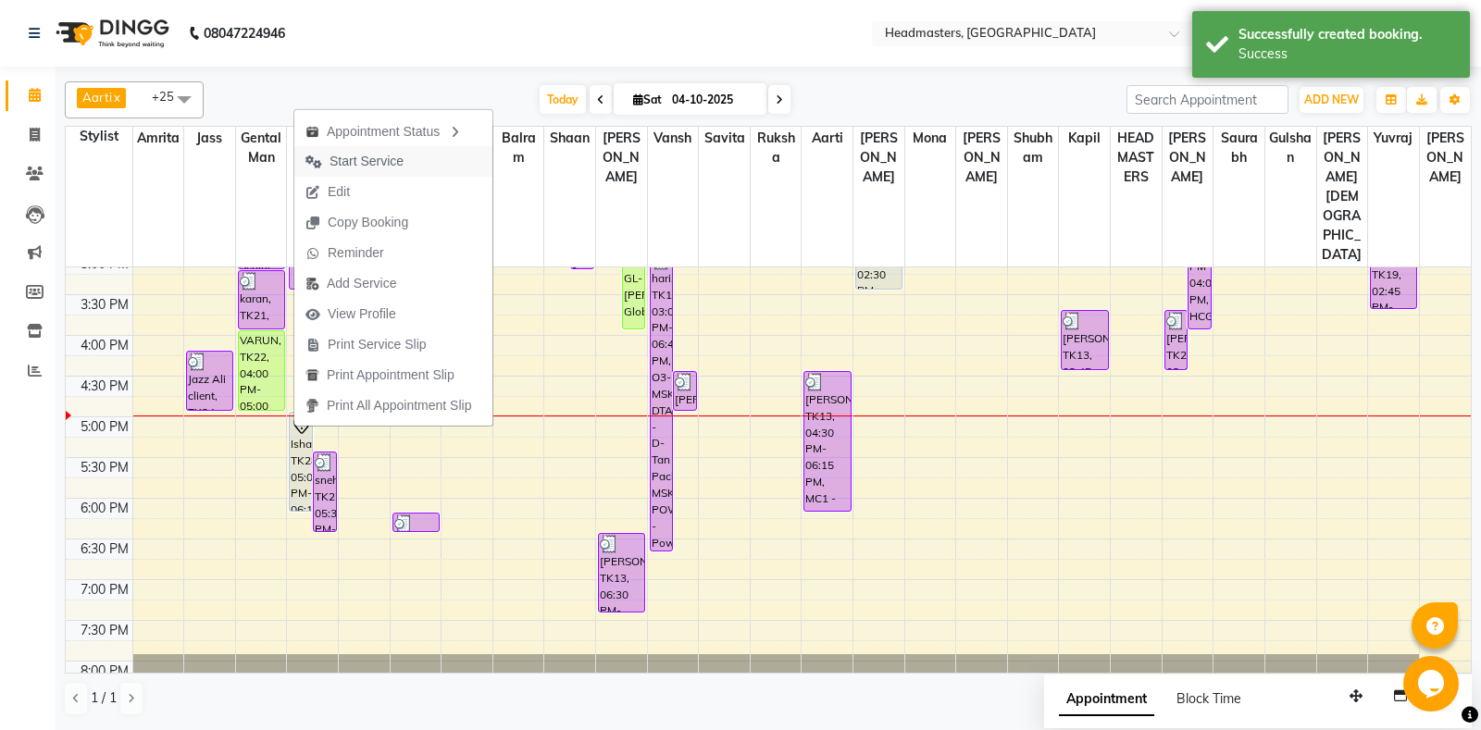
click at [417, 165] on button "Start Service" at bounding box center [393, 161] width 198 height 31
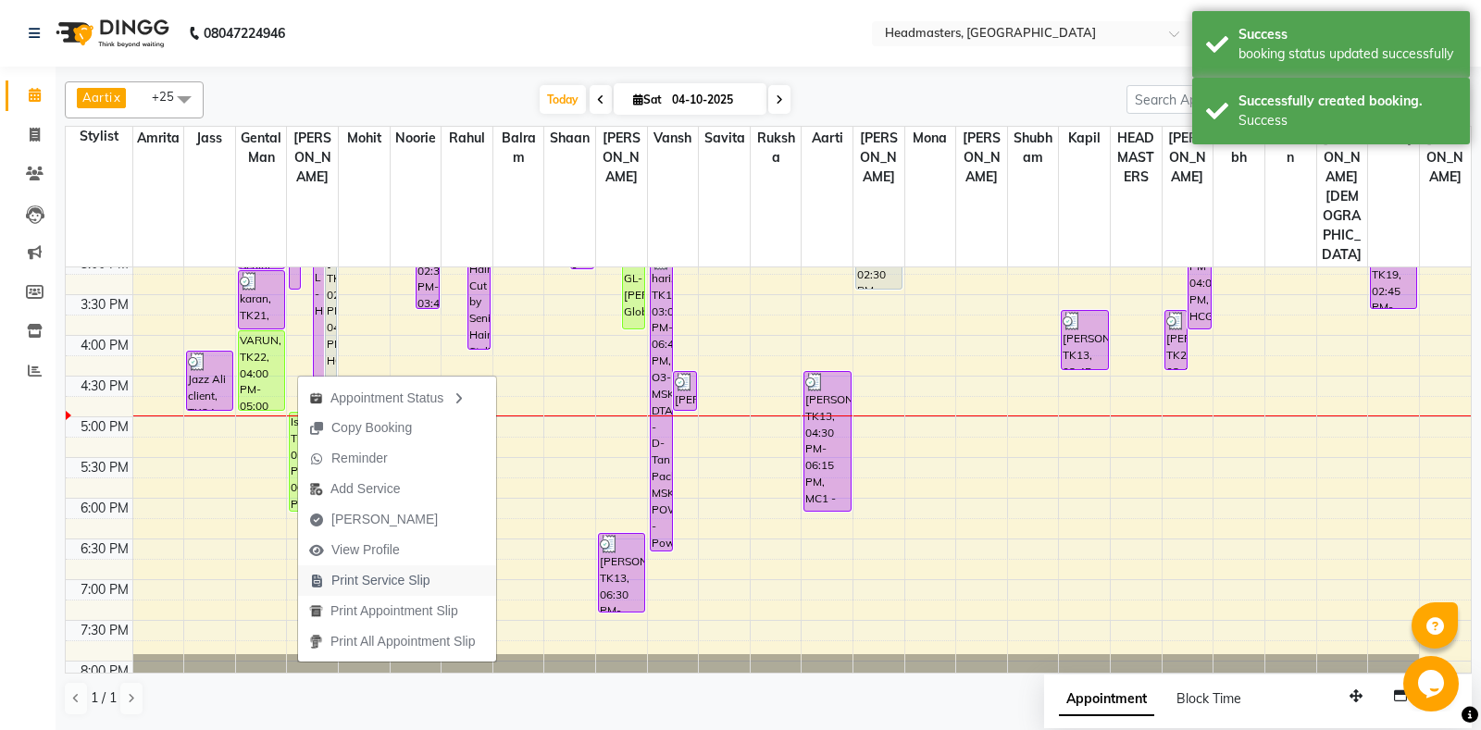
click at [422, 578] on span "Print Service Slip" at bounding box center [380, 580] width 99 height 19
